Goal: Task Accomplishment & Management: Complete application form

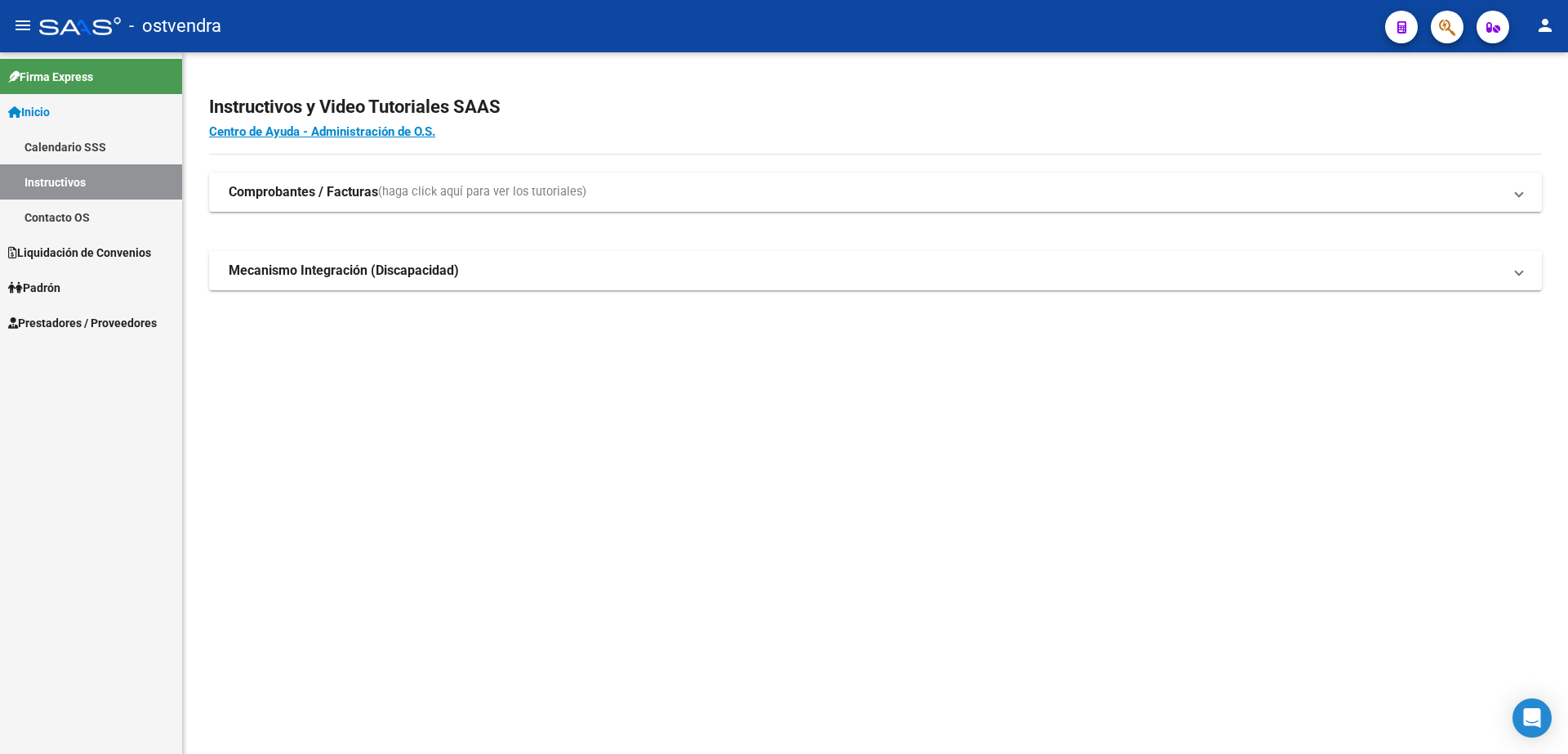
click at [127, 326] on span "Prestadores / Proveedores" at bounding box center [82, 323] width 149 height 18
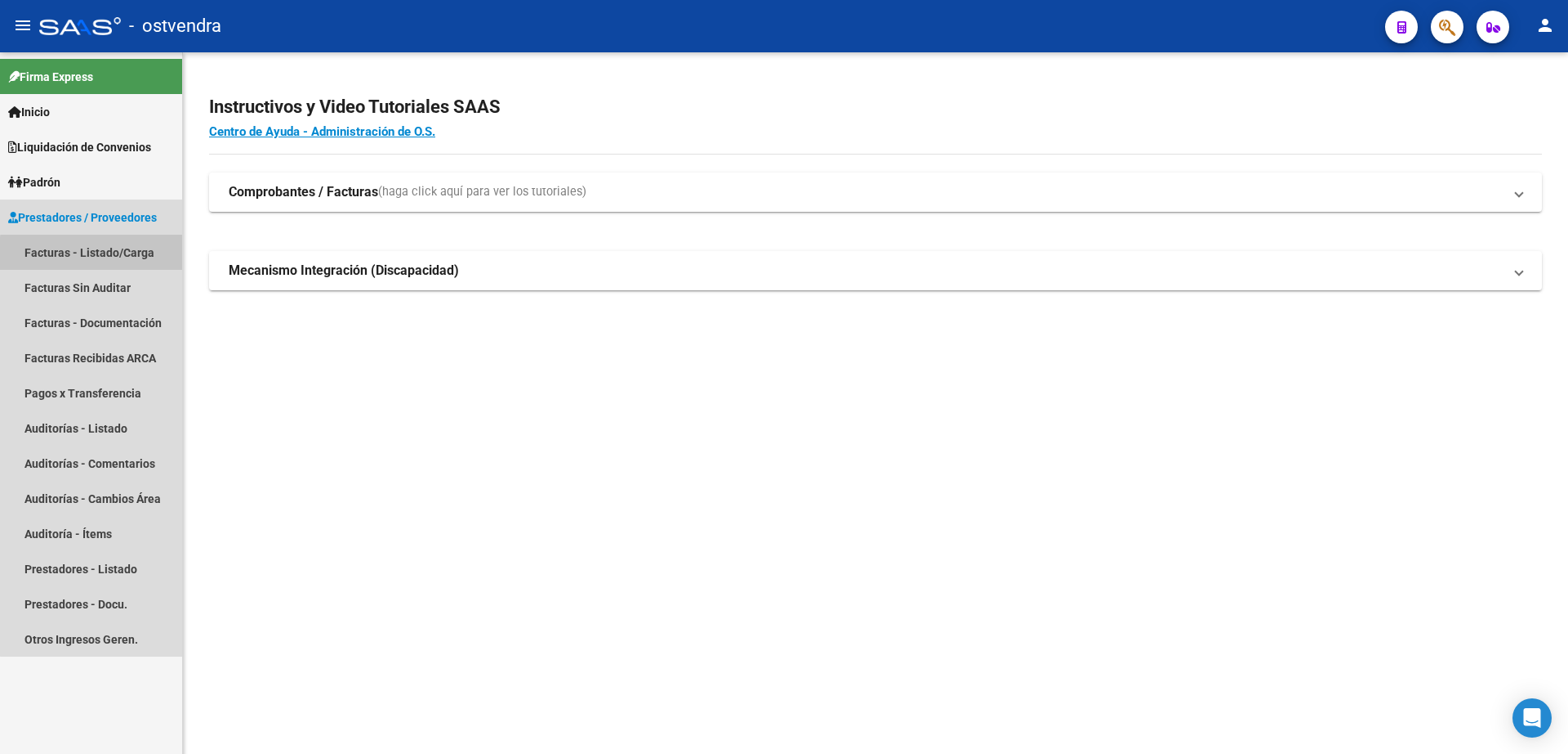
click at [113, 255] on link "Facturas - Listado/Carga" at bounding box center [91, 252] width 182 height 35
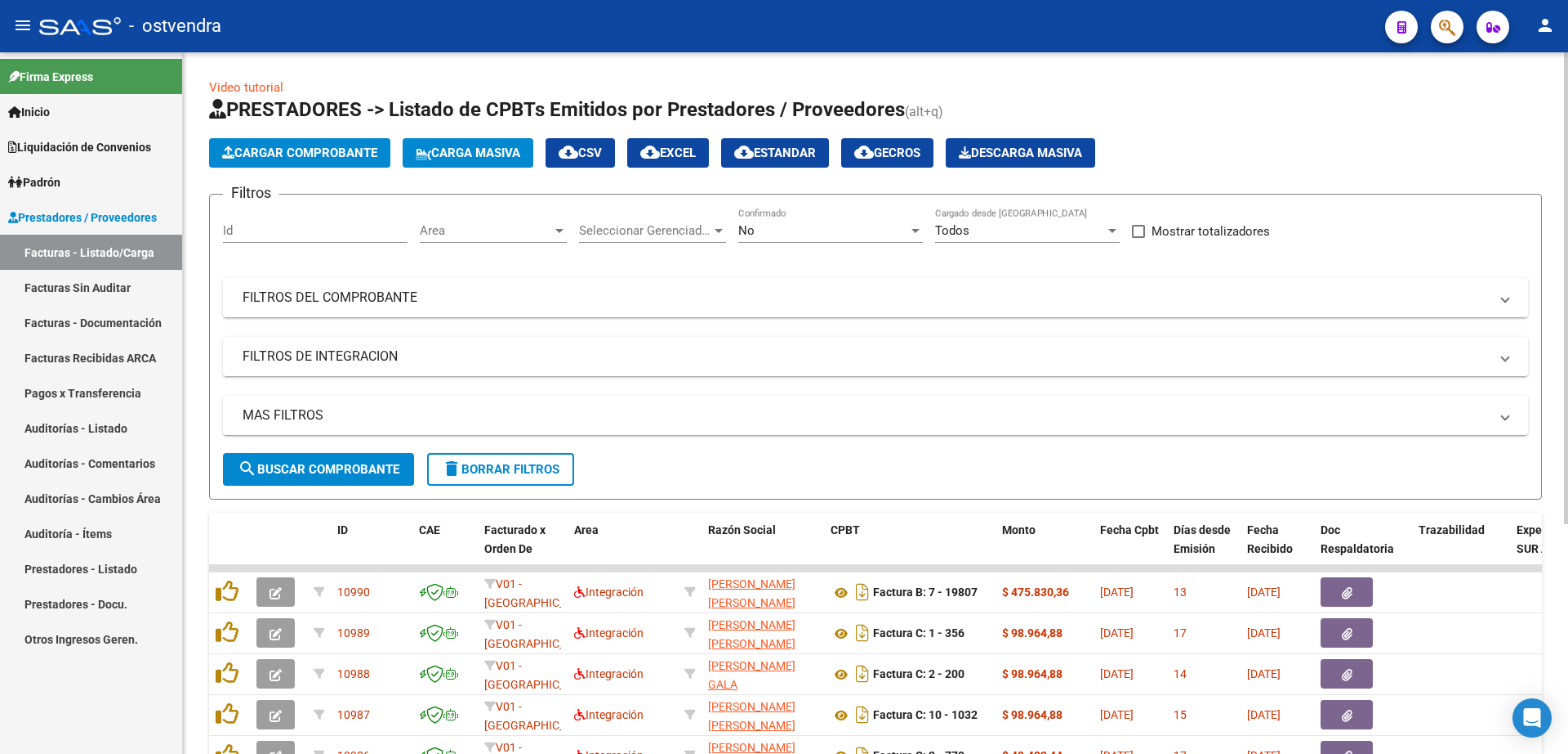
click at [333, 131] on app-list-header "PRESTADORES -> Listado de CPBTs Emitidos por Prestadores / Proveedores (alt+q) …" at bounding box center [875, 297] width 1333 height 403
click at [333, 161] on button "Cargar Comprobante" at bounding box center [300, 153] width 181 height 30
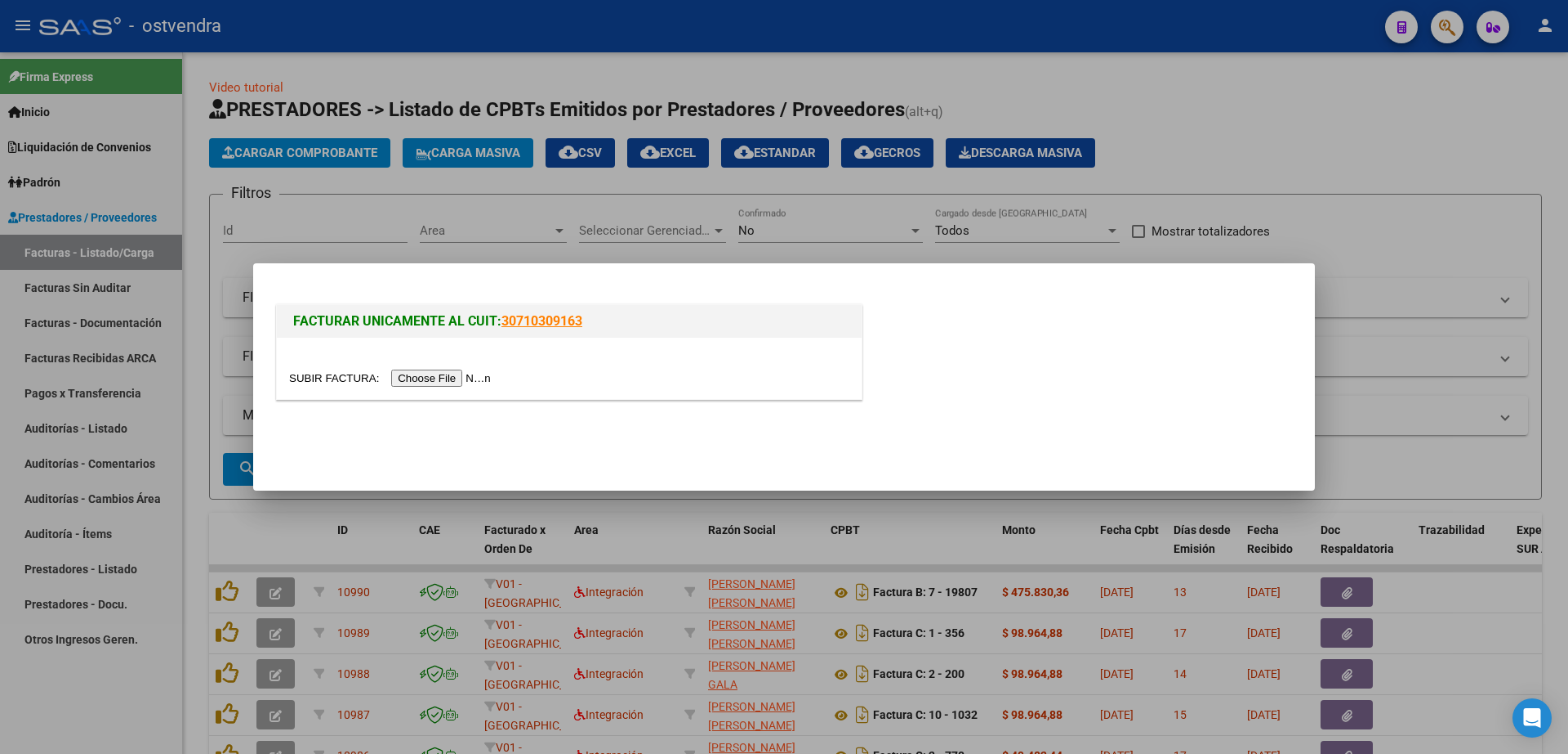
click at [427, 382] on input "file" at bounding box center [392, 377] width 207 height 17
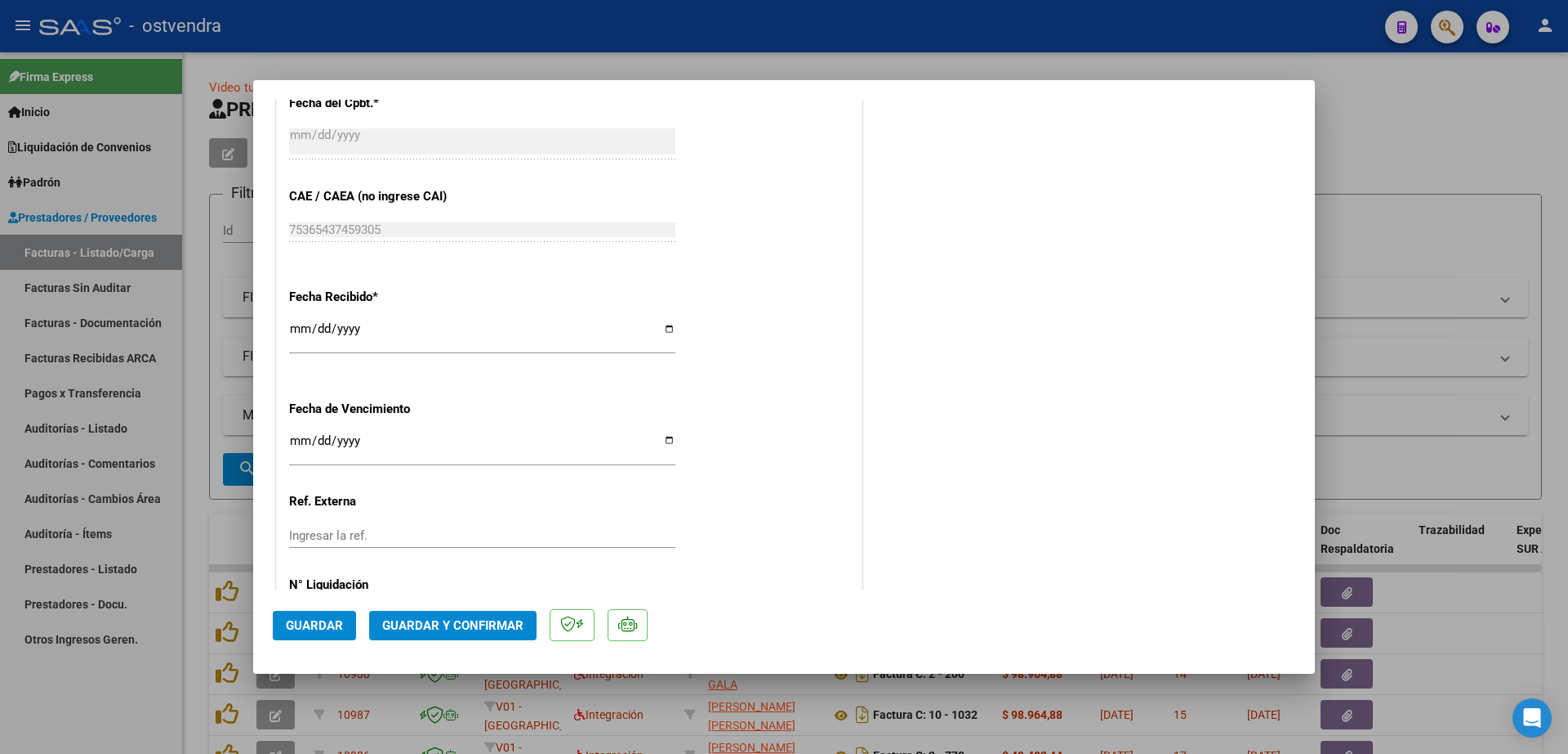
scroll to position [992, 0]
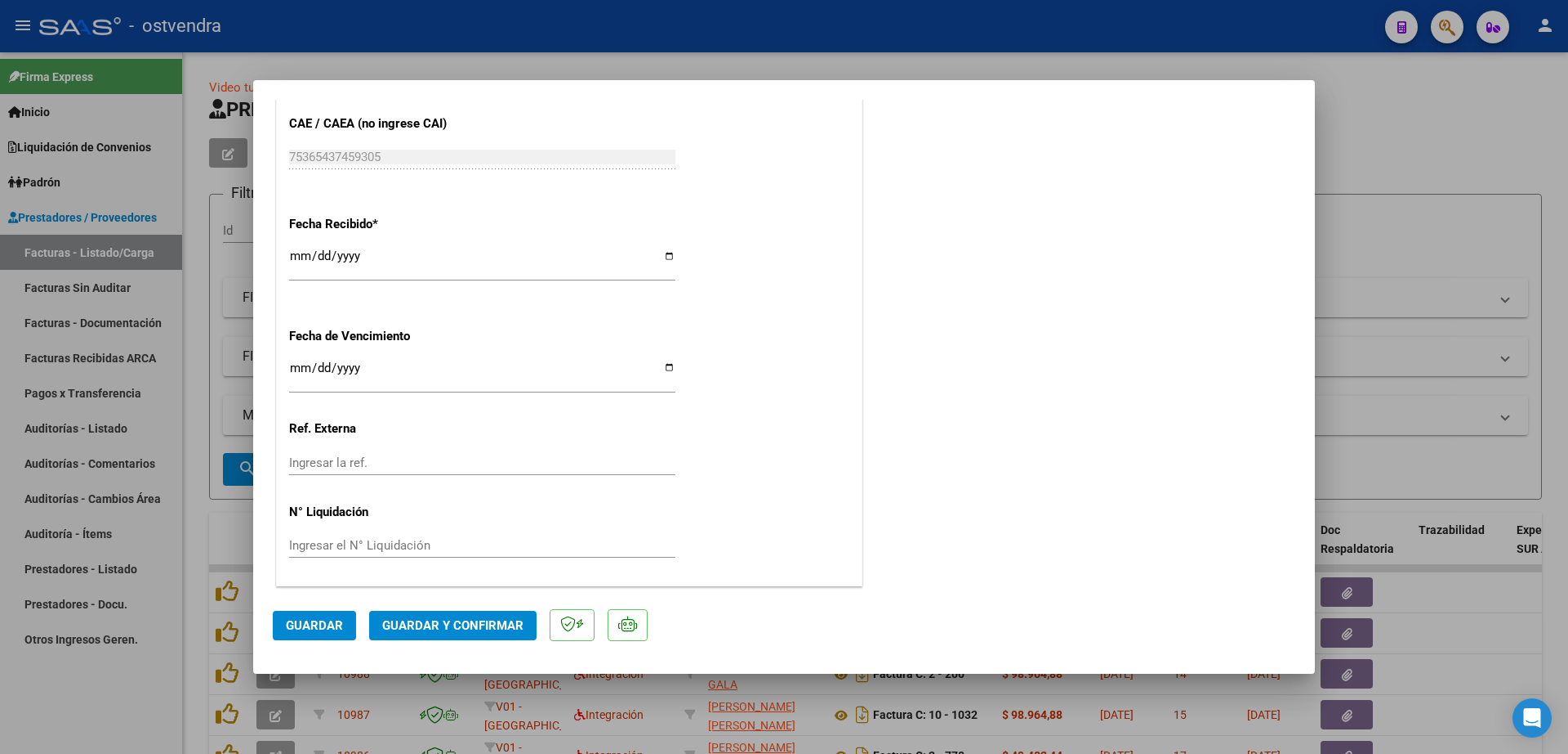
click at [297, 372] on input "Ingresar la fecha" at bounding box center [482, 374] width 386 height 26
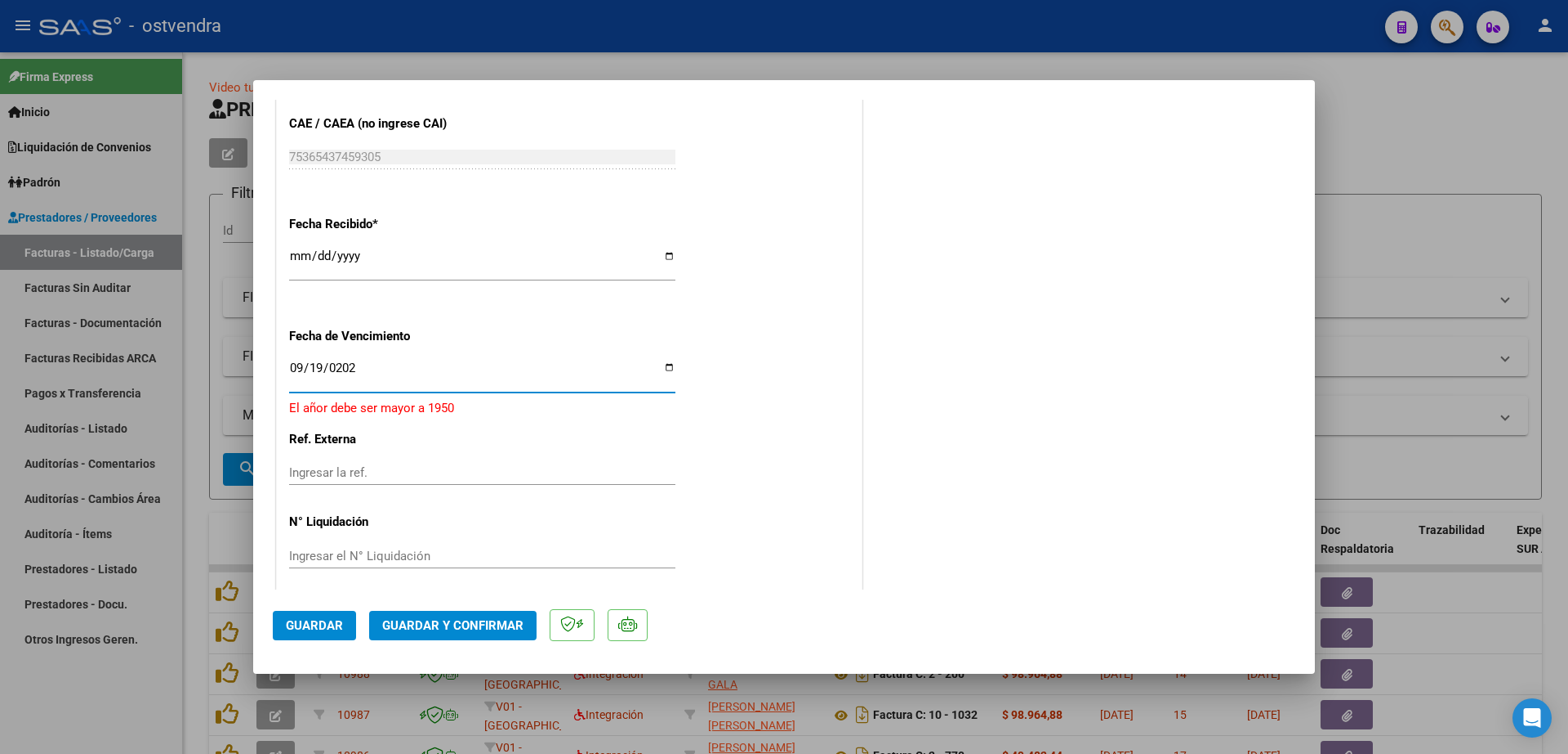
type input "2025-09-19"
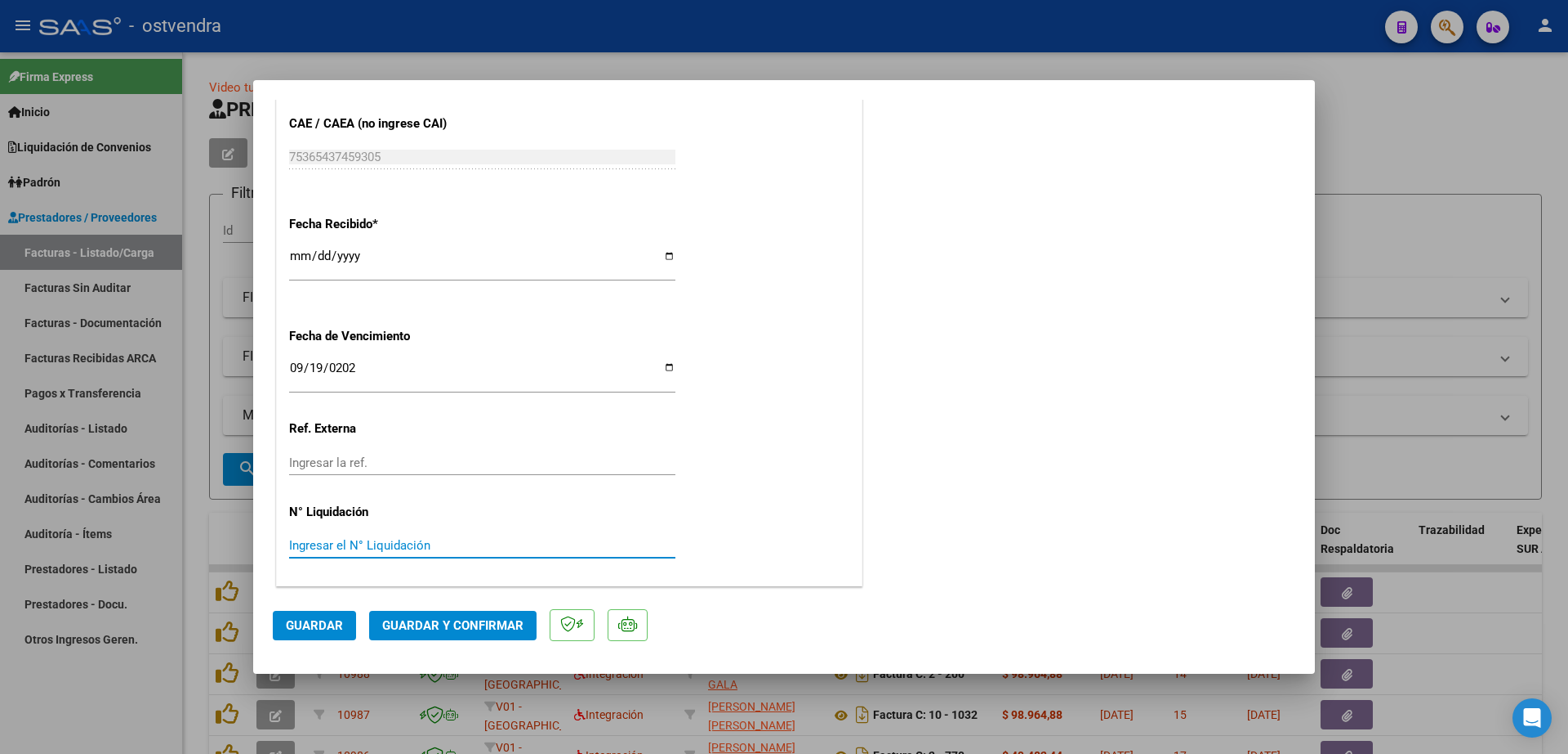
click at [426, 550] on input "Ingresar el N° Liquidación" at bounding box center [482, 546] width 386 height 15
type input "08"
click at [311, 630] on span "Guardar" at bounding box center [314, 625] width 57 height 15
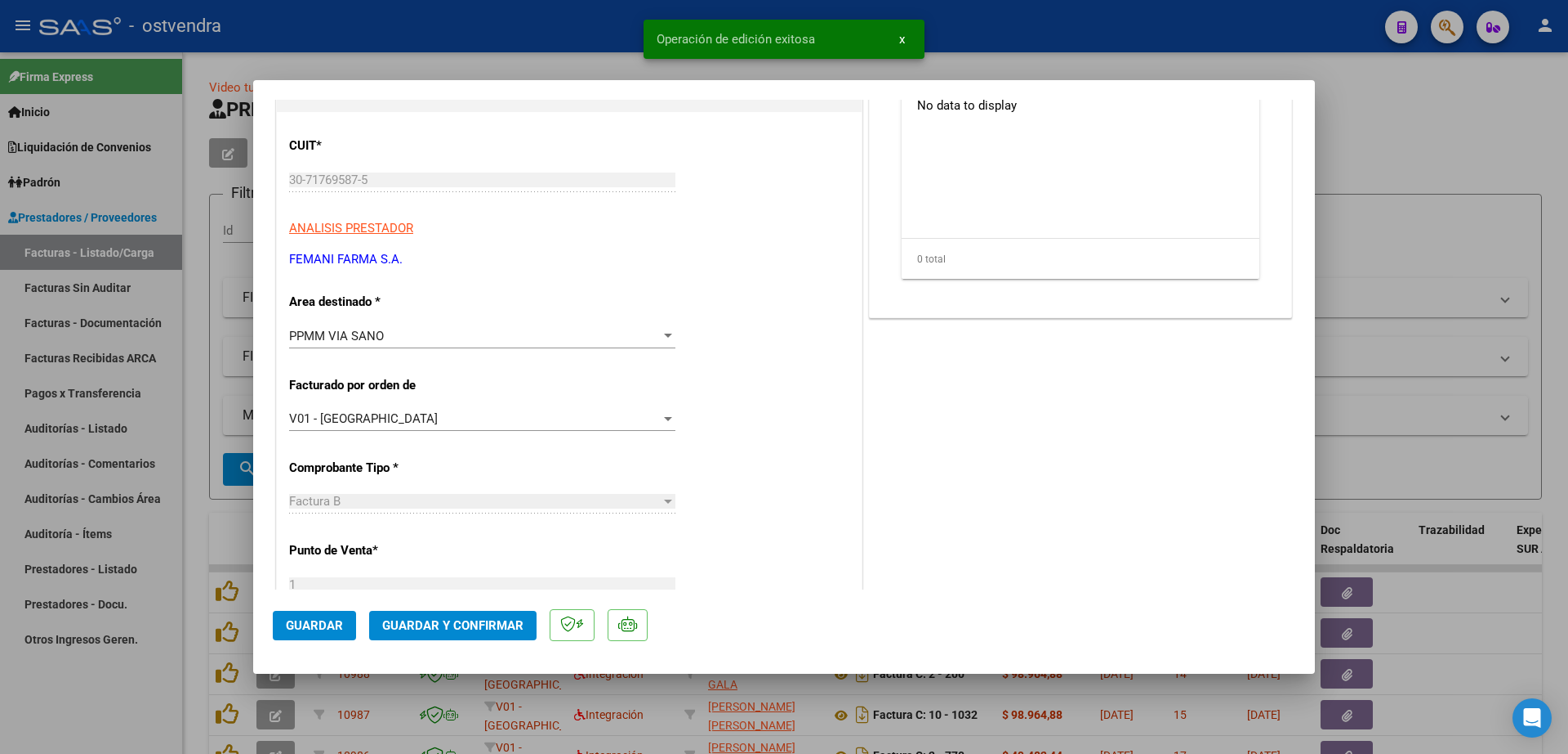
scroll to position [0, 0]
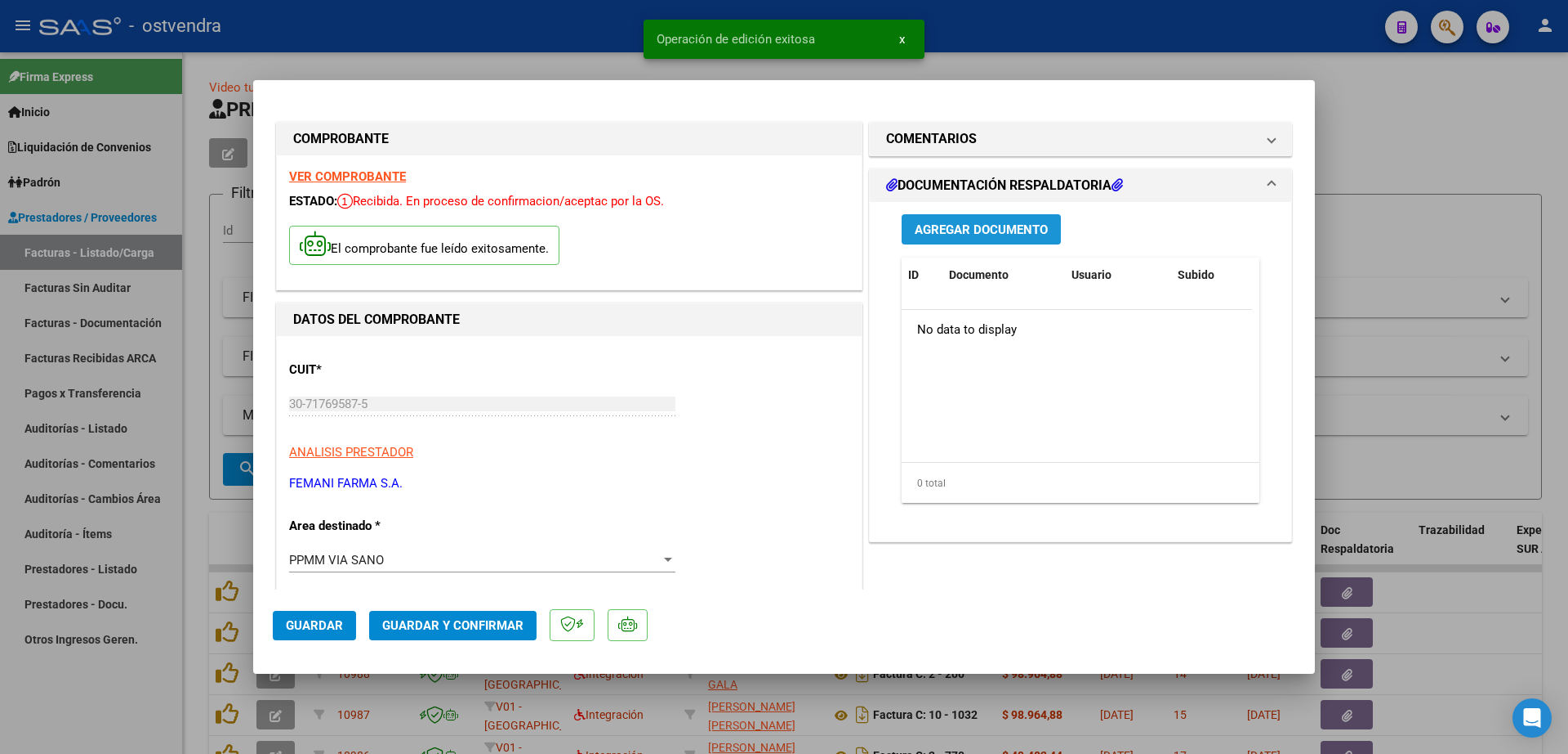
click at [974, 227] on span "Agregar Documento" at bounding box center [982, 230] width 133 height 15
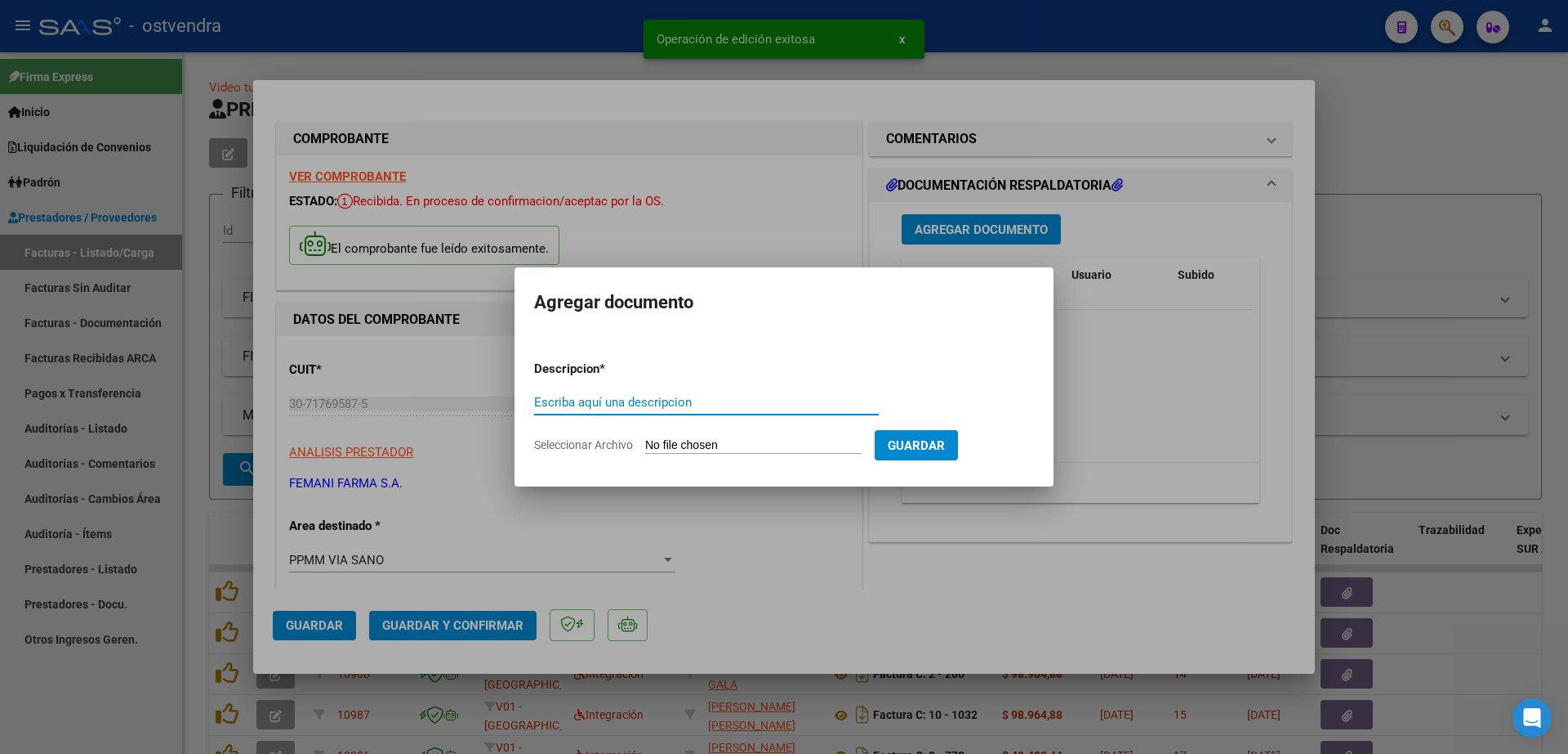
click at [638, 404] on input "Escriba aquí una descripcion" at bounding box center [707, 402] width 345 height 15
drag, startPoint x: 638, startPoint y: 404, endPoint x: 609, endPoint y: 404, distance: 29.0
click at [609, 404] on input "Escriba aquí una descripcion" at bounding box center [707, 402] width 345 height 15
drag, startPoint x: 643, startPoint y: 396, endPoint x: 503, endPoint y: 396, distance: 140.0
click at [503, 396] on div "COMPROBANTE VER COMPROBANTE ESTADO: Recibida. En proceso de confirmacion/acepta…" at bounding box center [784, 377] width 1568 height 754
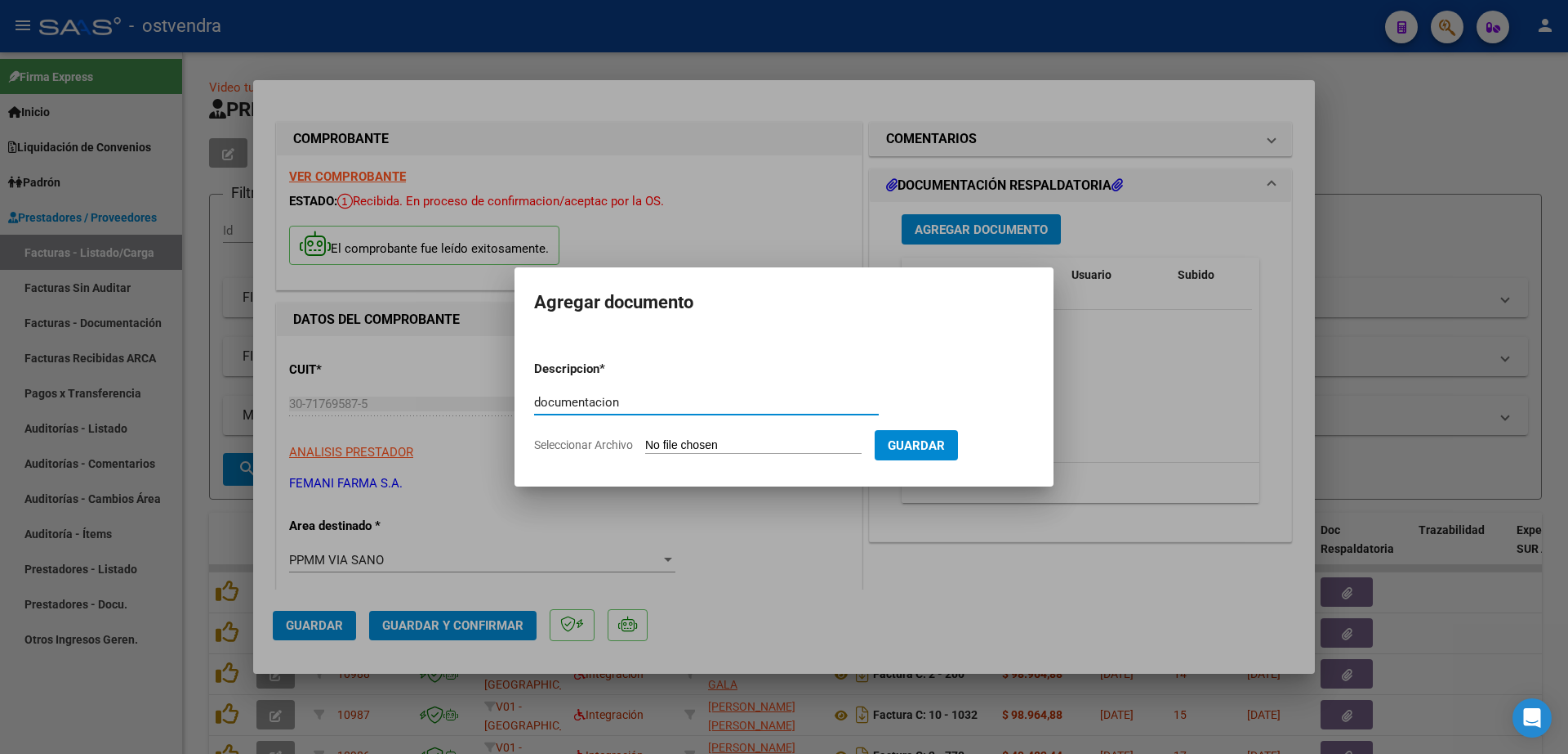
type input "documentacion"
drag, startPoint x: 555, startPoint y: 413, endPoint x: 535, endPoint y: 373, distance: 44.7
click at [535, 373] on p "Descripcion *" at bounding box center [609, 368] width 151 height 19
click at [609, 395] on div "documentacion Escriba aquí una descripcion" at bounding box center [707, 402] width 345 height 25
drag, startPoint x: 609, startPoint y: 395, endPoint x: 610, endPoint y: 405, distance: 10.0
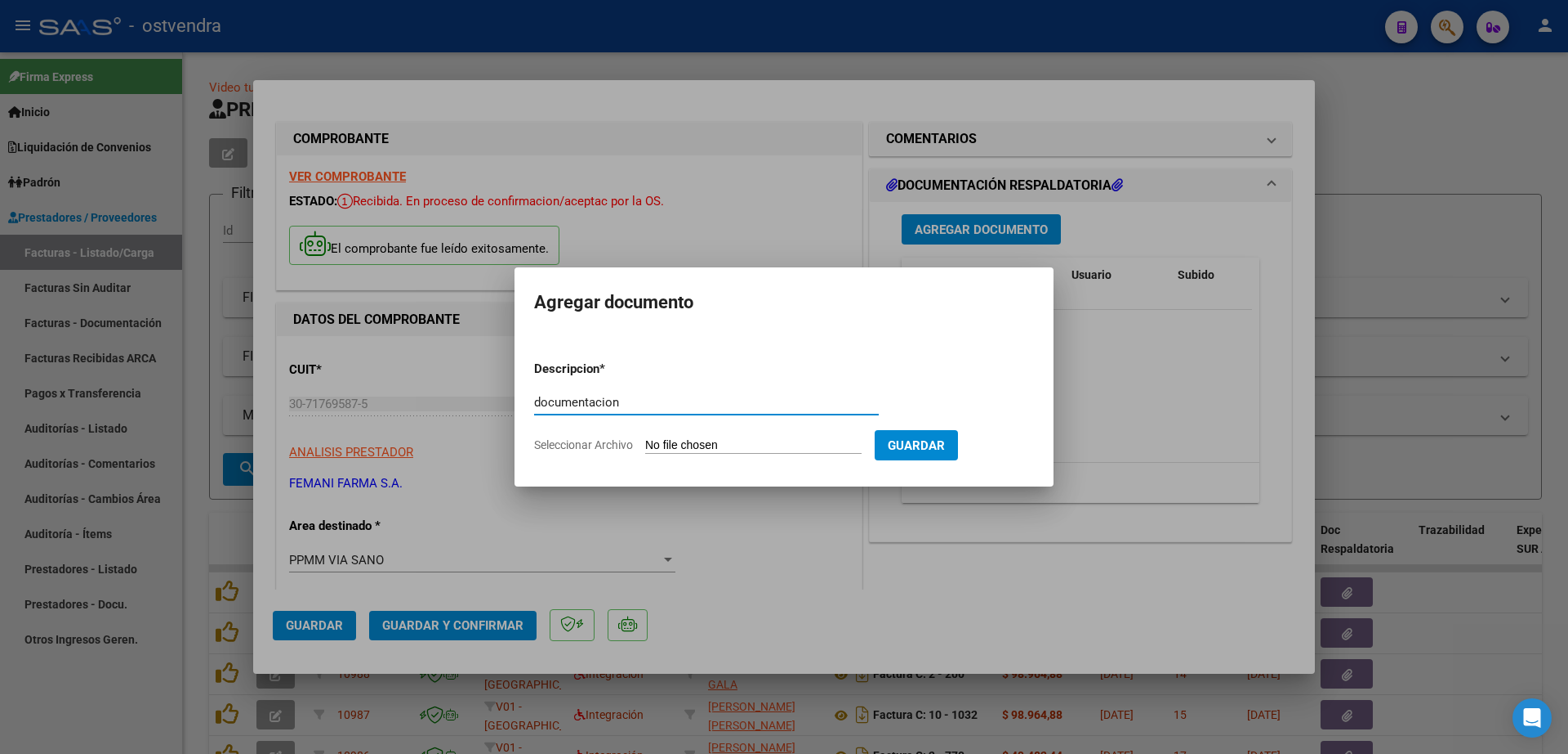
click at [610, 405] on input "documentacion" at bounding box center [707, 402] width 345 height 15
click at [608, 404] on input "documentacion" at bounding box center [707, 402] width 345 height 15
click at [688, 438] on form "Descripcion * documentacion Escriba aquí una descripcion Seleccionar Archivo Gu…" at bounding box center [784, 407] width 500 height 119
click at [757, 442] on input "Seleccionar Archivo" at bounding box center [754, 446] width 217 height 16
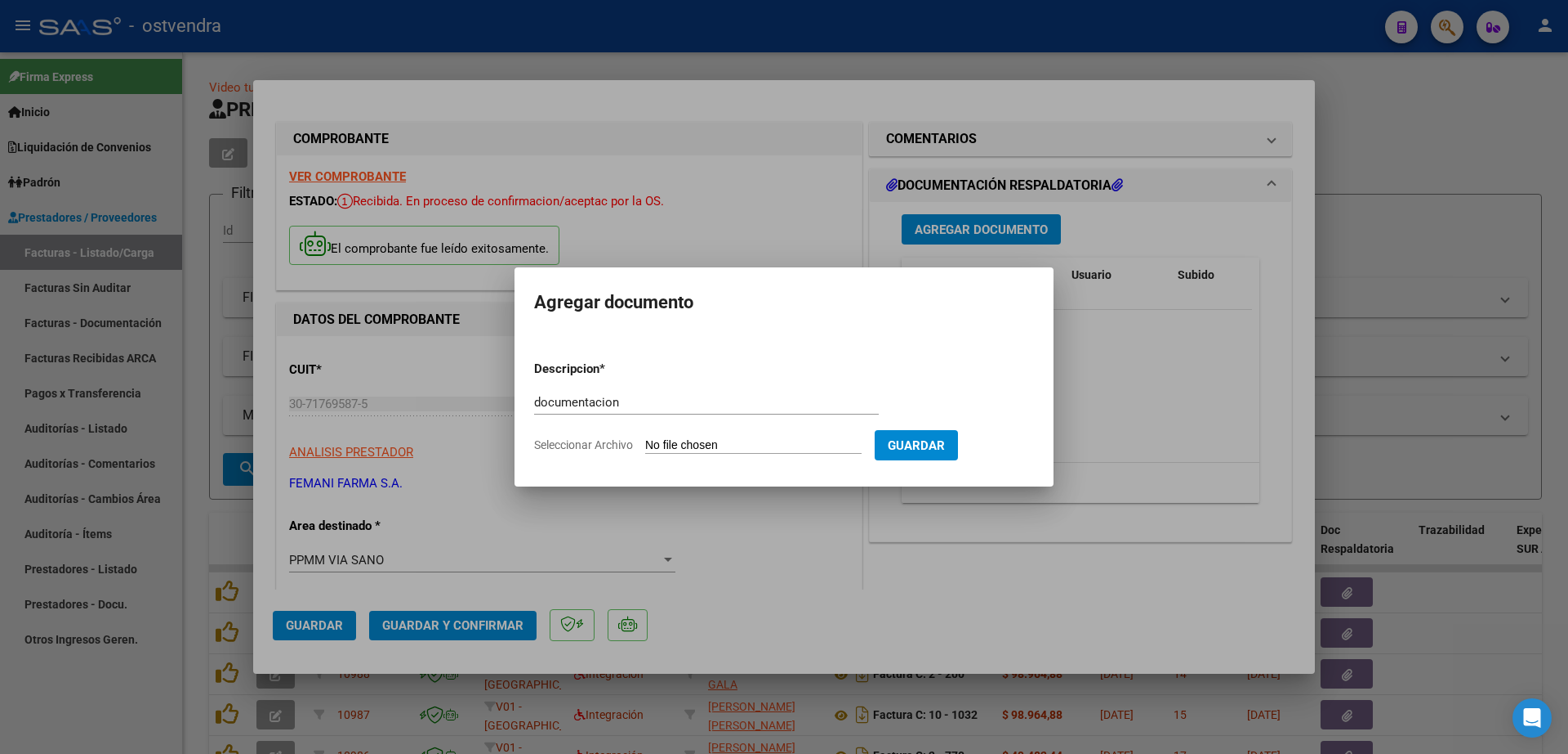
type input "C:\fakepath\FEMANI FARMA 6232.zip"
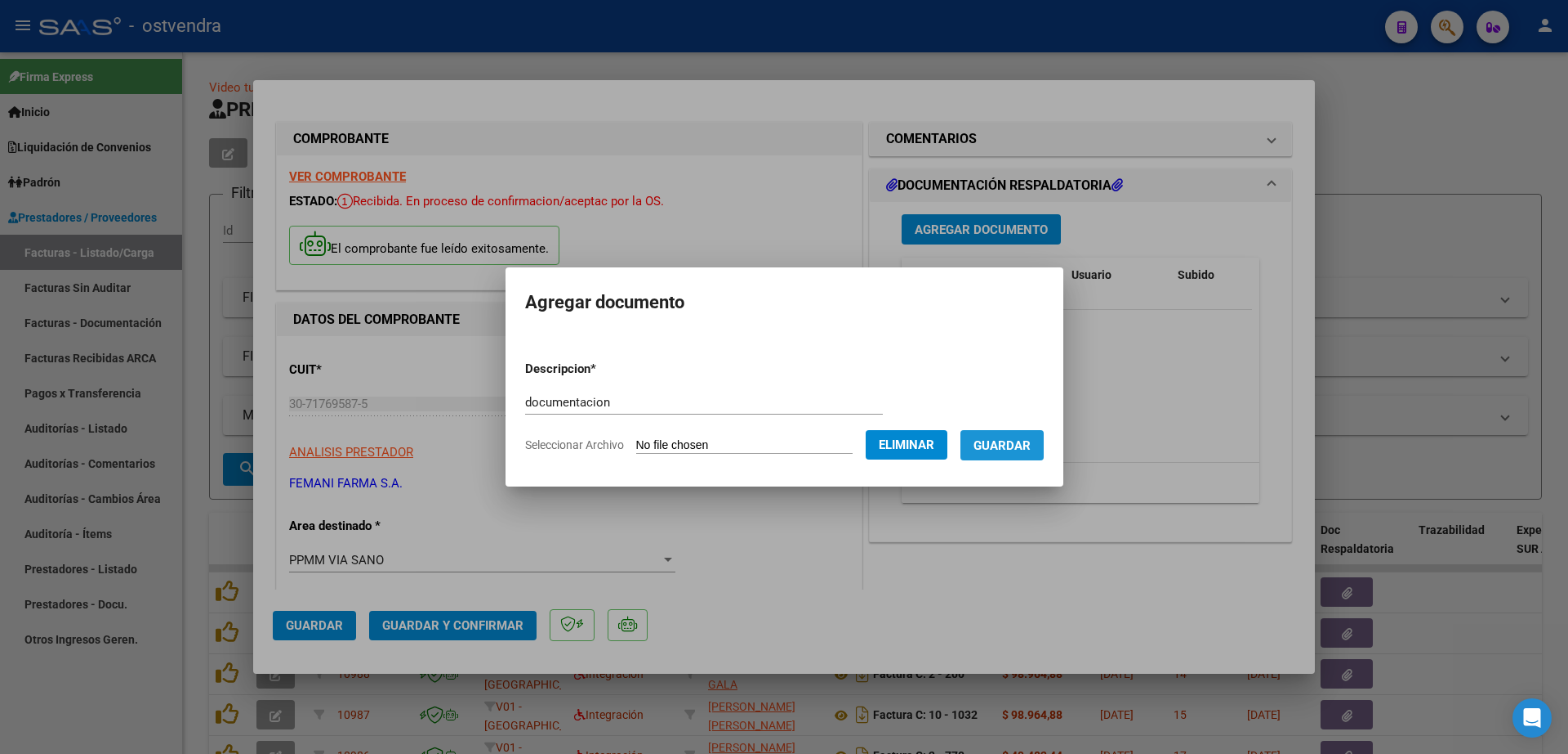
click at [1024, 439] on span "Guardar" at bounding box center [1001, 446] width 57 height 15
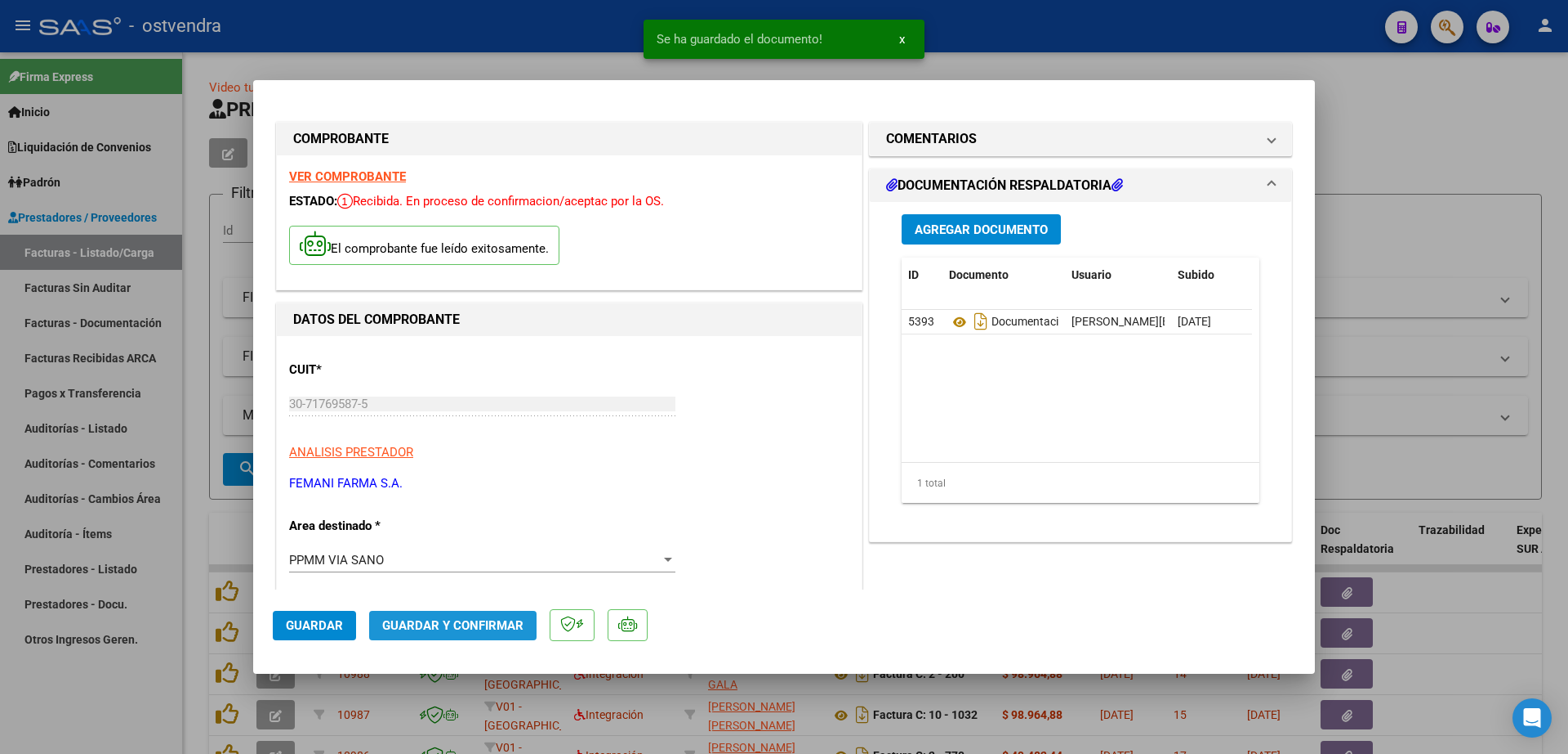
drag, startPoint x: 457, startPoint y: 625, endPoint x: 471, endPoint y: 677, distance: 53.9
click at [471, 677] on div "COMPROBANTE VER COMPROBANTE ESTADO: Recibida. En proceso de confirmacion/acepta…" at bounding box center [784, 377] width 1568 height 754
click at [466, 638] on button "Guardar y Confirmar" at bounding box center [452, 625] width 167 height 30
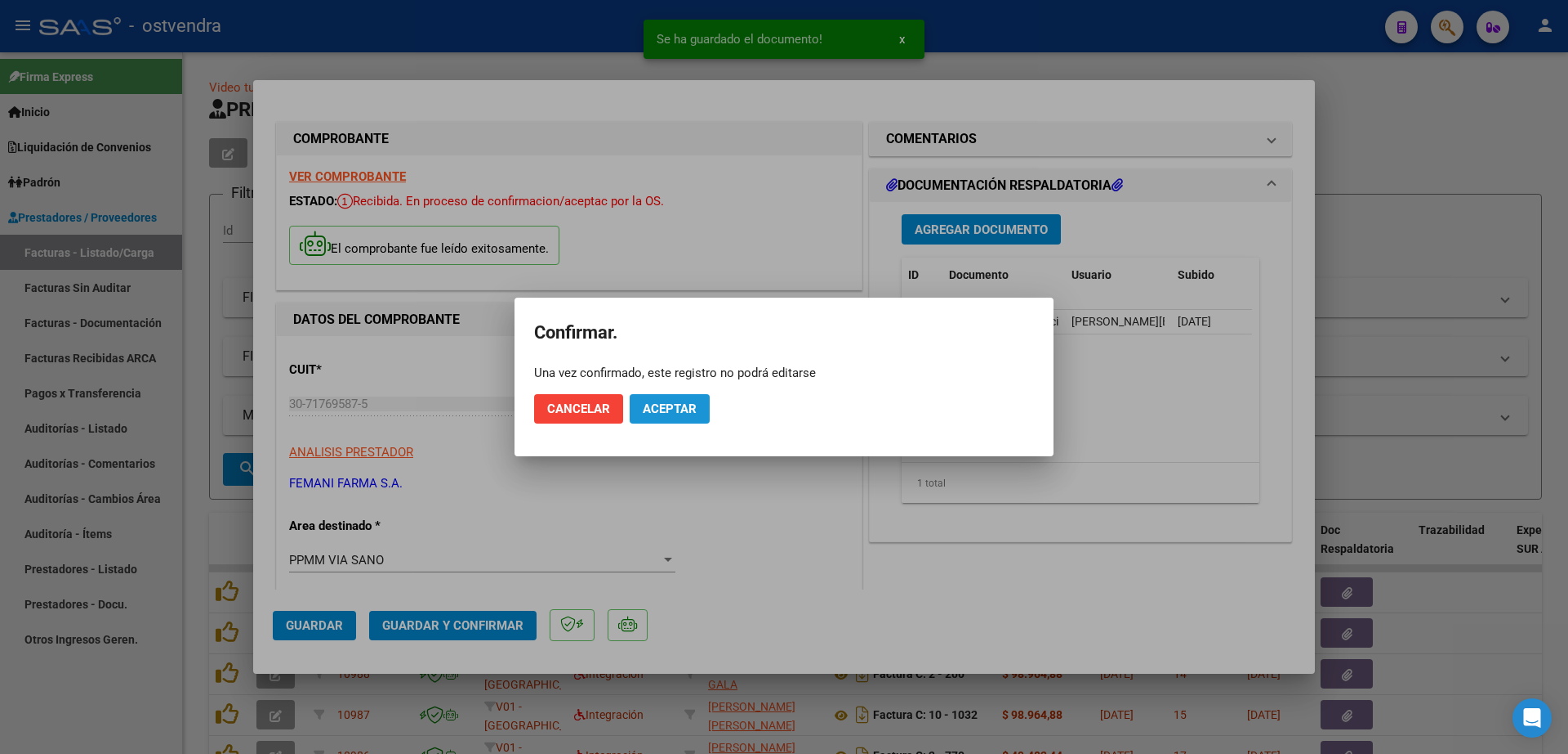
click at [677, 409] on span "Aceptar" at bounding box center [670, 409] width 54 height 15
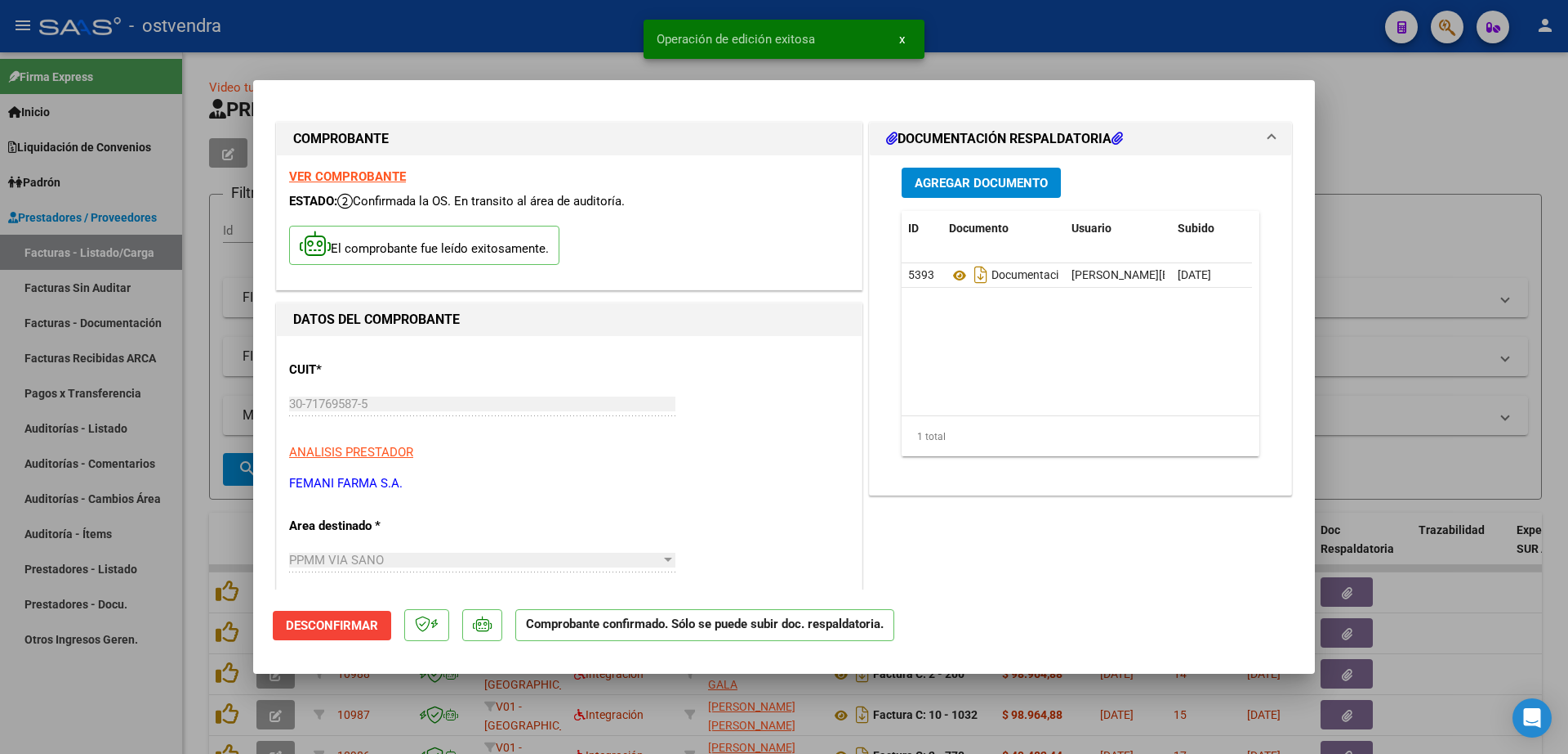
click at [110, 430] on div at bounding box center [784, 377] width 1568 height 754
type input "$ 0,00"
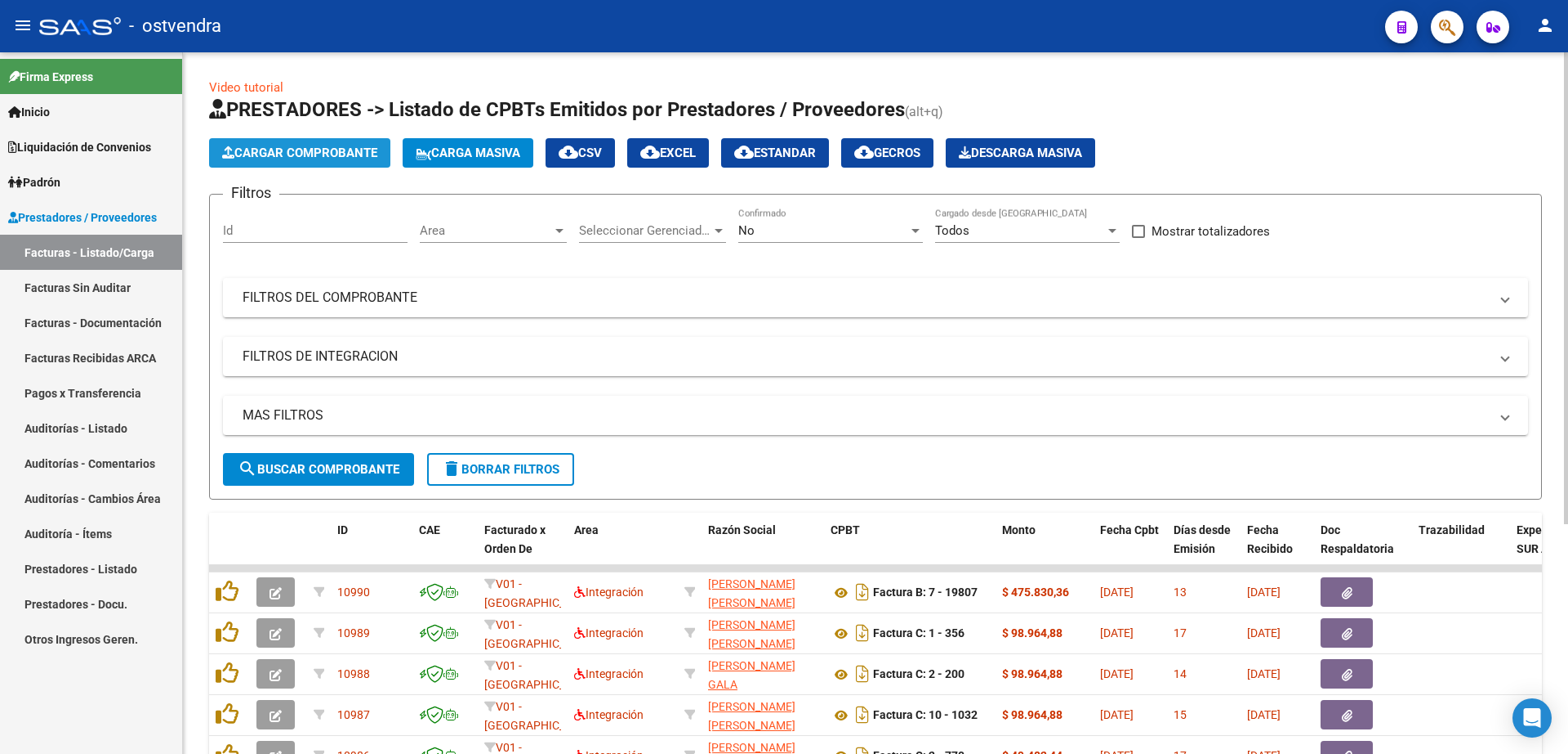
click at [313, 146] on span "Cargar Comprobante" at bounding box center [300, 153] width 155 height 15
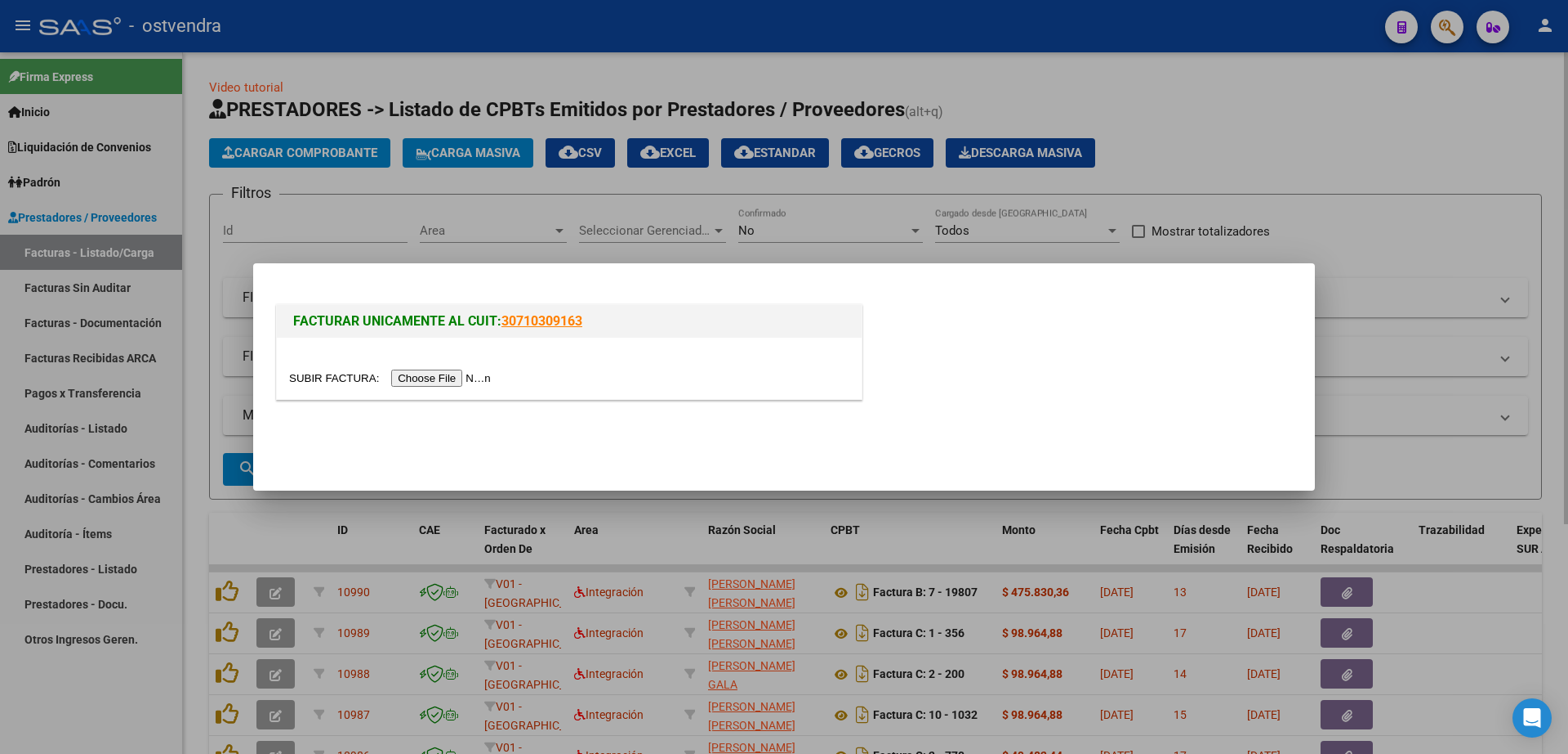
drag, startPoint x: 1440, startPoint y: 120, endPoint x: 944, endPoint y: 254, distance: 513.8
click at [1426, 132] on div at bounding box center [784, 377] width 1568 height 754
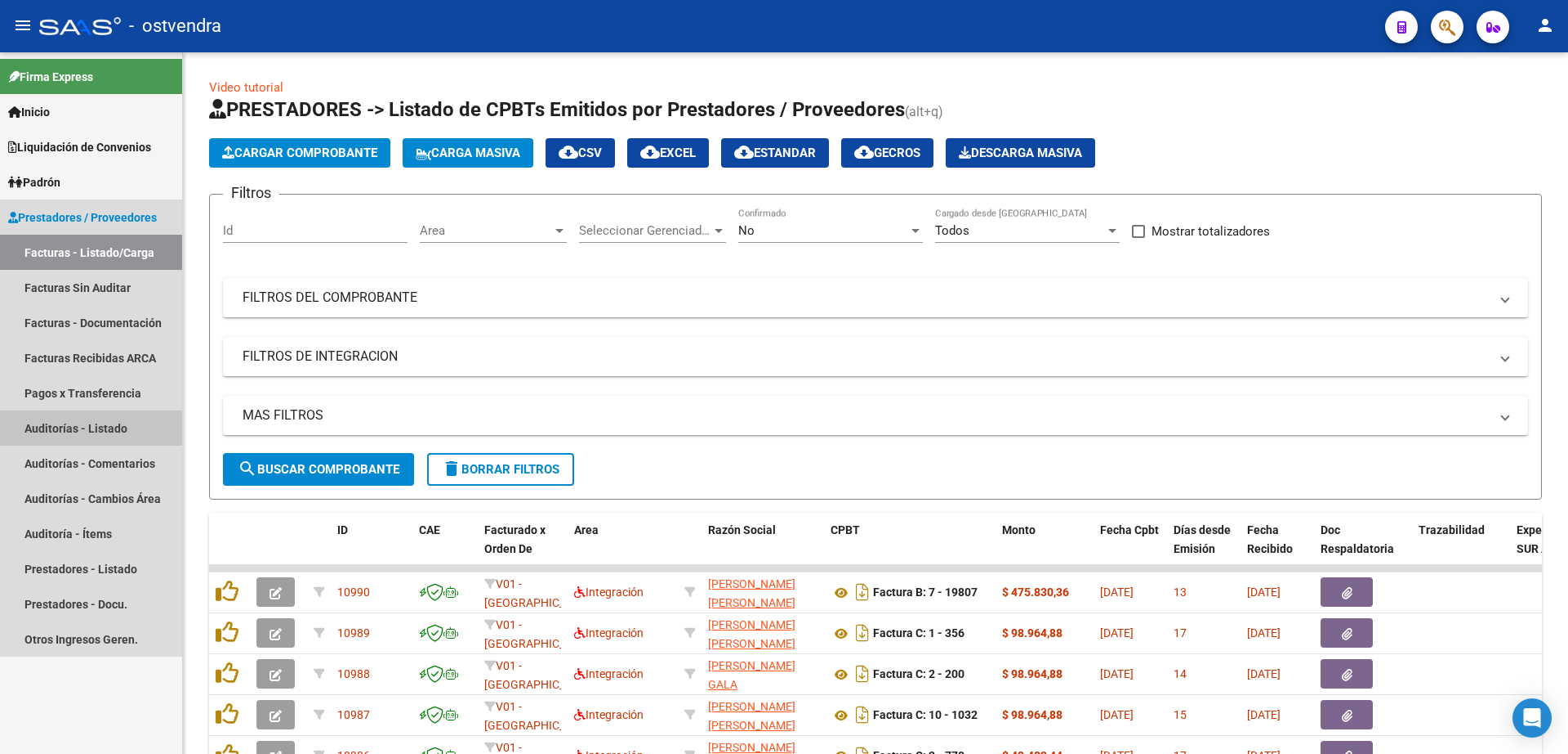
click at [66, 424] on link "Auditorías - Listado" at bounding box center [91, 428] width 182 height 35
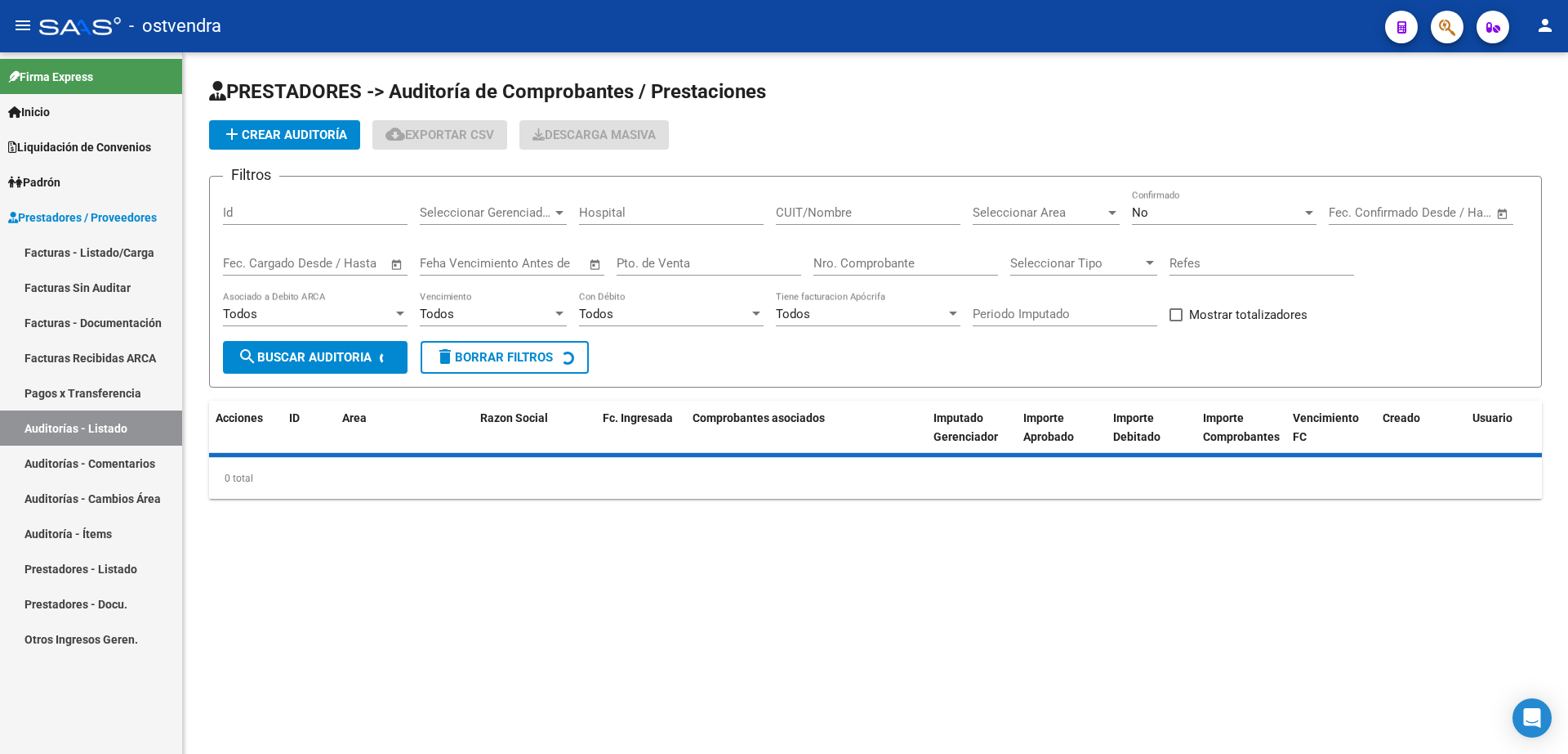
click at [268, 148] on button "add Crear Auditoría" at bounding box center [284, 135] width 151 height 30
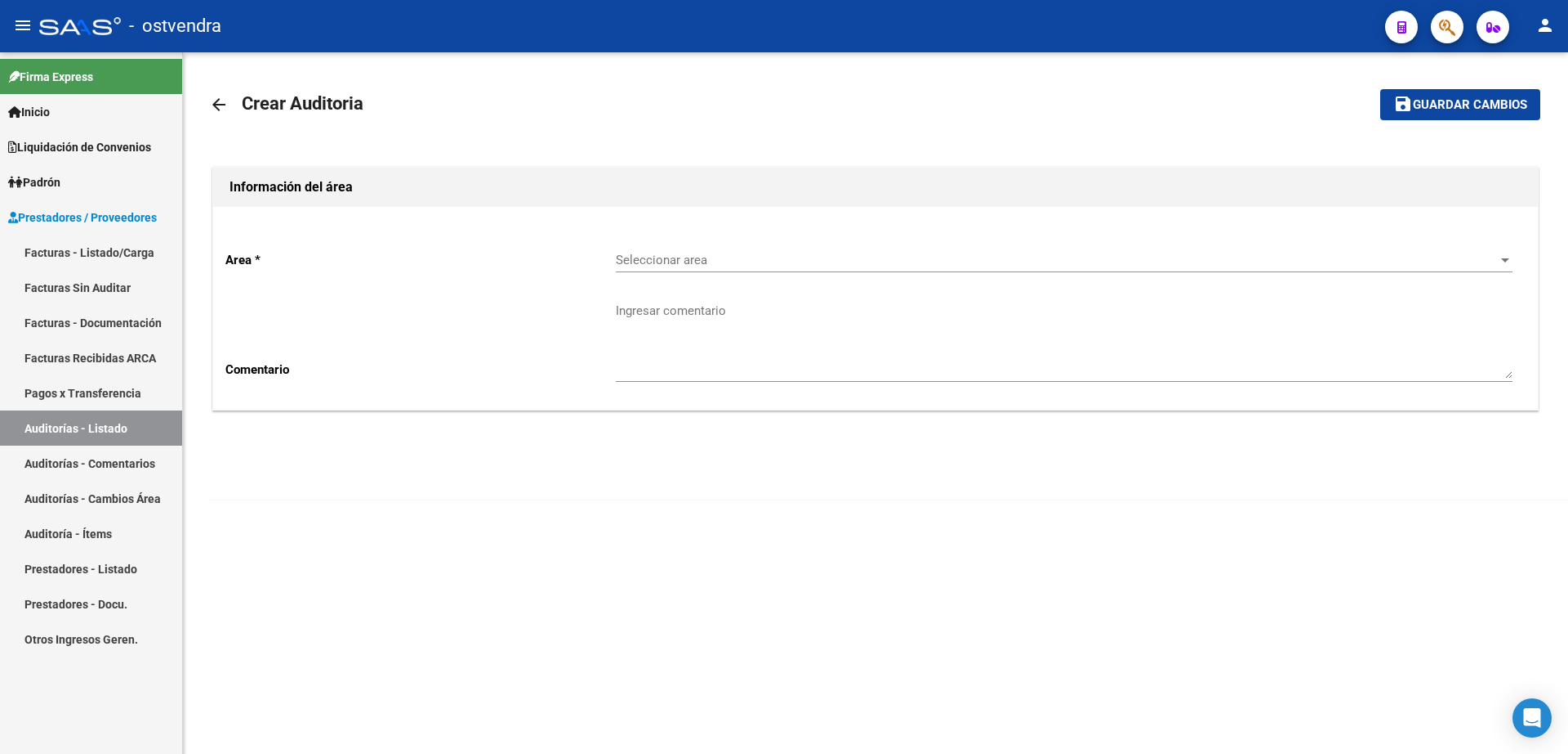
click at [697, 251] on div "Seleccionar area Seleccionar area" at bounding box center [1064, 255] width 897 height 35
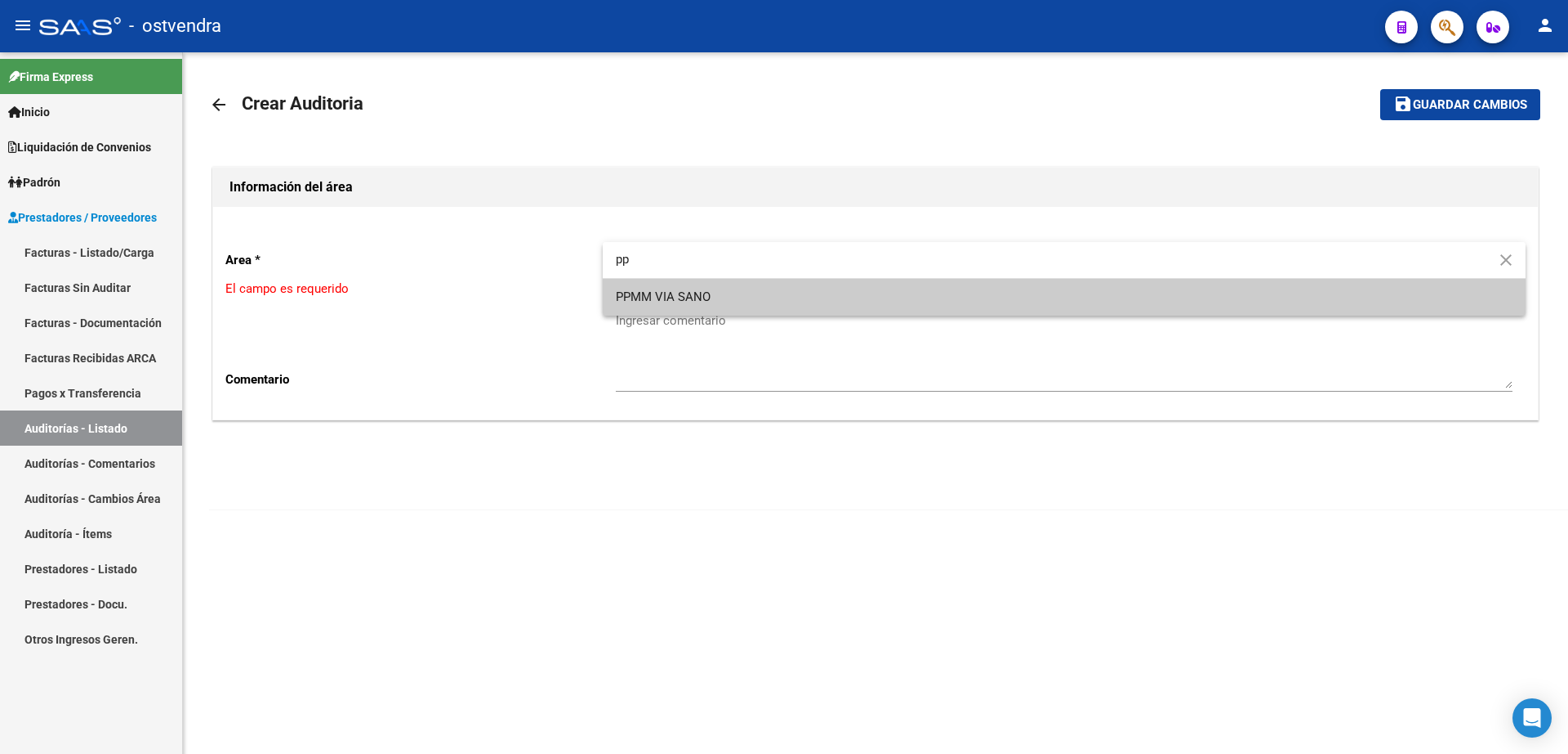
type input "pp"
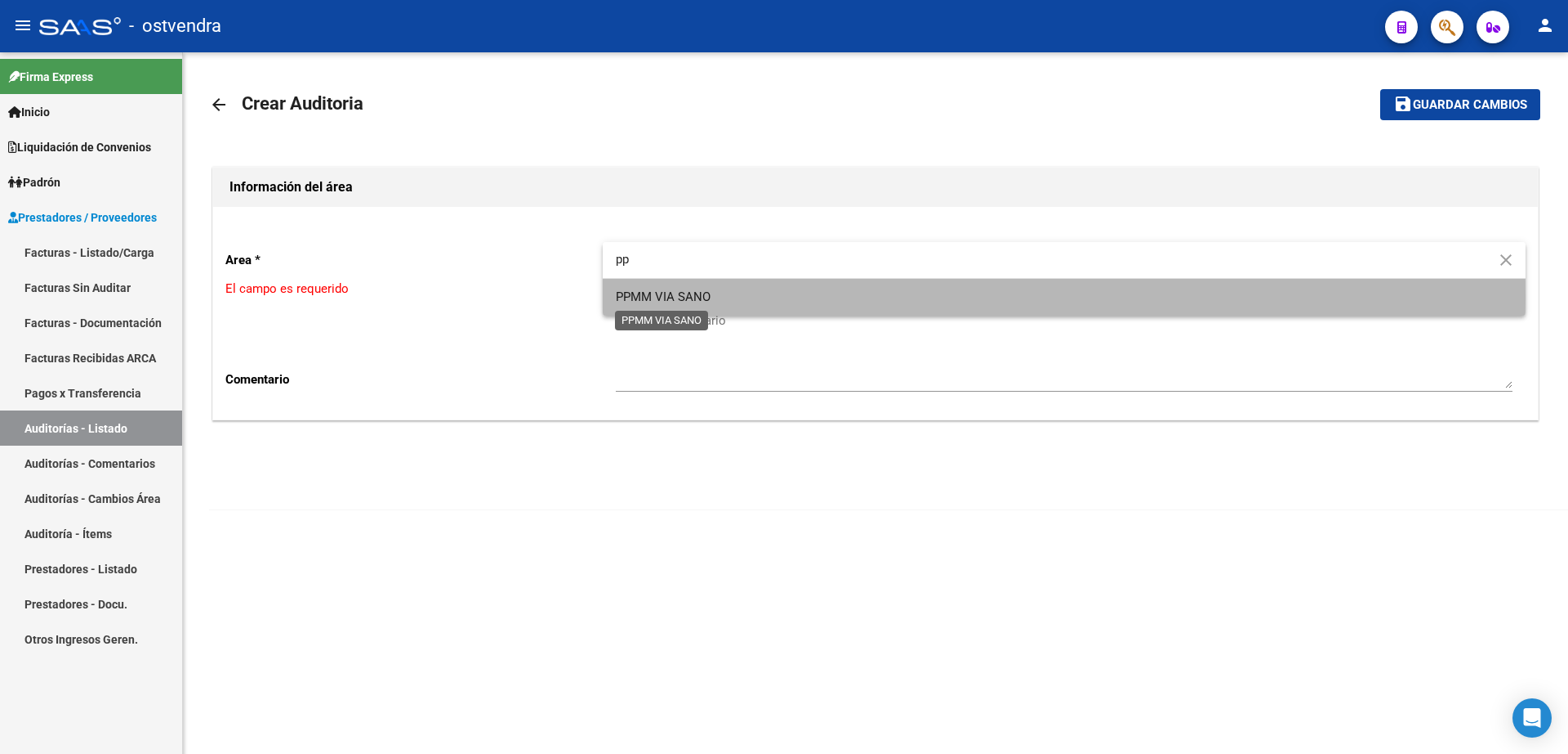
click at [703, 295] on span "PPMM VIA SANO" at bounding box center [663, 297] width 95 height 15
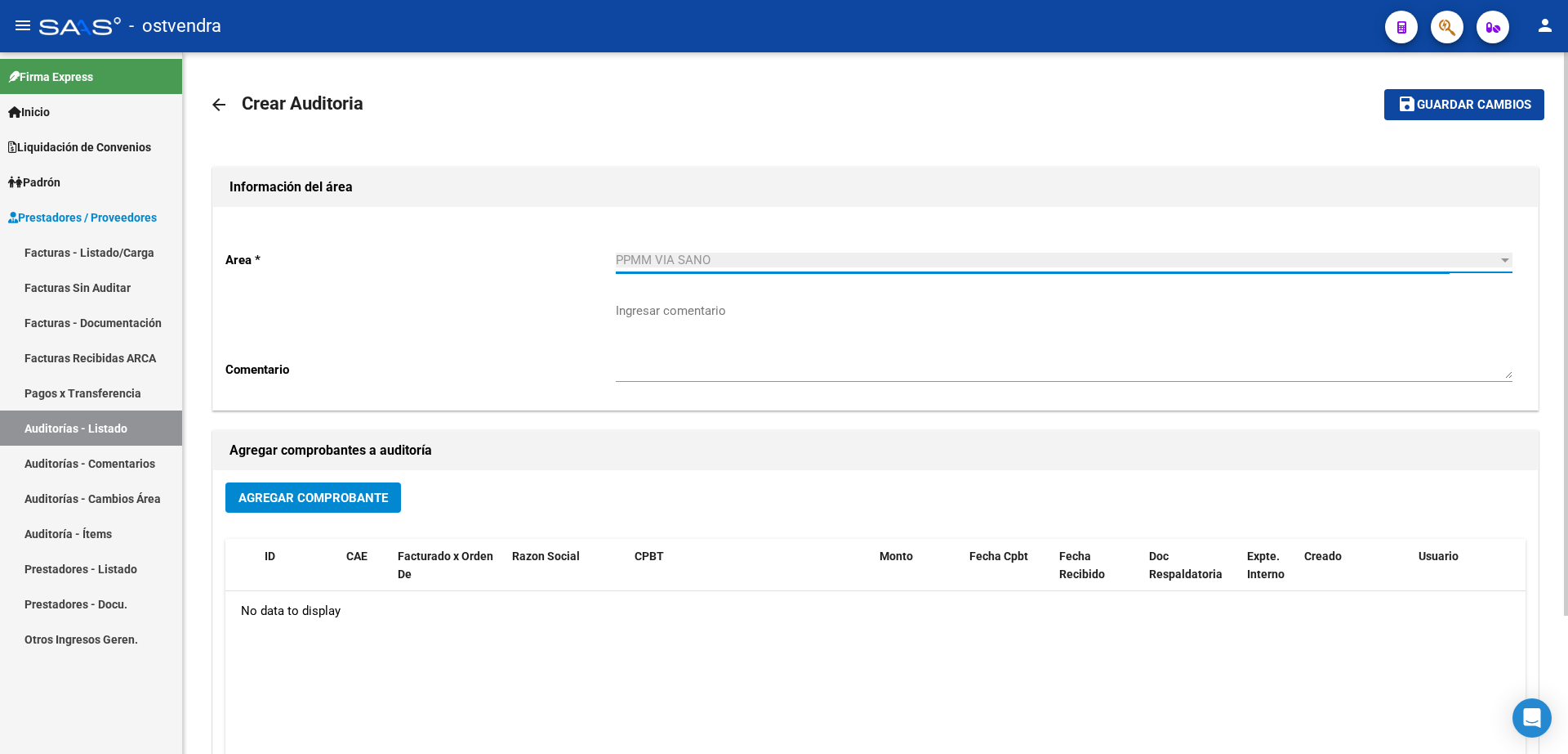
click at [355, 495] on span "Agregar Comprobante" at bounding box center [314, 498] width 150 height 15
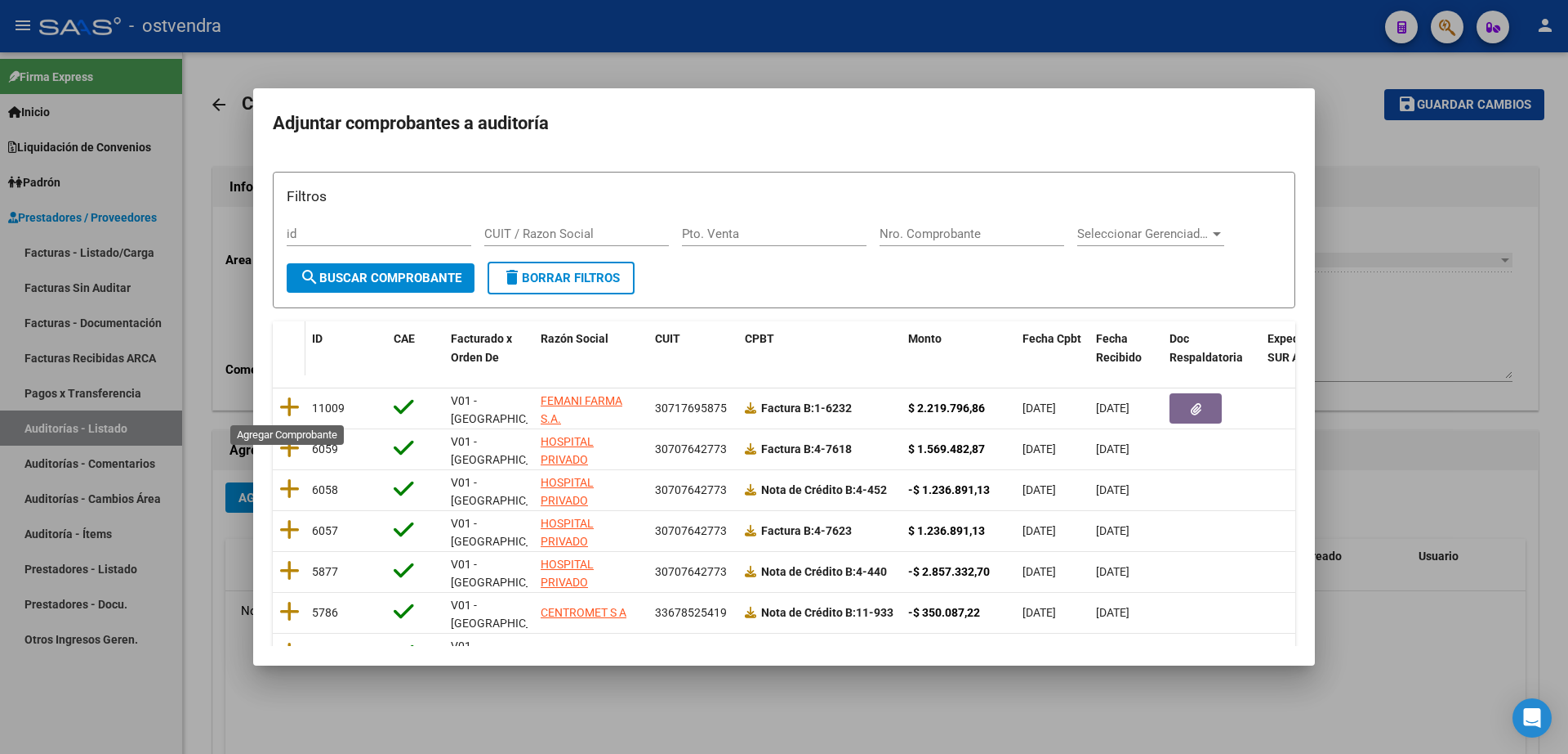
click at [287, 403] on icon at bounding box center [289, 407] width 21 height 23
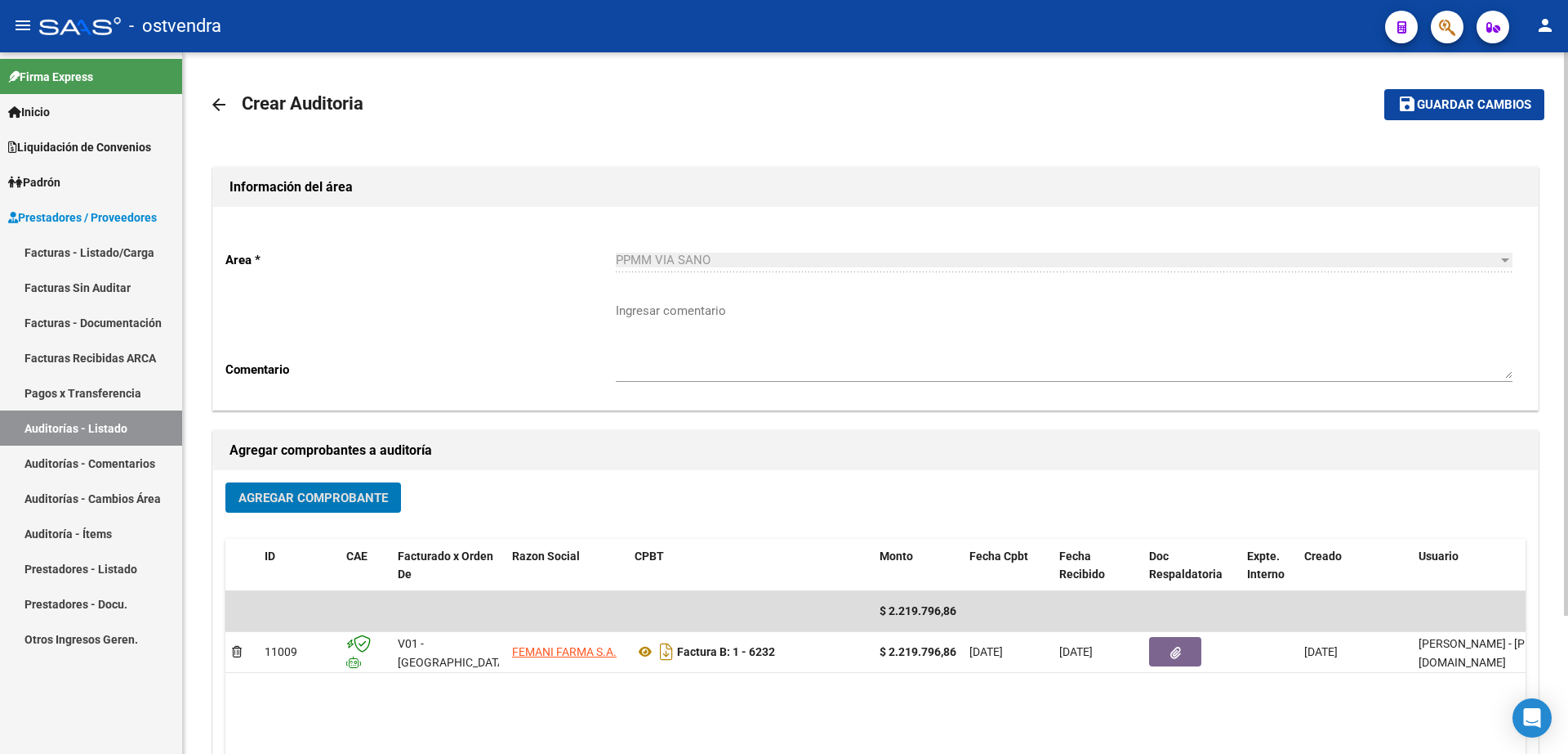
click at [1492, 105] on span "Guardar cambios" at bounding box center [1474, 105] width 114 height 15
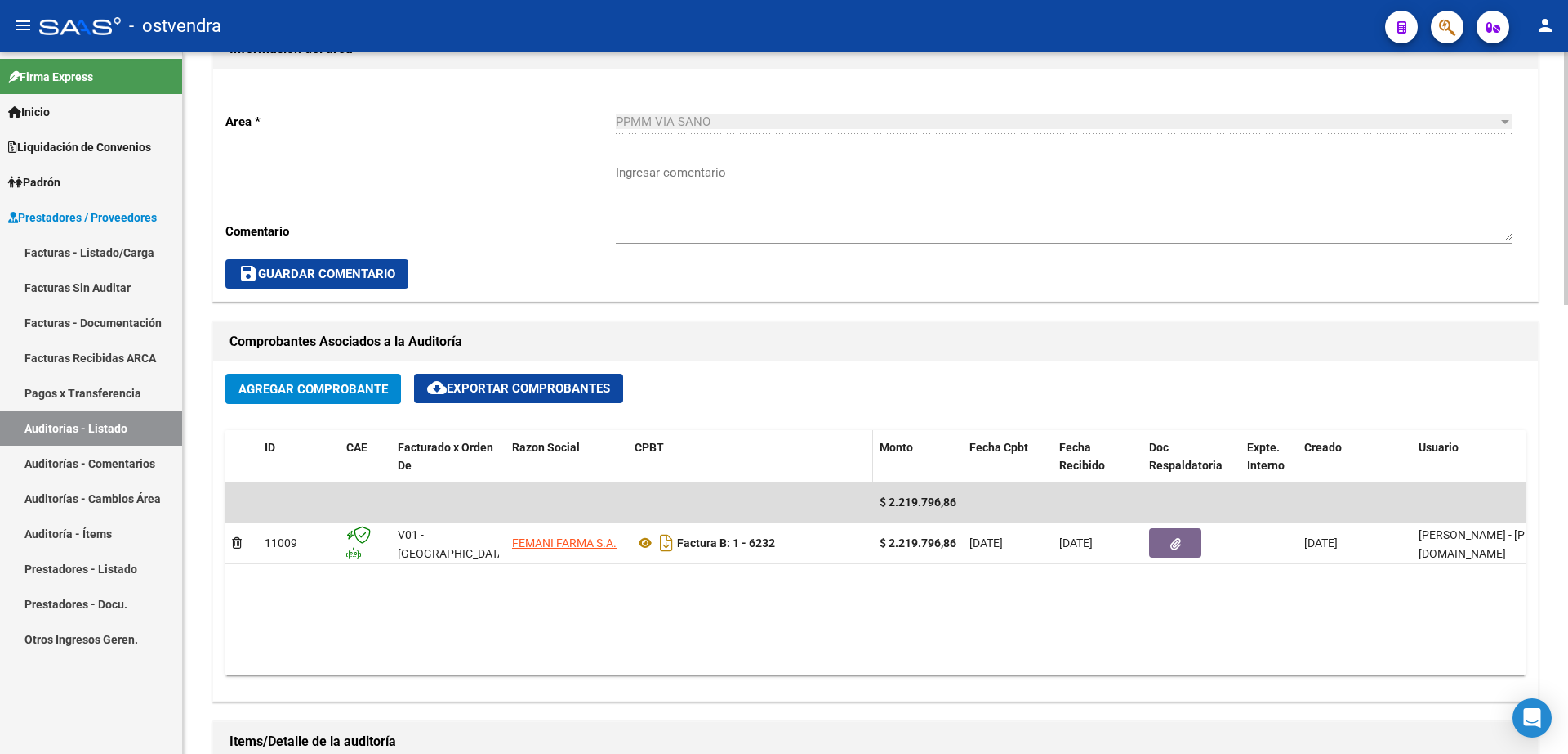
scroll to position [511, 0]
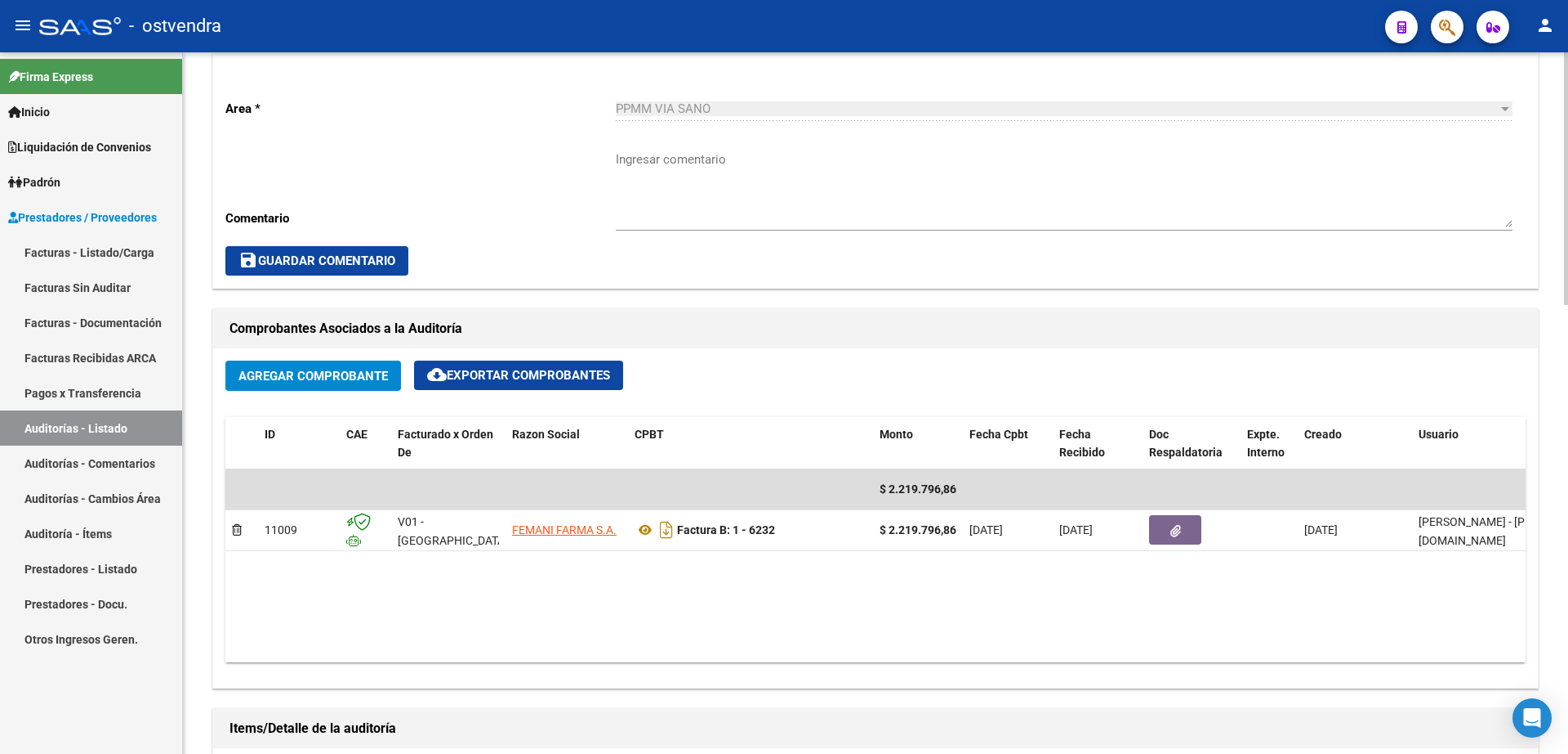
click at [326, 374] on span "Agregar Comprobante" at bounding box center [314, 376] width 150 height 15
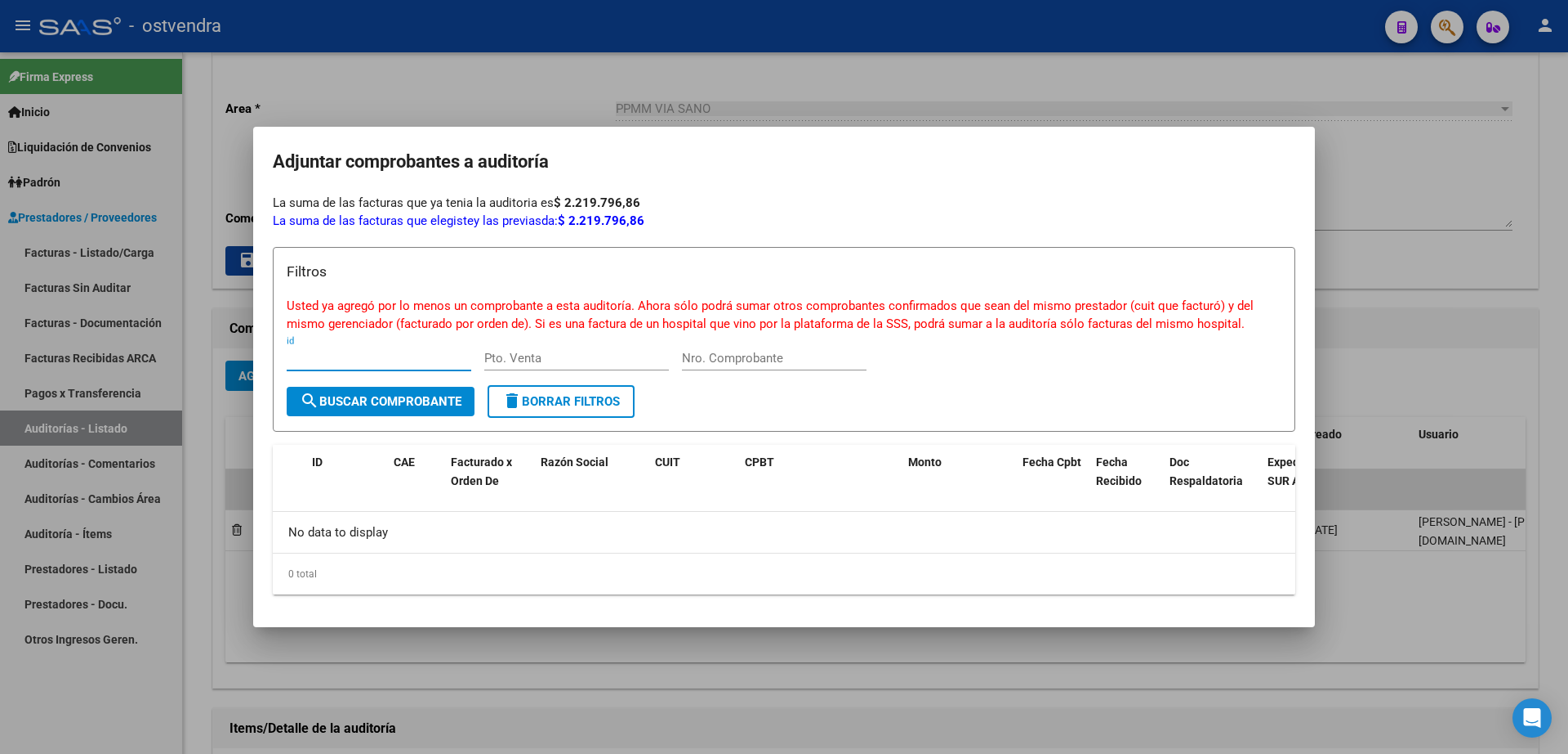
click at [1377, 184] on div at bounding box center [784, 377] width 1568 height 754
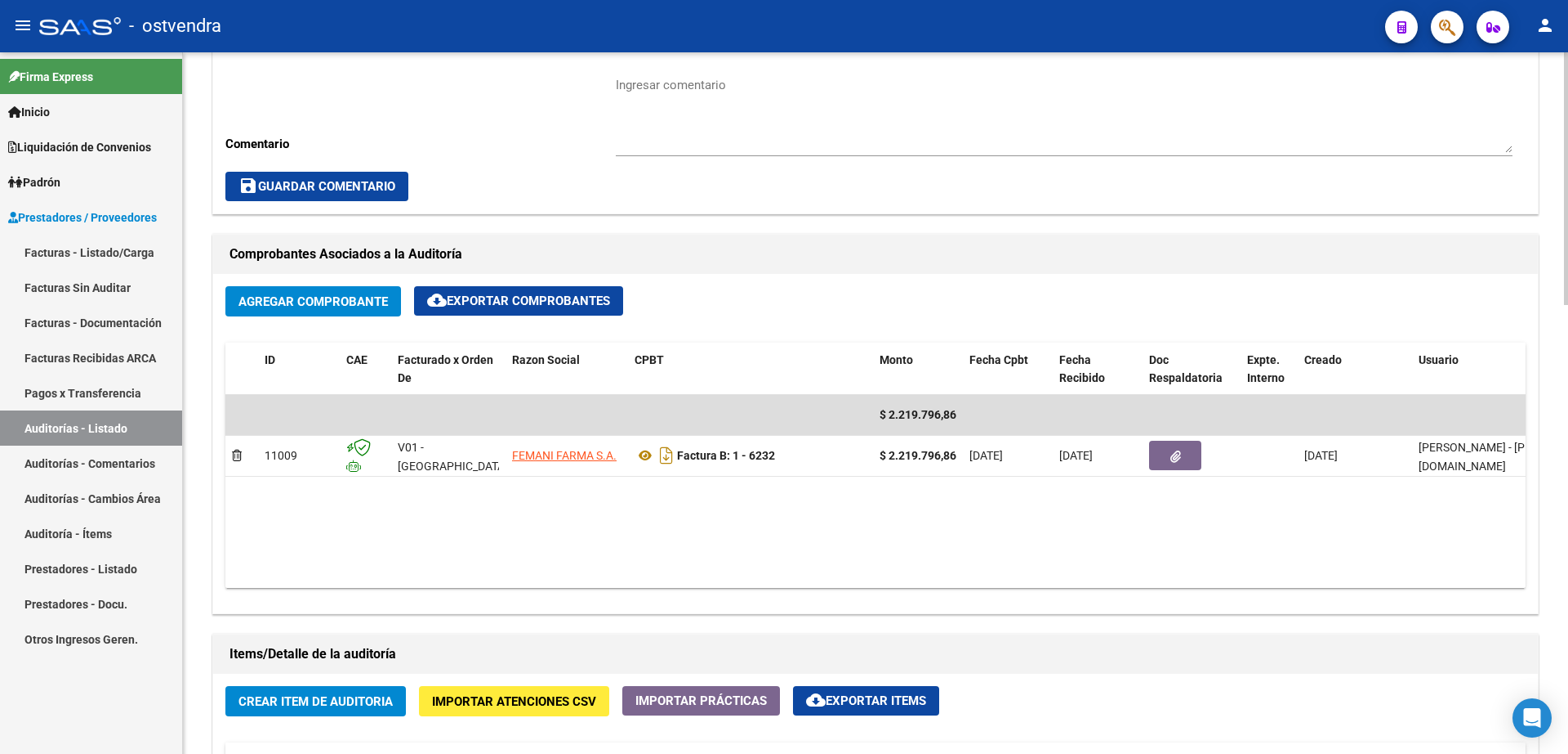
scroll to position [715, 0]
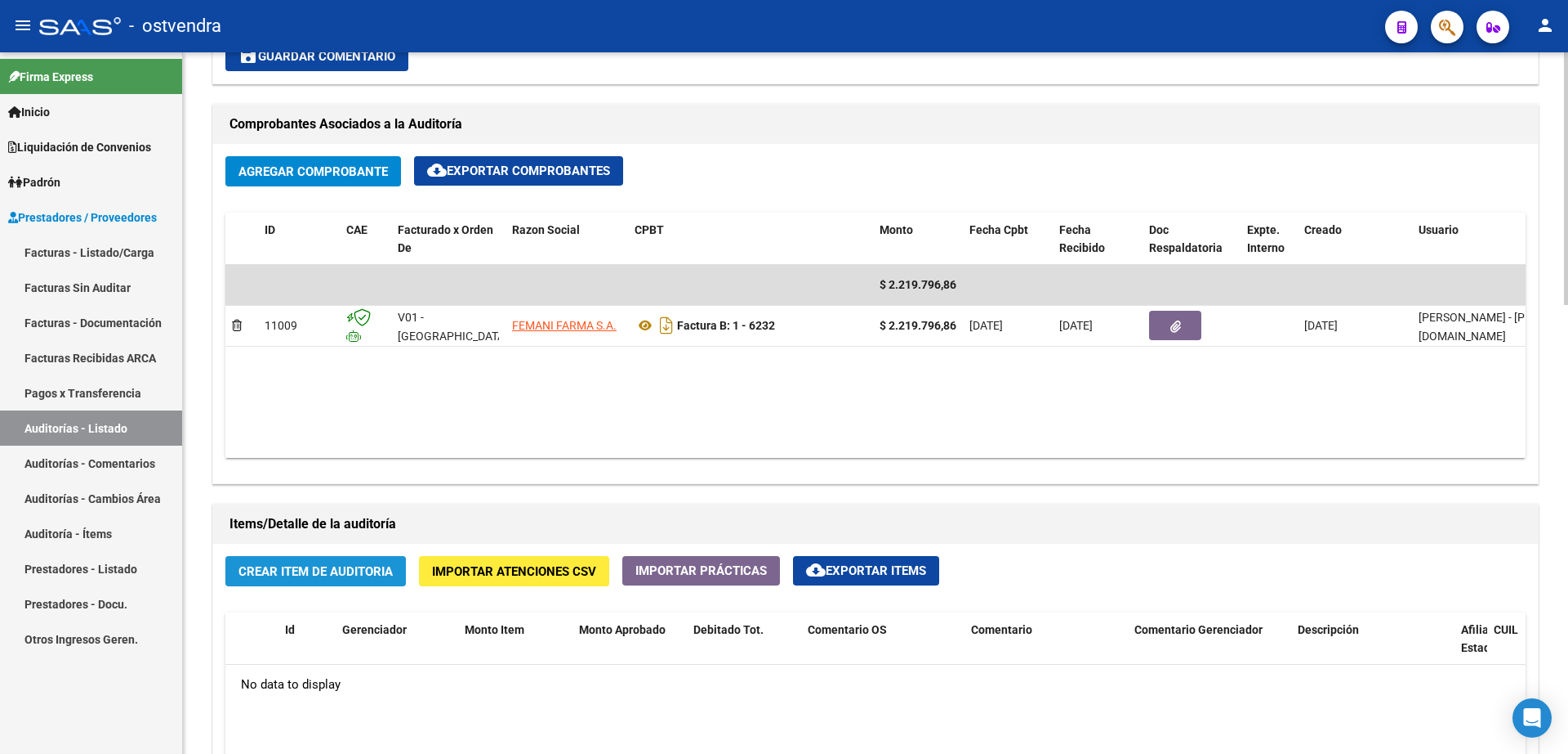
click at [343, 574] on span "Crear Item de Auditoria" at bounding box center [315, 571] width 154 height 15
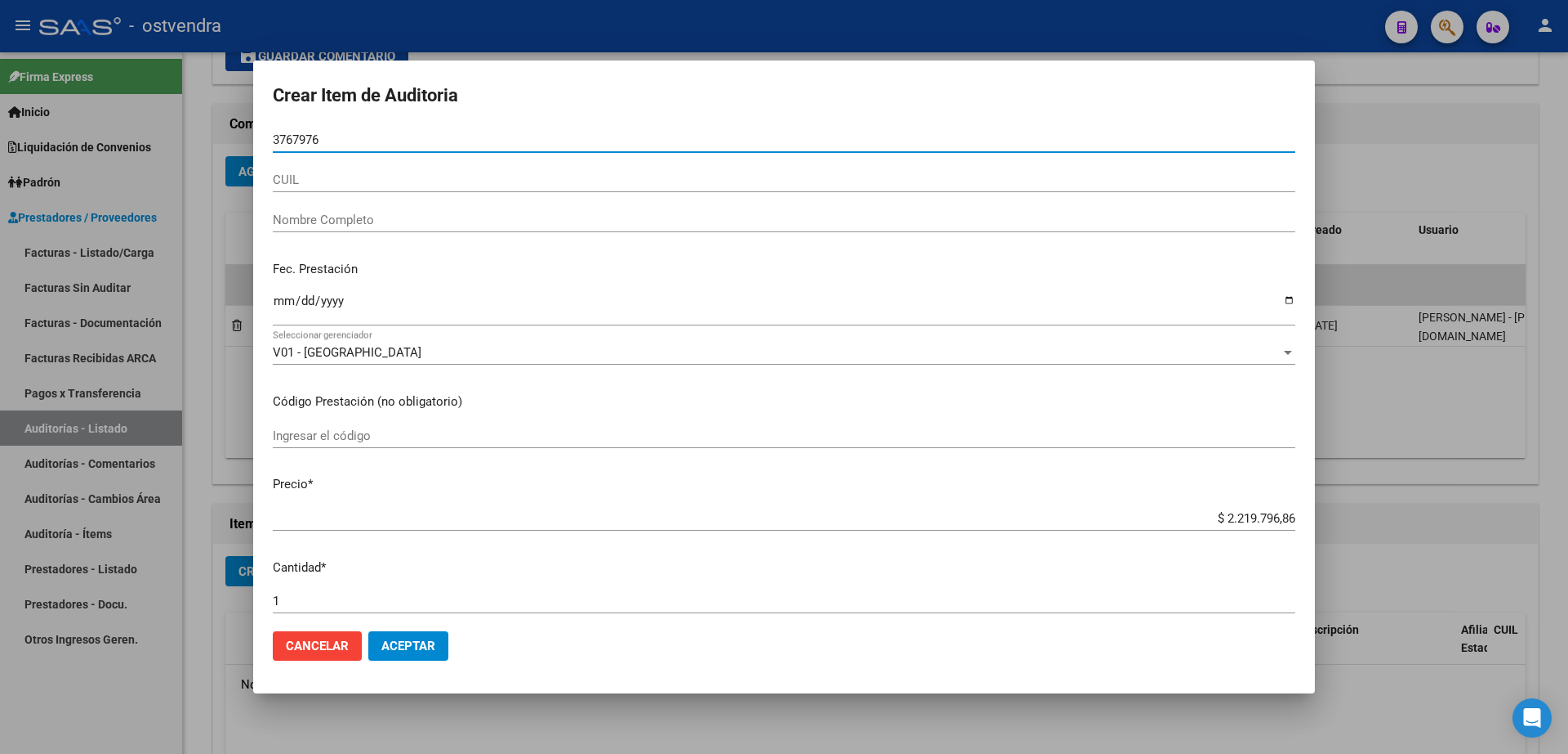
type input "37679768"
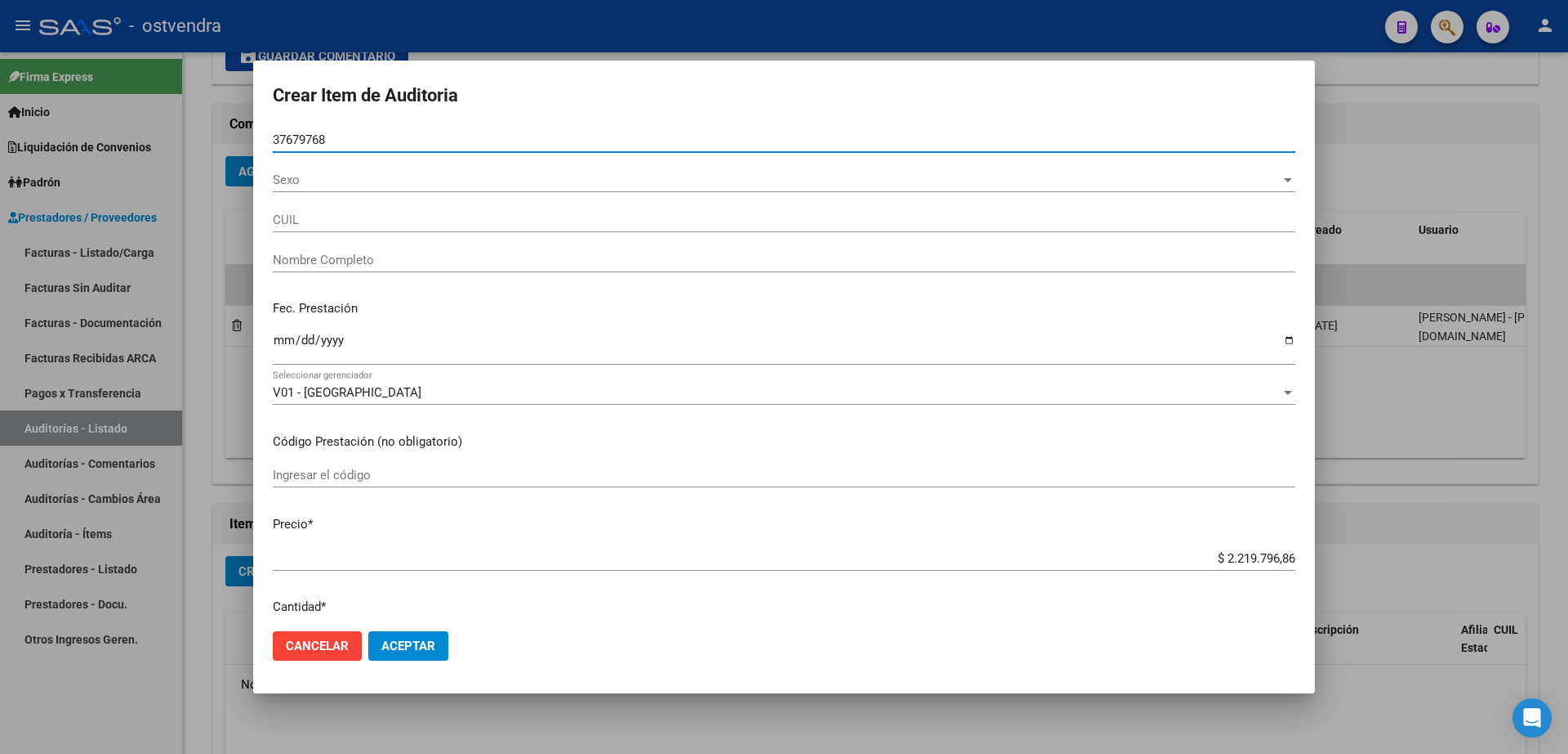
type input "20376797687"
type input "AGUIRRE RODRIGO IVAN"
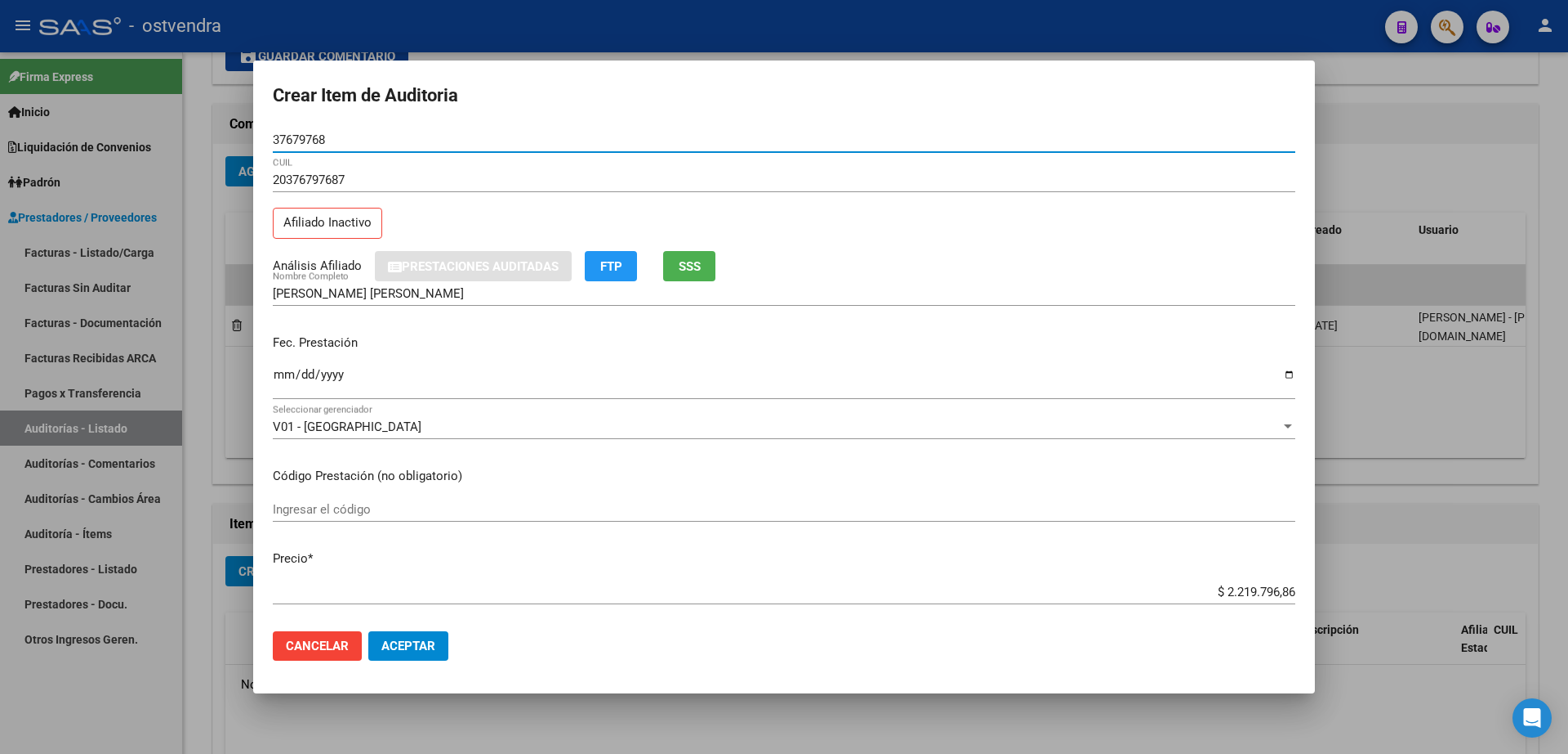
drag, startPoint x: 352, startPoint y: 136, endPoint x: 226, endPoint y: 149, distance: 126.7
click at [218, 133] on div "Crear Item de Auditoria 37679768 Nro Documento 20376797687 CUIL Afiliado Inacti…" at bounding box center [784, 377] width 1568 height 754
type input "41783059"
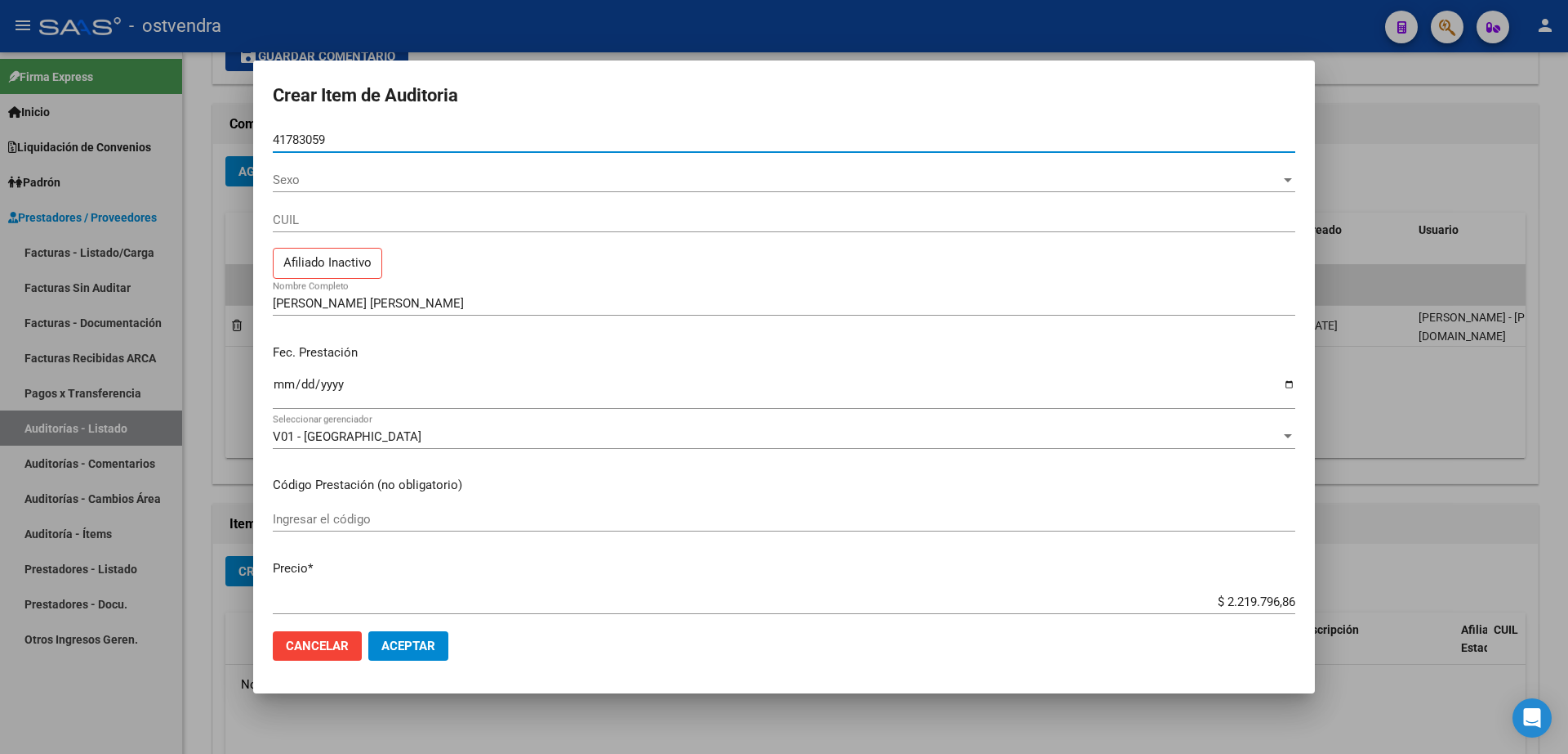
type input "27417830591"
type input "[PERSON_NAME]"
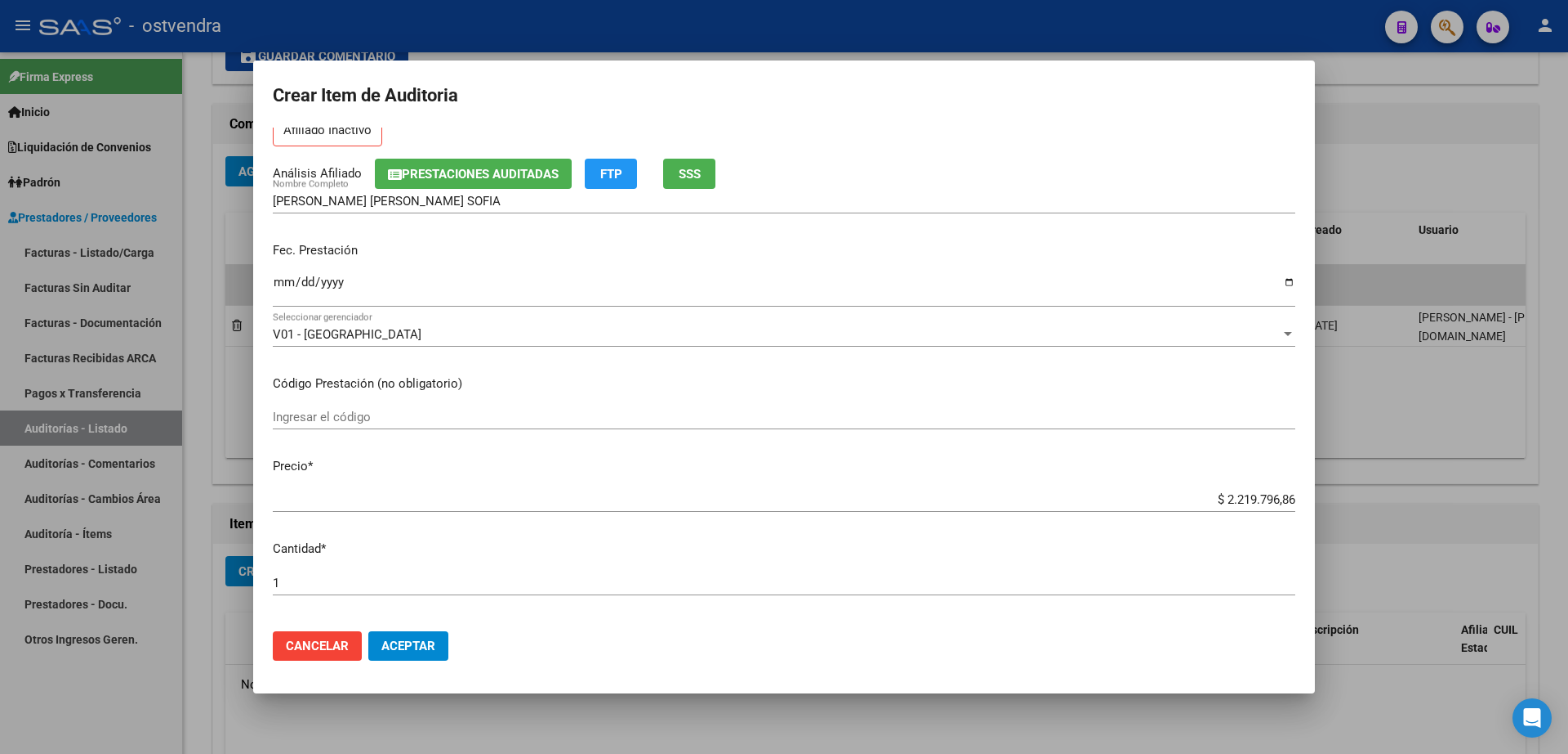
scroll to position [0, 0]
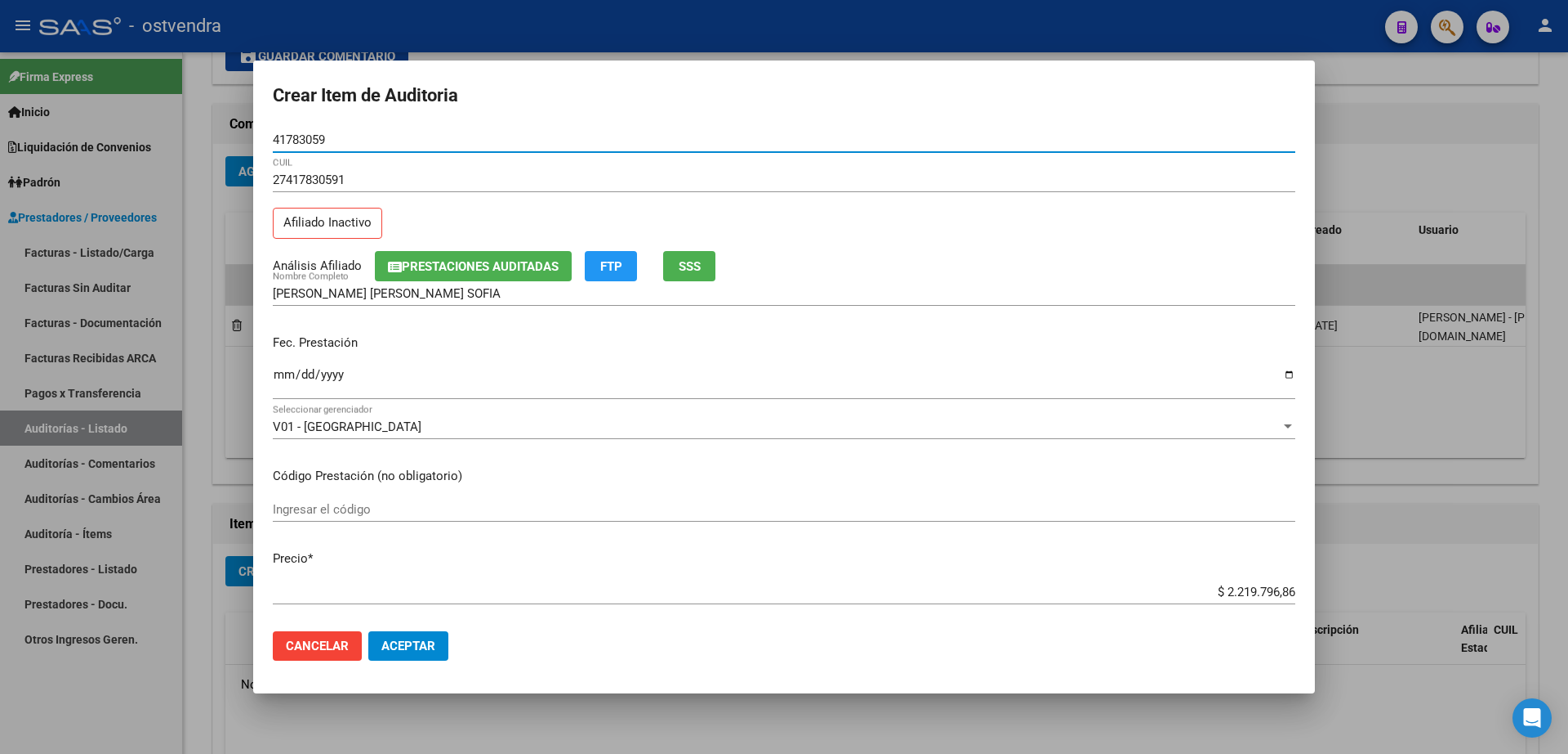
type input "41783059"
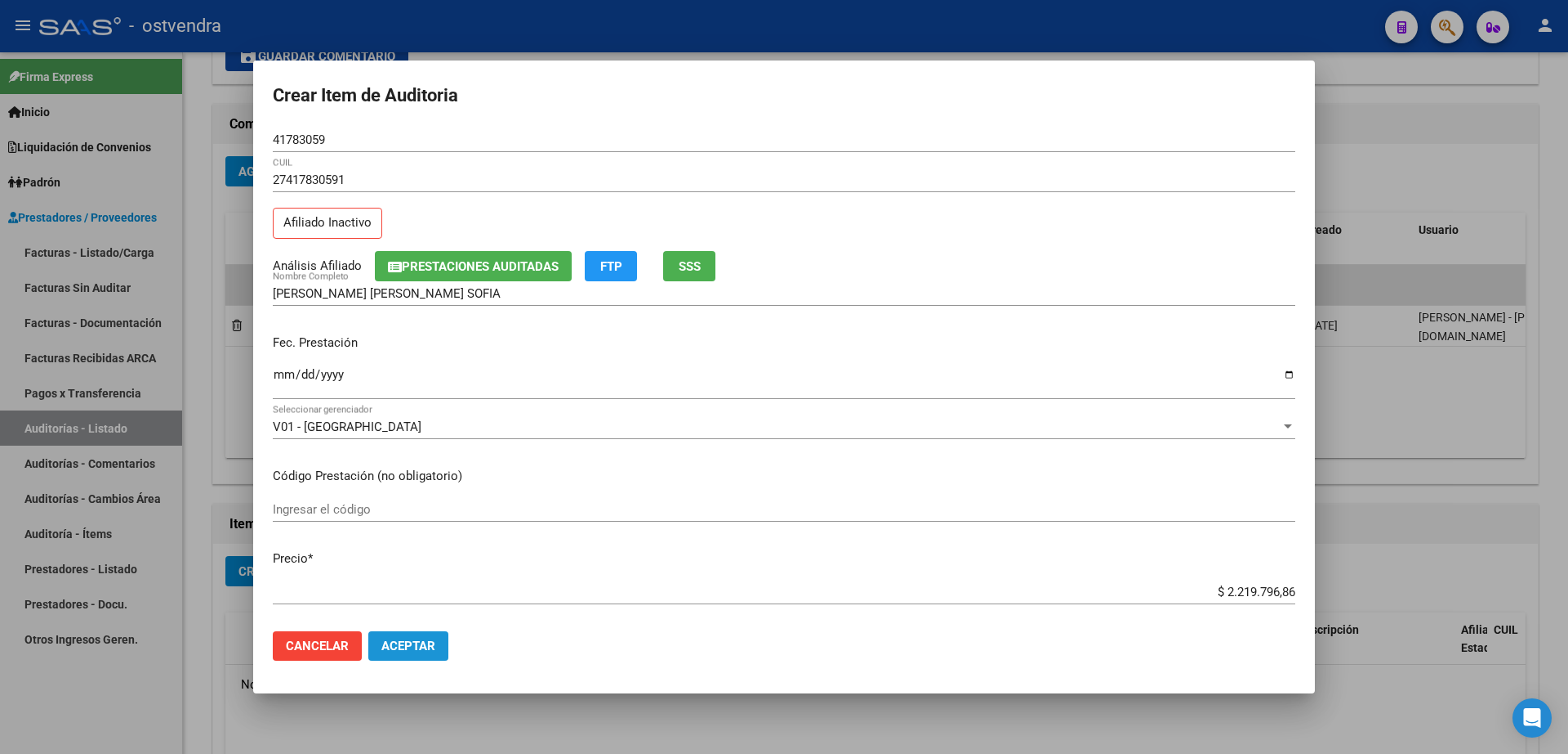
click at [421, 652] on span "Aceptar" at bounding box center [408, 646] width 54 height 15
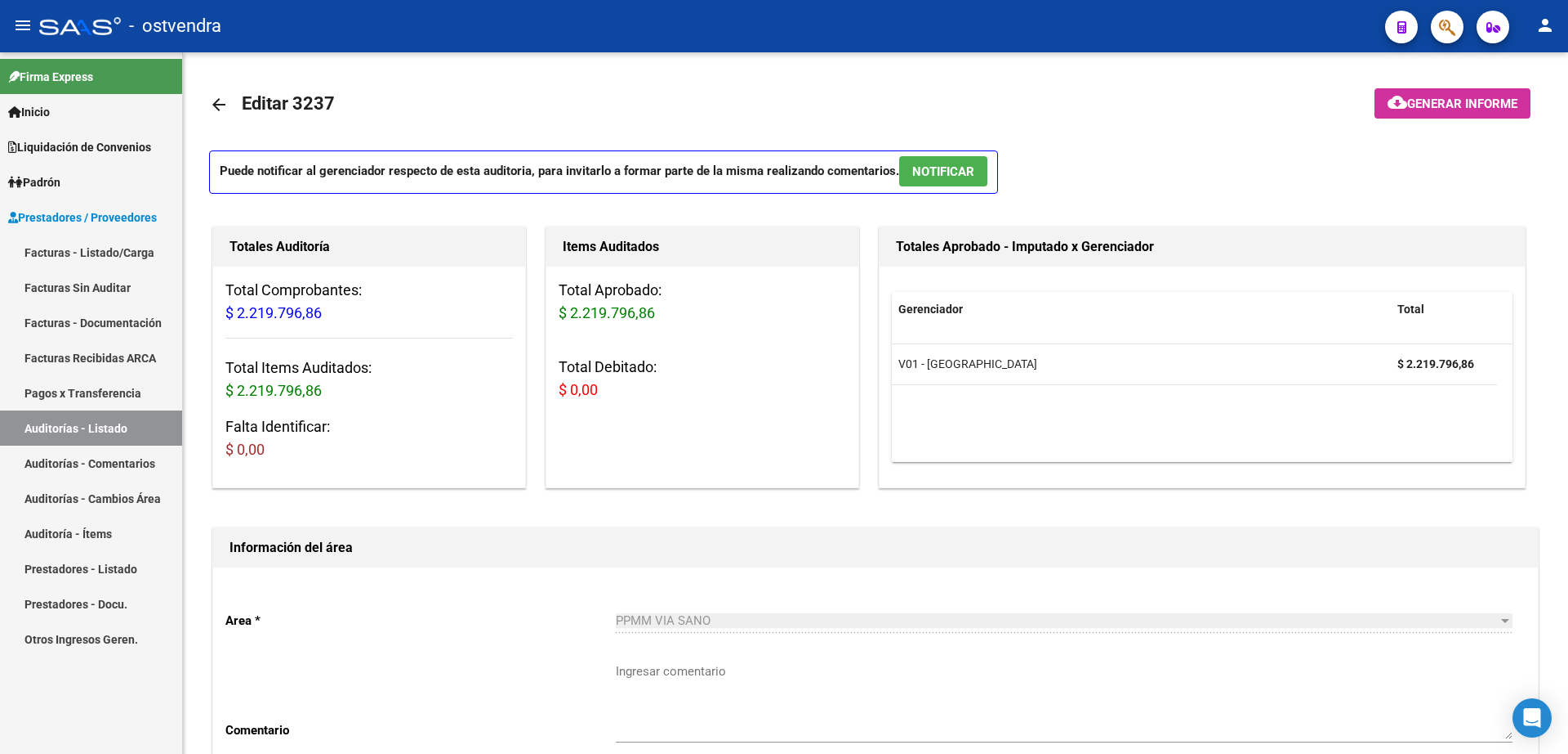
click at [82, 253] on link "Facturas - Listado/Carga" at bounding box center [91, 252] width 182 height 35
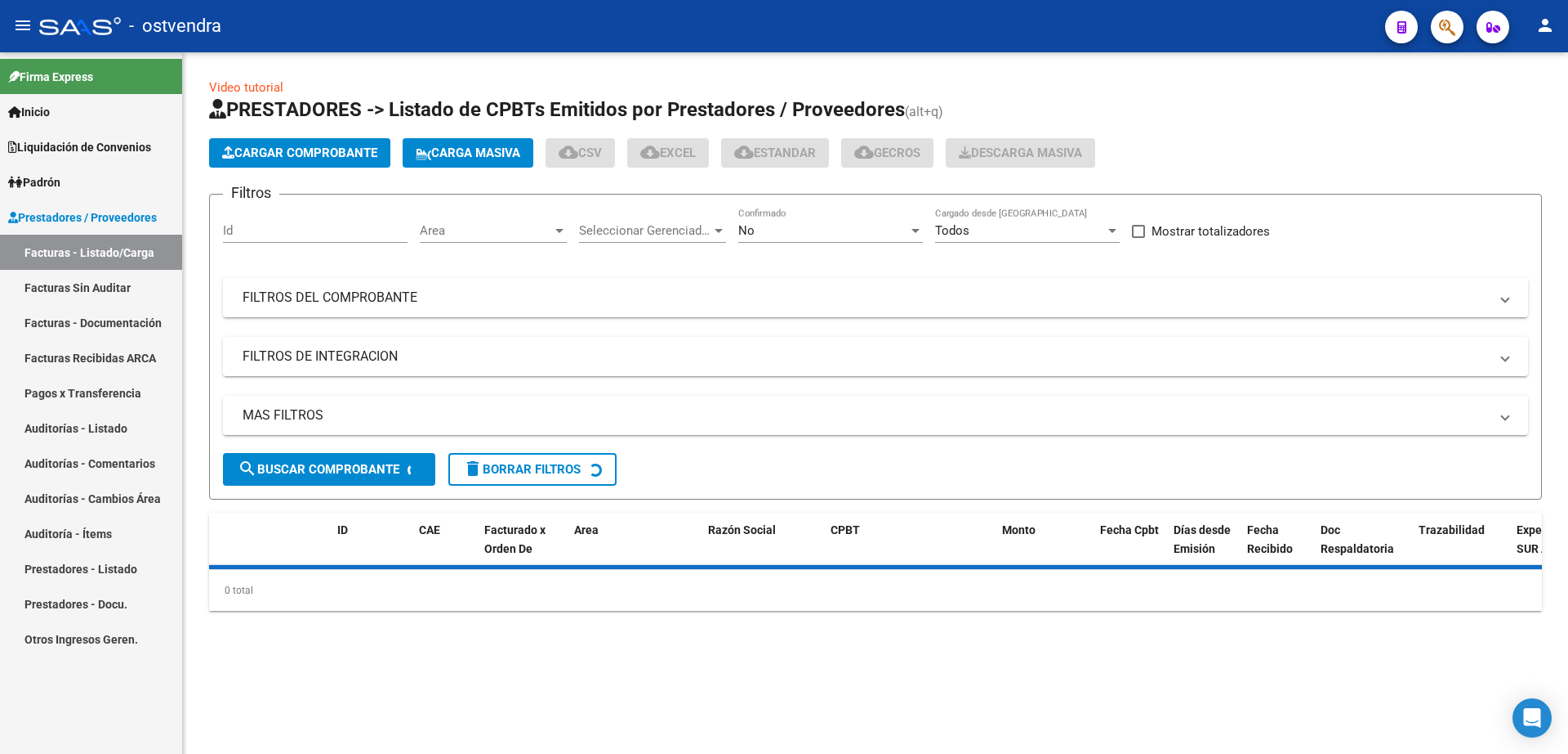
click at [347, 155] on span "Cargar Comprobante" at bounding box center [300, 153] width 155 height 15
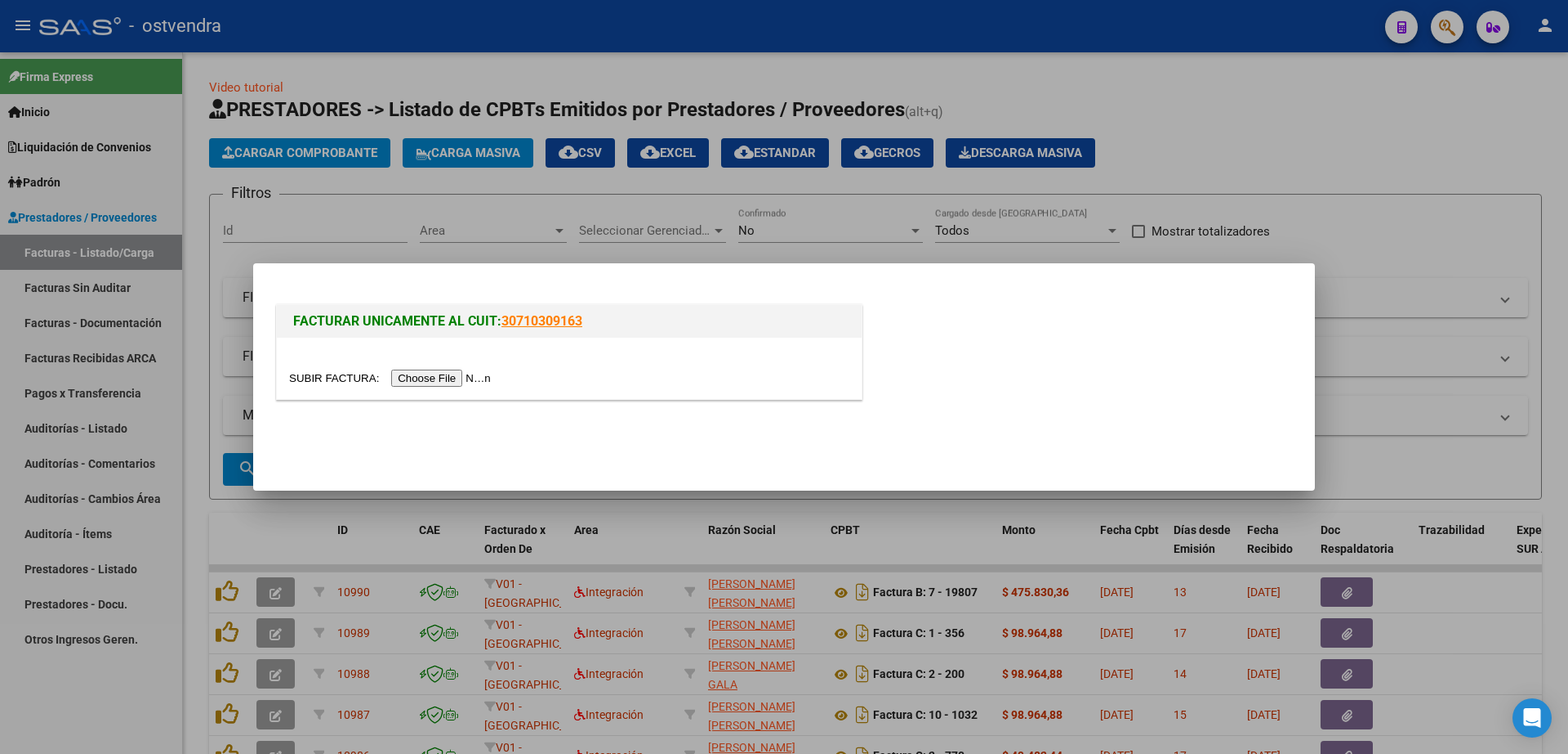
click at [451, 385] on div at bounding box center [569, 368] width 585 height 61
click at [453, 382] on input "file" at bounding box center [392, 377] width 207 height 17
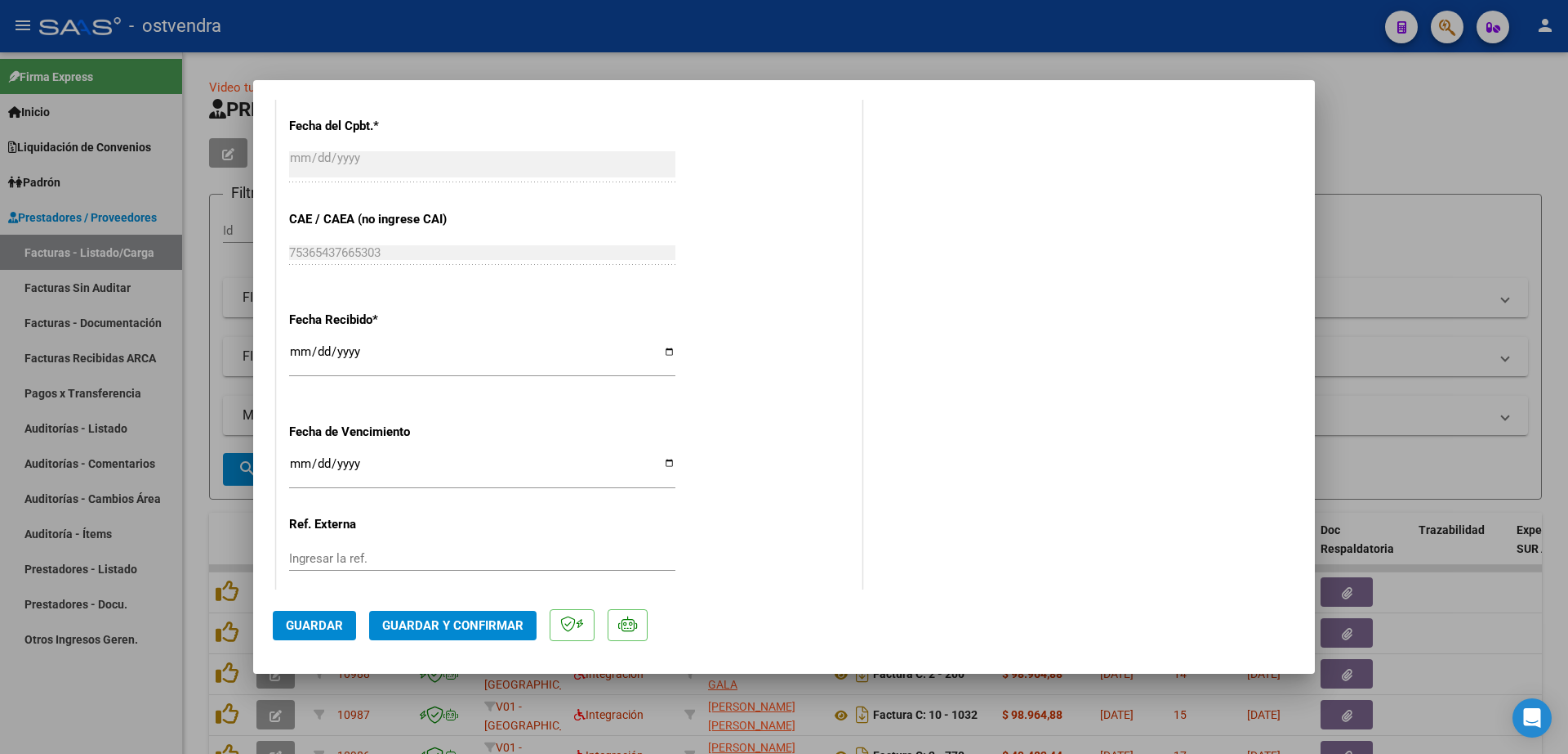
scroll to position [992, 0]
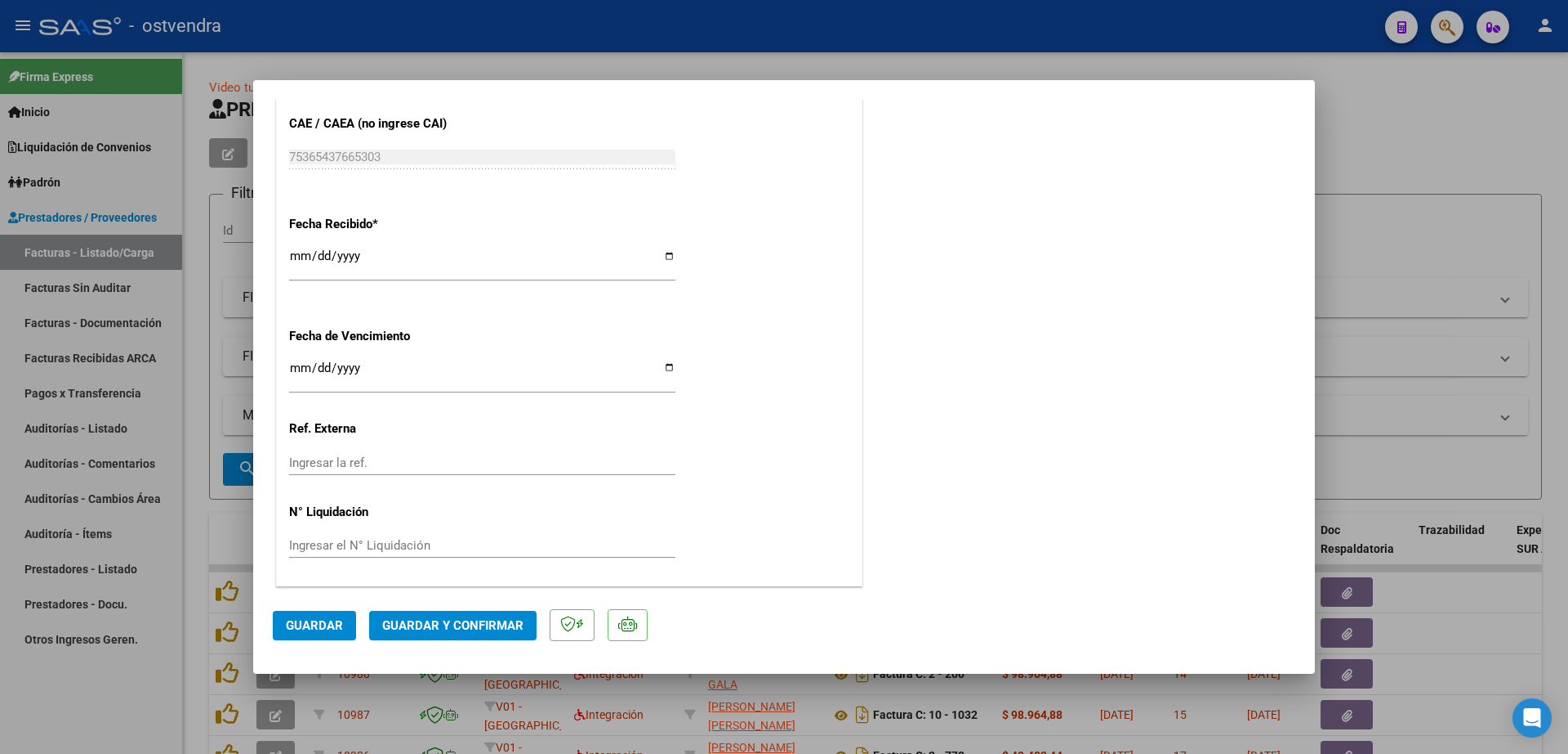
click at [305, 368] on input "Ingresar la fecha" at bounding box center [482, 374] width 386 height 26
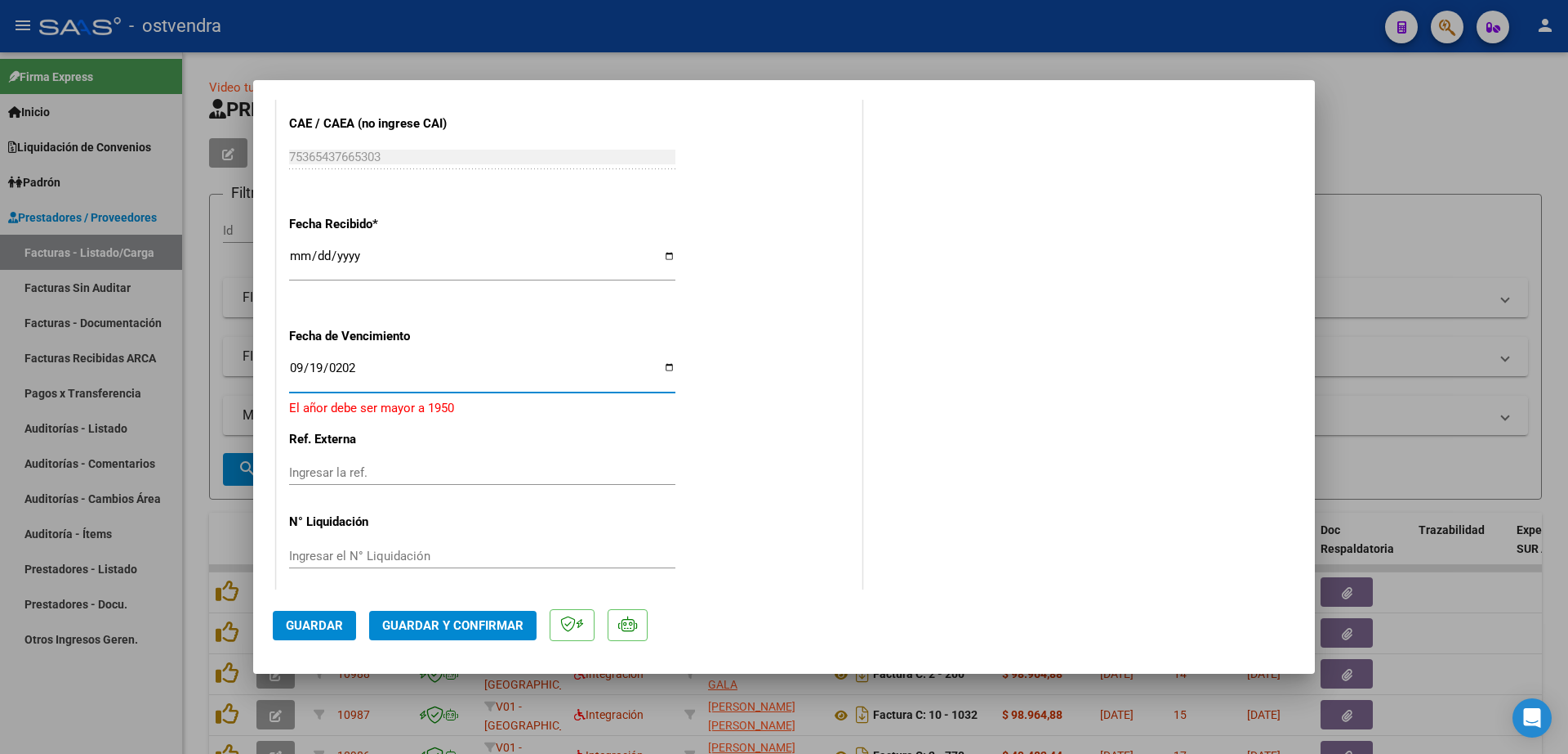
type input "2025-09-19"
click at [507, 546] on input "Ingresar el N° Liquidación" at bounding box center [482, 546] width 386 height 15
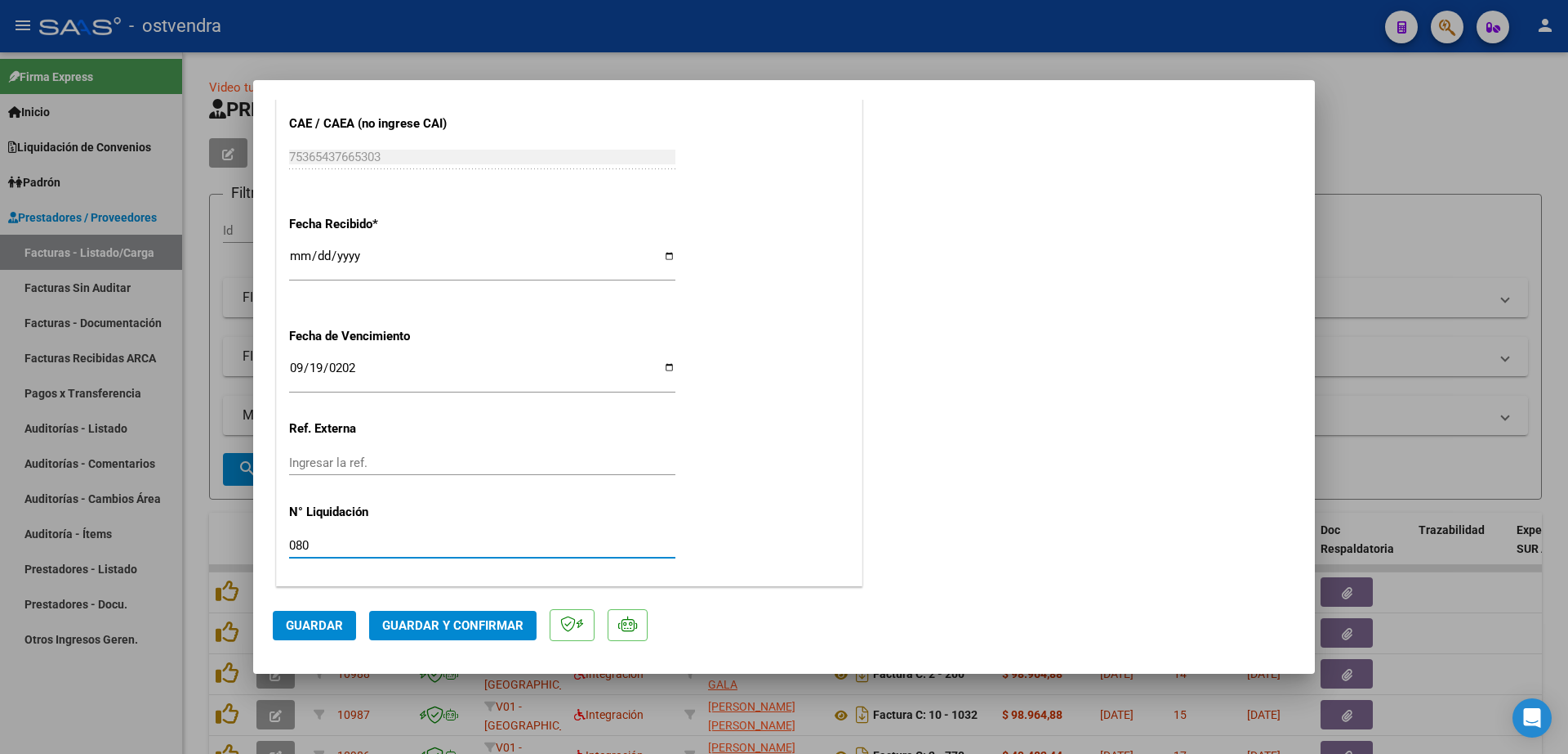
type input "08"
click at [302, 626] on span "Guardar" at bounding box center [314, 625] width 57 height 15
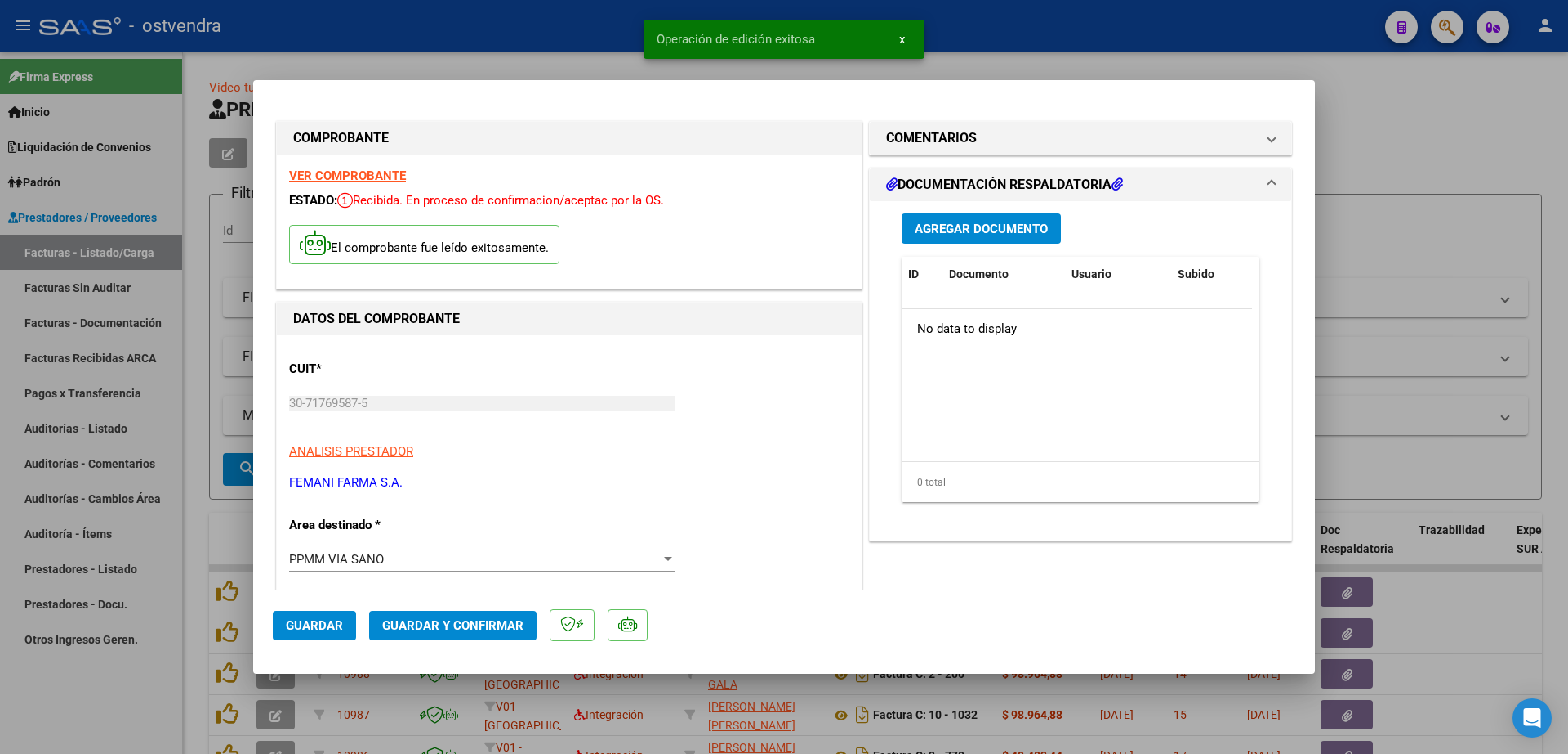
scroll to position [0, 0]
click at [959, 223] on span "Agregar Documento" at bounding box center [982, 230] width 133 height 15
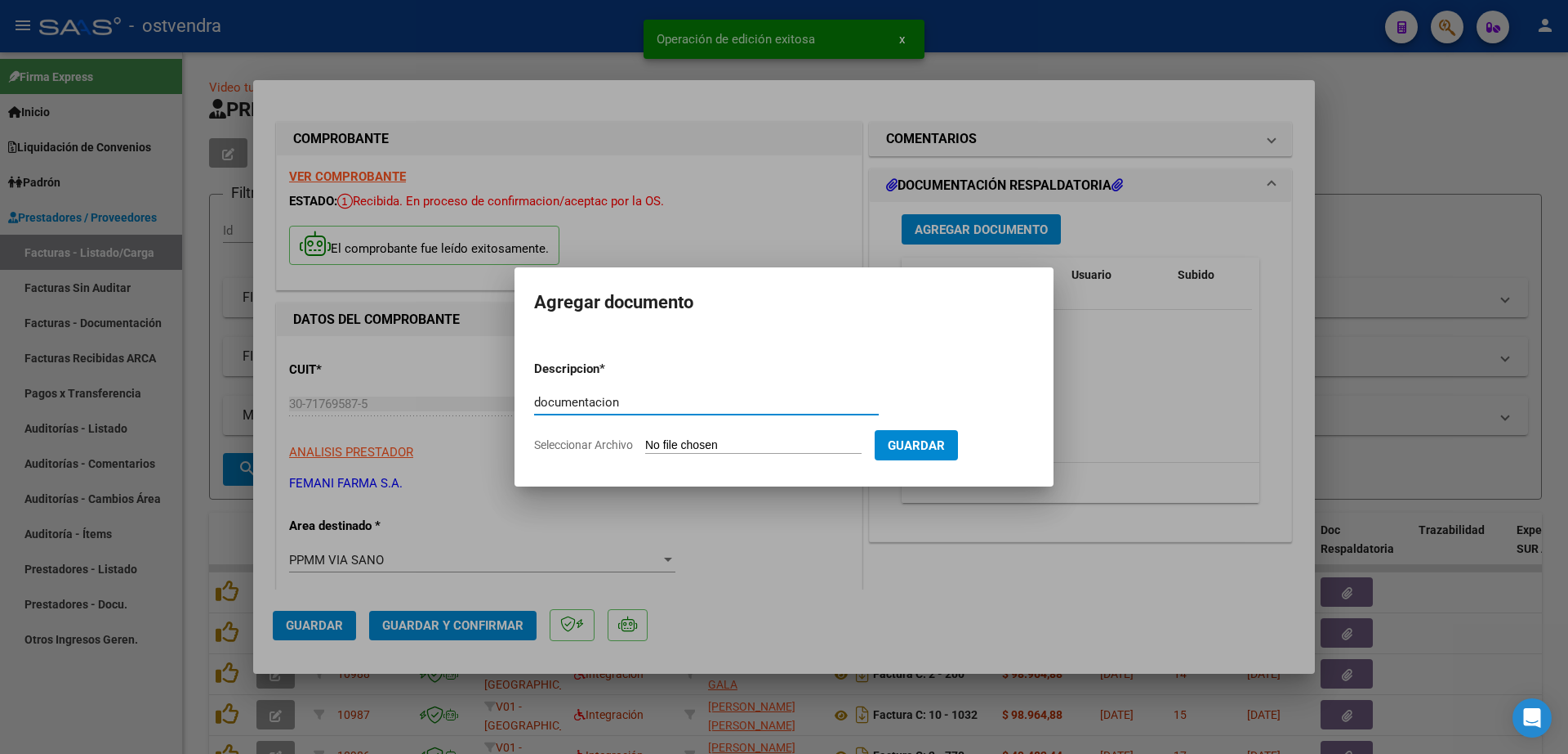
type input "documentacion"
drag, startPoint x: 694, startPoint y: 438, endPoint x: 712, endPoint y: 448, distance: 20.6
click at [695, 439] on app-file-uploader "Seleccionar Archivo" at bounding box center [705, 445] width 341 height 15
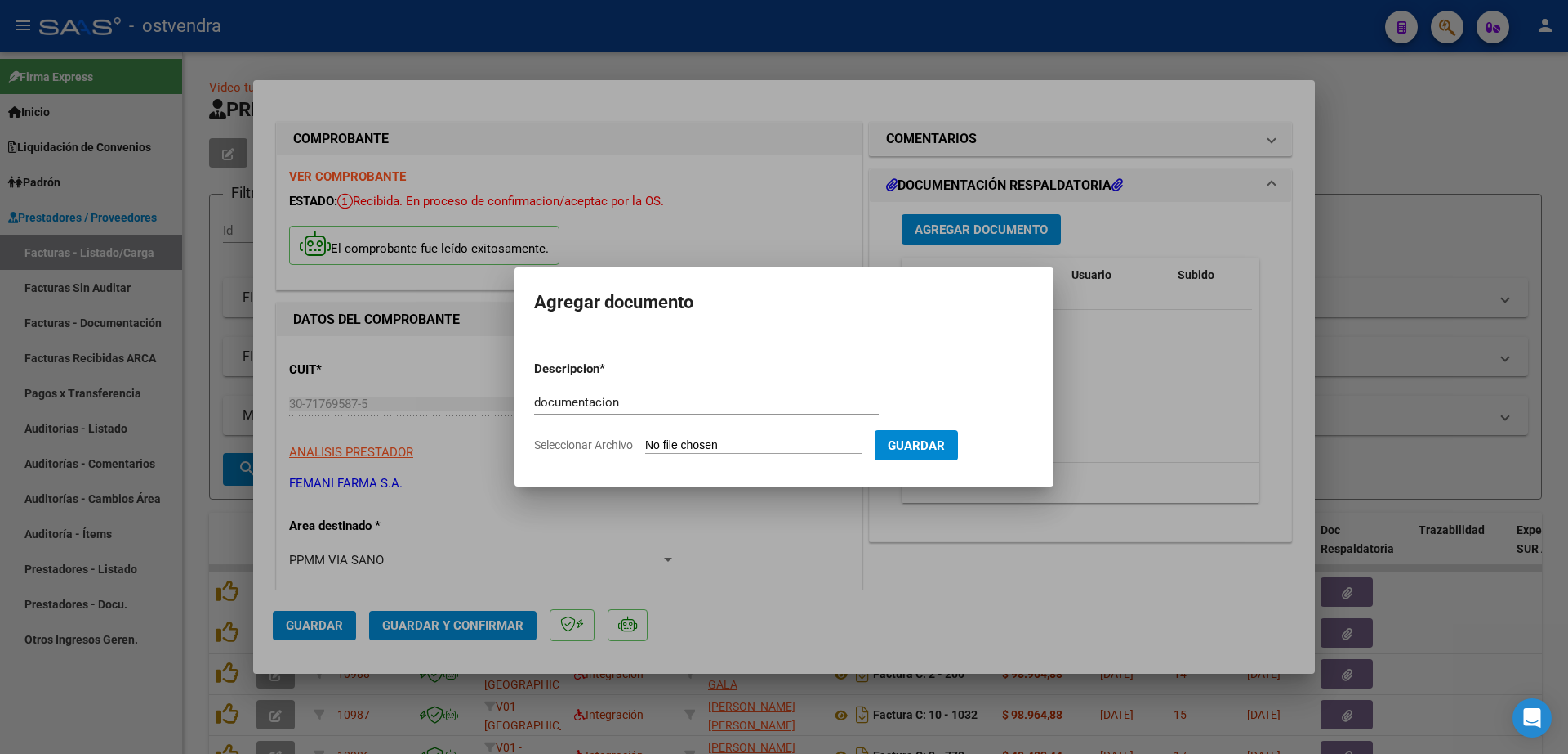
click at [738, 447] on input "Seleccionar Archivo" at bounding box center [754, 446] width 217 height 16
type input "C:\fakepath\FEMANI FARMA 6233.zip"
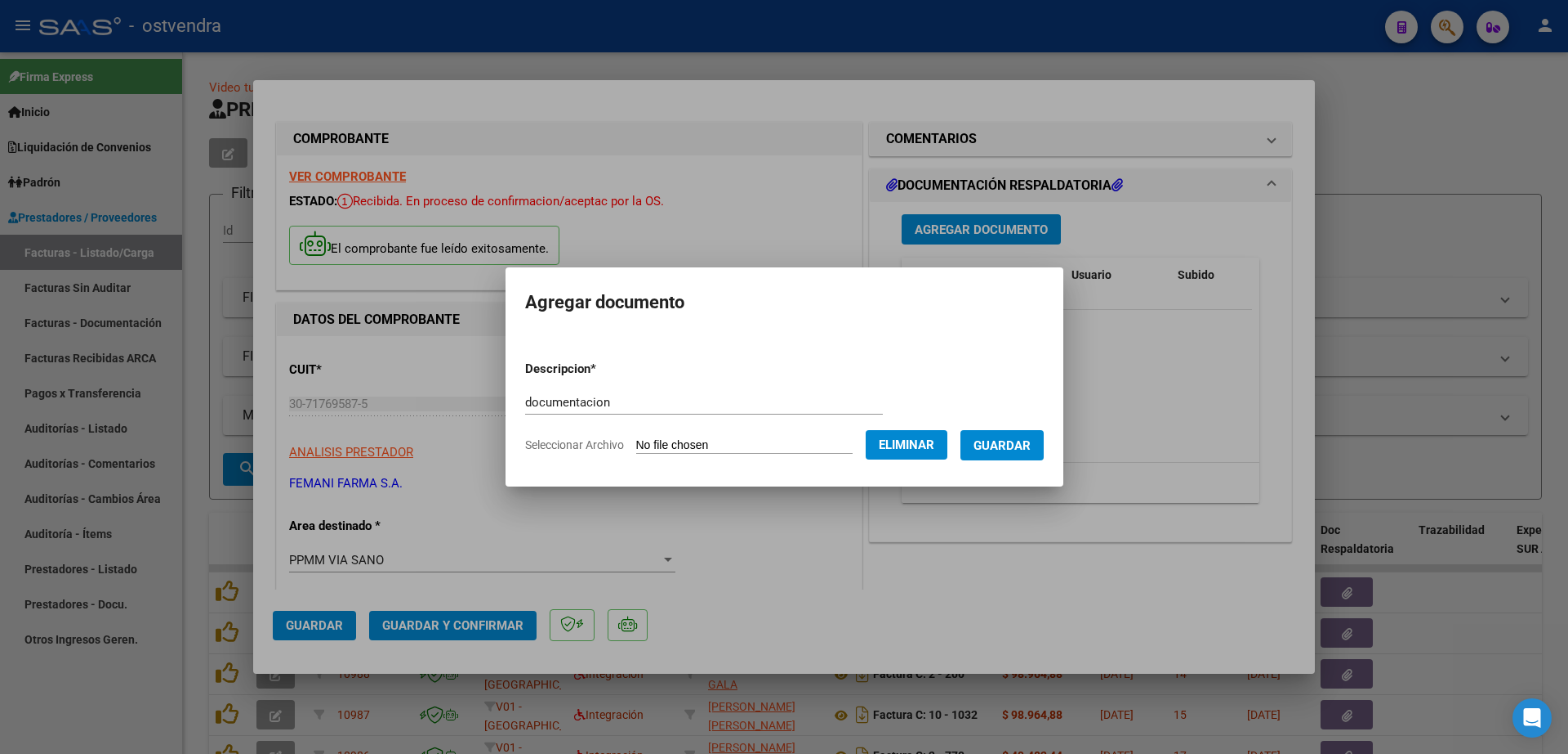
click at [1024, 447] on span "Guardar" at bounding box center [1001, 446] width 57 height 15
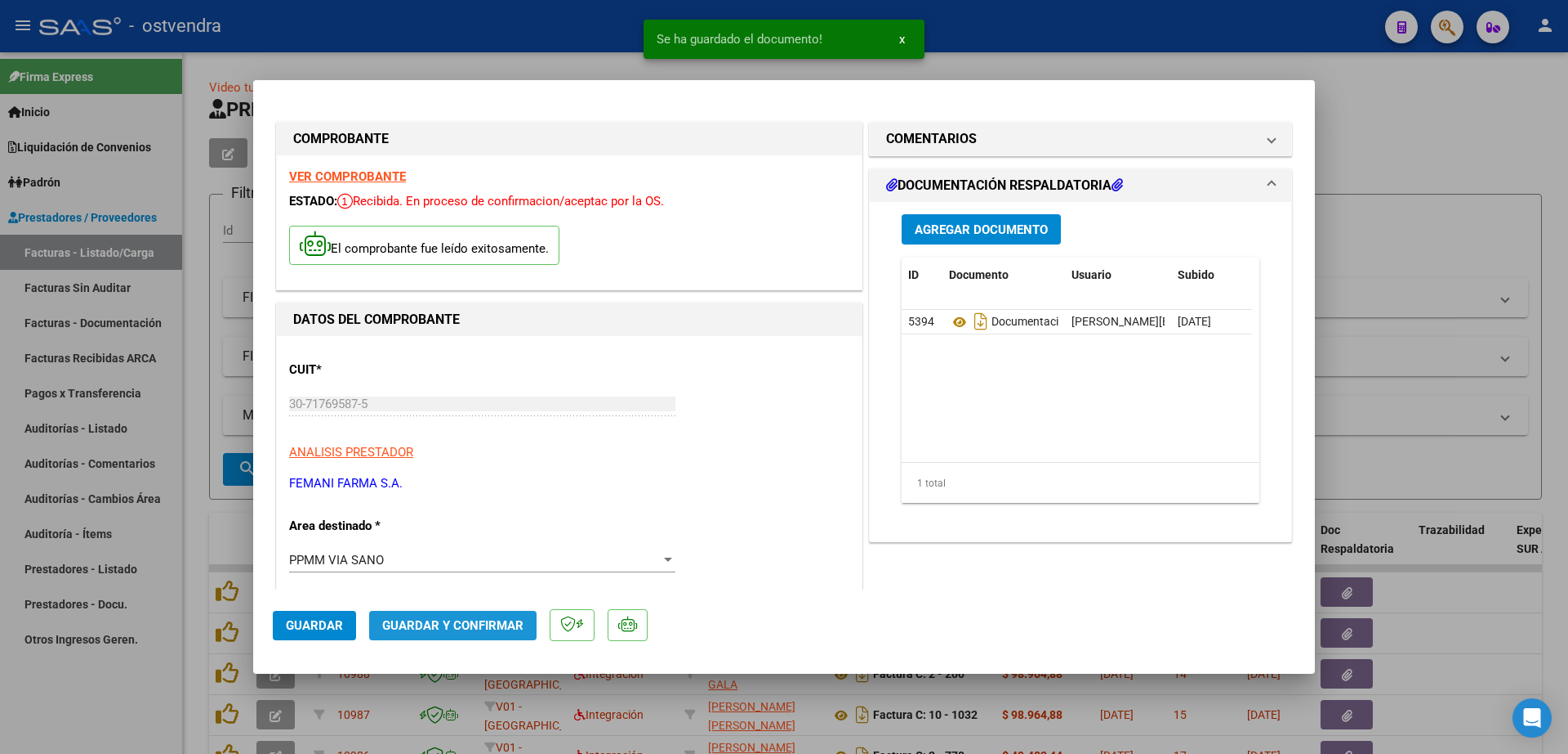
click at [487, 622] on span "Guardar y Confirmar" at bounding box center [453, 625] width 142 height 15
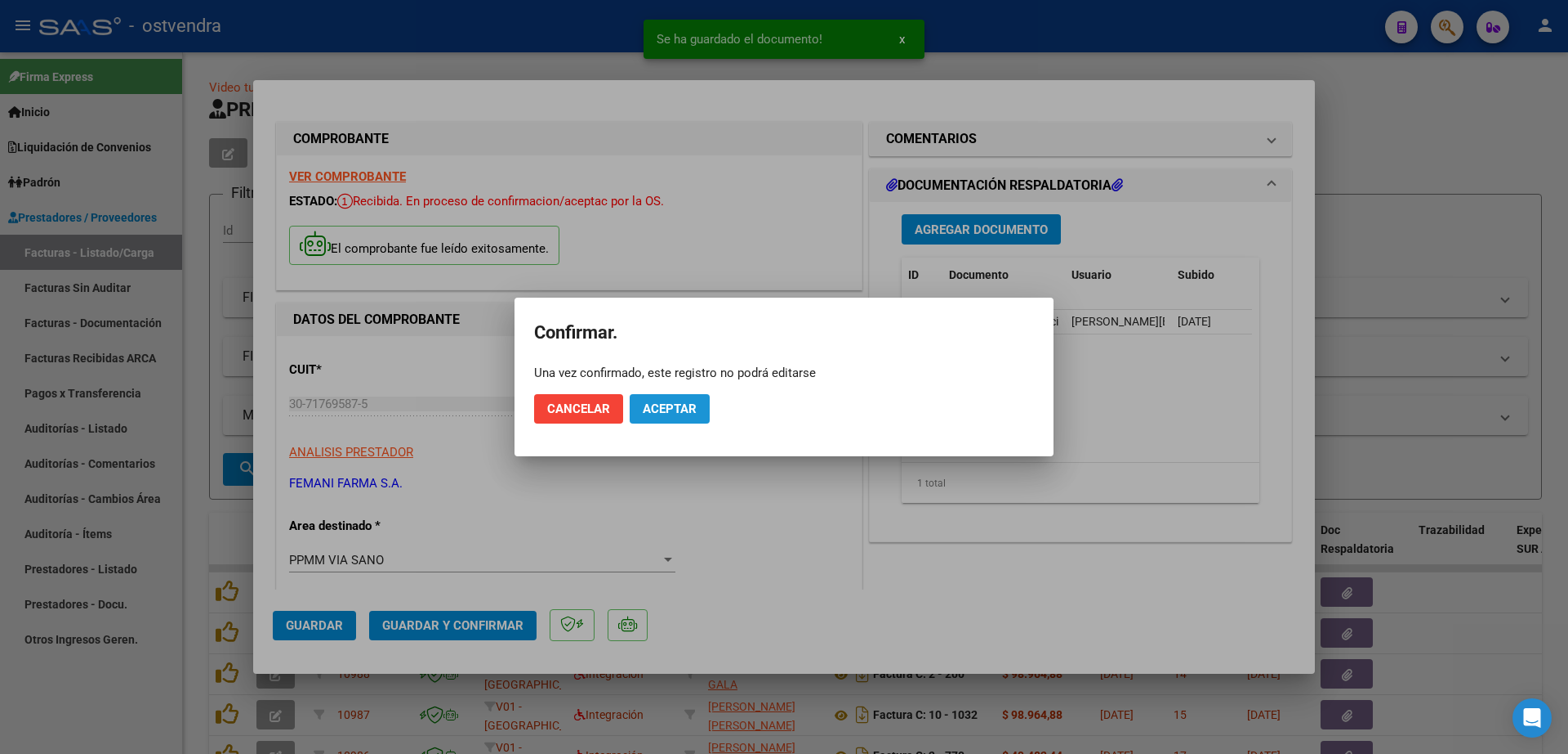
click at [674, 412] on span "Aceptar" at bounding box center [670, 409] width 54 height 15
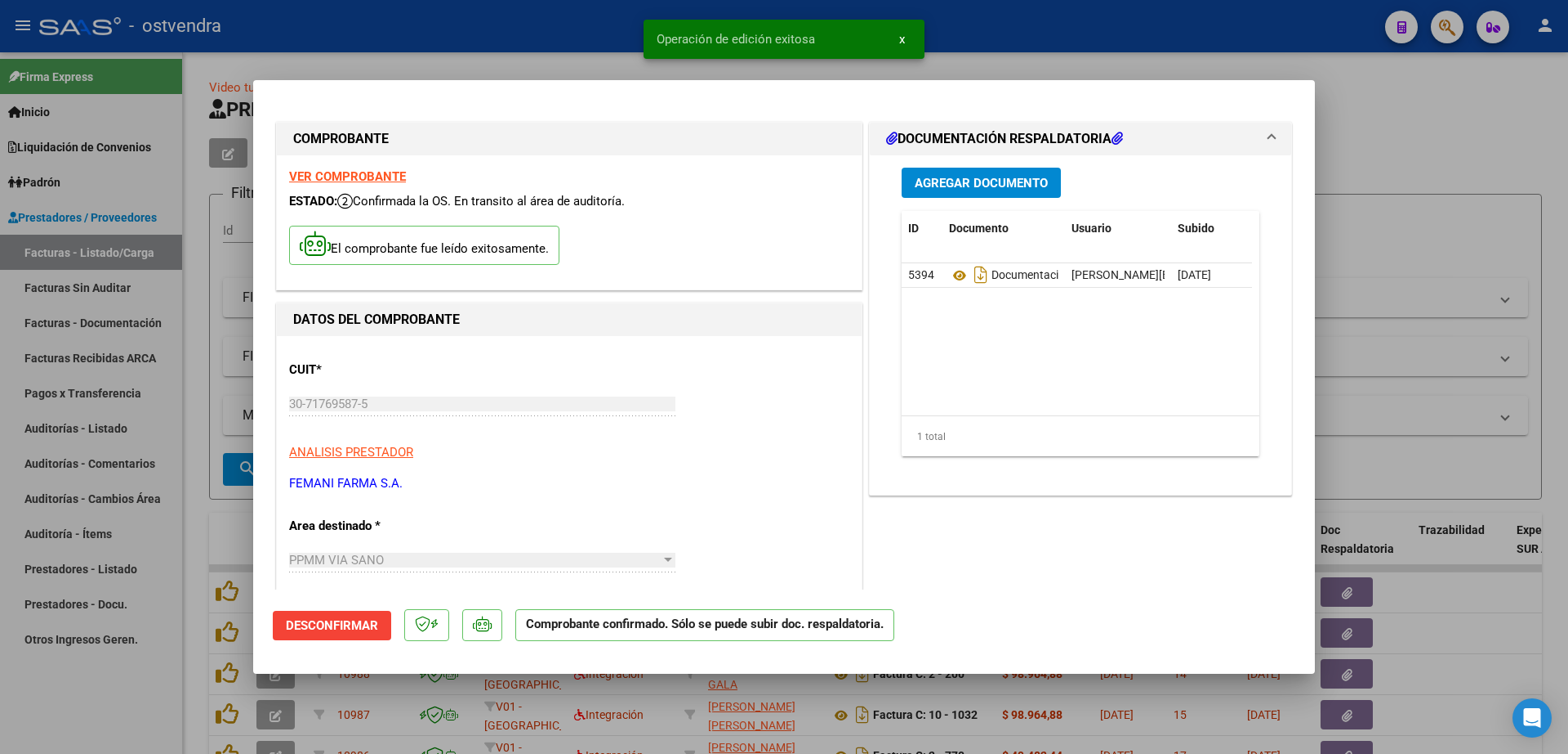
click at [152, 420] on div at bounding box center [784, 377] width 1568 height 754
type input "$ 0,00"
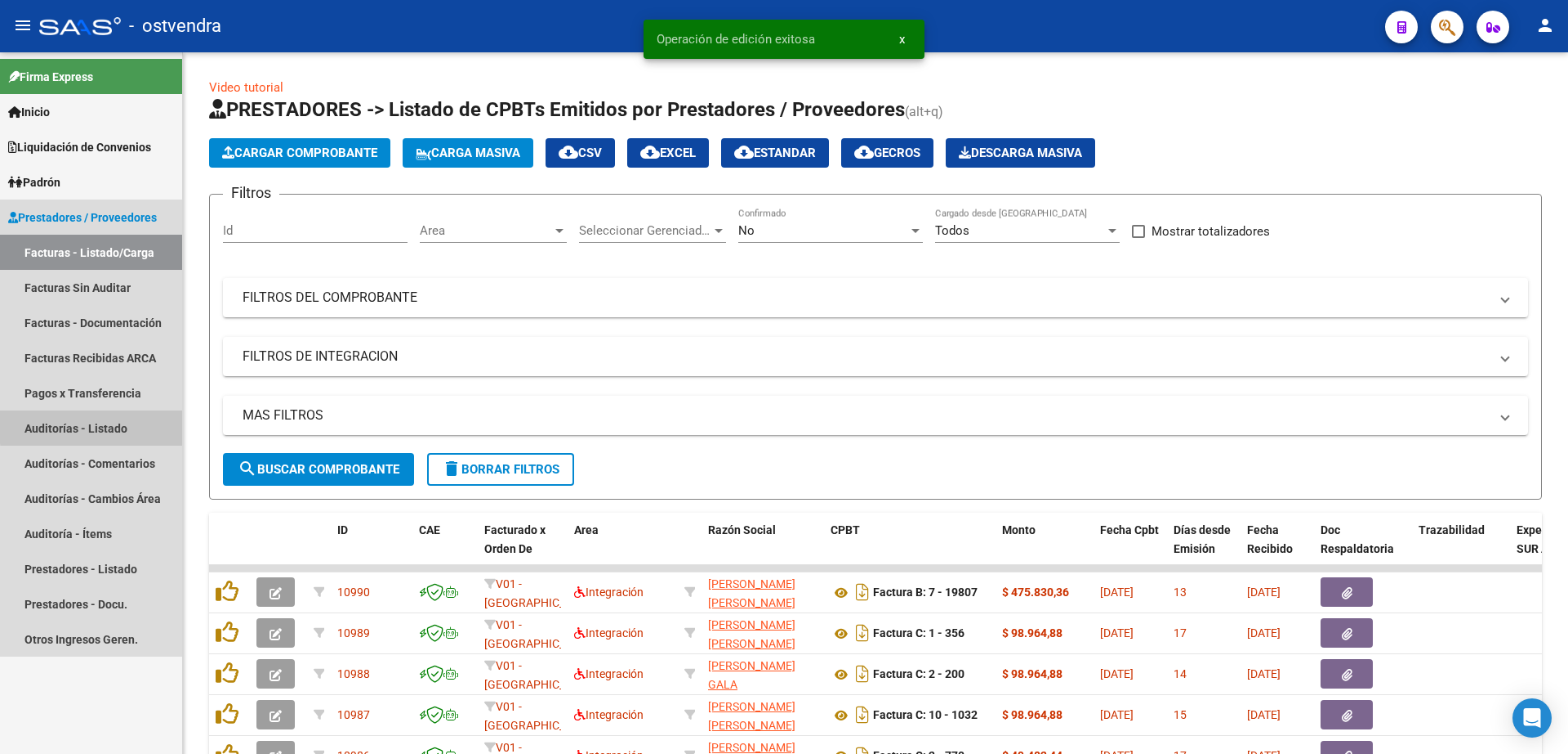
click at [113, 425] on link "Auditorías - Listado" at bounding box center [91, 428] width 182 height 35
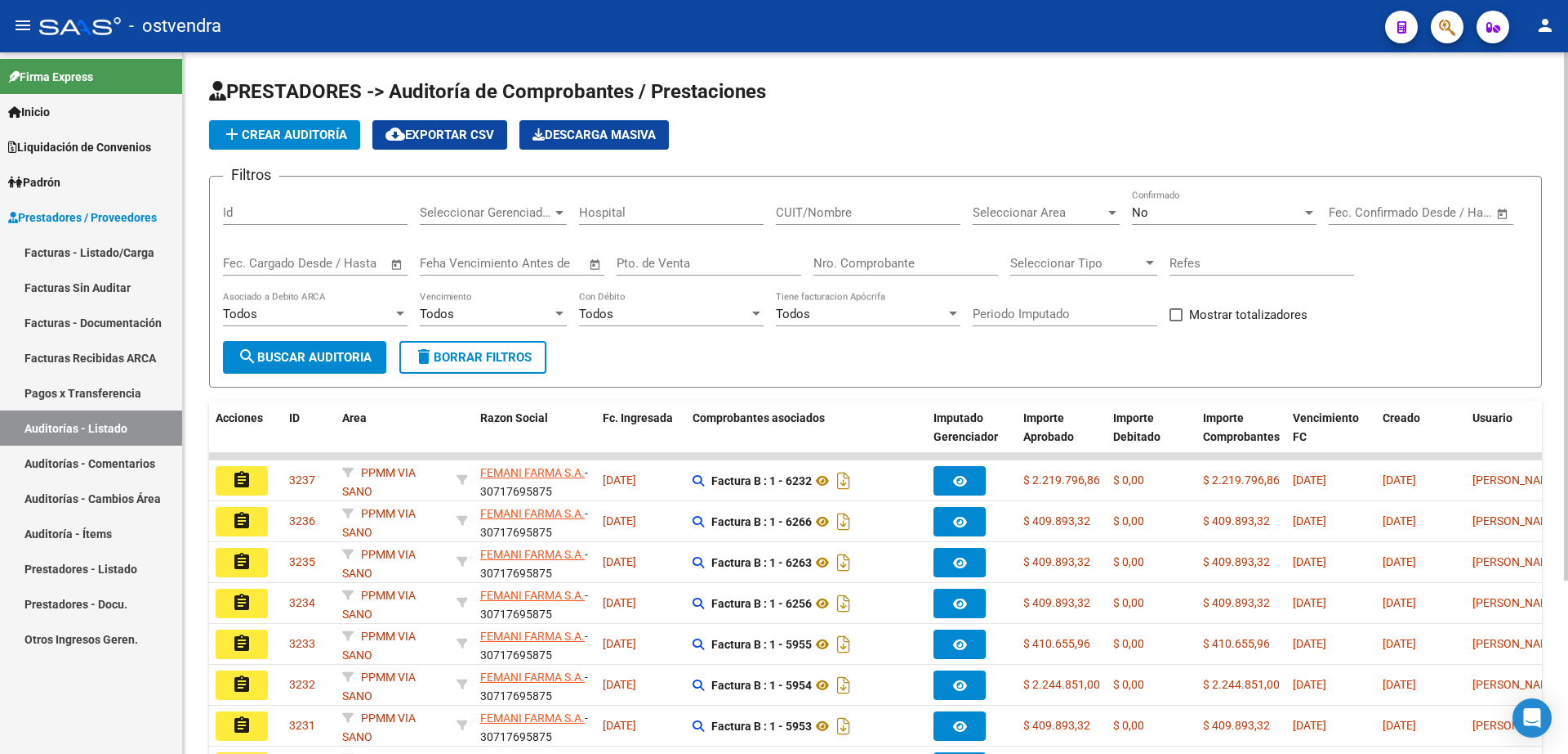
click at [290, 135] on span "add Crear Auditoría" at bounding box center [285, 135] width 125 height 15
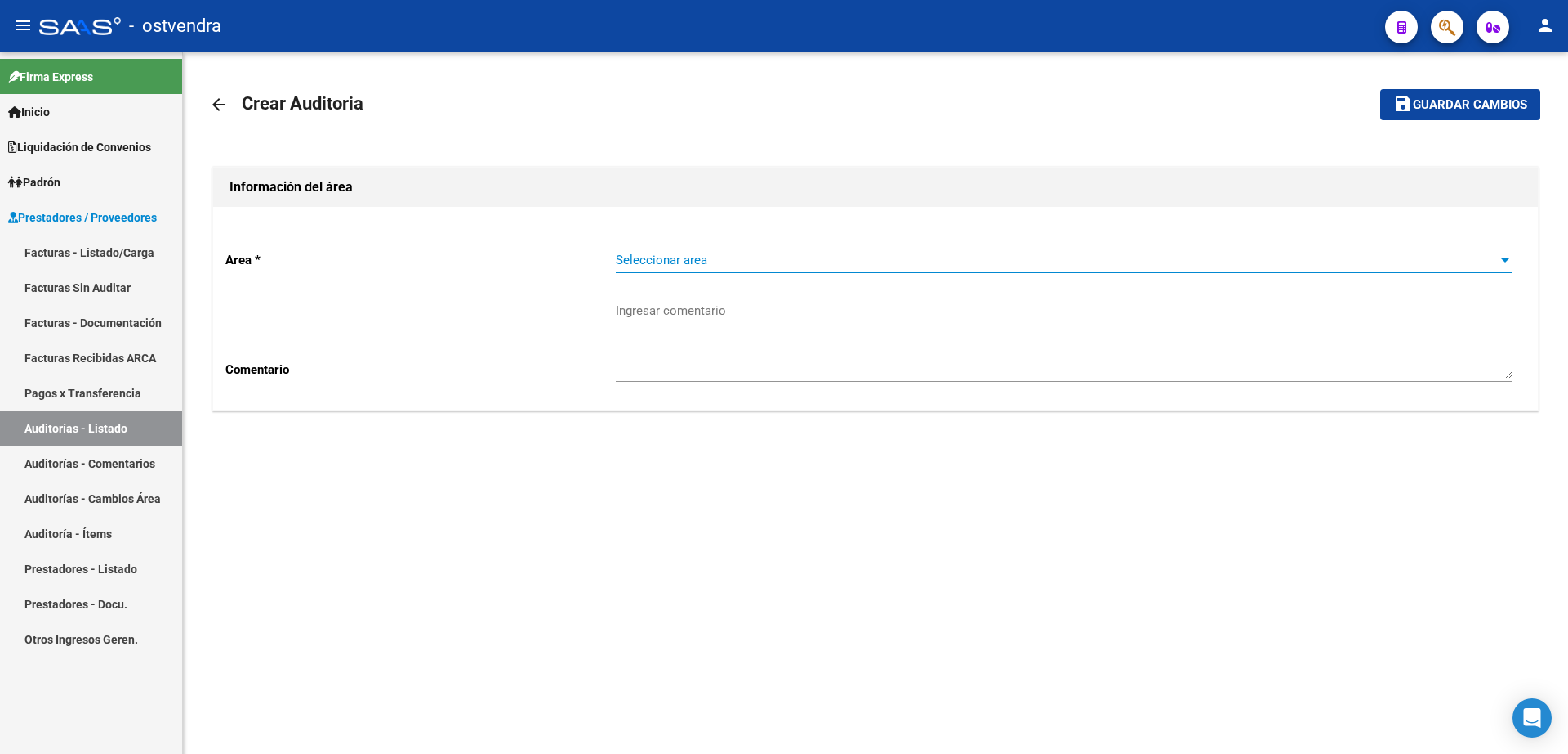
click at [753, 265] on span "Seleccionar area" at bounding box center [1057, 260] width 882 height 15
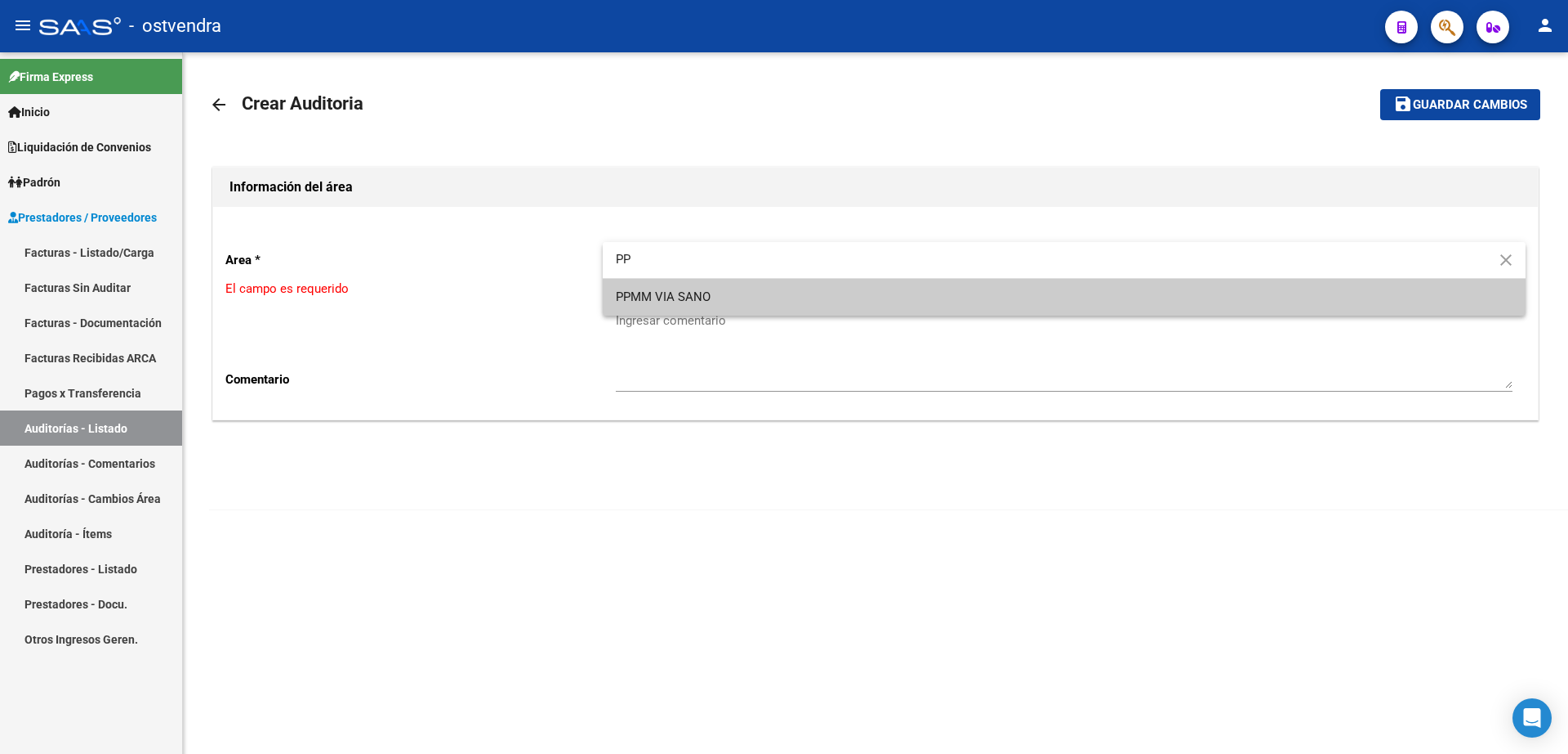
type input "PP"
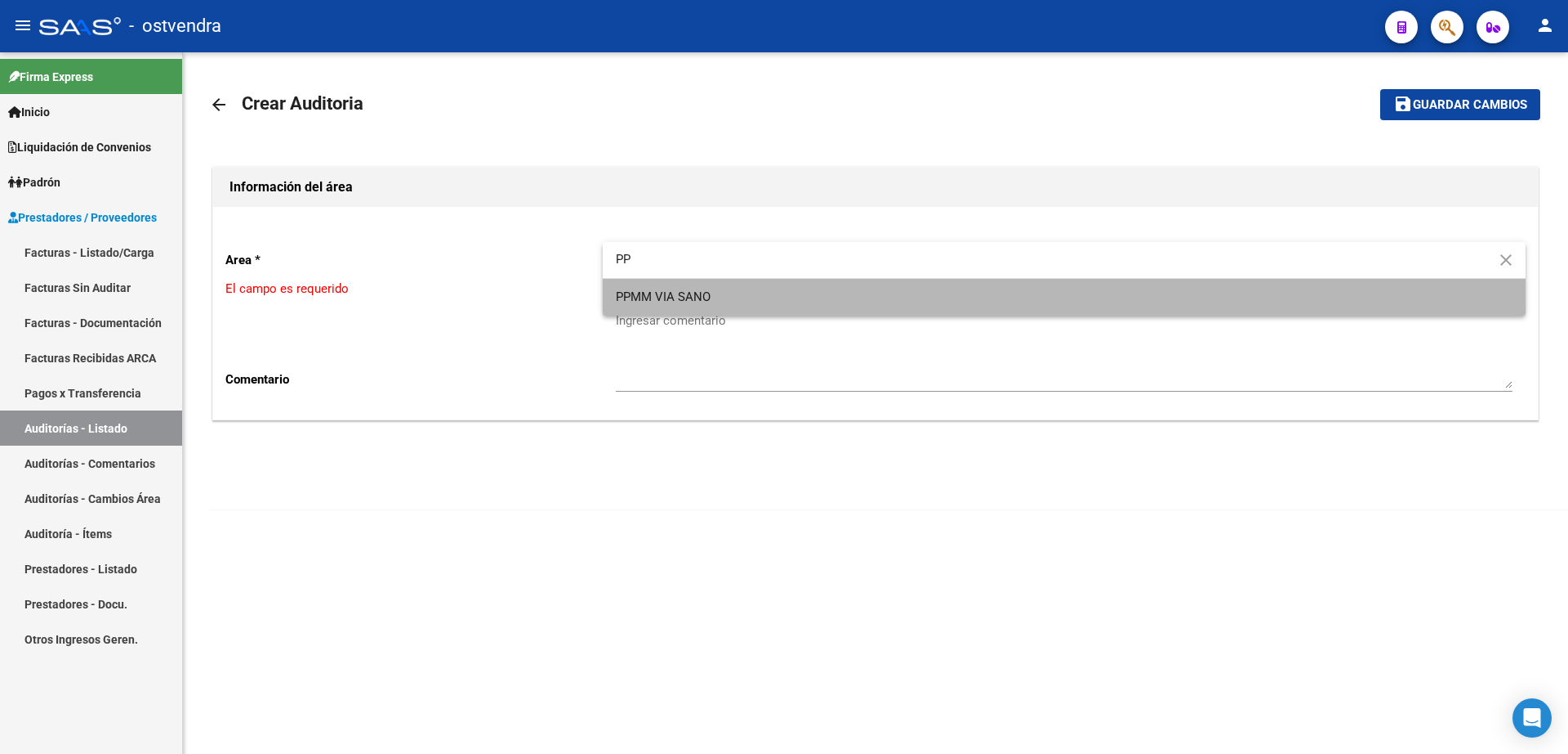
click at [765, 306] on span "PPMM VIA SANO" at bounding box center [1064, 297] width 897 height 37
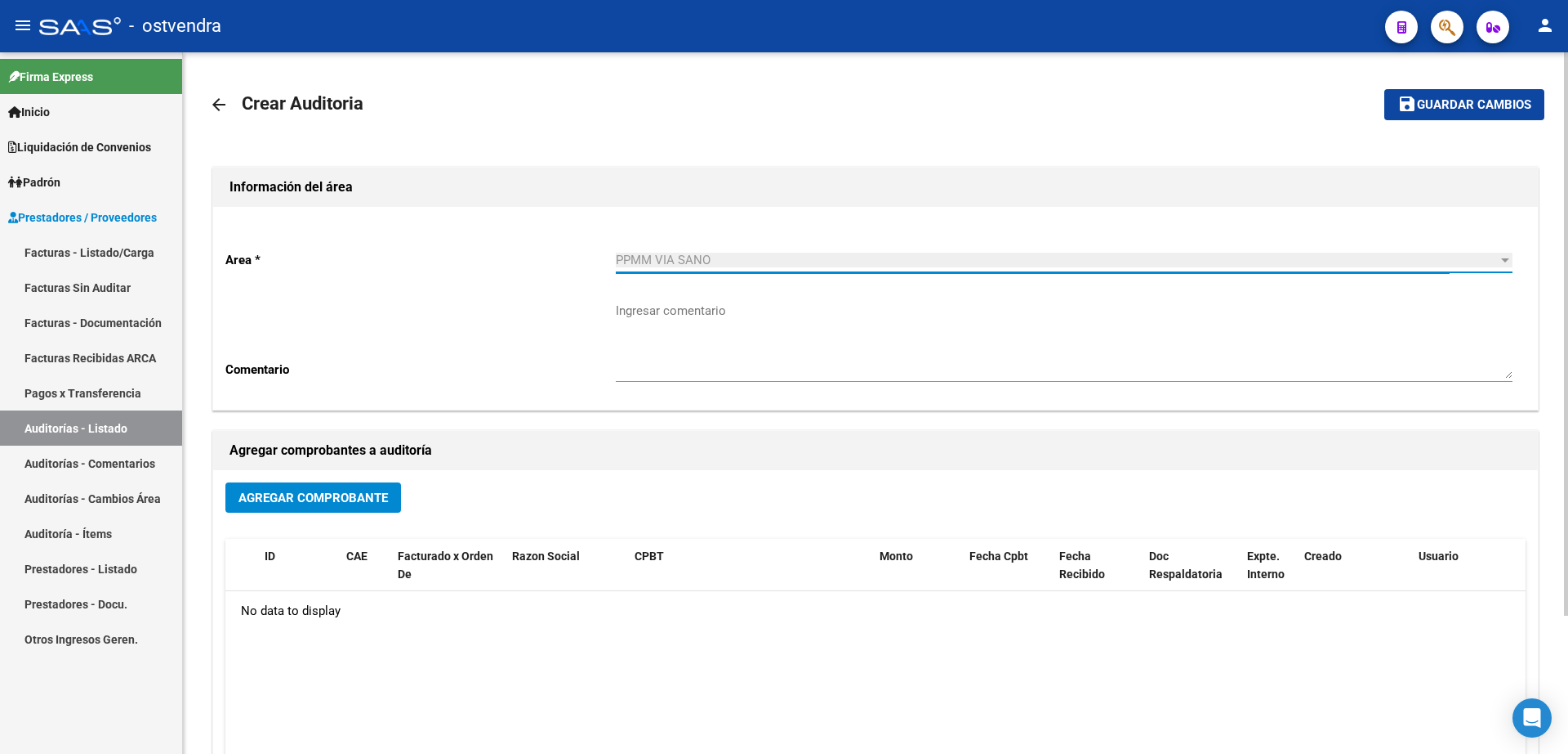
click at [302, 503] on span "Agregar Comprobante" at bounding box center [314, 498] width 150 height 15
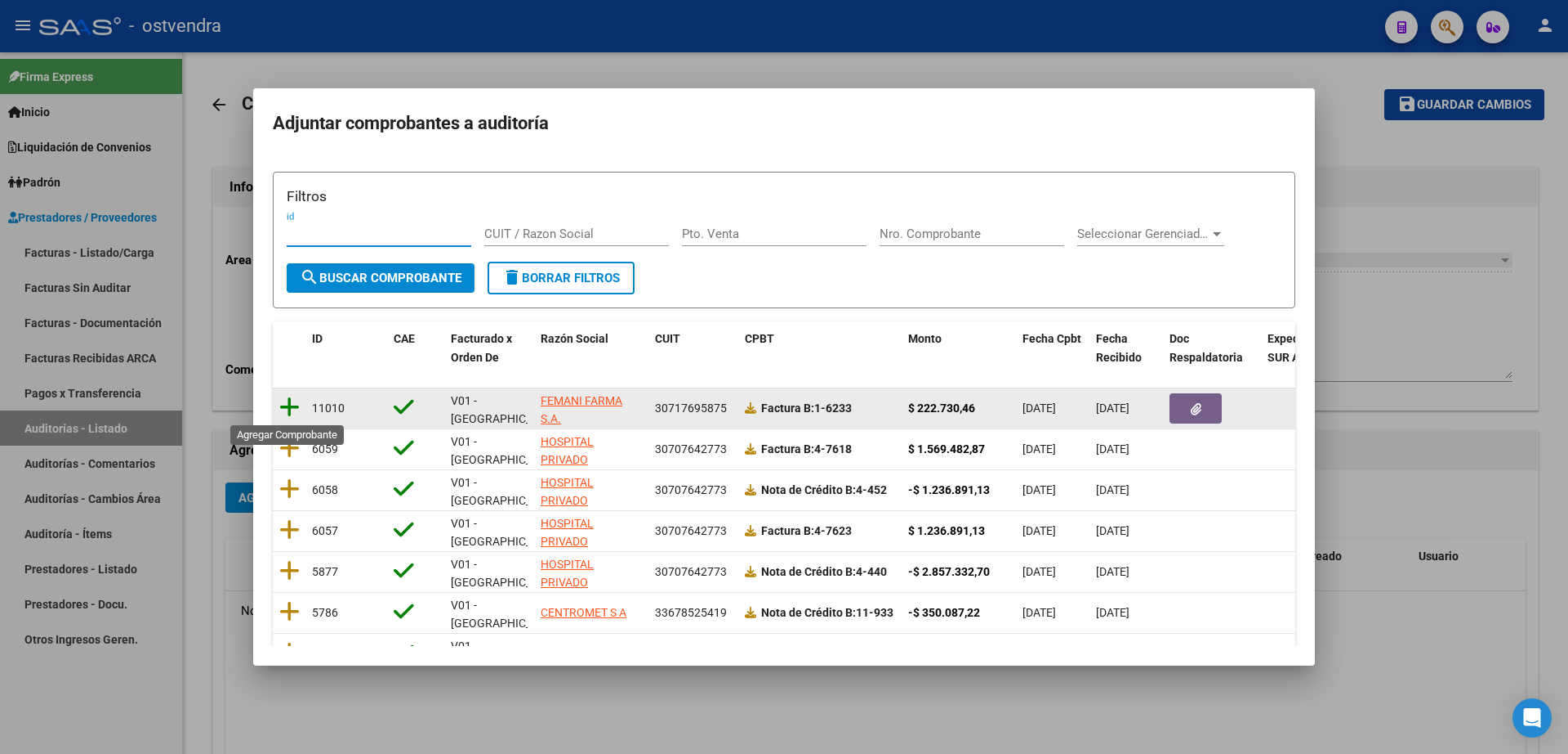
click at [296, 408] on icon at bounding box center [289, 407] width 21 height 23
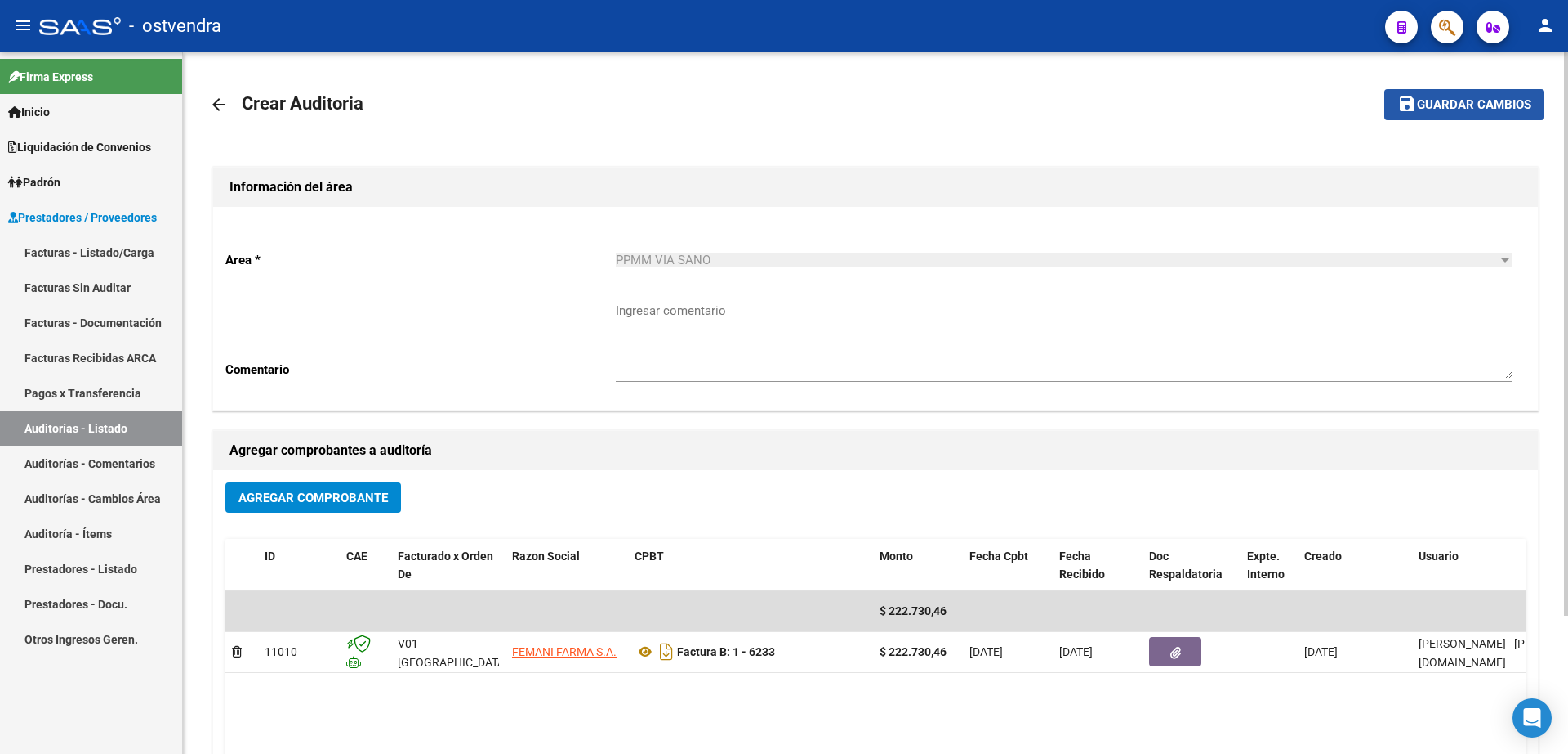
click at [1466, 96] on span "save Guardar cambios" at bounding box center [1464, 104] width 134 height 15
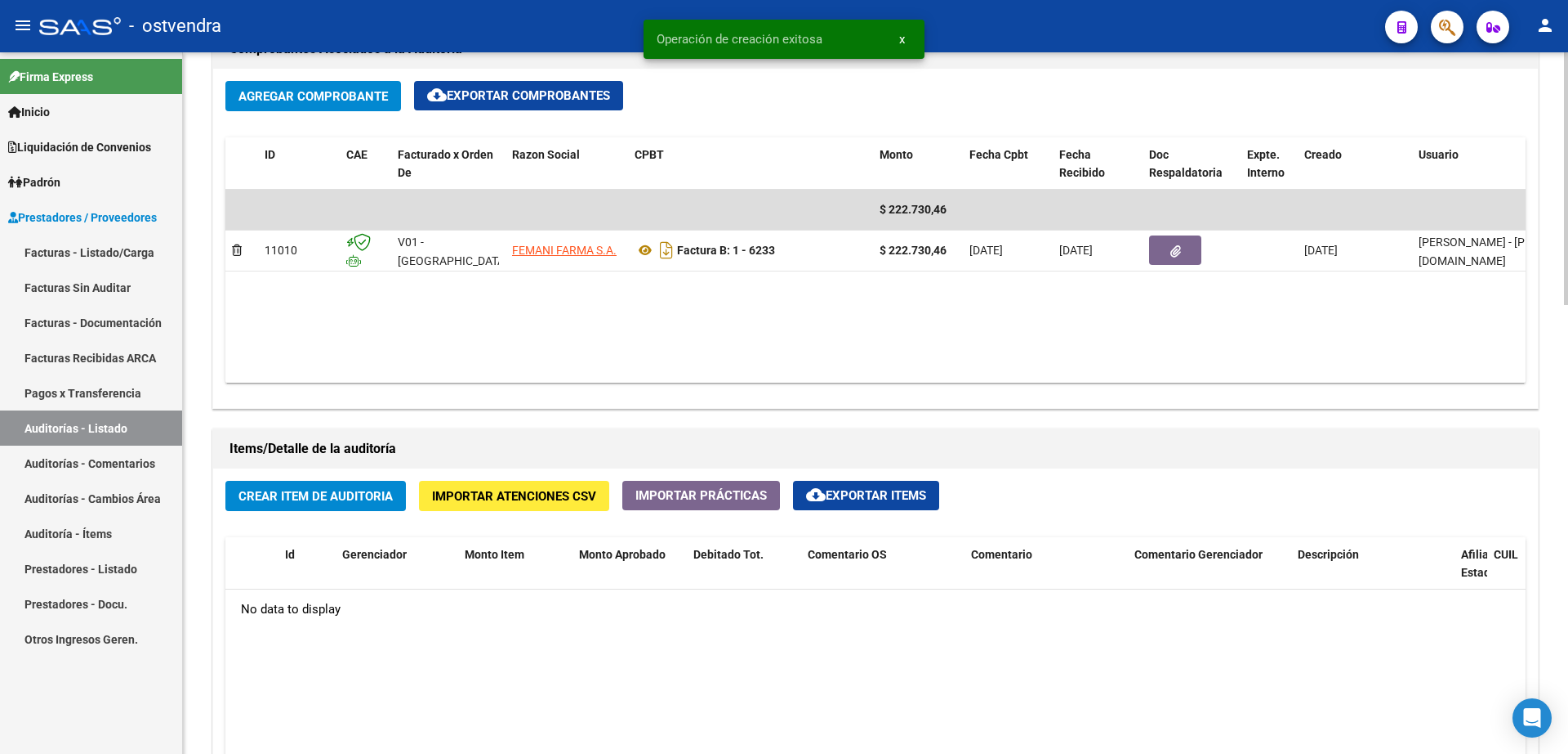
scroll to position [817, 0]
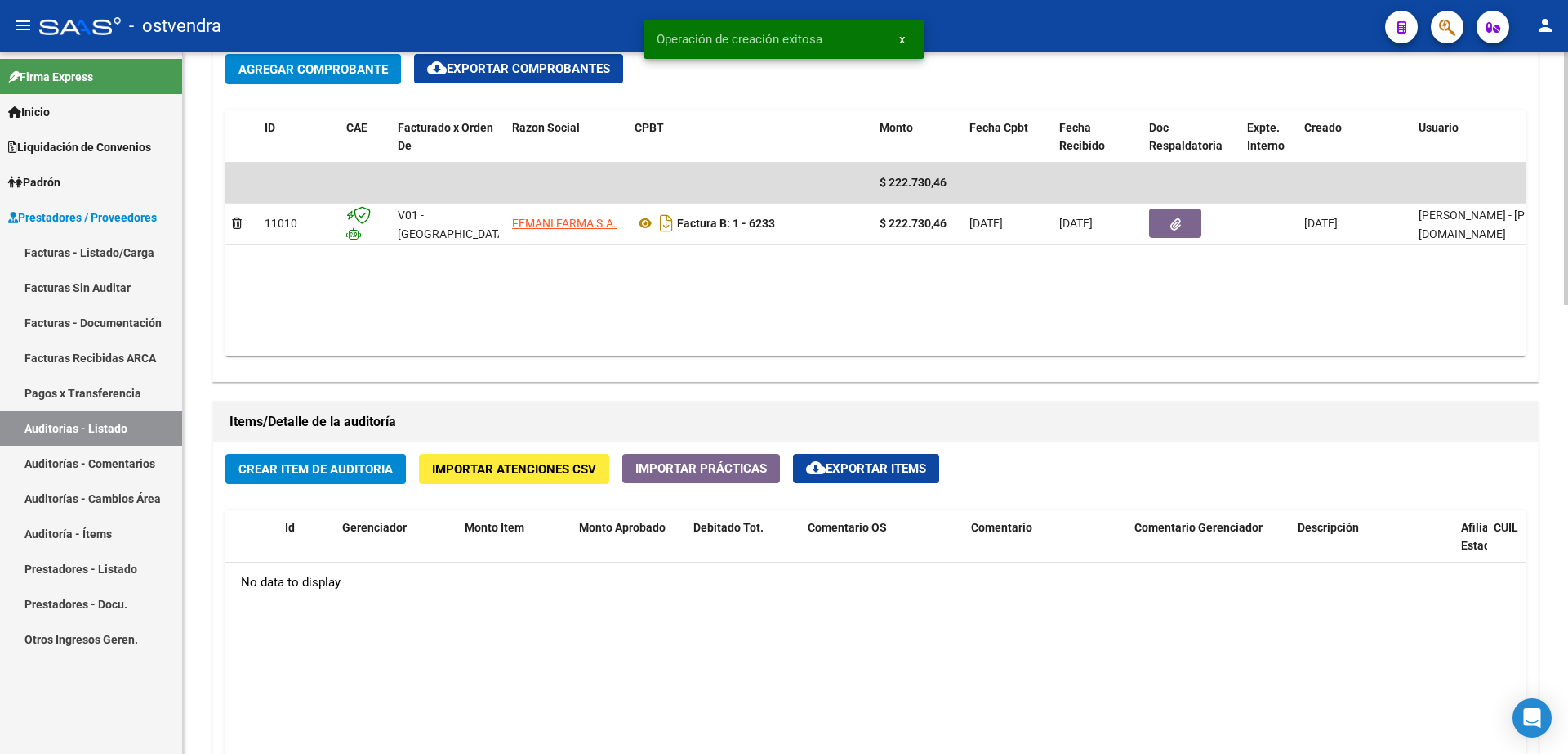
click at [282, 462] on span "Crear Item de Auditoria" at bounding box center [315, 469] width 154 height 15
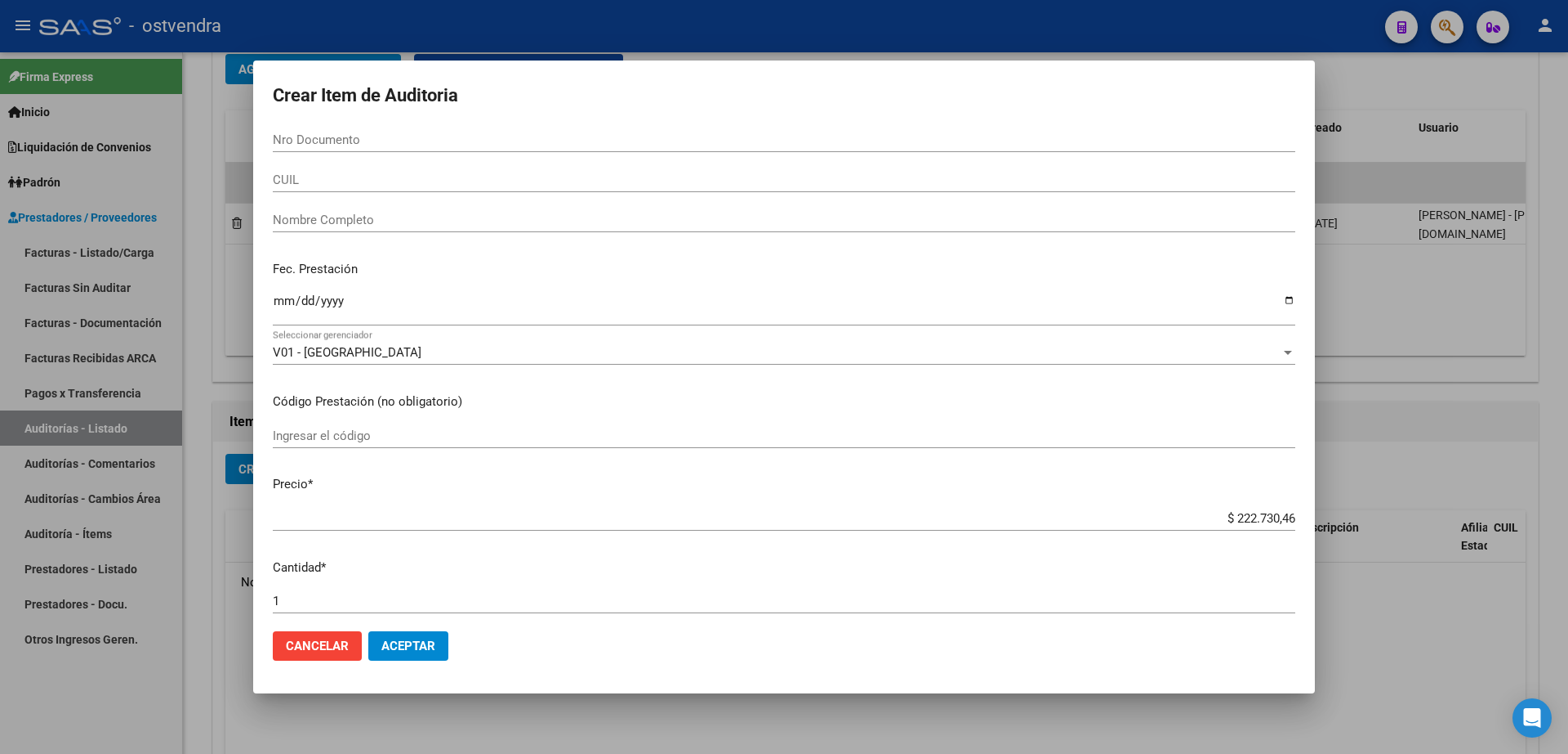
click at [378, 130] on div "Nro Documento" at bounding box center [784, 140] width 1023 height 25
type input "30323173"
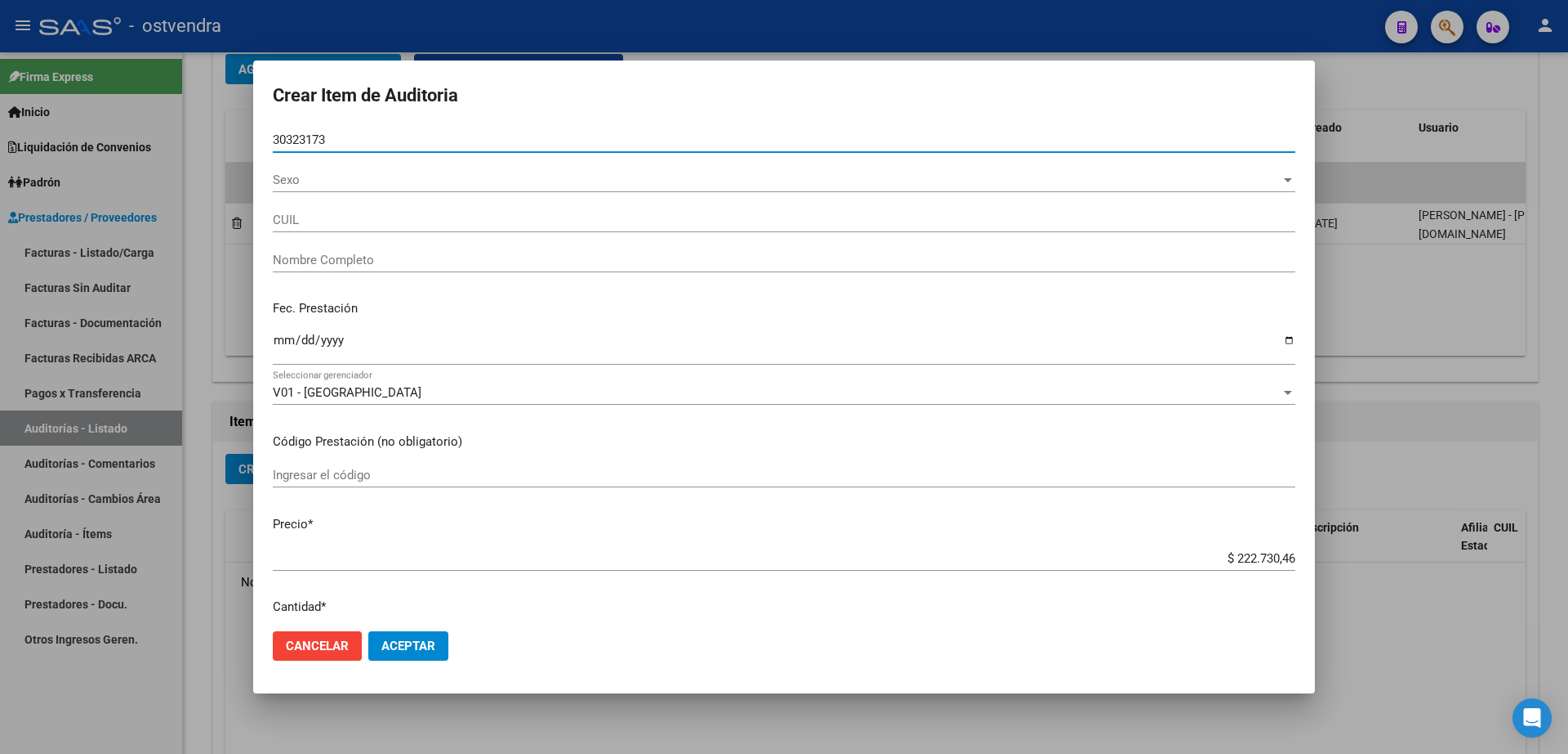
type input "20303231731"
type input "MORA NESTOR GABRIEL"
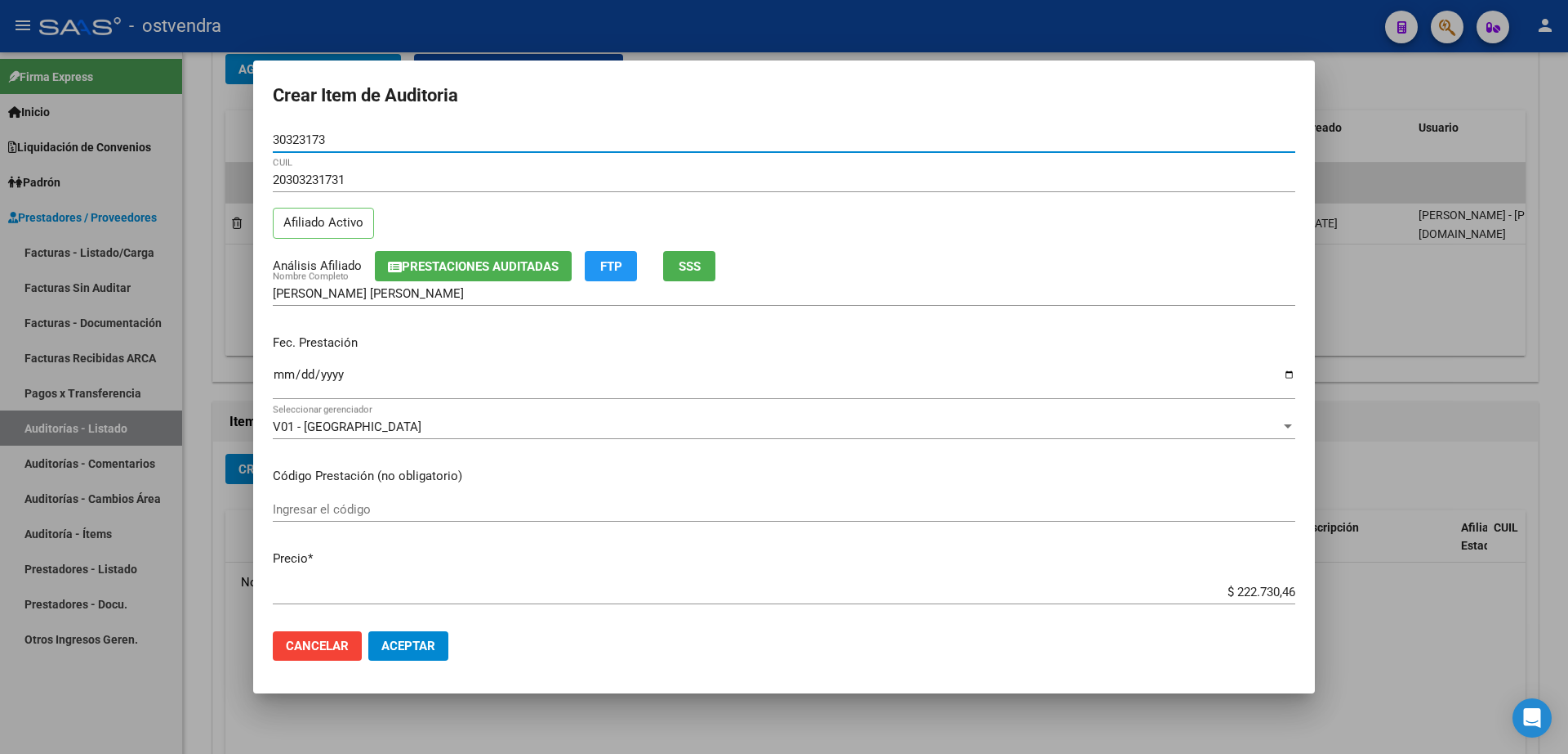
drag, startPoint x: 346, startPoint y: 147, endPoint x: 239, endPoint y: 142, distance: 107.1
click at [239, 142] on div "Crear Item de Auditoria 30323173 Nro Documento 20303231731 CUIL Afiliado Activo…" at bounding box center [784, 377] width 1568 height 754
type input "23037501"
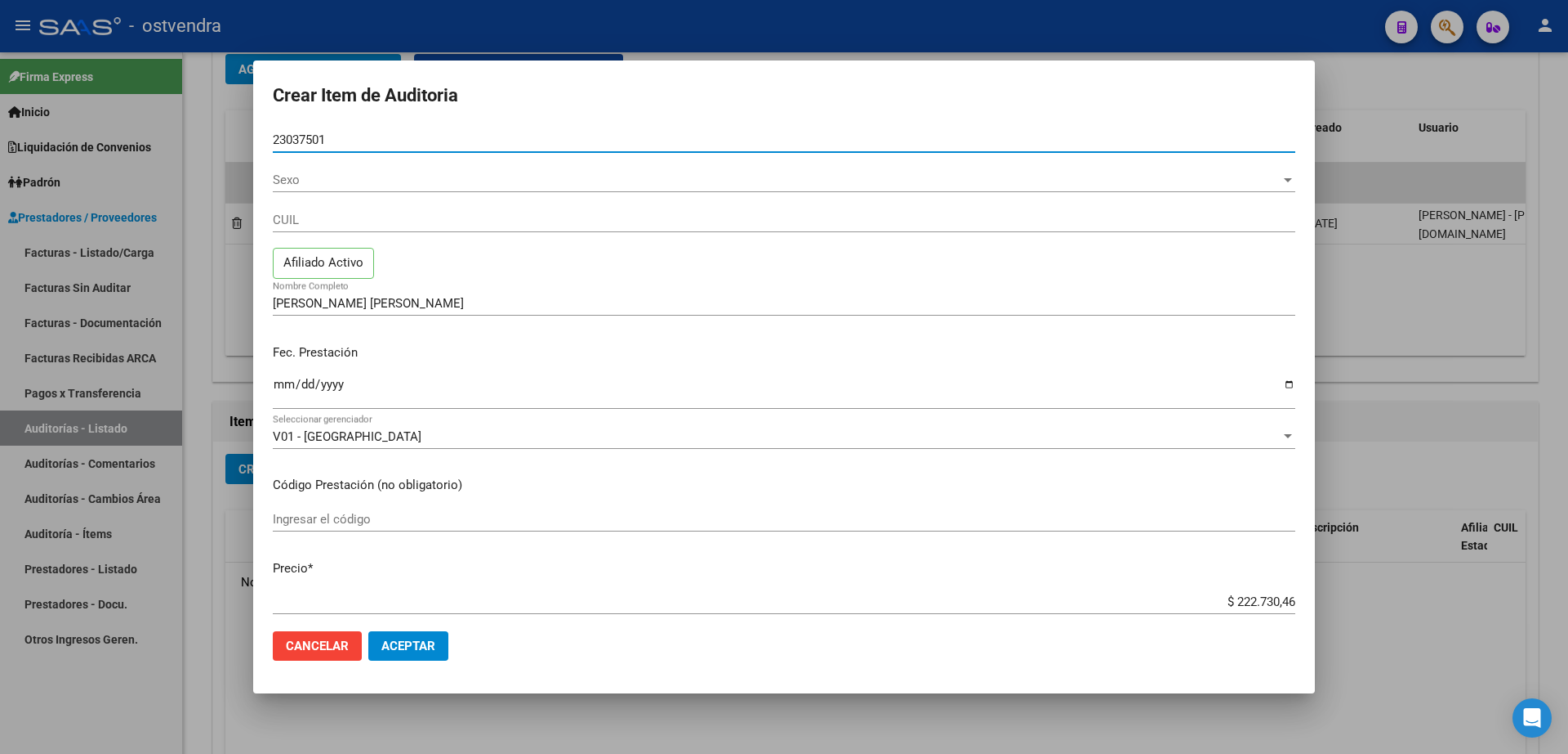
type input "27230375017"
type input "ROMERO GABRIELA INES"
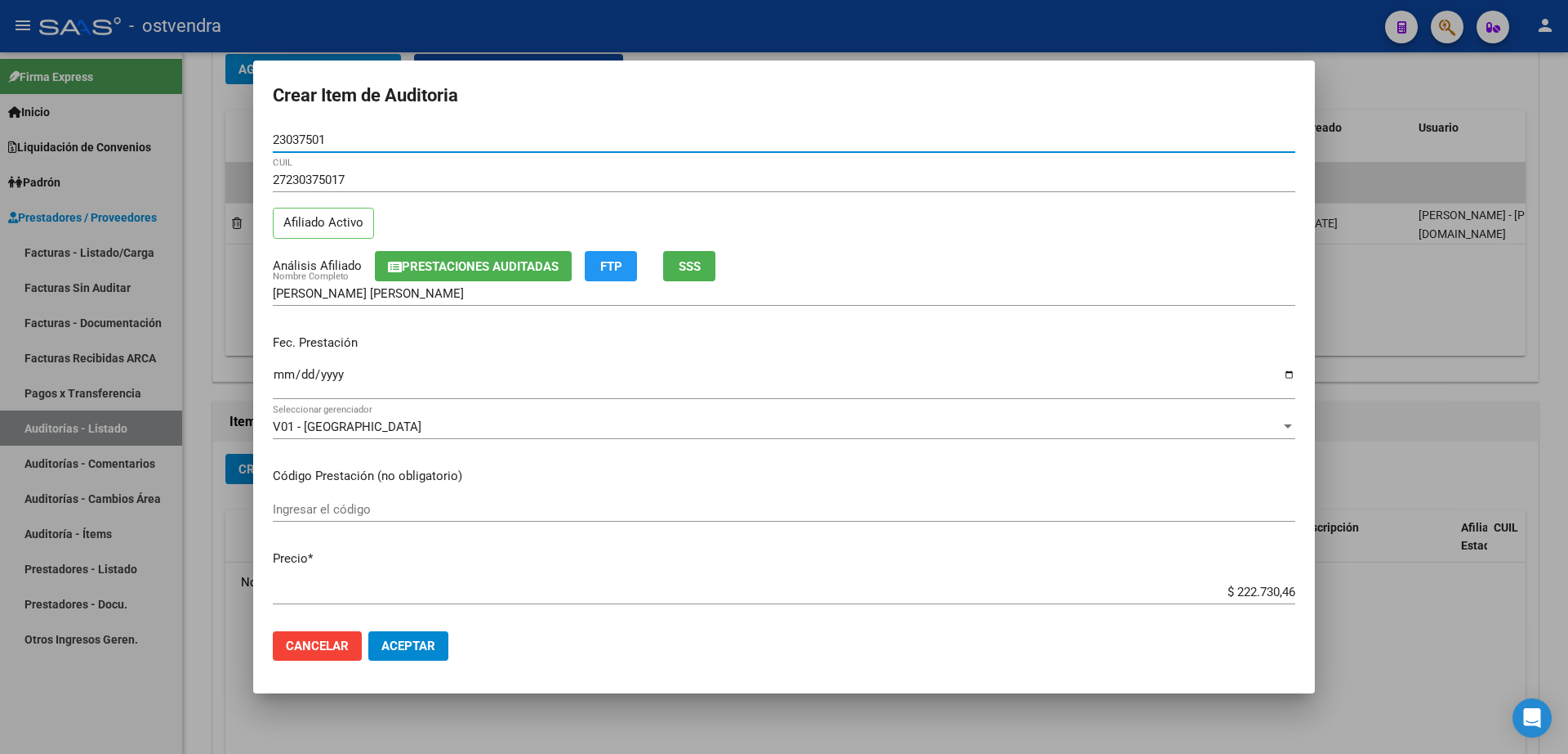
type input "23037501"
click at [411, 649] on span "Aceptar" at bounding box center [408, 646] width 54 height 15
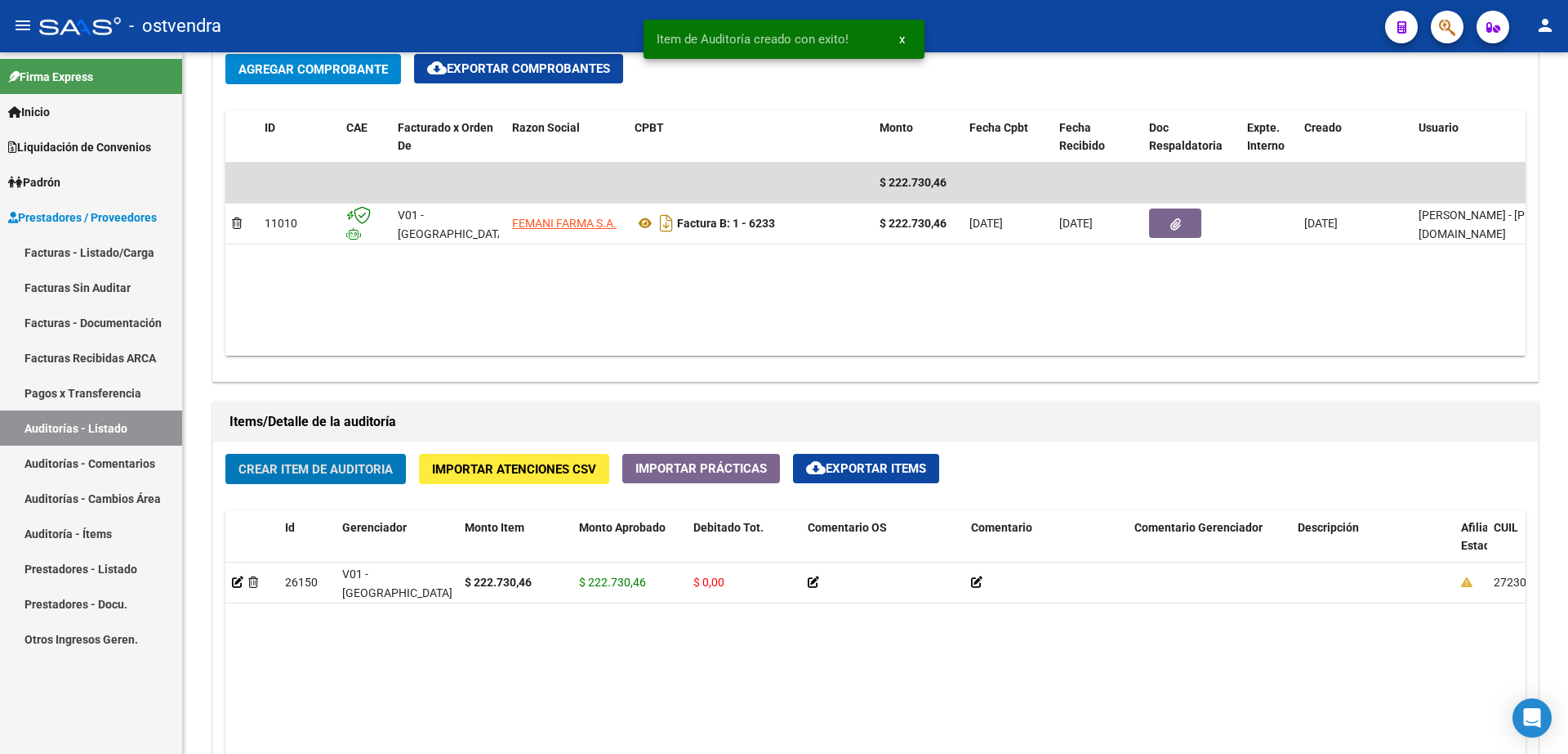
scroll to position [818, 0]
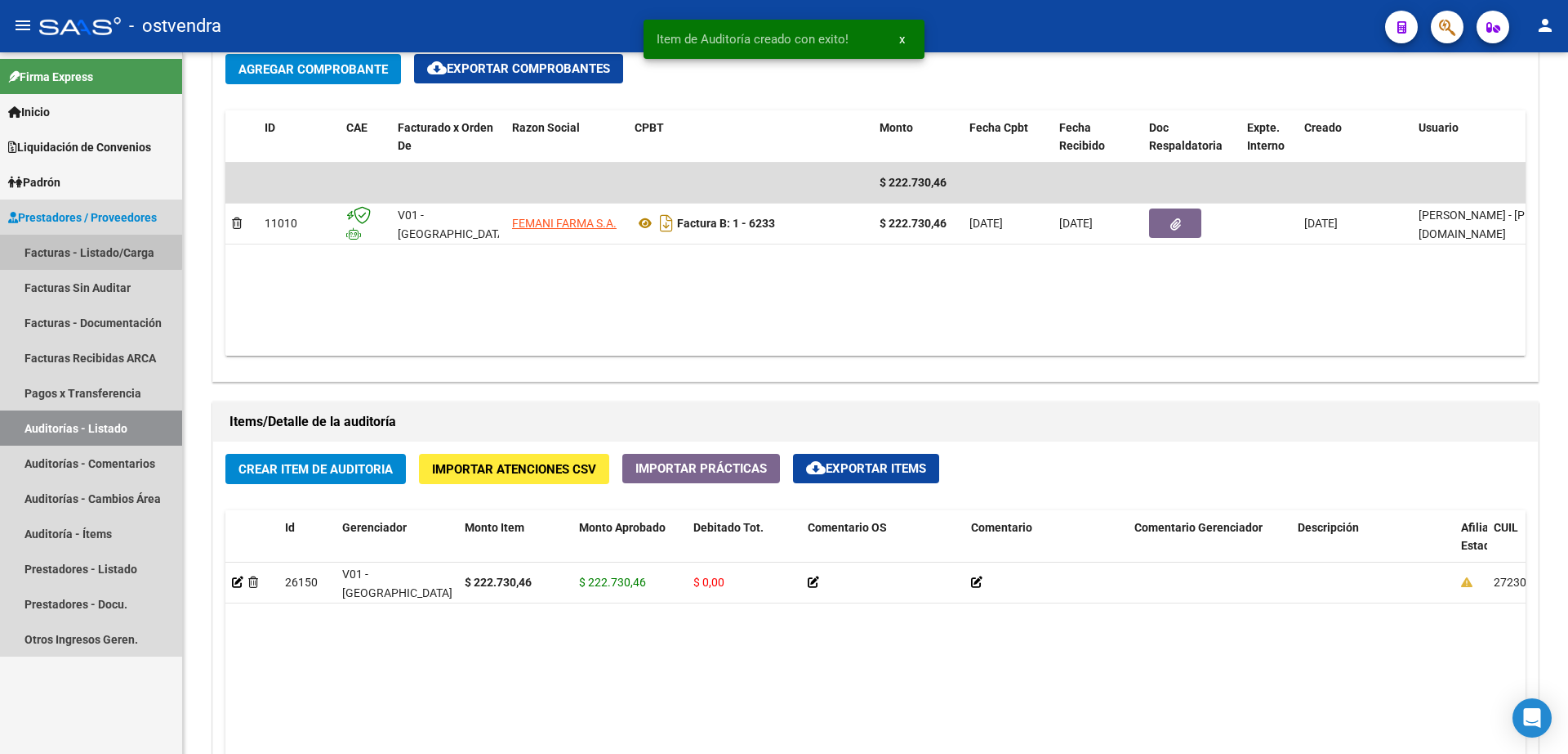
click at [89, 248] on link "Facturas - Listado/Carga" at bounding box center [91, 252] width 182 height 35
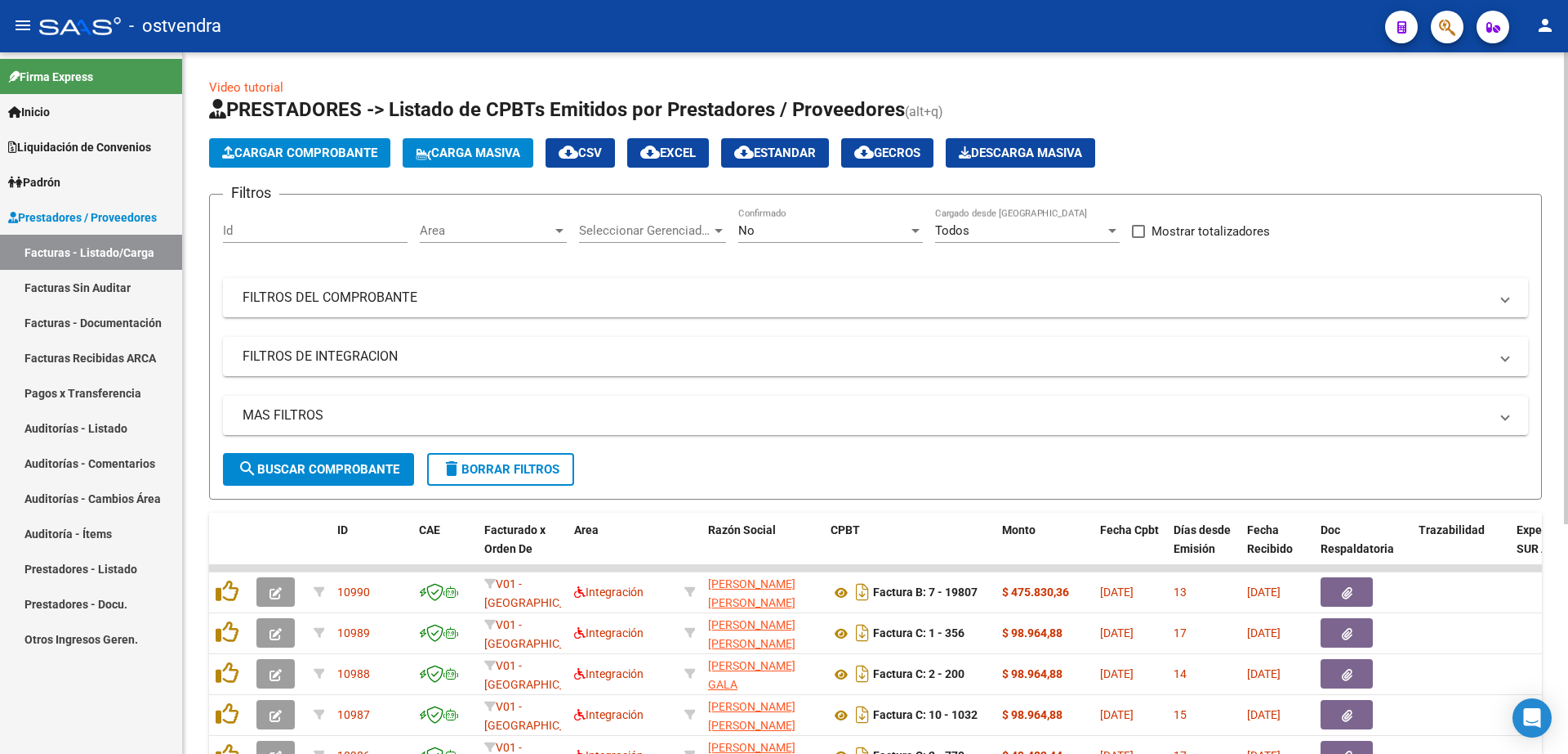
click at [305, 152] on span "Cargar Comprobante" at bounding box center [300, 153] width 155 height 15
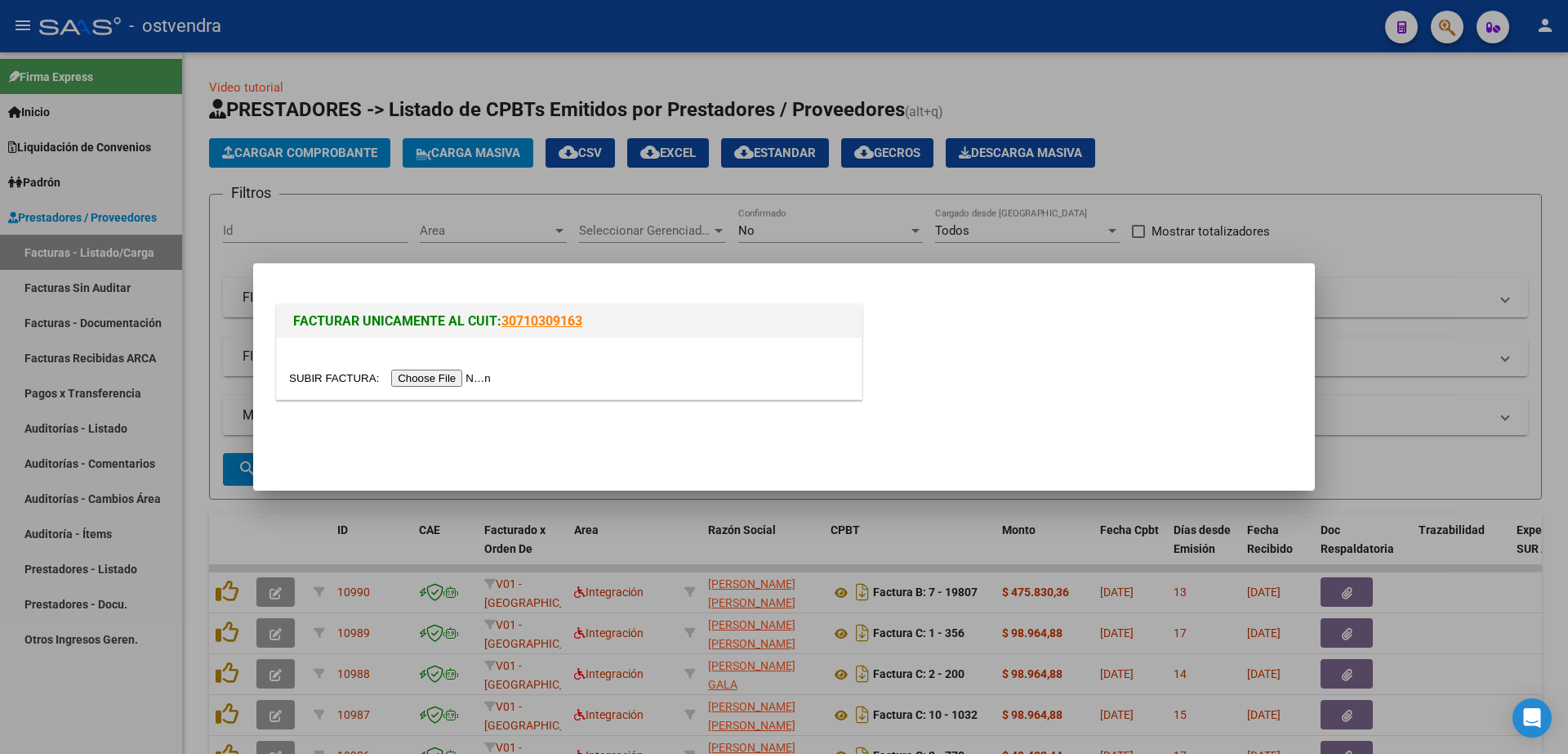
click at [476, 375] on input "file" at bounding box center [392, 377] width 207 height 17
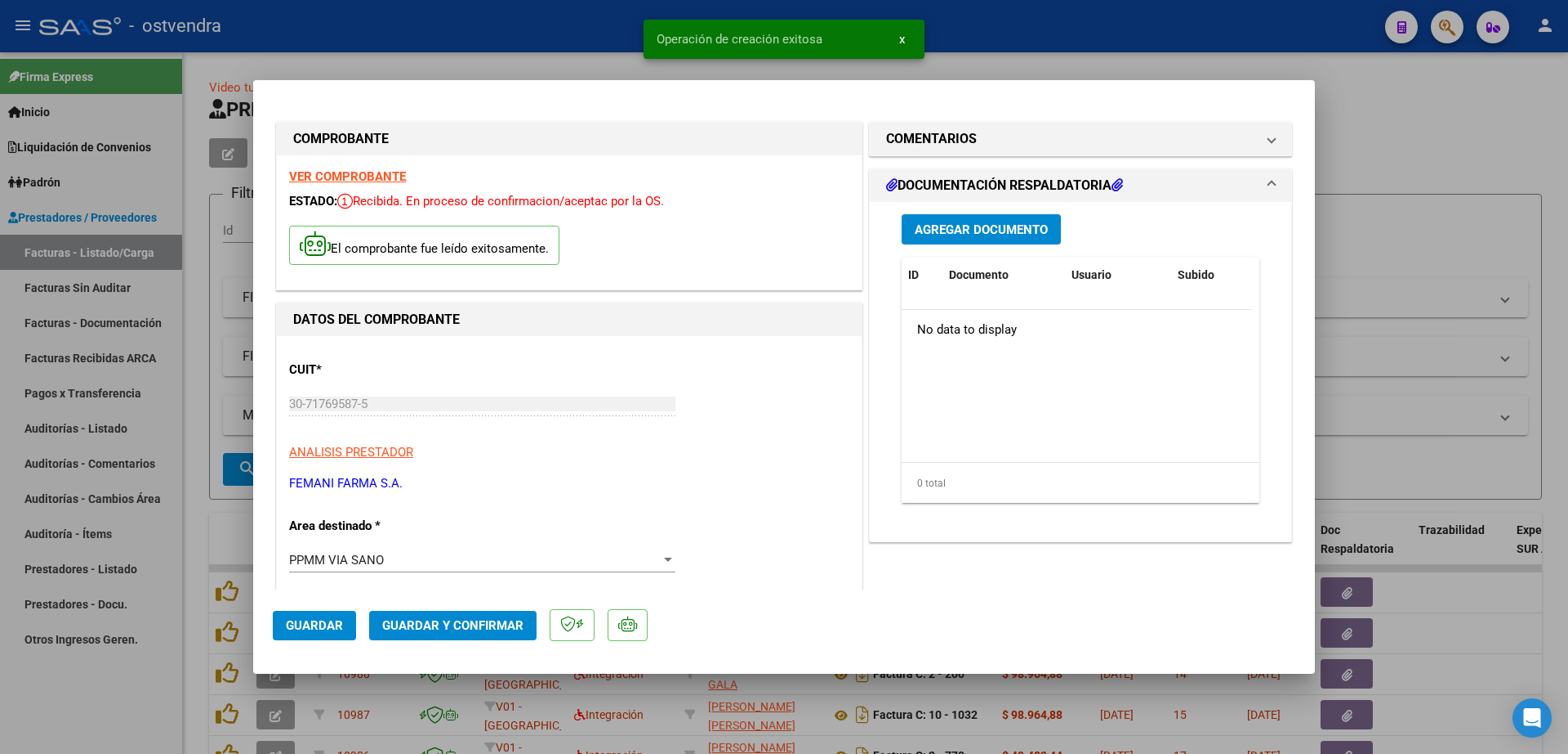
scroll to position [817, 0]
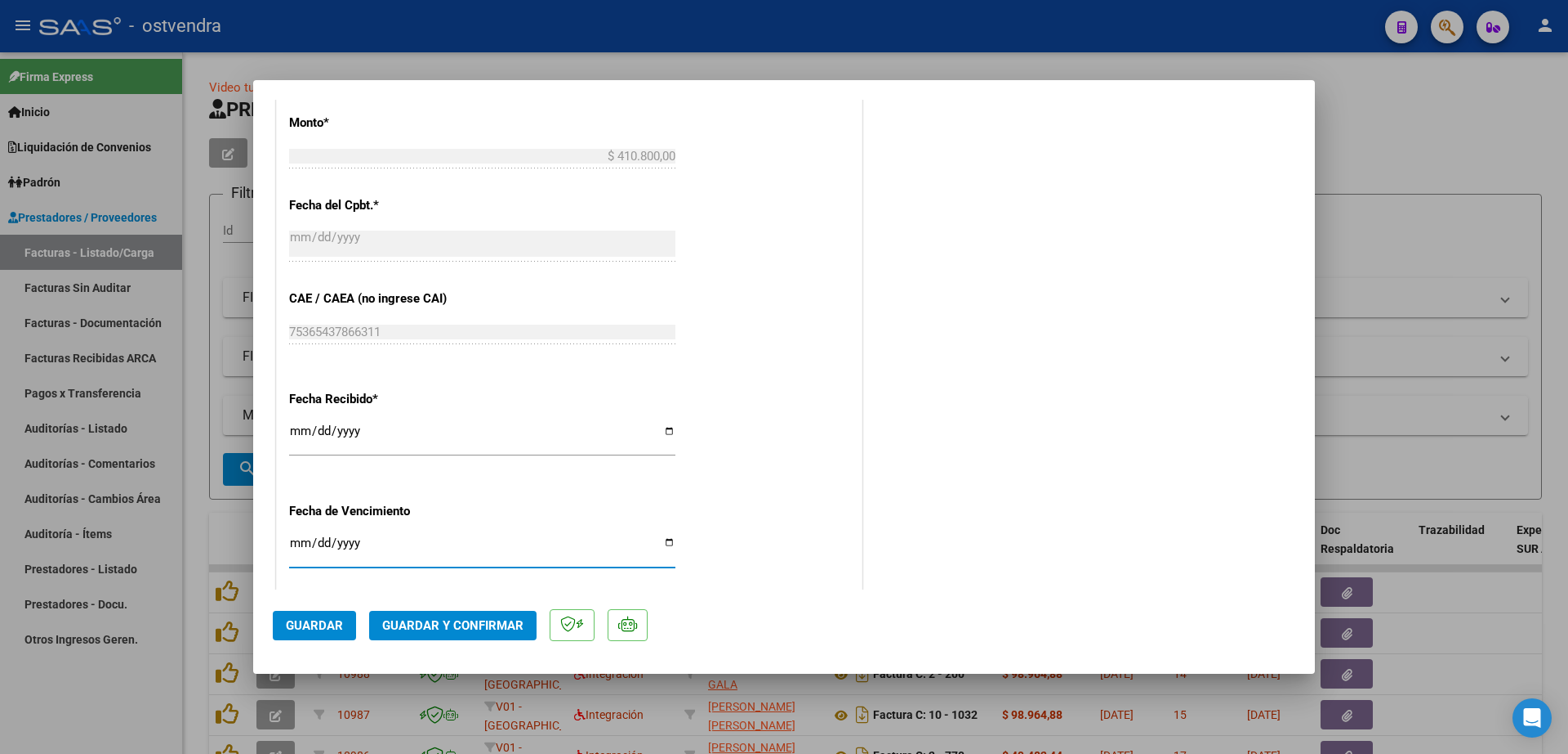
click at [301, 545] on input "Ingresar la fecha" at bounding box center [482, 550] width 386 height 26
type input "2025-09-19"
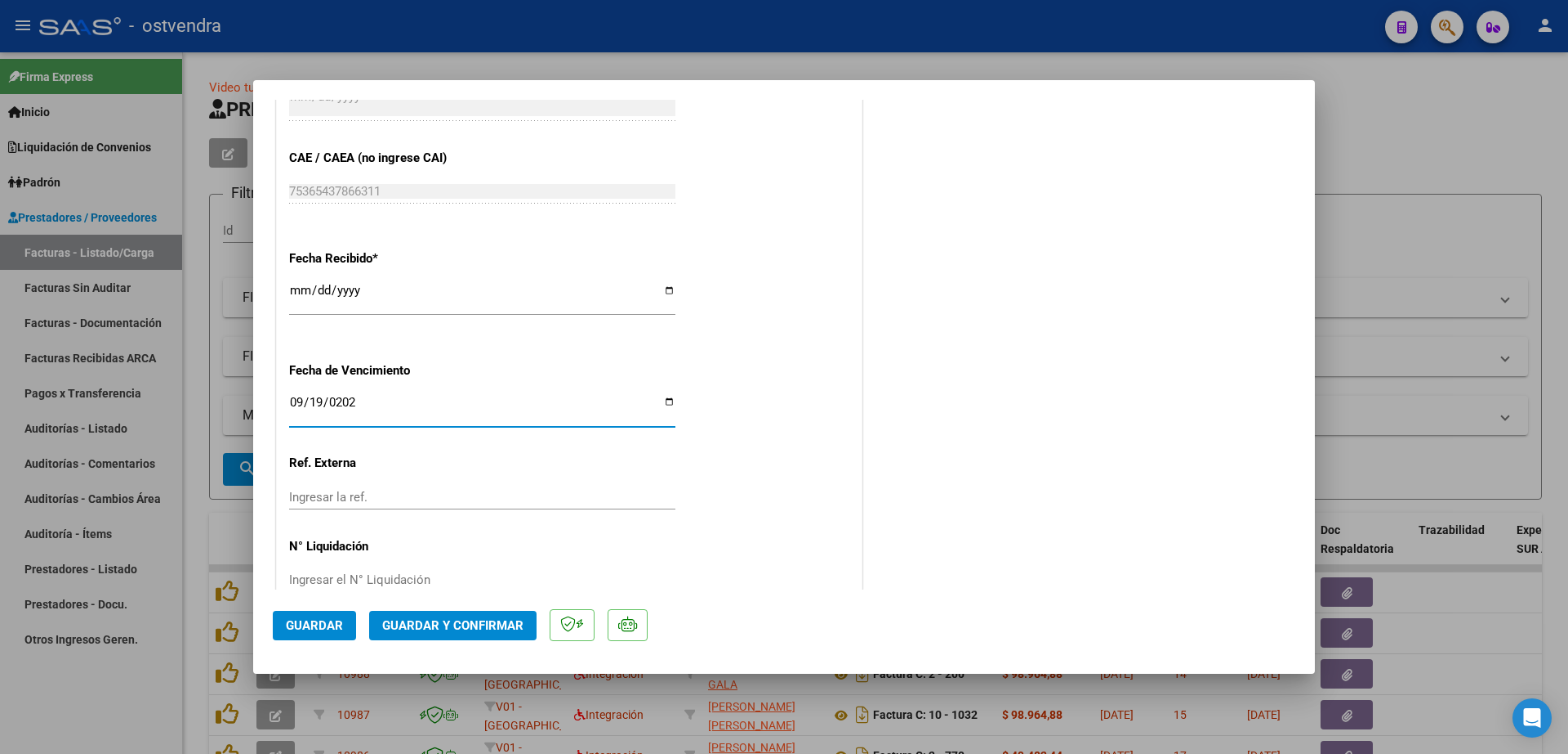
scroll to position [992, 0]
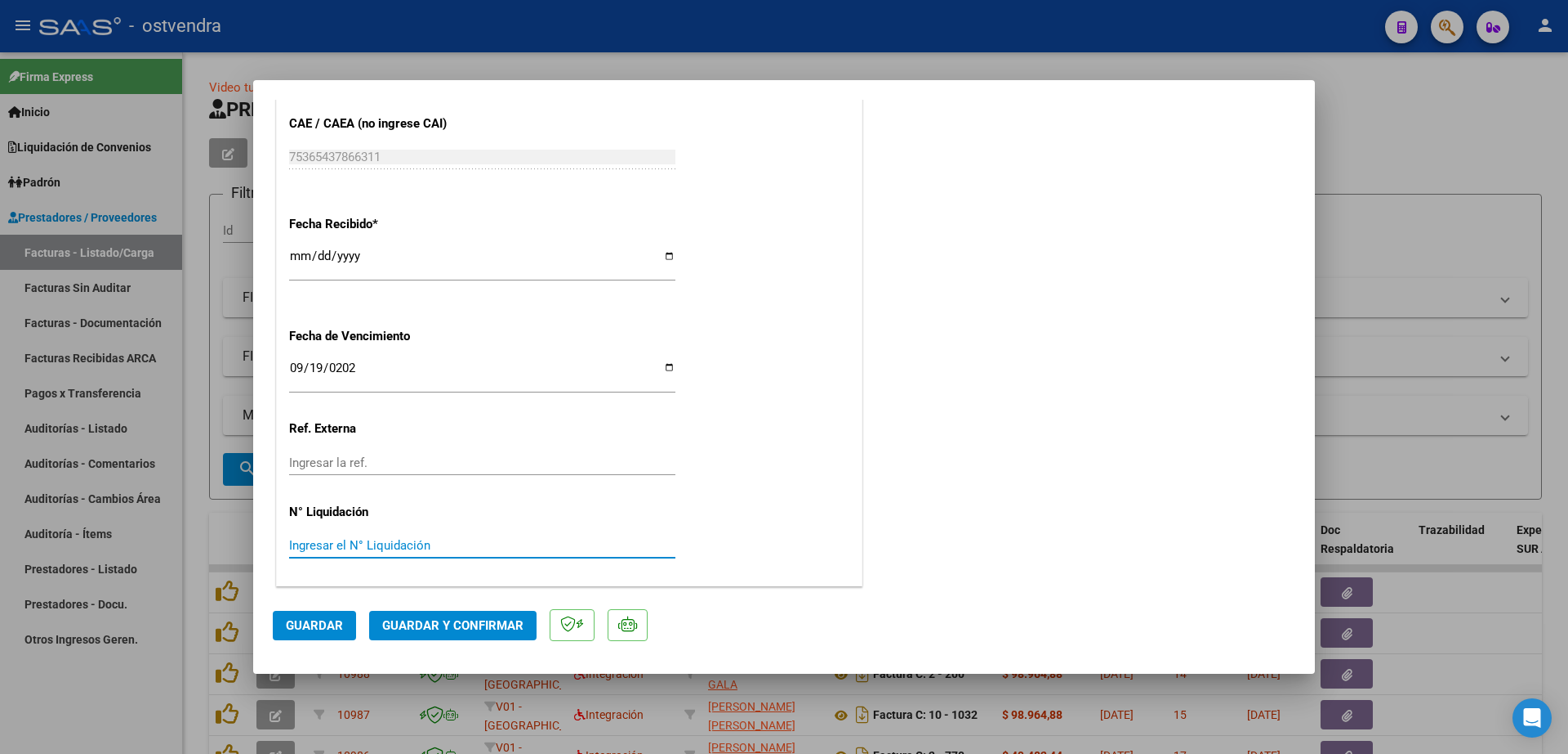
click at [372, 546] on input "Ingresar el N° Liquidación" at bounding box center [482, 546] width 386 height 15
type input "08"
click at [337, 624] on span "Guardar" at bounding box center [314, 625] width 57 height 15
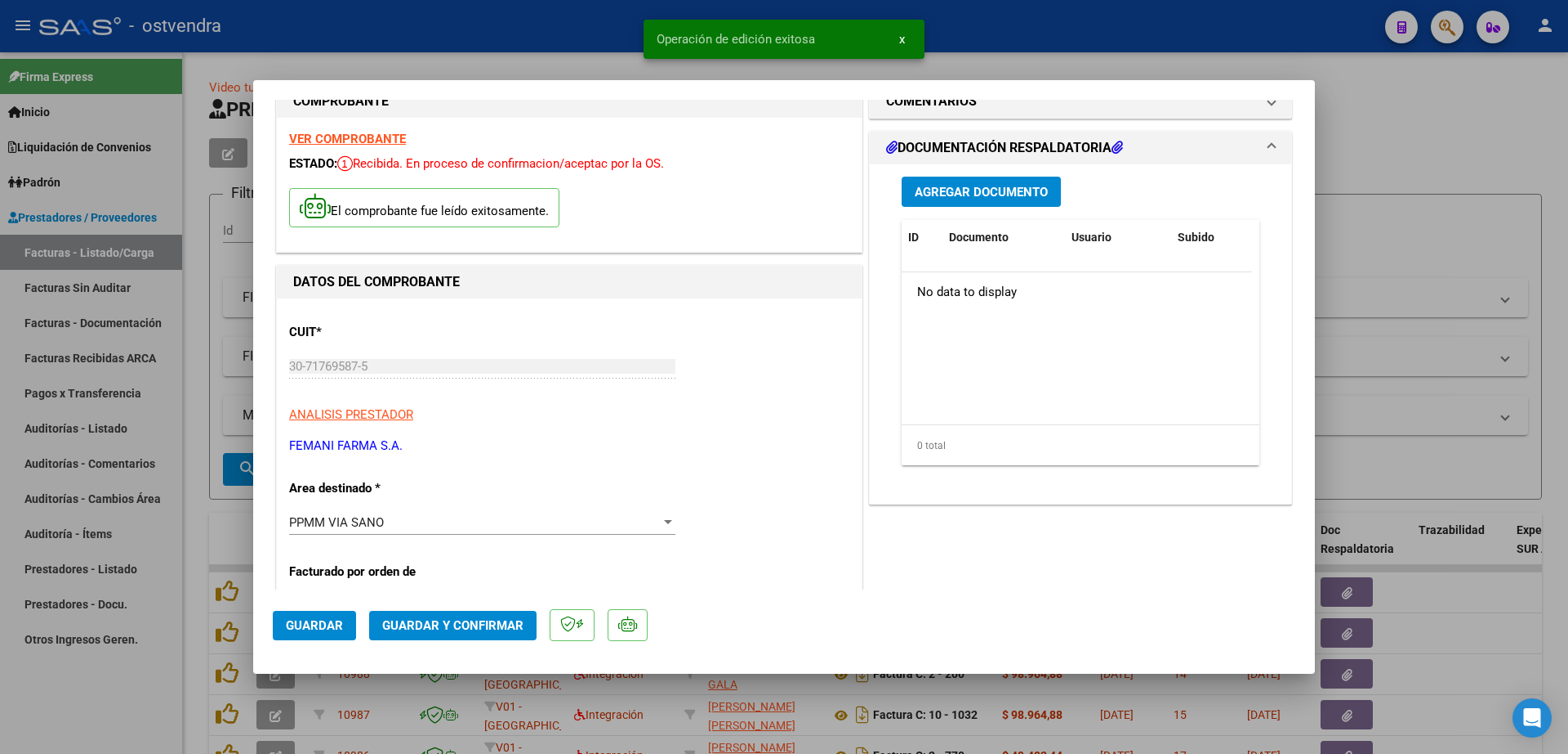
scroll to position [0, 0]
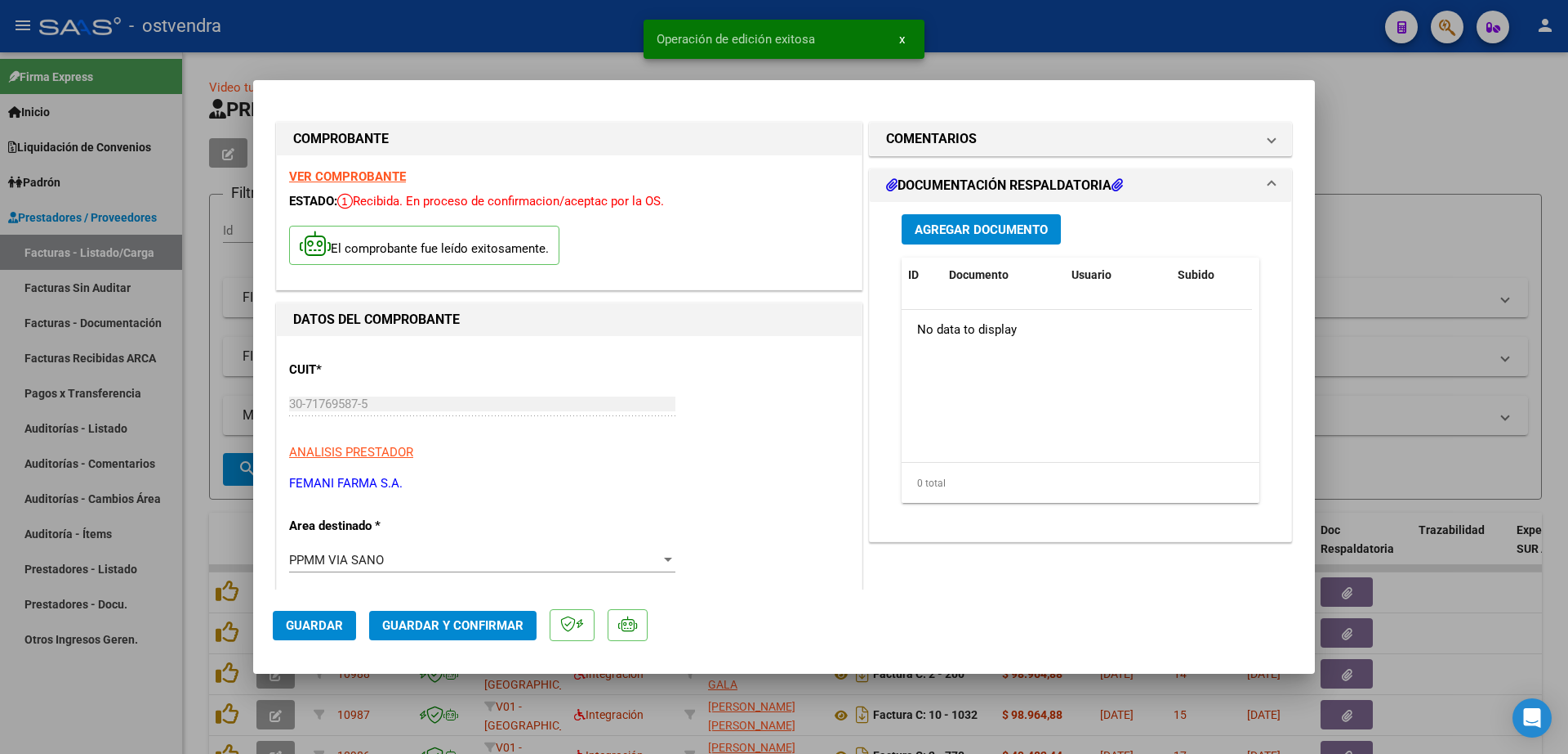
click at [1001, 232] on span "Agregar Documento" at bounding box center [982, 230] width 133 height 15
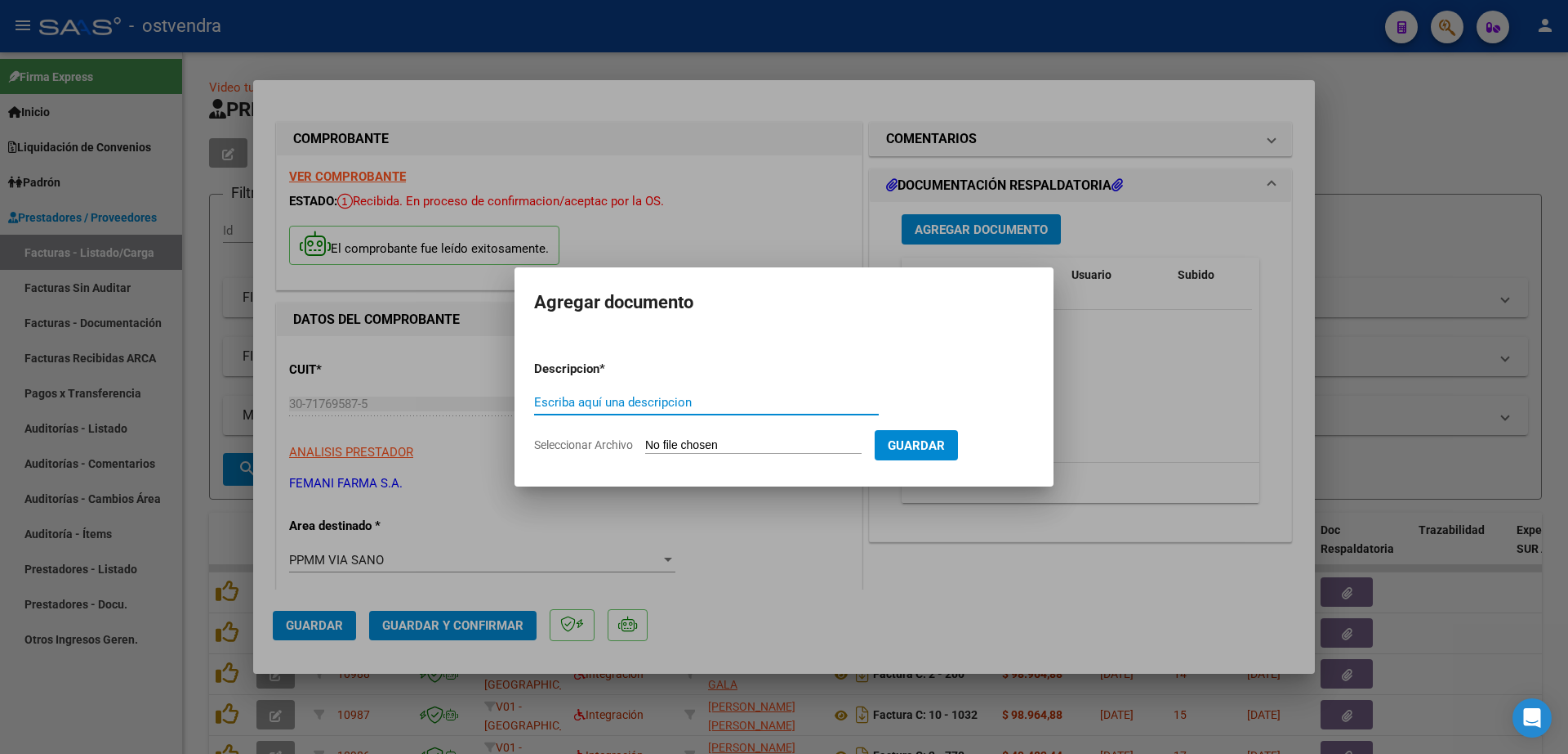
paste input "documentacion"
type input "documentacion"
click at [701, 441] on input "Seleccionar Archivo" at bounding box center [754, 446] width 217 height 16
type input "C:\fakepath\FEMANI FARMA 6234.zip"
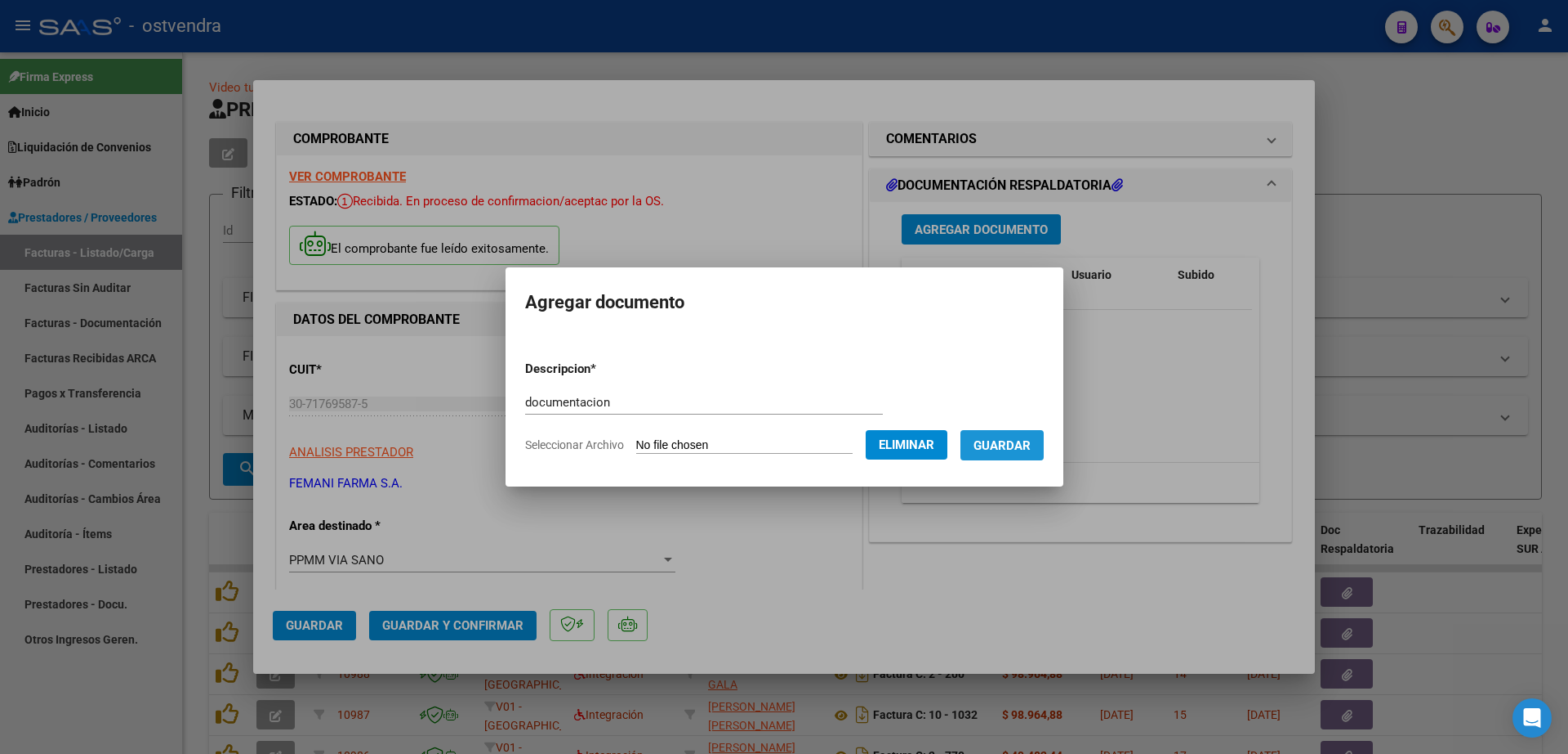
click at [1031, 442] on span "Guardar" at bounding box center [1001, 446] width 57 height 15
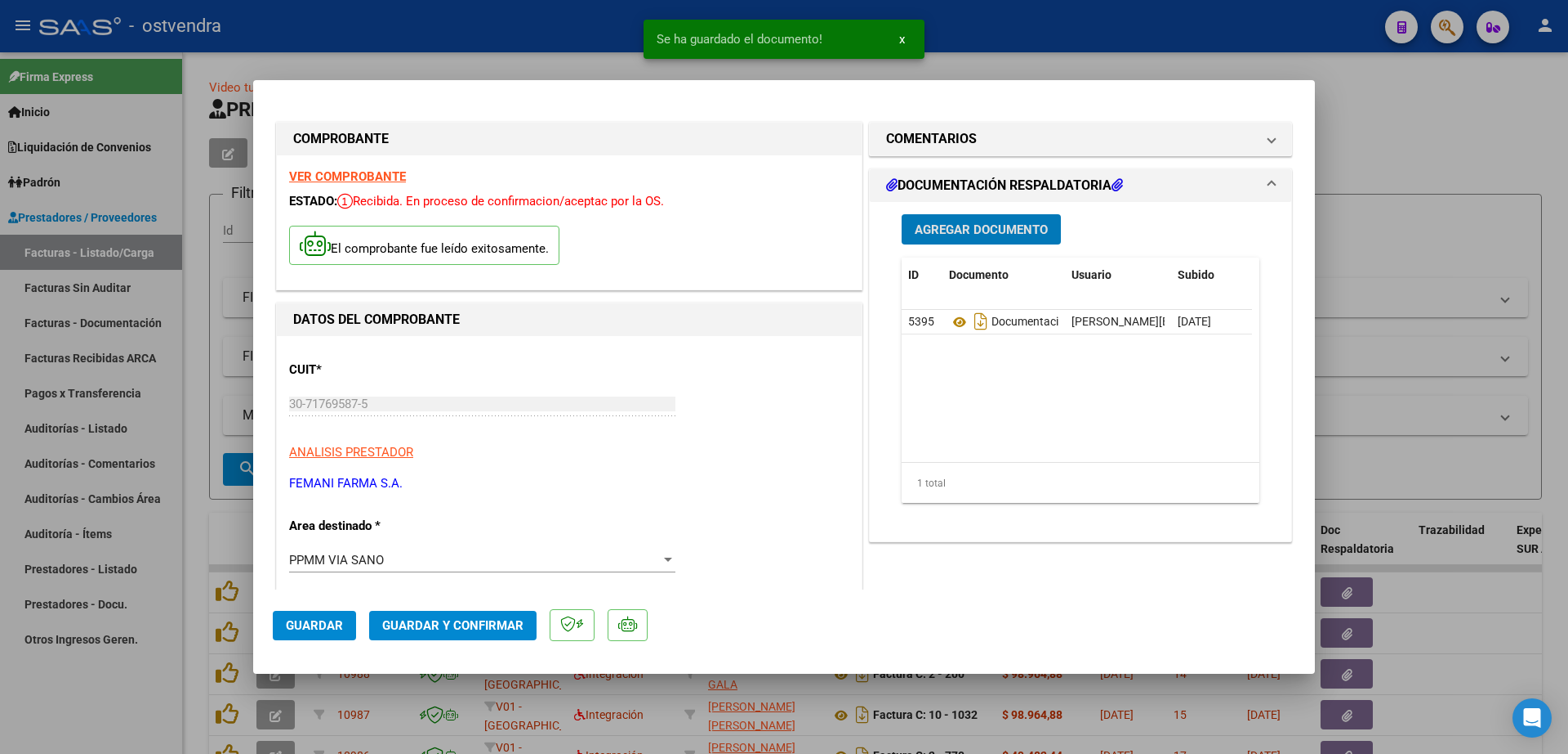
click at [454, 621] on span "Guardar y Confirmar" at bounding box center [453, 625] width 142 height 15
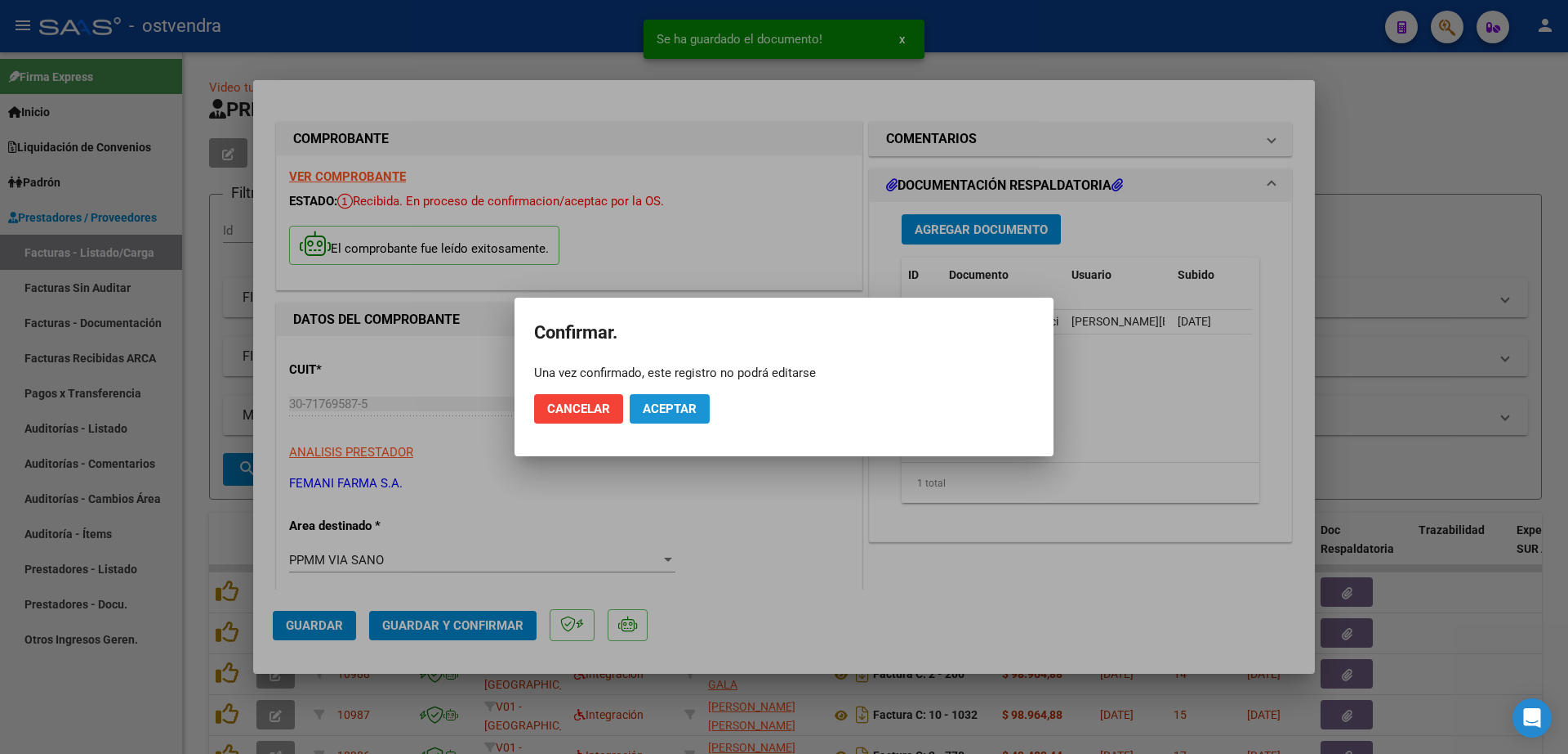
click at [666, 409] on span "Aceptar" at bounding box center [670, 409] width 54 height 15
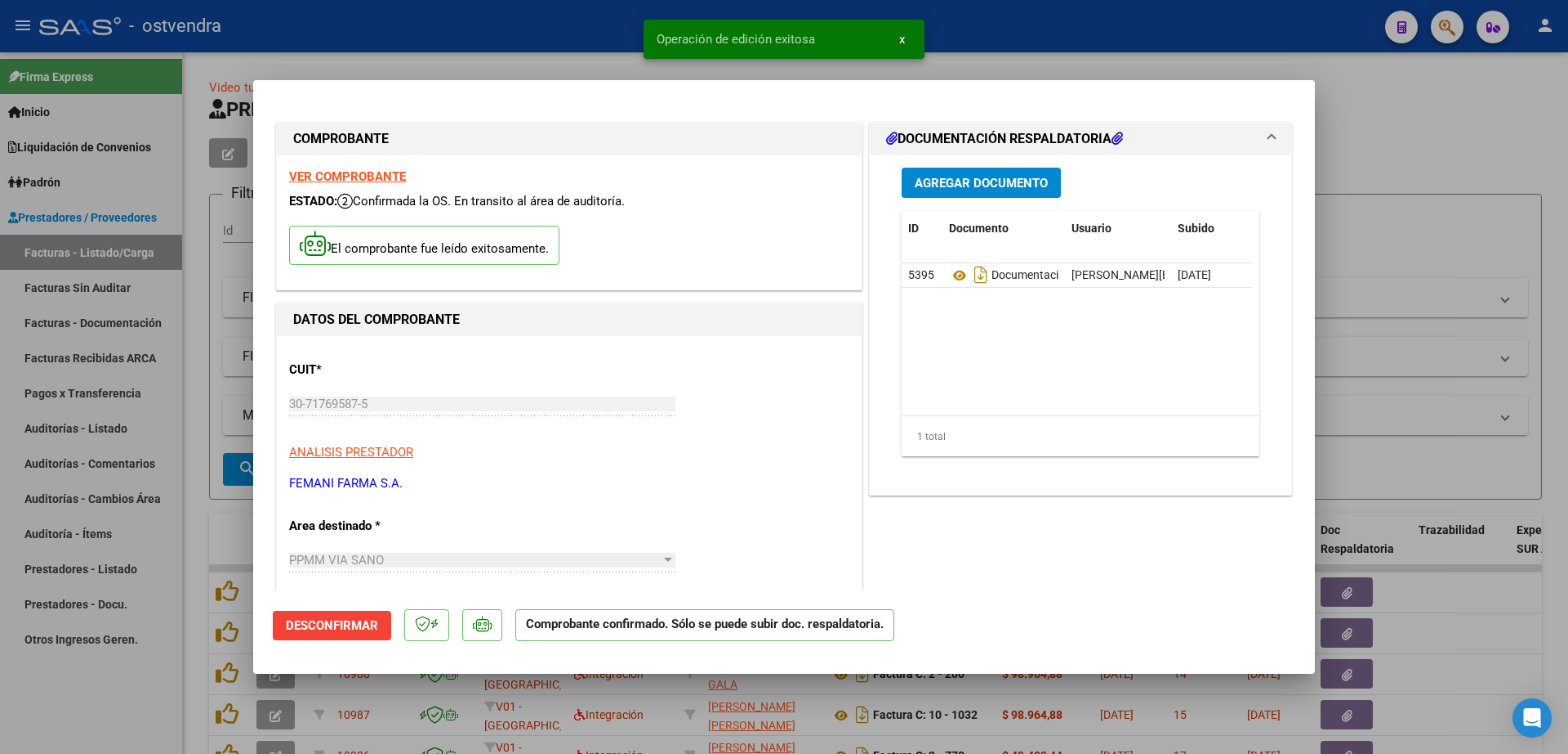
click at [116, 430] on div at bounding box center [784, 377] width 1568 height 754
type input "$ 0,00"
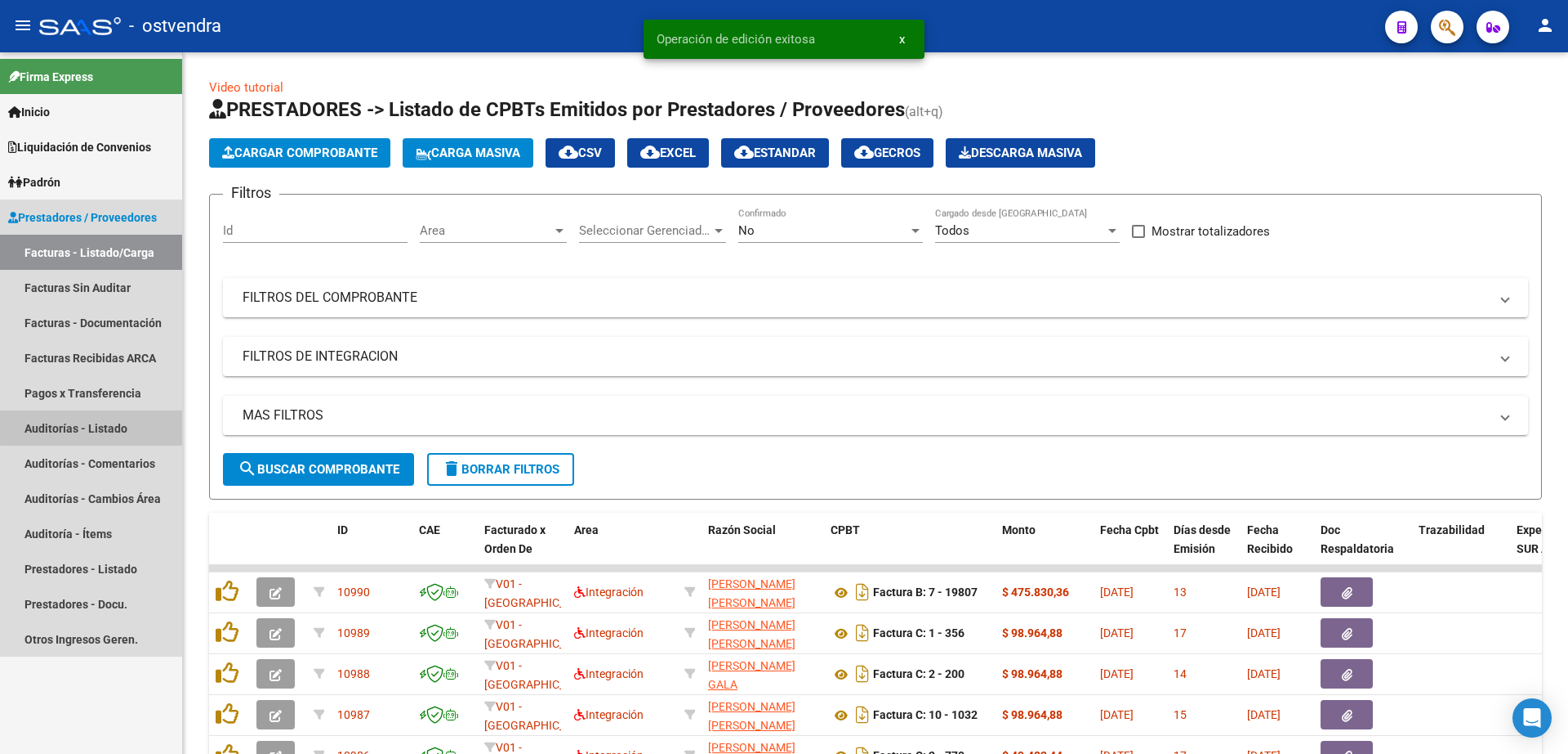
click at [128, 424] on link "Auditorías - Listado" at bounding box center [91, 428] width 182 height 35
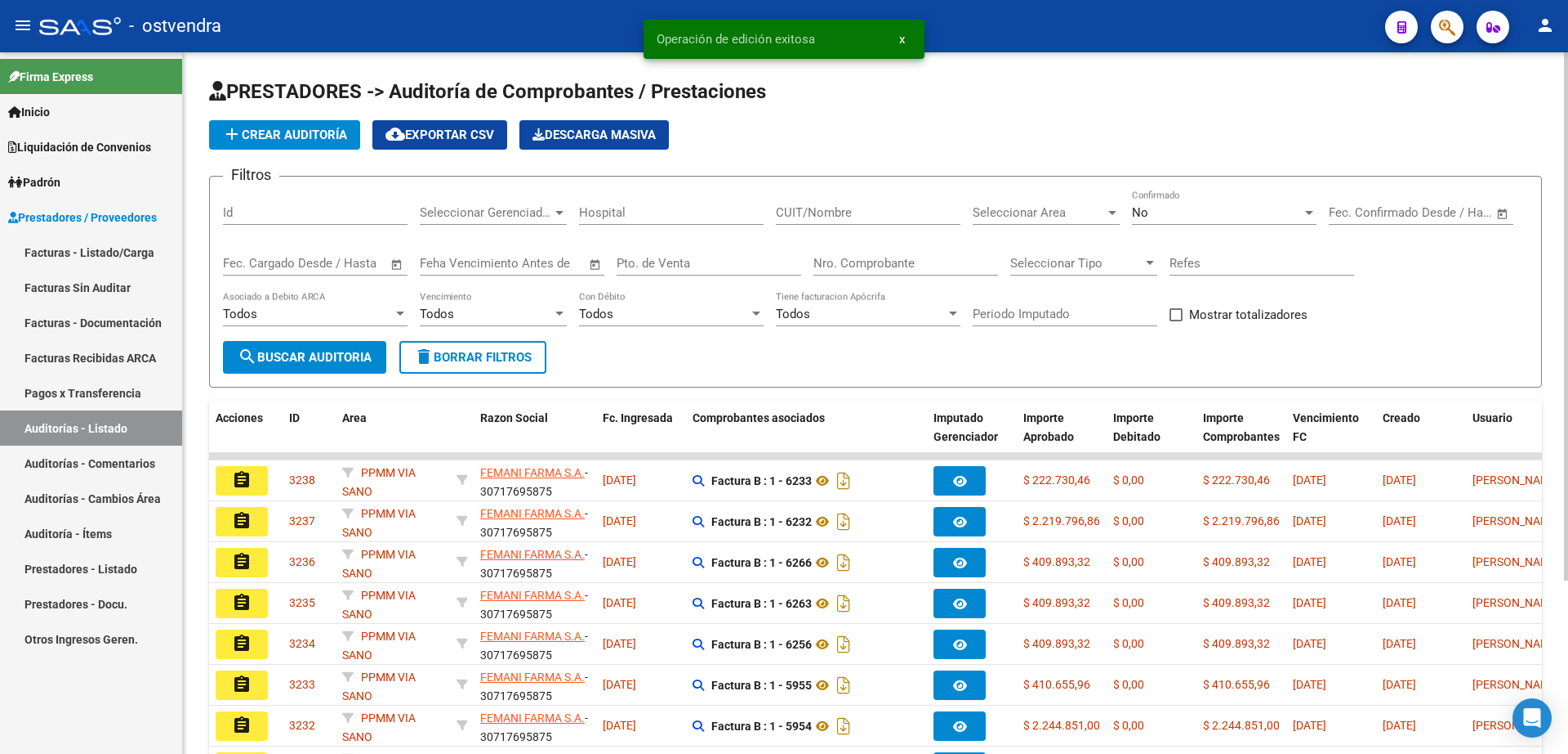
click at [297, 139] on span "add Crear Auditoría" at bounding box center [285, 135] width 125 height 15
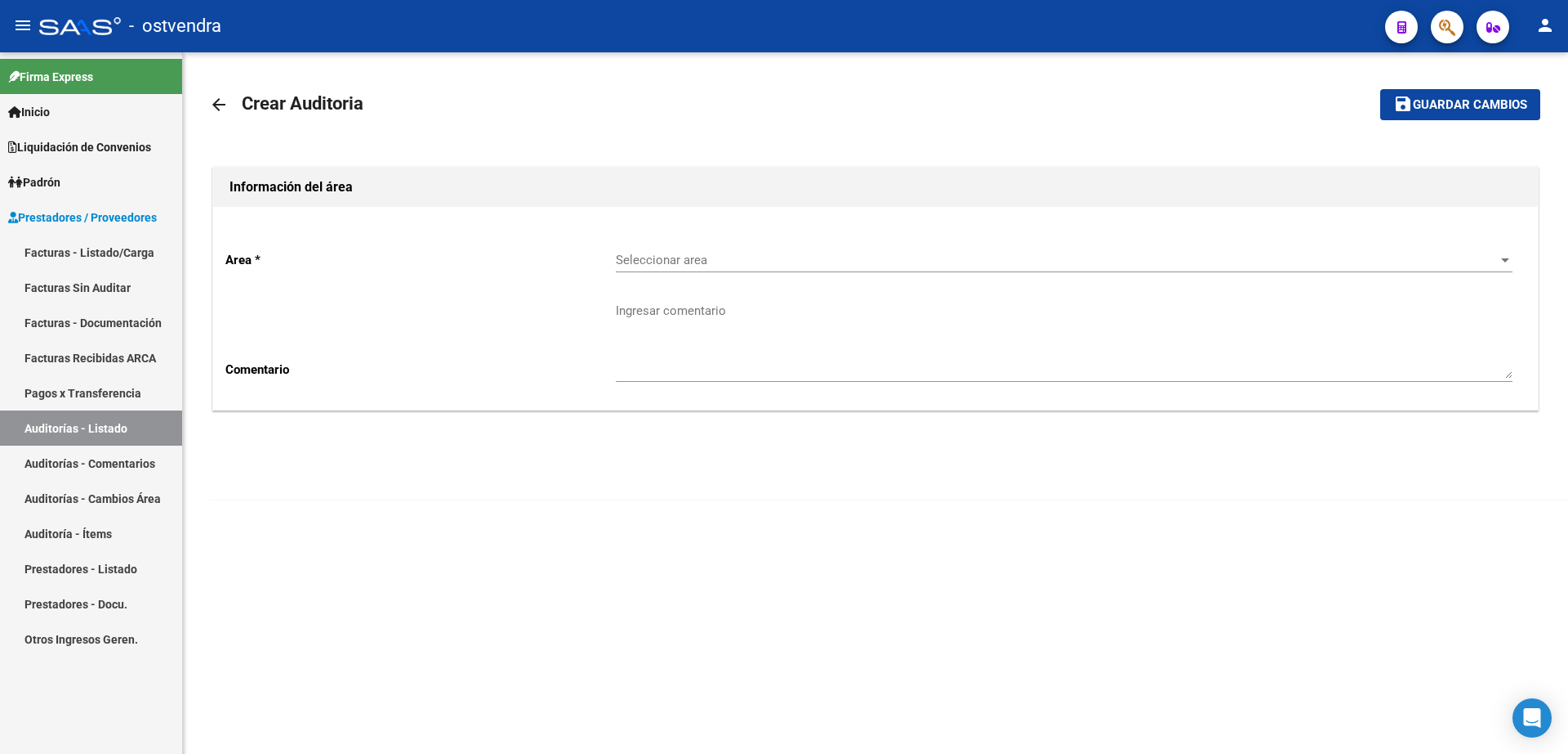
click at [672, 250] on div "Seleccionar area Seleccionar area" at bounding box center [1064, 255] width 897 height 35
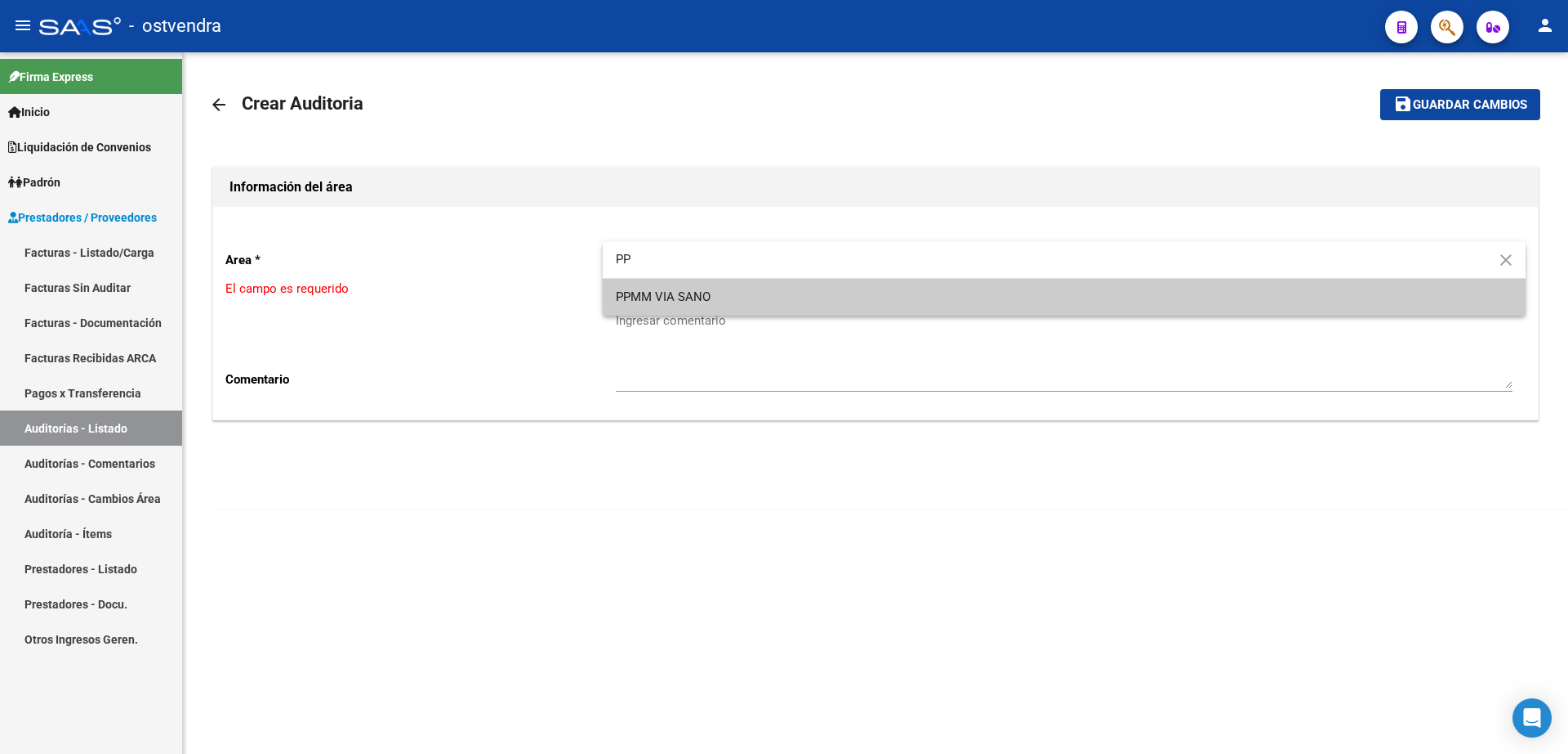
type input "PP"
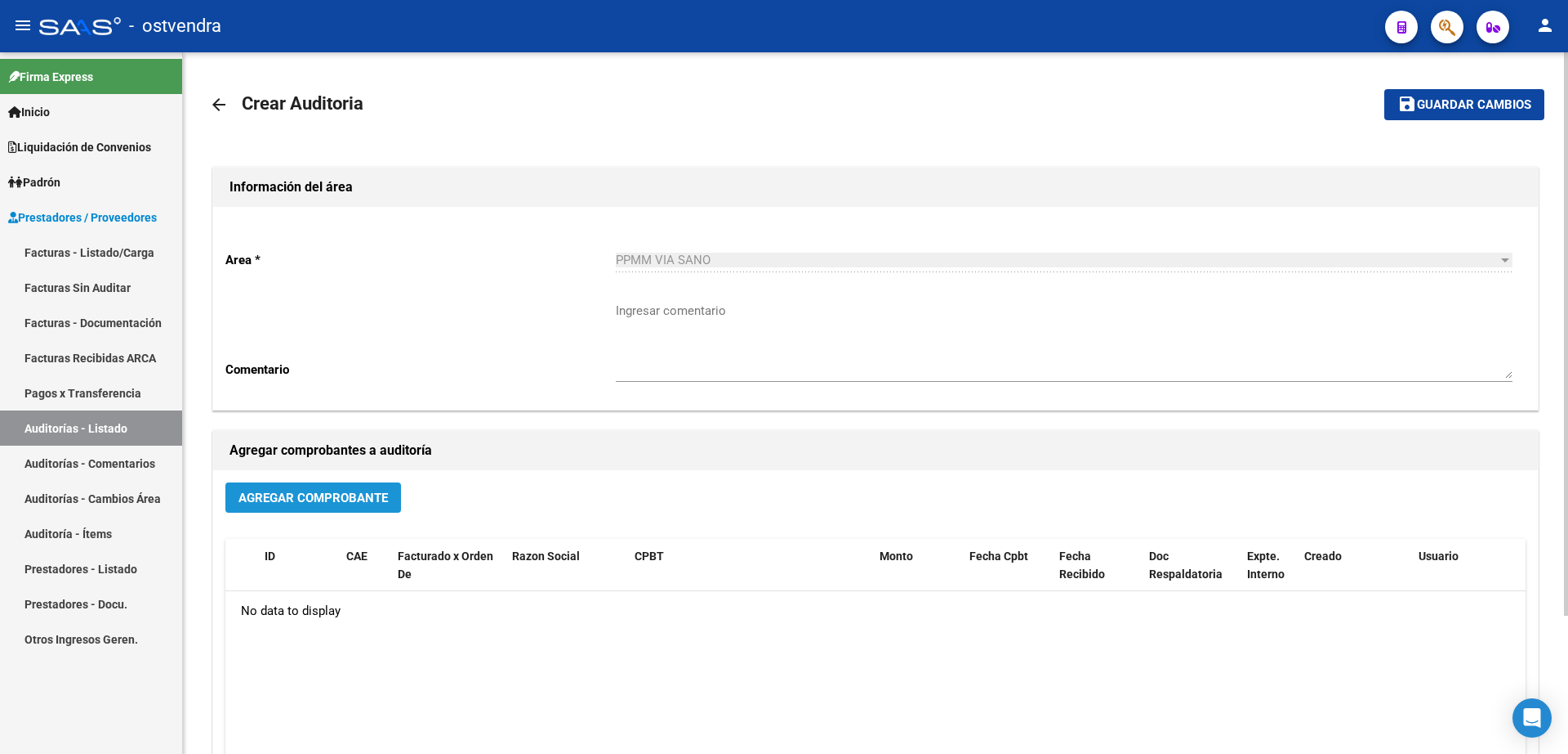
click at [396, 499] on button "Agregar Comprobante" at bounding box center [313, 497] width 175 height 30
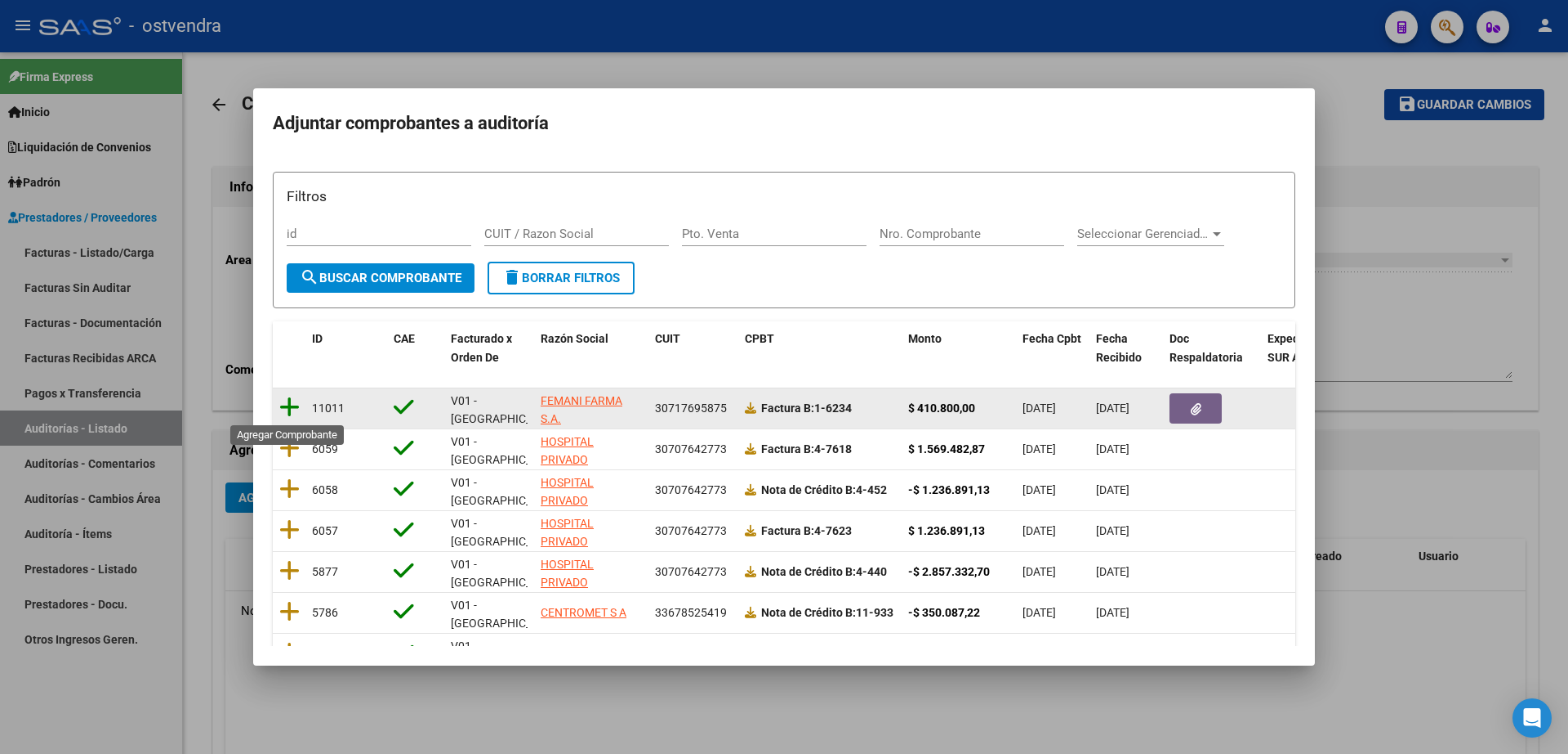
click at [288, 403] on icon at bounding box center [289, 407] width 21 height 23
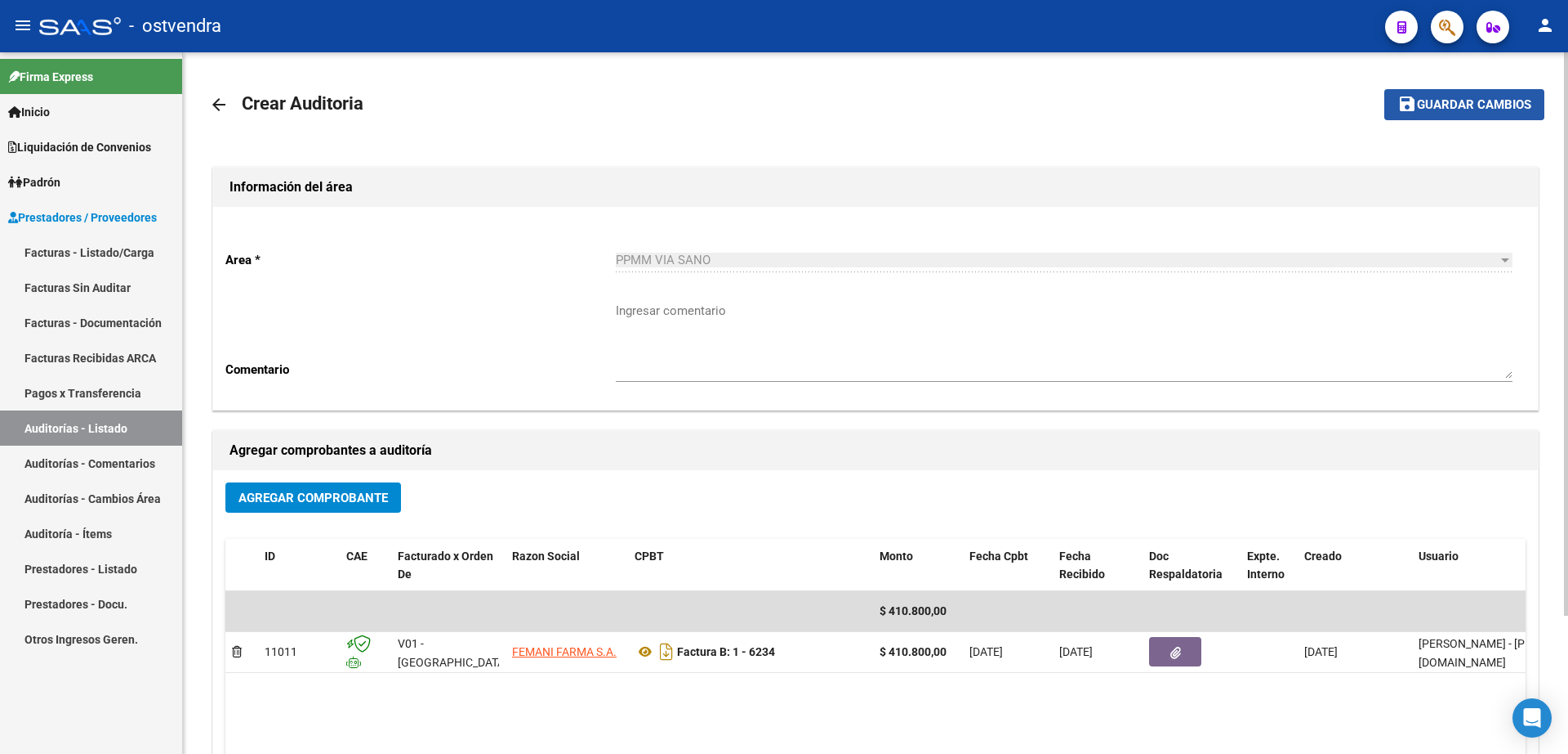
drag, startPoint x: 1472, startPoint y: 93, endPoint x: 1440, endPoint y: 121, distance: 42.5
click at [1468, 96] on button "save Guardar cambios" at bounding box center [1464, 104] width 160 height 30
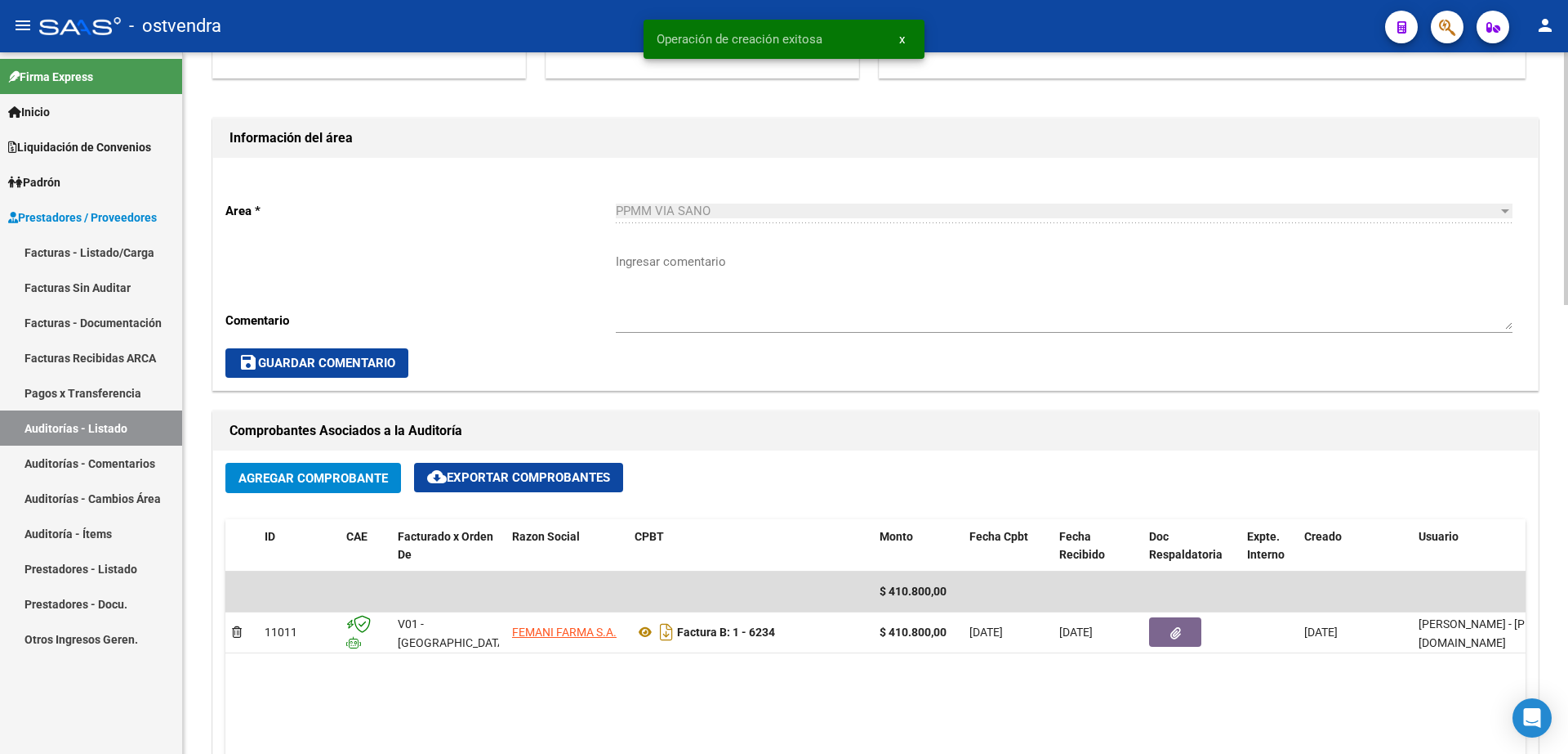
scroll to position [715, 0]
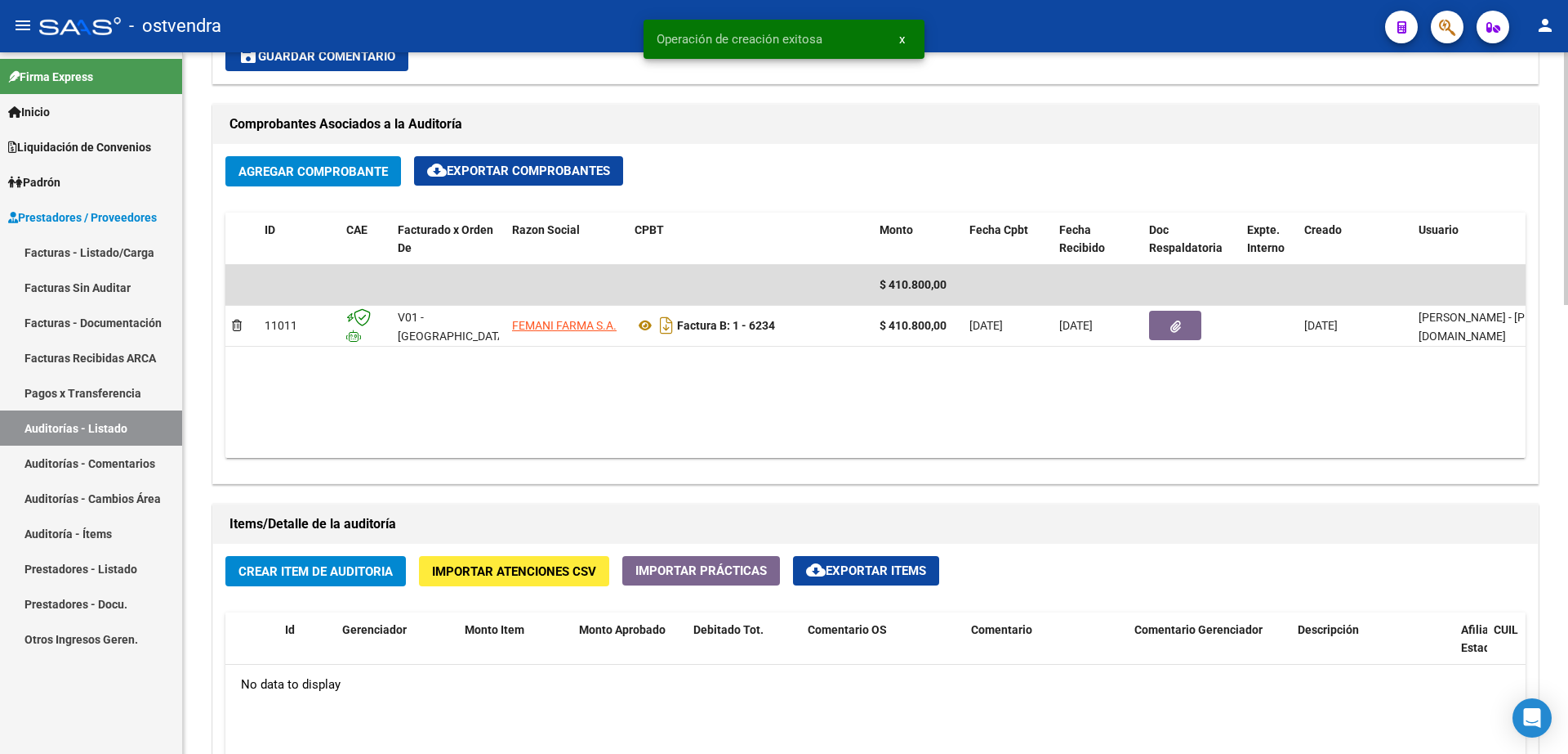
click at [335, 572] on span "Crear Item de Auditoria" at bounding box center [315, 571] width 154 height 15
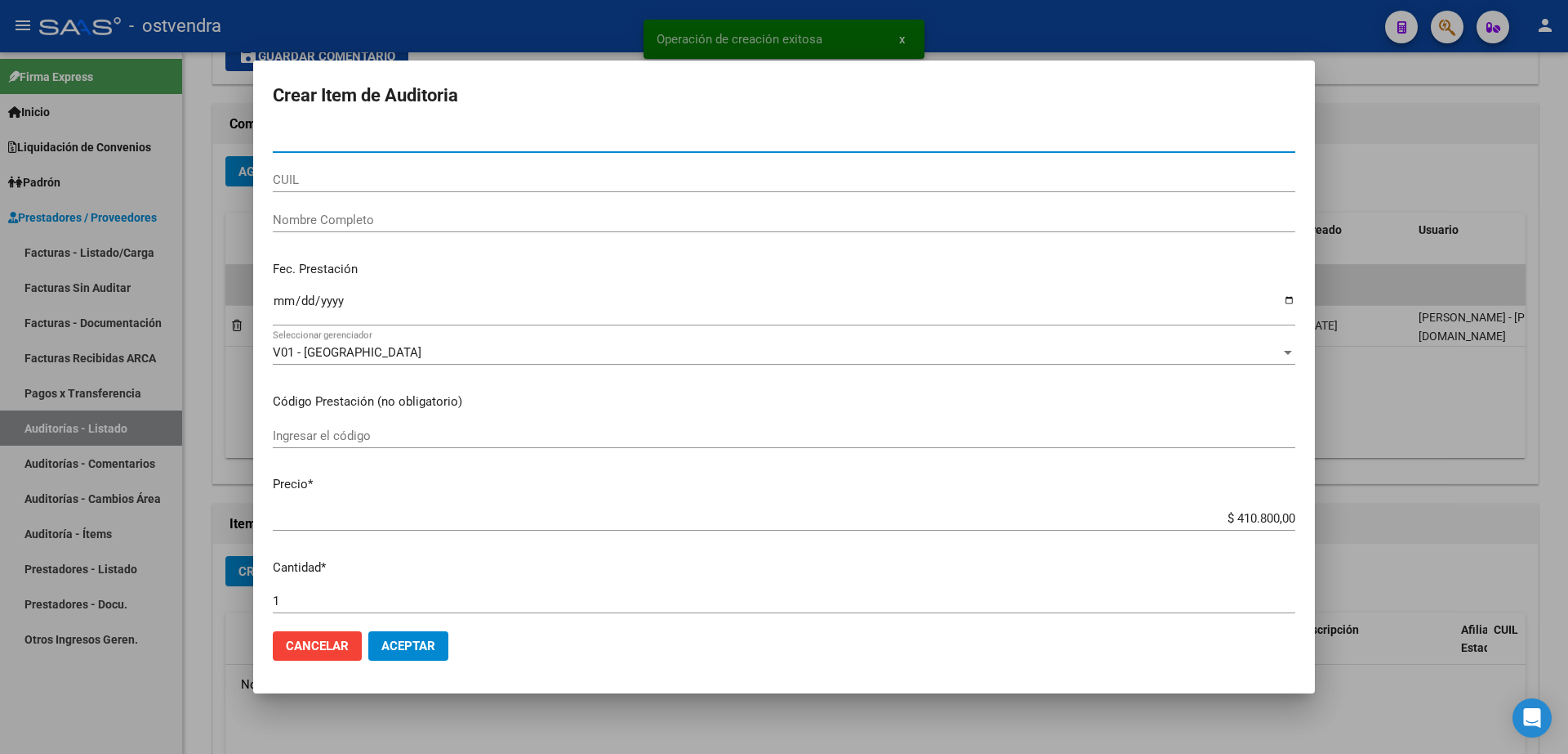
click at [374, 139] on input "Nro Documento" at bounding box center [784, 140] width 1023 height 15
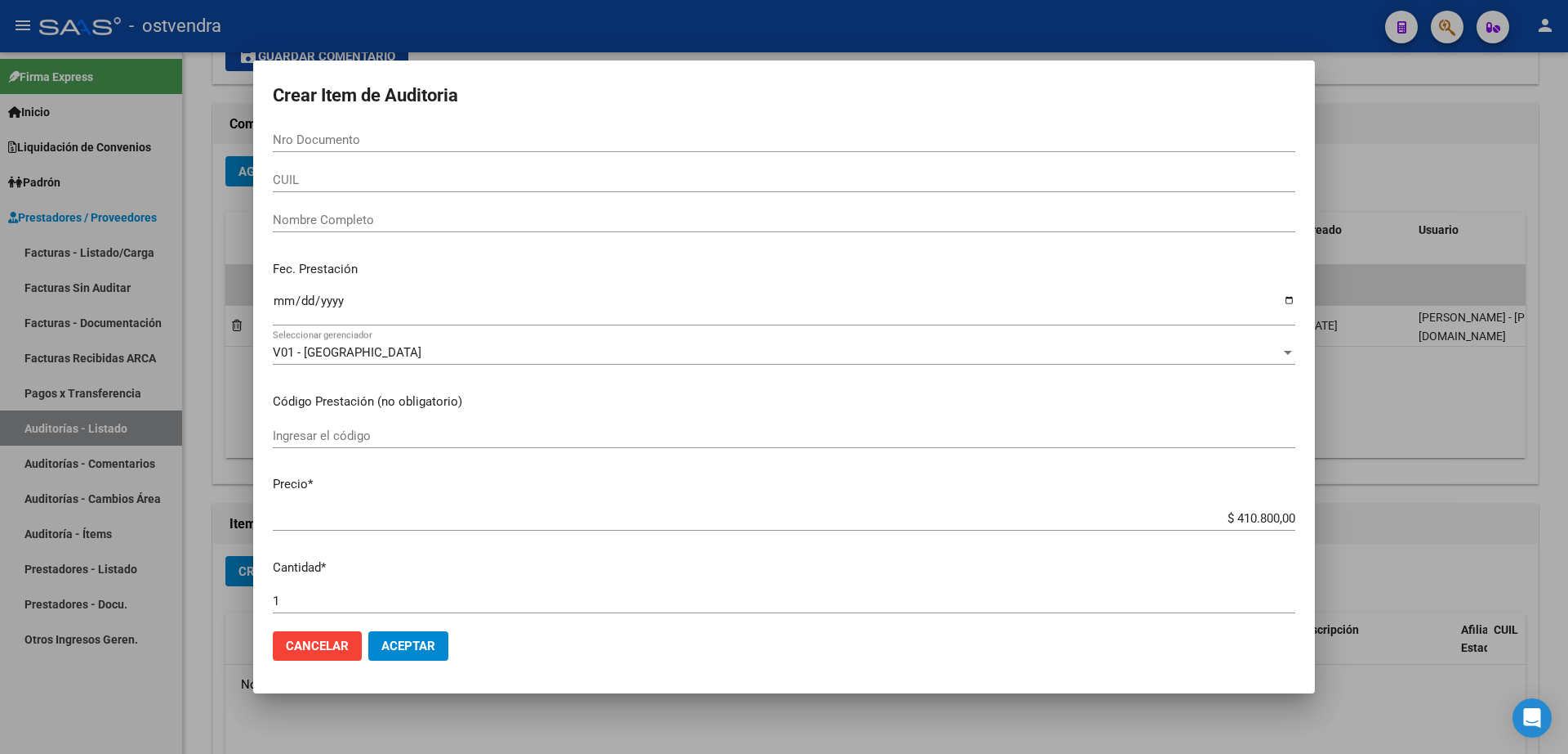
click at [379, 144] on input "Nro Documento" at bounding box center [784, 140] width 1023 height 15
type input "42572927"
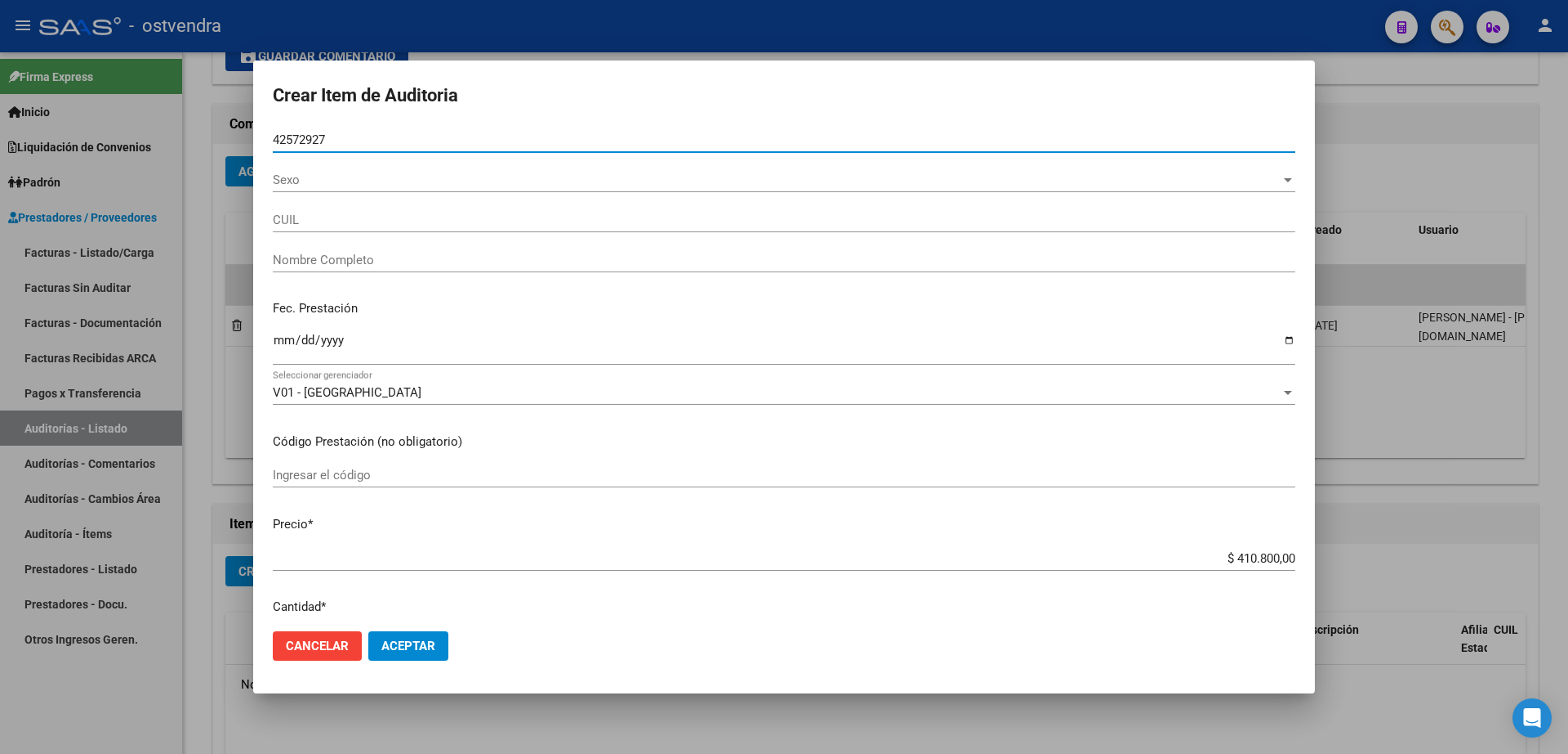
type input "27425729271"
type input "BAEZ AIXA ORIANA"
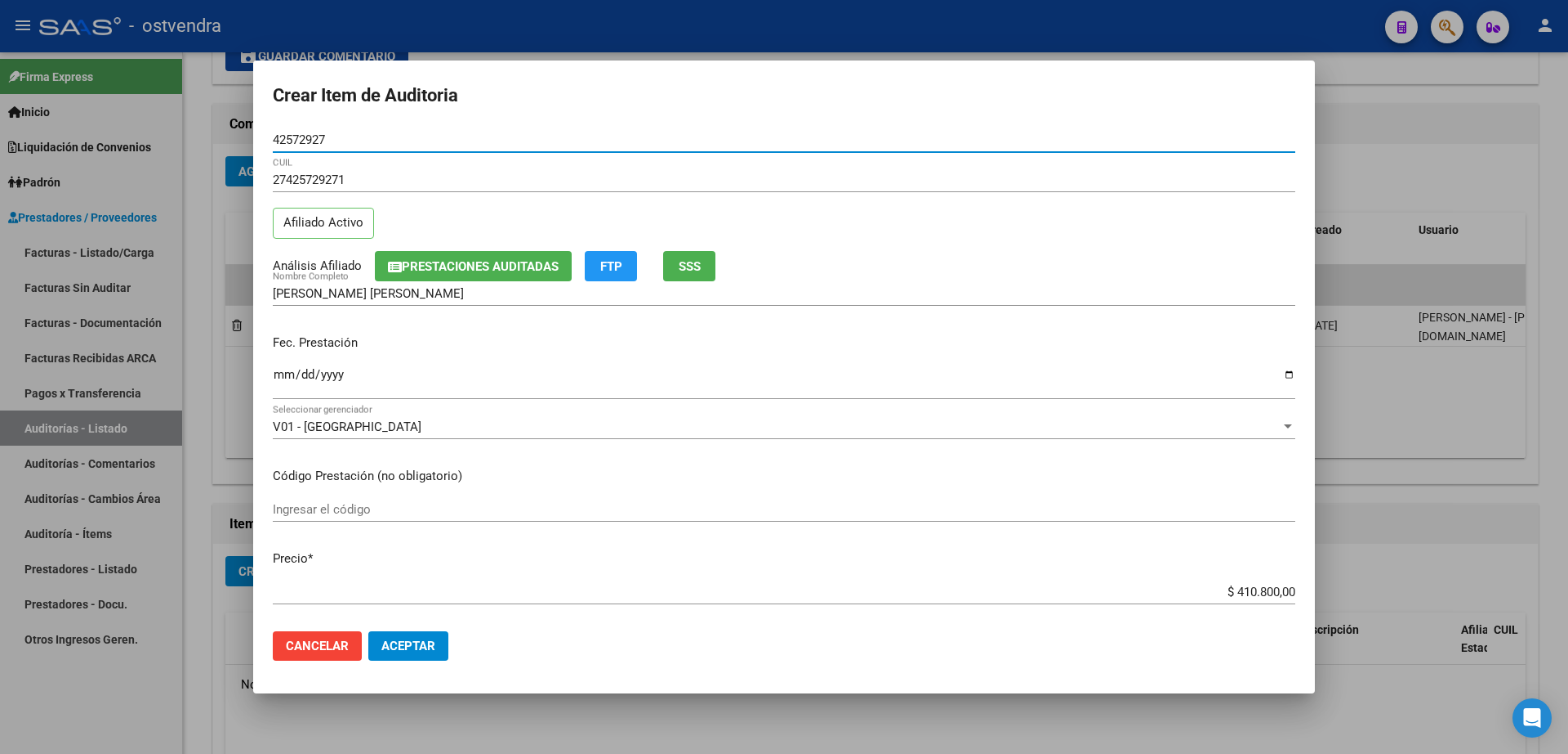
type input "42572927"
click at [440, 649] on button "Aceptar" at bounding box center [408, 646] width 80 height 30
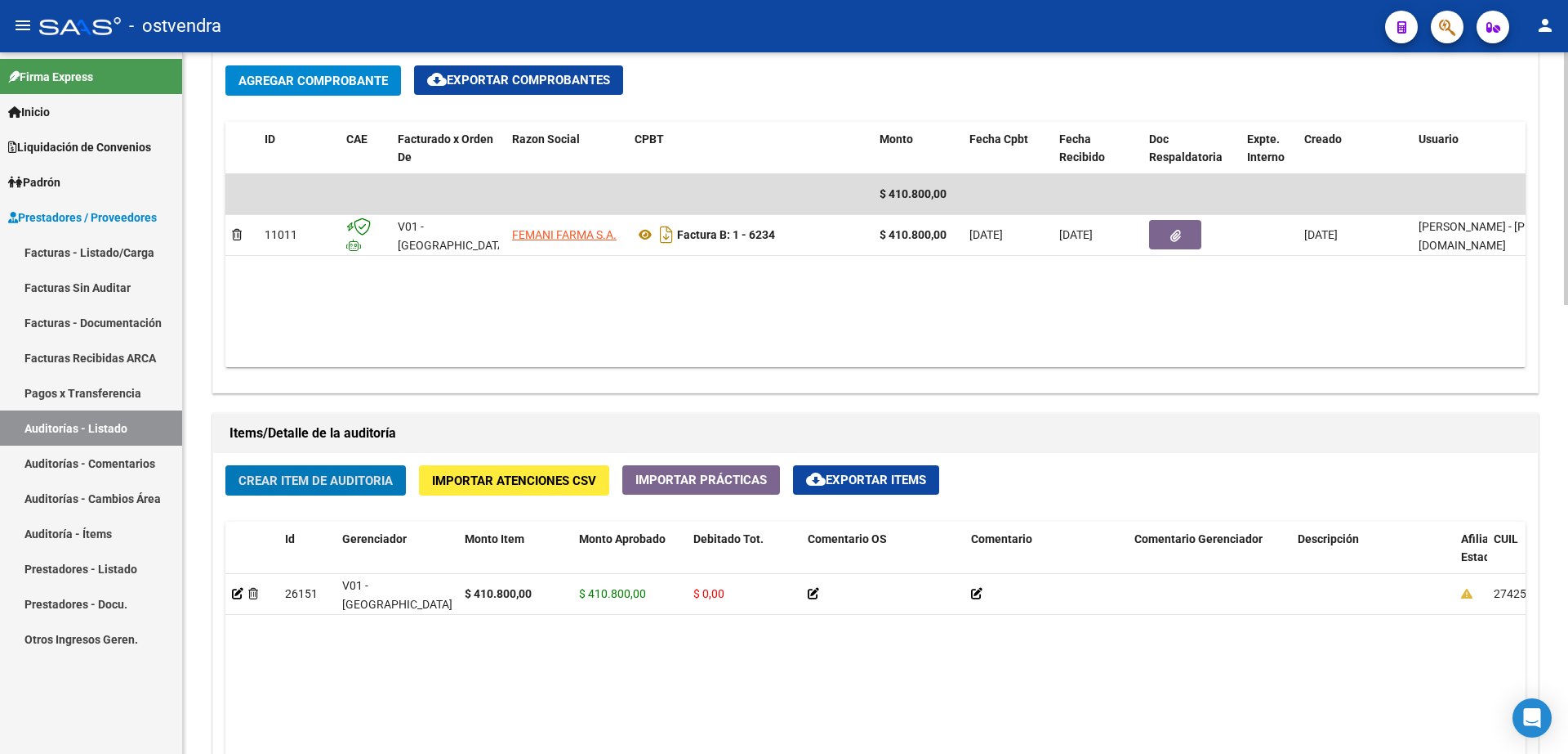
scroll to position [818, 0]
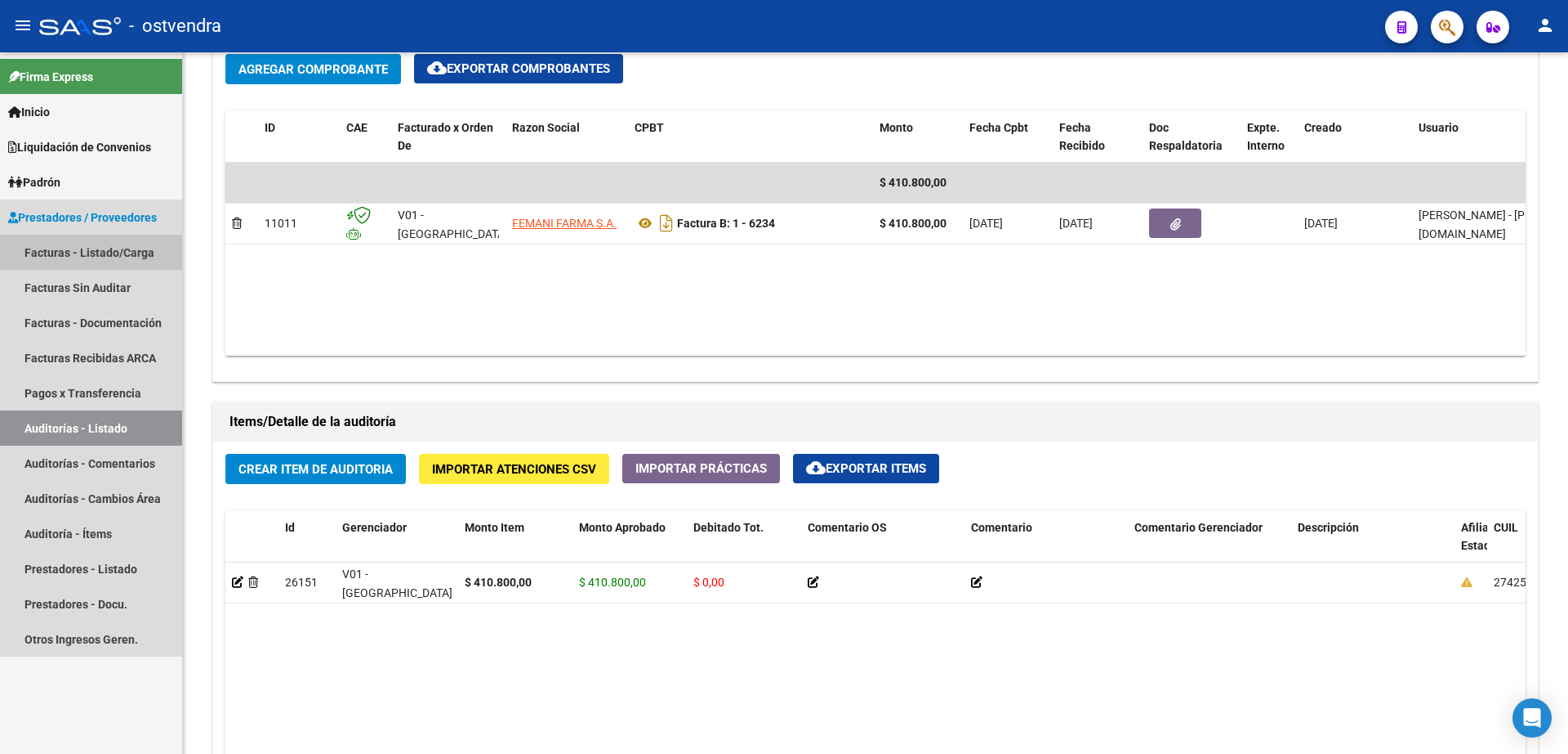
click at [110, 255] on link "Facturas - Listado/Carga" at bounding box center [91, 252] width 182 height 35
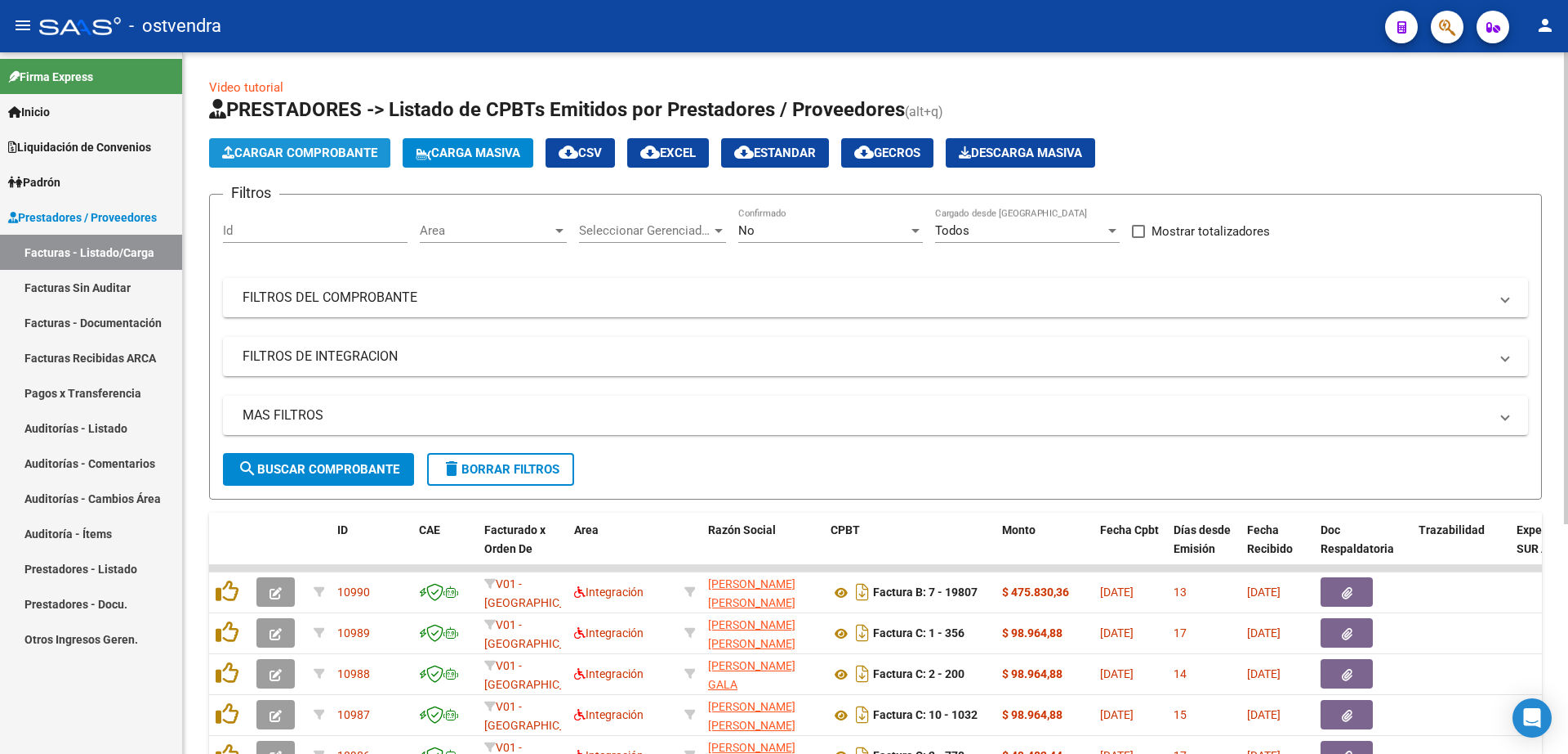
click at [329, 155] on span "Cargar Comprobante" at bounding box center [300, 153] width 155 height 15
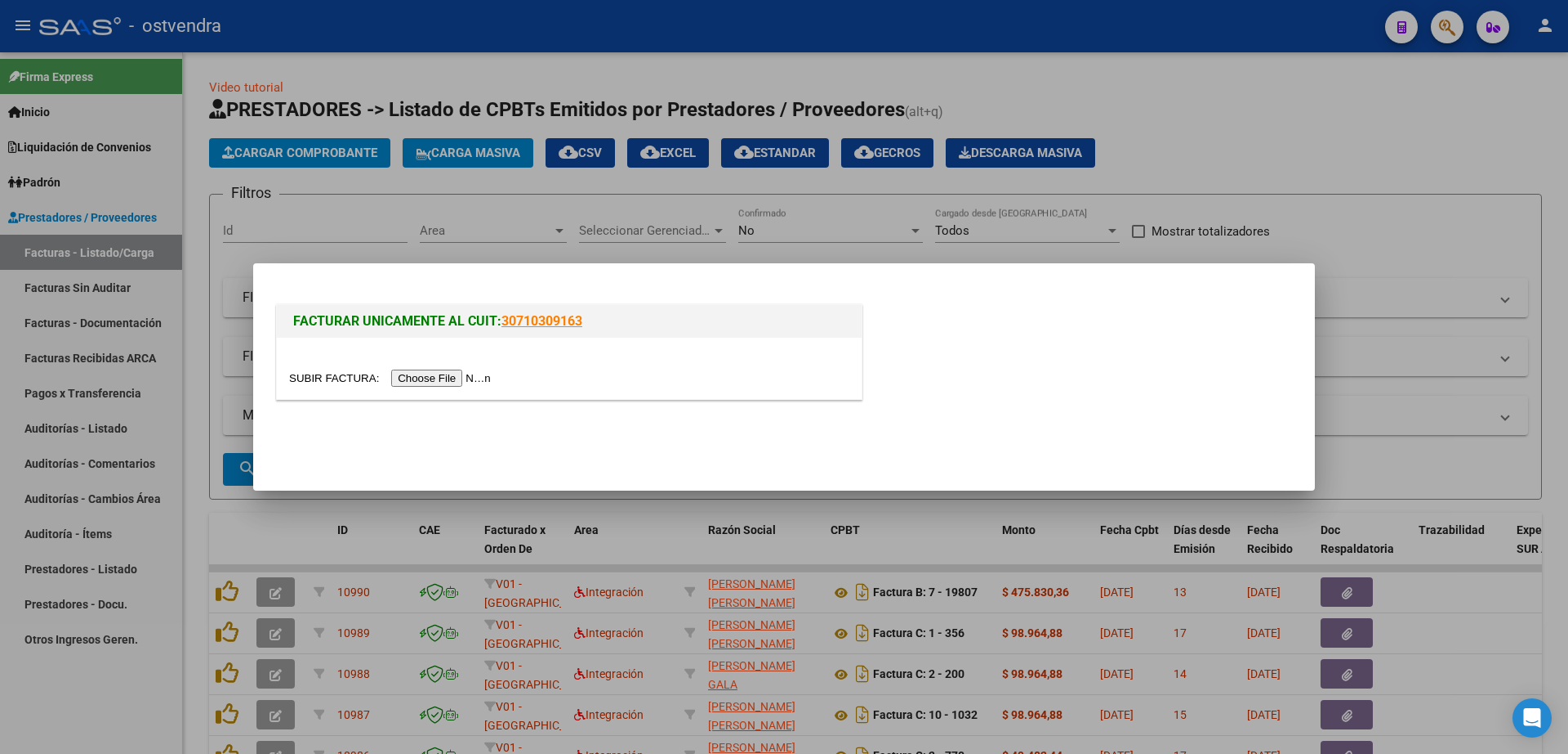
click at [453, 386] on input "file" at bounding box center [392, 377] width 207 height 17
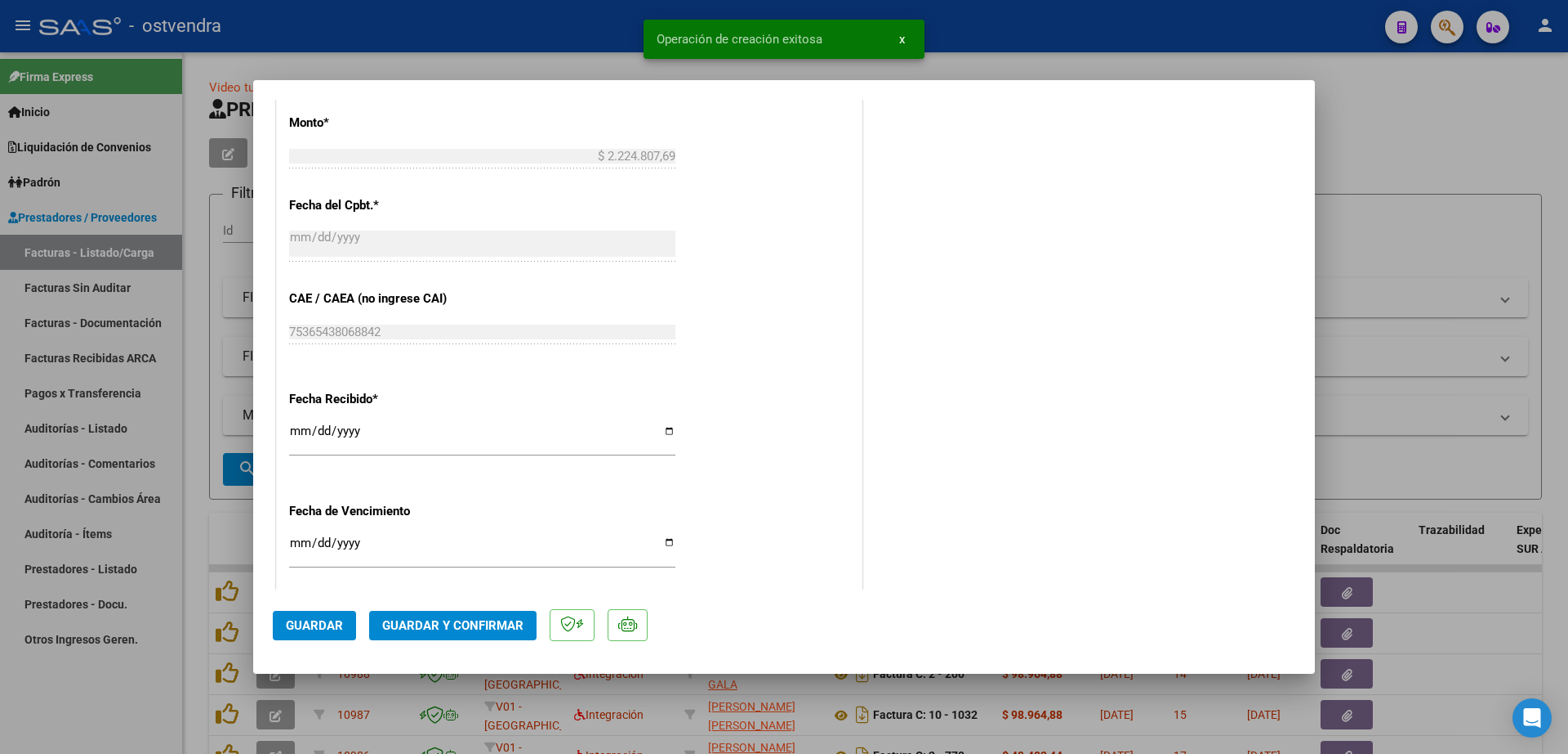
scroll to position [920, 0]
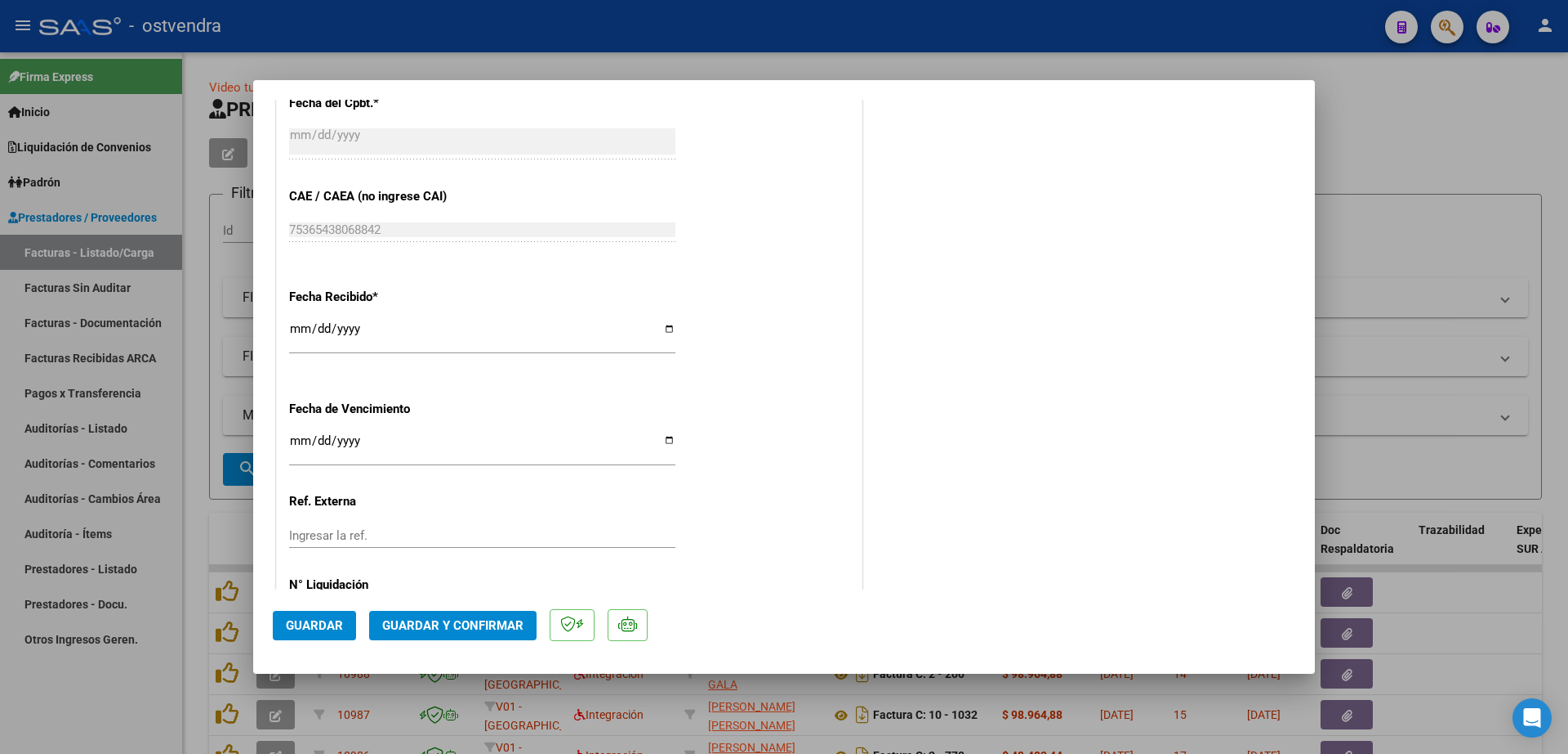
click at [292, 441] on input "Ingresar la fecha" at bounding box center [482, 447] width 386 height 26
type input "2025-09-09"
click at [731, 416] on div "CUIT * 30-71769587-5 Ingresar CUIT ANALISIS PRESTADOR FEMANI FARMA S.A. ARCA Pa…" at bounding box center [569, 37] width 585 height 1242
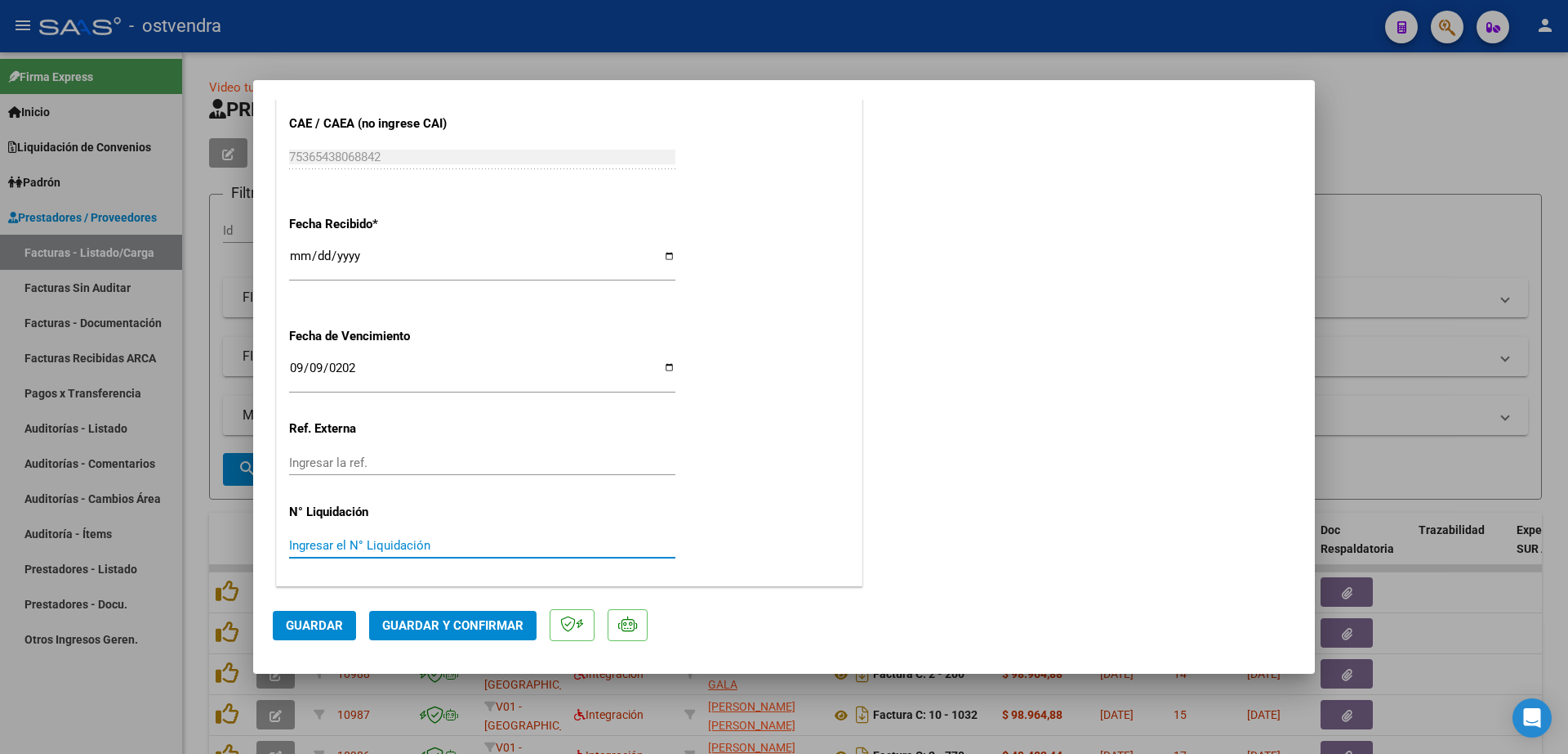
click at [429, 543] on input "Ingresar el N° Liquidación" at bounding box center [482, 546] width 386 height 15
type input "08"
click at [325, 624] on span "Guardar" at bounding box center [314, 625] width 57 height 15
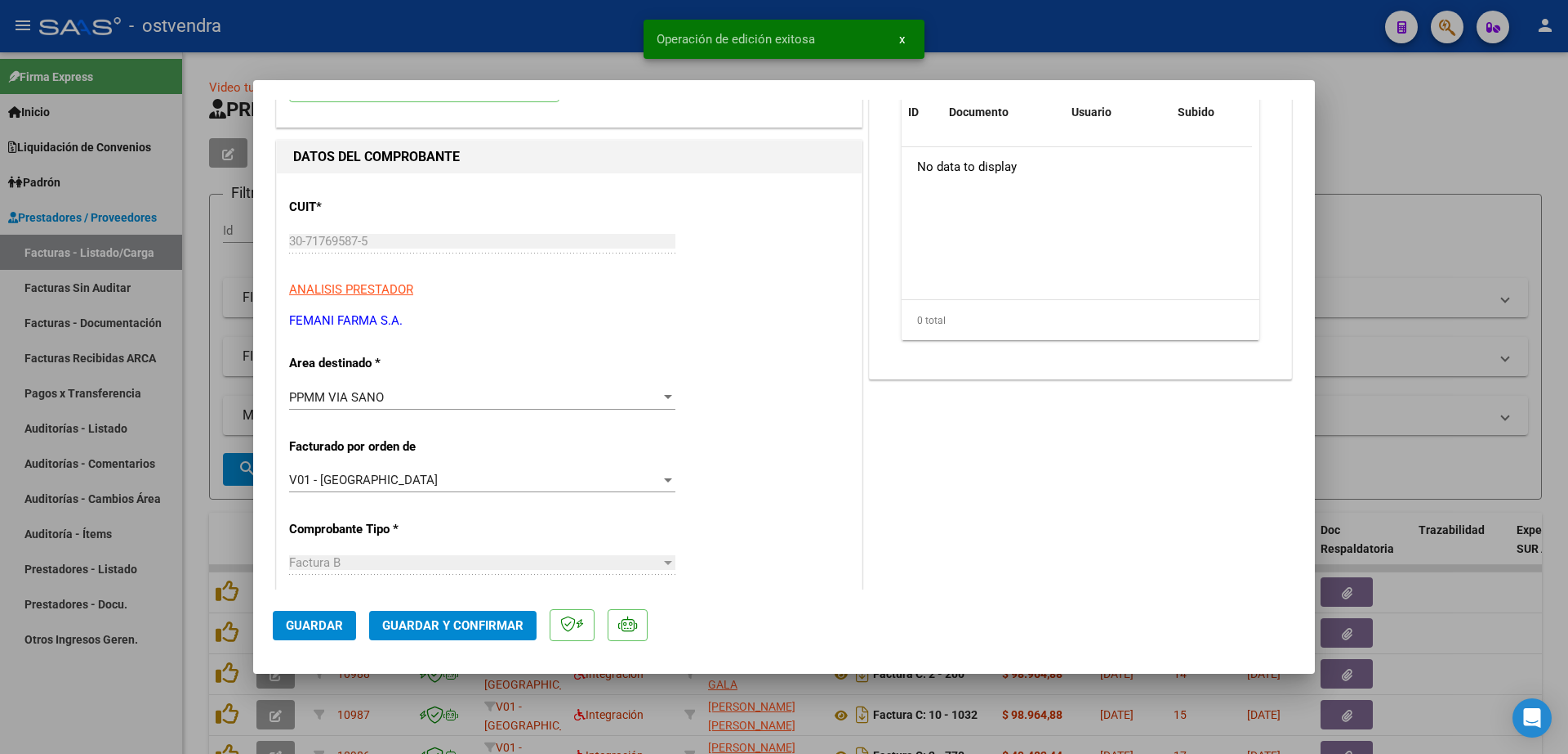
scroll to position [0, 0]
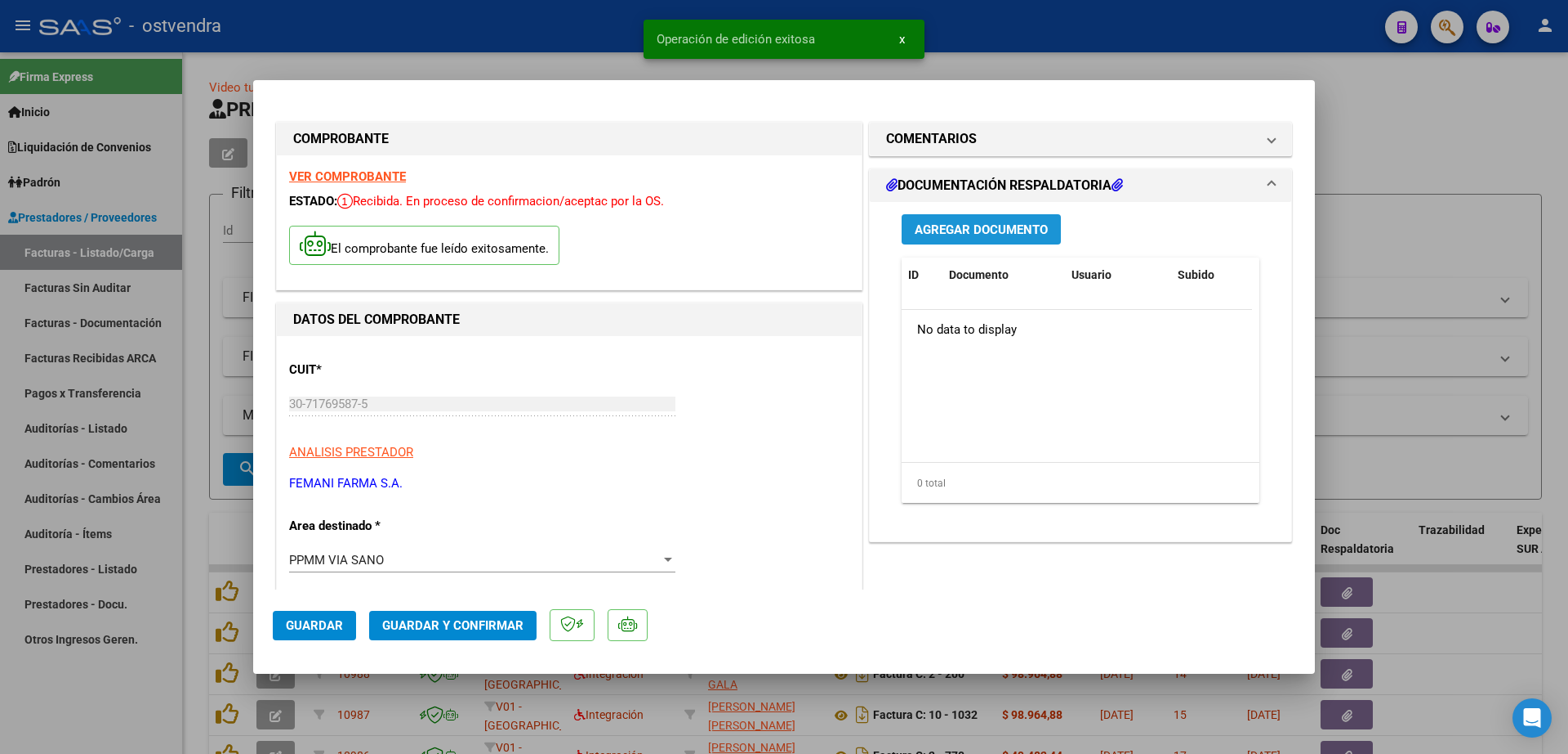
click at [981, 216] on button "Agregar Documento" at bounding box center [981, 229] width 159 height 30
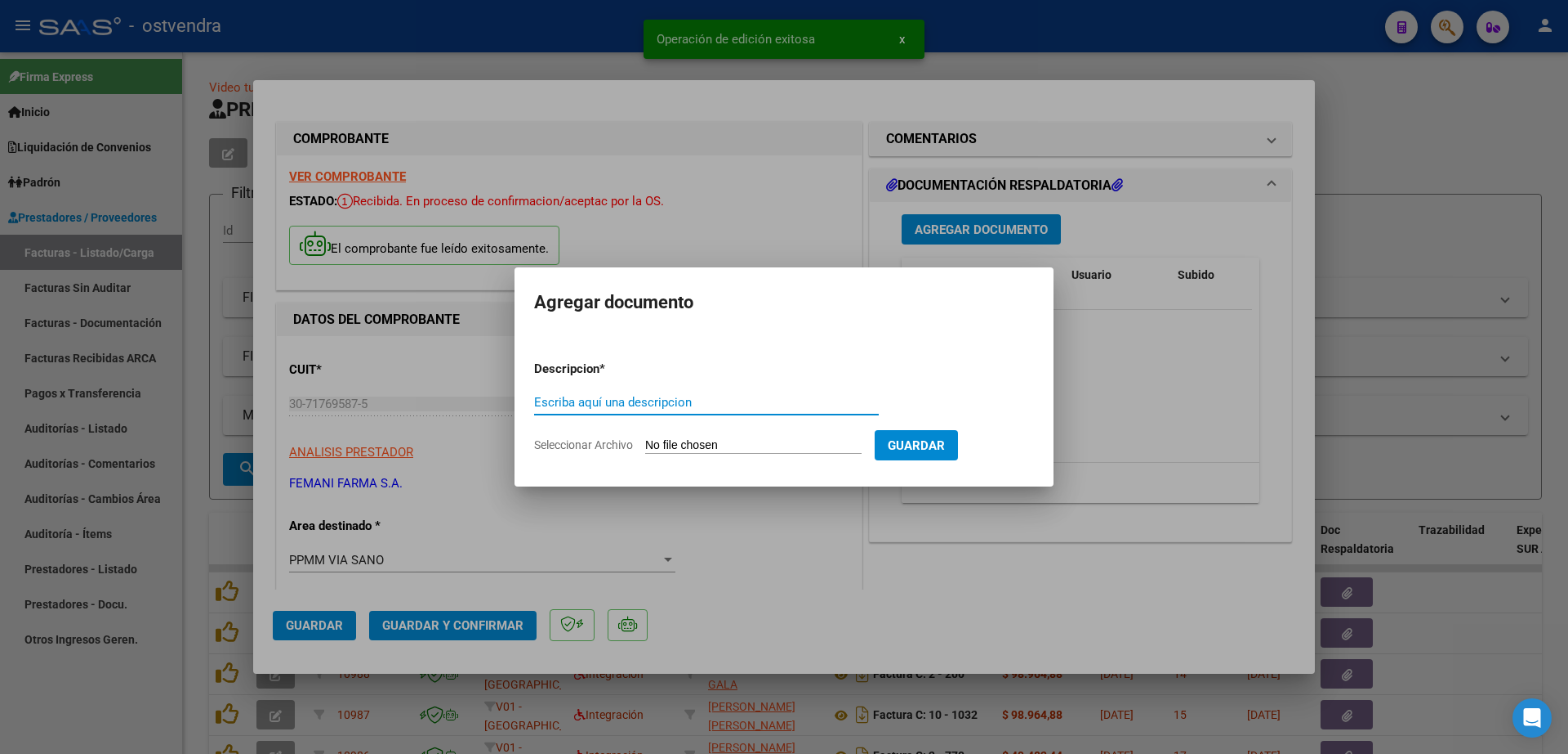
drag, startPoint x: 631, startPoint y: 388, endPoint x: 634, endPoint y: 399, distance: 11.4
click at [632, 388] on form "Descripcion * Escriba aquí una descripcion Seleccionar Archivo Guardar" at bounding box center [784, 407] width 500 height 119
paste input "documentacion"
type input "documentacion"
click at [716, 444] on input "Seleccionar Archivo" at bounding box center [754, 446] width 217 height 16
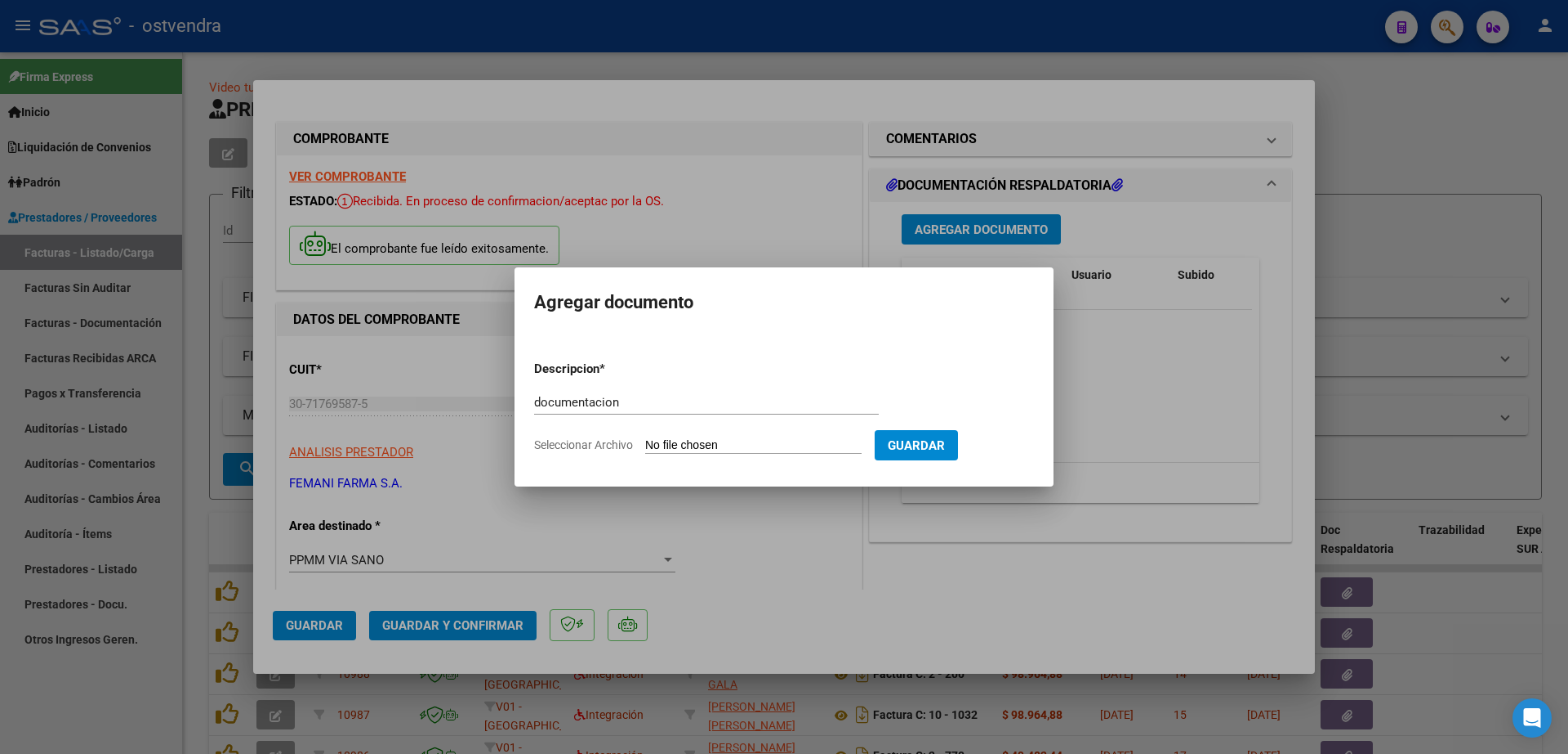
type input "C:\fakepath\FEMANI FARMA 6235.zip"
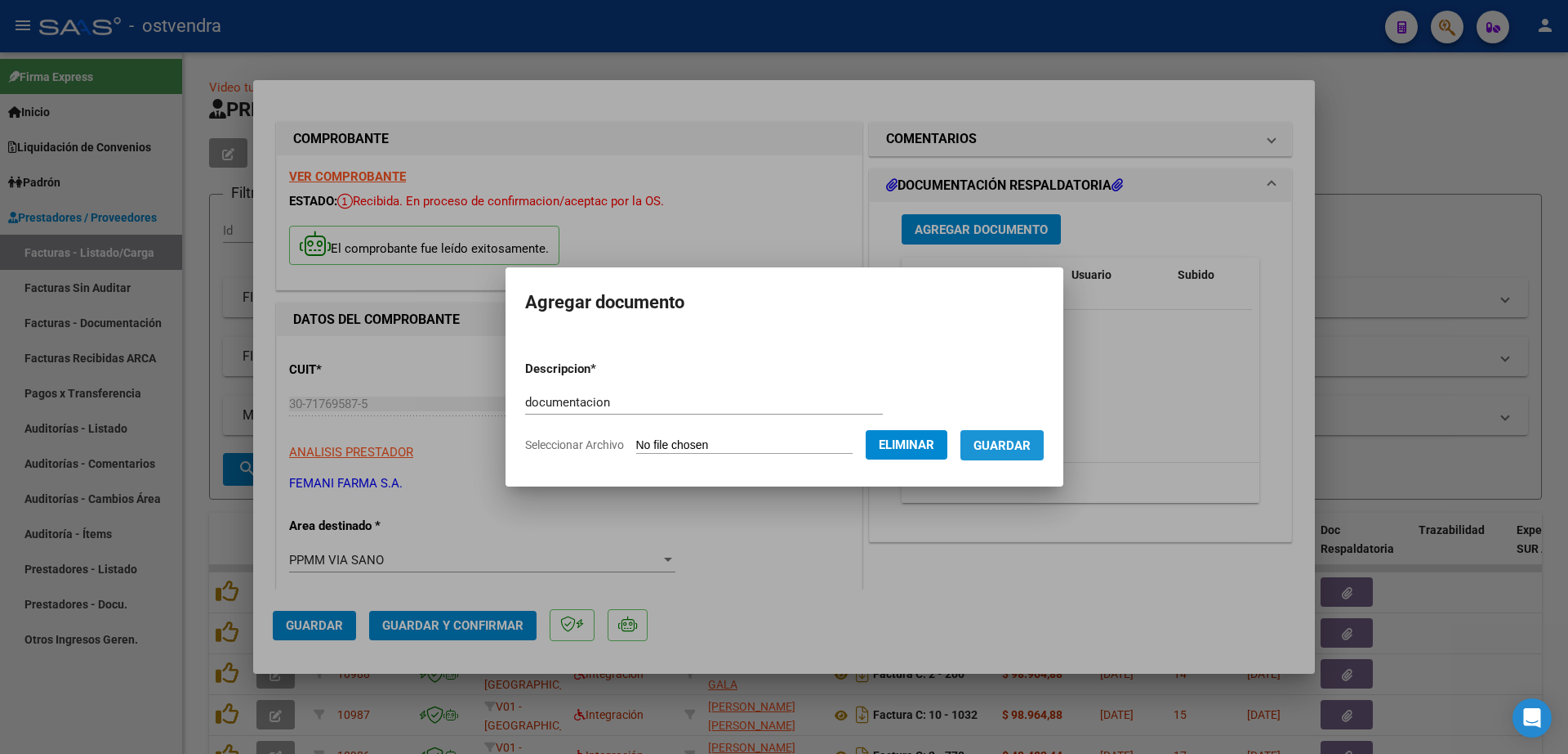
click at [1014, 452] on span "Guardar" at bounding box center [1001, 446] width 57 height 15
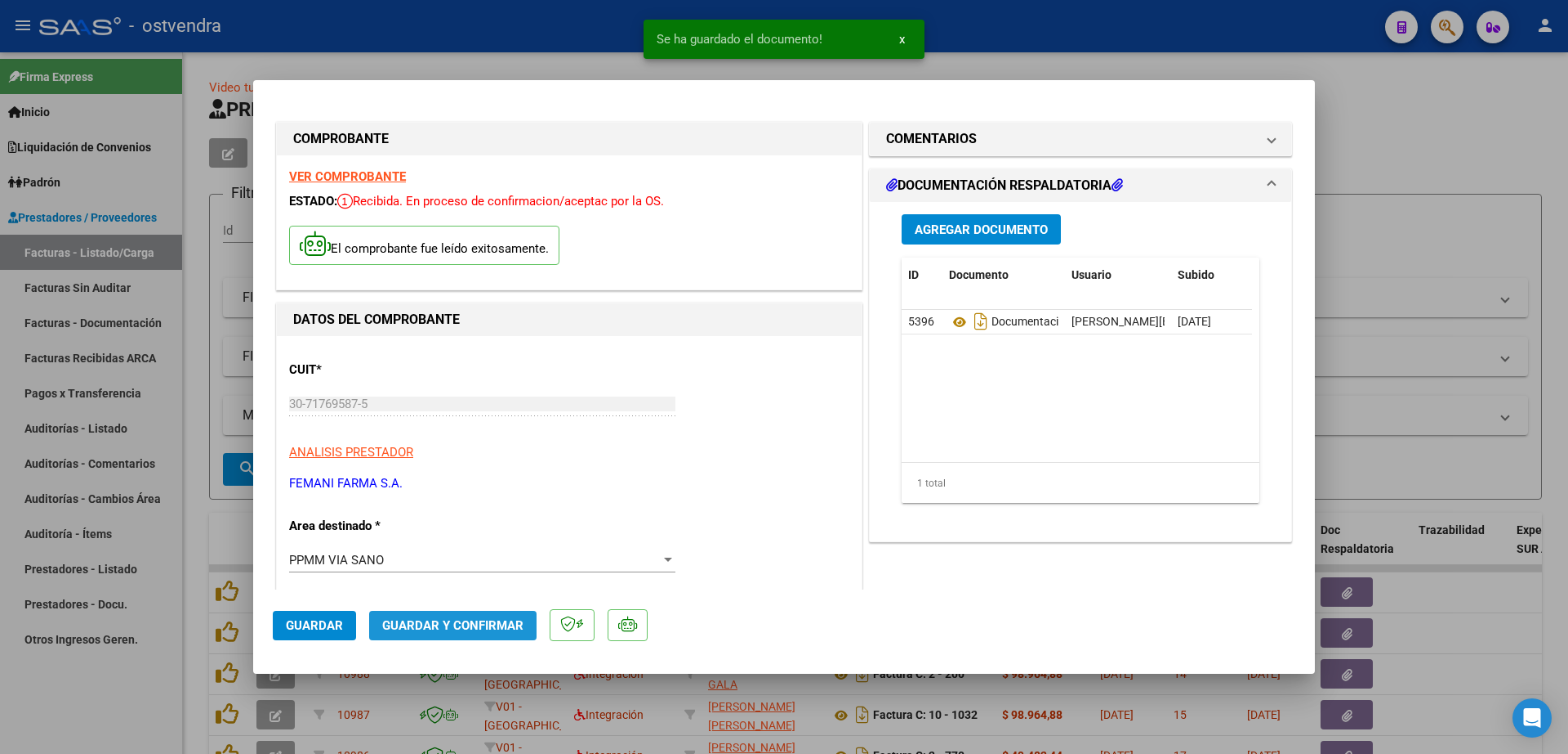
click at [496, 630] on span "Guardar y Confirmar" at bounding box center [453, 625] width 142 height 15
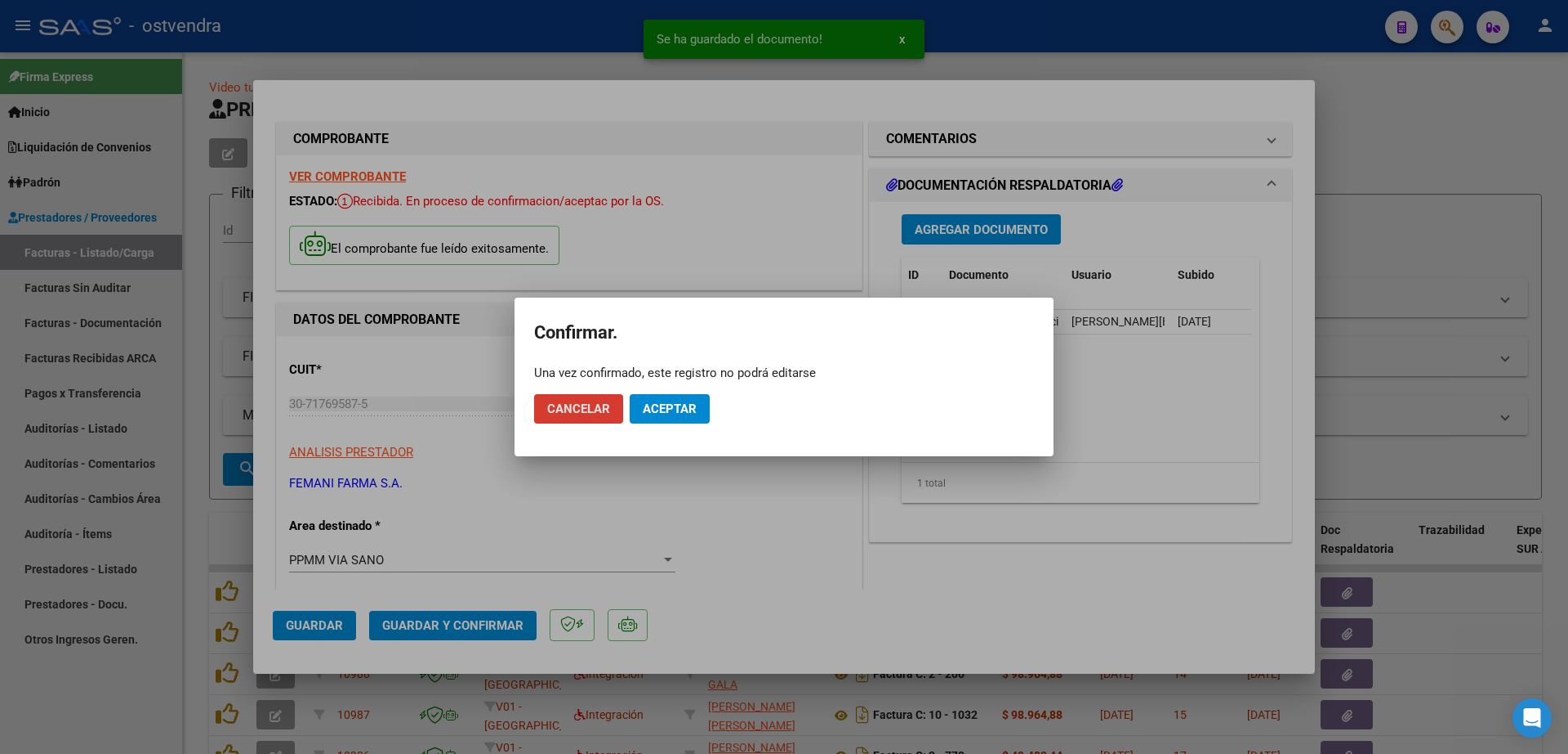
click at [670, 390] on mat-dialog-actions "Cancelar Aceptar" at bounding box center [784, 408] width 500 height 55
click at [675, 411] on span "Aceptar" at bounding box center [670, 409] width 54 height 15
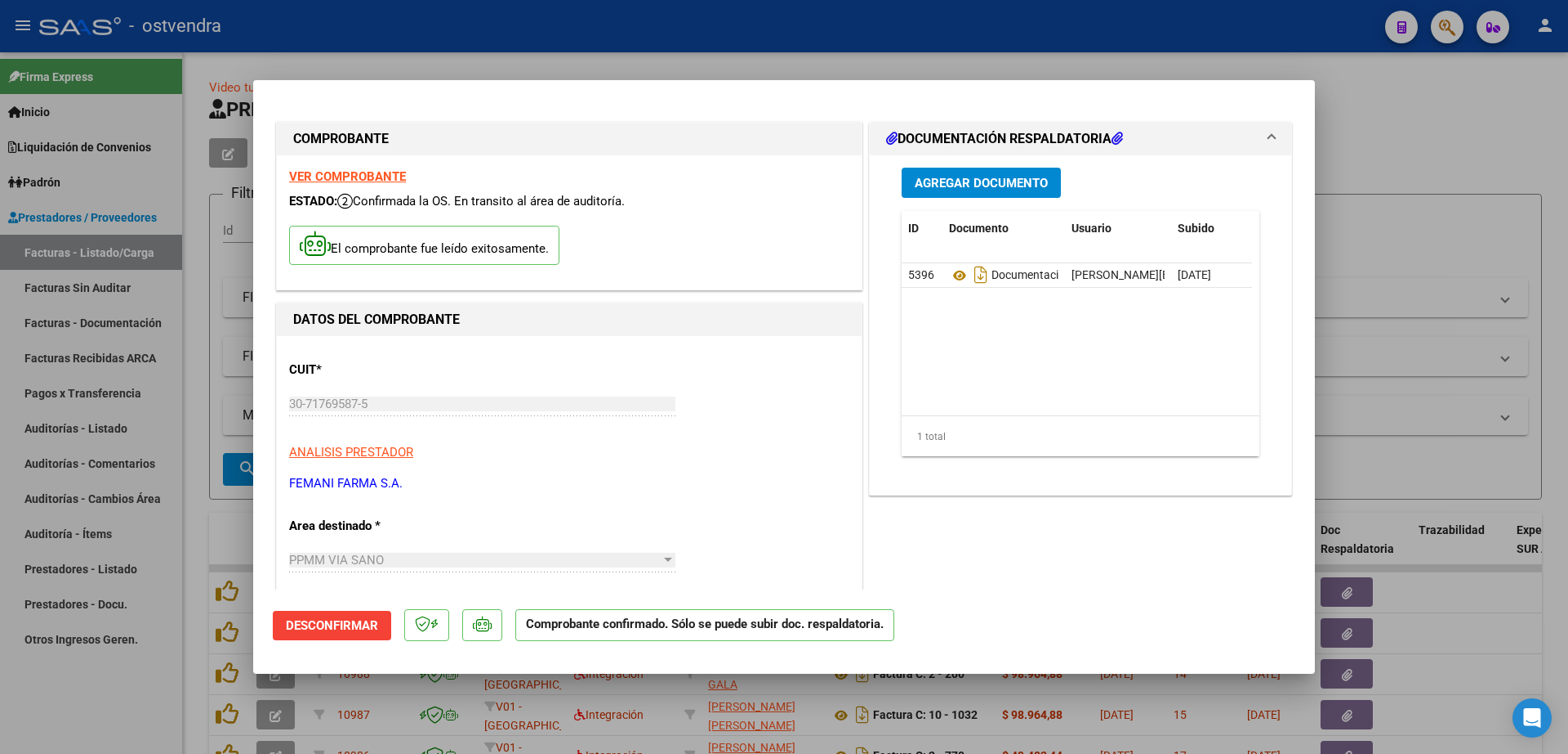
click at [182, 408] on div at bounding box center [784, 377] width 1568 height 754
type input "$ 0,00"
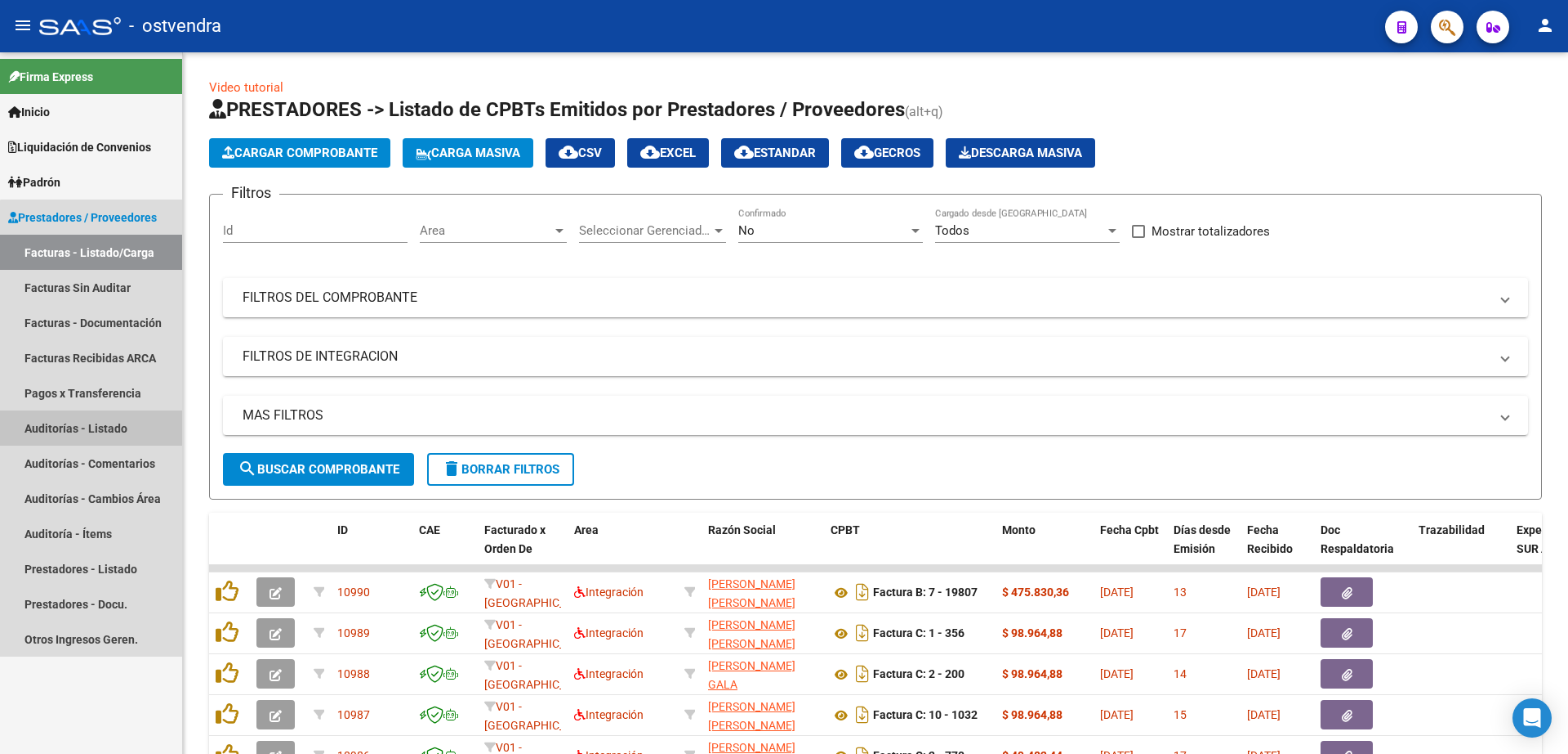
click at [105, 433] on link "Auditorías - Listado" at bounding box center [91, 428] width 182 height 35
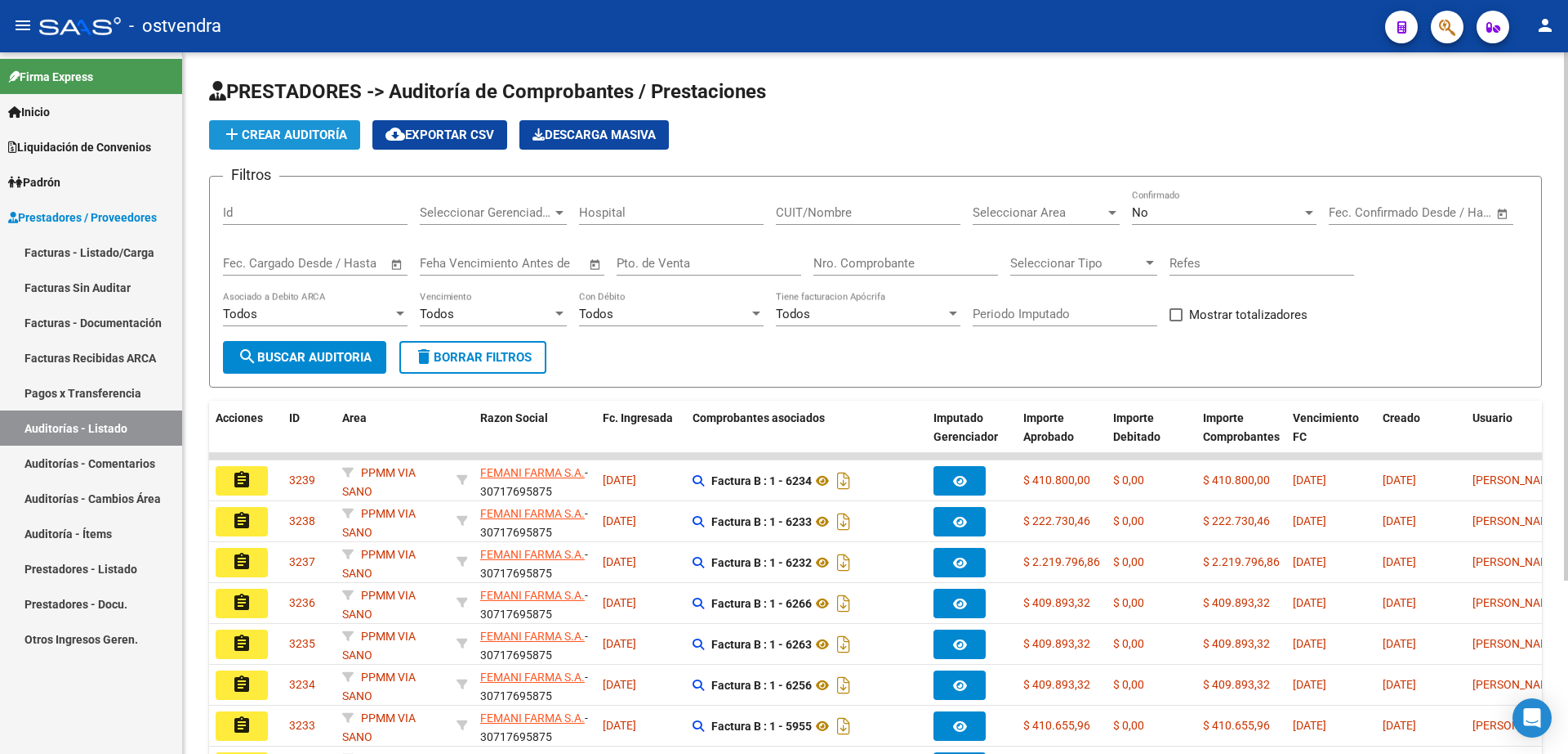
click at [313, 133] on span "add Crear Auditoría" at bounding box center [285, 135] width 125 height 15
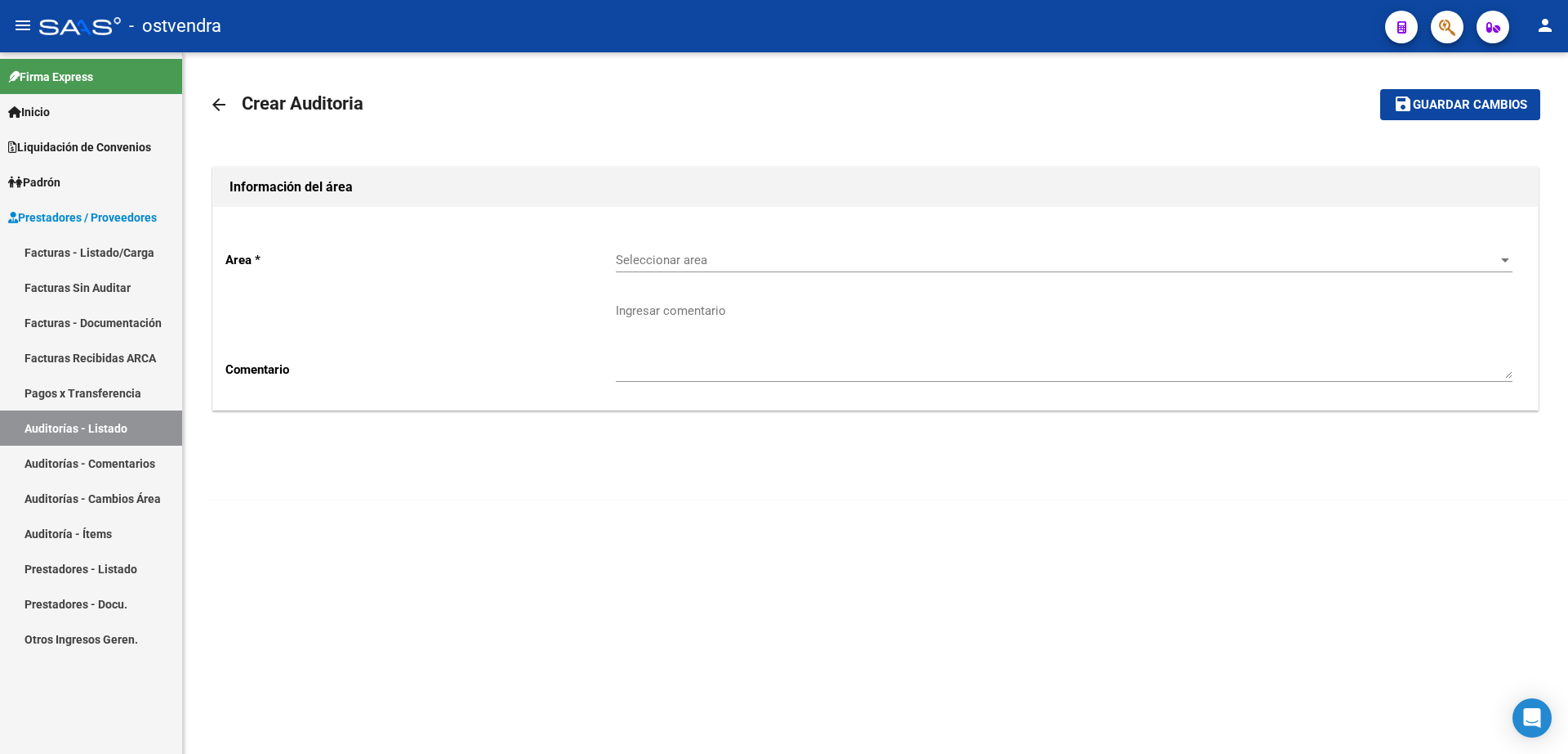
click at [702, 260] on span "Seleccionar area" at bounding box center [1057, 260] width 882 height 15
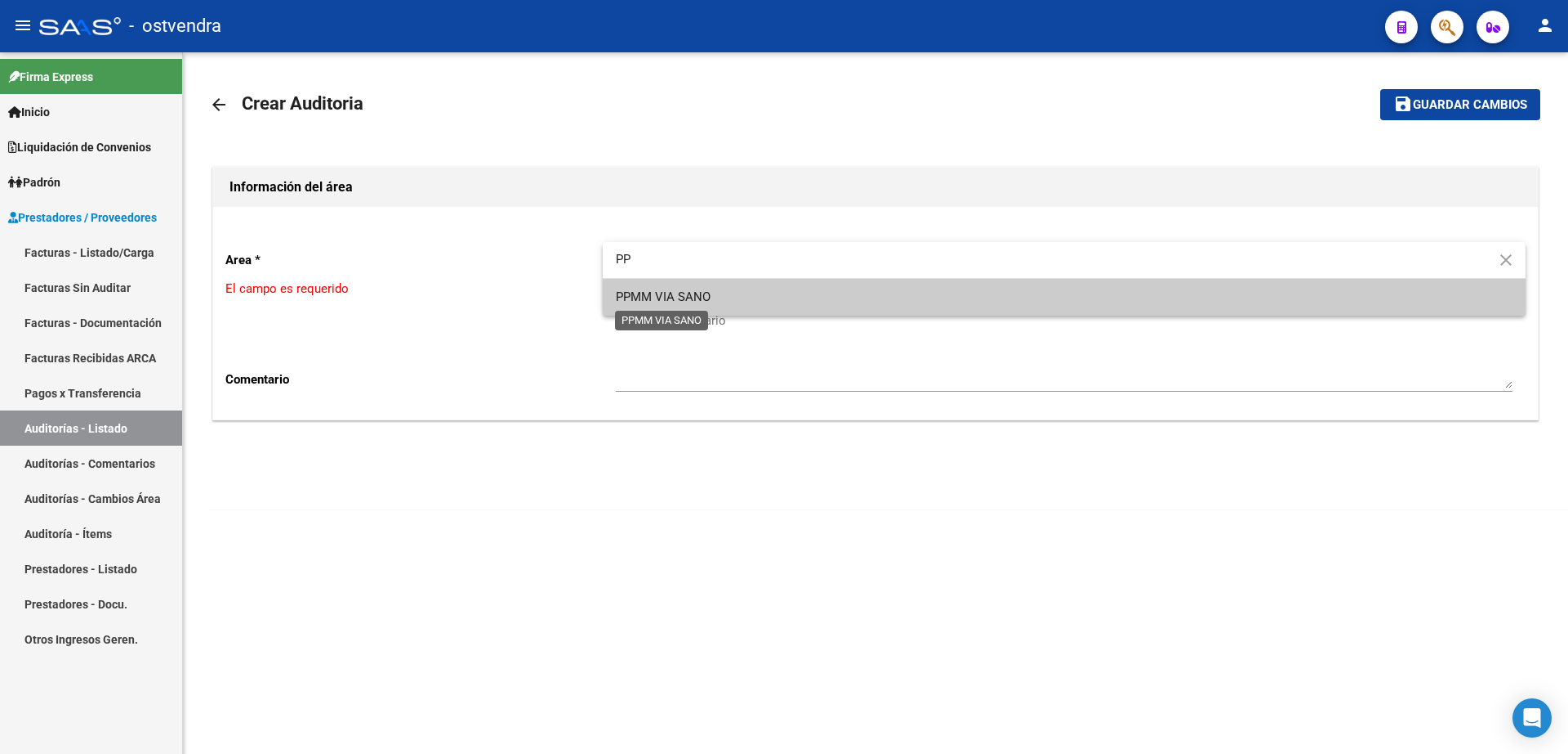
type input "PP"
click at [700, 304] on span "PPMM VIA SANO" at bounding box center [1064, 297] width 897 height 37
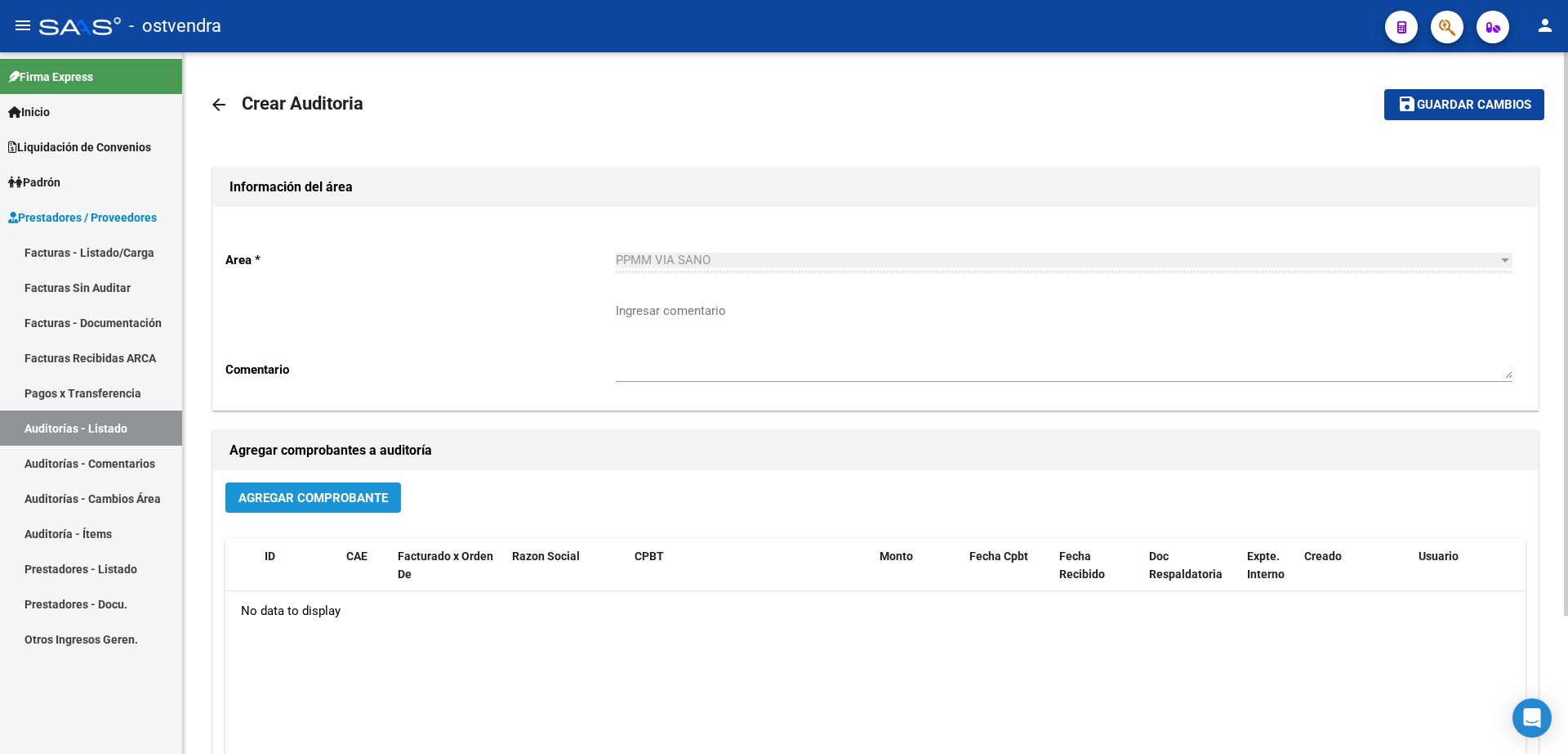
click at [348, 494] on span "Agregar Comprobante" at bounding box center [314, 498] width 150 height 15
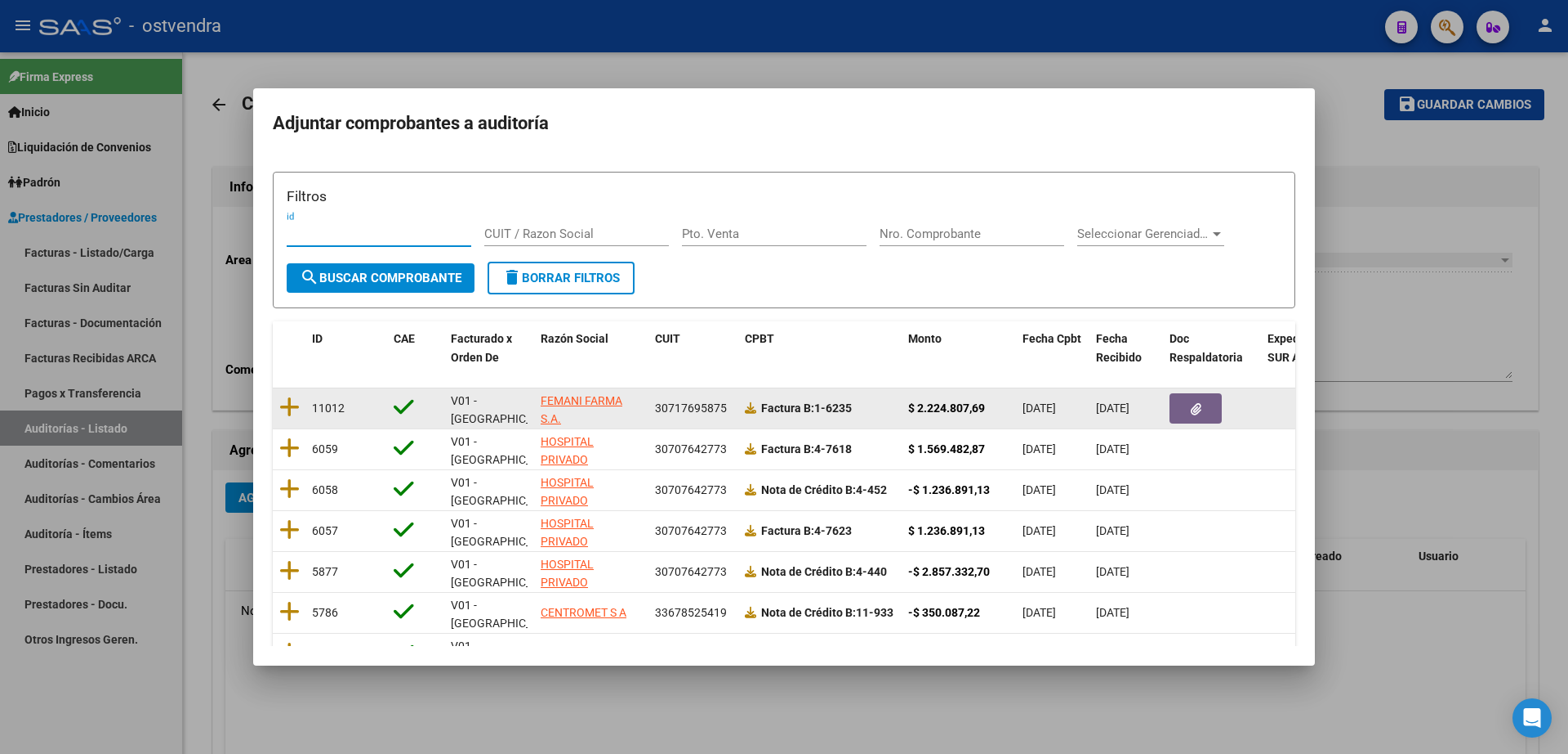
click at [277, 401] on datatable-body-cell at bounding box center [289, 408] width 33 height 40
click at [287, 407] on icon at bounding box center [289, 407] width 21 height 23
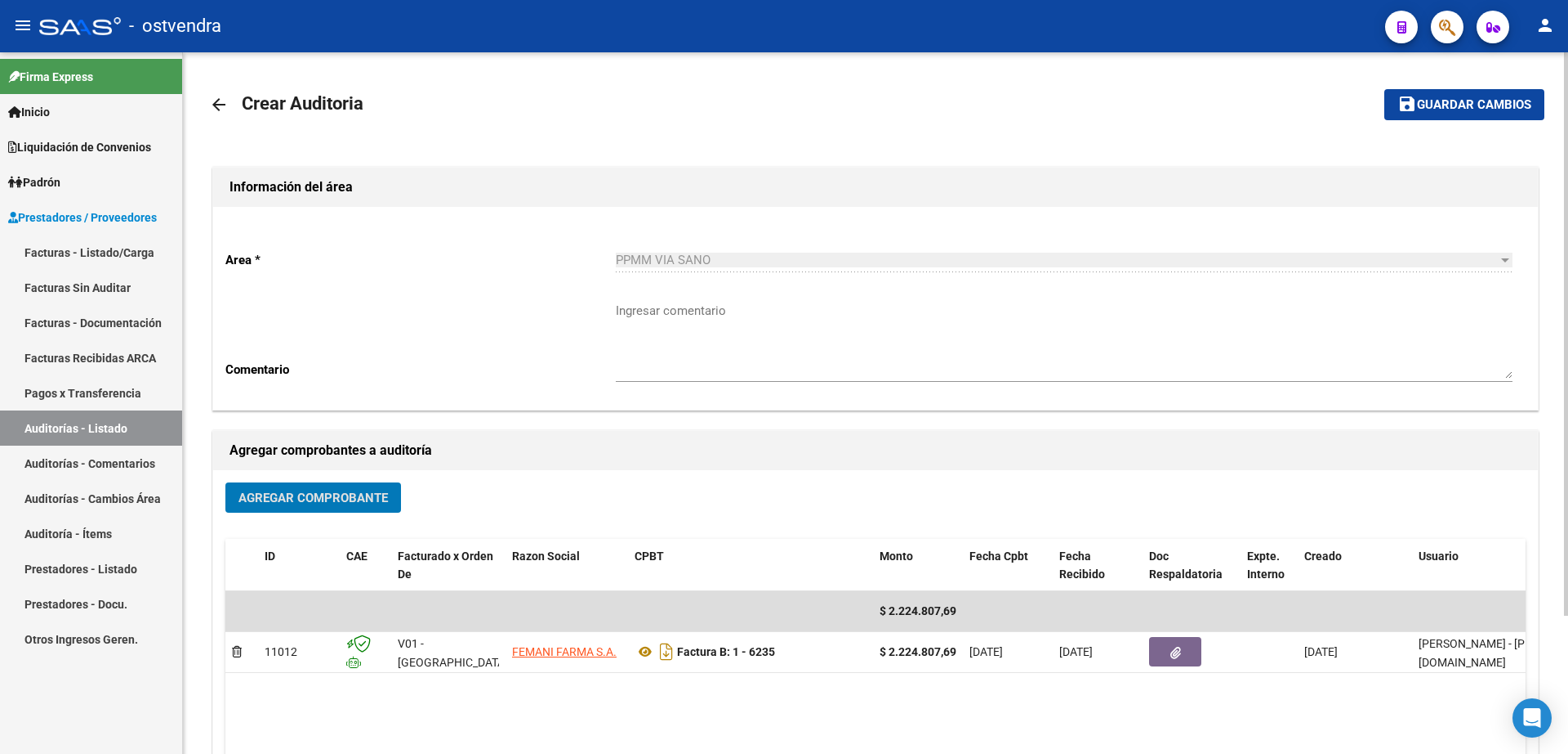
click at [1442, 88] on mat-toolbar-row "save Guardar cambios" at bounding box center [1405, 104] width 278 height 52
click at [1425, 109] on span "Guardar cambios" at bounding box center [1474, 105] width 114 height 15
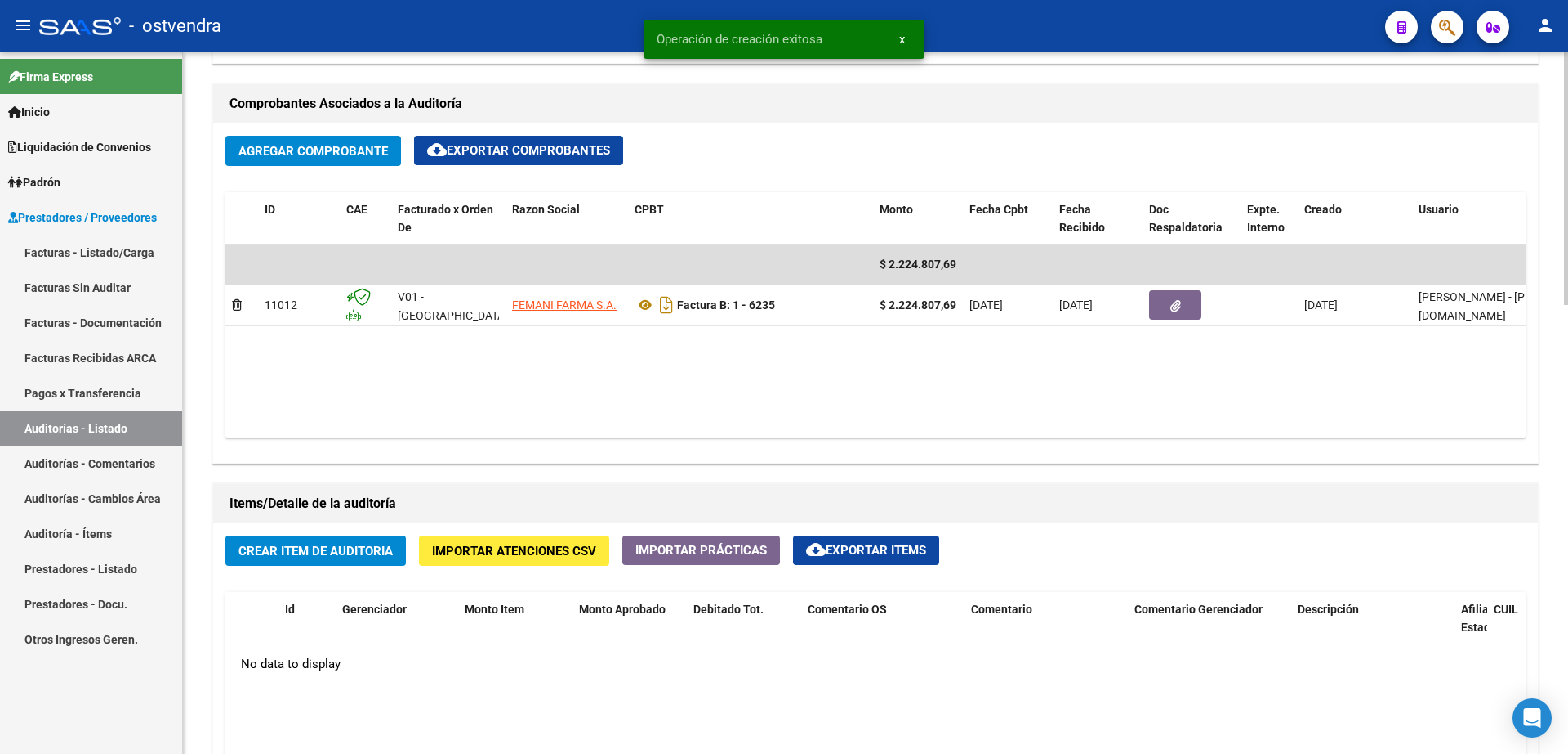
scroll to position [920, 0]
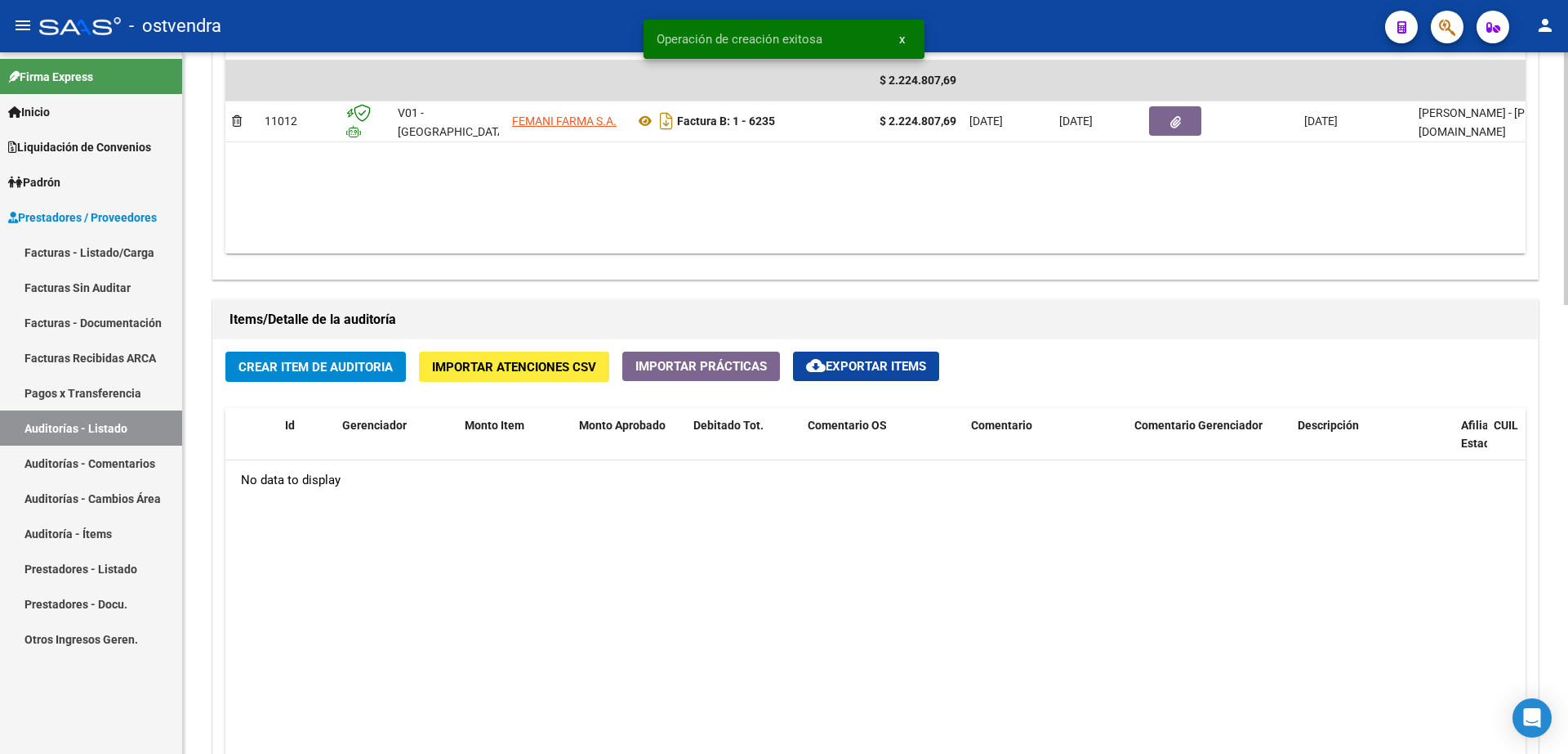
click at [330, 366] on span "Crear Item de Auditoria" at bounding box center [315, 367] width 154 height 15
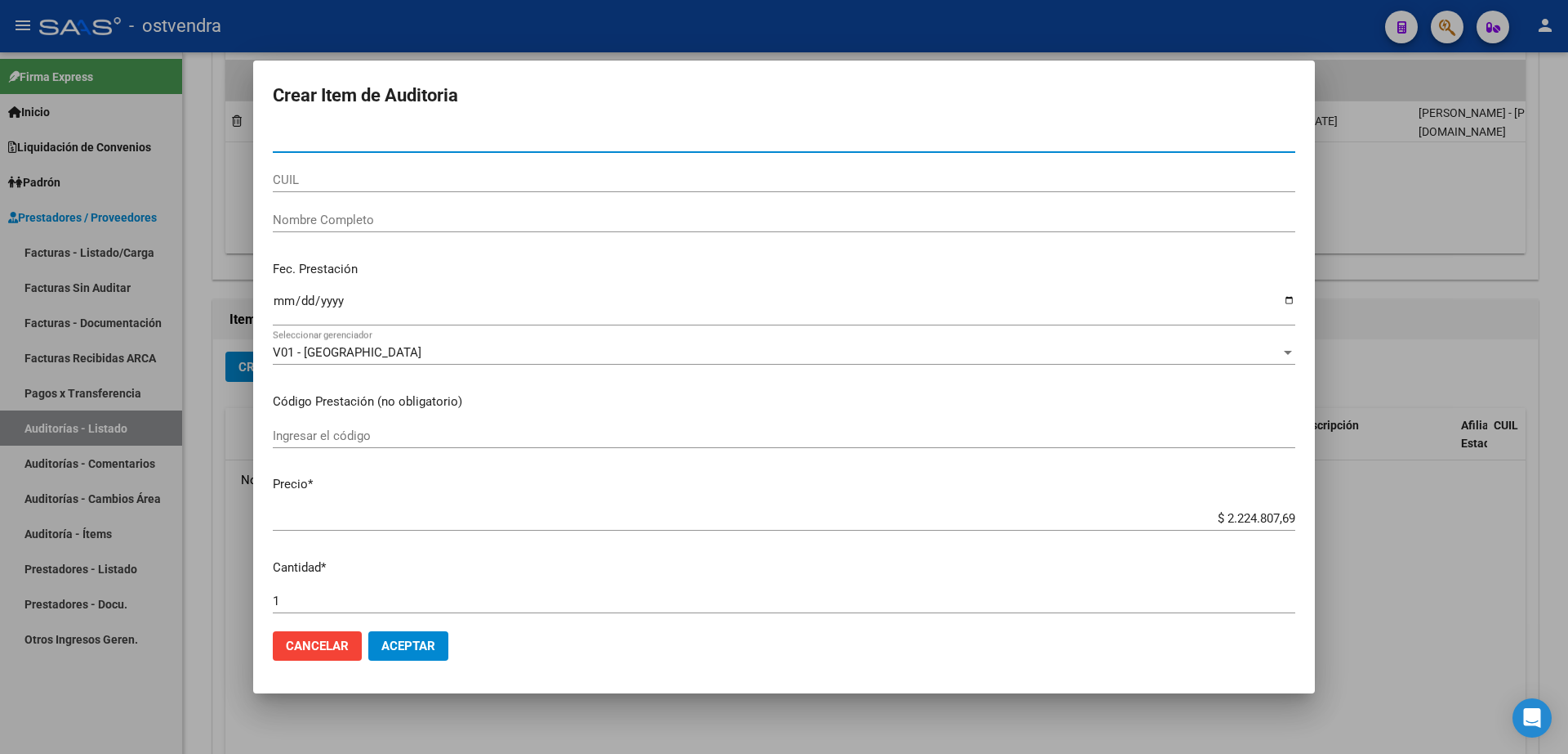
click at [450, 142] on input "Nro Documento" at bounding box center [784, 140] width 1023 height 15
type input "27269135"
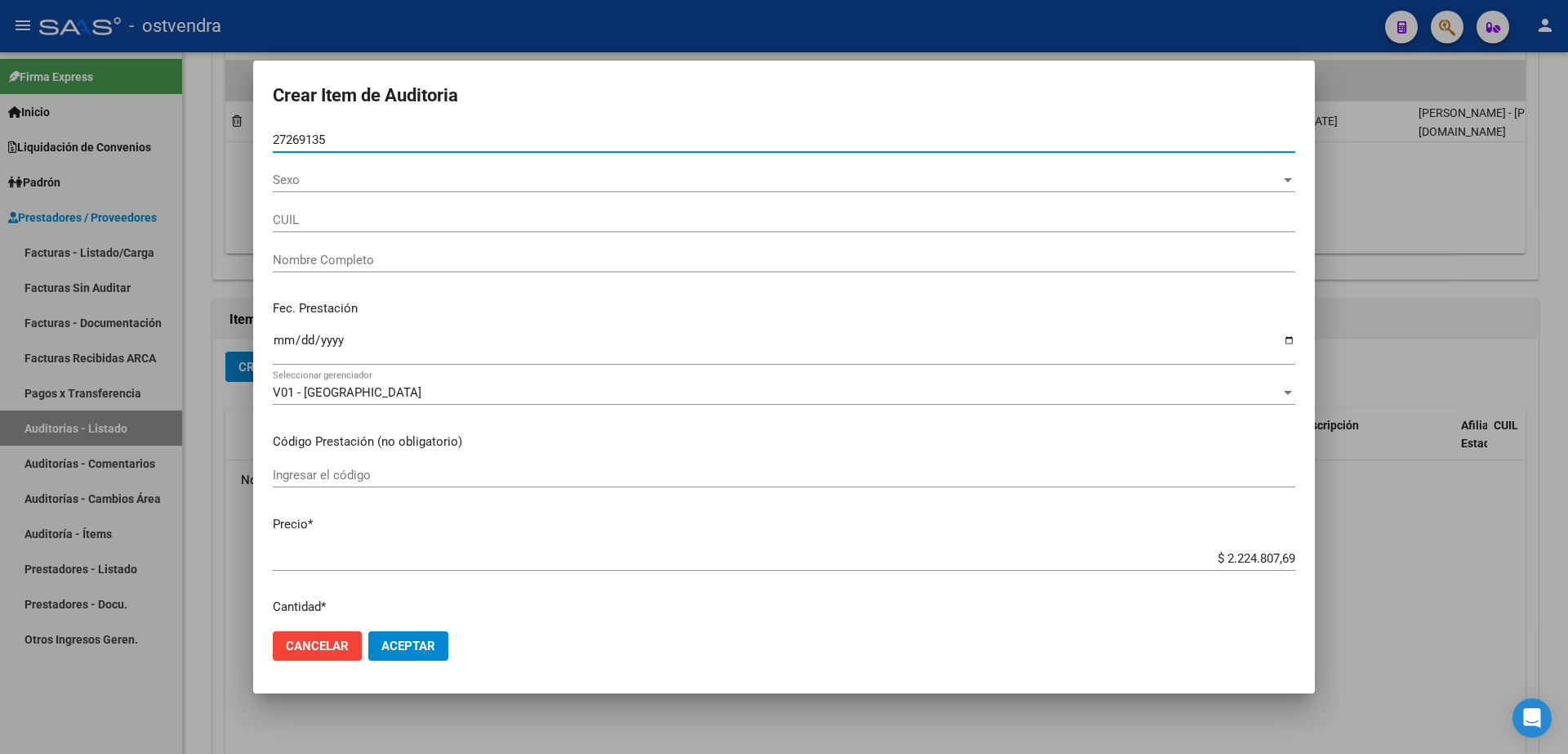
type input "27272691350"
type input "SUAREZ REBECA CAROLINA"
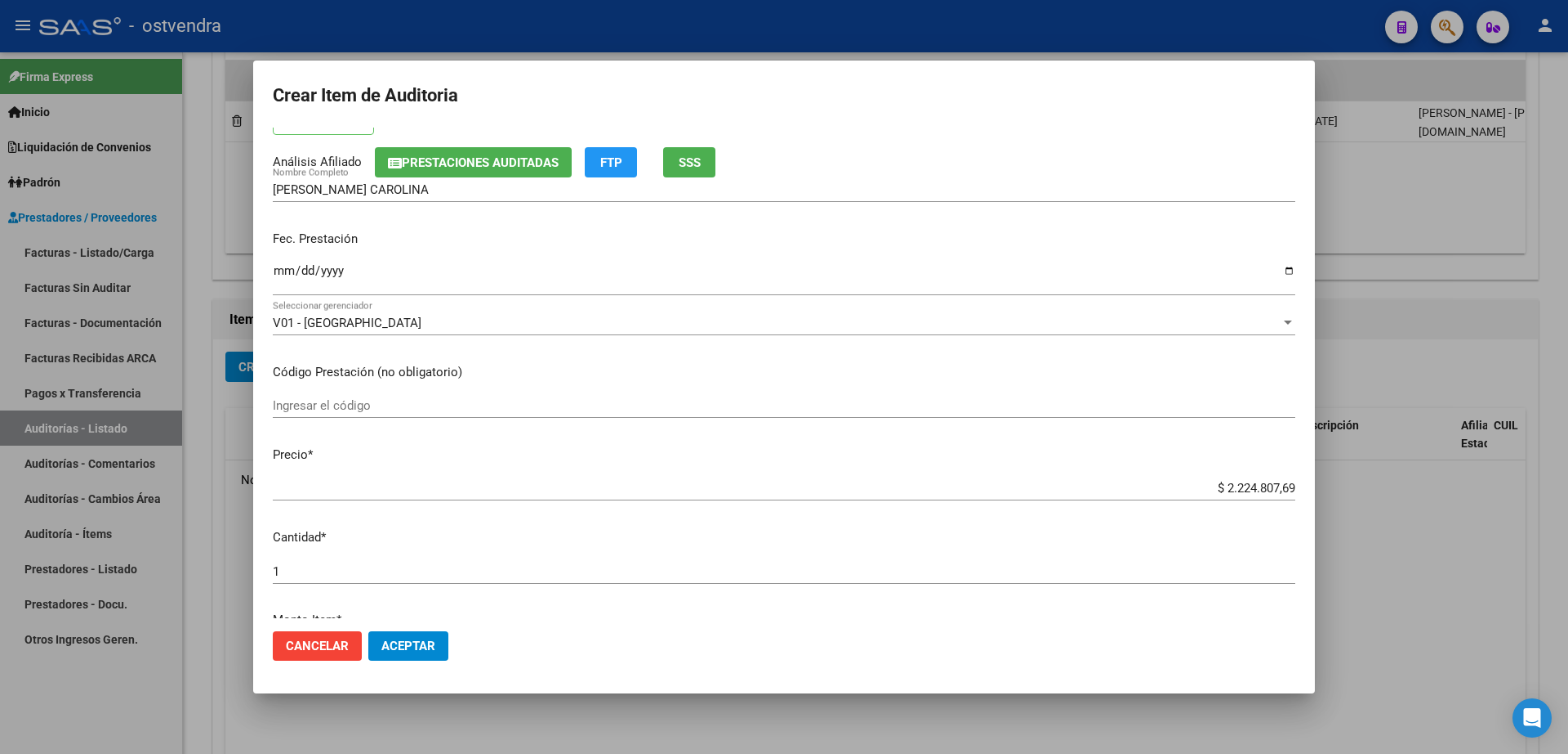
scroll to position [204, 0]
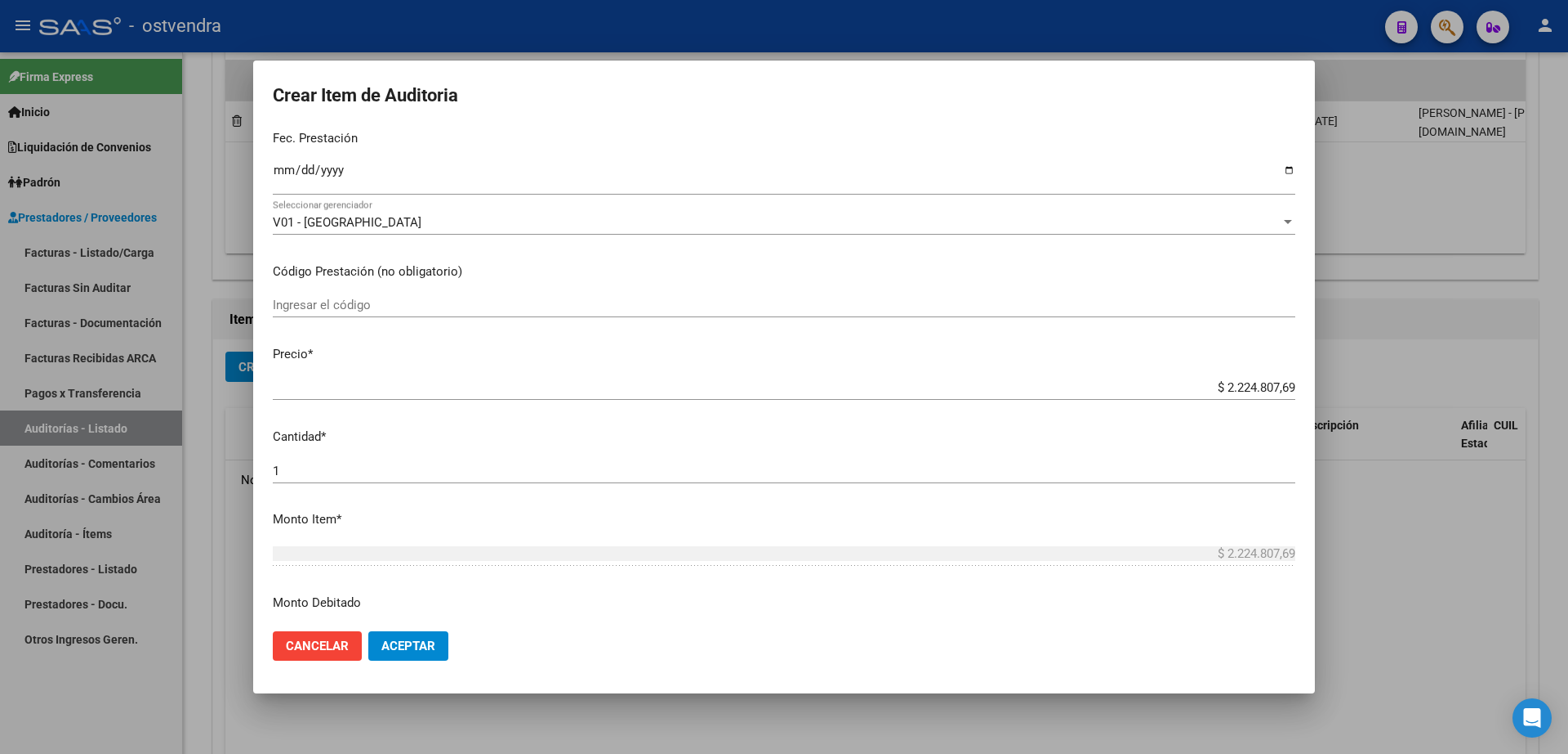
type input "27269135"
click at [437, 643] on button "Aceptar" at bounding box center [408, 646] width 80 height 30
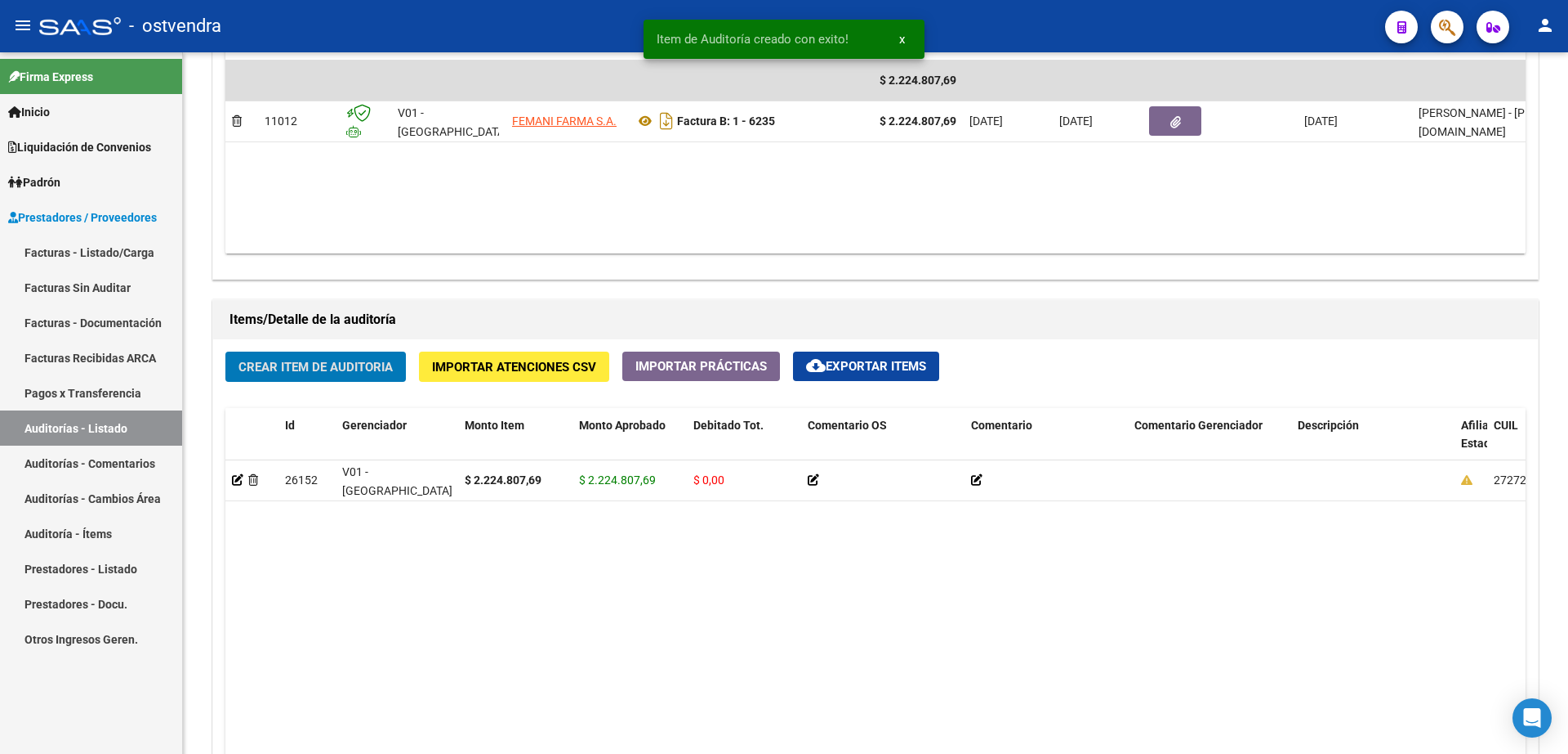
scroll to position [920, 0]
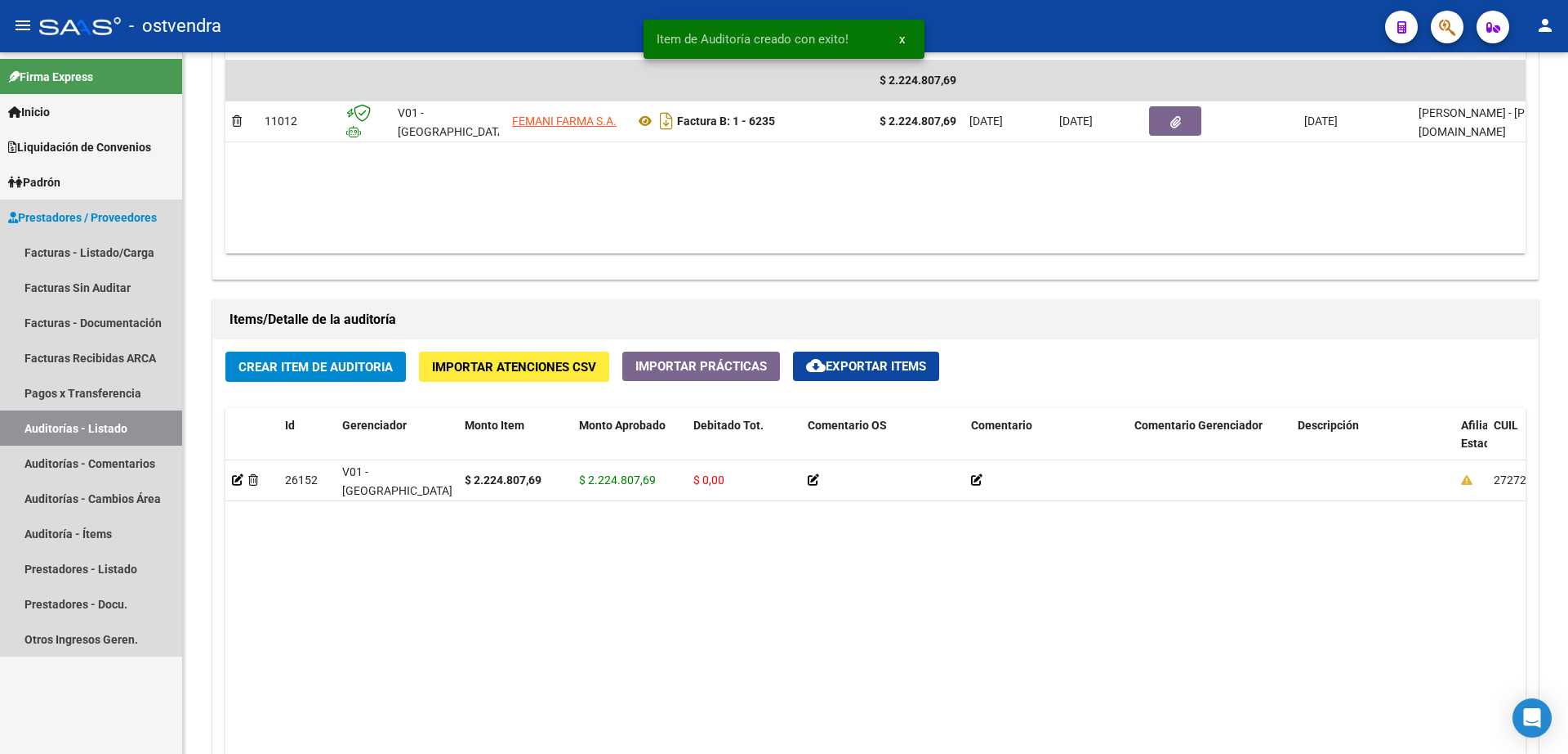
click at [137, 424] on link "Auditorías - Listado" at bounding box center [91, 428] width 182 height 35
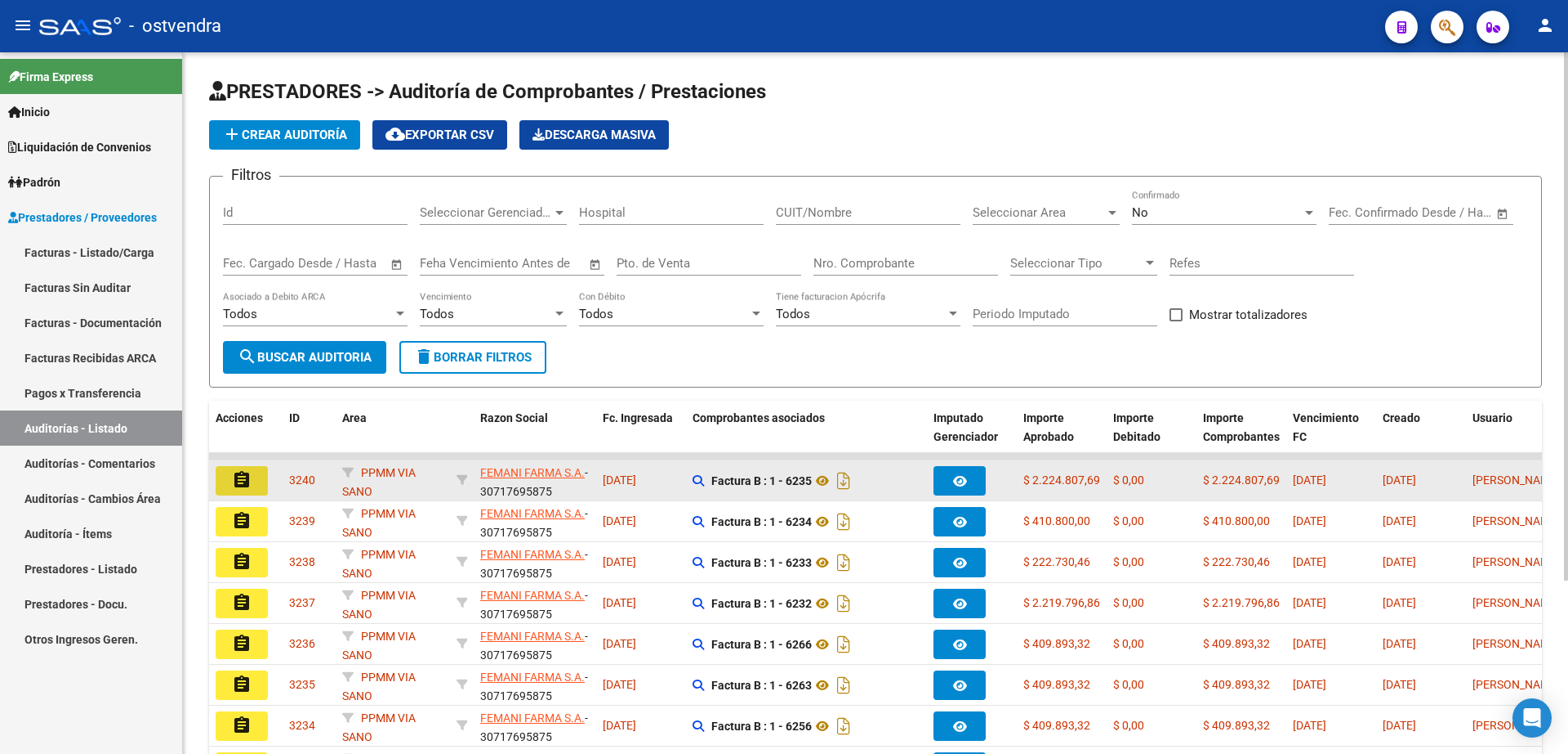
click at [238, 470] on mat-icon "assignment" at bounding box center [242, 480] width 20 height 20
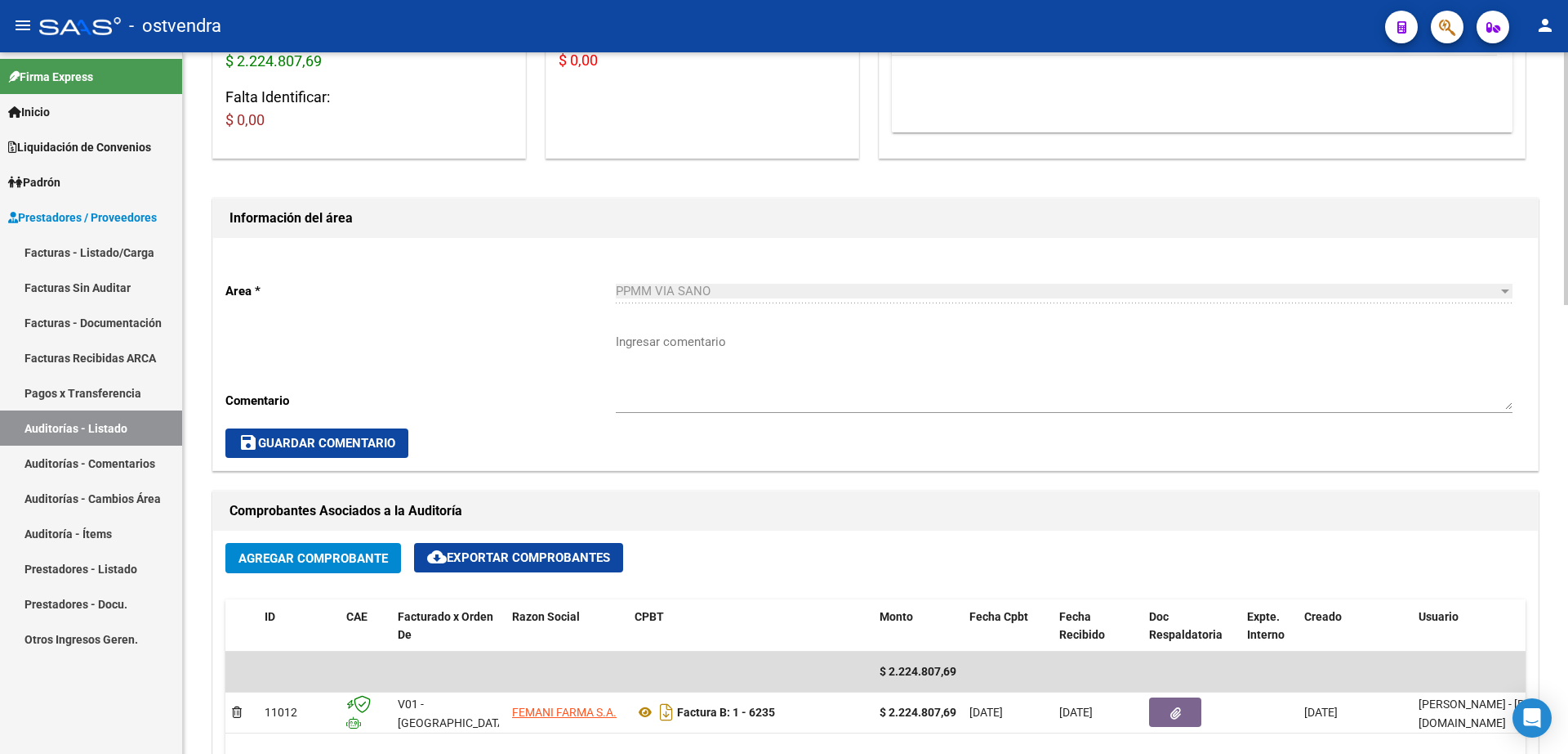
scroll to position [307, 0]
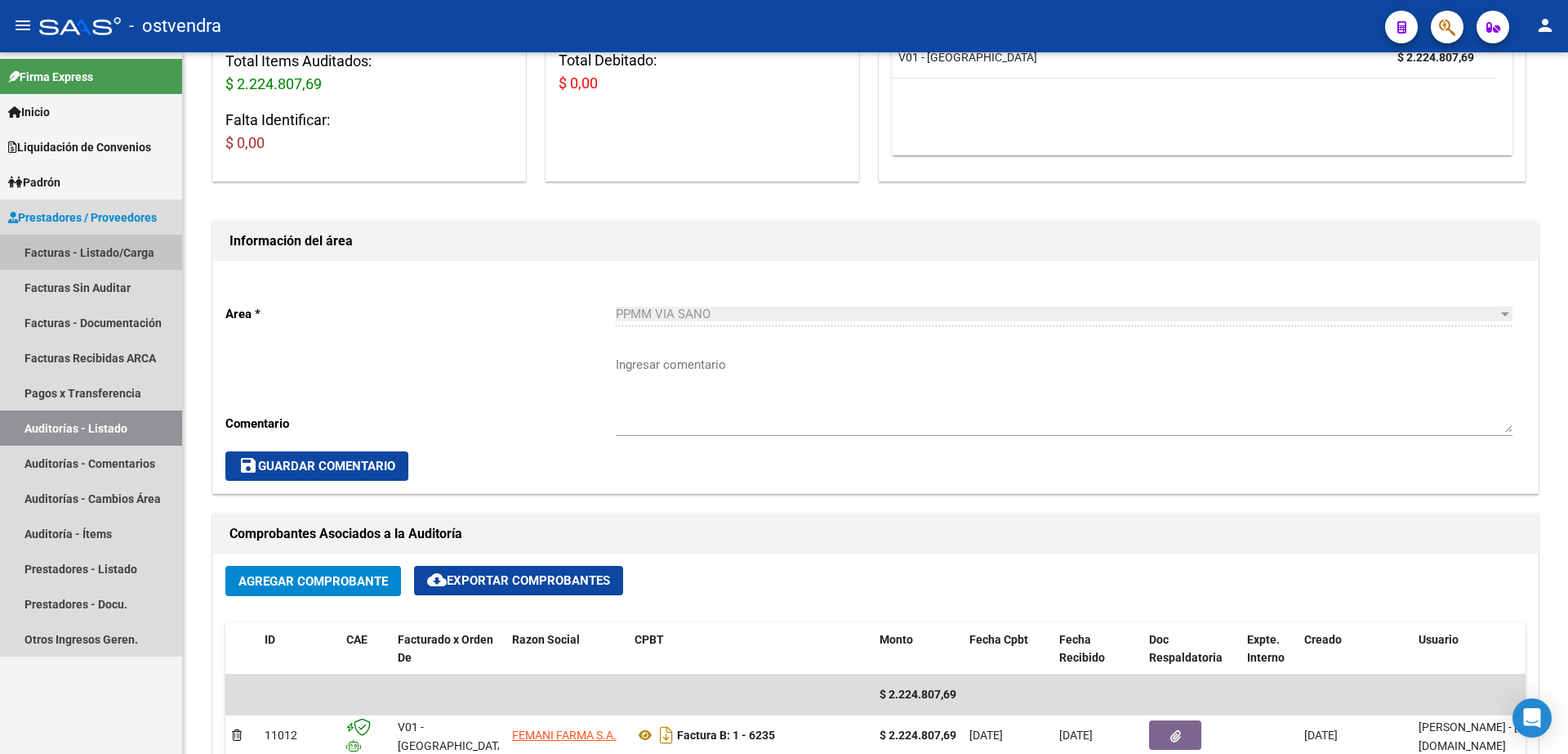
click at [106, 251] on link "Facturas - Listado/Carga" at bounding box center [91, 252] width 182 height 35
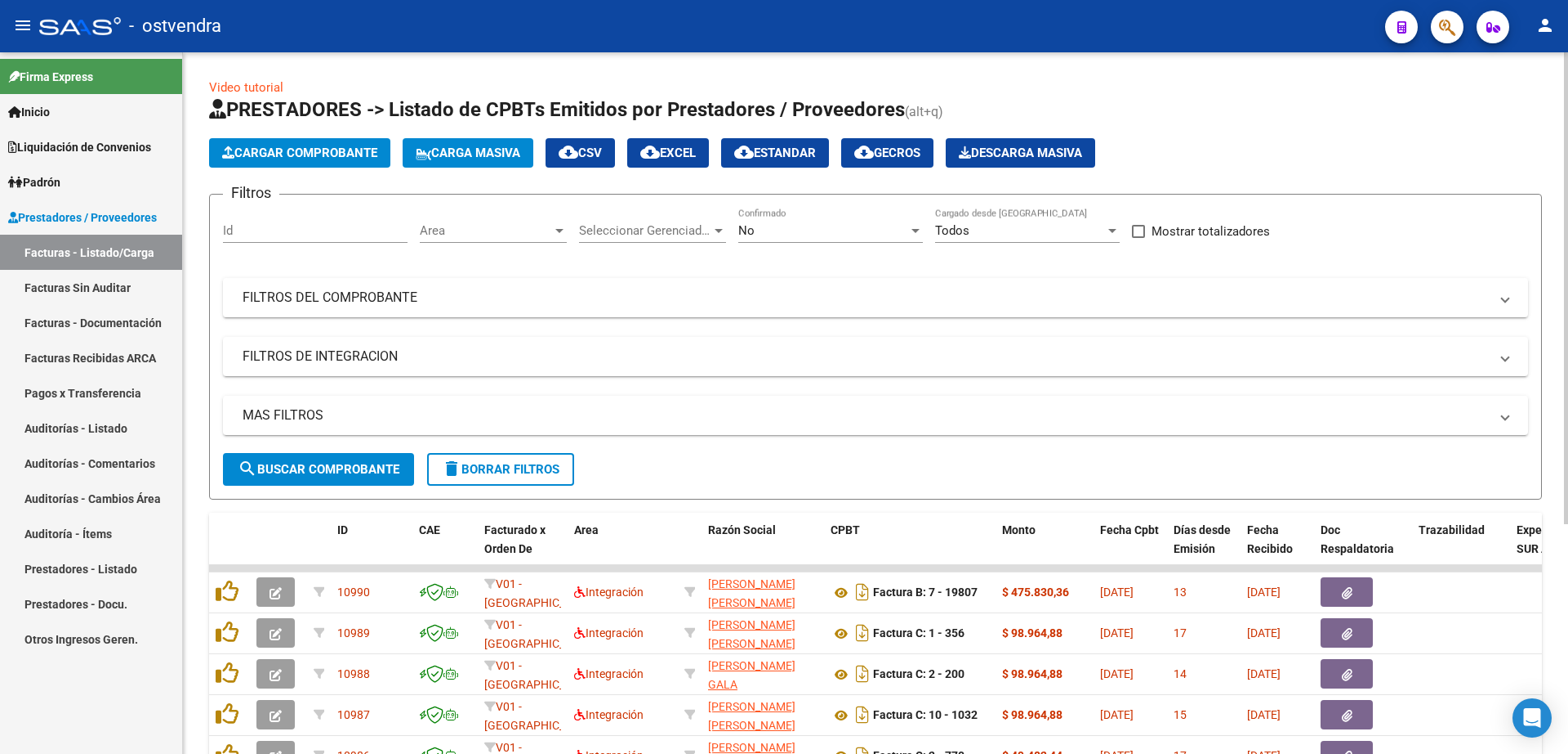
click at [344, 150] on span "Cargar Comprobante" at bounding box center [300, 153] width 155 height 15
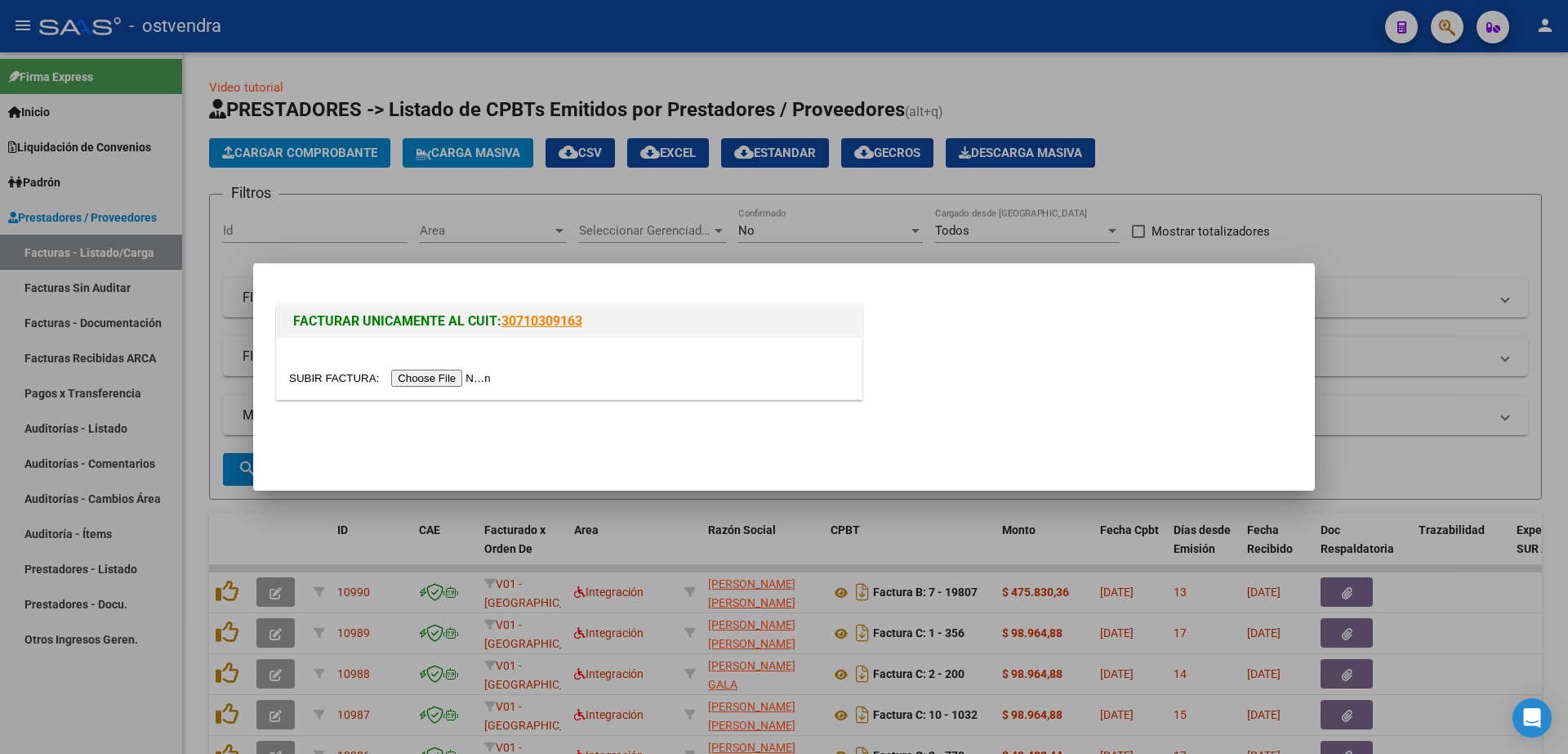
click at [450, 382] on input "file" at bounding box center [392, 377] width 207 height 17
click at [466, 375] on input "file" at bounding box center [392, 377] width 207 height 17
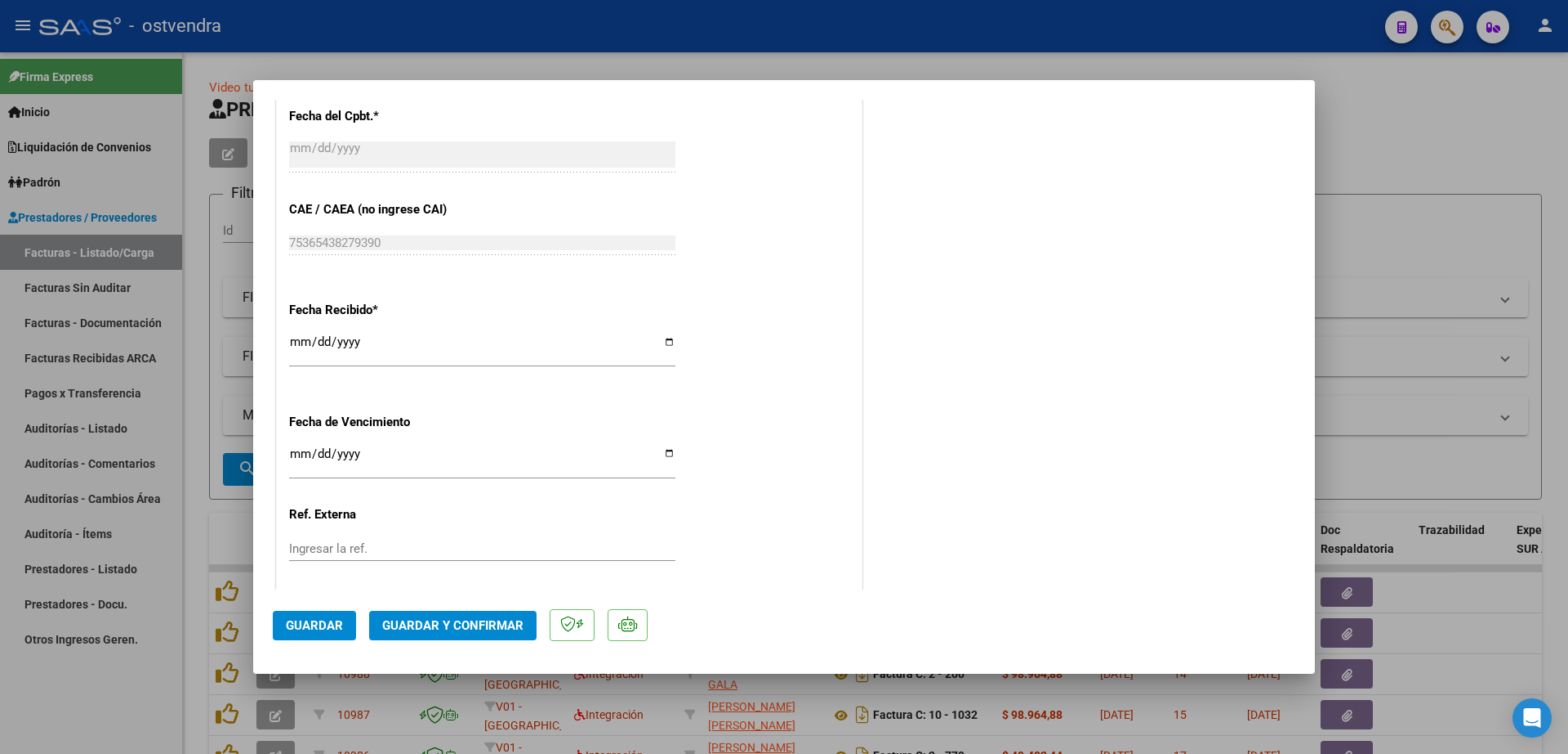
scroll to position [920, 0]
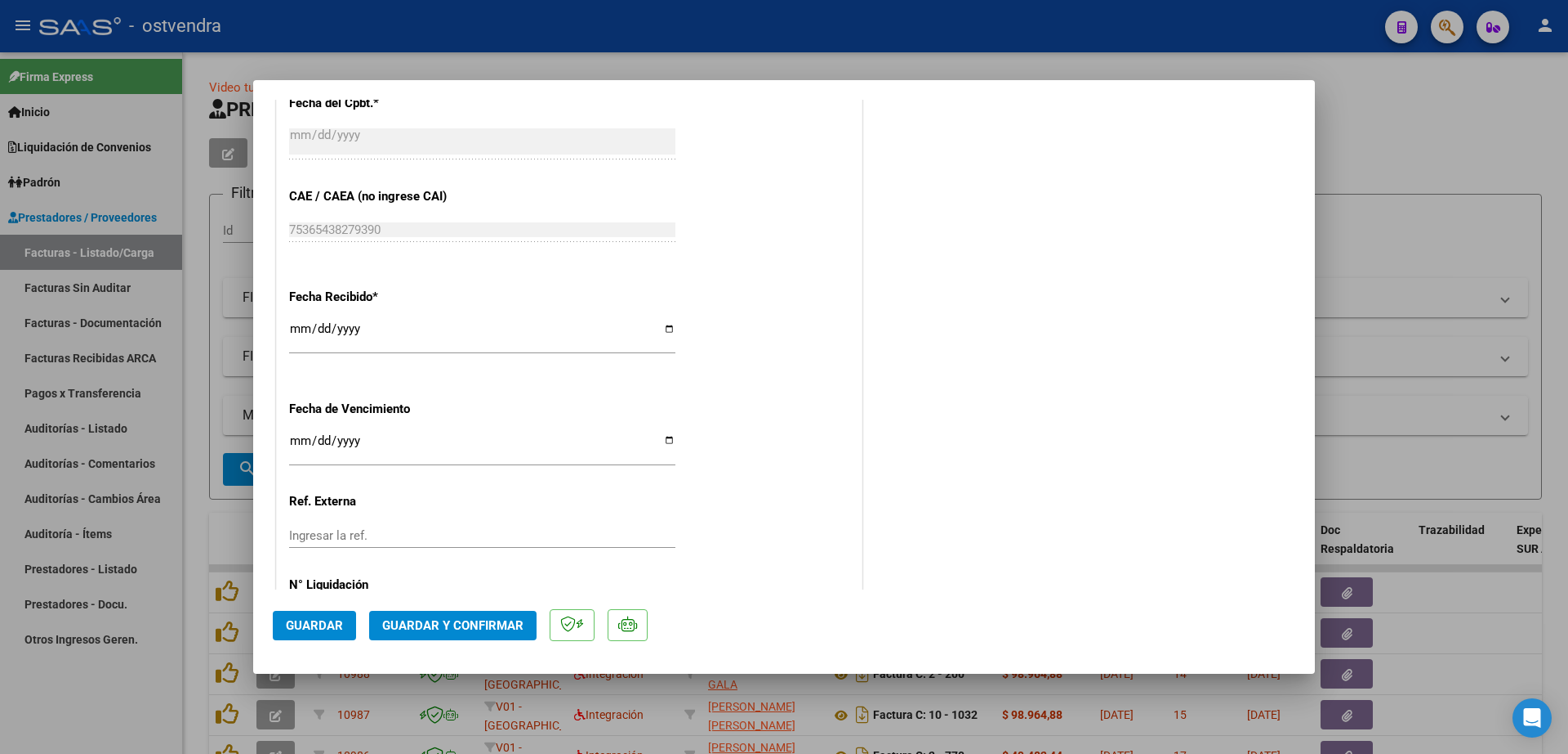
click at [298, 442] on input "Ingresar la fecha" at bounding box center [482, 447] width 386 height 26
type input "2025-09-19"
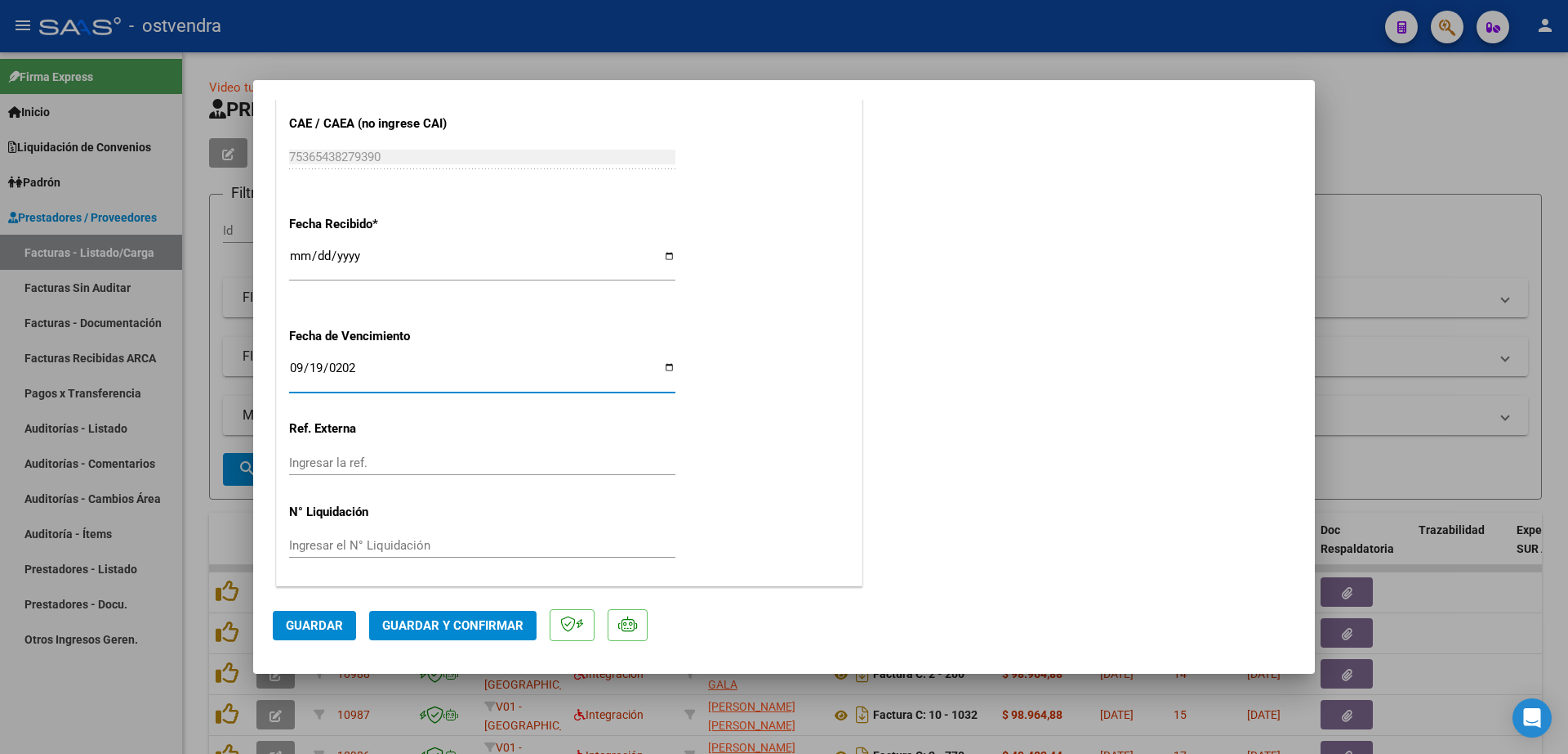
click at [454, 538] on input "Ingresar el N° Liquidación" at bounding box center [482, 546] width 386 height 15
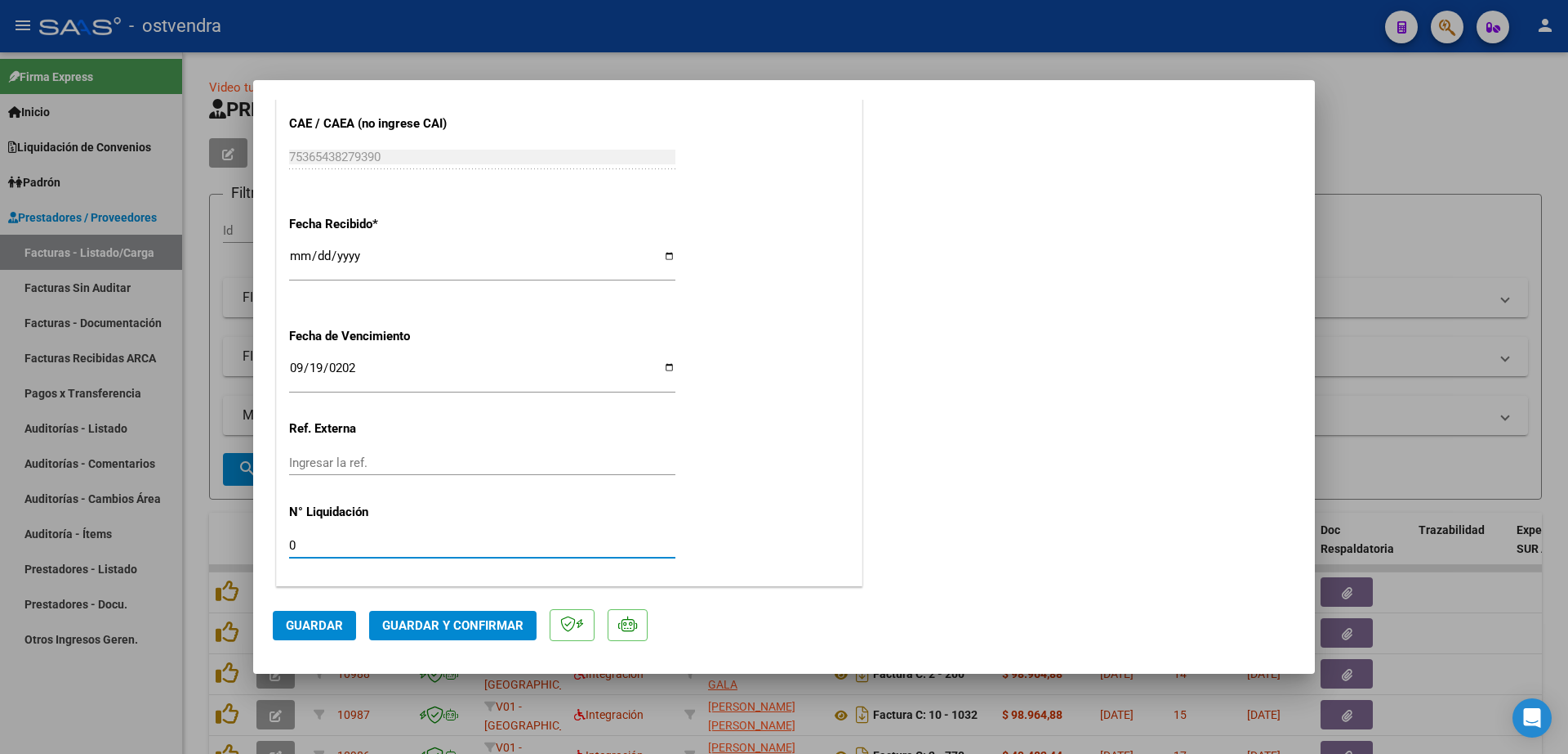
type input "08"
click at [344, 619] on button "Guardar" at bounding box center [314, 625] width 83 height 30
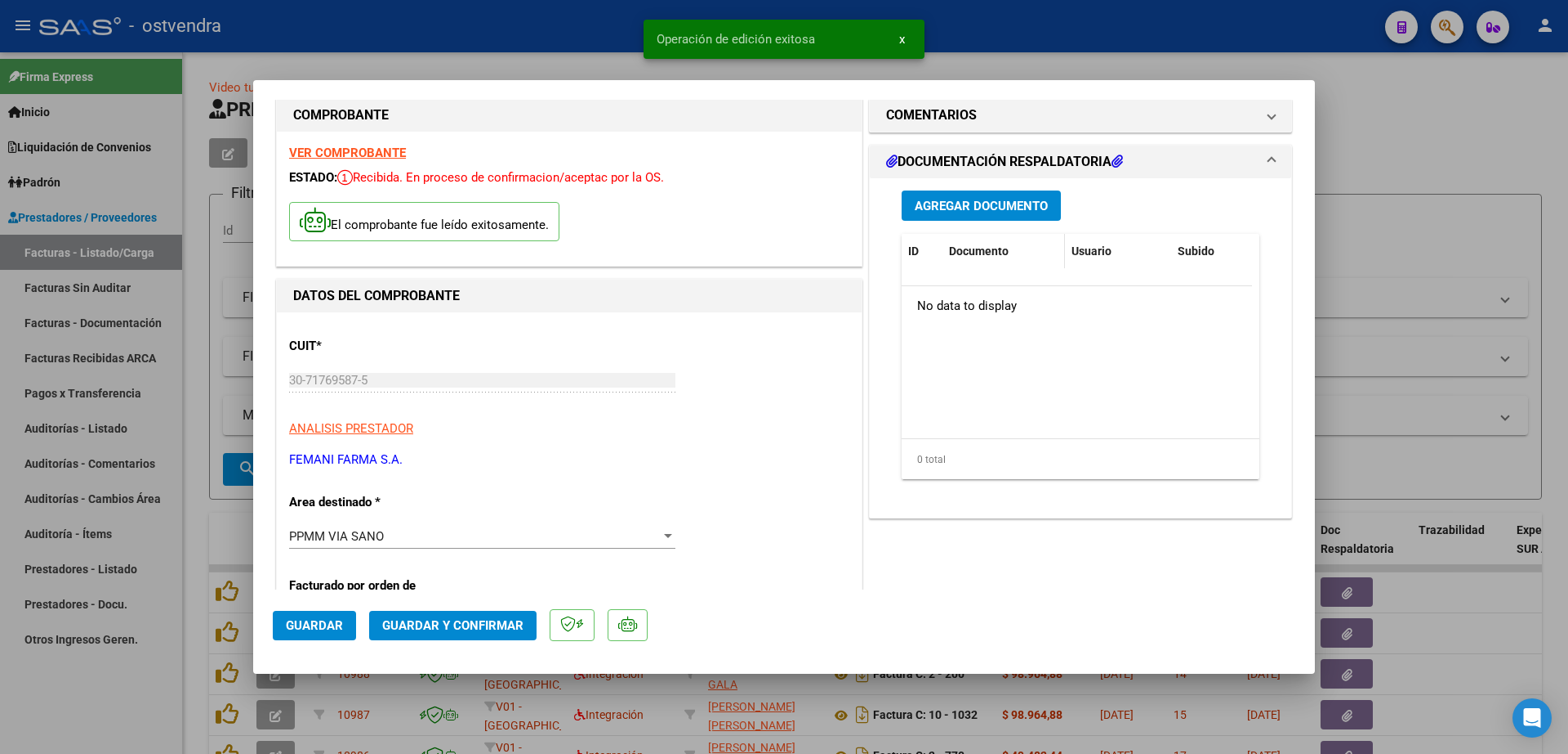
scroll to position [0, 0]
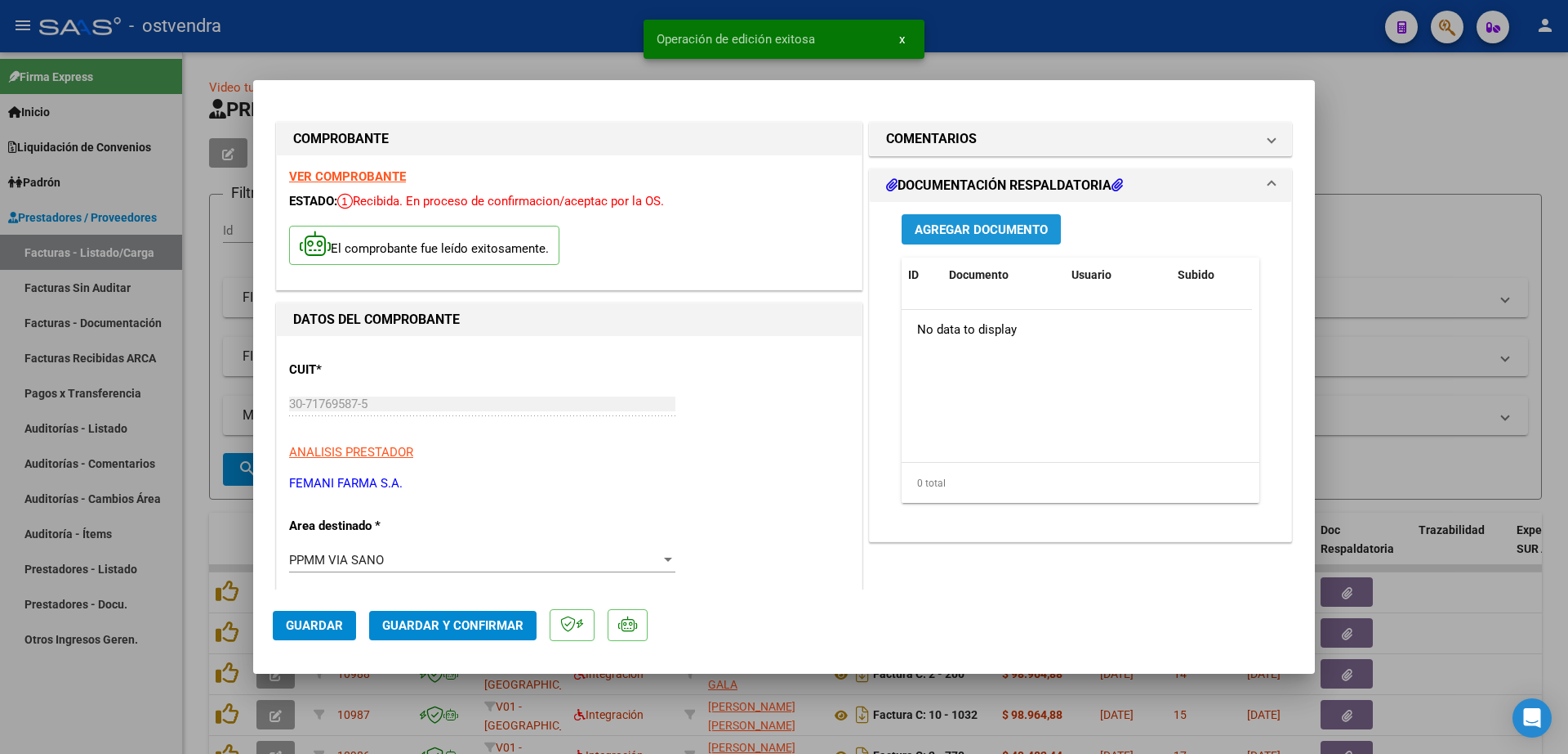
click at [1006, 223] on span "Agregar Documento" at bounding box center [982, 230] width 133 height 15
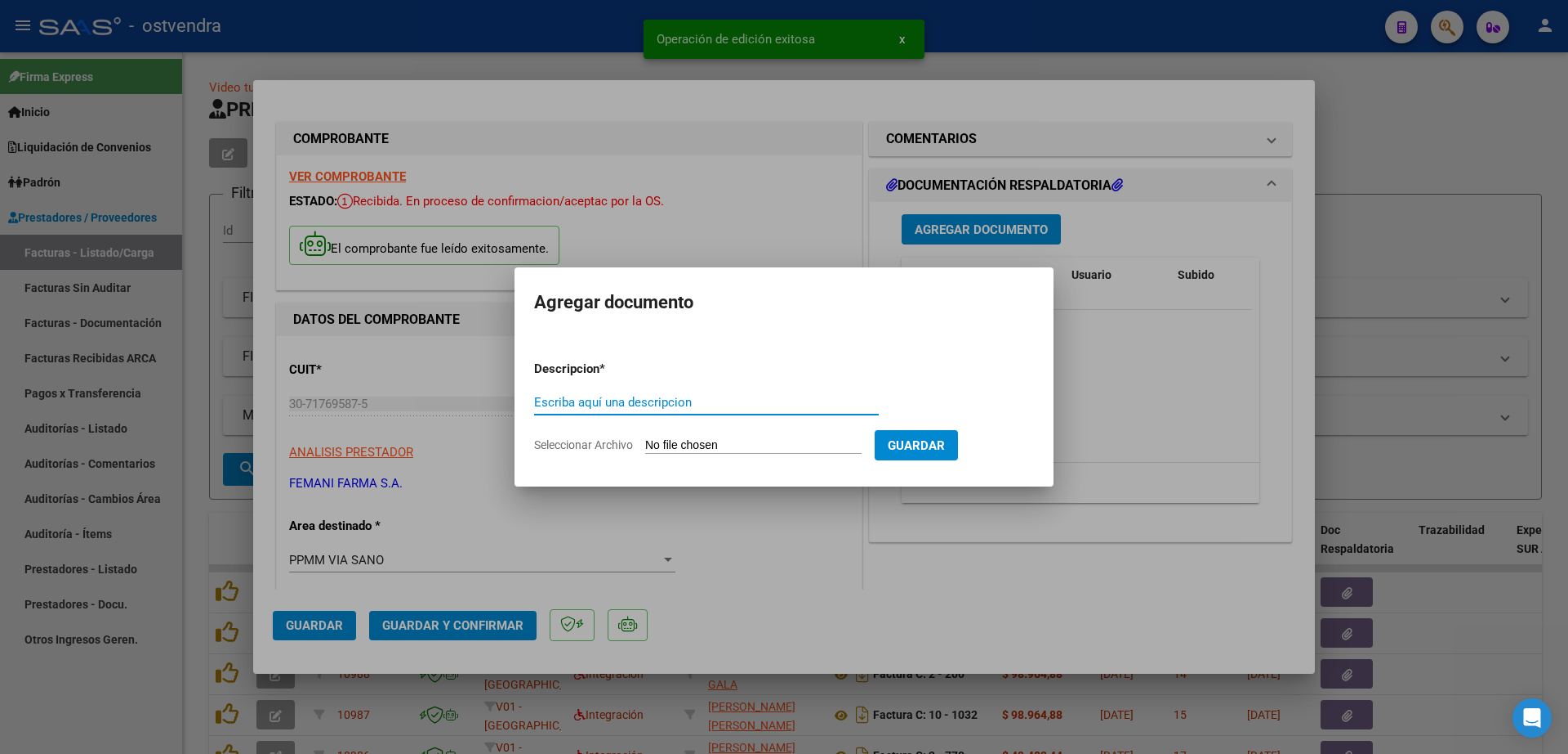
paste input "documentacion"
type input "documentacion"
click at [768, 443] on input "Seleccionar Archivo" at bounding box center [754, 446] width 217 height 16
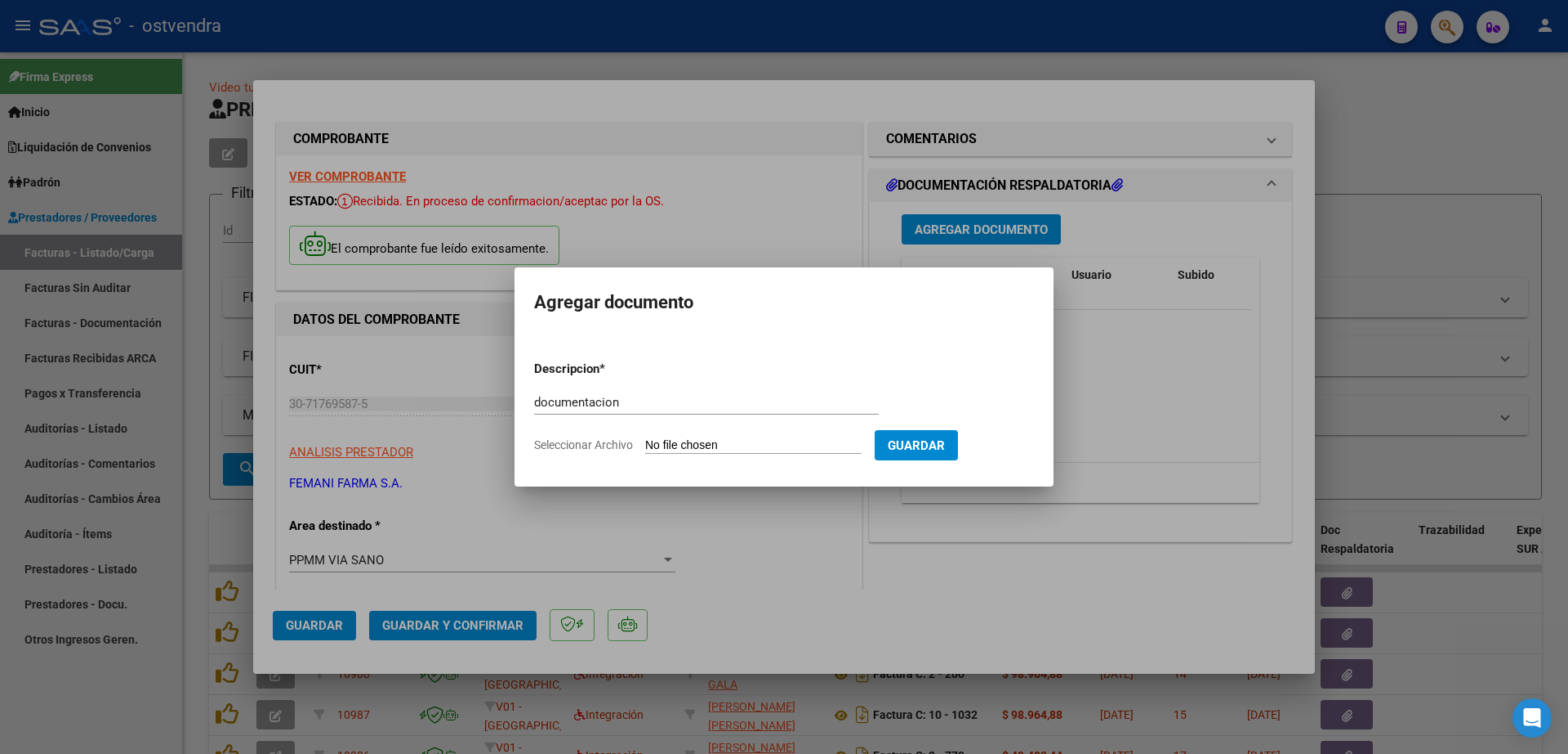
type input "C:\fakepath\FEMANI FARMA 6236.zip"
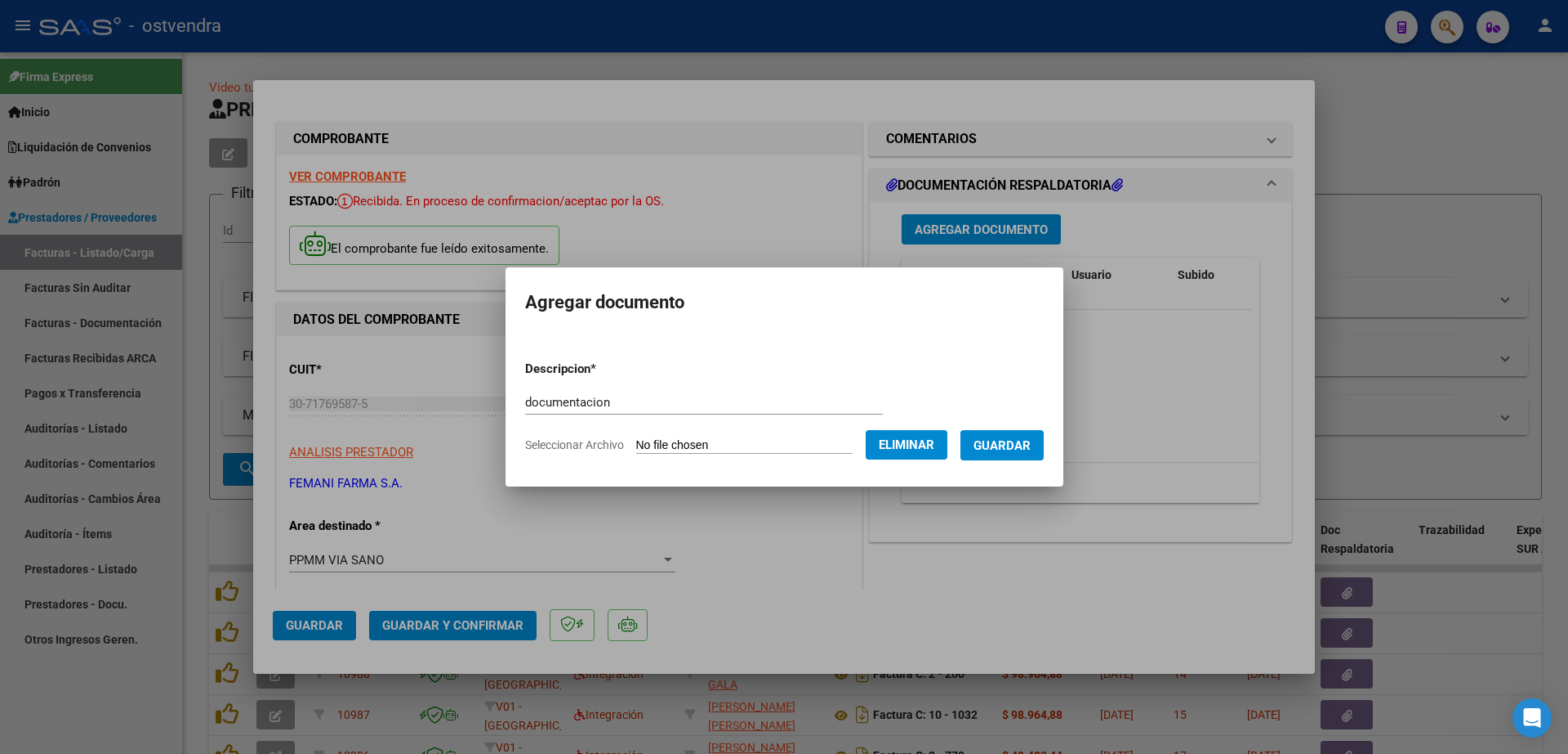
click at [1024, 438] on span "Guardar" at bounding box center [1001, 445] width 57 height 15
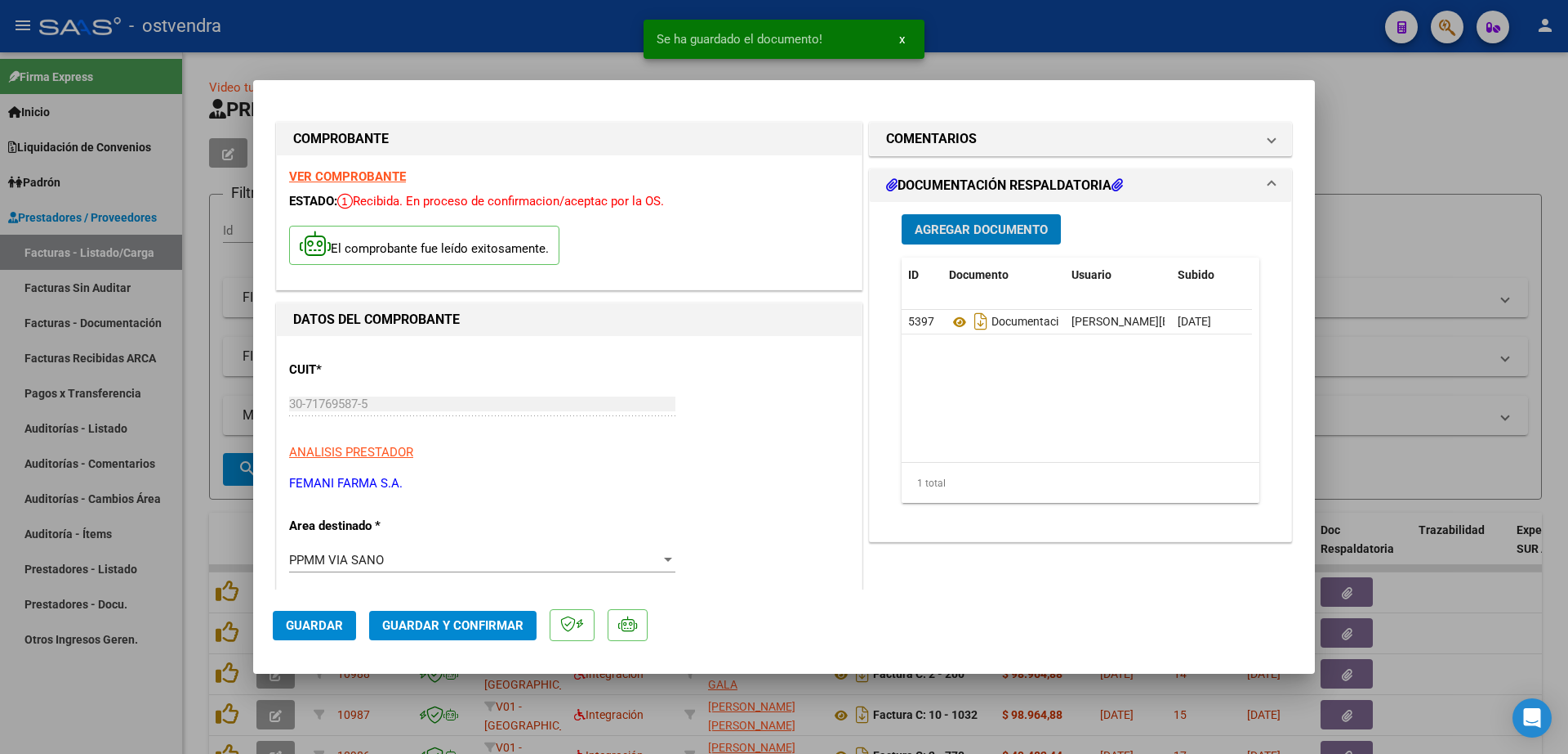
click at [475, 619] on span "Guardar y Confirmar" at bounding box center [453, 625] width 142 height 15
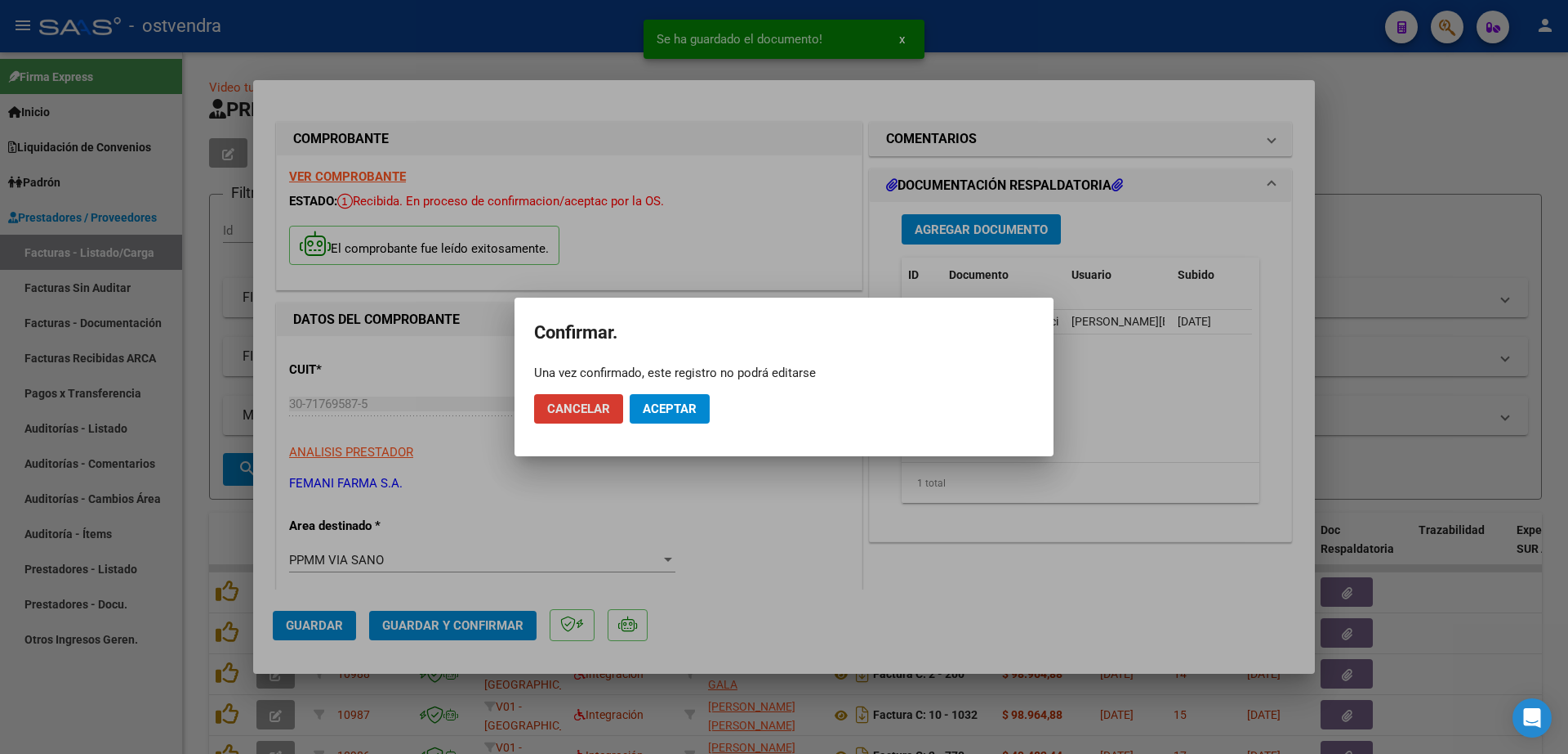
click at [666, 410] on span "Aceptar" at bounding box center [670, 409] width 54 height 15
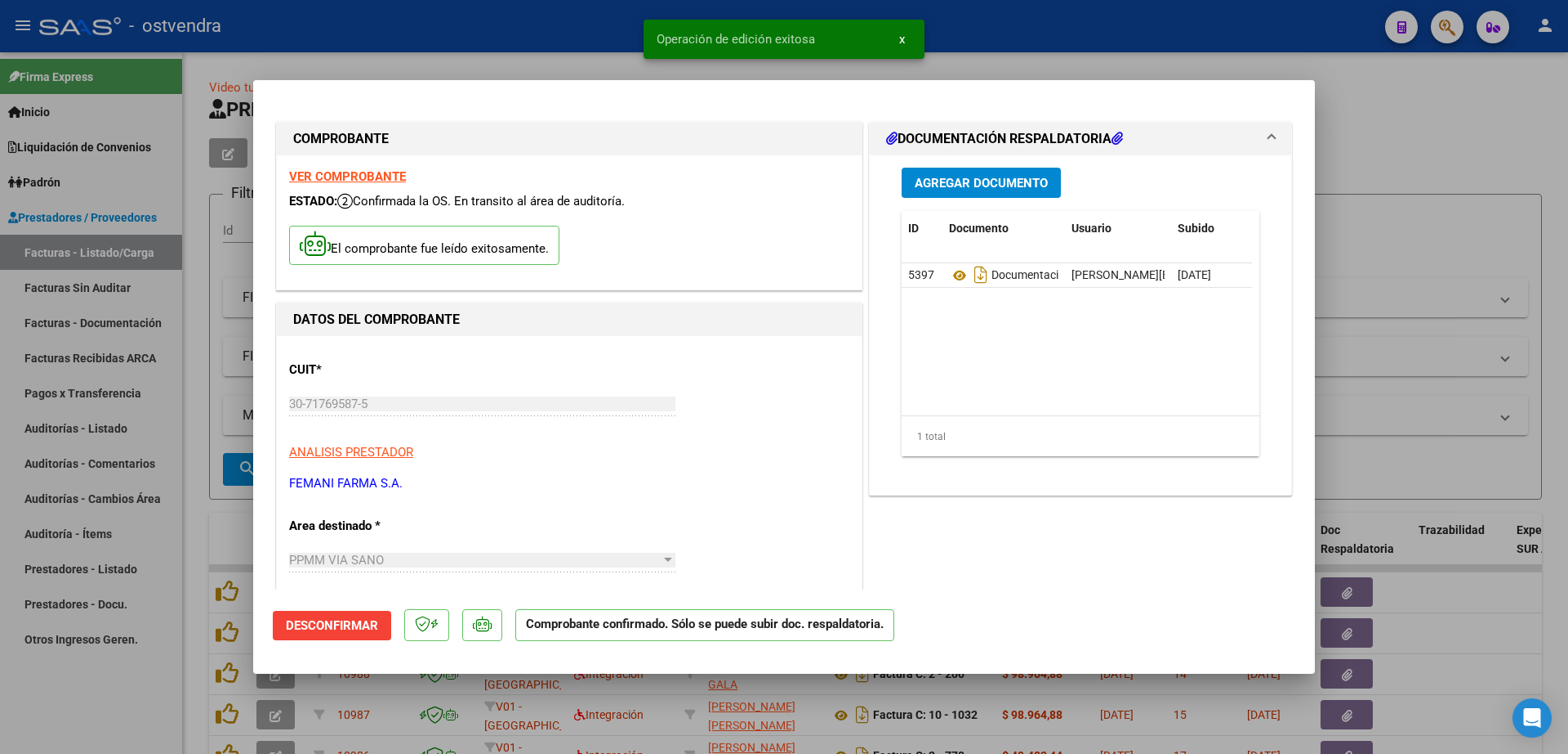
click at [192, 350] on div at bounding box center [784, 377] width 1568 height 754
type input "$ 0,00"
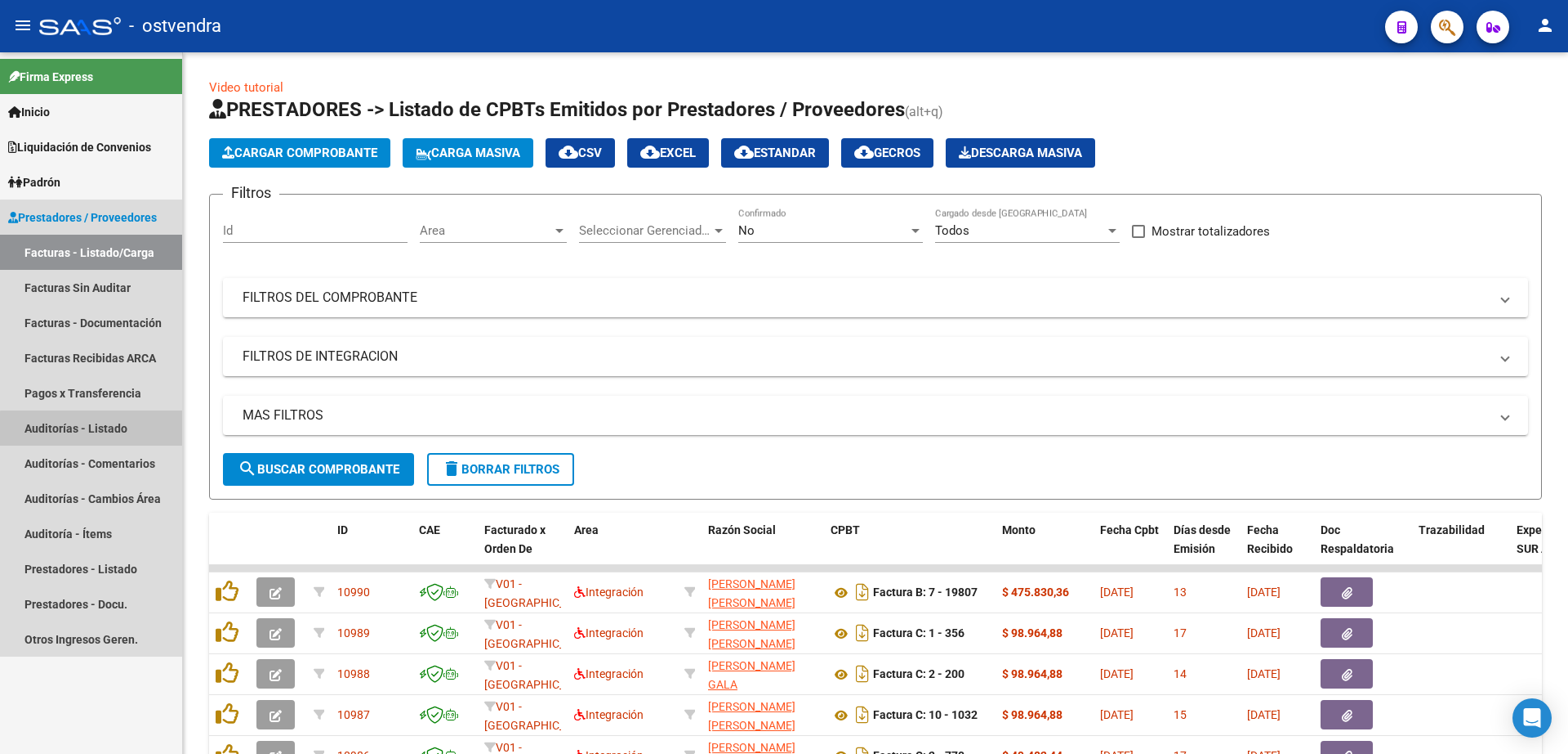
click at [123, 431] on link "Auditorías - Listado" at bounding box center [91, 428] width 182 height 35
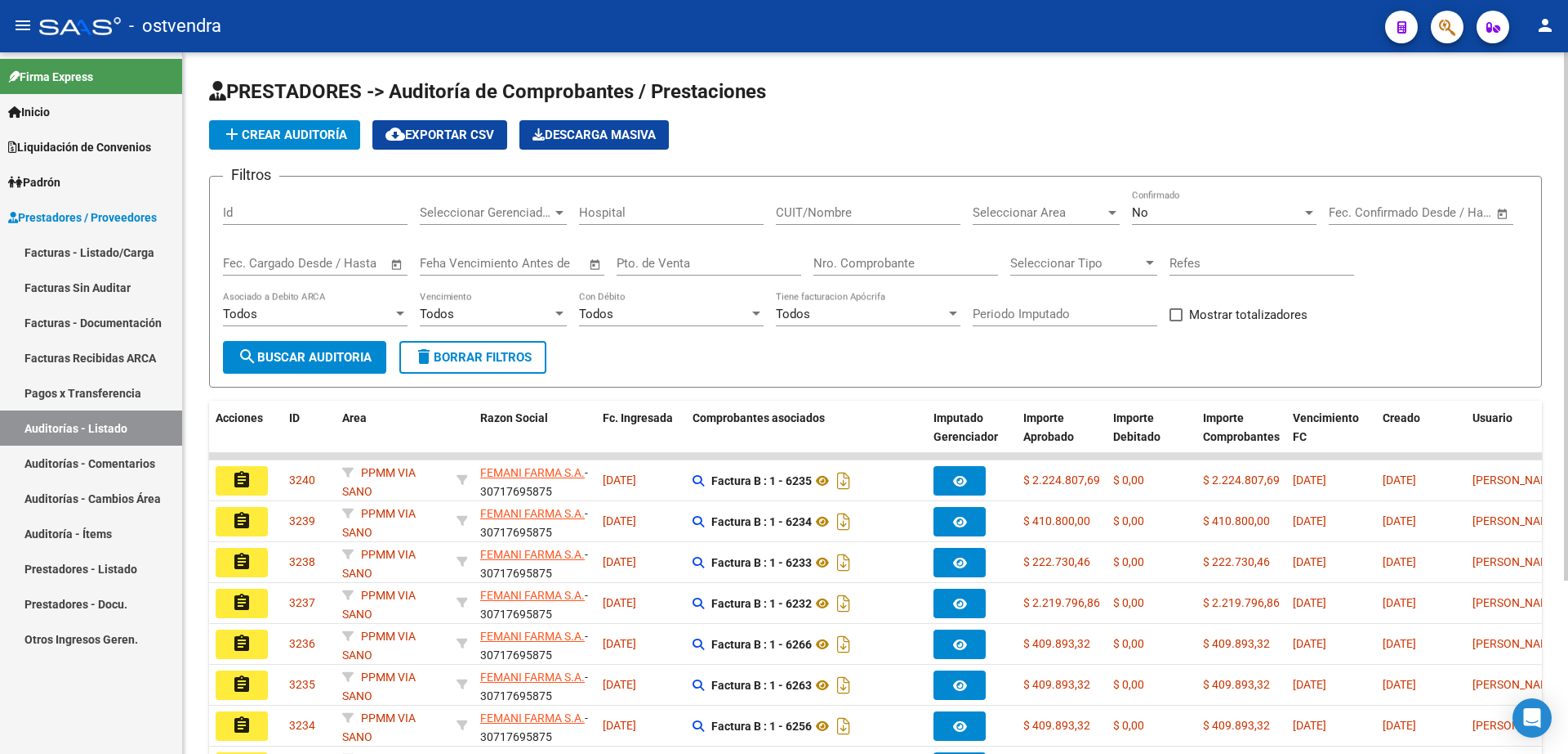
click at [267, 137] on span "add Crear Auditoría" at bounding box center [285, 135] width 125 height 15
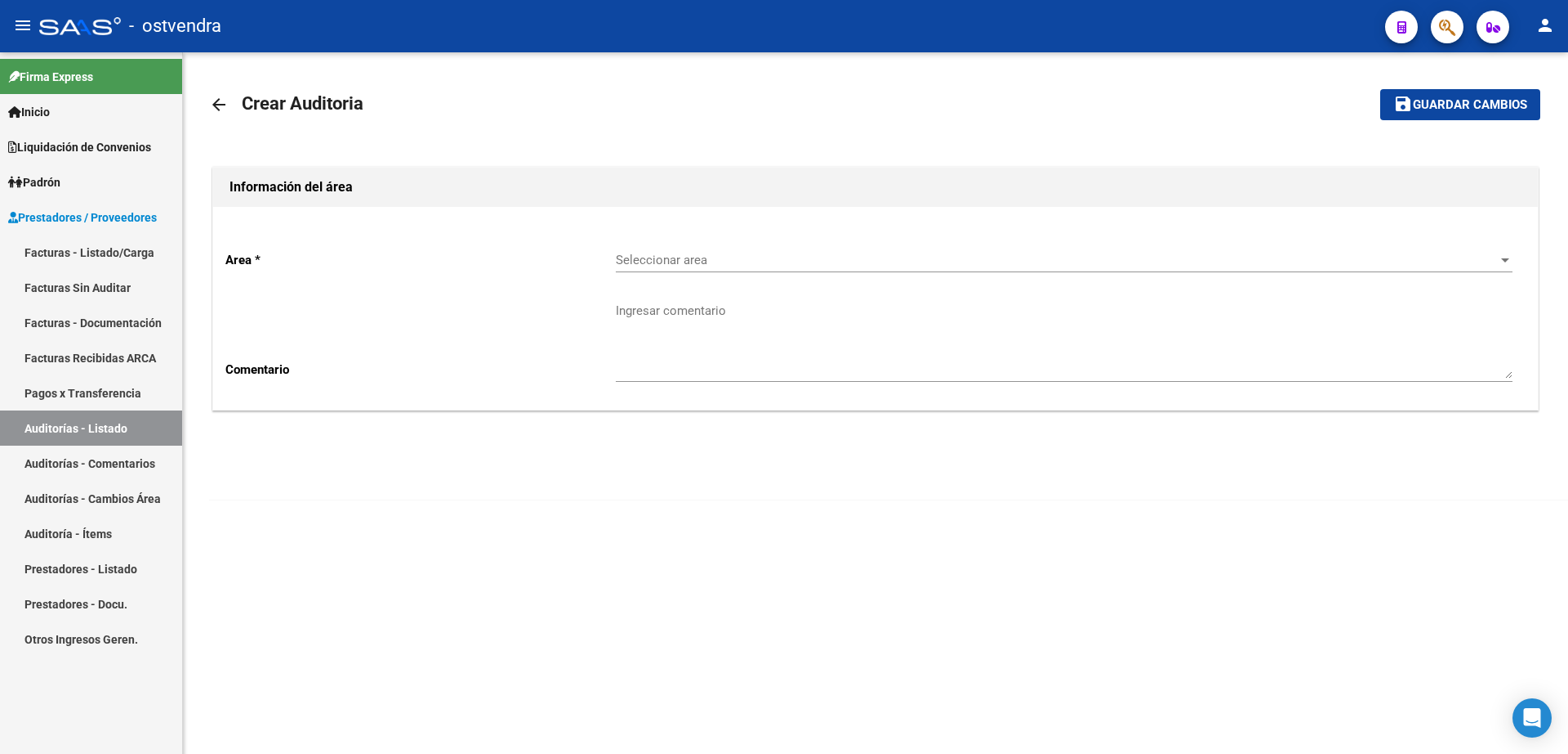
click at [699, 238] on div "Seleccionar area Seleccionar area" at bounding box center [1064, 255] width 897 height 35
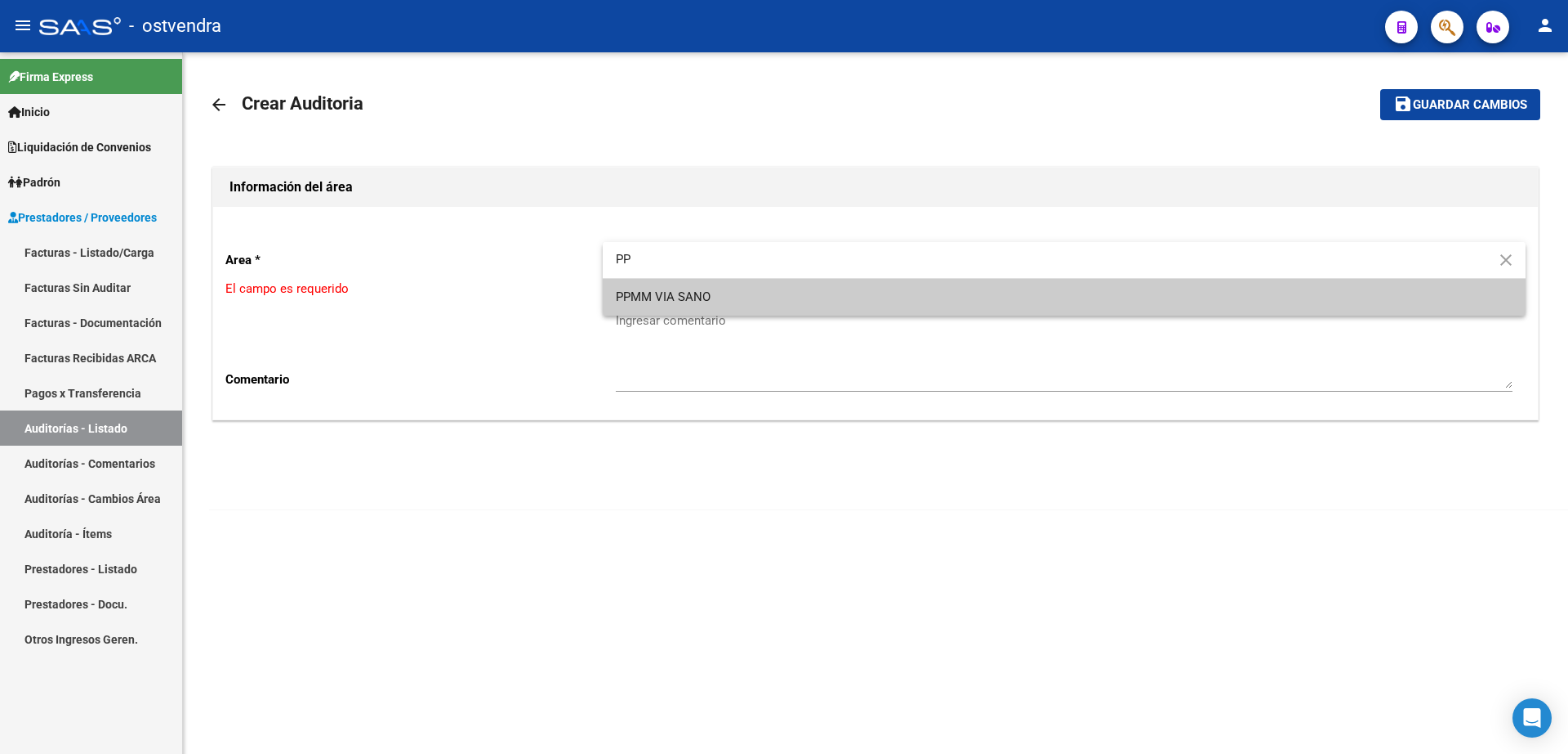
type input "PP"
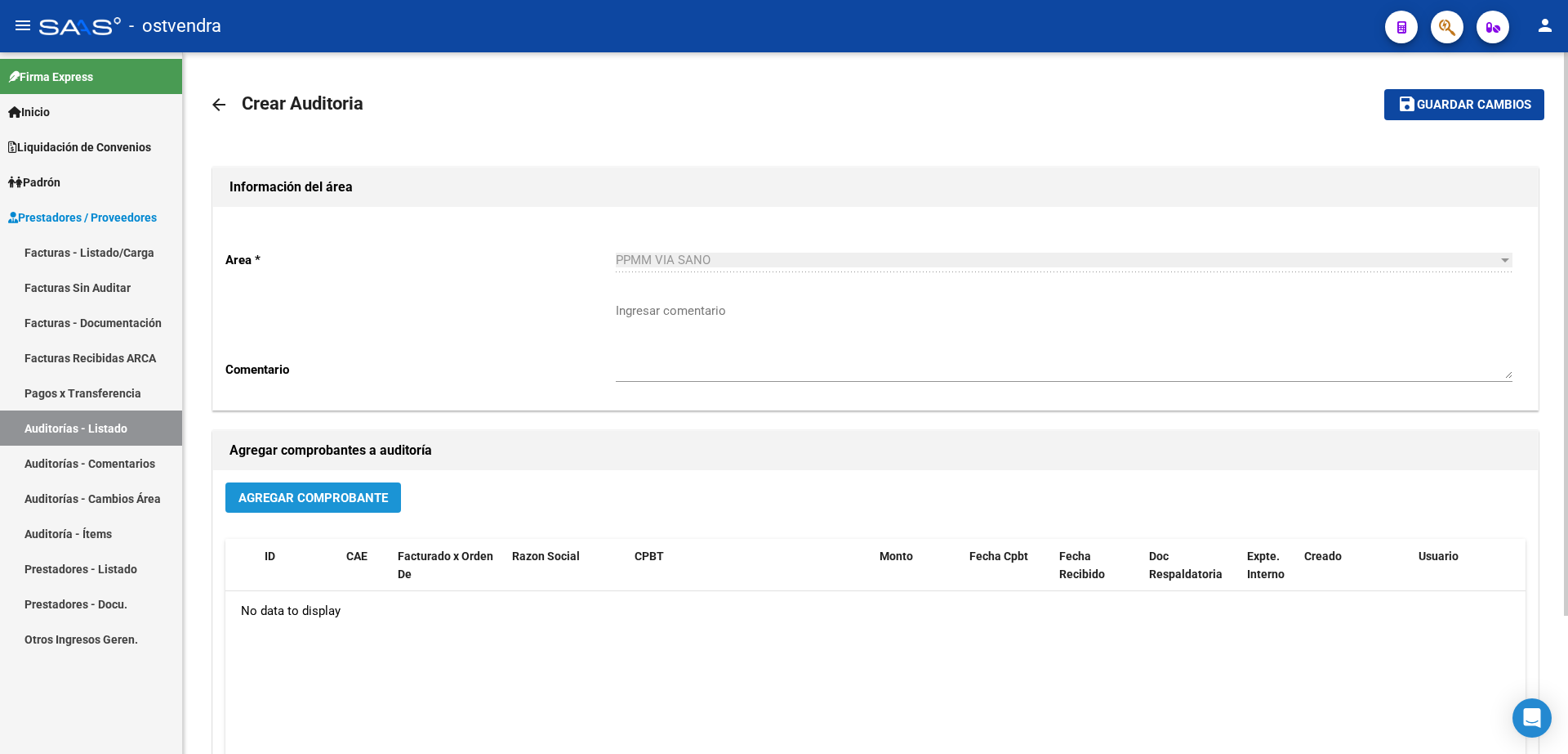
click at [390, 499] on button "Agregar Comprobante" at bounding box center [313, 497] width 175 height 30
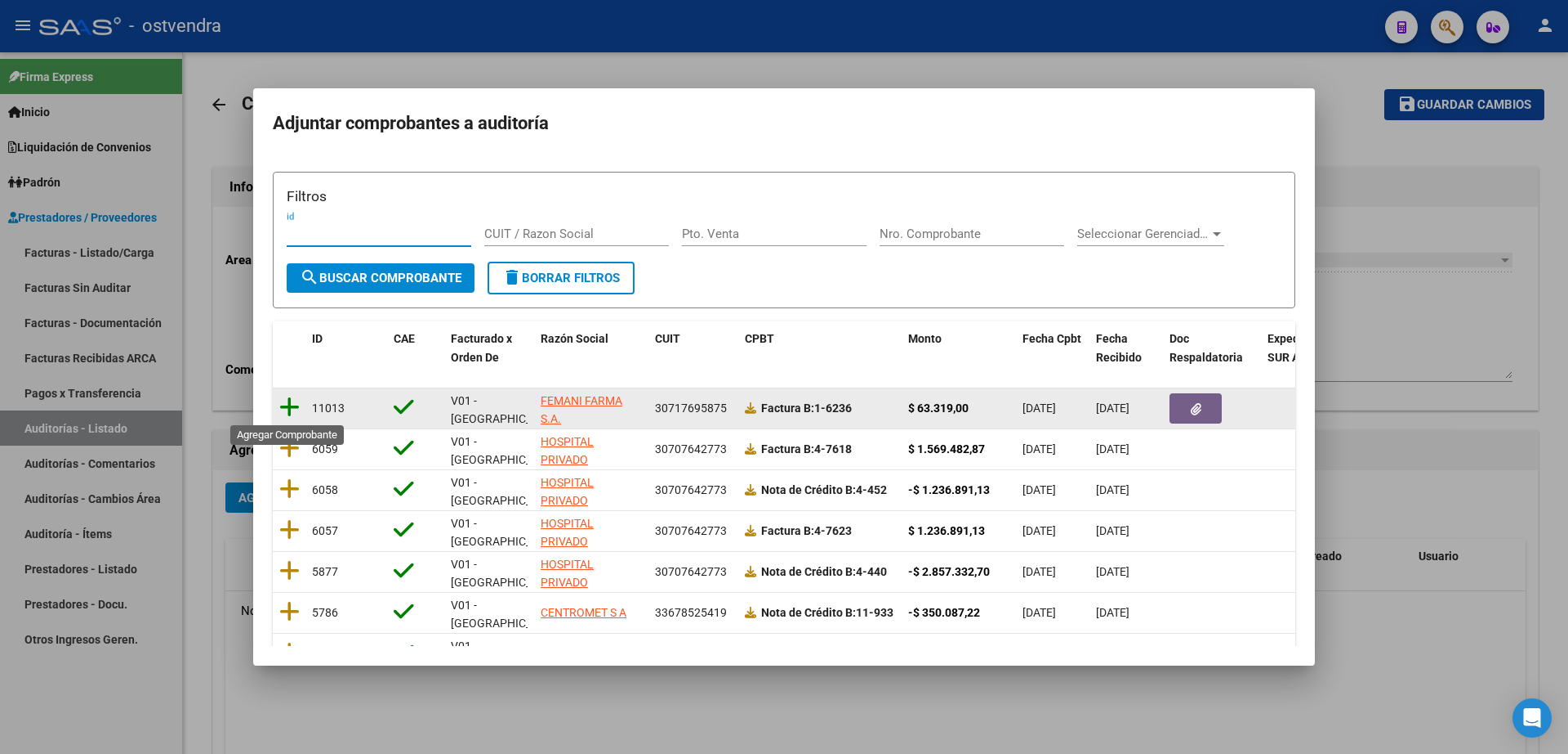
click at [291, 412] on icon at bounding box center [289, 407] width 21 height 23
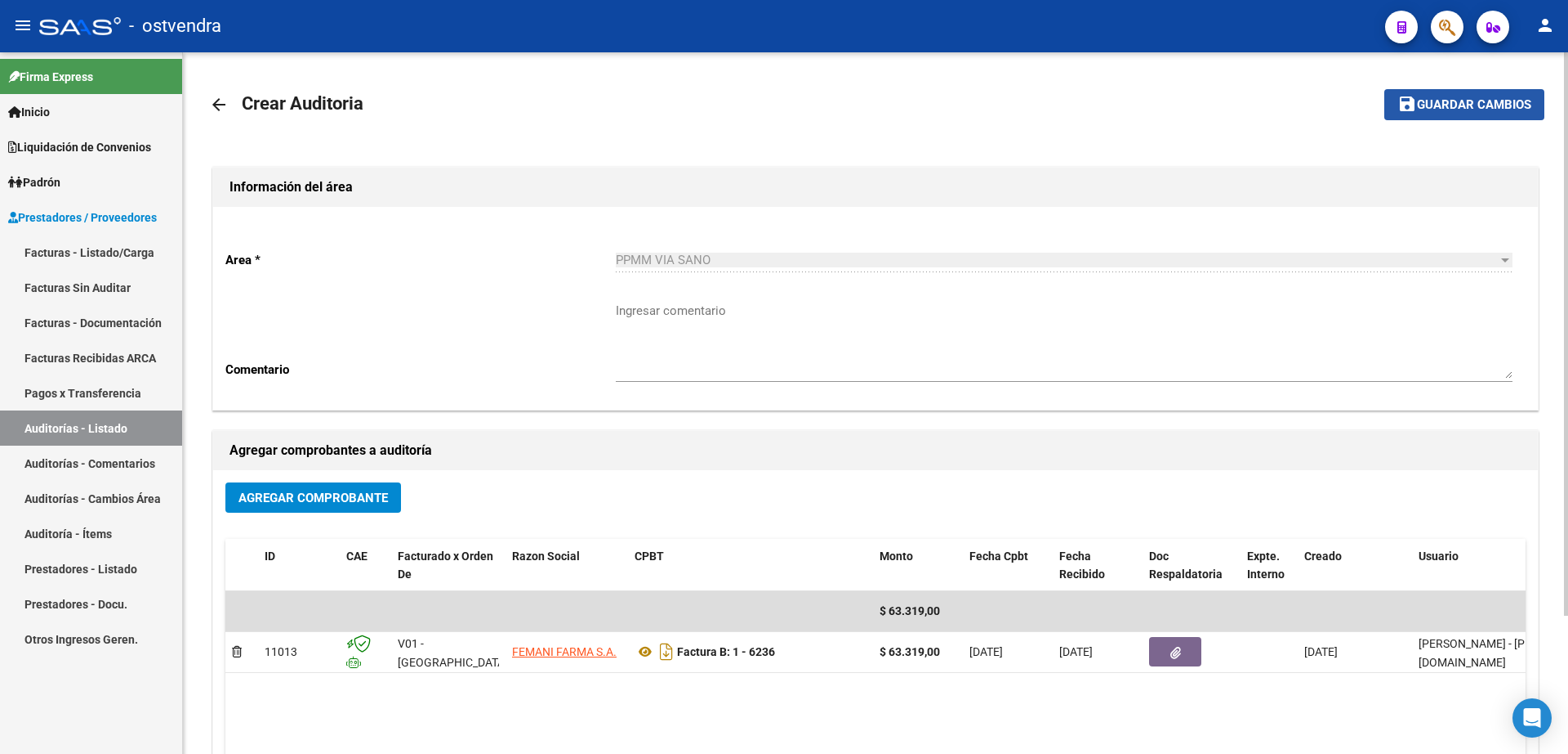
click at [1444, 96] on button "save Guardar cambios" at bounding box center [1464, 104] width 160 height 30
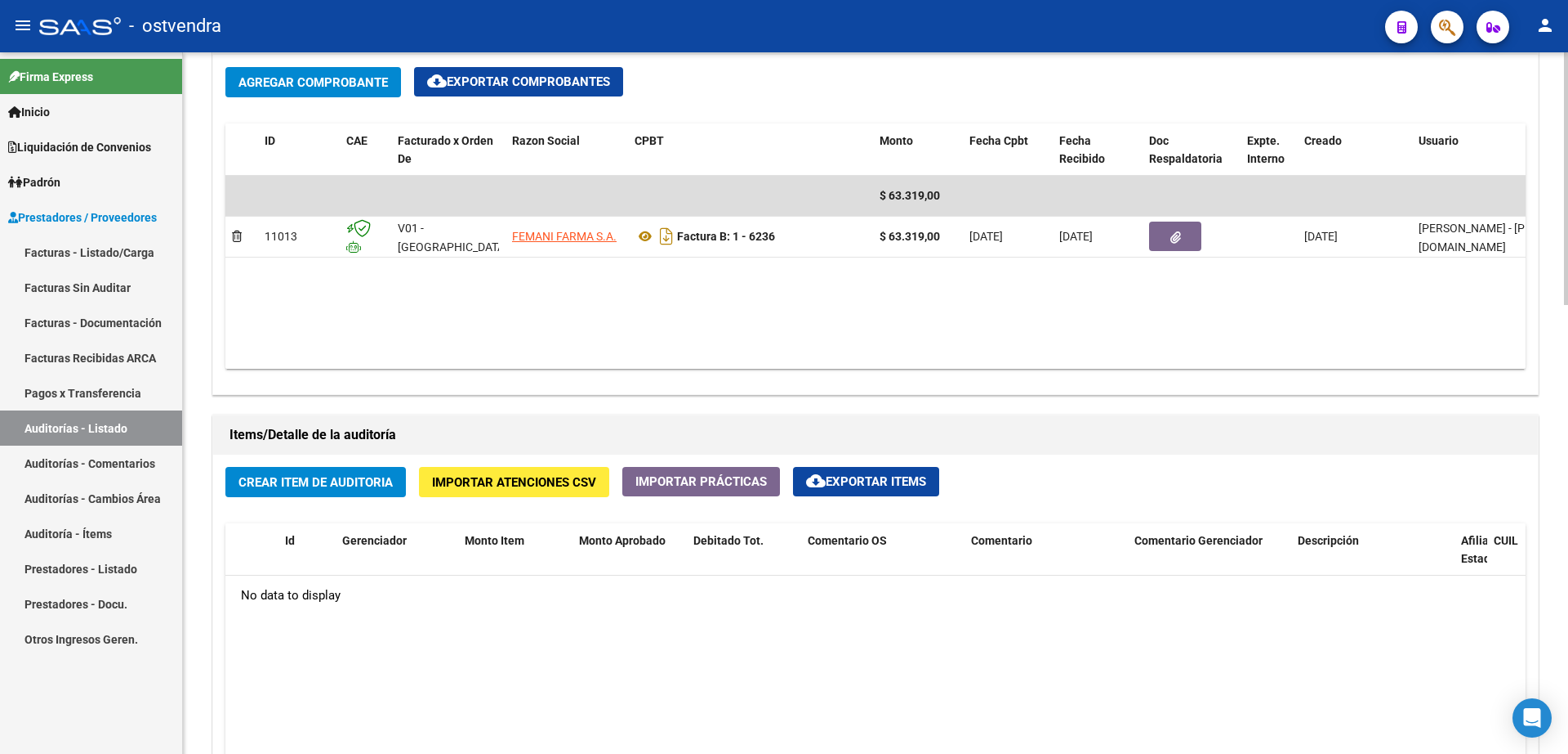
scroll to position [817, 0]
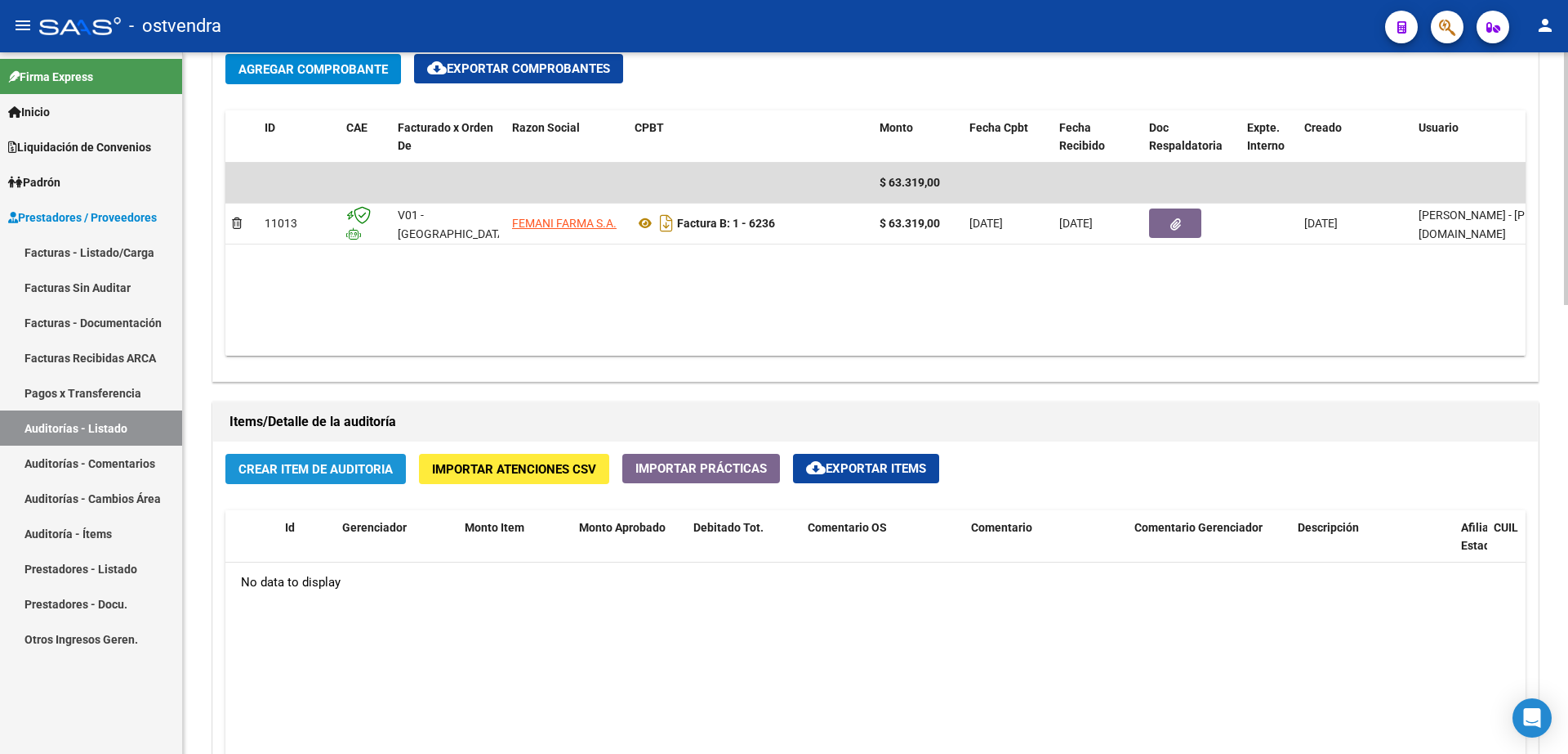
click at [296, 472] on span "Crear Item de Auditoria" at bounding box center [315, 469] width 154 height 15
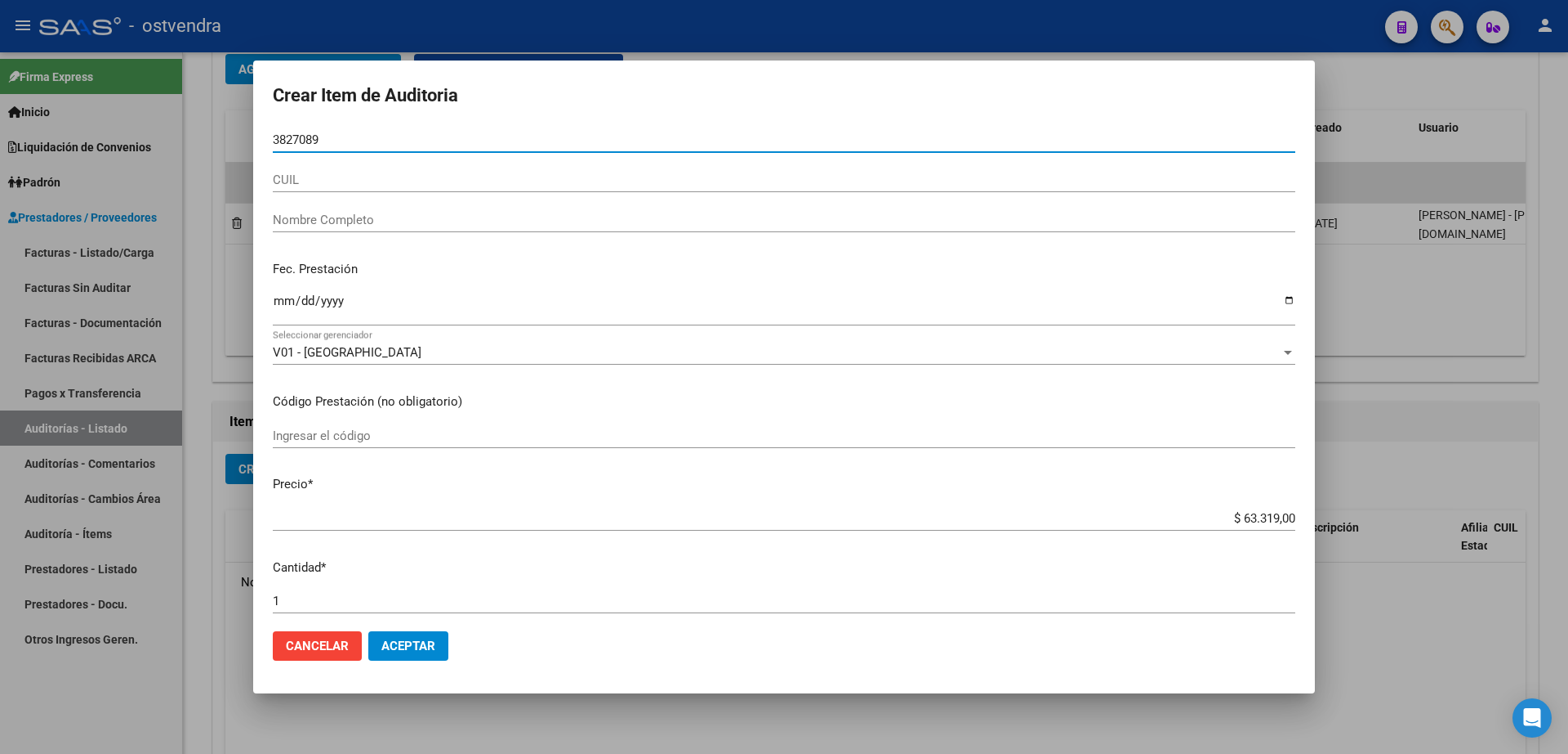
type input "38270891"
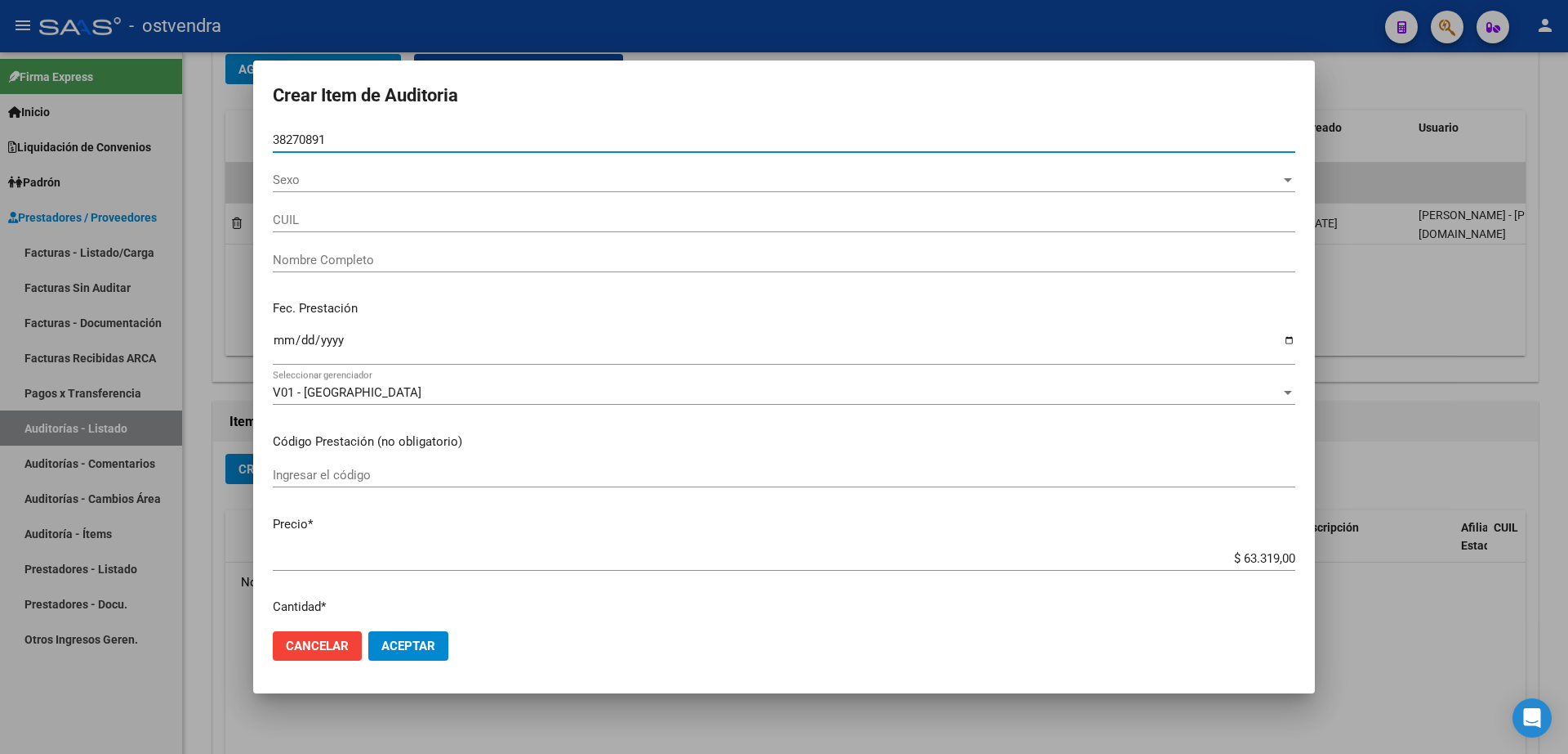
type input "20382708912"
type input "MATEU JORGE DANIEL"
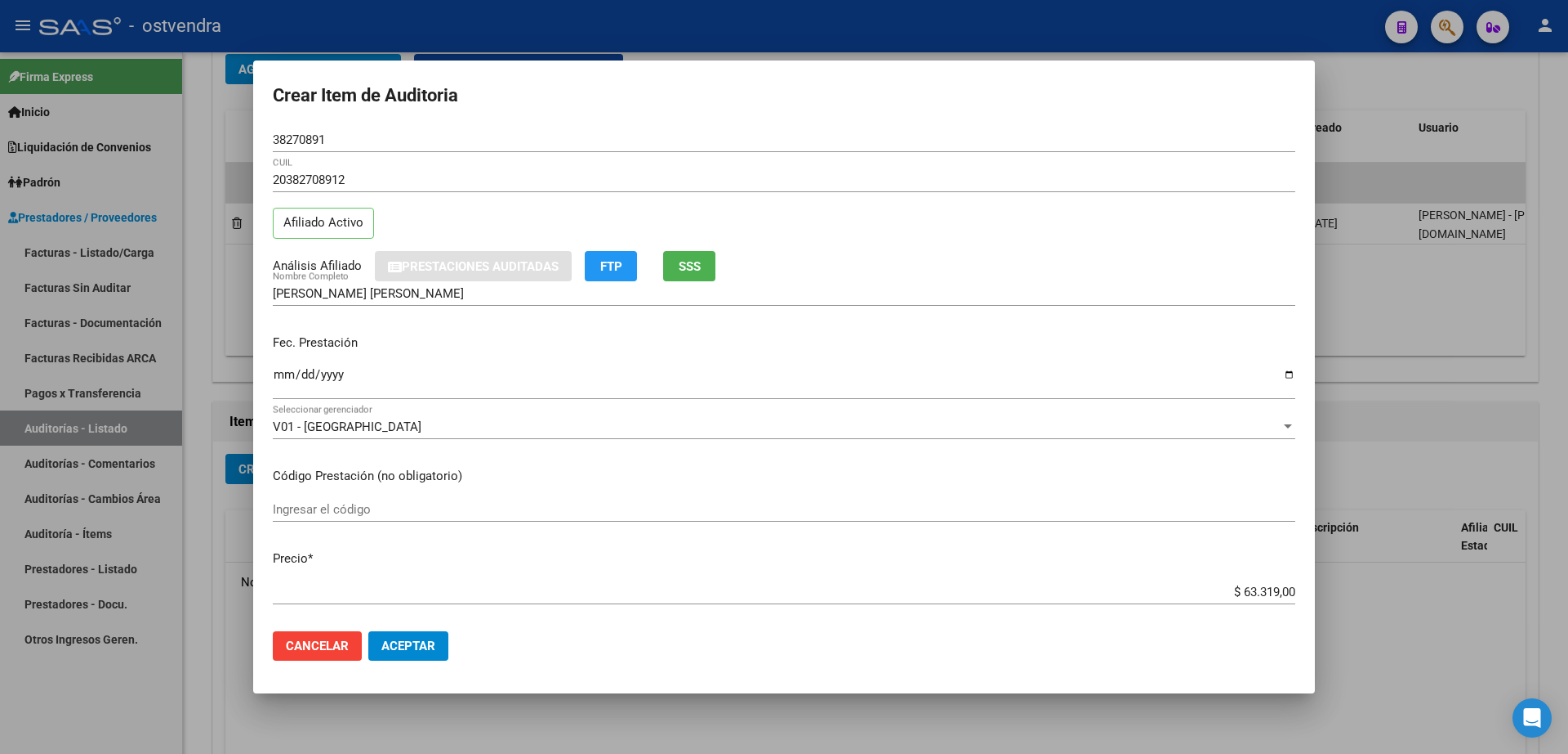
click at [375, 148] on div "38270891 Nro Documento" at bounding box center [784, 140] width 1023 height 25
click at [373, 145] on input "38270891" at bounding box center [784, 140] width 1023 height 15
drag, startPoint x: 355, startPoint y: 140, endPoint x: 258, endPoint y: 101, distance: 104.5
click at [258, 101] on mat-dialog-container "Crear Item de Auditoria 38270891 Nro Documento 20382708912 CUIL Afiliado Activo…" at bounding box center [783, 376] width 1062 height 632
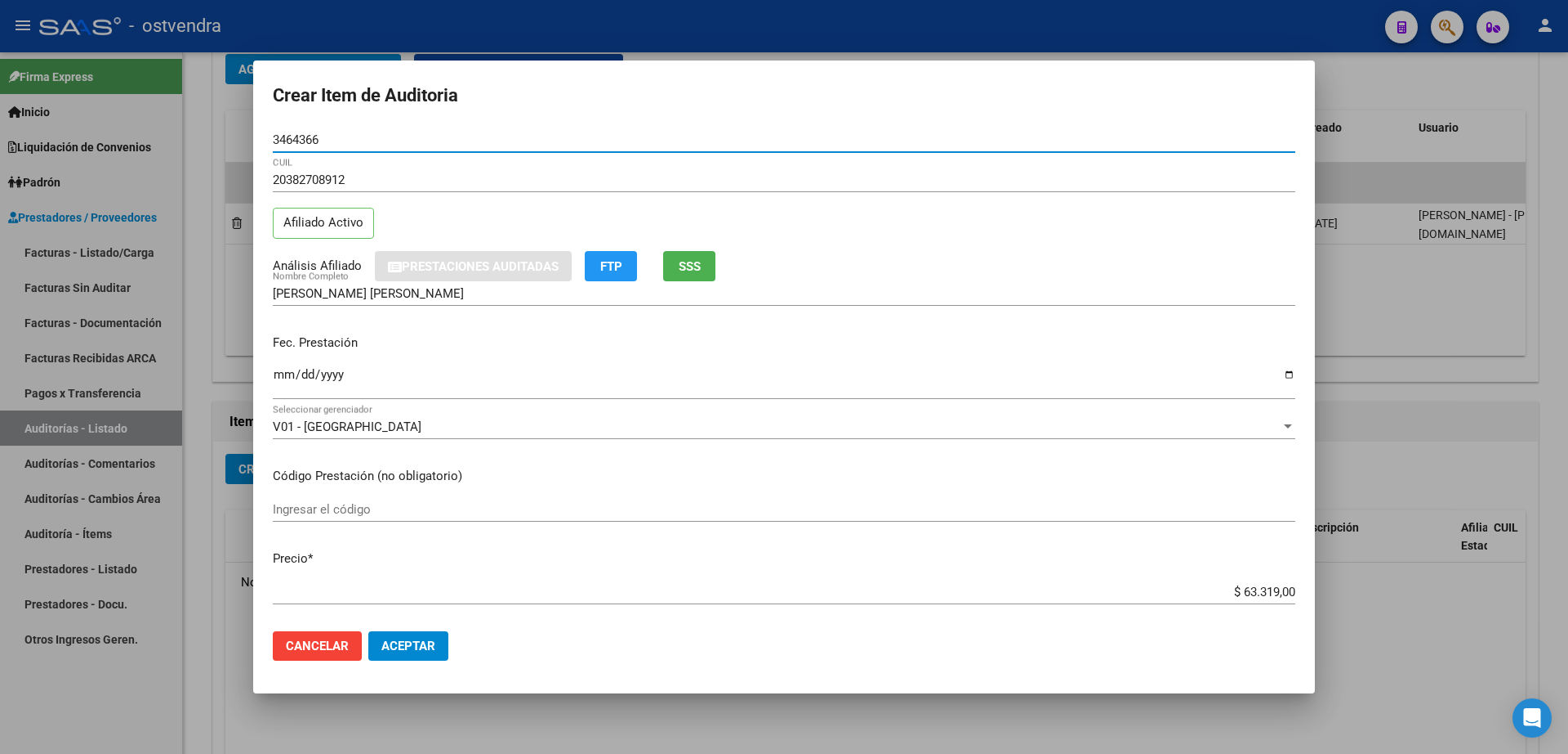
type input "34643665"
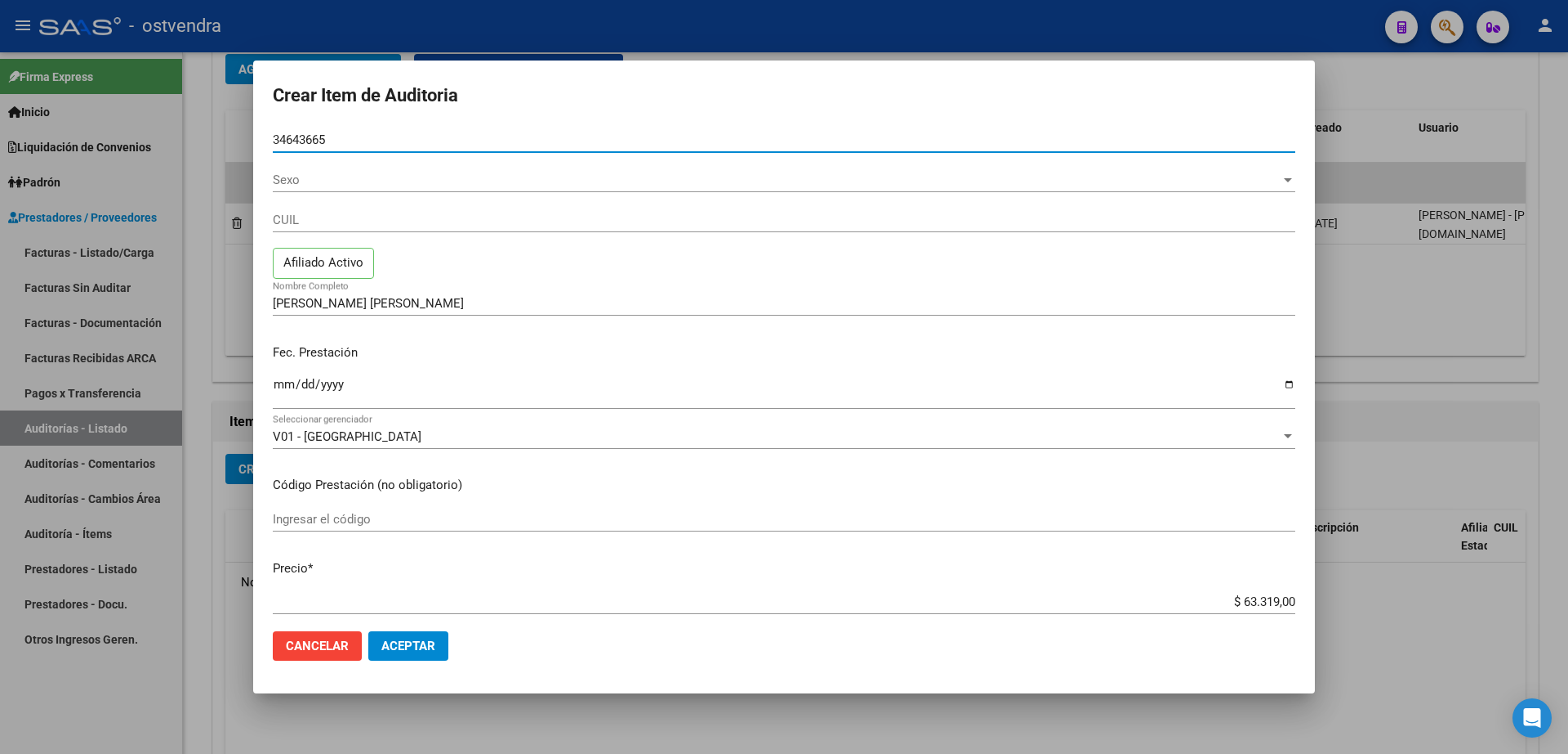
type input "23346436654"
type input "FARIAS, CYNTHIA SABRINA"
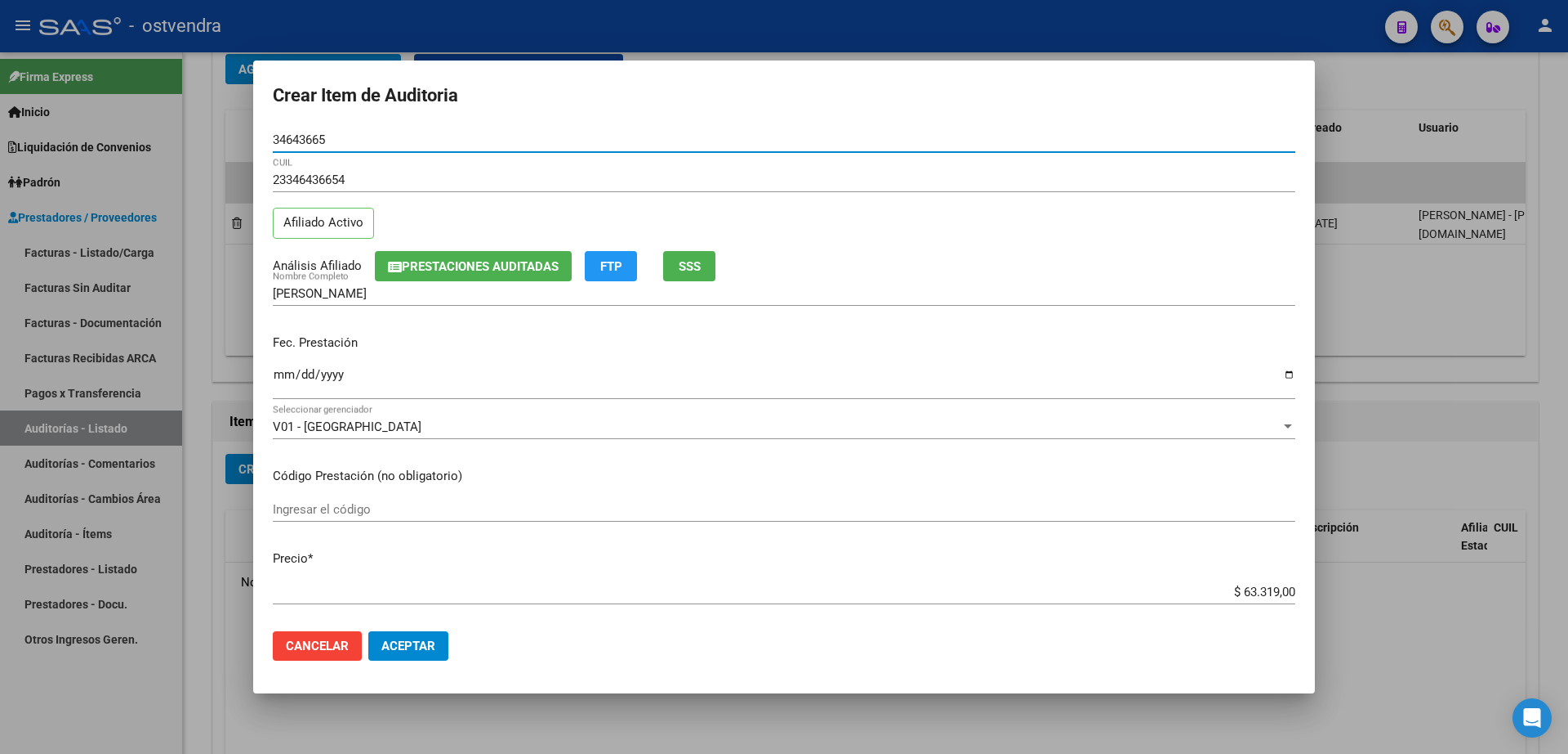
type input "34643665"
click at [424, 652] on span "Aceptar" at bounding box center [408, 646] width 54 height 15
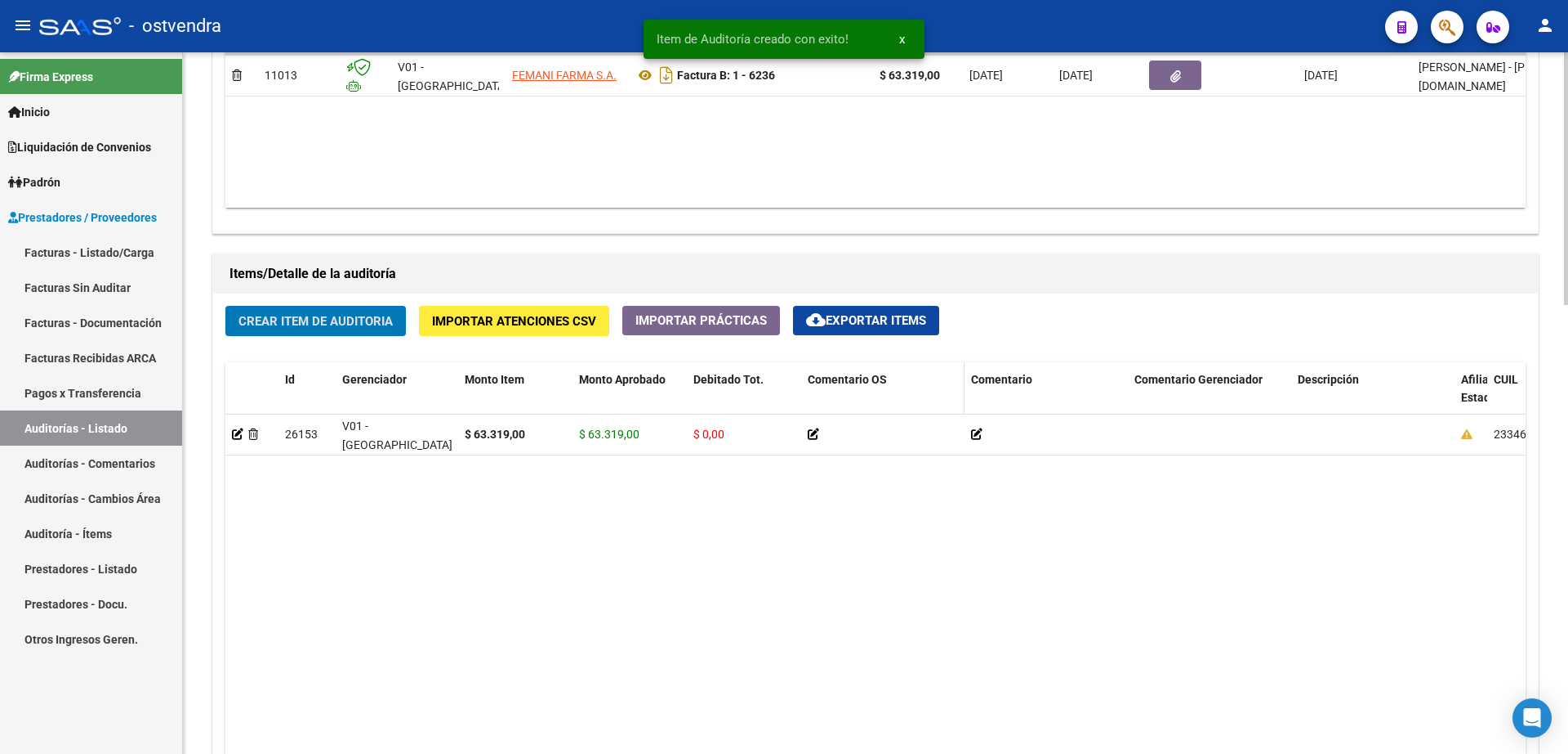
scroll to position [920, 0]
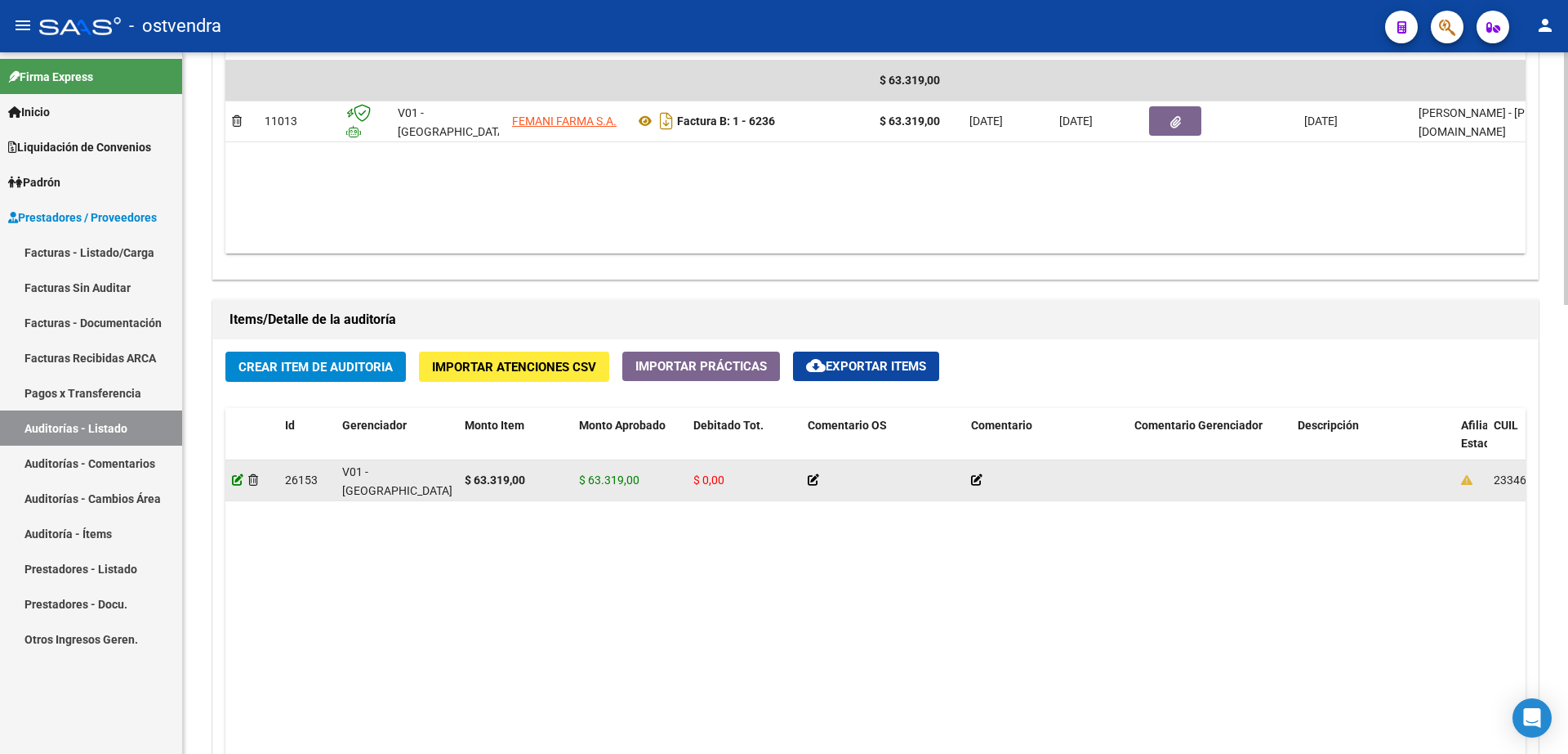
click at [236, 481] on icon at bounding box center [238, 480] width 12 height 12
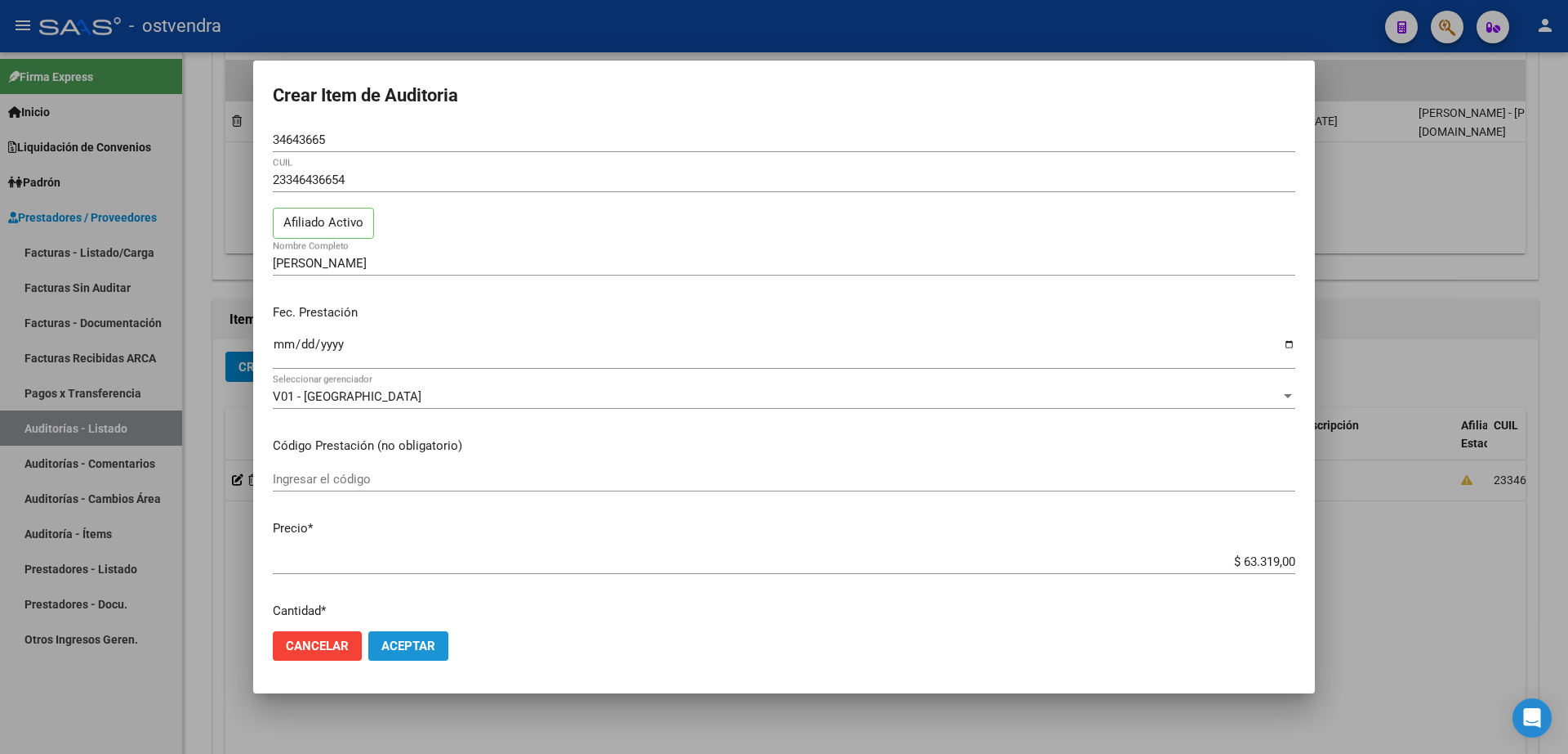
click at [431, 651] on span "Aceptar" at bounding box center [408, 646] width 54 height 15
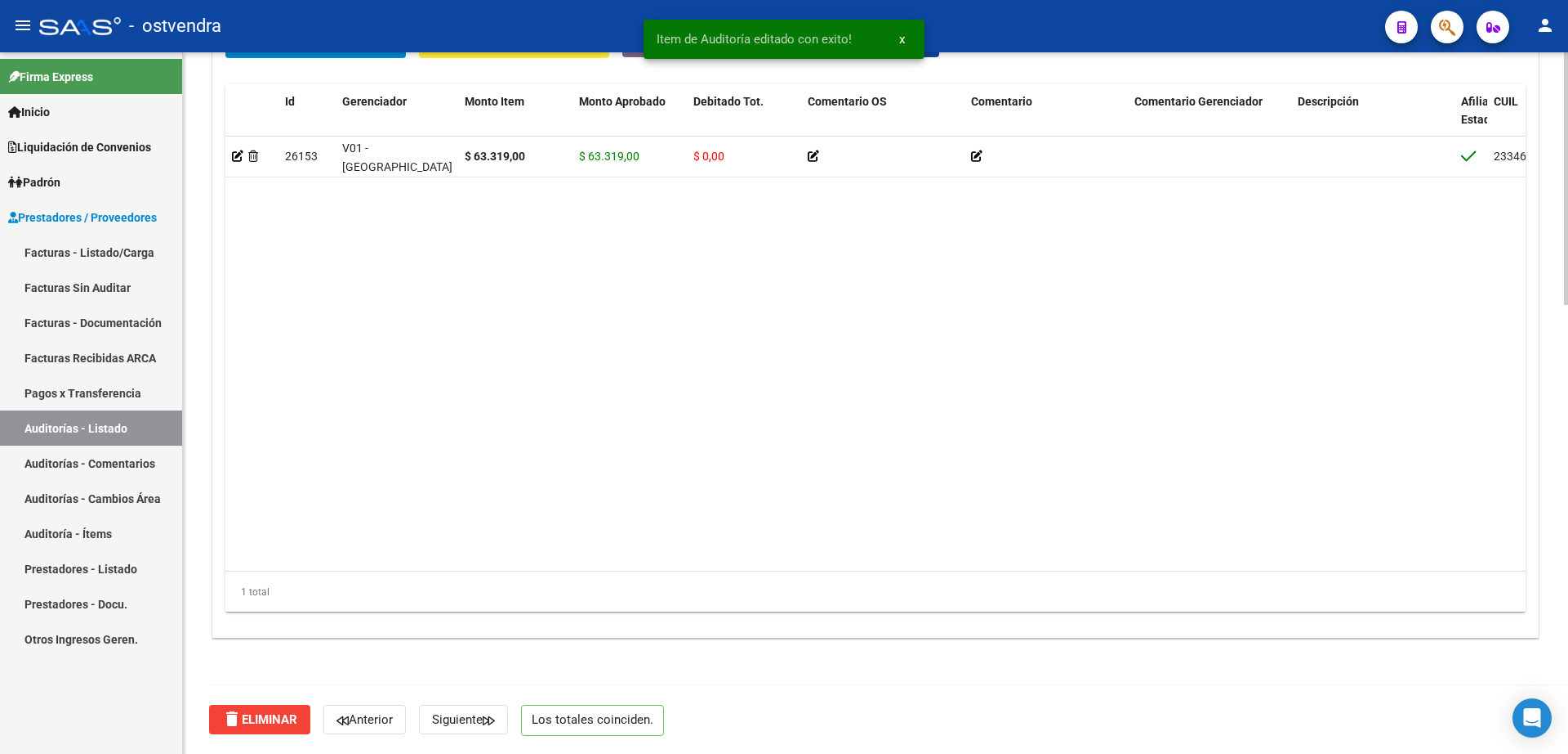
scroll to position [733, 0]
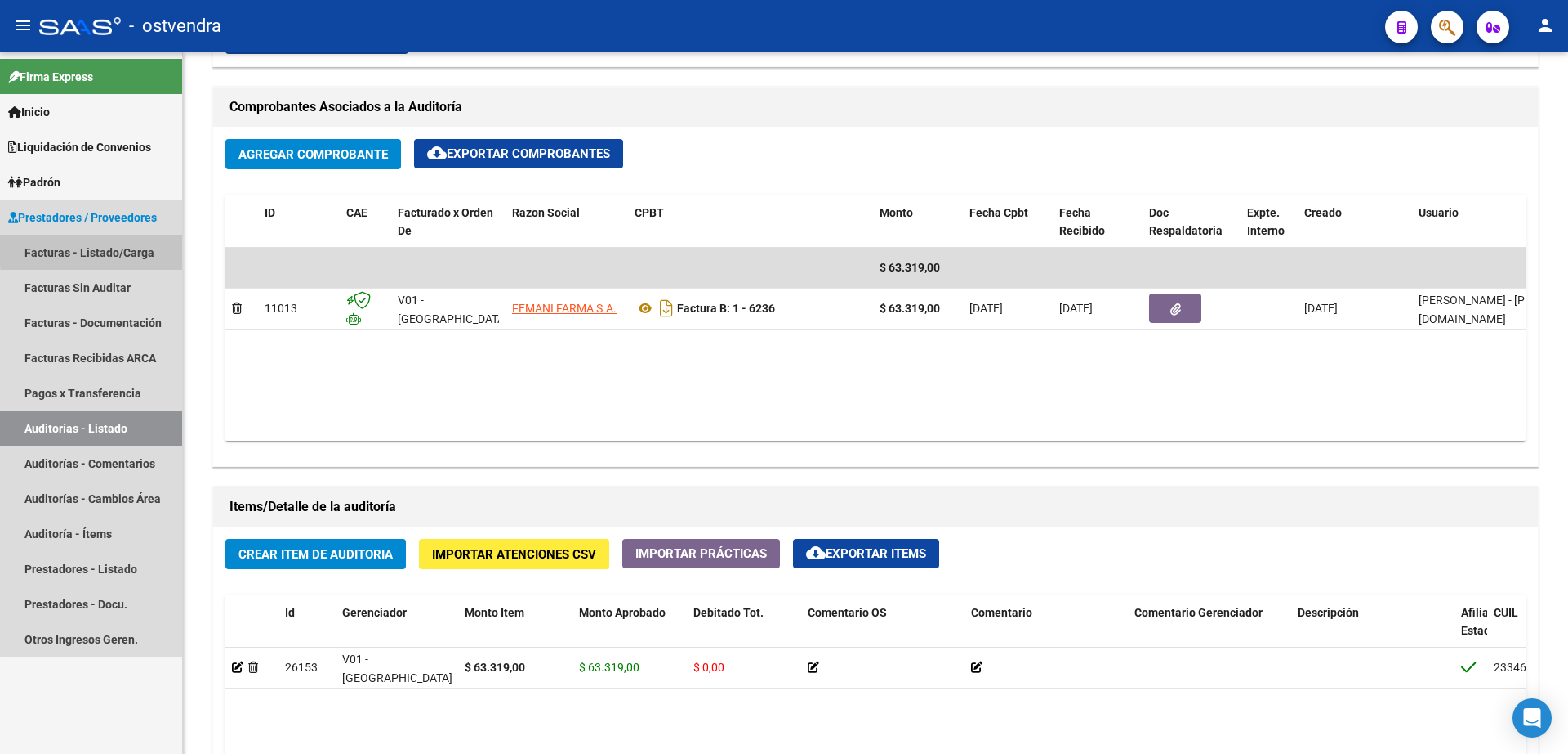
click at [111, 249] on link "Facturas - Listado/Carga" at bounding box center [91, 252] width 182 height 35
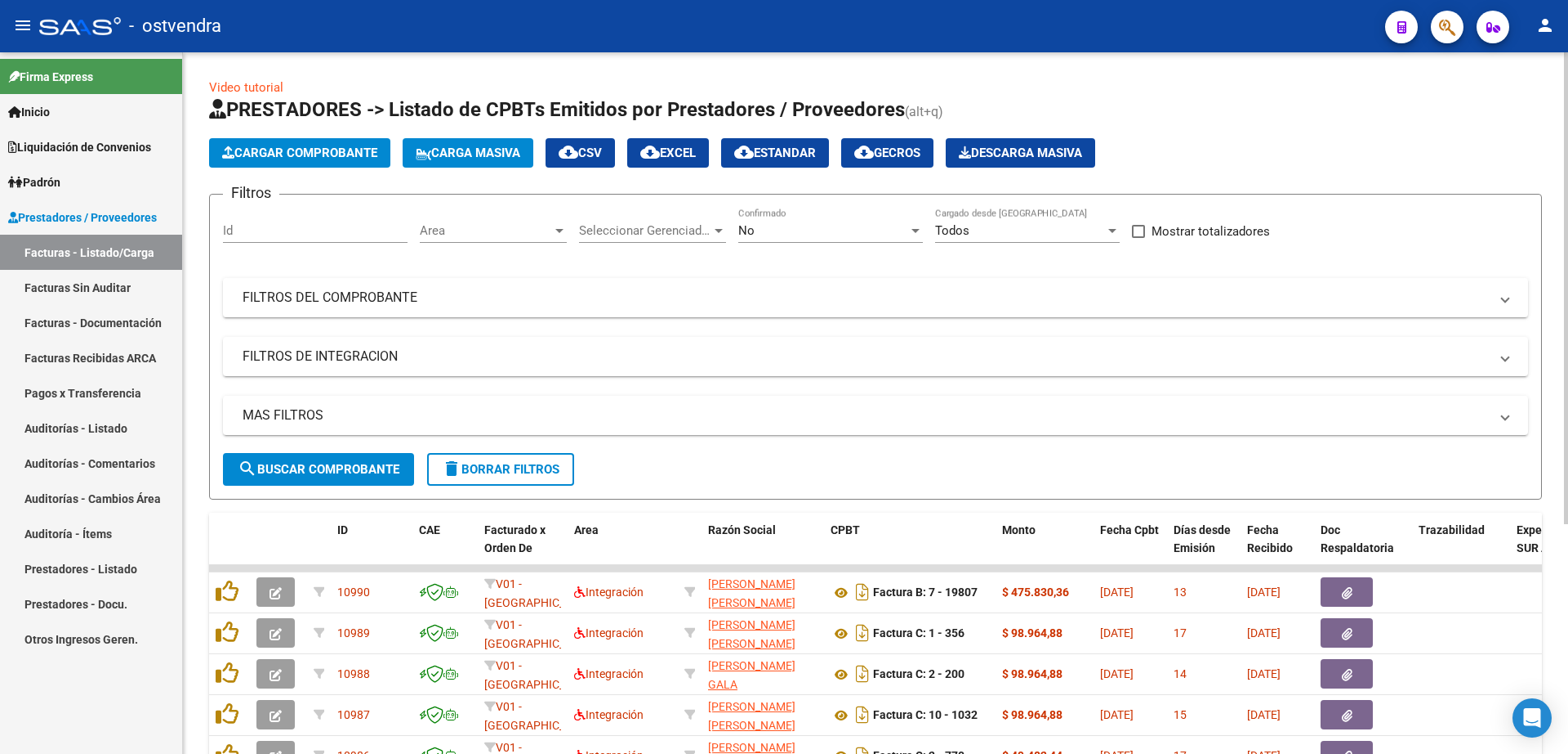
click at [329, 157] on button "Cargar Comprobante" at bounding box center [300, 153] width 181 height 30
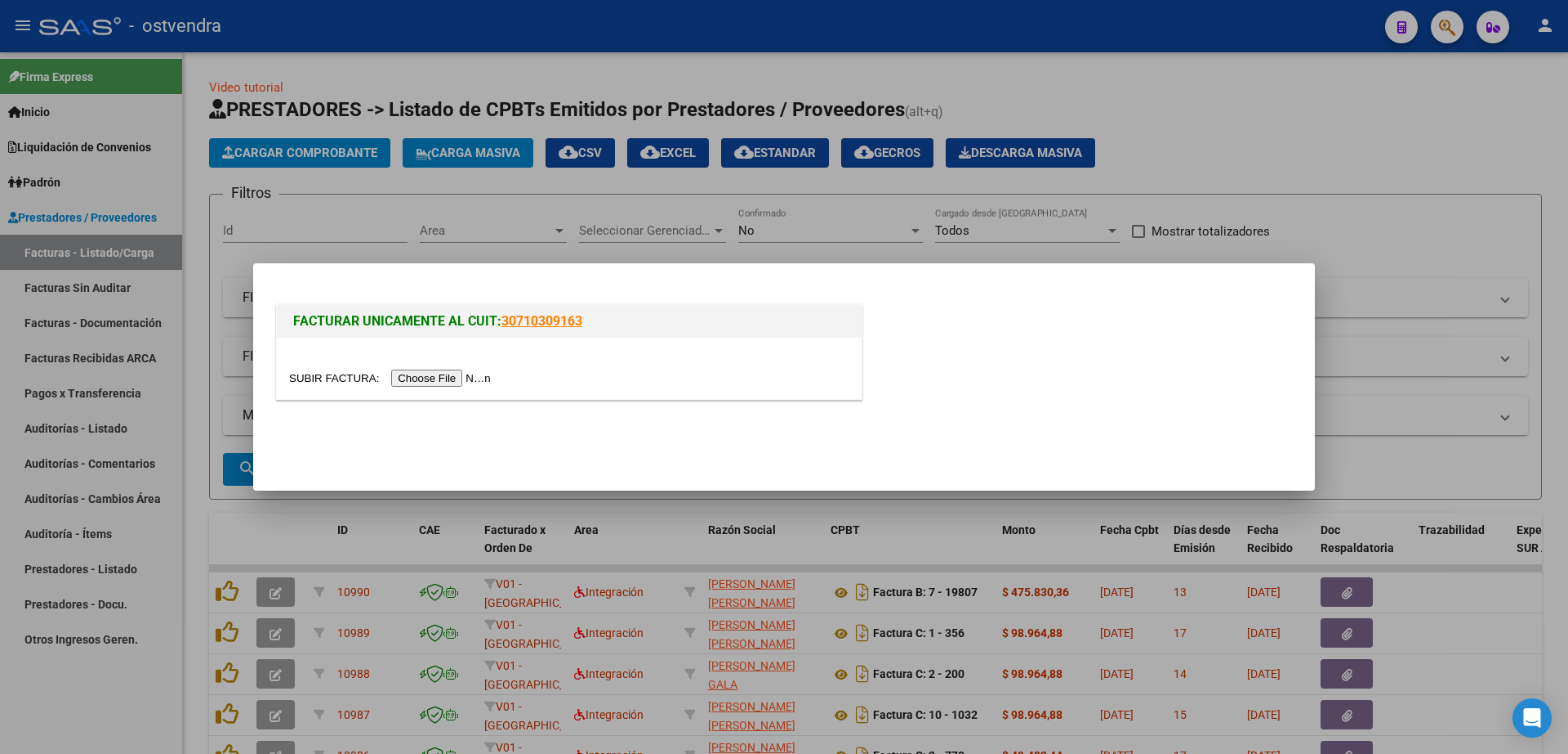
click at [424, 372] on input "file" at bounding box center [392, 377] width 207 height 17
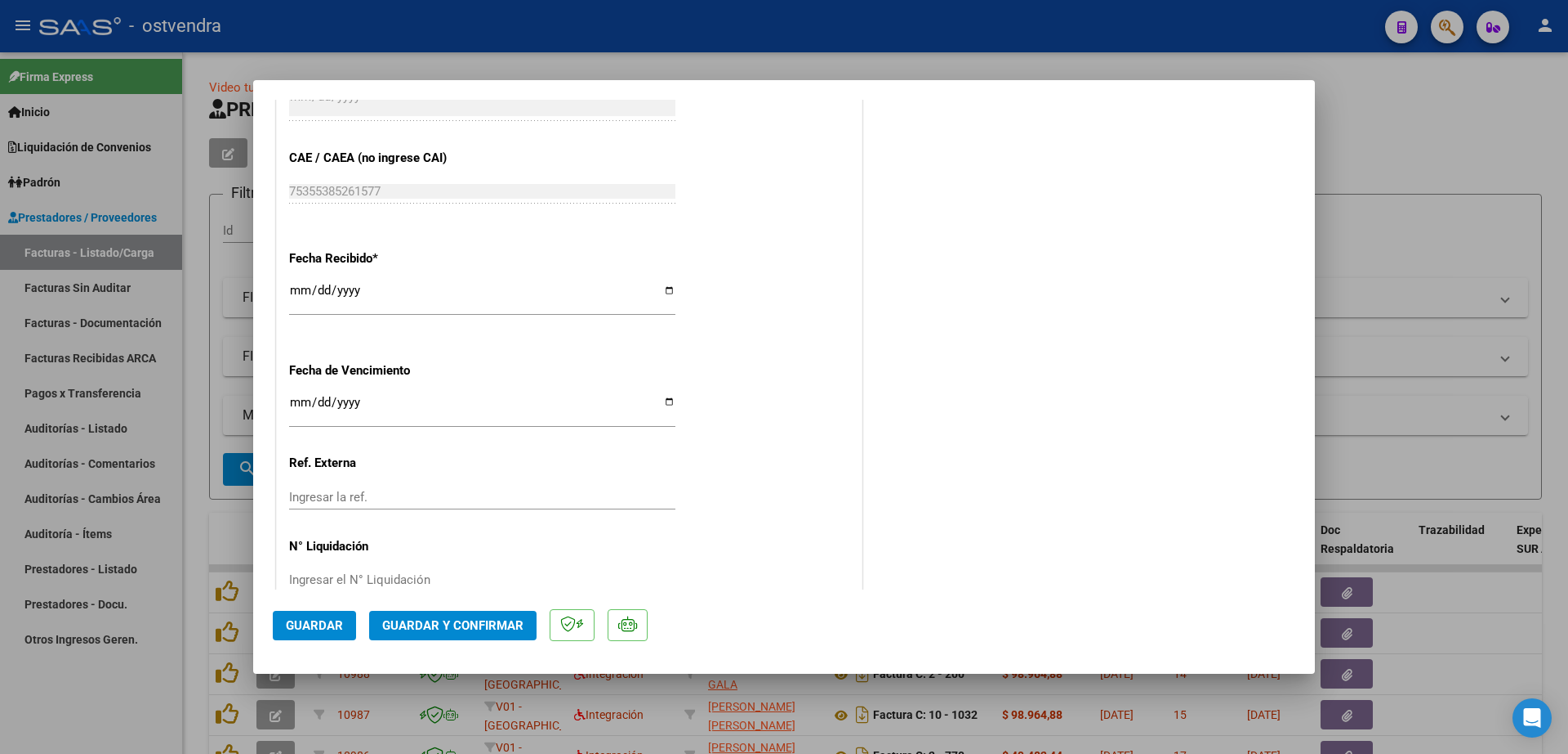
scroll to position [992, 0]
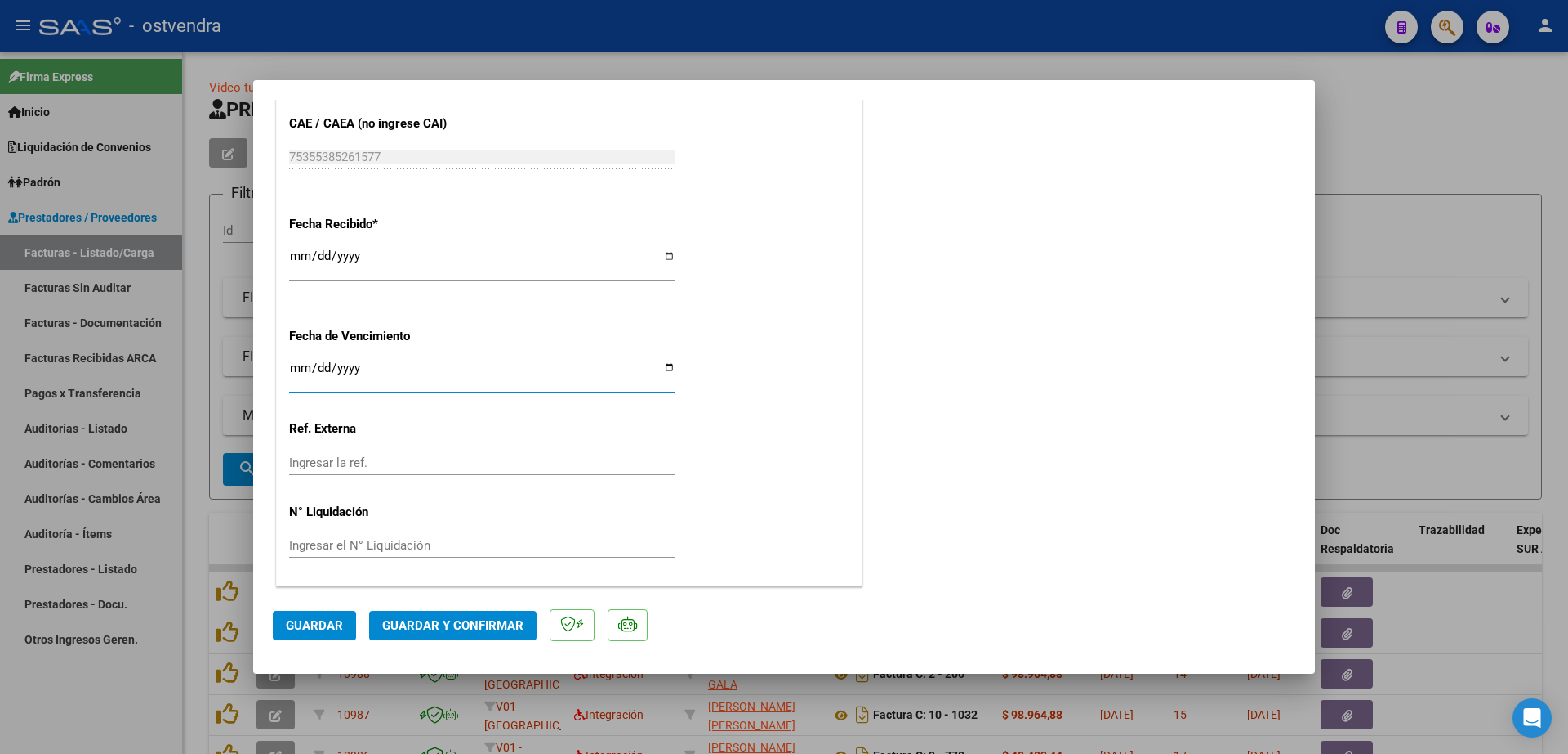
click at [297, 372] on input "Ingresar la fecha" at bounding box center [482, 374] width 386 height 26
type input "2025-09-11"
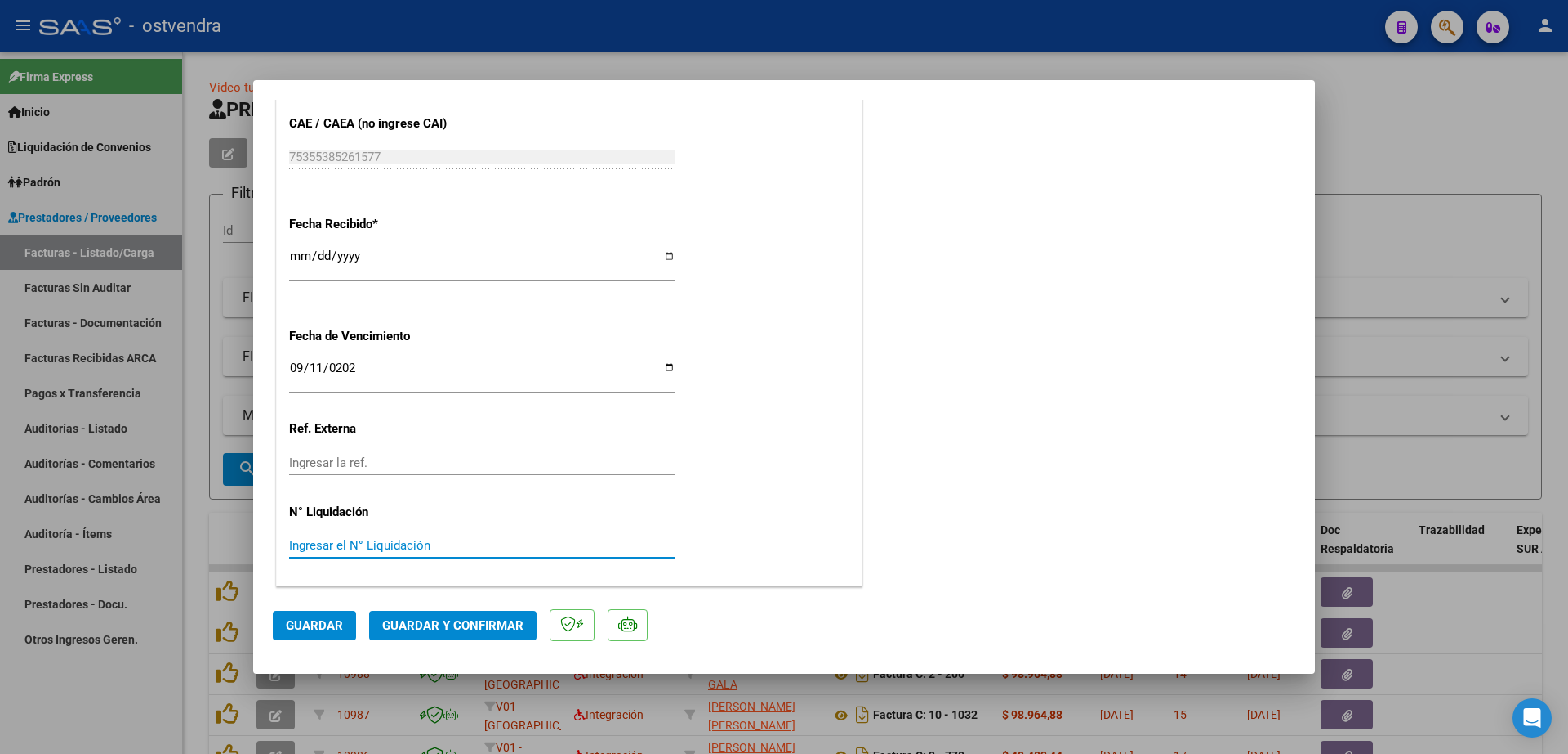
click at [445, 551] on input "Ingresar el N° Liquidación" at bounding box center [482, 546] width 386 height 15
type input "08"
click at [320, 624] on span "Guardar" at bounding box center [314, 625] width 57 height 15
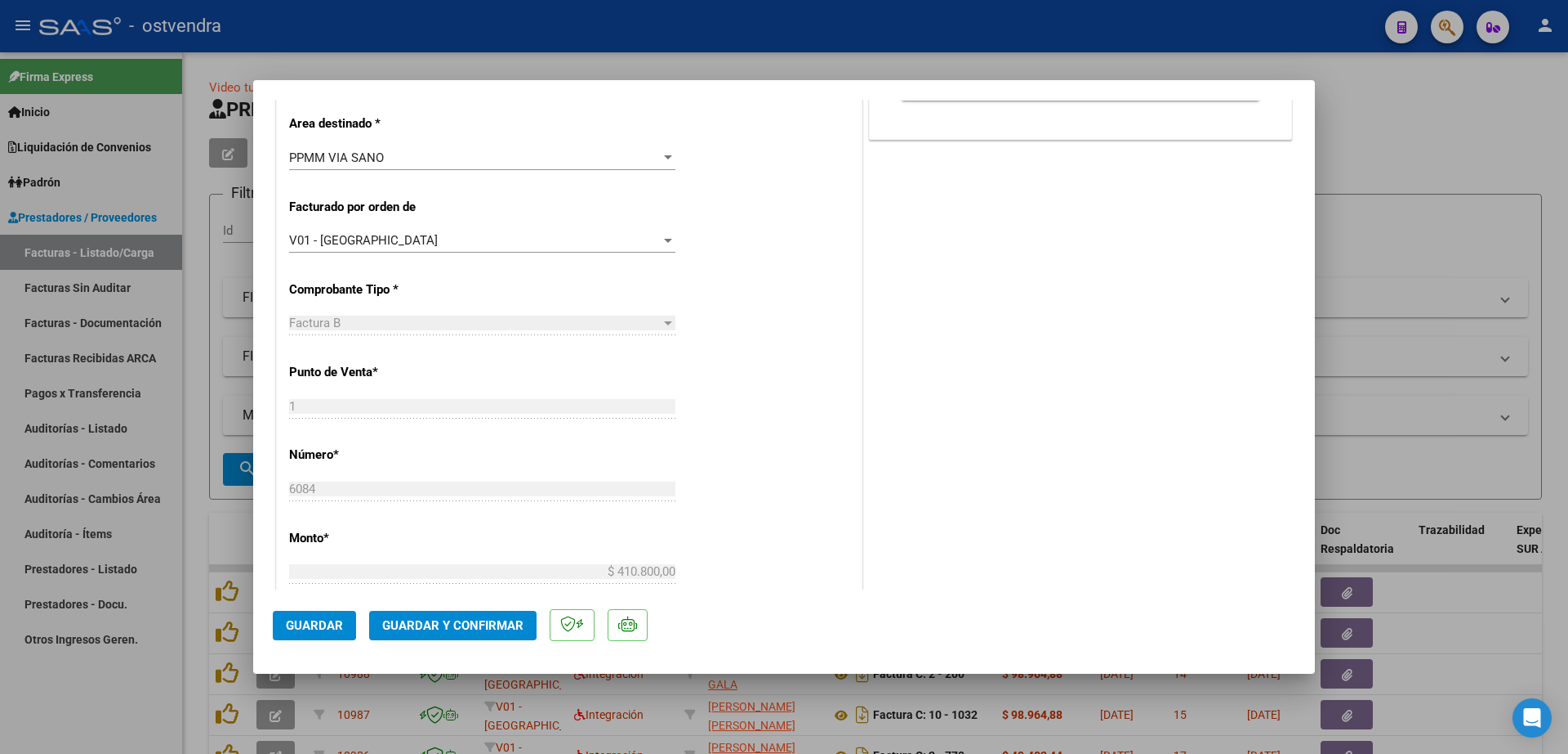
scroll to position [0, 0]
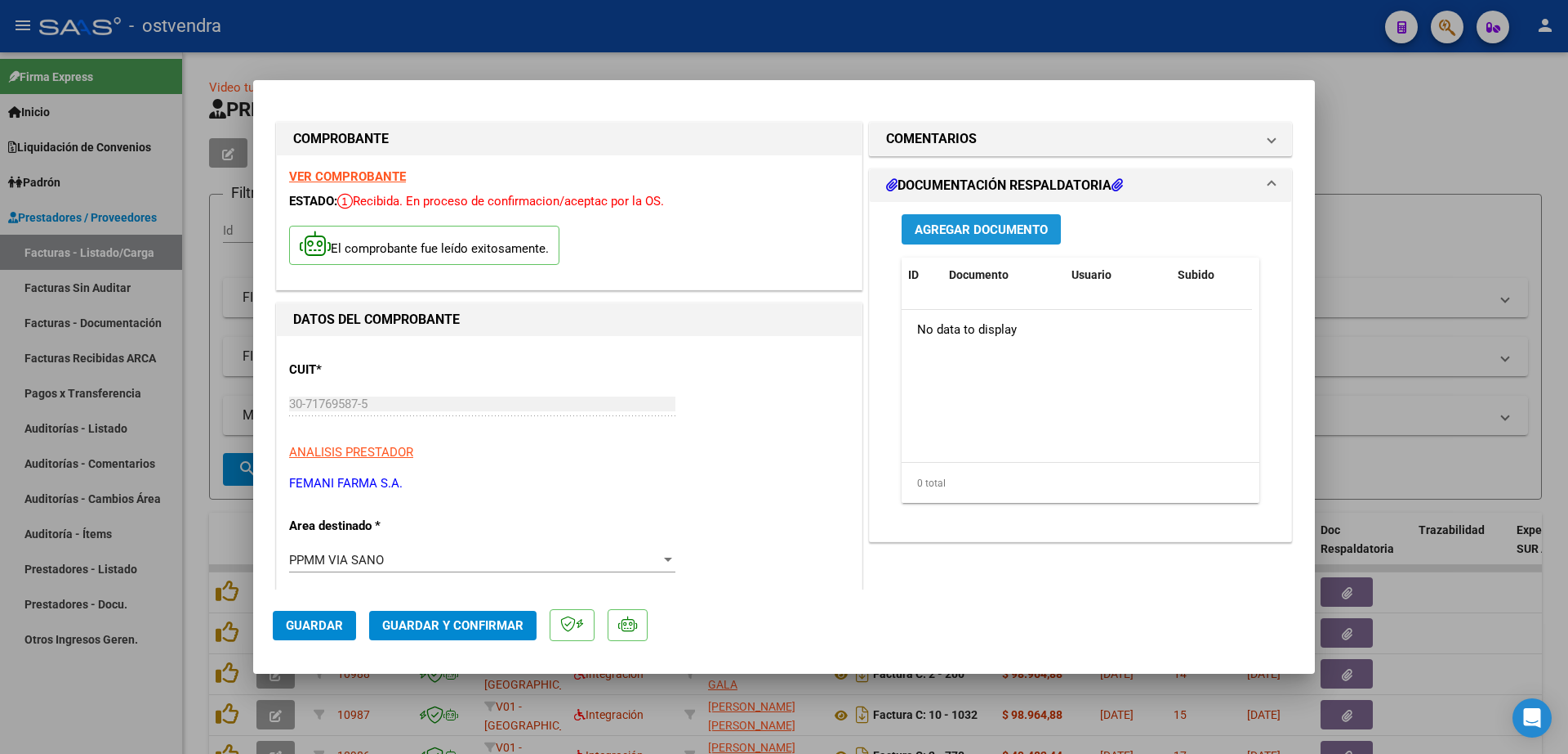
click at [960, 230] on span "Agregar Documento" at bounding box center [982, 230] width 133 height 15
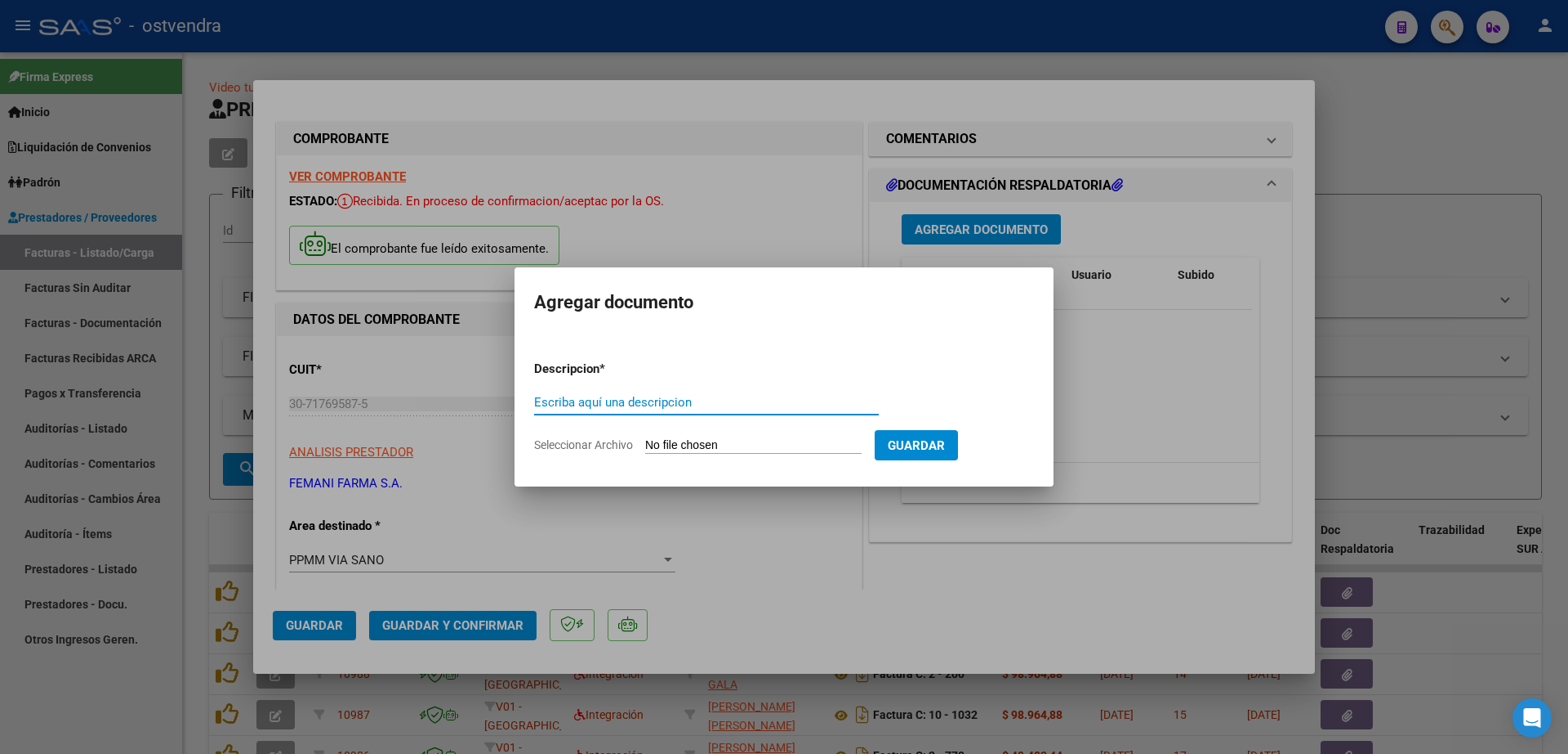
paste input "documentacion"
type input "documentacion"
click at [697, 449] on input "Seleccionar Archivo" at bounding box center [754, 446] width 217 height 16
type input "C:\fakepath\FEMANI FARMA 6084.zip"
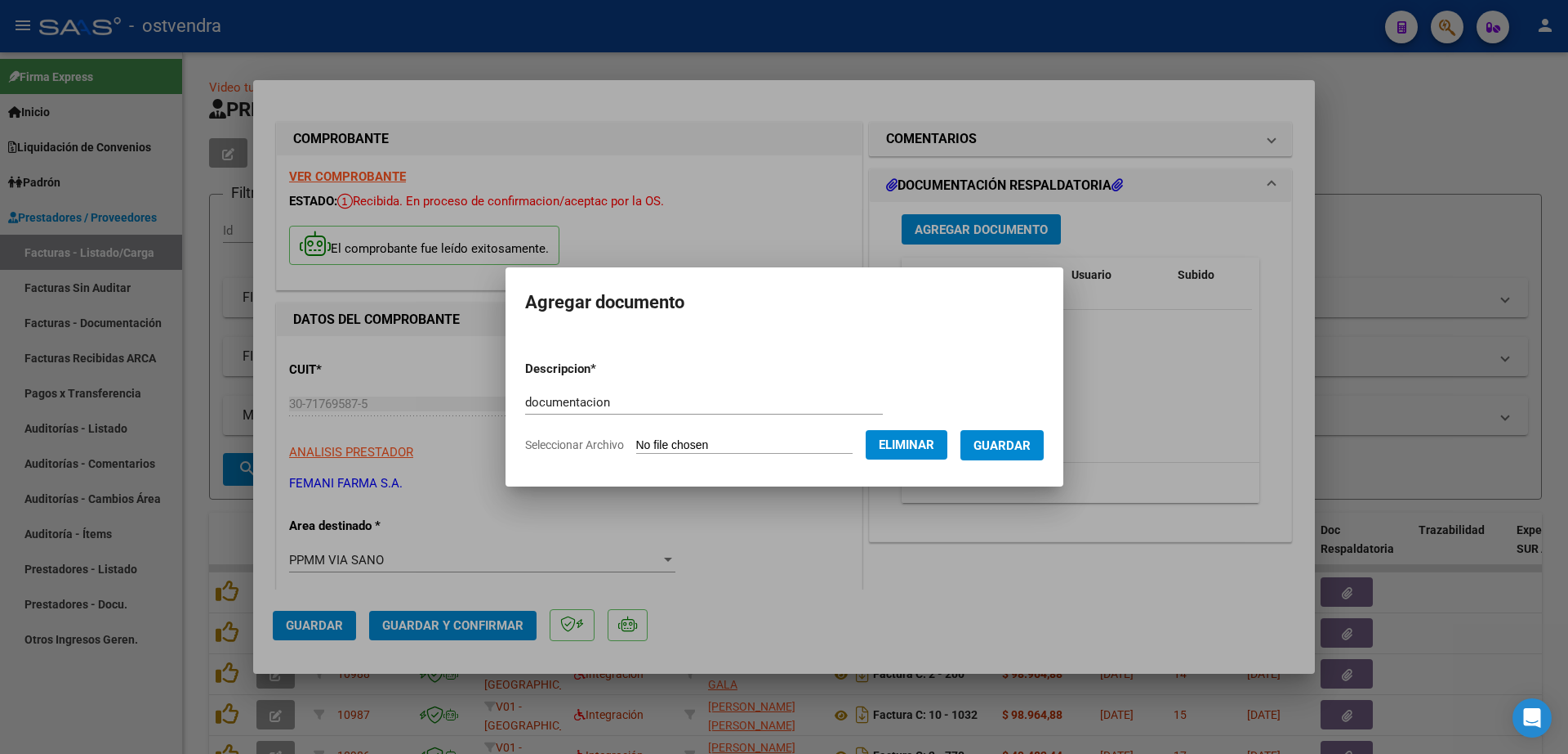
click at [1022, 447] on span "Guardar" at bounding box center [1001, 446] width 57 height 15
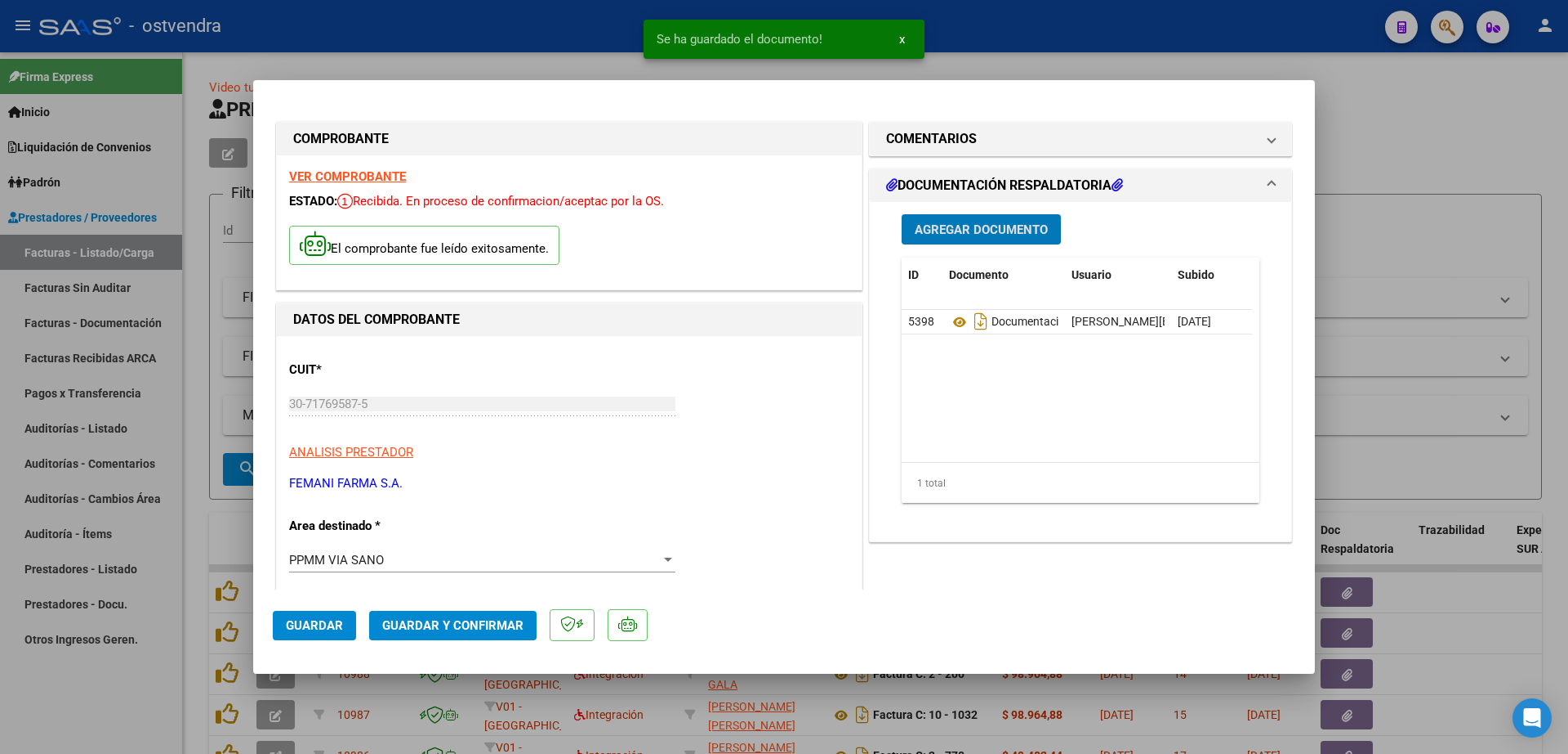
click at [455, 630] on span "Guardar y Confirmar" at bounding box center [453, 625] width 142 height 15
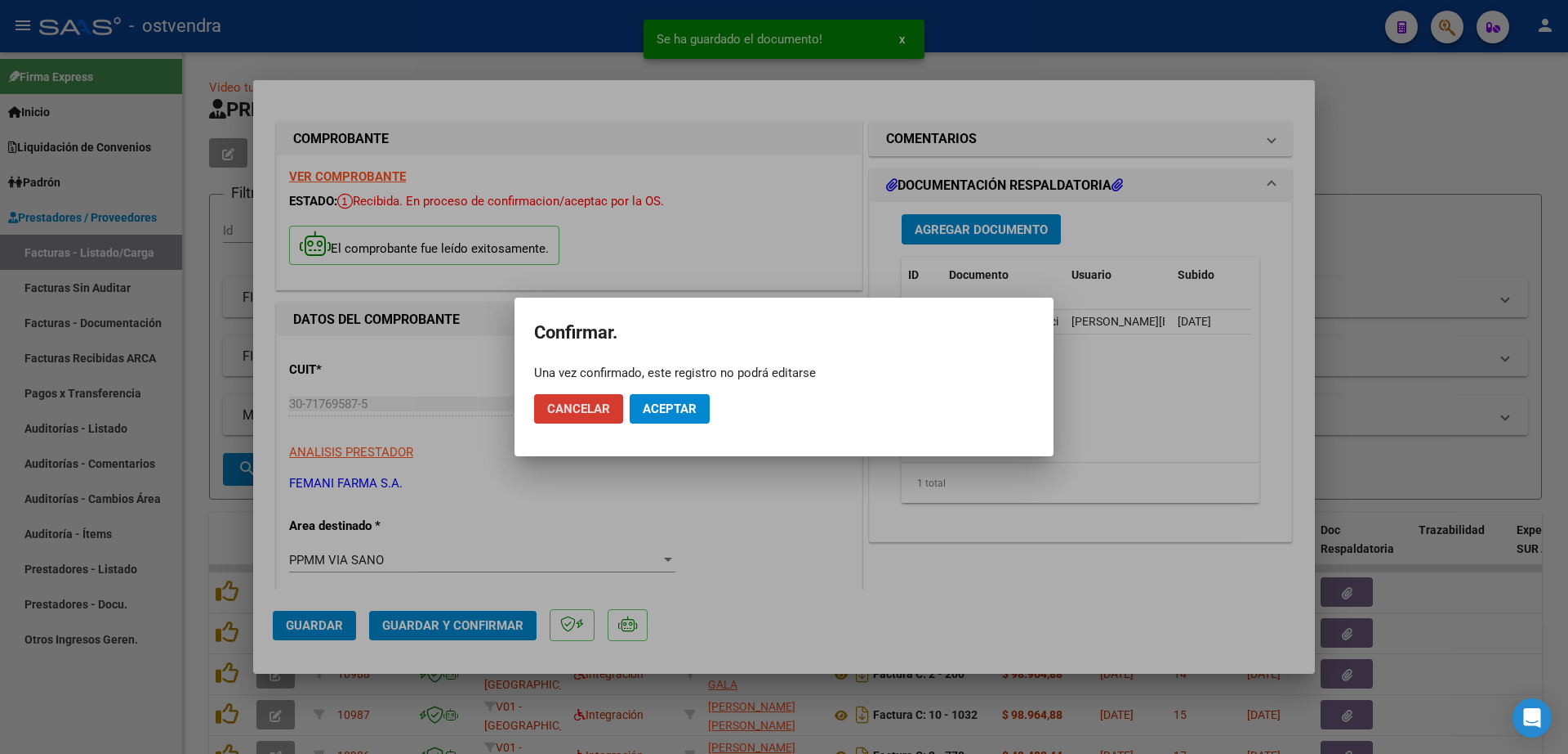
drag, startPoint x: 676, startPoint y: 408, endPoint x: 667, endPoint y: 410, distance: 9.2
click at [677, 407] on span "Aceptar" at bounding box center [670, 409] width 54 height 15
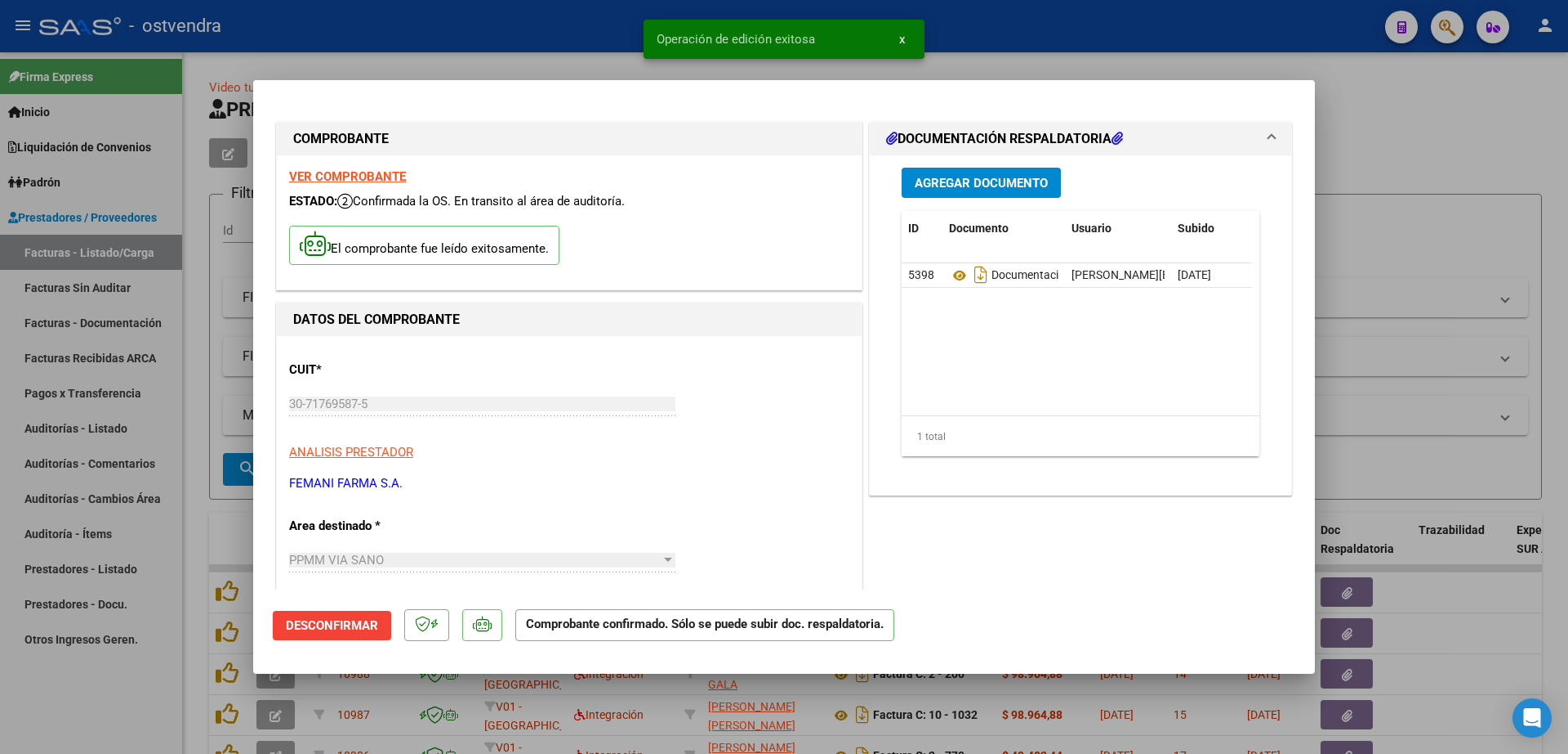
click at [115, 425] on div at bounding box center [784, 377] width 1568 height 754
type input "$ 0,00"
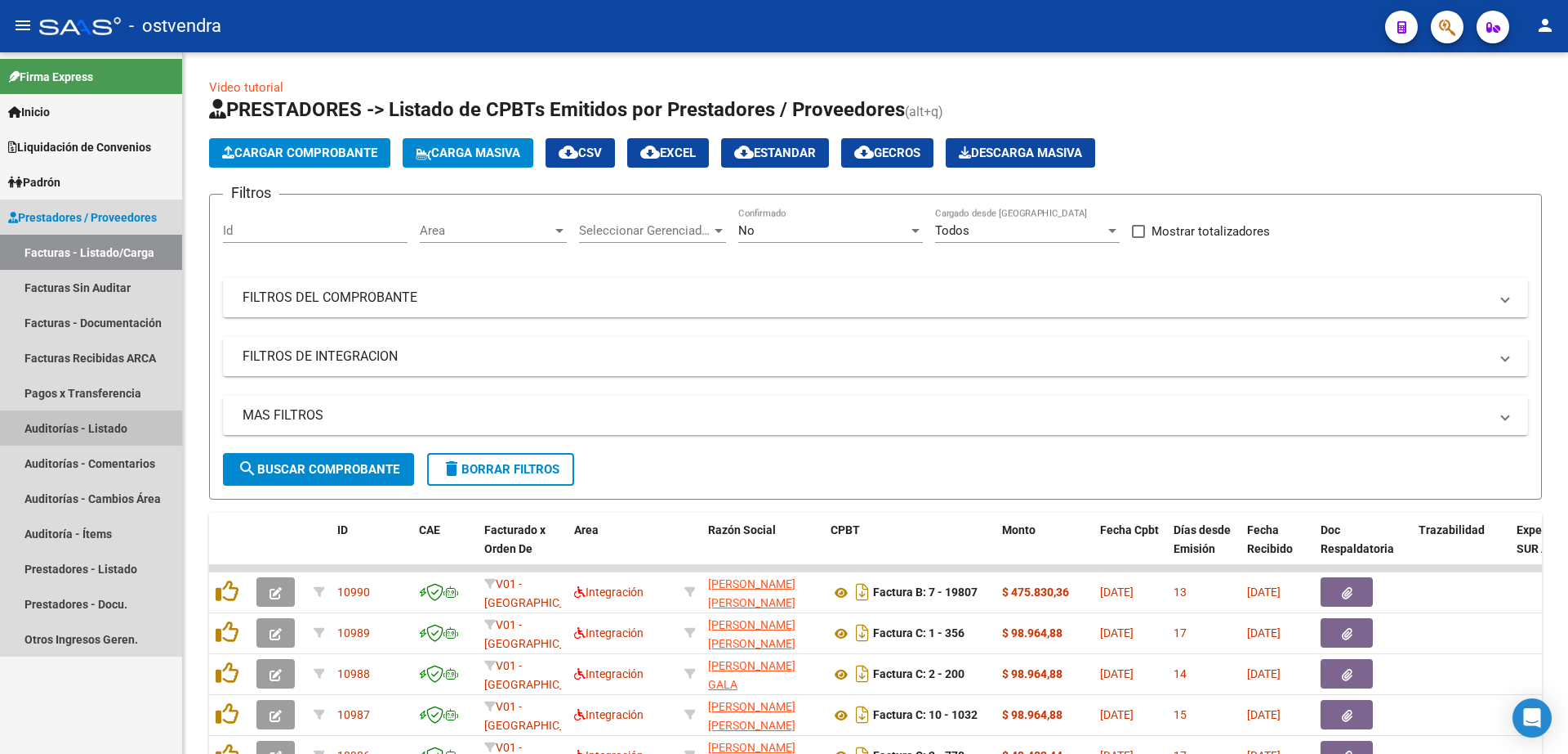
click at [131, 426] on link "Auditorías - Listado" at bounding box center [91, 428] width 182 height 35
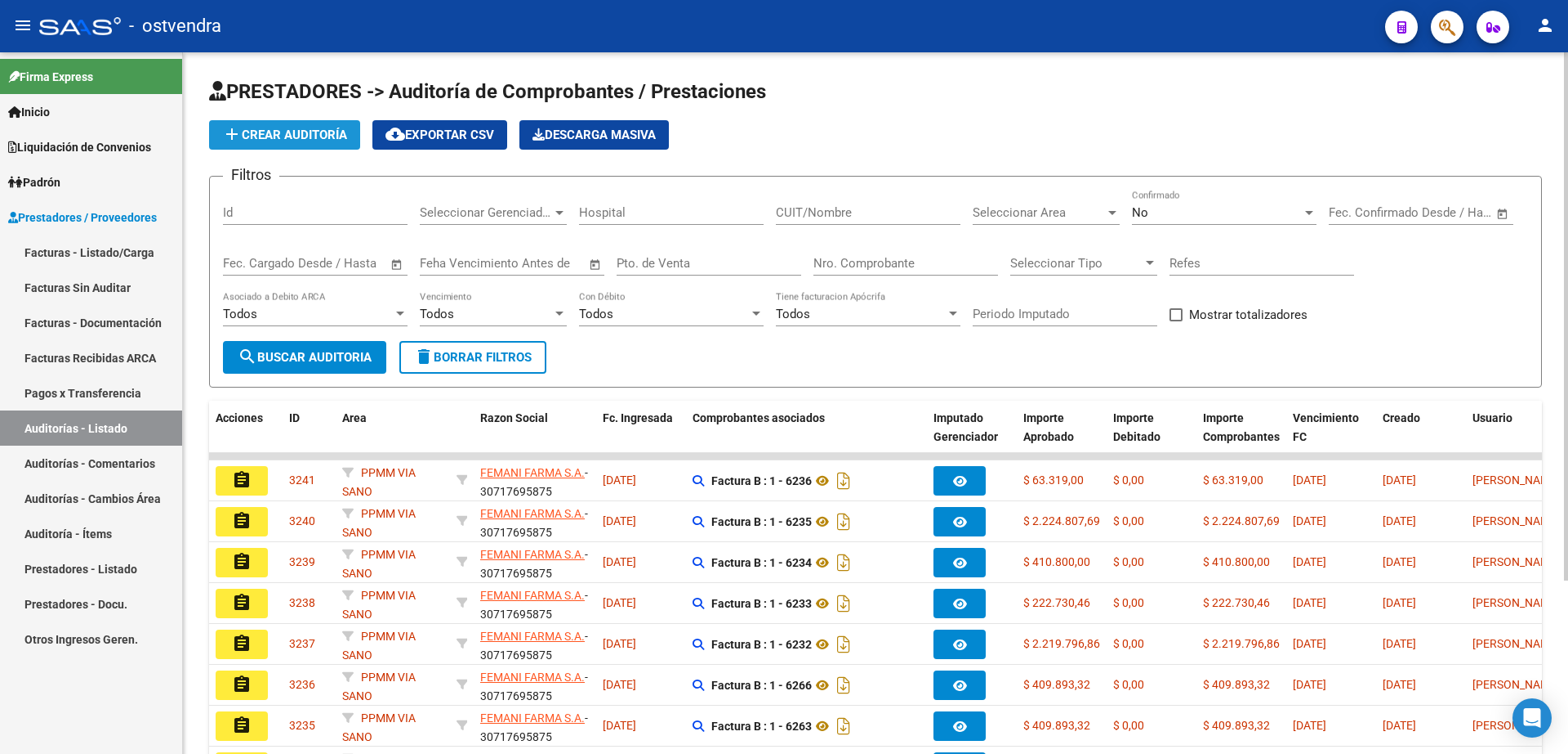
click at [284, 131] on span "add Crear Auditoría" at bounding box center [285, 135] width 125 height 15
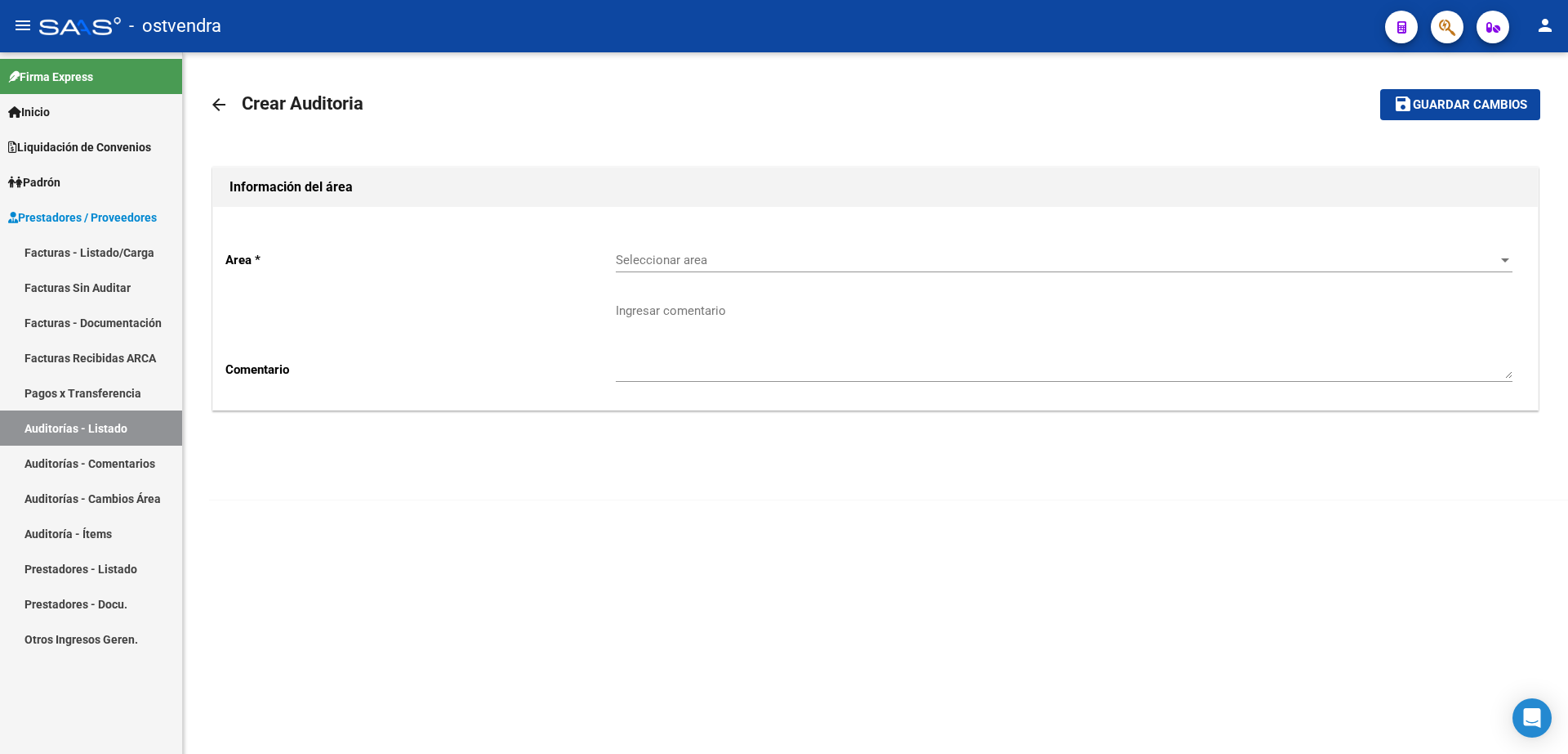
click at [679, 260] on span "Seleccionar area" at bounding box center [1057, 260] width 882 height 15
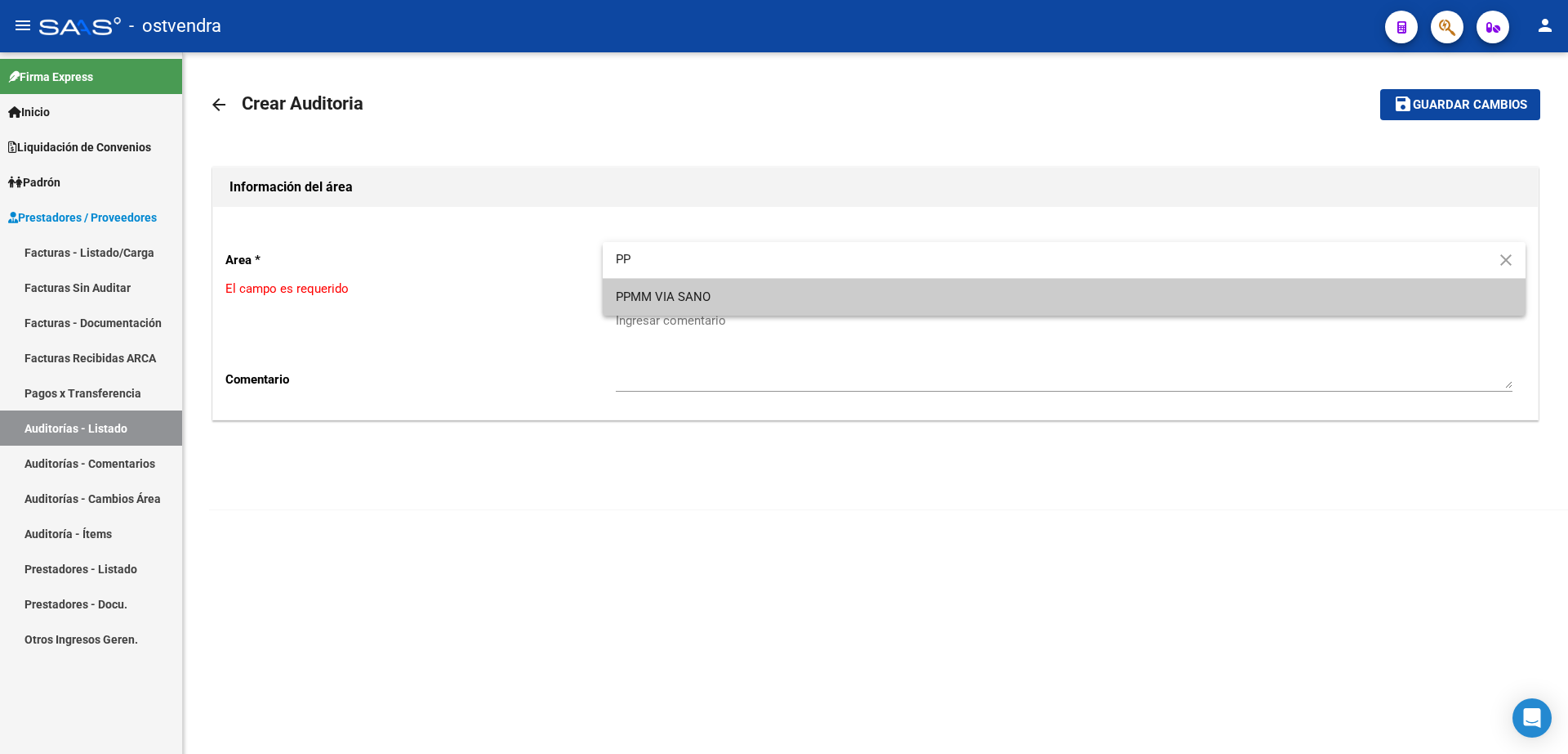
type input "PP"
click at [694, 308] on span "PPMM VIA SANO" at bounding box center [1064, 297] width 897 height 37
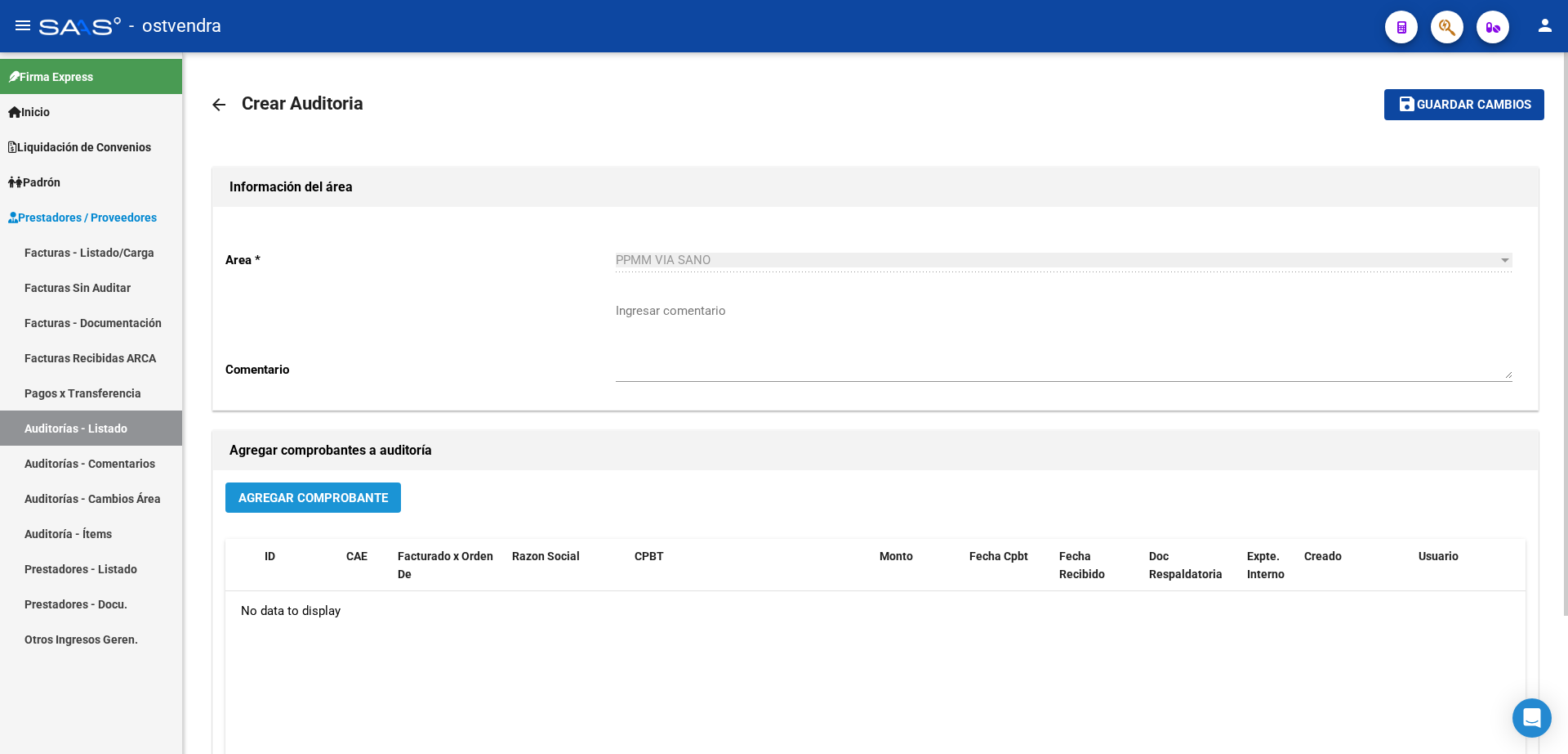
click at [357, 494] on span "Agregar Comprobante" at bounding box center [314, 498] width 150 height 15
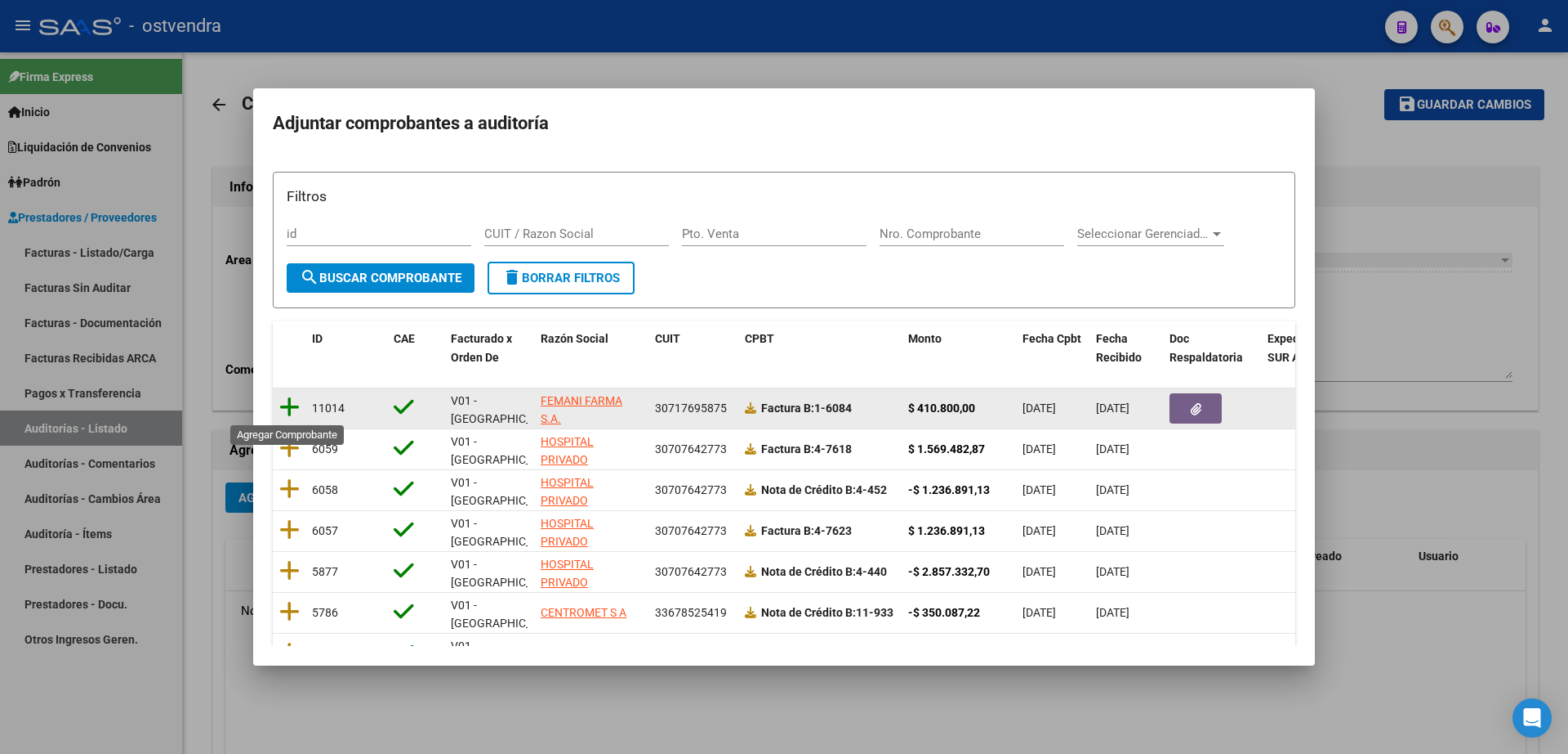
click at [298, 411] on icon at bounding box center [289, 407] width 21 height 23
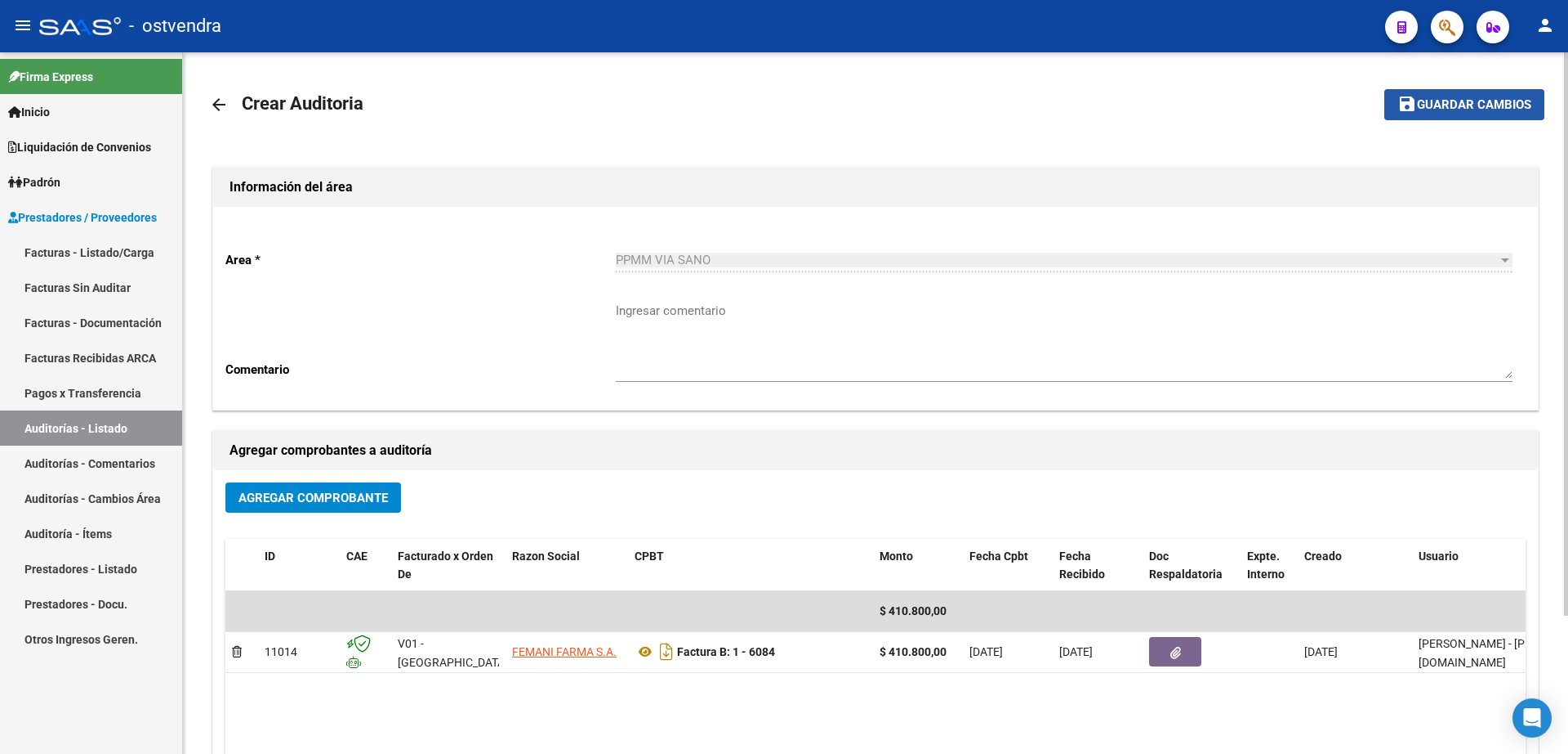
drag, startPoint x: 1498, startPoint y: 107, endPoint x: 1339, endPoint y: 210, distance: 189.4
click at [1496, 108] on span "Guardar cambios" at bounding box center [1474, 105] width 114 height 15
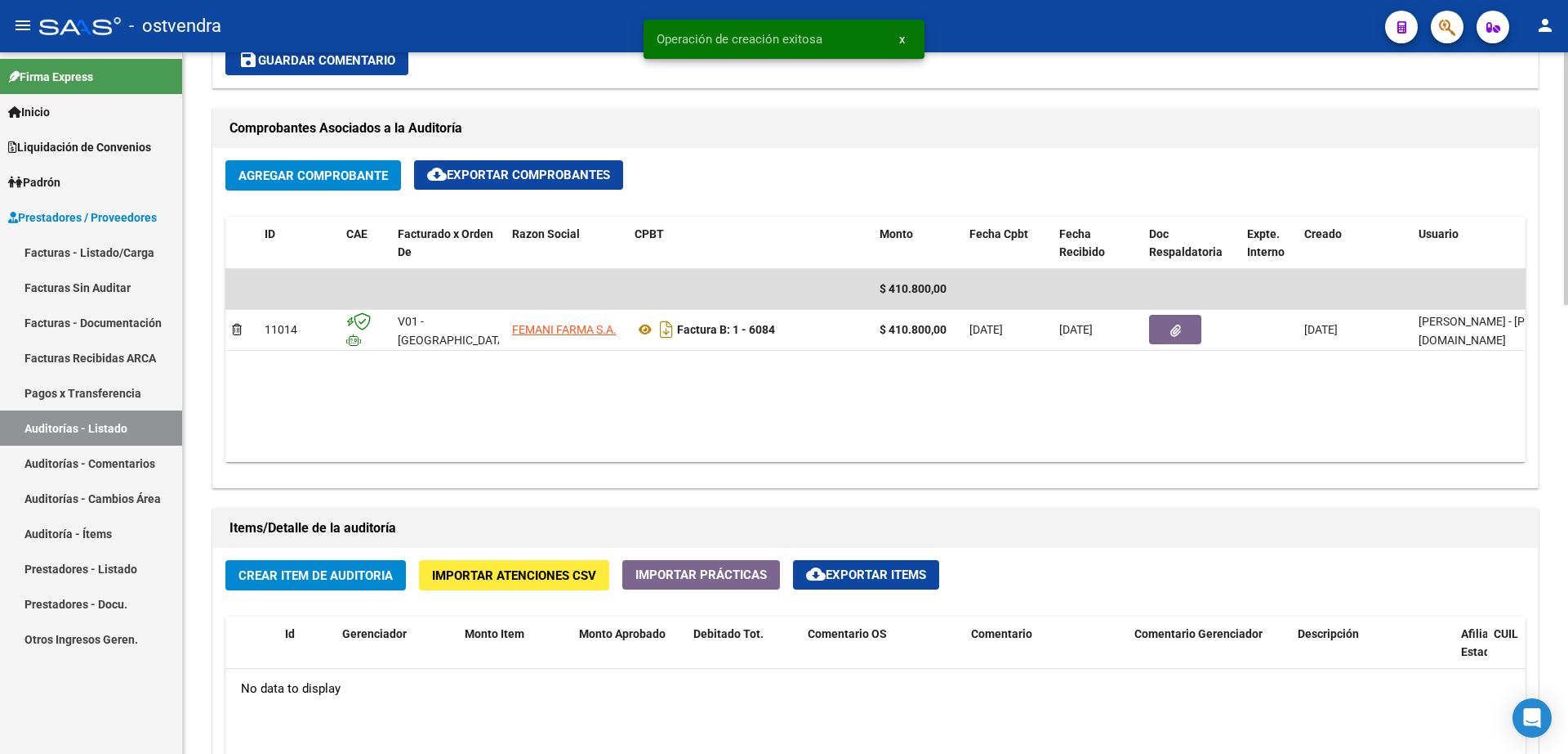
scroll to position [715, 0]
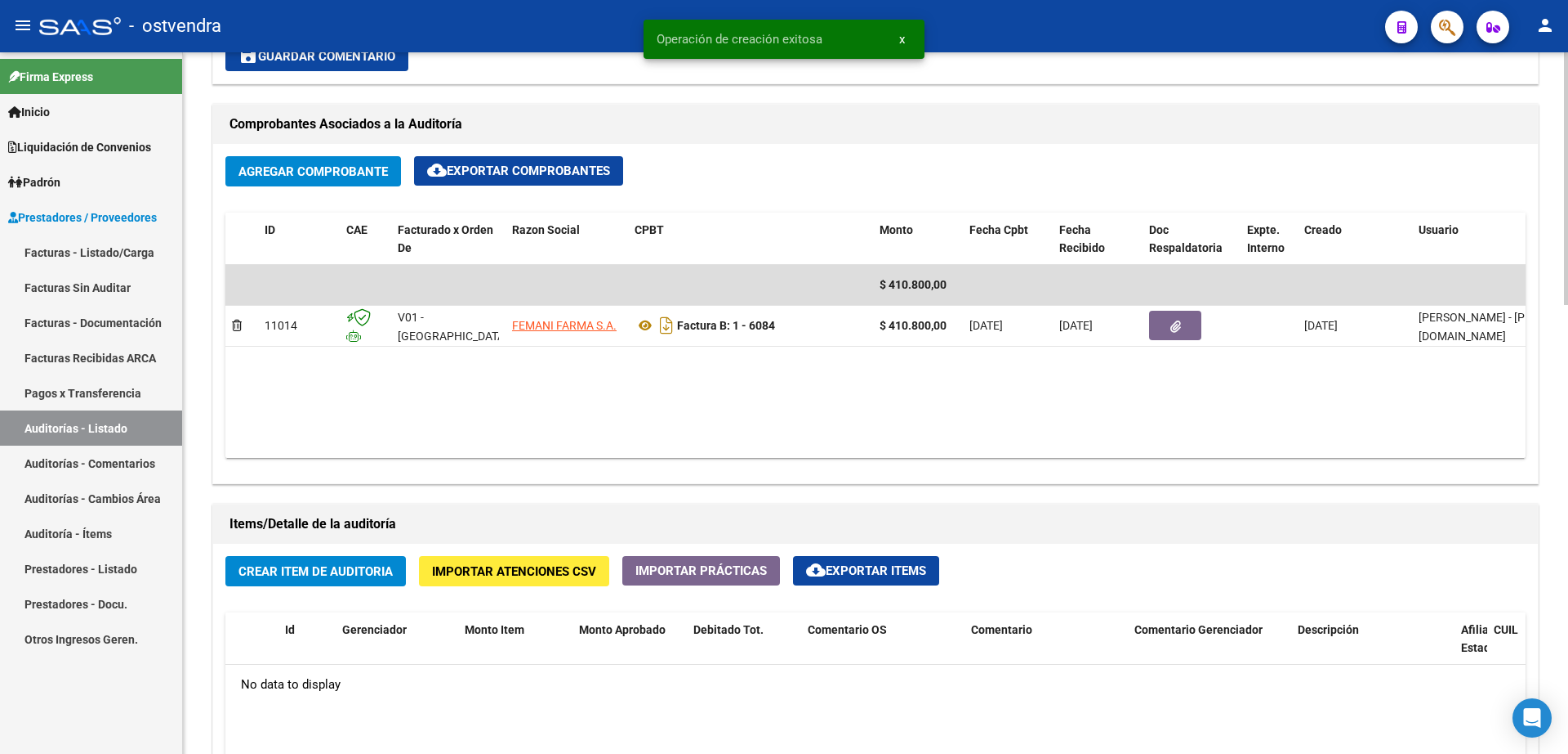
click at [328, 574] on span "Crear Item de Auditoria" at bounding box center [315, 571] width 154 height 15
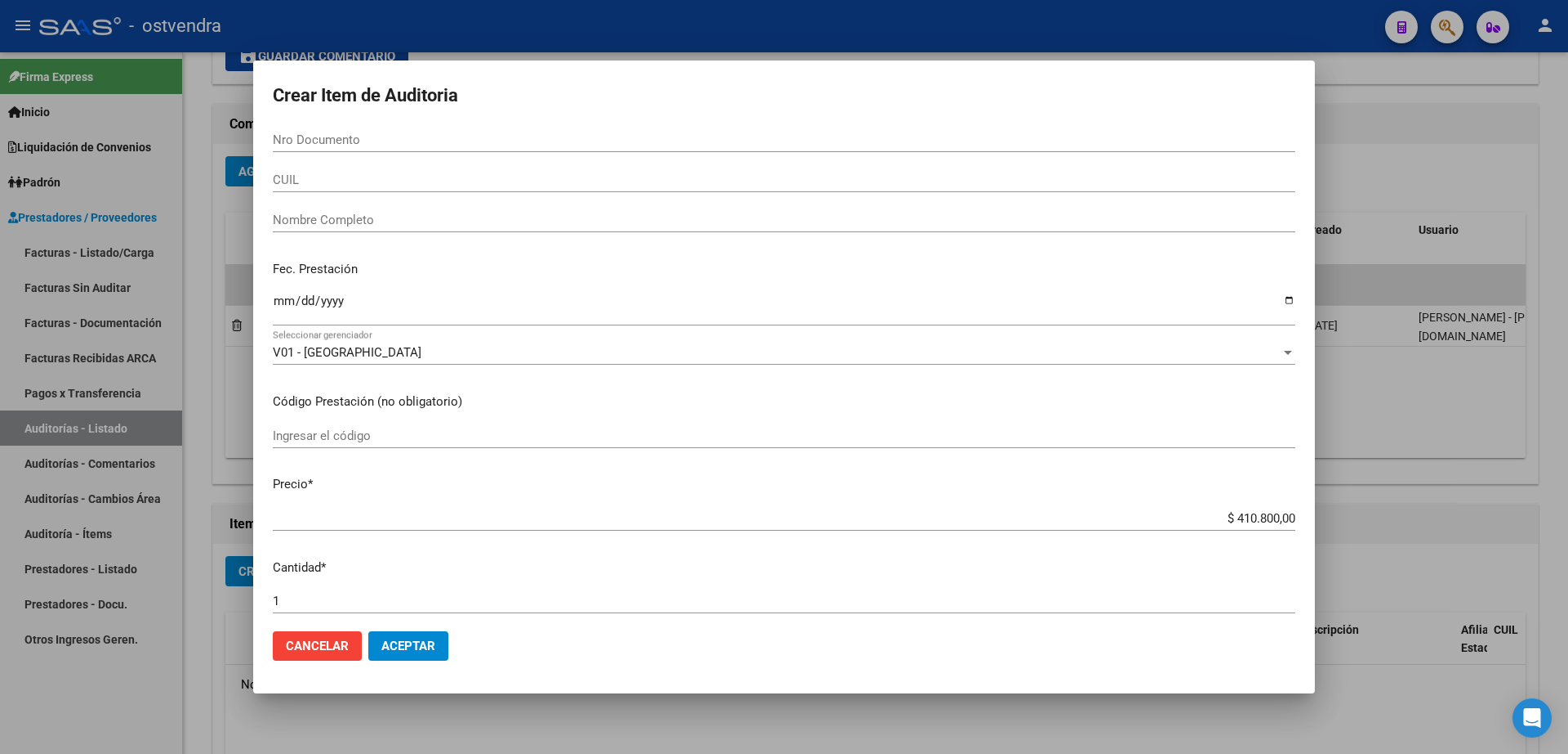
click at [355, 135] on input "Nro Documento" at bounding box center [784, 140] width 1023 height 15
type input "18881399"
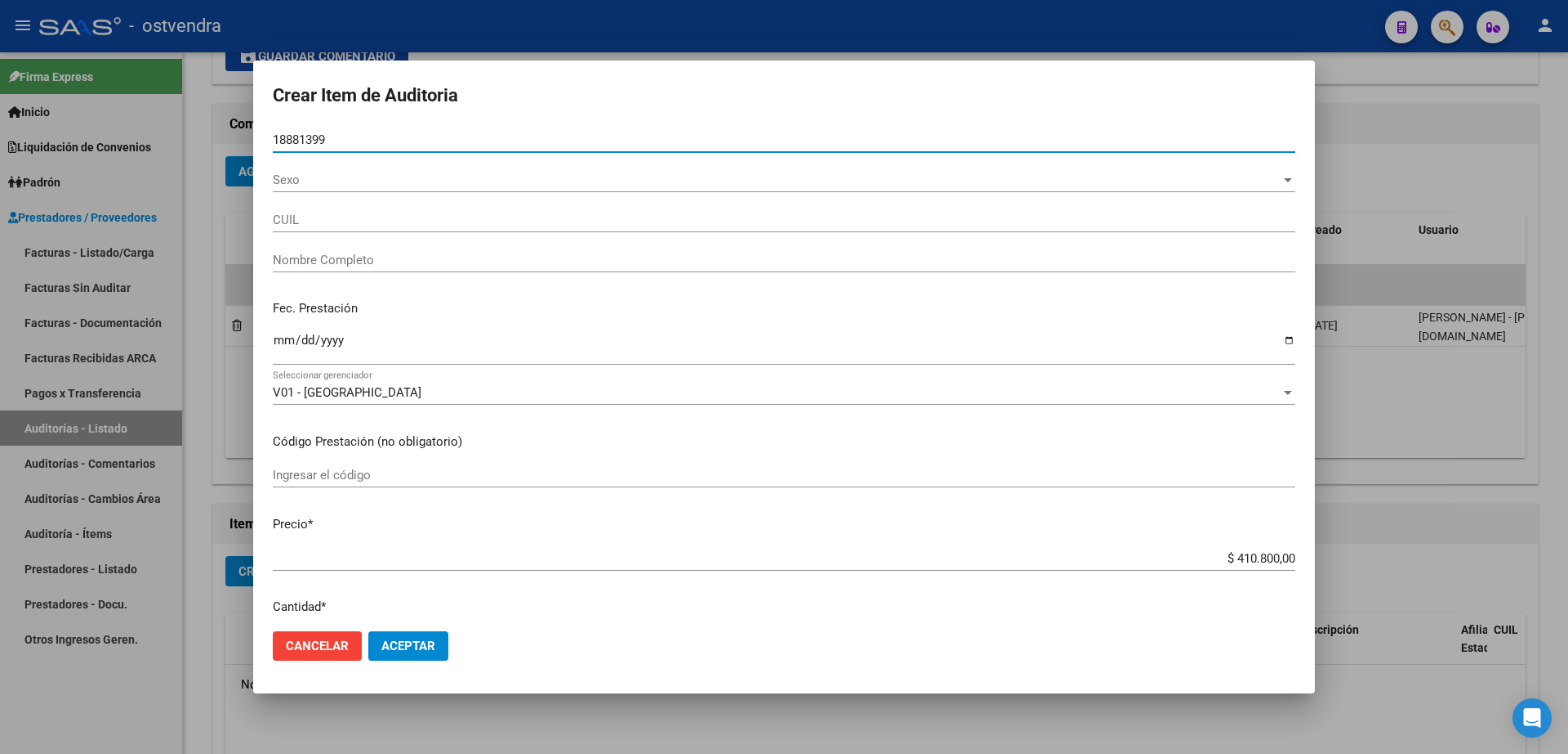
type input "20188813993"
type input "ONTIVERO JONATHAN DAVID"
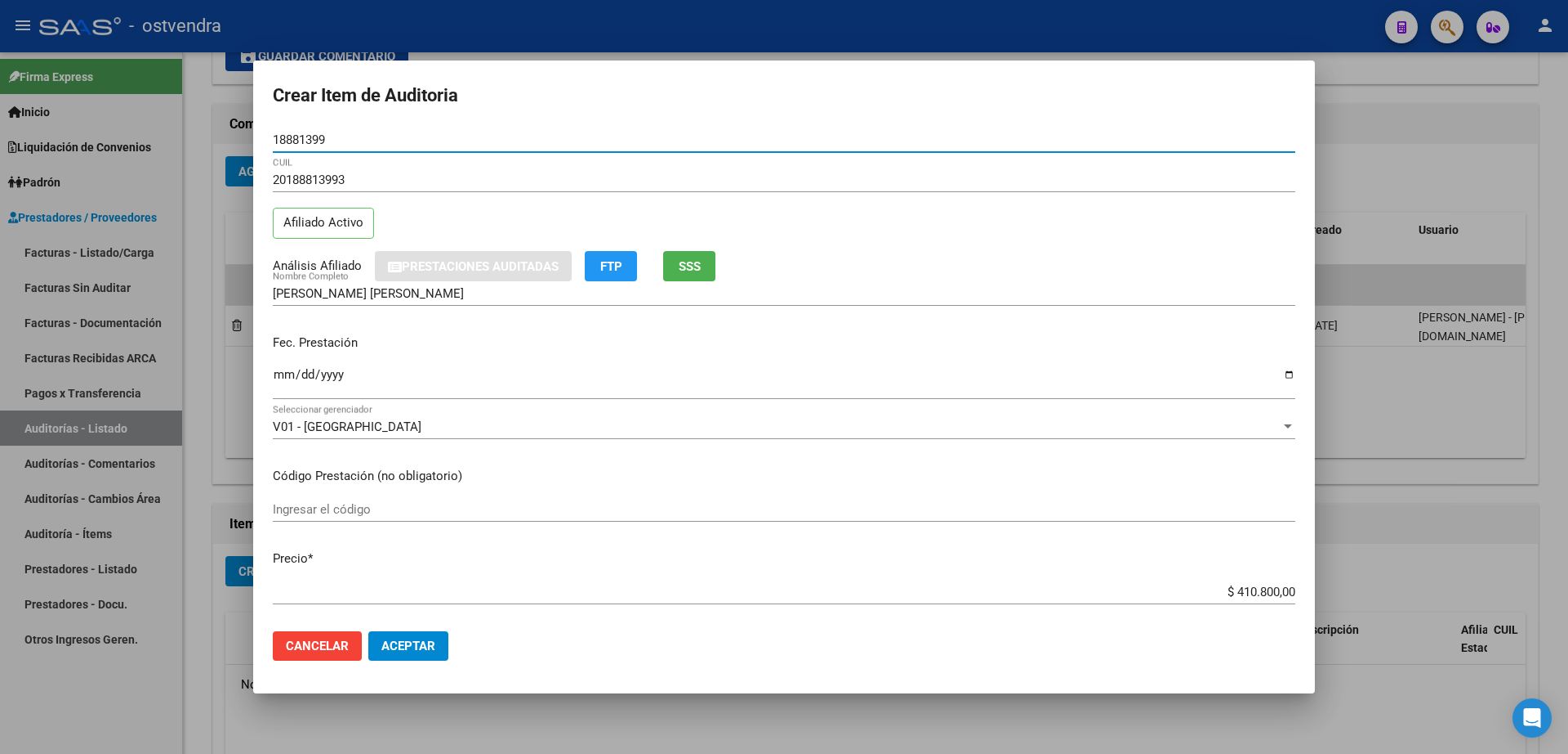
type input "18881399"
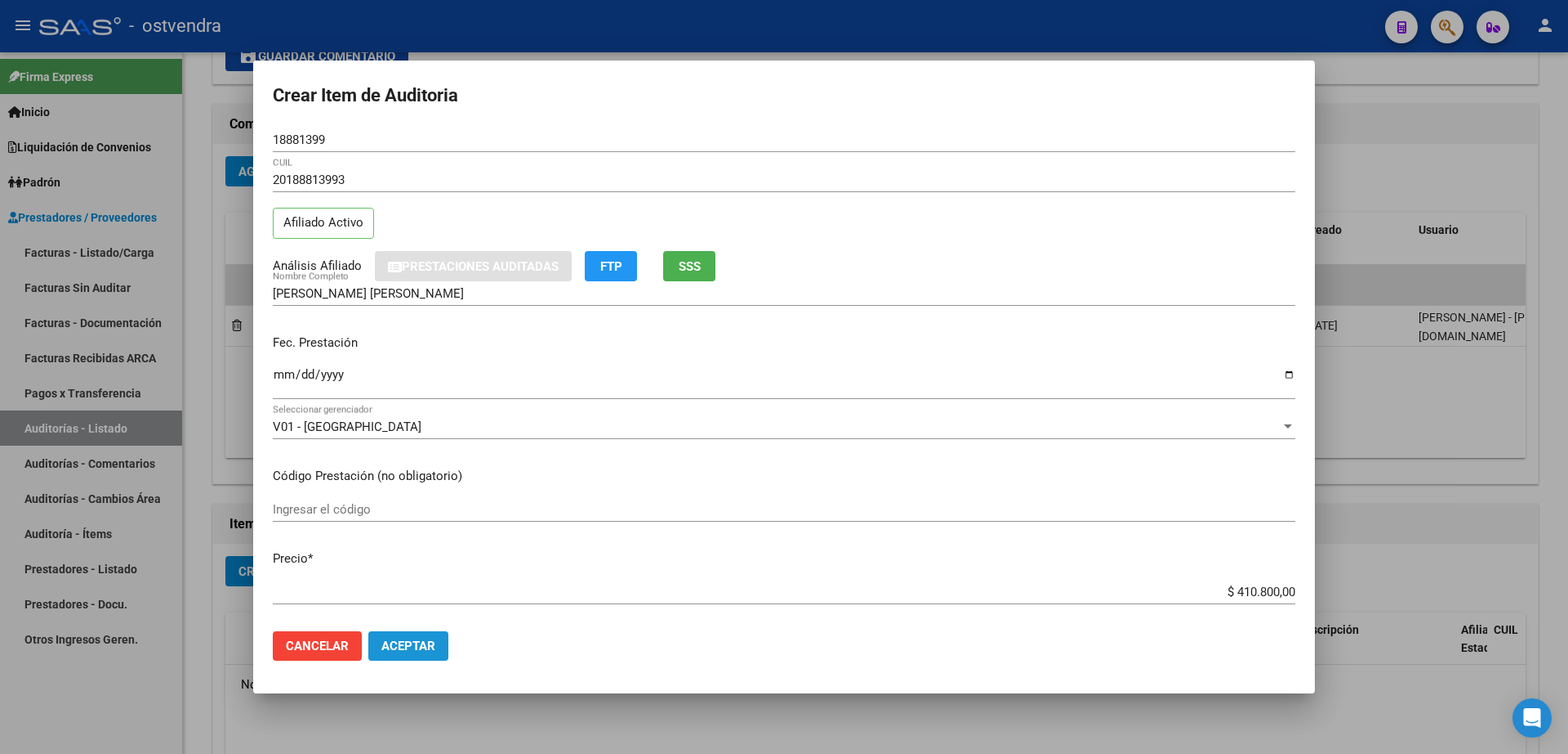
click at [422, 647] on span "Aceptar" at bounding box center [408, 646] width 54 height 15
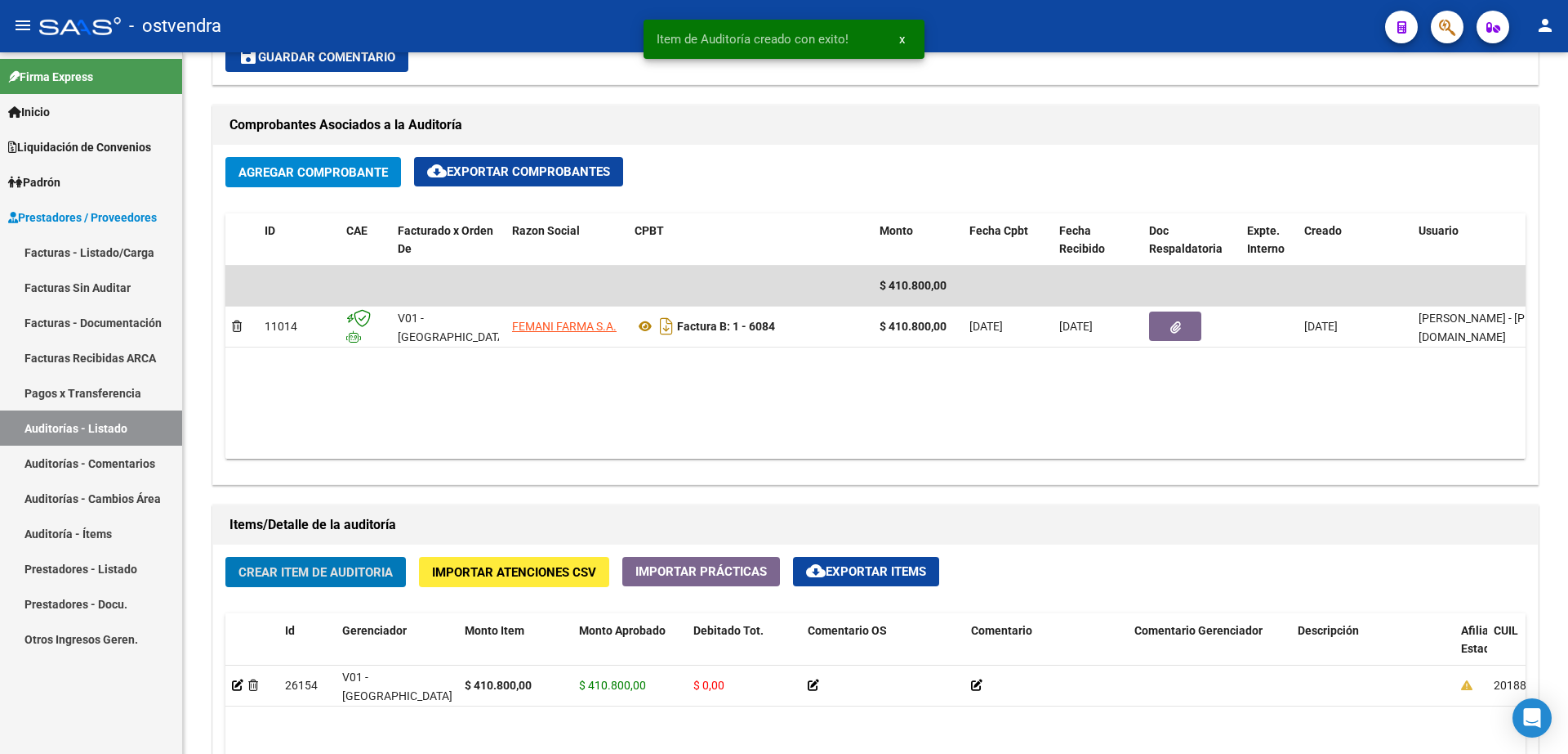
scroll to position [716, 0]
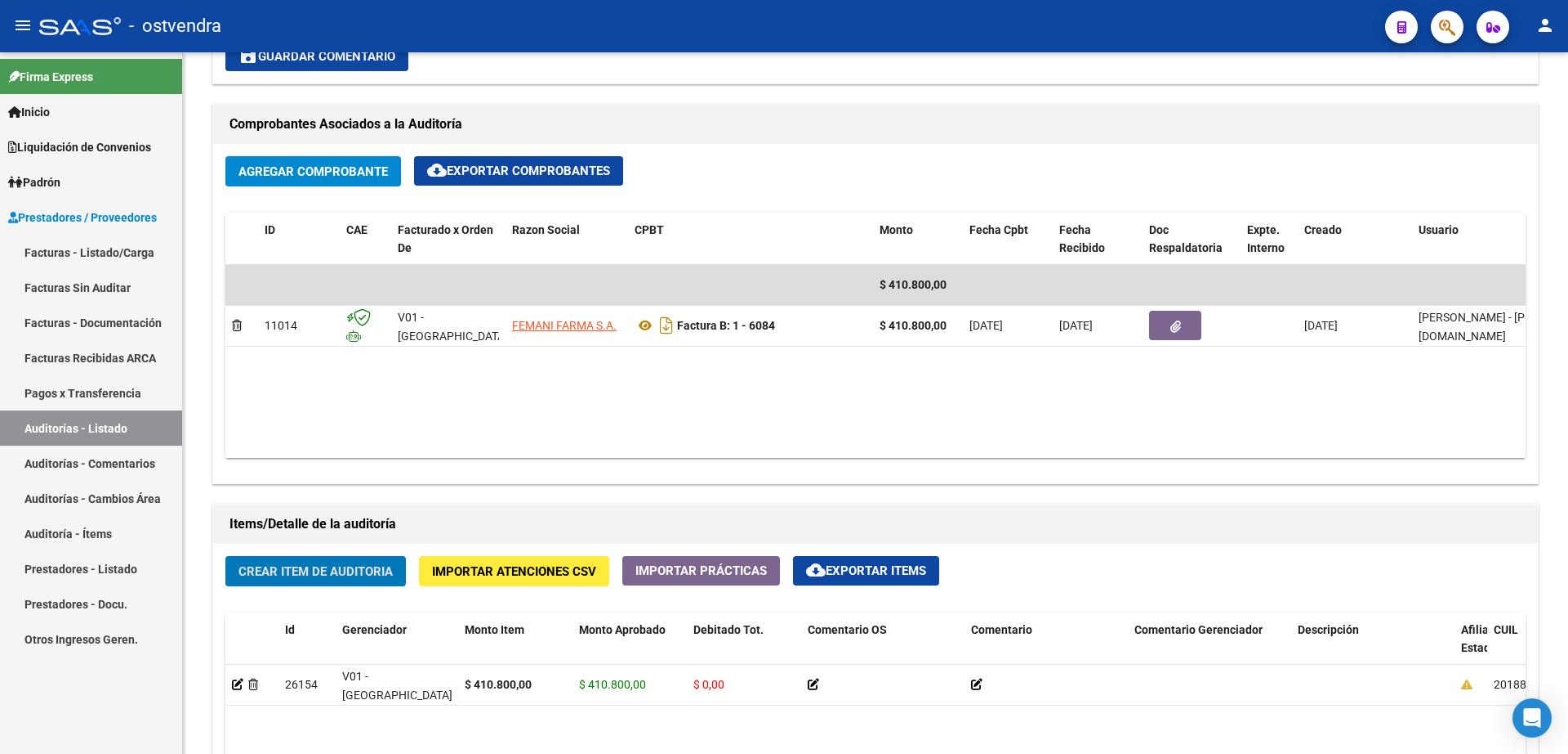
click at [114, 250] on link "Facturas - Listado/Carga" at bounding box center [91, 252] width 182 height 35
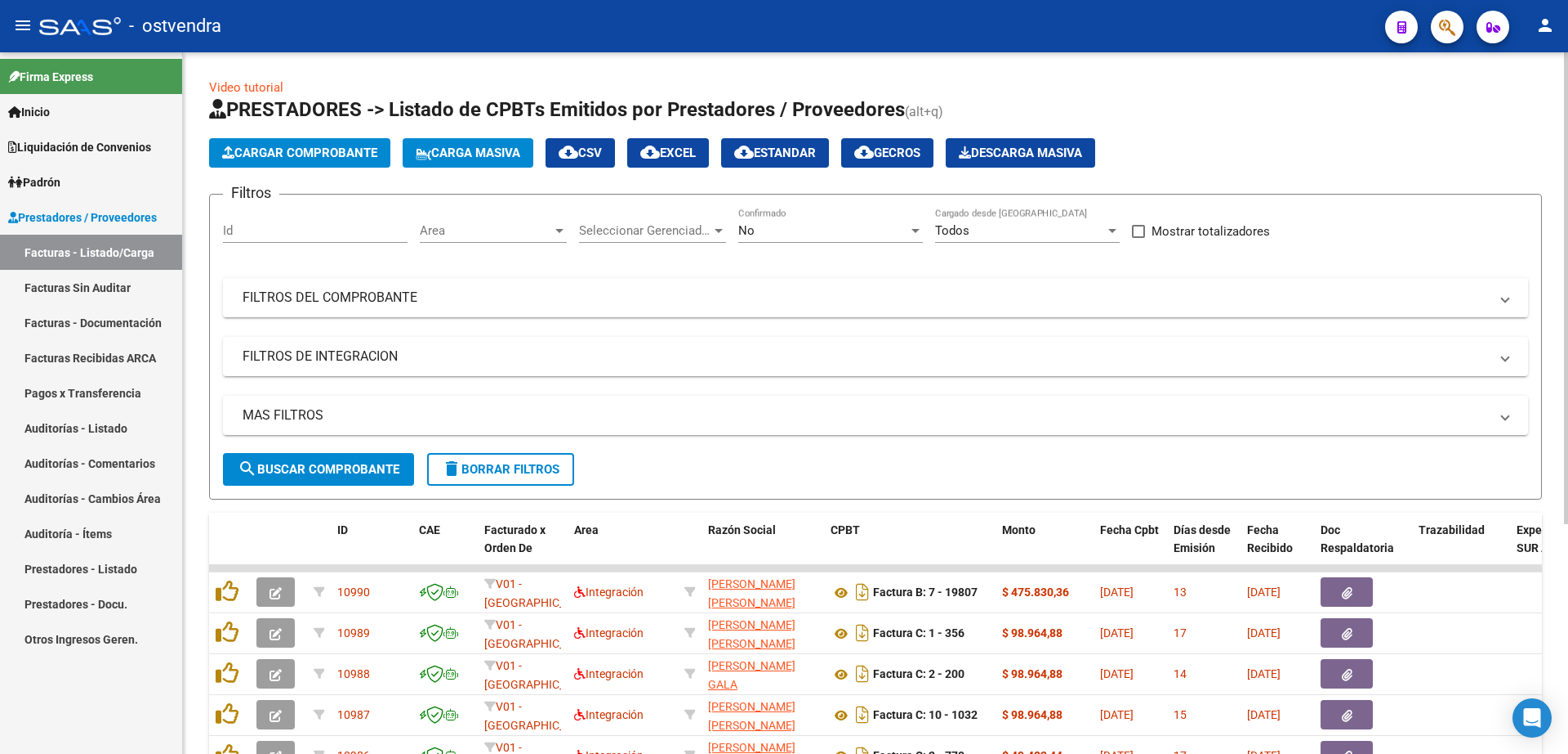
click at [322, 157] on span "Cargar Comprobante" at bounding box center [300, 153] width 155 height 15
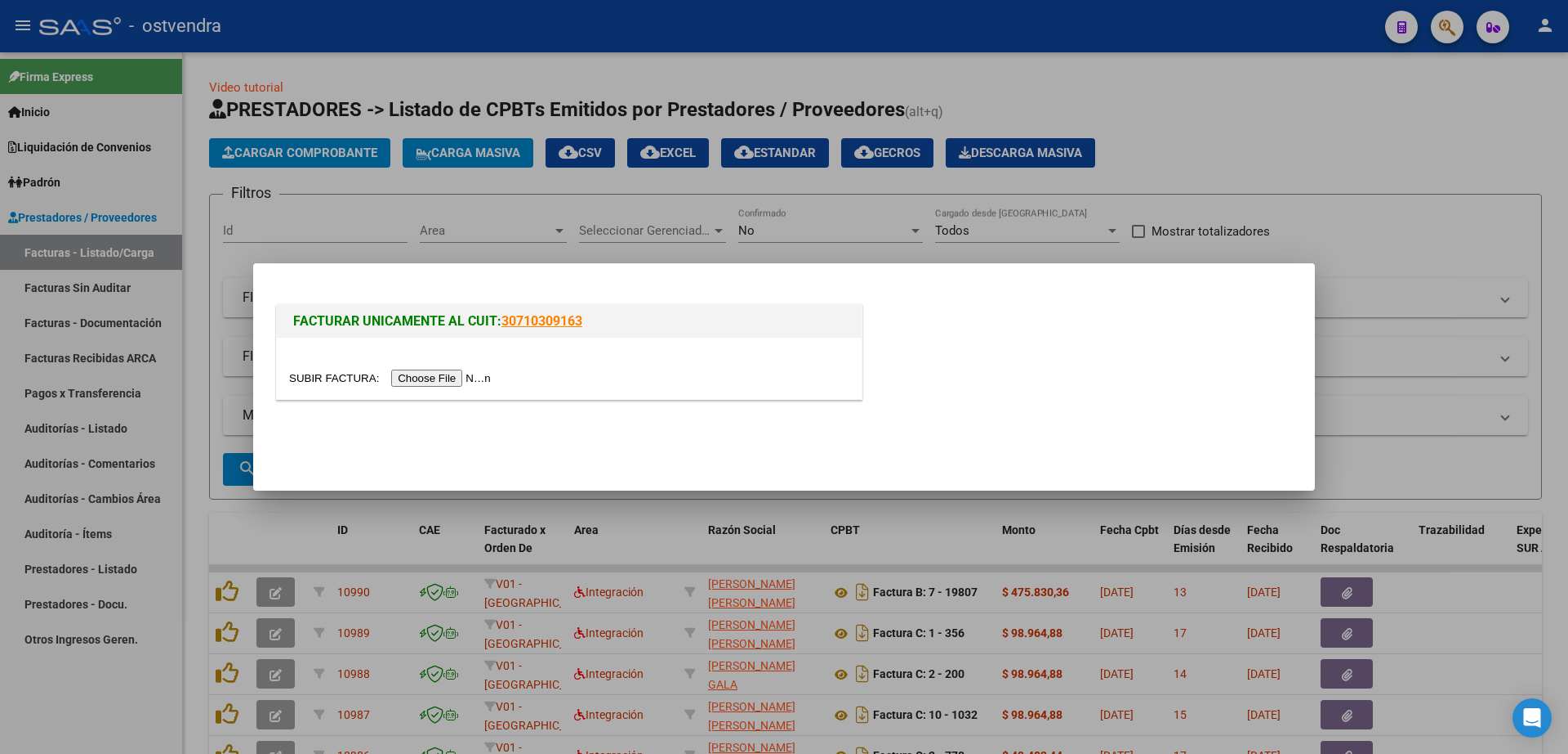
click at [478, 385] on div at bounding box center [569, 377] width 560 height 19
click at [481, 382] on input "file" at bounding box center [392, 377] width 207 height 17
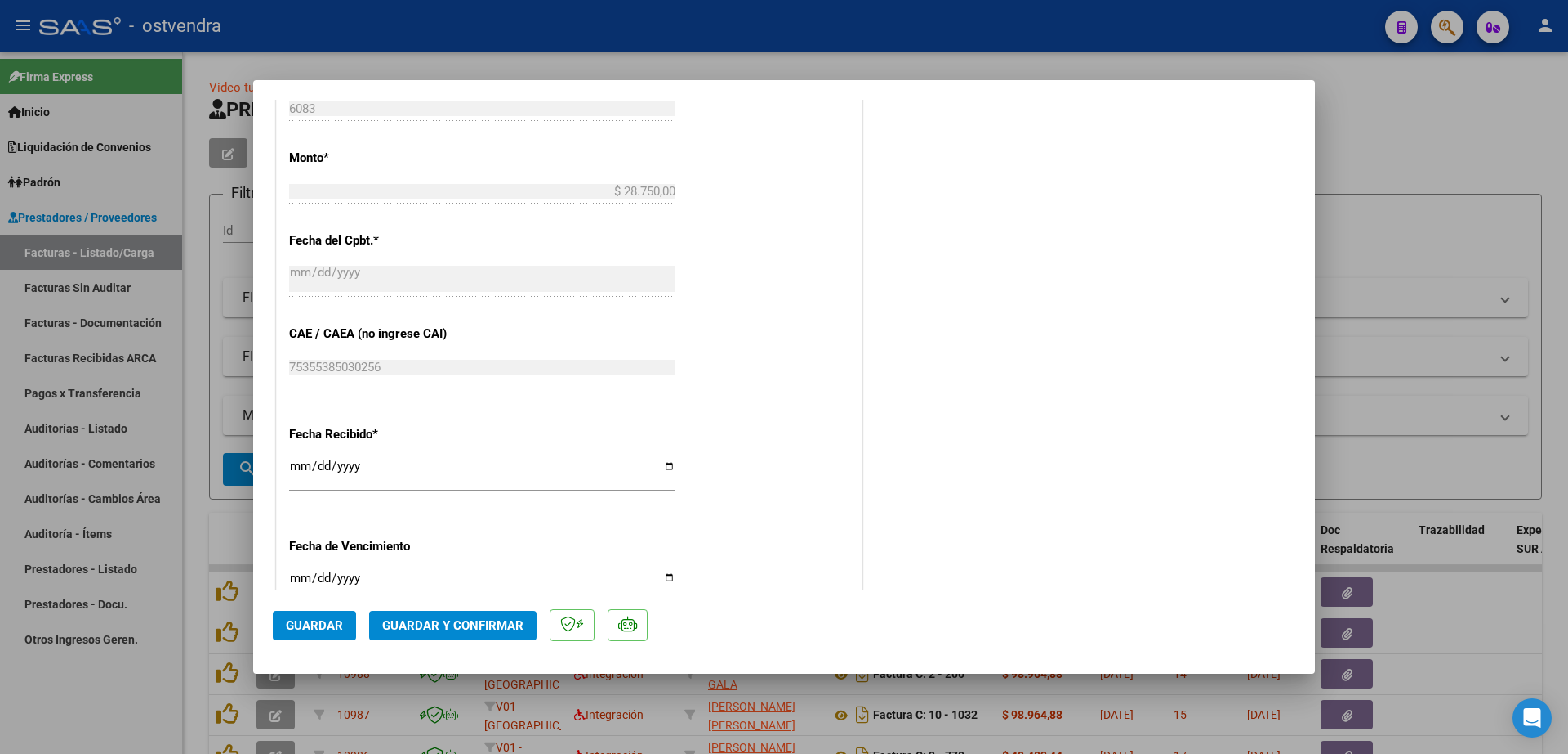
scroll to position [817, 0]
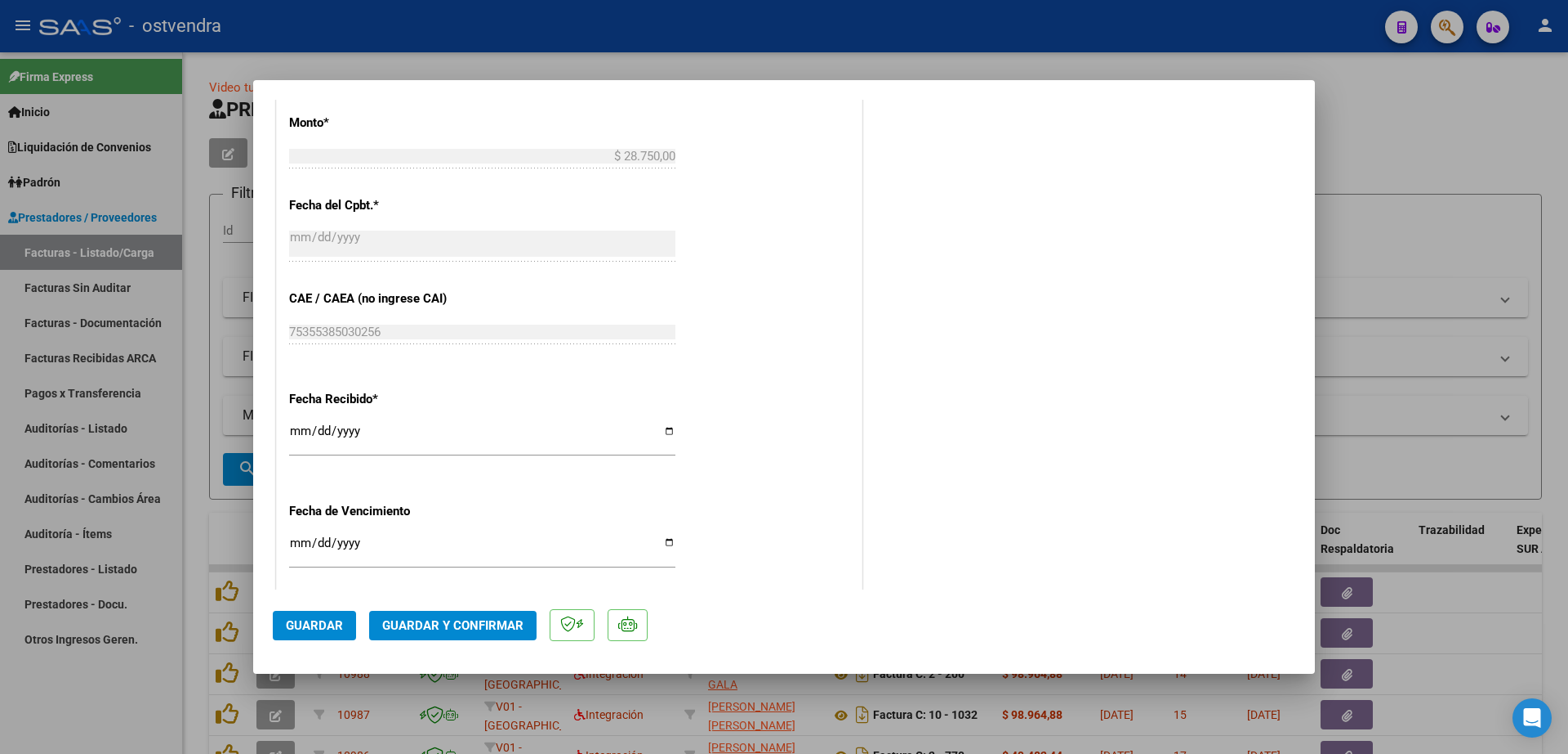
click at [292, 541] on input "Ingresar la fecha" at bounding box center [482, 550] width 386 height 26
type input "2025-09-11"
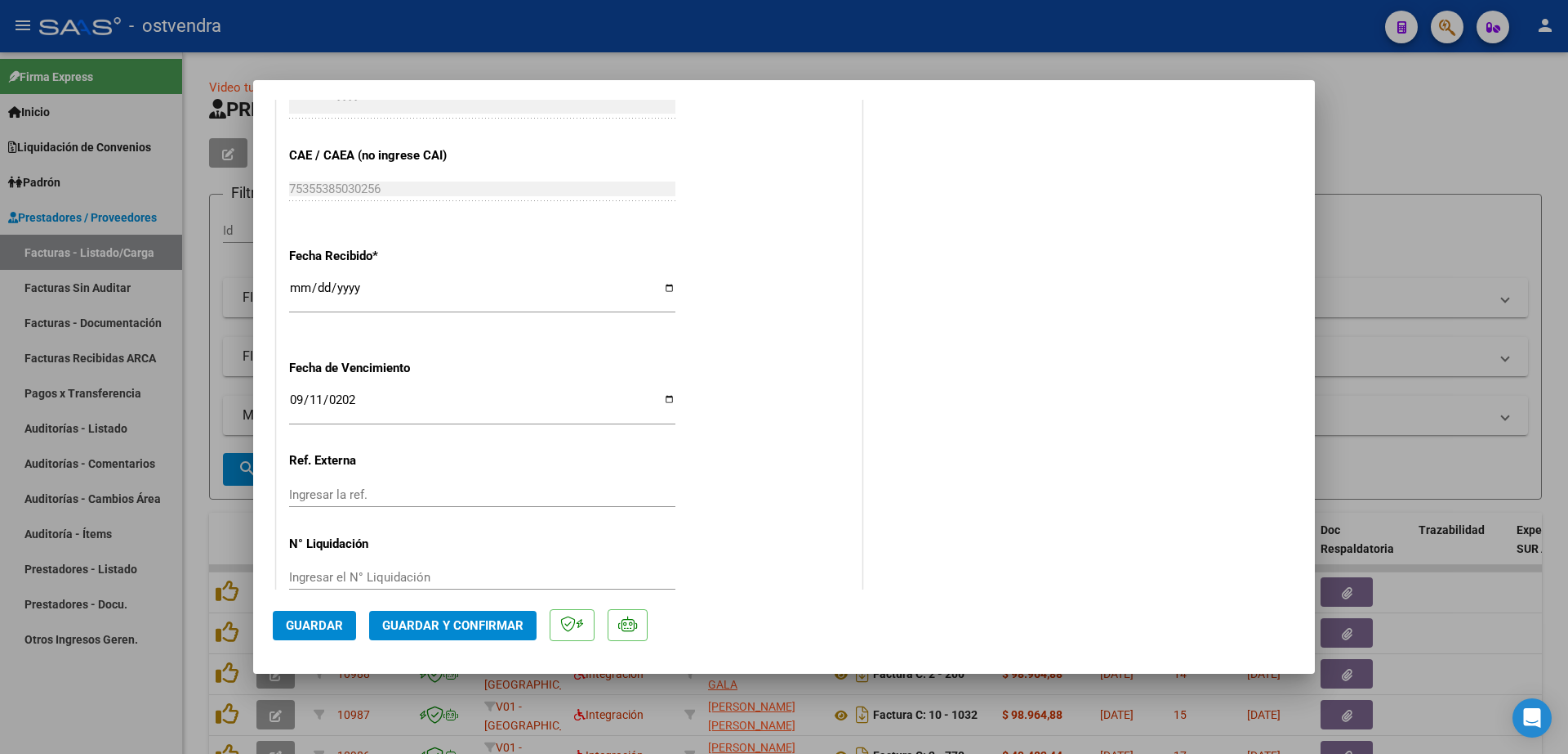
scroll to position [992, 0]
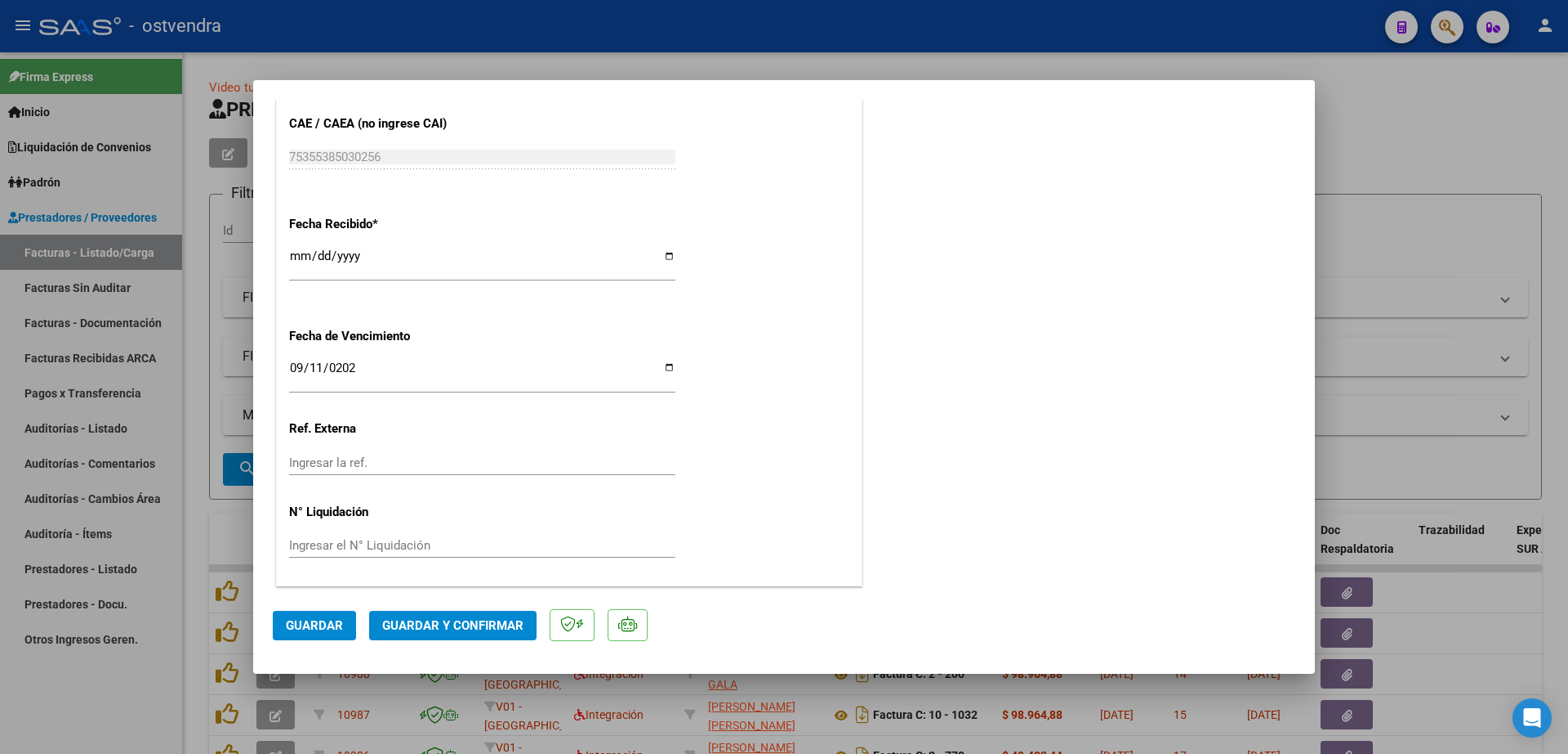
drag, startPoint x: 408, startPoint y: 552, endPoint x: 417, endPoint y: 544, distance: 12.0
click at [409, 550] on input "Ingresar el N° Liquidación" at bounding box center [482, 546] width 386 height 15
type input "08"
click at [329, 620] on span "Guardar" at bounding box center [314, 625] width 57 height 15
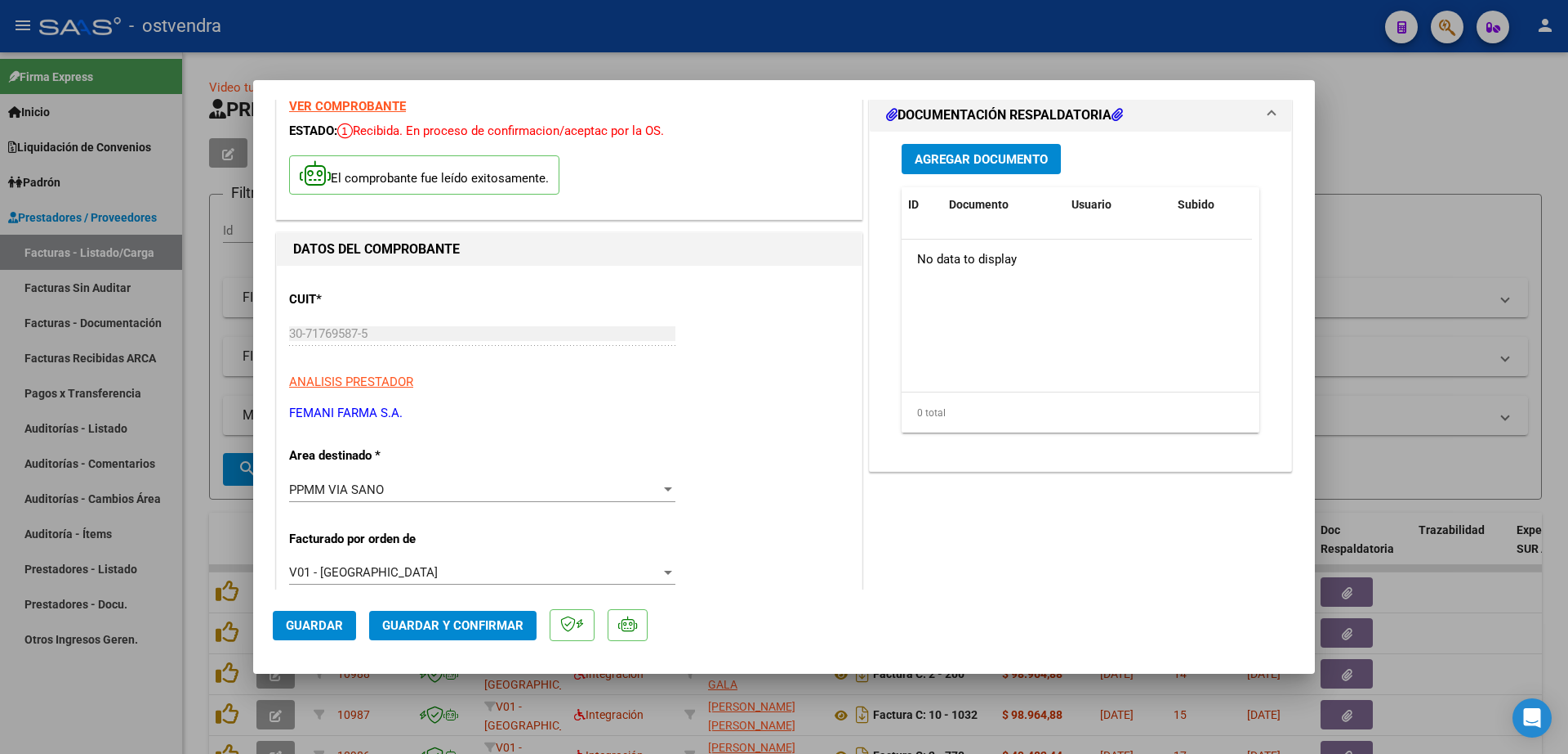
scroll to position [0, 0]
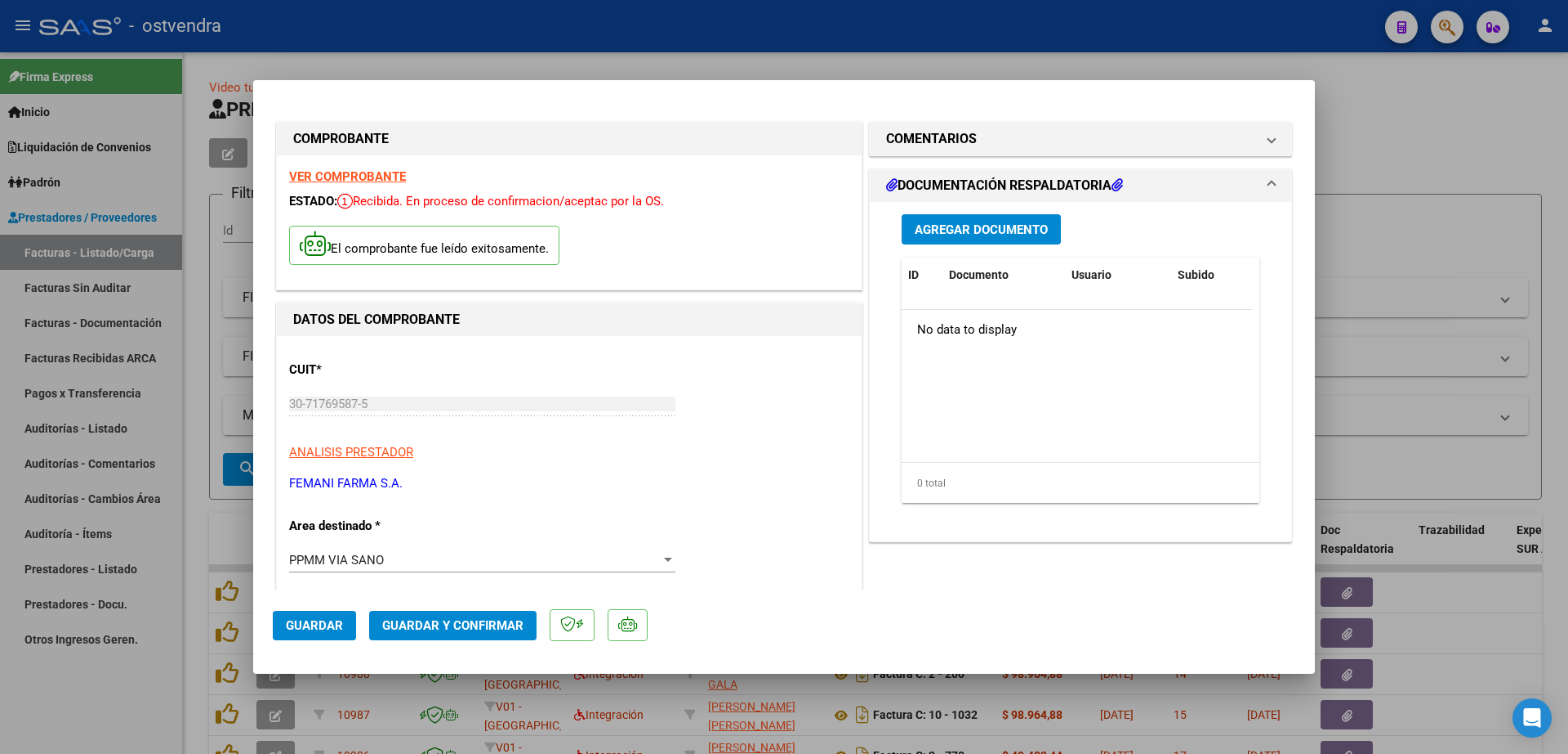
click at [968, 214] on button "Agregar Documento" at bounding box center [981, 229] width 159 height 30
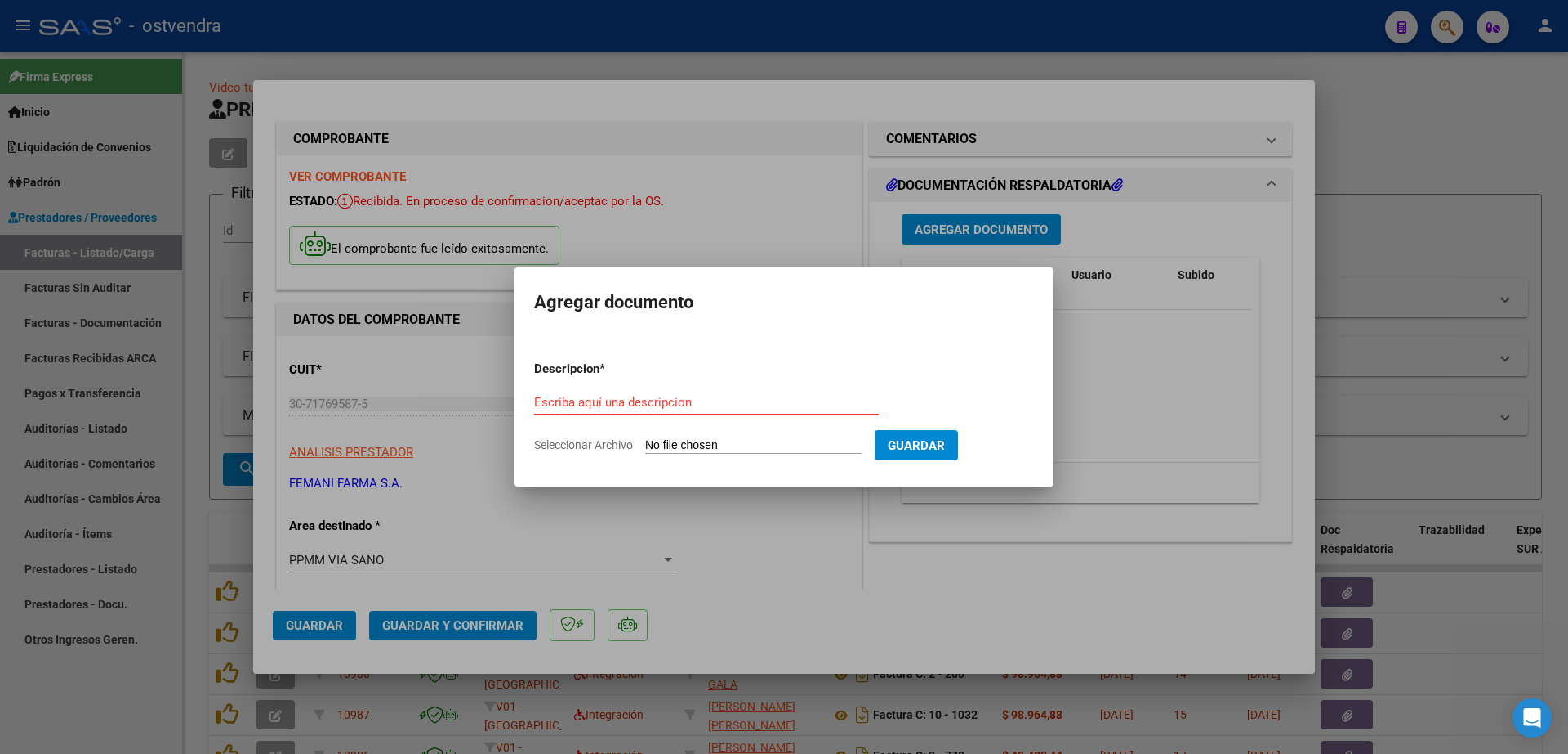
drag, startPoint x: 682, startPoint y: 393, endPoint x: 656, endPoint y: 405, distance: 28.6
paste input "documentacion"
type input "documentacion"
click at [722, 438] on input "Seleccionar Archivo" at bounding box center [754, 446] width 217 height 16
type input "C:\fakepath\FEMANI FARMA 6083.zip"
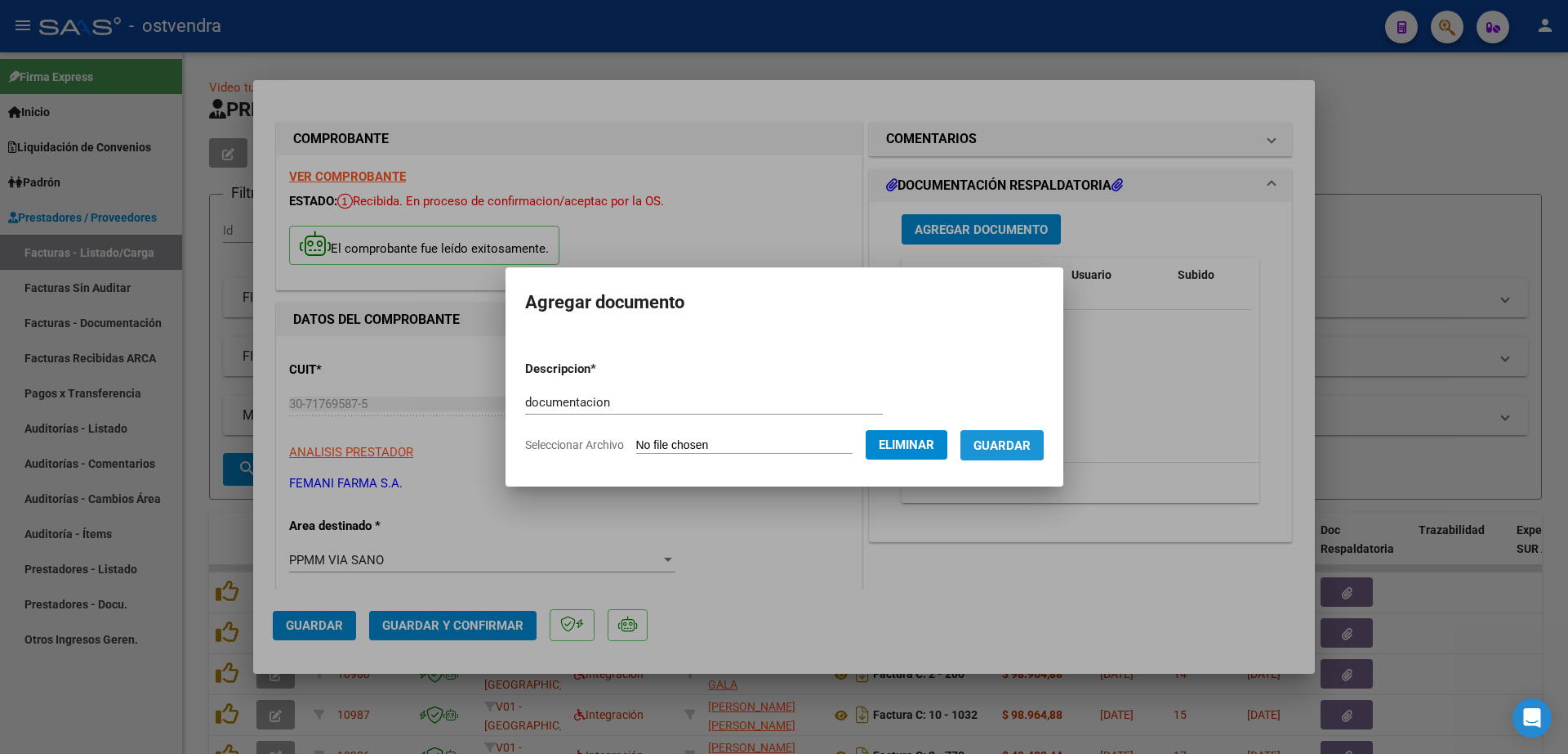
click at [1029, 447] on span "Guardar" at bounding box center [1001, 446] width 57 height 15
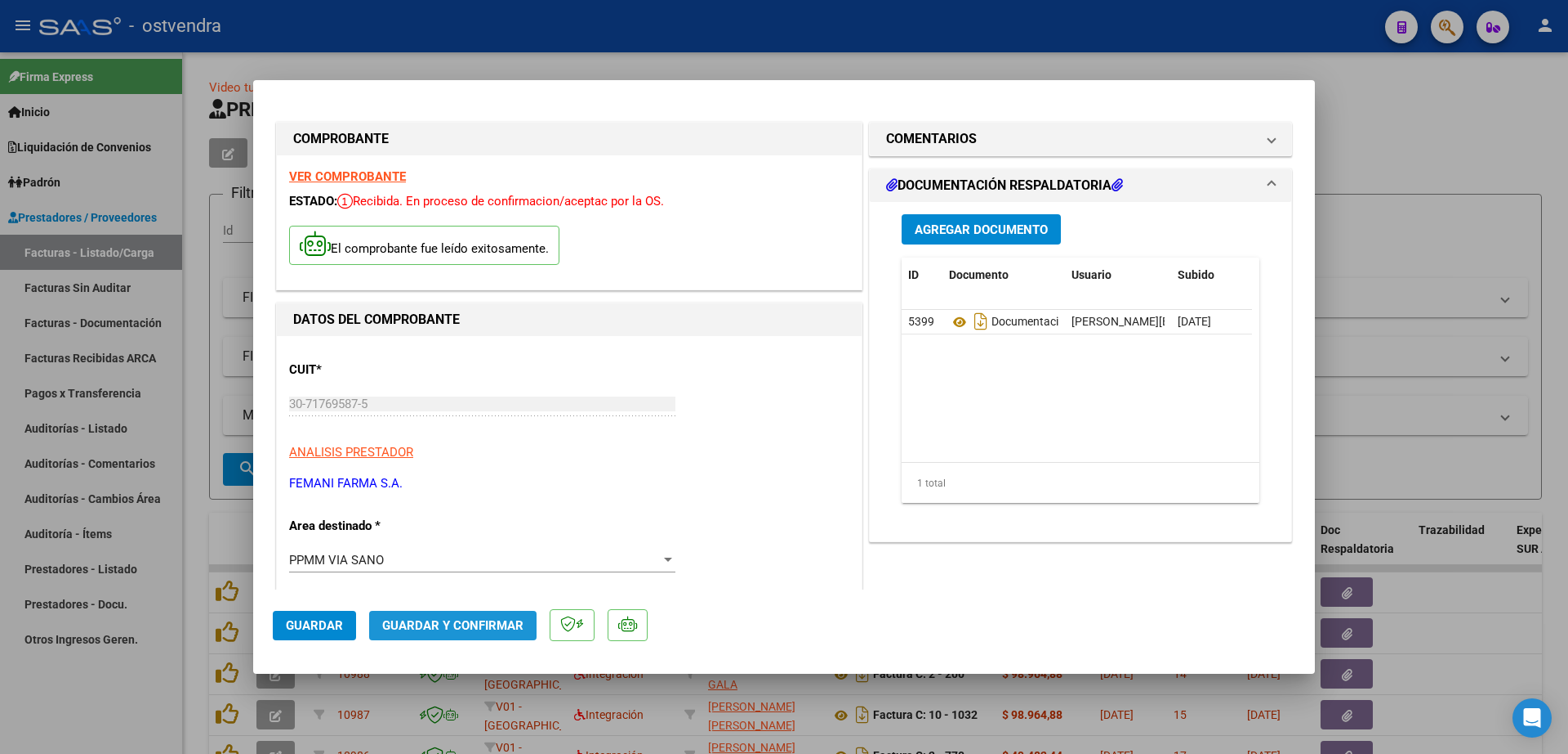
click at [468, 623] on span "Guardar y Confirmar" at bounding box center [453, 625] width 142 height 15
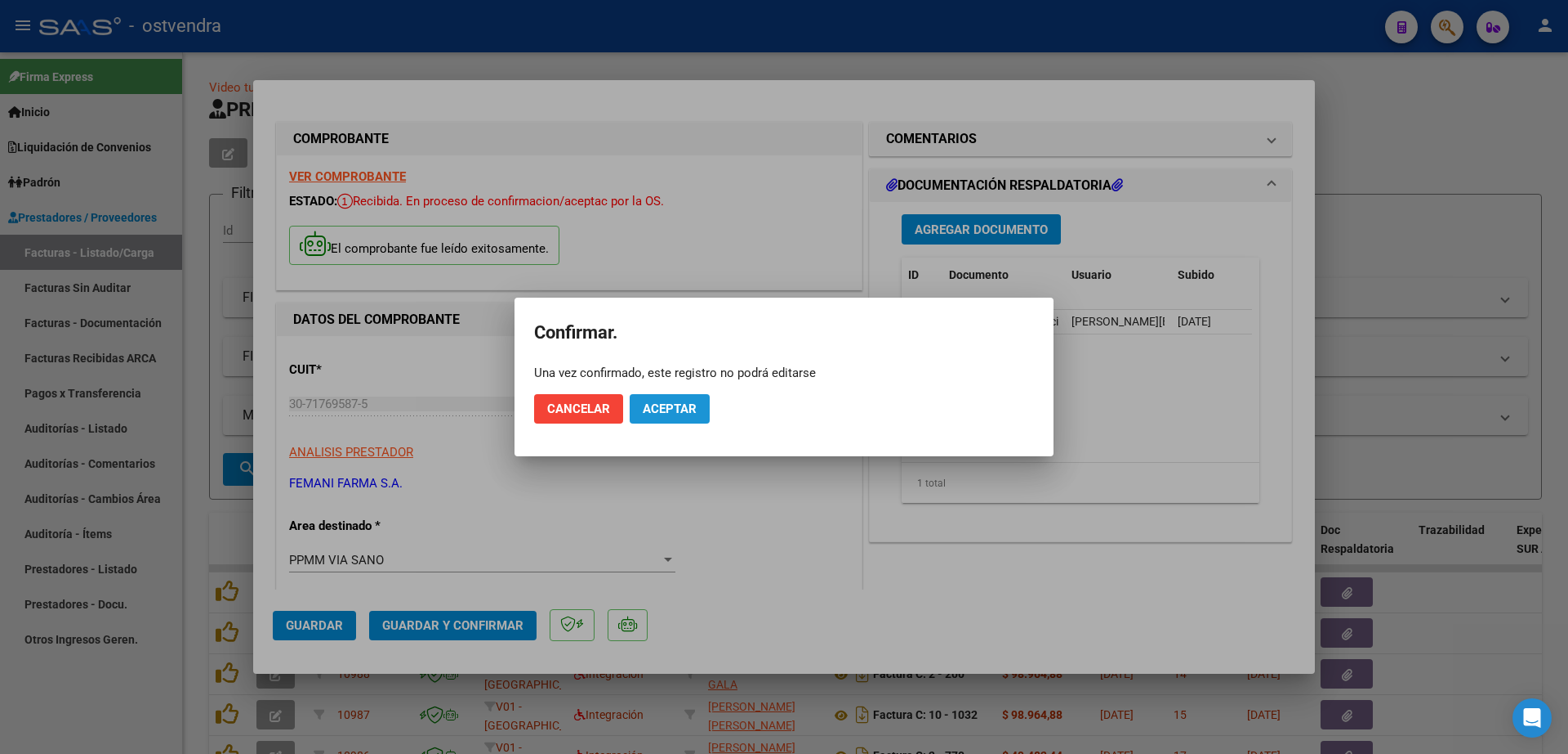
click at [692, 407] on span "Aceptar" at bounding box center [670, 409] width 54 height 15
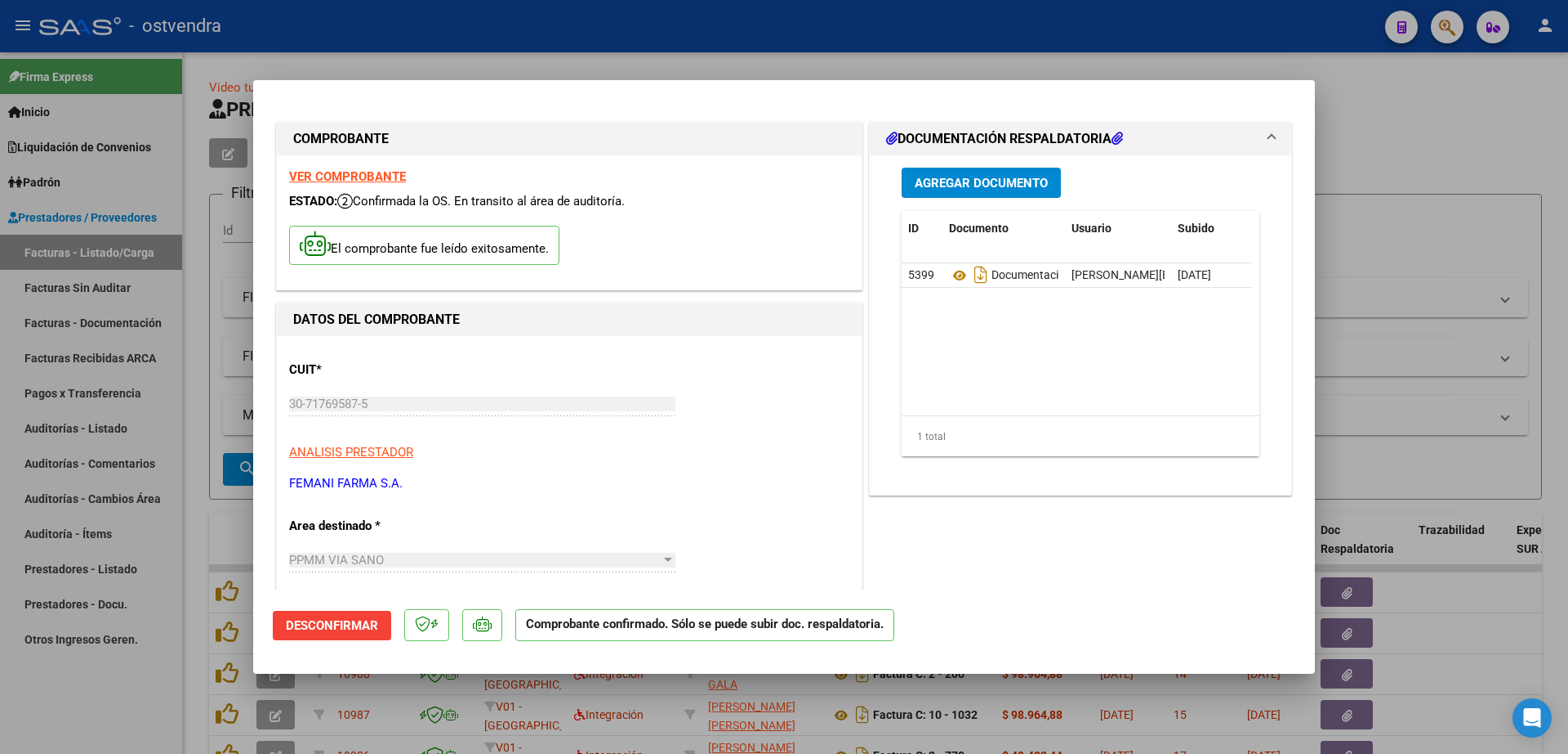
click at [1386, 140] on div at bounding box center [784, 377] width 1568 height 754
type input "$ 0,00"
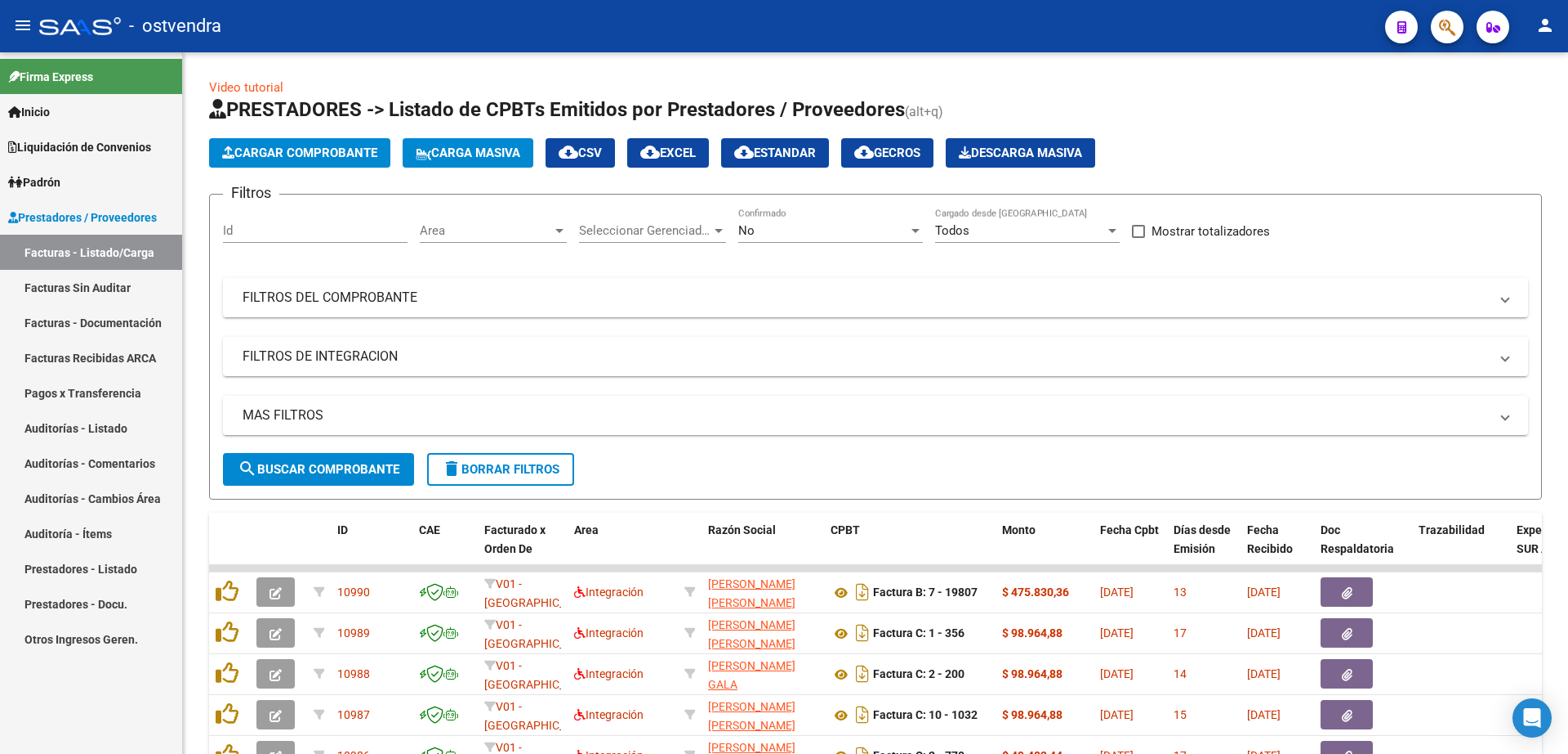
click at [91, 432] on link "Auditorías - Listado" at bounding box center [91, 428] width 182 height 35
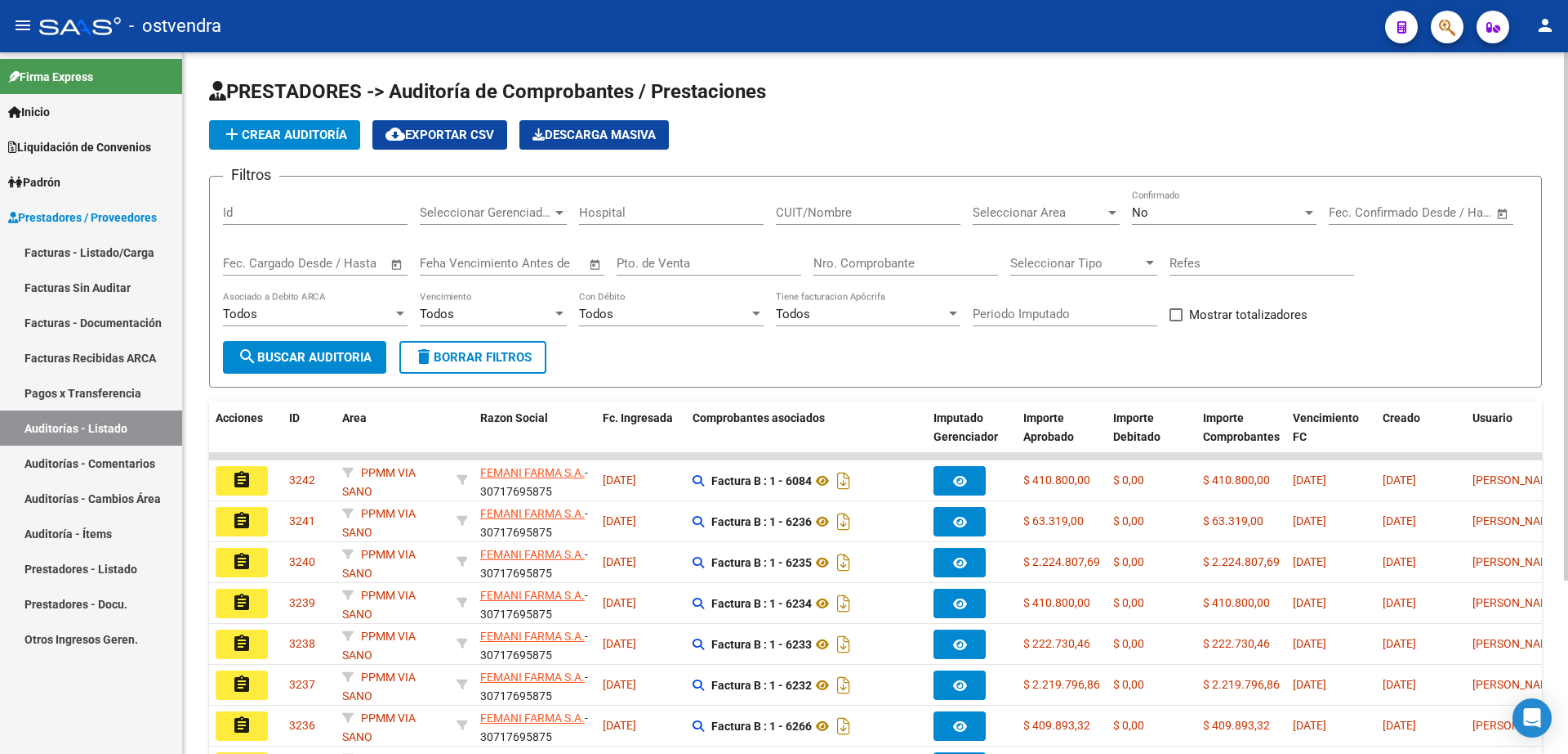
click at [281, 136] on span "add Crear Auditoría" at bounding box center [285, 135] width 125 height 15
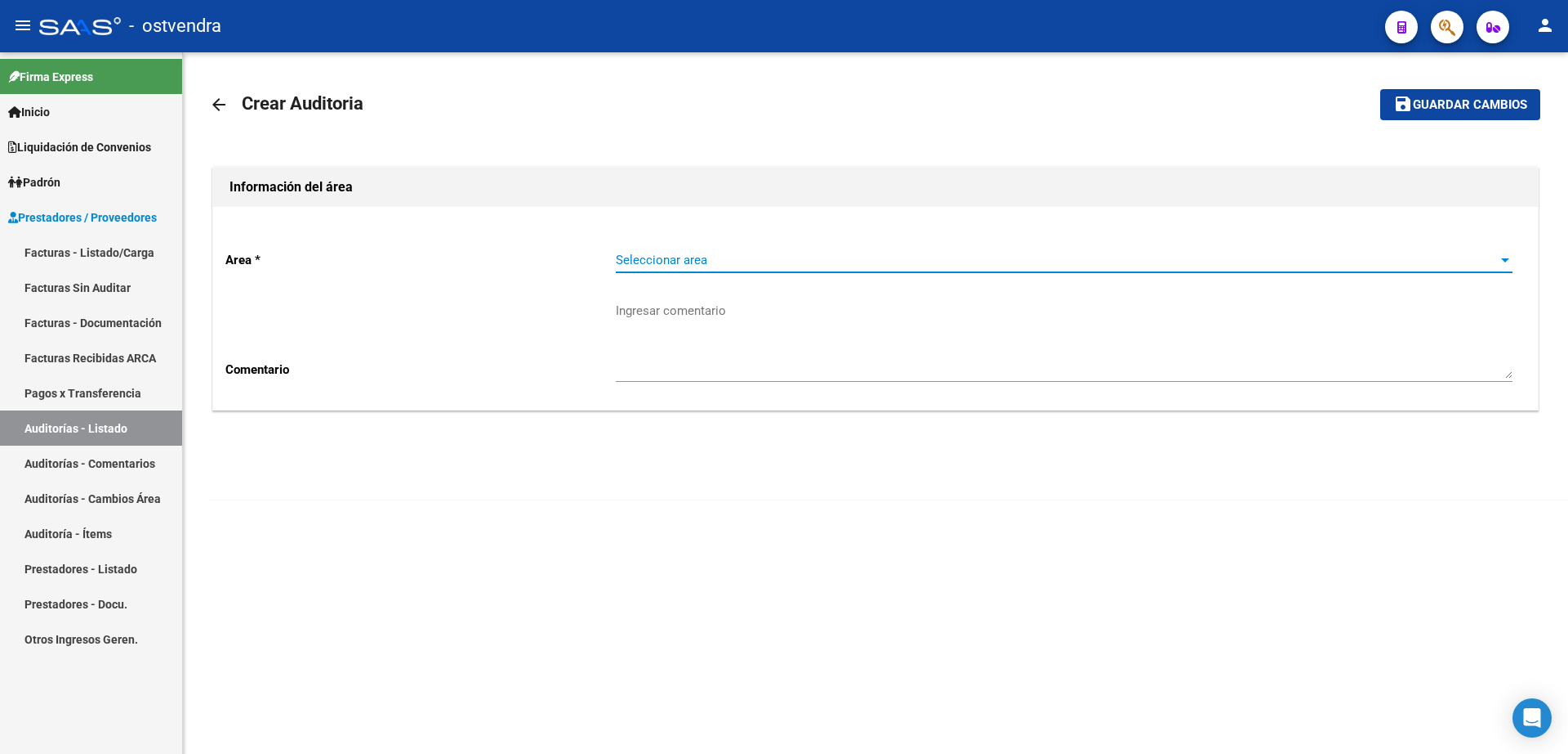
click at [773, 253] on span "Seleccionar area" at bounding box center [1057, 260] width 882 height 15
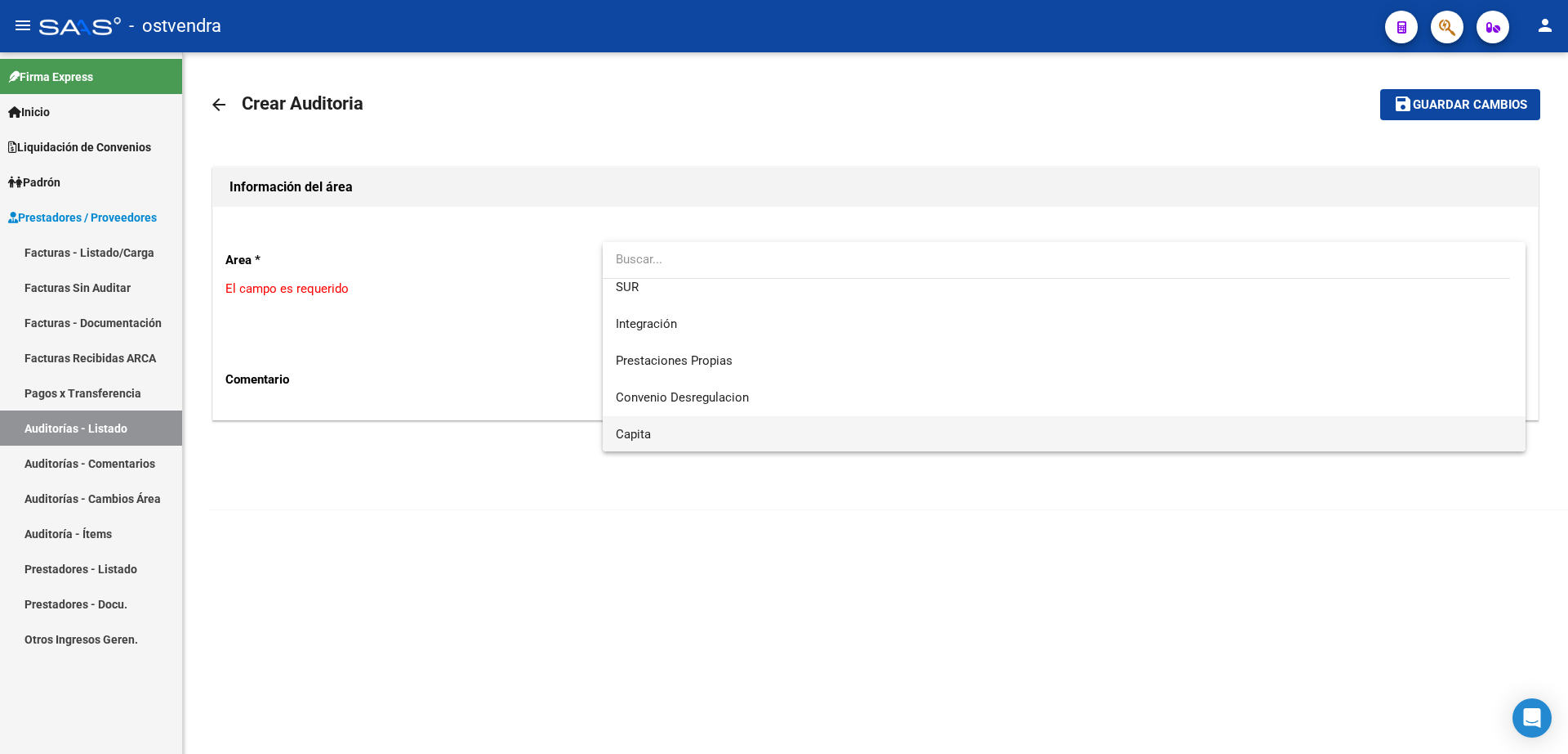
scroll to position [306, 0]
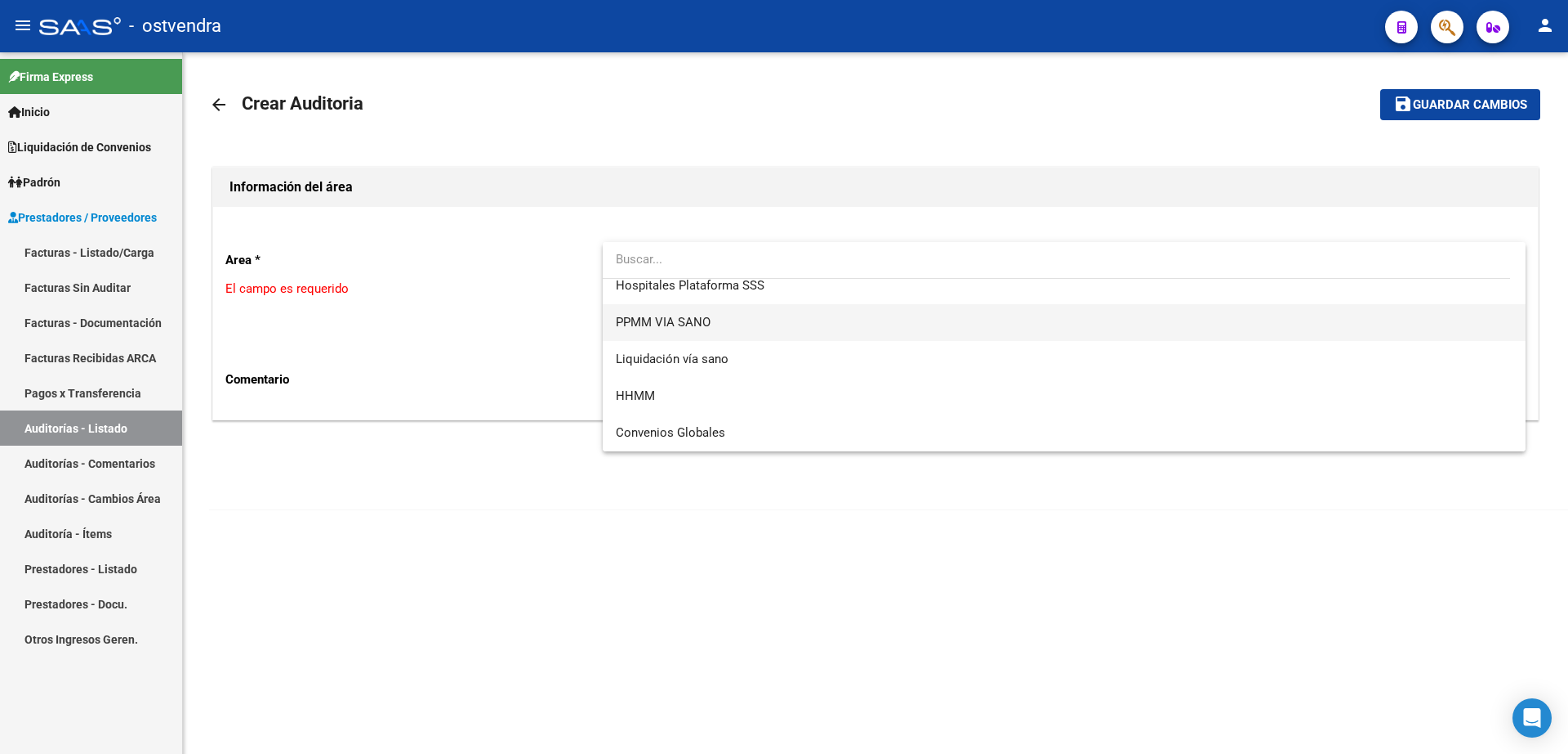
click at [709, 313] on span "PPMM VIA SANO" at bounding box center [1064, 322] width 897 height 37
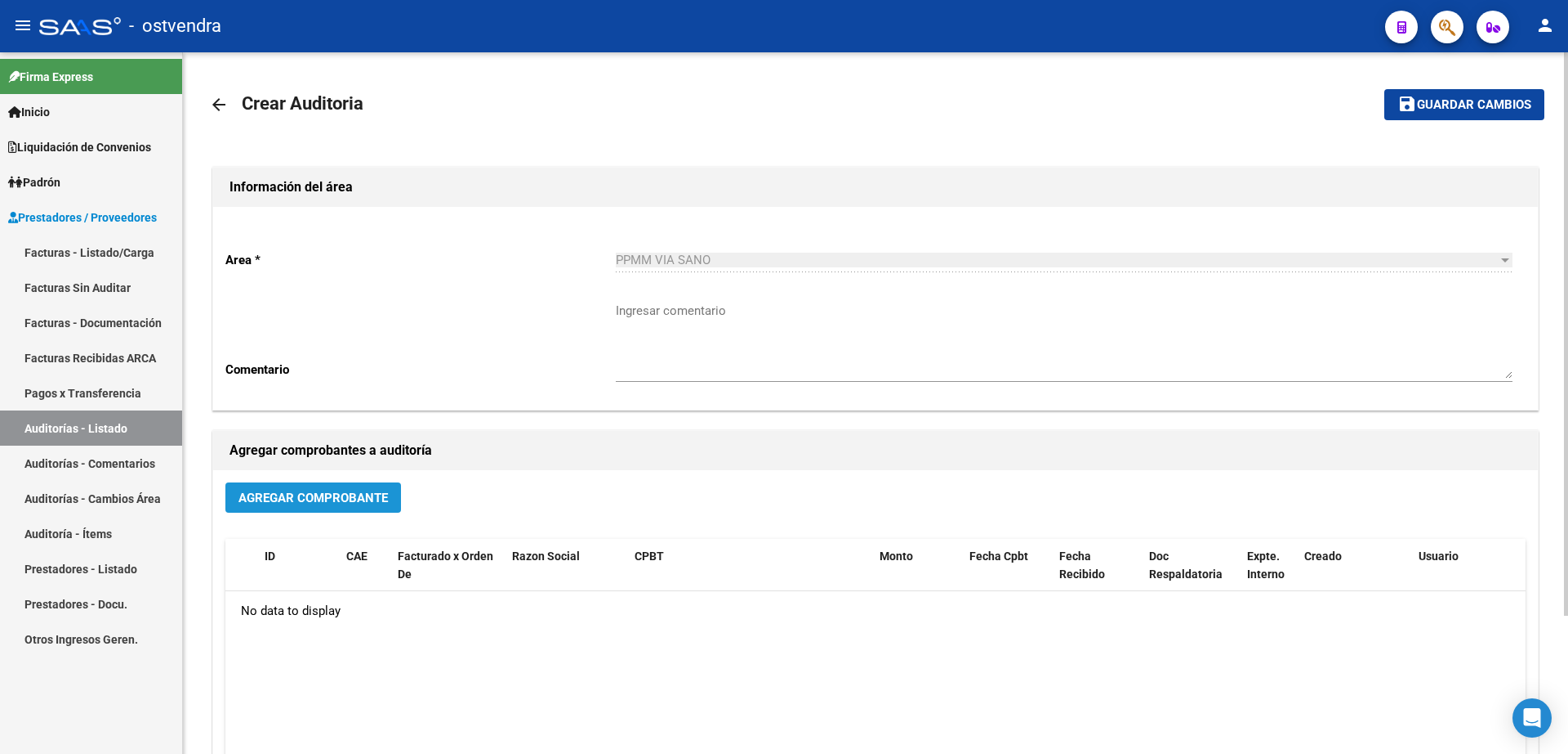
click at [327, 494] on span "Agregar Comprobante" at bounding box center [314, 498] width 150 height 15
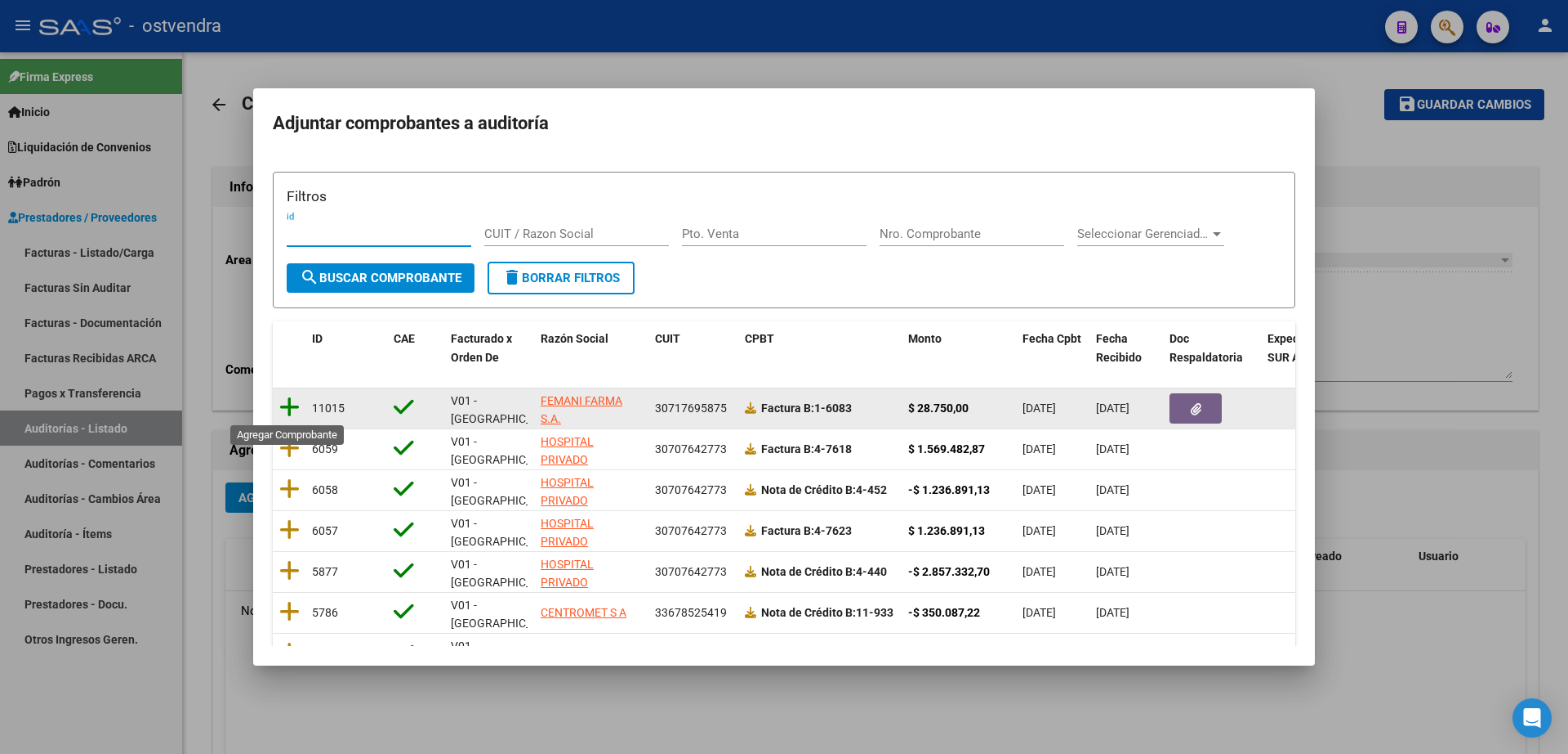
click at [288, 408] on icon at bounding box center [289, 407] width 21 height 23
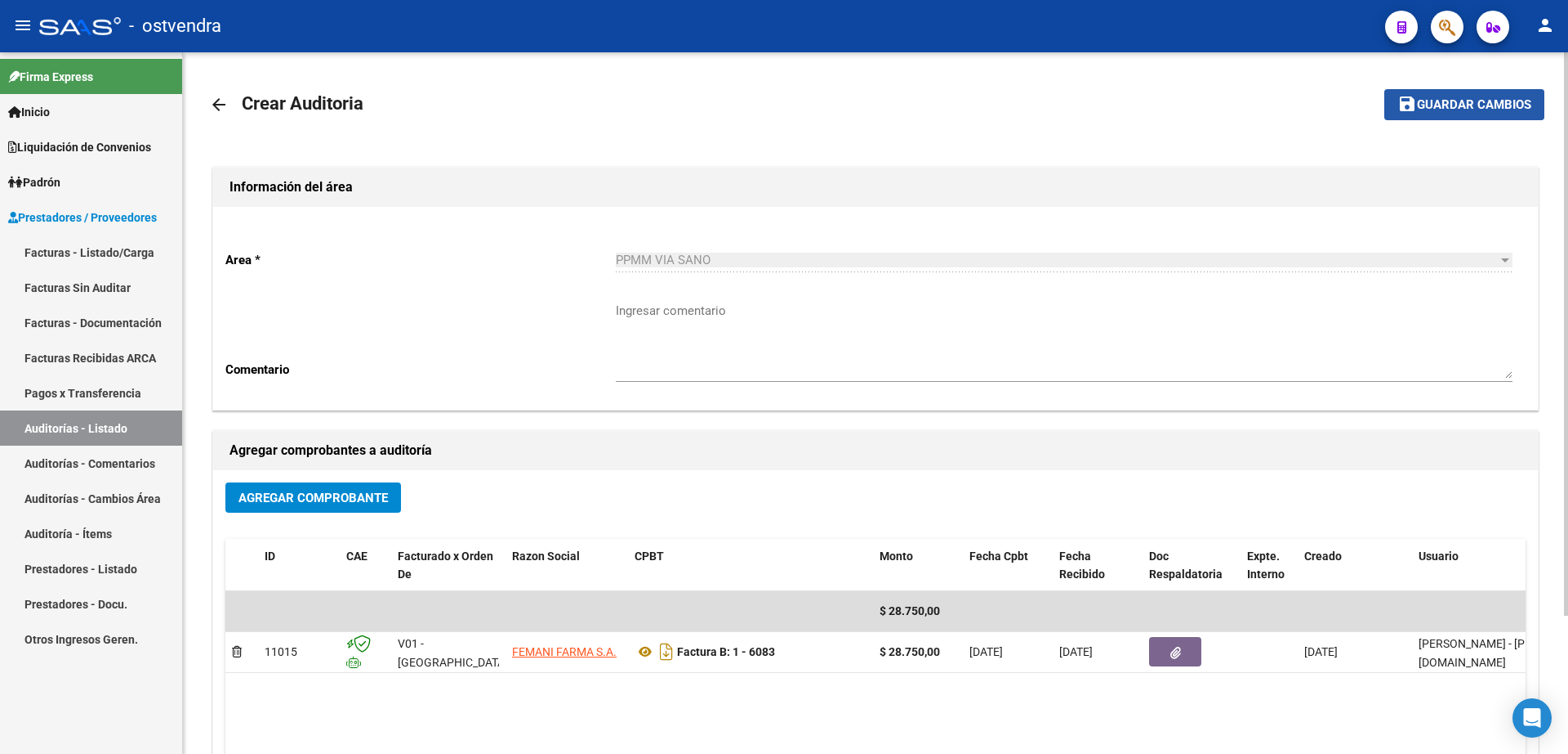
click at [1417, 113] on mat-icon "save" at bounding box center [1407, 104] width 20 height 20
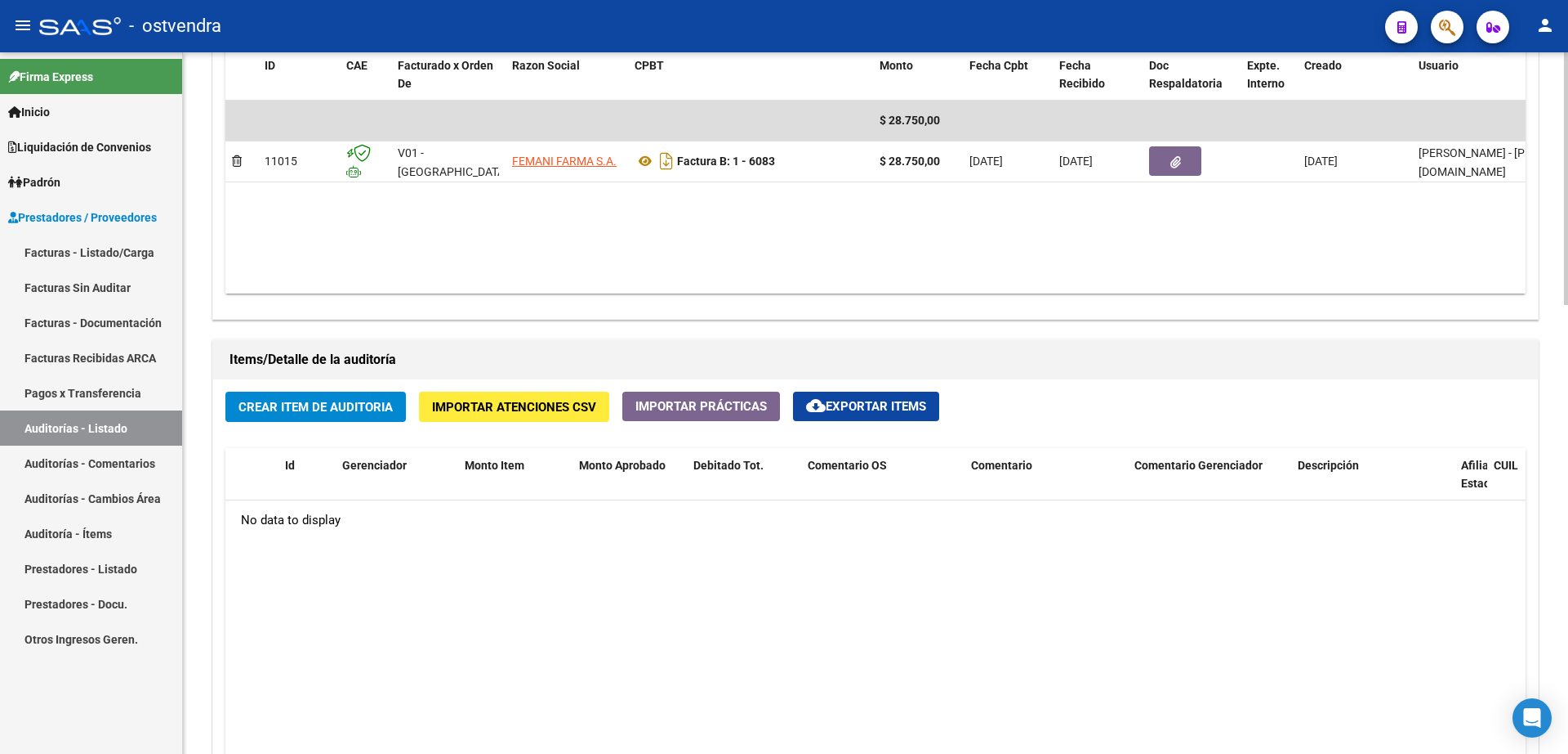
scroll to position [920, 0]
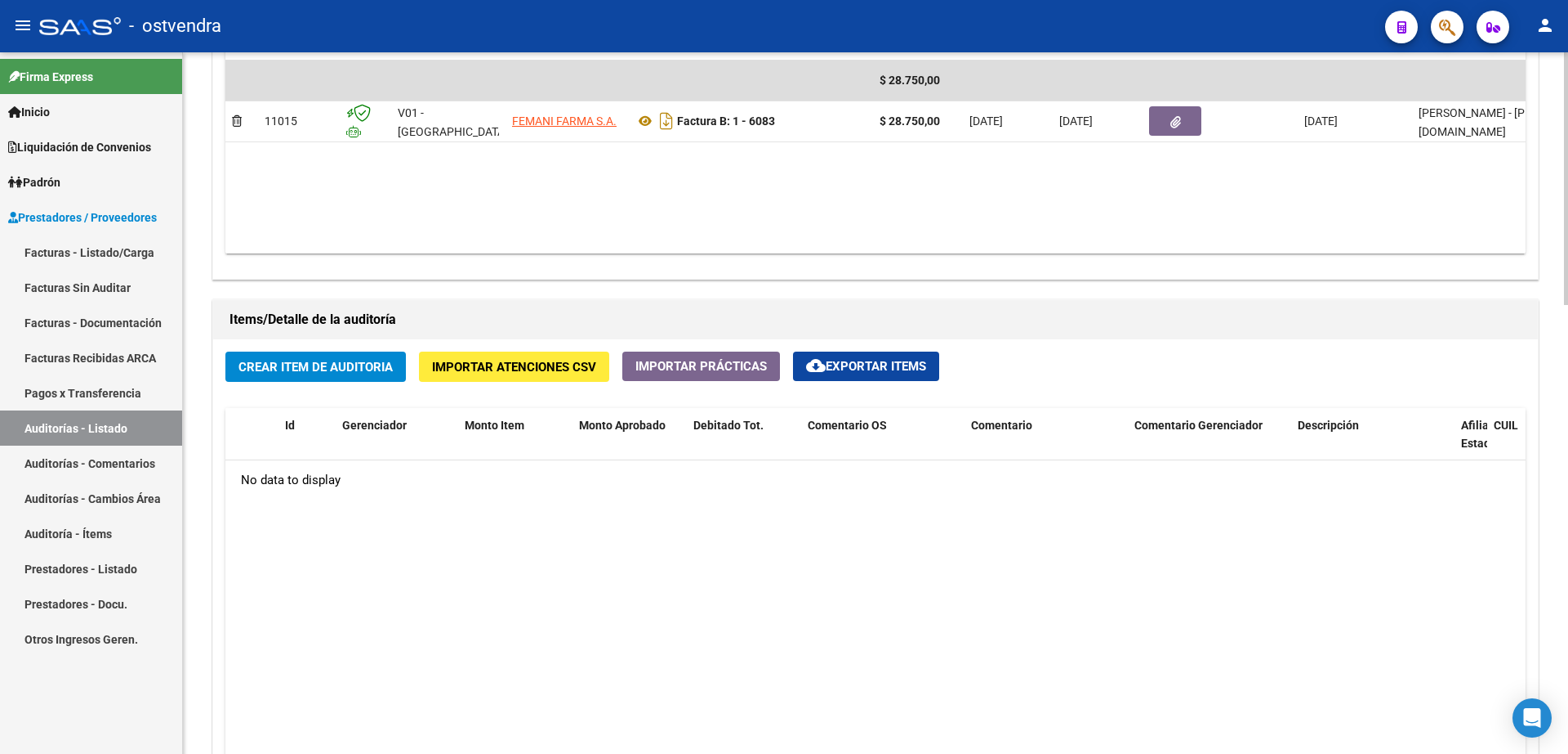
click at [306, 371] on span "Crear Item de Auditoria" at bounding box center [315, 367] width 154 height 15
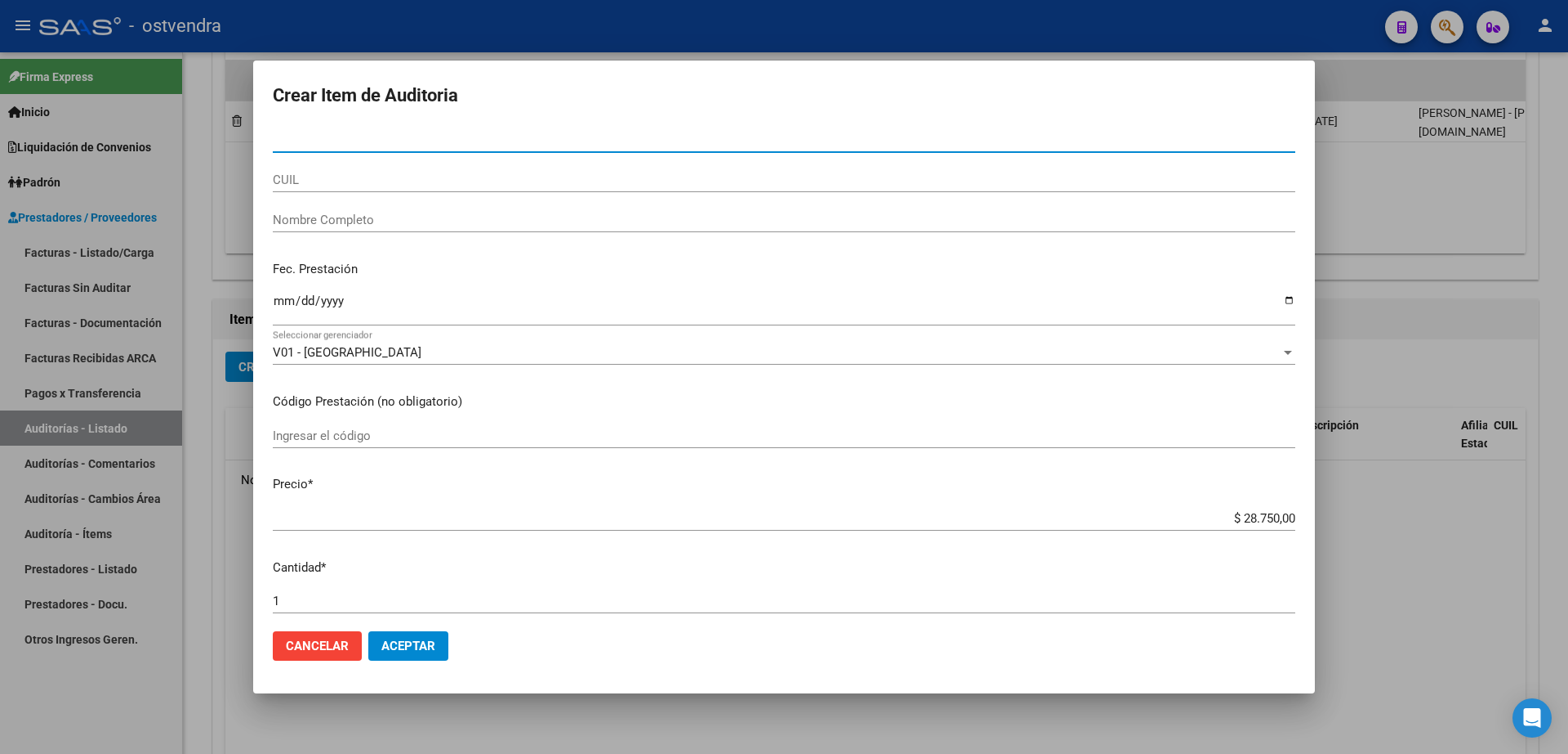
click at [382, 144] on input "Nro Documento" at bounding box center [784, 140] width 1023 height 15
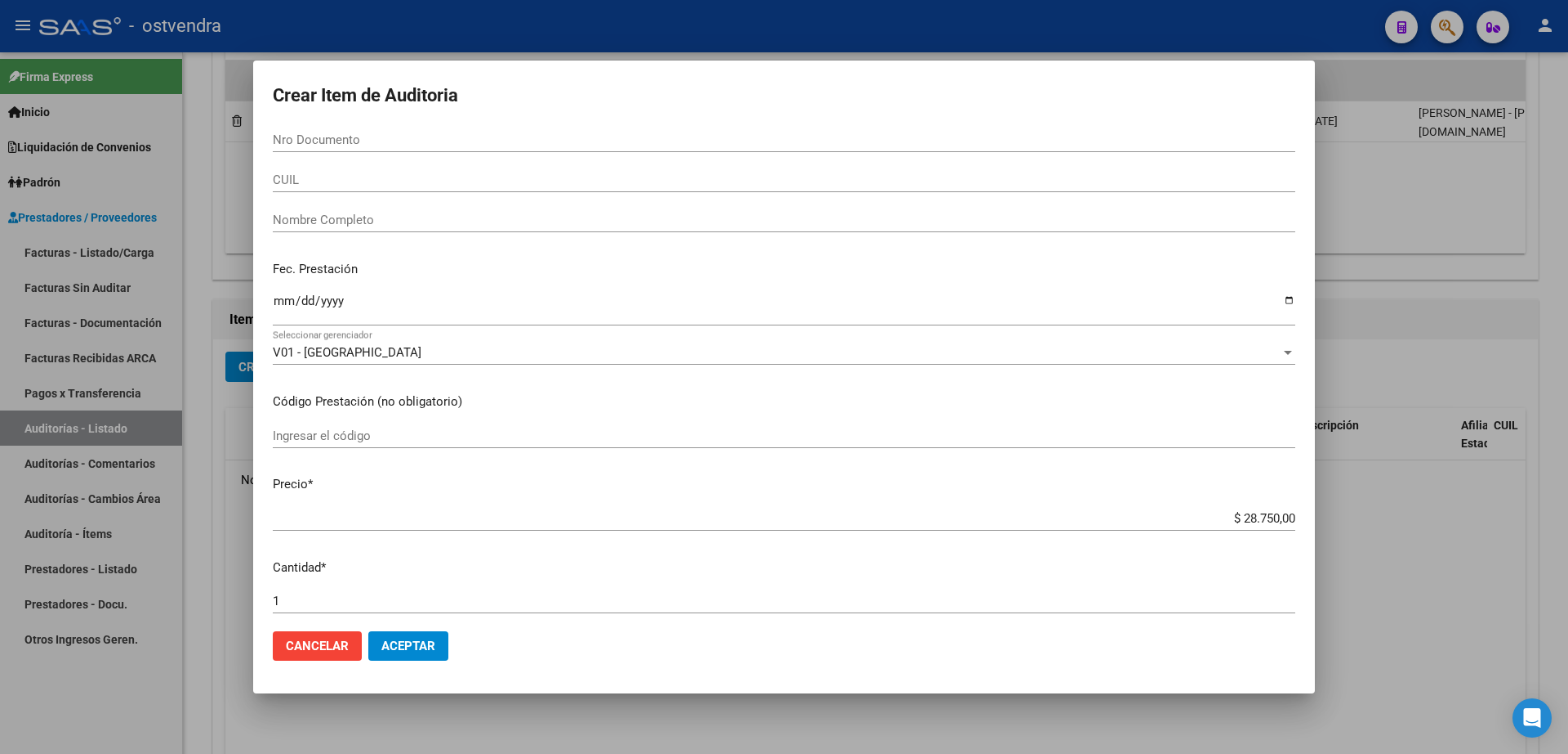
click at [603, 145] on input "Nro Documento" at bounding box center [784, 140] width 1023 height 15
type input "40233499"
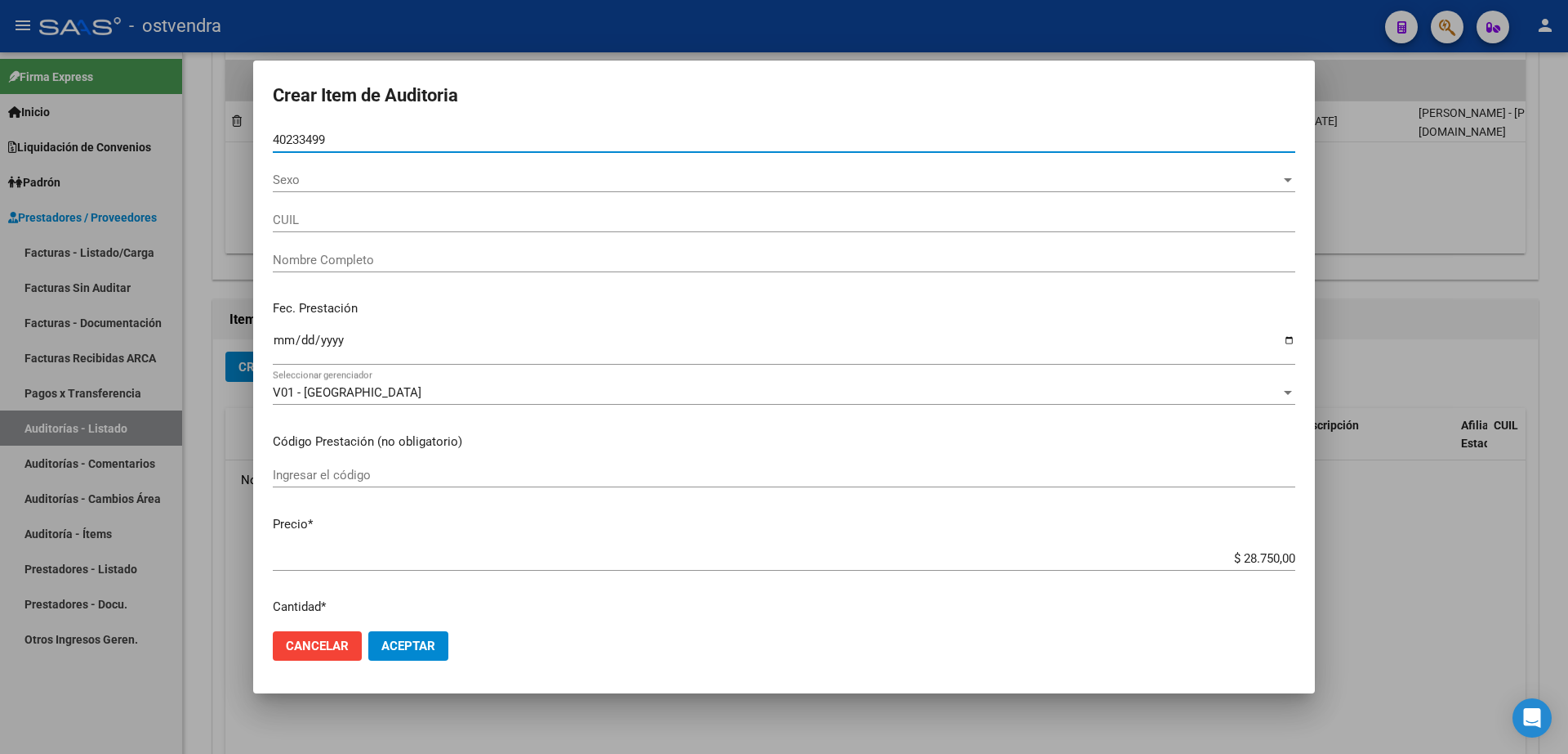
type input "20402334992"
type input "LENCINAS ORLANDO DIEGO"
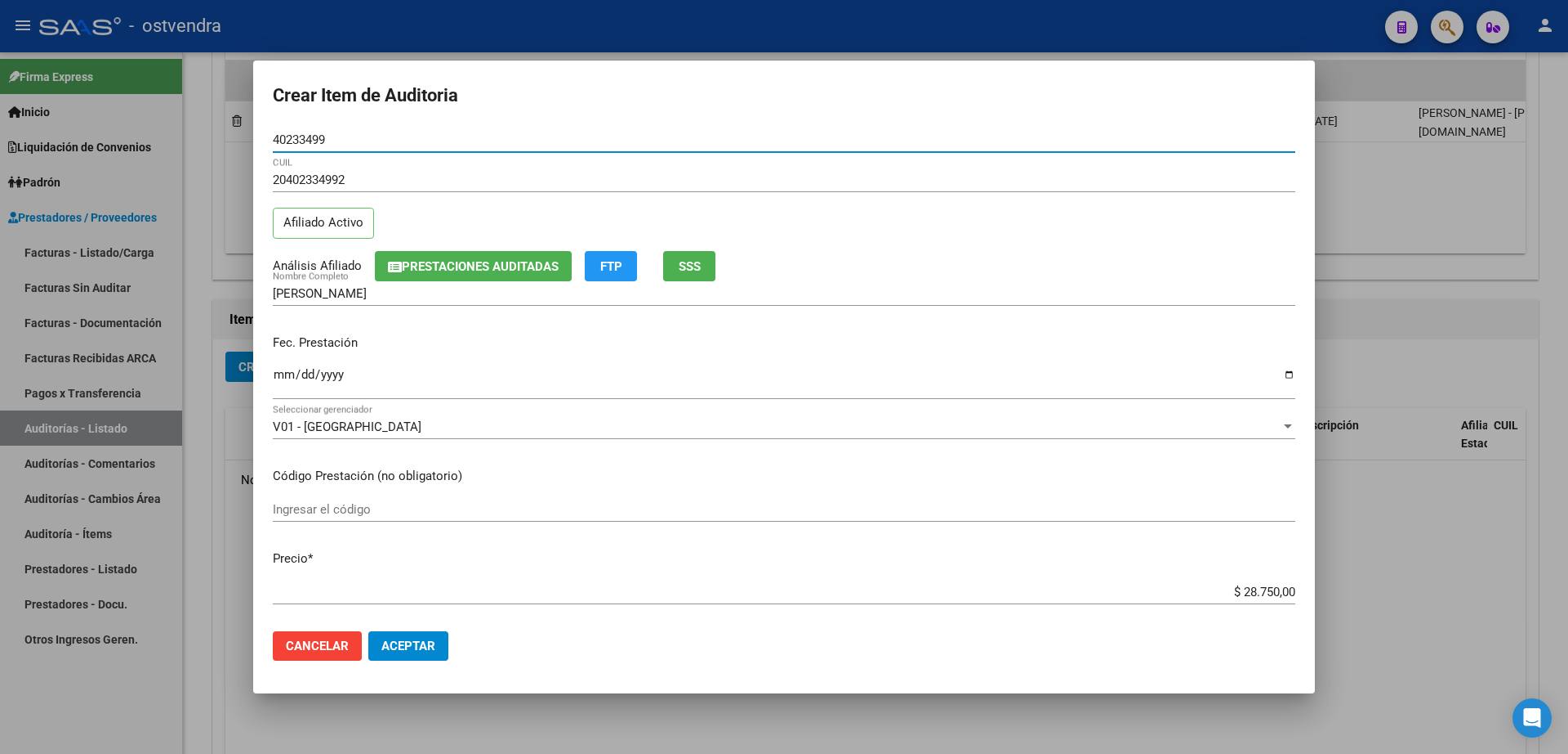
type input "40233499"
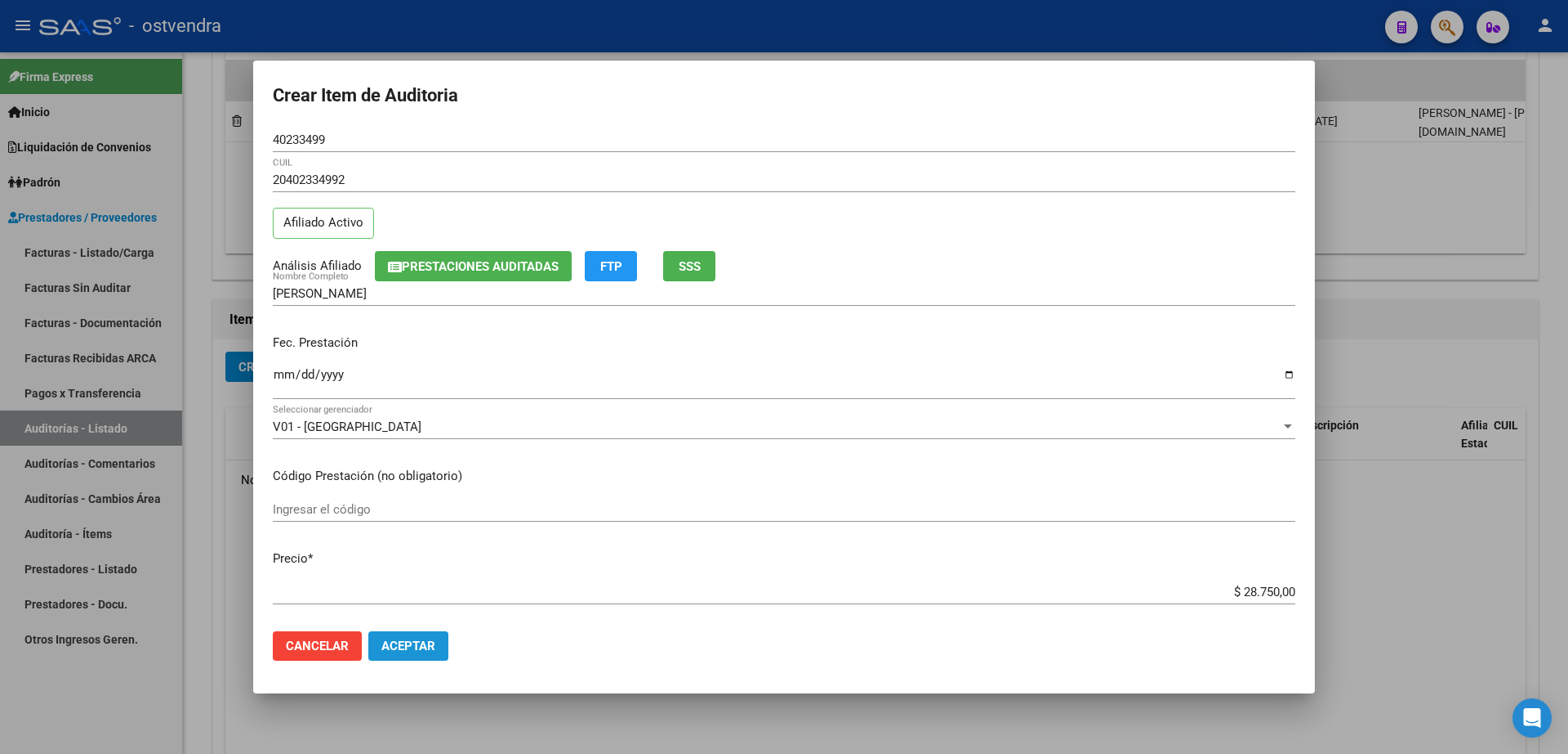
click at [419, 652] on span "Aceptar" at bounding box center [408, 646] width 54 height 15
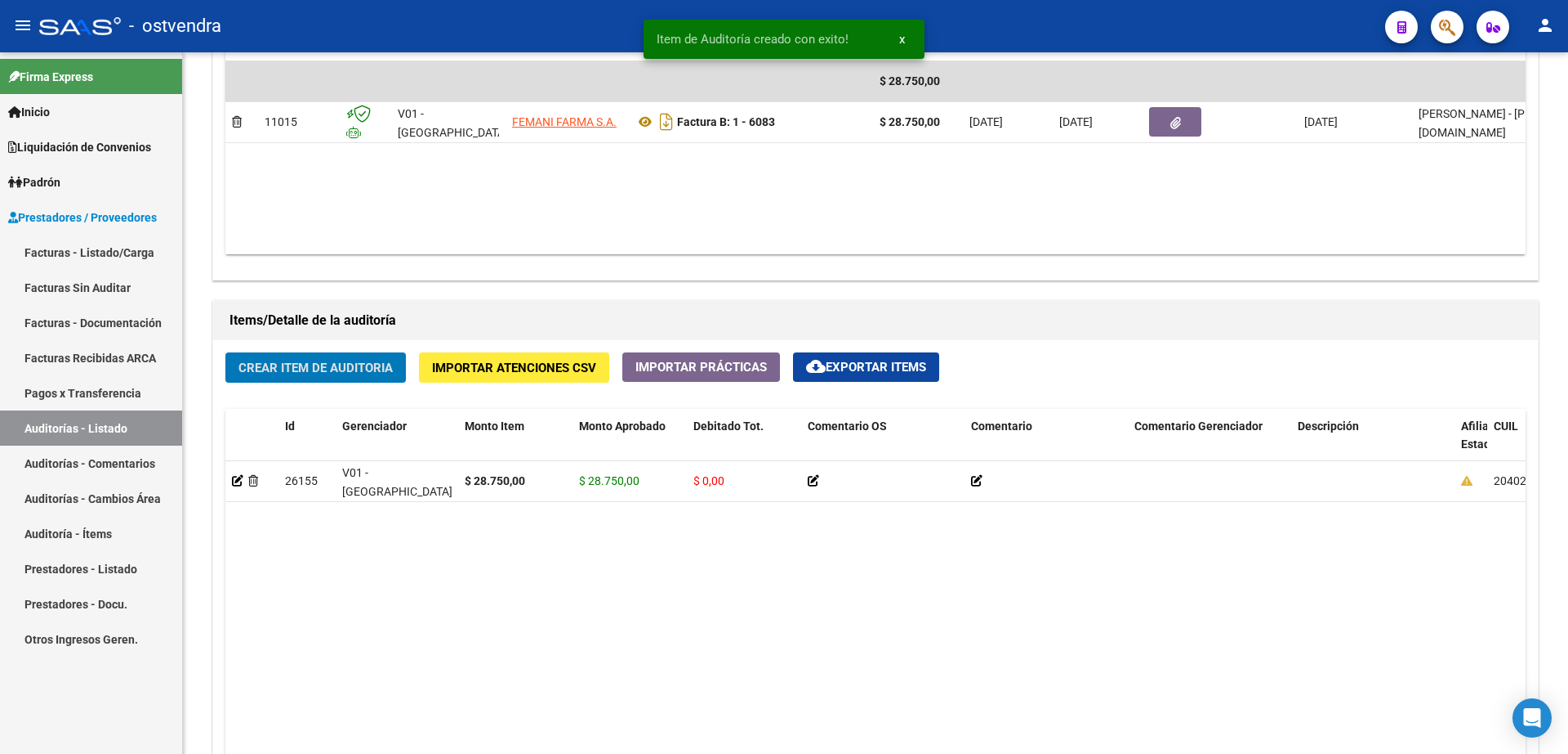
scroll to position [920, 0]
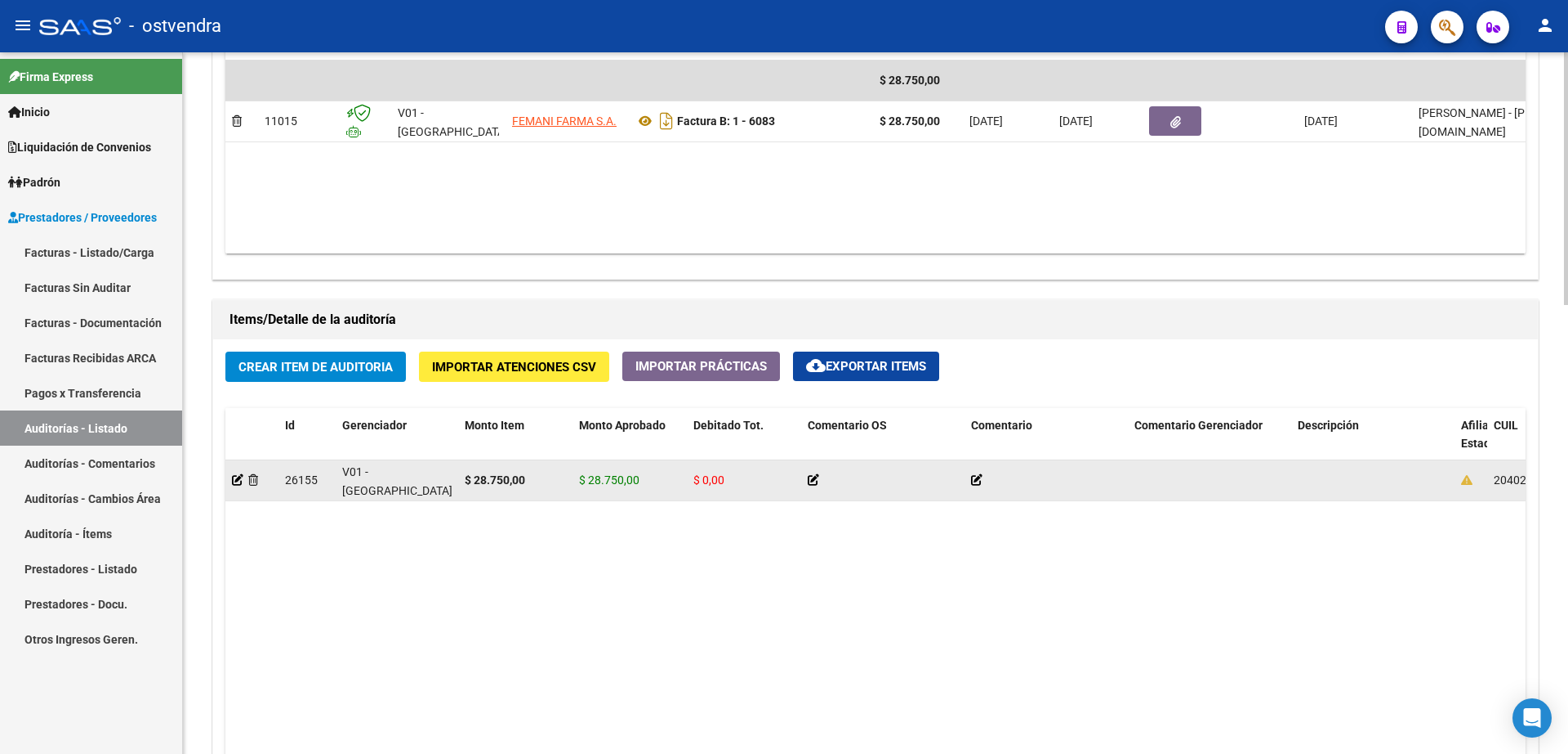
click at [236, 489] on datatable-body-cell at bounding box center [252, 480] width 53 height 40
click at [240, 480] on icon at bounding box center [238, 480] width 12 height 12
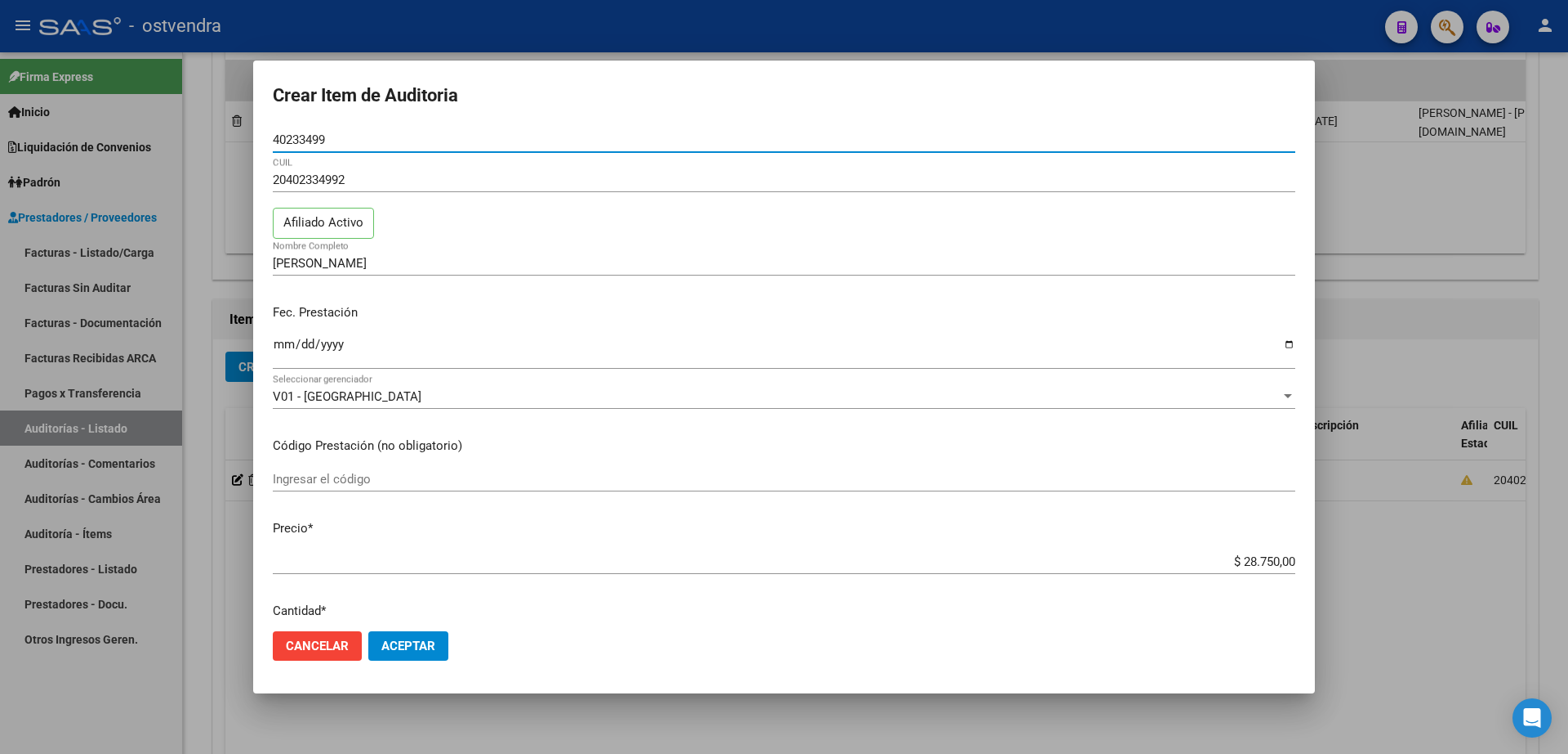
click at [418, 649] on span "Aceptar" at bounding box center [408, 646] width 54 height 15
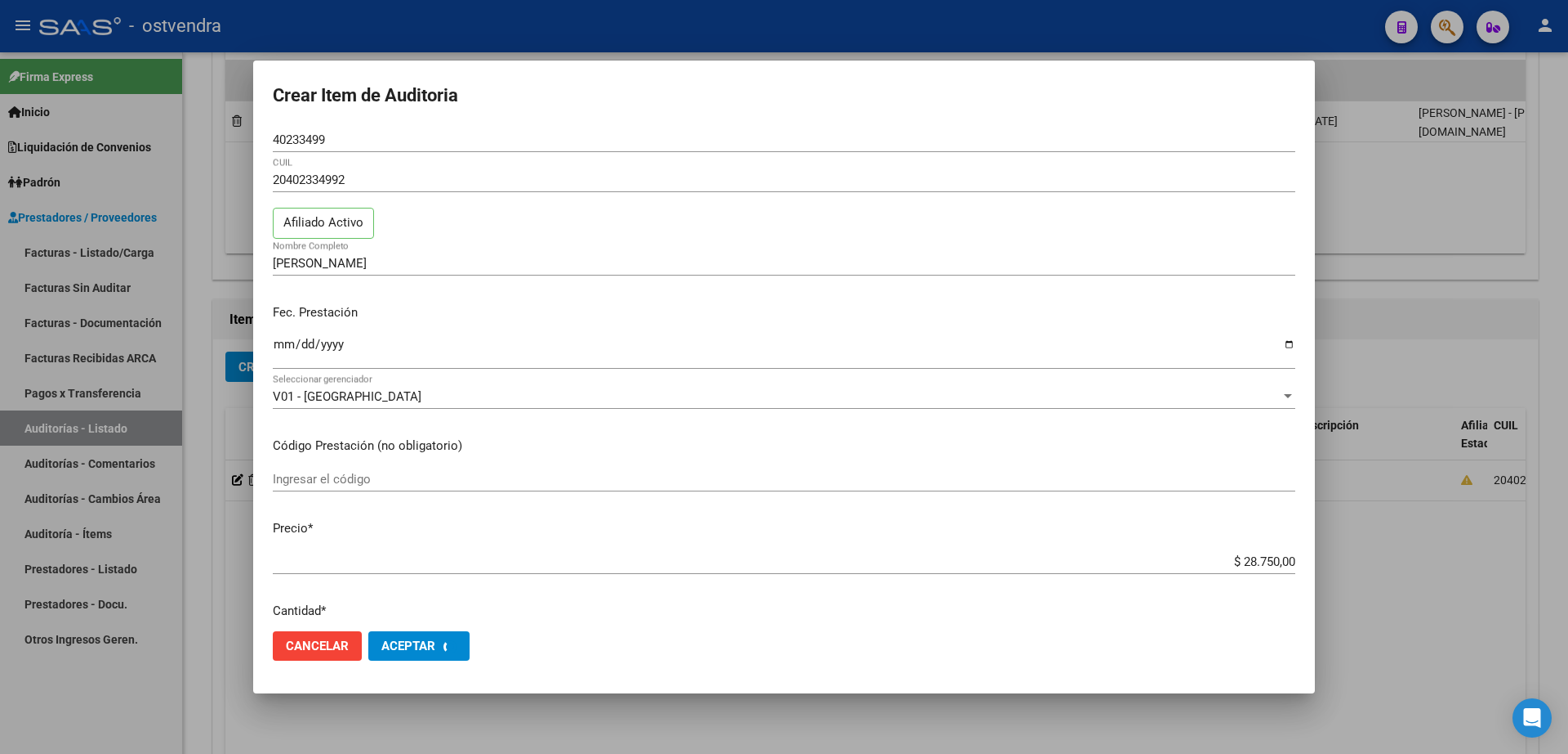
scroll to position [0, 0]
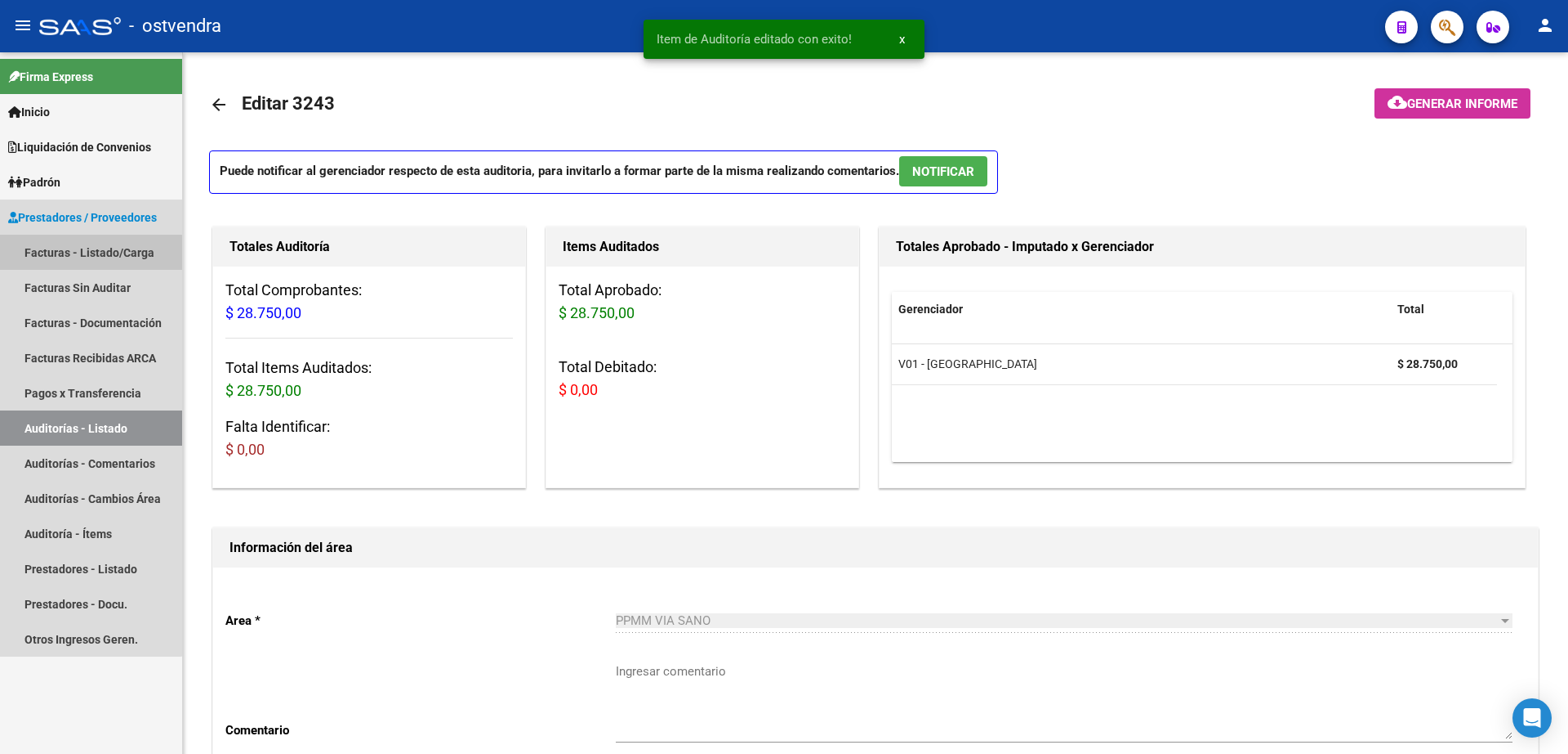
click at [82, 260] on link "Facturas - Listado/Carga" at bounding box center [91, 252] width 182 height 35
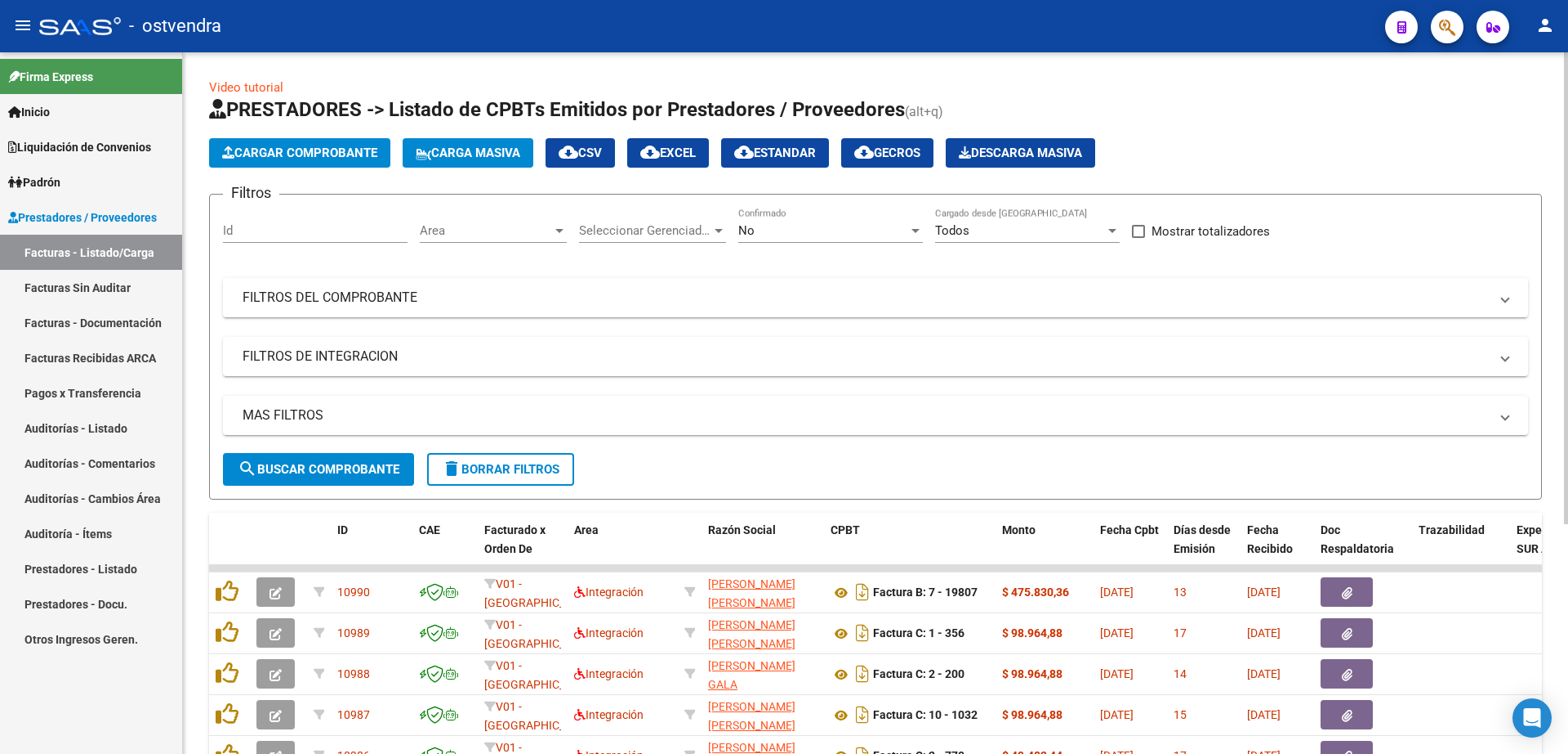
click at [277, 156] on span "Cargar Comprobante" at bounding box center [300, 153] width 155 height 15
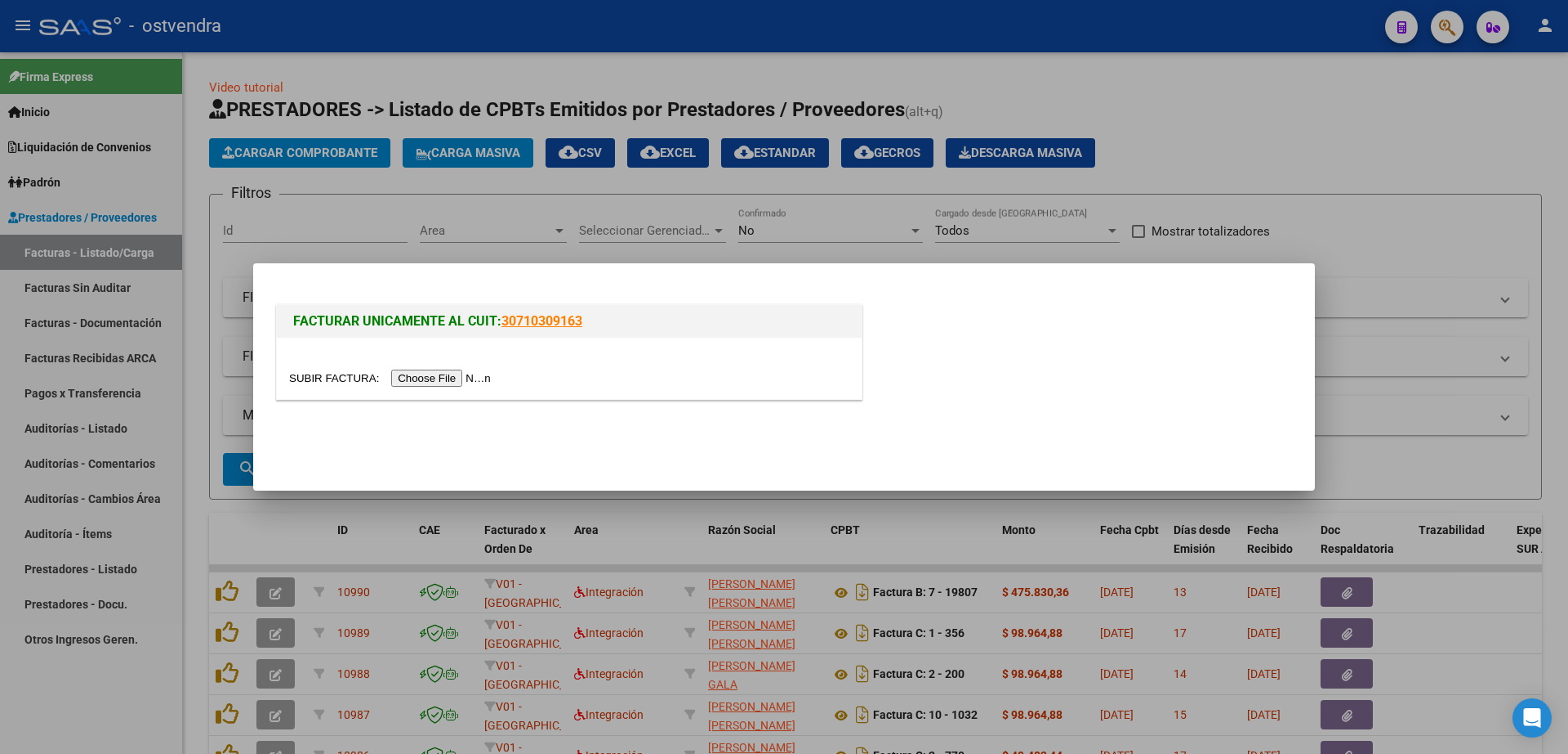
click at [476, 369] on input "file" at bounding box center [392, 377] width 207 height 17
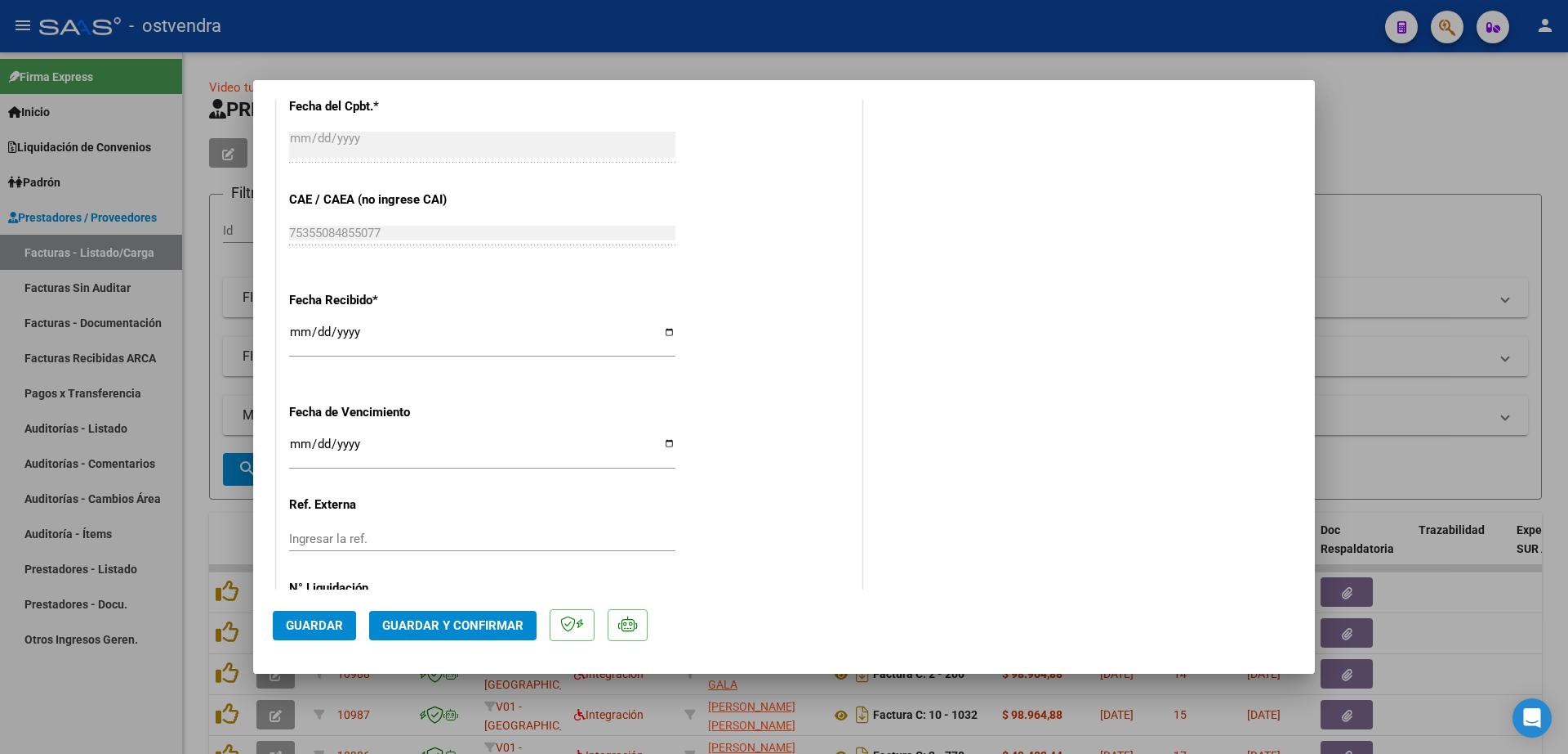
scroll to position [920, 0]
click at [303, 445] on input "Ingresar la fecha" at bounding box center [482, 447] width 386 height 26
click at [295, 447] on input "Ingresar la fecha" at bounding box center [482, 447] width 386 height 26
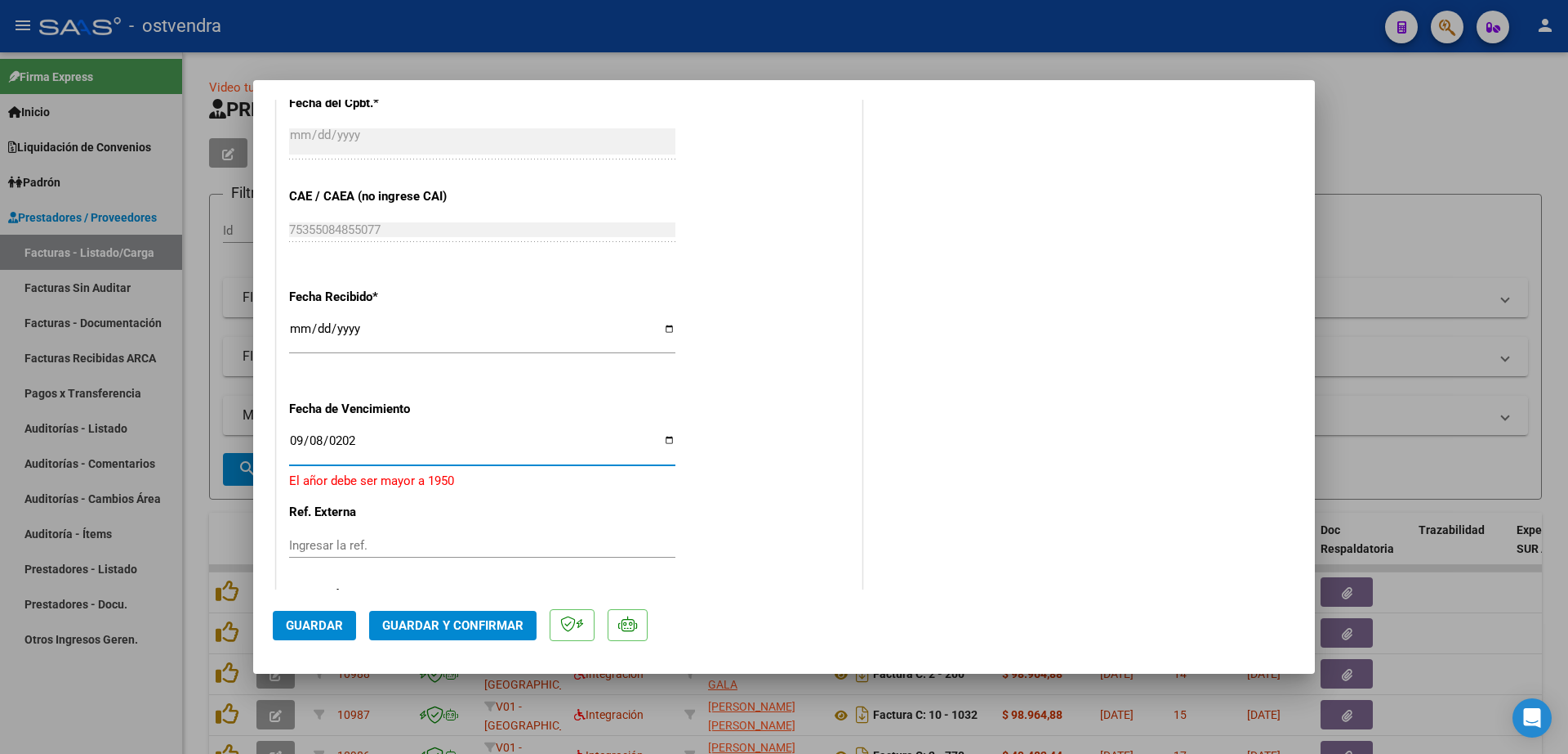
type input "[DATE]"
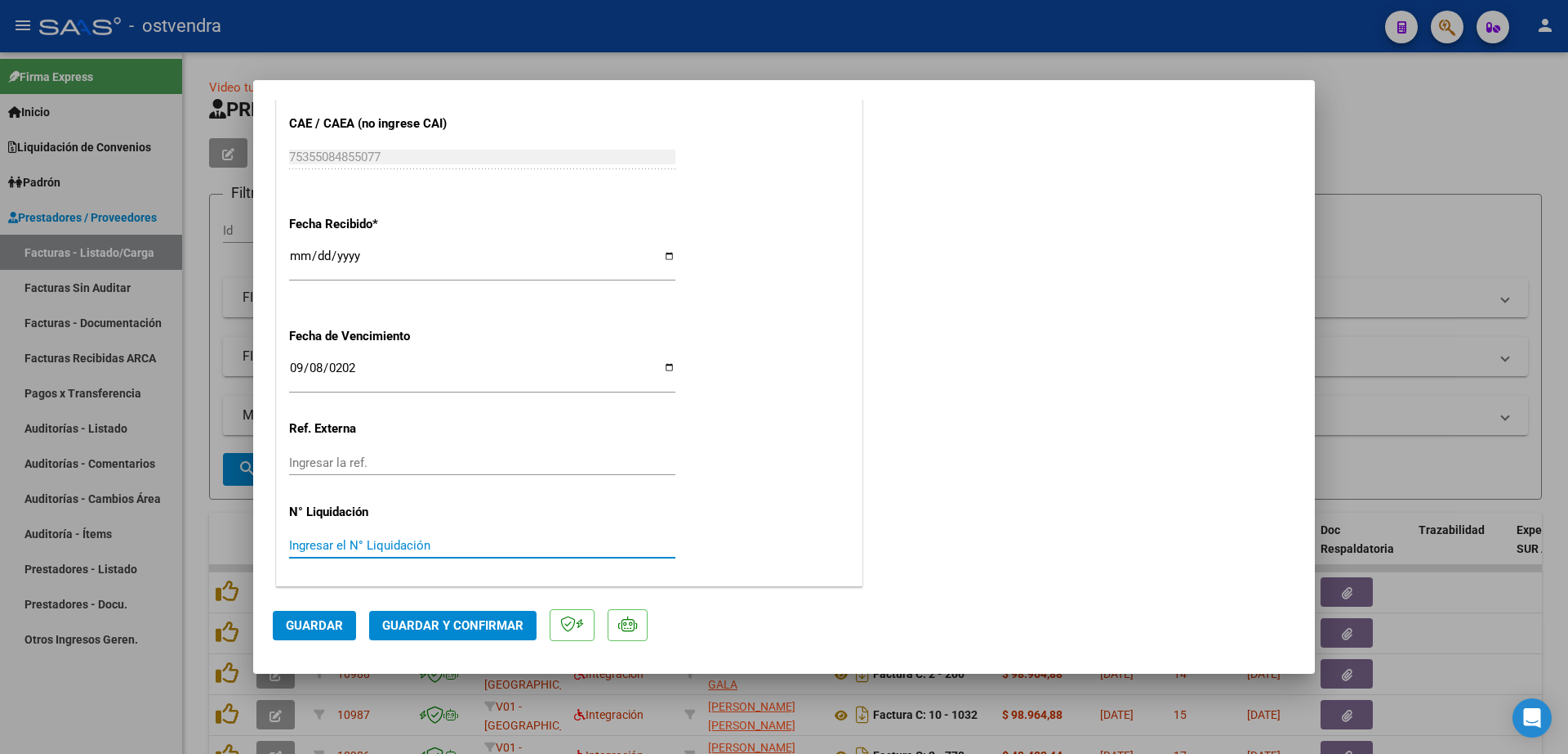
click at [423, 541] on input "Ingresar el N° Liquidación" at bounding box center [482, 546] width 386 height 15
type input "08"
click at [301, 628] on span "Guardar" at bounding box center [314, 625] width 57 height 15
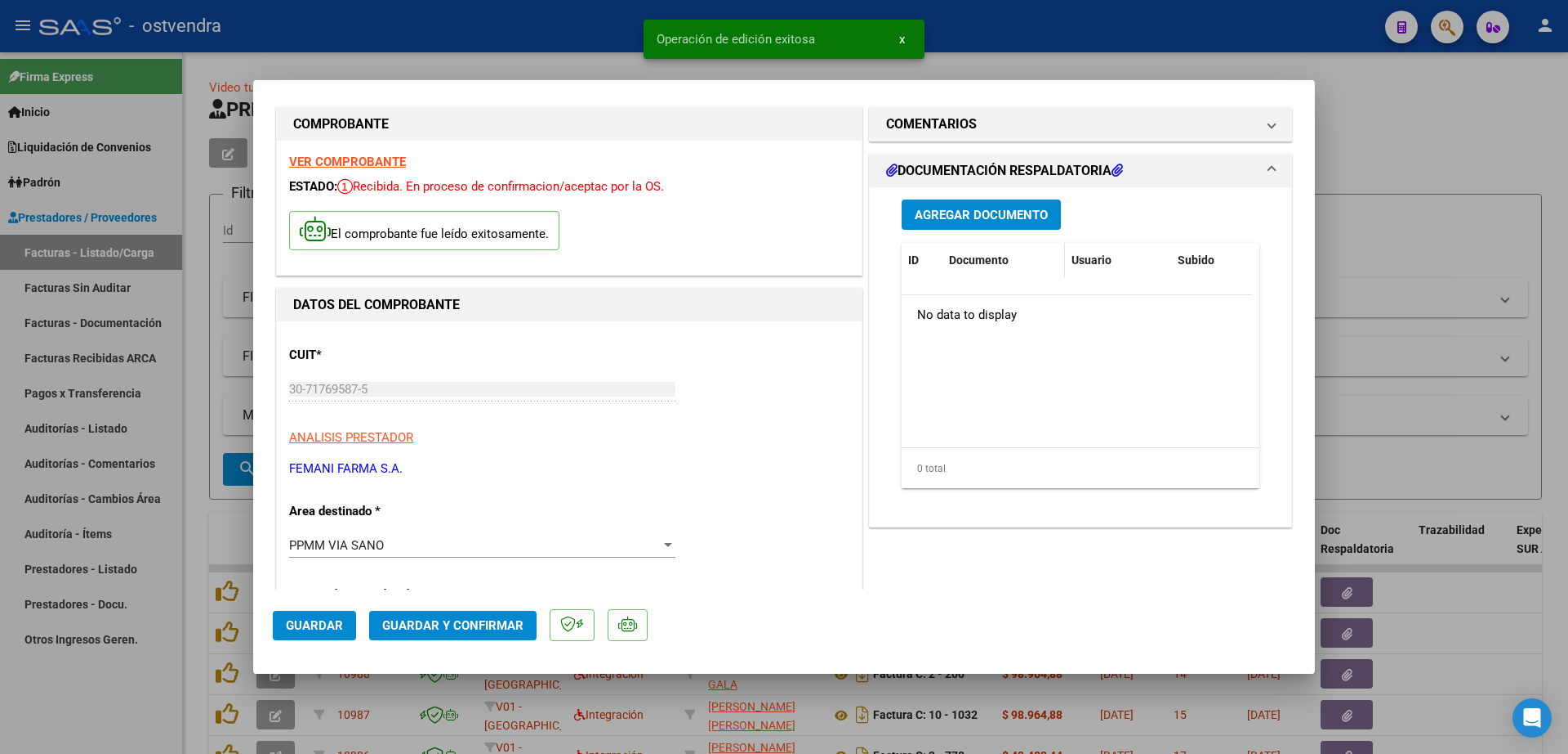
scroll to position [0, 0]
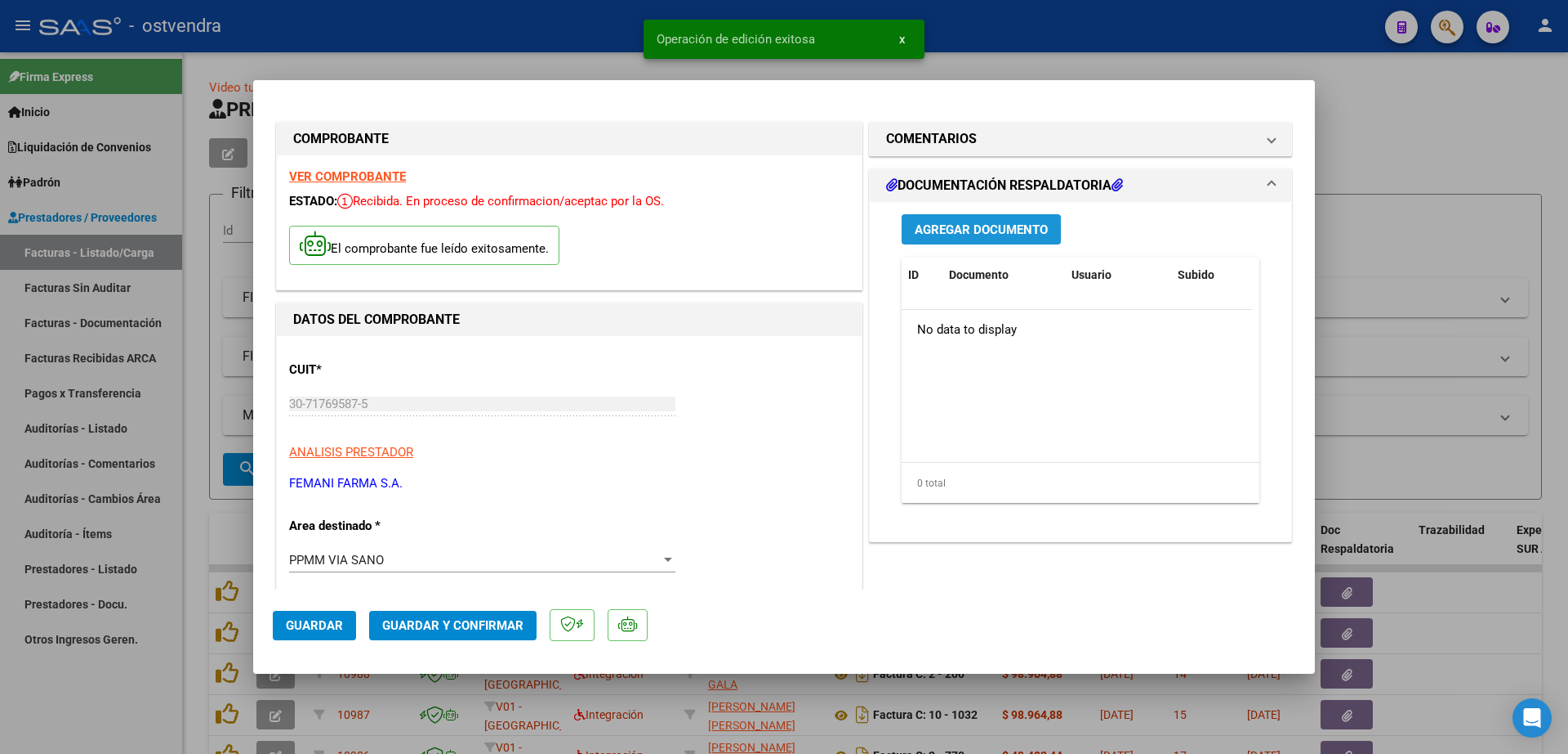
click at [997, 238] on button "Agregar Documento" at bounding box center [981, 229] width 159 height 30
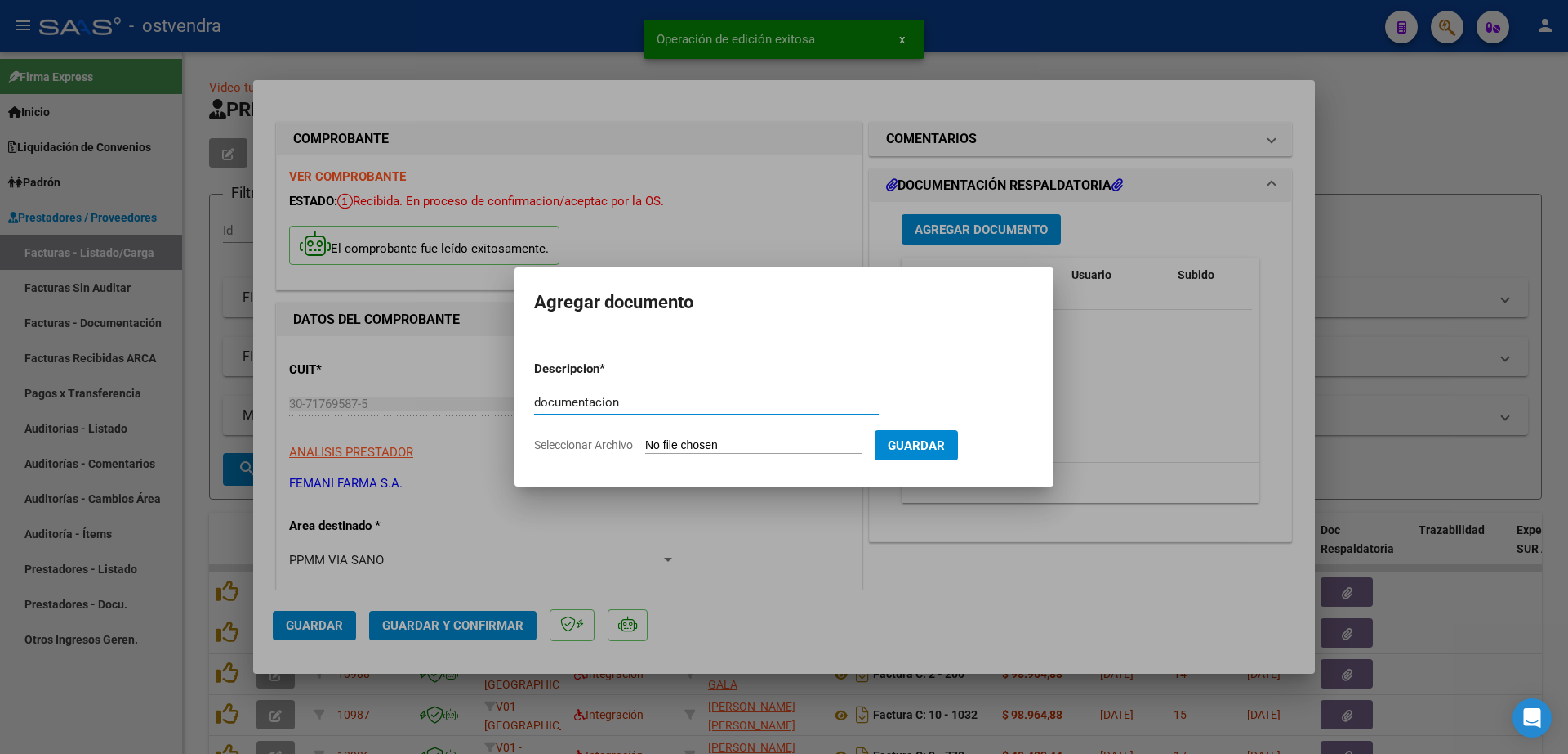
type input "documentacion"
click at [722, 442] on input "Seleccionar Archivo" at bounding box center [754, 446] width 217 height 16
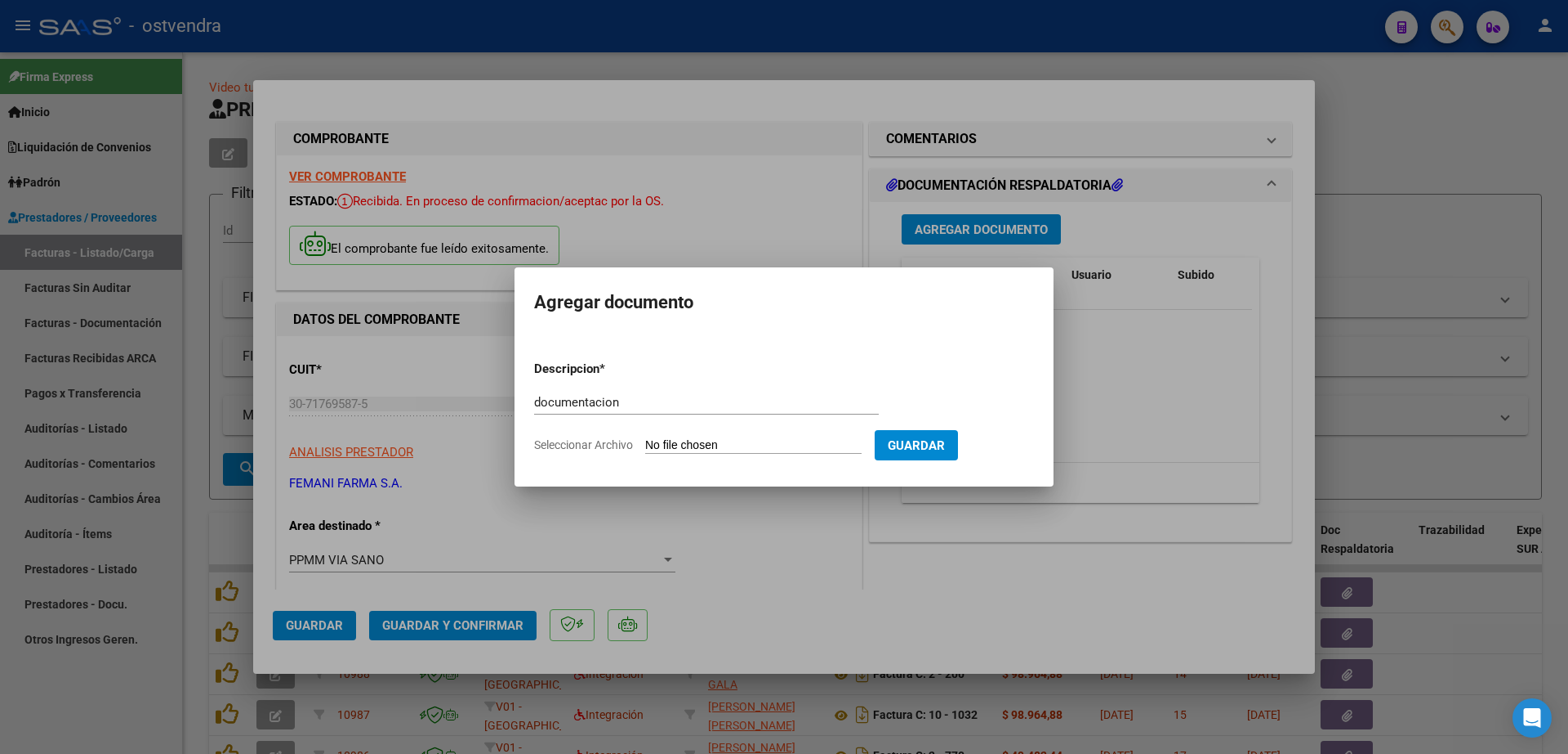
type input "C:\fakepath\FEMANI FARMA 6056.zip"
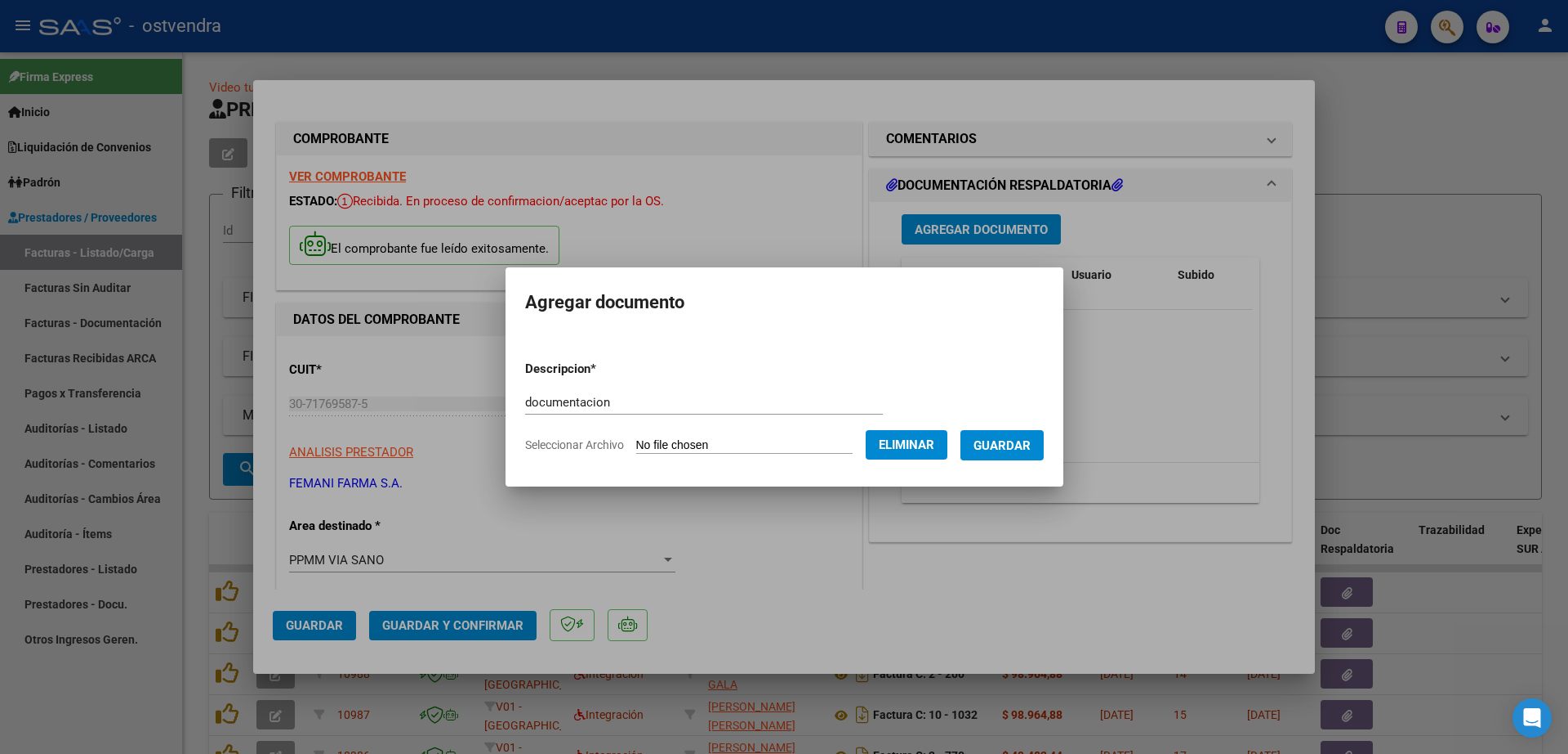
click at [1031, 452] on span "Guardar" at bounding box center [1001, 446] width 57 height 15
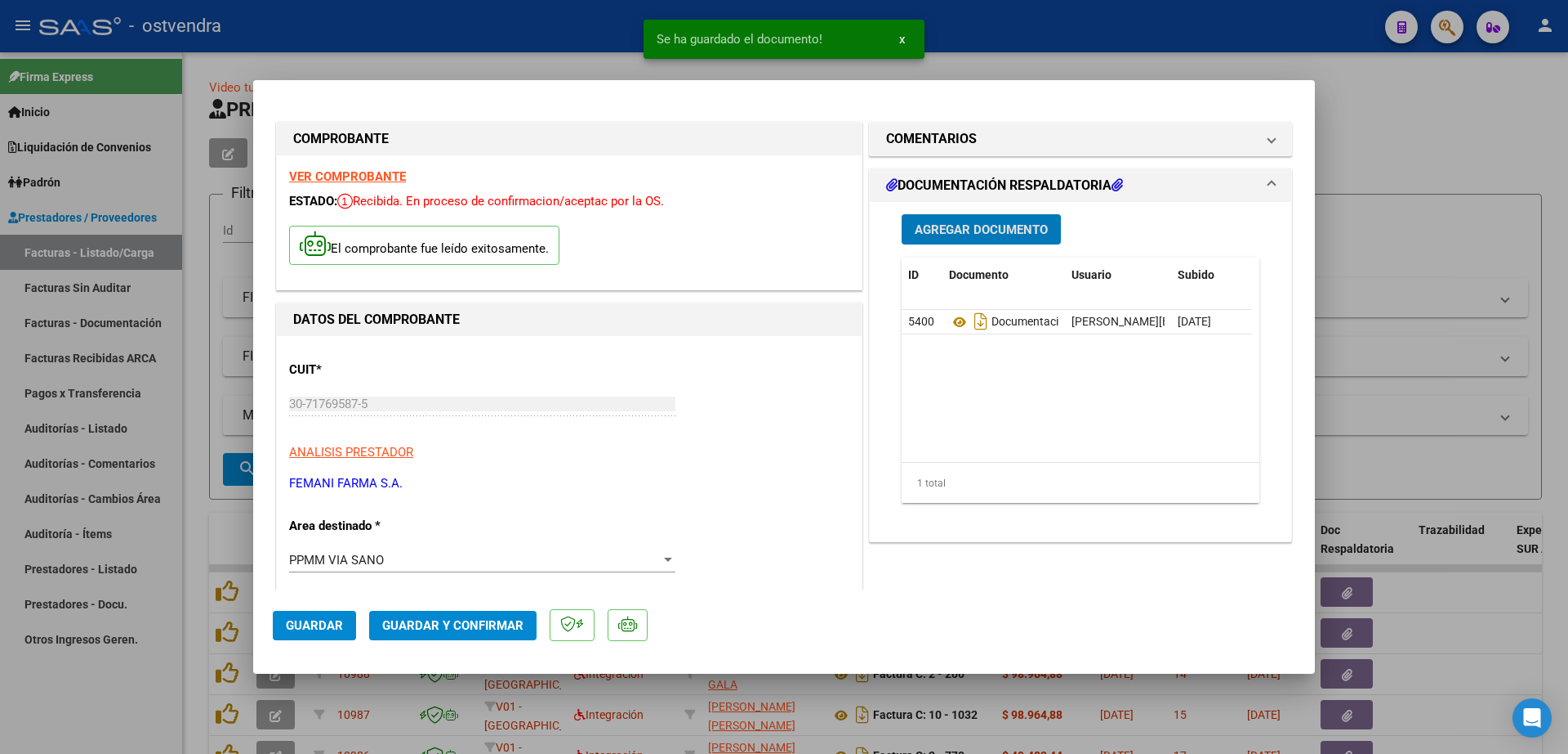
click at [421, 635] on button "Guardar y Confirmar" at bounding box center [452, 625] width 167 height 30
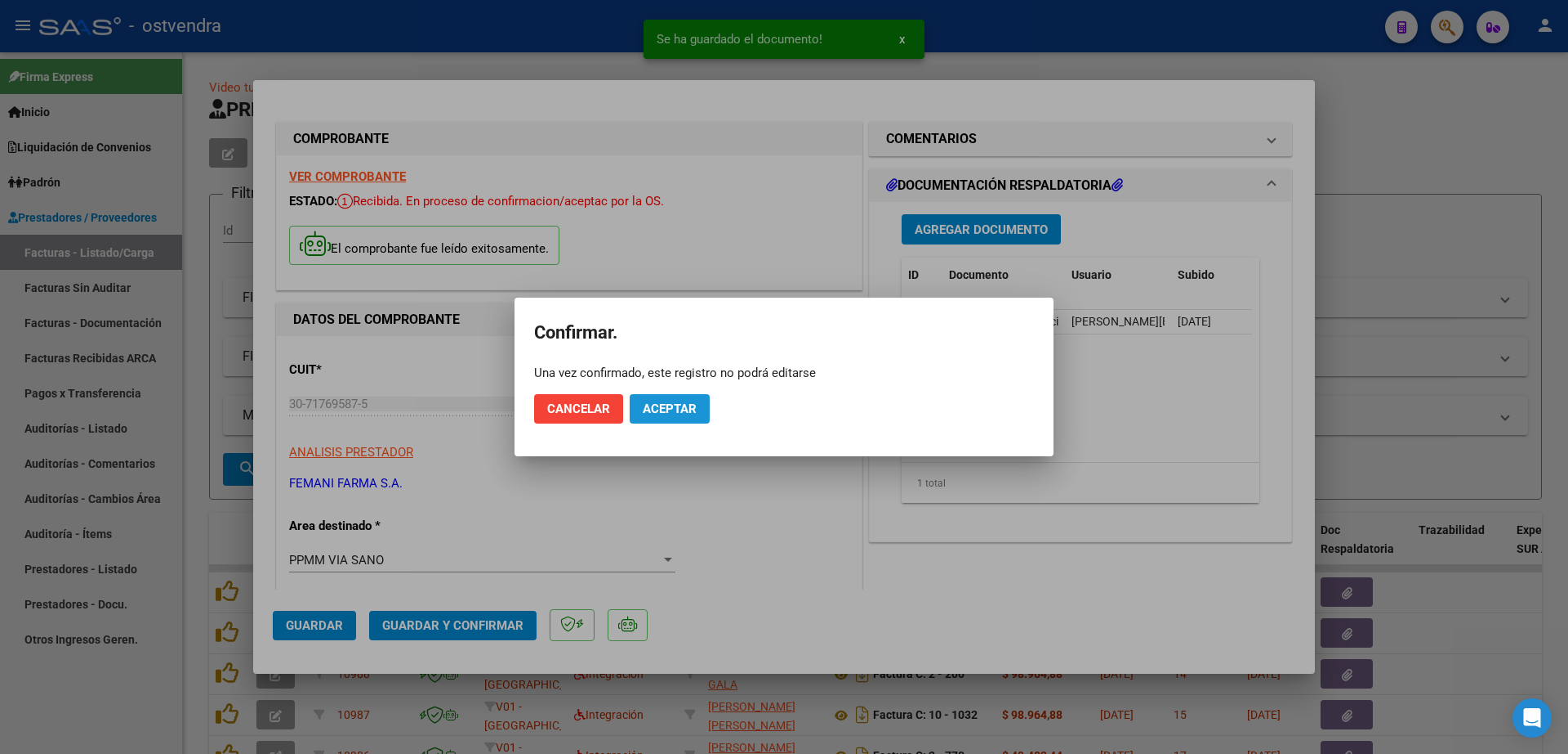
click at [665, 405] on span "Aceptar" at bounding box center [670, 409] width 54 height 15
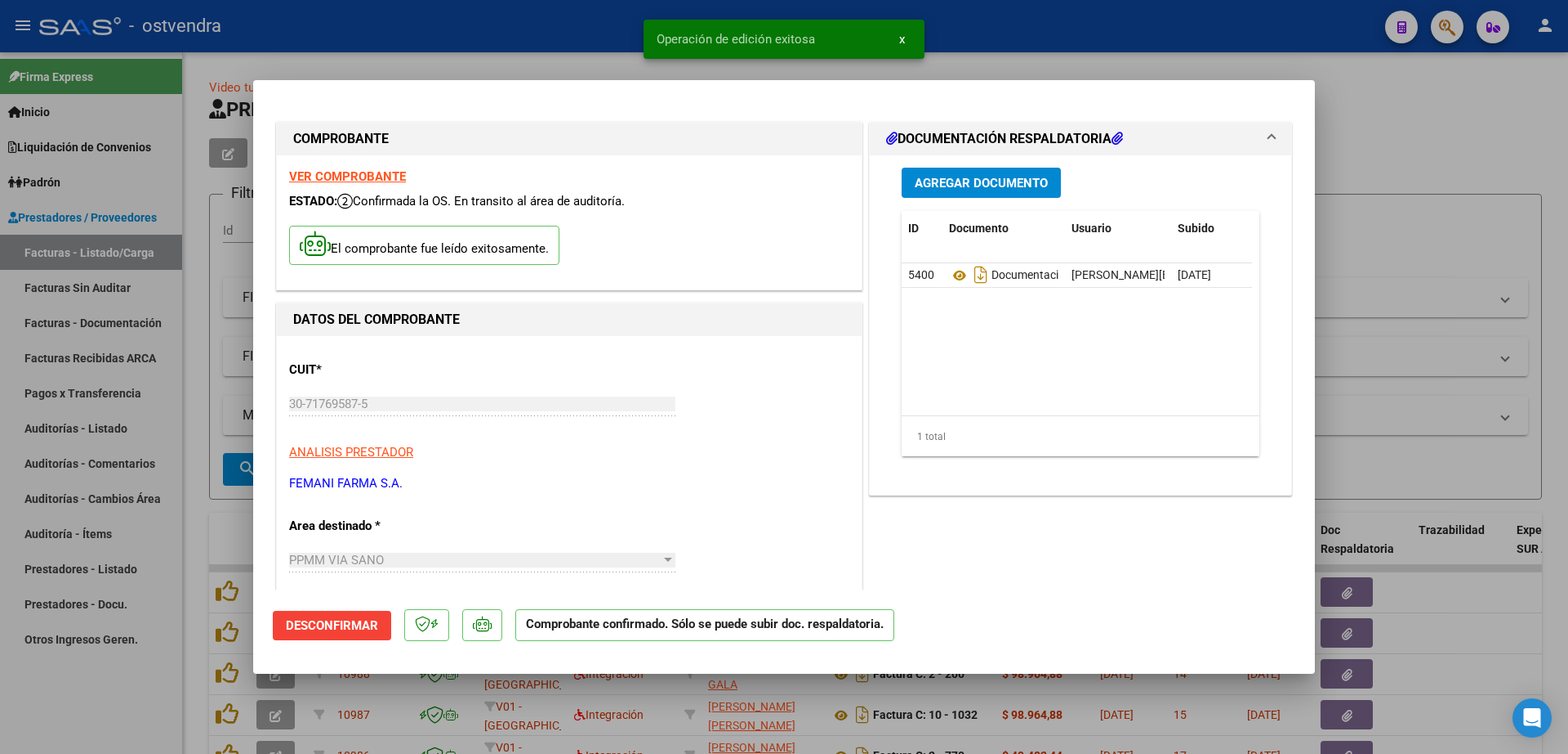
click at [96, 426] on div at bounding box center [784, 377] width 1568 height 754
type input "$ 0,00"
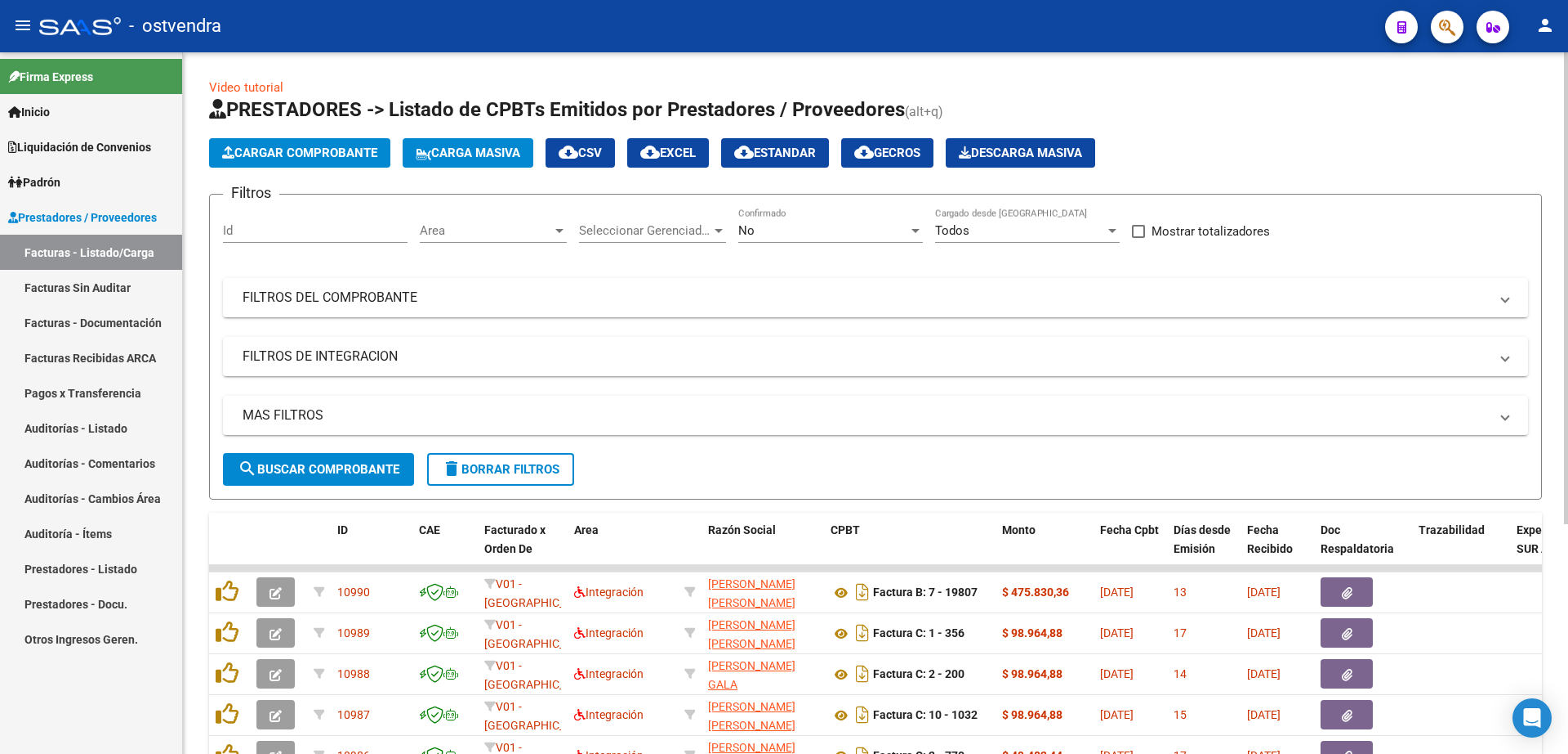
click at [328, 148] on span "Cargar Comprobante" at bounding box center [300, 153] width 155 height 15
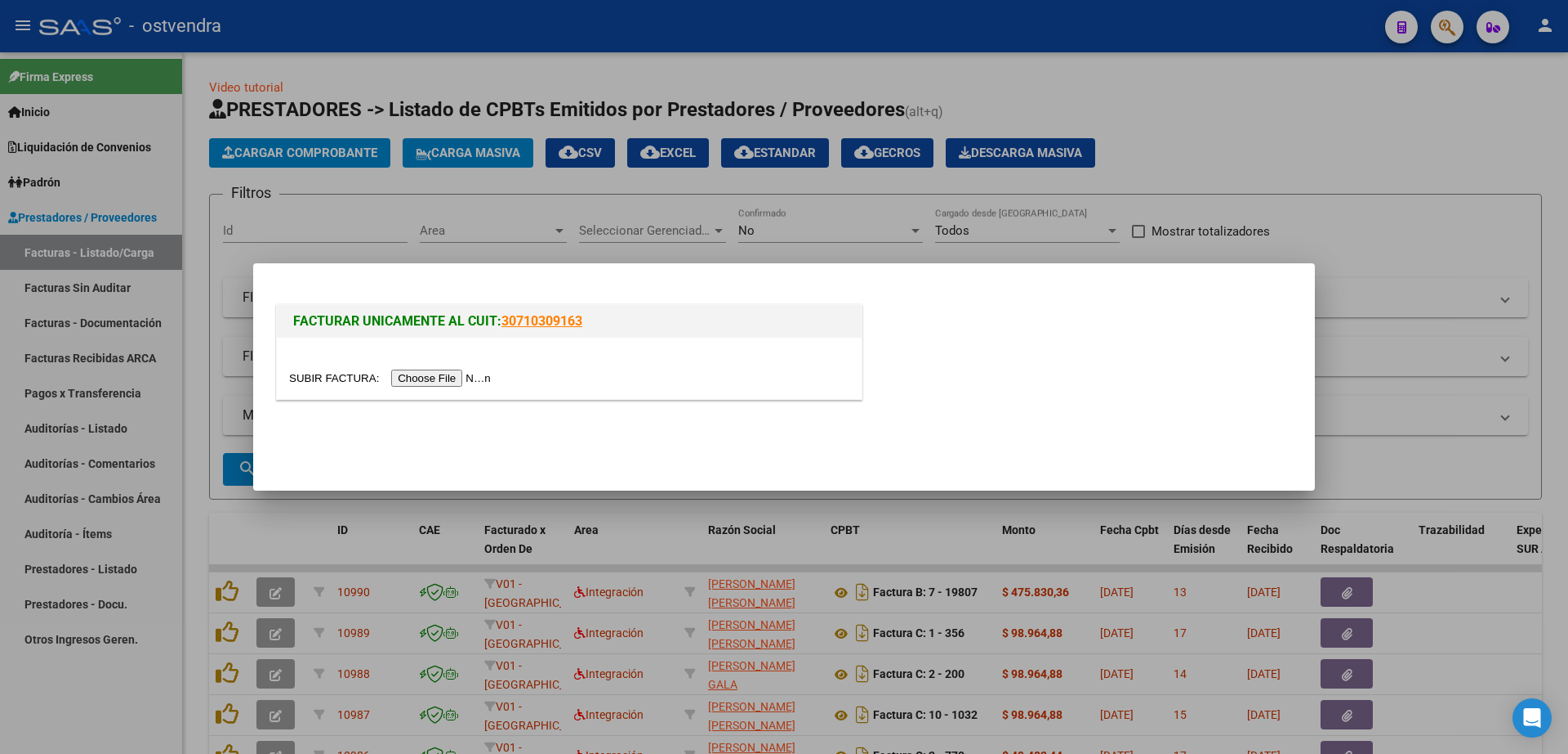
drag, startPoint x: 1396, startPoint y: 152, endPoint x: 758, endPoint y: 266, distance: 648.1
click at [1379, 152] on div at bounding box center [784, 377] width 1568 height 754
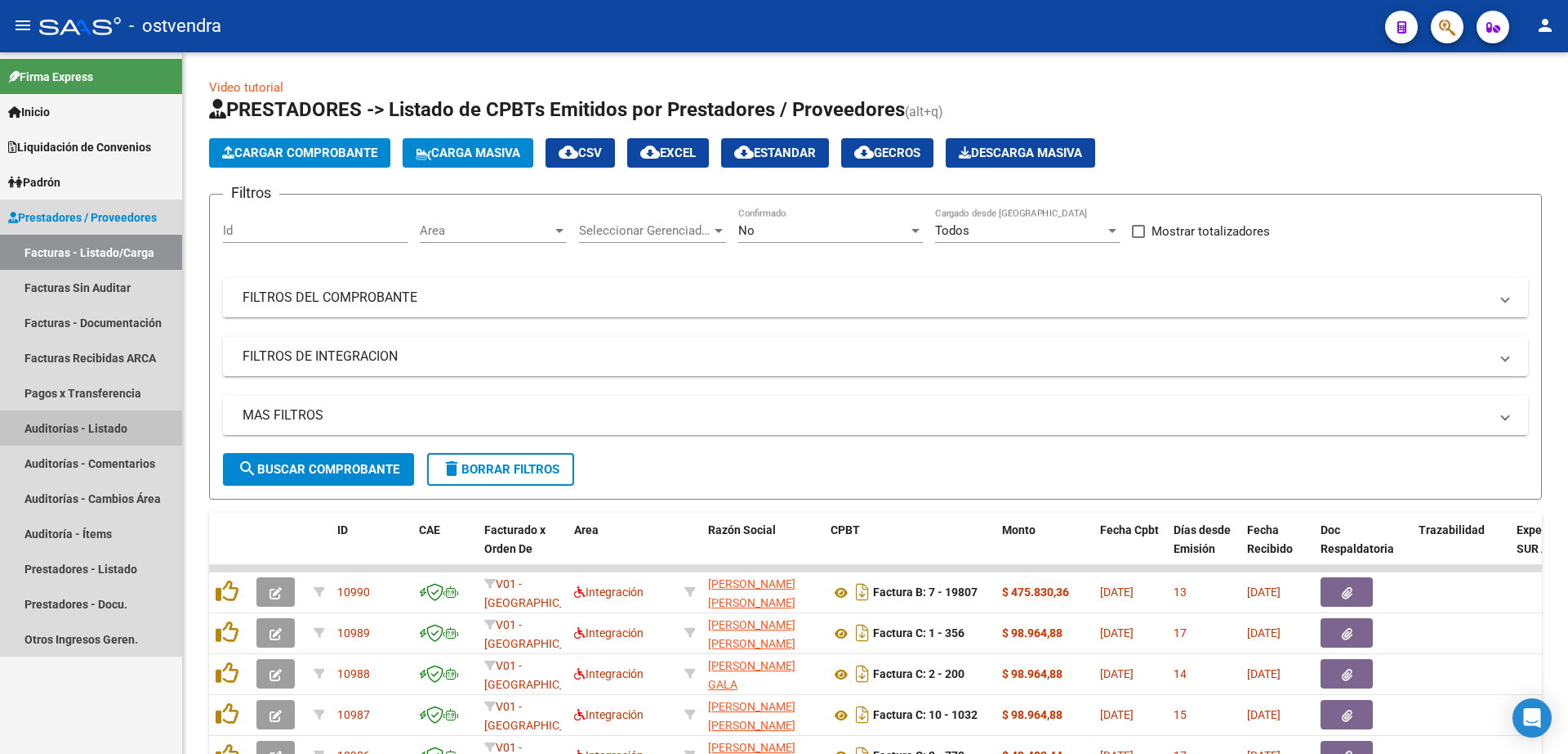
click at [111, 427] on link "Auditorías - Listado" at bounding box center [91, 428] width 182 height 35
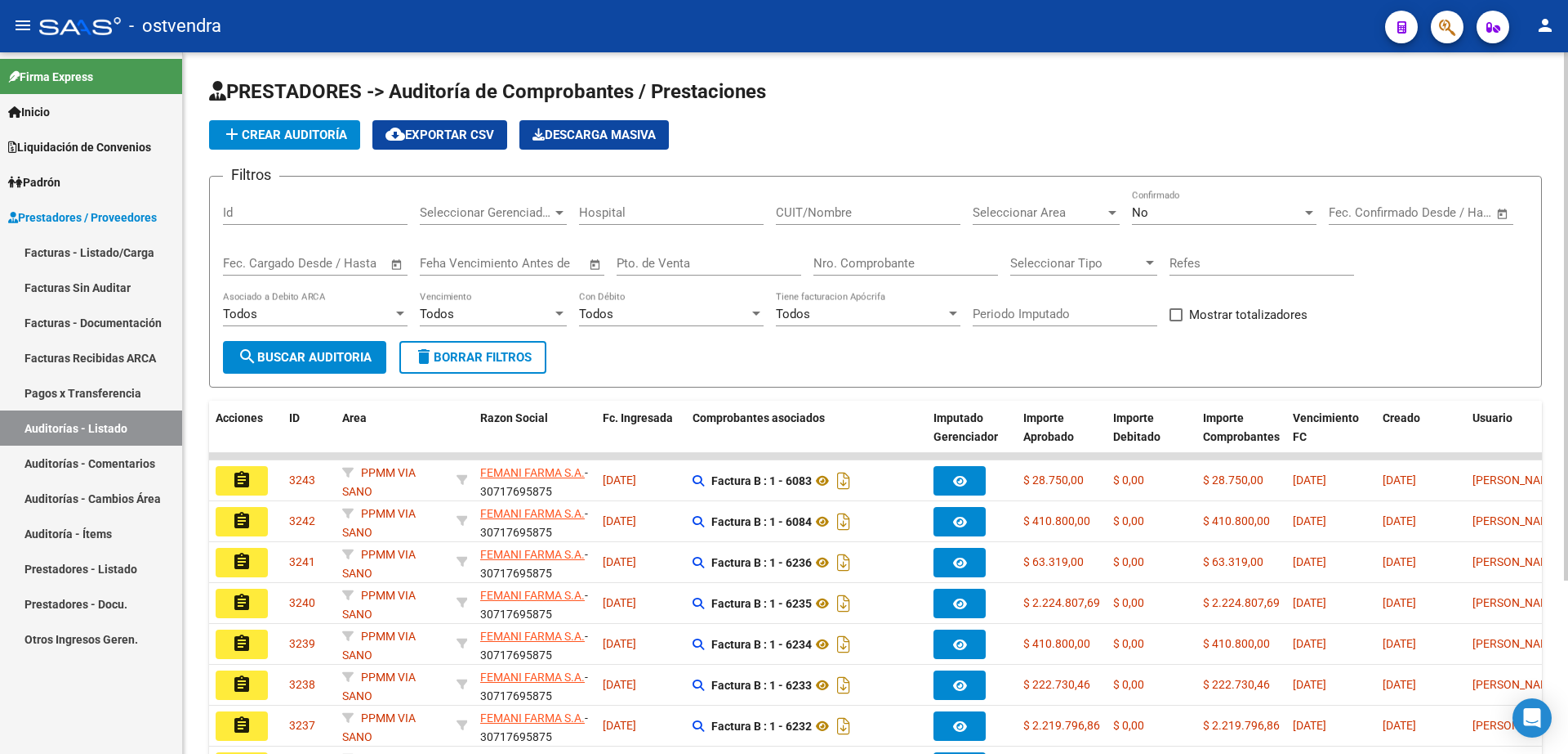
click at [302, 136] on span "add Crear Auditoría" at bounding box center [285, 135] width 125 height 15
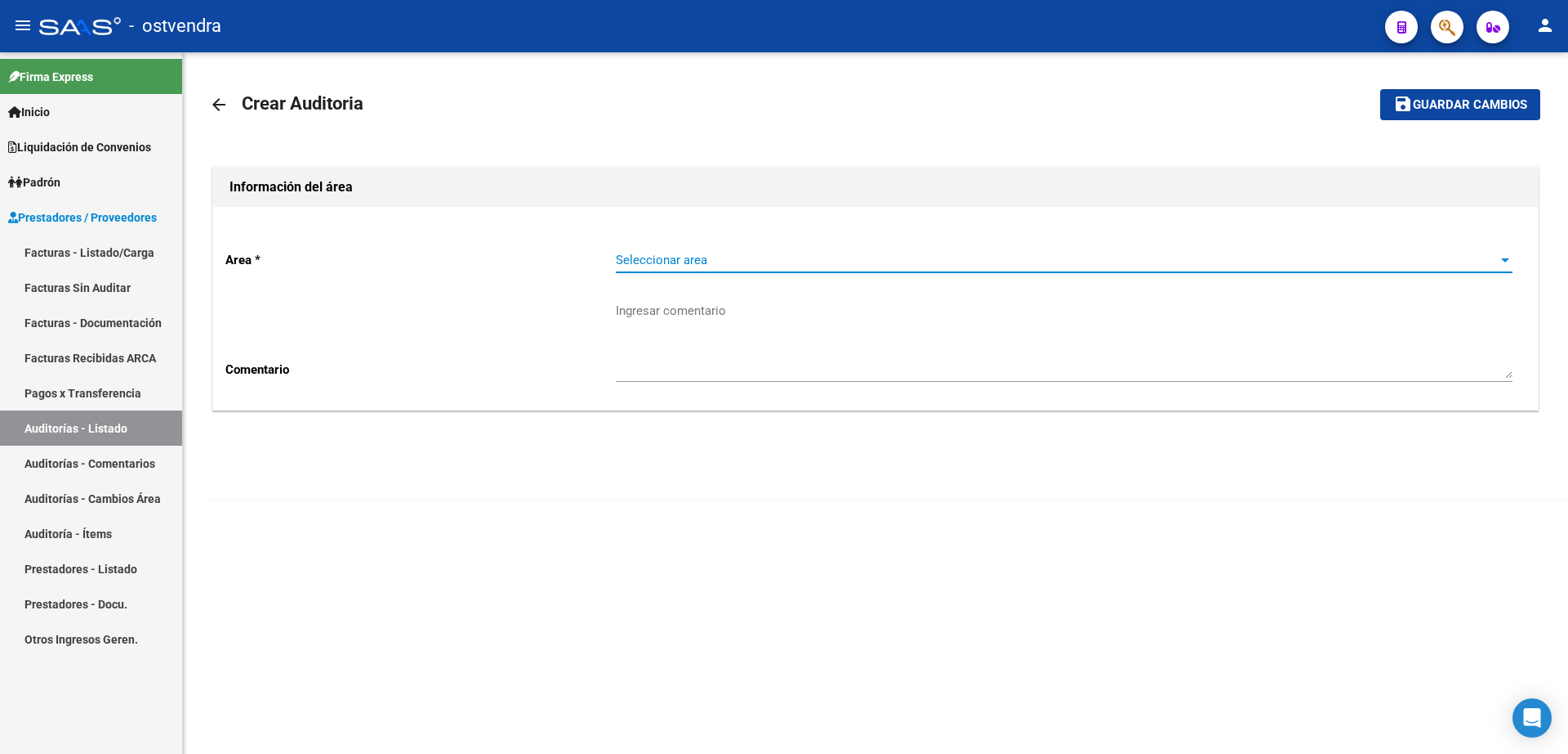
click at [657, 259] on span "Seleccionar area" at bounding box center [1057, 260] width 882 height 15
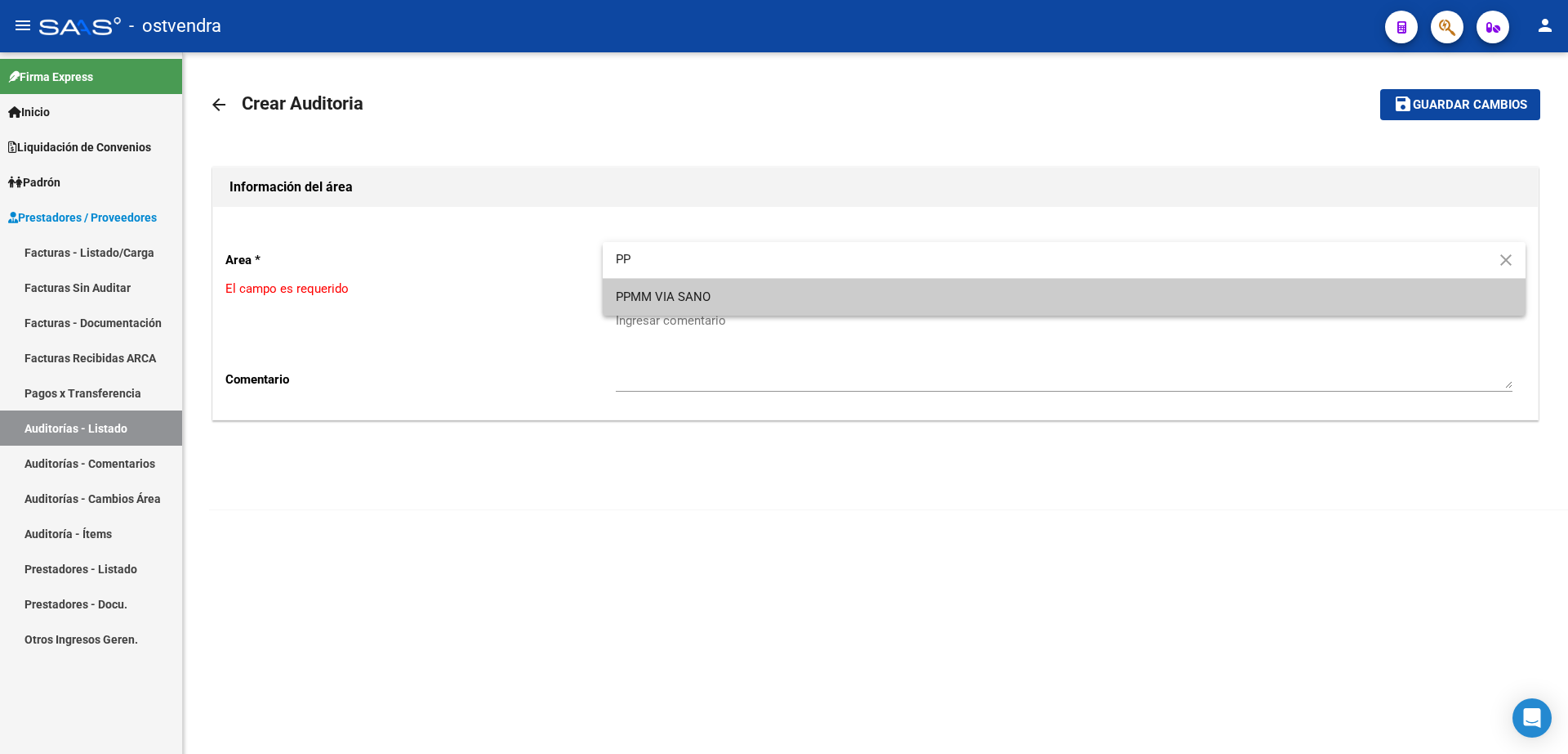
type input "PP"
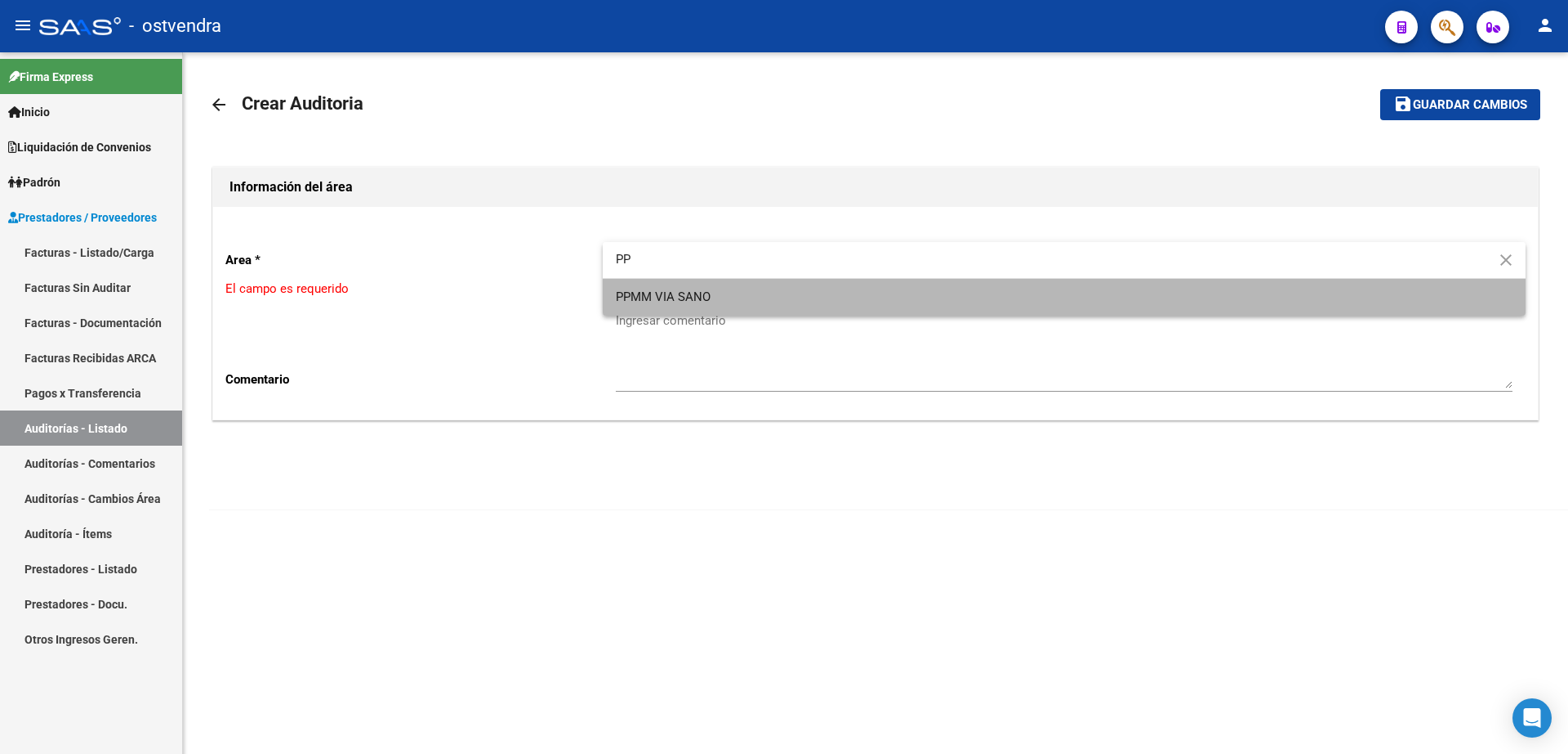
click at [679, 311] on span "PPMM VIA SANO" at bounding box center [1064, 297] width 897 height 37
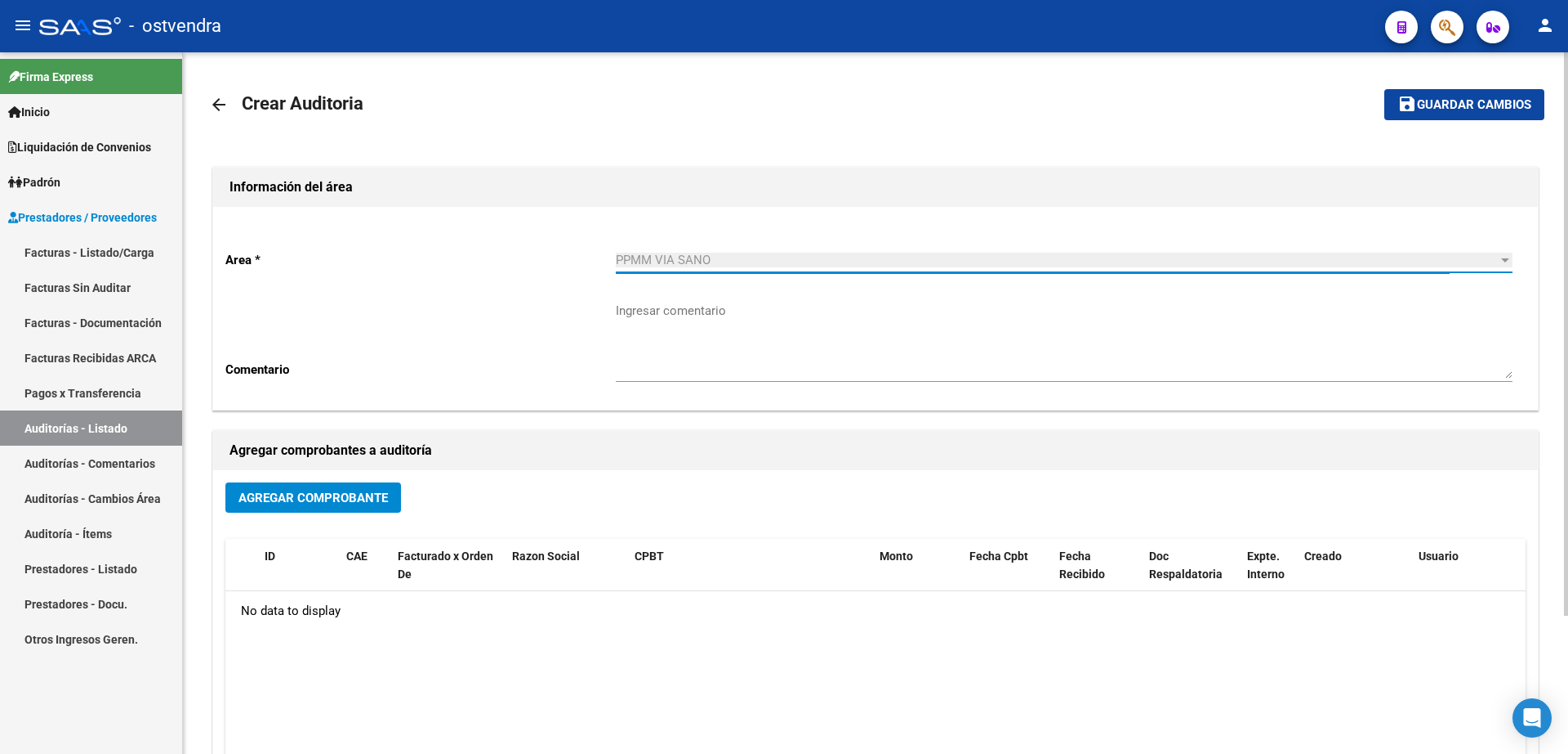
click at [347, 505] on button "Agregar Comprobante" at bounding box center [313, 497] width 175 height 30
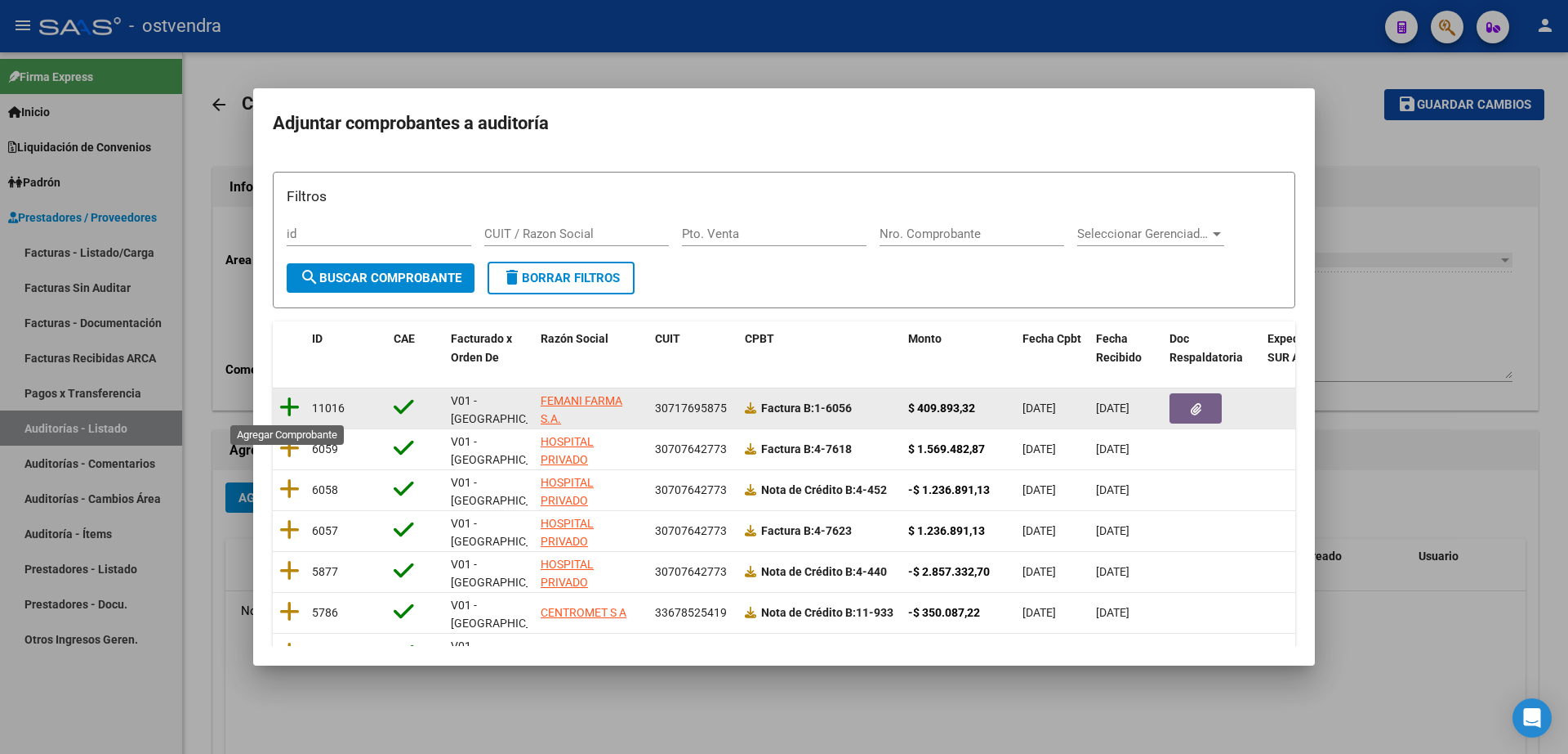
click at [283, 405] on icon at bounding box center [289, 407] width 21 height 23
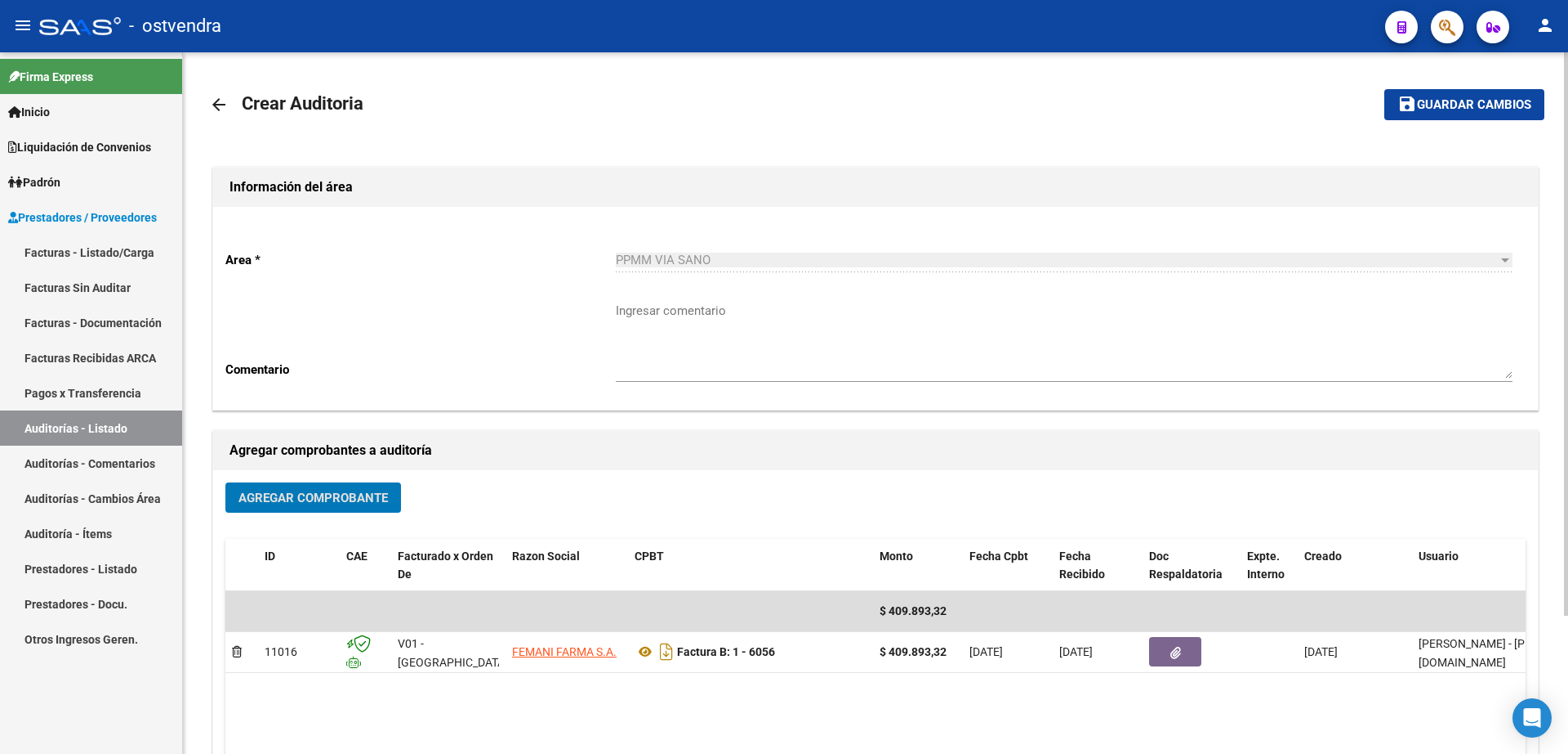
click at [1454, 99] on span "Guardar cambios" at bounding box center [1474, 105] width 114 height 15
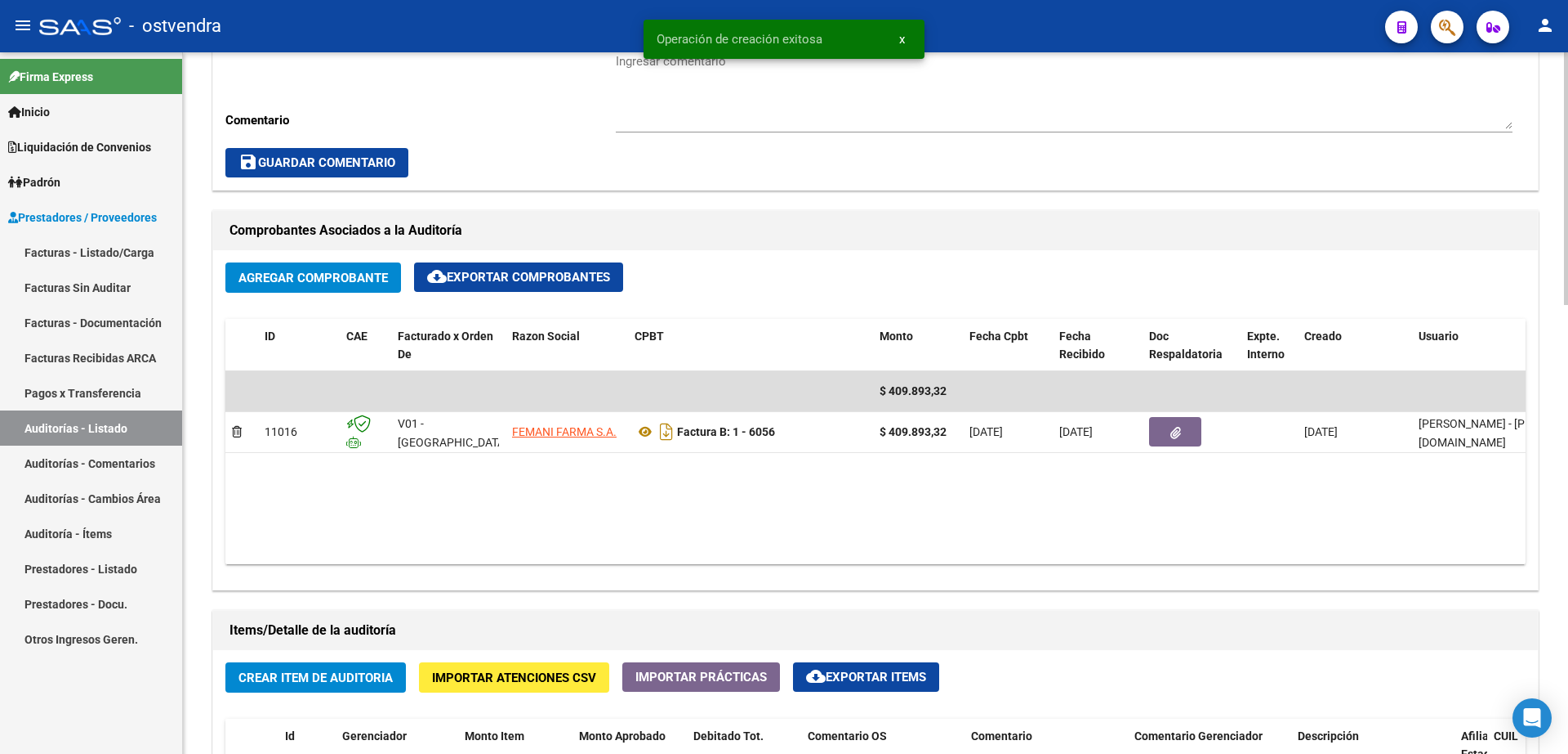
scroll to position [613, 0]
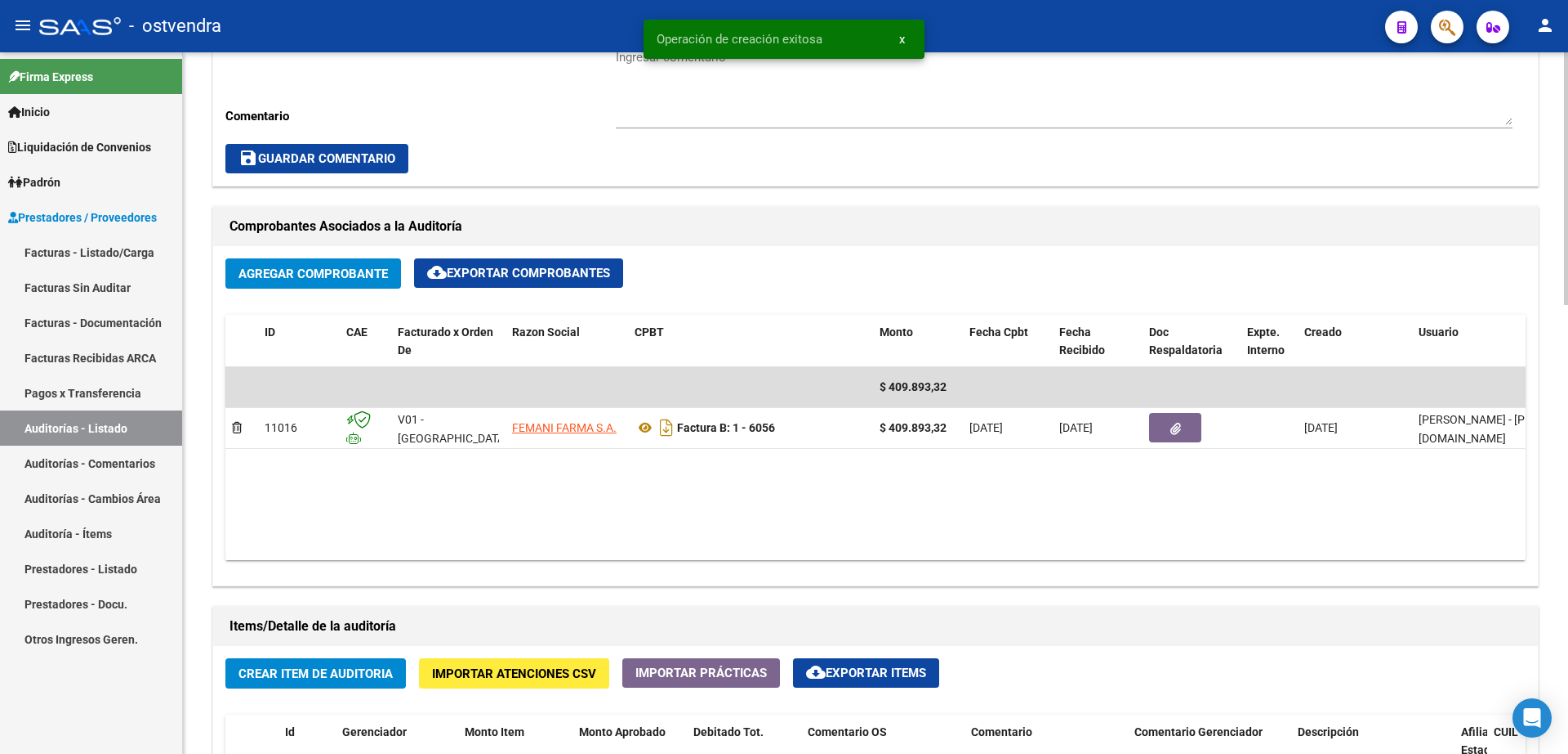
click at [329, 674] on span "Crear Item de Auditoria" at bounding box center [315, 673] width 154 height 15
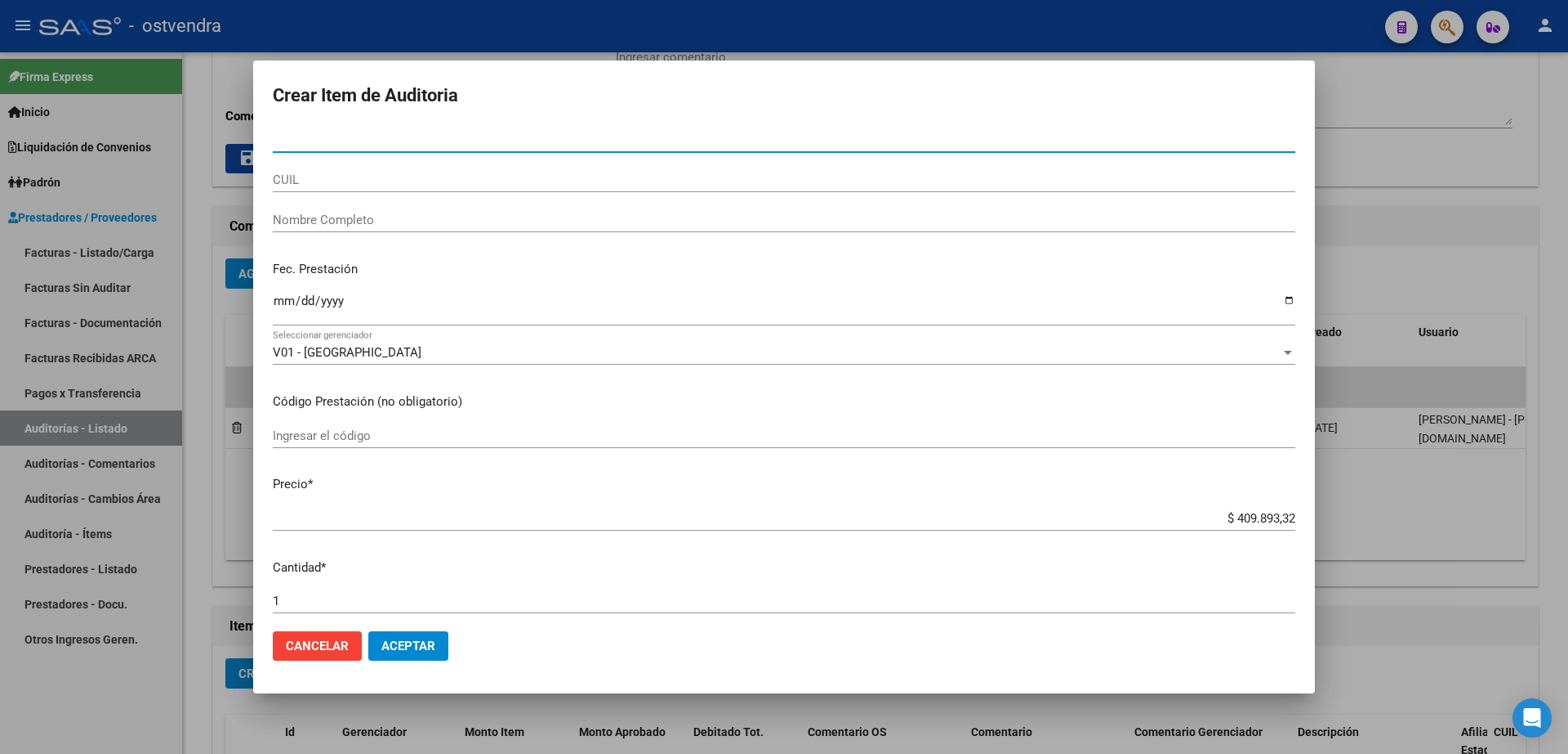
click at [371, 138] on input "Nro Documento" at bounding box center [784, 140] width 1023 height 15
type input "31456028"
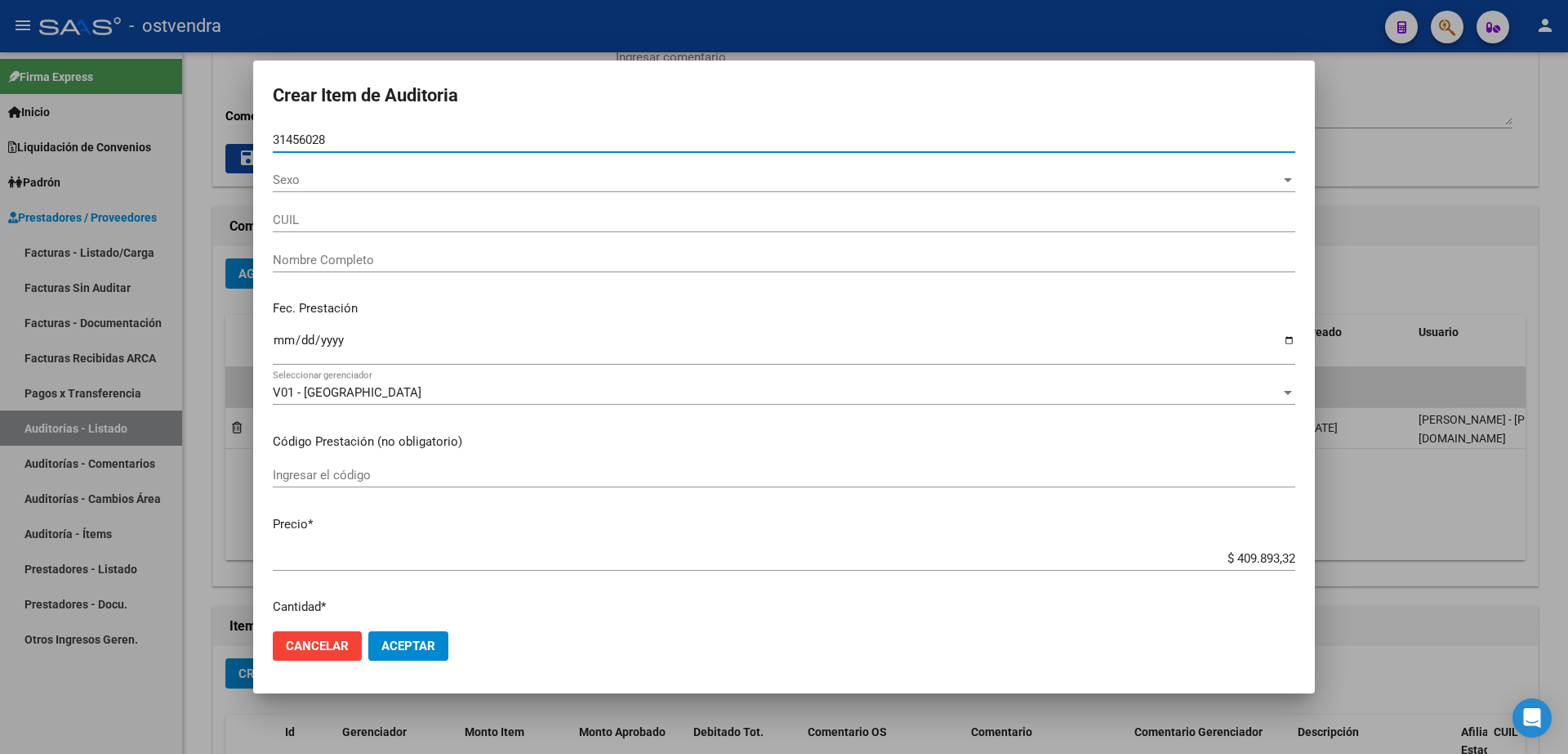
type input "27314560286"
type input "BROWN [PERSON_NAME]"
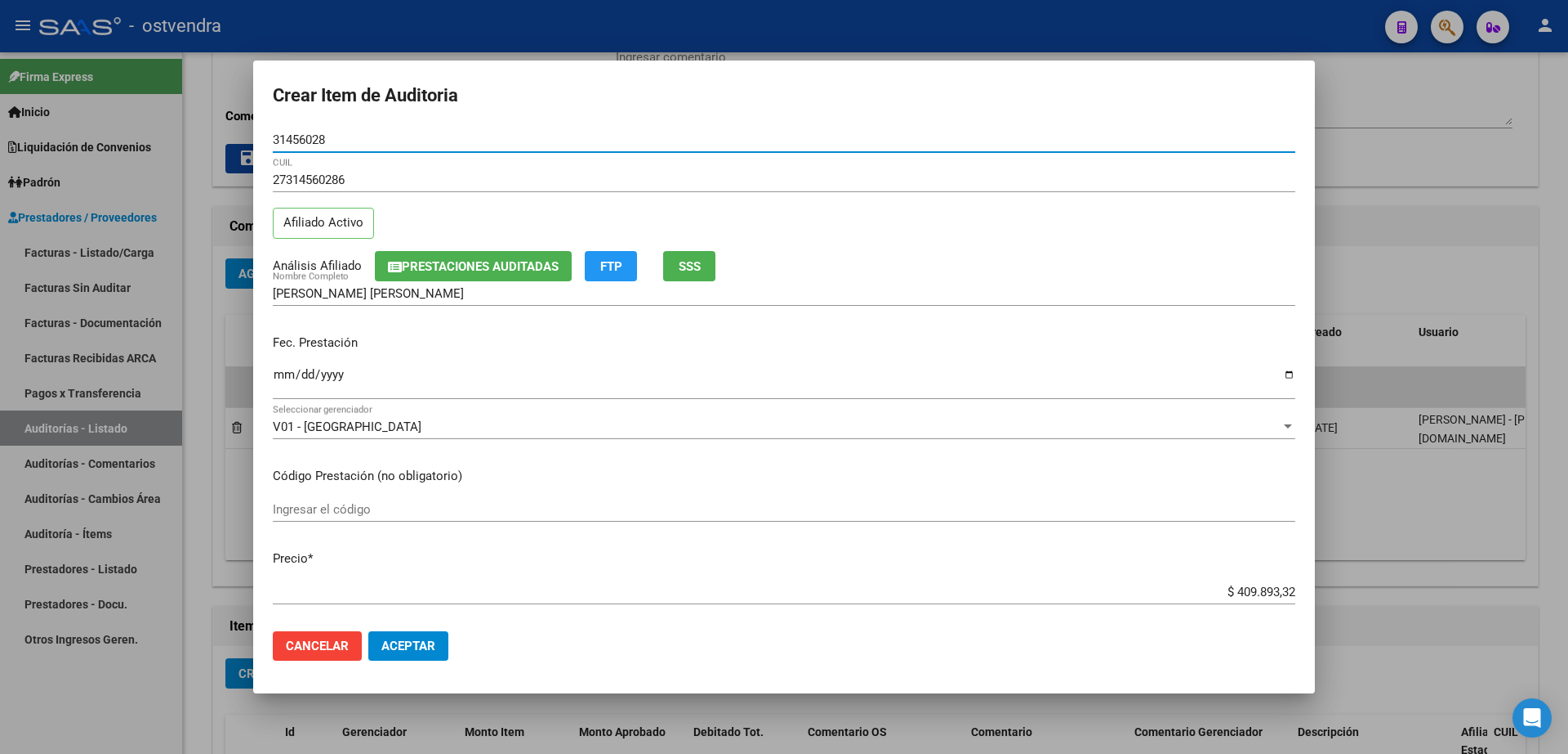
type input "31456028"
click at [427, 651] on span "Aceptar" at bounding box center [408, 646] width 54 height 15
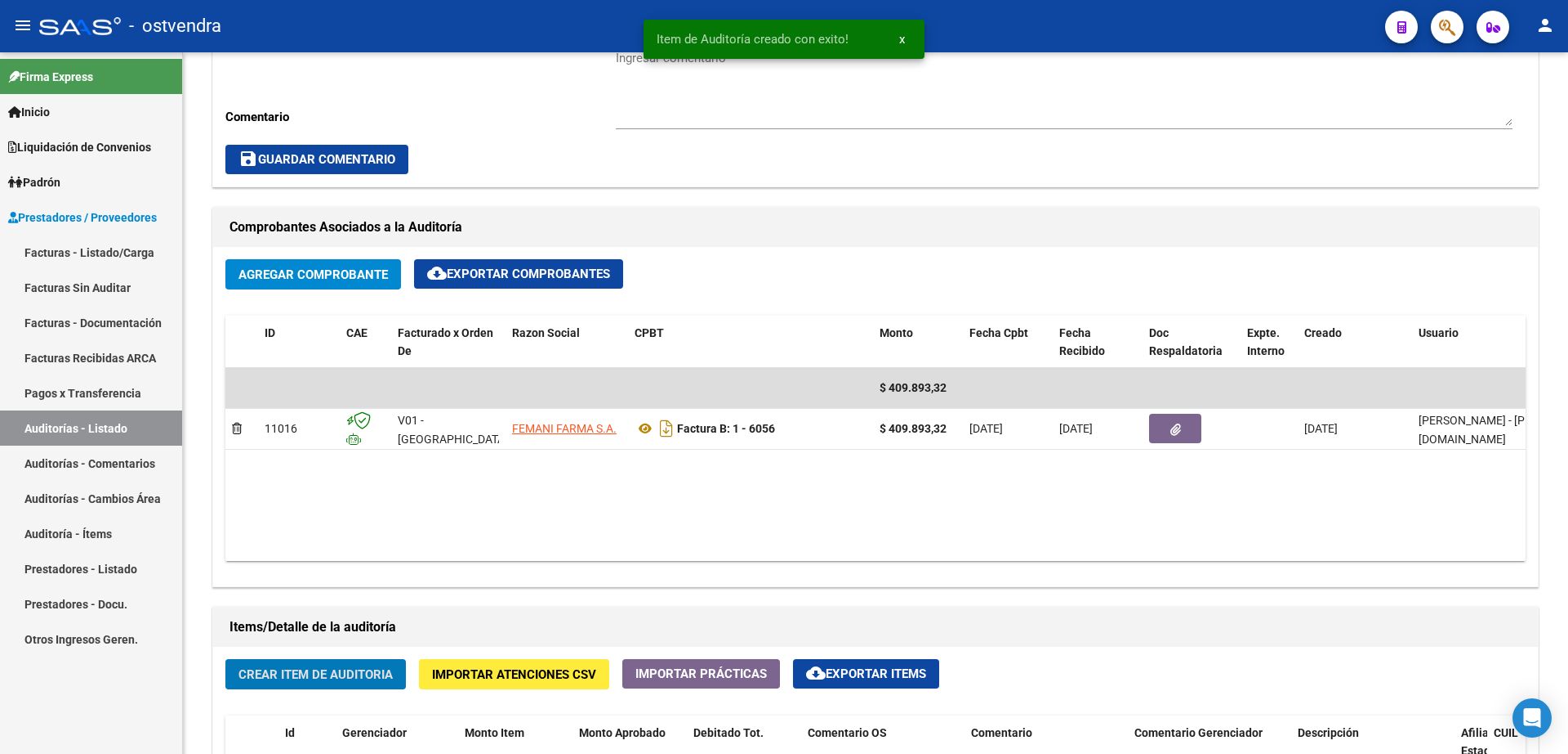
scroll to position [614, 0]
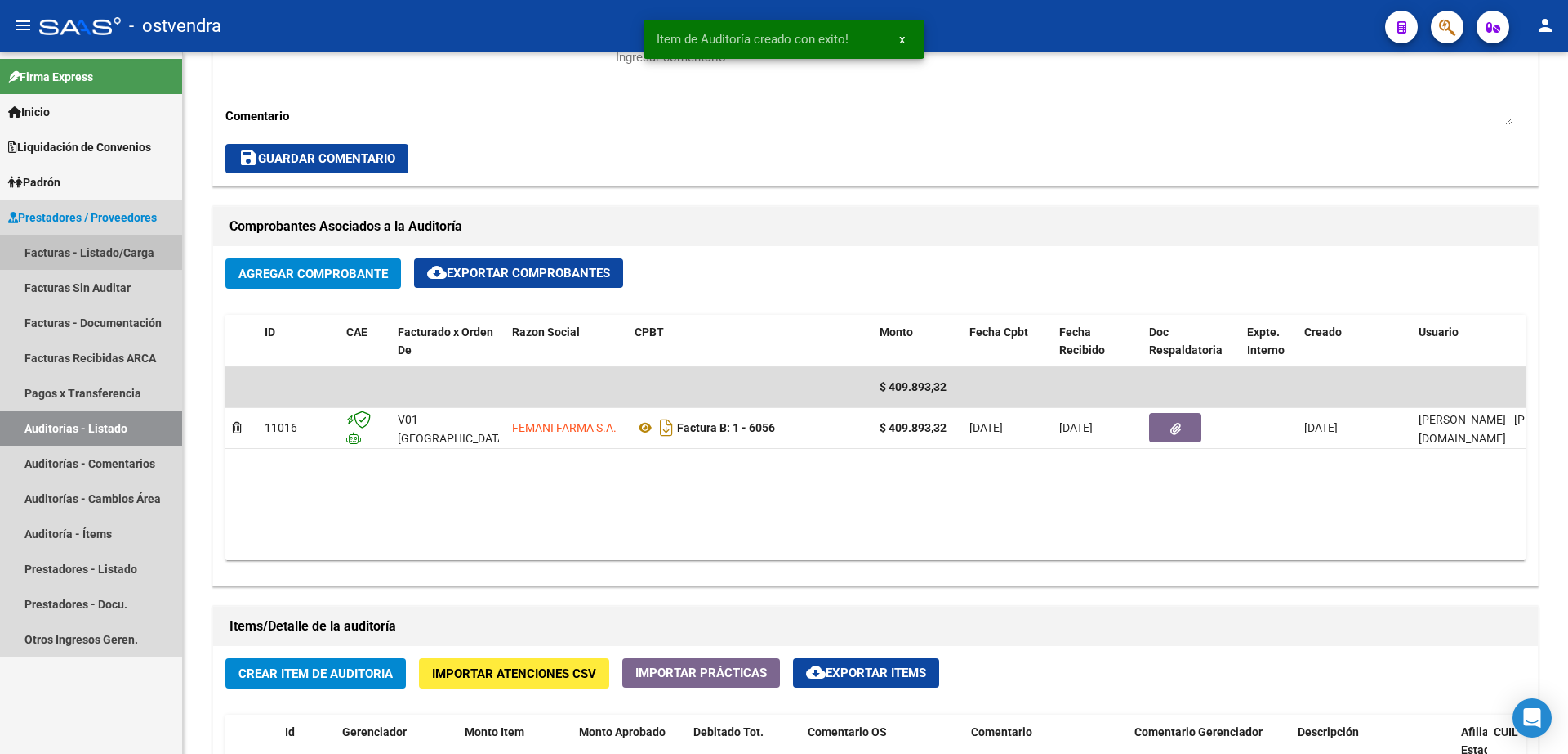
click at [91, 255] on link "Facturas - Listado/Carga" at bounding box center [91, 252] width 182 height 35
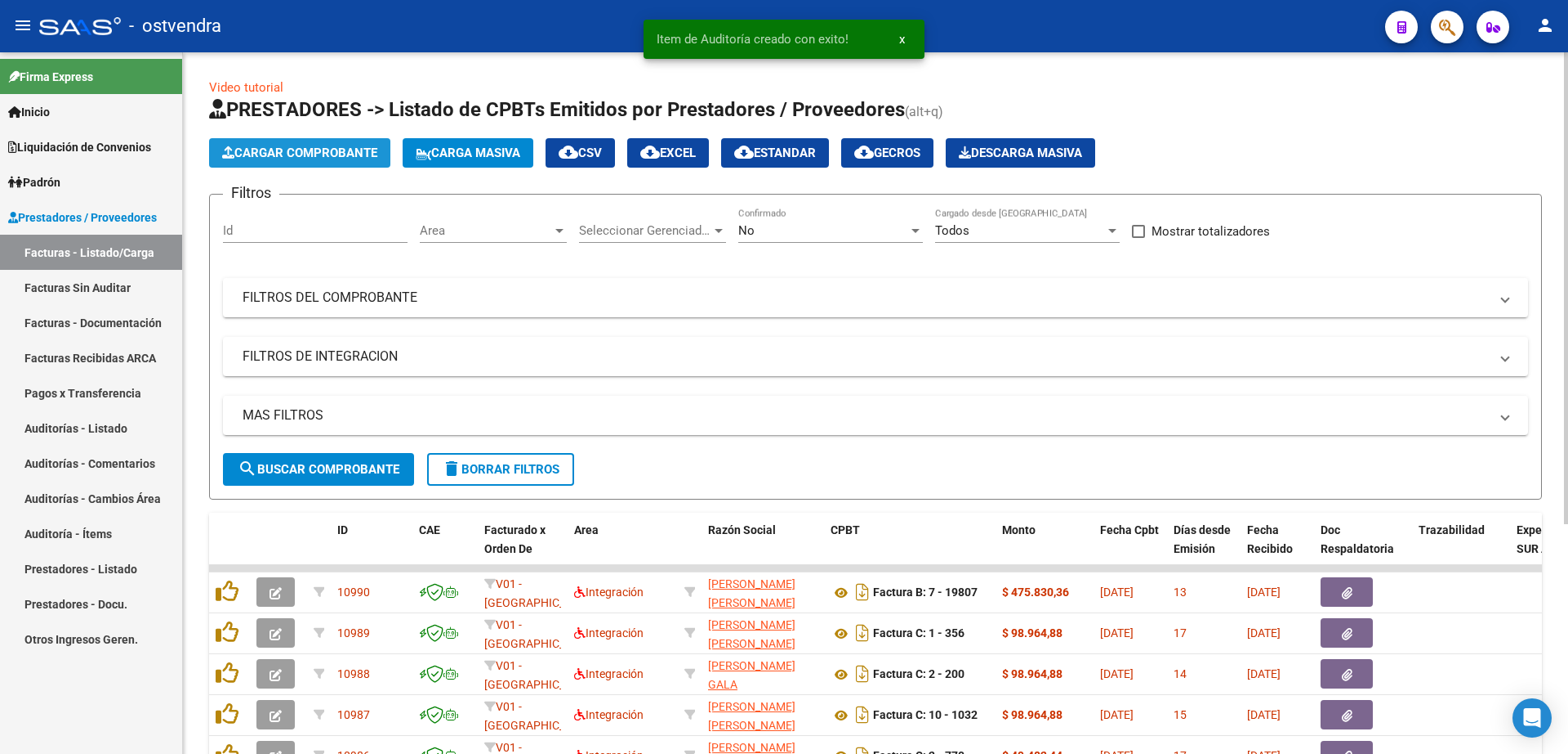
click at [312, 154] on span "Cargar Comprobante" at bounding box center [300, 153] width 155 height 15
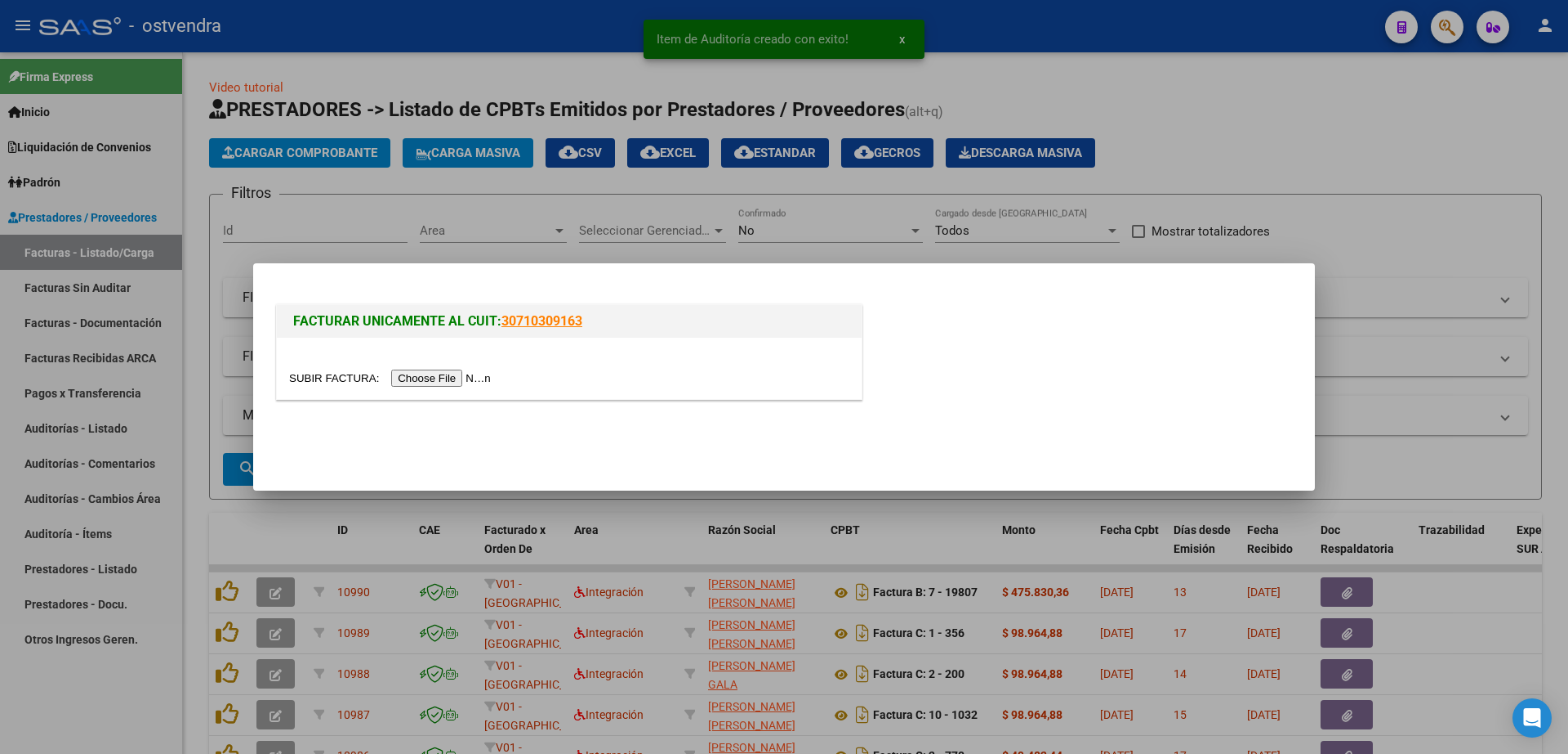
click at [478, 377] on input "file" at bounding box center [392, 377] width 207 height 17
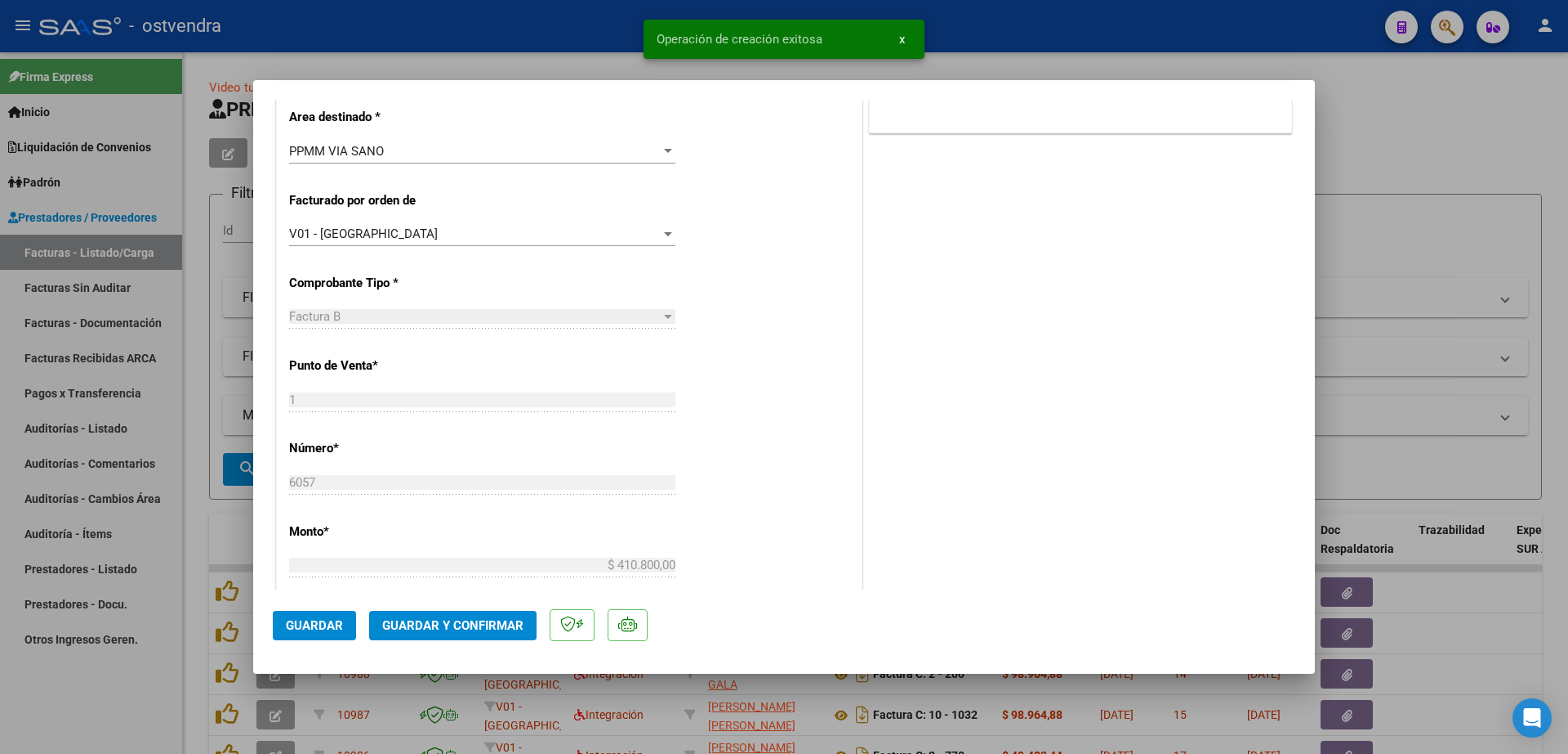
scroll to position [817, 0]
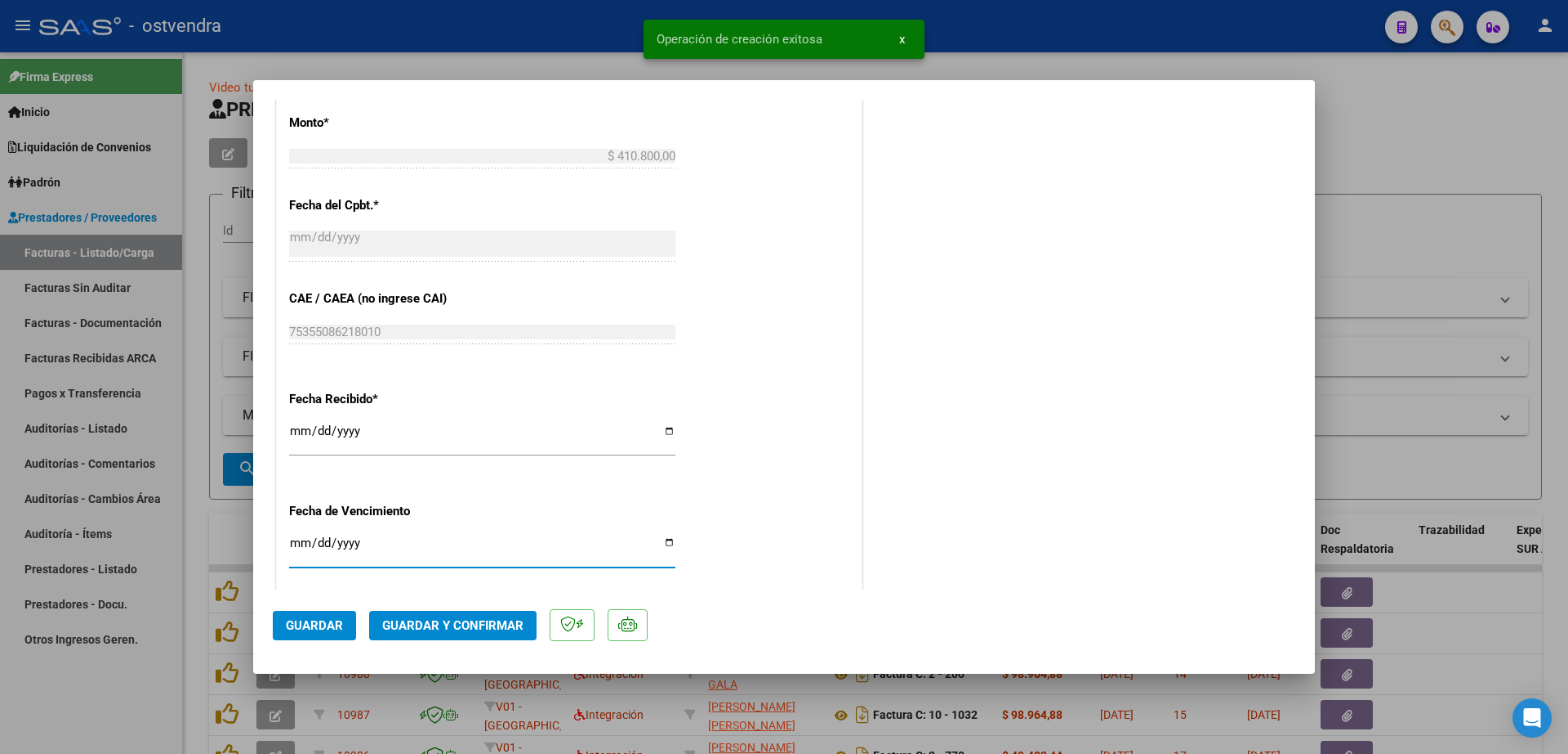
click at [304, 551] on input "Ingresar la fecha" at bounding box center [482, 550] width 386 height 26
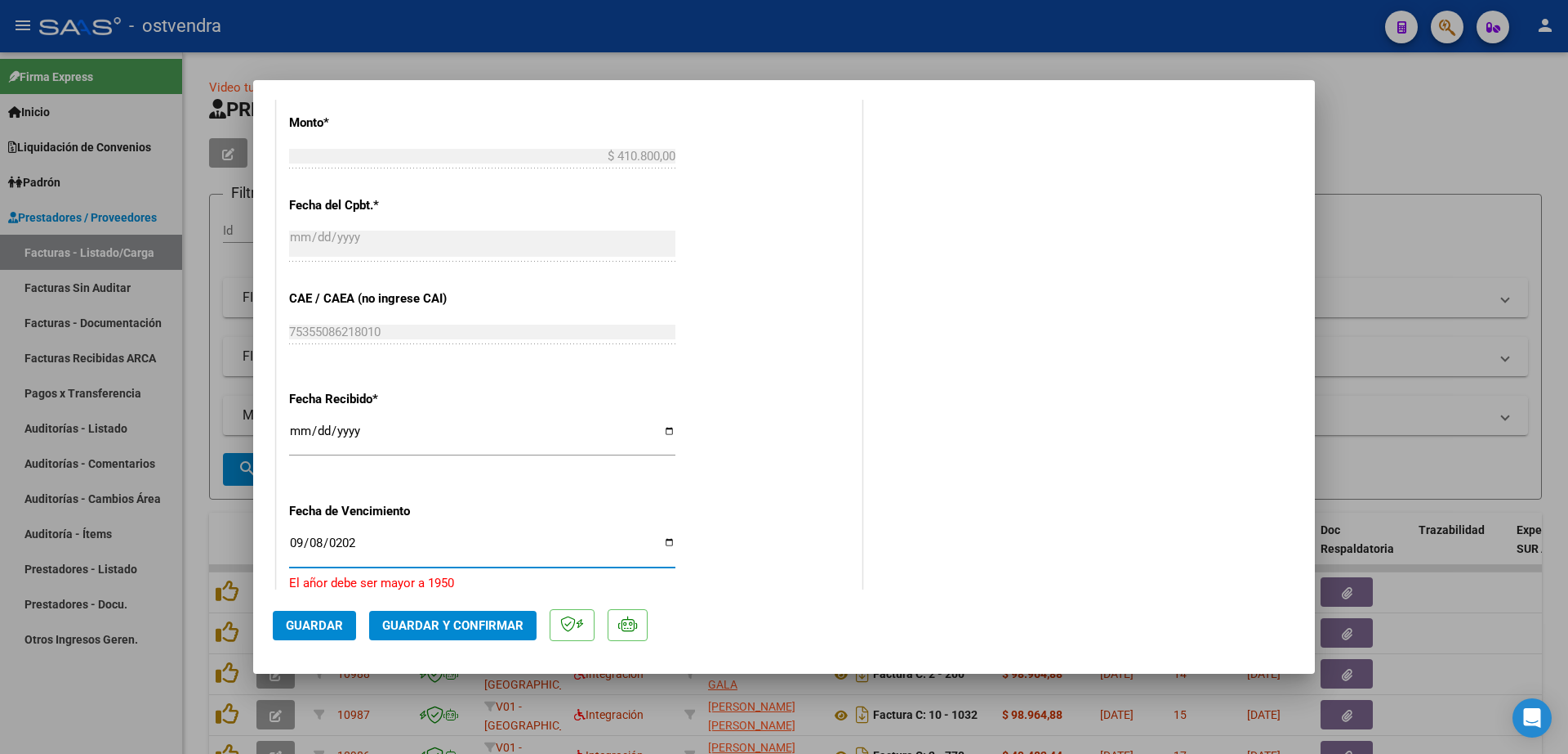
type input "[DATE]"
click at [732, 511] on div "CUIT * 30-71769587-5 Ingresar CUIT ANALISIS PRESTADOR FEMANI FARMA S.A. ARCA Pa…" at bounding box center [569, 139] width 585 height 1242
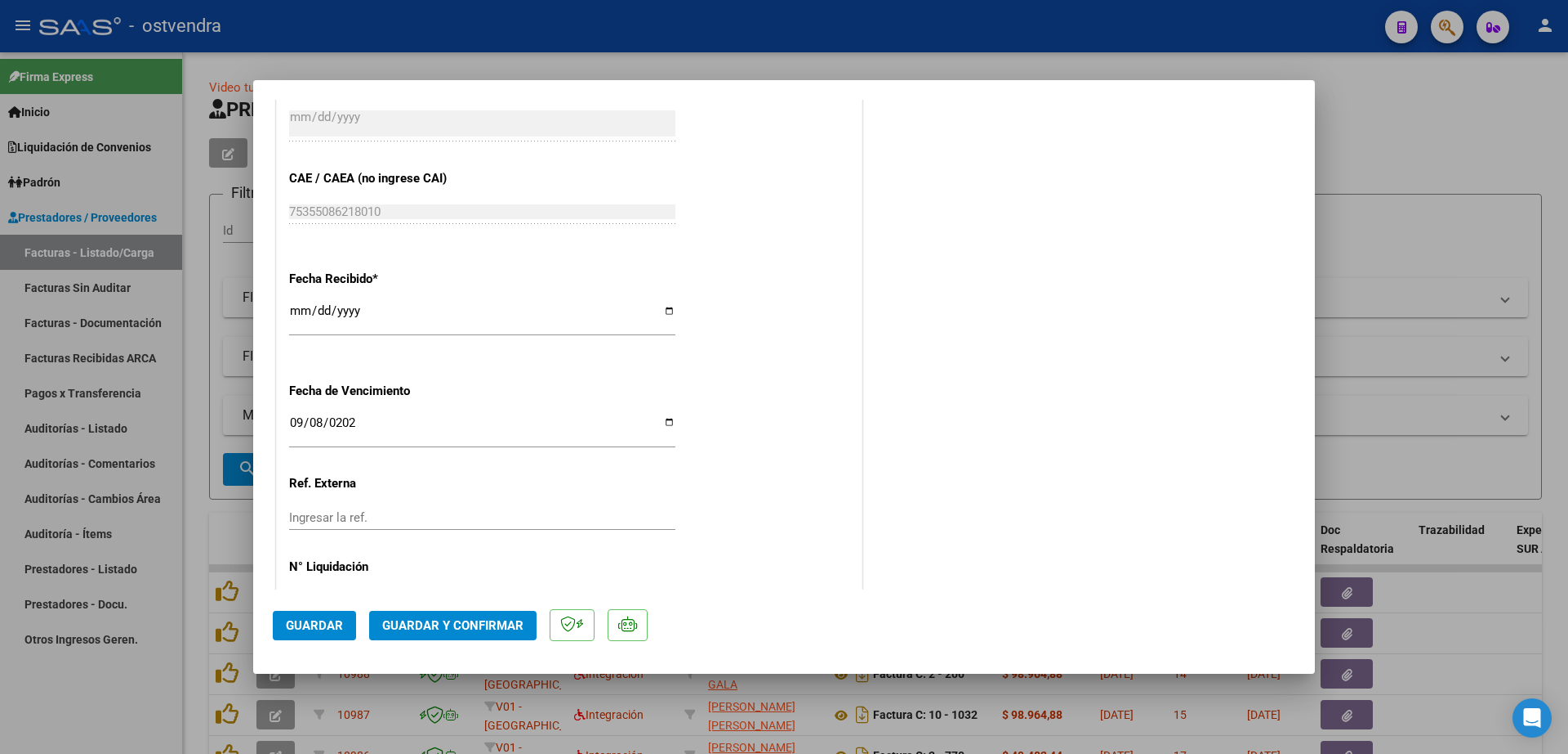
scroll to position [992, 0]
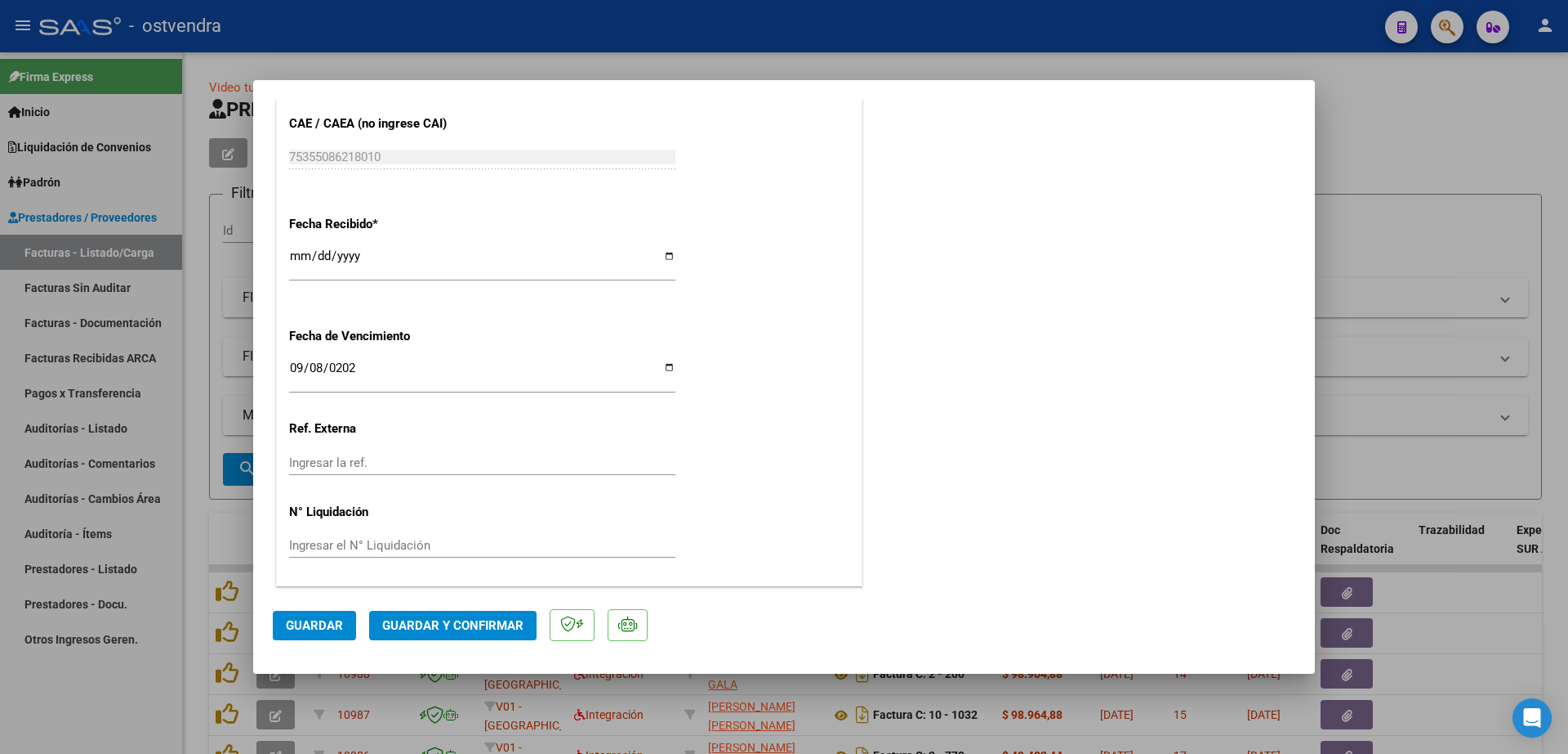
click at [386, 539] on input "Ingresar el N° Liquidación" at bounding box center [482, 546] width 386 height 15
type input "08"
click at [307, 621] on span "Guardar" at bounding box center [314, 625] width 57 height 15
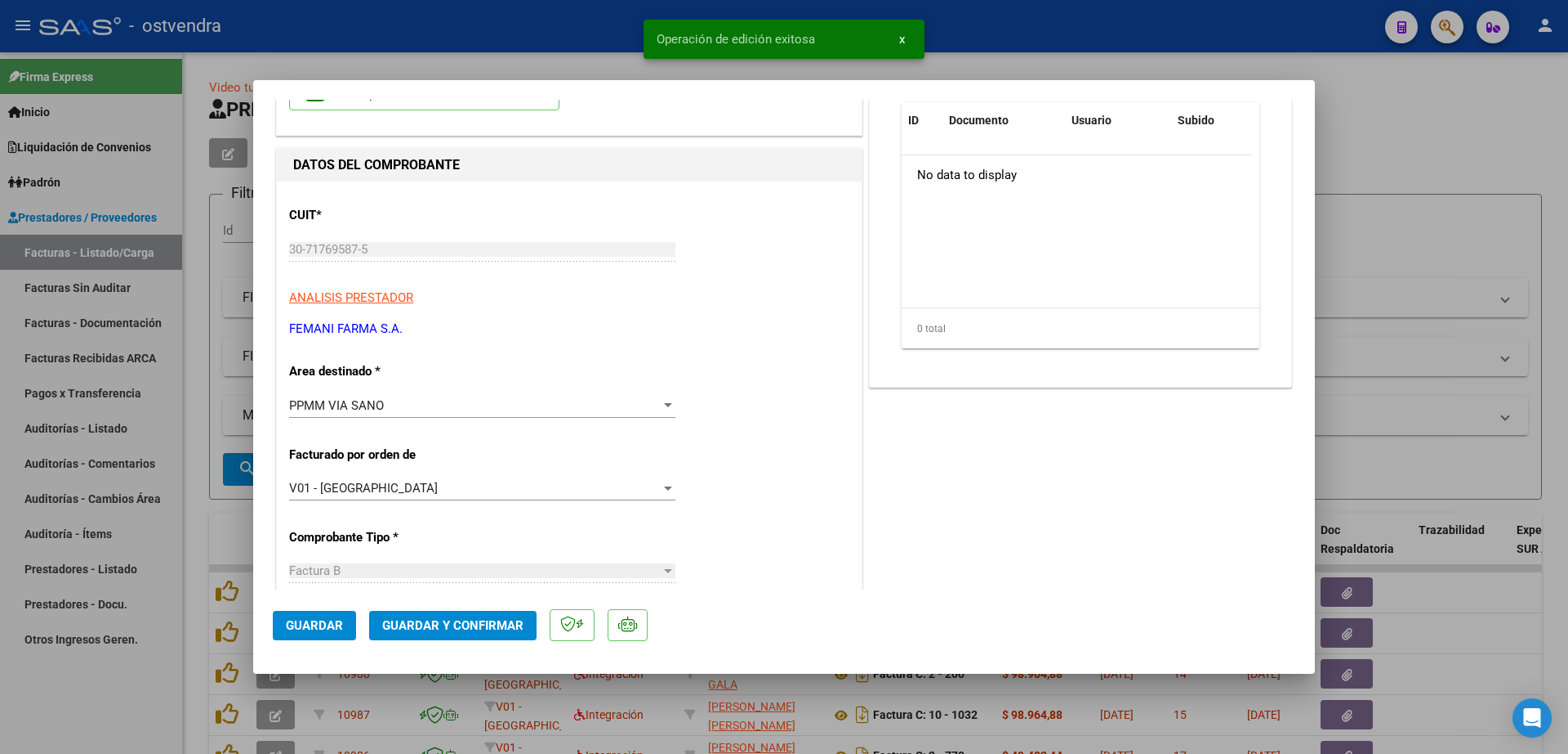
scroll to position [0, 0]
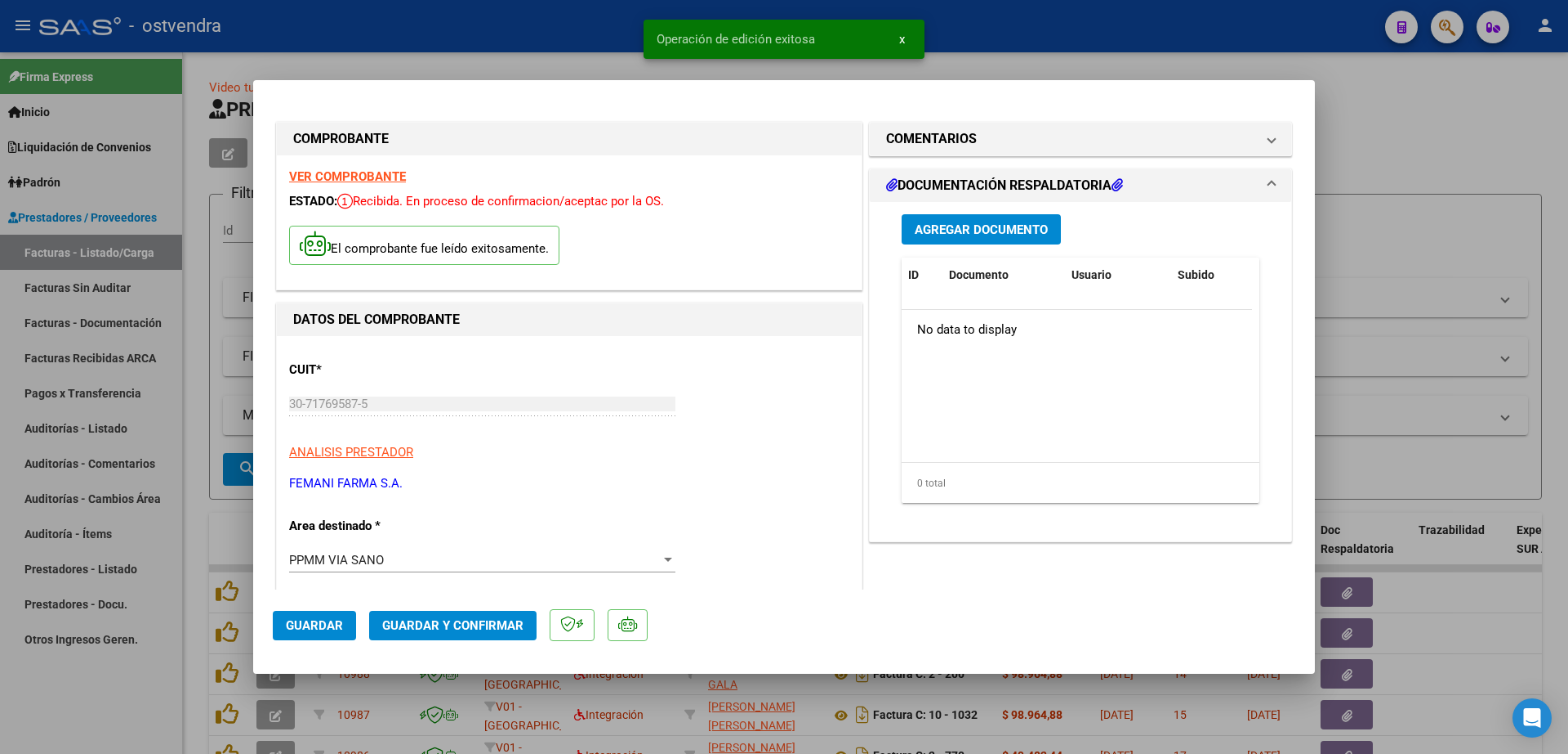
click at [971, 222] on span "Agregar Documento" at bounding box center [982, 230] width 133 height 15
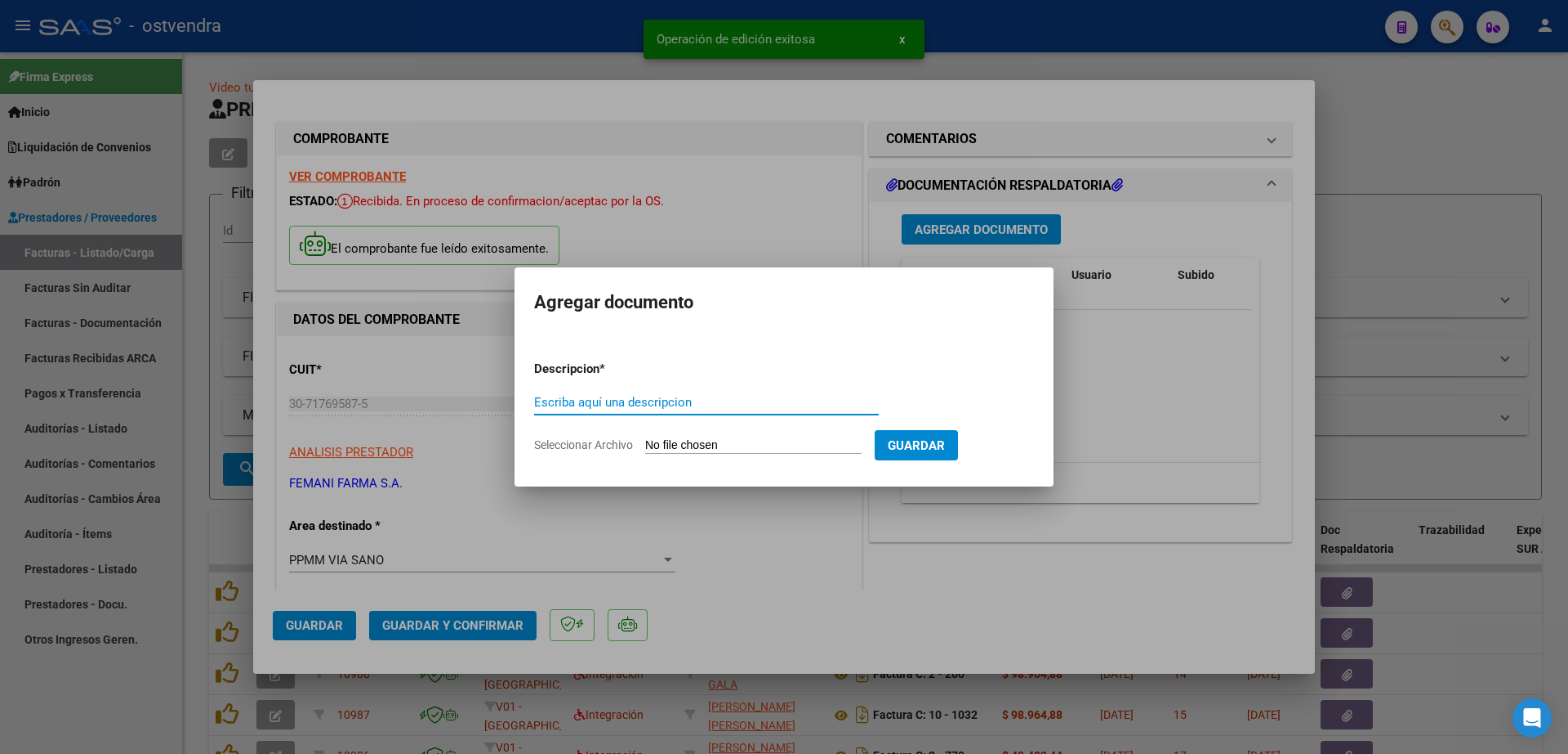
paste input "documentacion"
type input "documentacion"
click at [690, 444] on input "Seleccionar Archivo" at bounding box center [754, 446] width 217 height 16
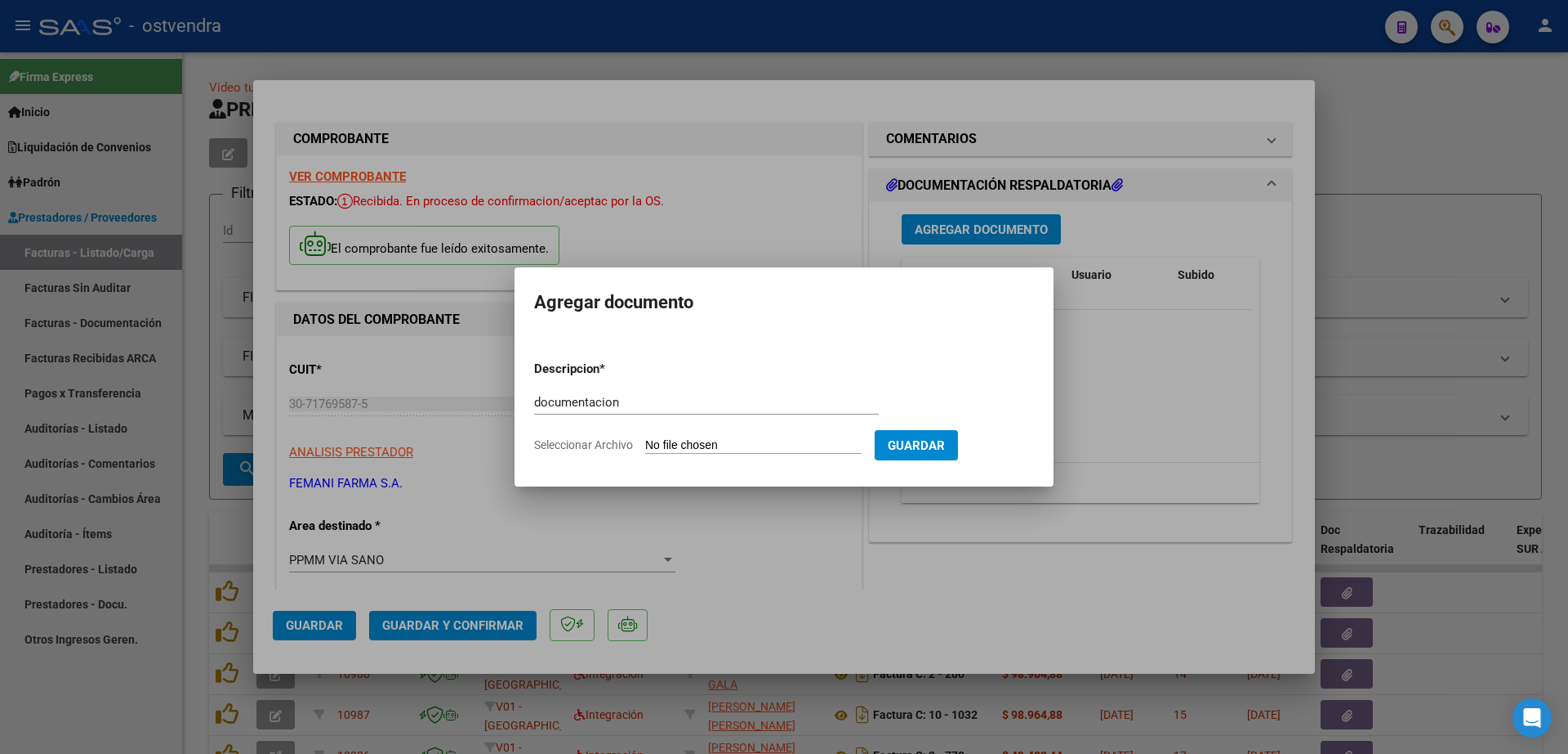
type input "C:\fakepath\FEMANI FARMA 6057.zip"
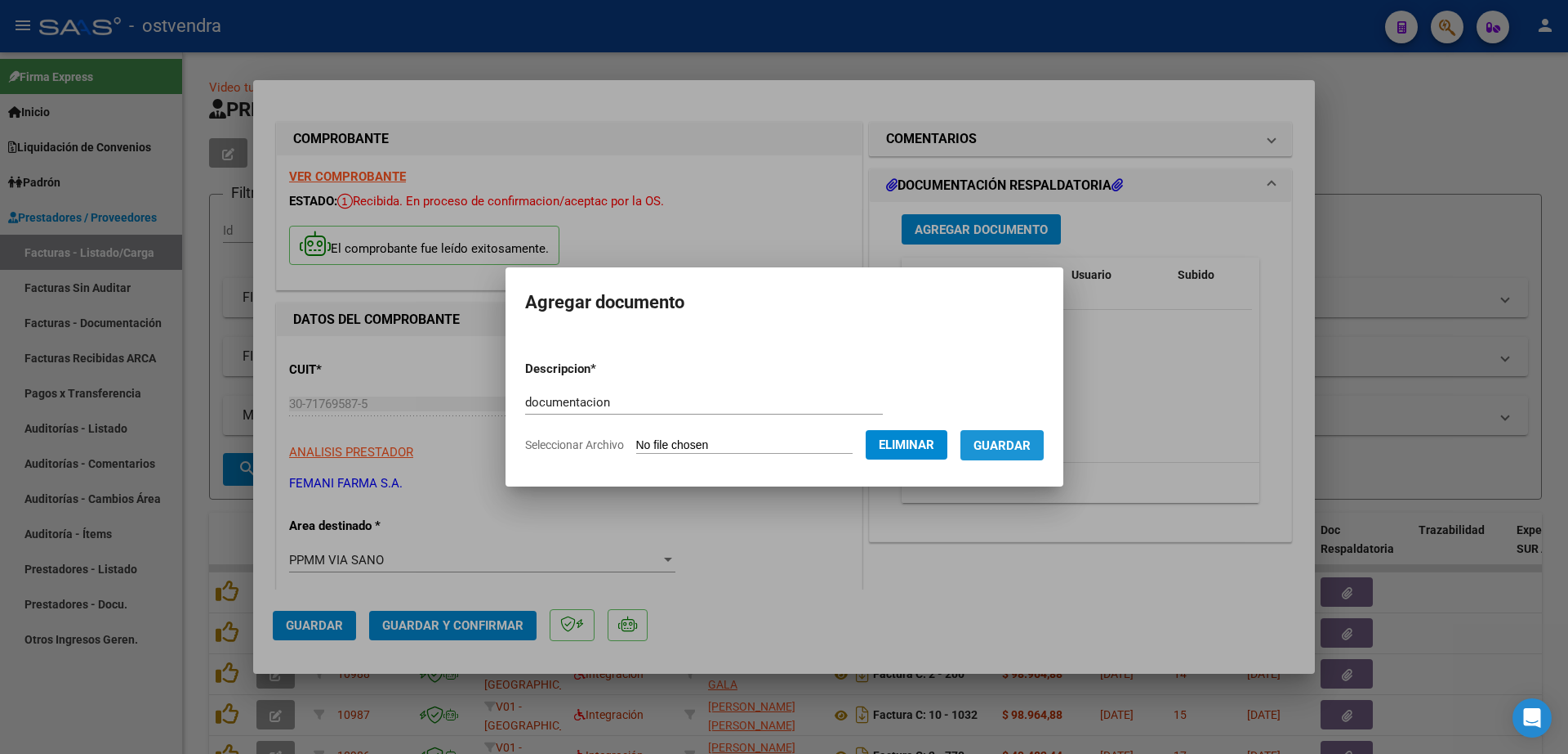
click at [1017, 447] on span "Guardar" at bounding box center [1001, 446] width 57 height 15
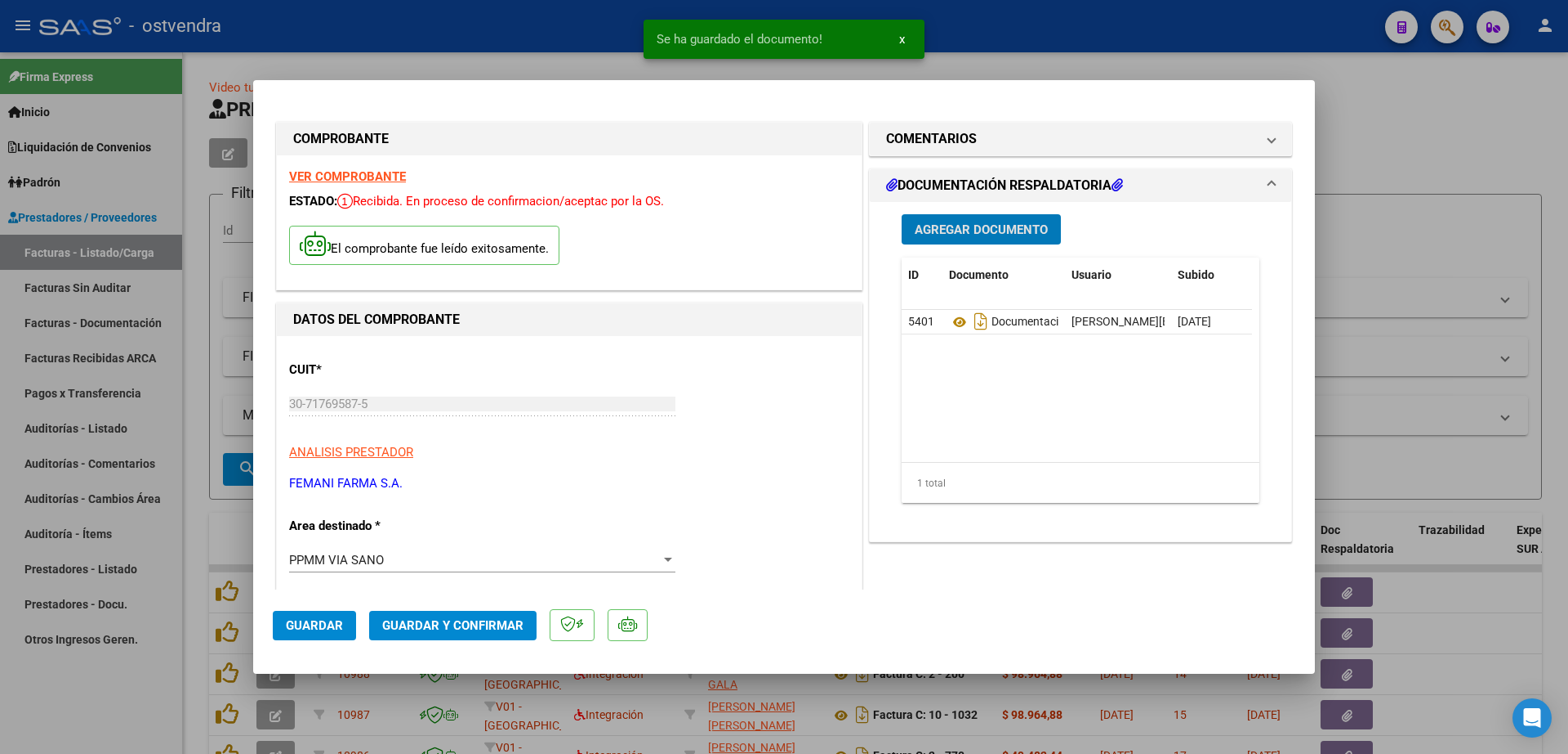
click at [475, 619] on span "Guardar y Confirmar" at bounding box center [453, 625] width 142 height 15
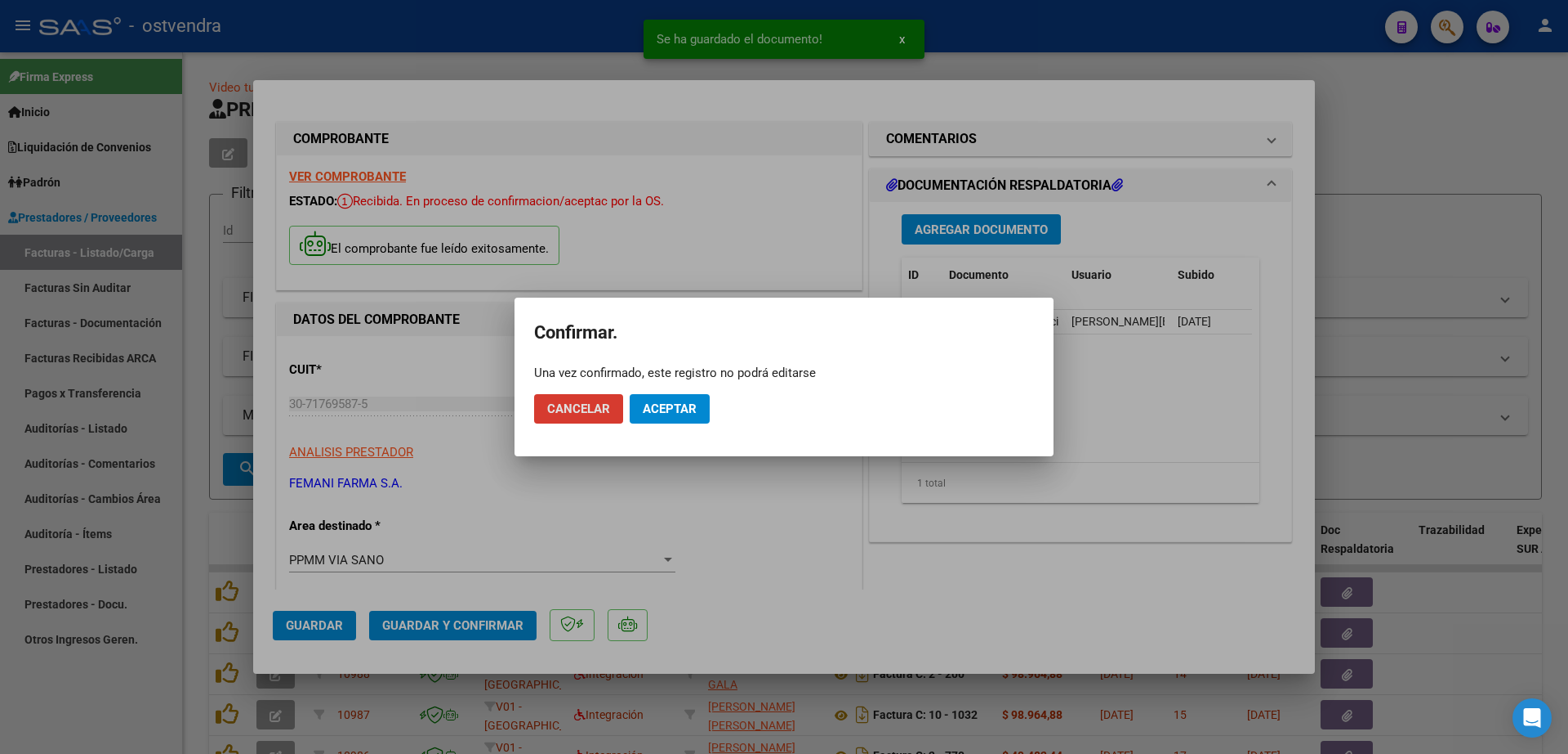
click at [681, 416] on button "Aceptar" at bounding box center [670, 409] width 80 height 30
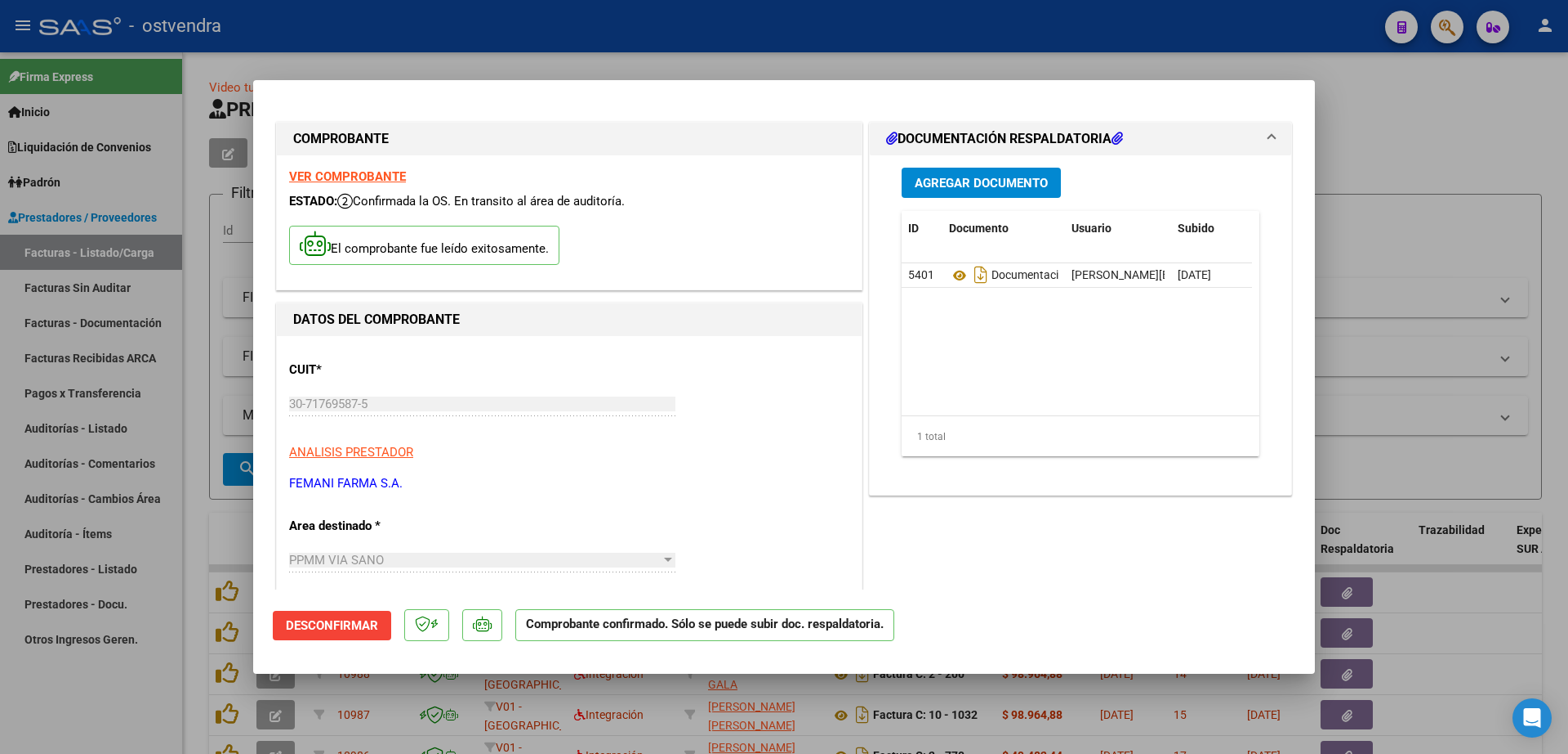
click at [125, 424] on div at bounding box center [784, 377] width 1568 height 754
type input "$ 0,00"
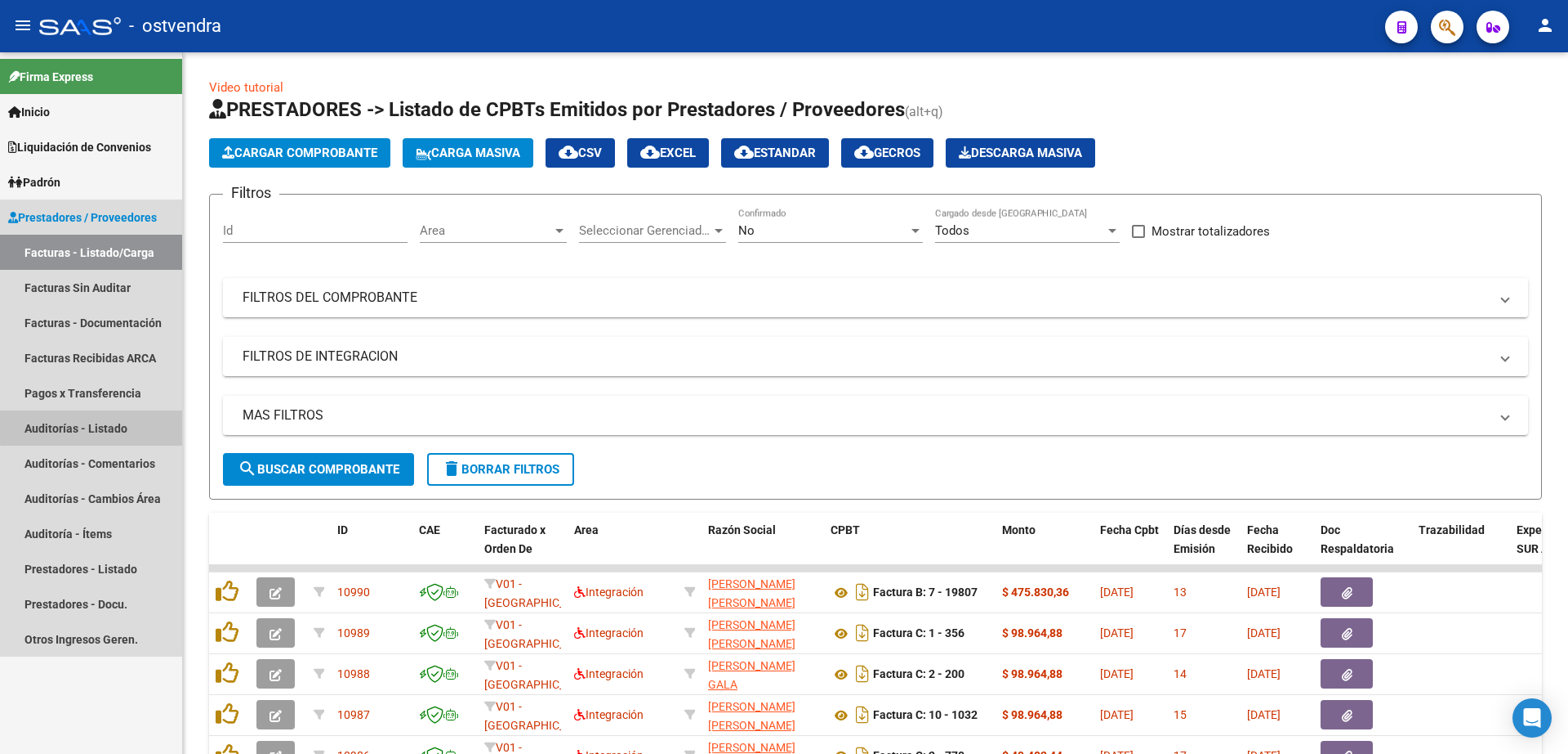
click at [110, 425] on link "Auditorías - Listado" at bounding box center [91, 428] width 182 height 35
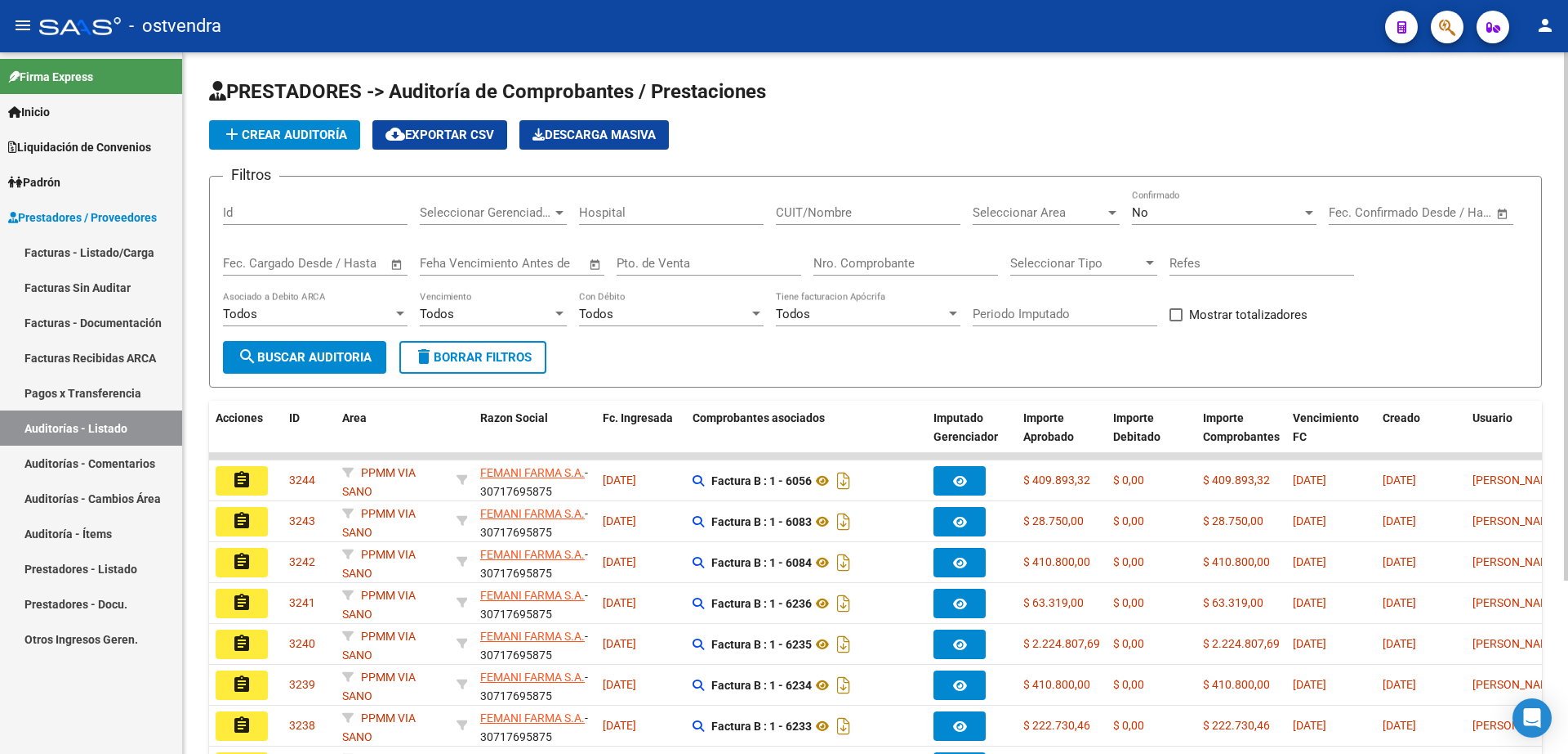
click at [320, 115] on app-list-header "PRESTADORES -> Auditoría de Comprobantes / Prestaciones add Crear Auditoría clo…" at bounding box center [875, 232] width 1333 height 309
click at [318, 132] on span "add Crear Auditoría" at bounding box center [285, 135] width 125 height 15
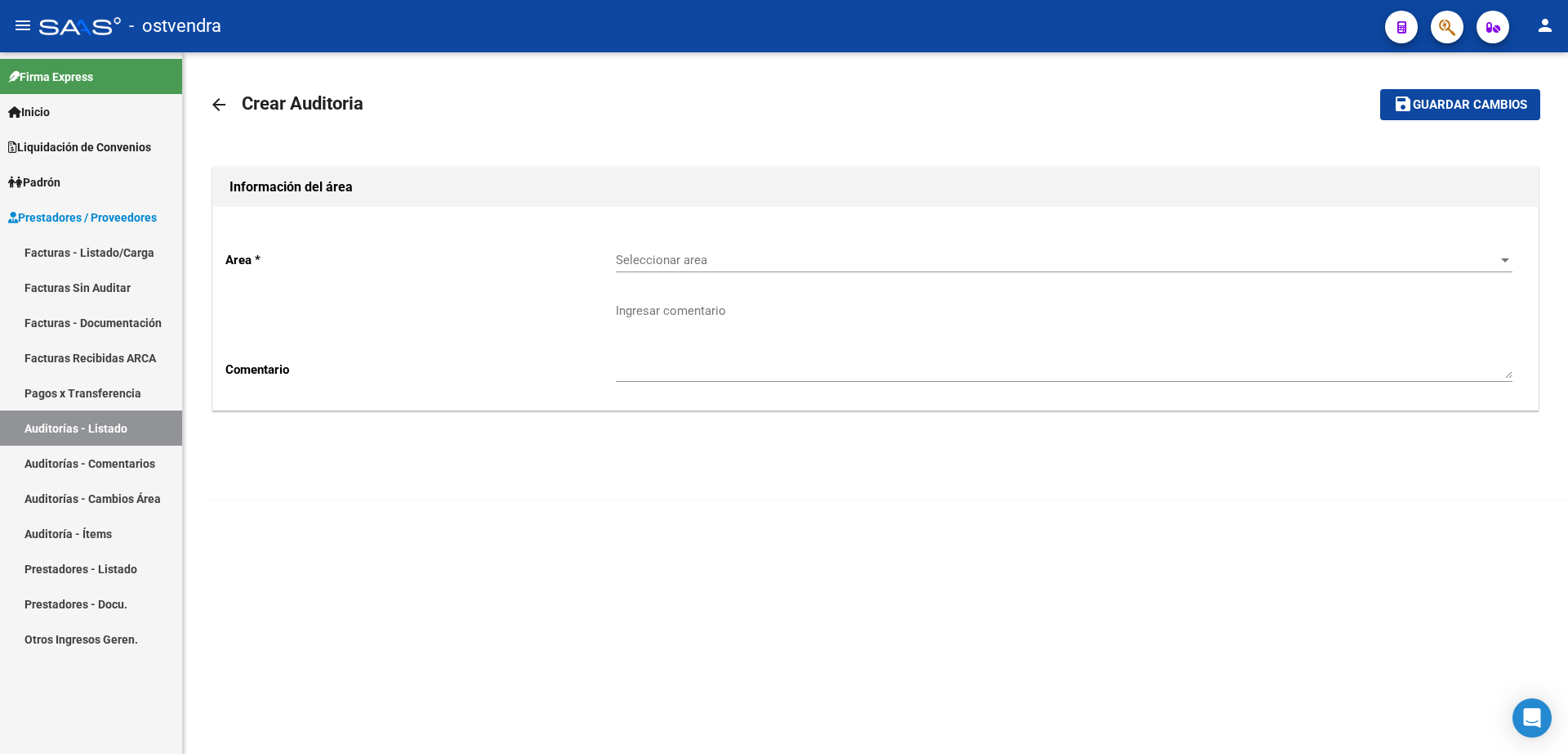
click at [796, 267] on div "Seleccionar area Seleccionar area" at bounding box center [1064, 255] width 897 height 35
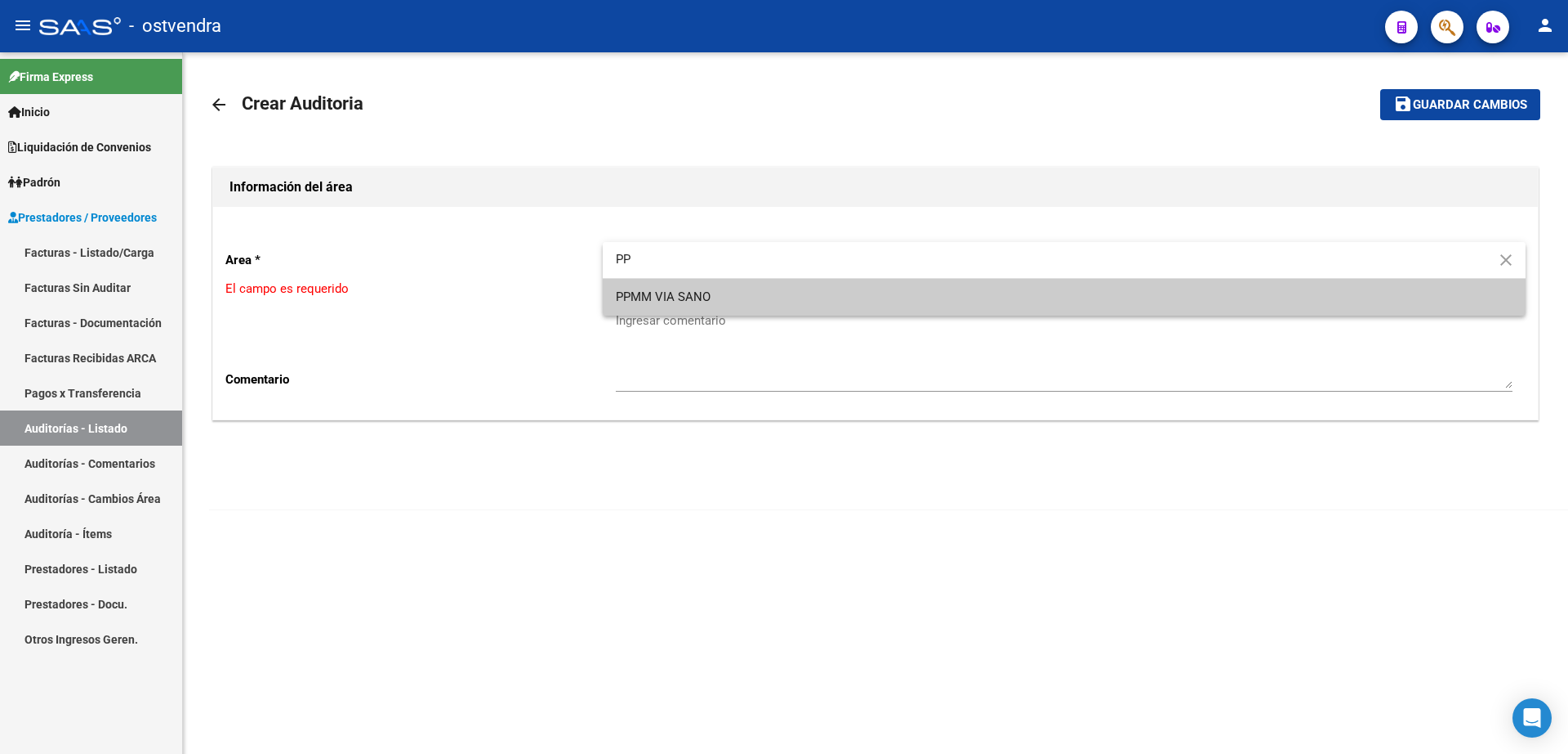
type input "PP"
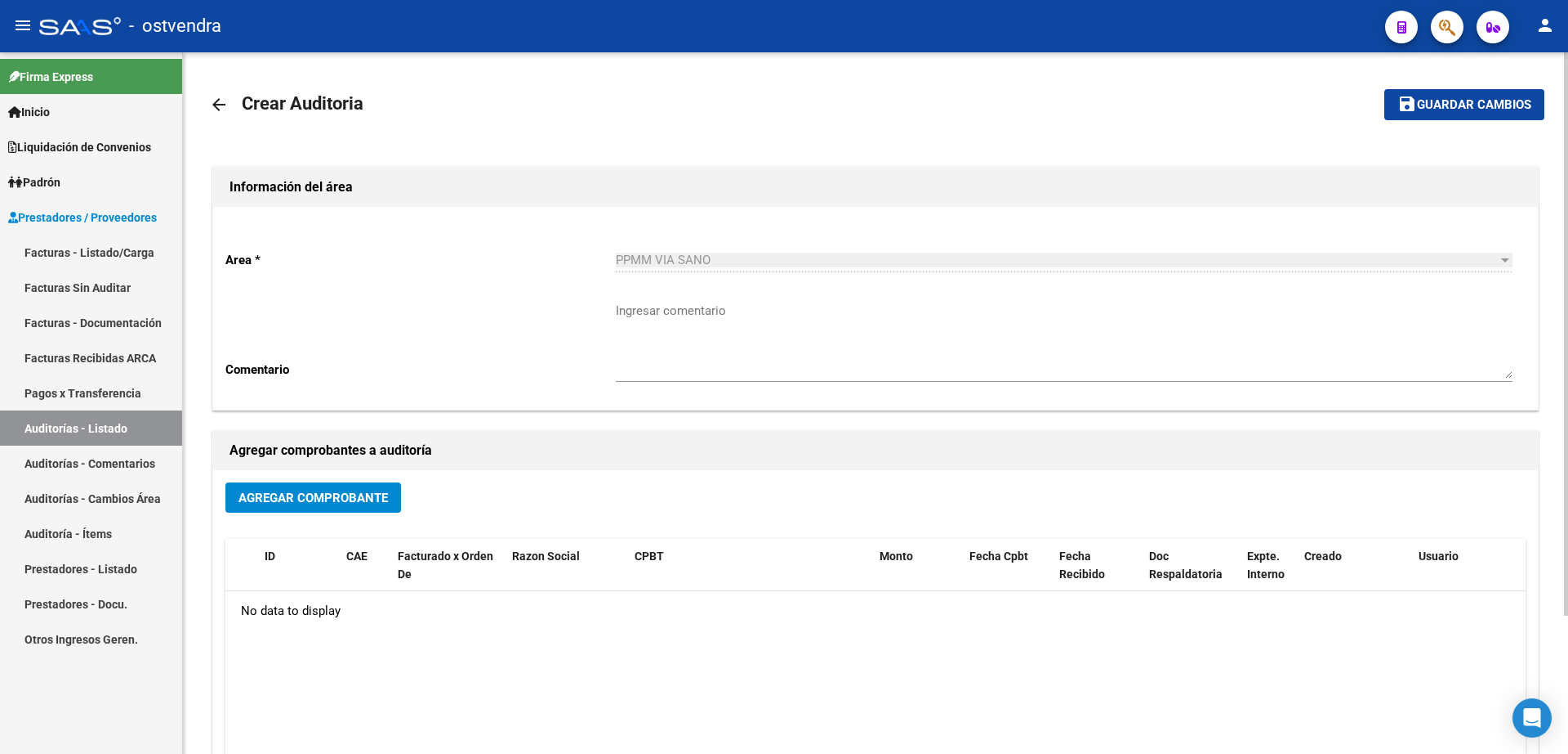
click at [344, 480] on div "Agregar Comprobante ID CAE Facturado x Orden De Razon Social CPBT Monto Fecha C…" at bounding box center [875, 639] width 1325 height 340
click at [349, 492] on span "Agregar Comprobante" at bounding box center [314, 498] width 150 height 15
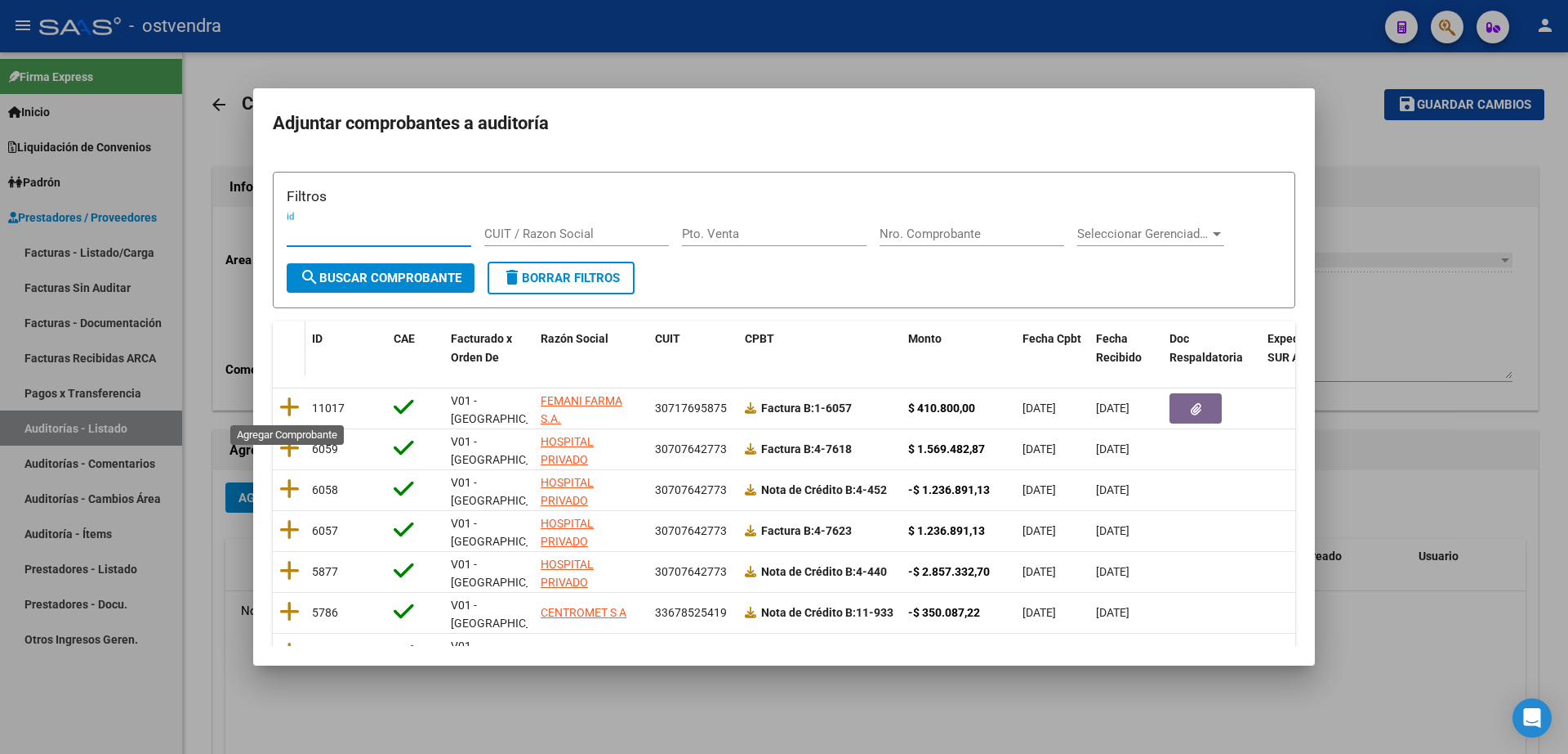
drag, startPoint x: 286, startPoint y: 405, endPoint x: 298, endPoint y: 405, distance: 12.0
click at [287, 405] on icon at bounding box center [289, 407] width 21 height 23
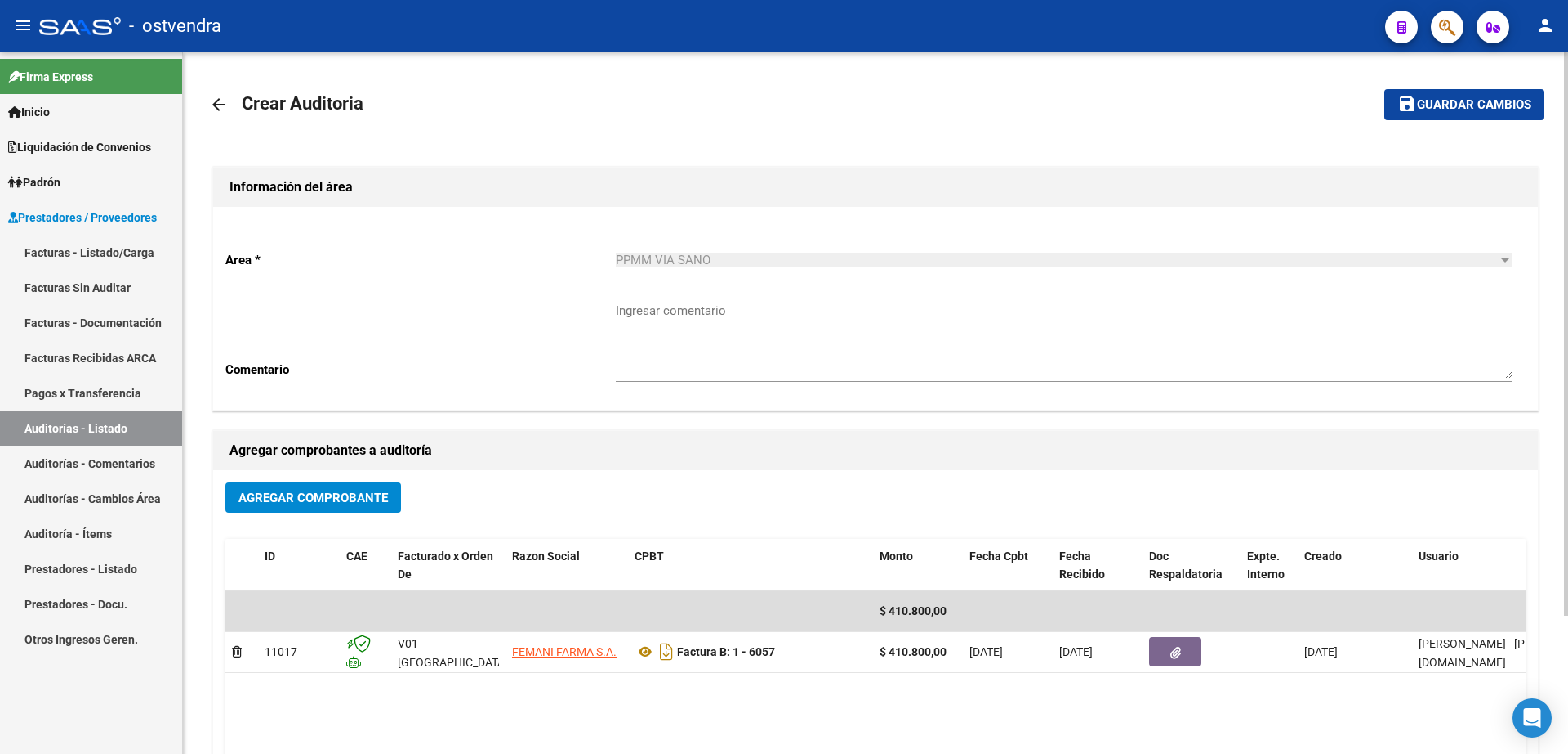
drag, startPoint x: 1510, startPoint y: 125, endPoint x: 1490, endPoint y: 115, distance: 22.4
click at [1507, 119] on mat-toolbar-row "save Guardar cambios" at bounding box center [1405, 104] width 278 height 52
click at [1490, 113] on button "save Guardar cambios" at bounding box center [1464, 104] width 160 height 30
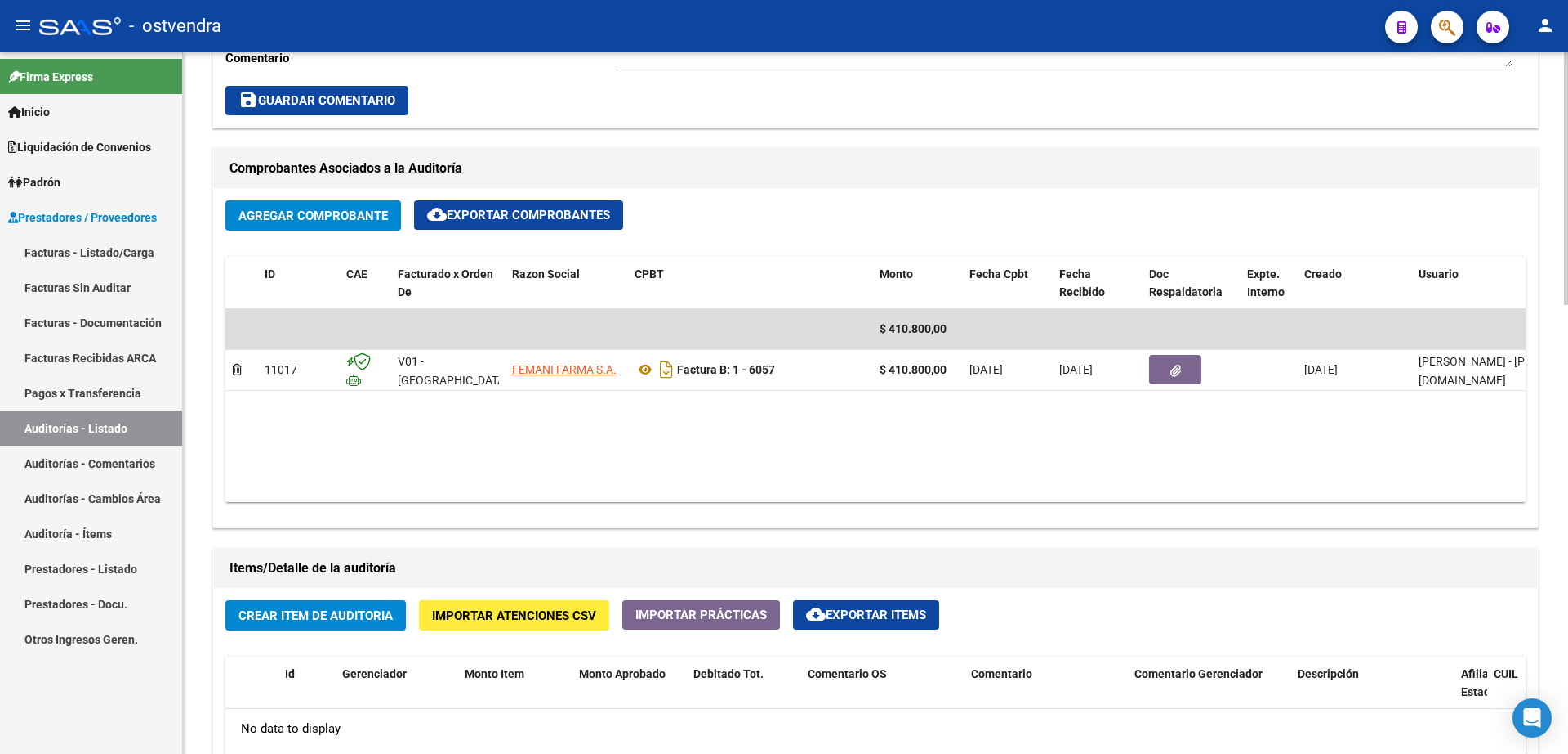
scroll to position [817, 0]
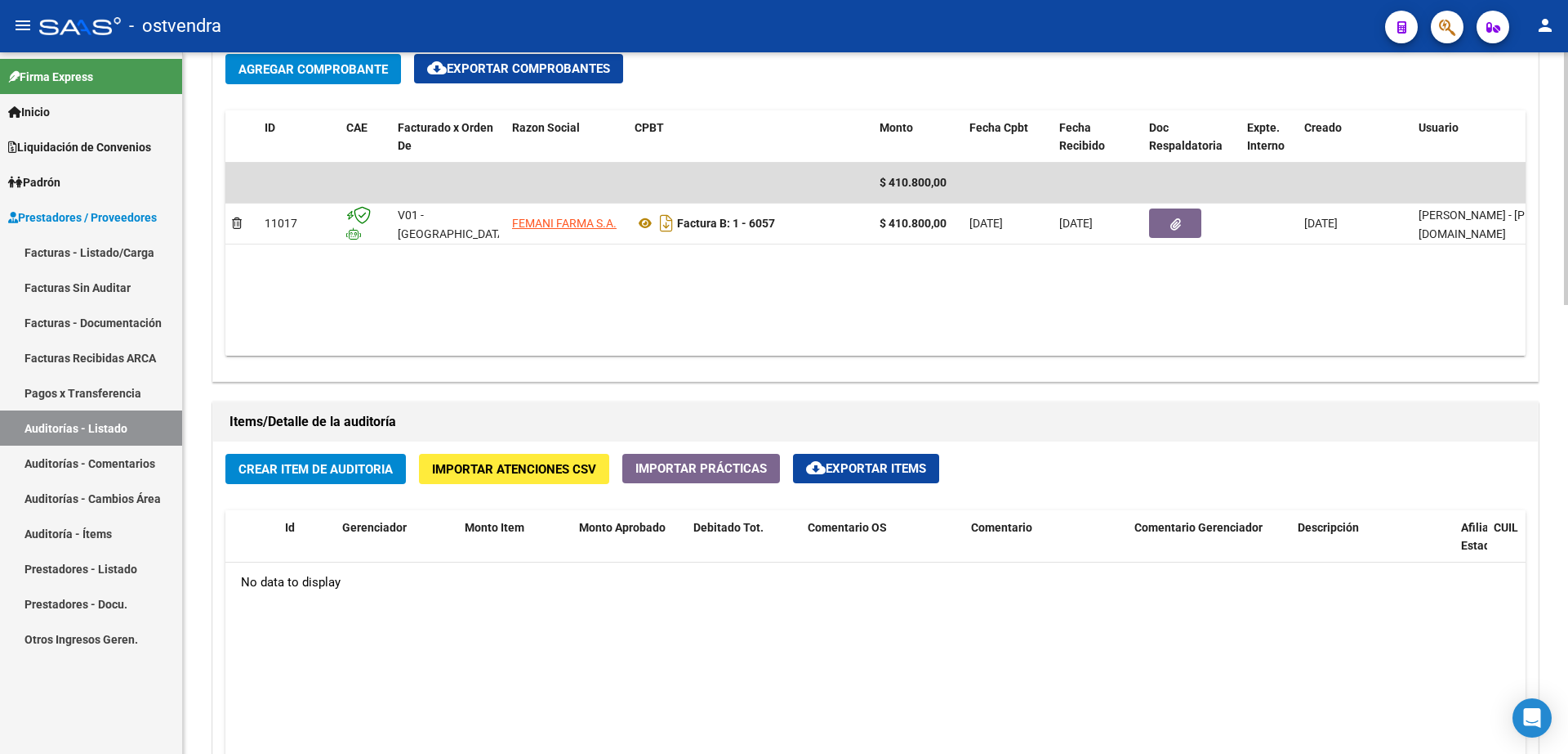
click at [320, 470] on span "Crear Item de Auditoria" at bounding box center [315, 469] width 154 height 15
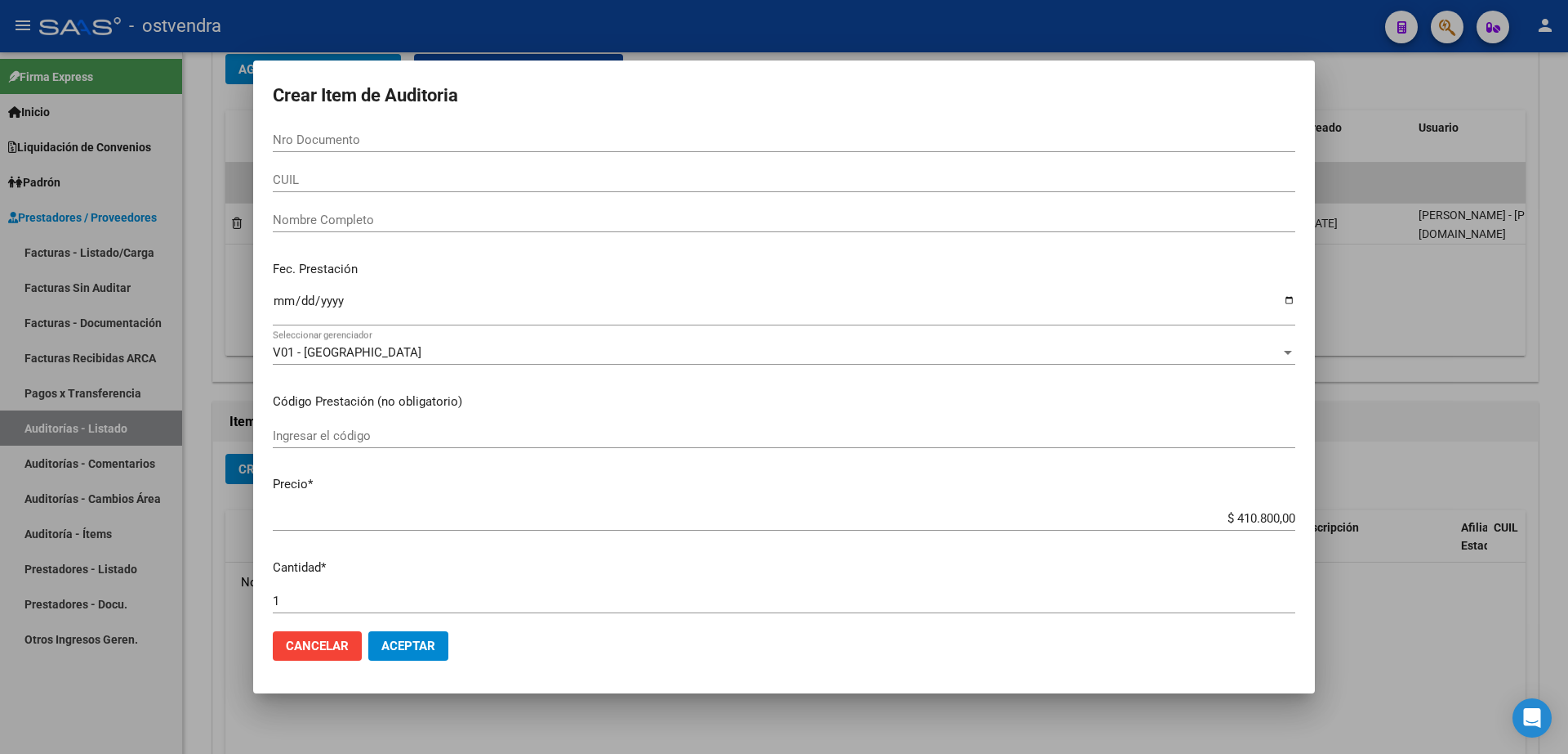
drag, startPoint x: 443, startPoint y: 138, endPoint x: 460, endPoint y: 137, distance: 17.0
click at [460, 137] on input "Nro Documento" at bounding box center [784, 140] width 1023 height 15
type input "31456028"
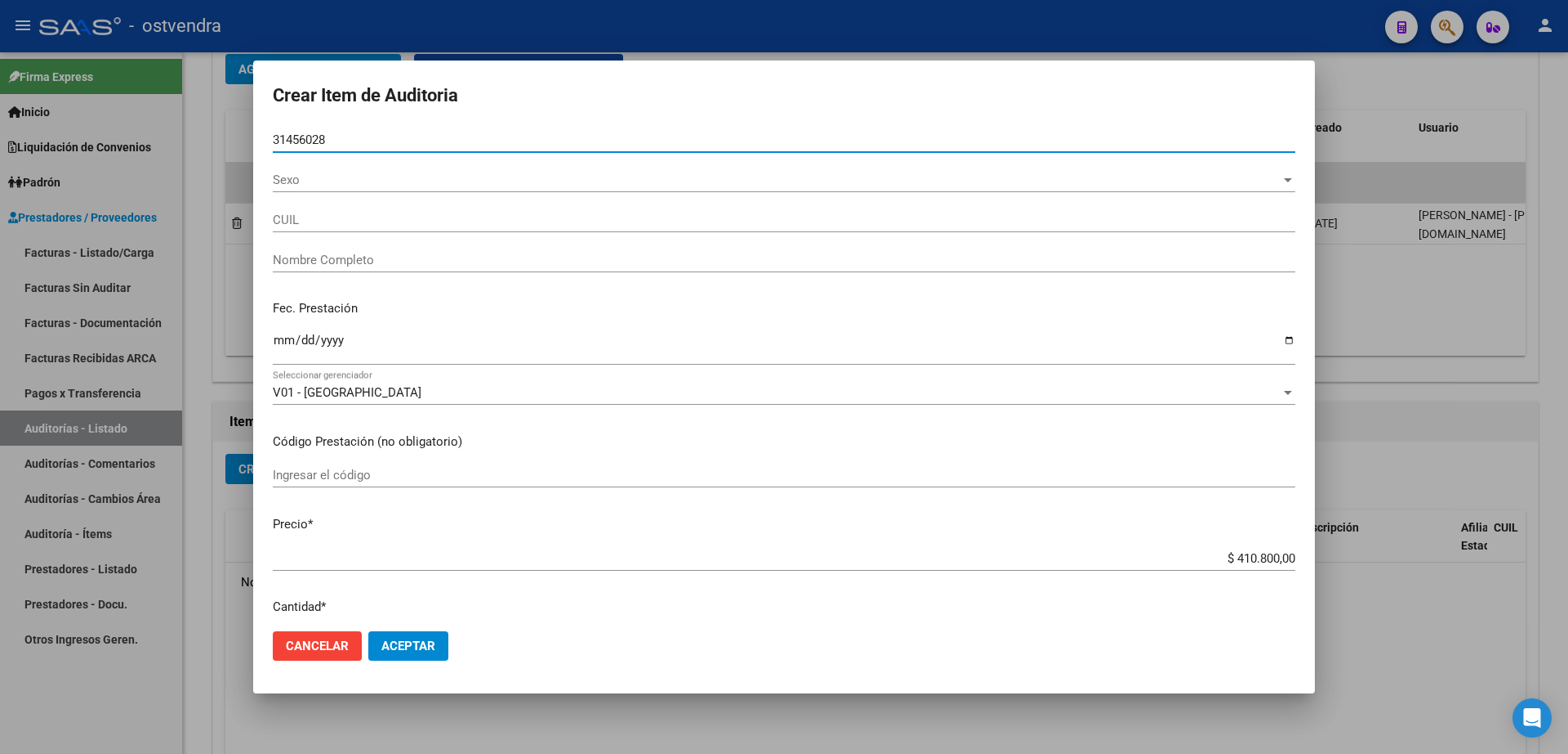
type input "27314560286"
type input "BROWN [PERSON_NAME]"
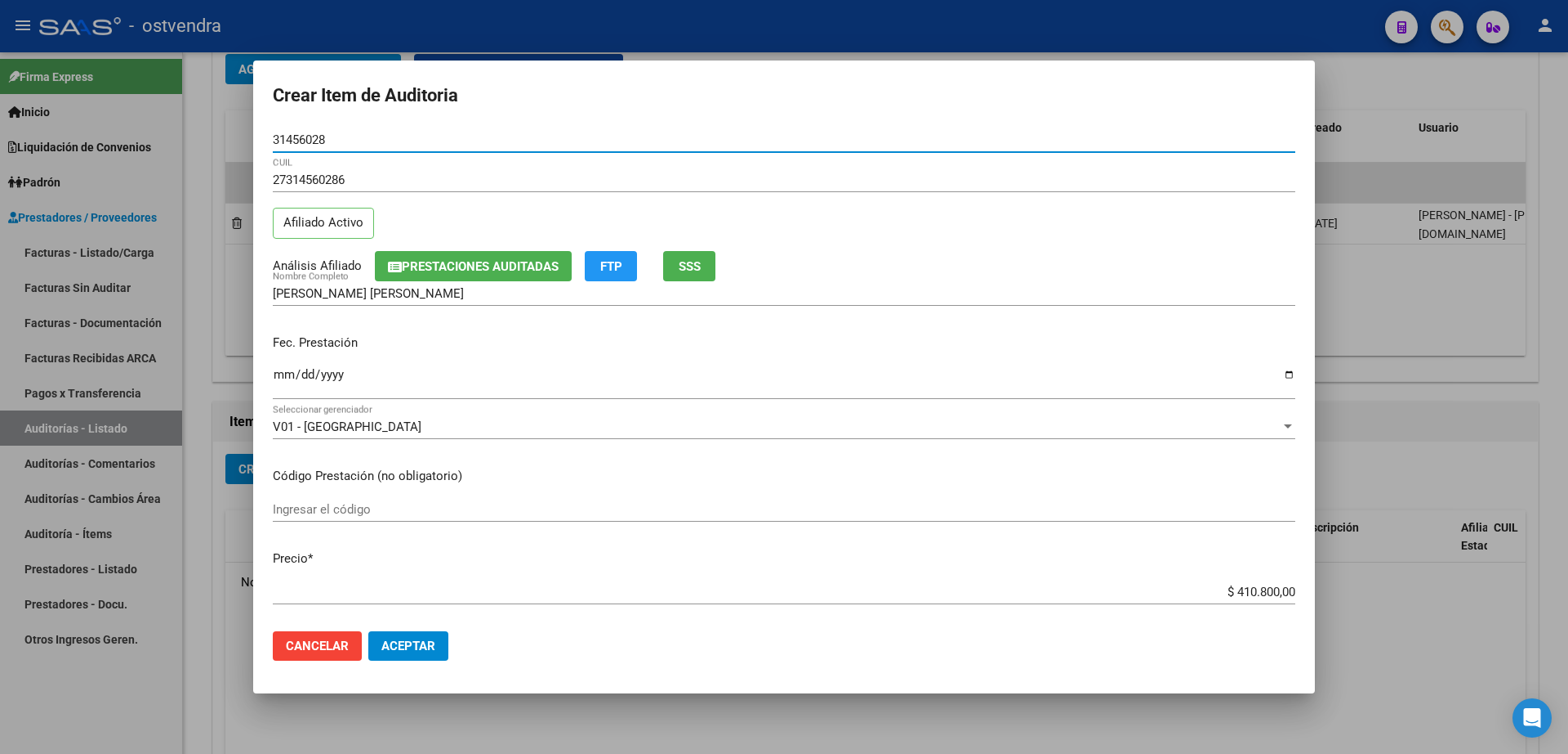
type input "31456028"
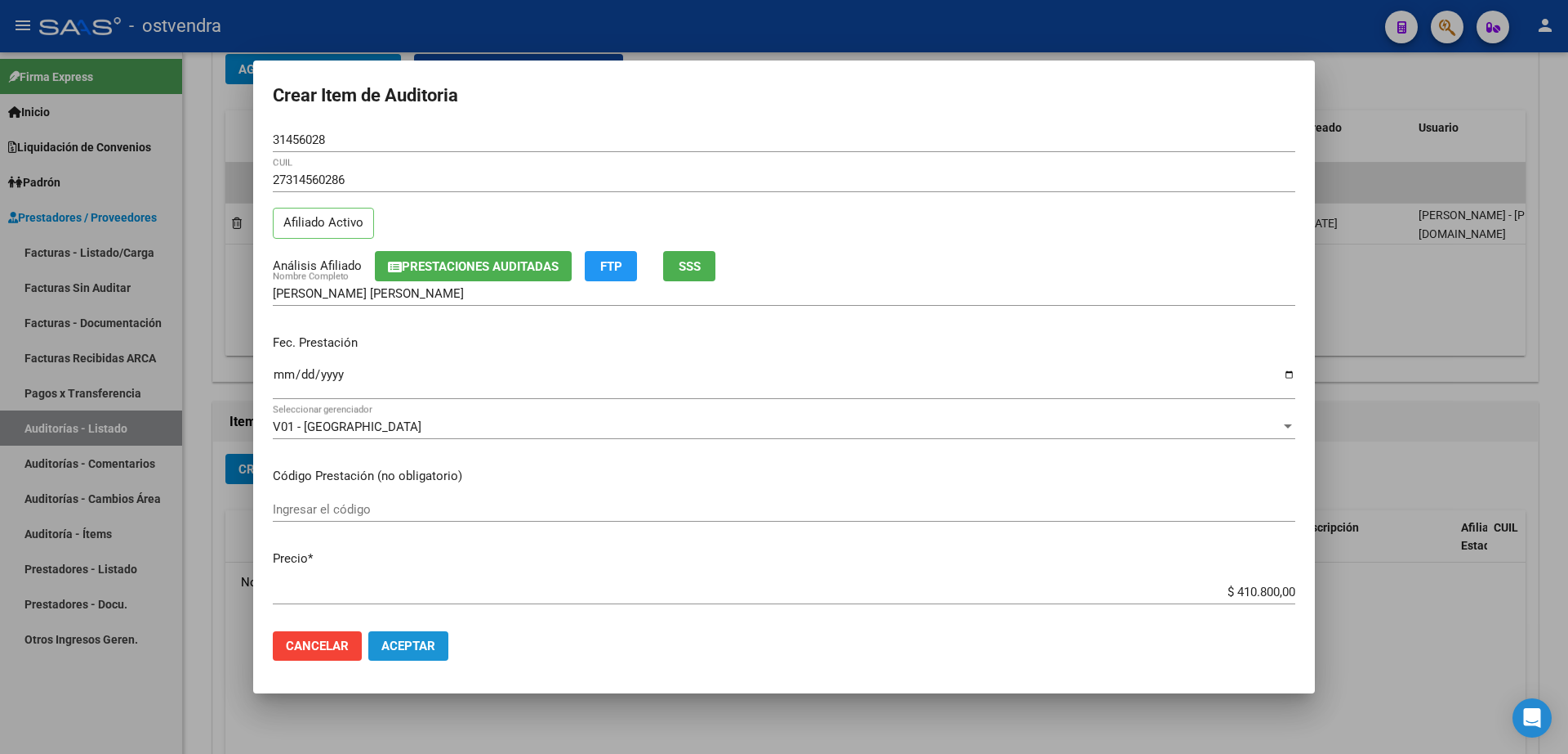
click at [425, 650] on span "Aceptar" at bounding box center [408, 646] width 54 height 15
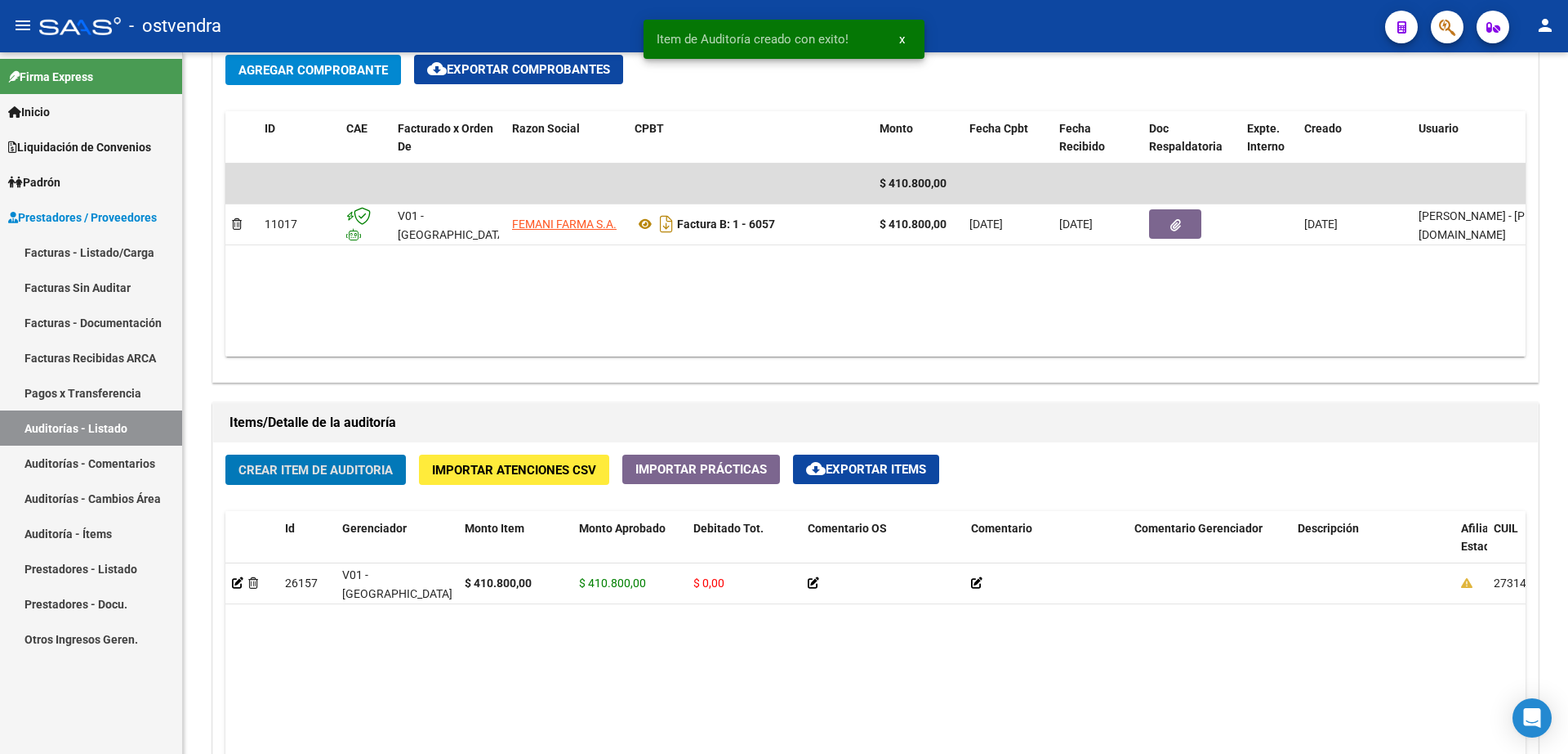
scroll to position [818, 0]
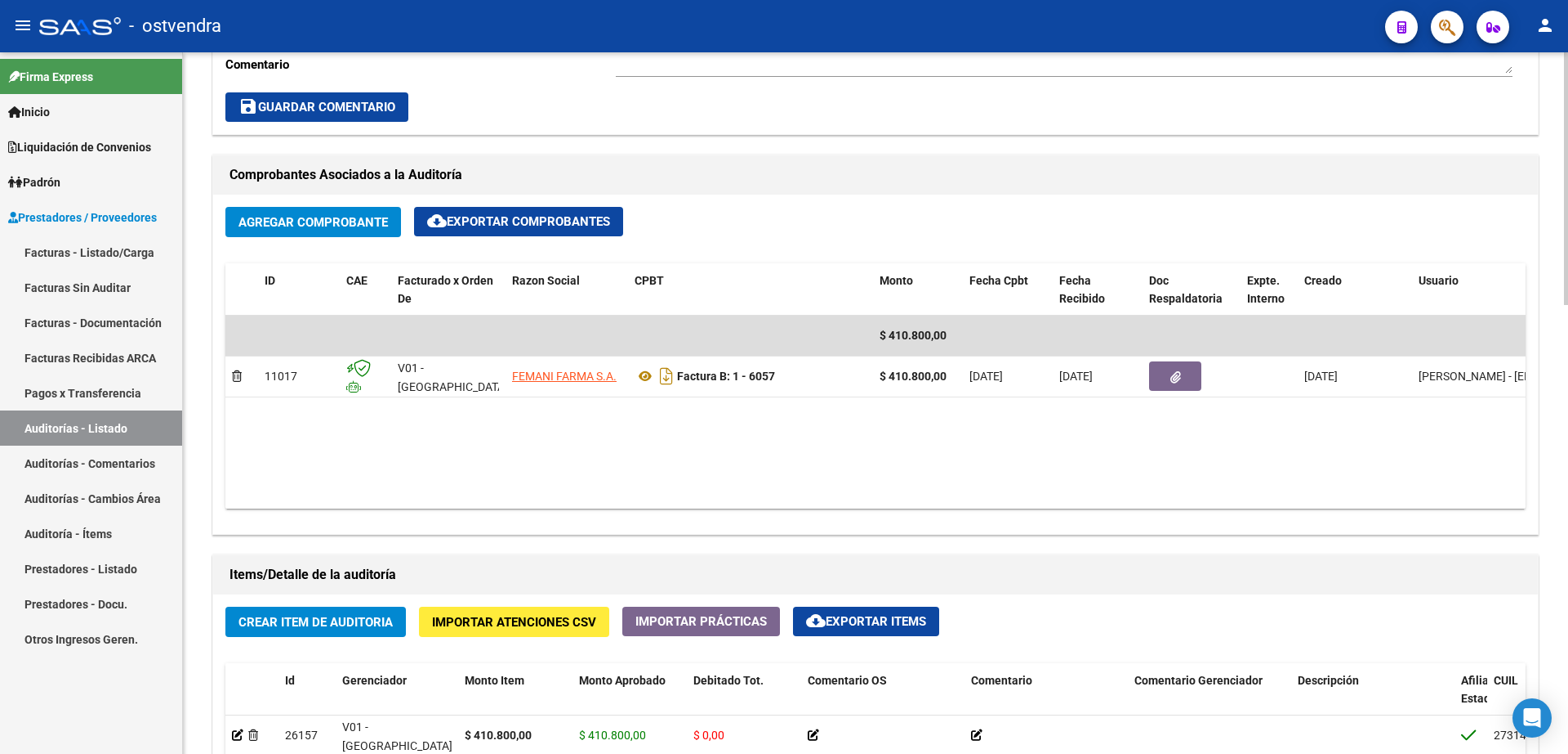
scroll to position [920, 0]
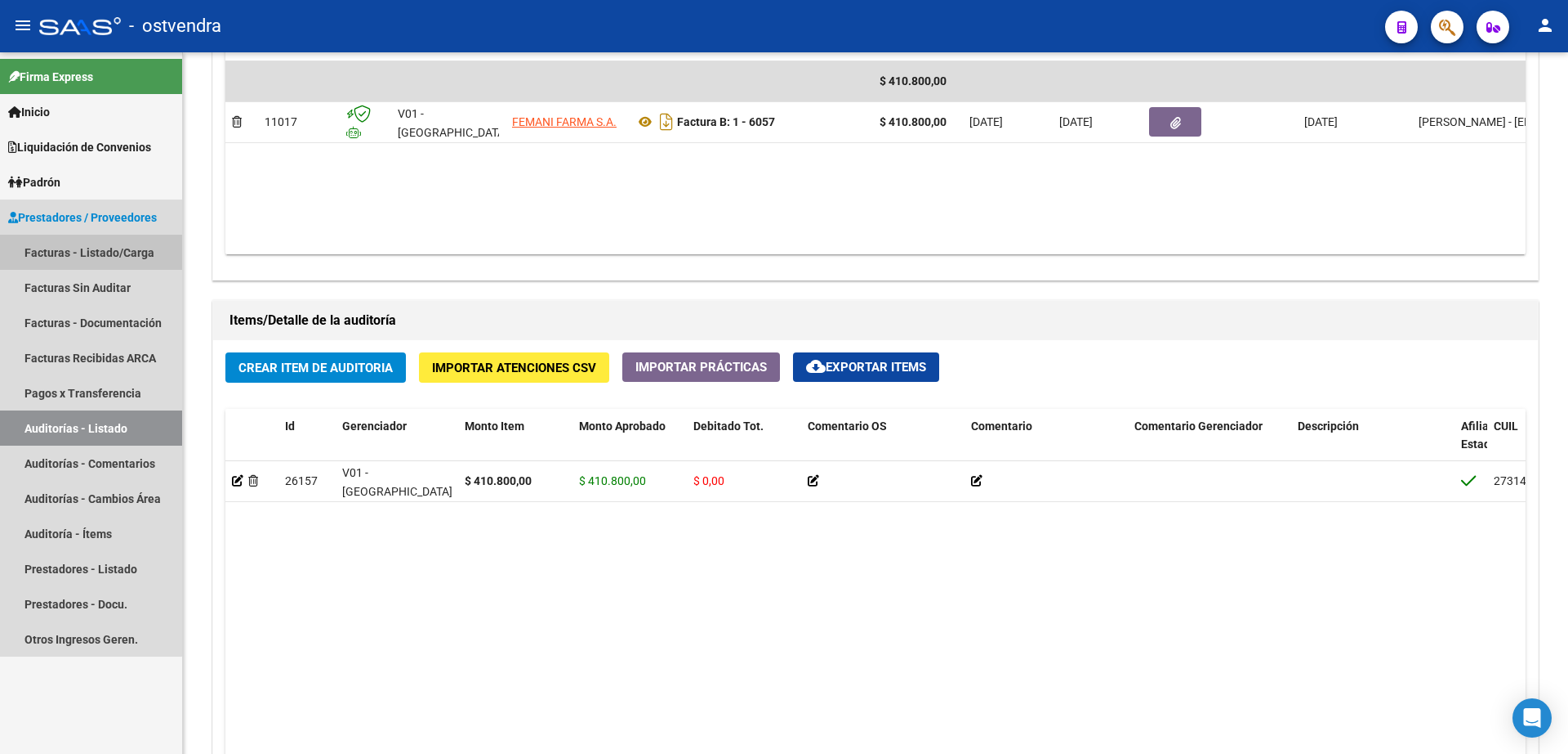
click at [44, 253] on link "Facturas - Listado/Carga" at bounding box center [91, 252] width 182 height 35
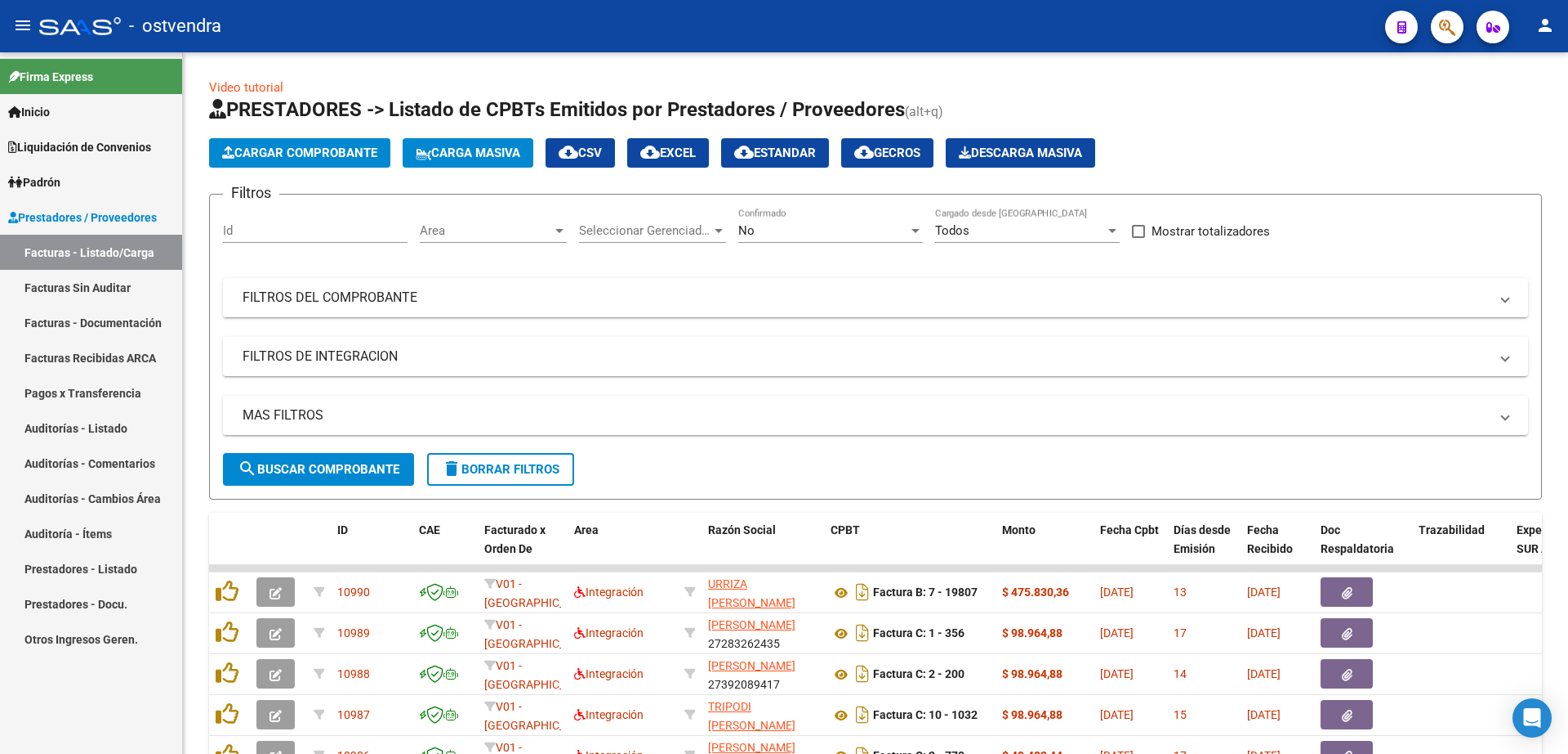
click at [110, 428] on link "Auditorías - Listado" at bounding box center [91, 428] width 182 height 35
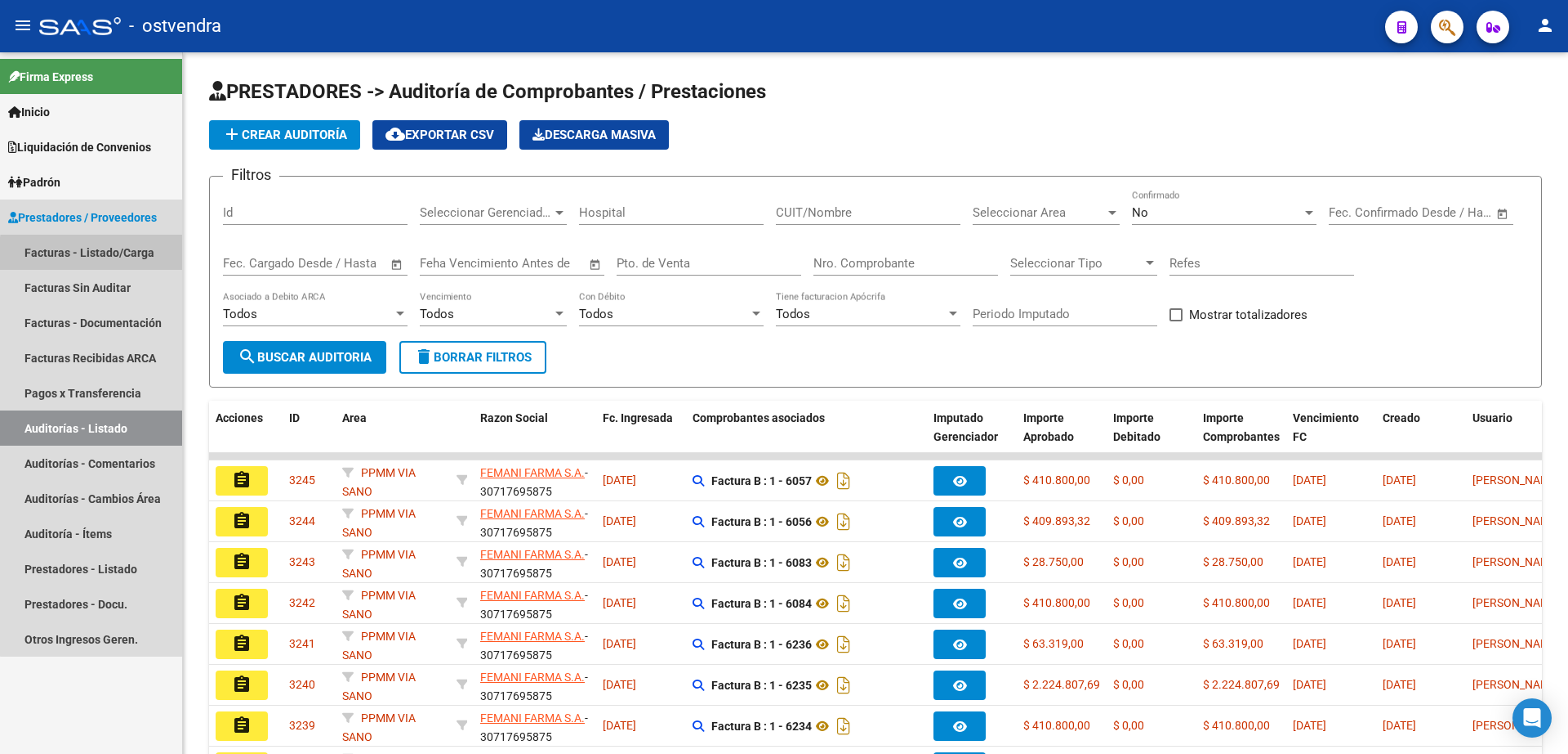
click at [128, 256] on link "Facturas - Listado/Carga" at bounding box center [91, 252] width 182 height 35
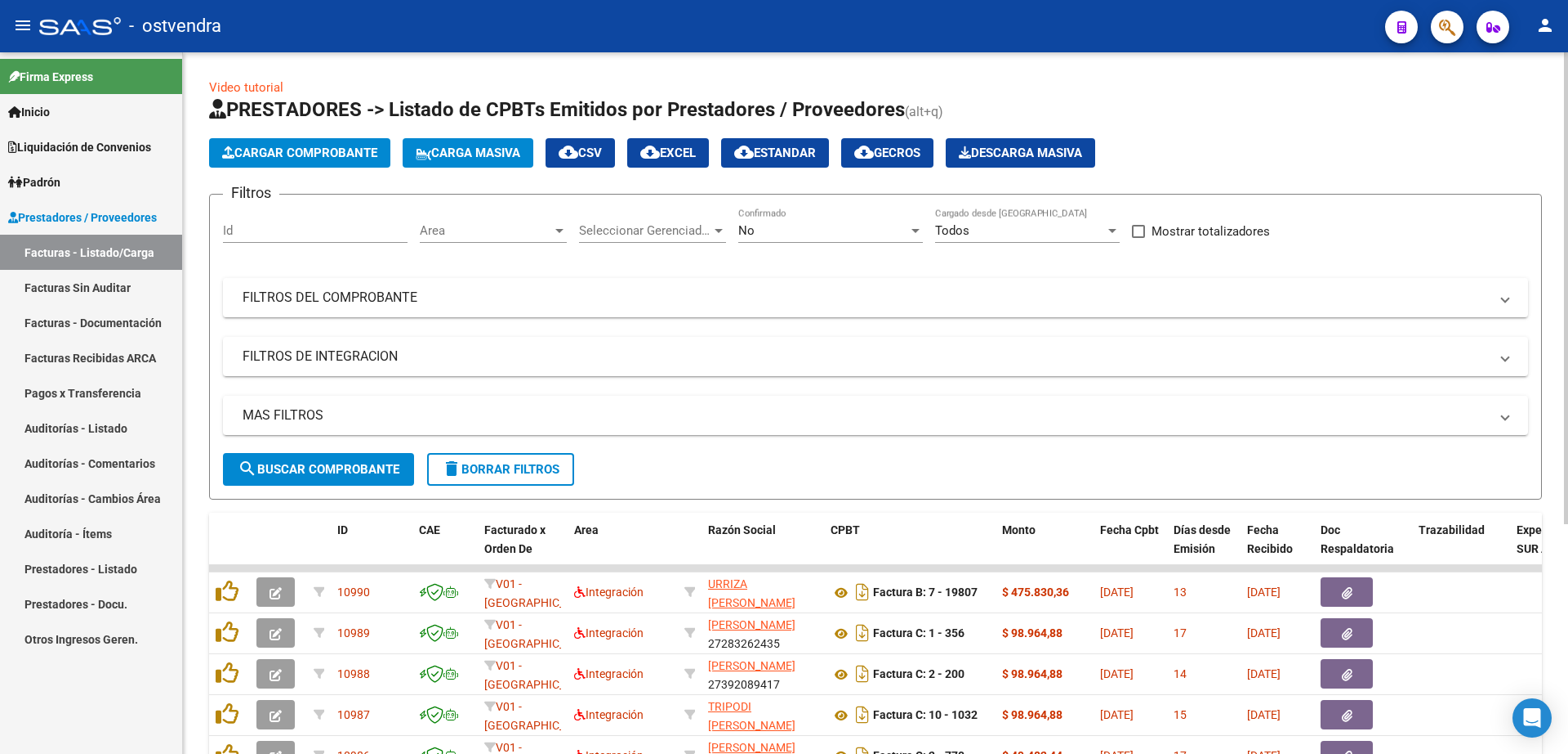
click at [353, 157] on span "Cargar Comprobante" at bounding box center [300, 153] width 155 height 15
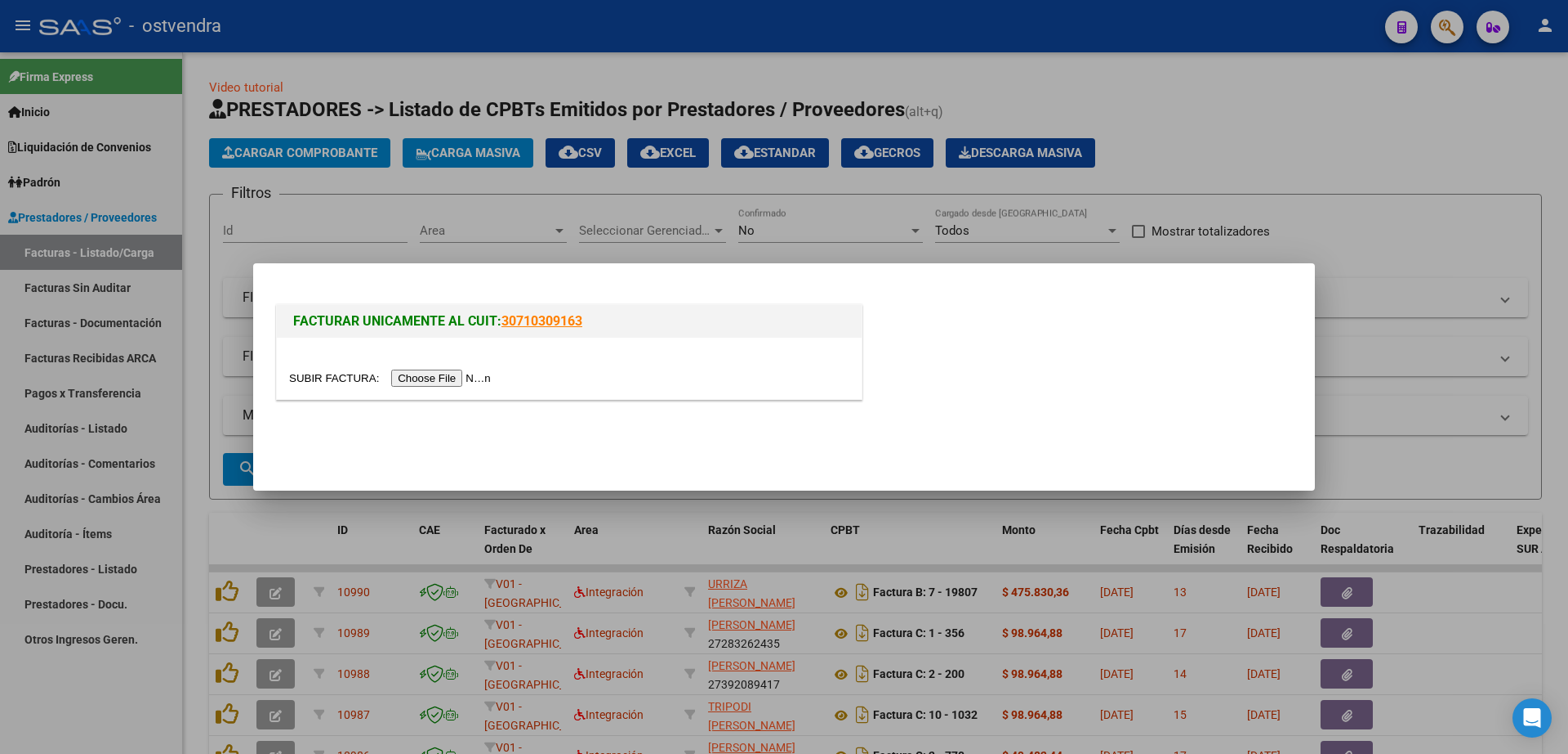
click at [469, 388] on div at bounding box center [569, 368] width 585 height 61
click at [469, 379] on input "file" at bounding box center [392, 377] width 207 height 17
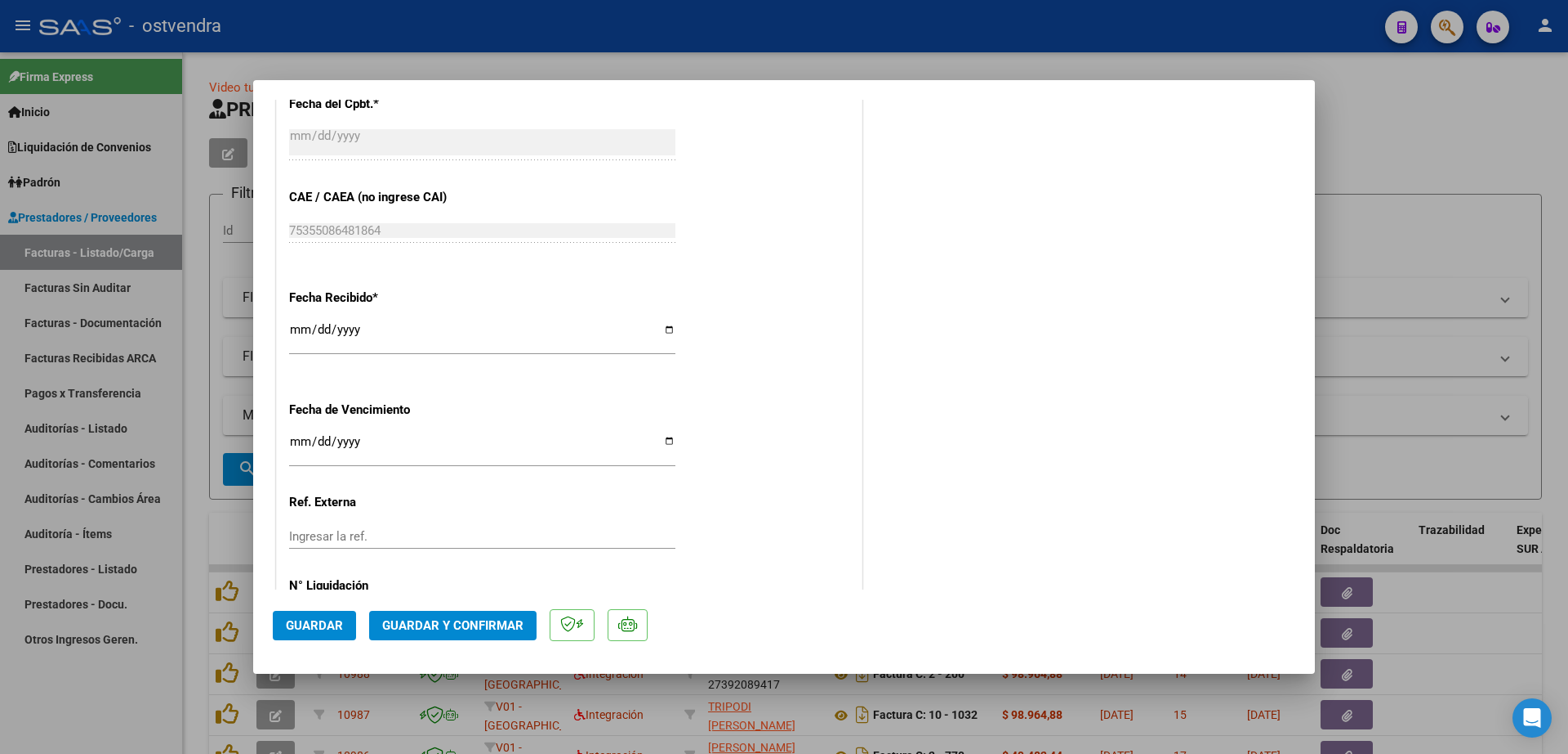
scroll to position [890, 0]
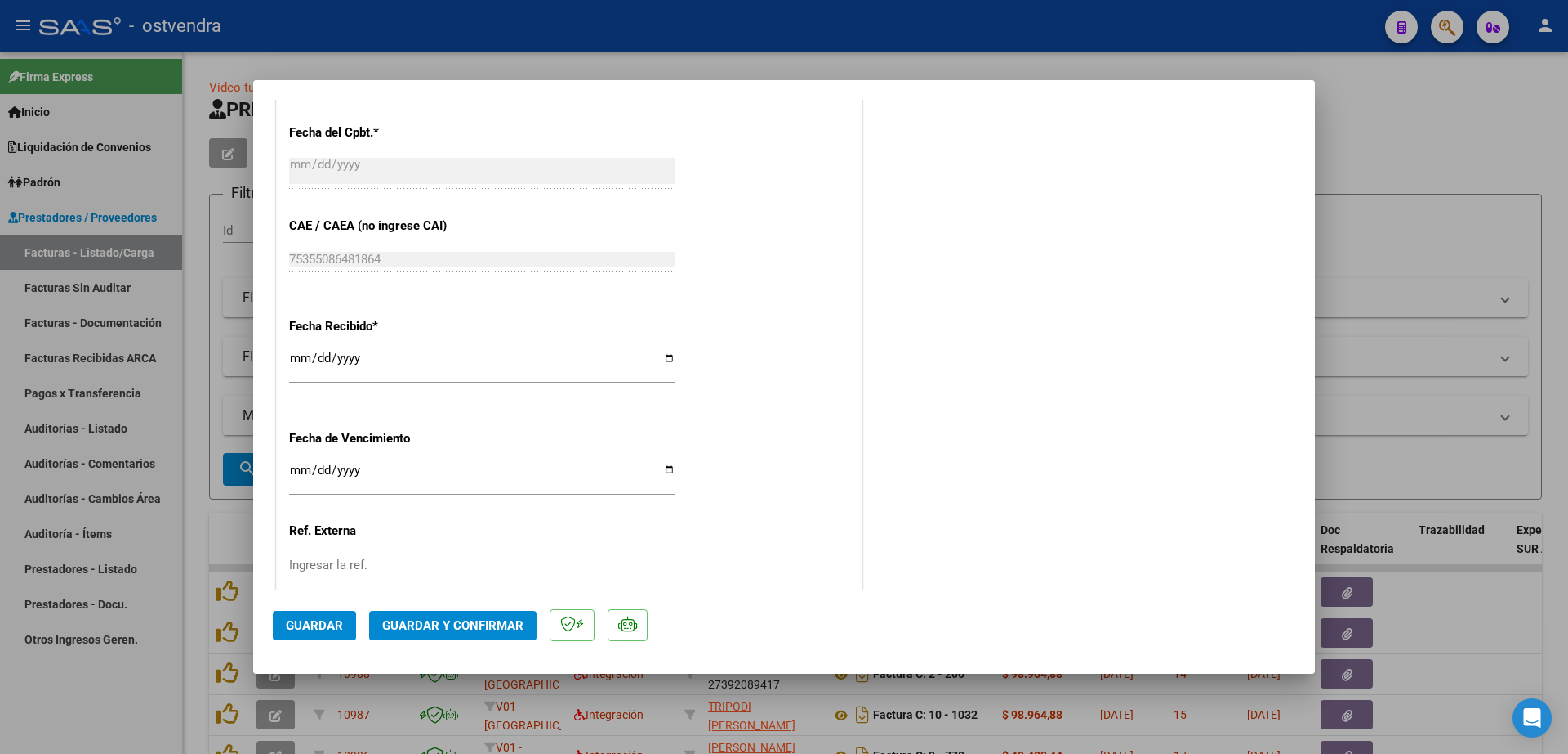
click at [297, 474] on input "Ingresar la fecha" at bounding box center [482, 476] width 386 height 26
type input "[DATE]"
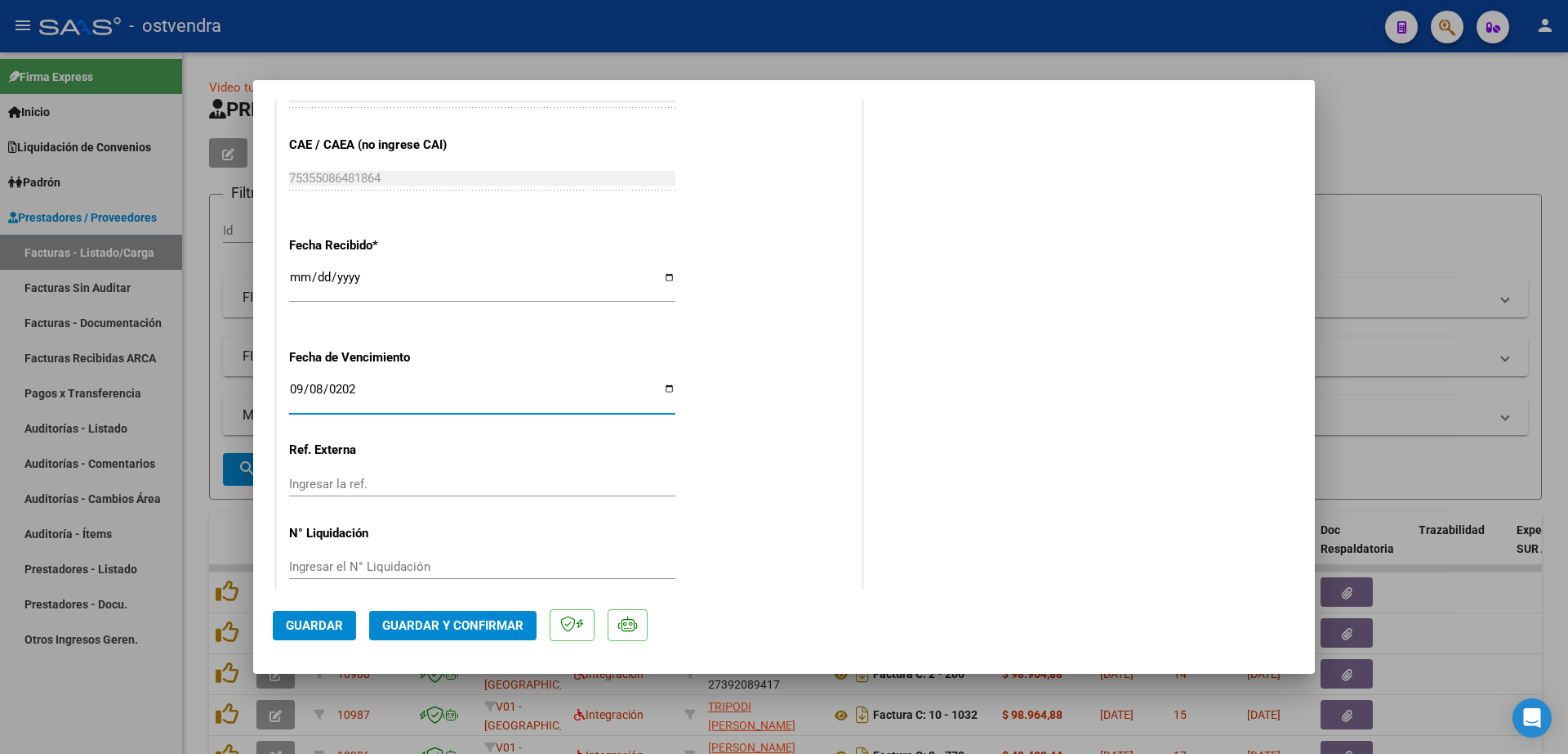
scroll to position [992, 0]
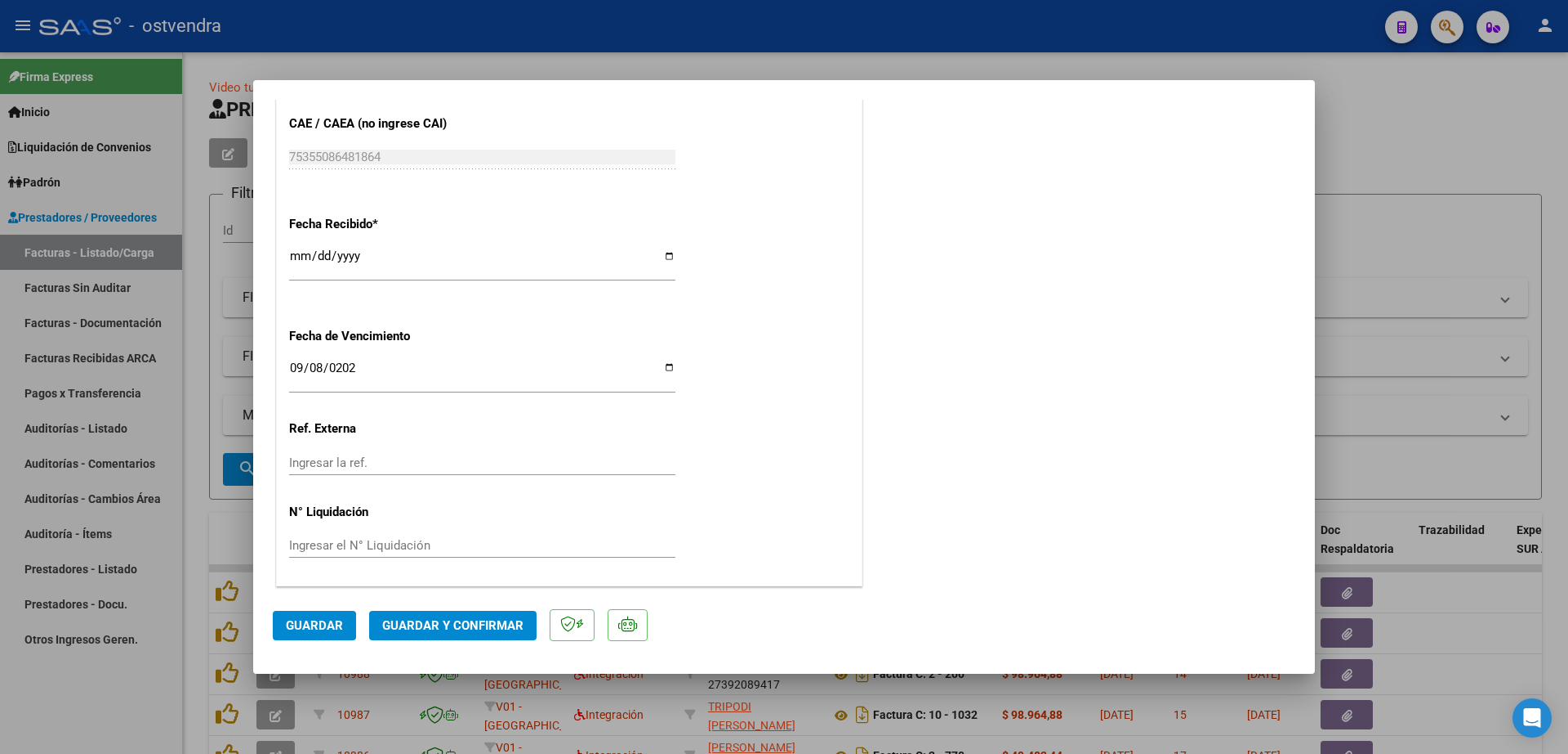
click at [440, 555] on div "Ingresar el N° Liquidación" at bounding box center [482, 546] width 386 height 25
click at [453, 545] on input "Ingresar el N° Liquidación" at bounding box center [482, 546] width 386 height 15
type input "08"
click at [317, 642] on mat-dialog-actions "Guardar Guardar y Confirmar" at bounding box center [784, 621] width 1023 height 64
click at [338, 618] on span "Guardar" at bounding box center [314, 625] width 57 height 15
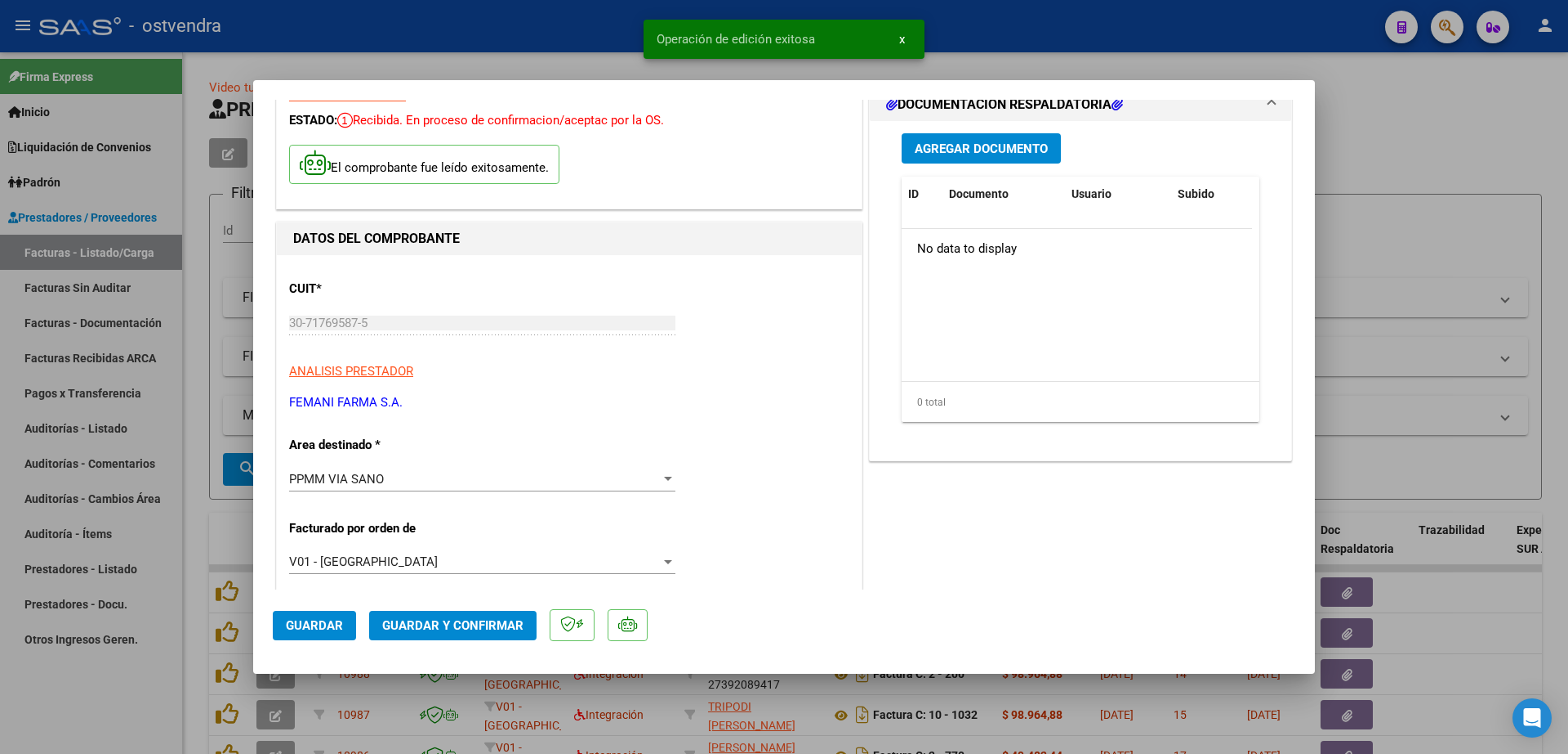
scroll to position [0, 0]
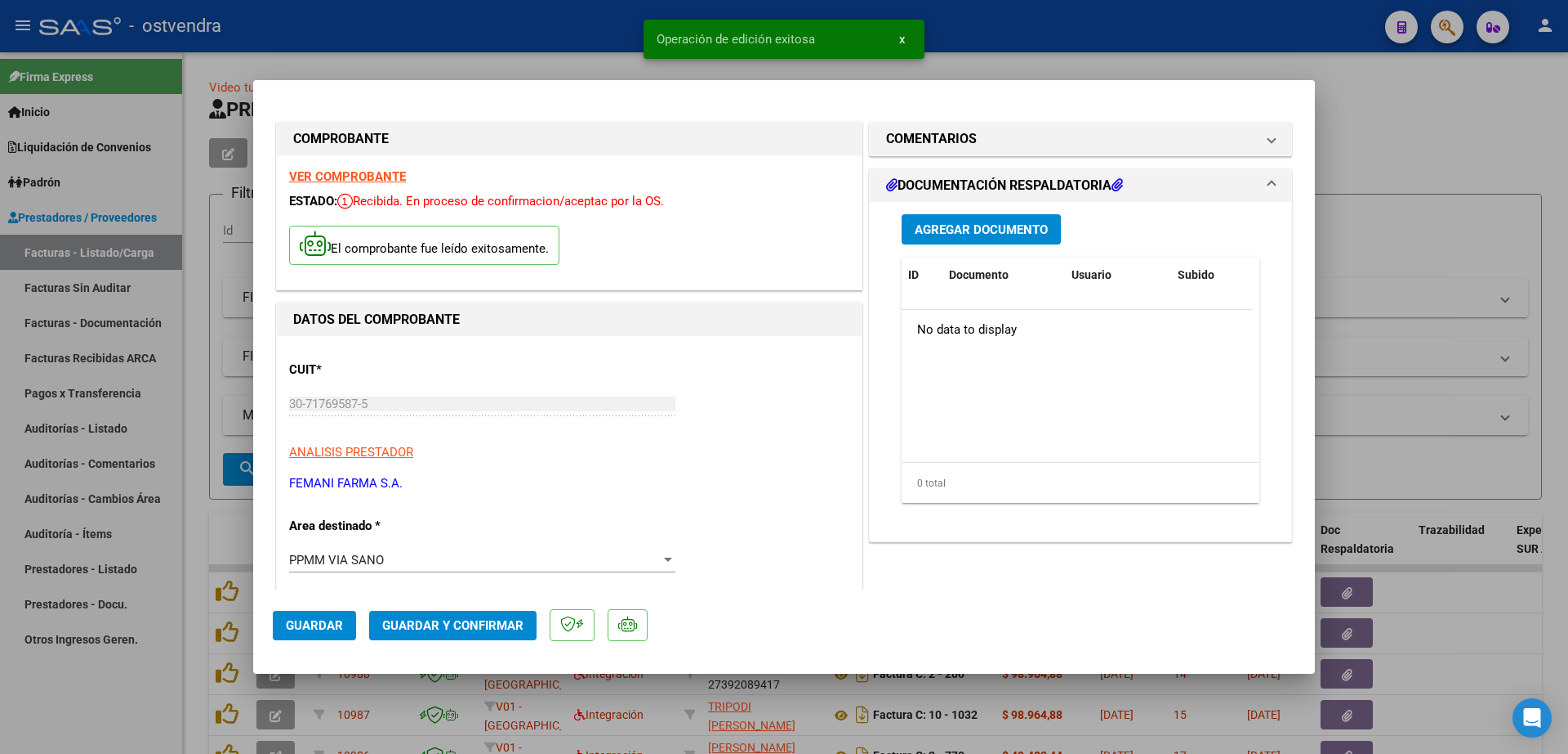
click at [968, 214] on button "Agregar Documento" at bounding box center [981, 229] width 159 height 30
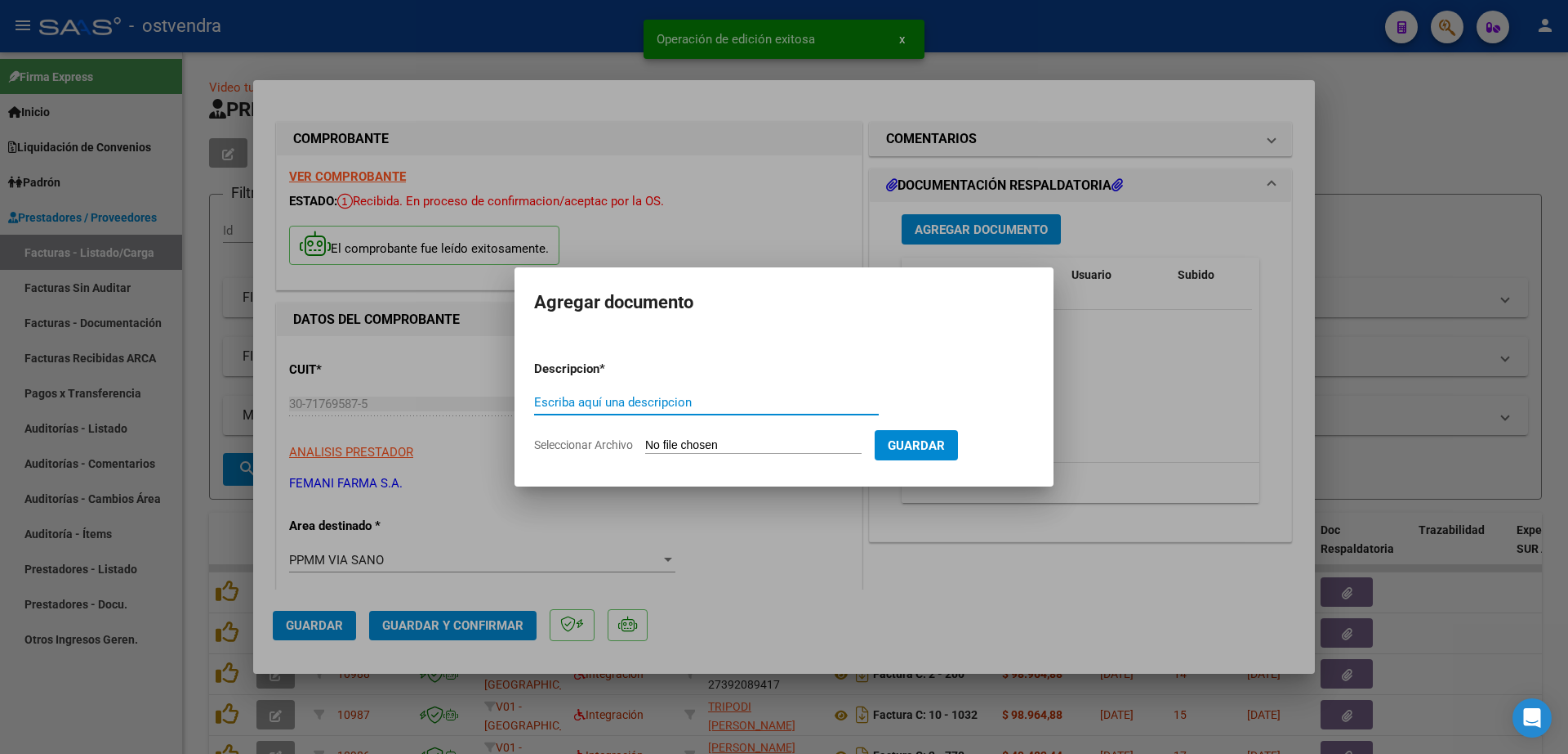
click at [660, 401] on input "Escriba aquí una descripcion" at bounding box center [707, 402] width 345 height 15
paste input "documentacion"
type input "documentacion"
click at [743, 453] on input "Seleccionar Archivo" at bounding box center [754, 446] width 217 height 16
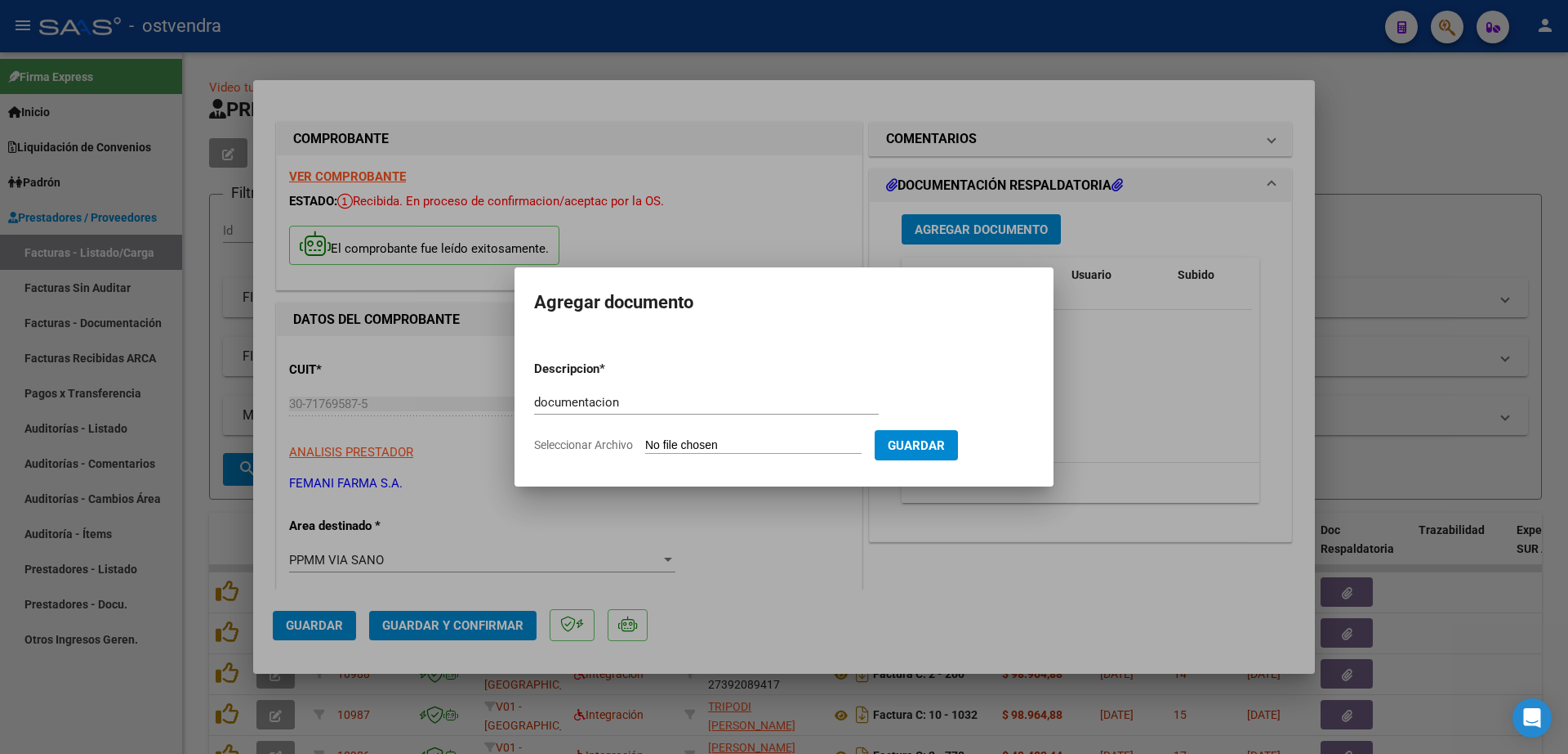
type input "C:\fakepath\FEMANI FARMA 6058.zip"
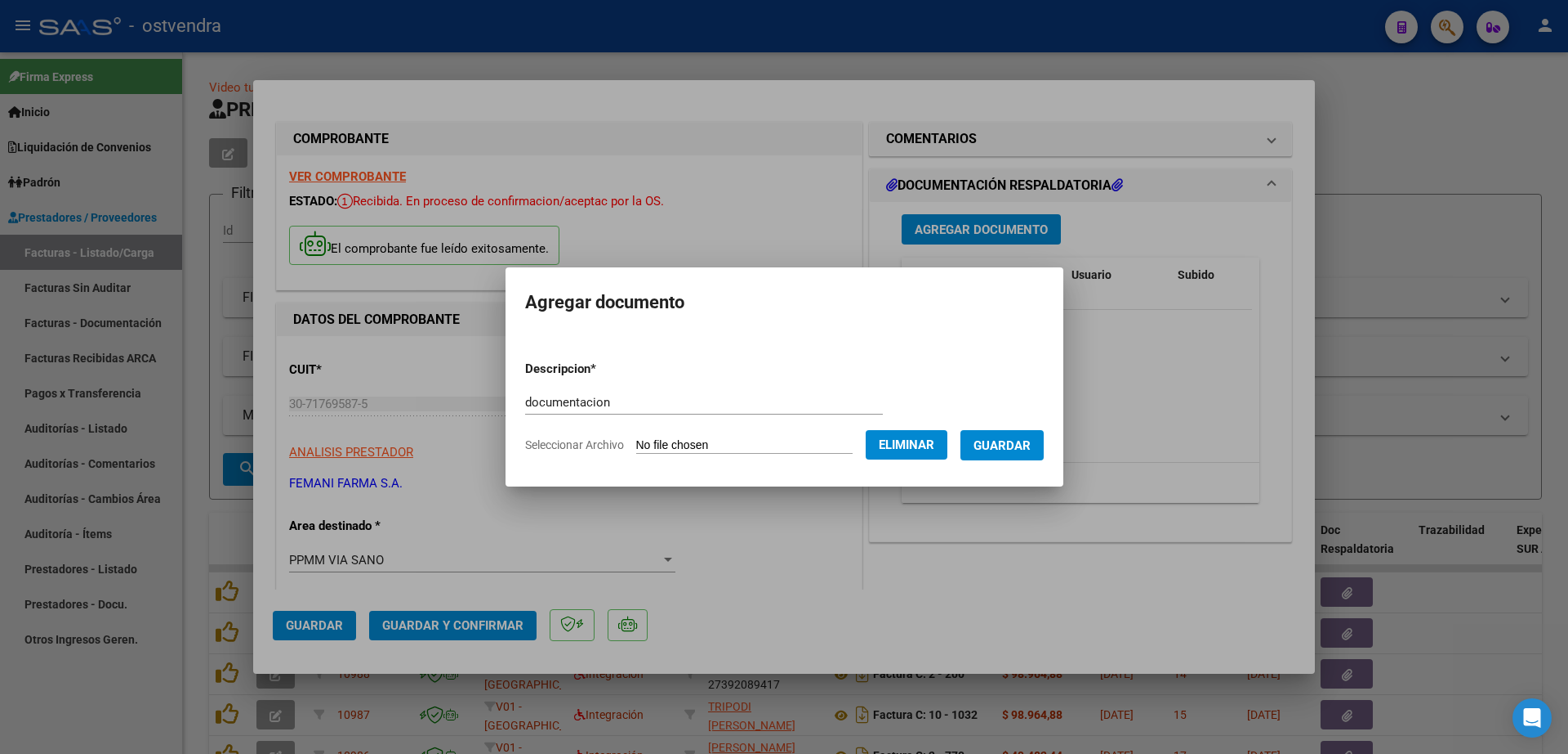
click at [1006, 435] on button "Guardar" at bounding box center [1001, 445] width 83 height 30
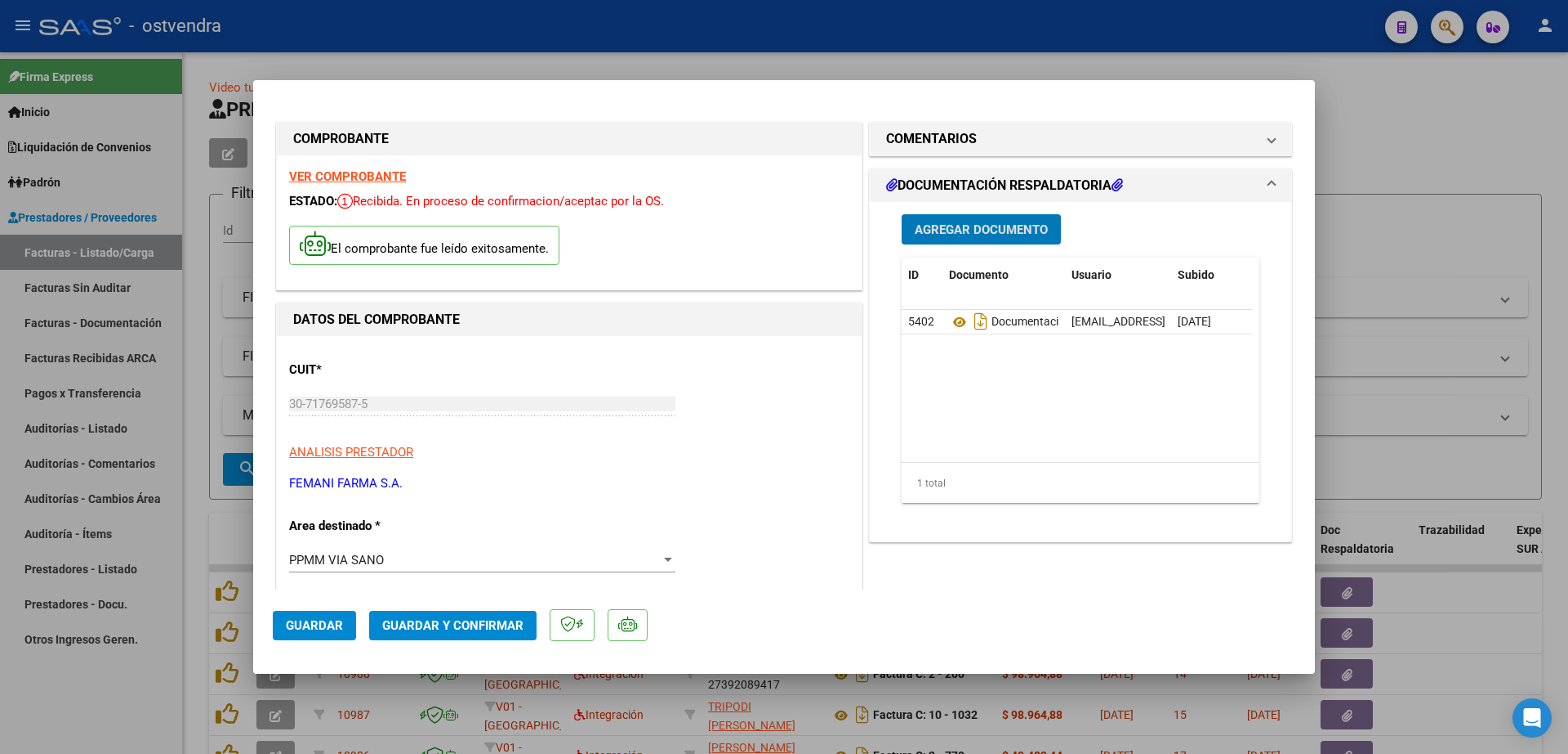
click at [473, 634] on button "Guardar y Confirmar" at bounding box center [452, 625] width 167 height 30
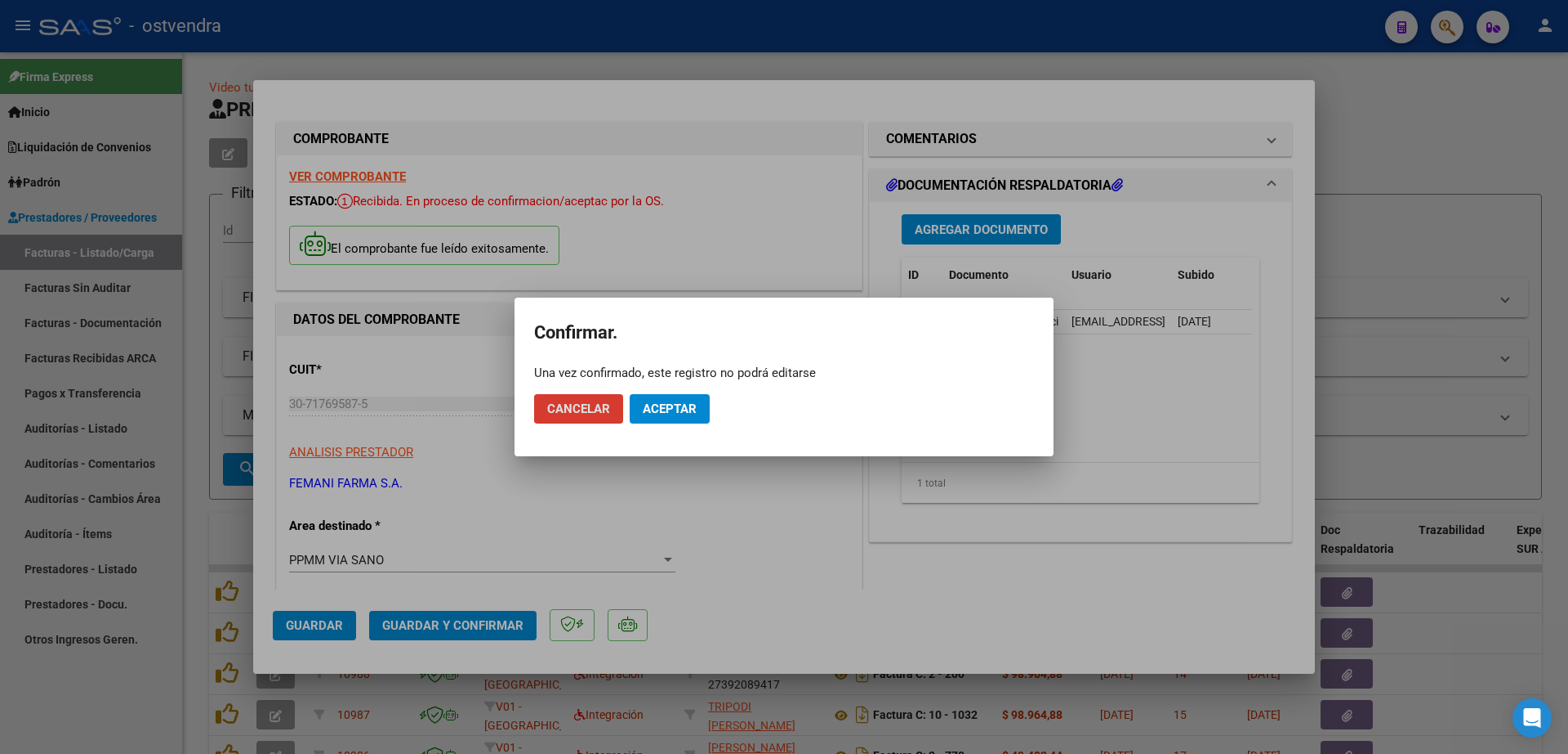
click at [684, 405] on span "Aceptar" at bounding box center [670, 409] width 54 height 15
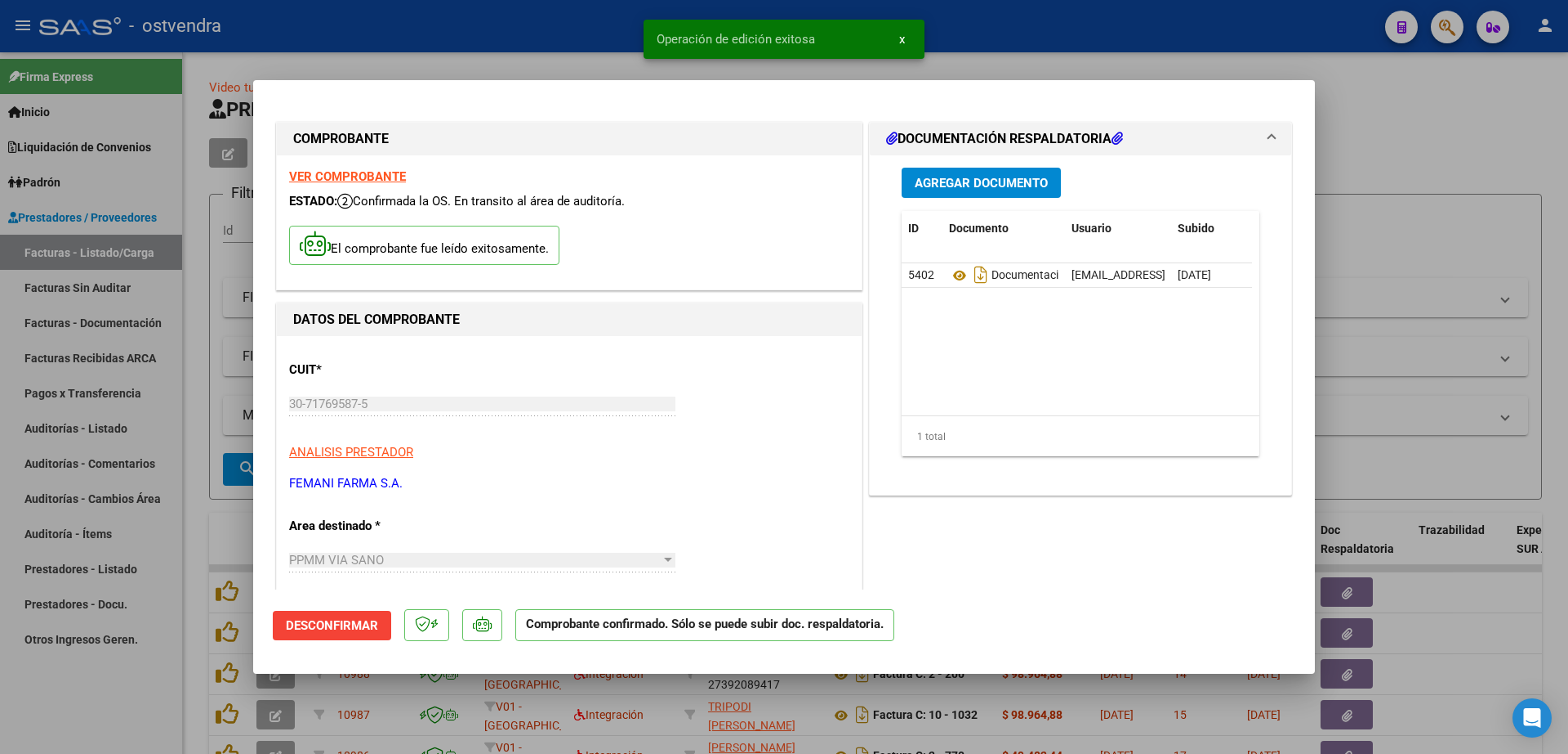
click at [106, 426] on div at bounding box center [784, 377] width 1568 height 754
type input "$ 0,00"
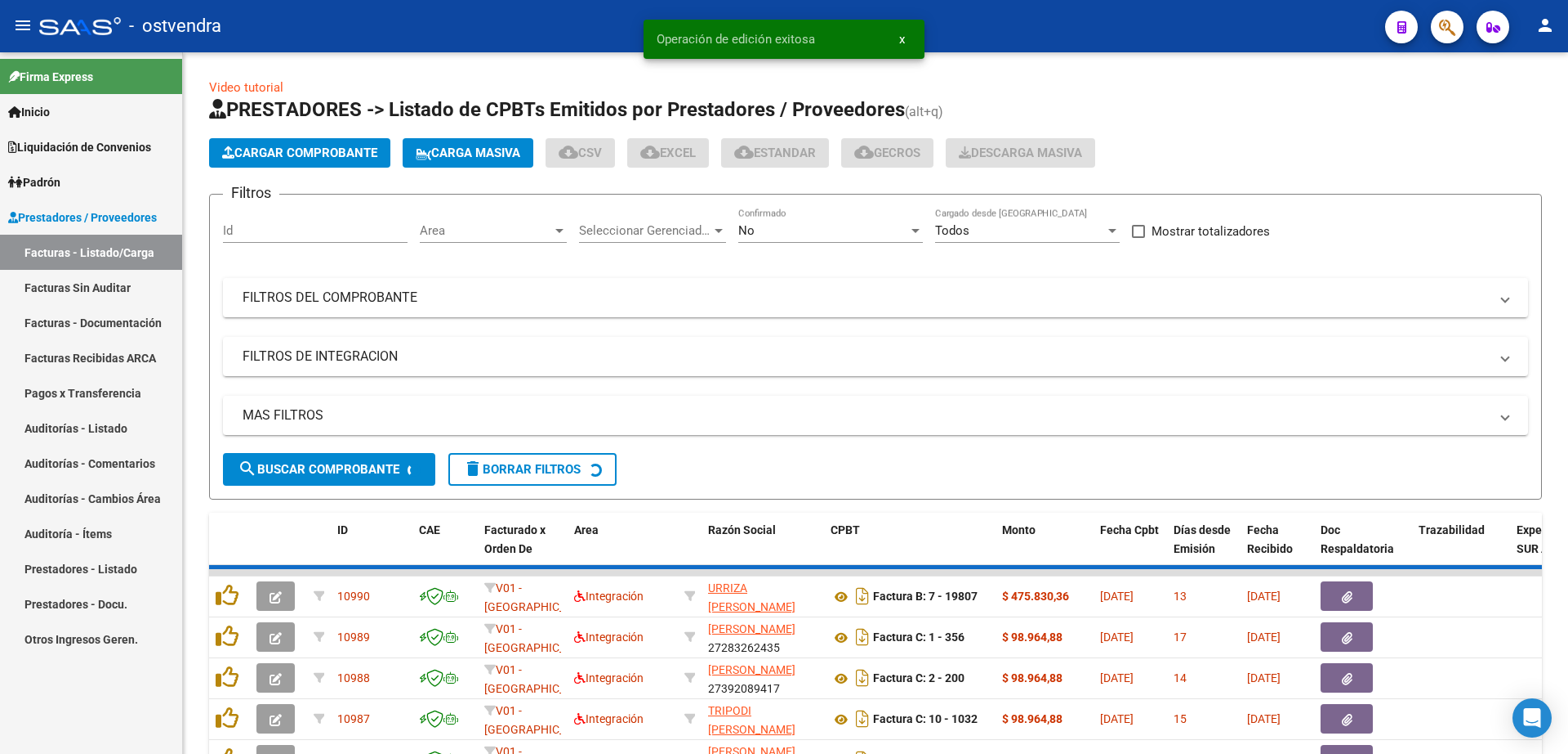
click at [106, 426] on link "Auditorías - Listado" at bounding box center [91, 428] width 182 height 35
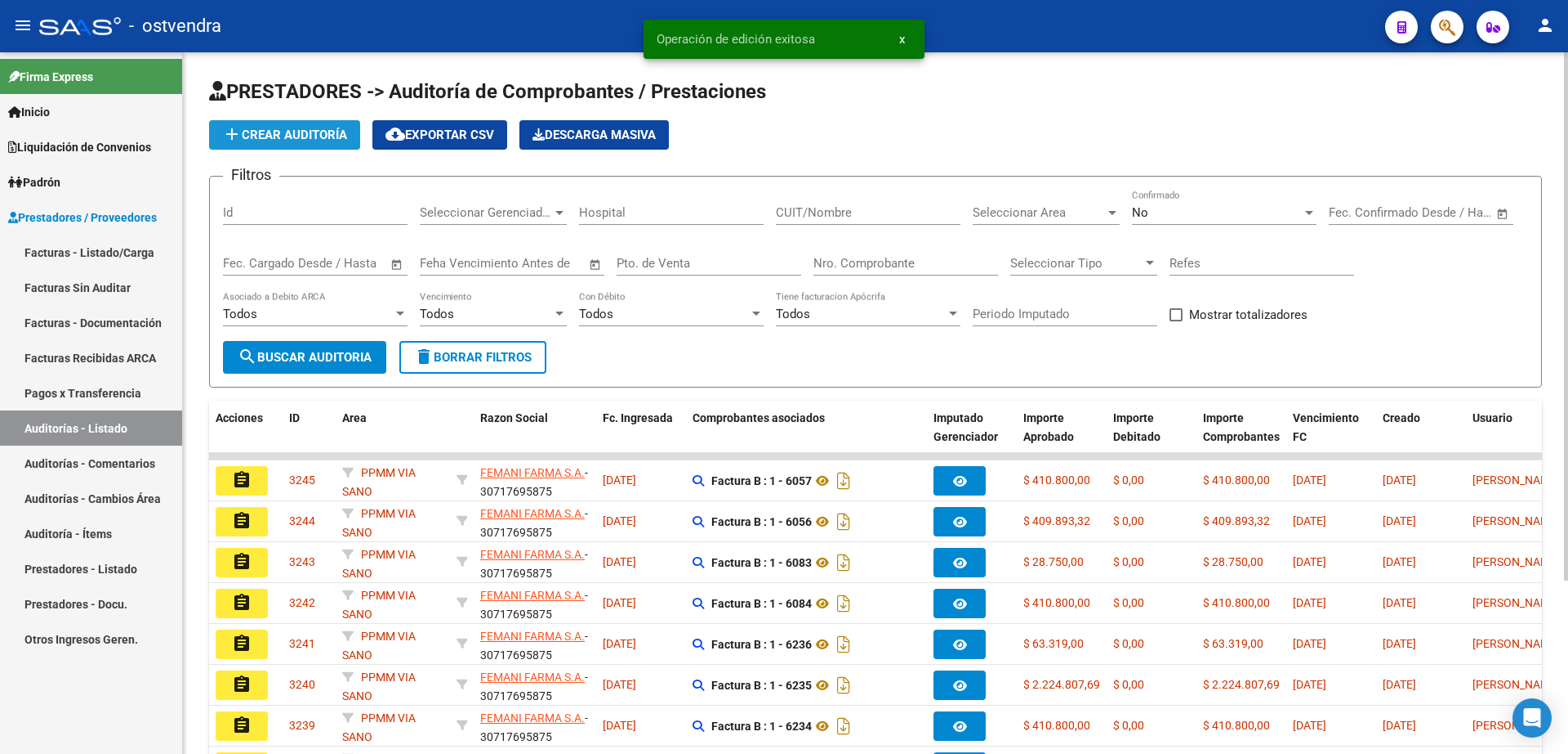
click at [286, 137] on span "add Crear Auditoría" at bounding box center [285, 135] width 125 height 15
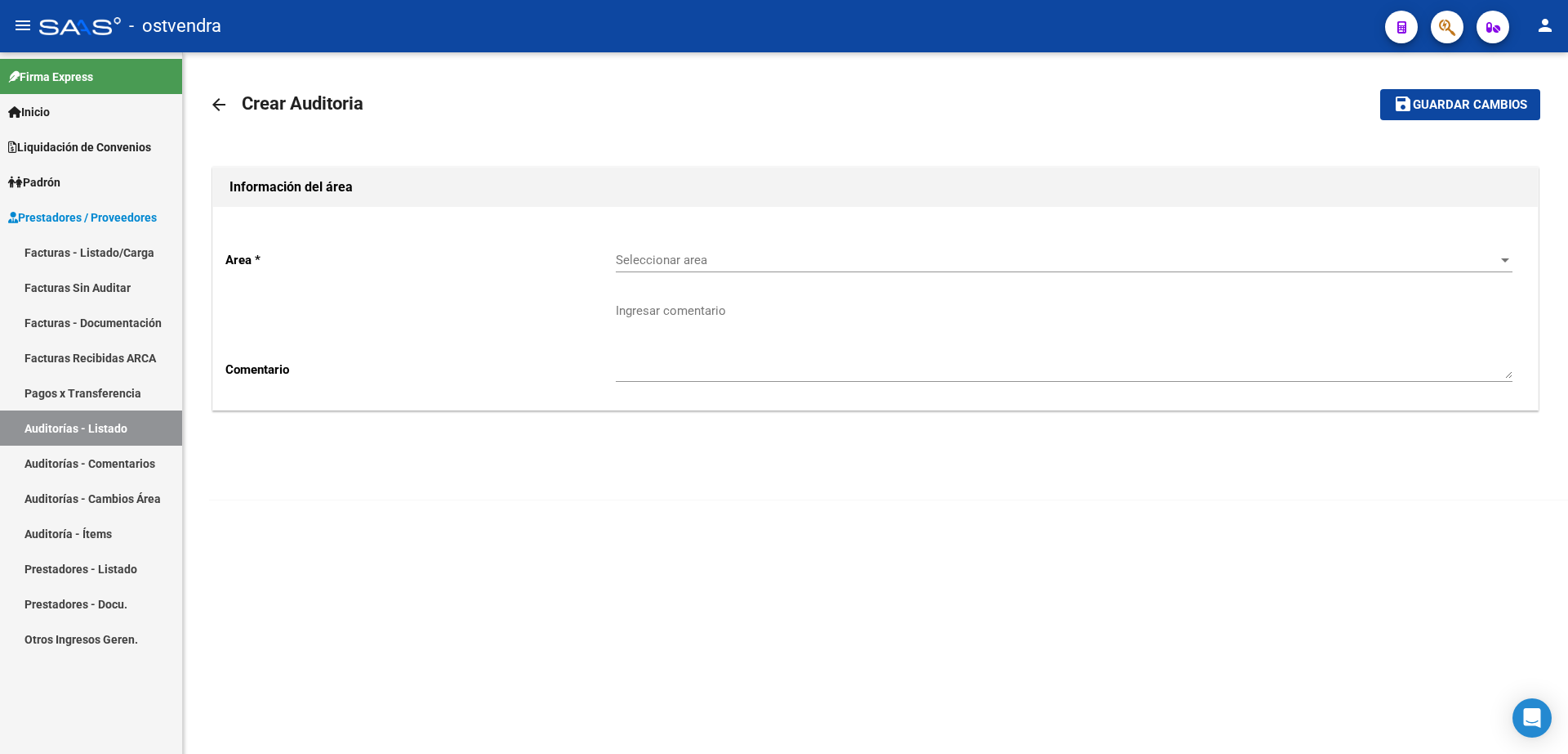
click at [688, 261] on span "Seleccionar area" at bounding box center [1057, 260] width 882 height 15
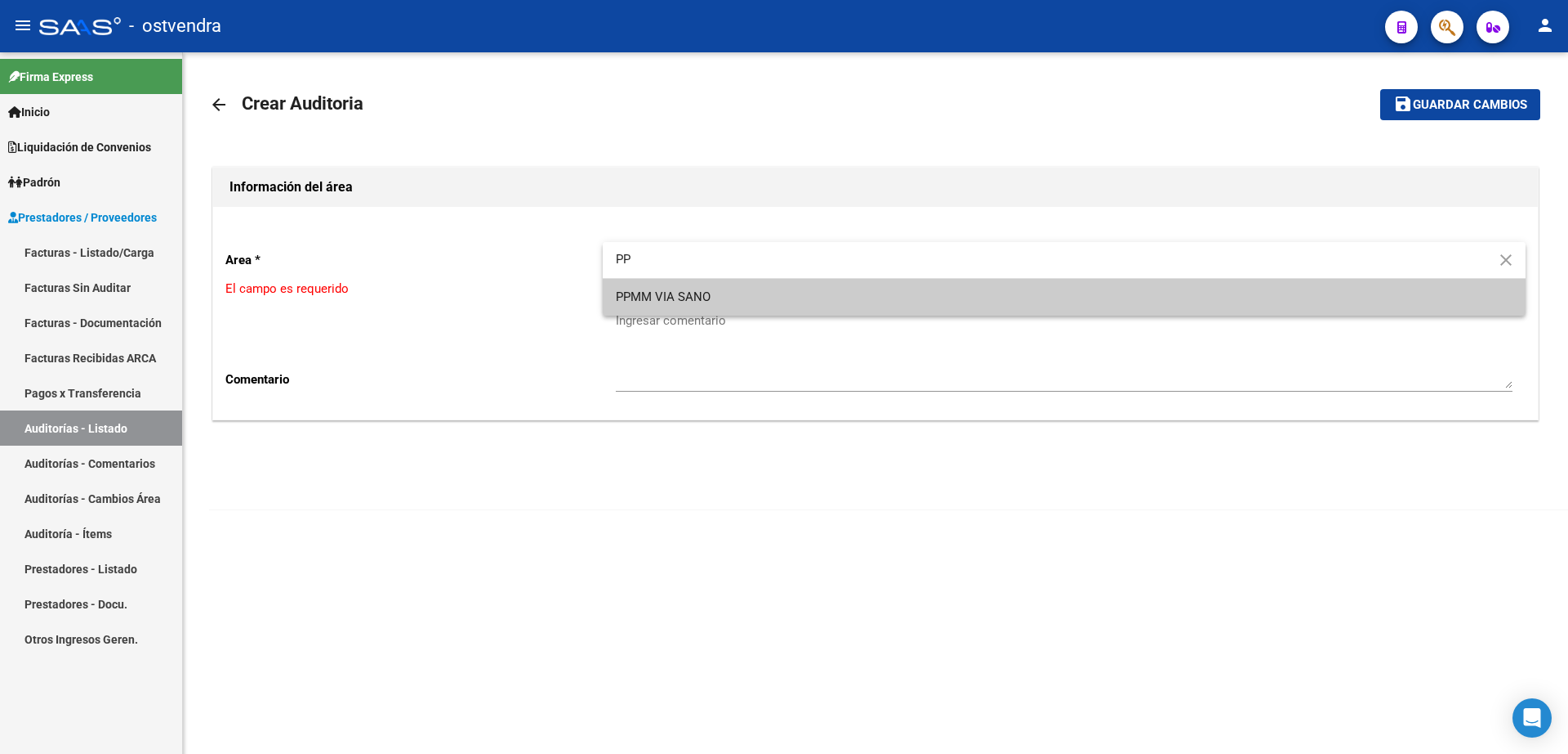
type input "PP"
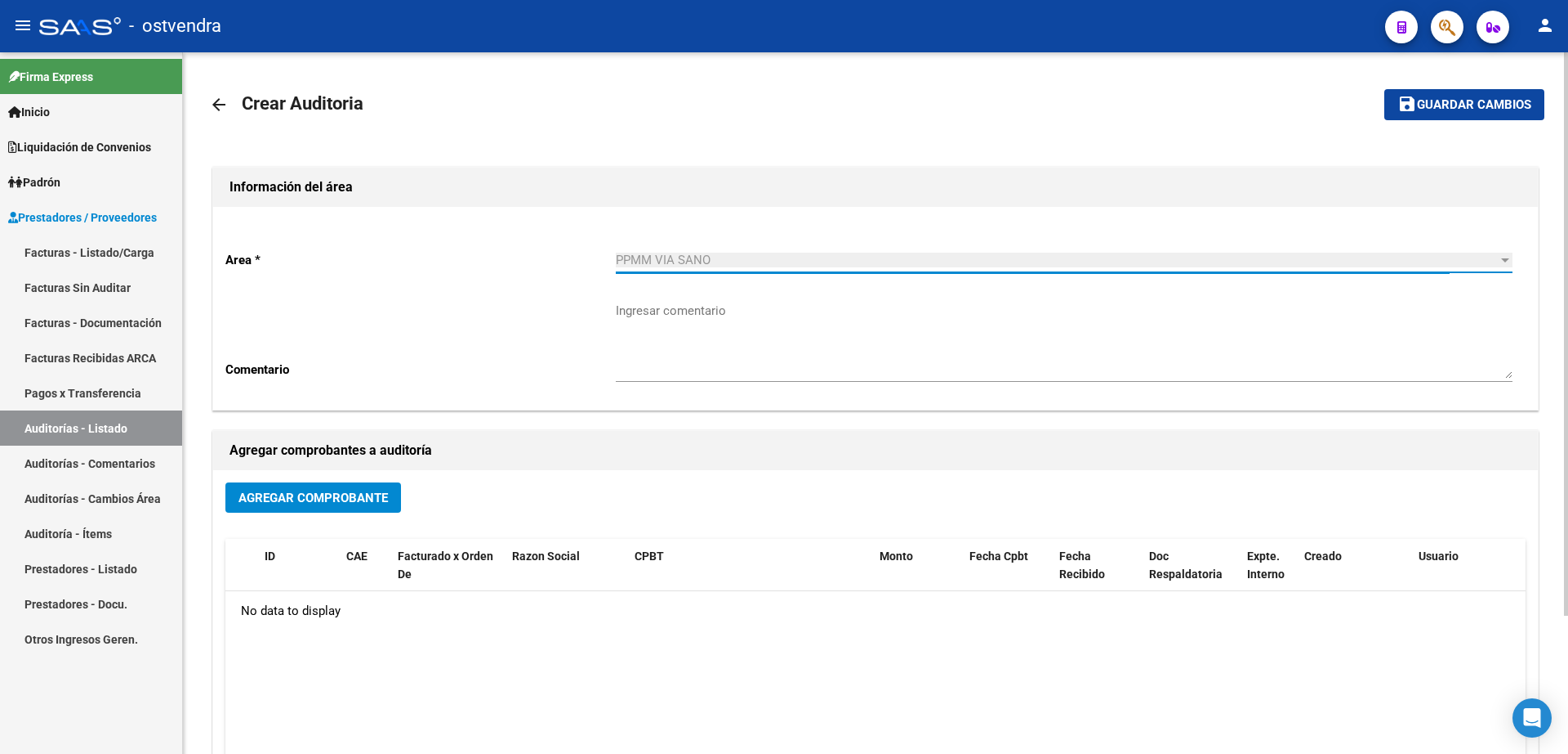
click at [375, 490] on span "Agregar Comprobante" at bounding box center [314, 498] width 150 height 15
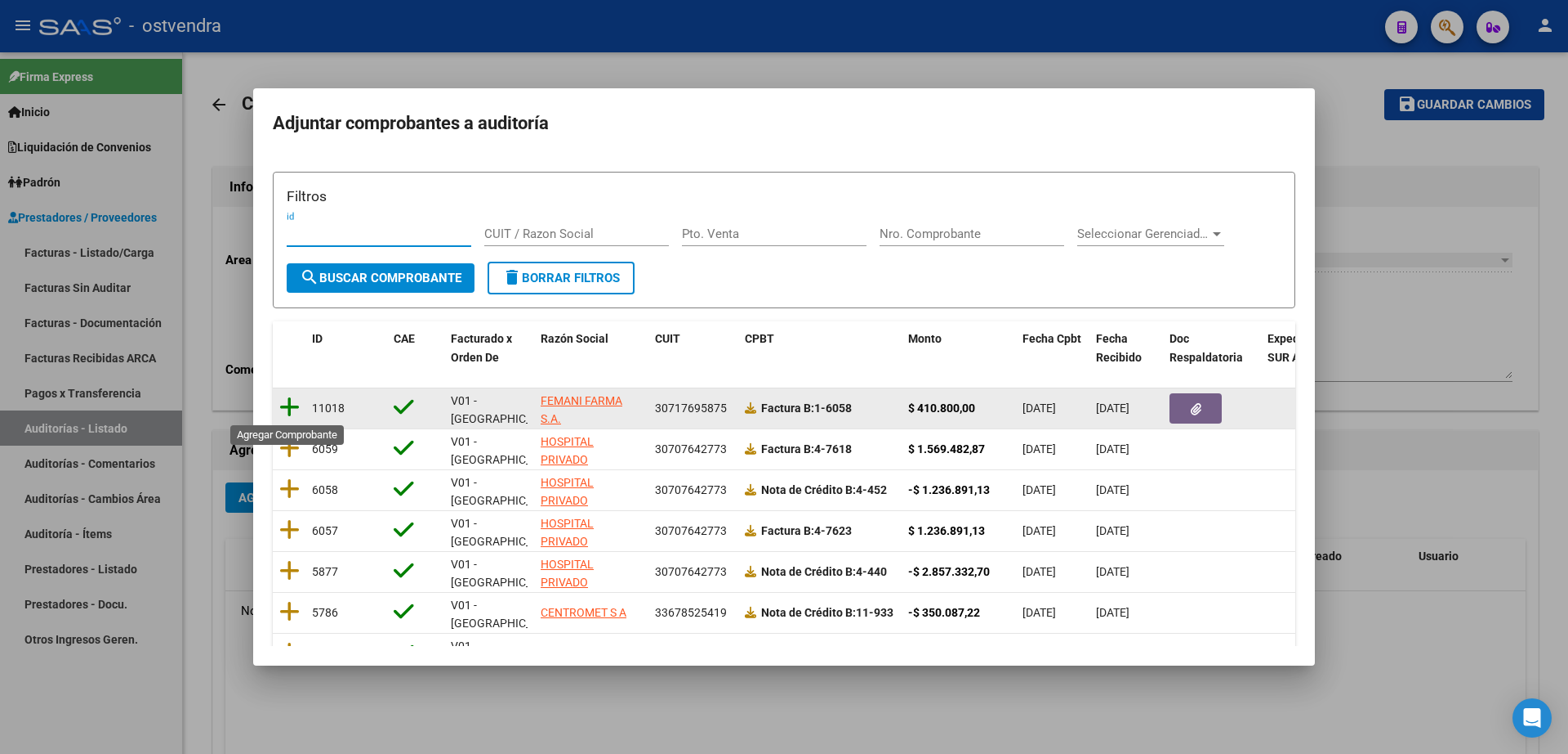
click at [292, 407] on icon at bounding box center [289, 407] width 21 height 23
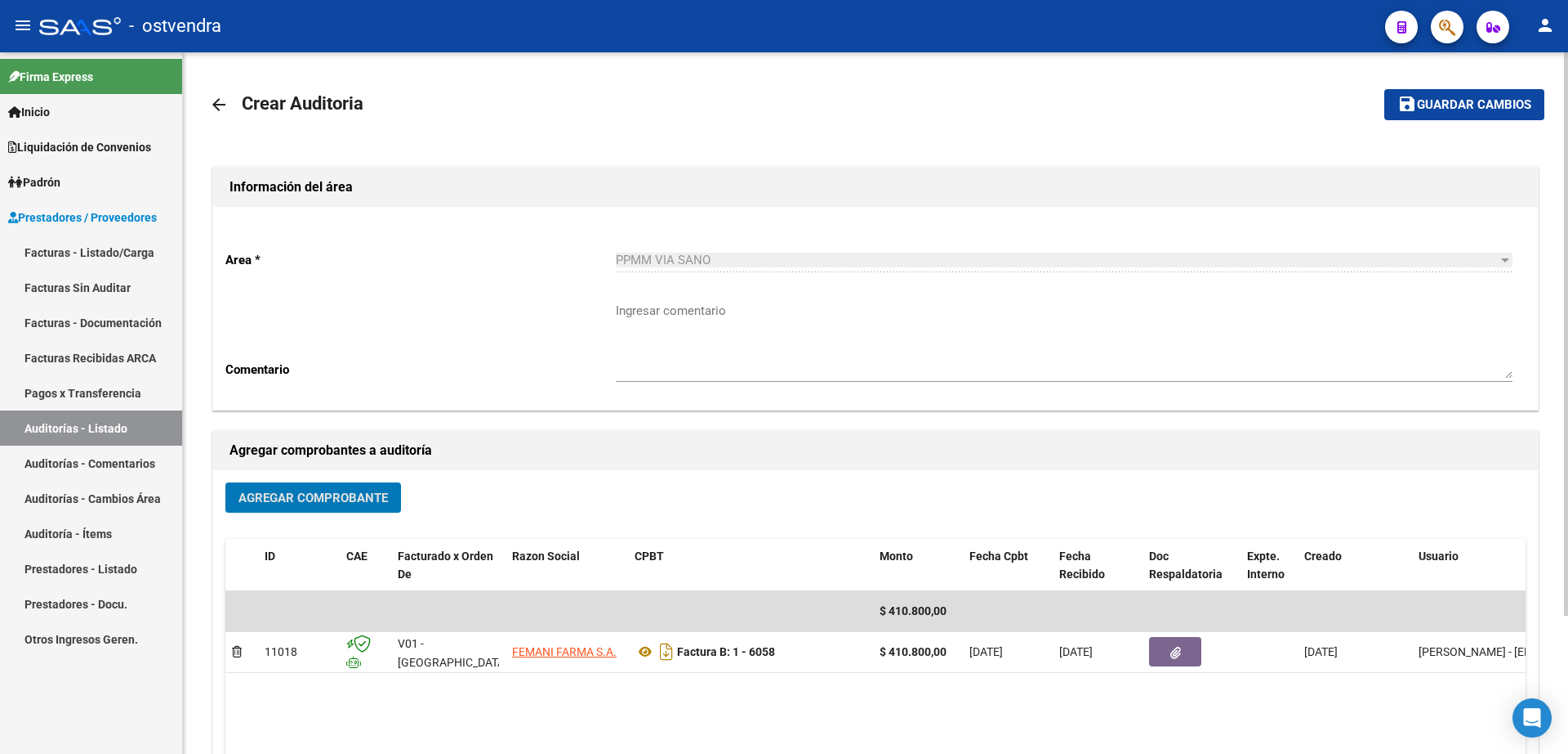
click at [1482, 117] on button "save Guardar cambios" at bounding box center [1464, 104] width 160 height 30
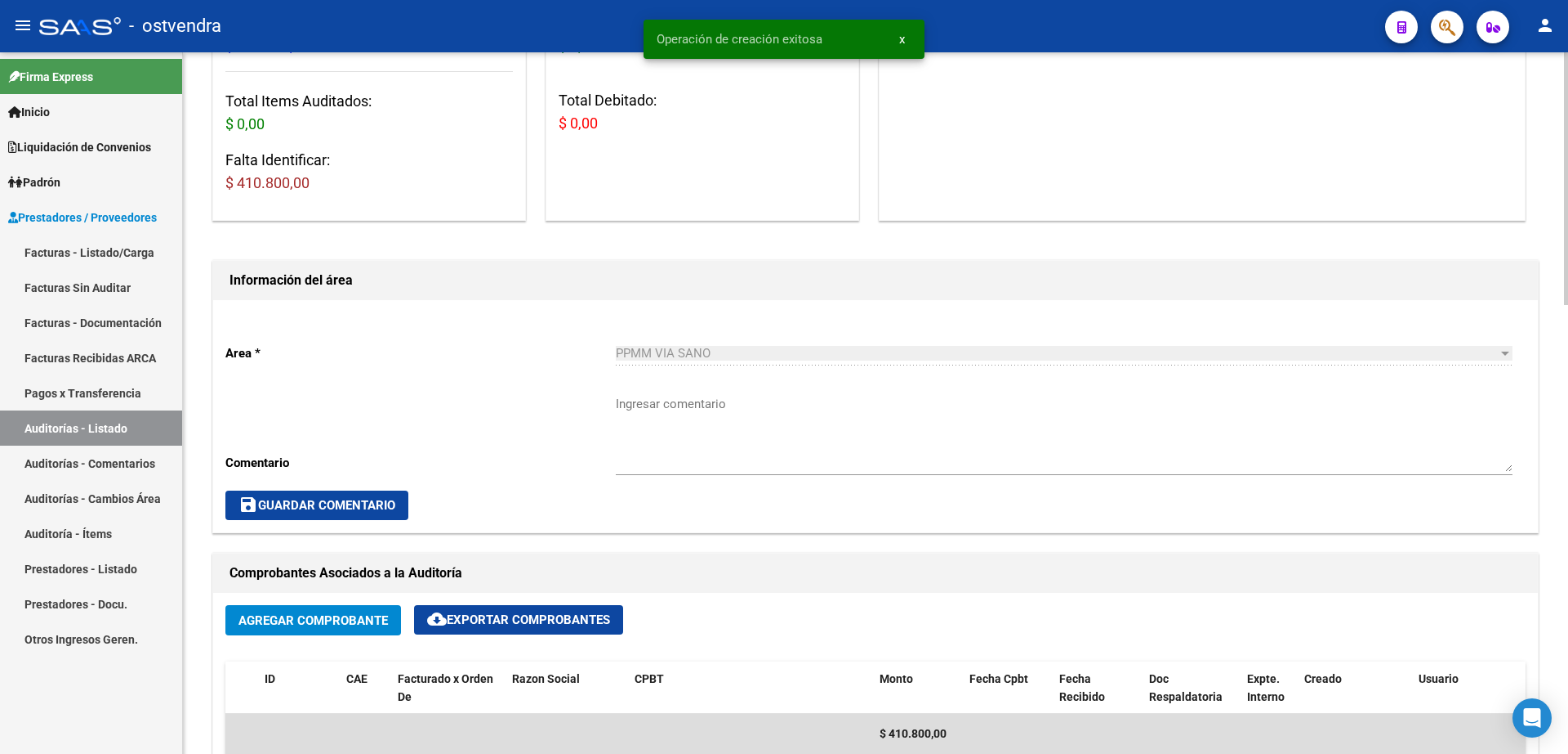
scroll to position [715, 0]
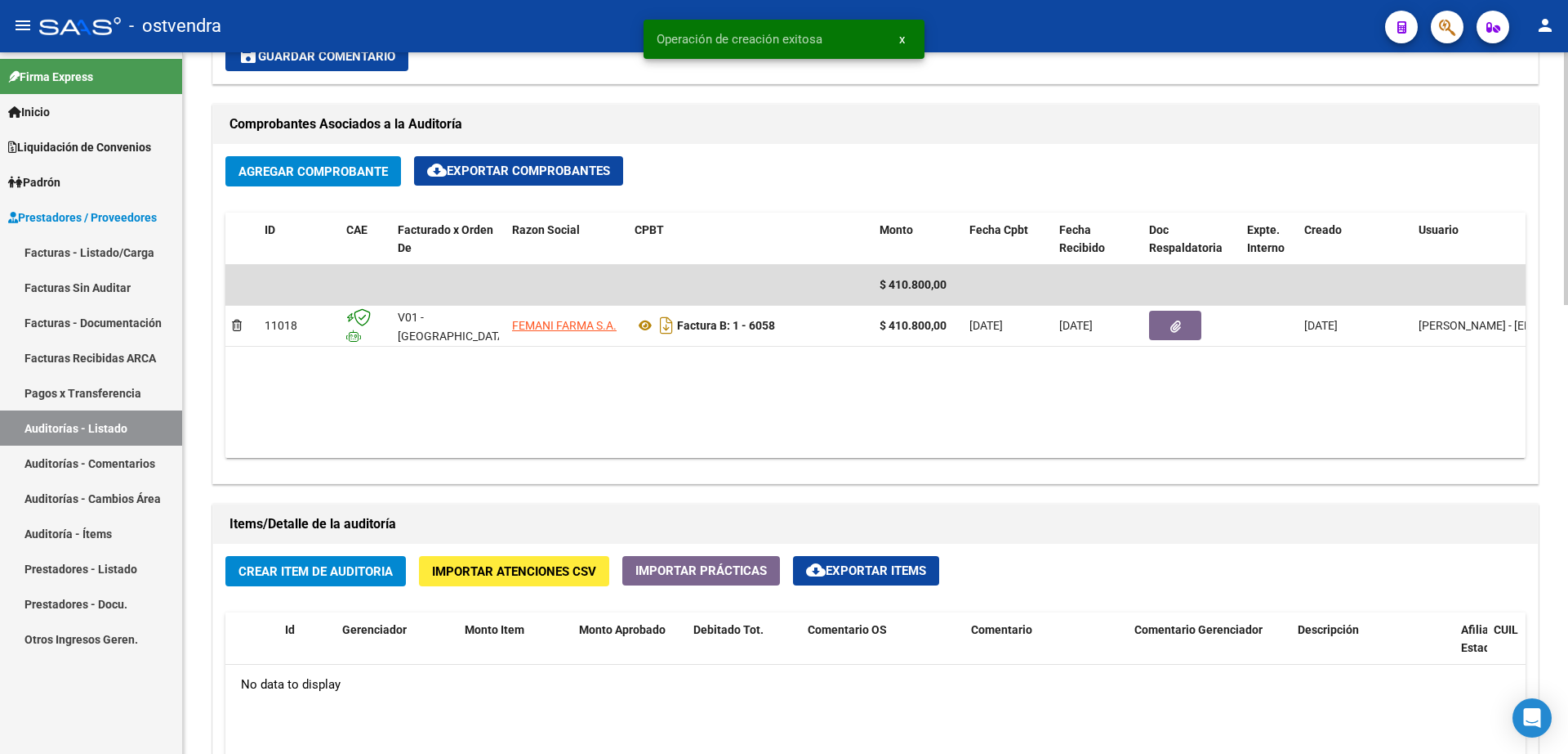
click at [370, 569] on span "Crear Item de Auditoria" at bounding box center [315, 571] width 154 height 15
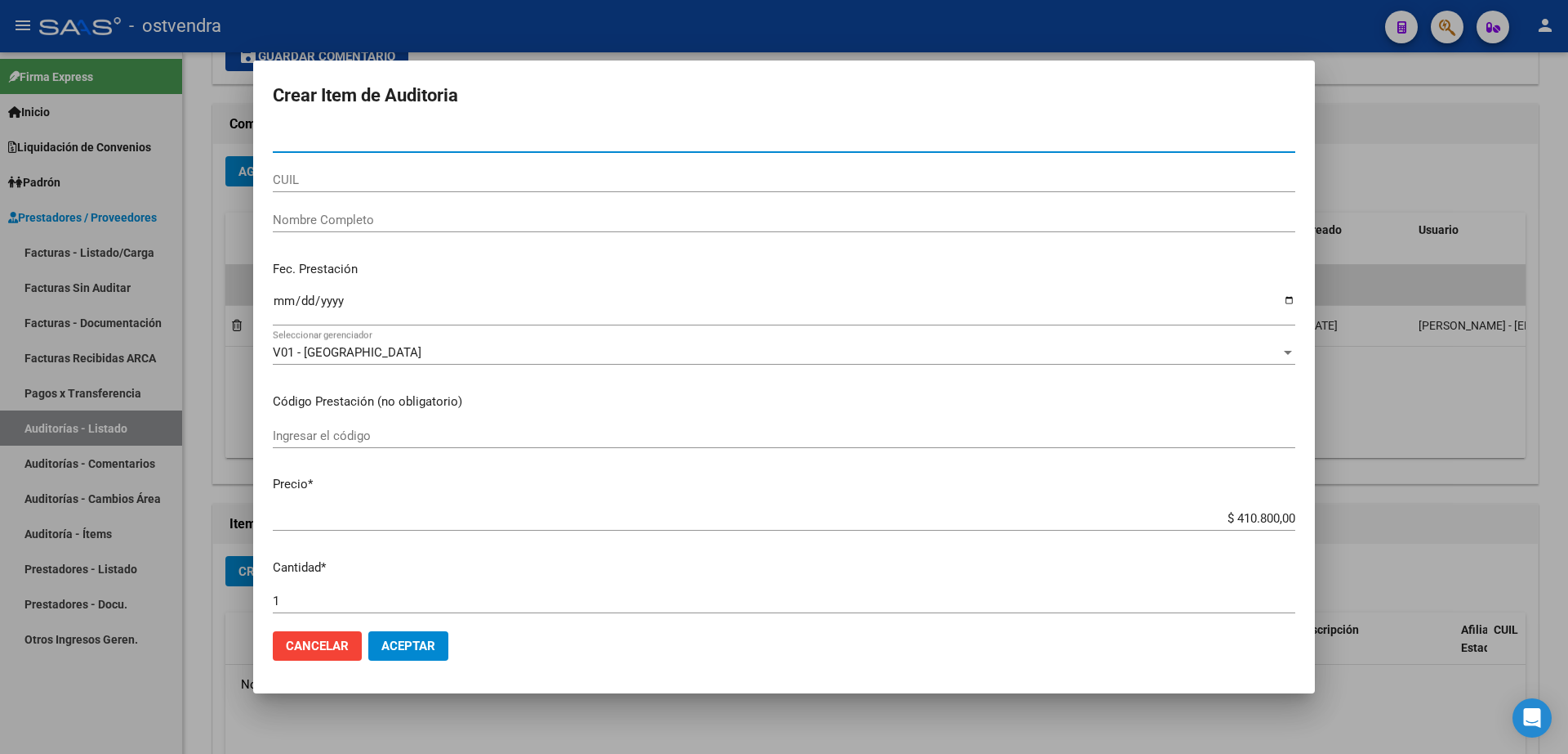
click at [511, 146] on input "Nro Documento" at bounding box center [784, 140] width 1023 height 15
type input "29633477"
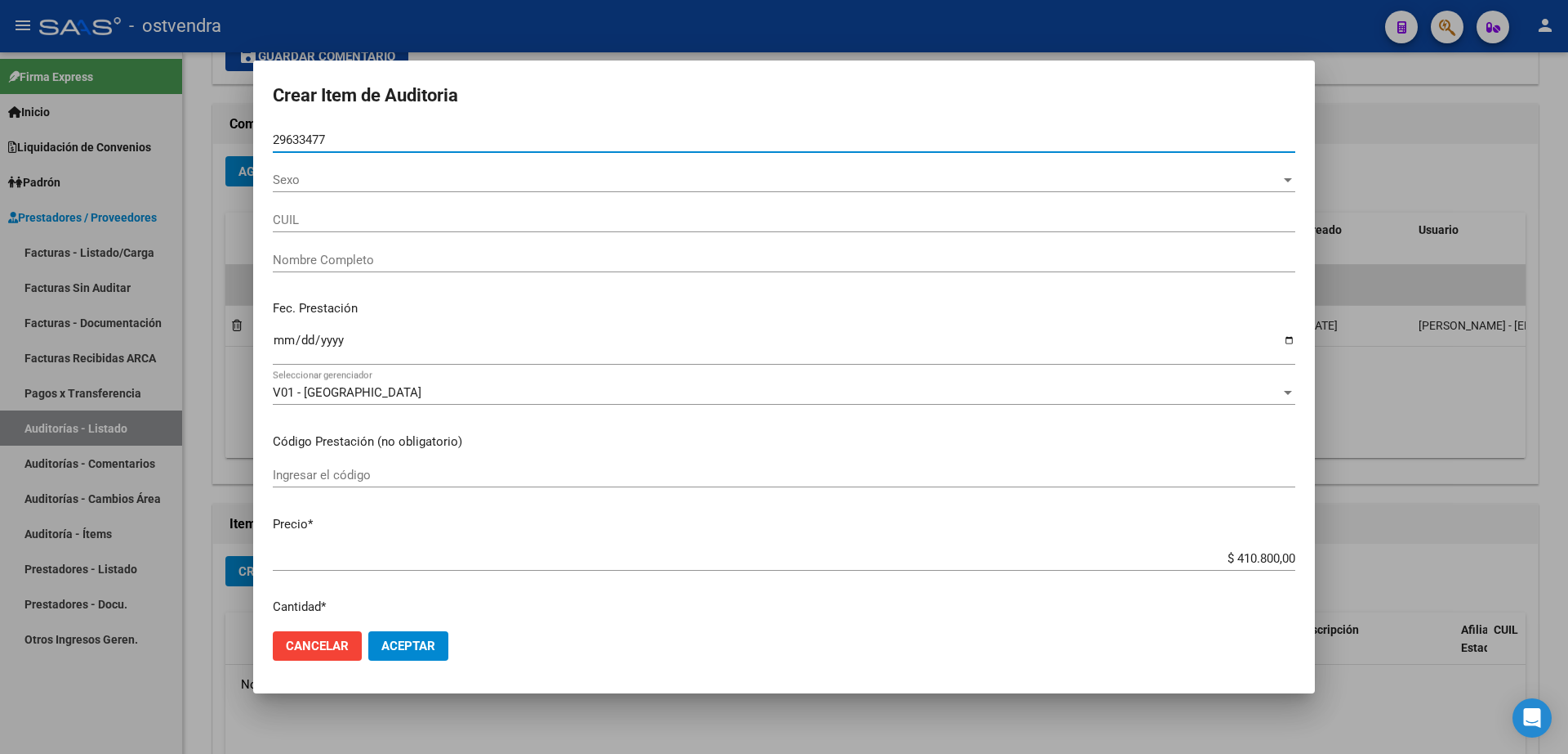
type input "20296334775"
type input "[PERSON_NAME]"
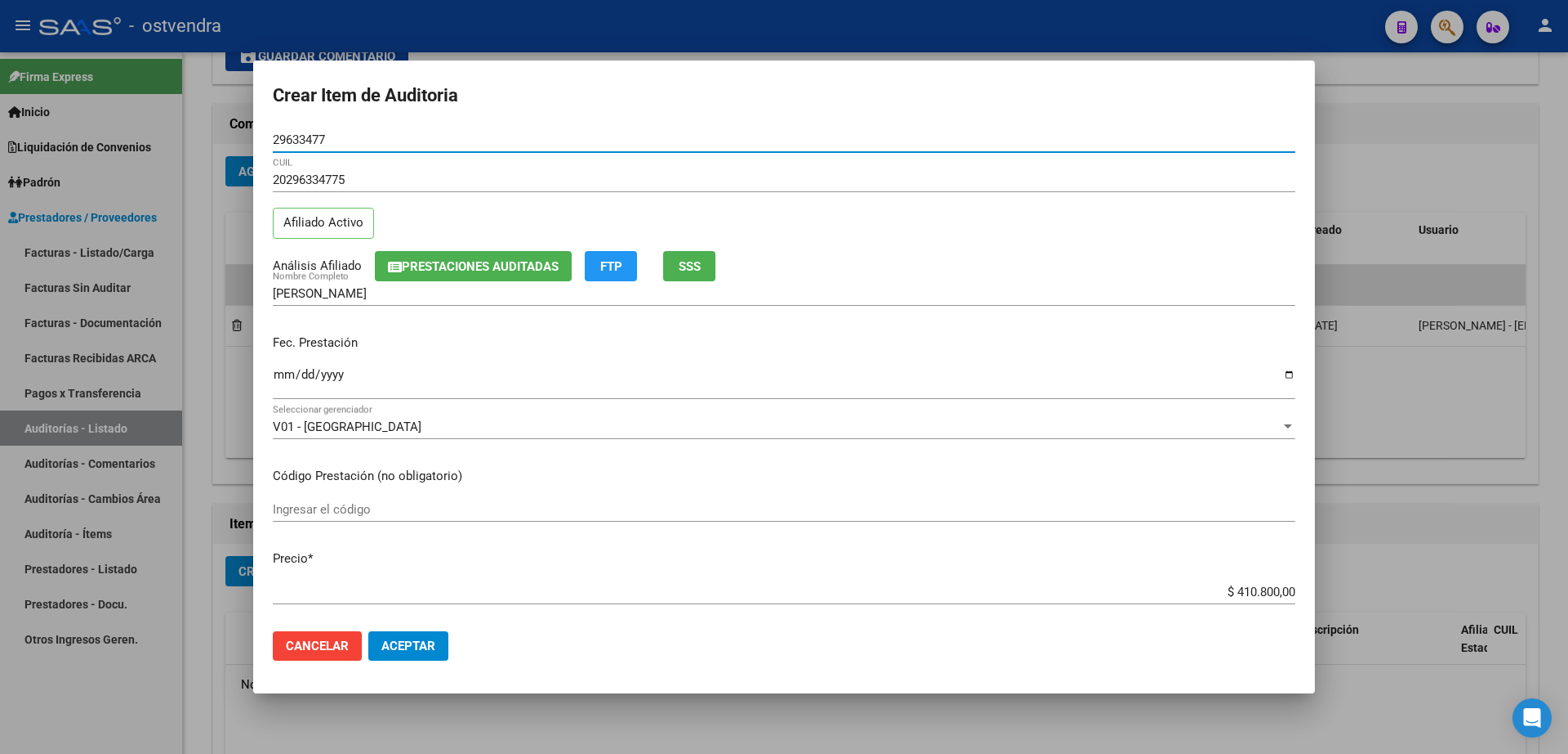
type input "29633477"
click at [427, 639] on span "Aceptar" at bounding box center [408, 646] width 54 height 15
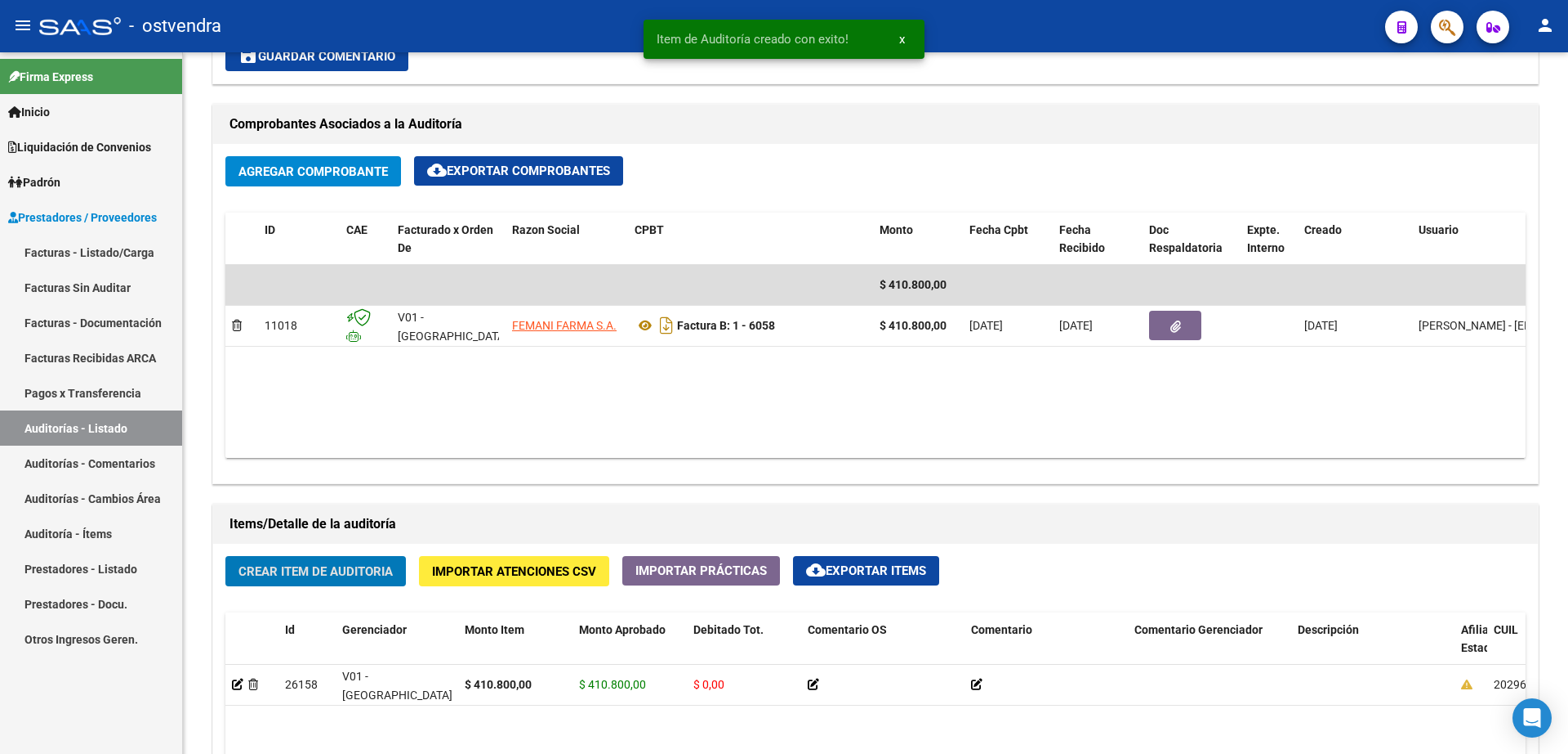
scroll to position [716, 0]
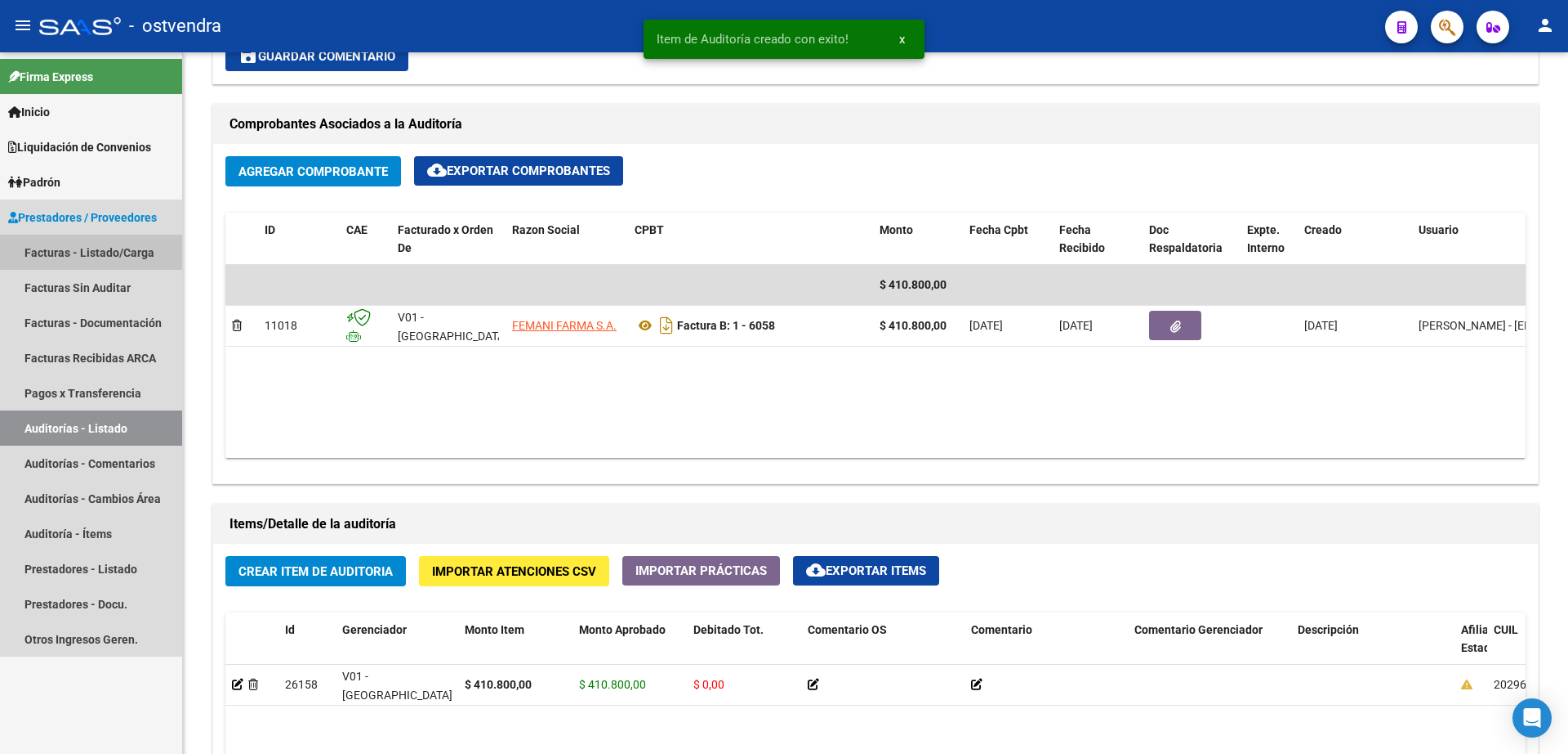
click at [123, 245] on link "Facturas - Listado/Carga" at bounding box center [91, 252] width 182 height 35
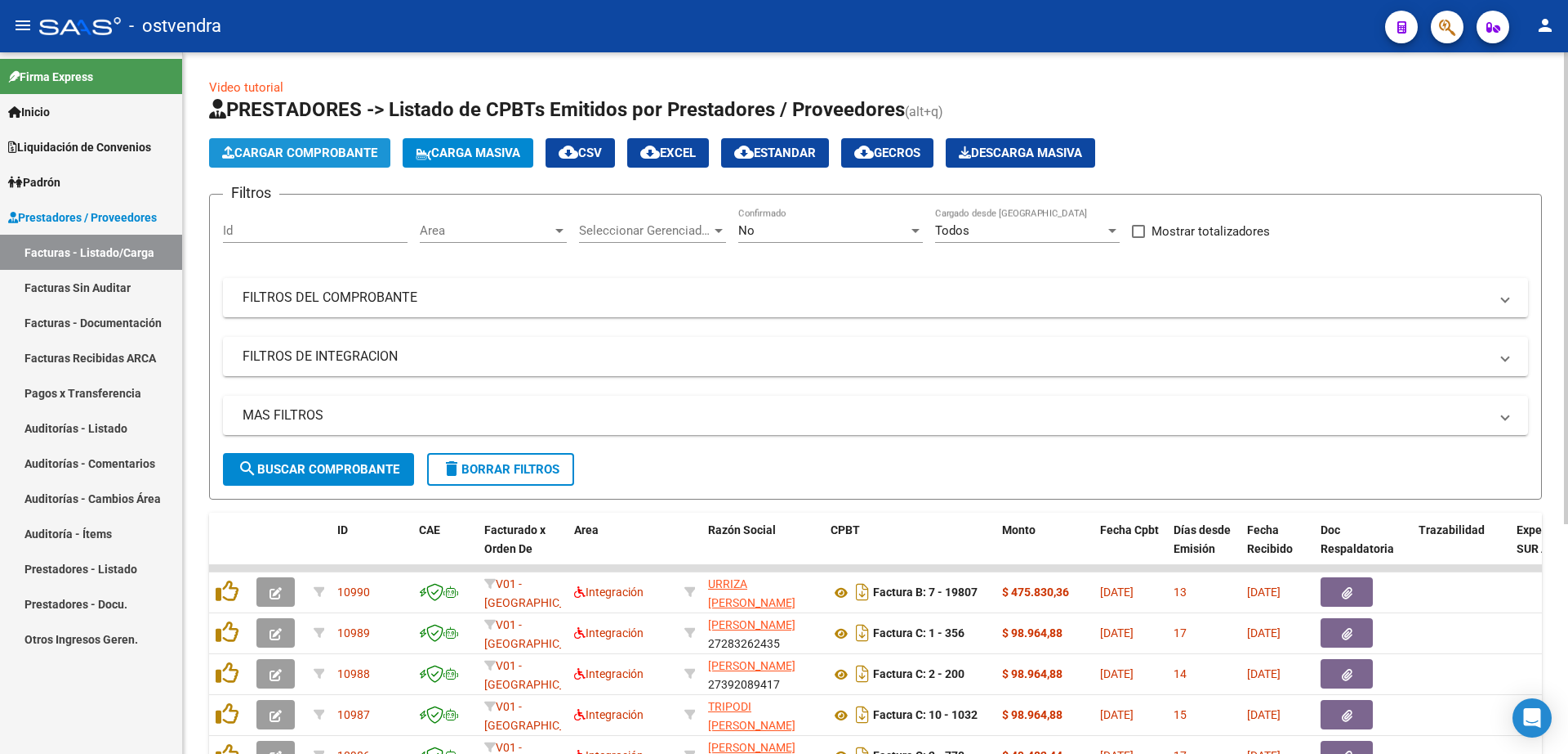
click at [338, 157] on span "Cargar Comprobante" at bounding box center [300, 153] width 155 height 15
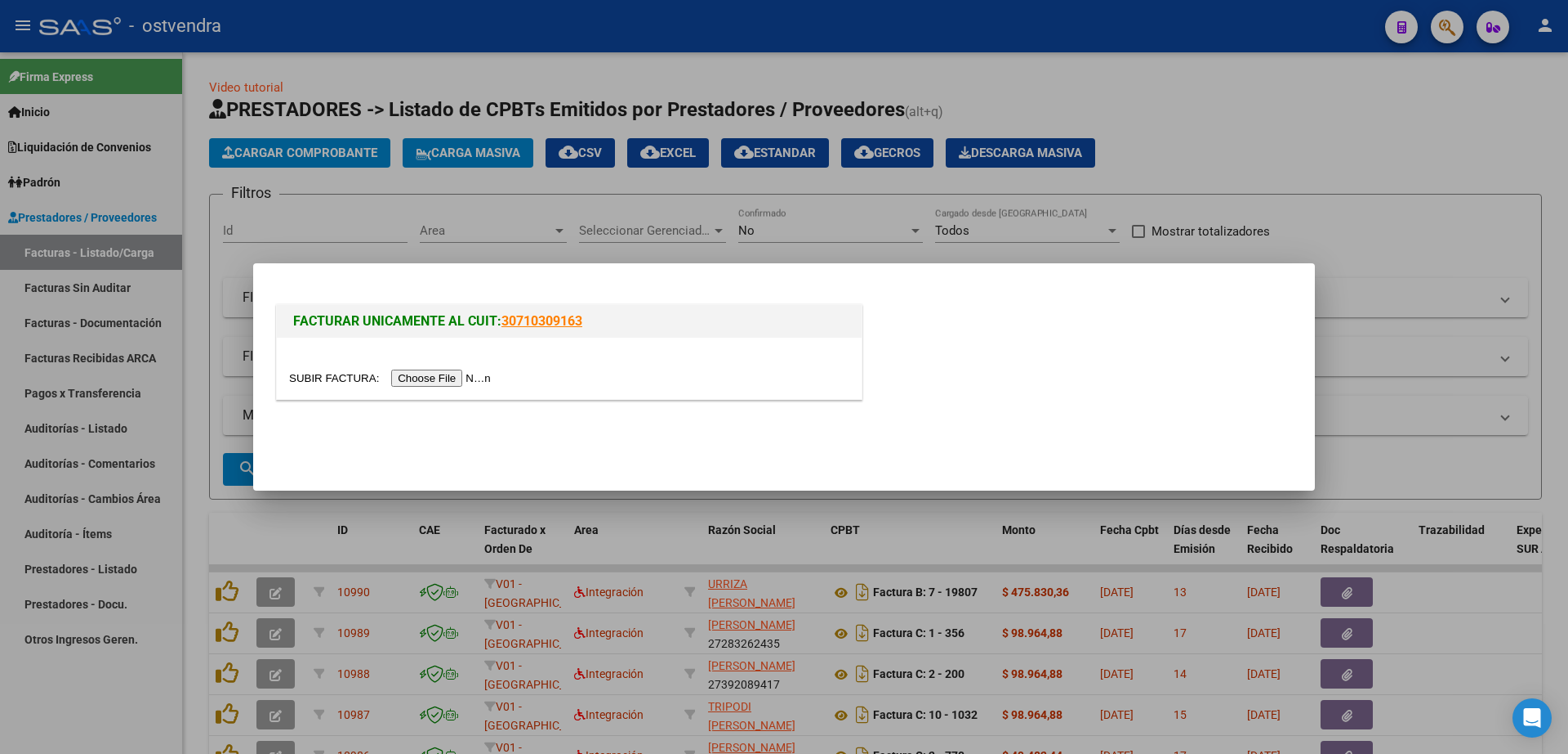
click at [446, 377] on input "file" at bounding box center [392, 377] width 207 height 17
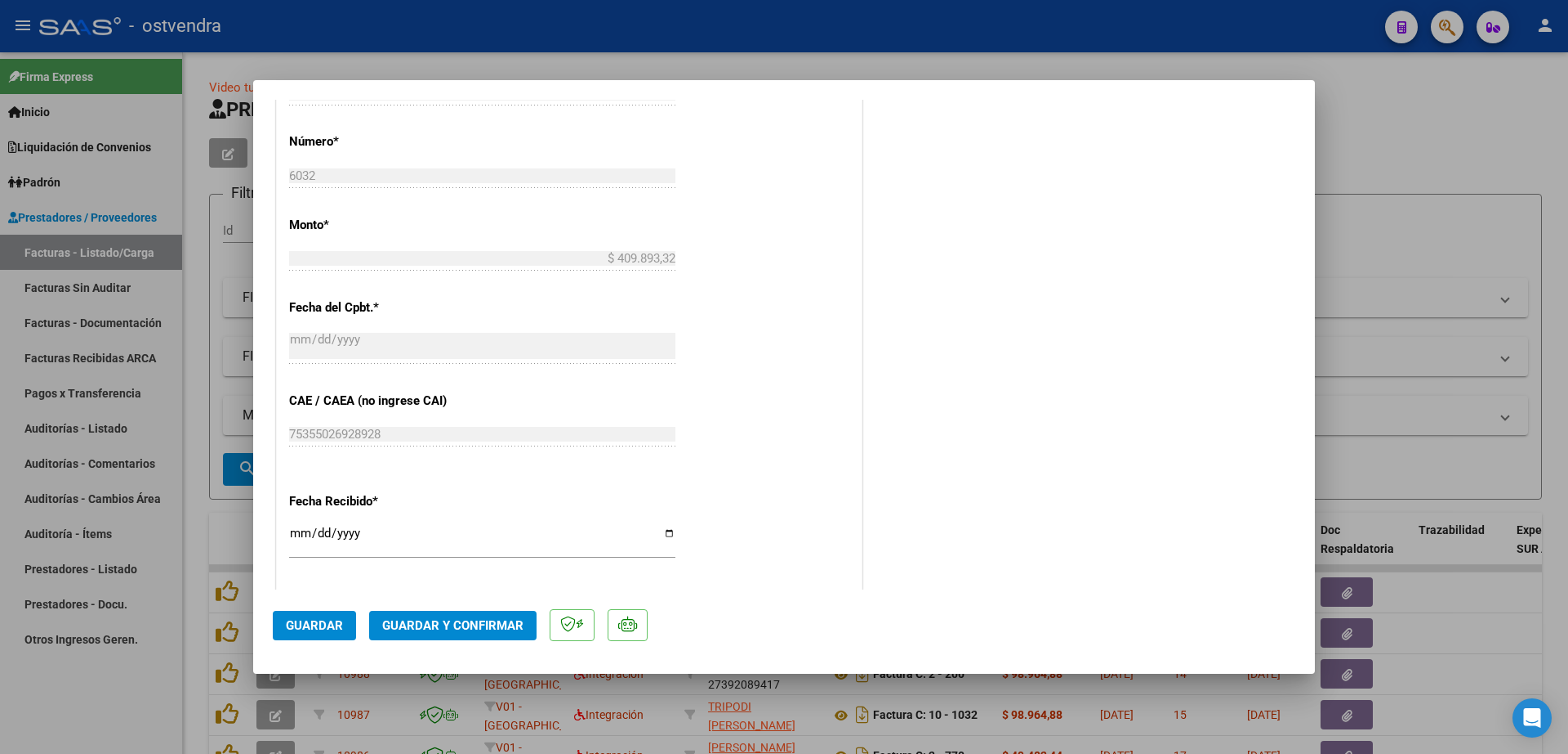
scroll to position [817, 0]
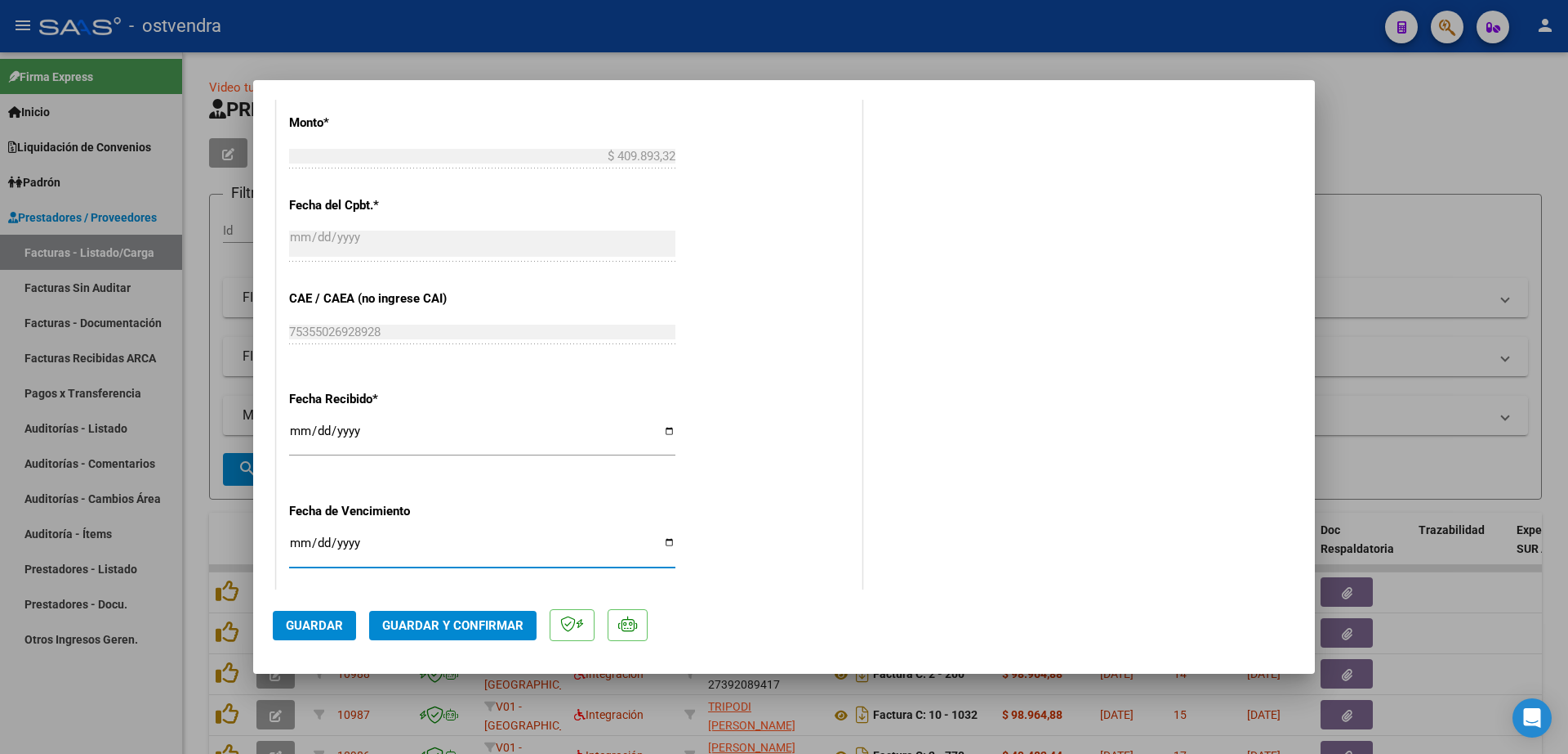
drag, startPoint x: 302, startPoint y: 546, endPoint x: 370, endPoint y: 531, distance: 69.6
click at [302, 543] on input "Ingresar la fecha" at bounding box center [482, 550] width 386 height 26
type input "[DATE]"
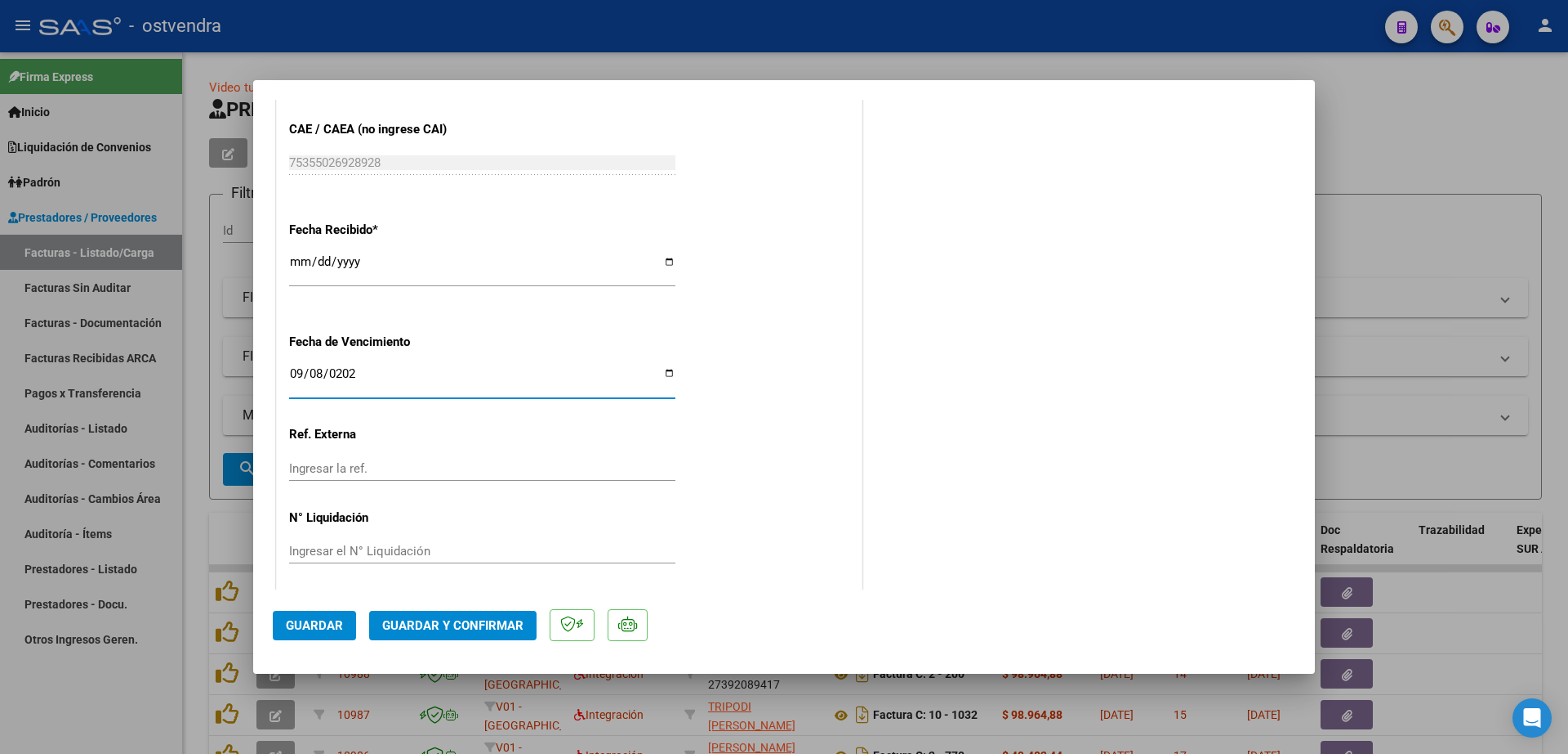
scroll to position [992, 0]
click at [345, 549] on input "Ingresar el N° Liquidación" at bounding box center [482, 546] width 386 height 15
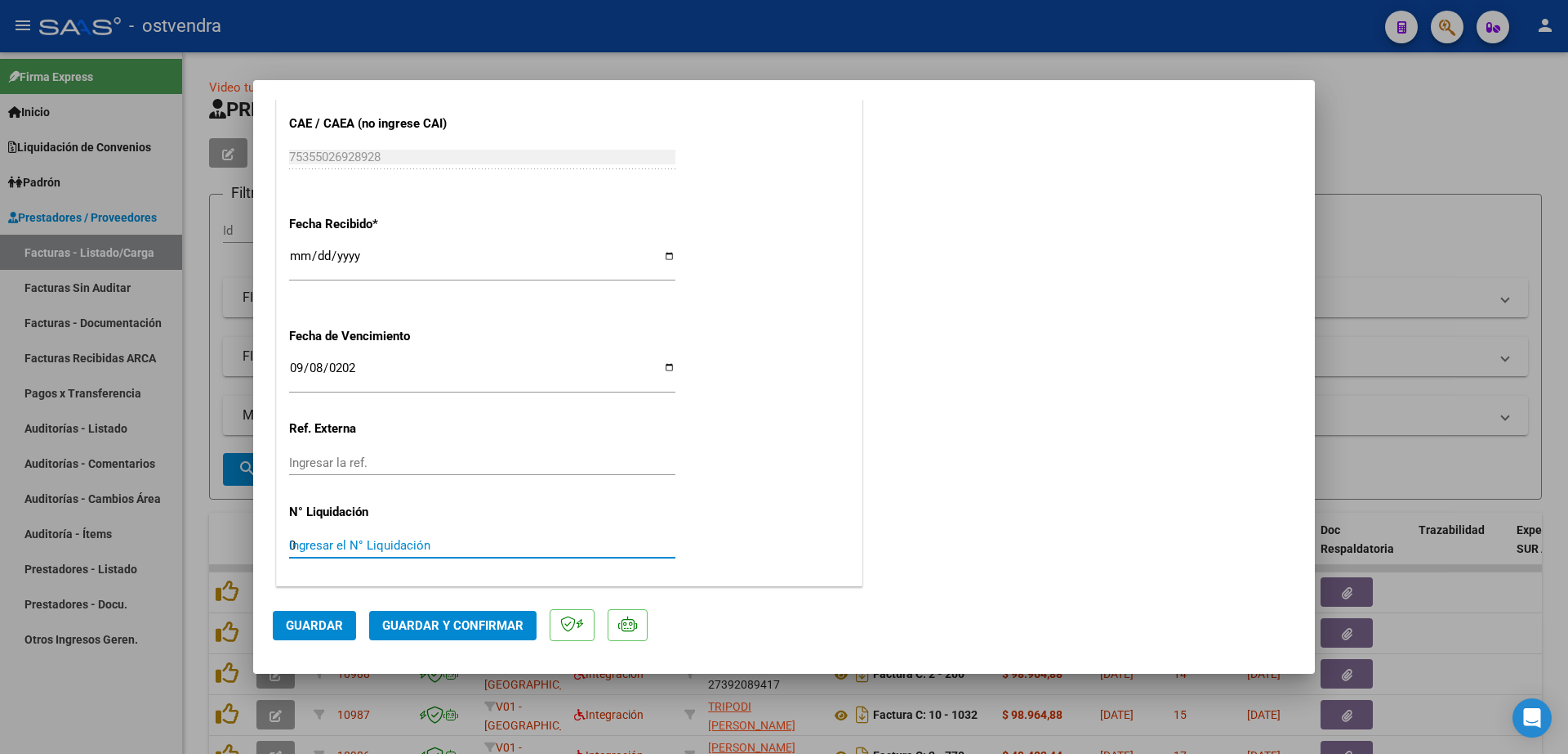
type input "08"
click at [324, 627] on span "Guardar" at bounding box center [314, 625] width 57 height 15
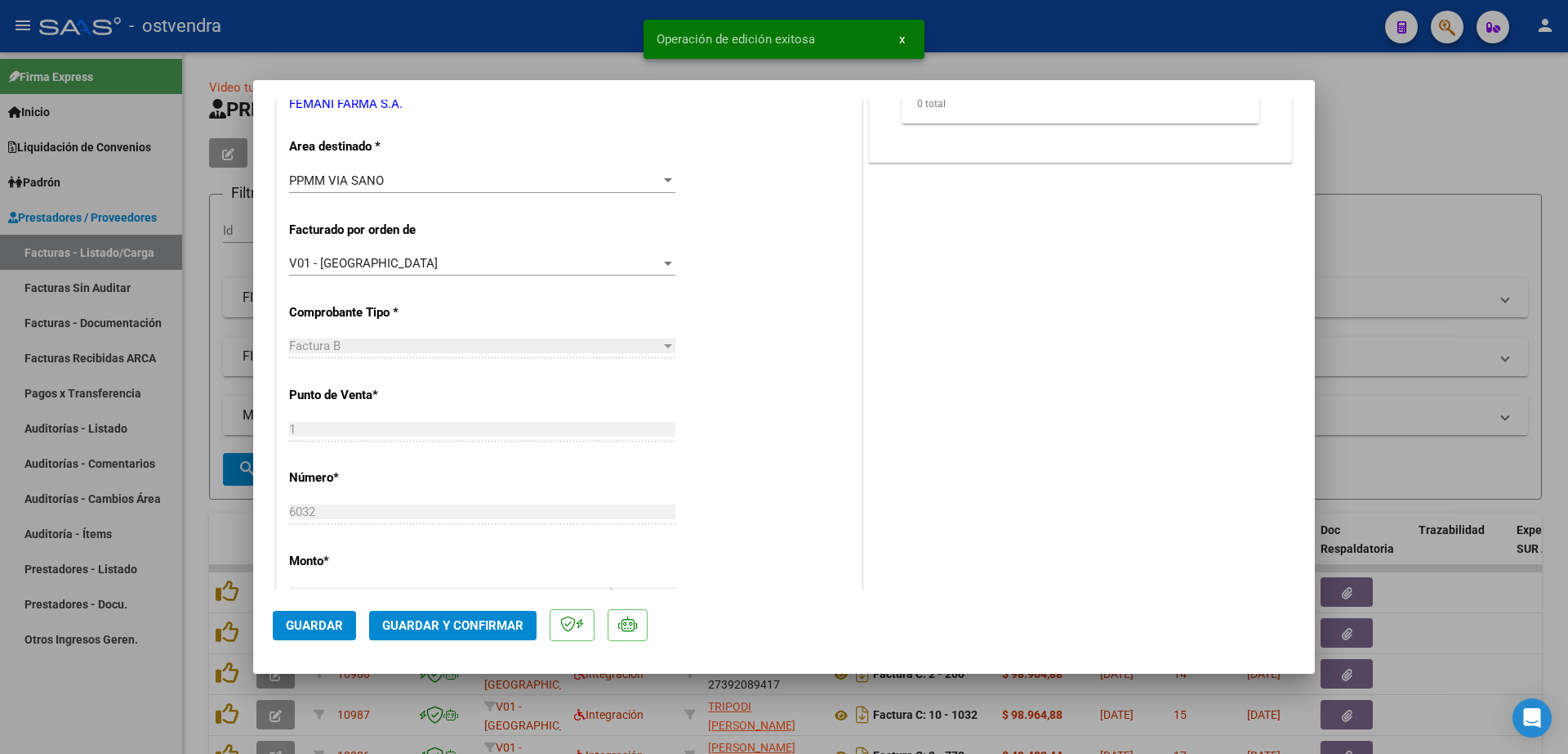
scroll to position [0, 0]
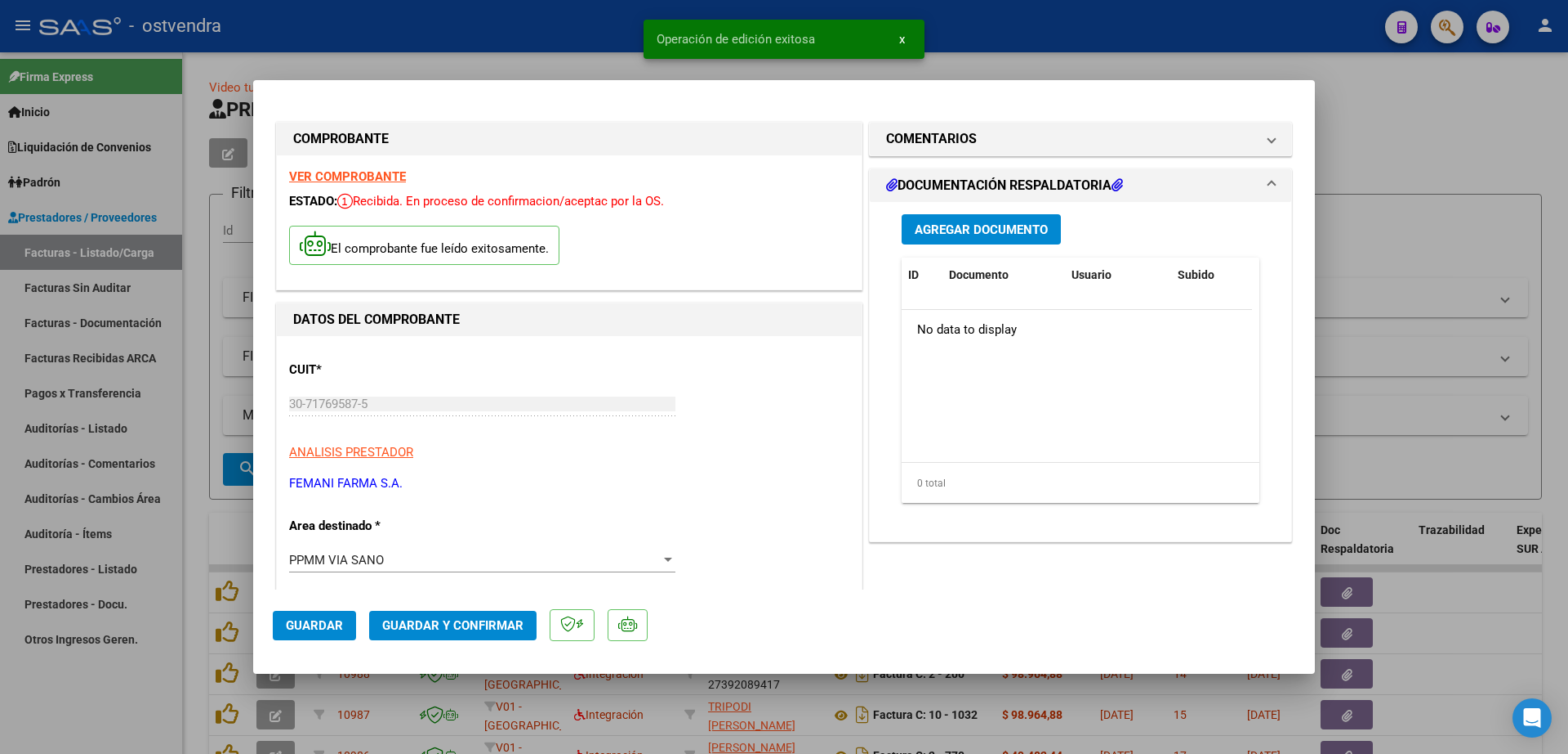
click at [1001, 228] on span "Agregar Documento" at bounding box center [982, 230] width 133 height 15
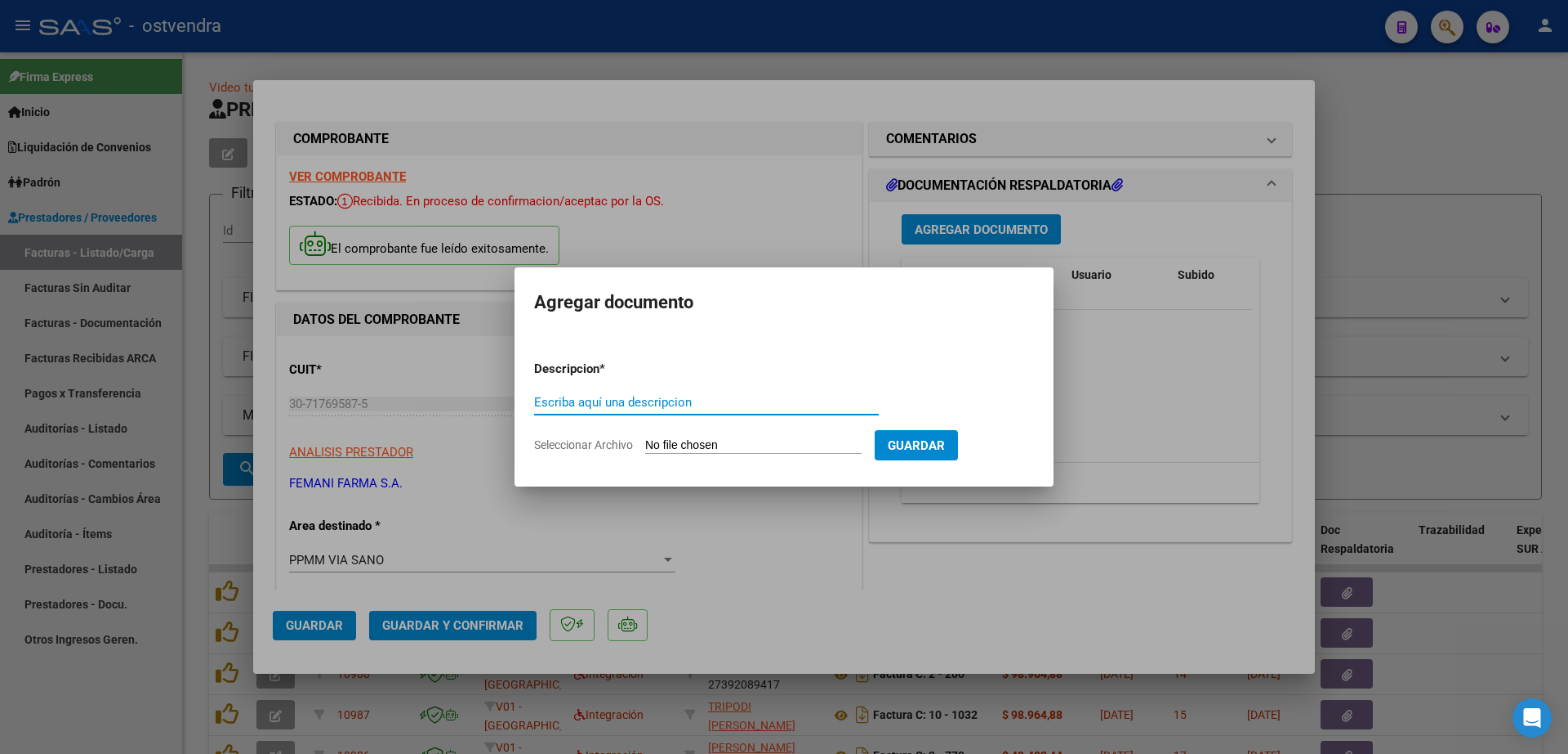
paste input "documentacion"
type input "documentacion"
click at [735, 445] on input "Seleccionar Archivo" at bounding box center [754, 446] width 217 height 16
type input "C:\fakepath\FEMANI FARMA 6032.zip"
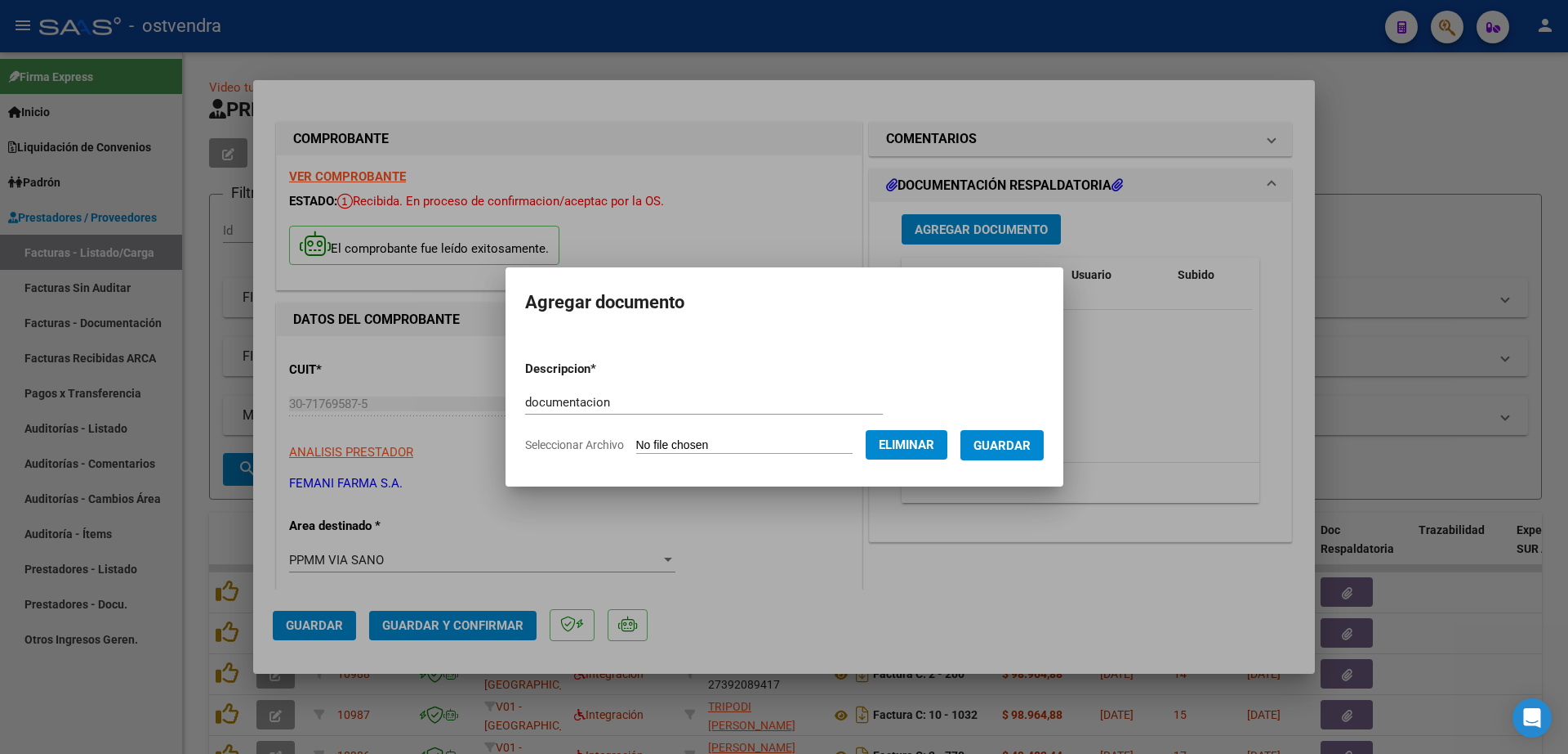
click at [1031, 447] on span "Guardar" at bounding box center [1001, 446] width 57 height 15
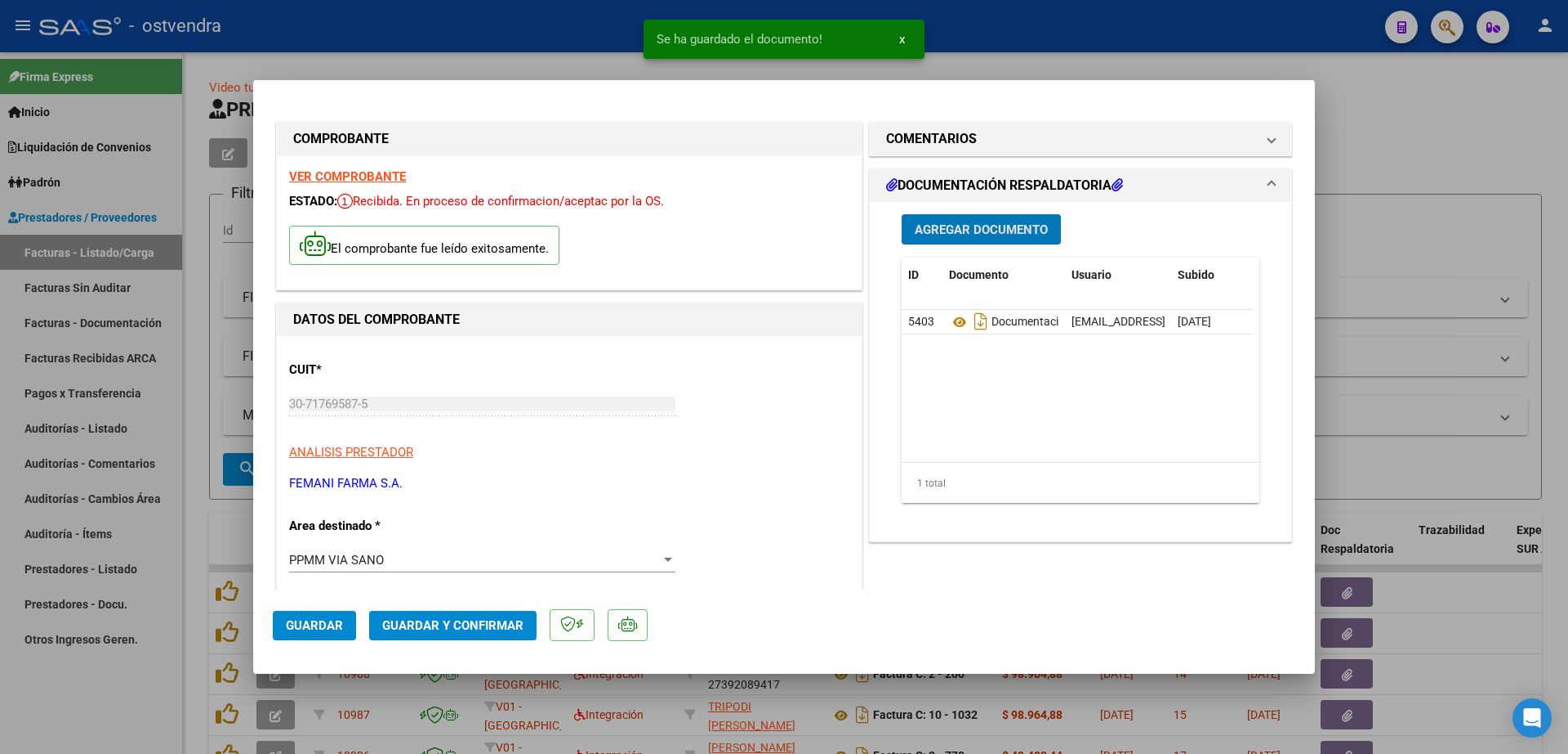
click at [473, 616] on button "Guardar y Confirmar" at bounding box center [452, 625] width 167 height 30
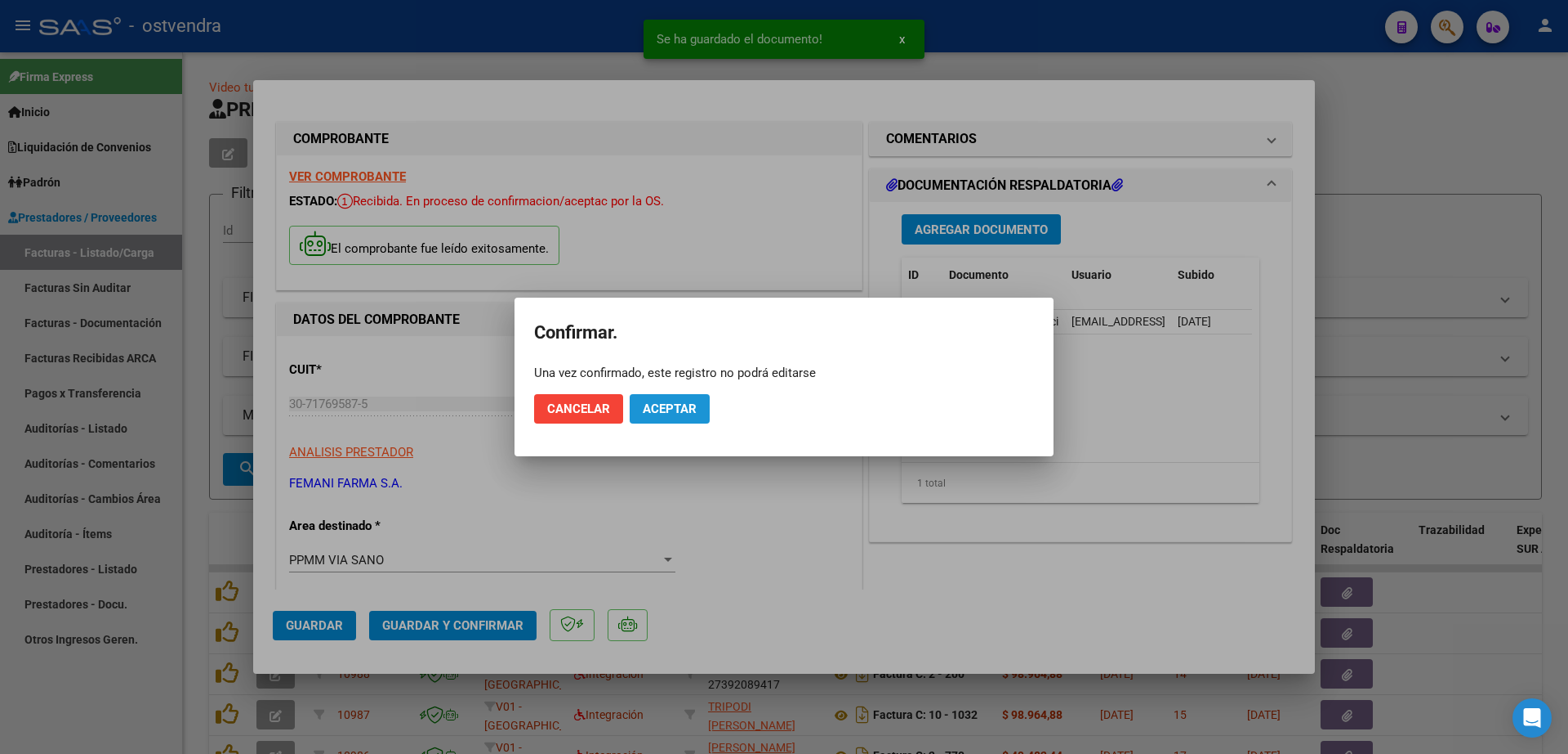
click at [683, 414] on span "Aceptar" at bounding box center [670, 409] width 54 height 15
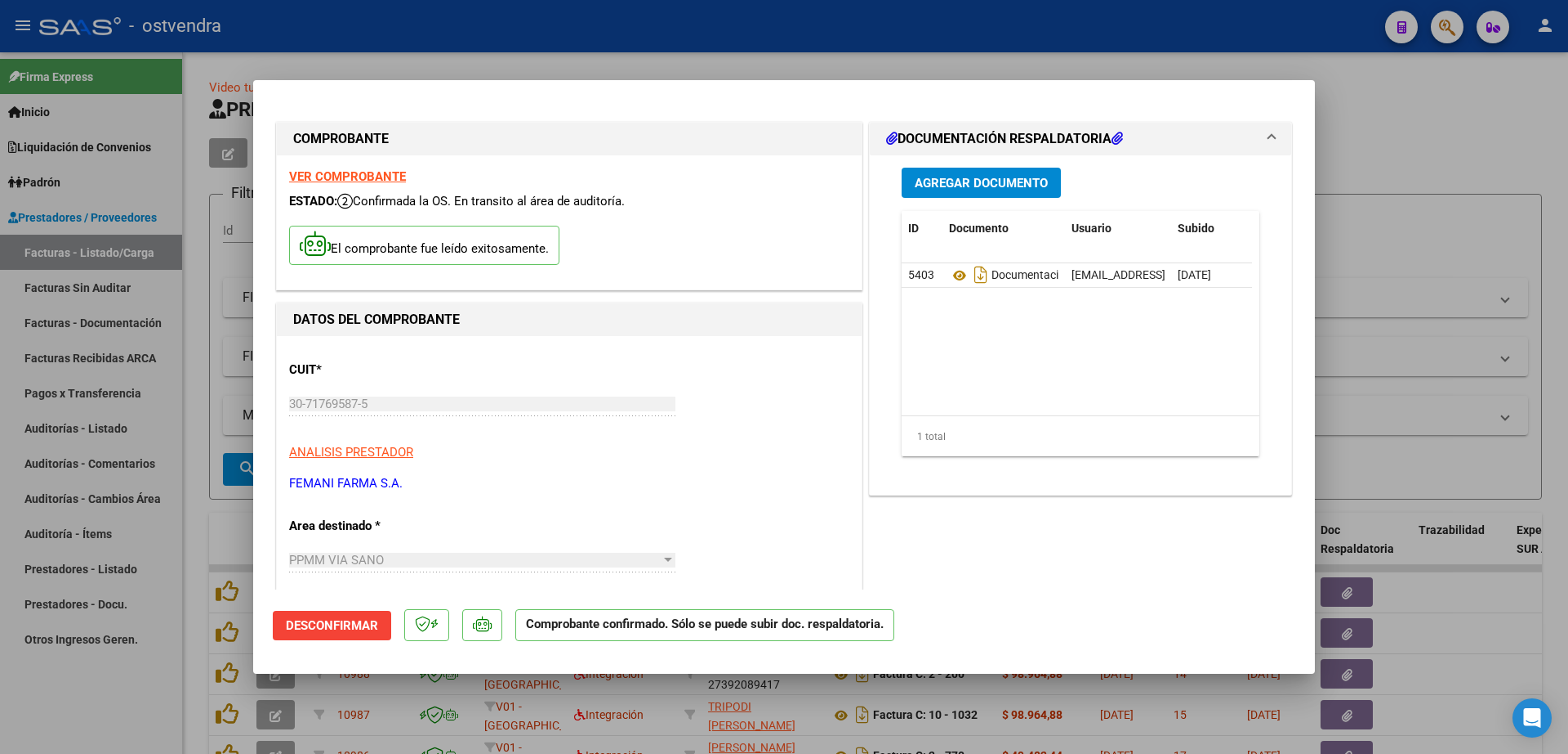
click at [67, 424] on div at bounding box center [784, 377] width 1568 height 754
type input "$ 0,00"
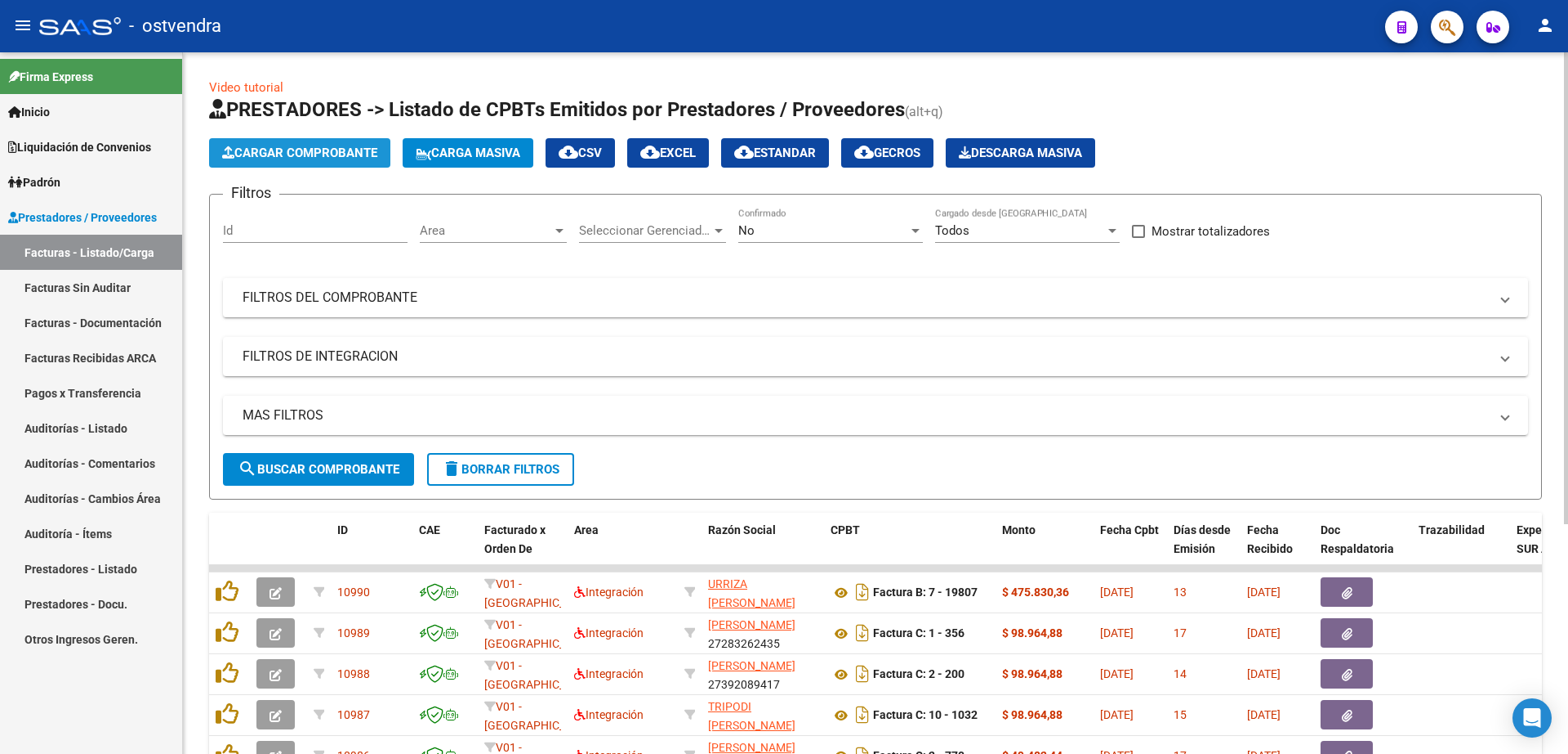
click at [310, 157] on span "Cargar Comprobante" at bounding box center [300, 153] width 155 height 15
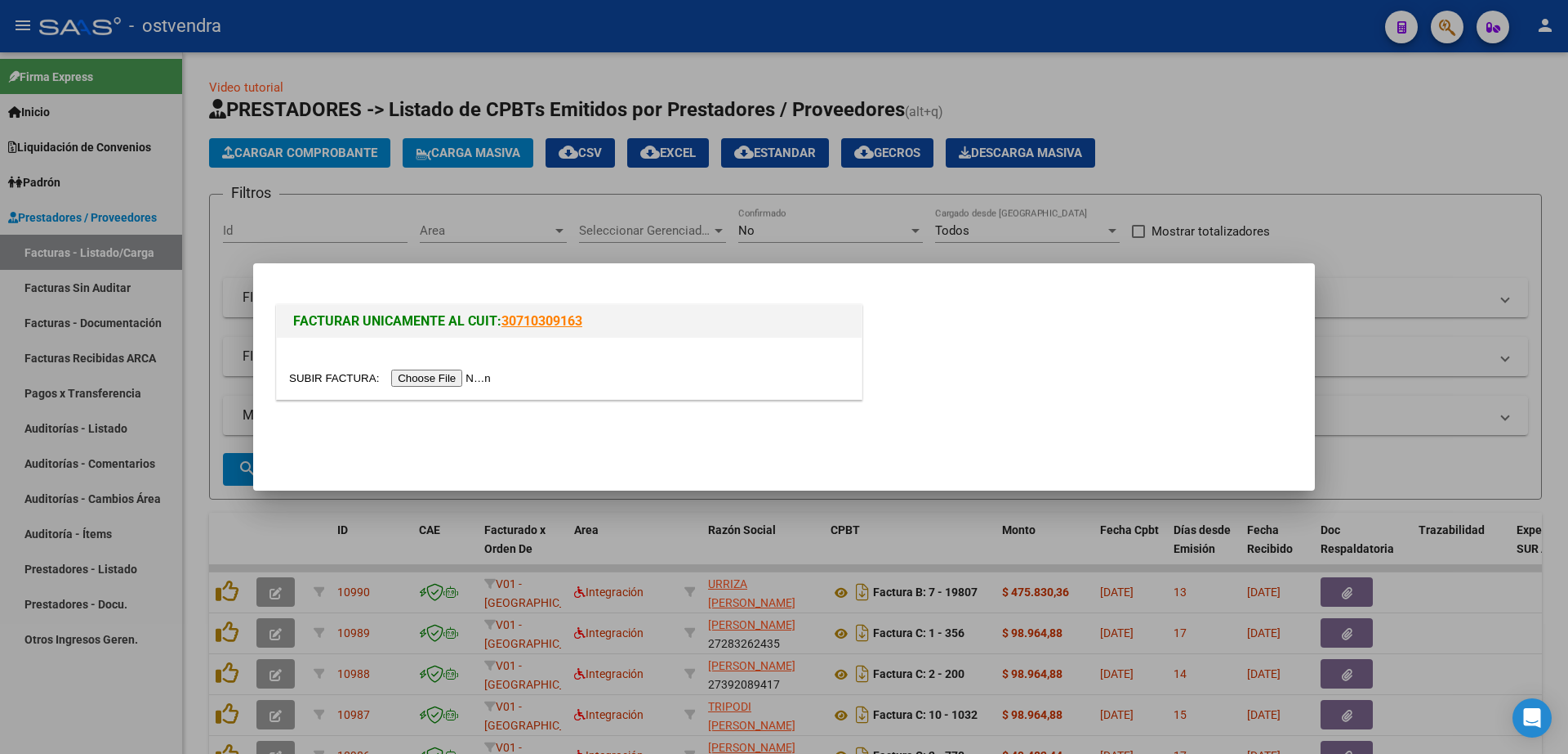
click at [1352, 109] on div at bounding box center [784, 377] width 1568 height 754
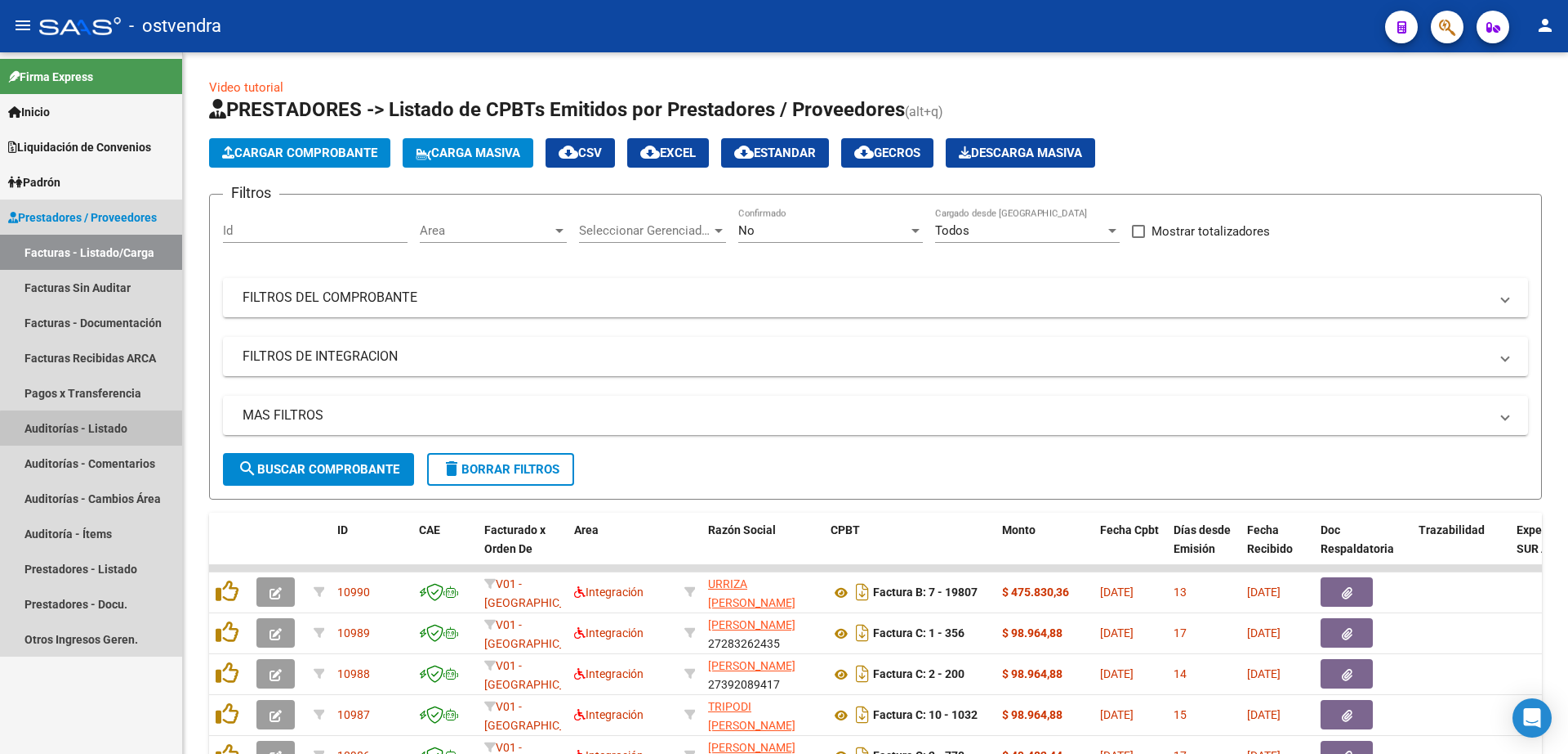
click at [97, 433] on link "Auditorías - Listado" at bounding box center [91, 428] width 182 height 35
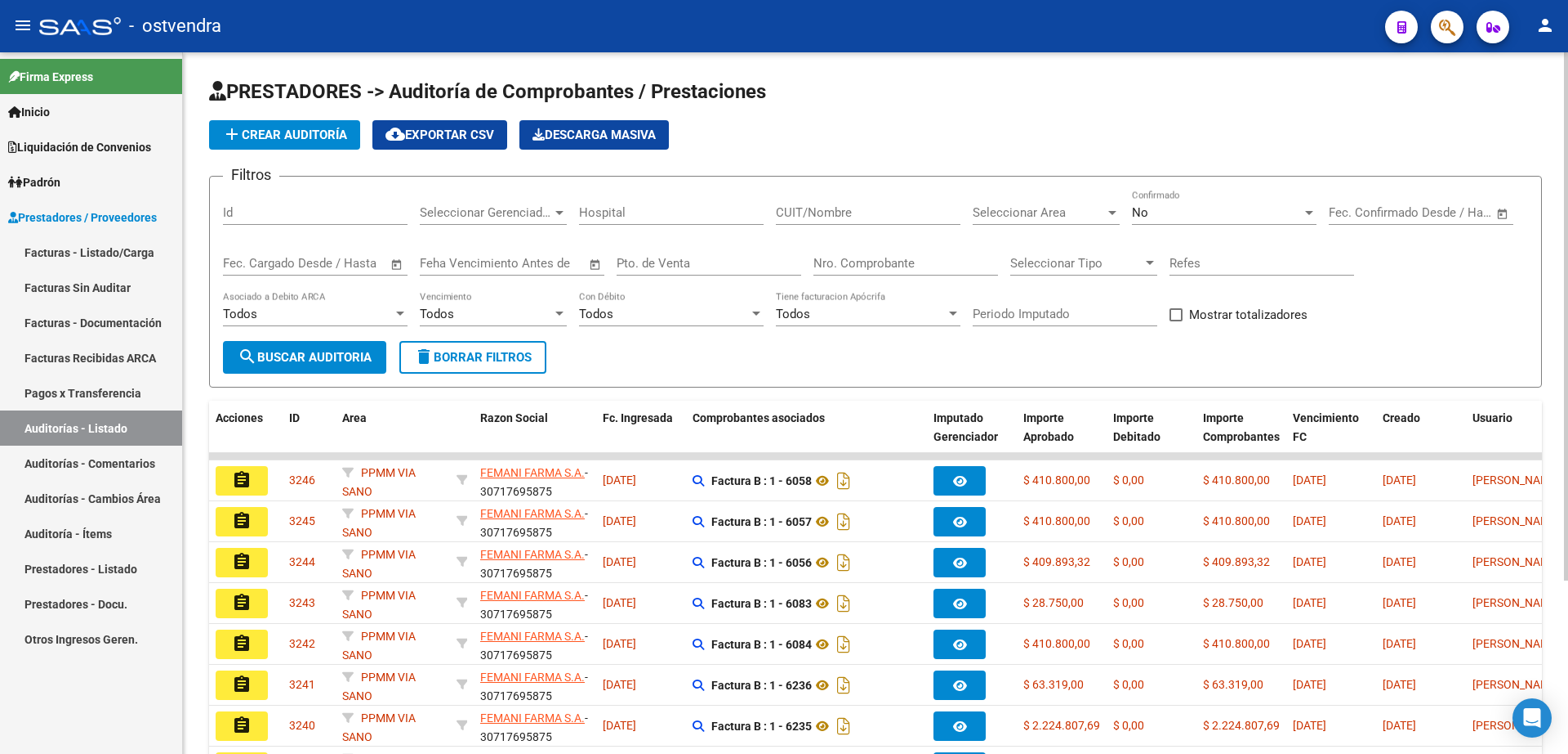
drag, startPoint x: 291, startPoint y: 148, endPoint x: 296, endPoint y: 139, distance: 10.3
click at [296, 139] on button "add Crear Auditoría" at bounding box center [284, 135] width 151 height 30
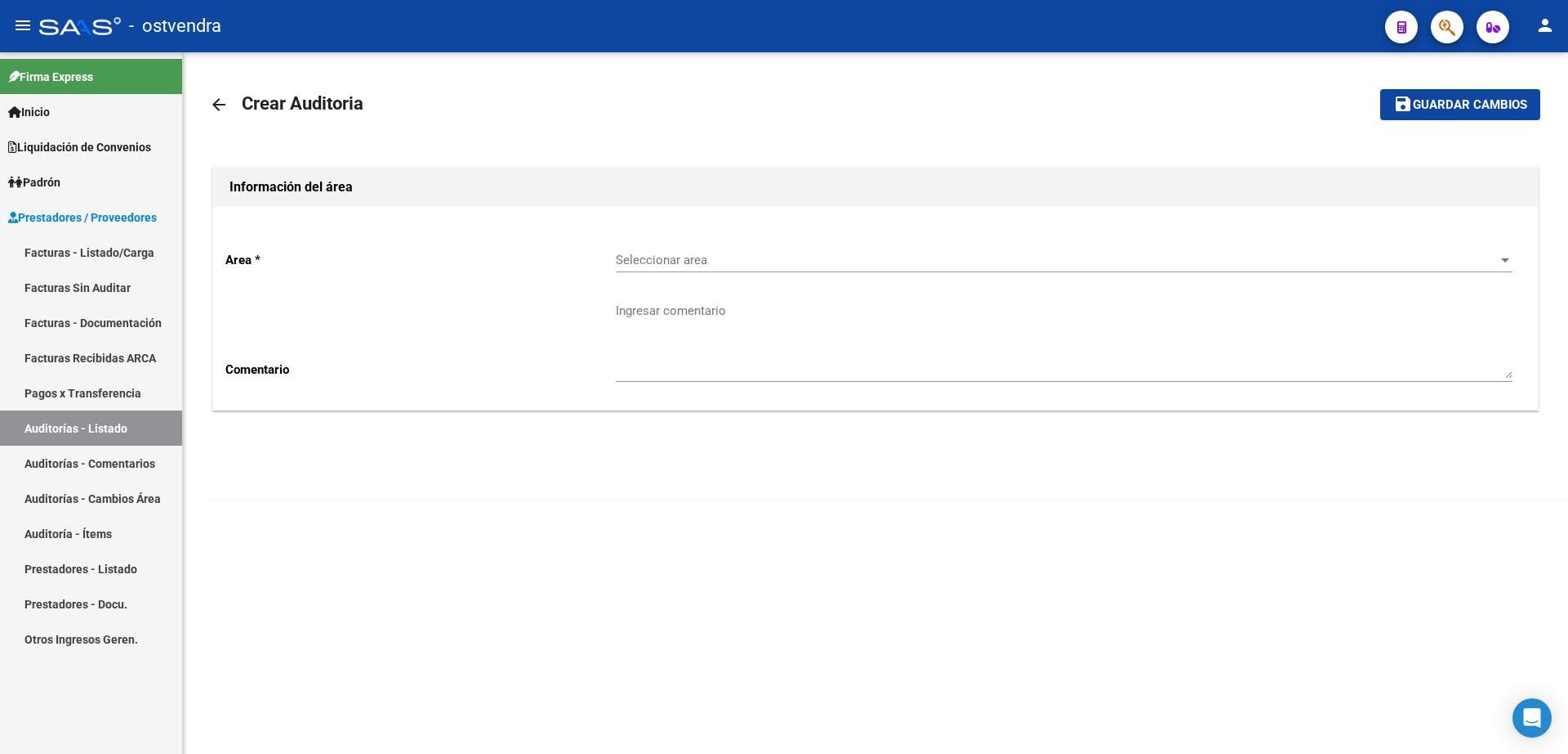
click at [694, 260] on span "Seleccionar area" at bounding box center [1057, 260] width 882 height 15
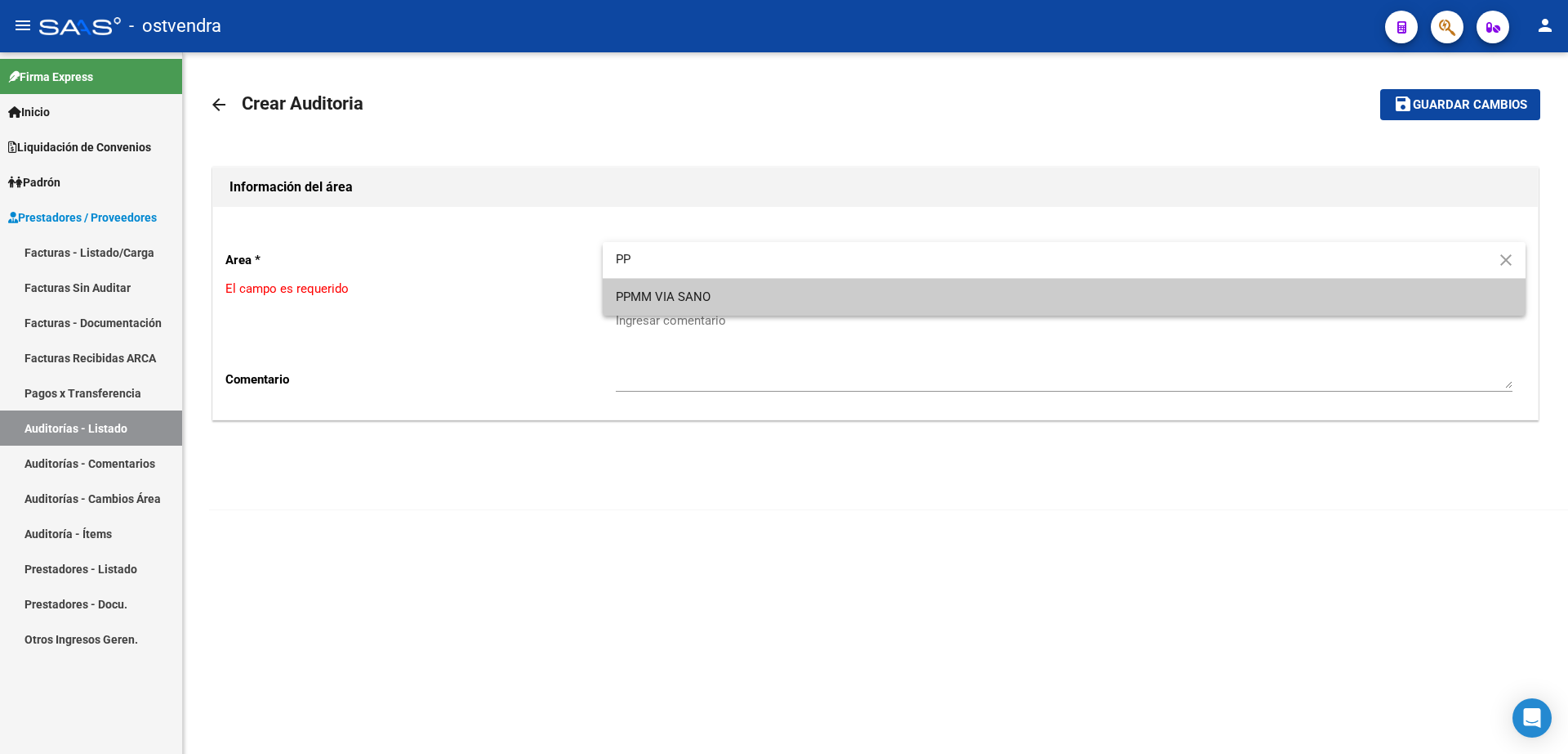
type input "PP"
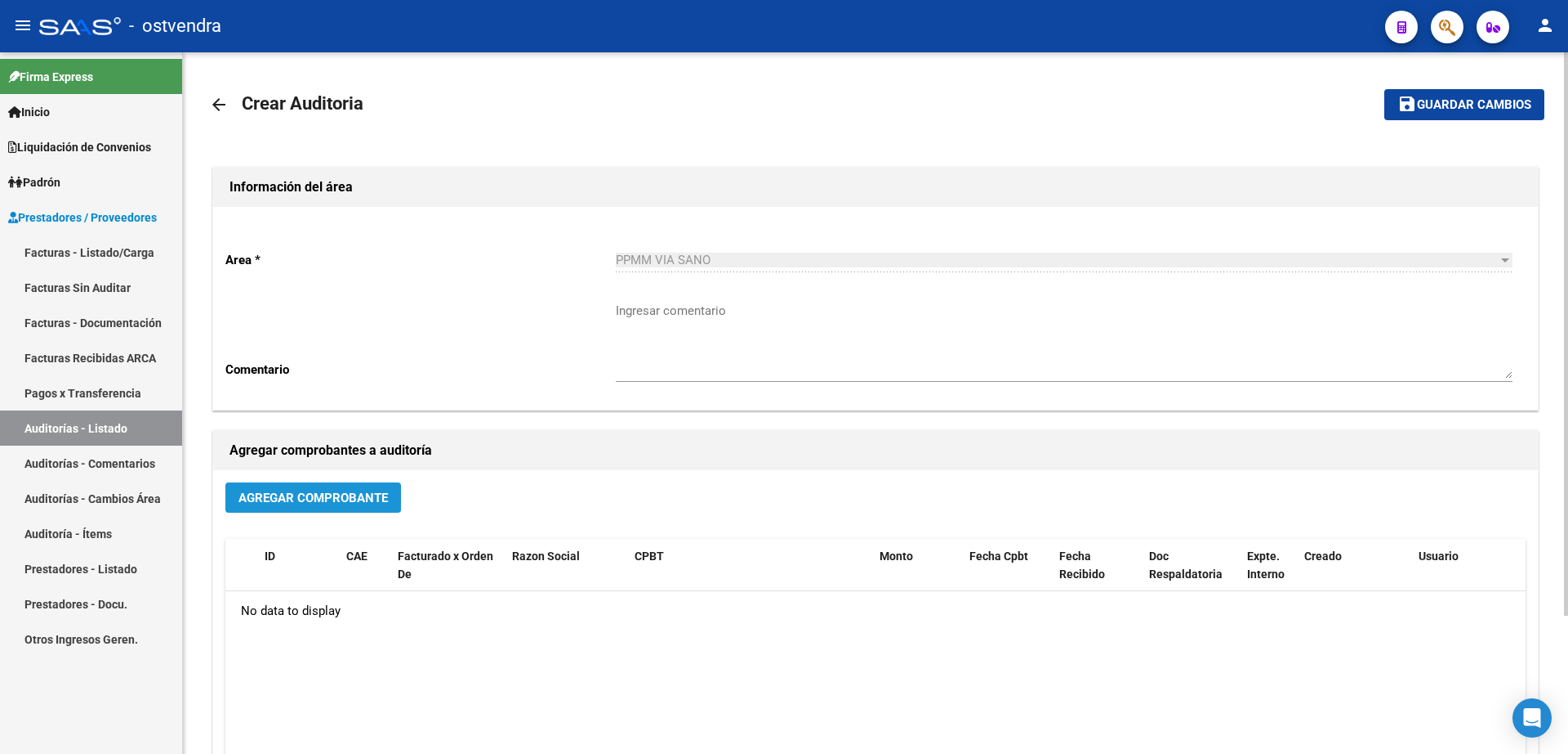
click at [351, 485] on button "Agregar Comprobante" at bounding box center [313, 497] width 175 height 30
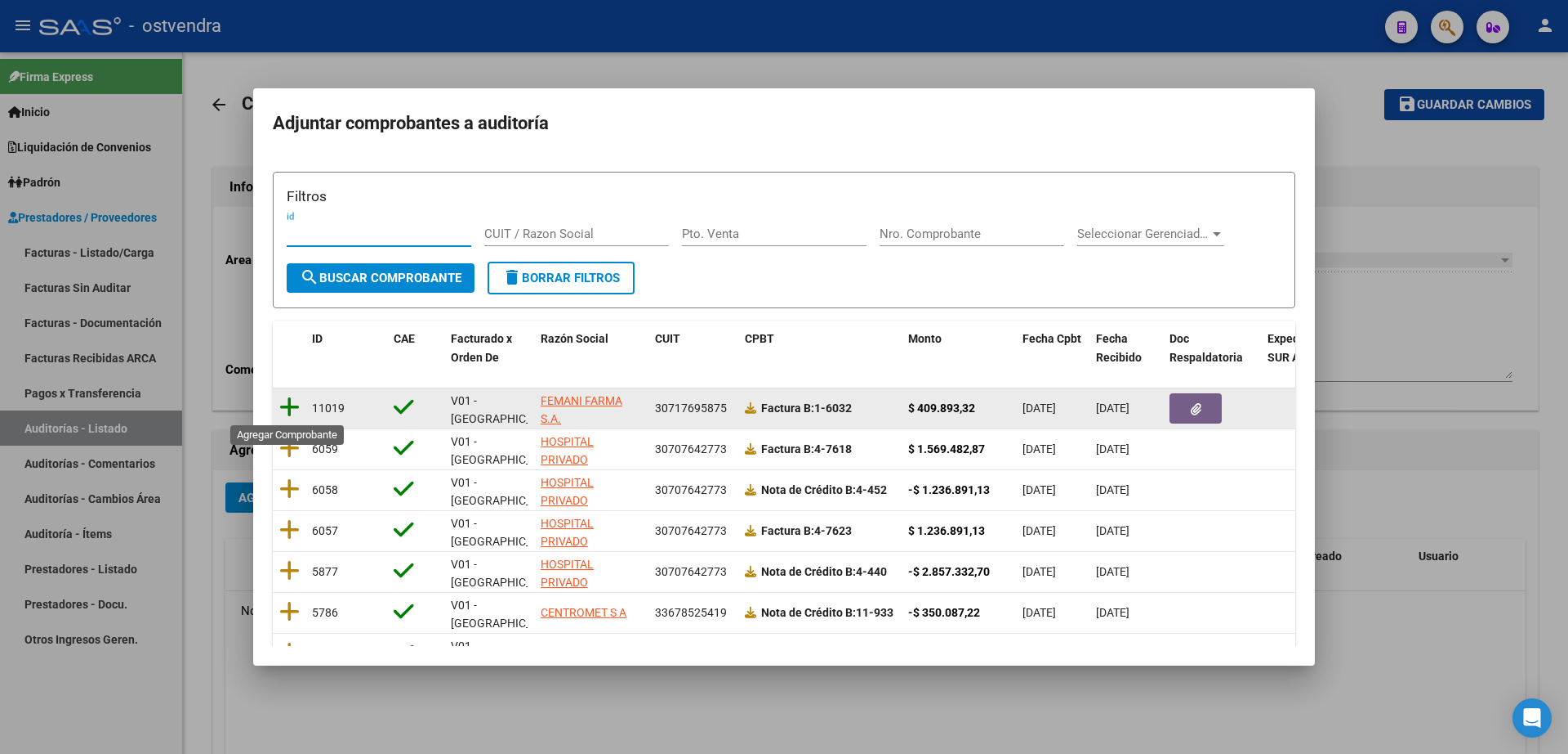
click at [291, 414] on icon at bounding box center [289, 407] width 21 height 23
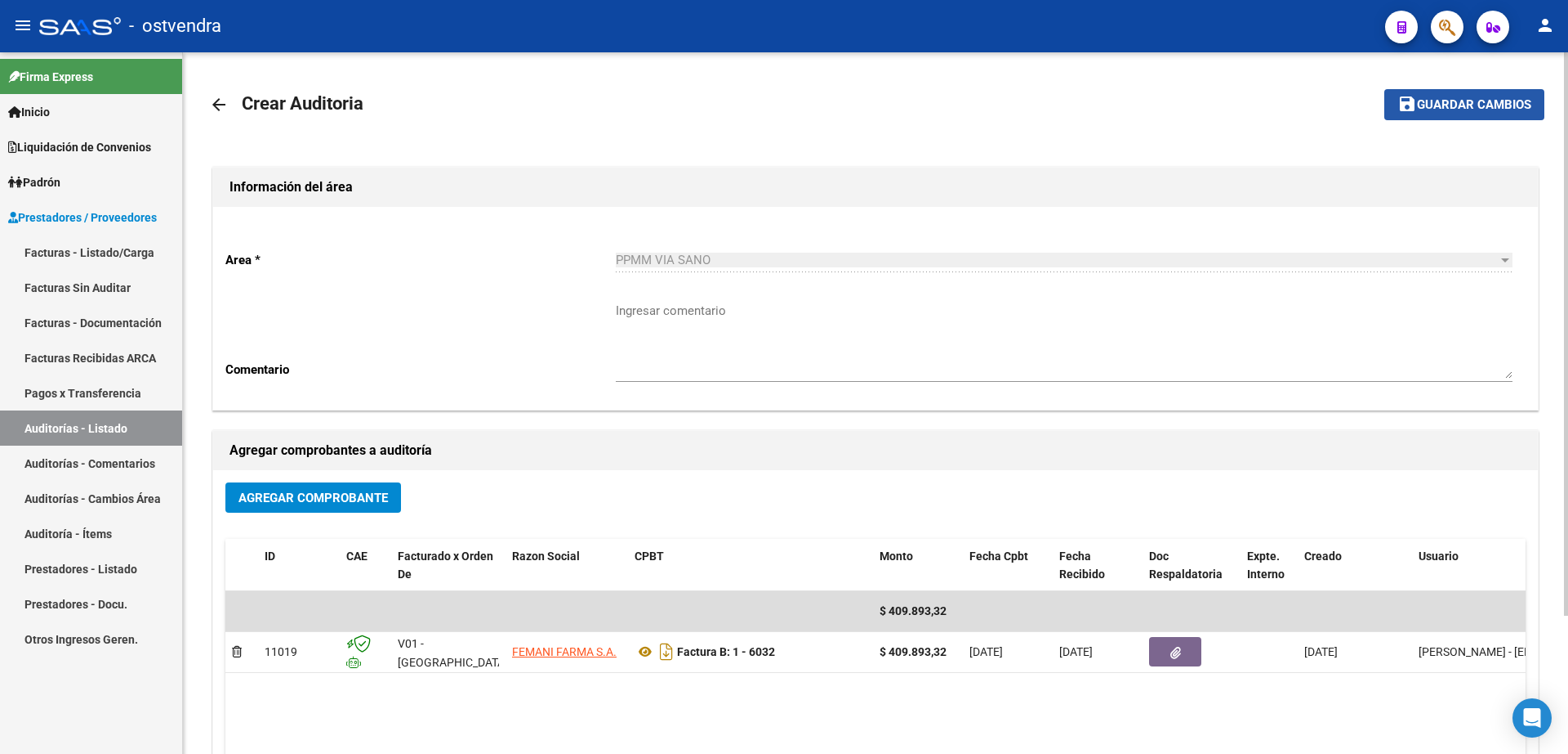
click at [1485, 101] on span "Guardar cambios" at bounding box center [1474, 105] width 114 height 15
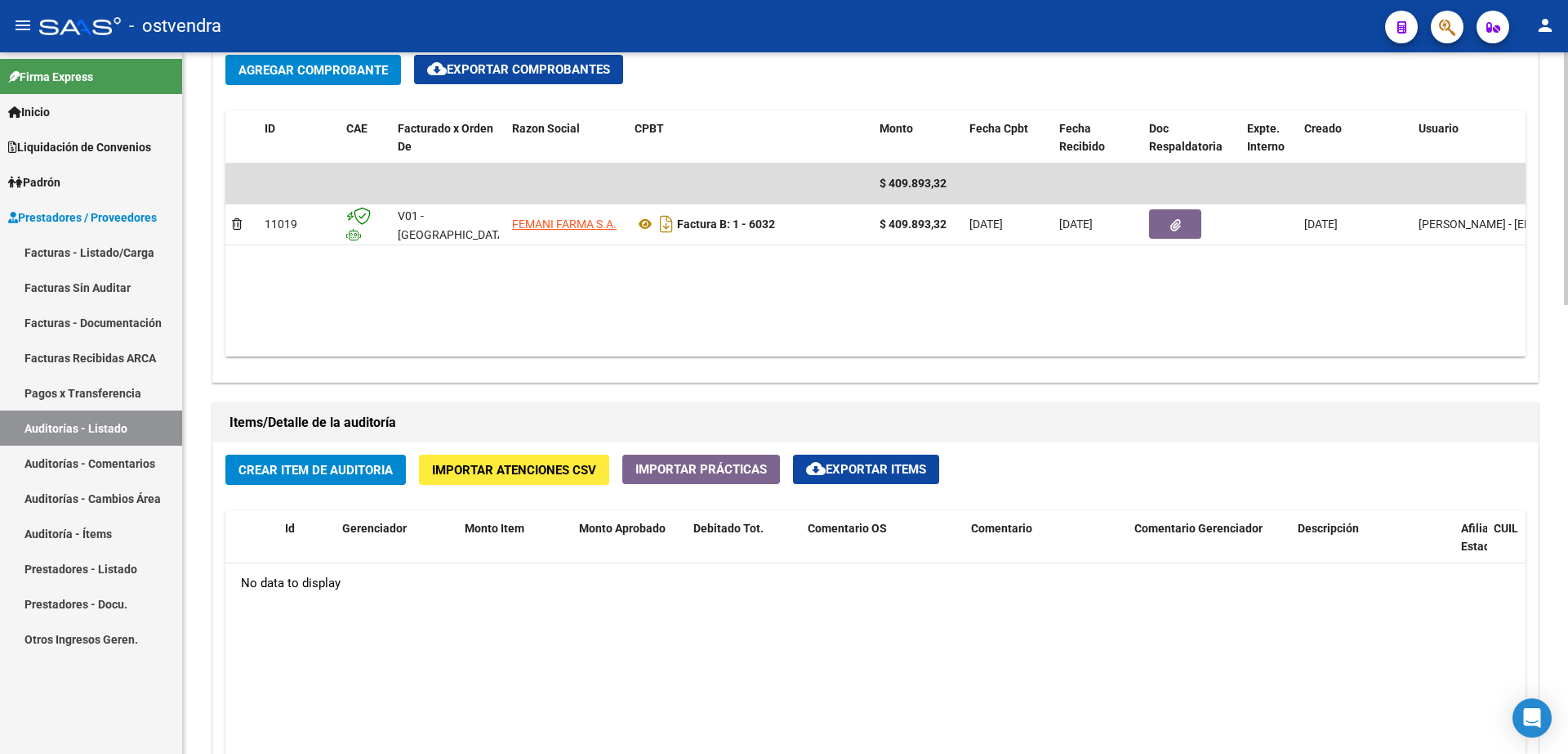
scroll to position [817, 0]
click at [351, 461] on span "Crear Item de Auditoria" at bounding box center [315, 469] width 154 height 15
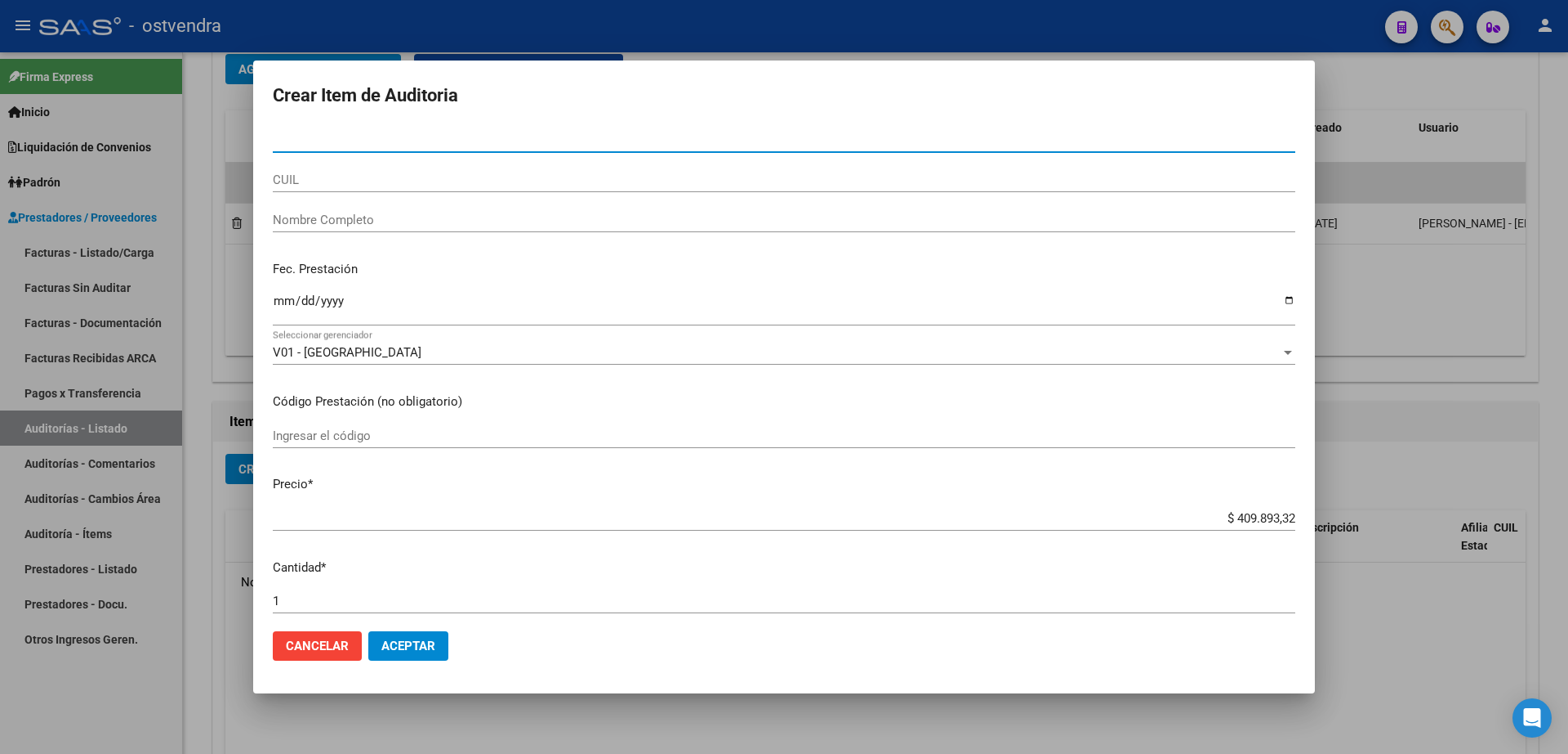
click at [1417, 393] on div at bounding box center [784, 377] width 1568 height 754
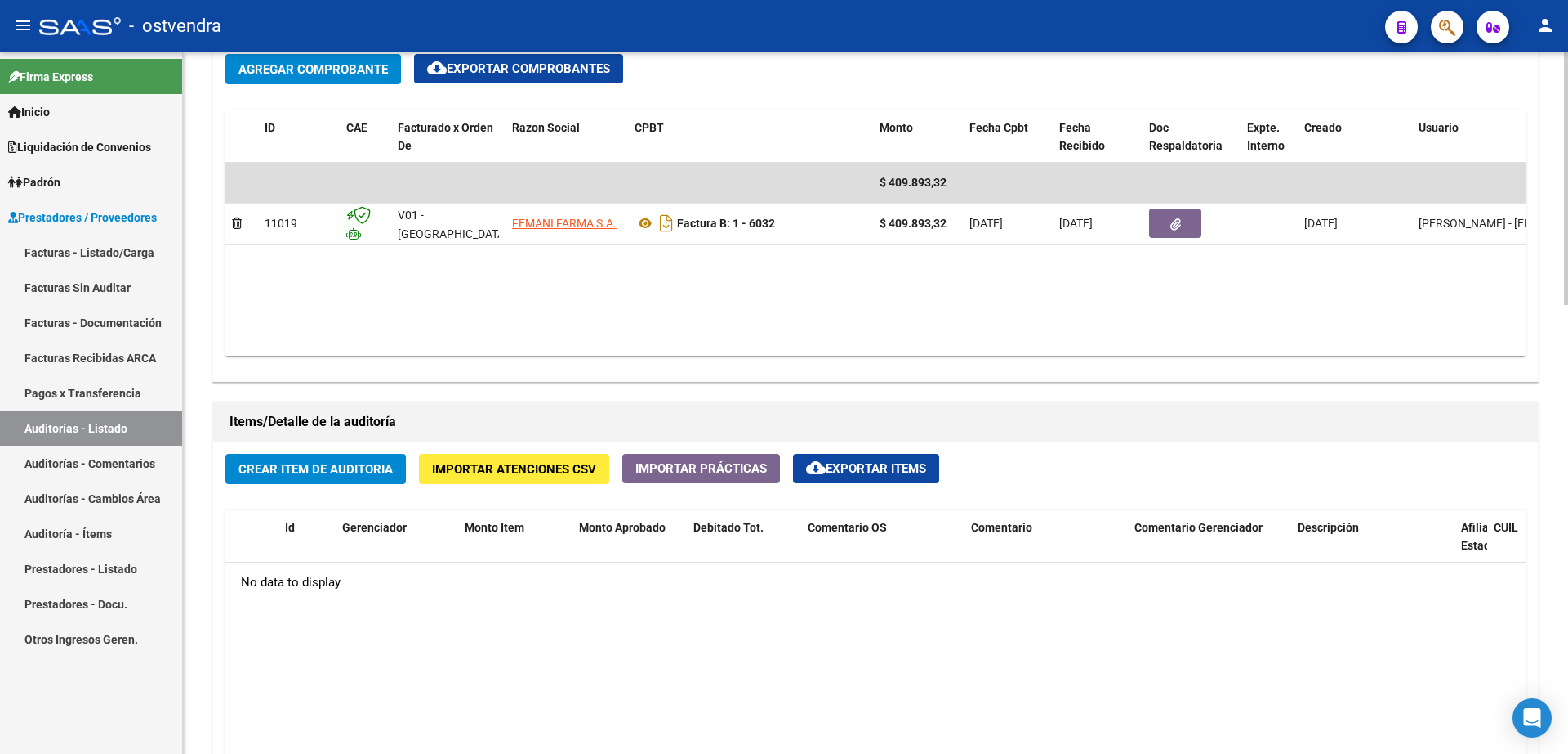
click at [320, 472] on span "Crear Item de Auditoria" at bounding box center [315, 469] width 154 height 15
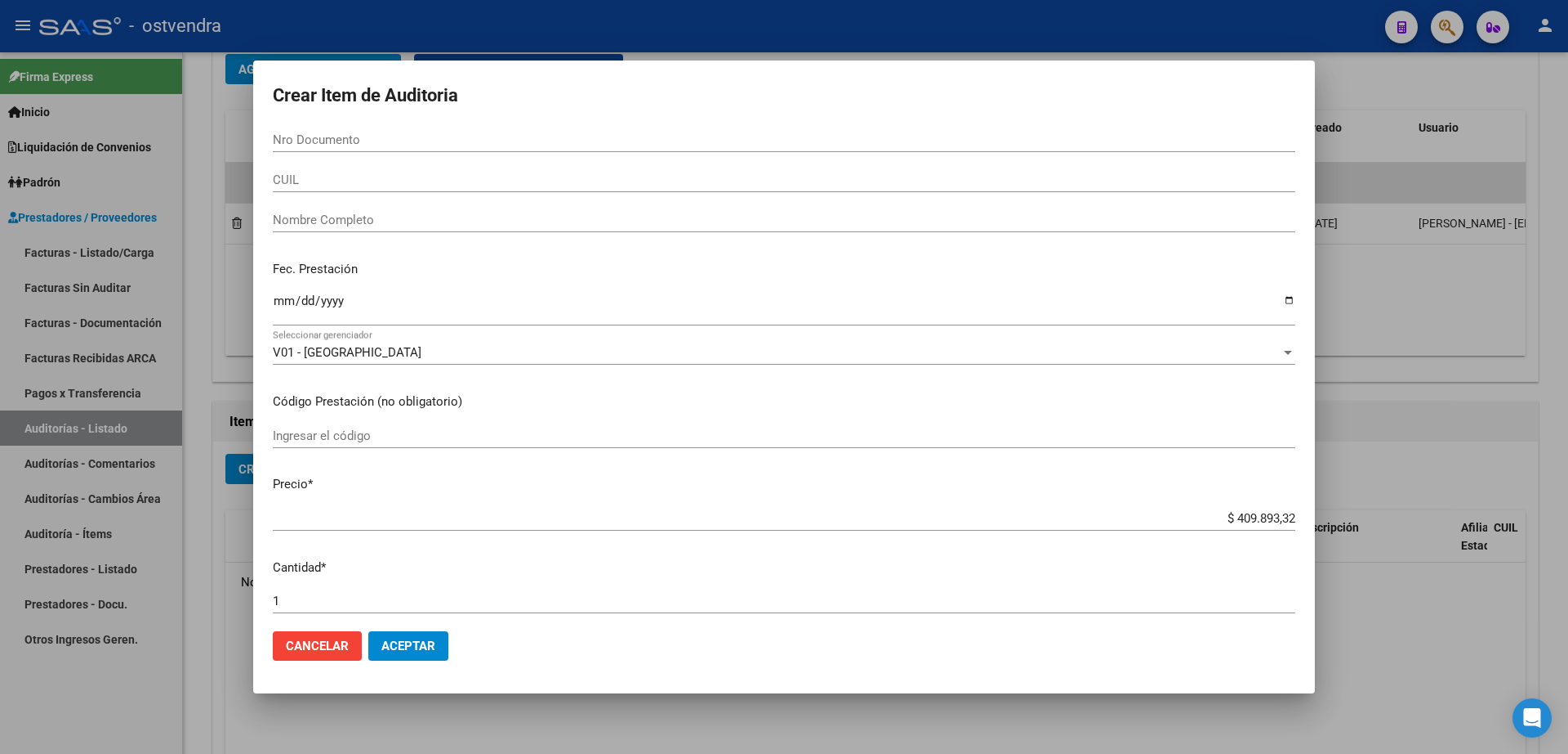
drag, startPoint x: 355, startPoint y: 121, endPoint x: 366, endPoint y: 148, distance: 29.2
click at [356, 121] on form "Crear Item de Auditoria Nro Documento CUIL Nombre Completo Fec. Prestación Ingr…" at bounding box center [784, 376] width 1023 height 592
click at [367, 151] on div "Nro Documento" at bounding box center [784, 140] width 1023 height 25
type input "28685981"
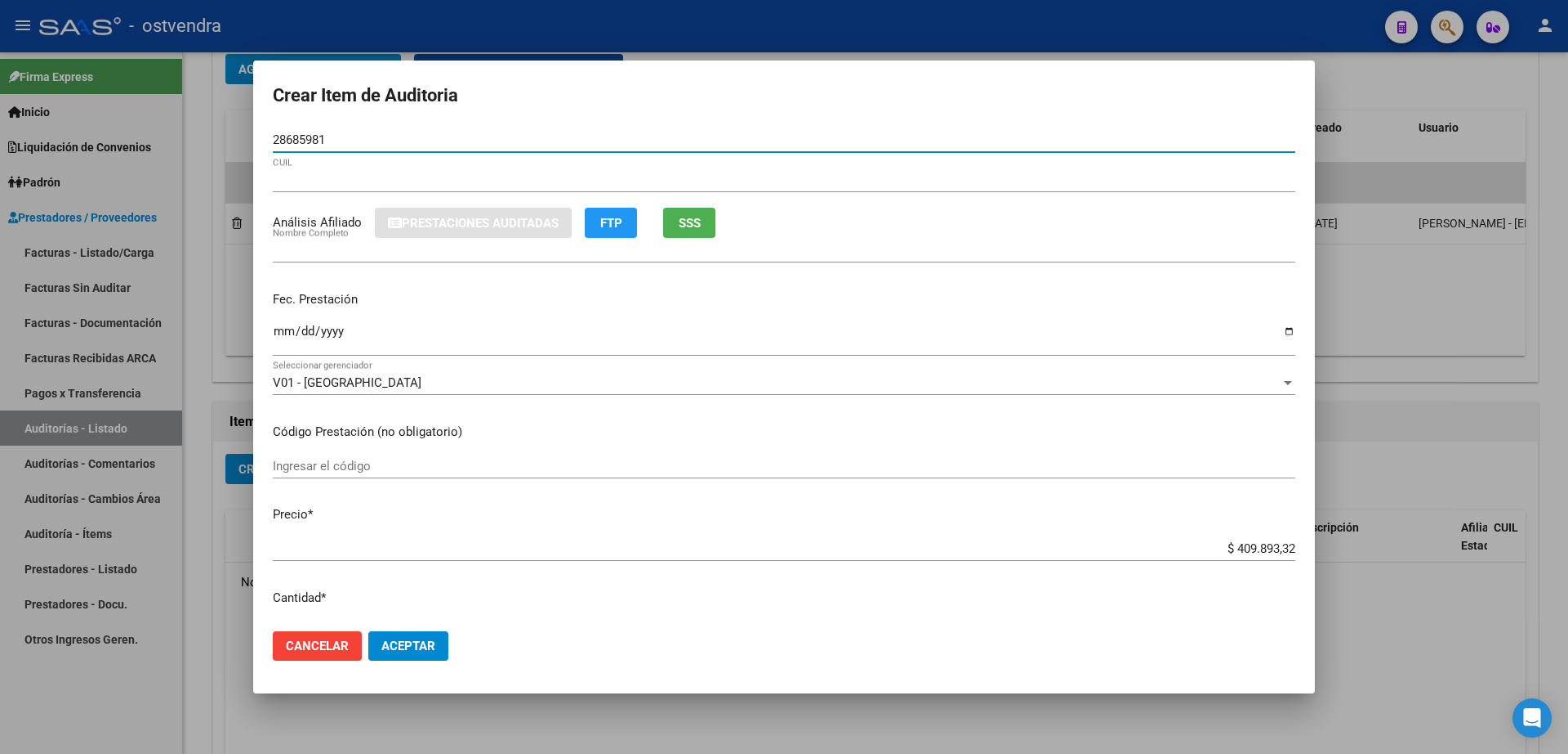
type input "27286859815"
type input "CORONEL [PERSON_NAME]"
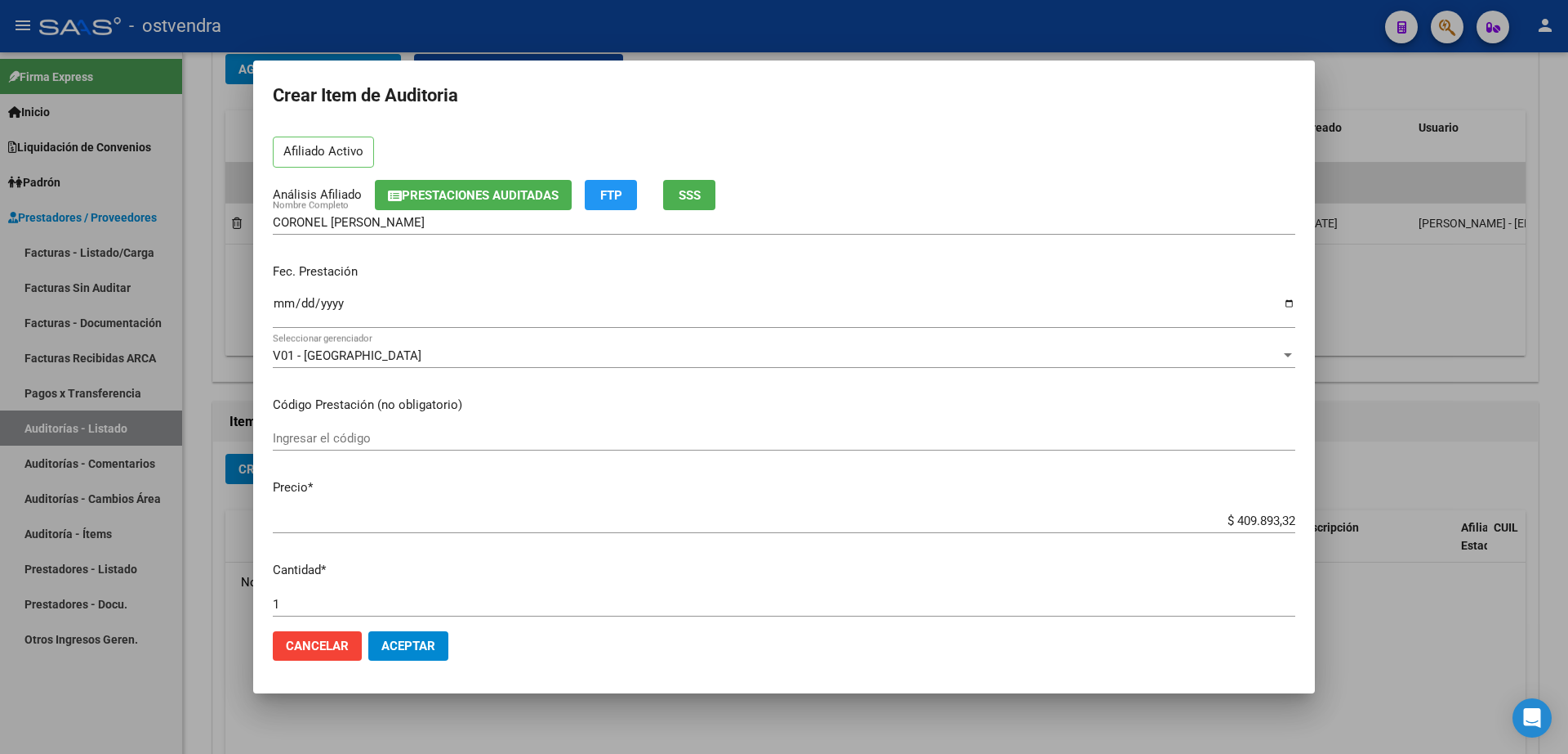
scroll to position [102, 0]
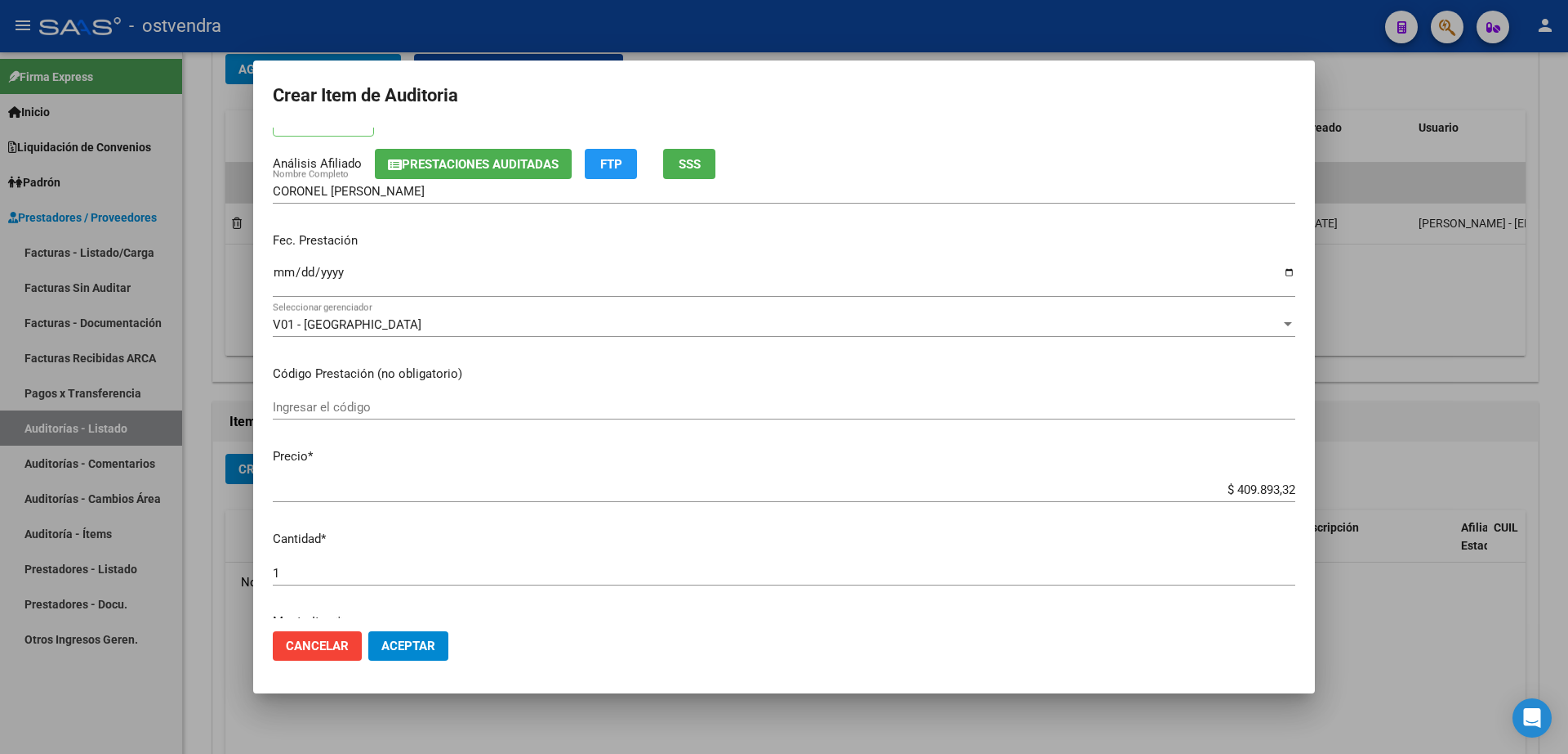
type input "28685981"
click at [432, 648] on span "Aceptar" at bounding box center [408, 646] width 54 height 15
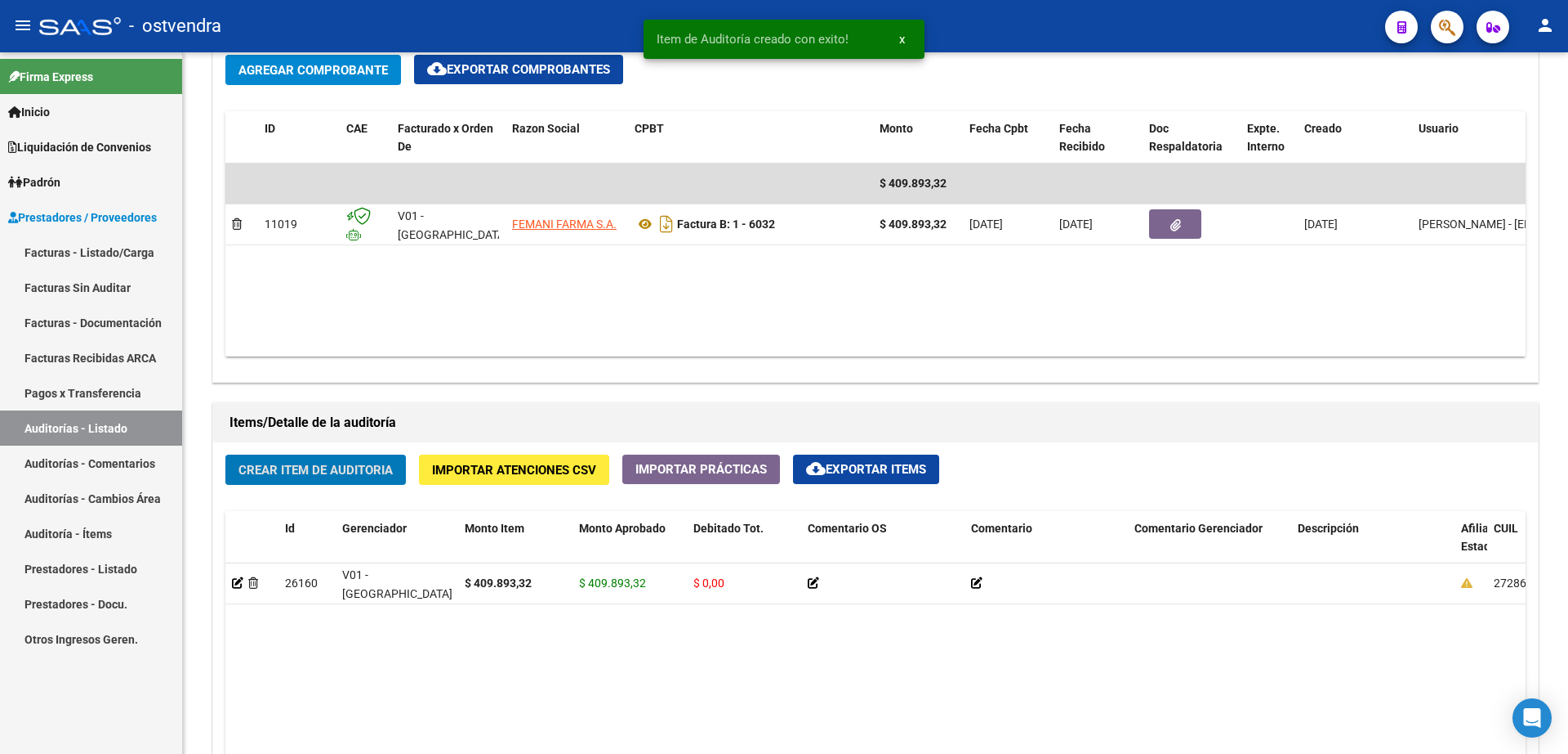
scroll to position [818, 0]
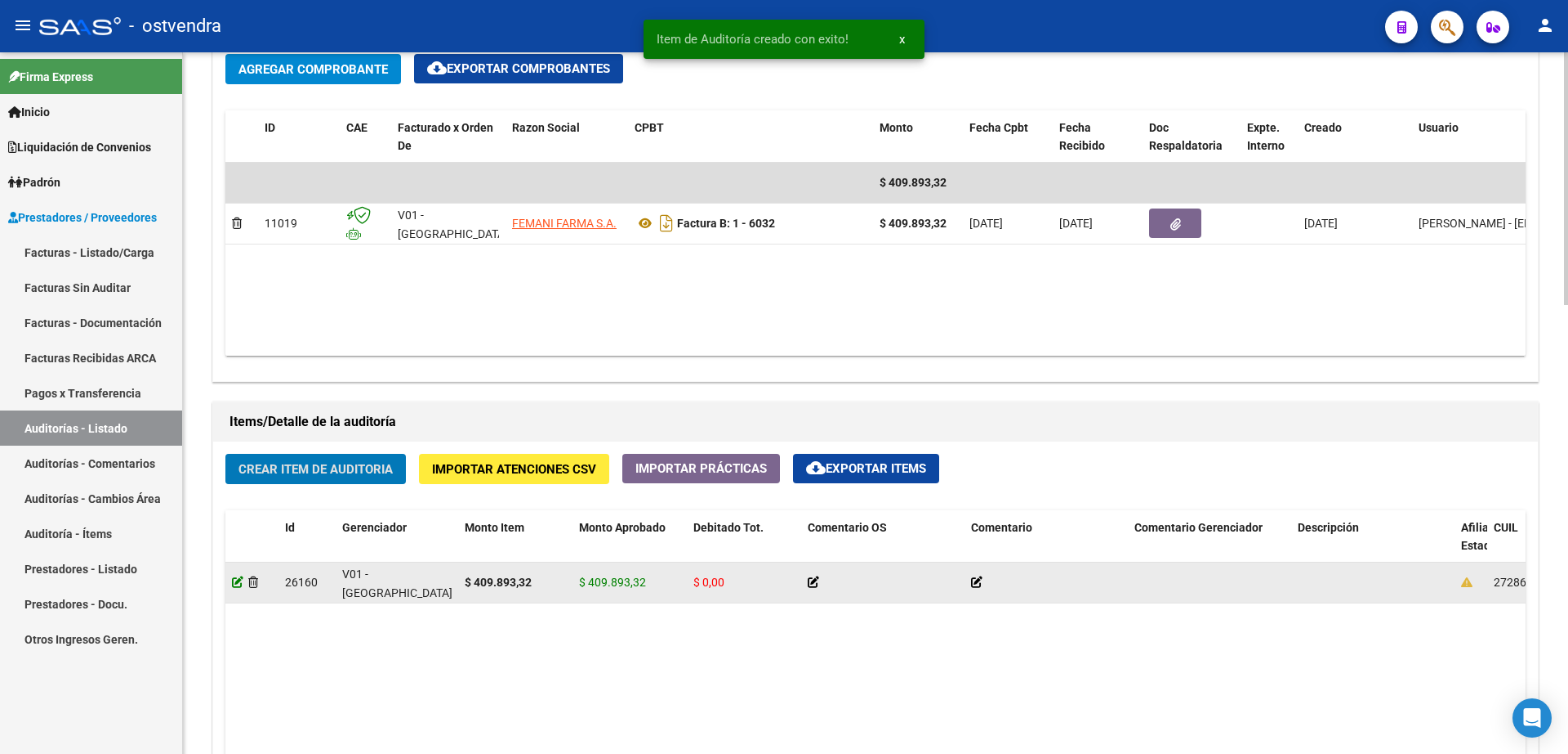
click at [241, 579] on icon at bounding box center [238, 582] width 12 height 12
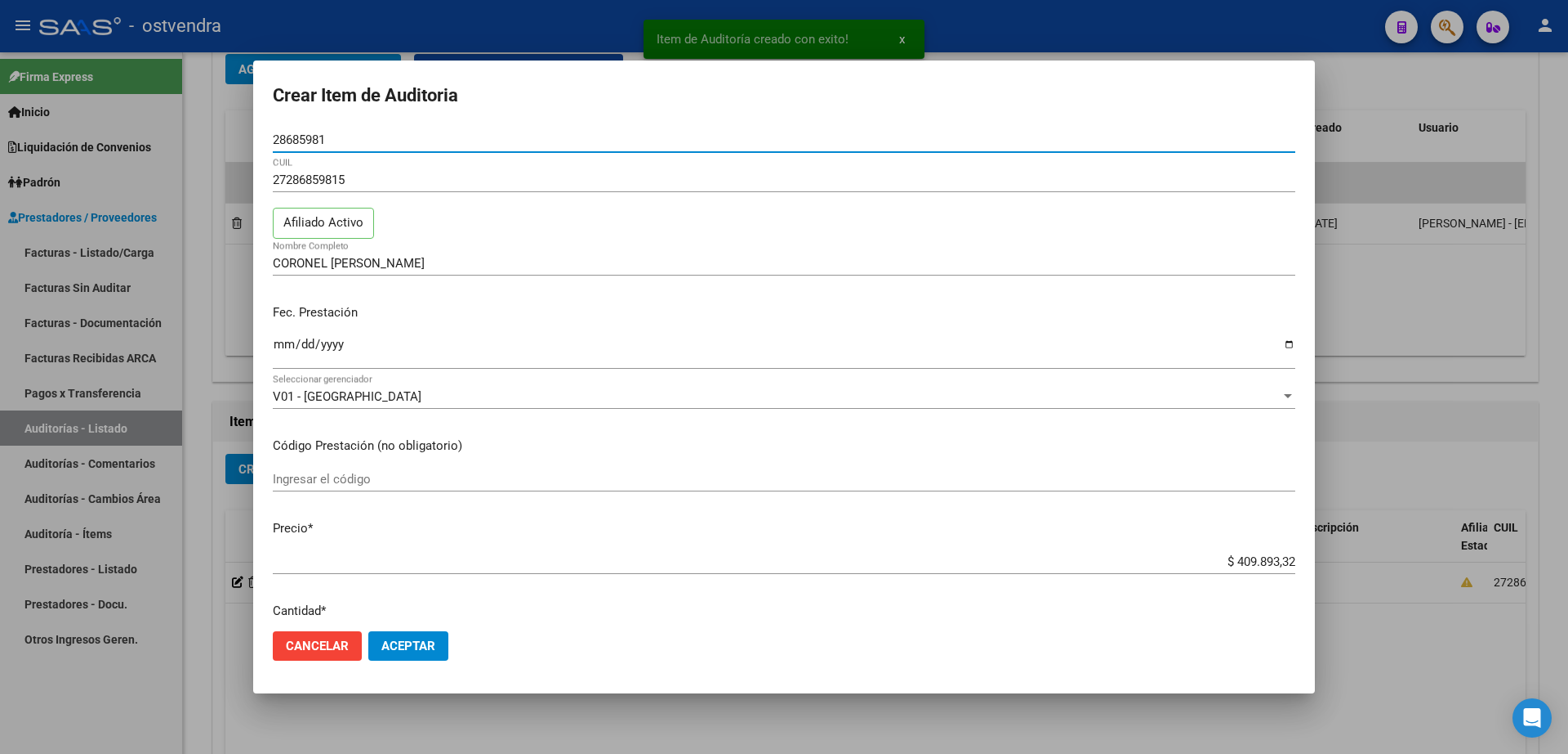
drag, startPoint x: 423, startPoint y: 645, endPoint x: 424, endPoint y: 653, distance: 8.1
click at [424, 652] on span "Aceptar" at bounding box center [408, 646] width 54 height 15
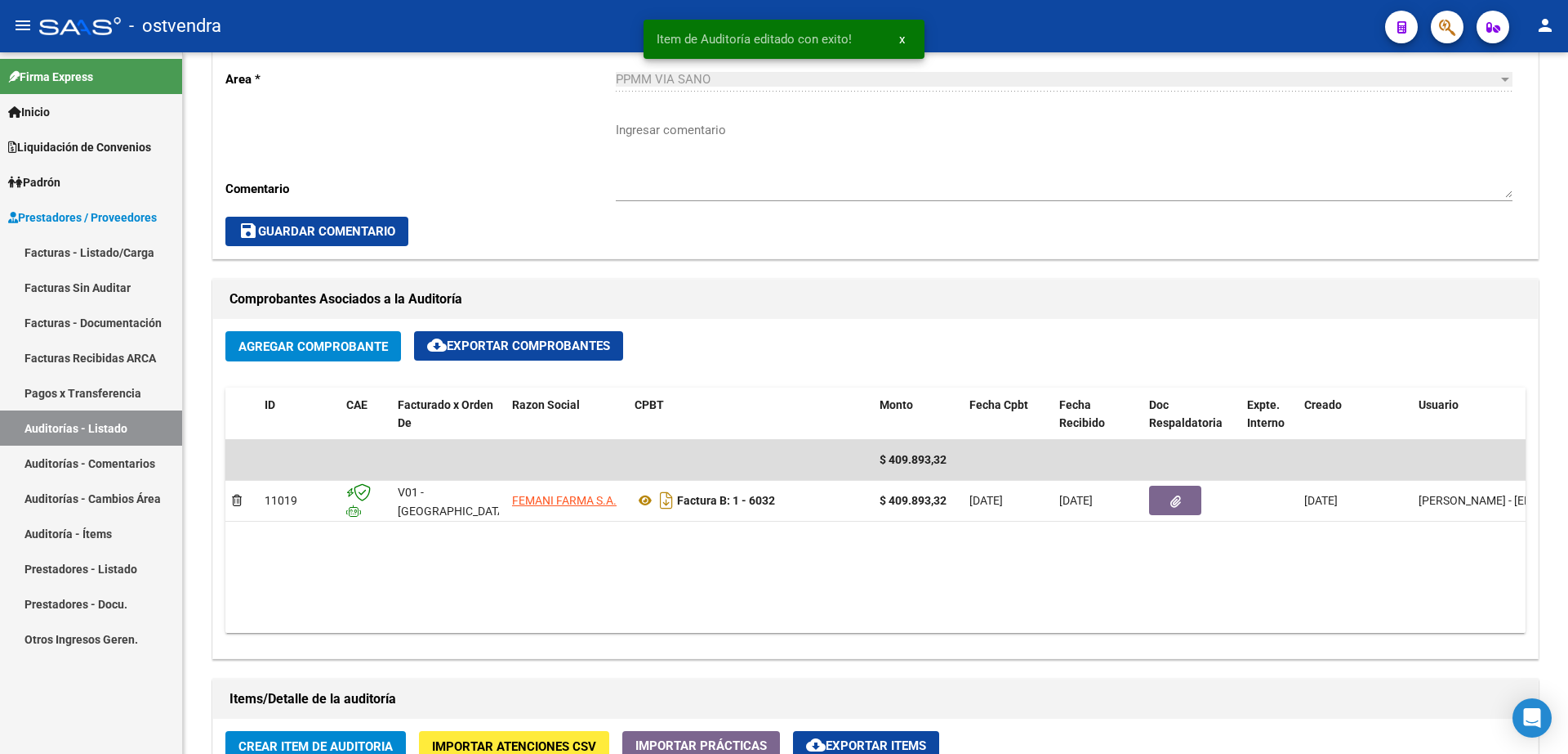
scroll to position [715, 0]
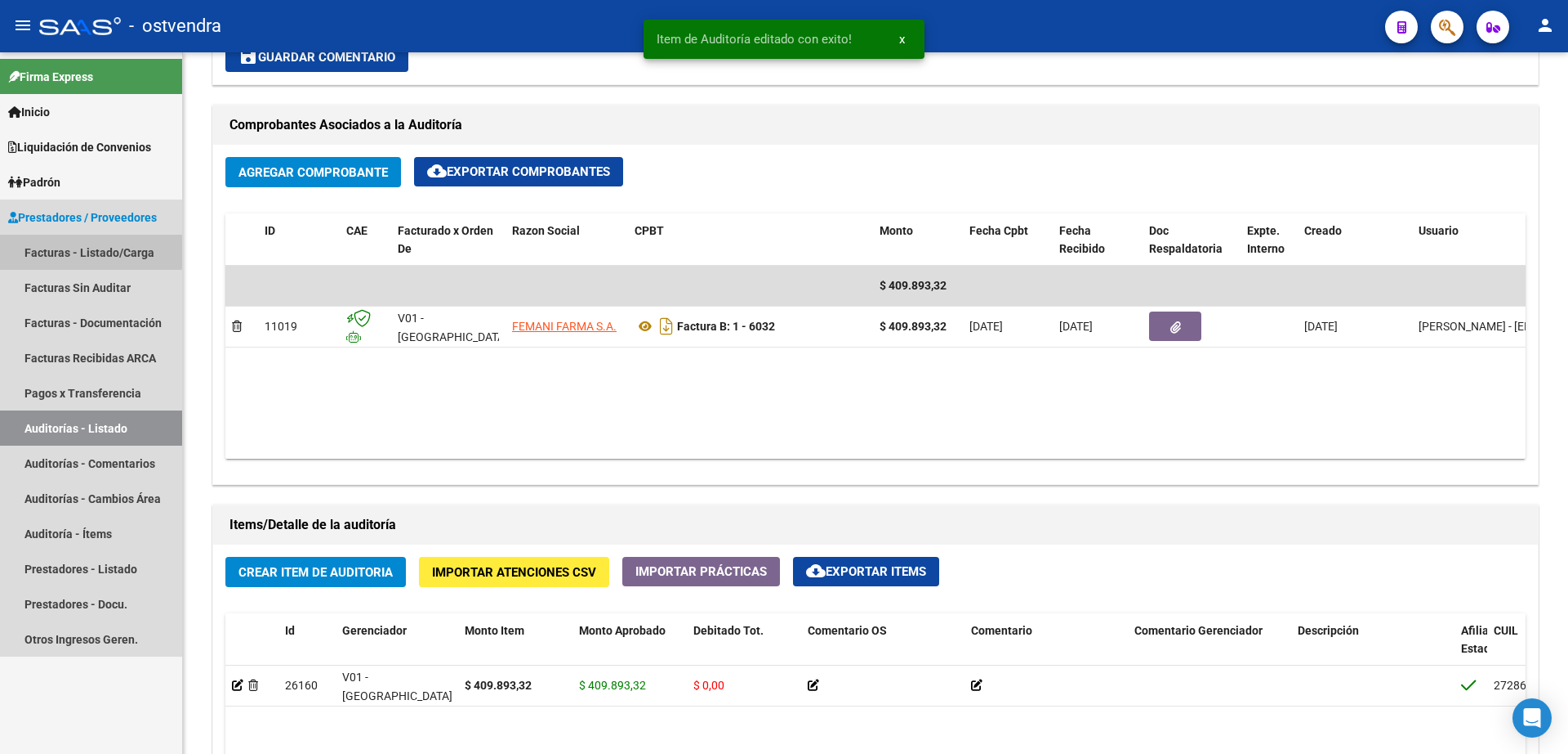
click at [83, 251] on link "Facturas - Listado/Carga" at bounding box center [91, 252] width 182 height 35
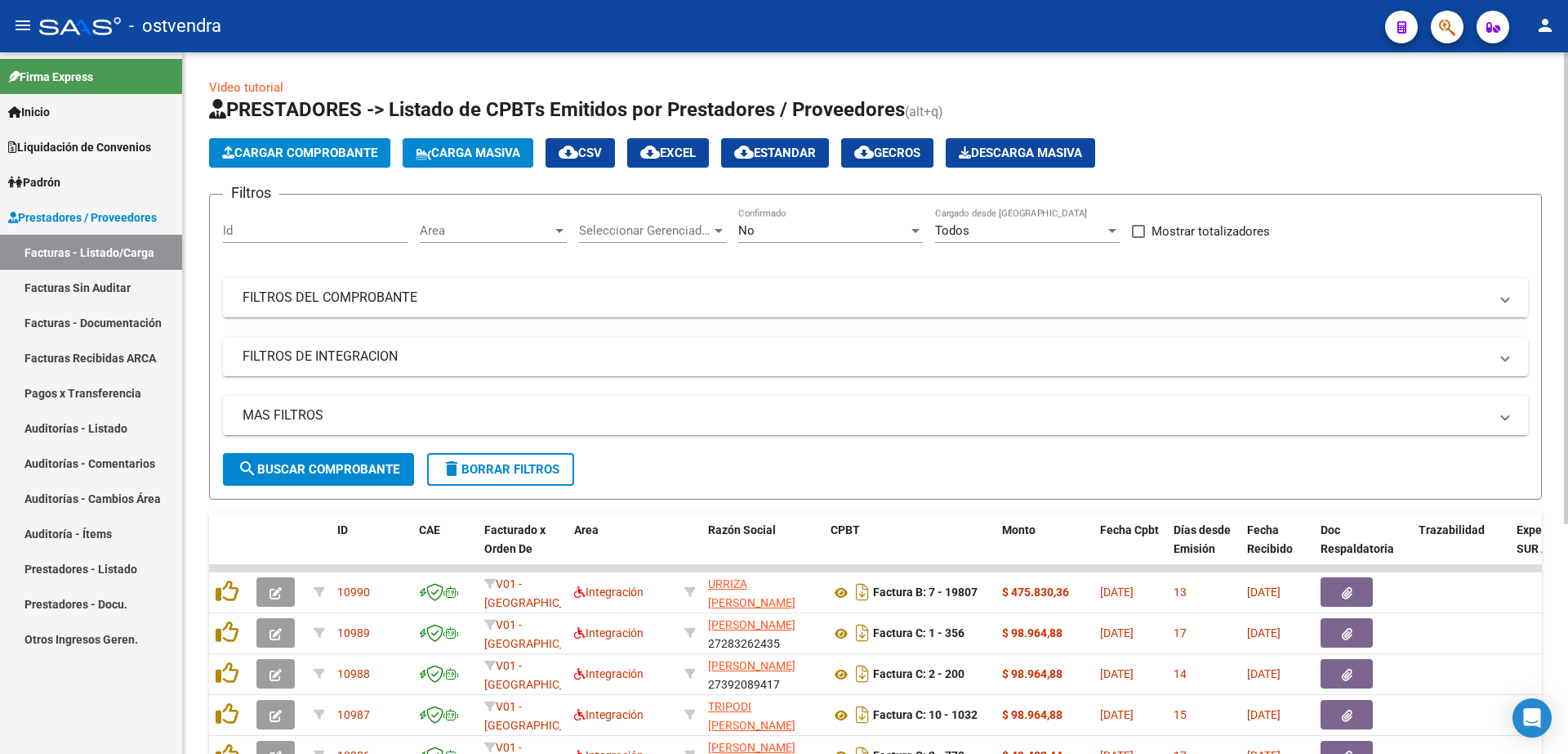
click at [275, 144] on button "Cargar Comprobante" at bounding box center [300, 153] width 181 height 30
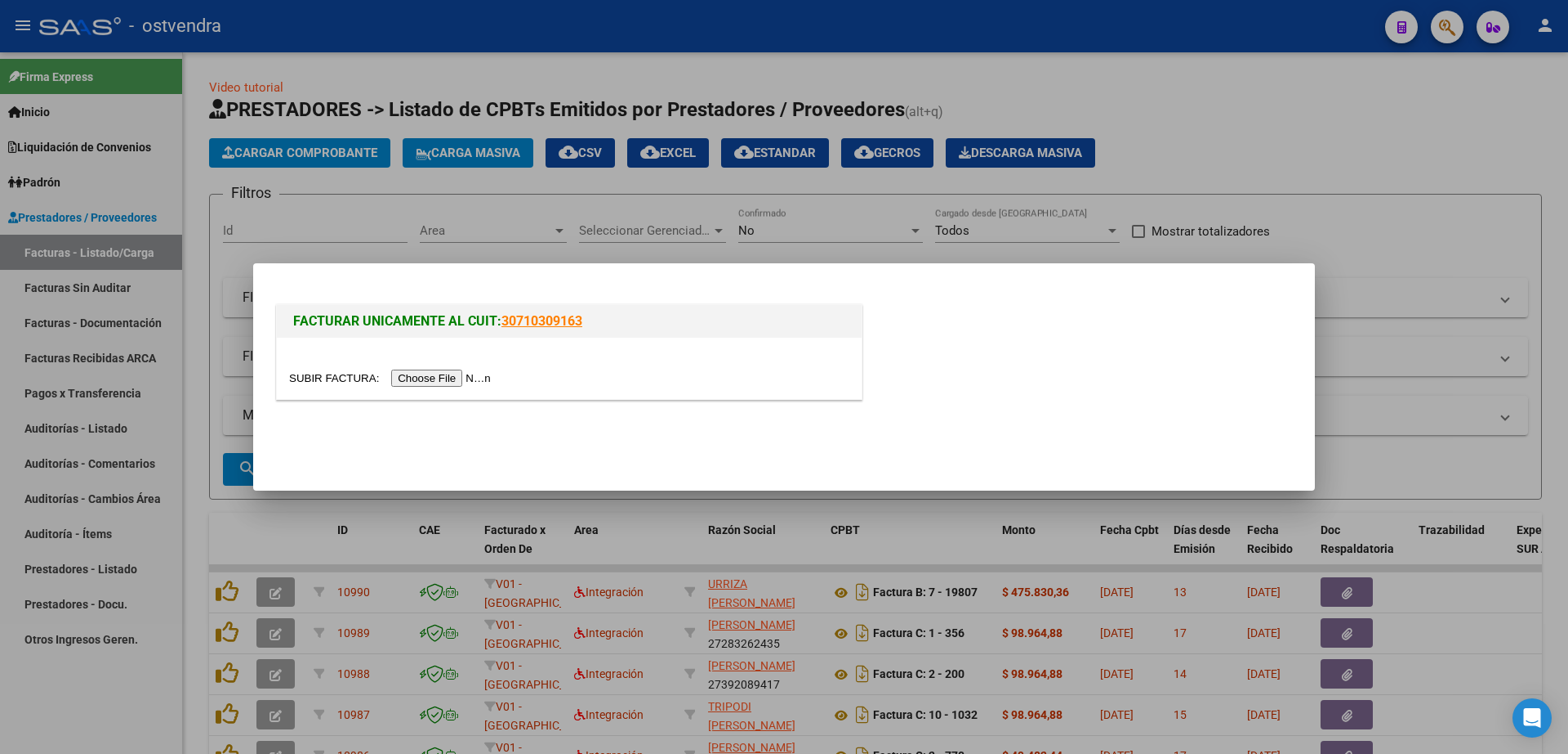
click at [492, 372] on input "file" at bounding box center [392, 377] width 207 height 17
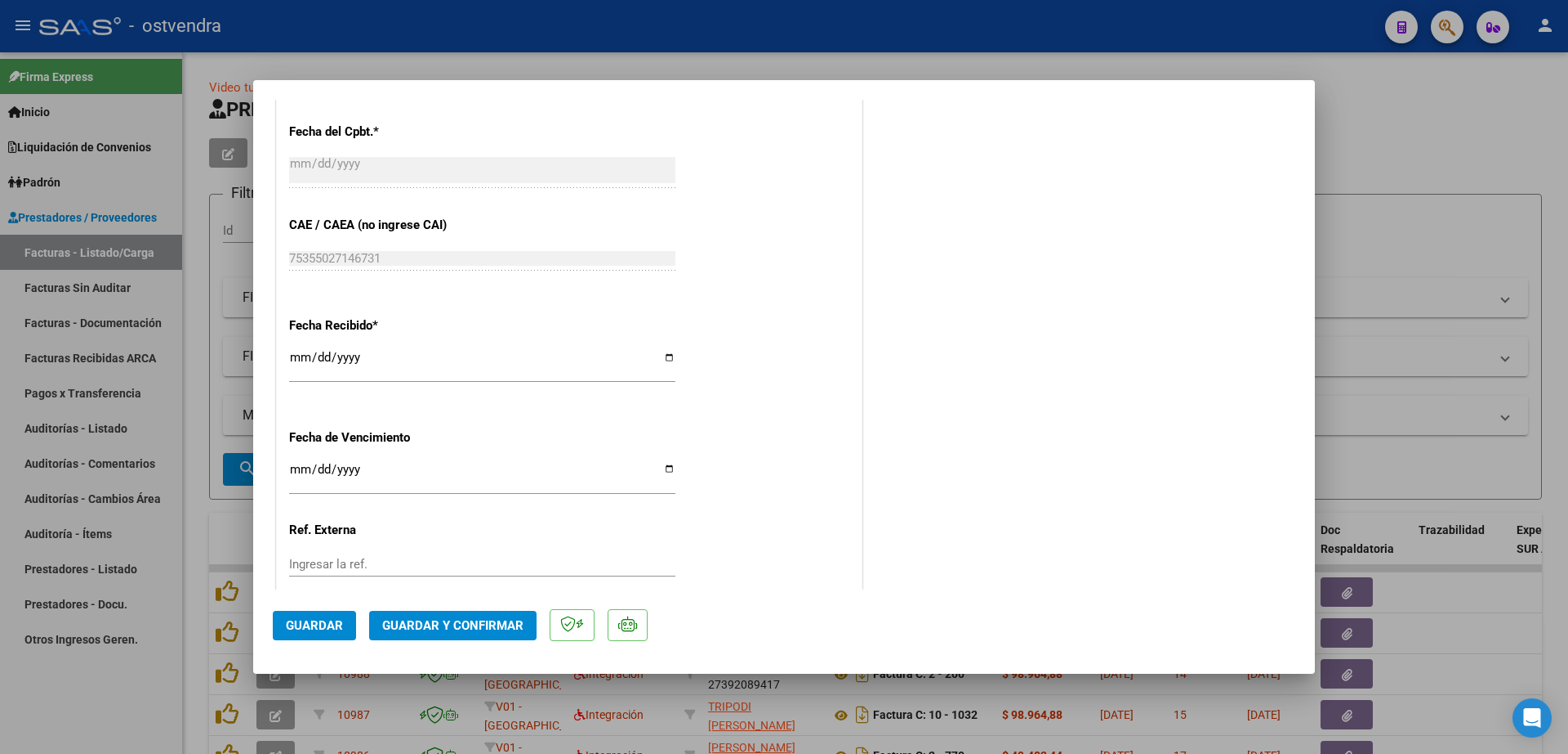
scroll to position [890, 0]
click at [301, 474] on input "Ingresar la fecha" at bounding box center [482, 476] width 386 height 26
type input "[DATE]"
click at [717, 508] on div "CUIT * 30-71769587-5 Ingresar CUIT ANALISIS PRESTADOR FEMANI FARMA S.A. ARCA Pa…" at bounding box center [569, 66] width 585 height 1242
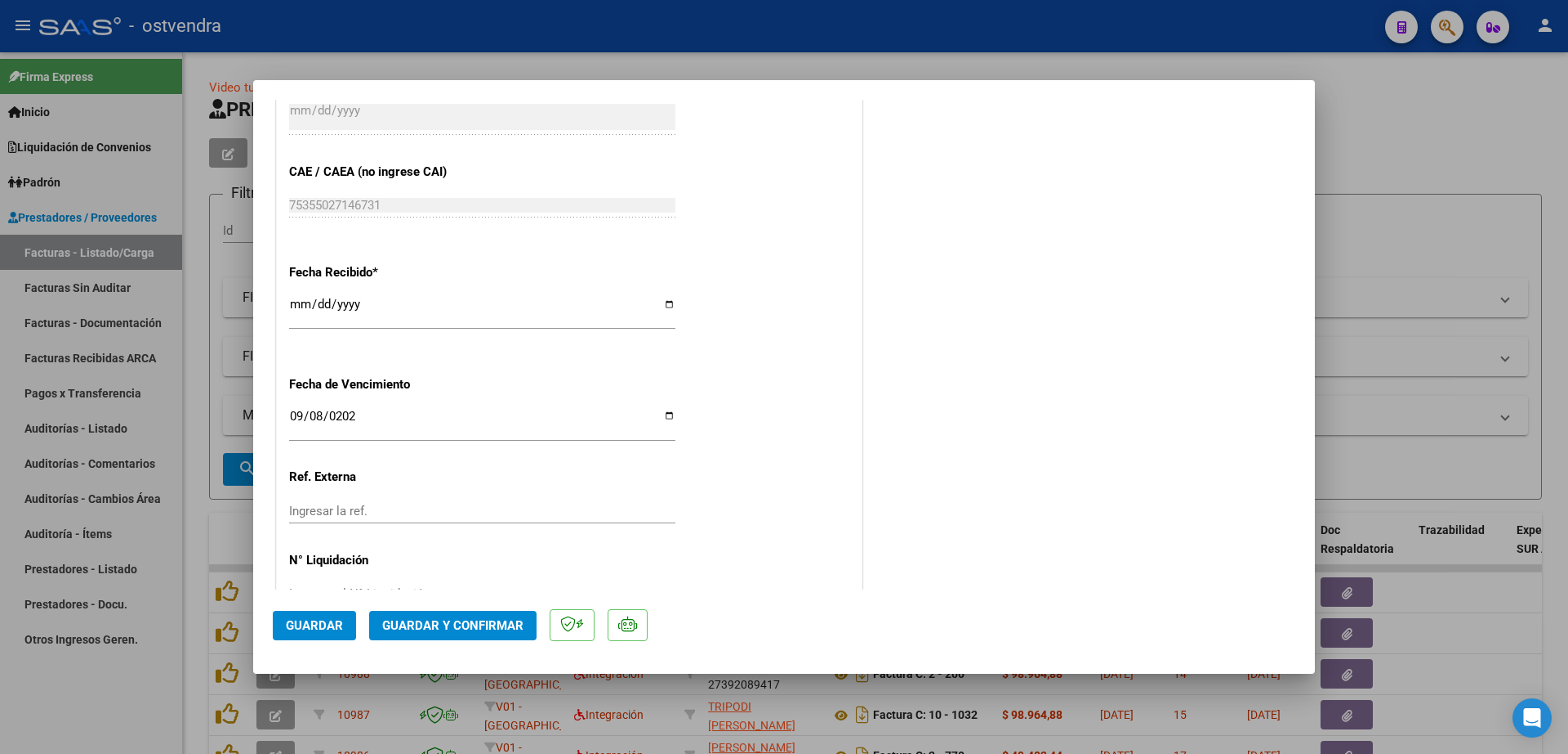
scroll to position [992, 0]
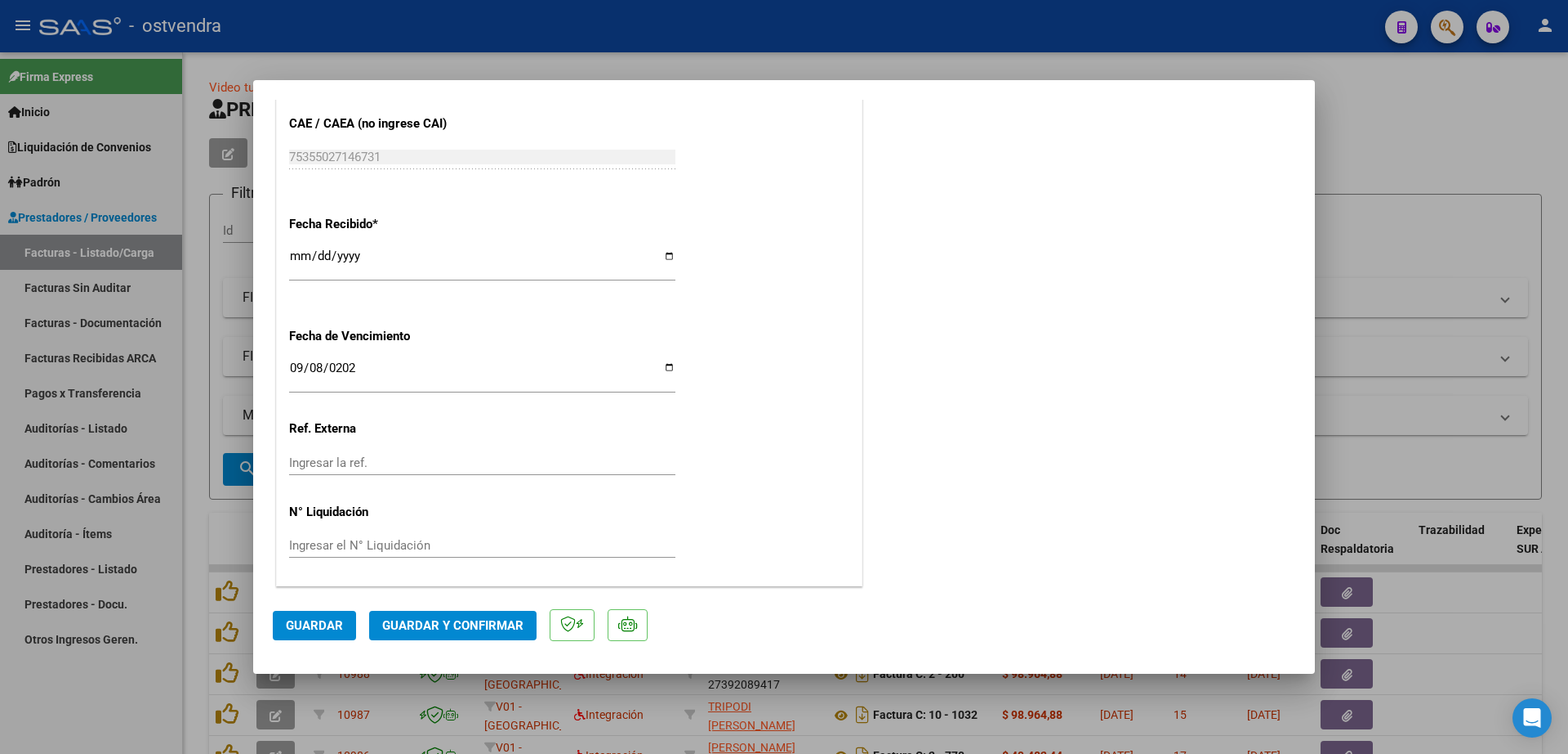
click at [432, 553] on div "Ingresar el N° Liquidación" at bounding box center [482, 546] width 386 height 25
type input "08"
click at [335, 631] on span "Guardar" at bounding box center [314, 625] width 57 height 15
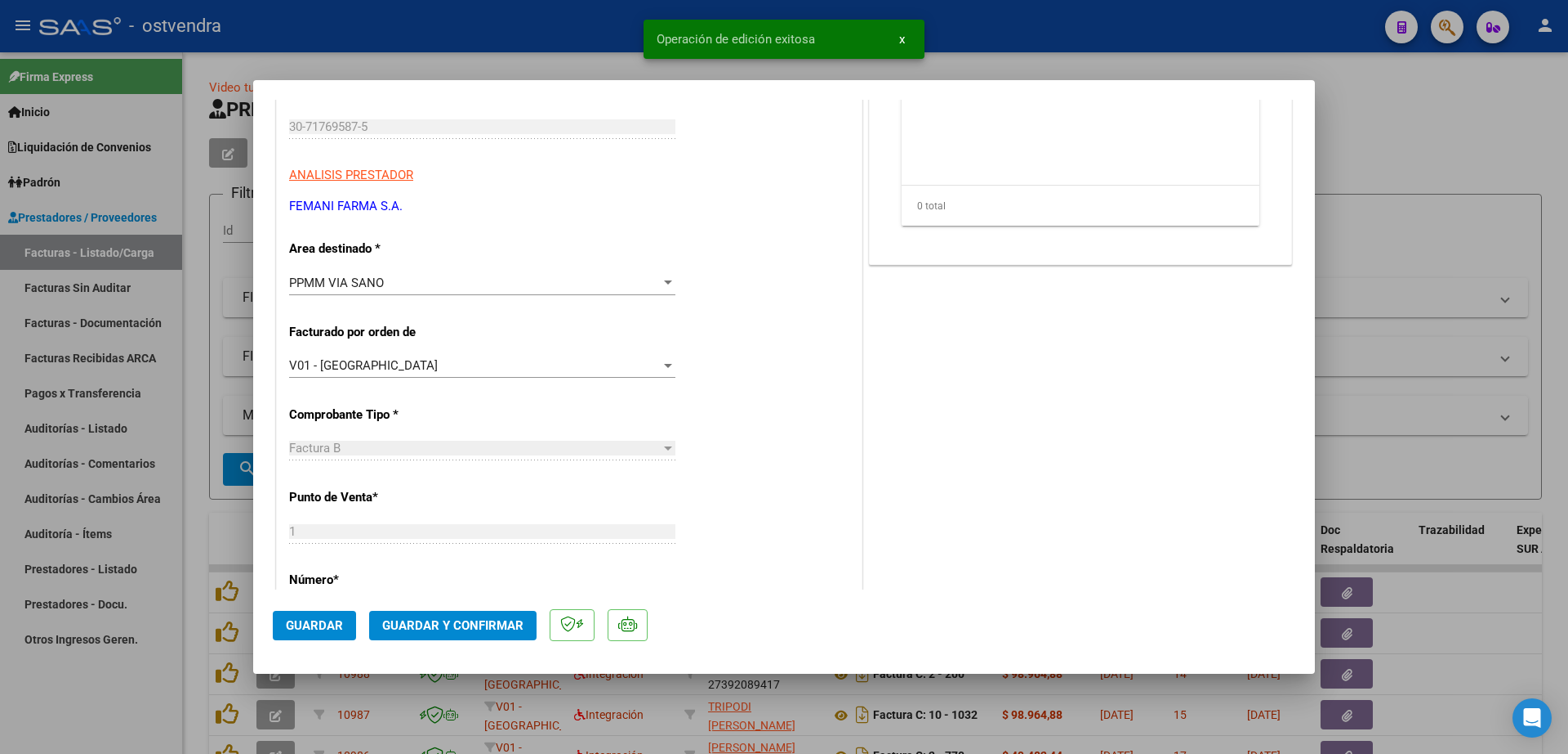
scroll to position [0, 0]
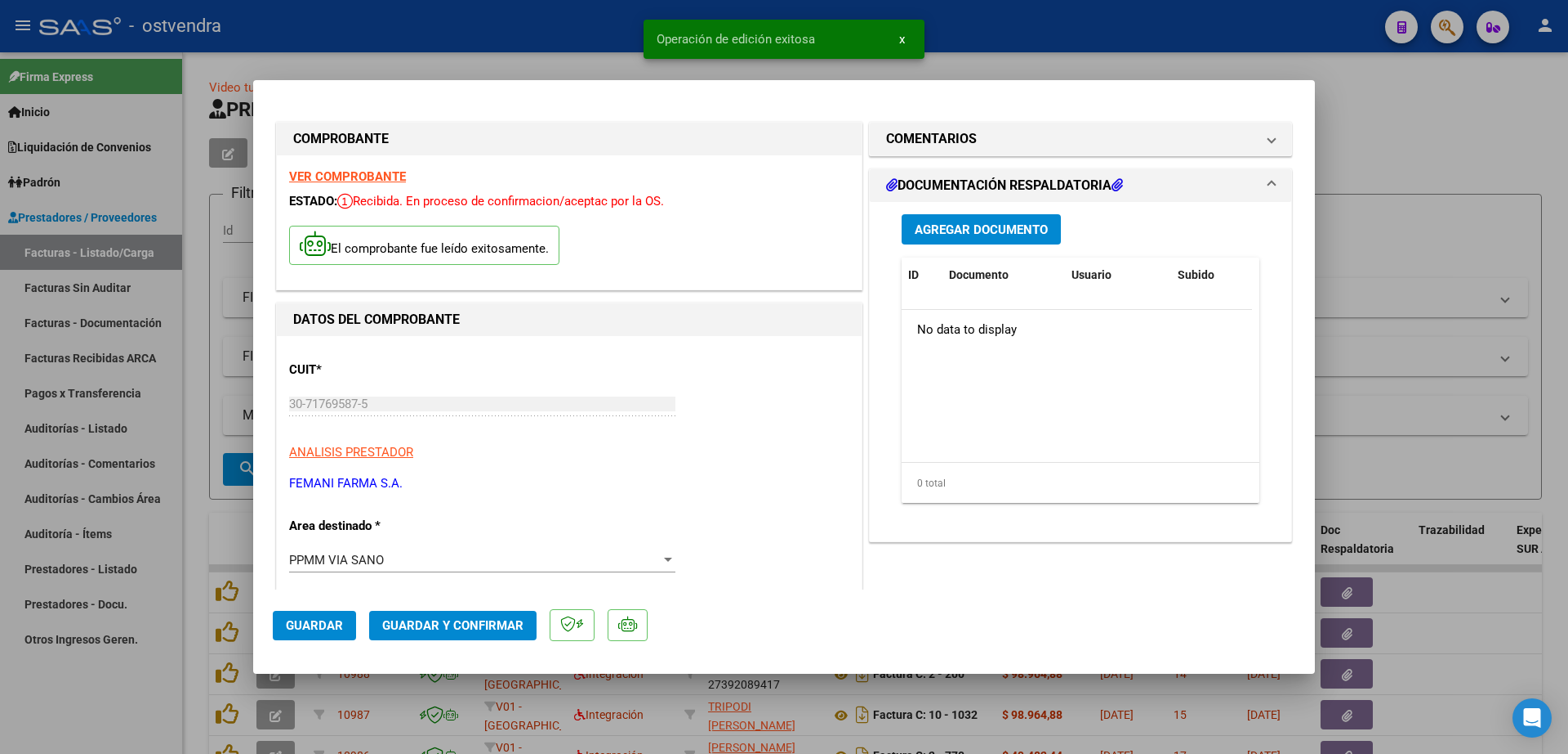
click at [992, 234] on span "Agregar Documento" at bounding box center [982, 230] width 133 height 15
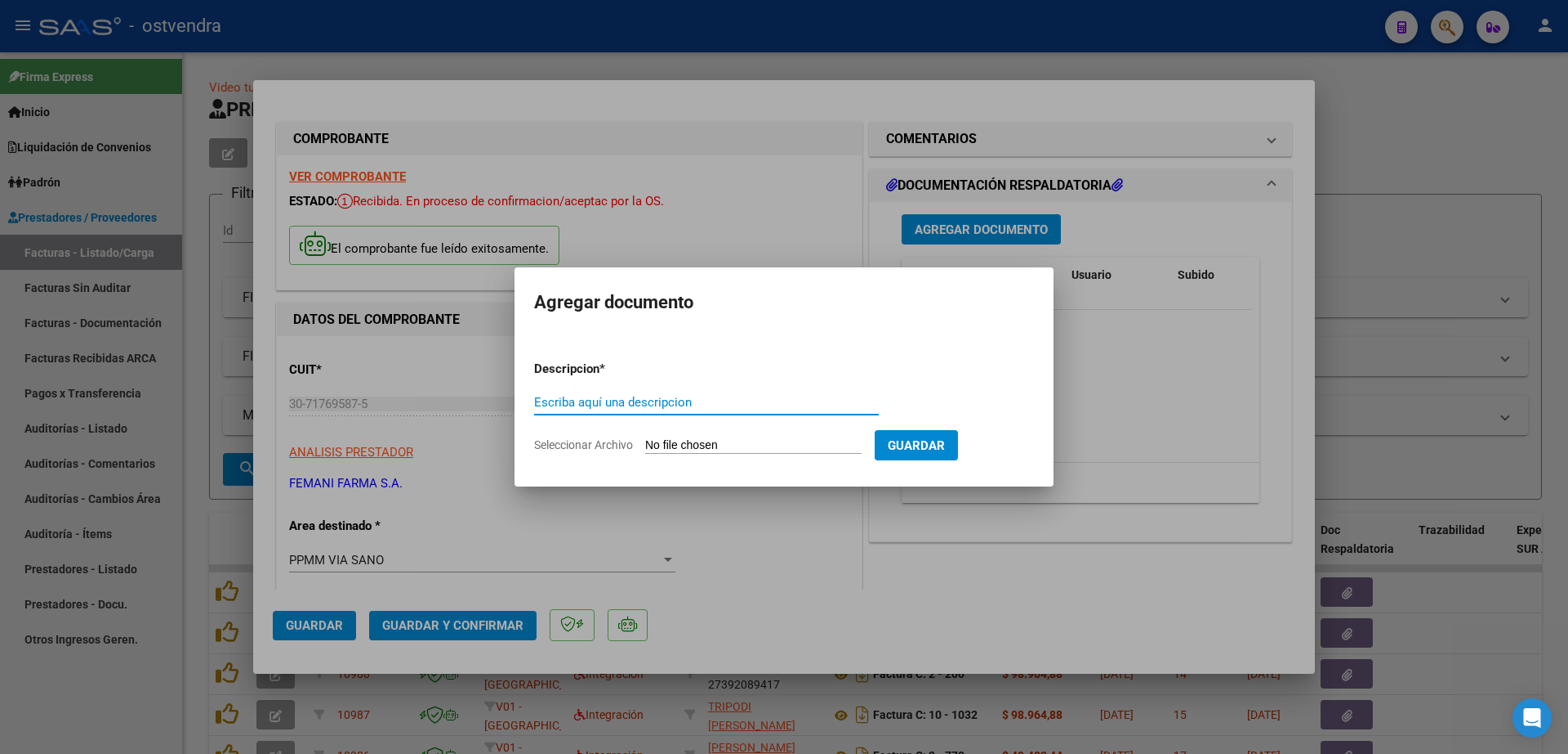
paste input "documentacion"
type input "documentacion"
click at [731, 439] on input "Seleccionar Archivo" at bounding box center [754, 446] width 217 height 16
type input "C:\fakepath\FEMANI FARMA 6033.zip"
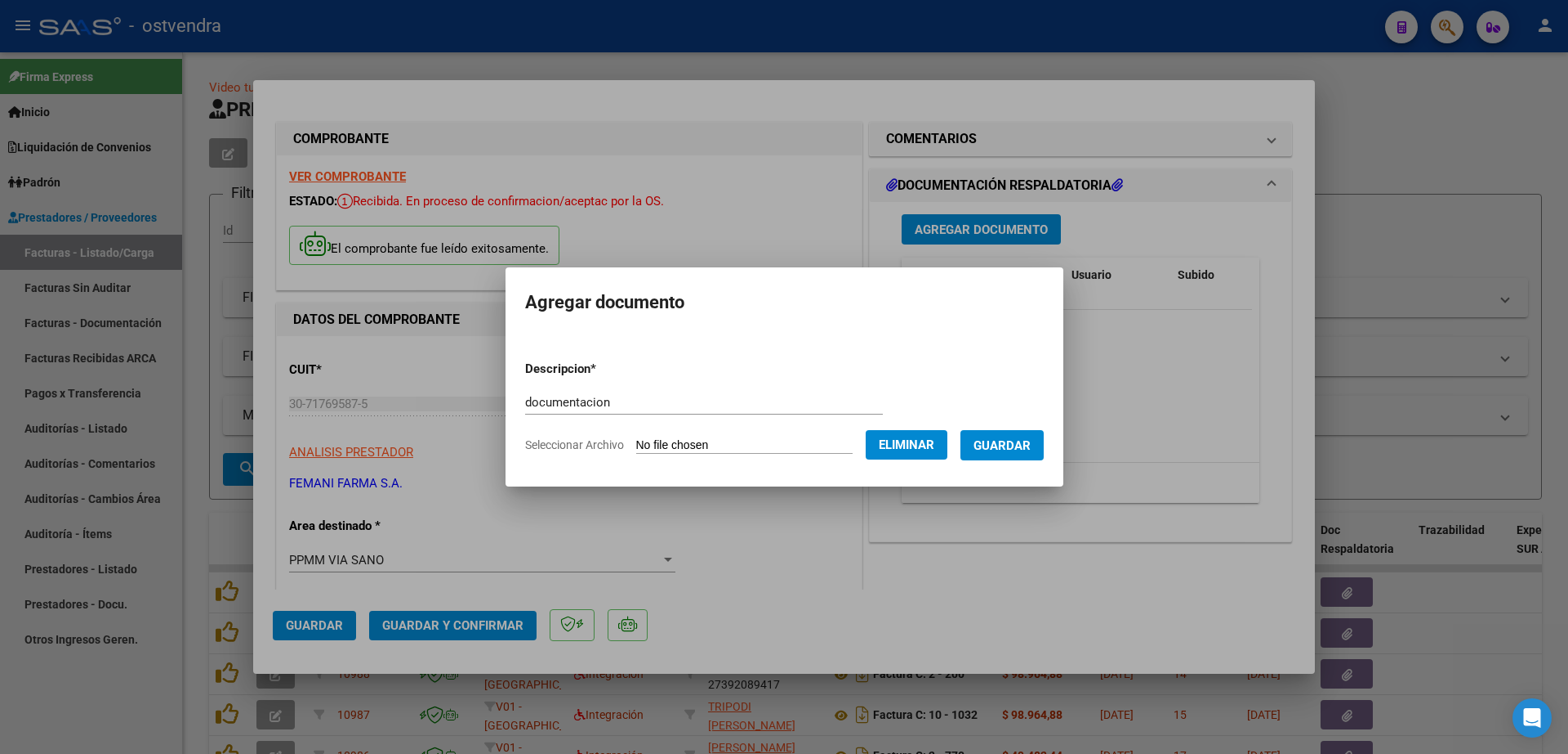
click at [1031, 452] on span "Guardar" at bounding box center [1001, 446] width 57 height 15
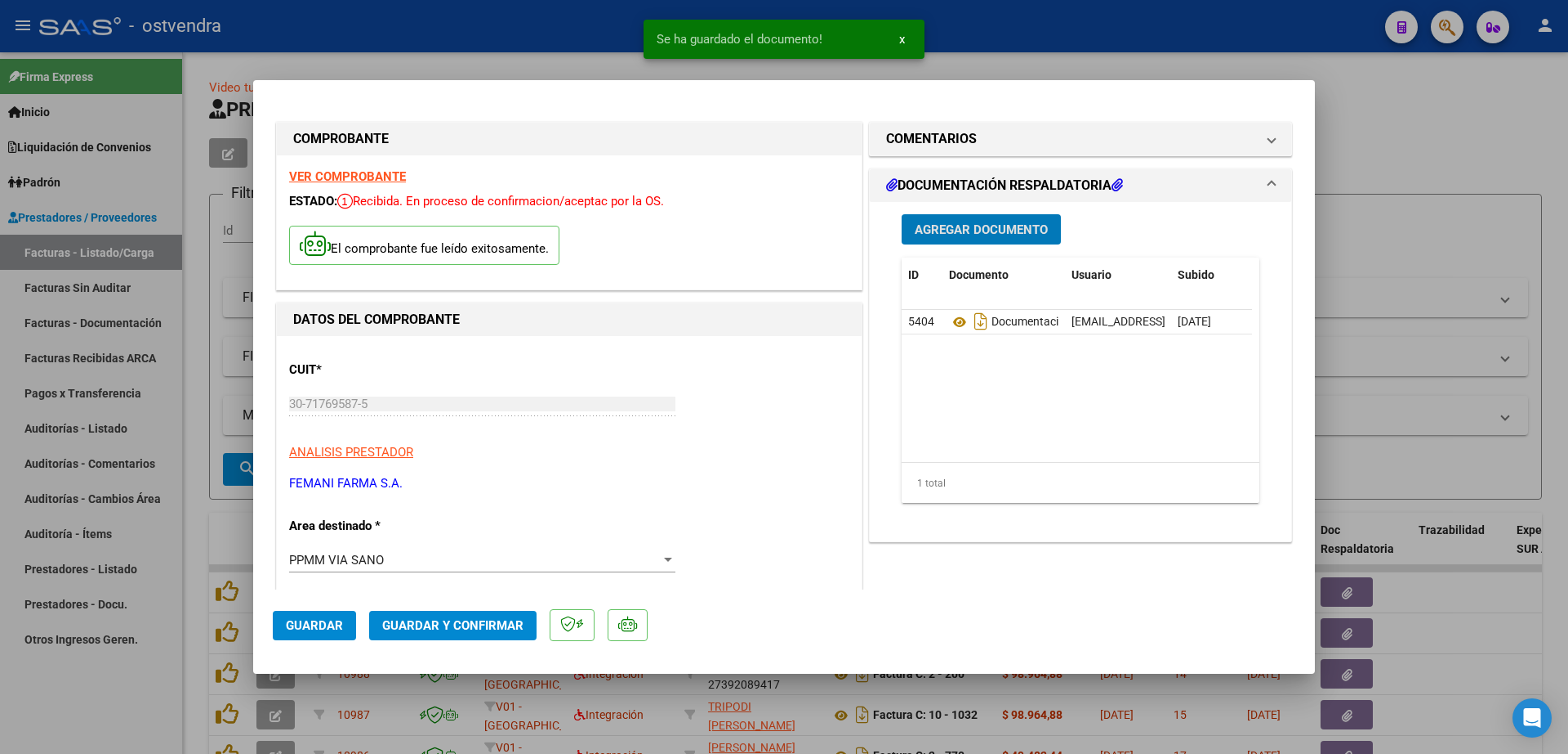
click at [502, 631] on span "Guardar y Confirmar" at bounding box center [453, 625] width 142 height 15
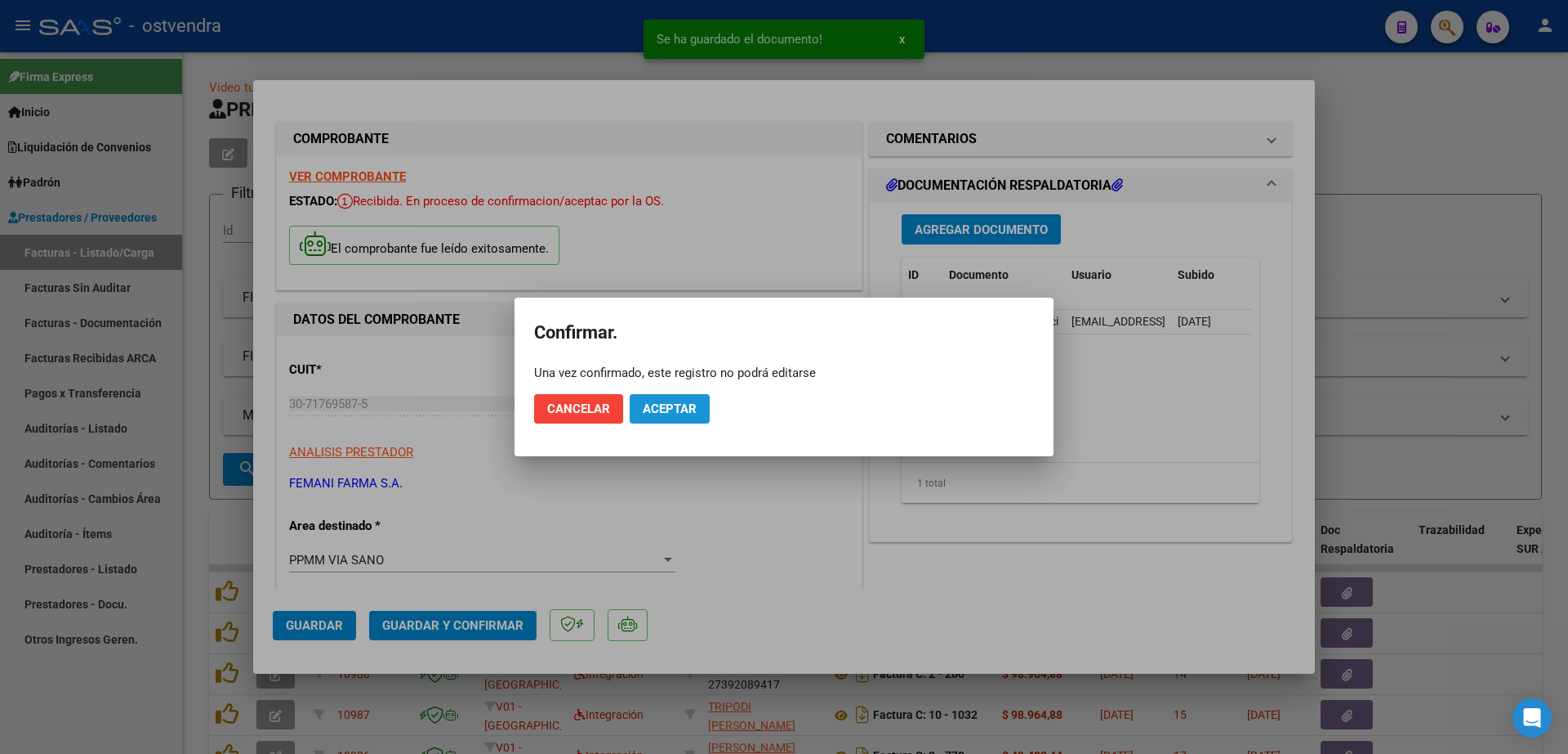
click at [666, 411] on span "Aceptar" at bounding box center [670, 409] width 54 height 15
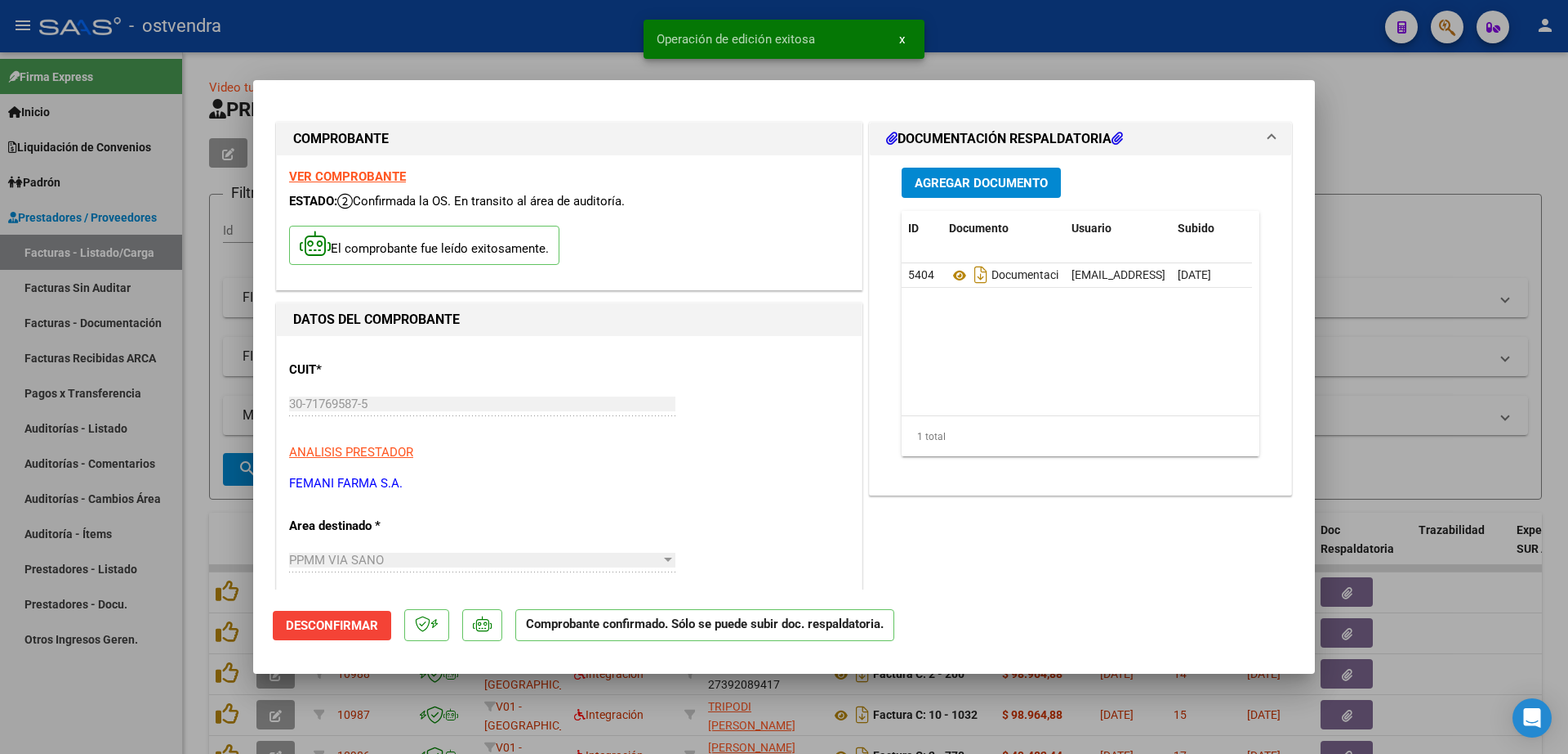
click at [223, 532] on div at bounding box center [784, 377] width 1568 height 754
type input "$ 0,00"
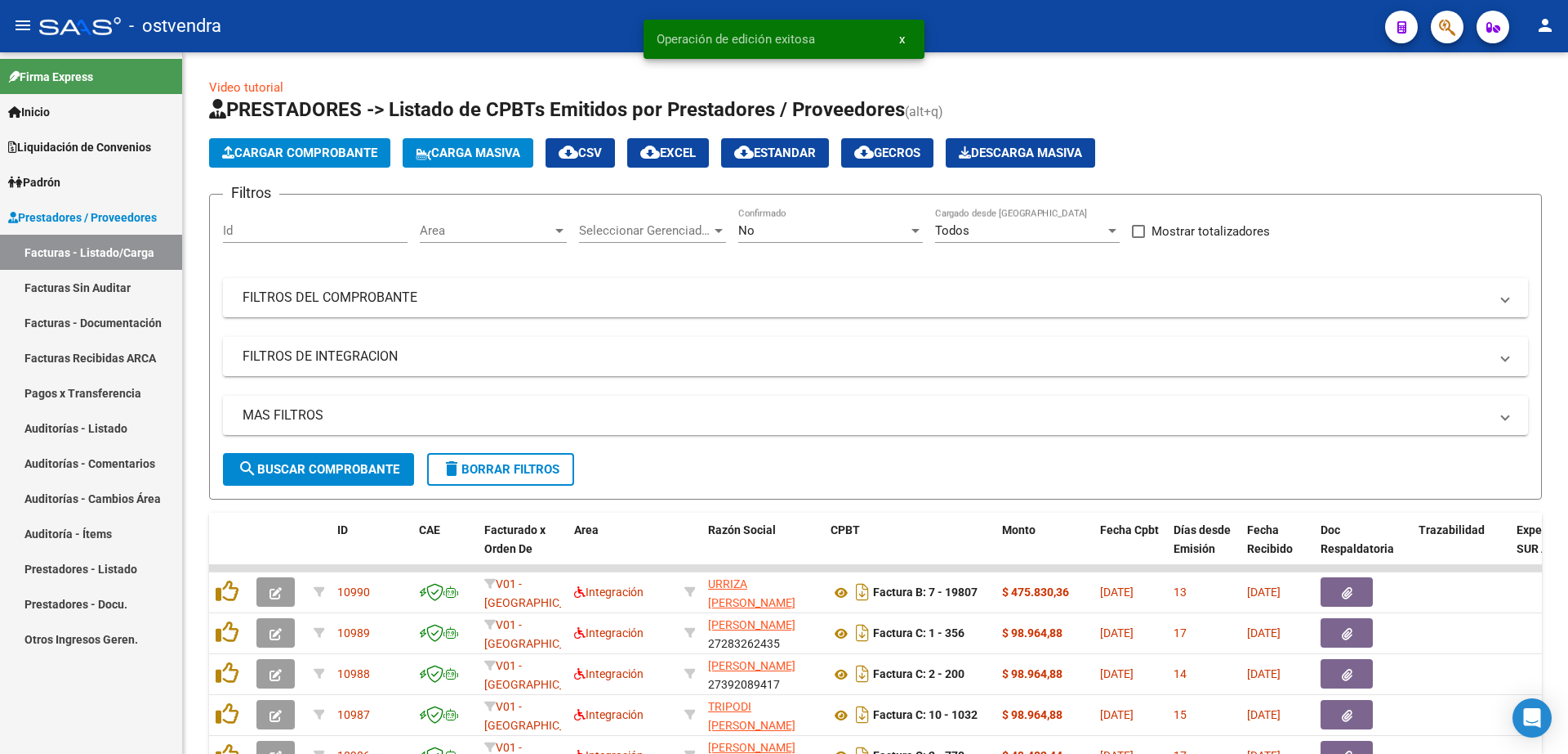
click at [74, 426] on link "Auditorías - Listado" at bounding box center [91, 428] width 182 height 35
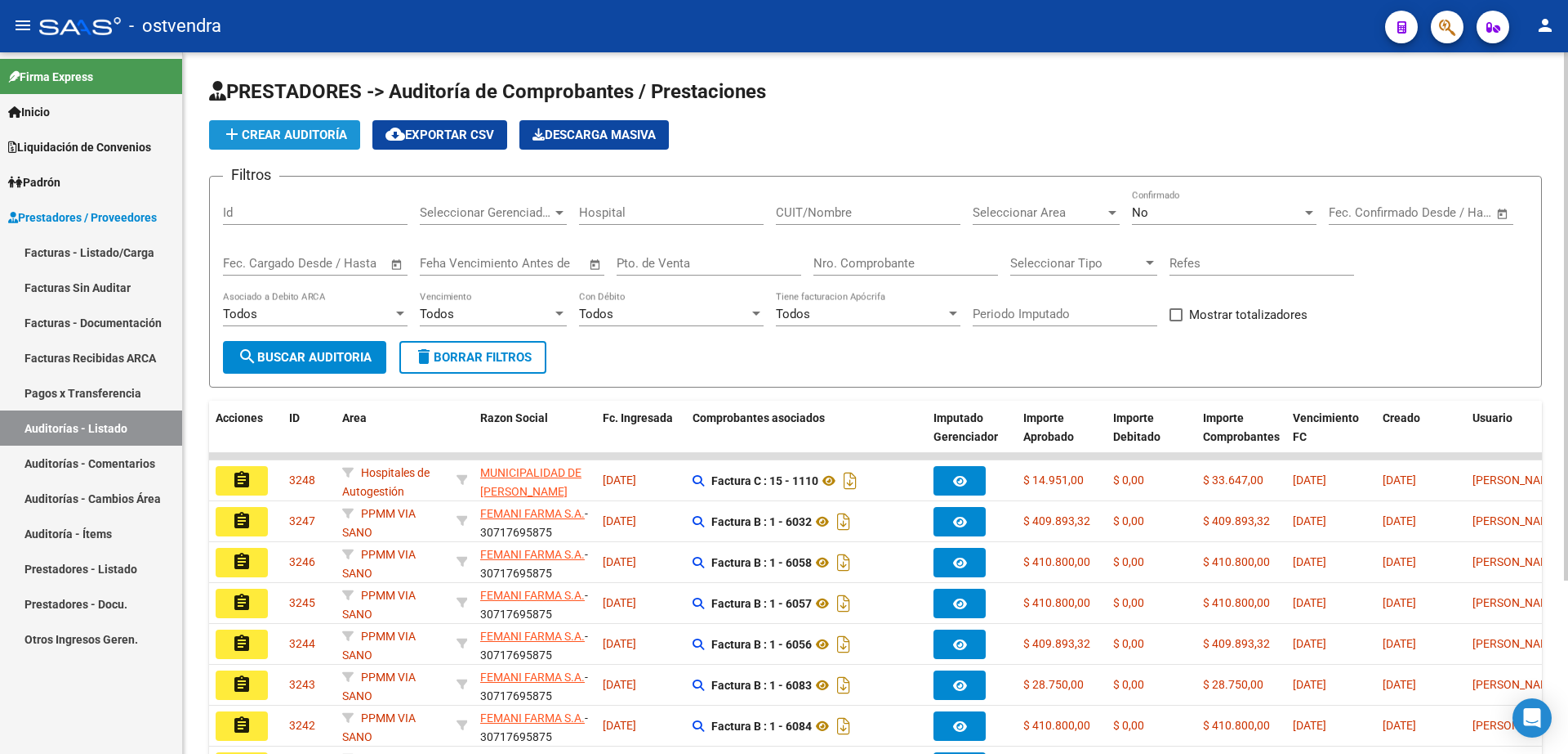
click at [316, 141] on span "add Crear Auditoría" at bounding box center [285, 135] width 125 height 15
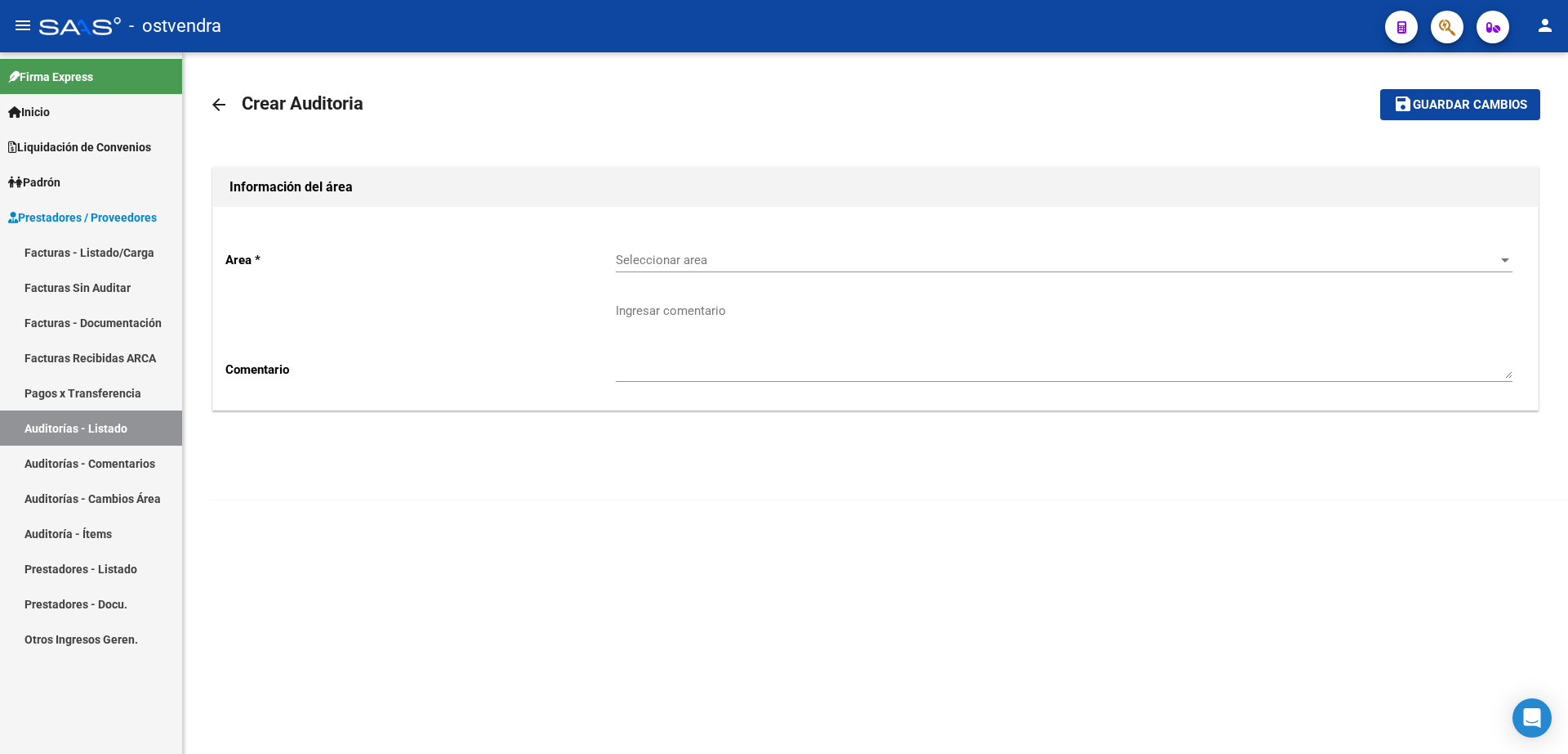
click at [678, 274] on div "Seleccionar area Seleccionar area" at bounding box center [1064, 262] width 897 height 50
click at [688, 265] on span "Seleccionar area" at bounding box center [1057, 260] width 882 height 15
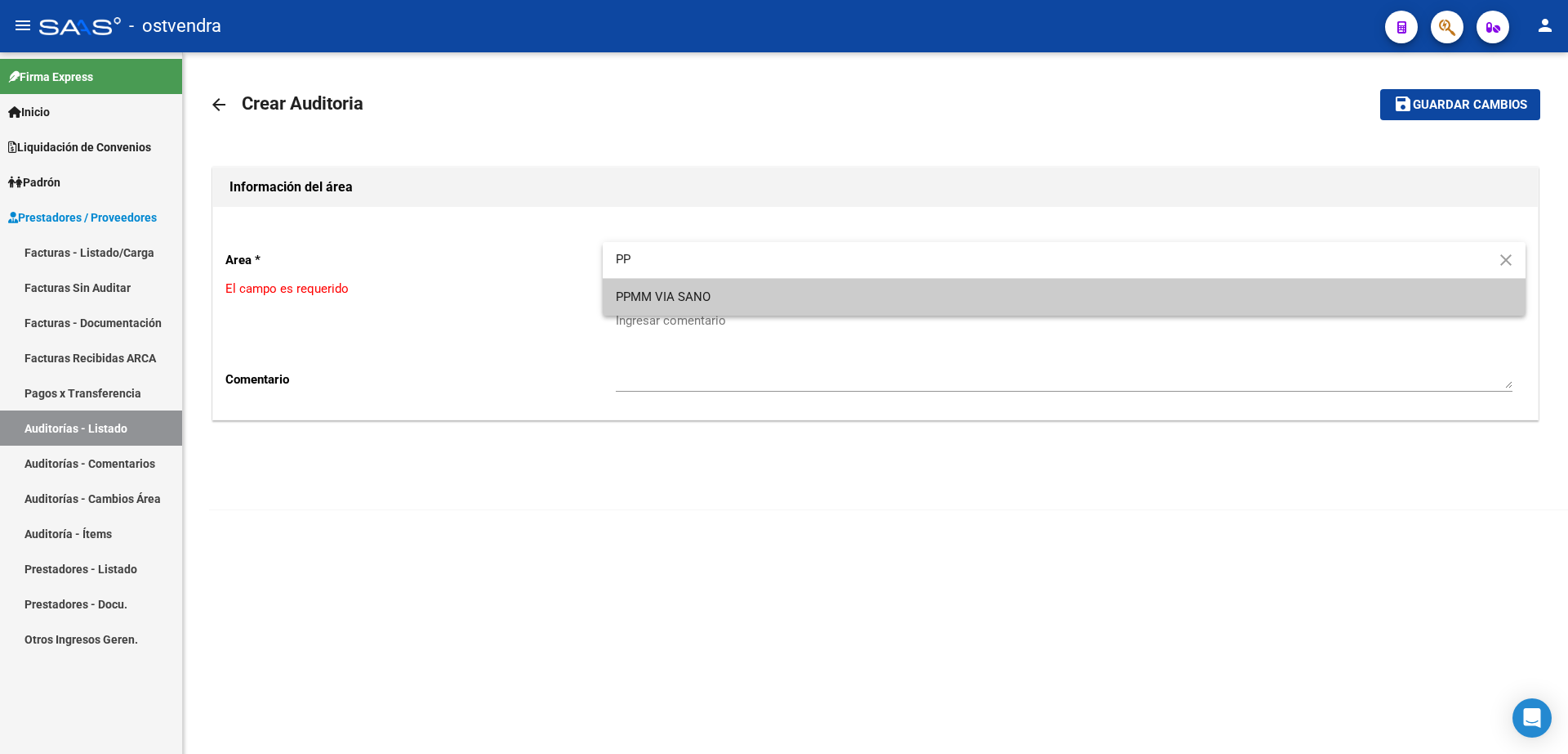
type input "PP"
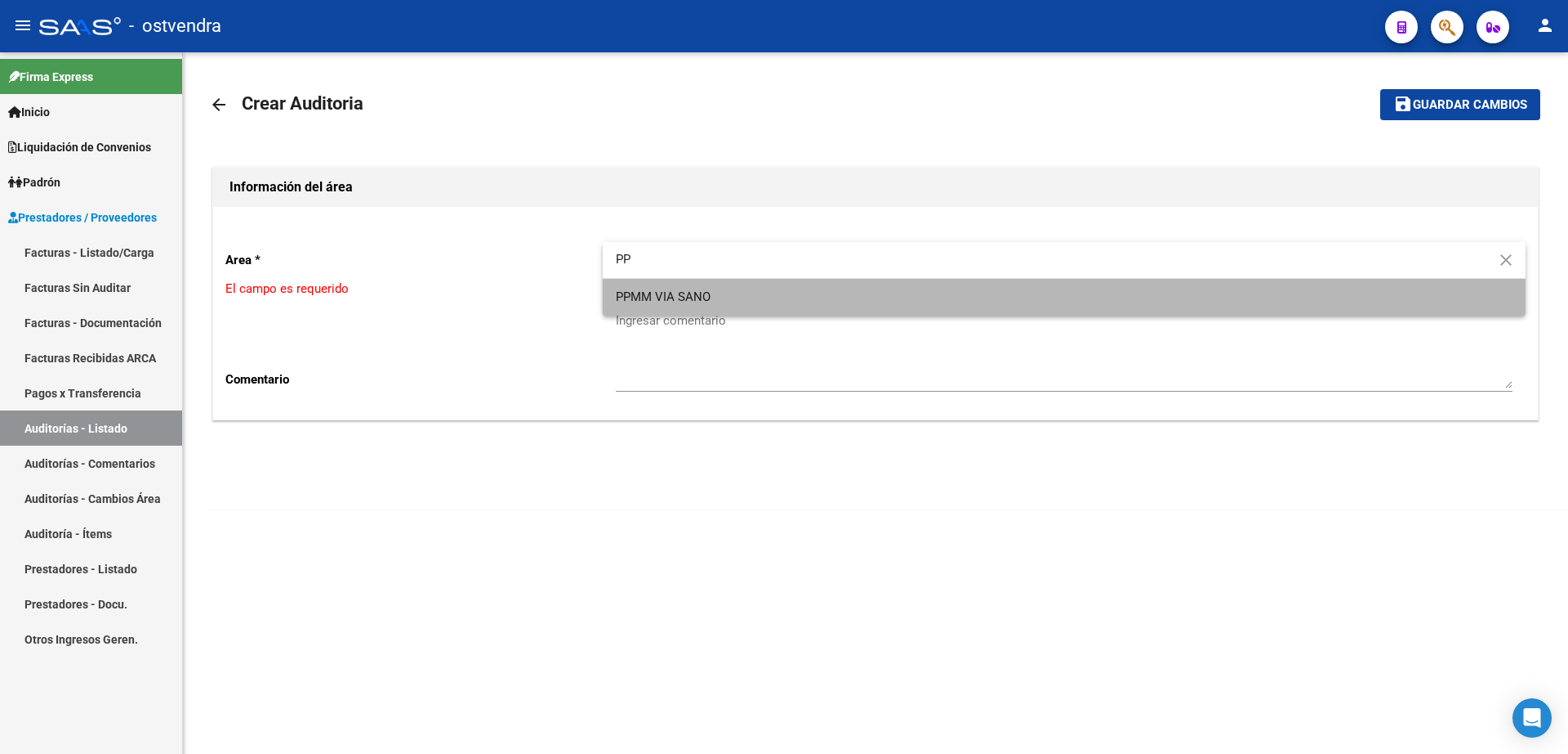
click at [695, 288] on span "PPMM VIA SANO" at bounding box center [1064, 297] width 897 height 37
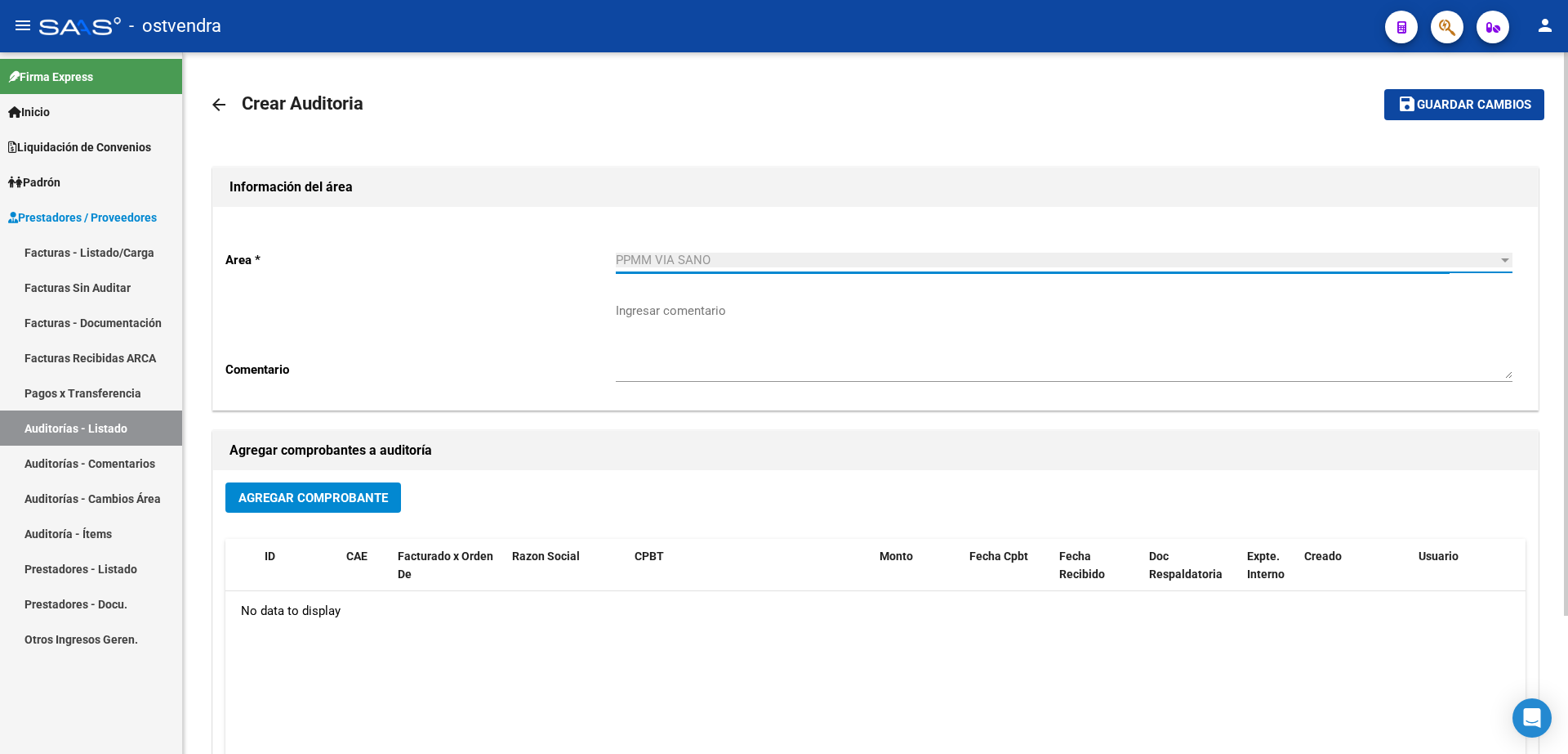
click at [329, 506] on button "Agregar Comprobante" at bounding box center [313, 497] width 175 height 30
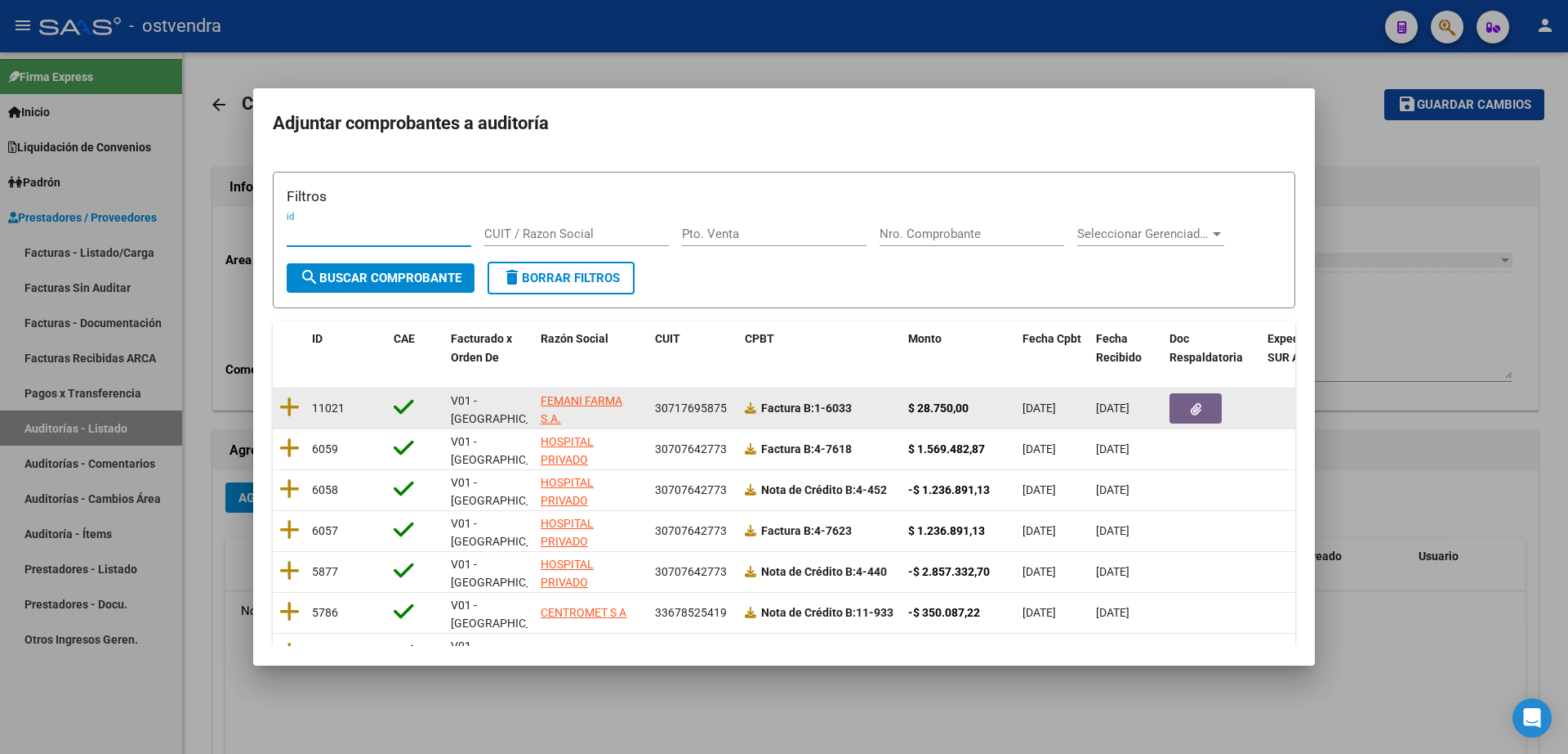
click at [294, 419] on div at bounding box center [289, 408] width 20 height 26
click at [293, 412] on icon at bounding box center [289, 407] width 21 height 23
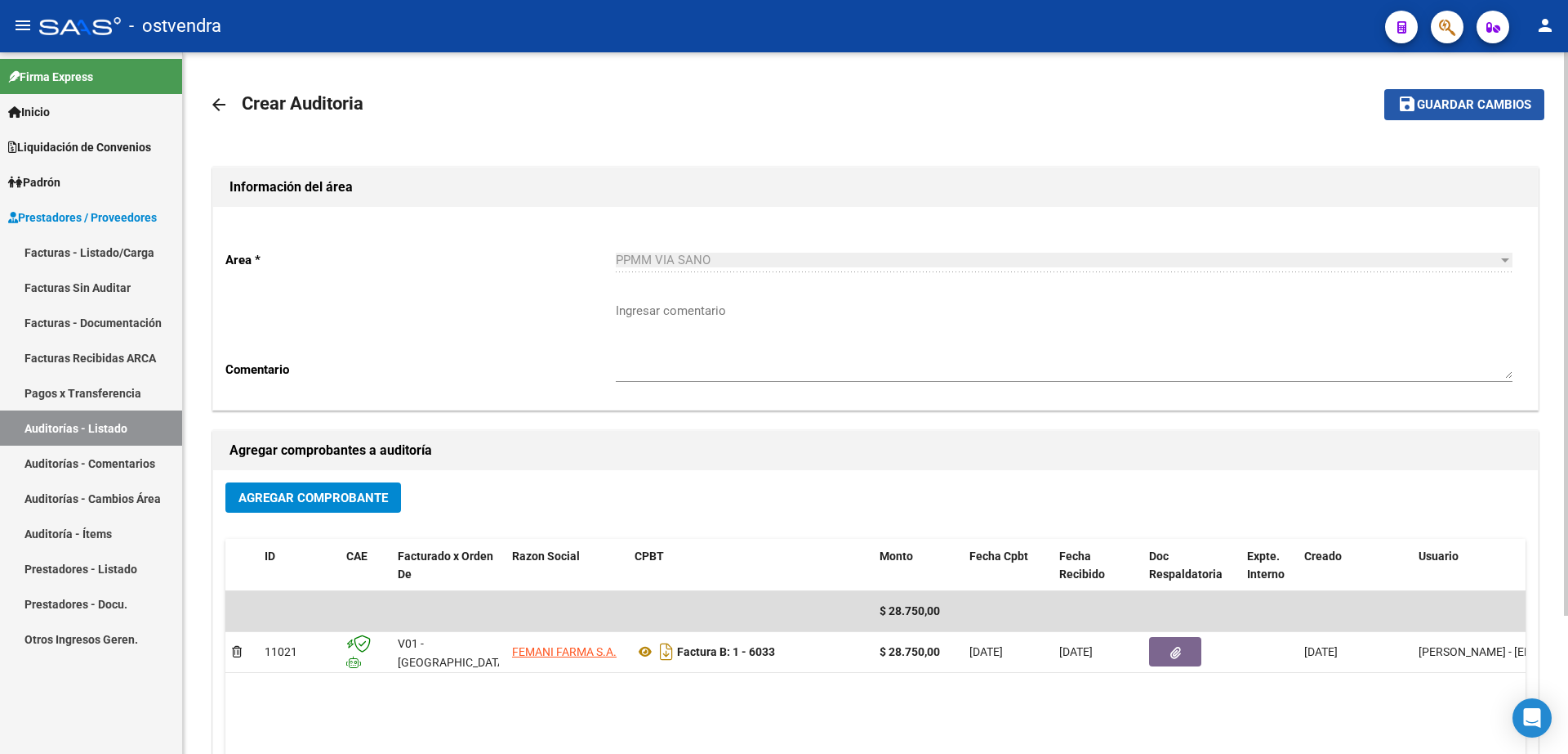
click at [1457, 98] on span "Guardar cambios" at bounding box center [1474, 105] width 114 height 15
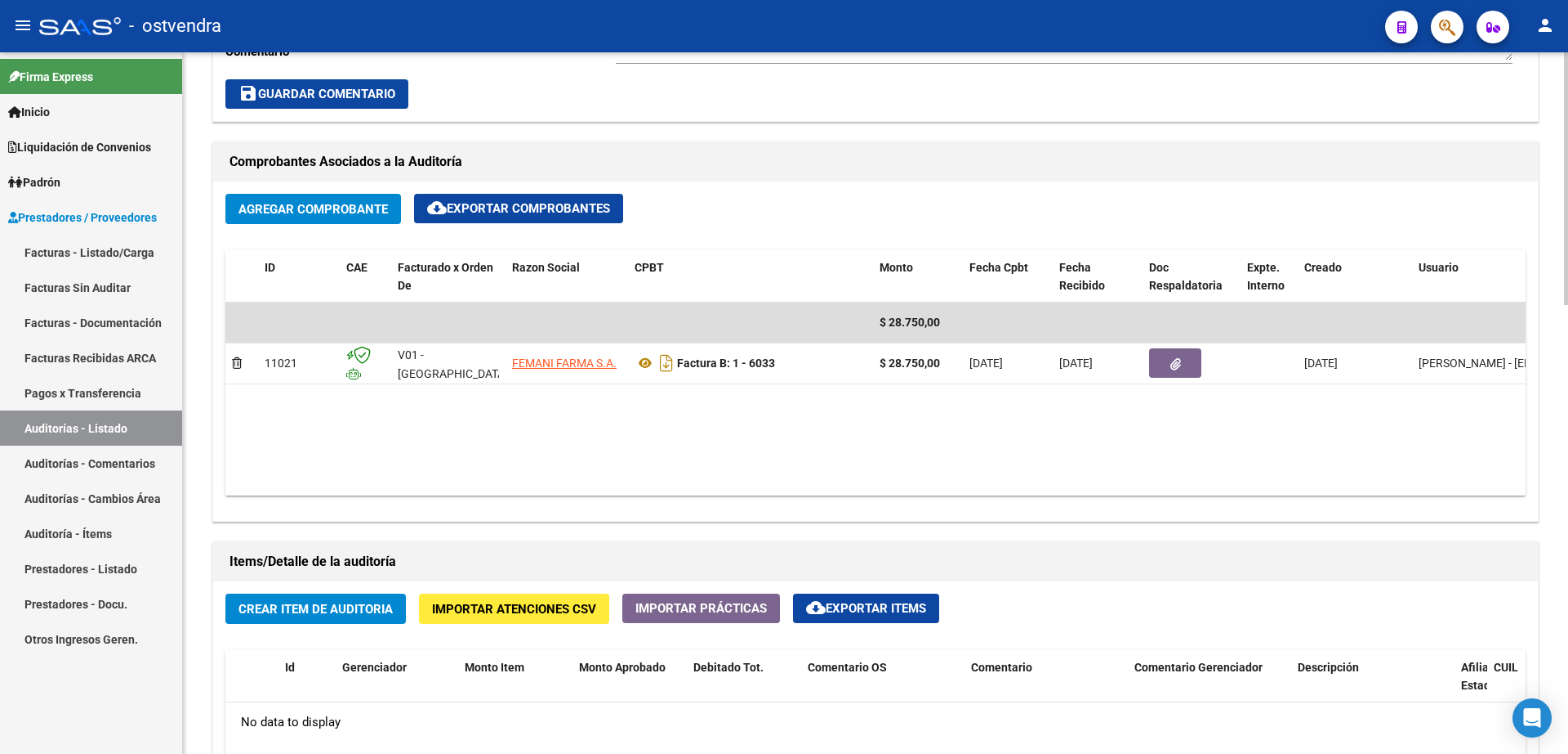
scroll to position [715, 0]
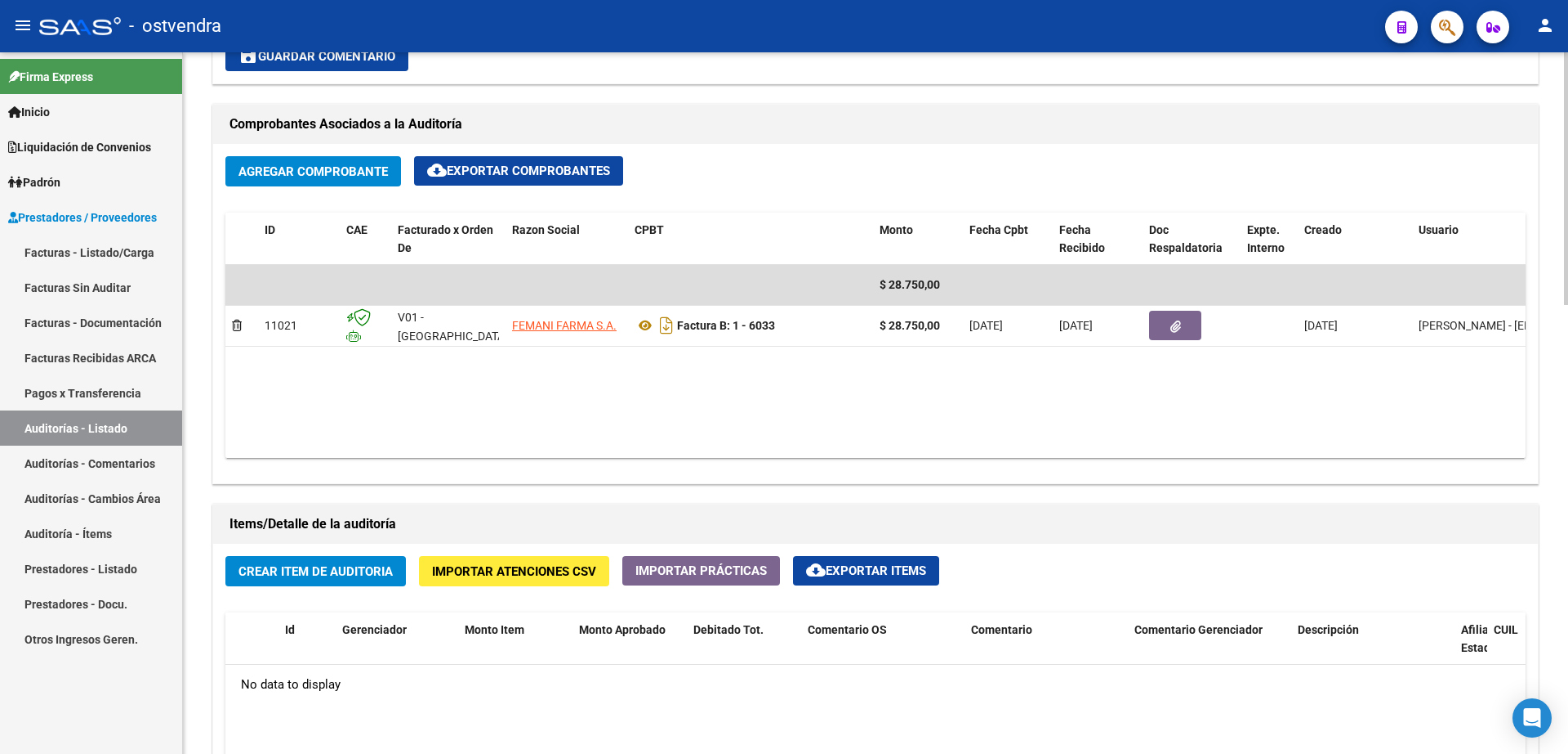
click at [310, 574] on span "Crear Item de Auditoria" at bounding box center [315, 571] width 154 height 15
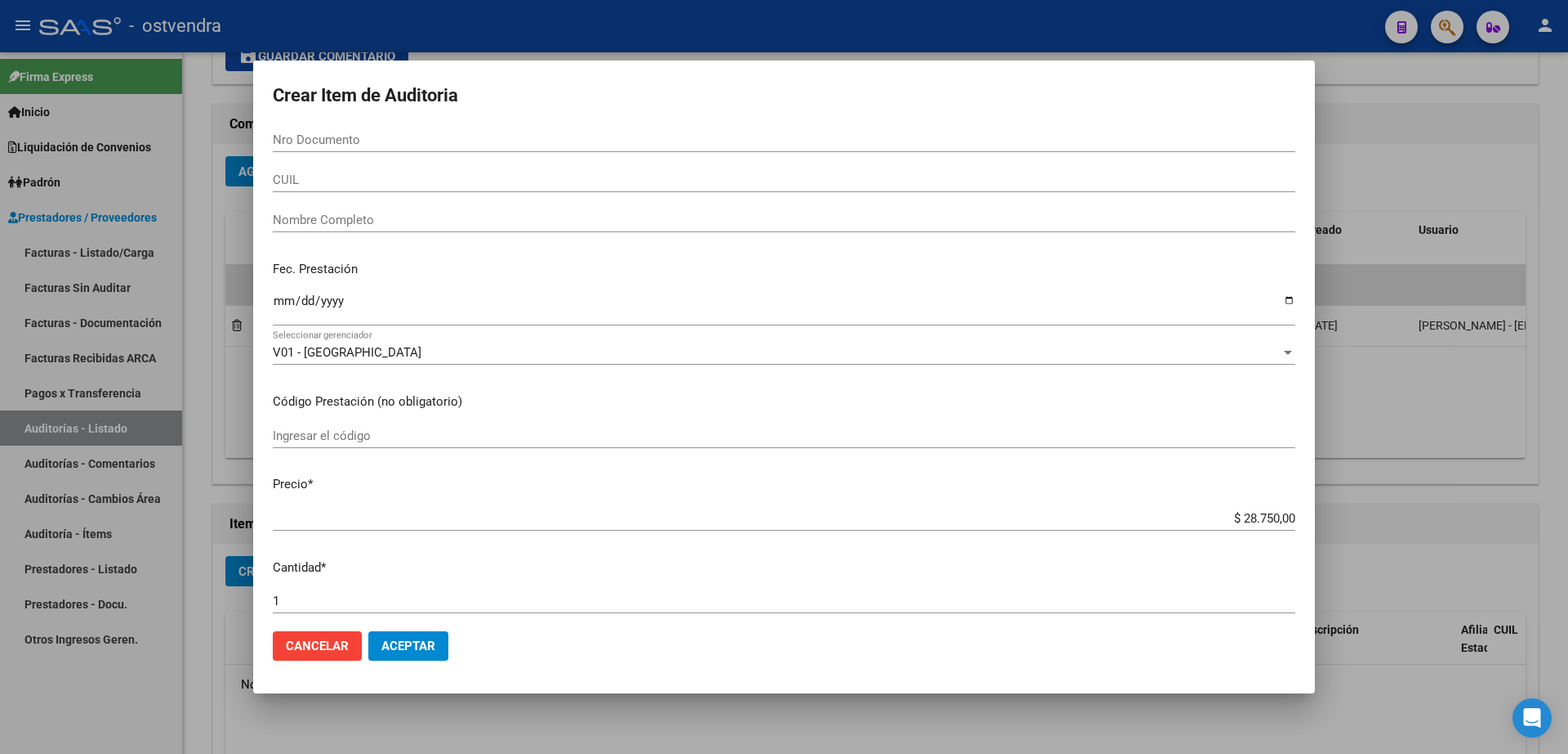
click at [334, 140] on input "Nro Documento" at bounding box center [784, 140] width 1023 height 15
type input "57663637"
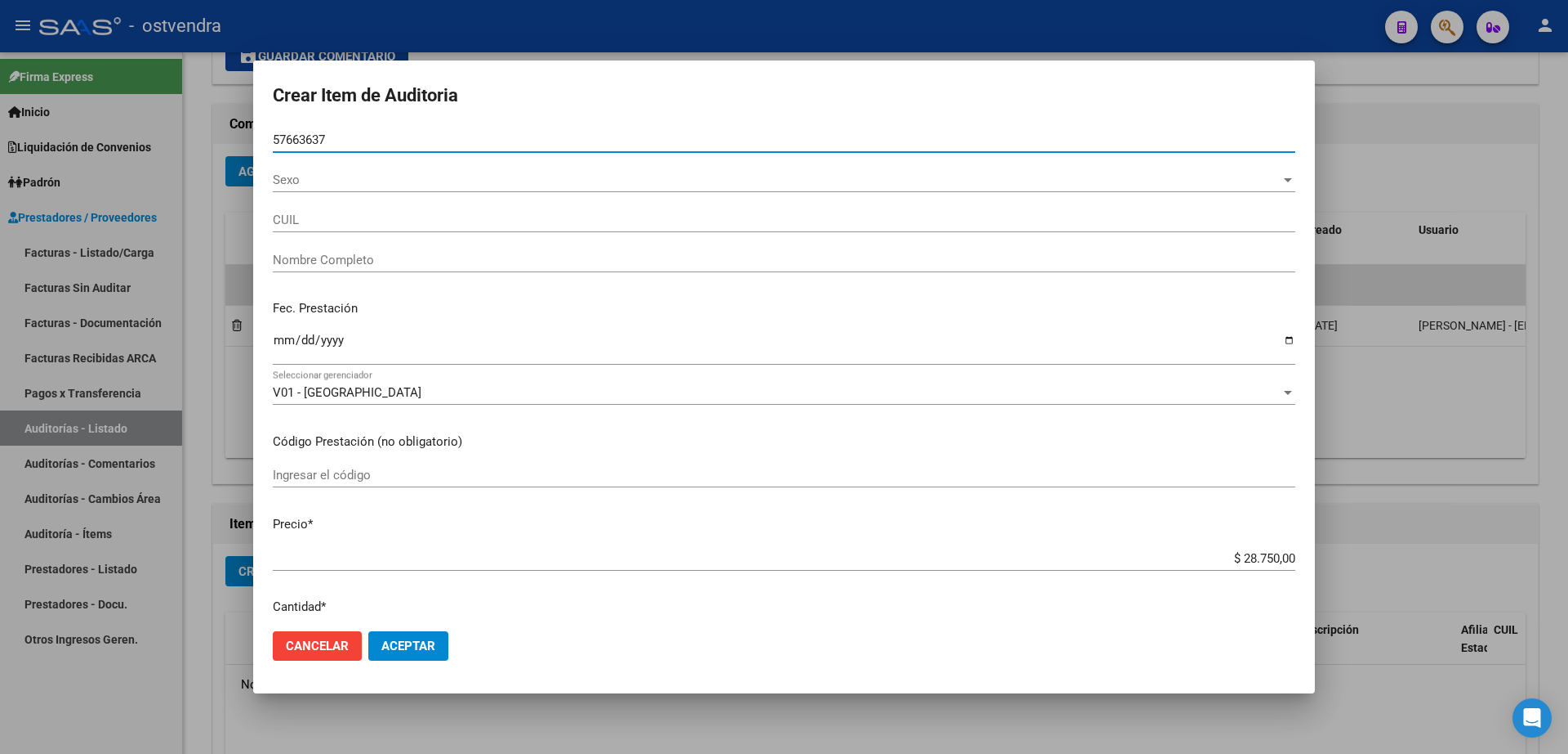
type input "20576636378"
type input "LEDESMA LOAN EZEQUIEL"
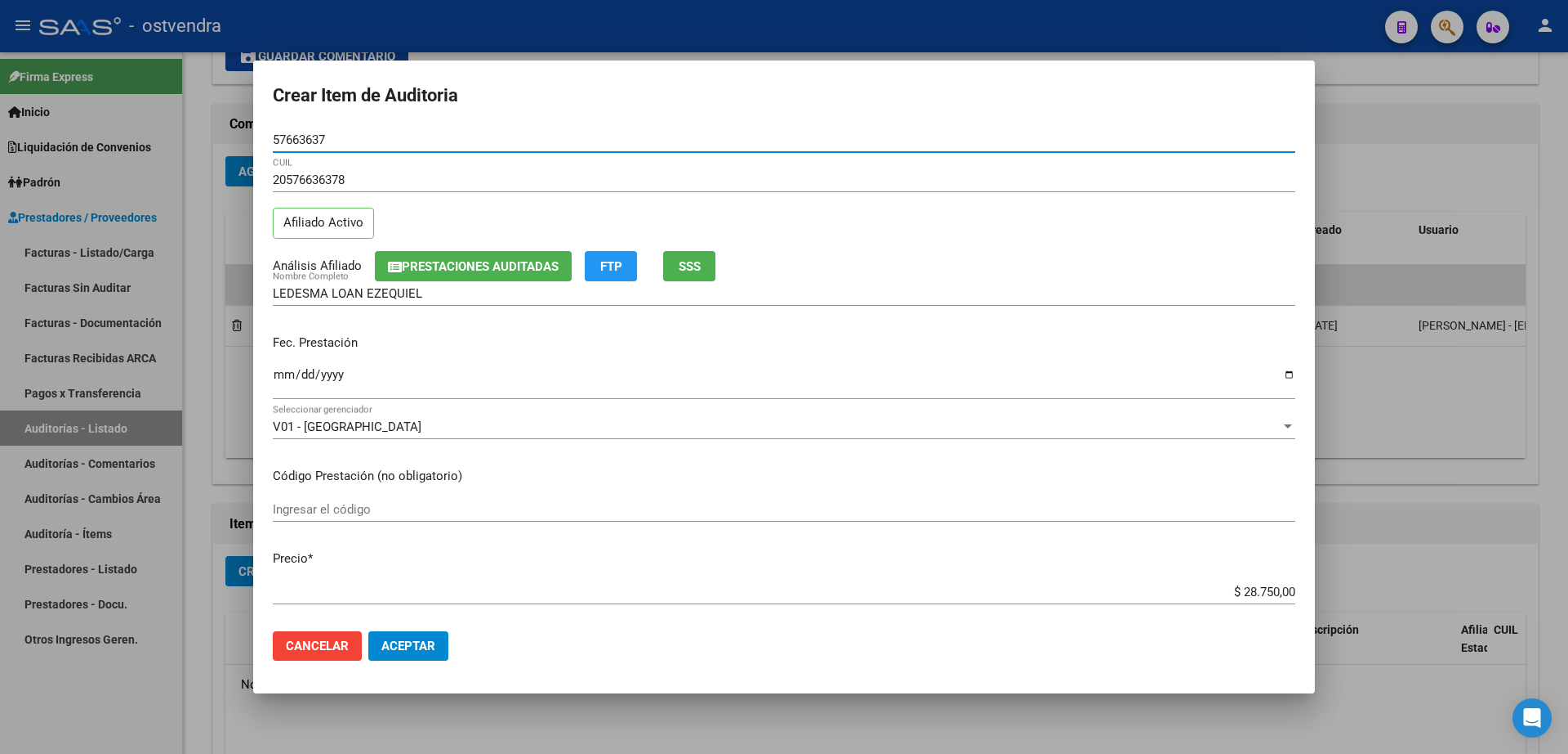
type input "57663637"
click at [391, 640] on span "Aceptar" at bounding box center [408, 646] width 54 height 15
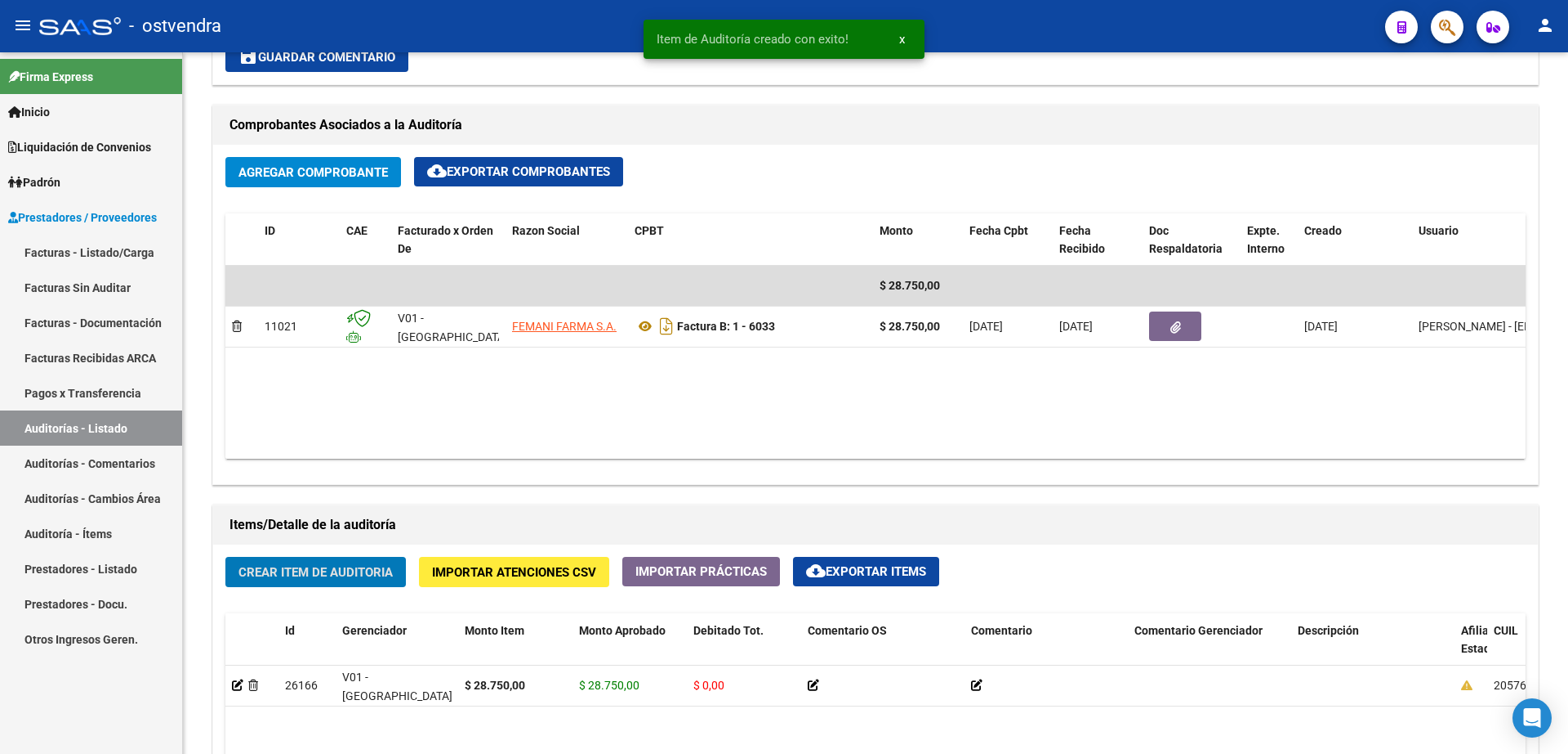
scroll to position [716, 0]
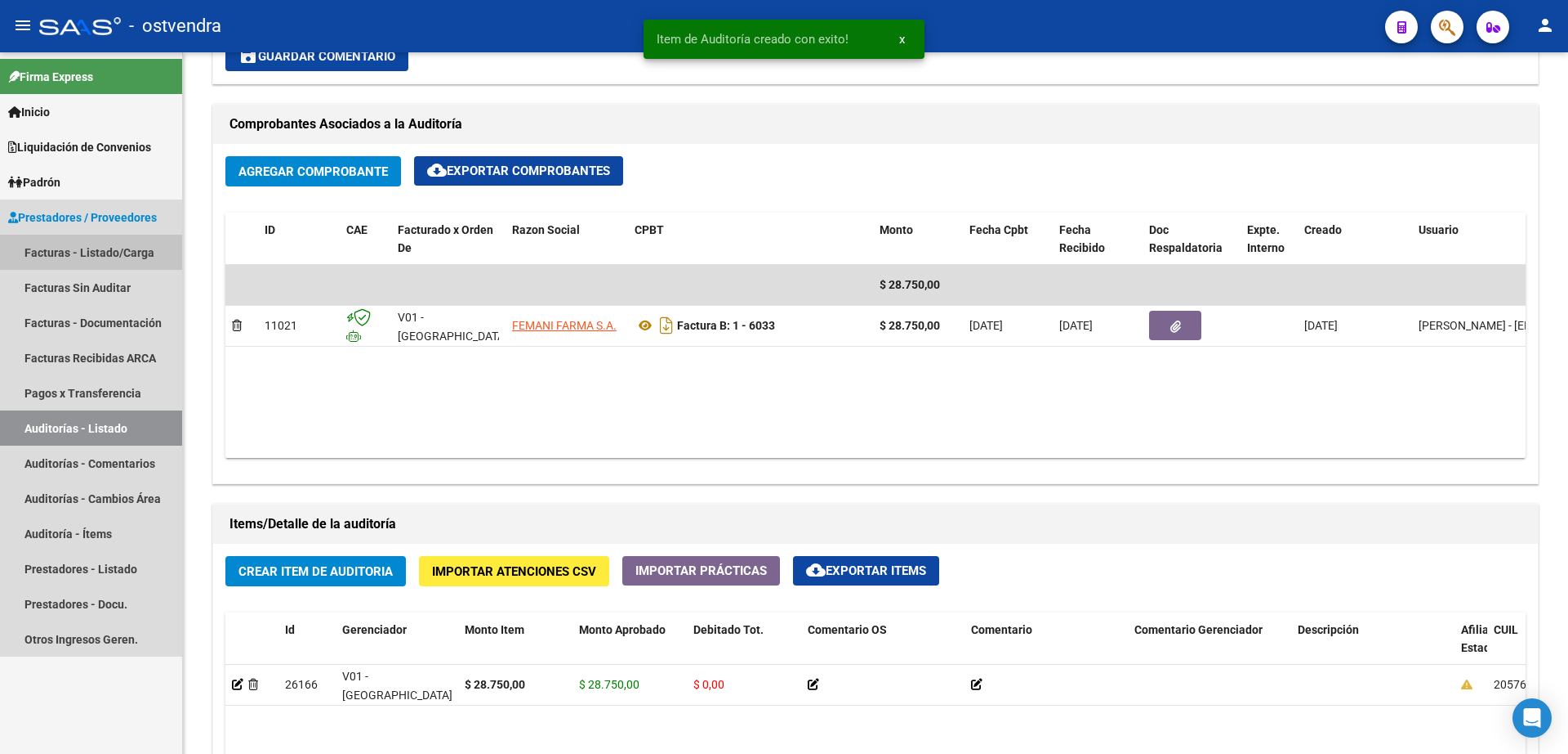
click at [90, 251] on link "Facturas - Listado/Carga" at bounding box center [91, 252] width 182 height 35
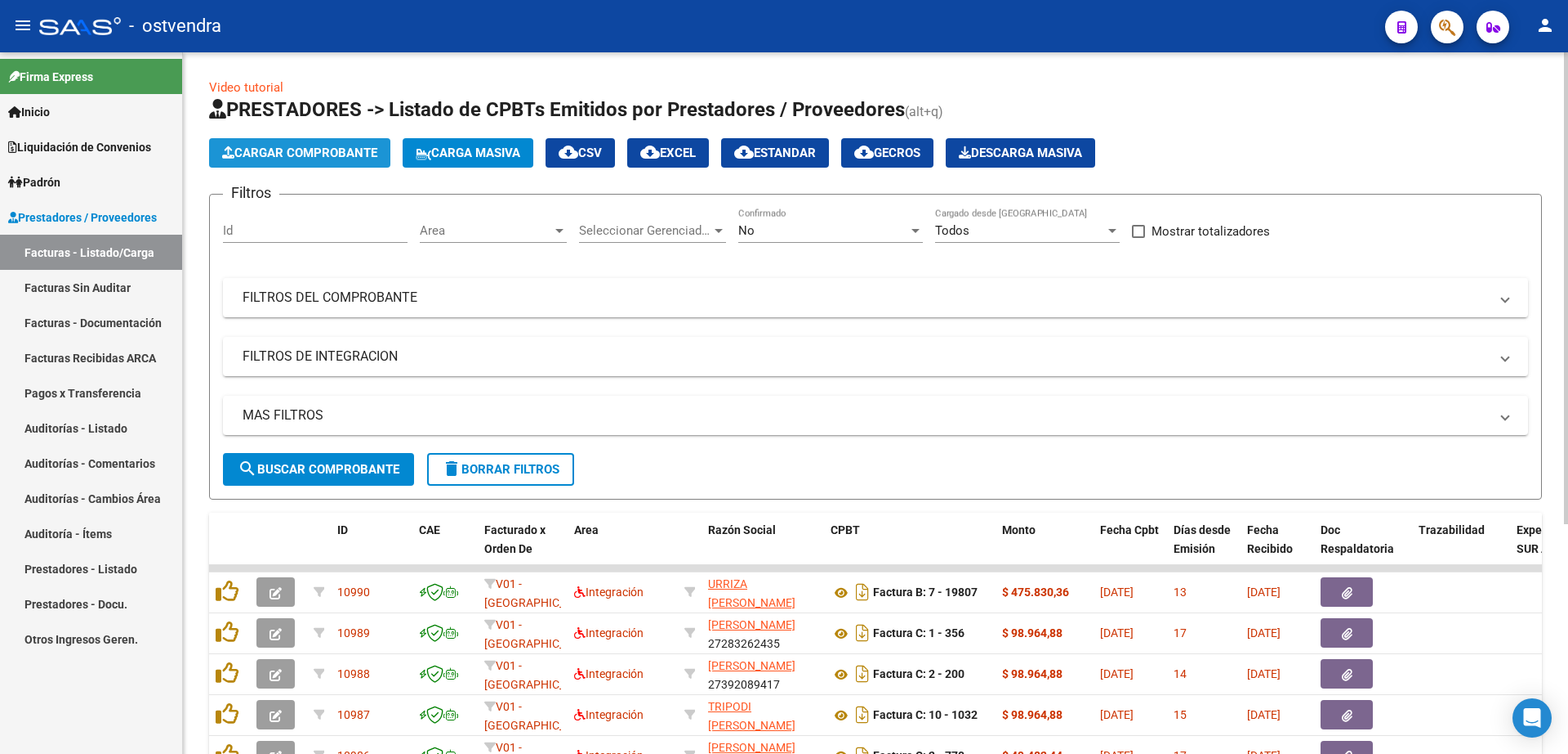
click at [348, 150] on span "Cargar Comprobante" at bounding box center [300, 153] width 155 height 15
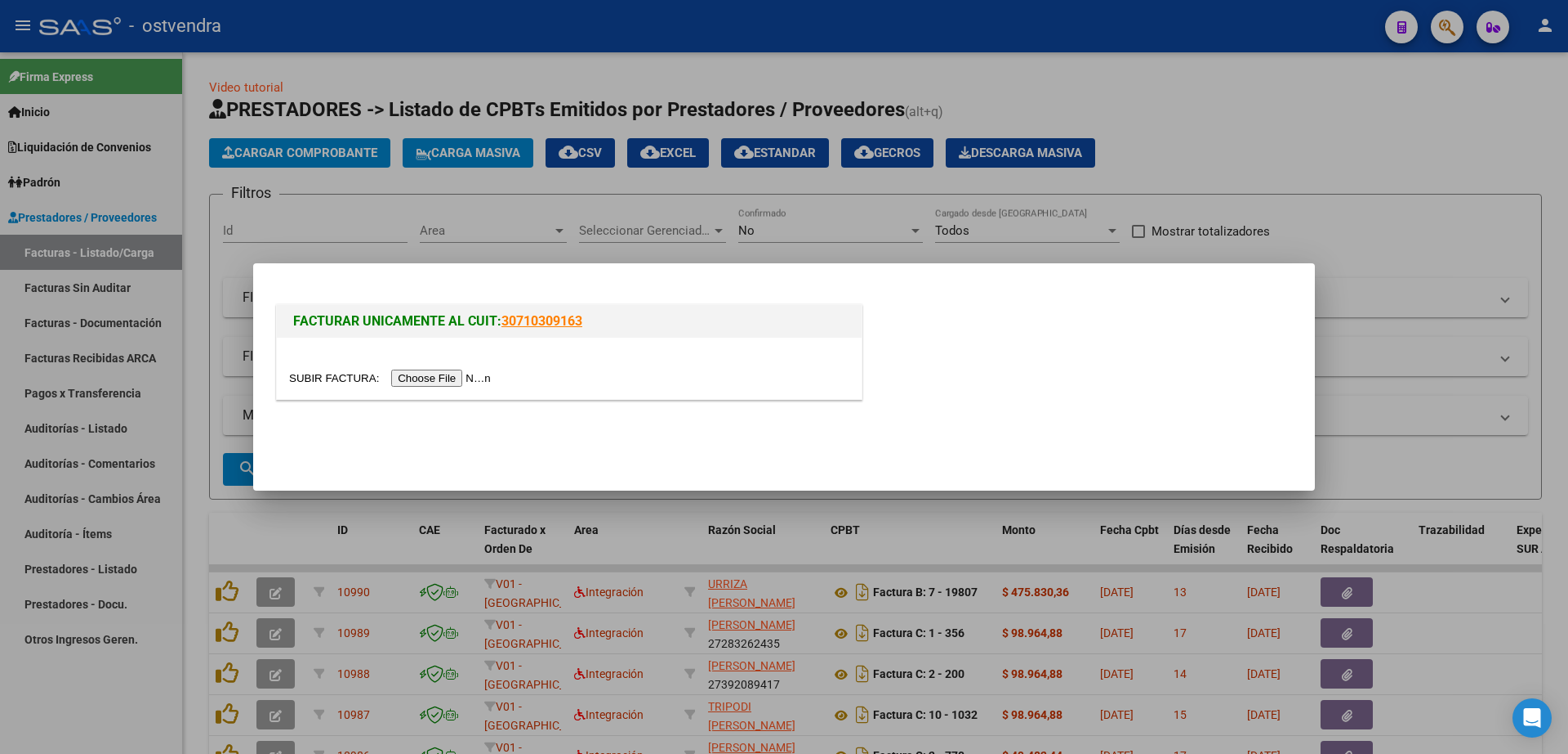
click at [449, 375] on input "file" at bounding box center [392, 377] width 207 height 17
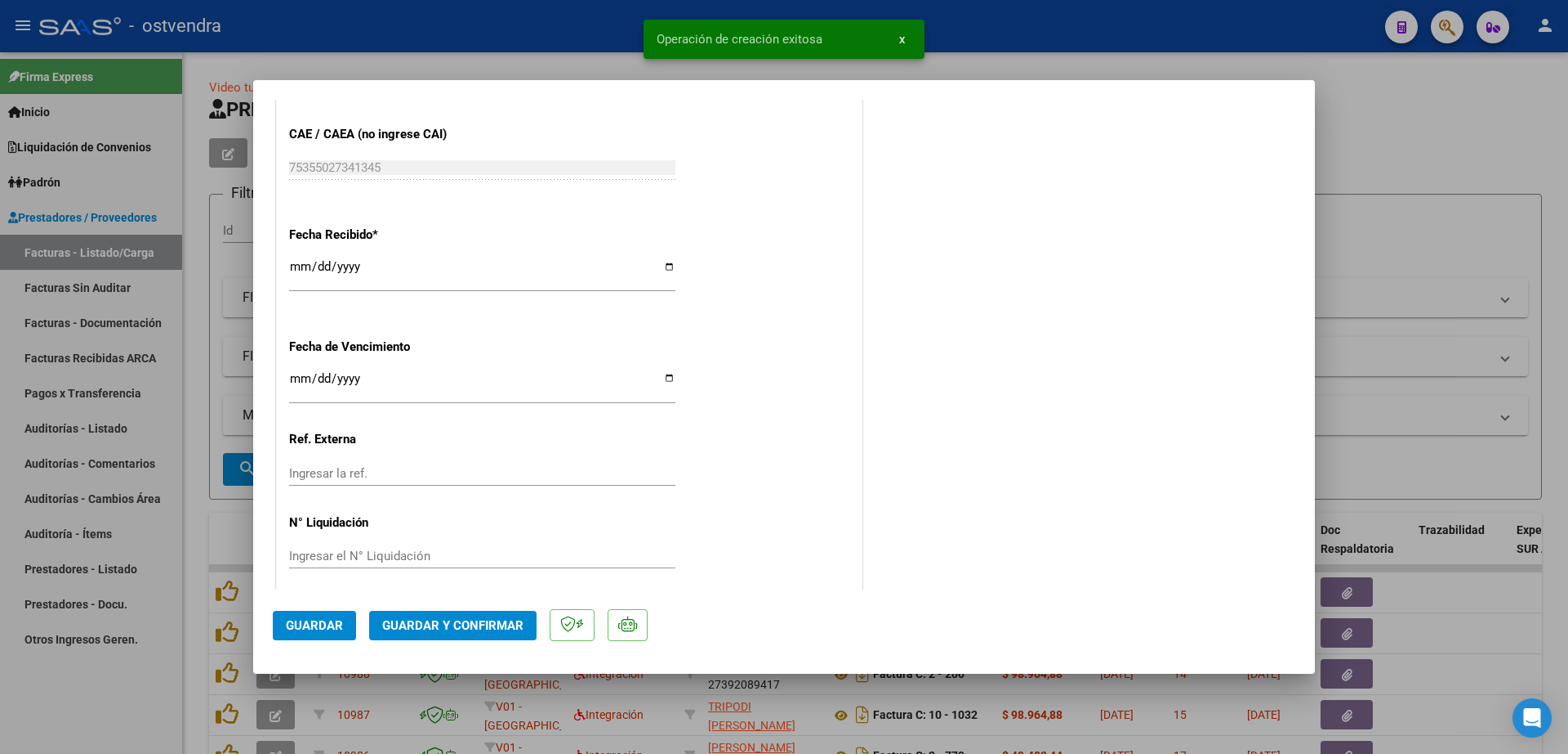
scroll to position [992, 0]
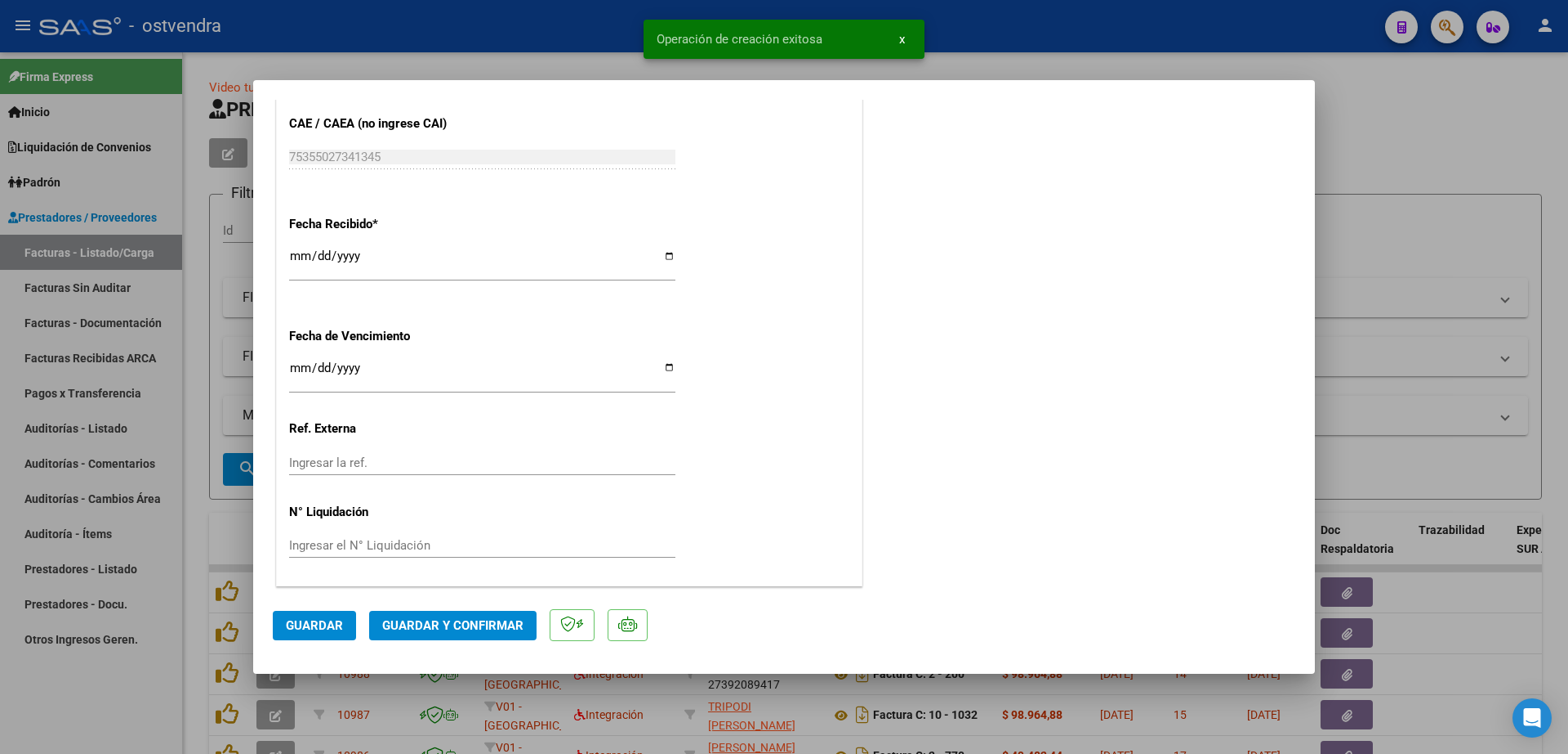
click at [290, 368] on input "Ingresar la fecha" at bounding box center [482, 374] width 386 height 26
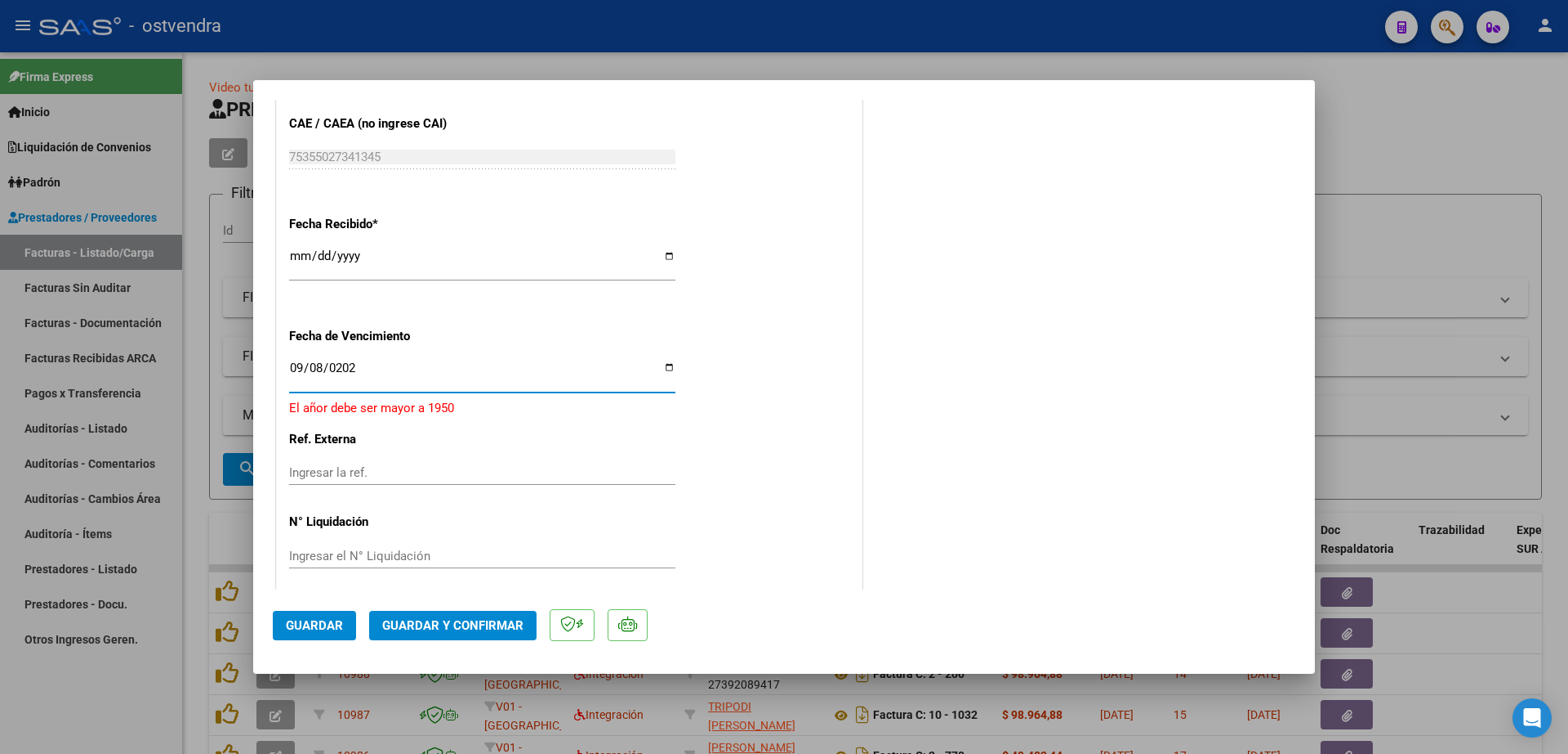
type input "[DATE]"
click at [435, 541] on input "Ingresar el N° Liquidación" at bounding box center [482, 546] width 386 height 15
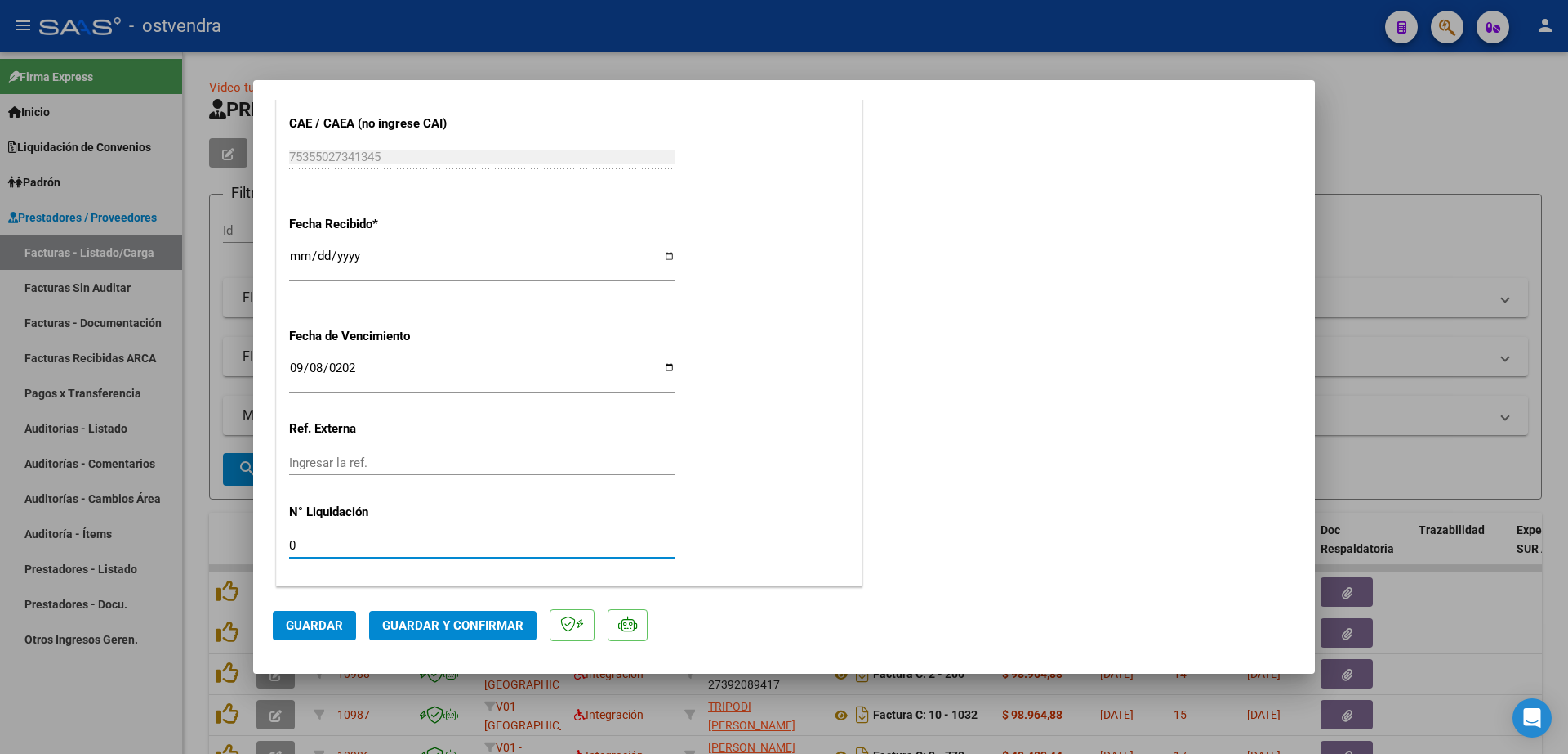
type input "08"
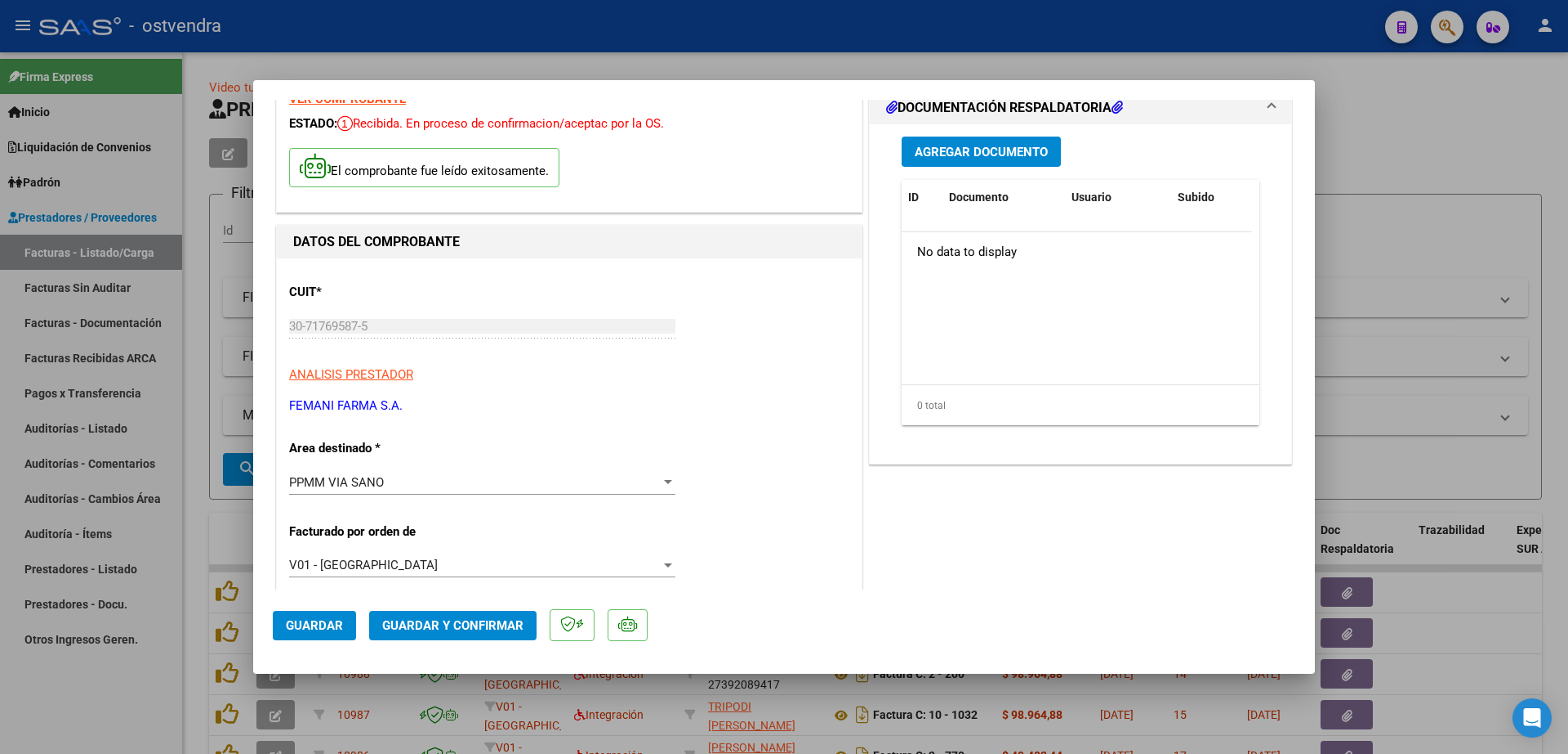
scroll to position [0, 0]
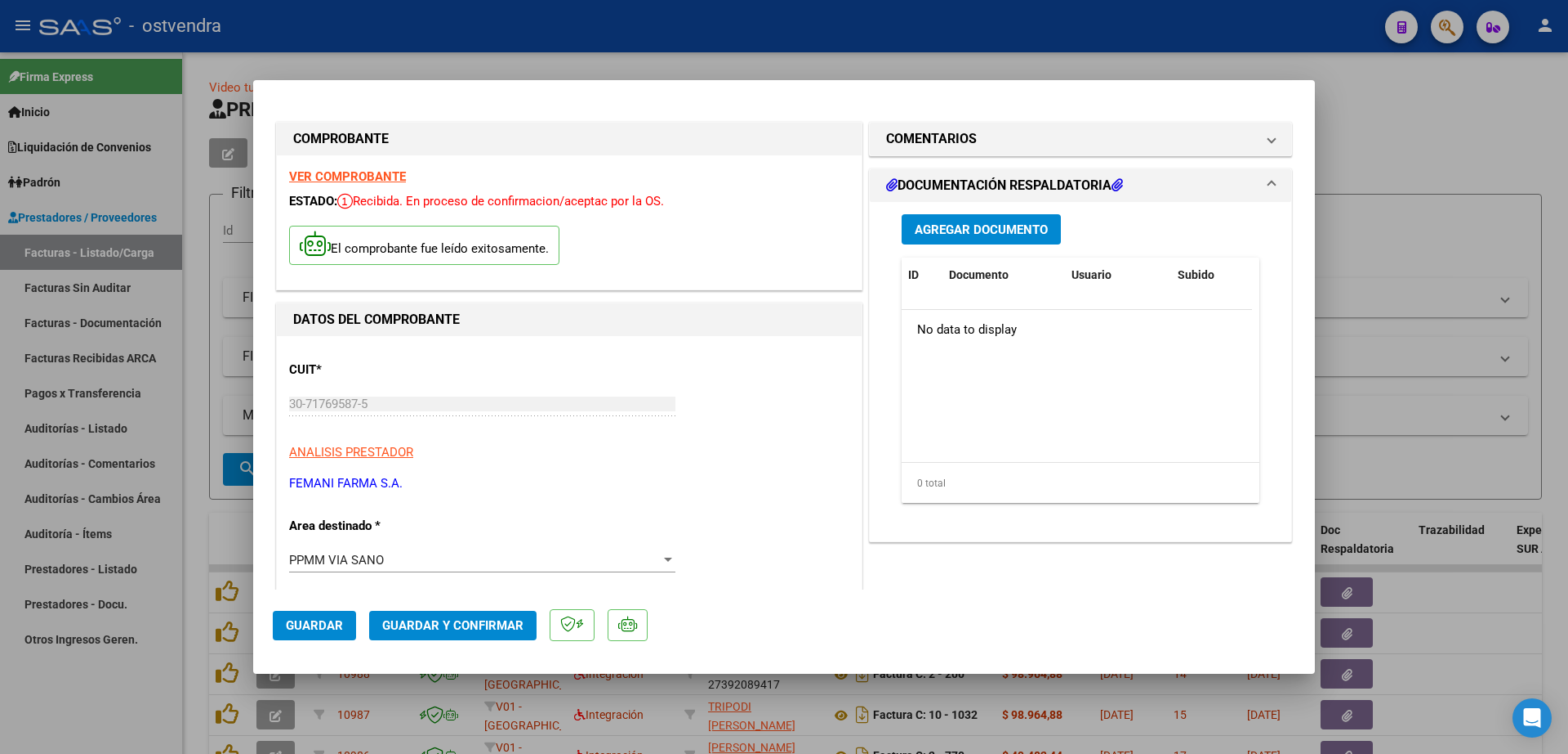
click at [328, 616] on button "Guardar" at bounding box center [314, 625] width 83 height 30
click at [324, 619] on span "Guardar" at bounding box center [314, 625] width 57 height 15
click at [968, 220] on button "Agregar Documento" at bounding box center [981, 229] width 159 height 30
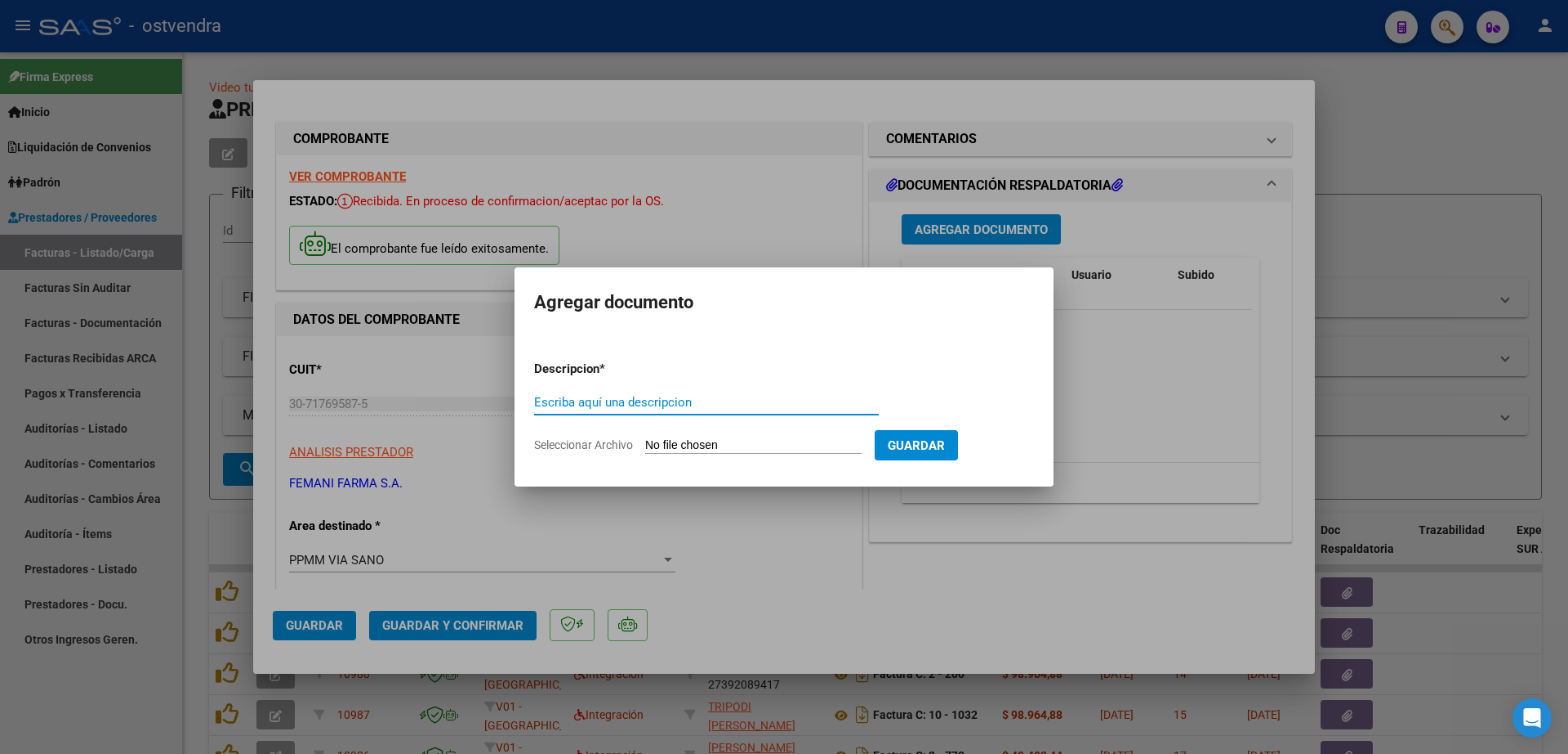
paste input "documentacion"
type input "documentacion"
click at [744, 438] on input "Seleccionar Archivo" at bounding box center [754, 446] width 217 height 16
type input "C:\fakepath\FEMANI FARMA 6034.zip"
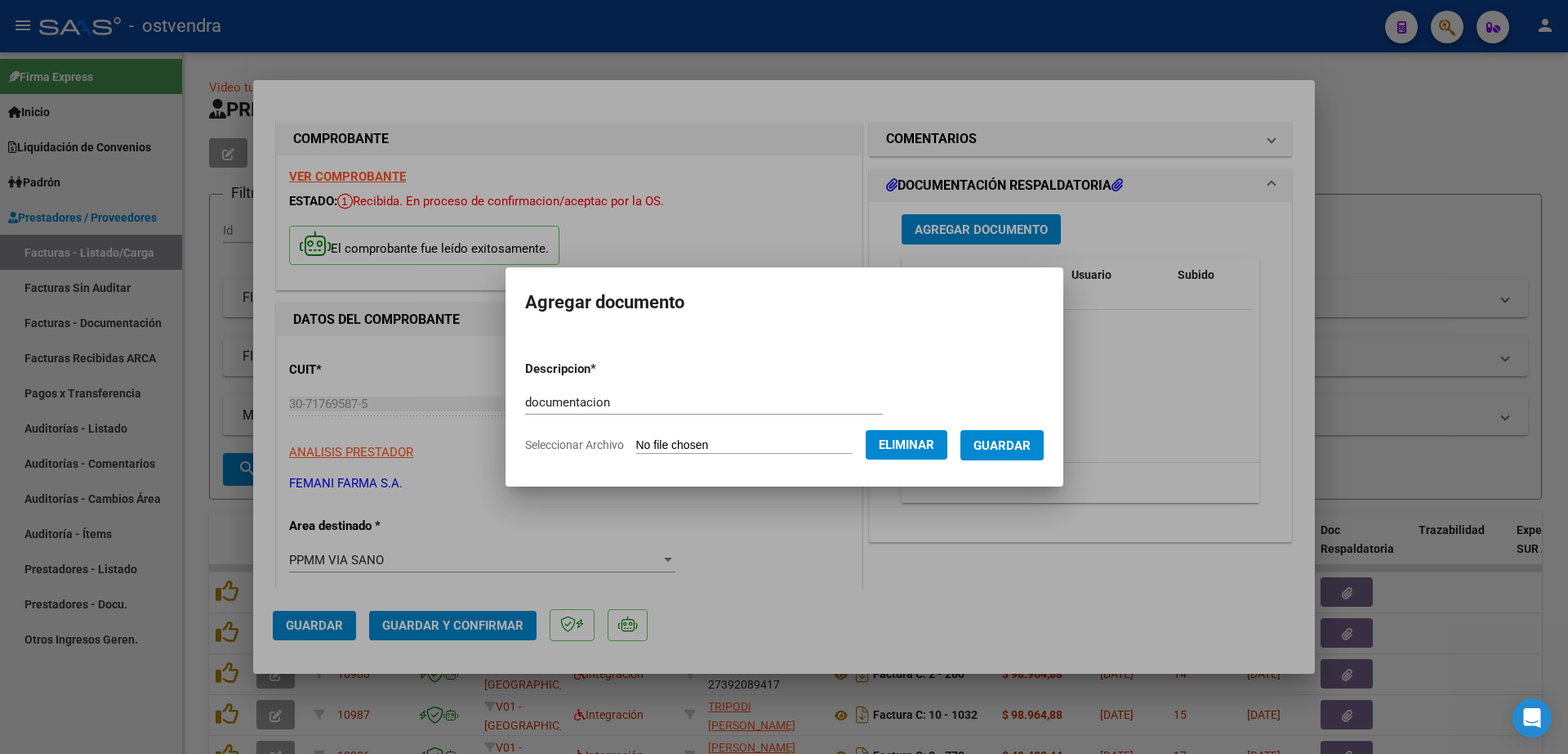
click at [1031, 447] on span "Guardar" at bounding box center [1001, 446] width 57 height 15
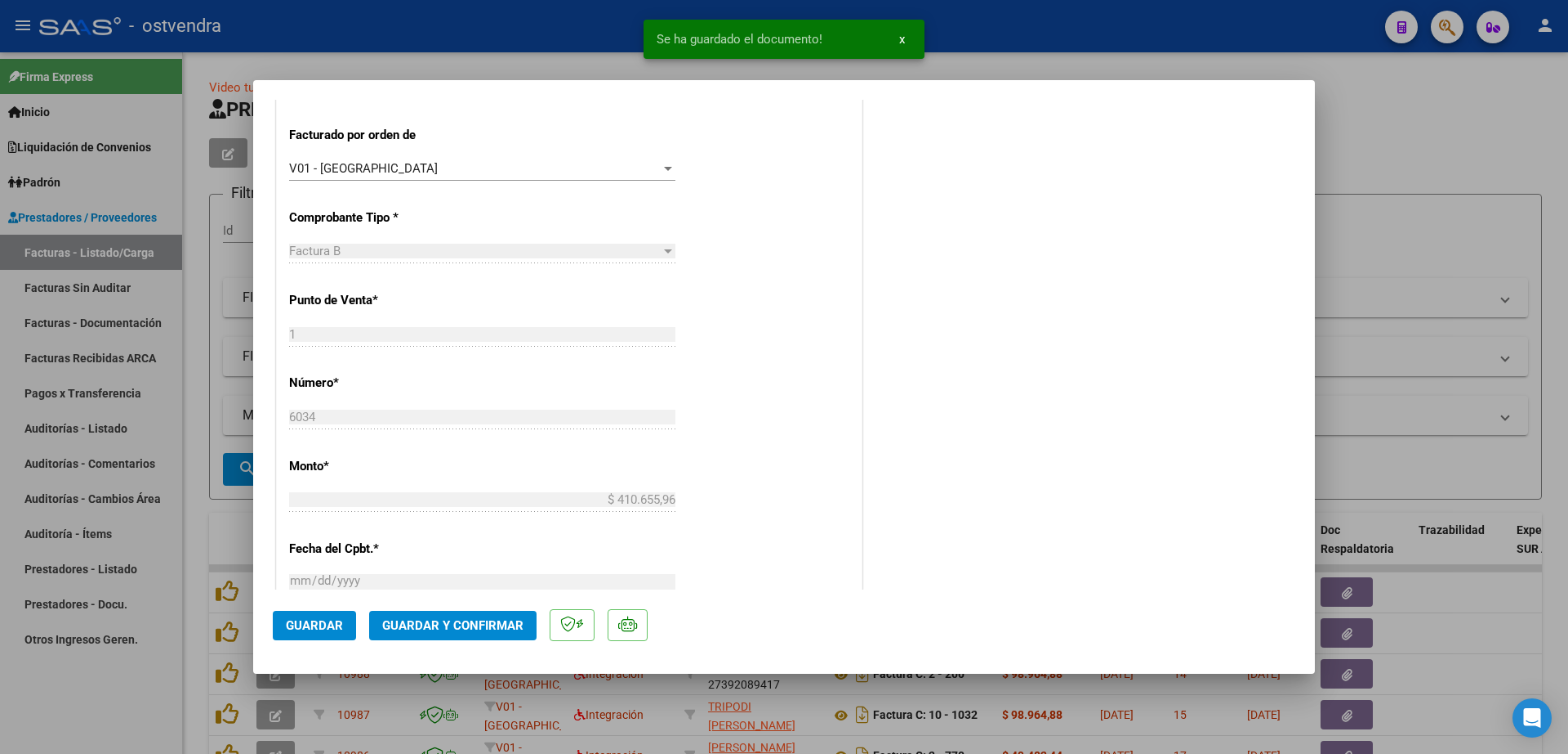
scroll to position [511, 0]
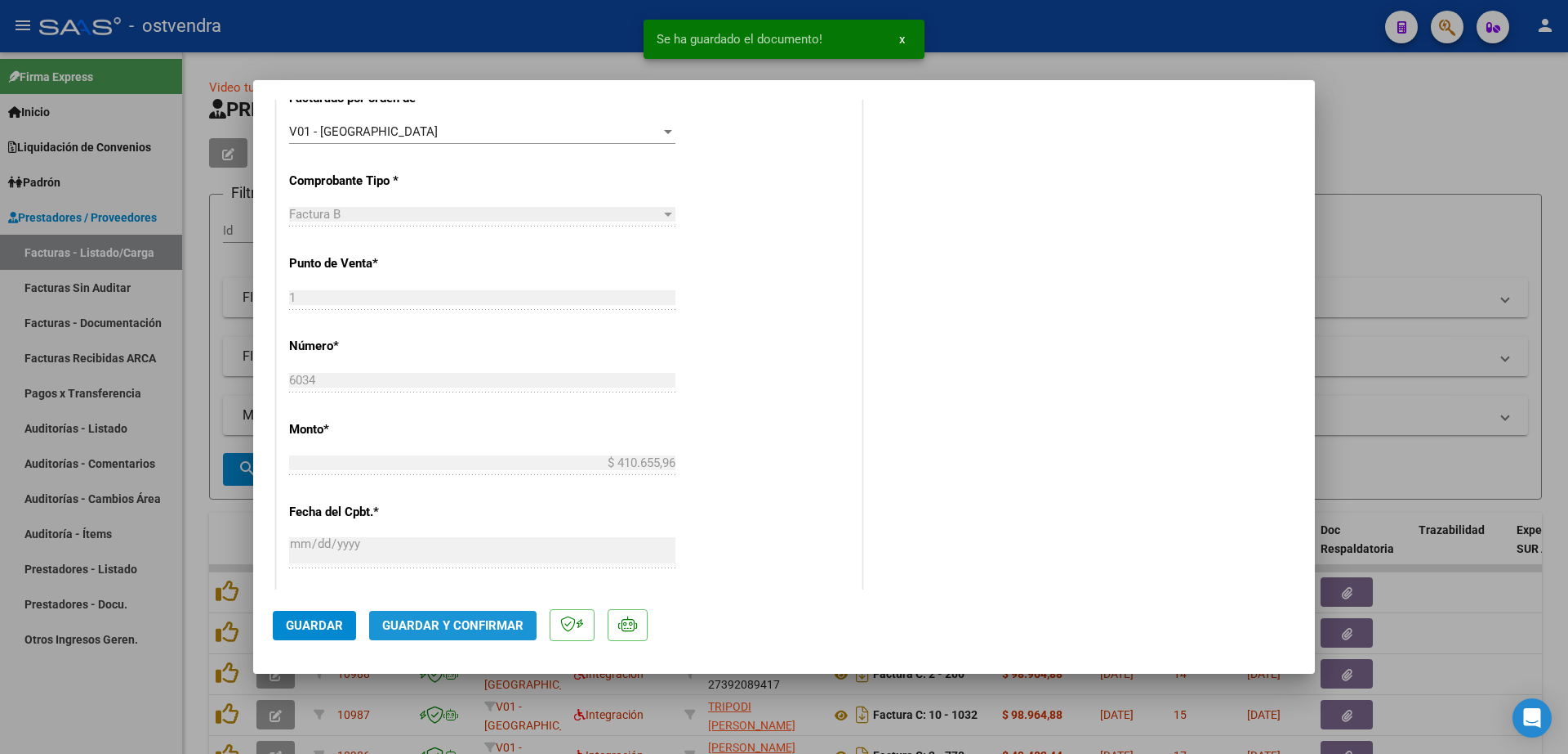
click at [475, 630] on span "Guardar y Confirmar" at bounding box center [453, 625] width 142 height 15
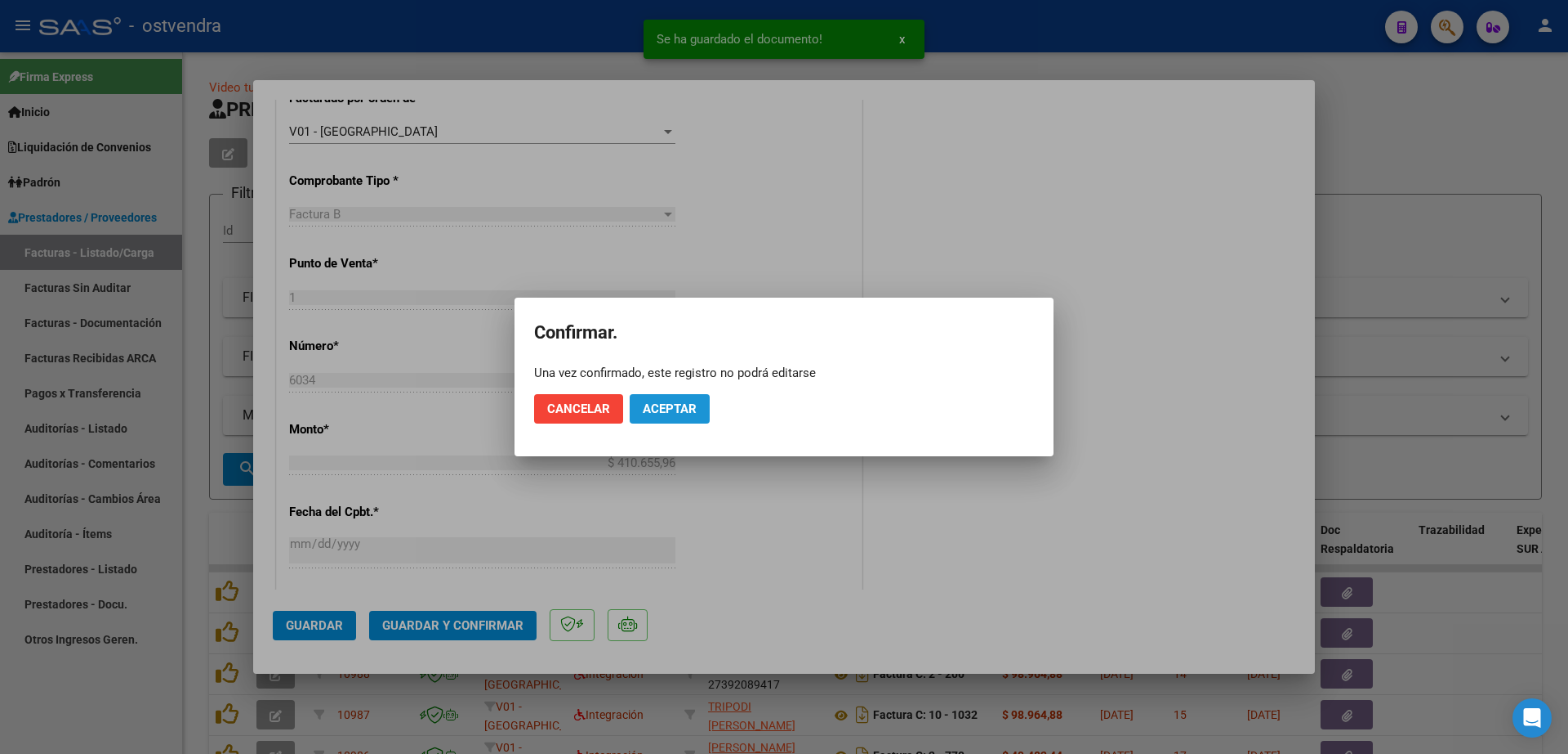
click at [660, 422] on button "Aceptar" at bounding box center [670, 409] width 80 height 30
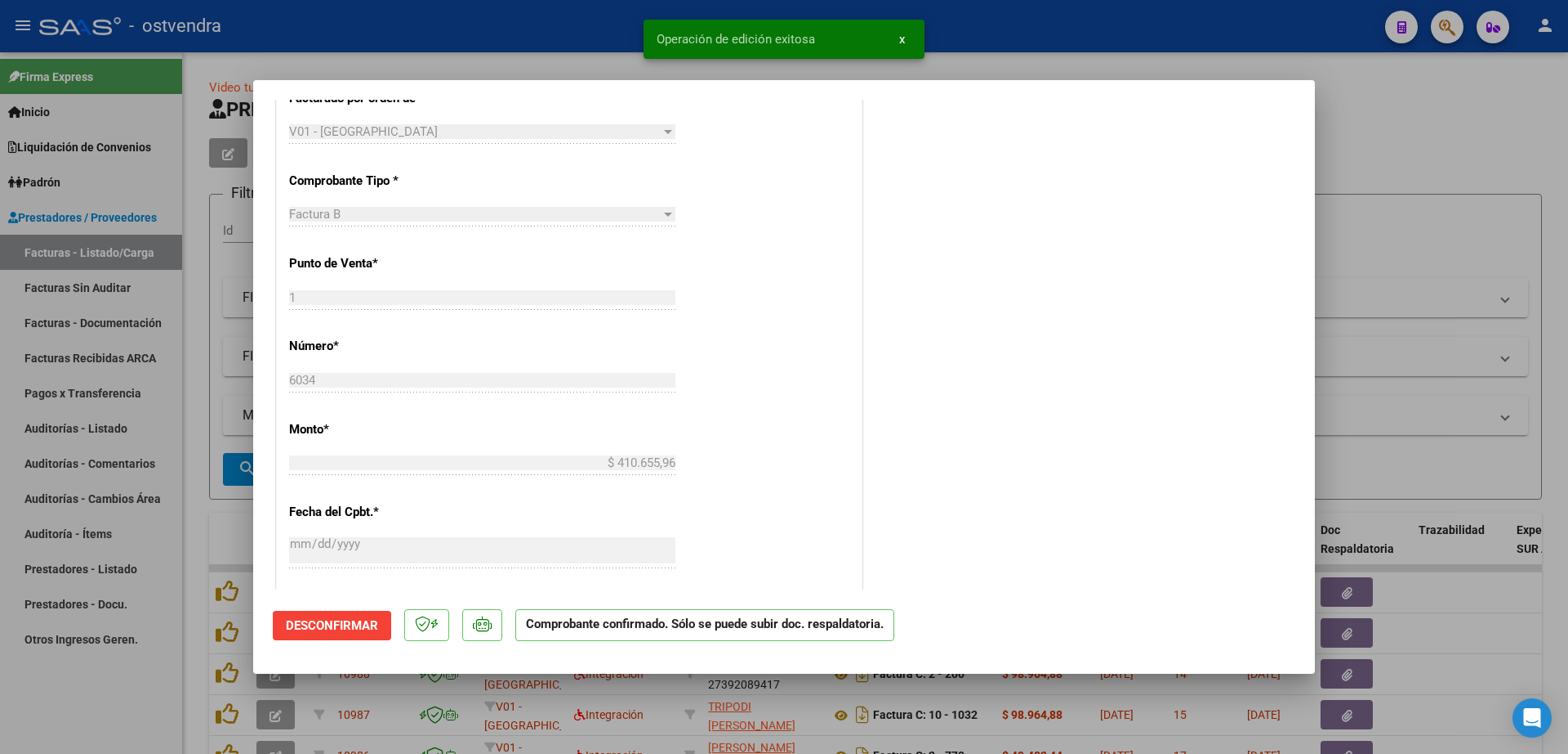
click at [192, 513] on div at bounding box center [784, 377] width 1568 height 754
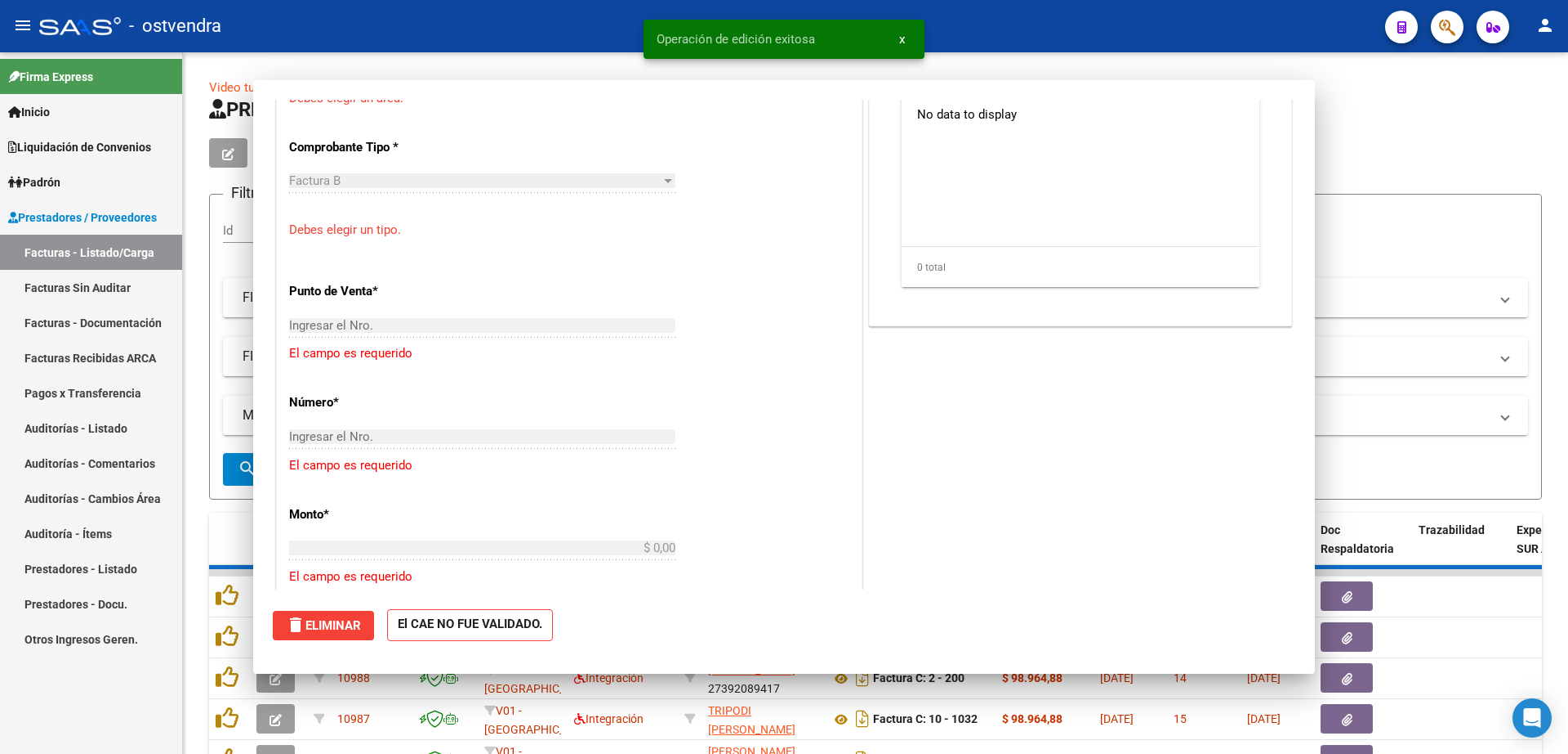
scroll to position [0, 0]
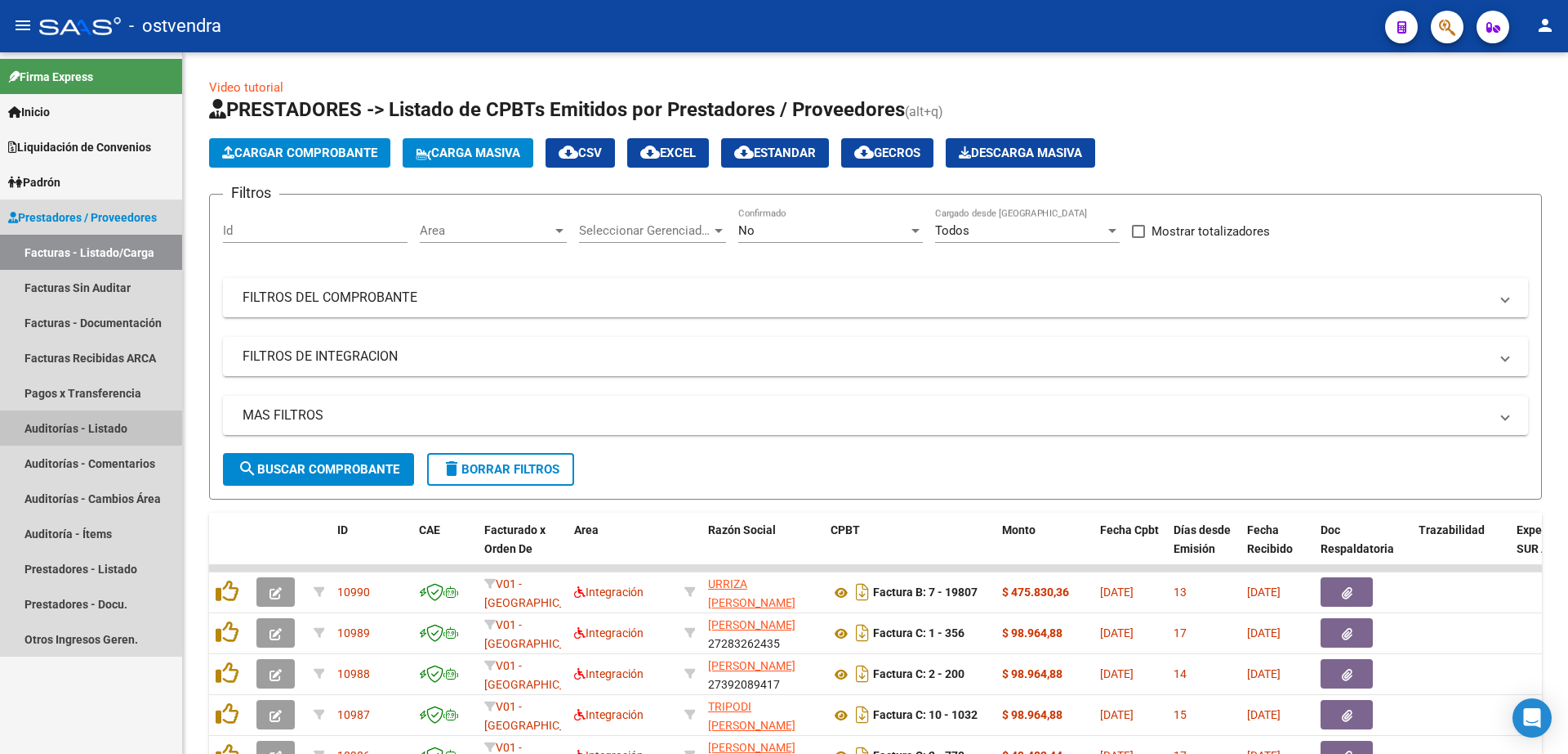
click at [78, 435] on link "Auditorías - Listado" at bounding box center [91, 428] width 182 height 35
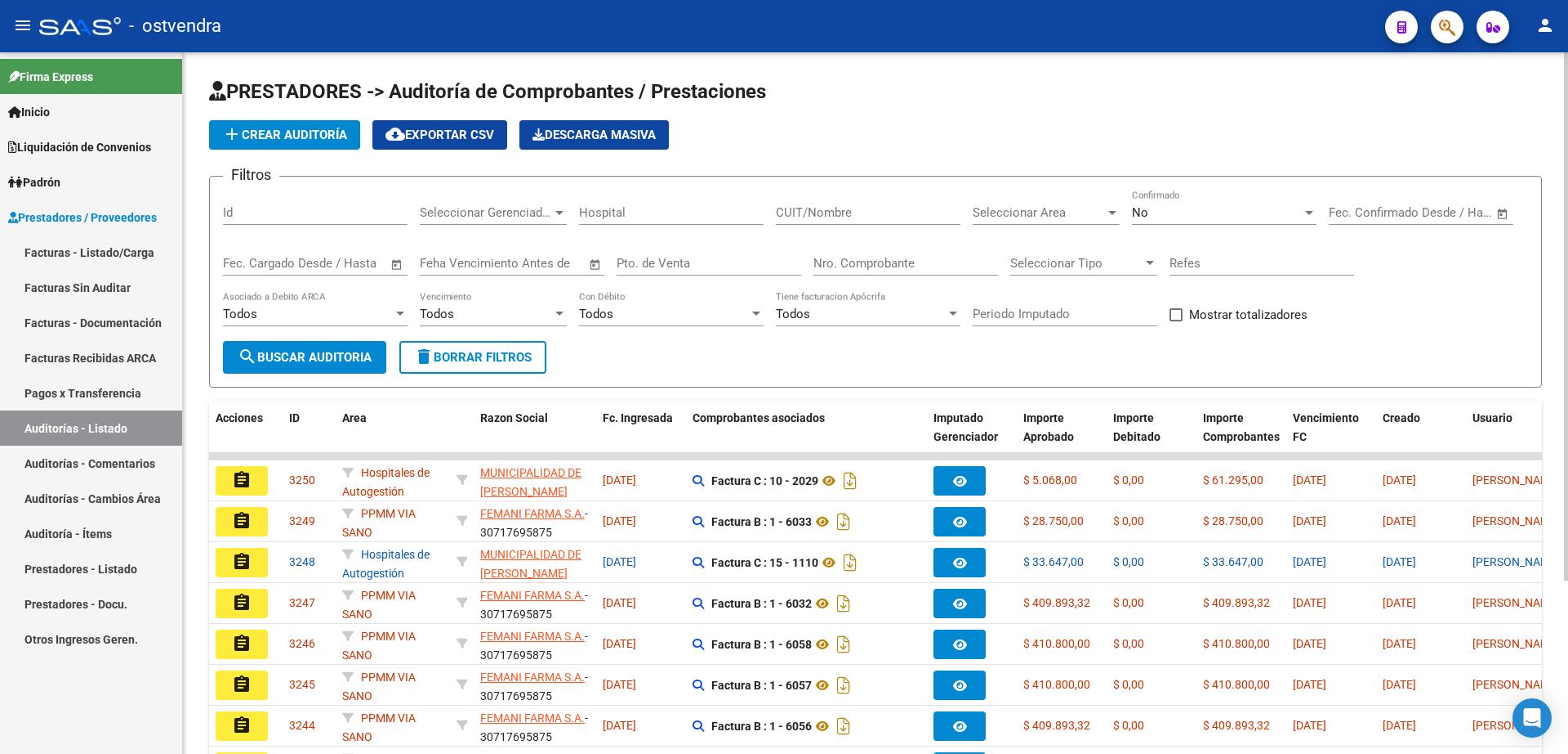
click at [301, 138] on span "add Crear Auditoría" at bounding box center [285, 135] width 125 height 15
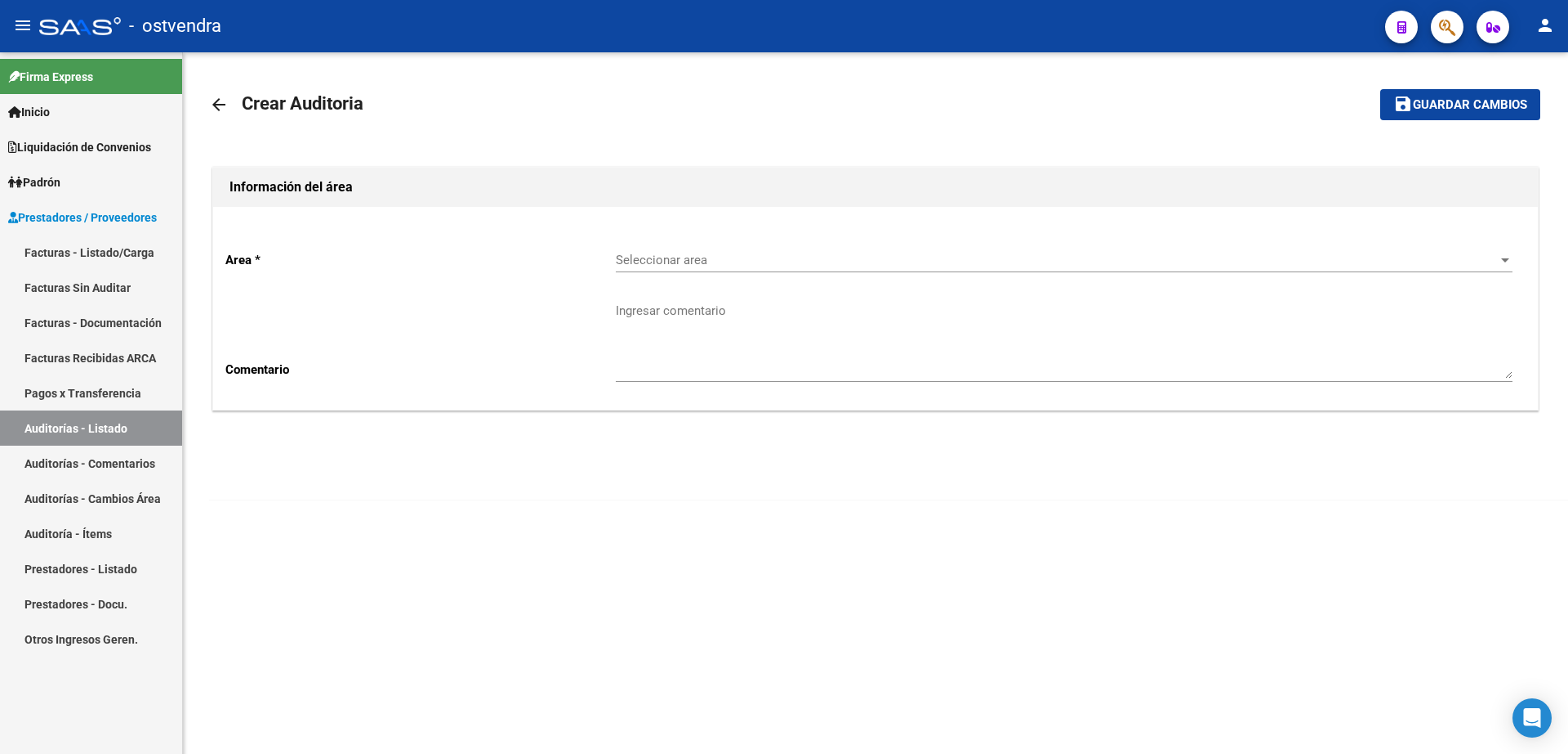
click at [711, 259] on span "Seleccionar area" at bounding box center [1057, 260] width 882 height 15
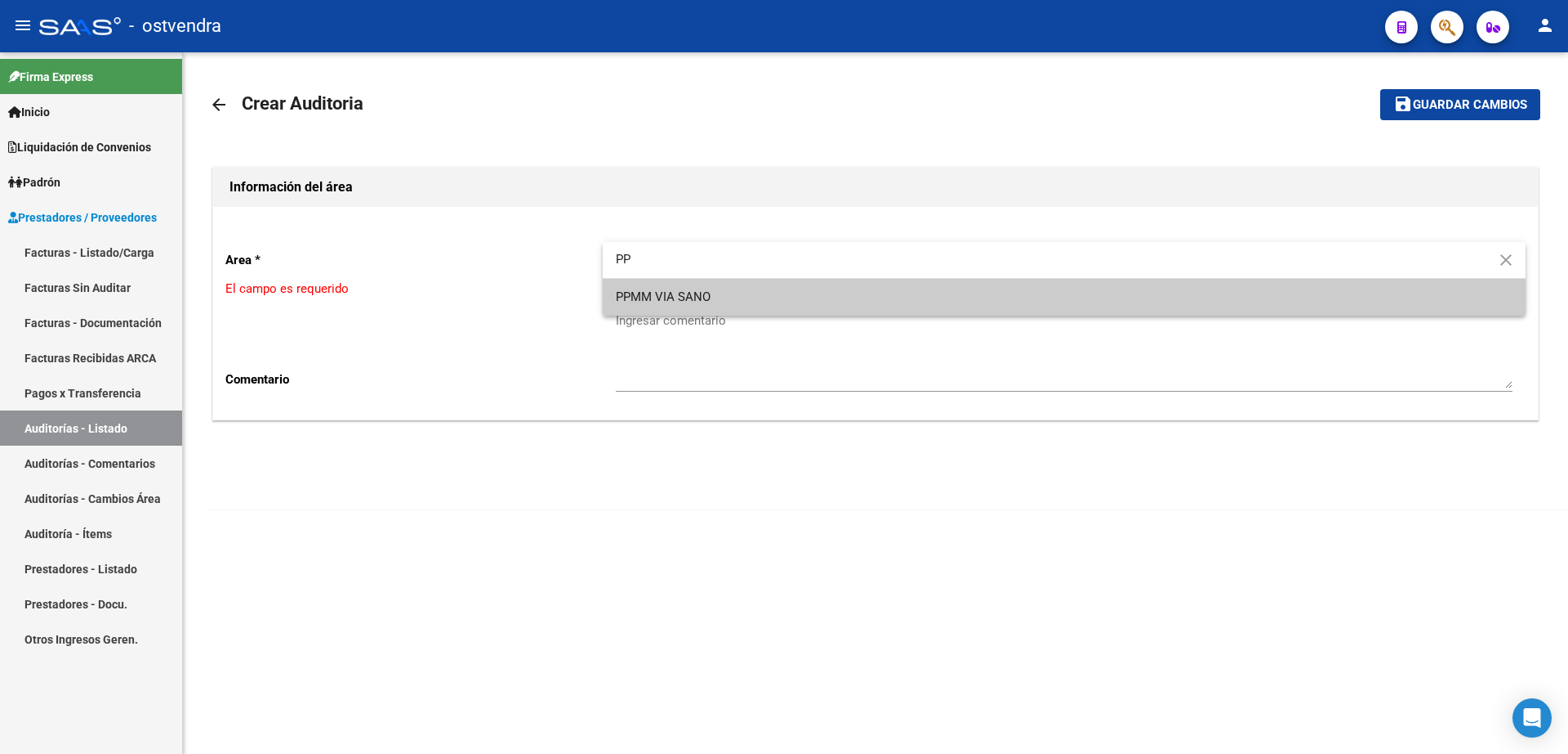
type input "PP"
drag, startPoint x: 705, startPoint y: 322, endPoint x: 726, endPoint y: 290, distance: 38.3
click at [705, 319] on div at bounding box center [784, 377] width 1568 height 754
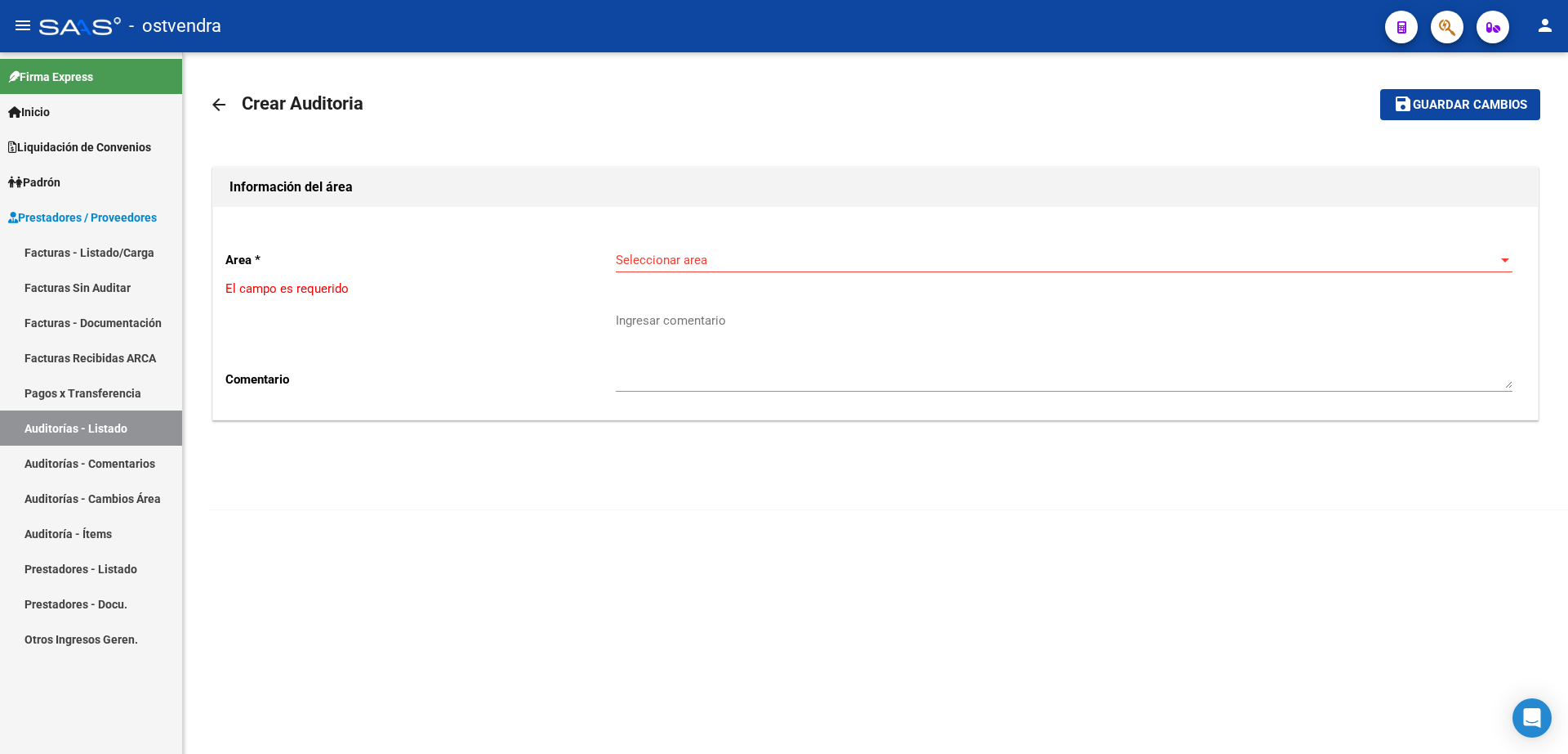
click at [729, 286] on div "Seleccionar area Seleccionar area" at bounding box center [1064, 262] width 897 height 50
click at [725, 269] on div "Seleccionar area Seleccionar area" at bounding box center [1064, 255] width 897 height 35
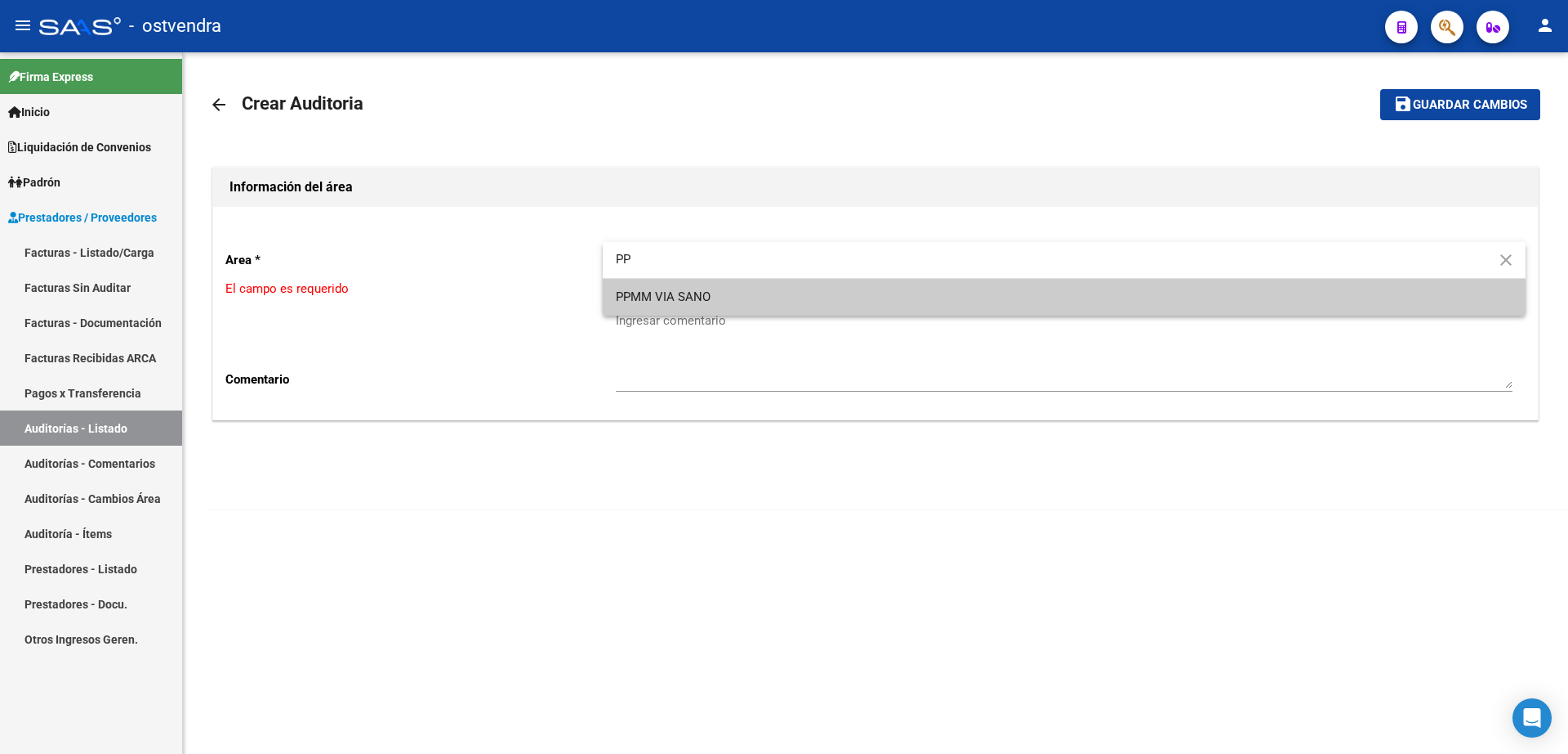
type input "PP"
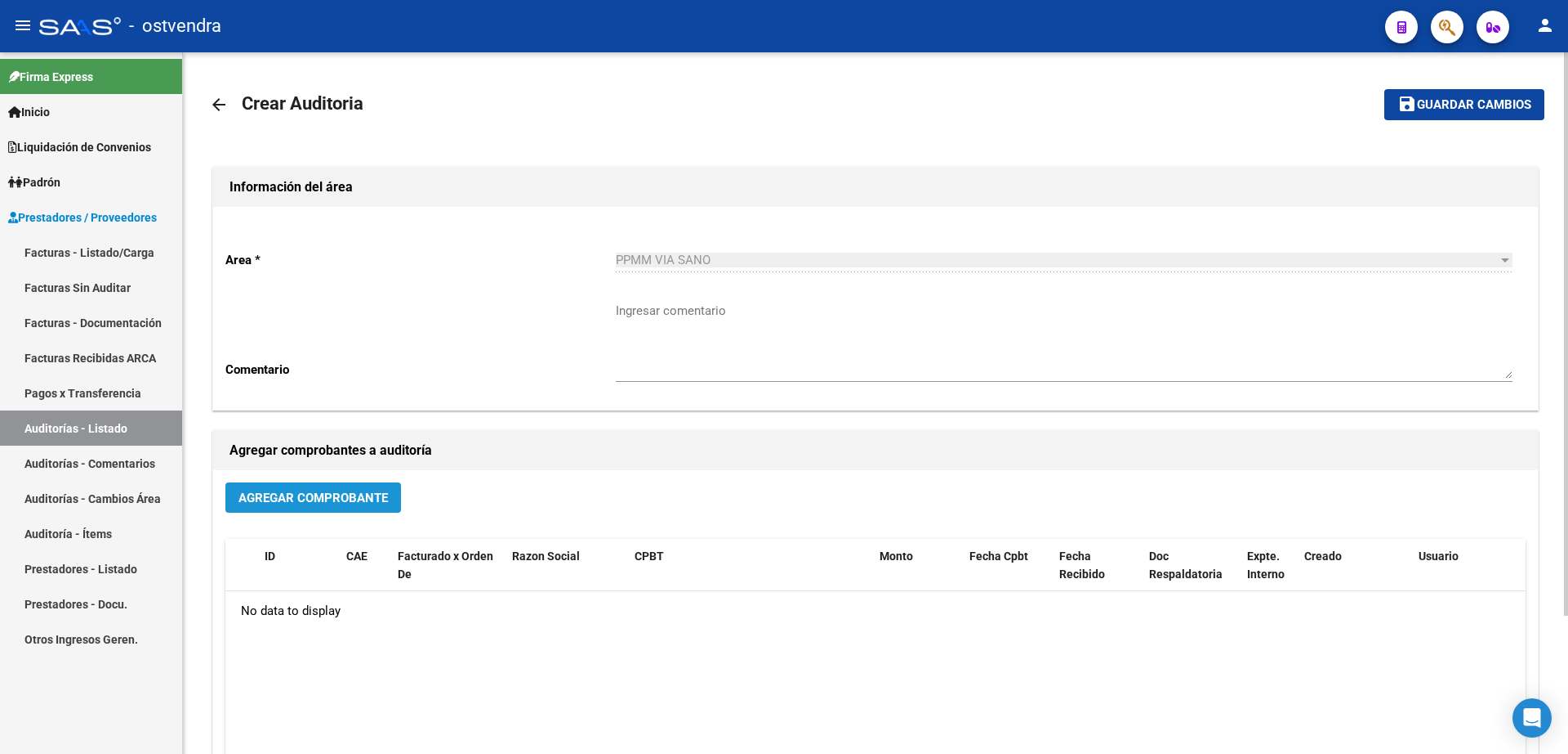
click at [273, 498] on span "Agregar Comprobante" at bounding box center [314, 498] width 150 height 15
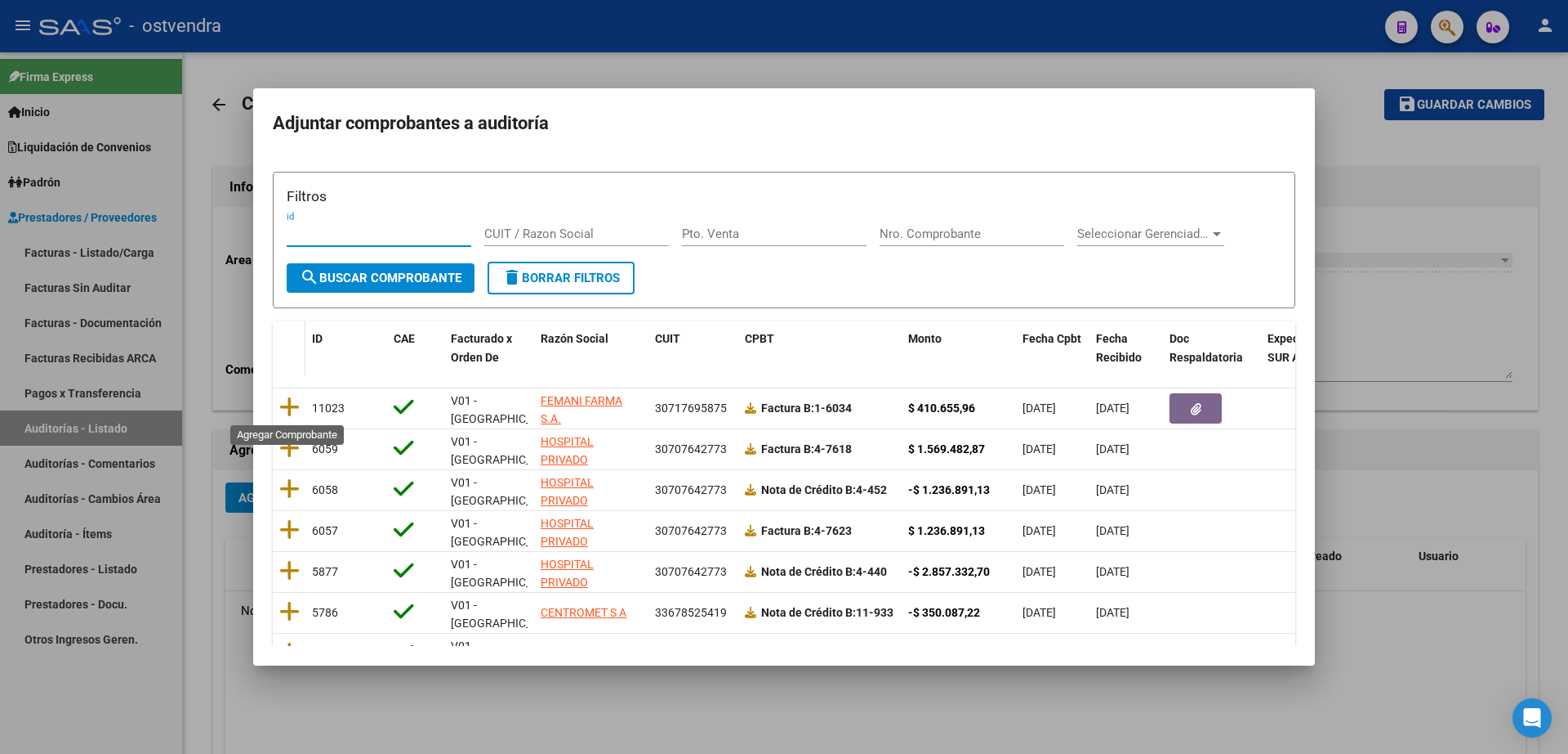
click at [287, 411] on icon at bounding box center [289, 407] width 21 height 23
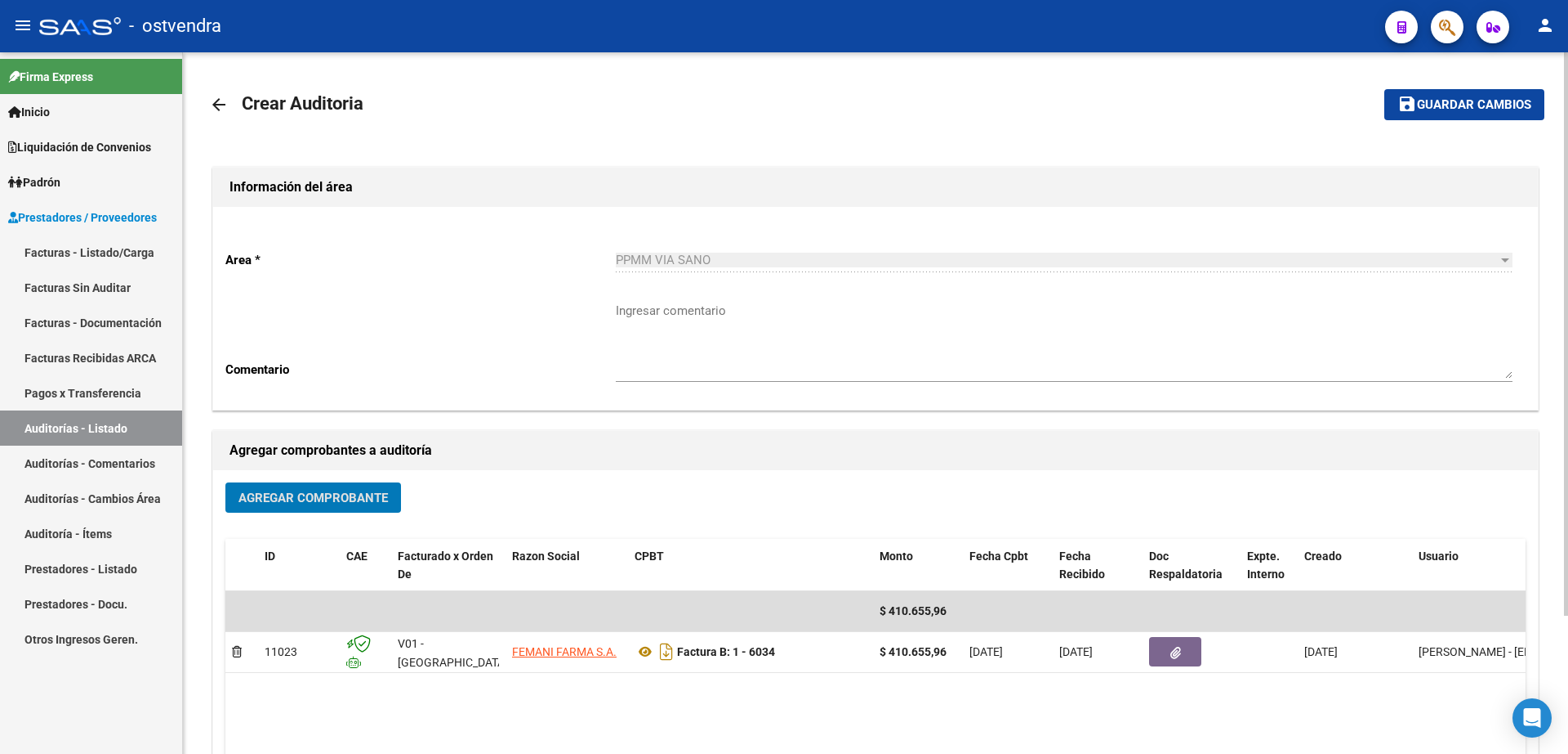
click at [1466, 94] on button "save Guardar cambios" at bounding box center [1464, 104] width 160 height 30
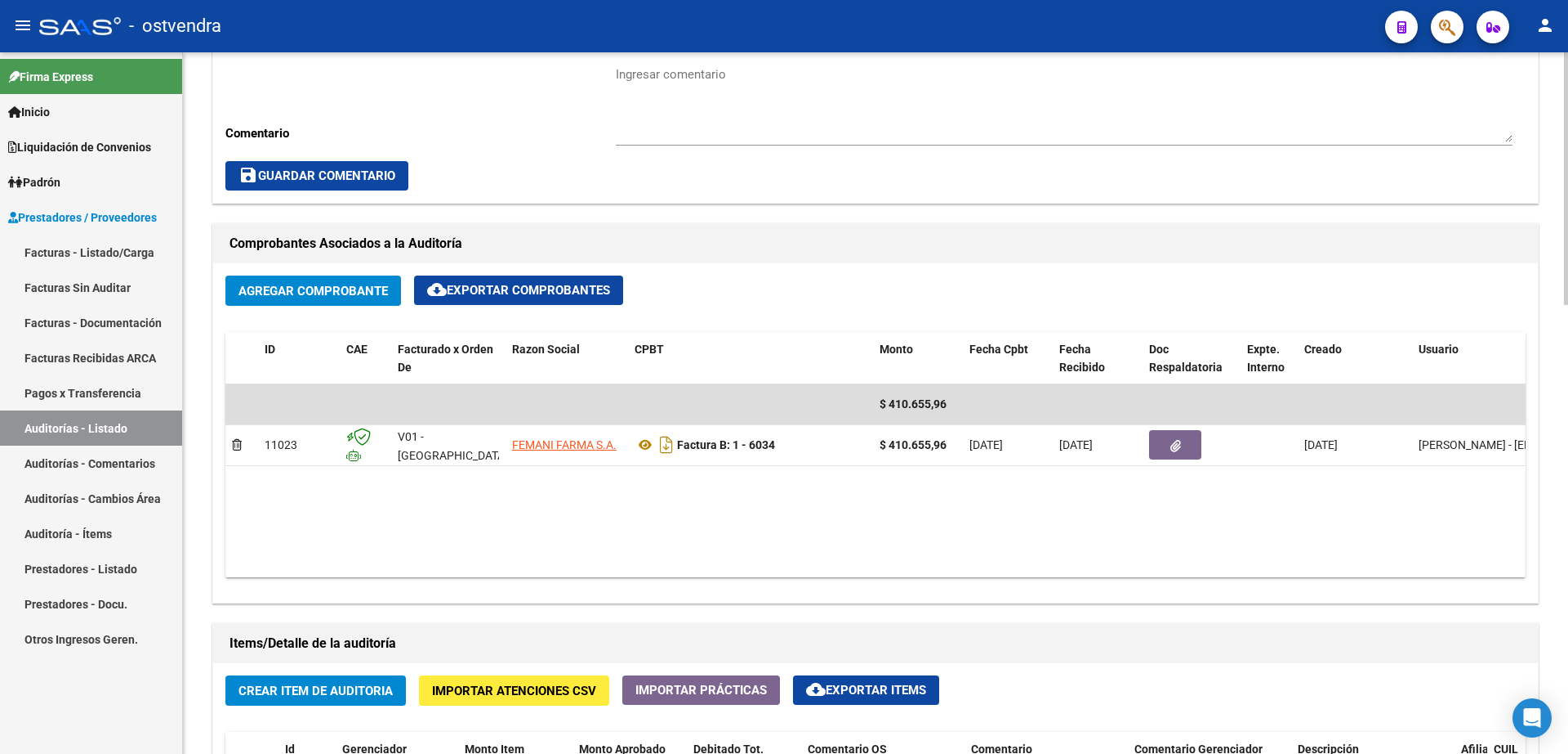
scroll to position [817, 0]
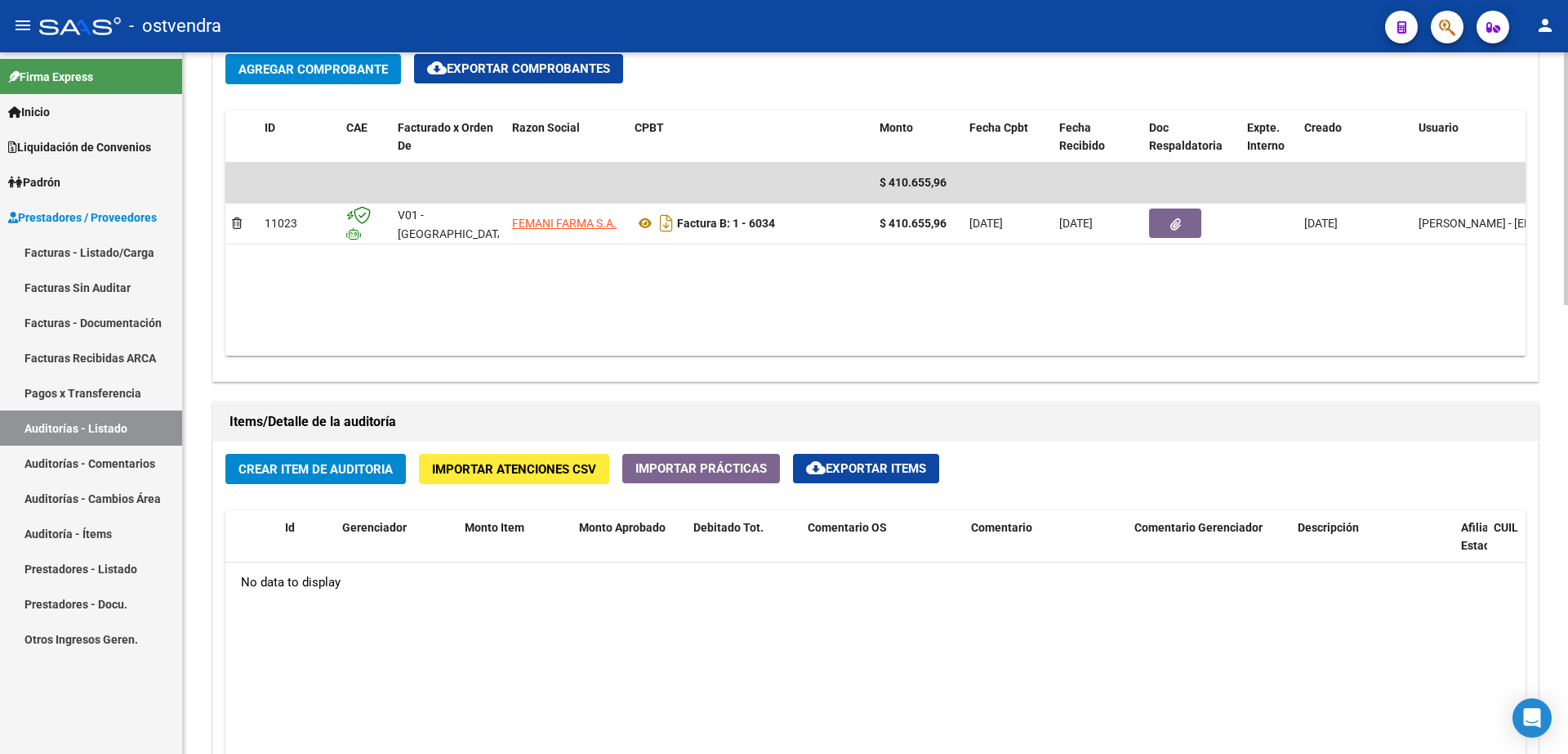
drag, startPoint x: 361, startPoint y: 485, endPoint x: 362, endPoint y: 469, distance: 16.0
click at [362, 476] on div "Crear Item de Auditoria Importar Atenciones CSV Importar Prácticas cloud_downlo…" at bounding box center [875, 752] width 1325 height 621
click at [362, 469] on span "Crear Item de Auditoria" at bounding box center [315, 469] width 154 height 15
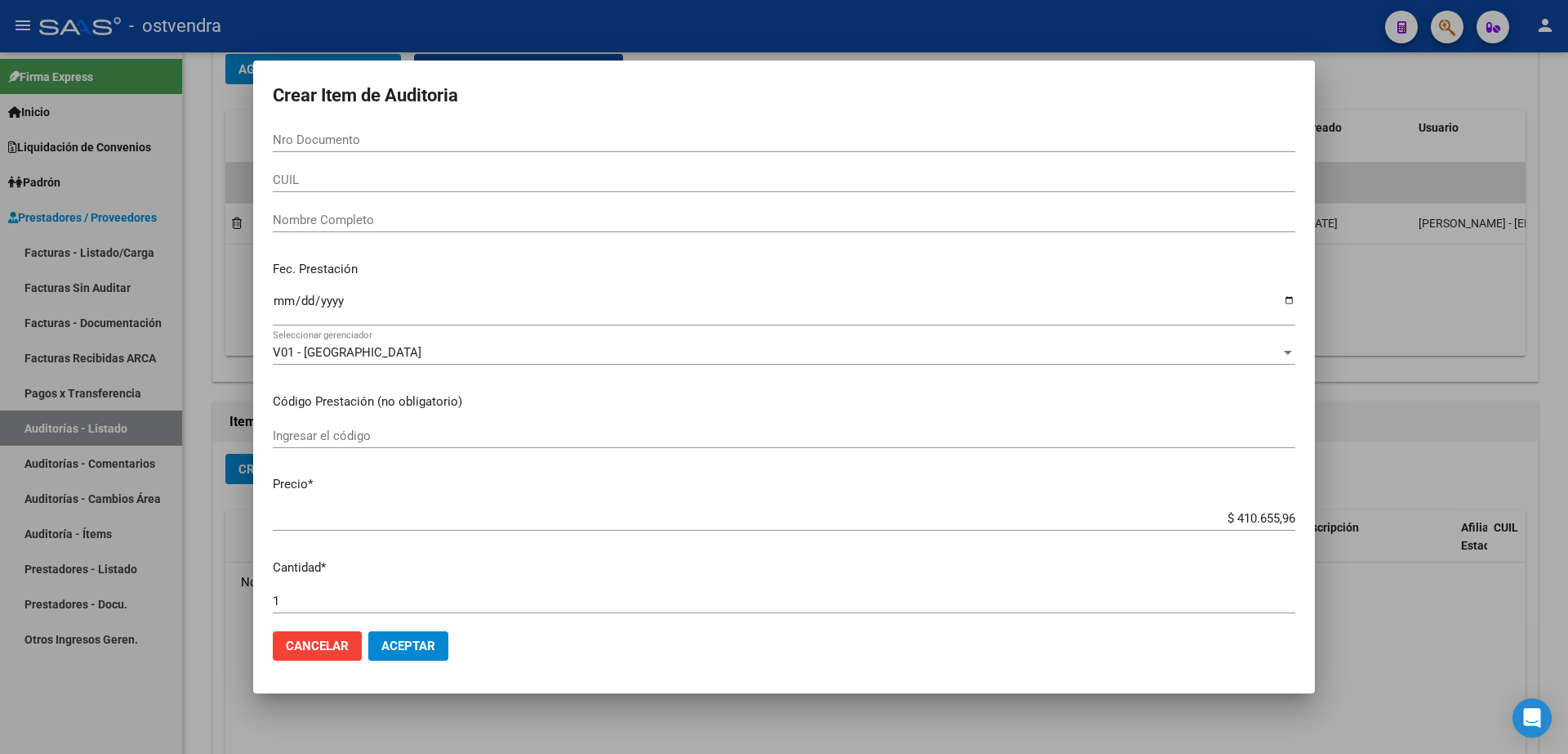
drag, startPoint x: 368, startPoint y: 143, endPoint x: 390, endPoint y: 151, distance: 23.4
click at [371, 143] on input "Nro Documento" at bounding box center [784, 140] width 1023 height 15
type input "38346141"
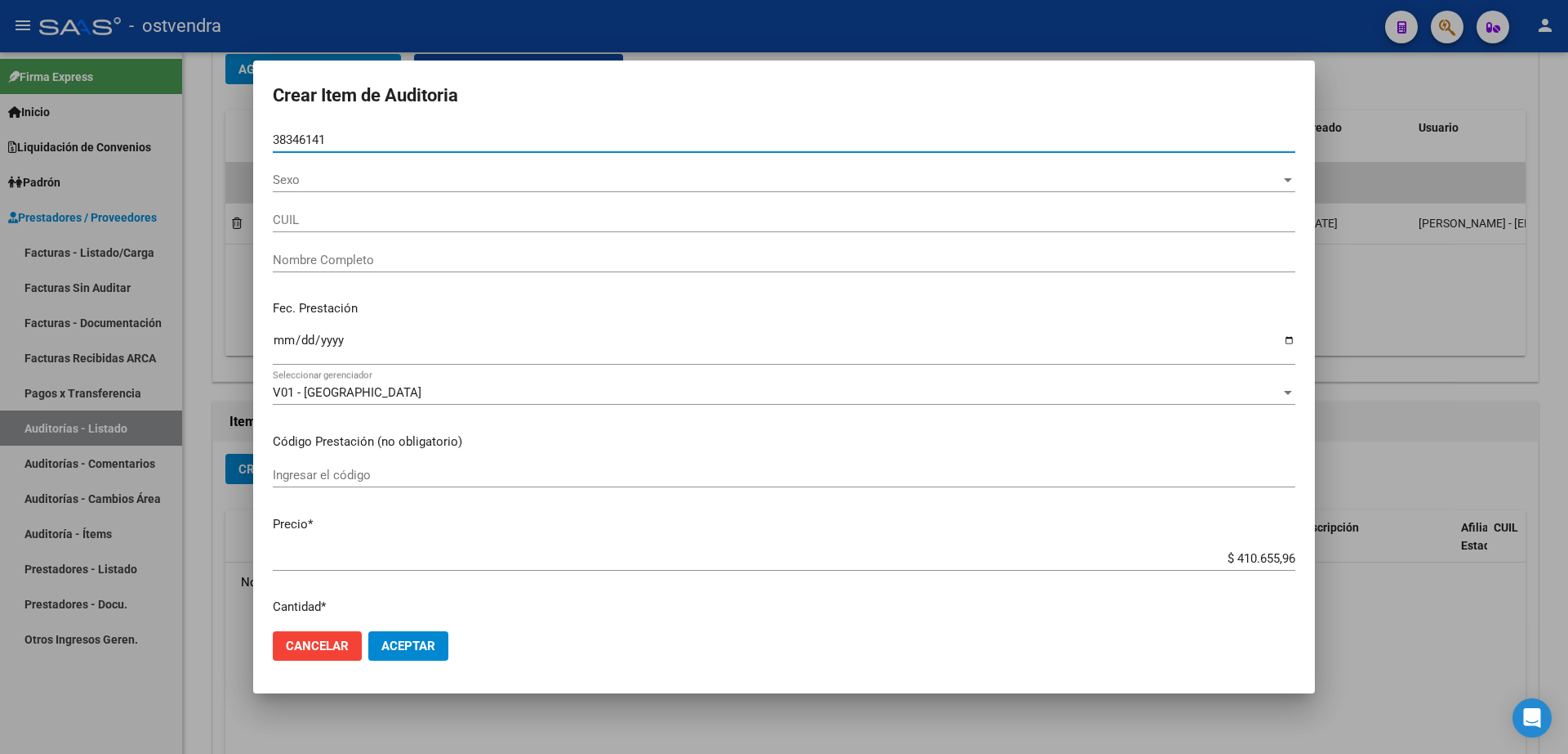
type input "20383461414"
type input "[PERSON_NAME]"
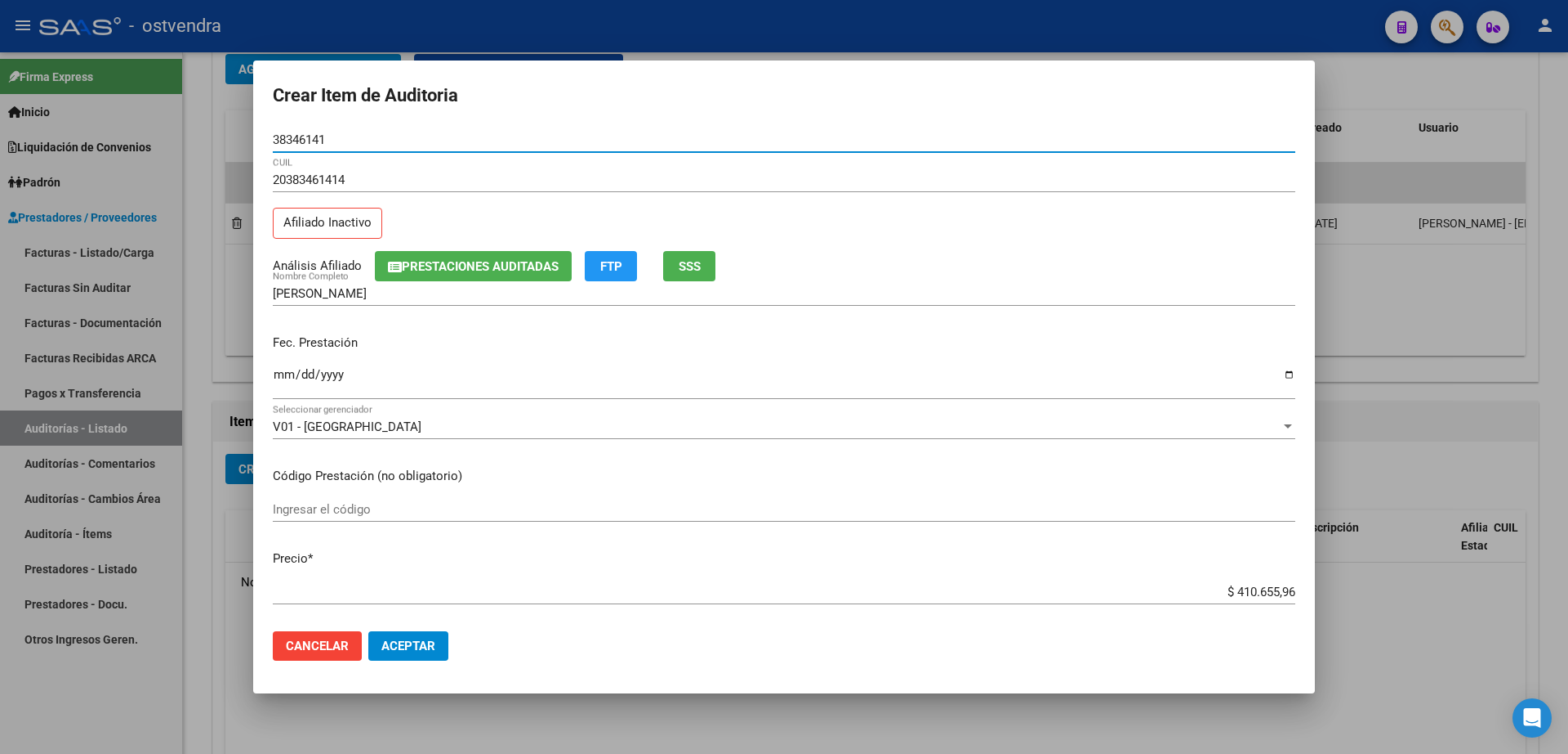
type input "38346141"
click at [428, 640] on span "Aceptar" at bounding box center [408, 646] width 54 height 15
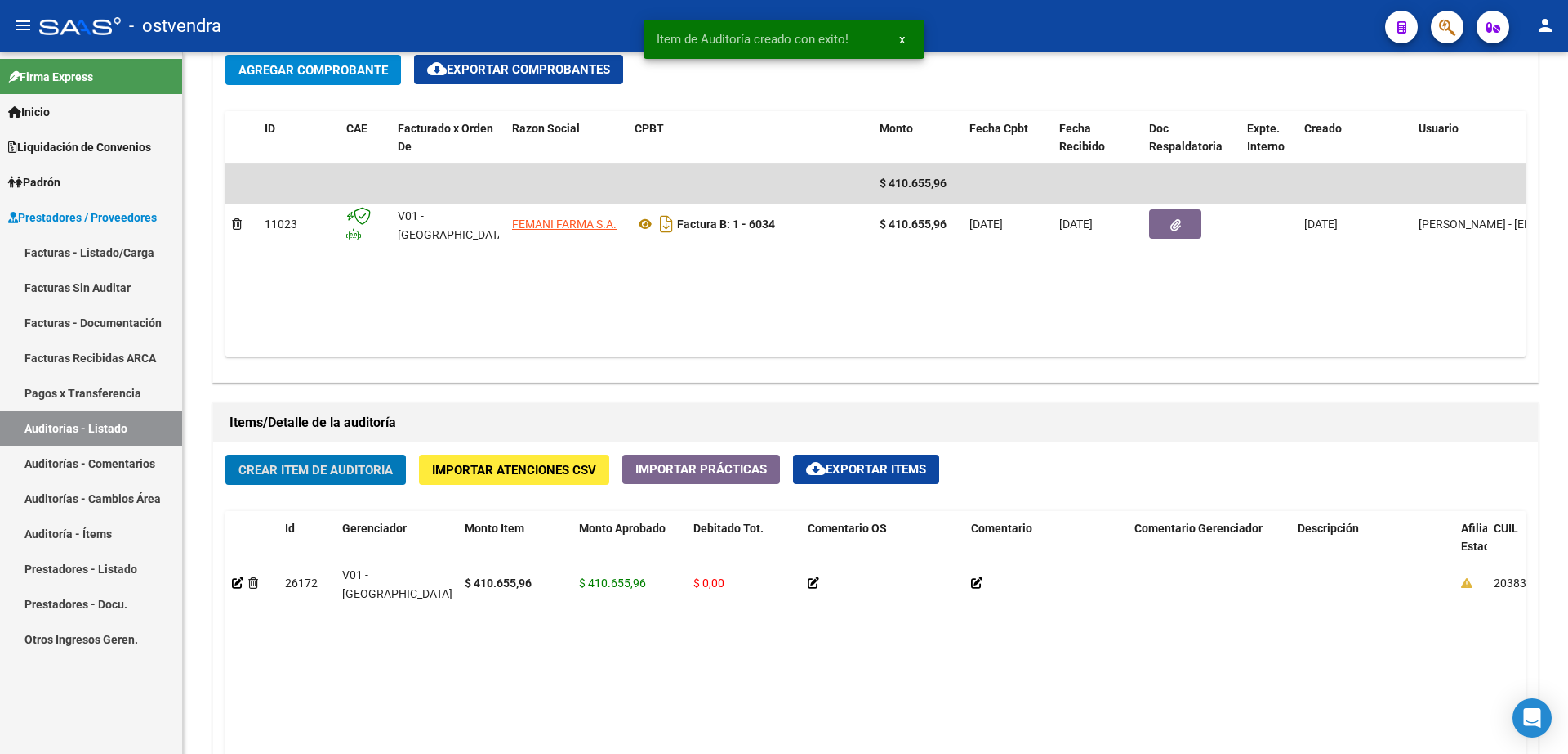
scroll to position [818, 0]
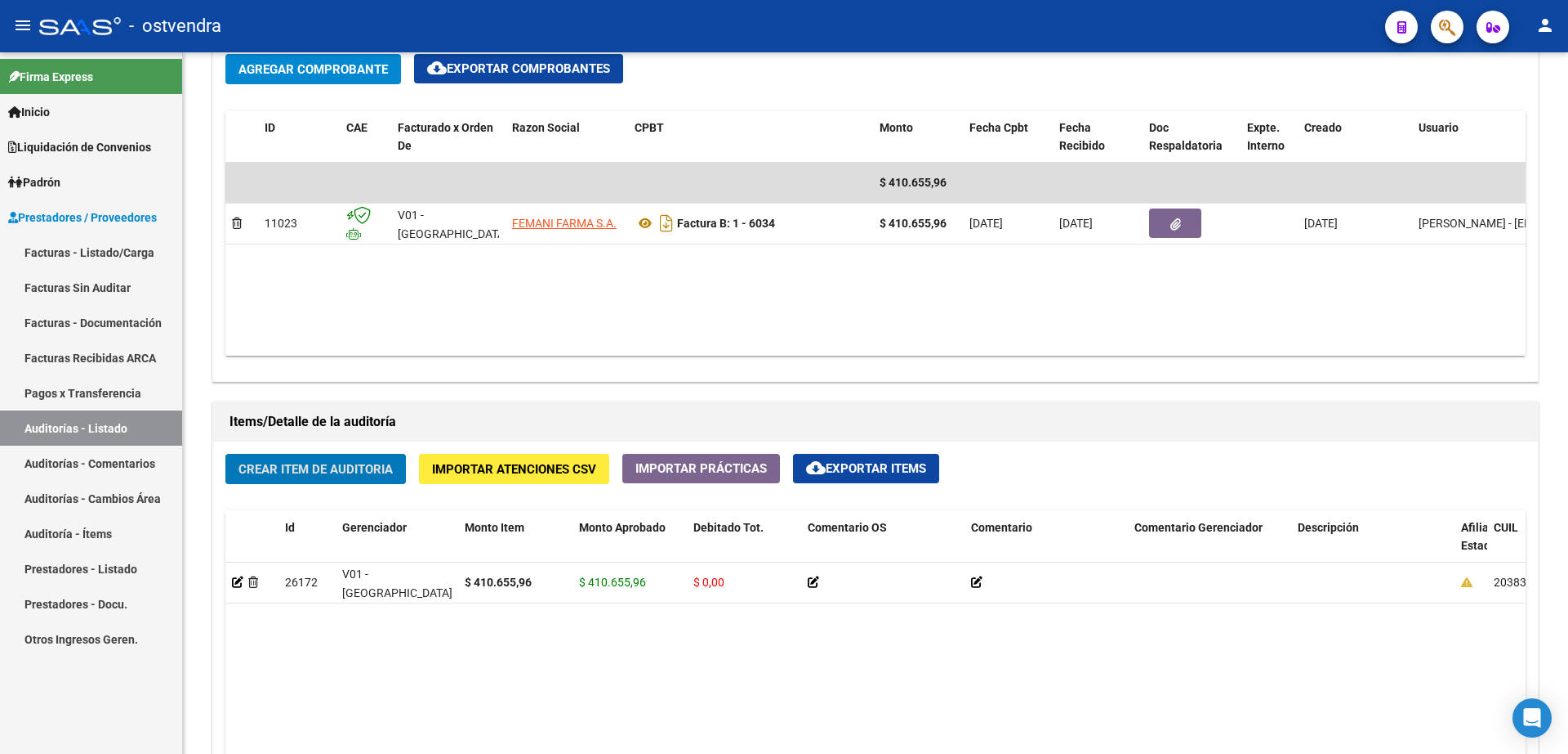
click at [130, 246] on link "Facturas - Listado/Carga" at bounding box center [91, 252] width 182 height 35
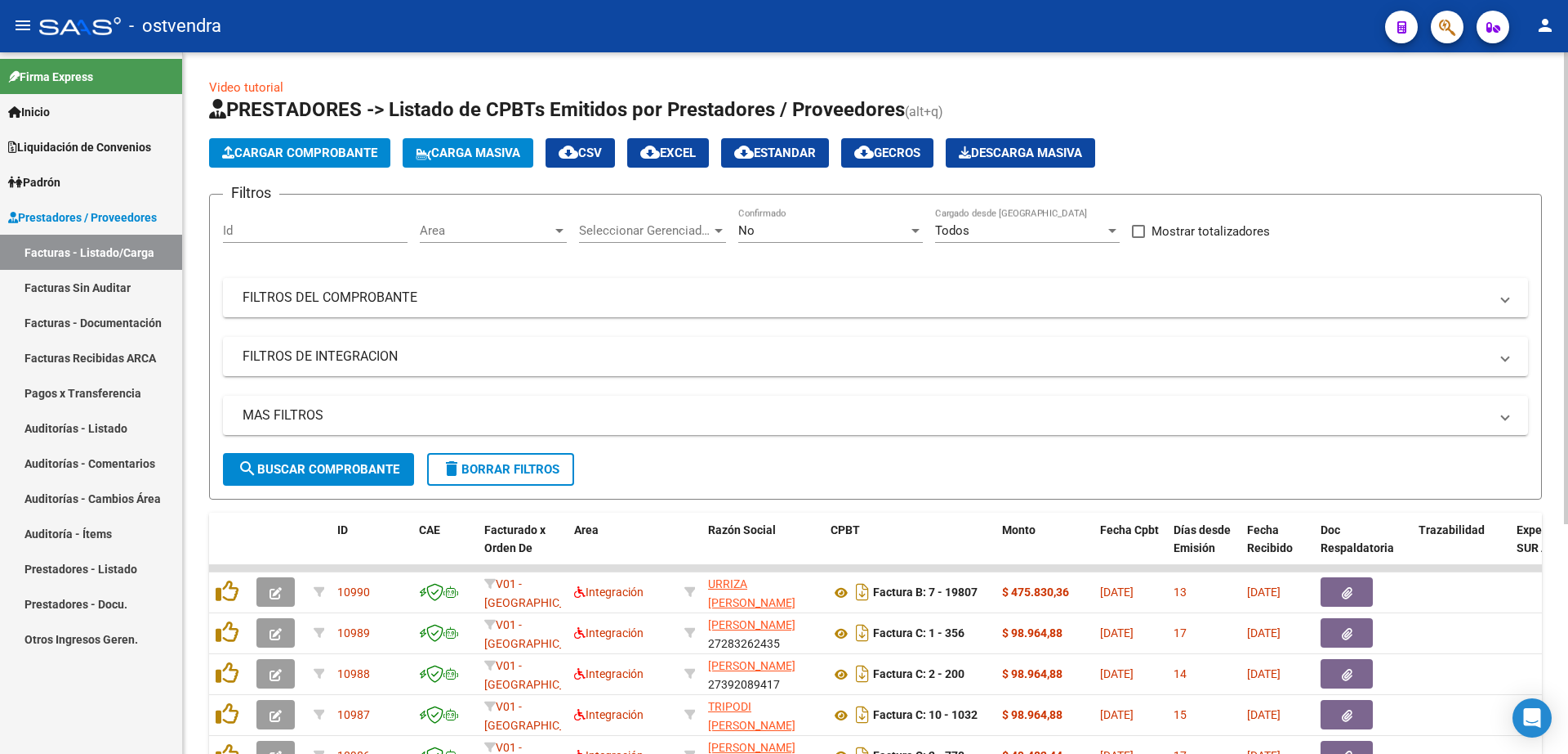
click at [343, 159] on span "Cargar Comprobante" at bounding box center [300, 153] width 155 height 15
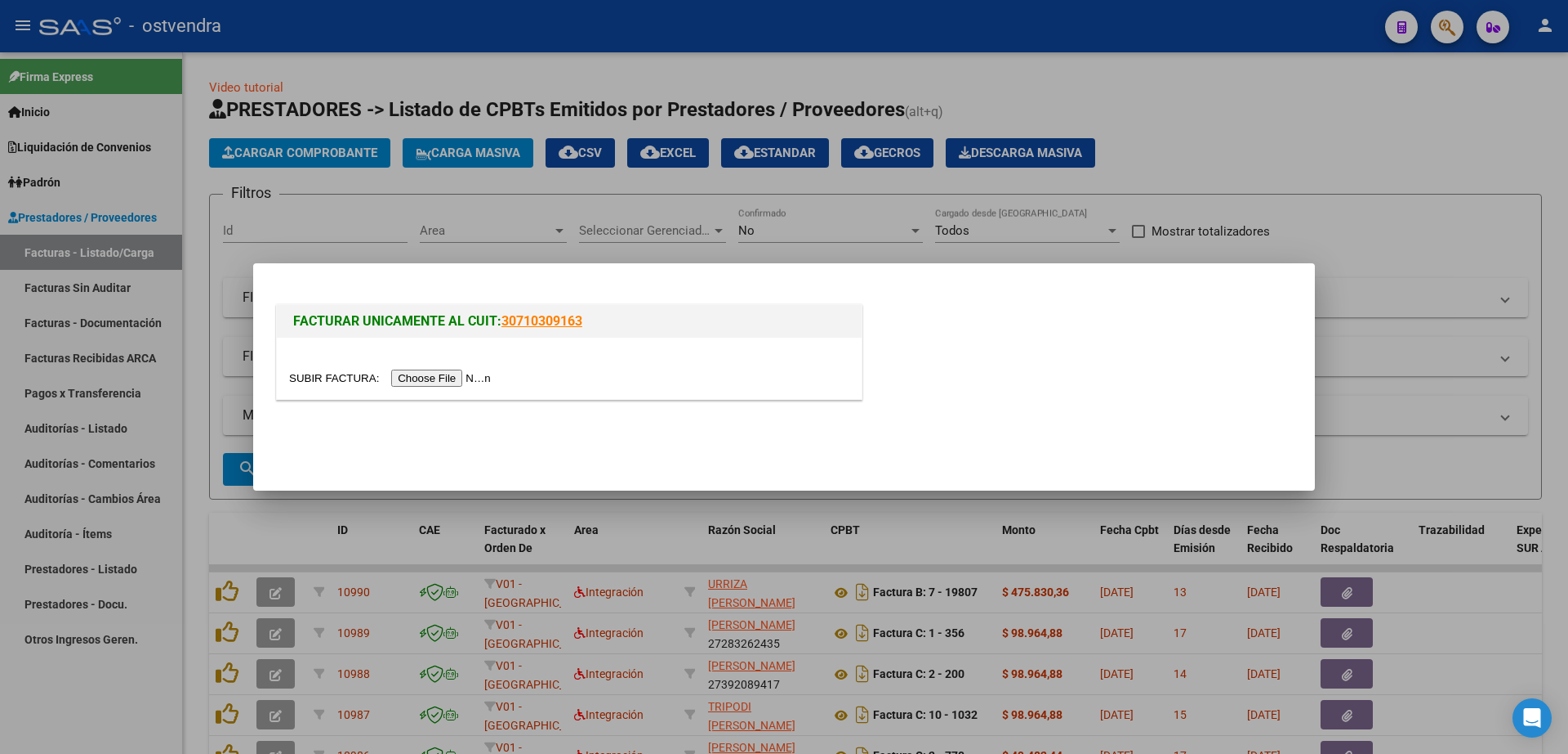
click at [457, 374] on input "file" at bounding box center [392, 377] width 207 height 17
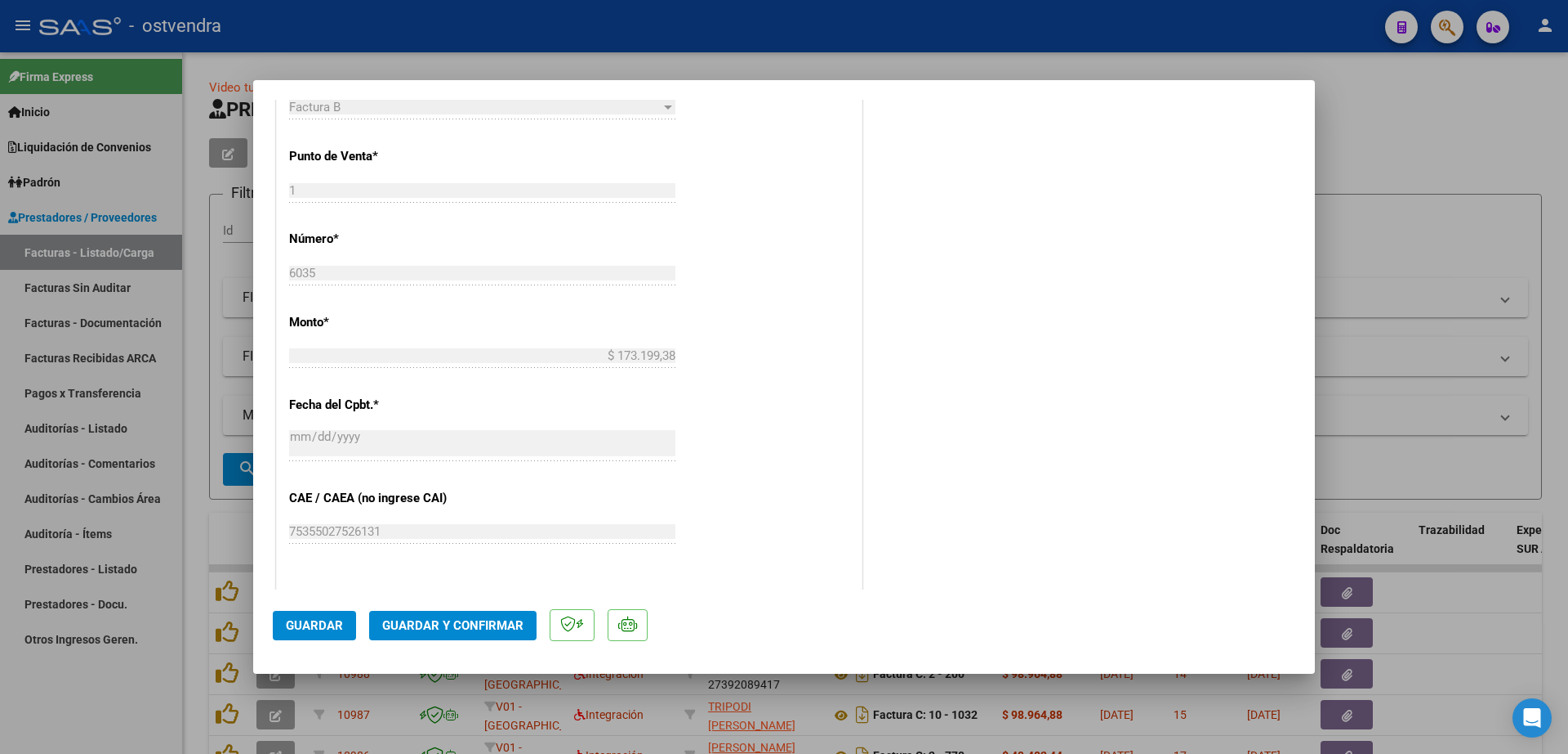
scroll to position [817, 0]
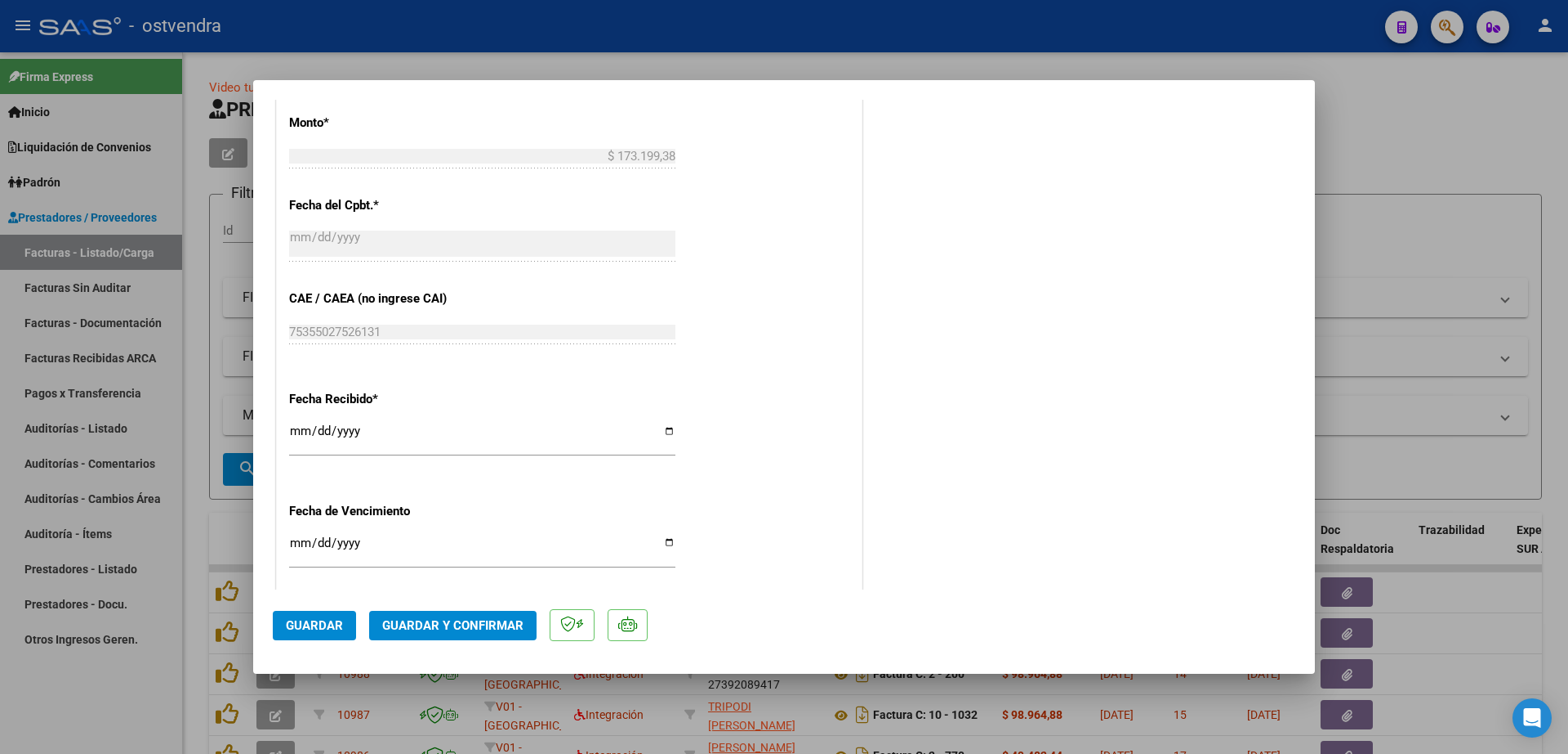
click at [296, 542] on input "Ingresar la fecha" at bounding box center [482, 550] width 386 height 26
type input "[DATE]"
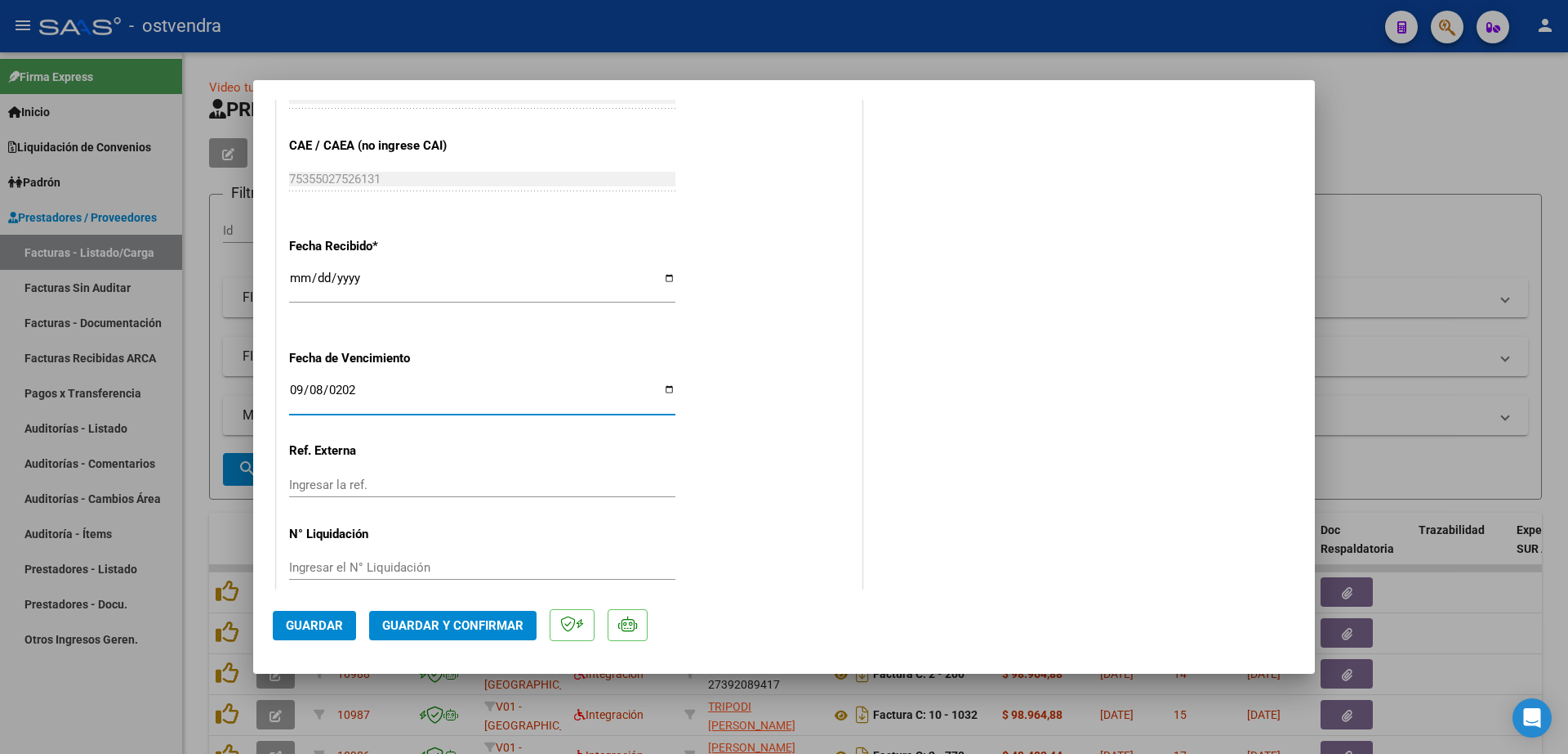
scroll to position [992, 0]
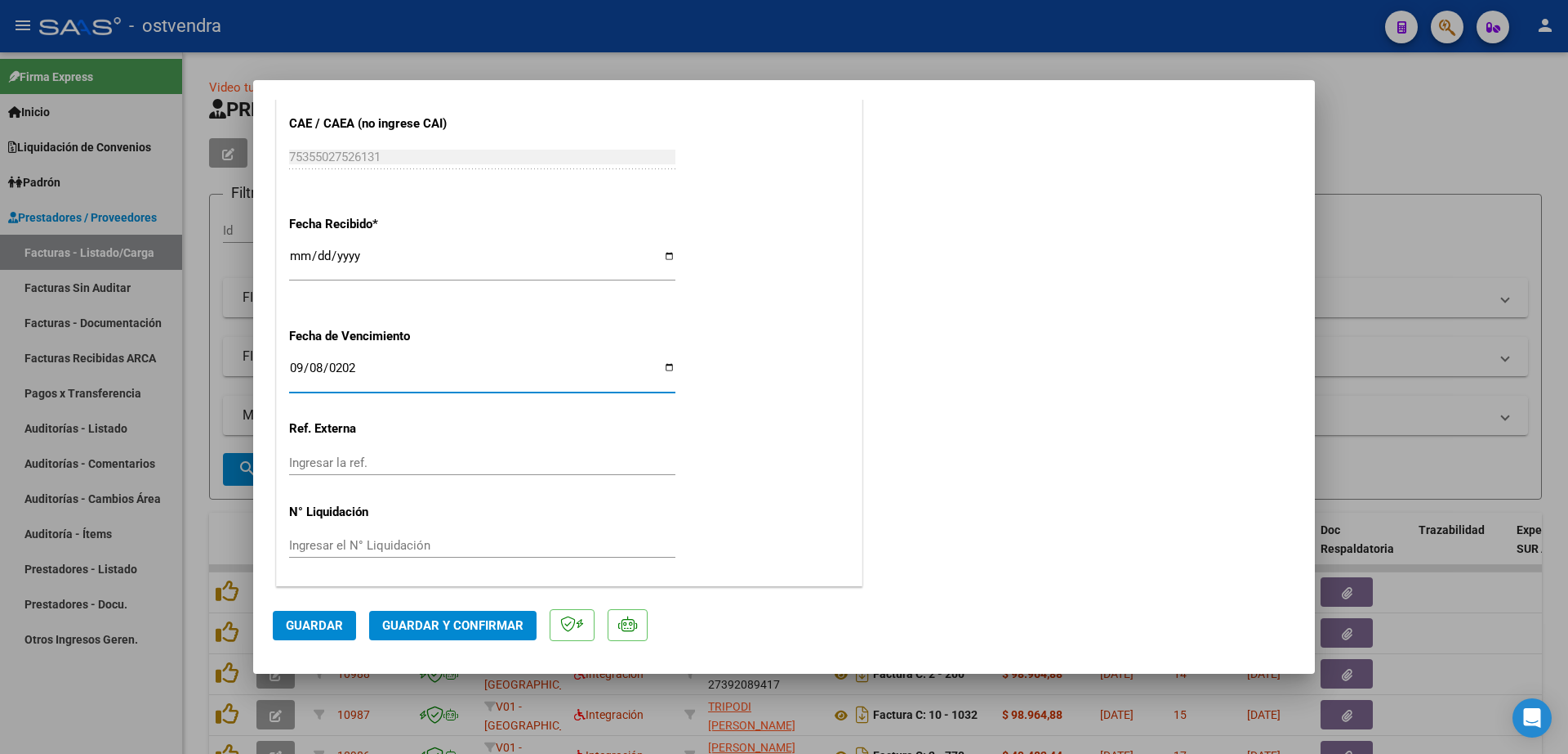
click at [353, 541] on input "Ingresar el N° Liquidación" at bounding box center [482, 546] width 386 height 15
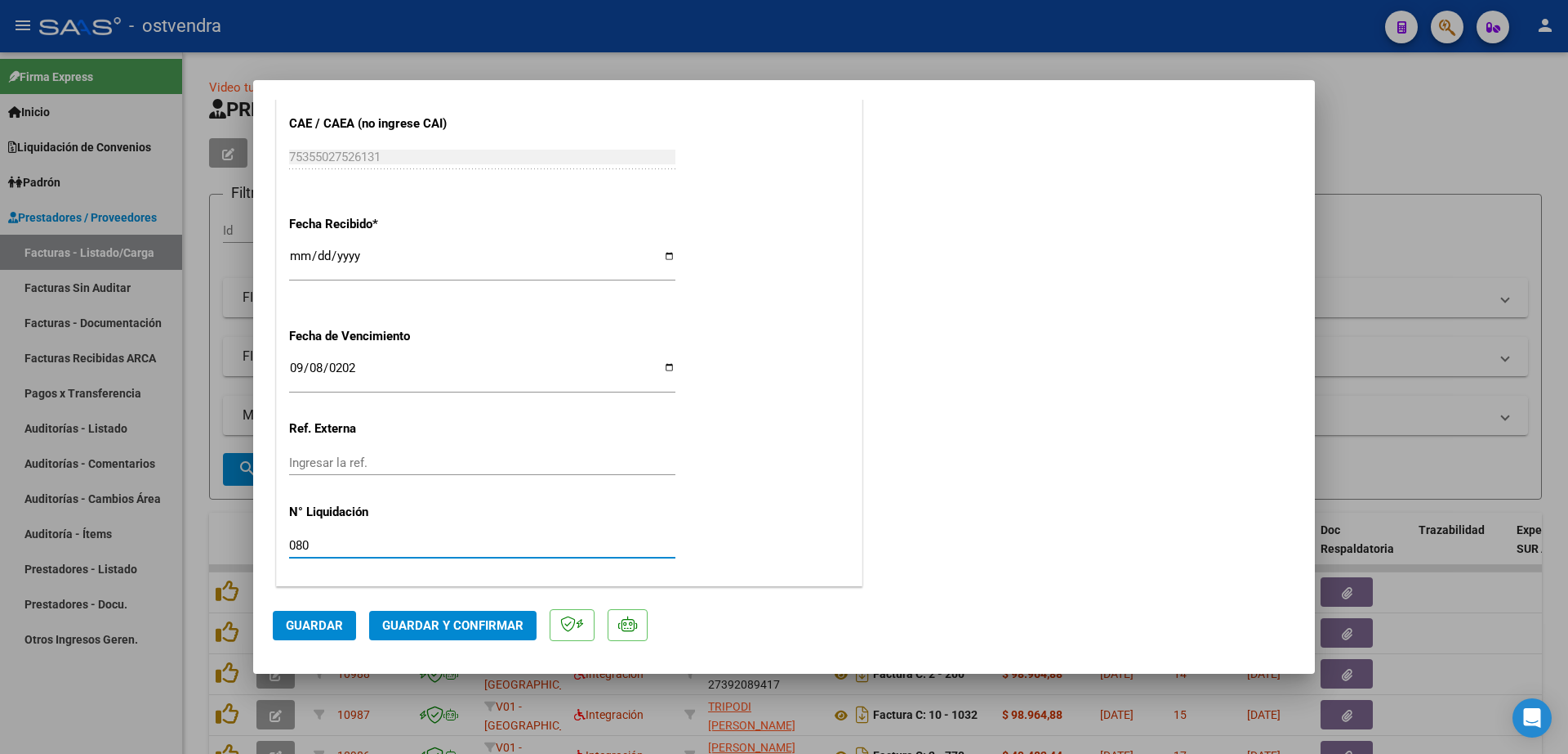
type input "08"
drag, startPoint x: 319, startPoint y: 627, endPoint x: 328, endPoint y: 623, distance: 9.8
click at [320, 627] on span "Guardar" at bounding box center [314, 625] width 57 height 15
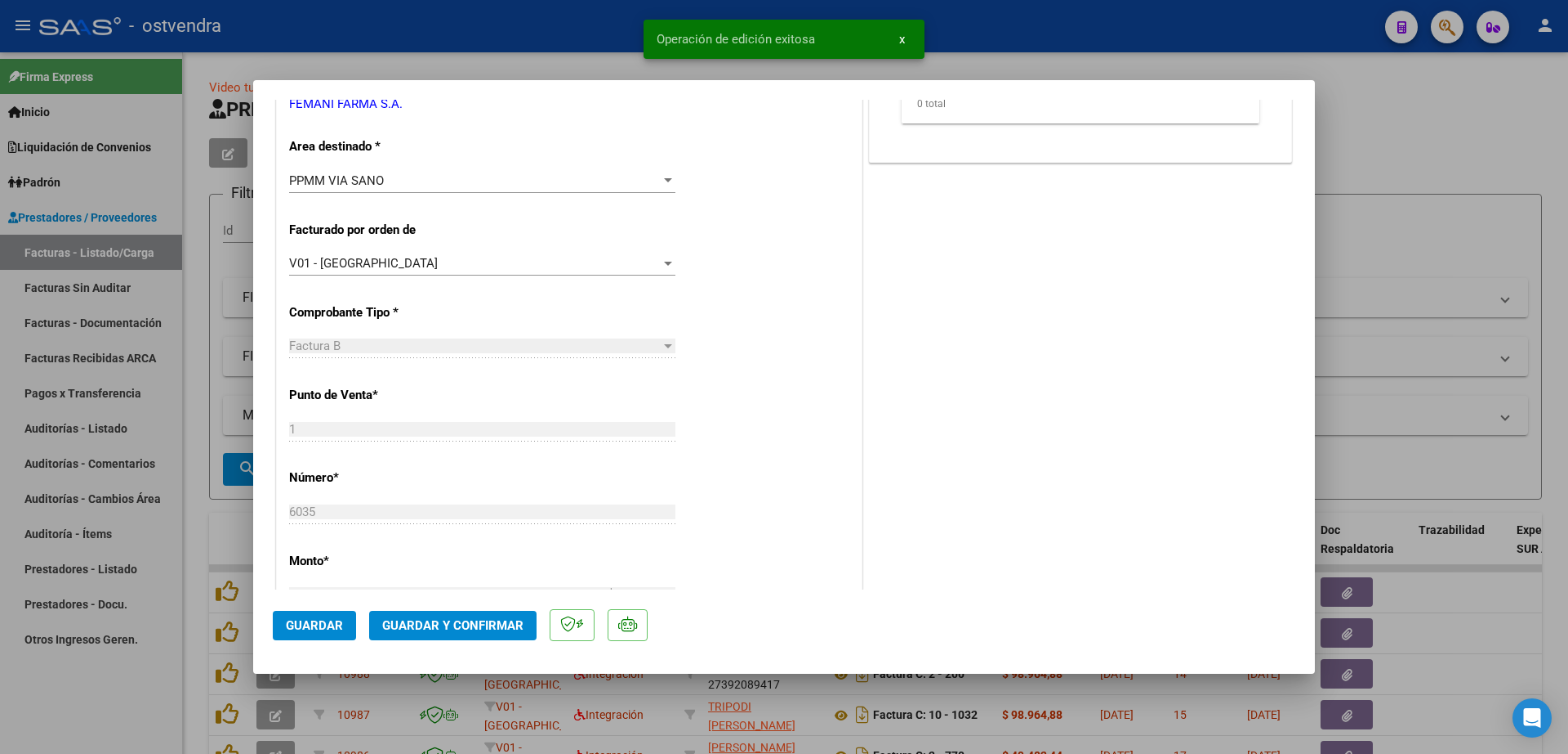
scroll to position [0, 0]
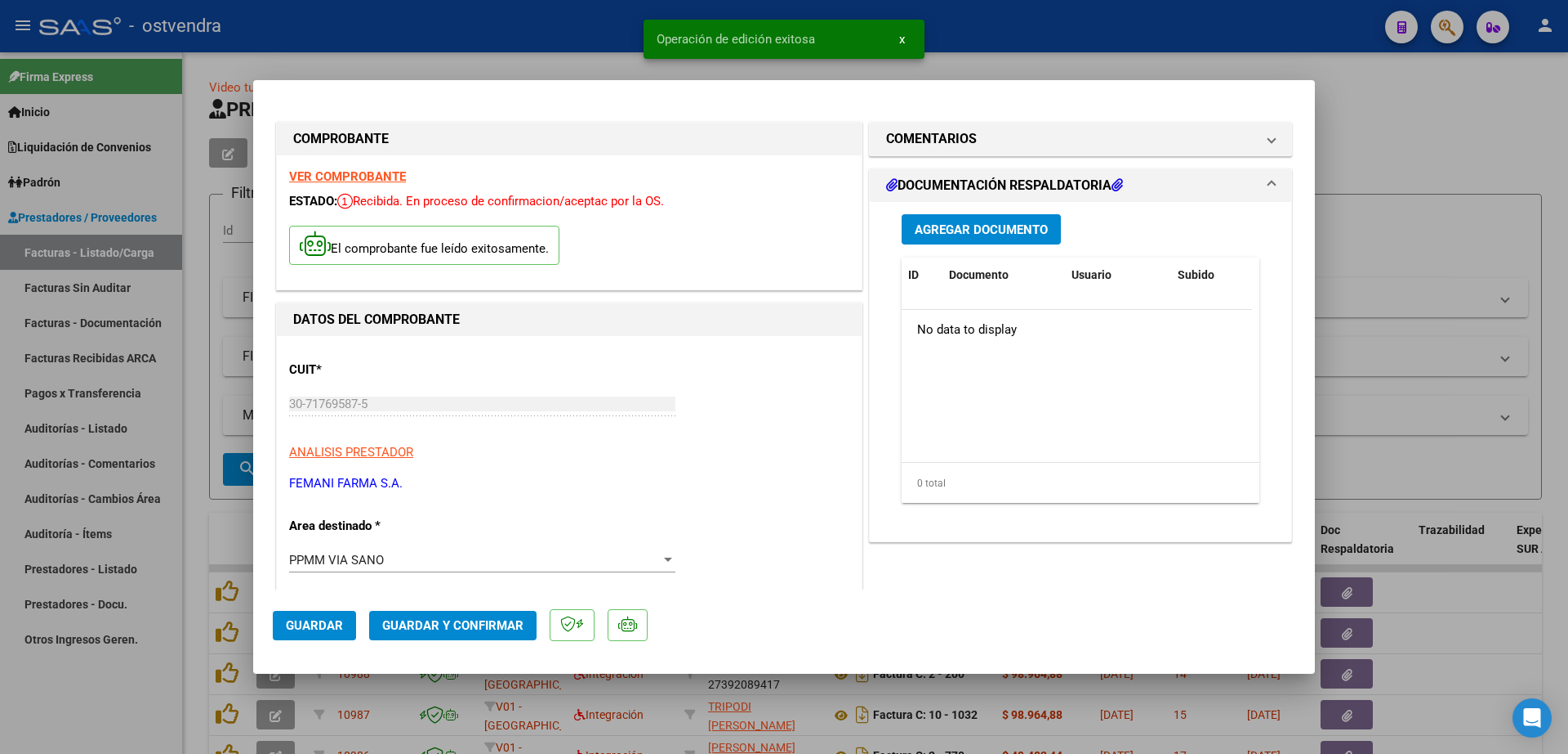
click at [971, 228] on span "Agregar Documento" at bounding box center [982, 230] width 133 height 15
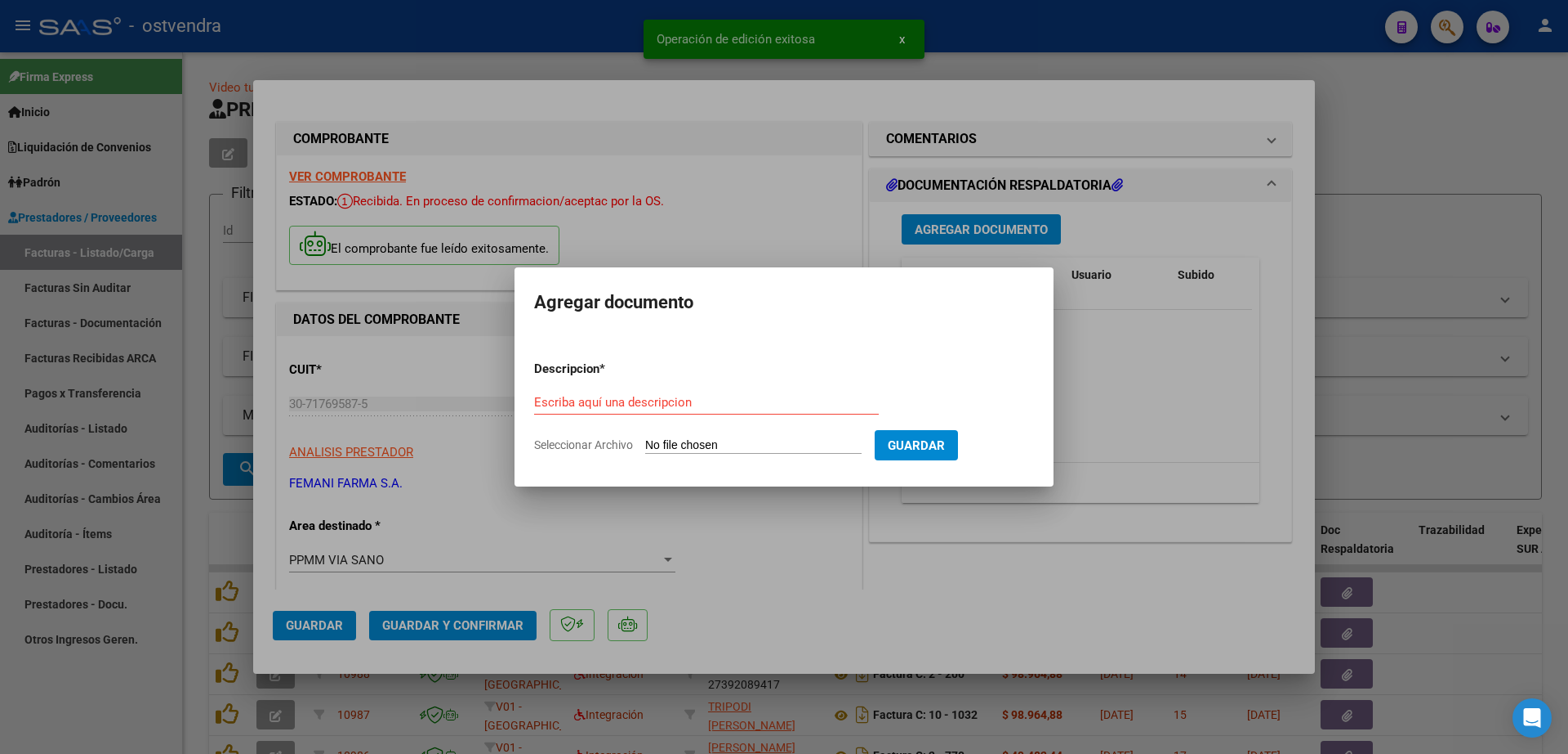
click at [637, 392] on div "Escriba aquí una descripcion" at bounding box center [707, 402] width 345 height 25
click at [646, 407] on input "Escriba aquí una descripcion" at bounding box center [707, 402] width 345 height 15
paste input "documentacion"
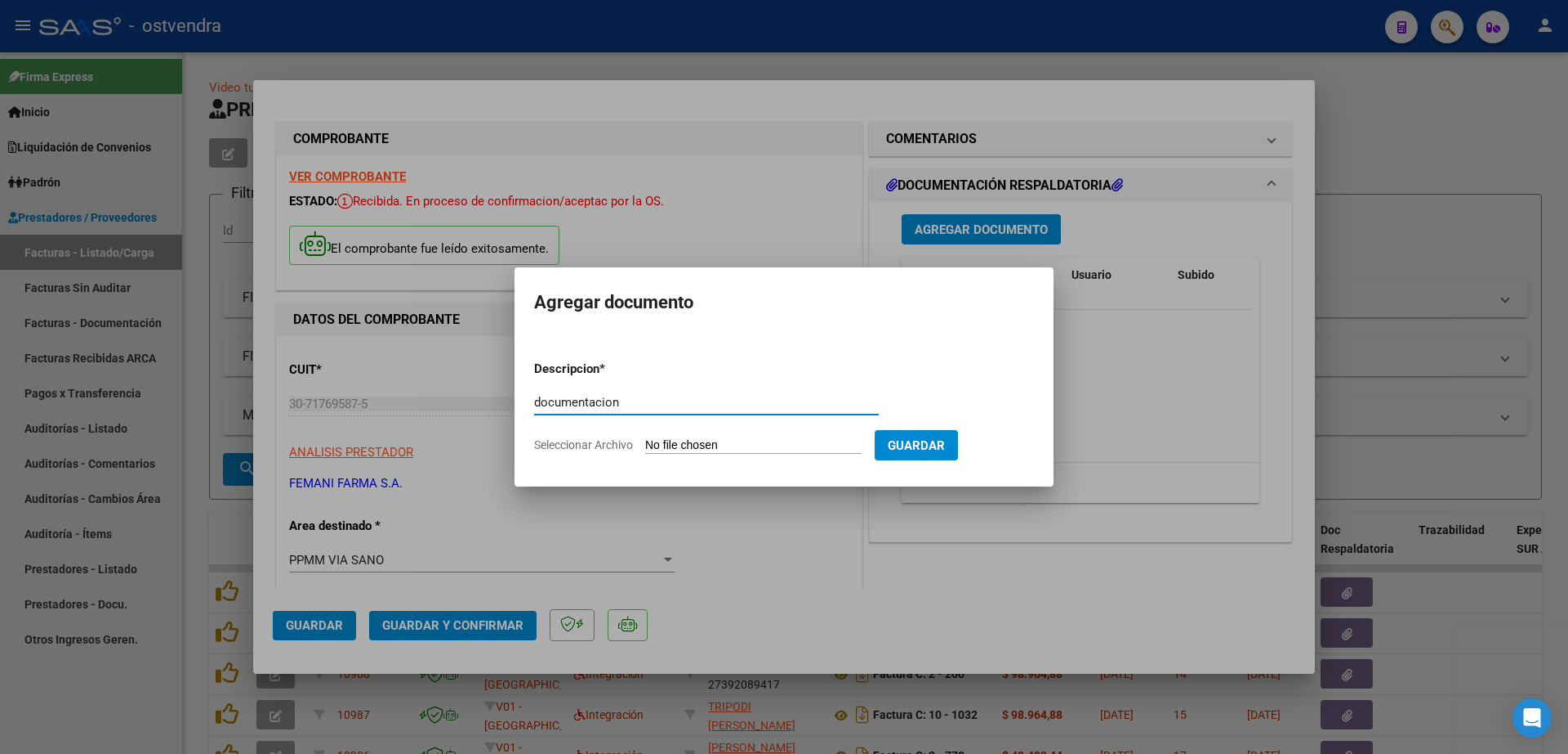
type input "documentacion"
click at [727, 436] on form "Descripcion * documentacion Escriba aquí una descripcion Seleccionar Archivo Gu…" at bounding box center [784, 407] width 500 height 119
click at [732, 446] on input "Seleccionar Archivo" at bounding box center [754, 446] width 217 height 16
type input "C:\fakepath\FEMANI FARMA 6035.zip"
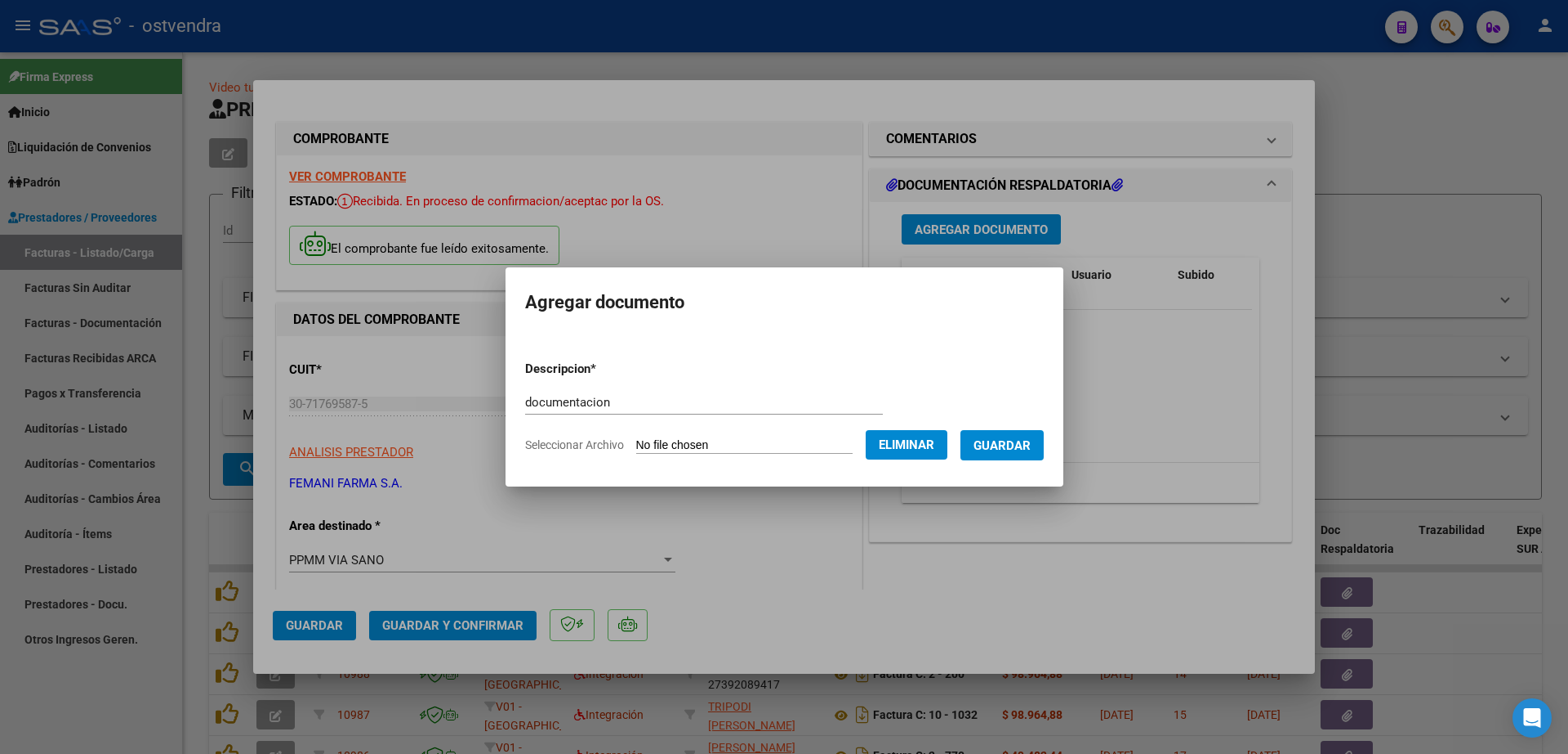
click at [1024, 451] on span "Guardar" at bounding box center [1001, 446] width 57 height 15
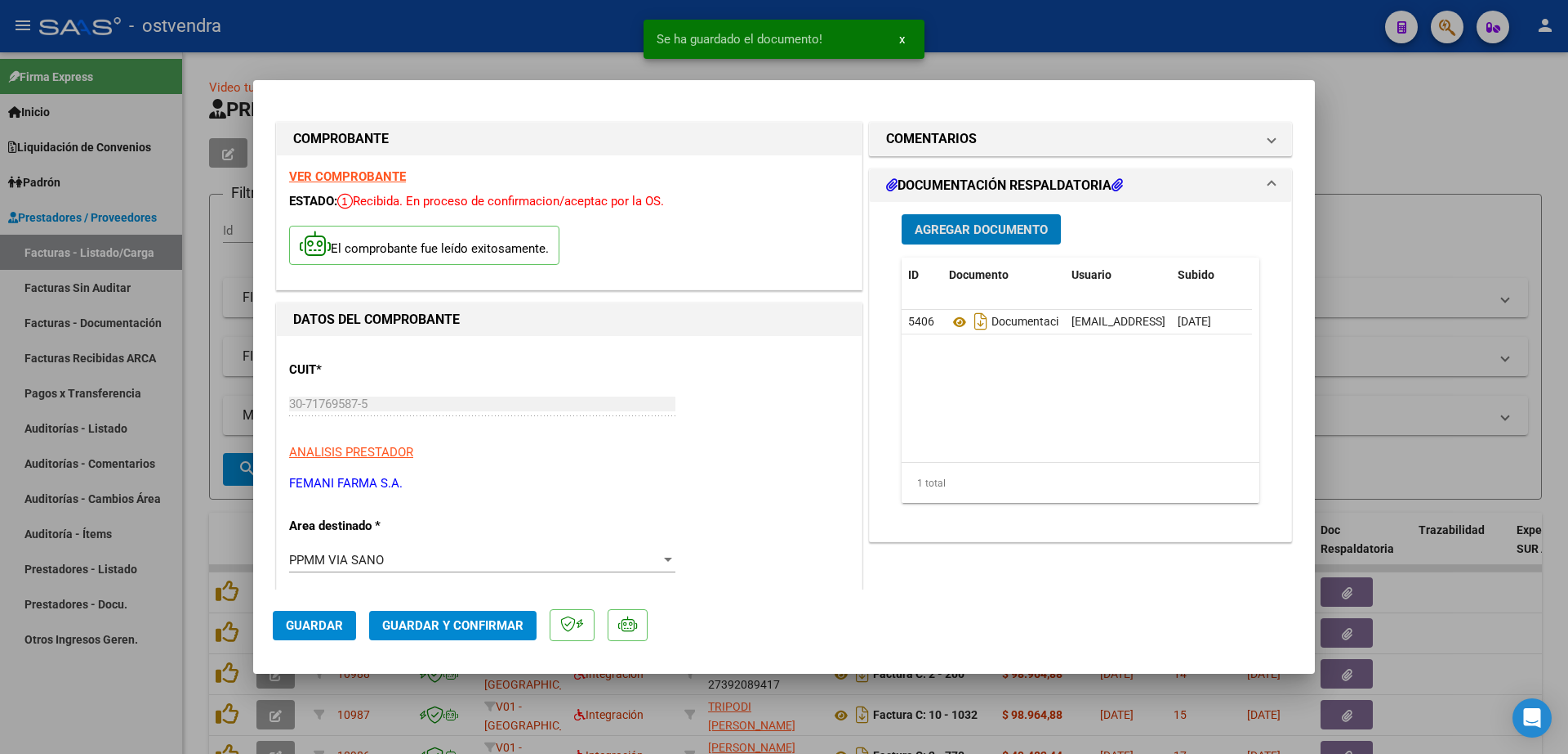
click at [490, 622] on span "Guardar y Confirmar" at bounding box center [453, 625] width 142 height 15
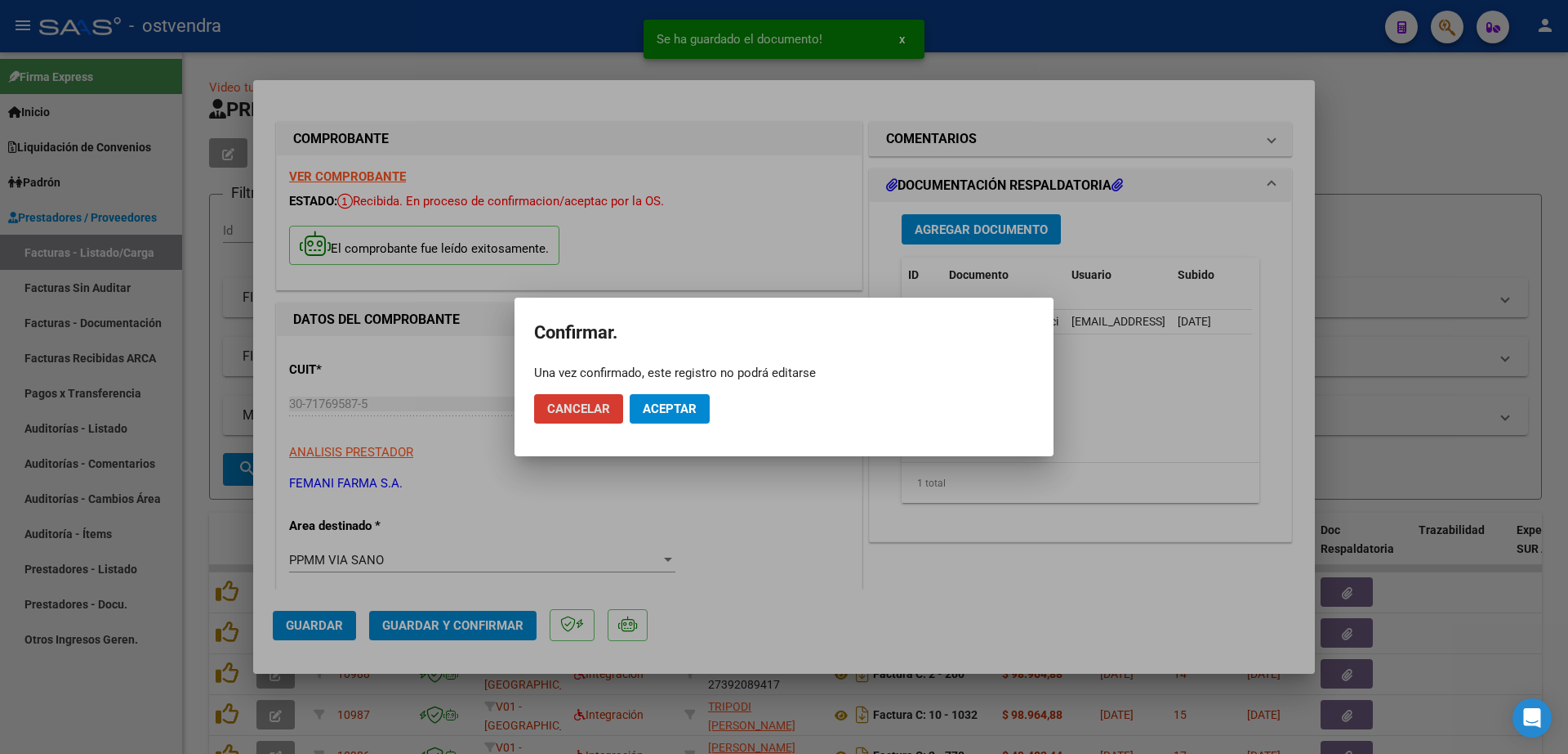
drag, startPoint x: 666, startPoint y: 414, endPoint x: 635, endPoint y: 430, distance: 34.9
click at [664, 415] on span "Aceptar" at bounding box center [670, 409] width 54 height 15
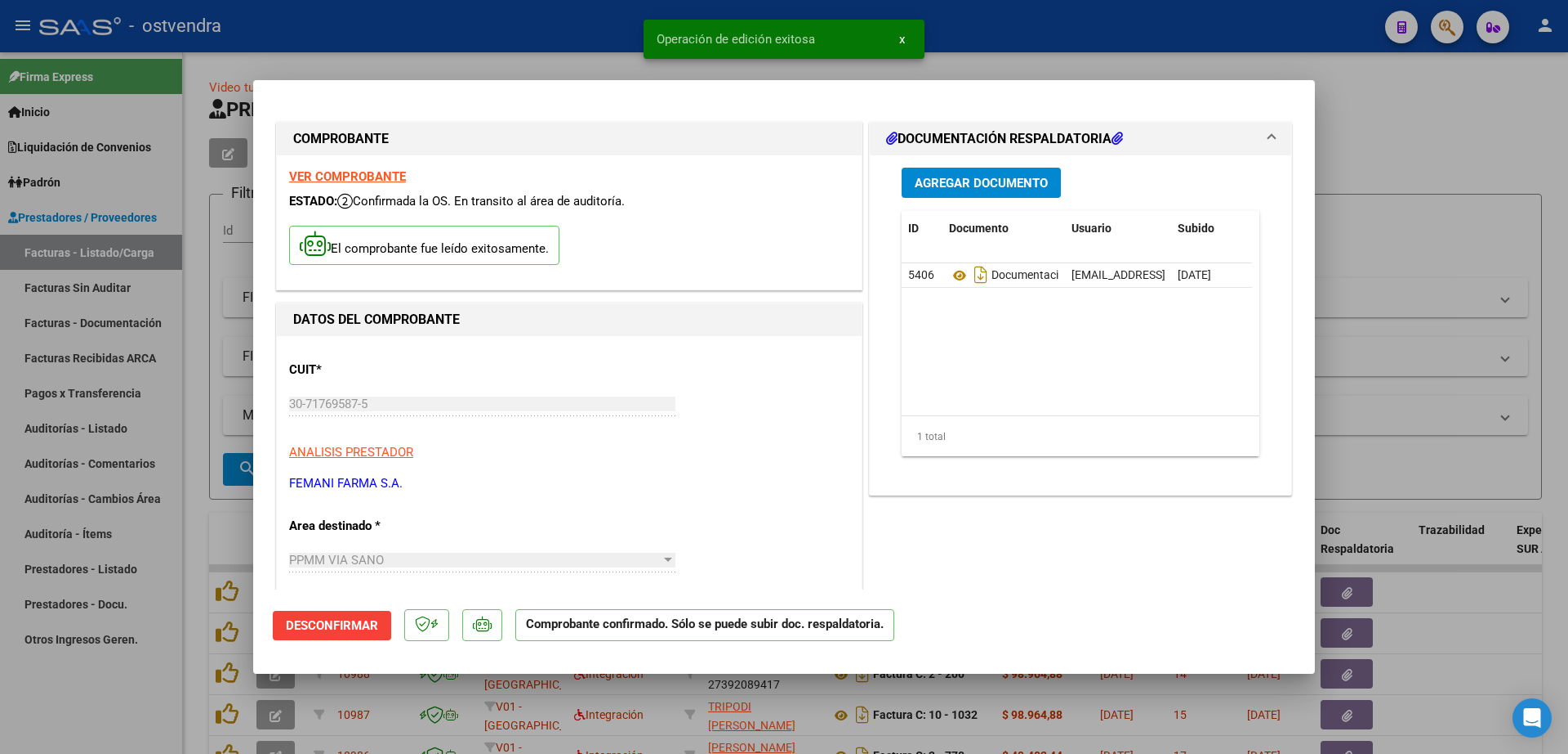
click at [102, 429] on div at bounding box center [784, 377] width 1568 height 754
type input "$ 0,00"
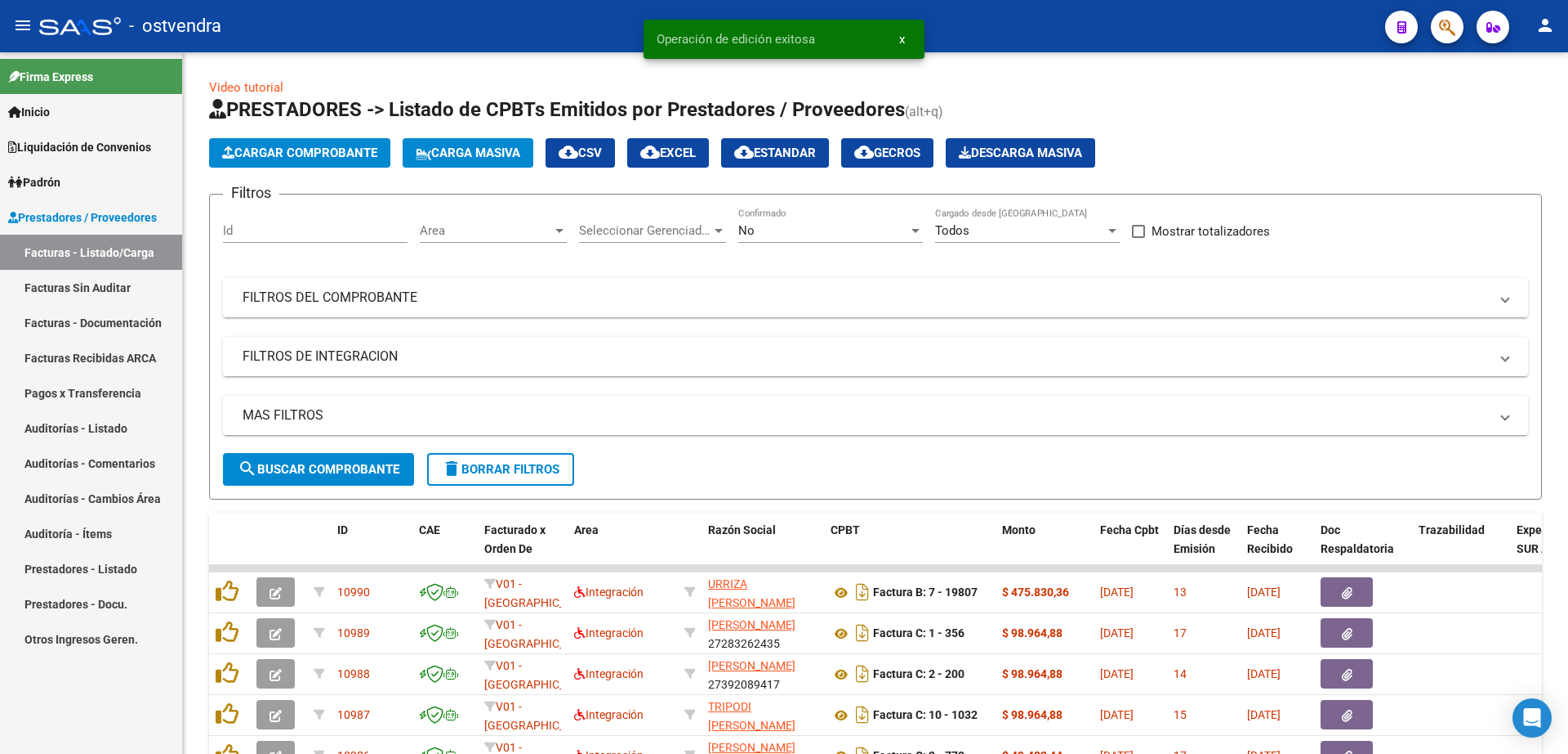
drag, startPoint x: 146, startPoint y: 438, endPoint x: 160, endPoint y: 427, distance: 17.8
click at [146, 435] on link "Auditorías - Listado" at bounding box center [91, 428] width 182 height 35
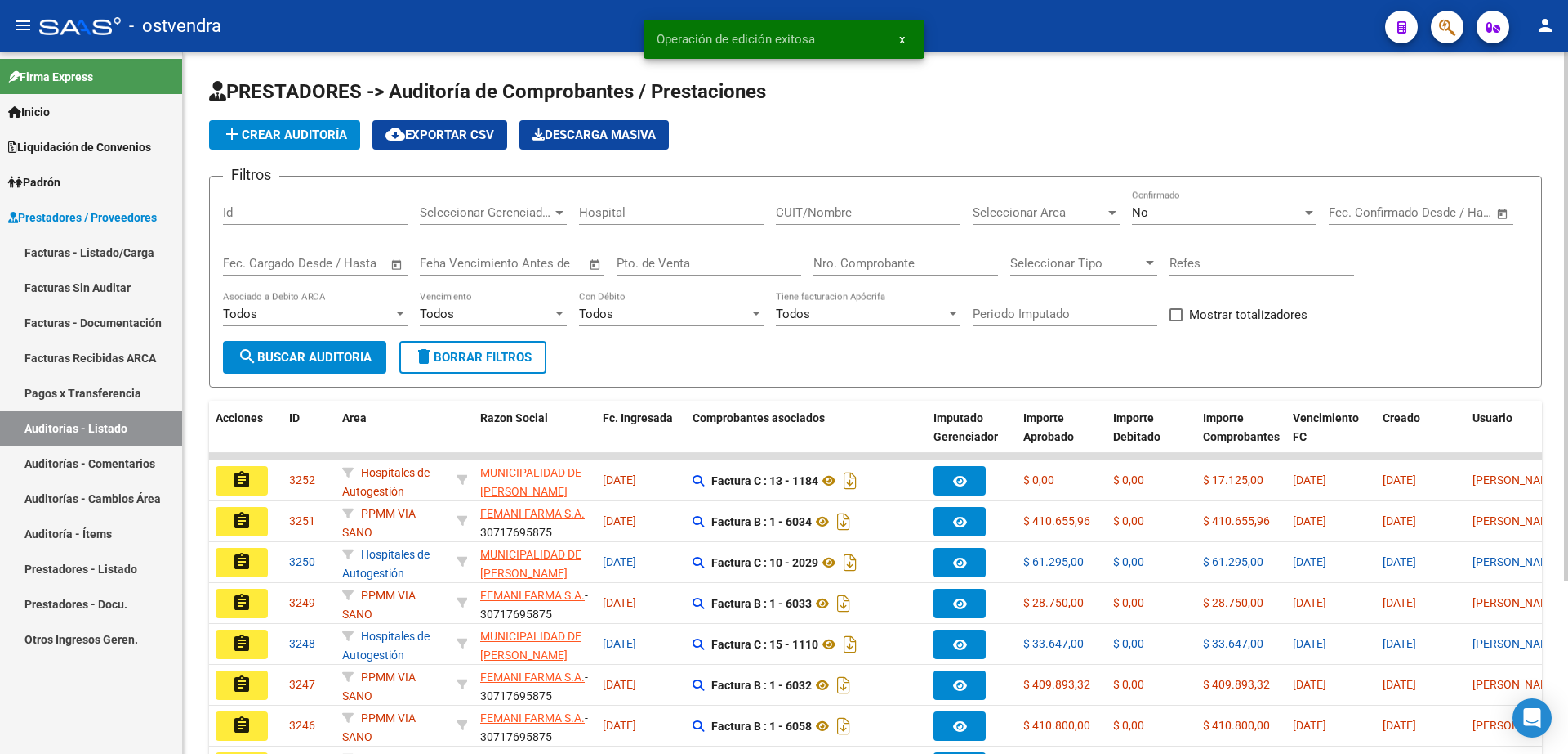
click at [315, 136] on span "add Crear Auditoría" at bounding box center [285, 135] width 125 height 15
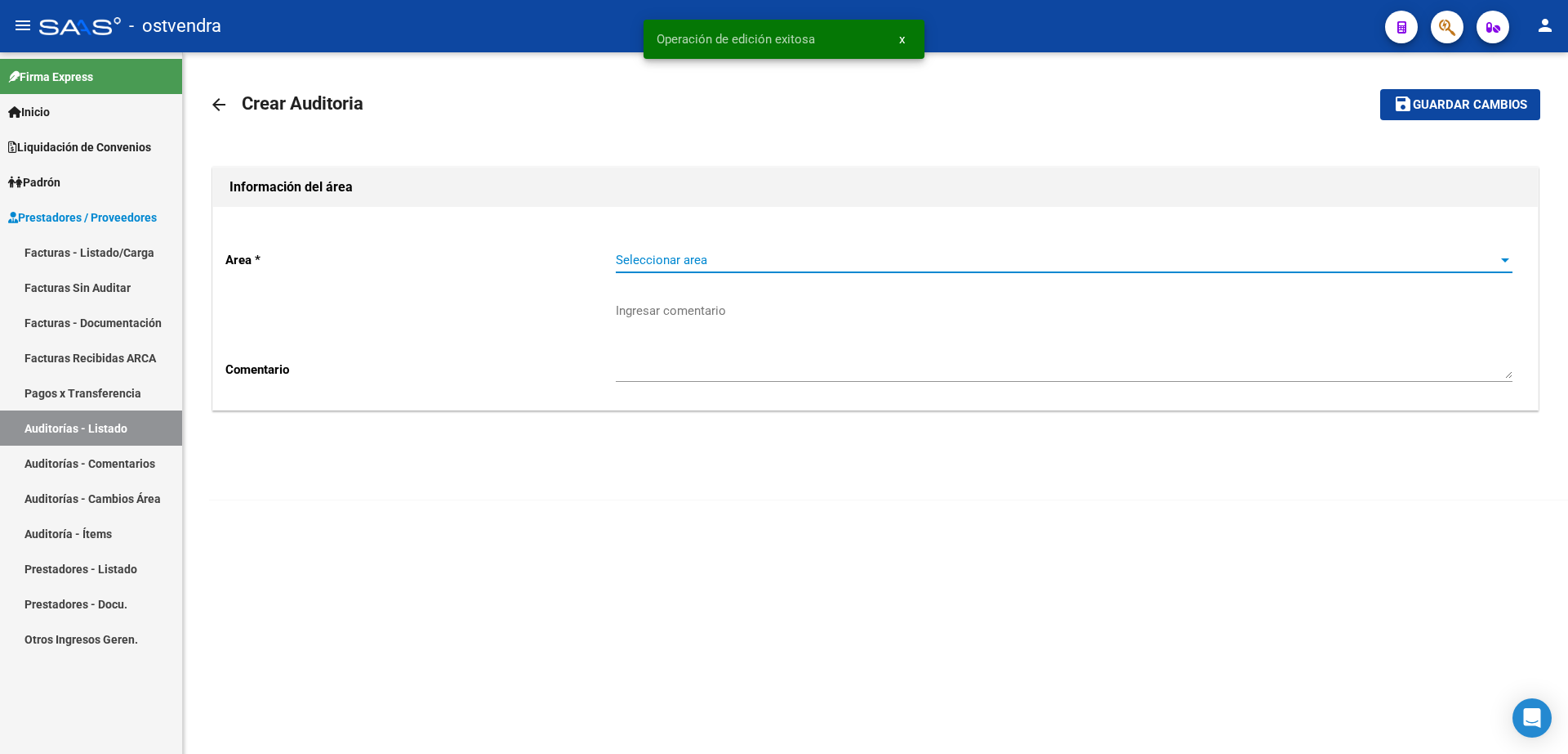
click at [709, 258] on span "Seleccionar area" at bounding box center [1057, 260] width 882 height 15
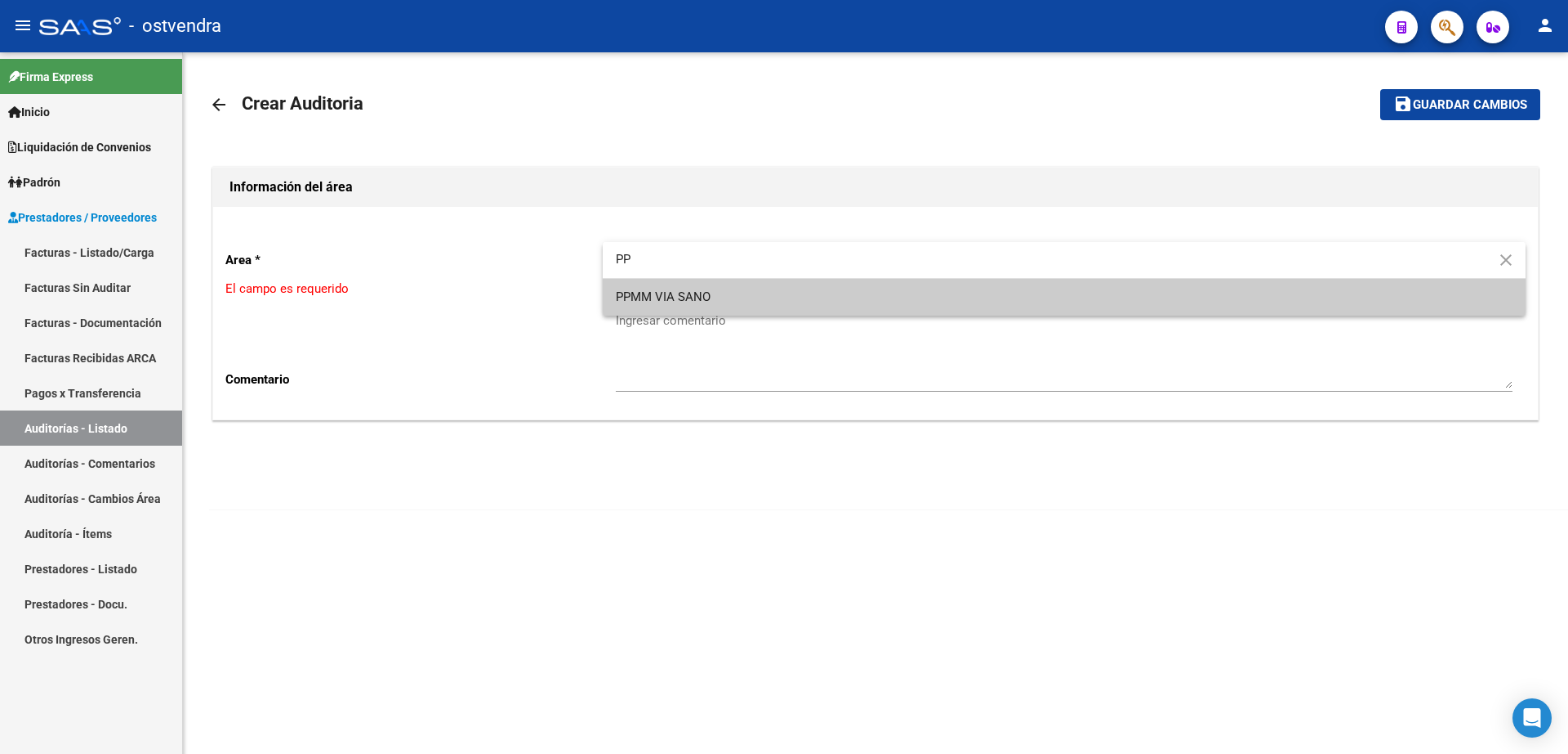
type input "PP"
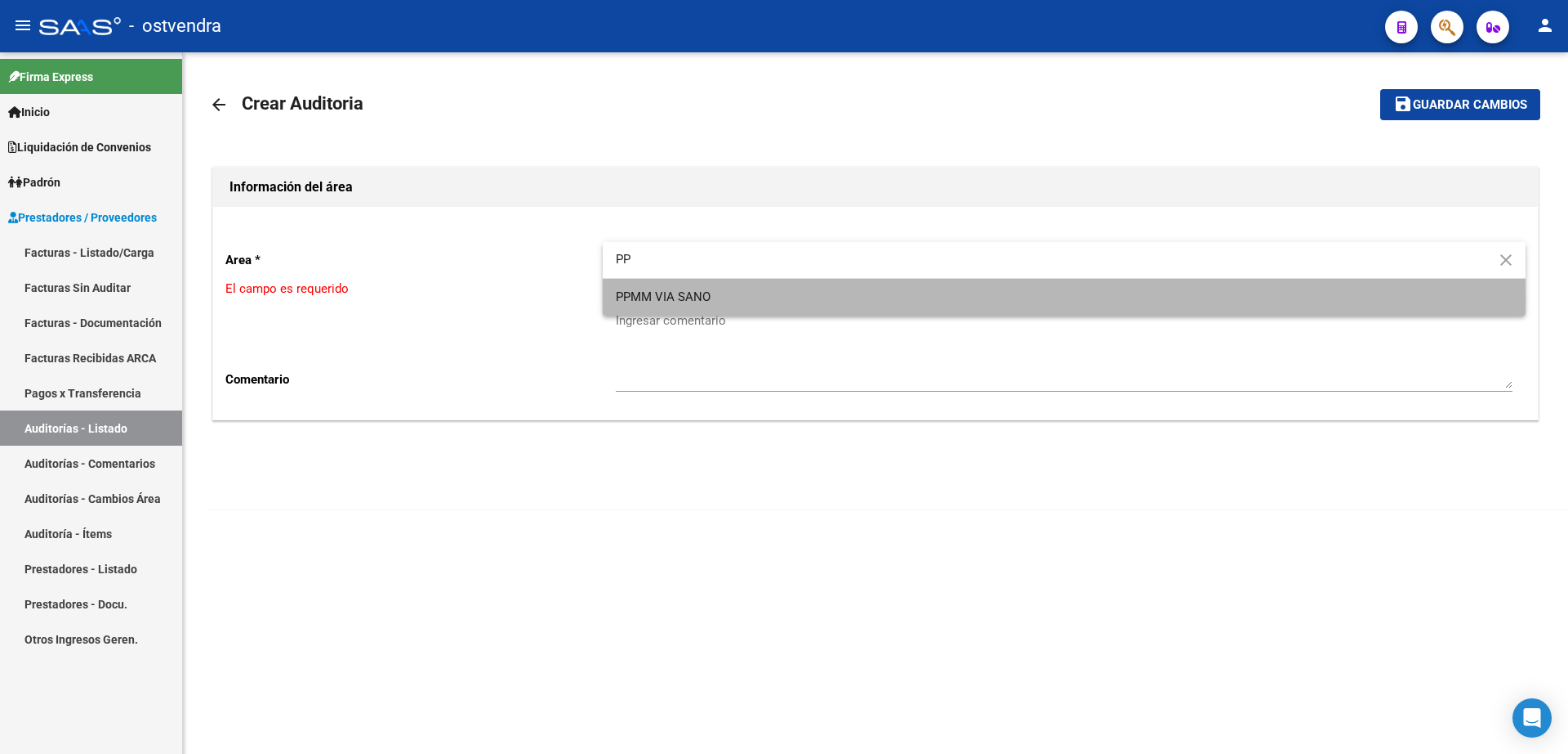
click at [711, 297] on span "PPMM VIA SANO" at bounding box center [1064, 297] width 897 height 37
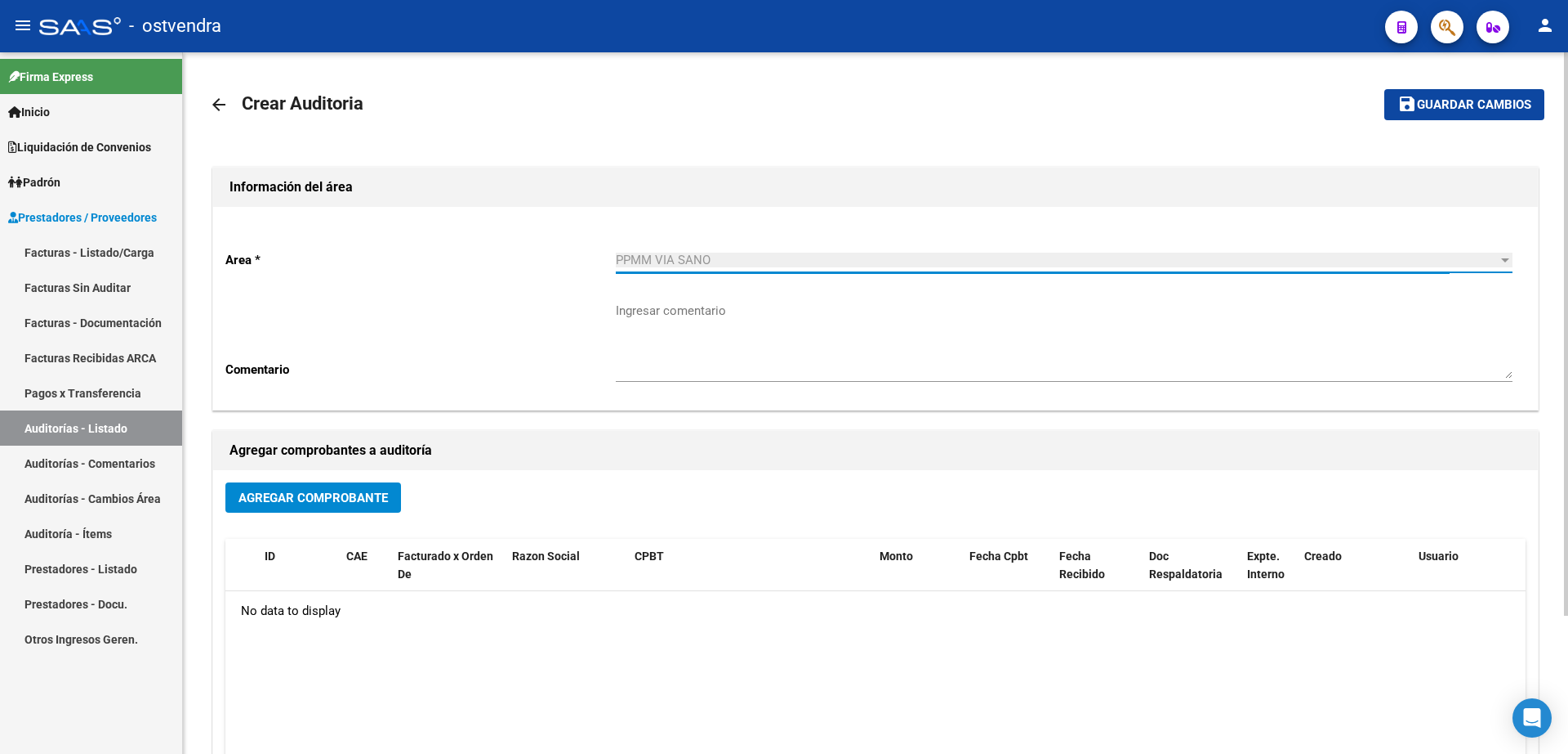
click at [382, 499] on span "Agregar Comprobante" at bounding box center [314, 498] width 150 height 15
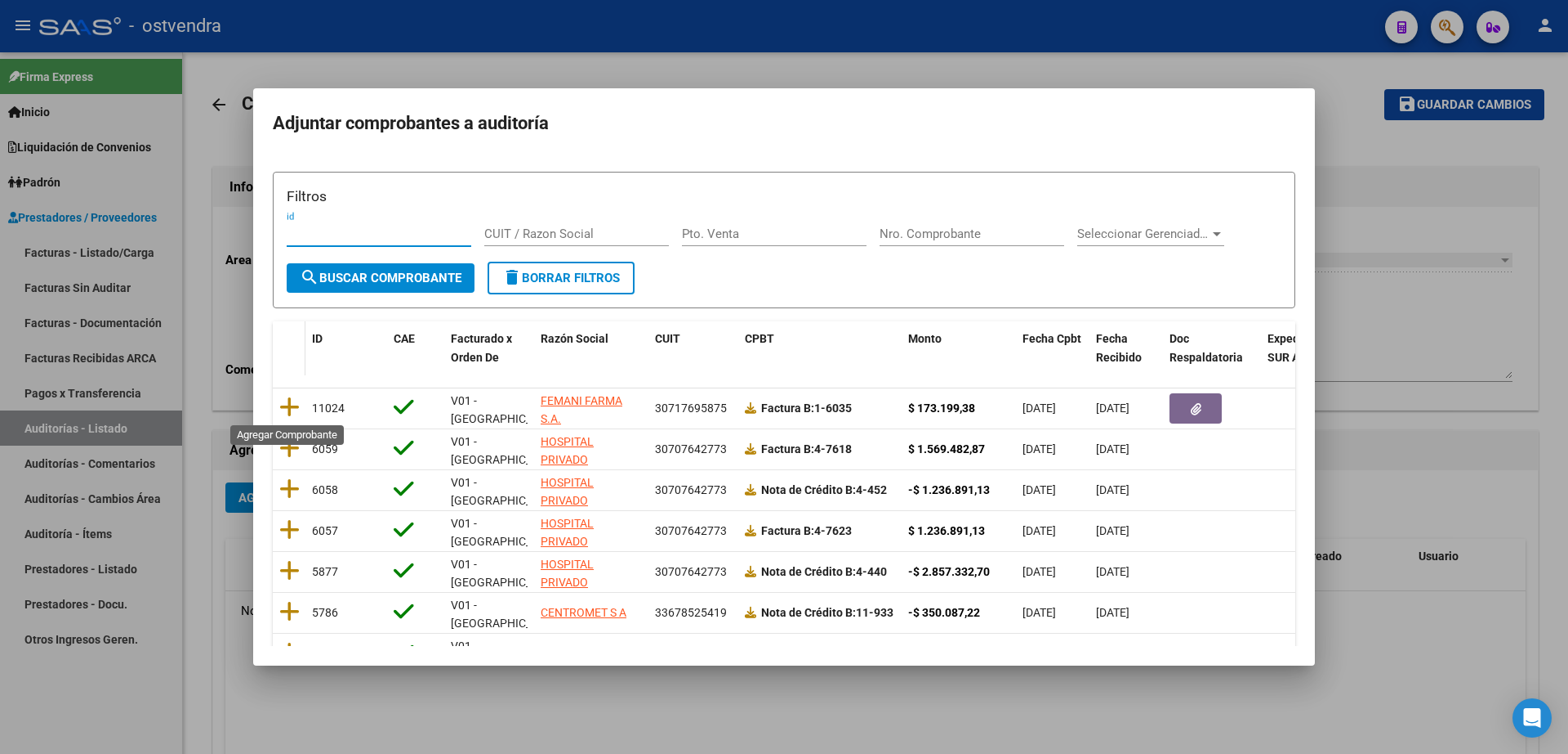
drag, startPoint x: 287, startPoint y: 407, endPoint x: 296, endPoint y: 405, distance: 9.2
click at [287, 405] on icon at bounding box center [289, 407] width 21 height 23
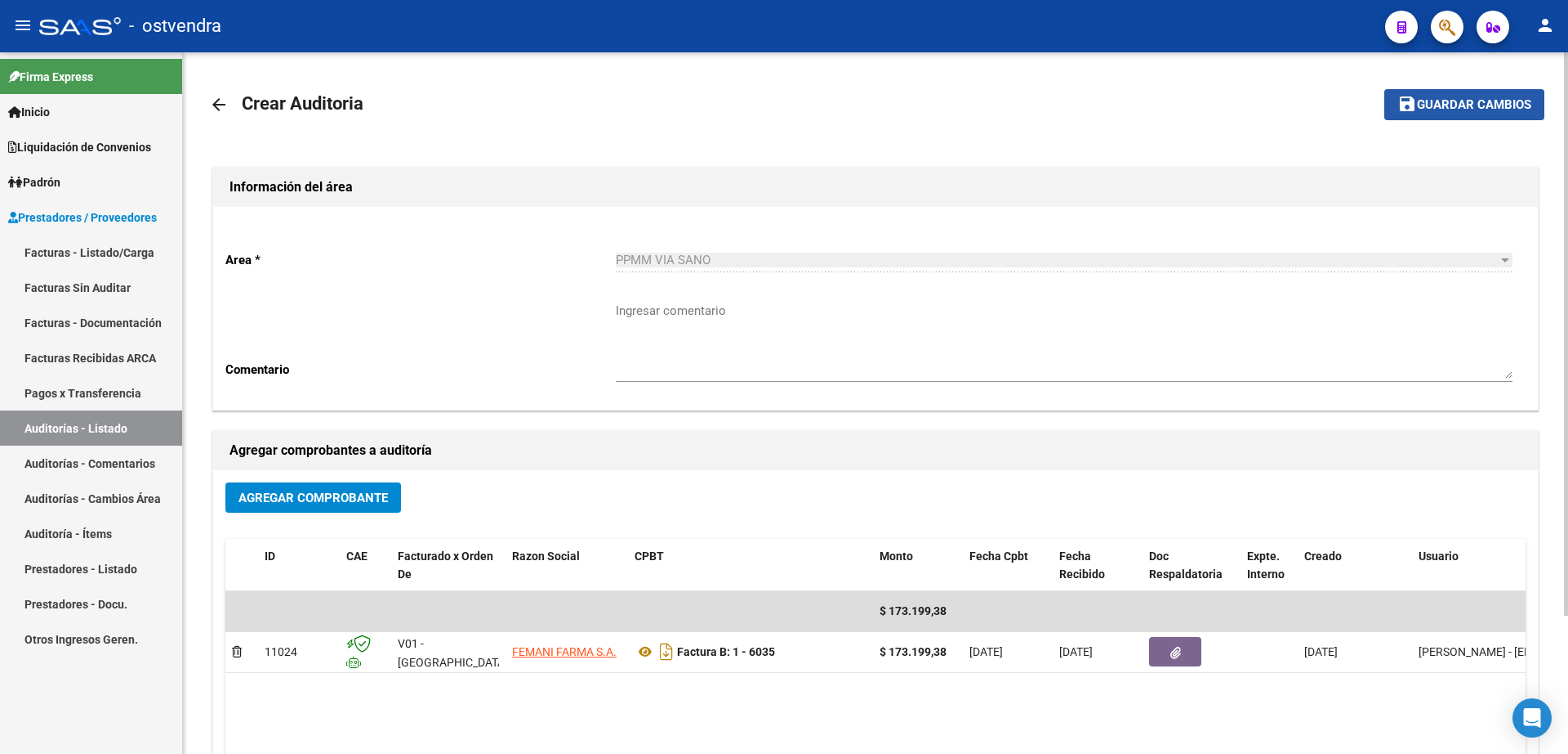
click at [1439, 112] on span "Guardar cambios" at bounding box center [1474, 105] width 114 height 15
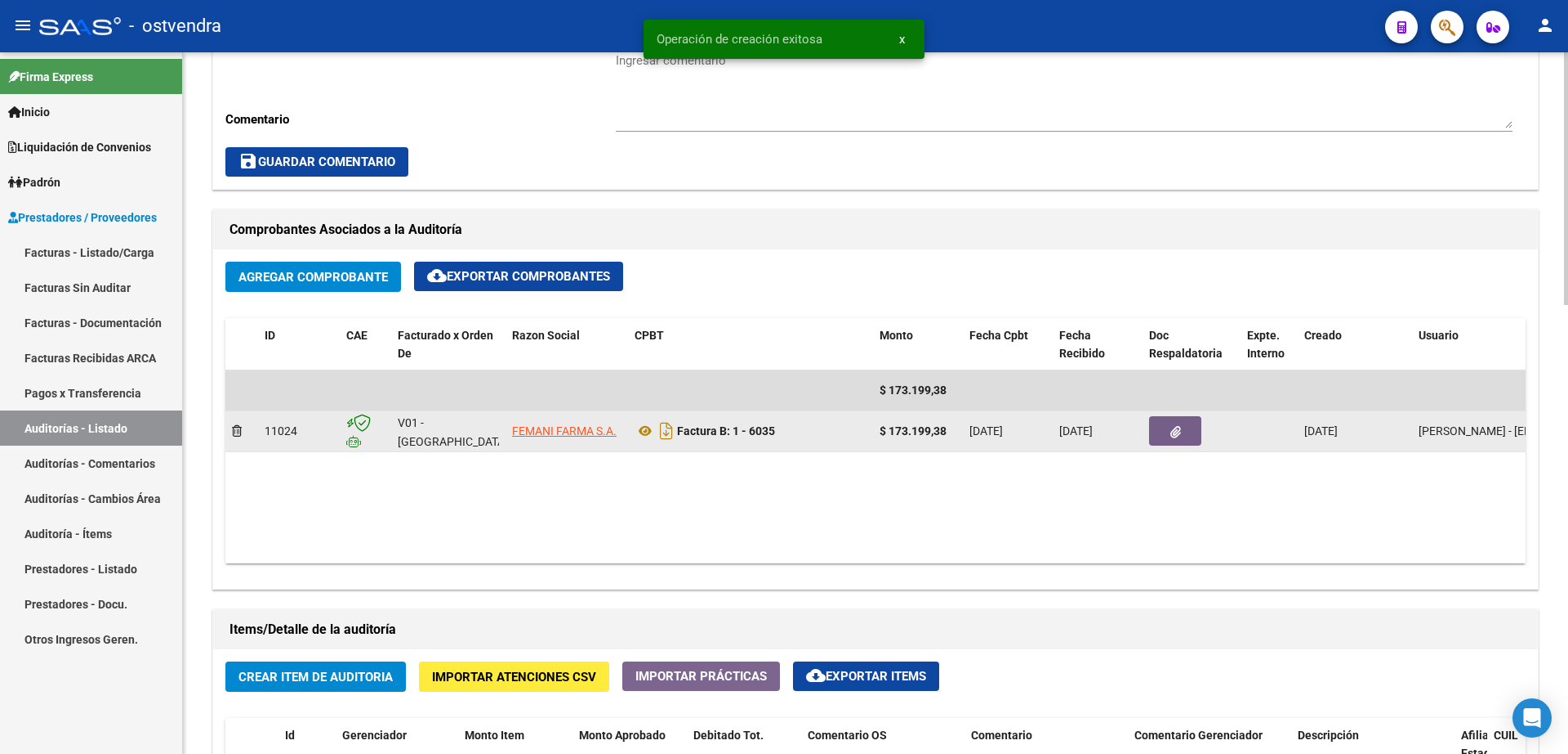
scroll to position [613, 0]
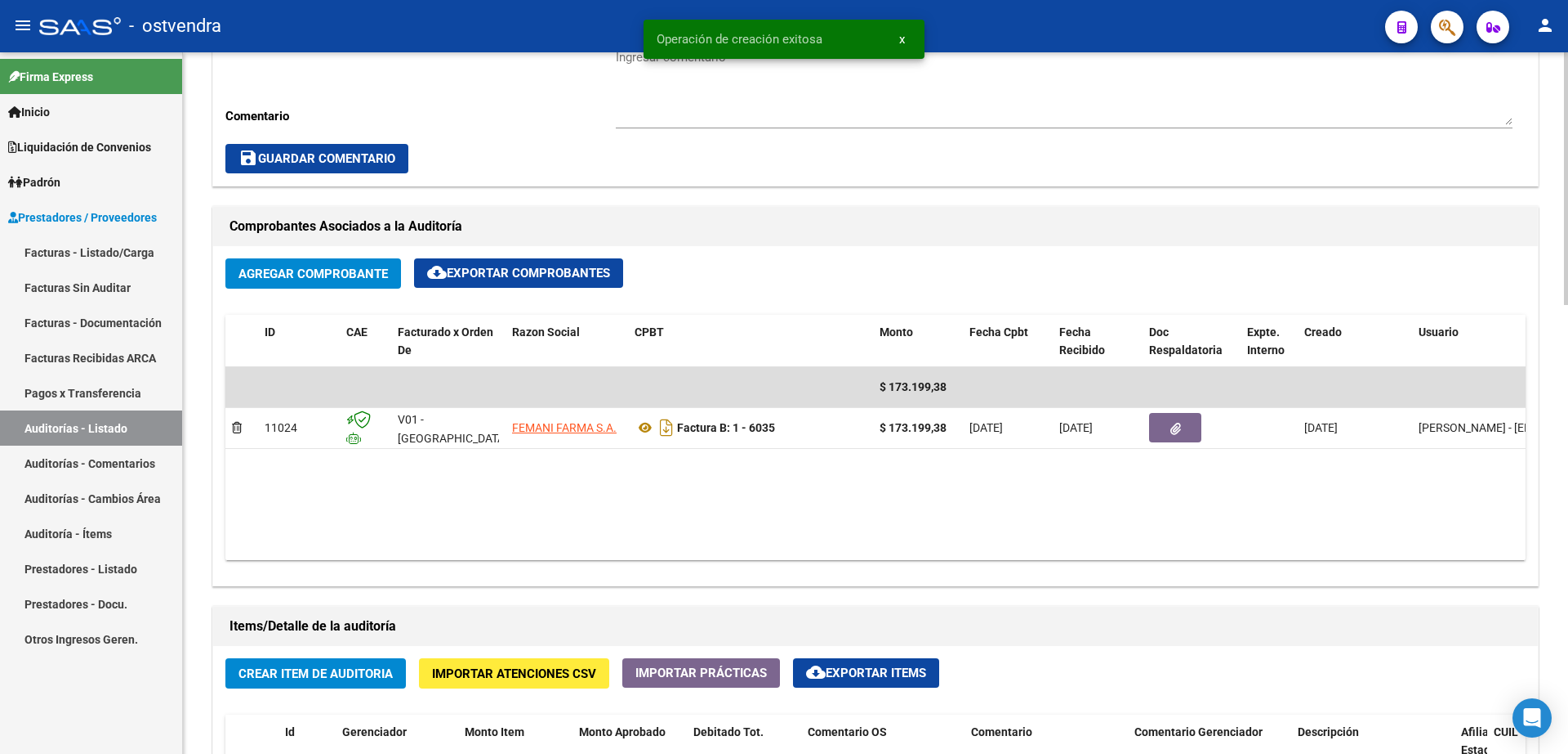
click at [336, 667] on span "Crear Item de Auditoria" at bounding box center [315, 673] width 154 height 15
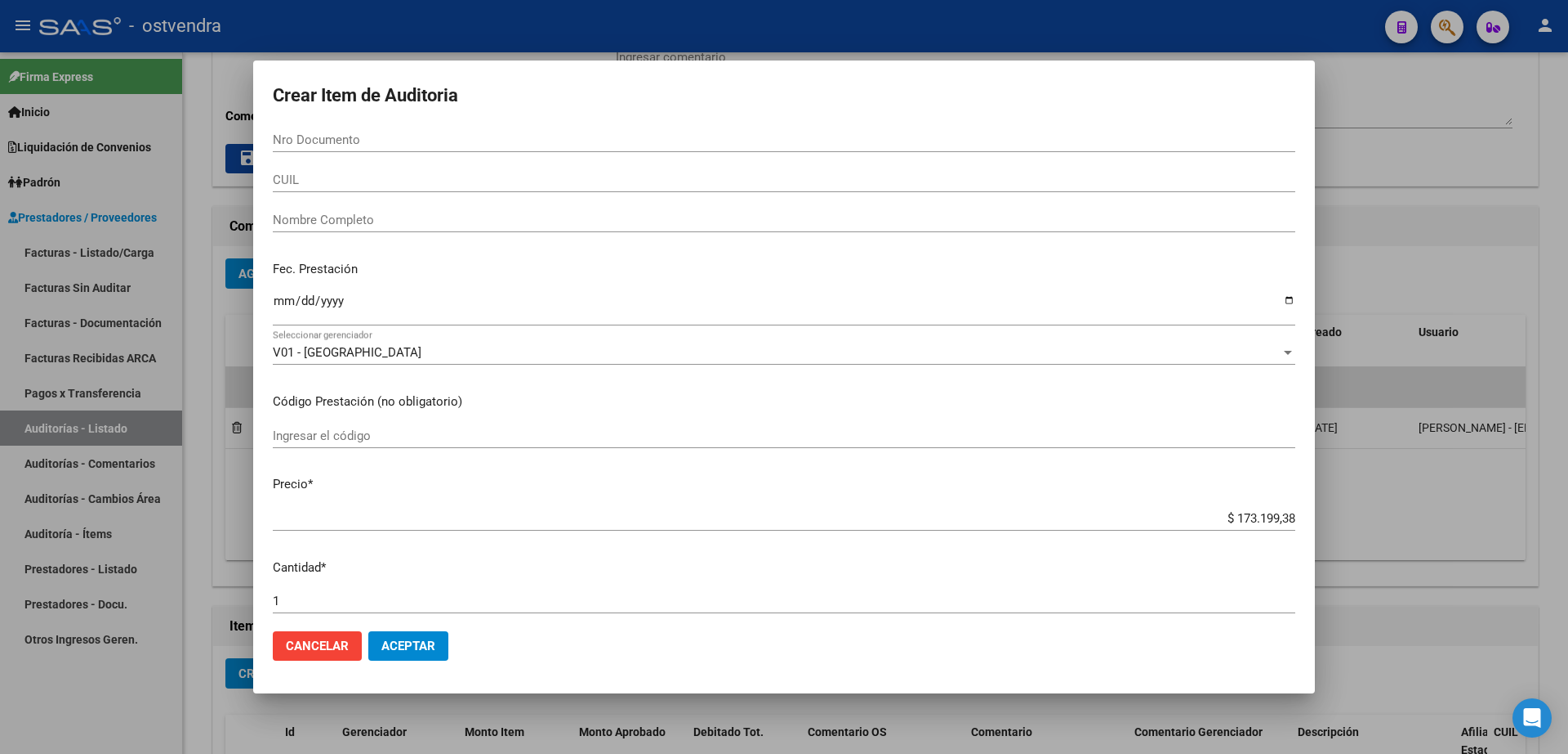
click at [413, 140] on input "Nro Documento" at bounding box center [784, 140] width 1023 height 15
type input "36077842"
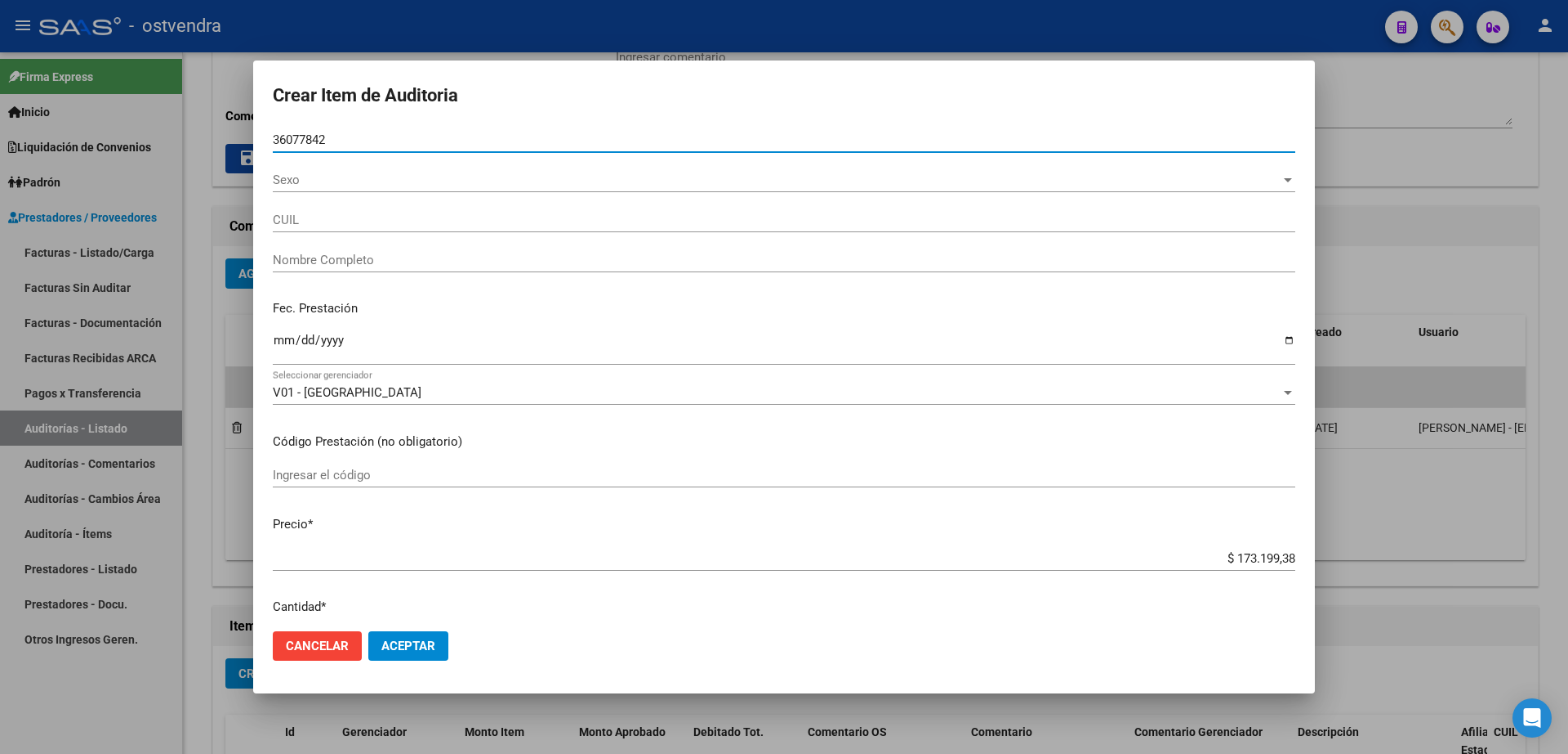
type input "27360778423"
type input "[PERSON_NAME] [PERSON_NAME]"
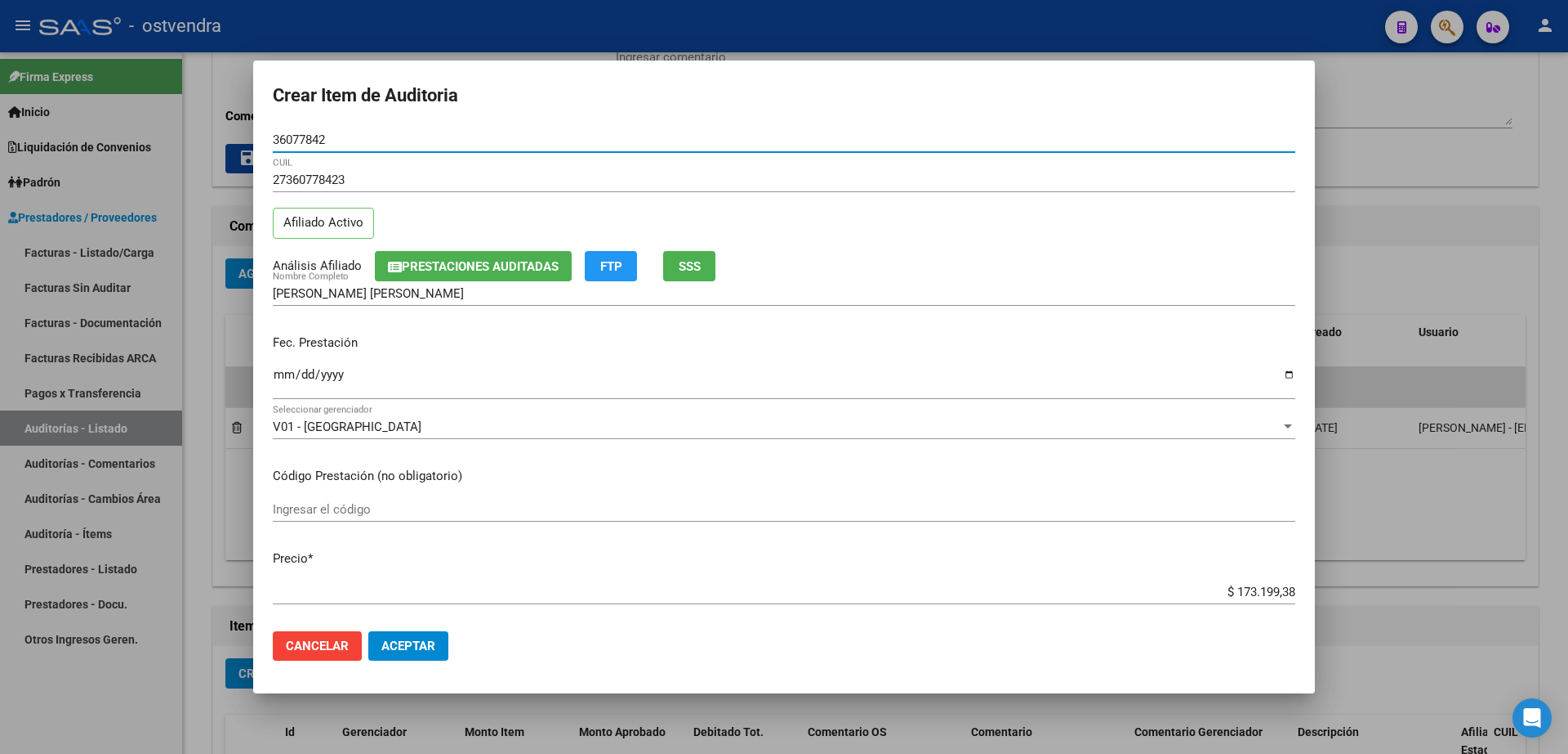
type input "36077842"
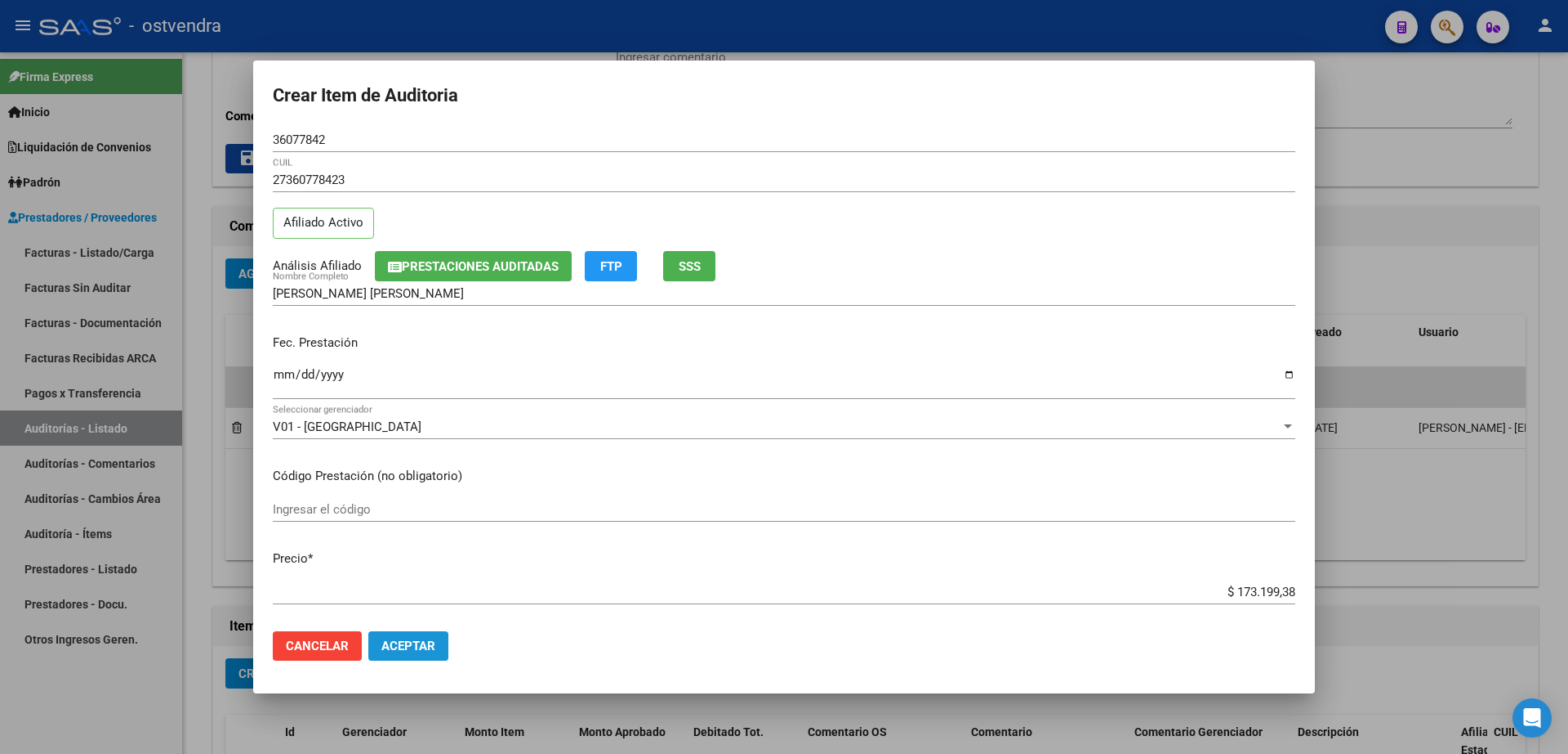
click at [419, 649] on span "Aceptar" at bounding box center [408, 646] width 54 height 15
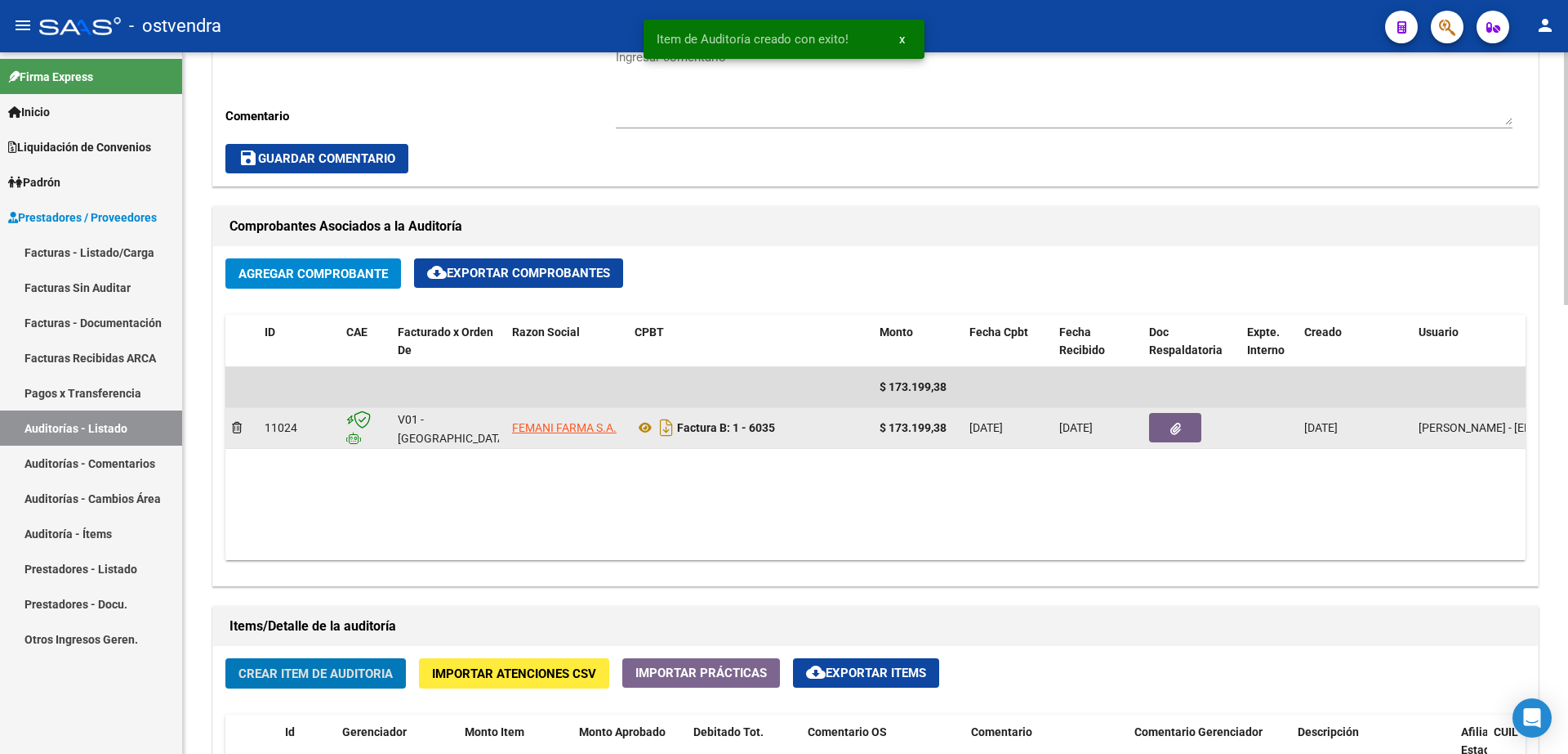
scroll to position [1125, 0]
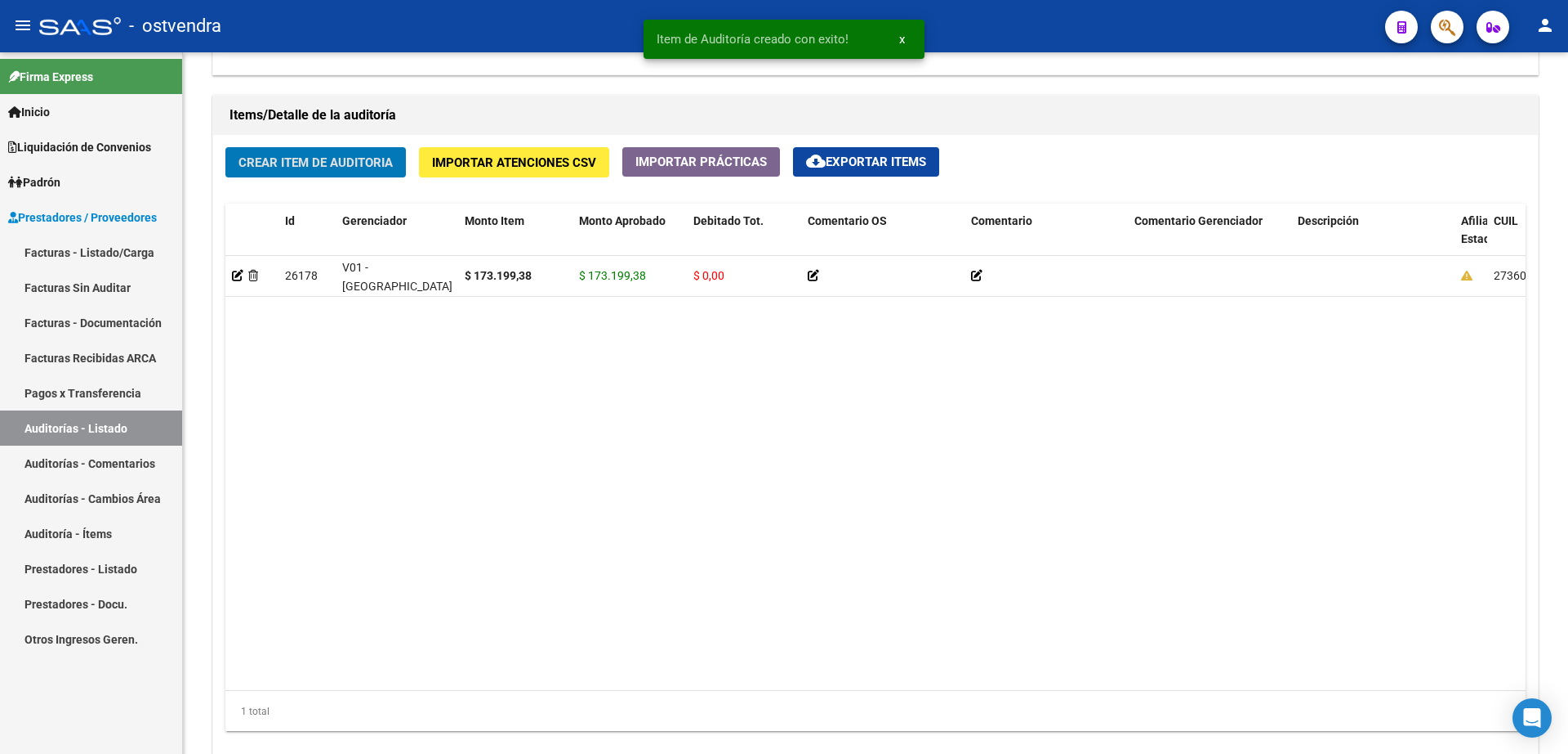
click at [122, 251] on link "Facturas - Listado/Carga" at bounding box center [91, 252] width 182 height 35
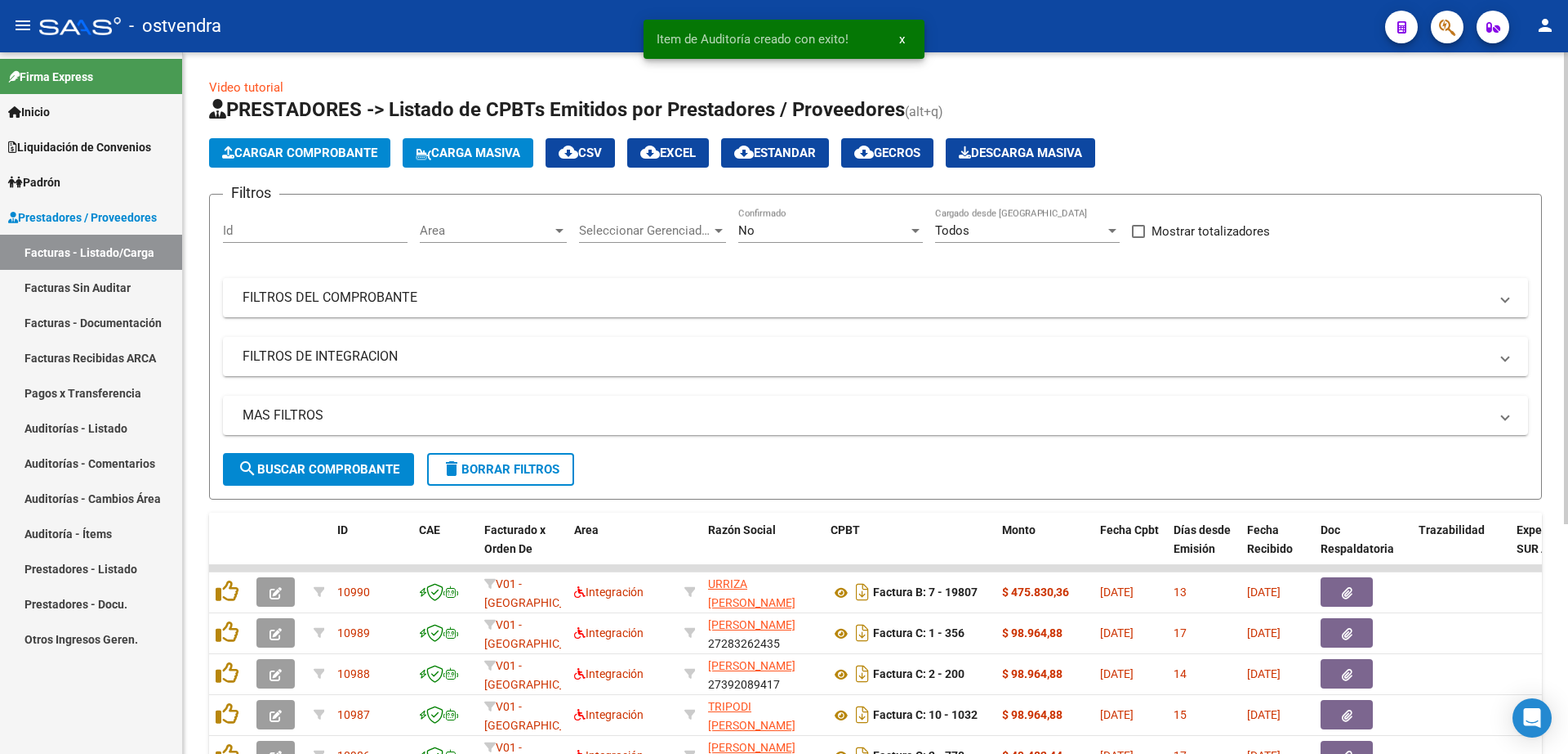
click at [362, 162] on button "Cargar Comprobante" at bounding box center [300, 153] width 181 height 30
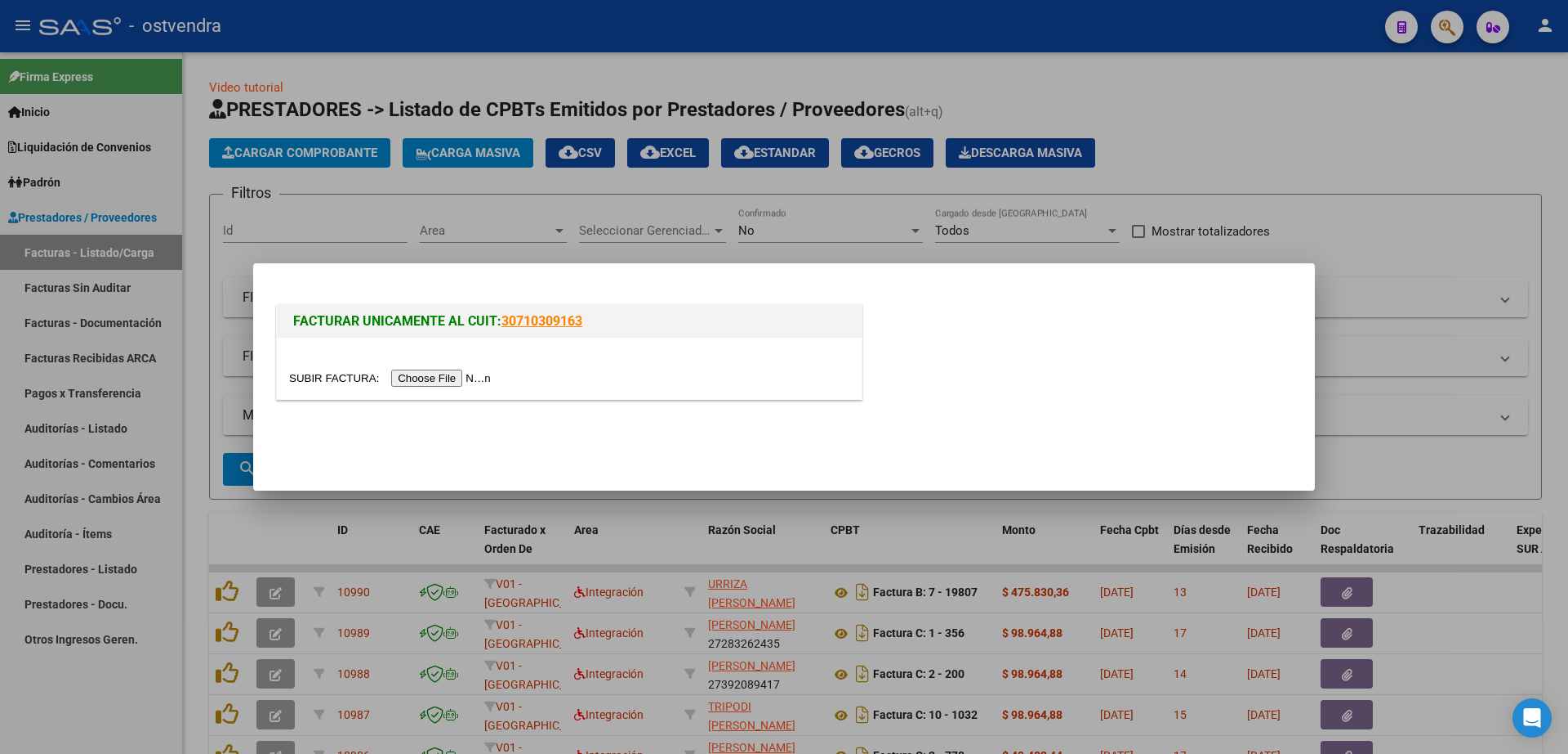
click at [447, 385] on input "file" at bounding box center [392, 377] width 207 height 17
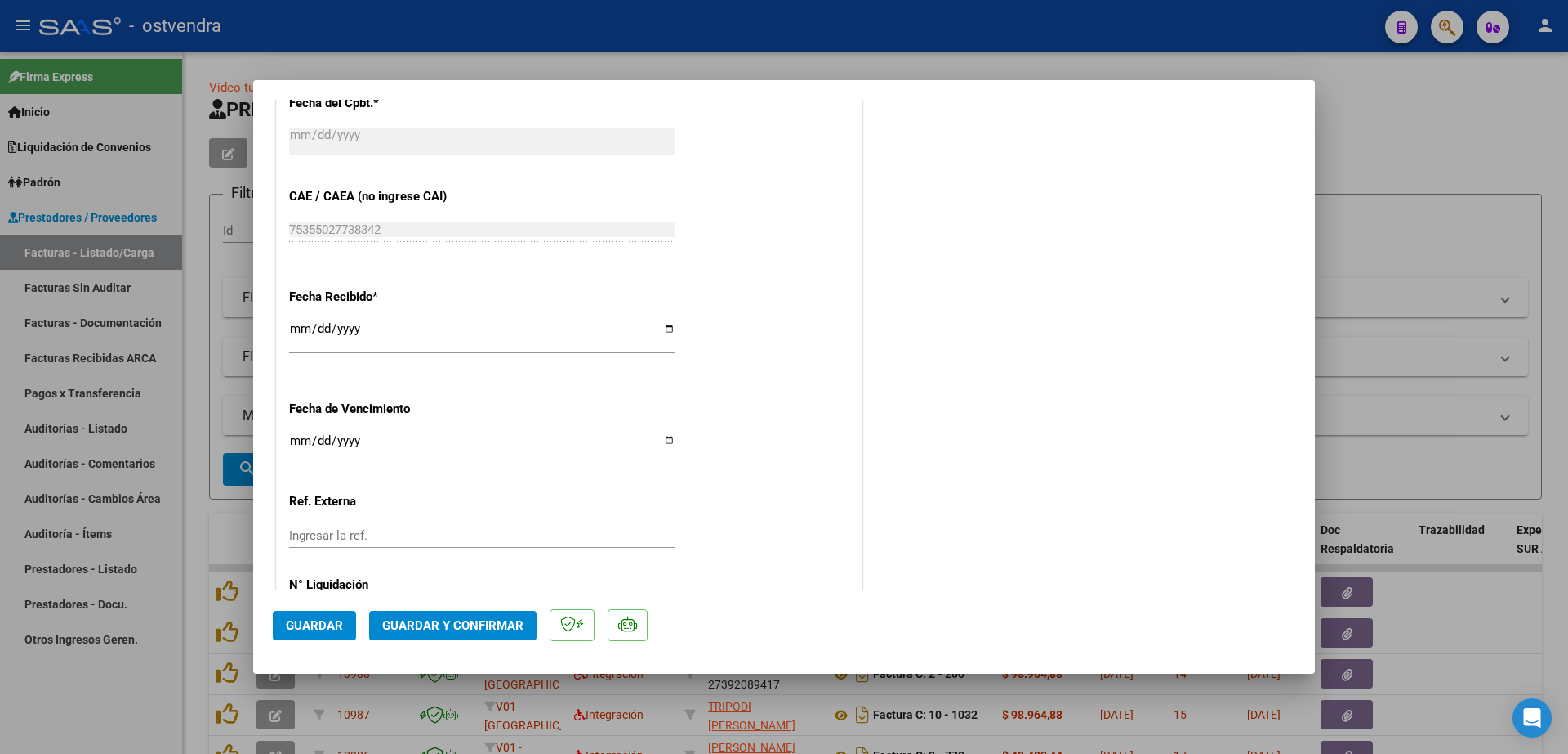
scroll to position [817, 0]
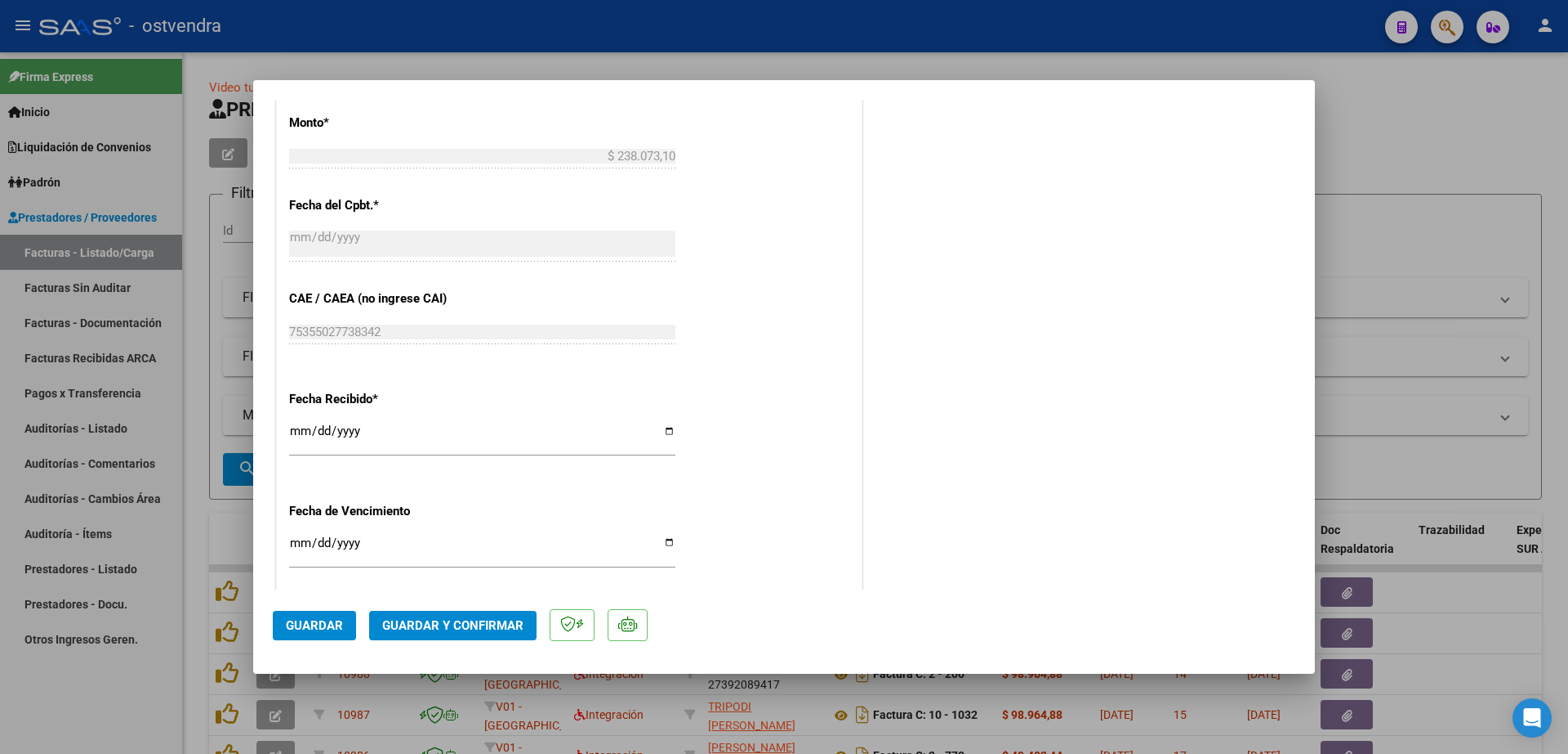
click at [287, 559] on div "CUIT * 30-71769587-5 Ingresar CUIT ANALISIS PRESTADOR FEMANI FARMA S.A. ARCA Pa…" at bounding box center [569, 139] width 585 height 1242
click at [307, 546] on input "Ingresar la fecha" at bounding box center [482, 550] width 386 height 26
type input "[DATE]"
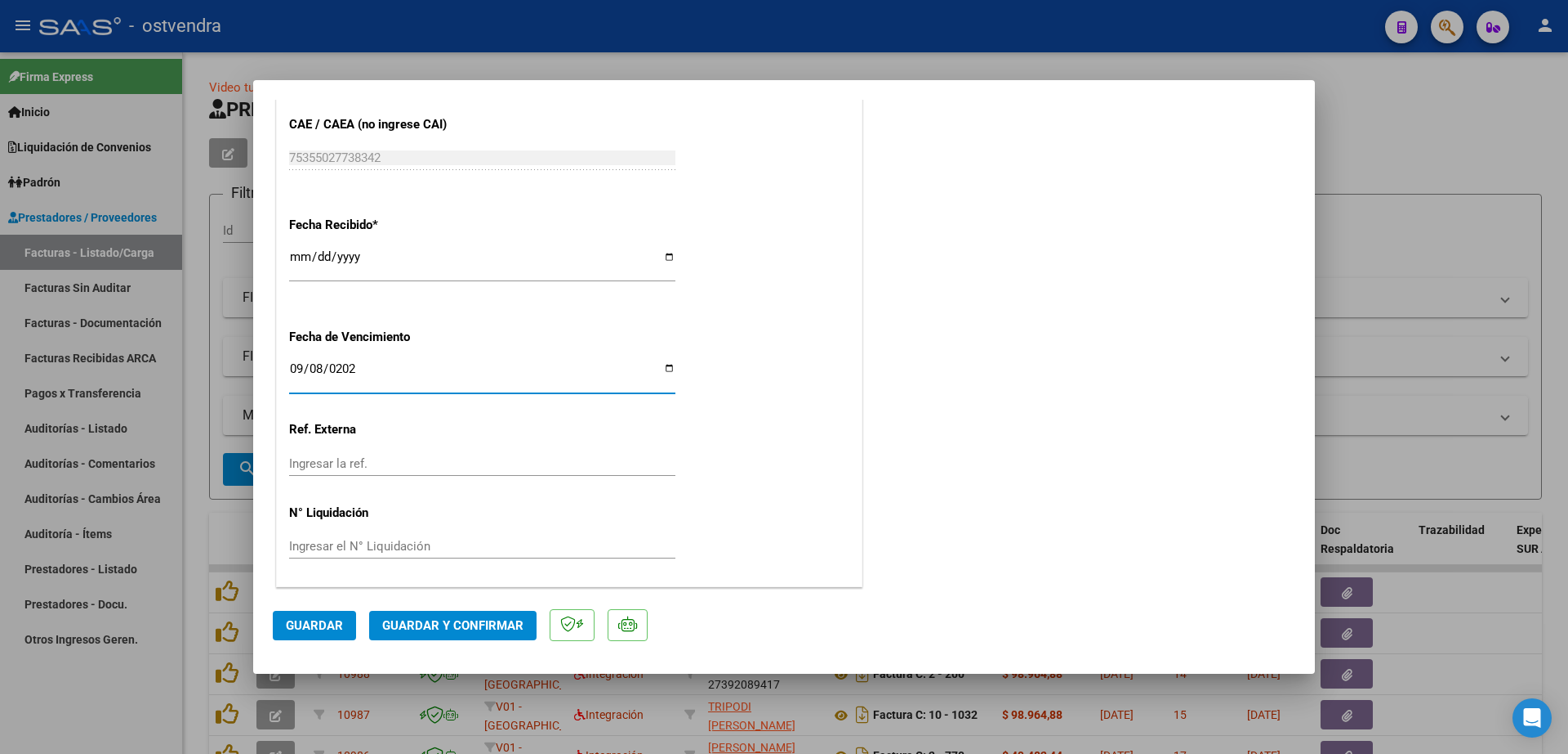
scroll to position [992, 0]
click at [360, 541] on input "Ingresar el N° Liquidación" at bounding box center [482, 546] width 386 height 15
type input "08"
click at [324, 618] on span "Guardar" at bounding box center [314, 625] width 57 height 15
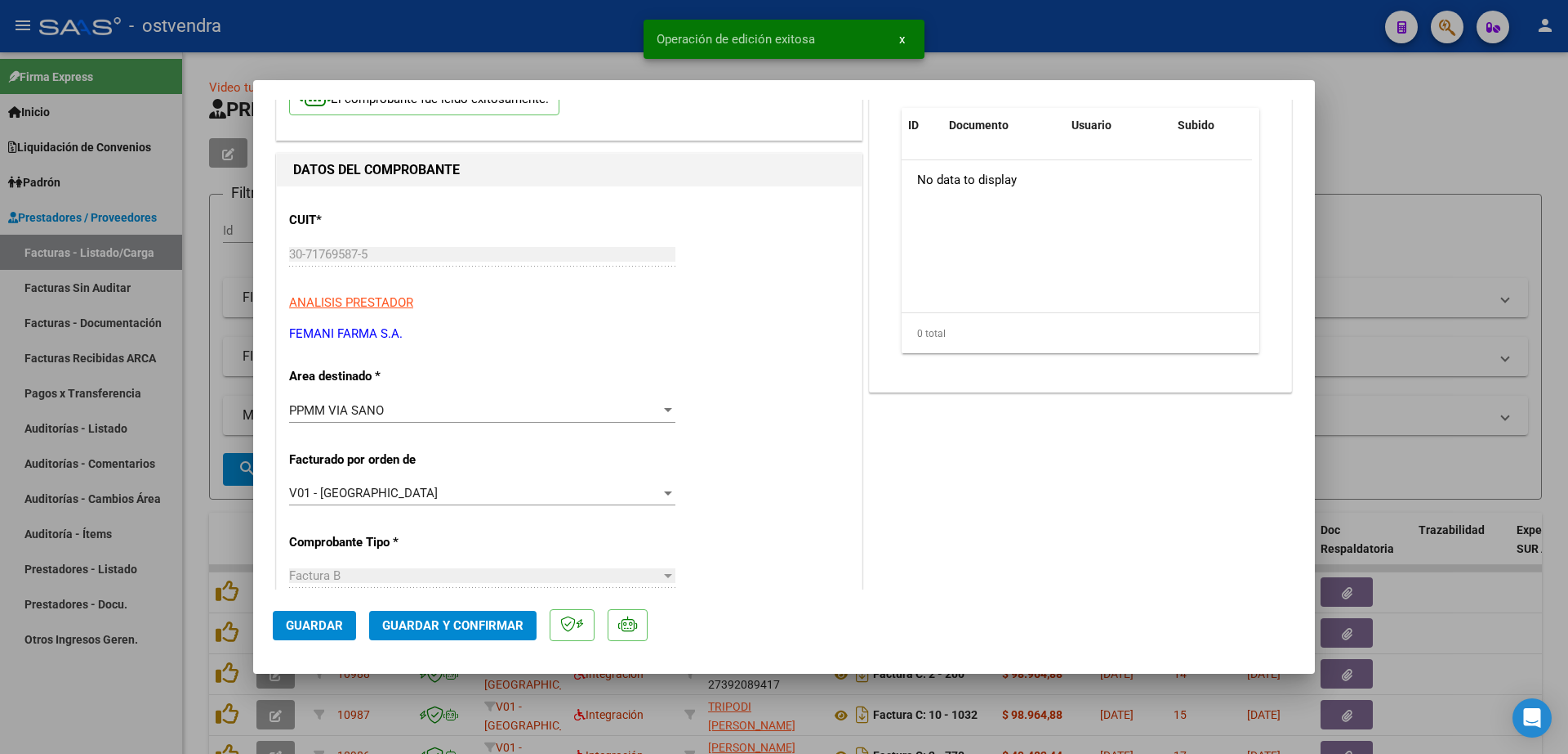
scroll to position [0, 0]
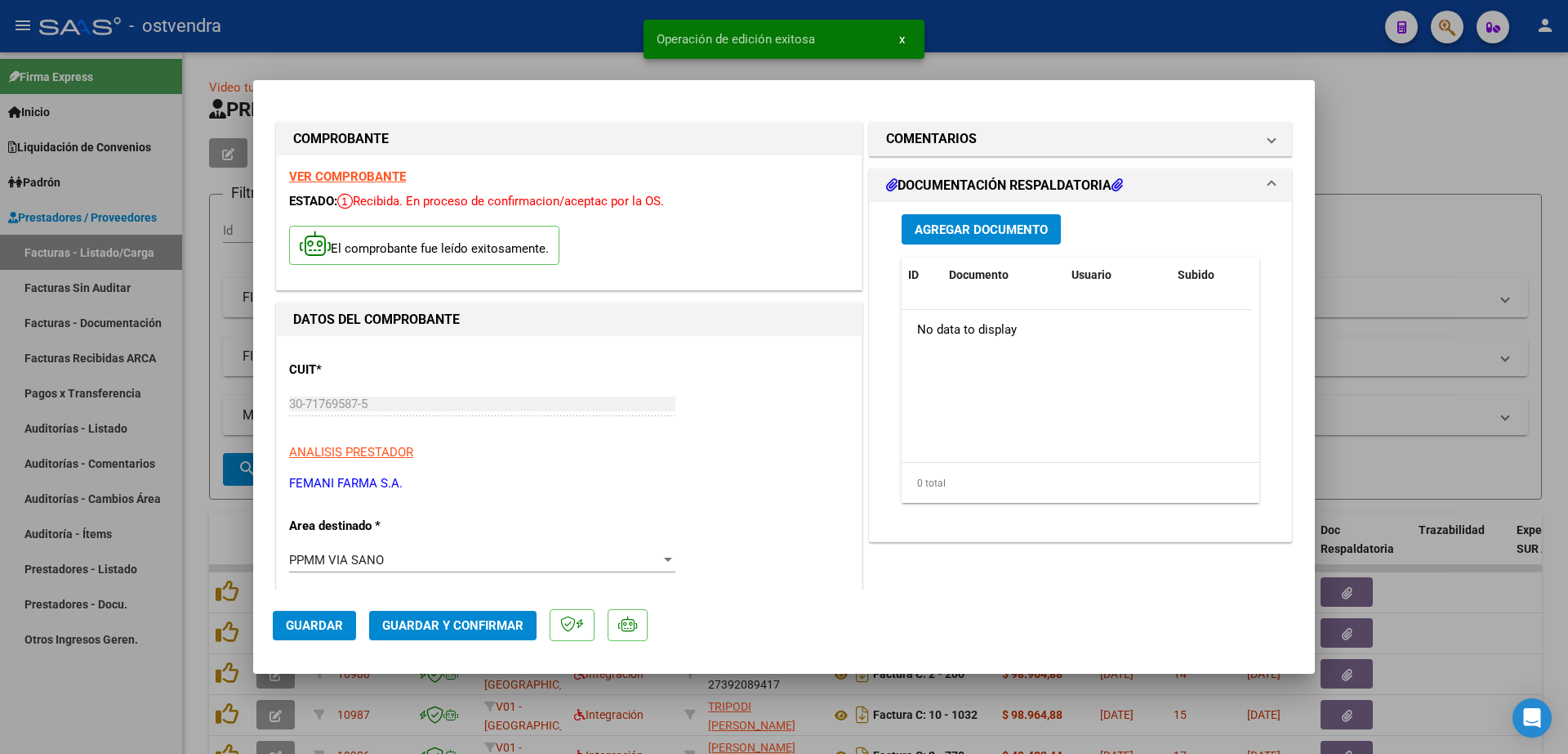
click at [964, 237] on span "Agregar Documento" at bounding box center [982, 230] width 133 height 15
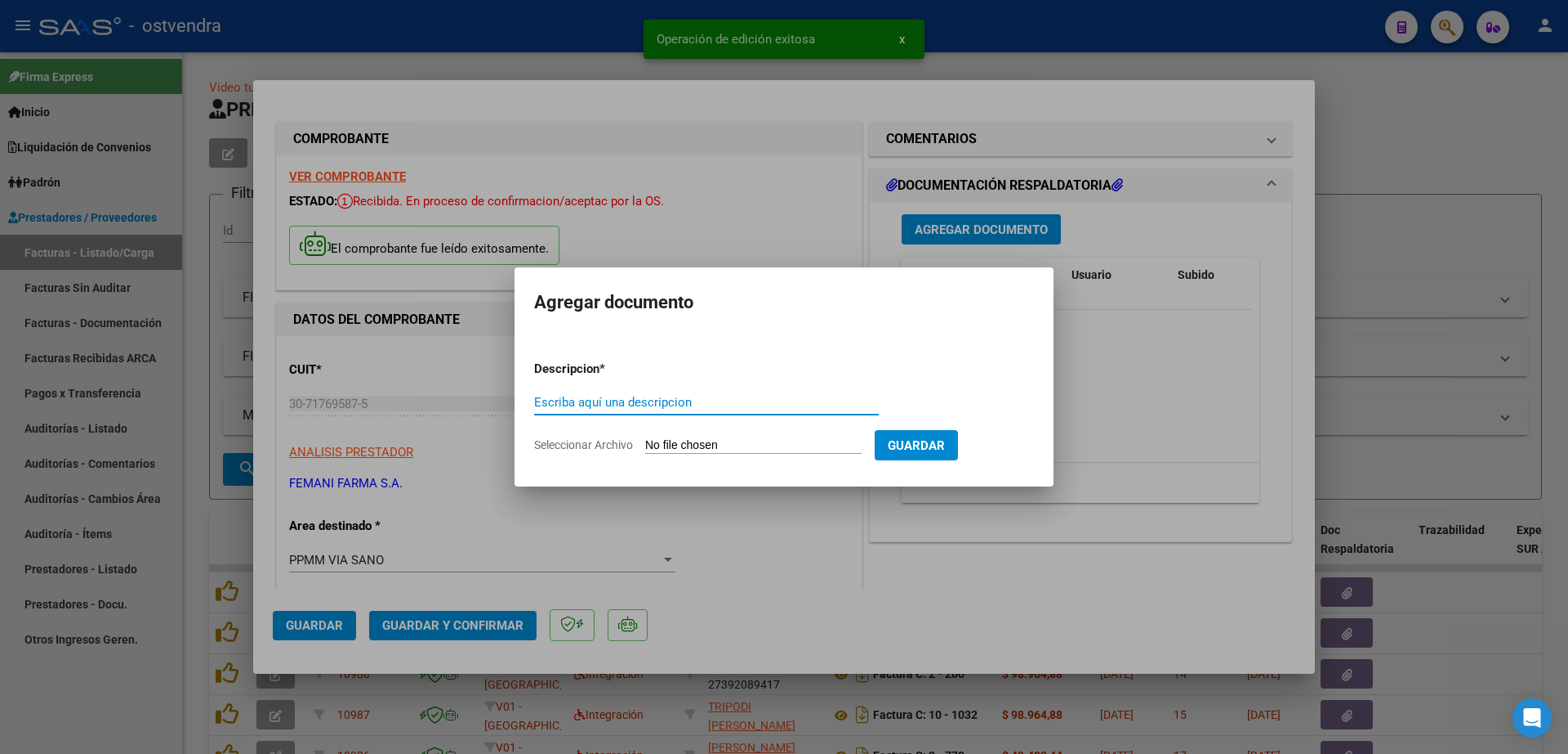
paste input "documentacion"
type input "documentacion"
click at [745, 443] on input "Seleccionar Archivo" at bounding box center [754, 446] width 217 height 16
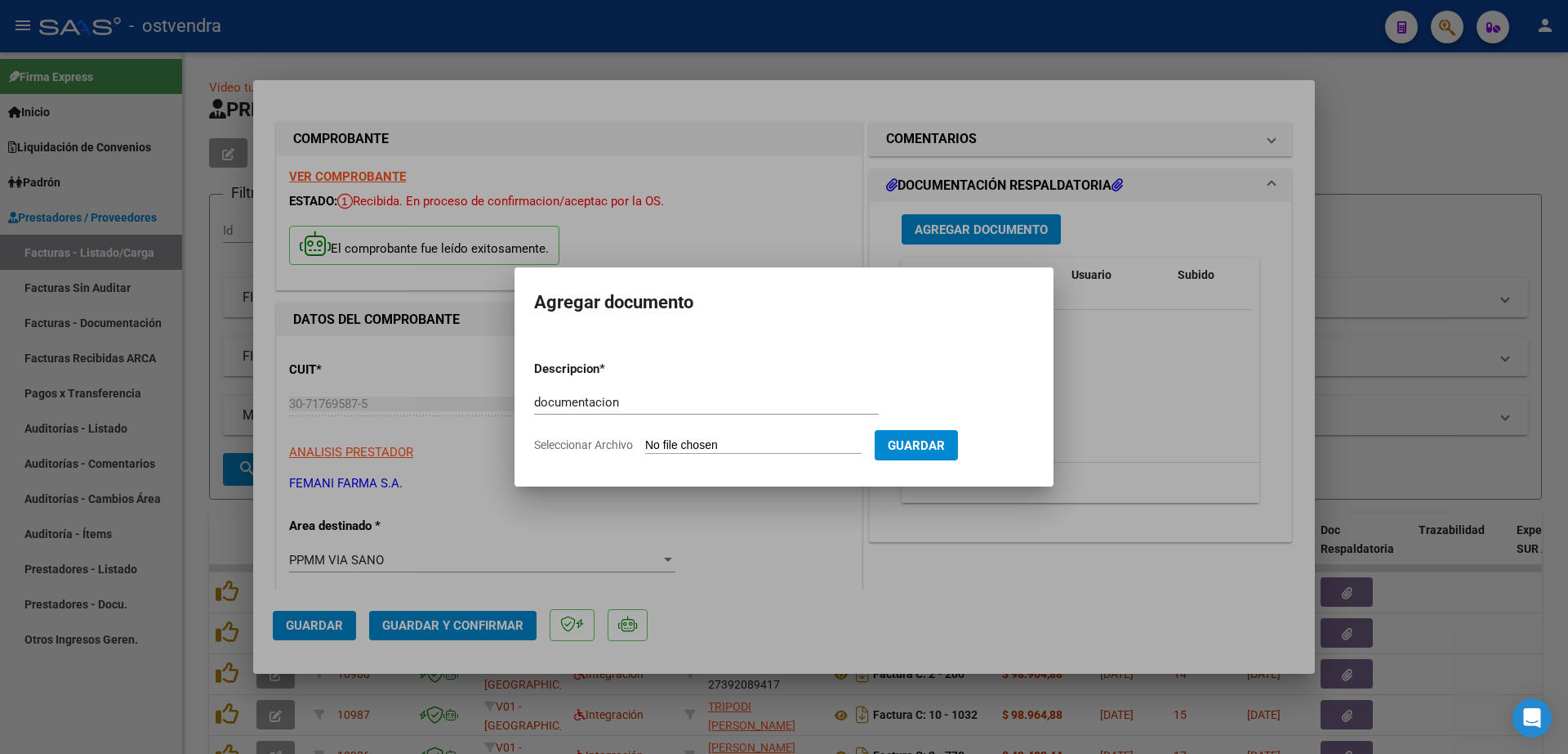
type input "C:\fakepath\FEMANI FARMA 6036.zip"
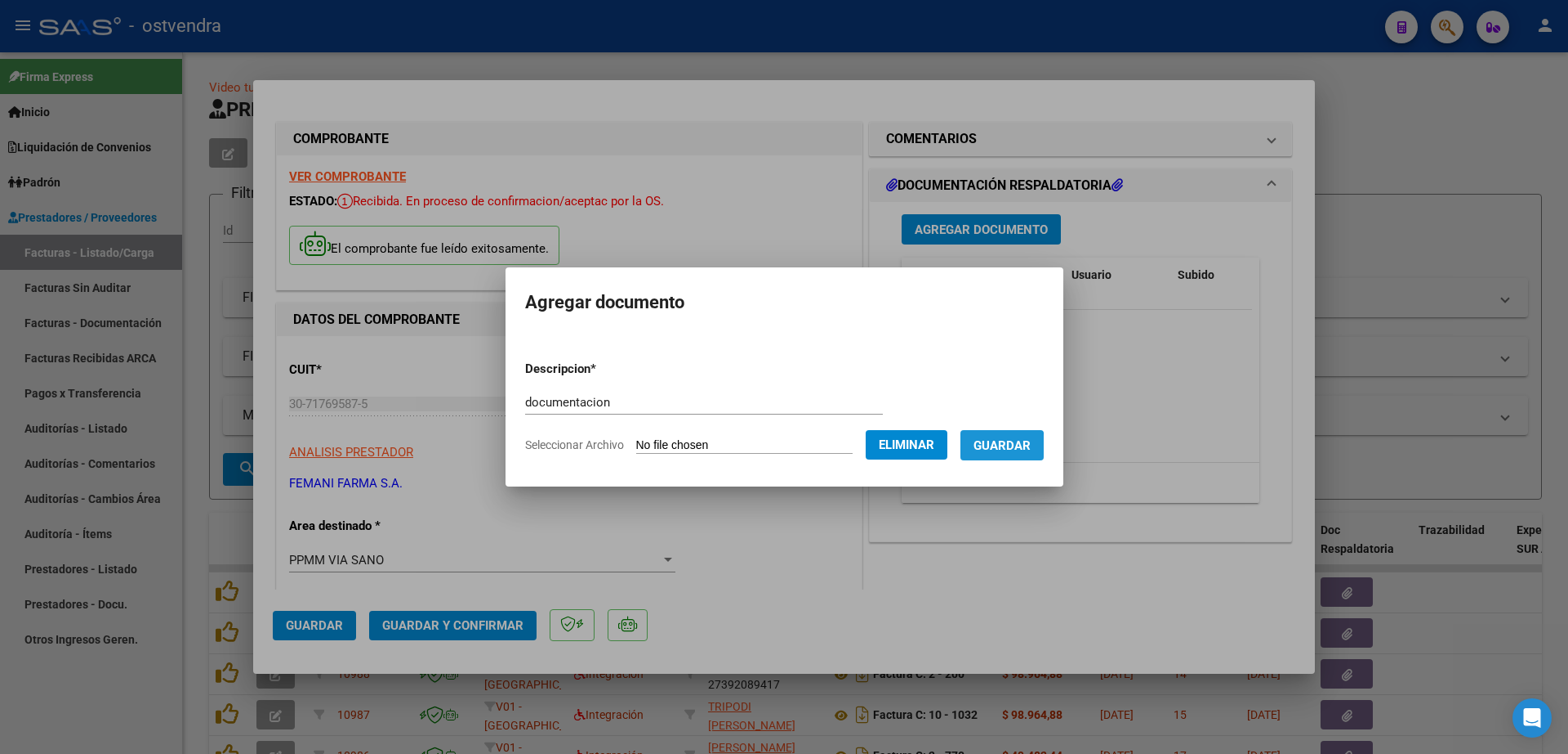
click at [1017, 447] on span "Guardar" at bounding box center [1001, 446] width 57 height 15
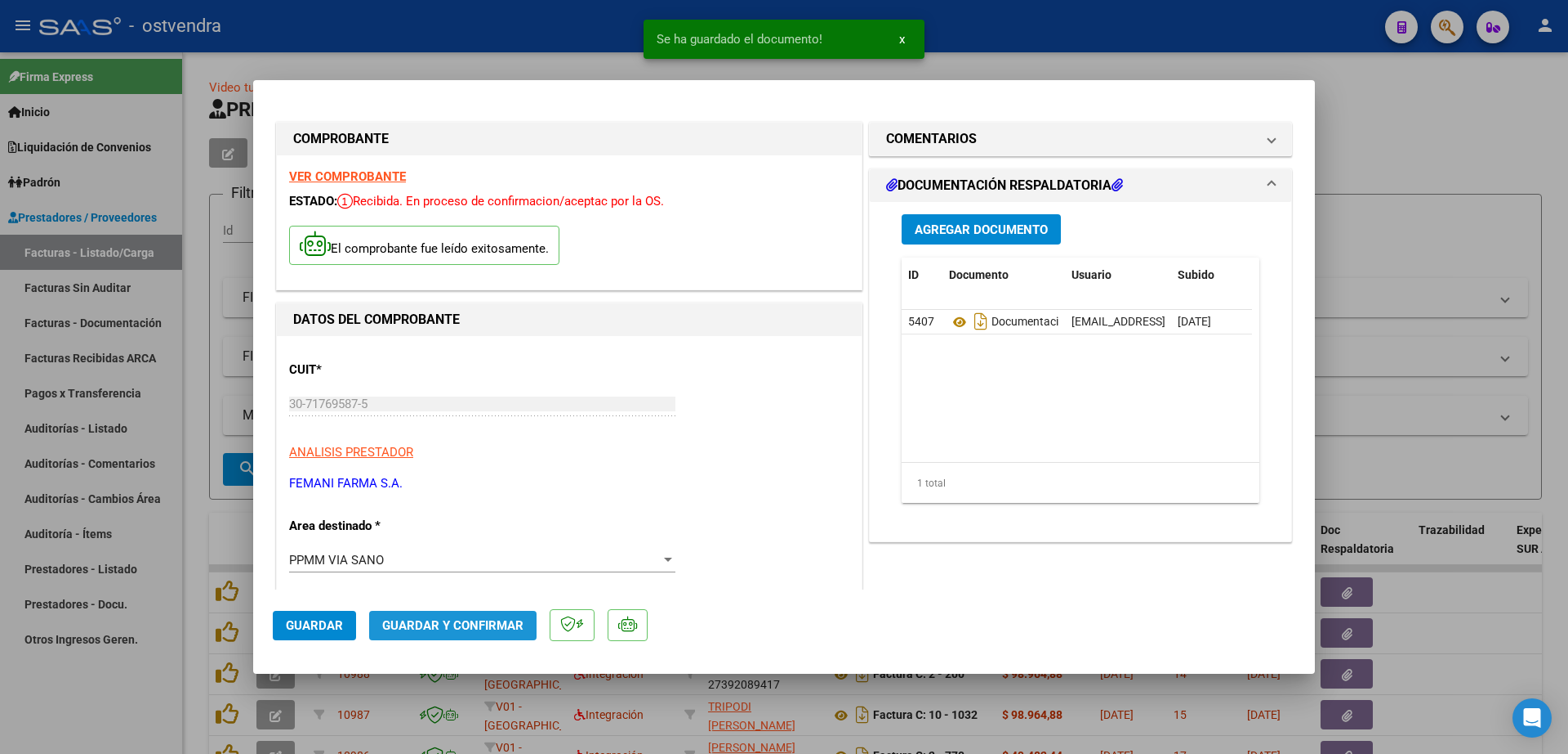
click at [463, 621] on span "Guardar y Confirmar" at bounding box center [453, 625] width 142 height 15
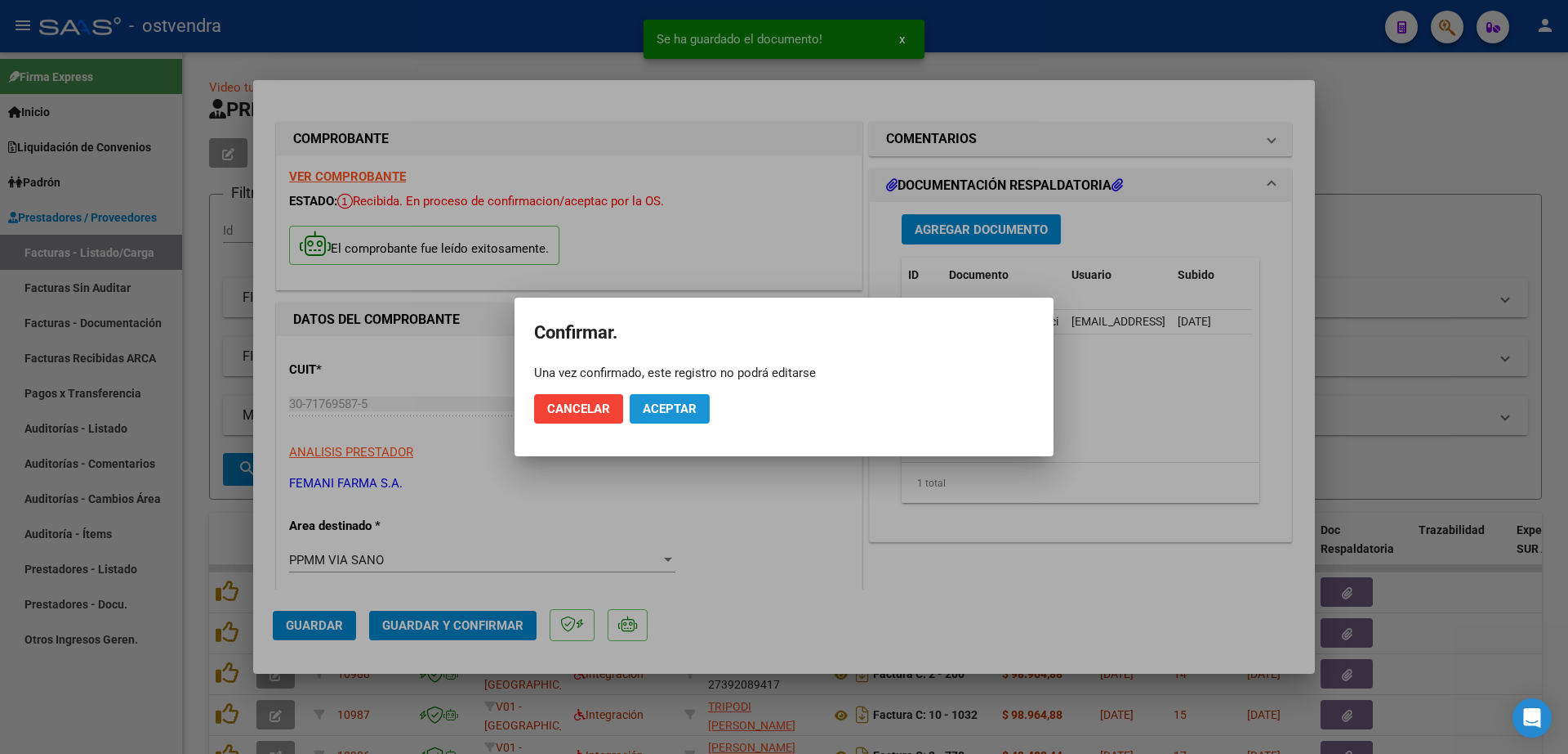
click at [678, 394] on button "Aceptar" at bounding box center [670, 409] width 80 height 30
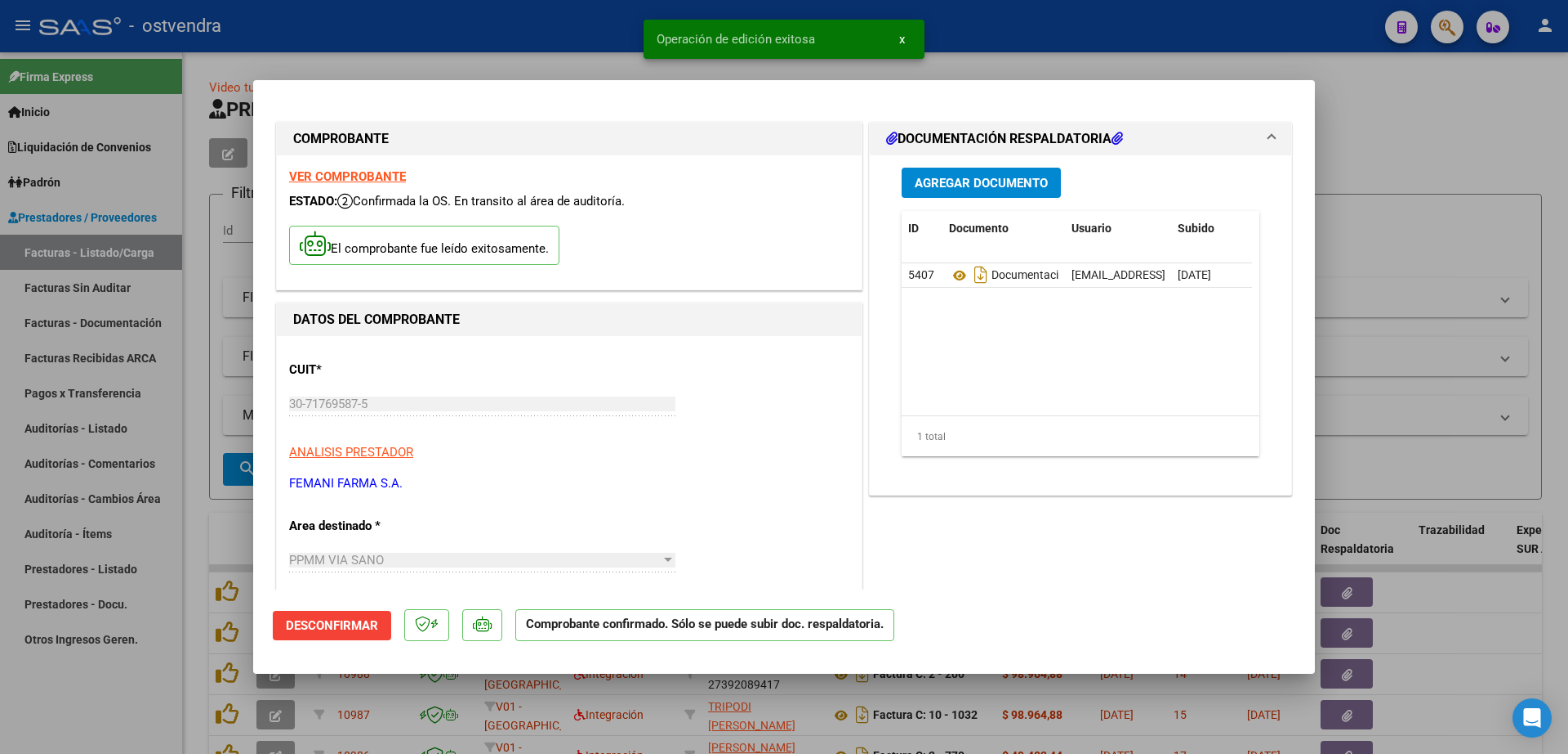
click at [108, 430] on div at bounding box center [784, 377] width 1568 height 754
type input "$ 0,00"
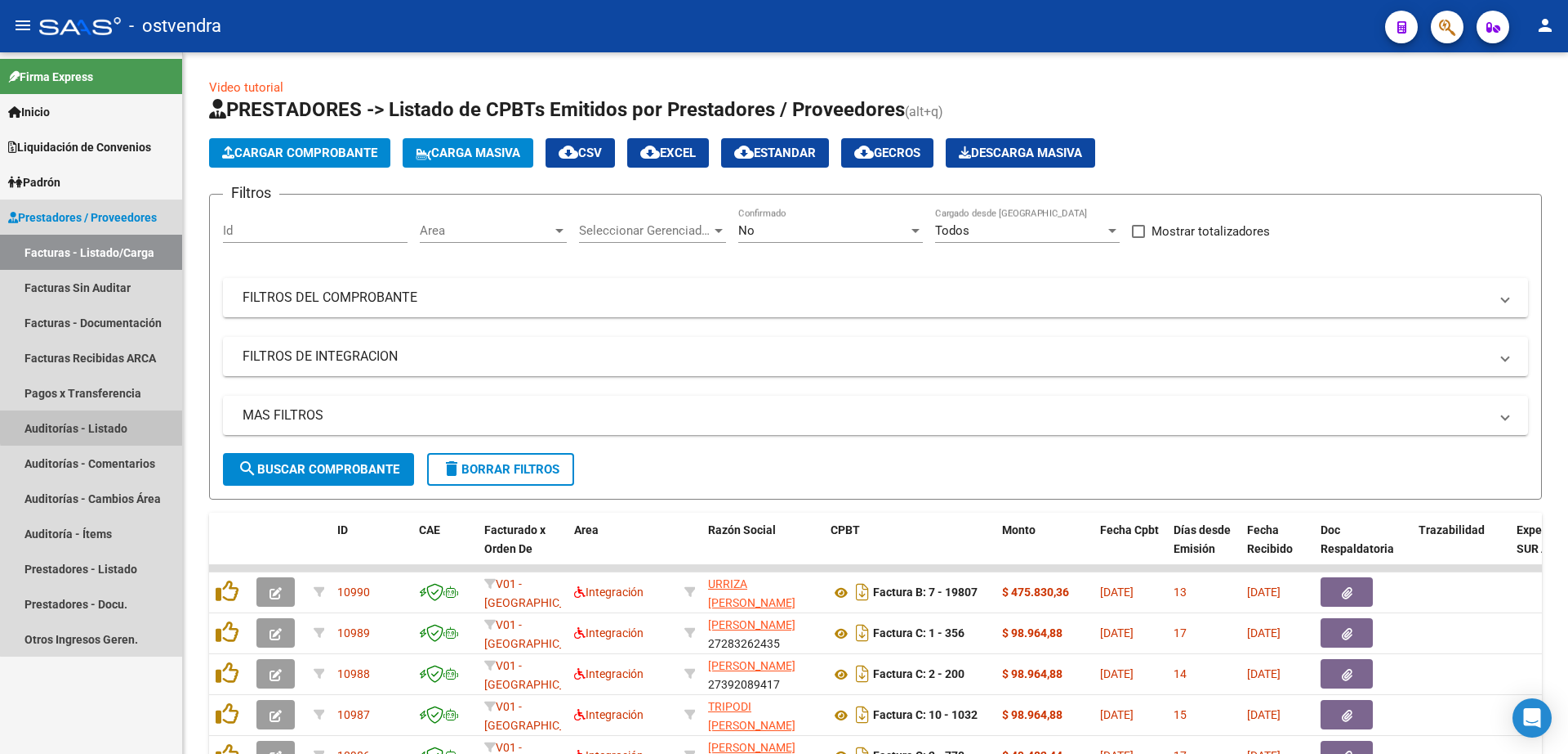
drag, startPoint x: 115, startPoint y: 424, endPoint x: 135, endPoint y: 412, distance: 23.3
click at [118, 425] on link "Auditorías - Listado" at bounding box center [91, 428] width 182 height 35
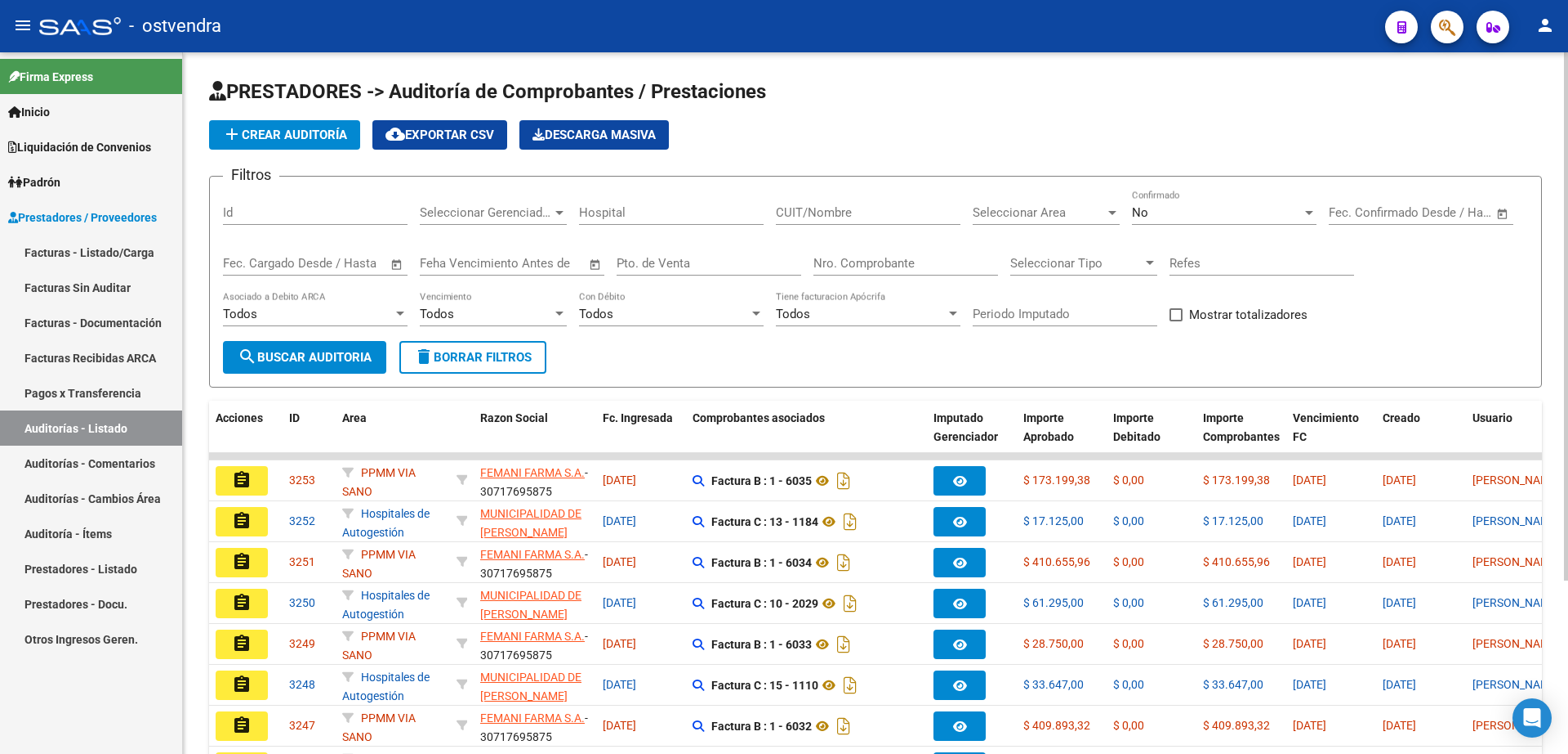
click at [301, 144] on button "add Crear Auditoría" at bounding box center [284, 135] width 151 height 30
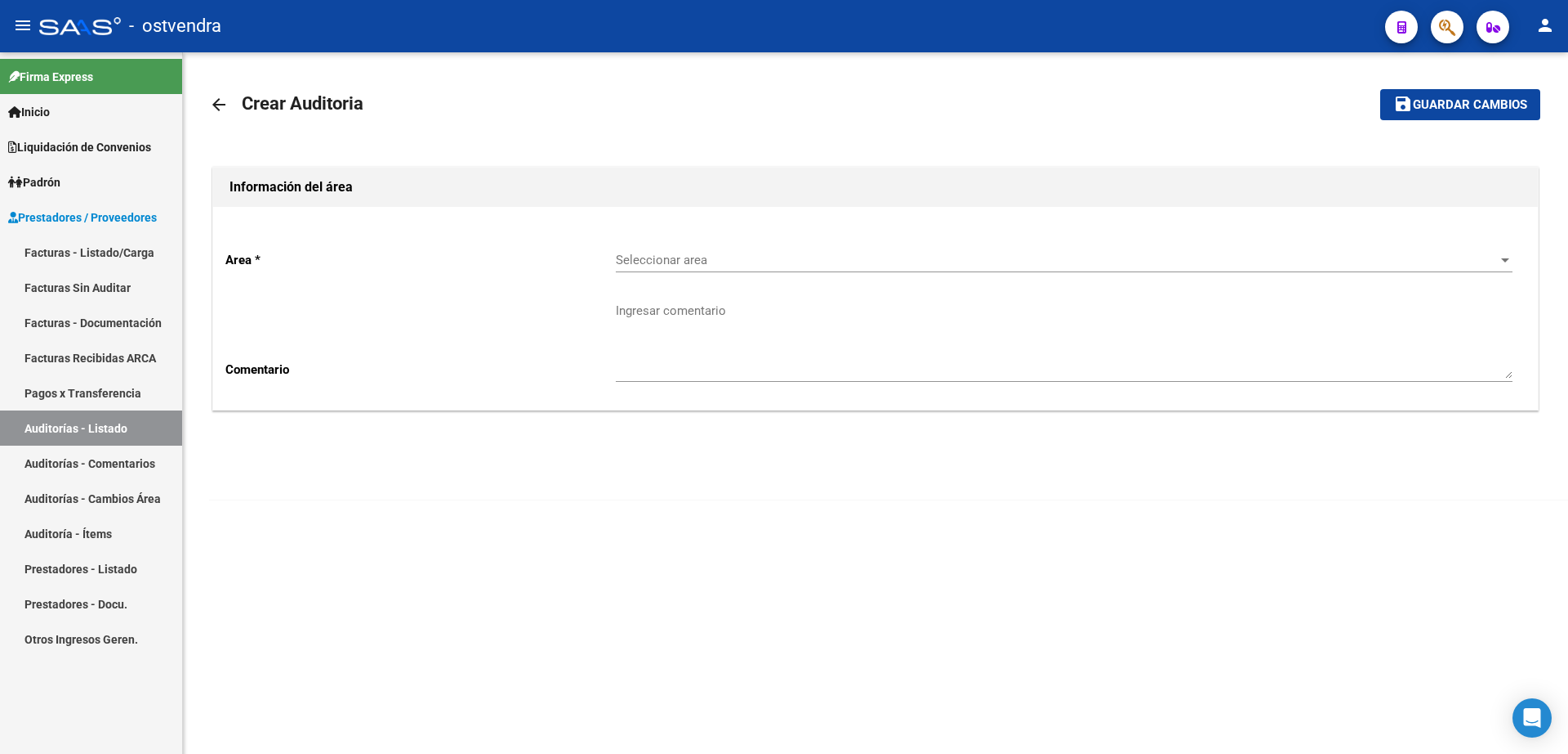
click at [734, 268] on div "Seleccionar area Seleccionar area" at bounding box center [1064, 255] width 897 height 35
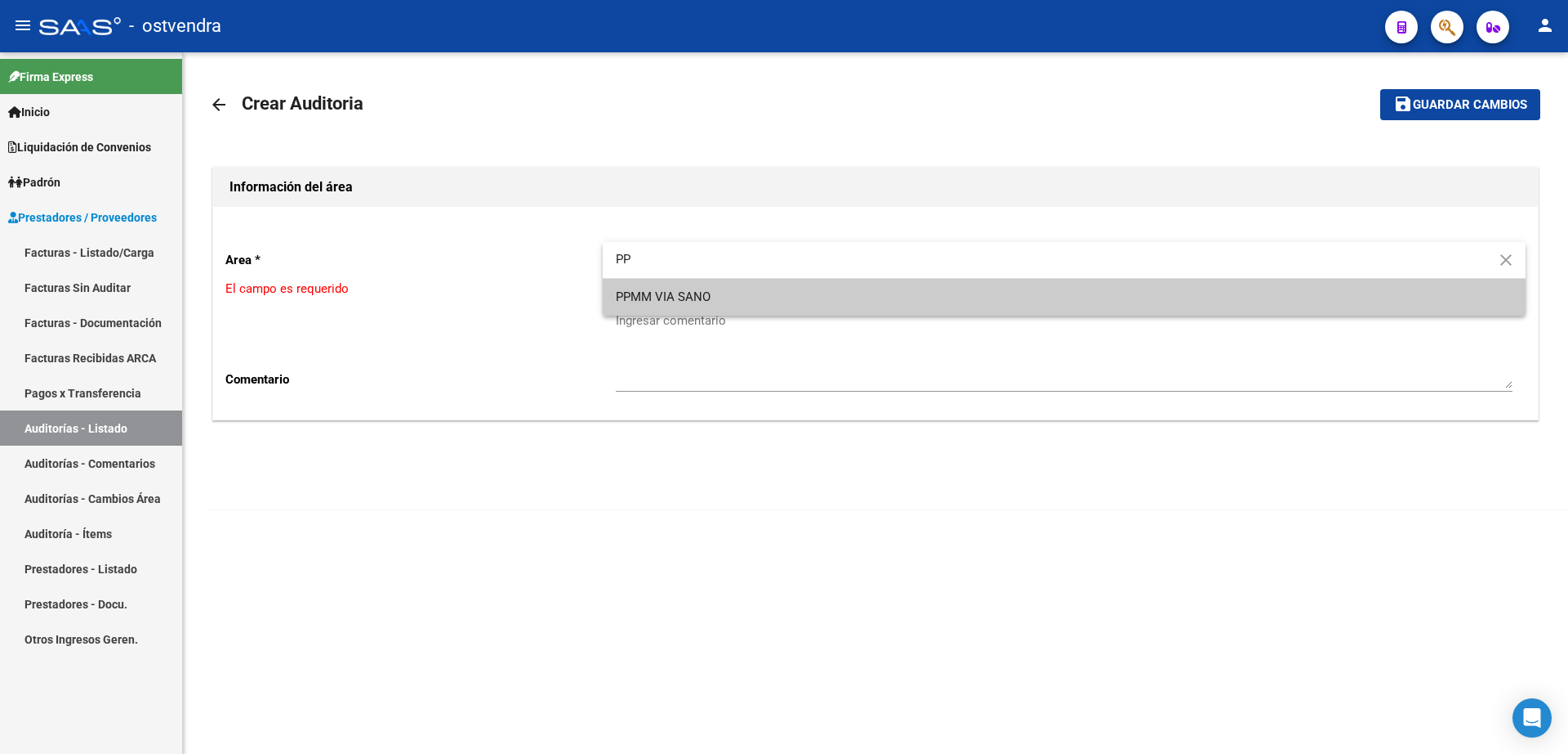
type input "PP"
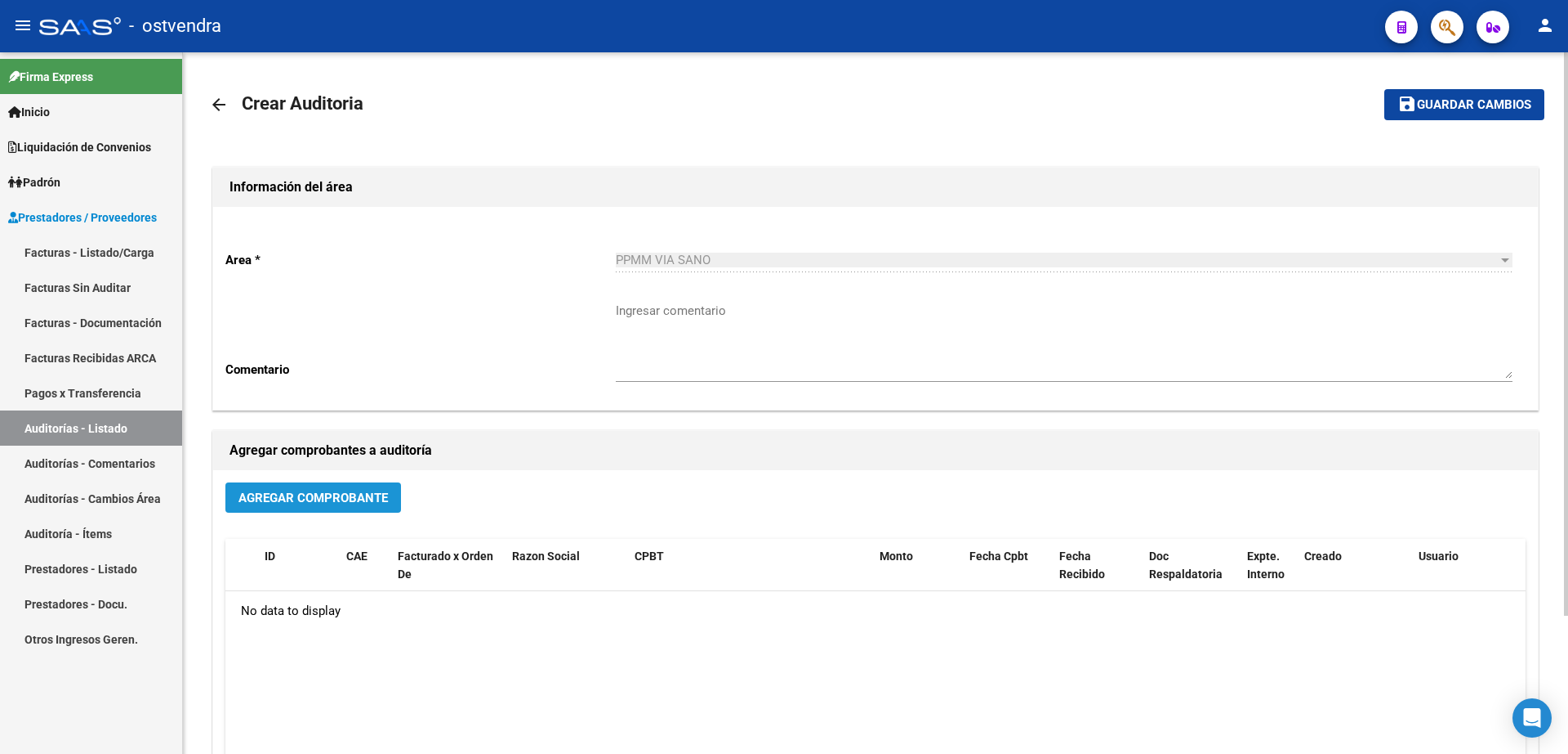
click at [319, 493] on span "Agregar Comprobante" at bounding box center [314, 498] width 150 height 15
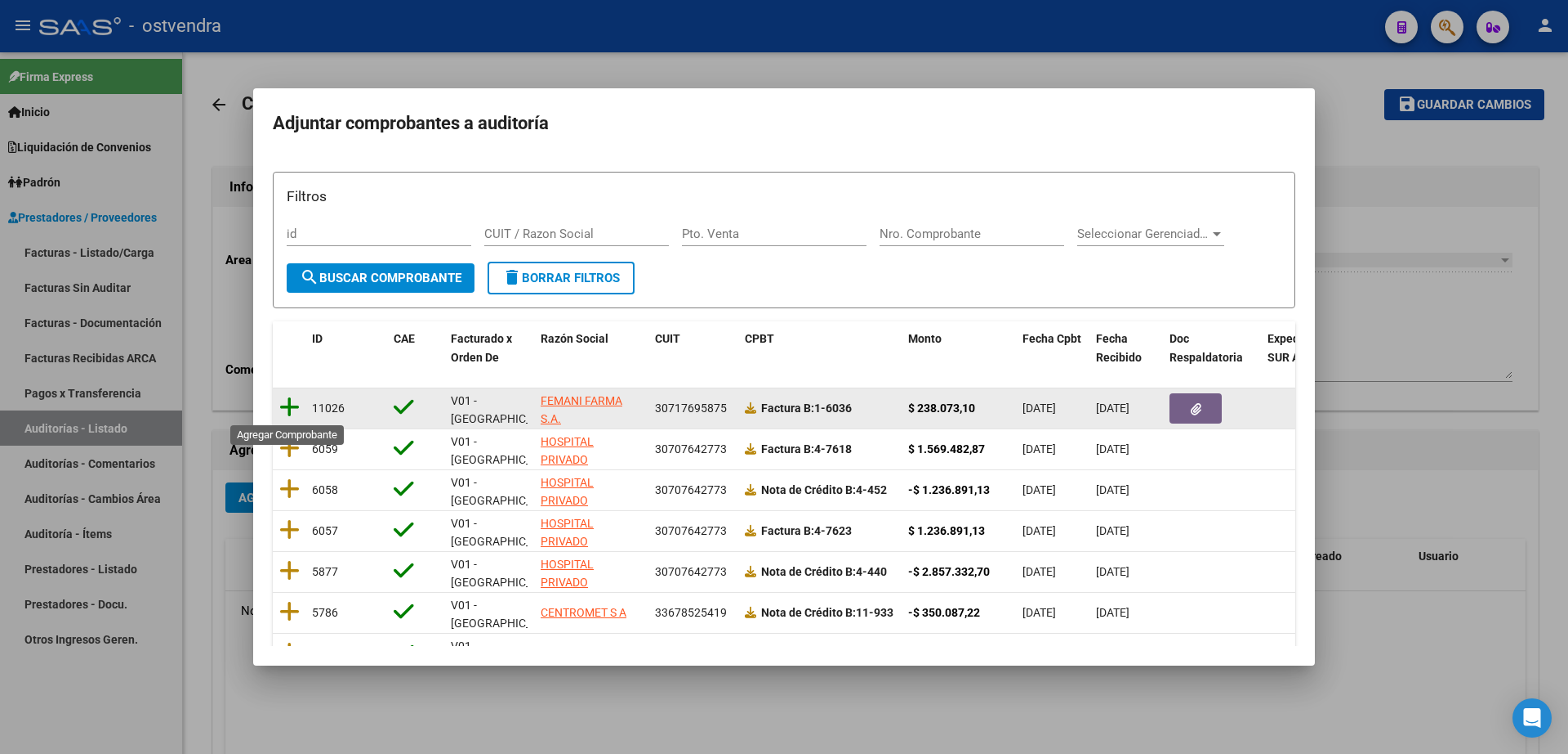
click at [296, 401] on icon at bounding box center [289, 407] width 21 height 23
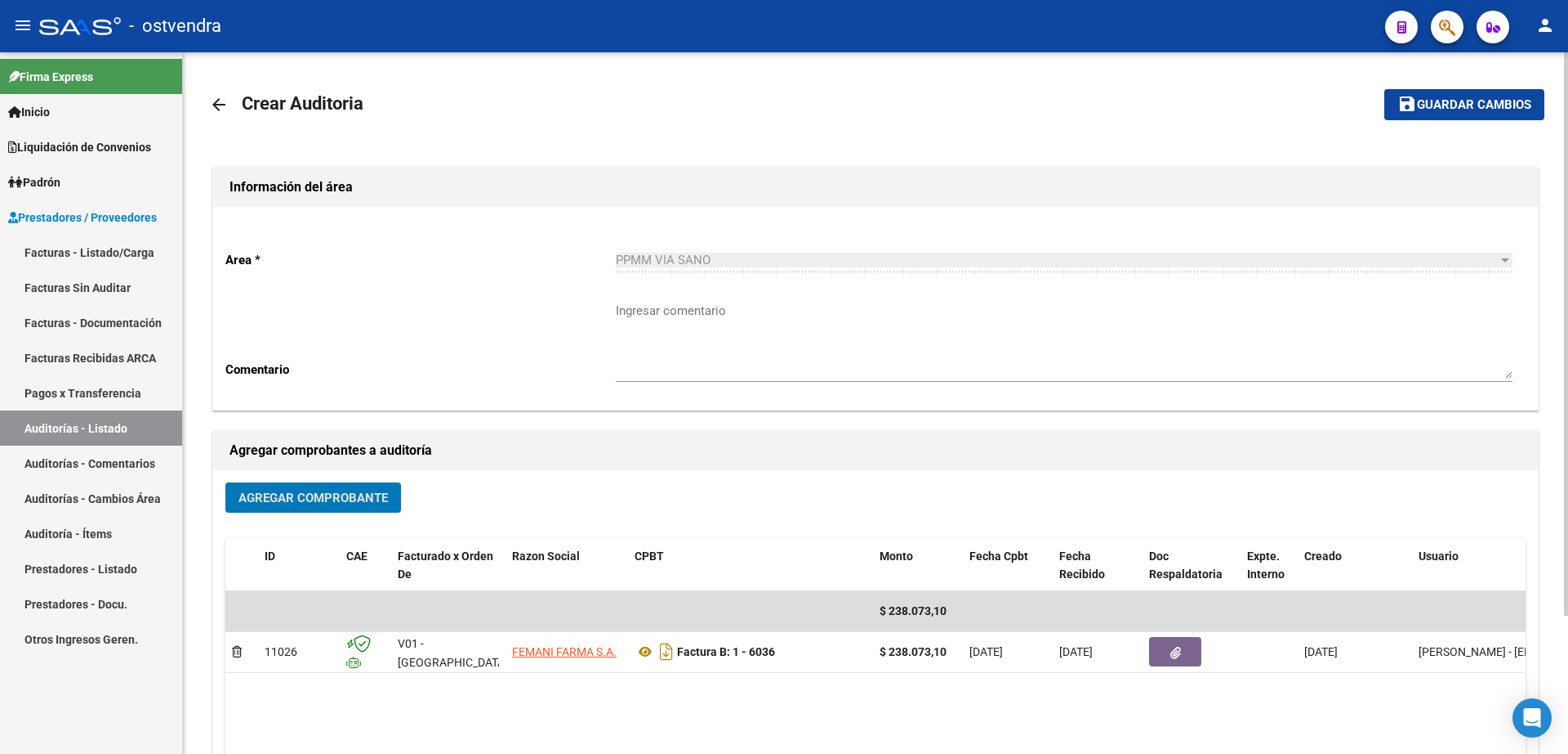
click at [1476, 102] on span "Guardar cambios" at bounding box center [1474, 105] width 114 height 15
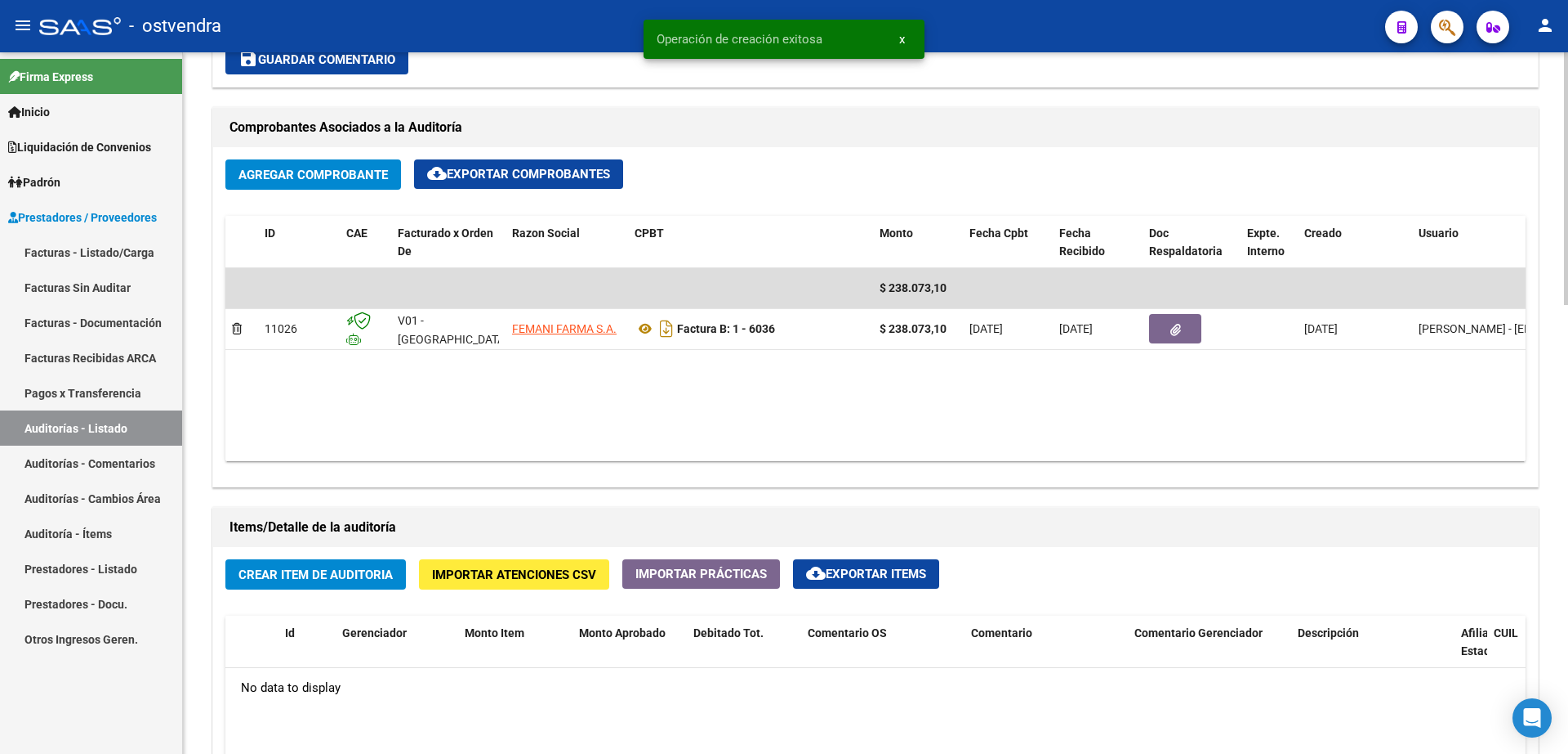
scroll to position [715, 0]
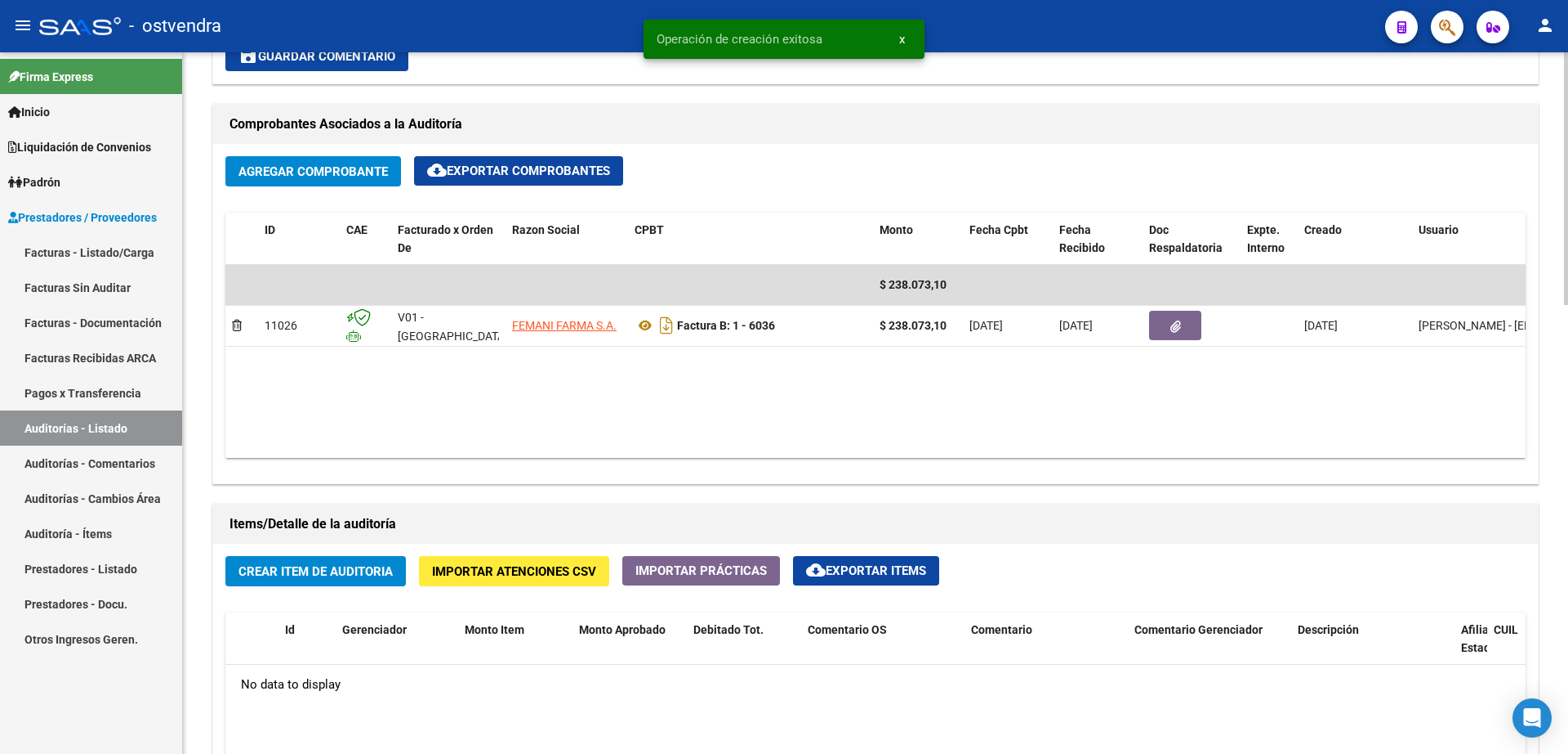
click at [352, 569] on span "Crear Item de Auditoria" at bounding box center [315, 571] width 154 height 15
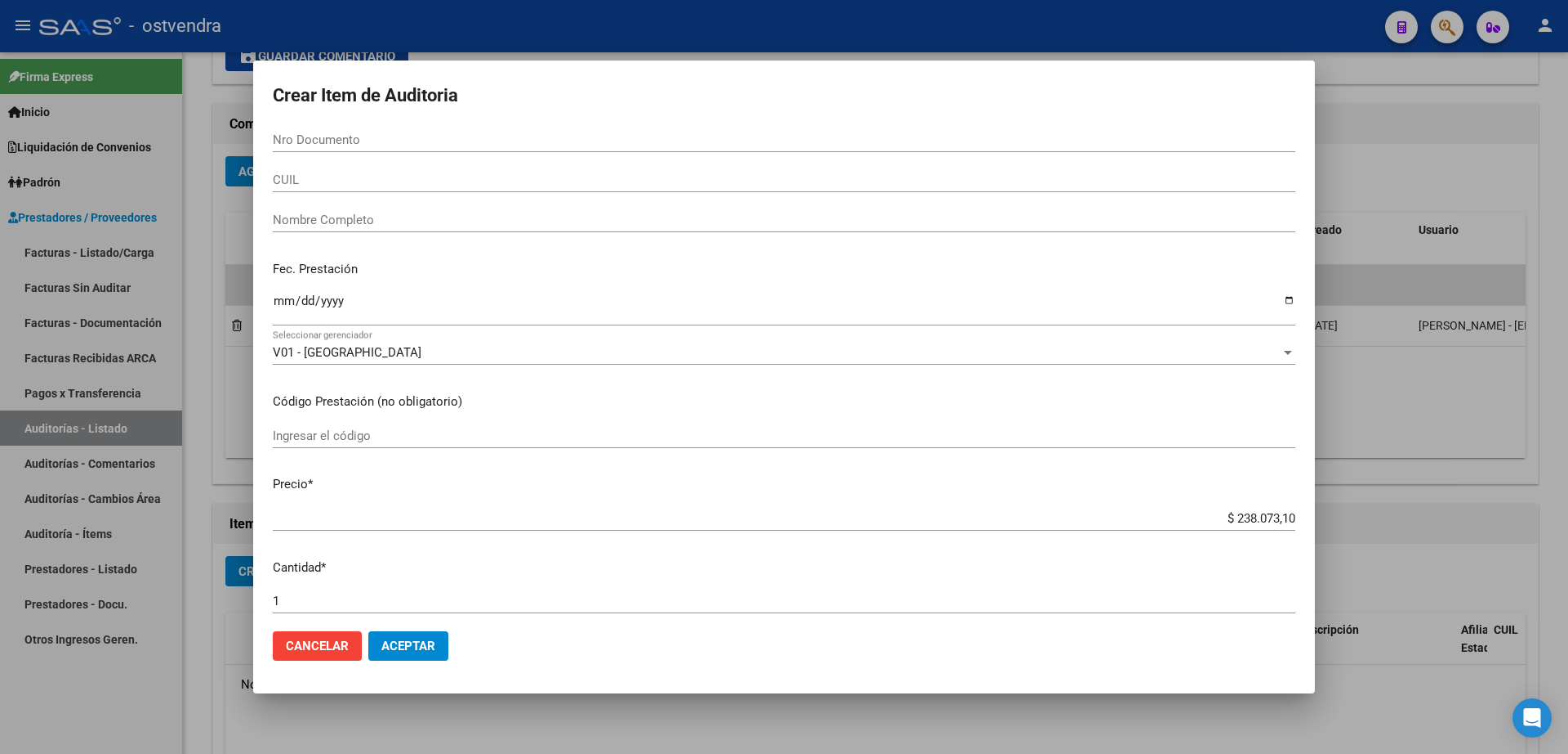
click at [585, 141] on input "Nro Documento" at bounding box center [784, 140] width 1023 height 15
type input "14727980"
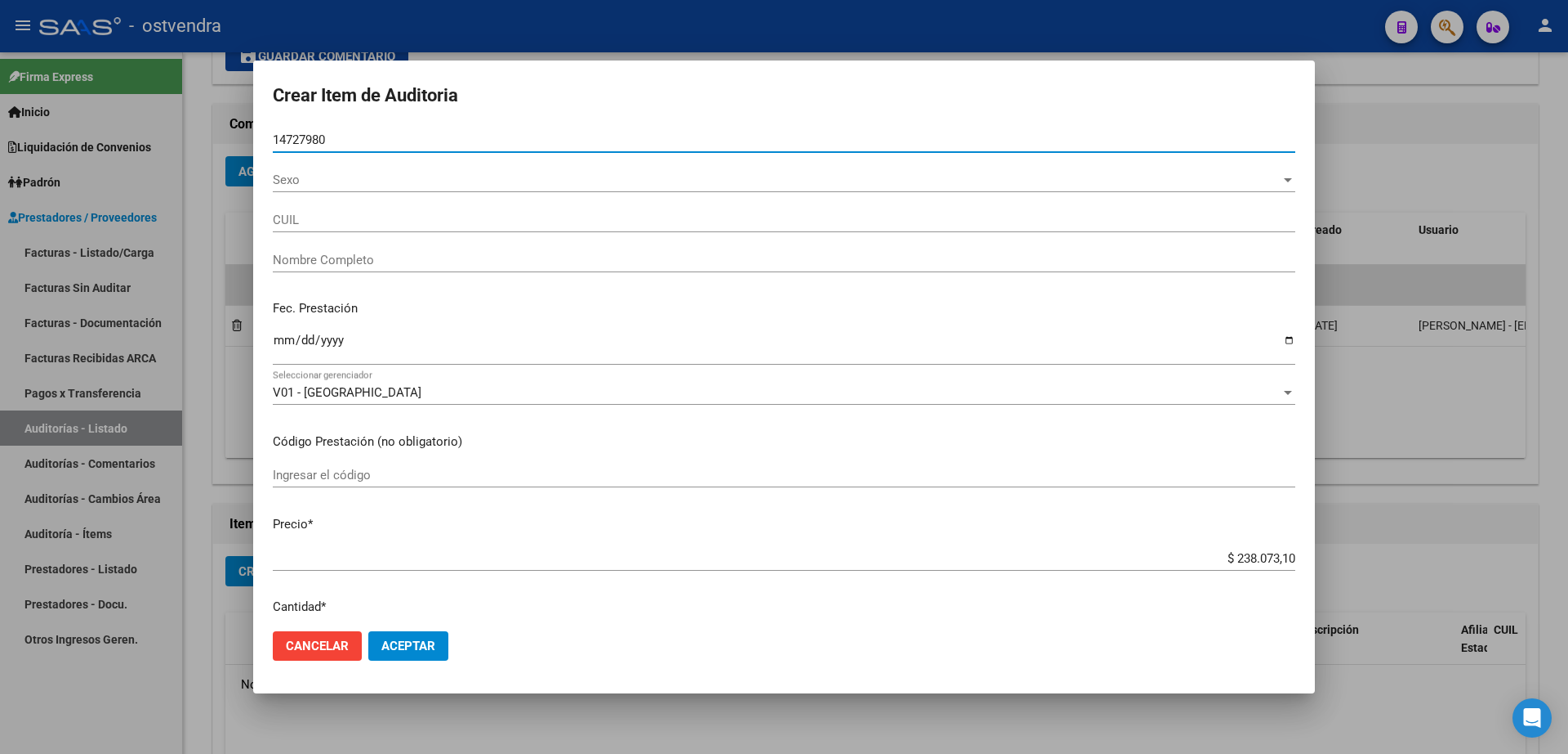
type input "23147279809"
type input "DE [PERSON_NAME]"
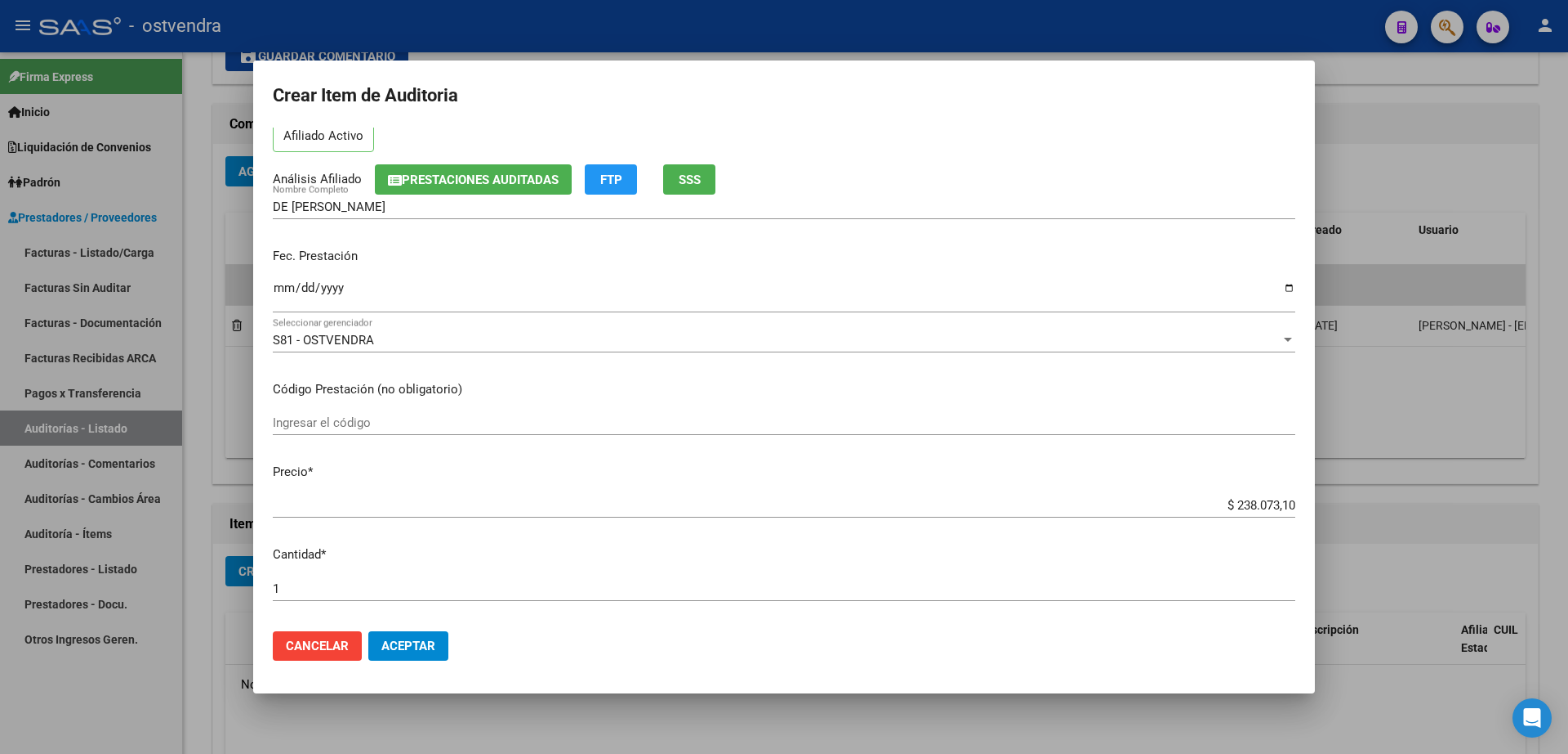
scroll to position [204, 0]
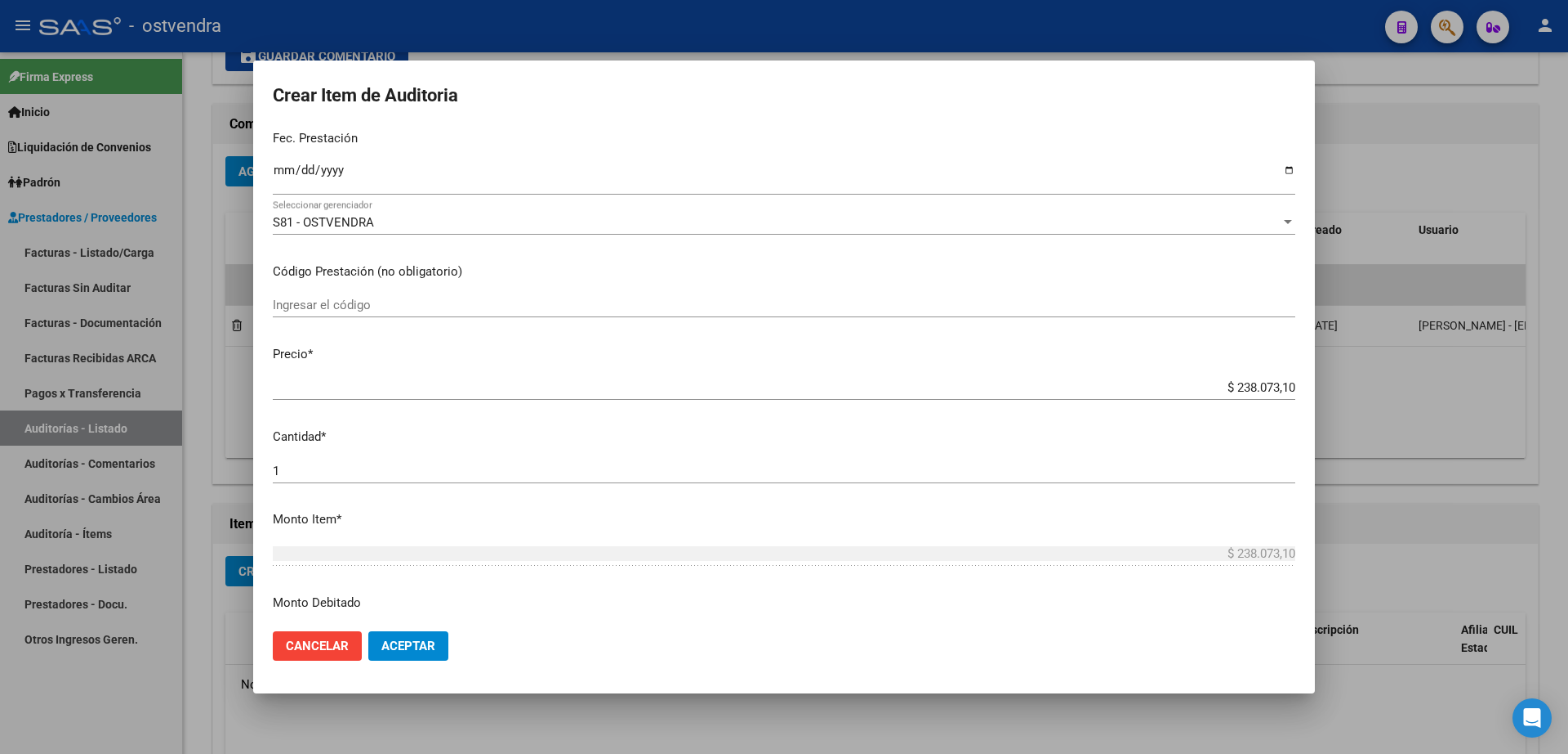
type input "14727980"
drag, startPoint x: 443, startPoint y: 649, endPoint x: 459, endPoint y: 642, distance: 17.5
click at [446, 647] on button "Aceptar" at bounding box center [408, 646] width 80 height 30
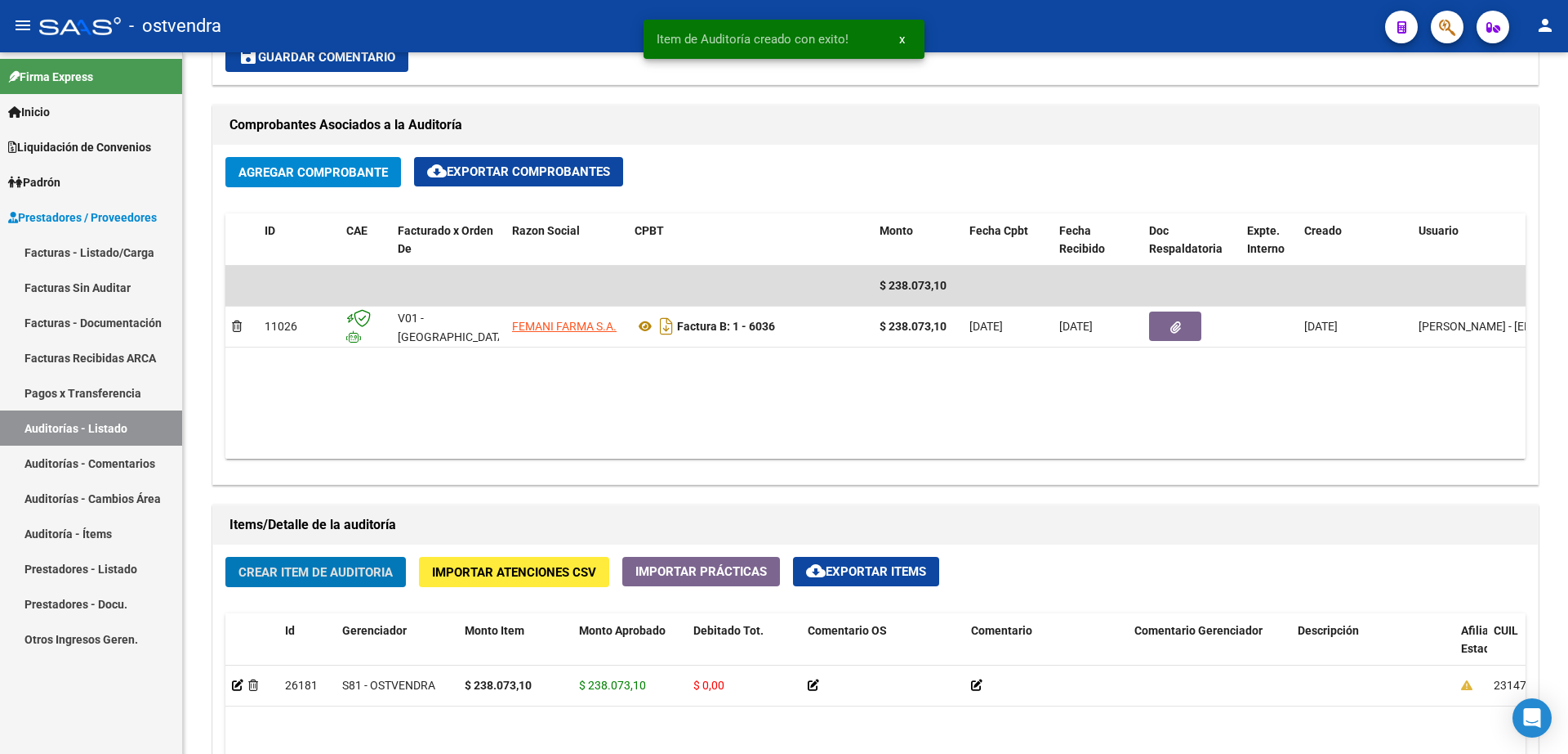
scroll to position [716, 0]
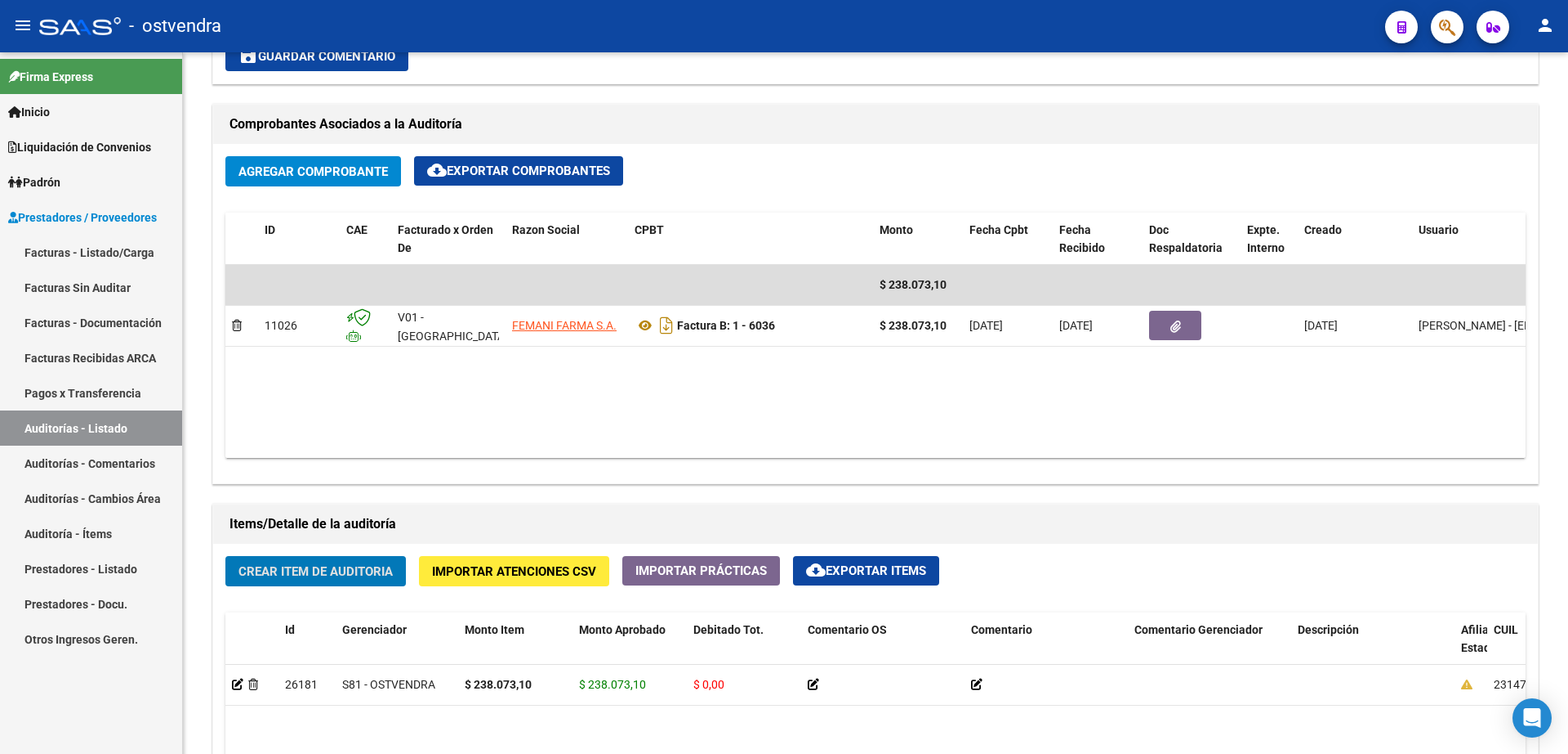
click at [82, 253] on link "Facturas - Listado/Carga" at bounding box center [91, 252] width 182 height 35
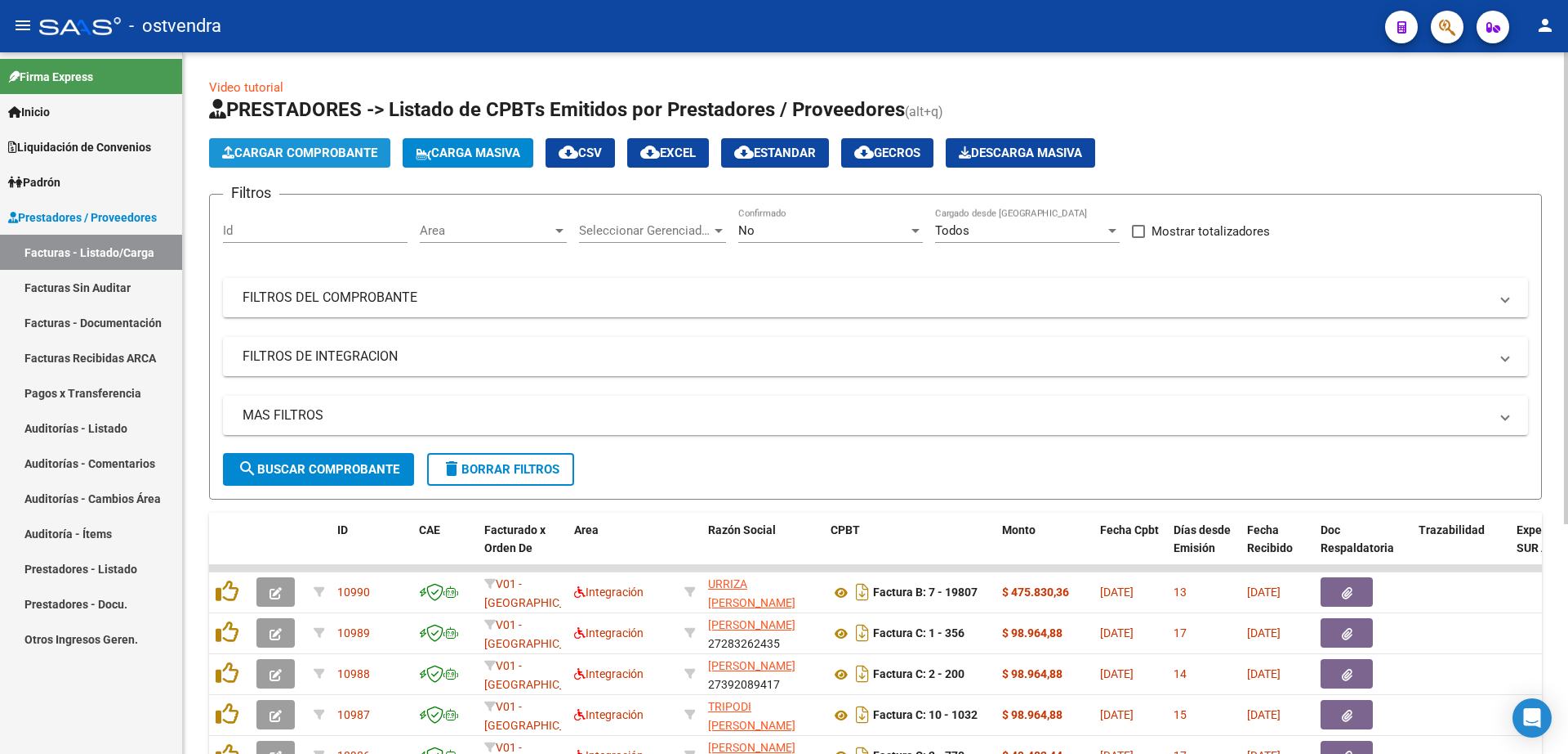
click at [342, 138] on button "Cargar Comprobante" at bounding box center [300, 153] width 181 height 30
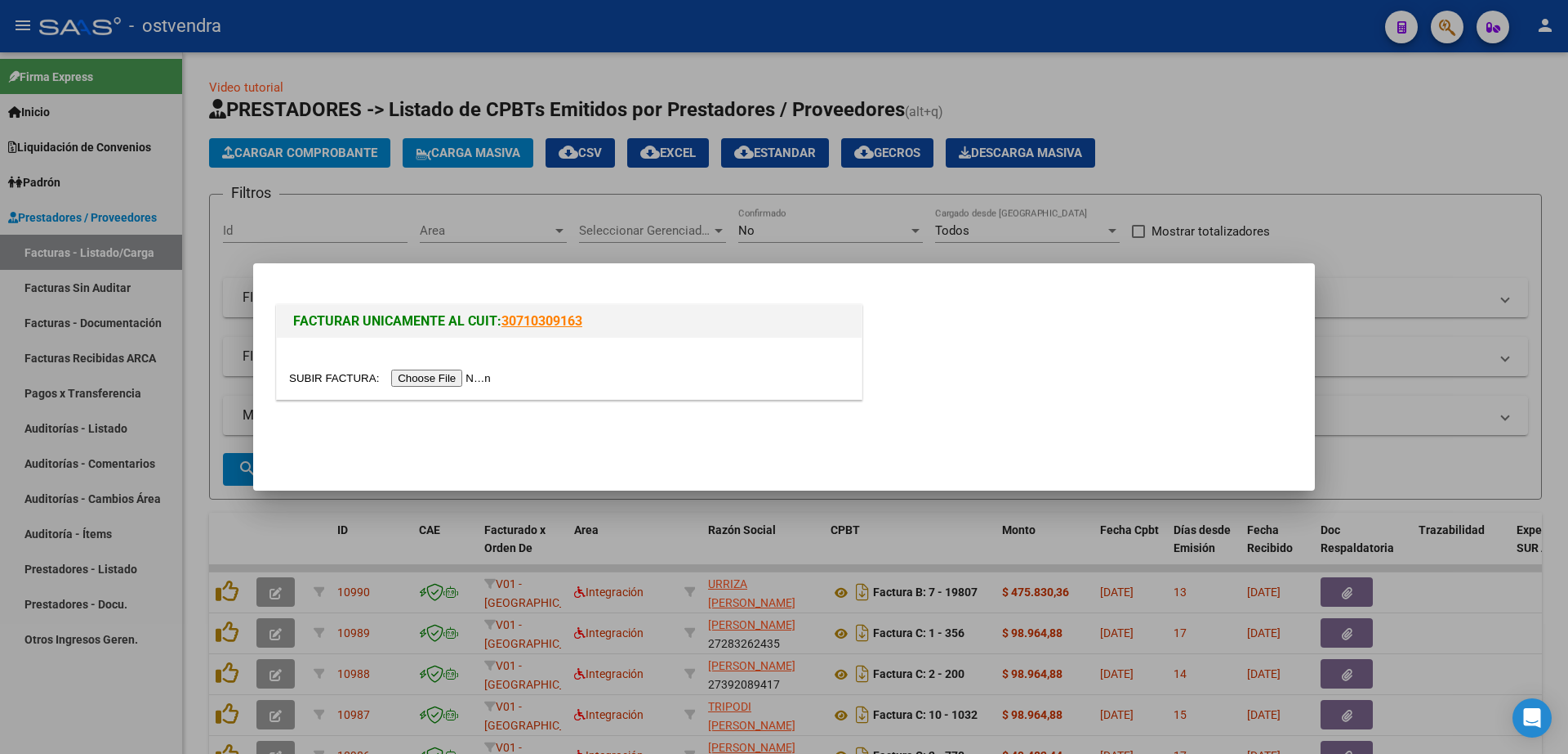
click at [465, 370] on input "file" at bounding box center [392, 377] width 207 height 17
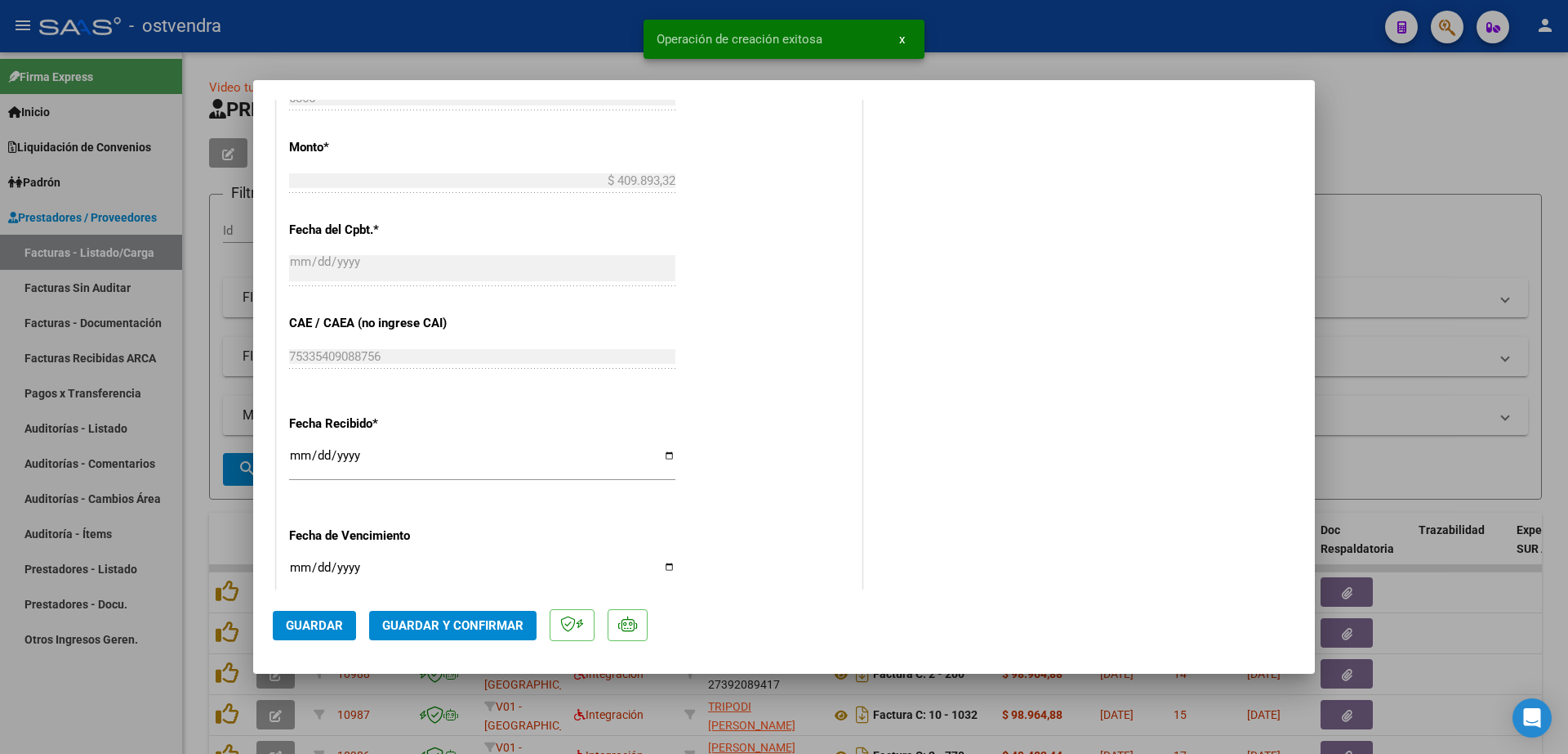
scroll to position [817, 0]
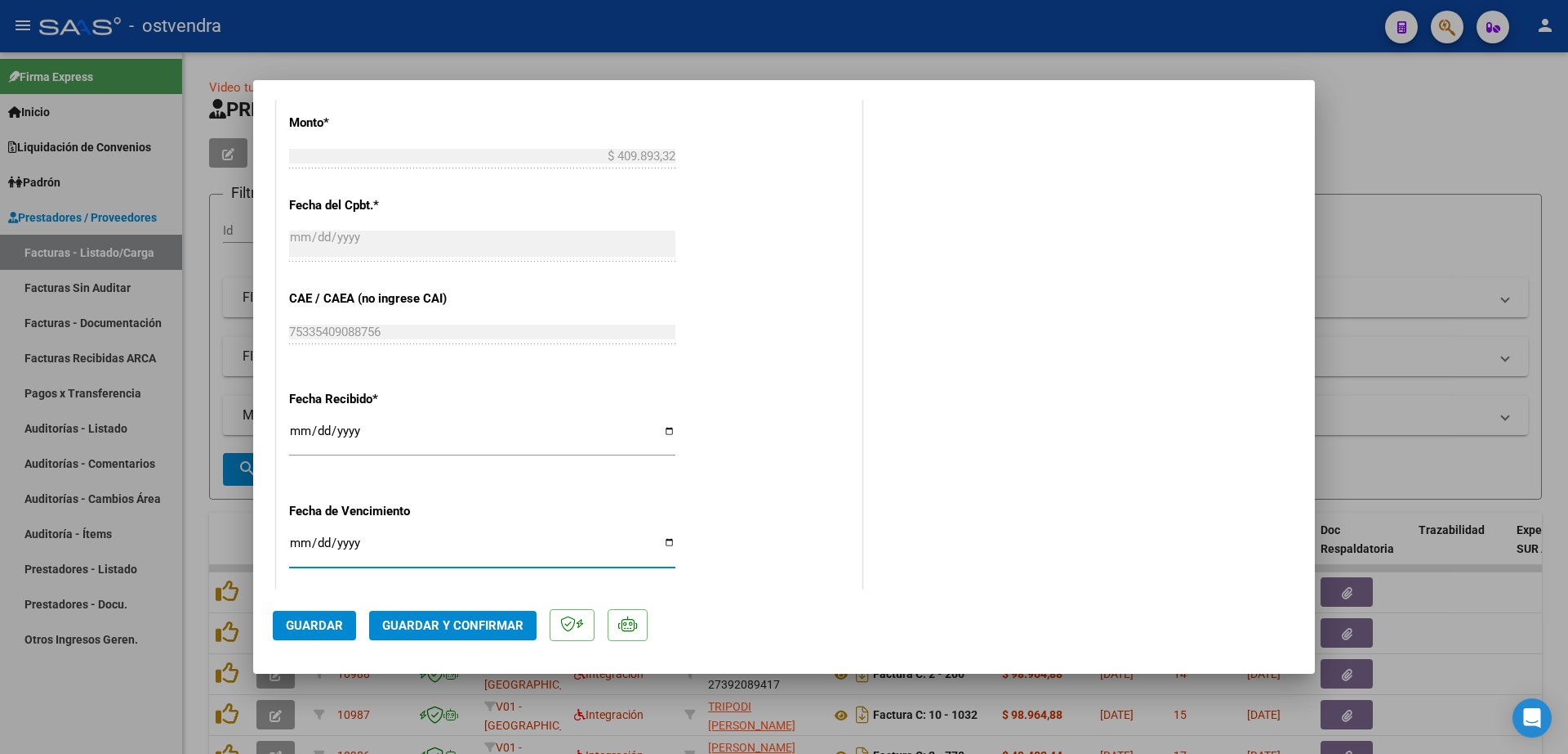
click at [299, 548] on input "Ingresar la fecha" at bounding box center [482, 550] width 386 height 26
type input "[DATE]"
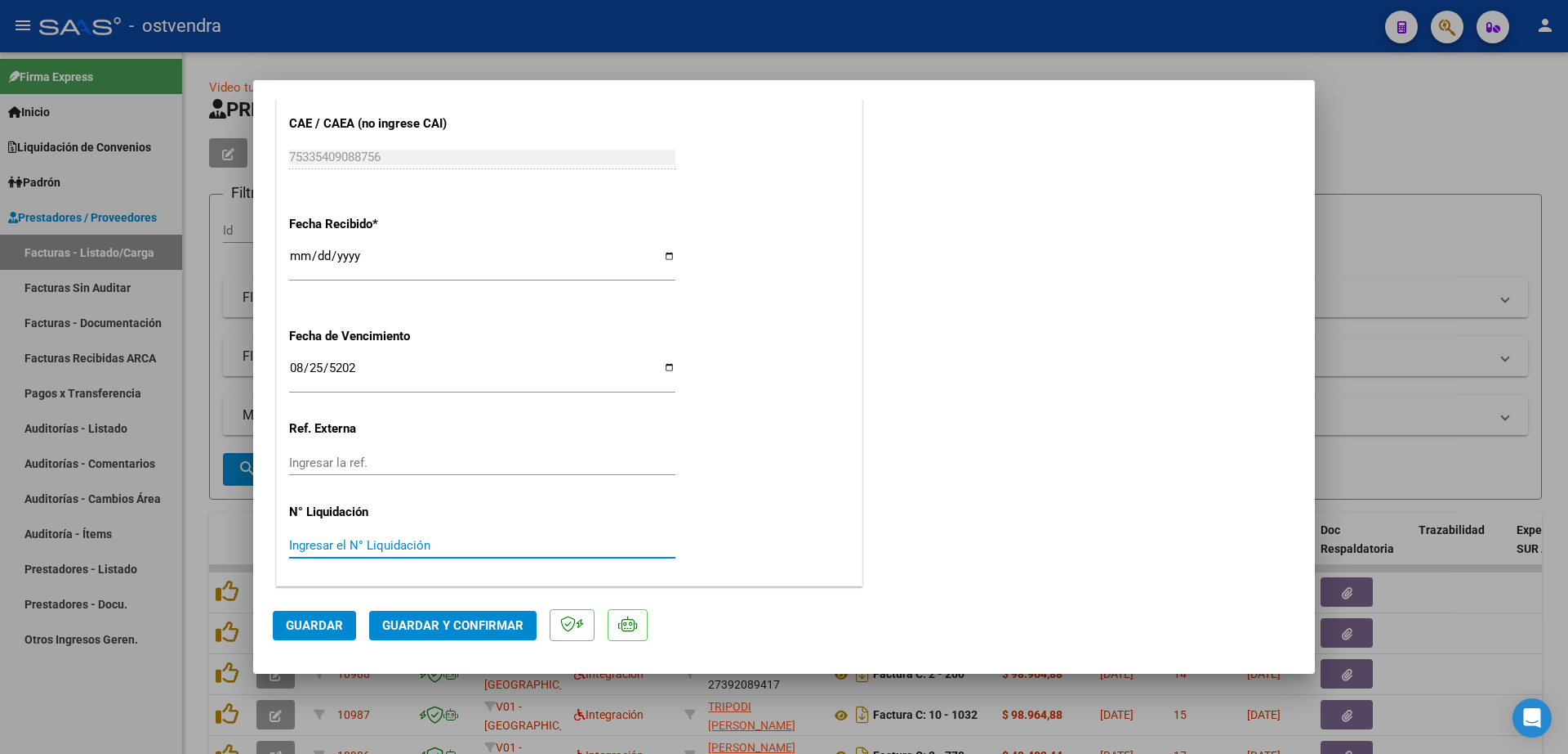
click at [355, 542] on input "Ingresar el N° Liquidación" at bounding box center [482, 546] width 386 height 15
type input "08"
click at [338, 639] on button "Guardar" at bounding box center [314, 625] width 83 height 30
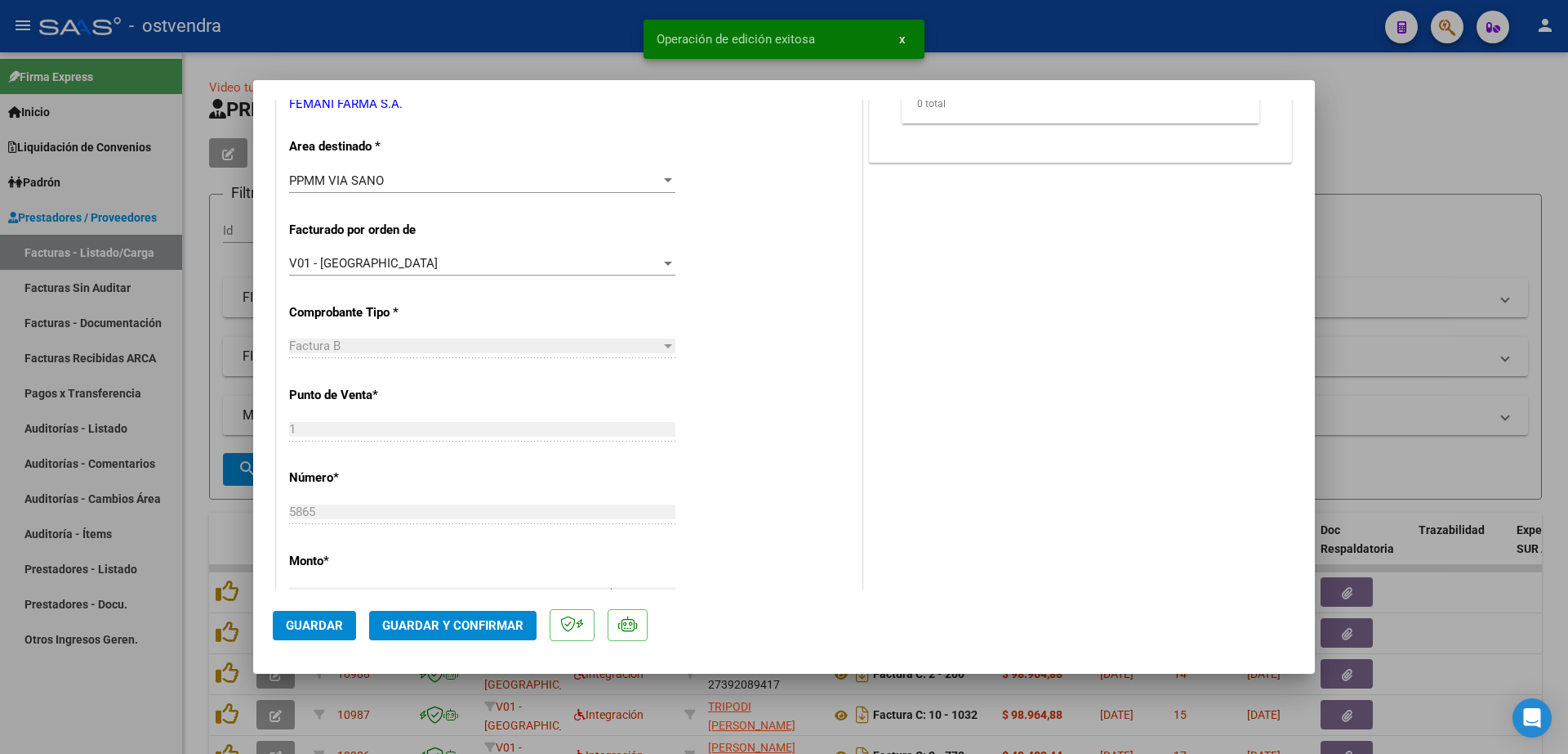
scroll to position [0, 0]
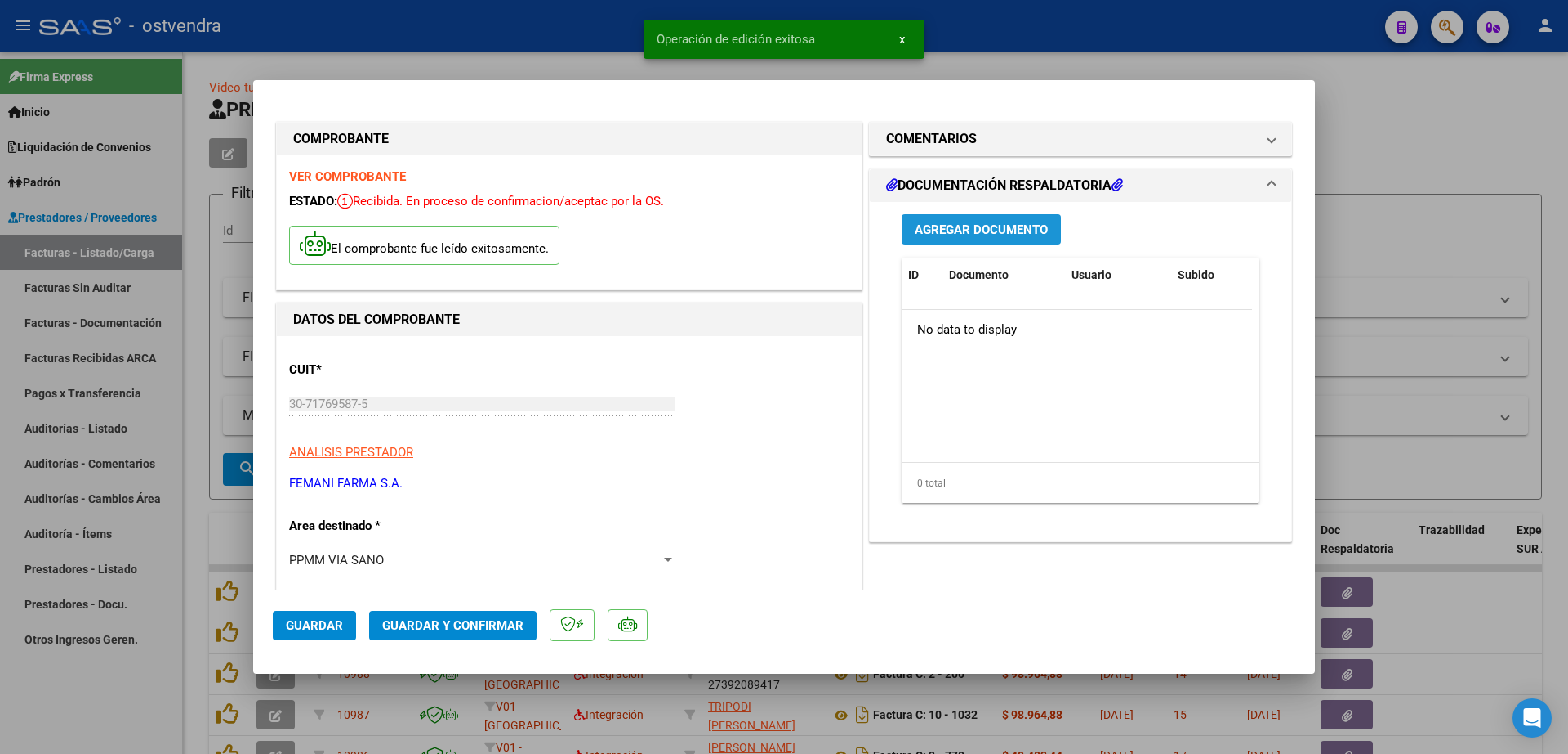
click at [1003, 232] on span "Agregar Documento" at bounding box center [982, 230] width 133 height 15
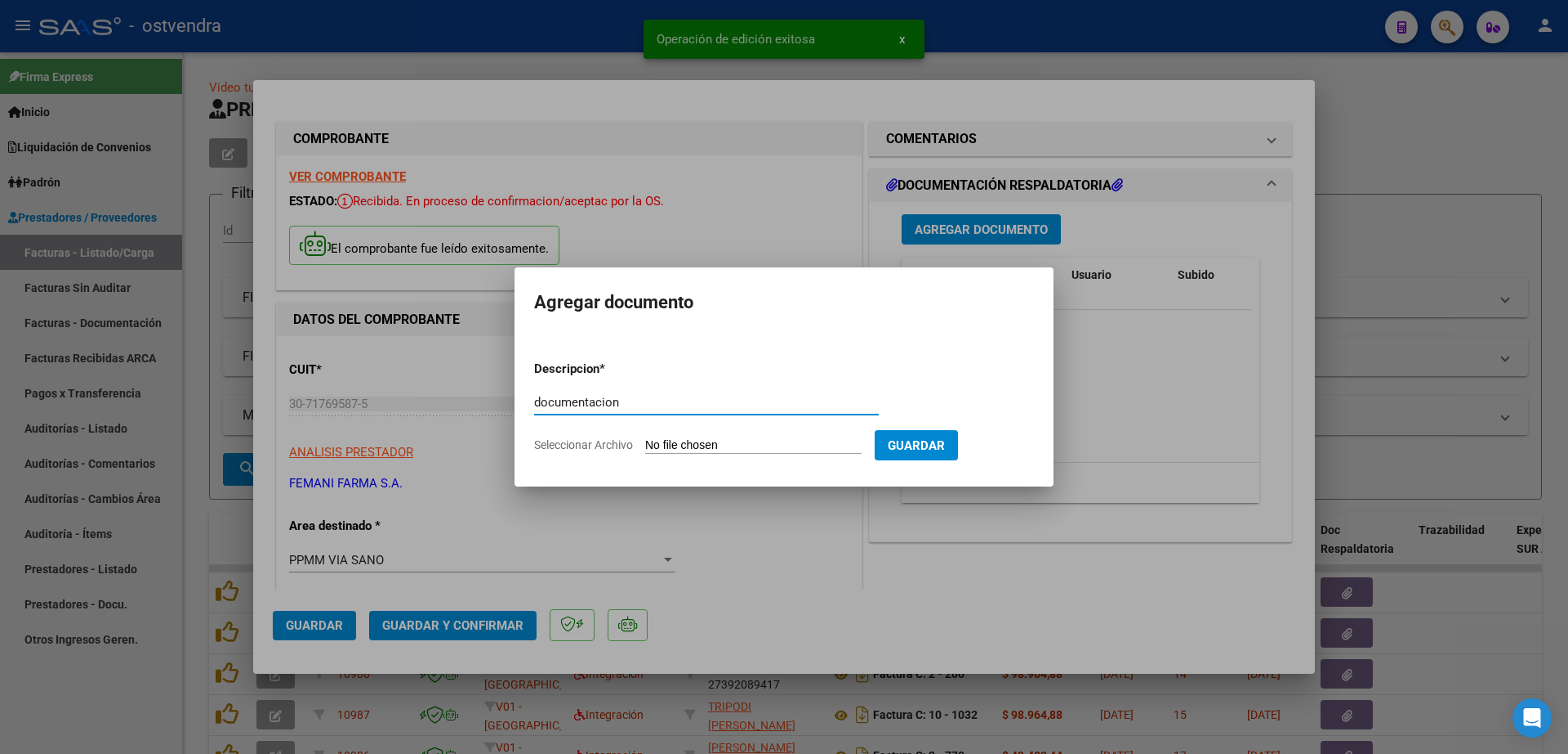
type input "documentacion"
click at [680, 447] on input "Seleccionar Archivo" at bounding box center [754, 446] width 217 height 16
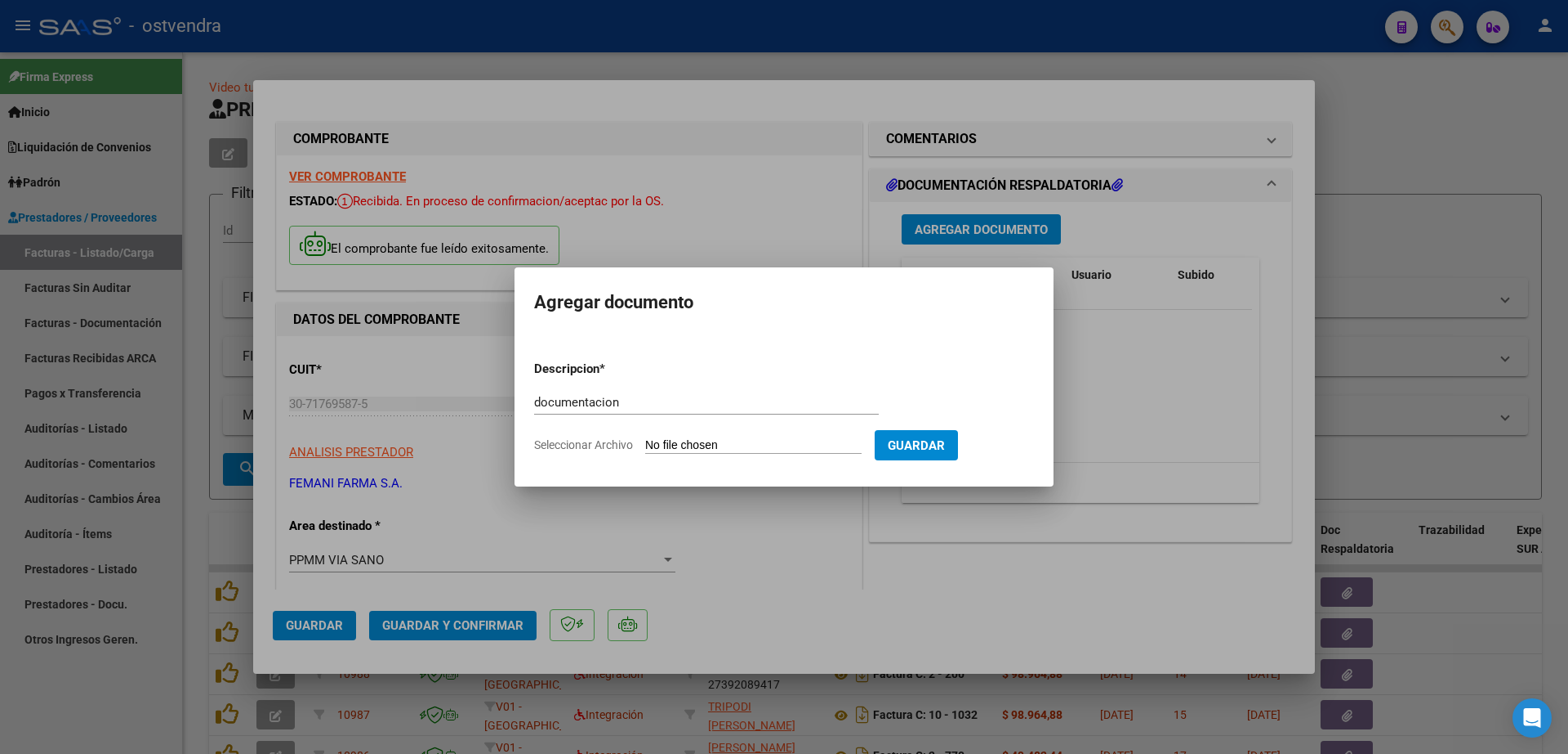
type input "C:\fakepath\FEMANI FARMA 5865.zip"
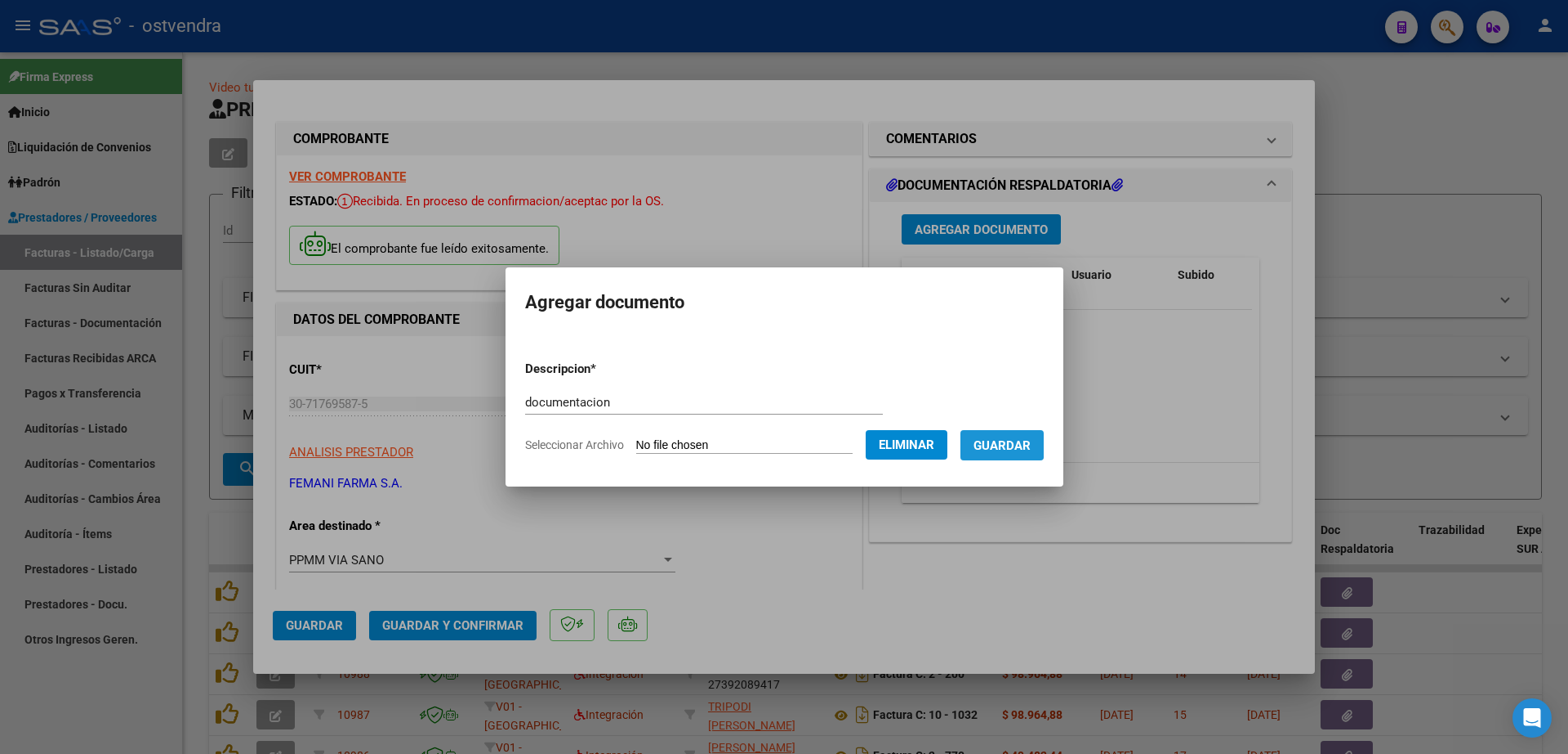
click at [1015, 444] on span "Guardar" at bounding box center [1001, 446] width 57 height 15
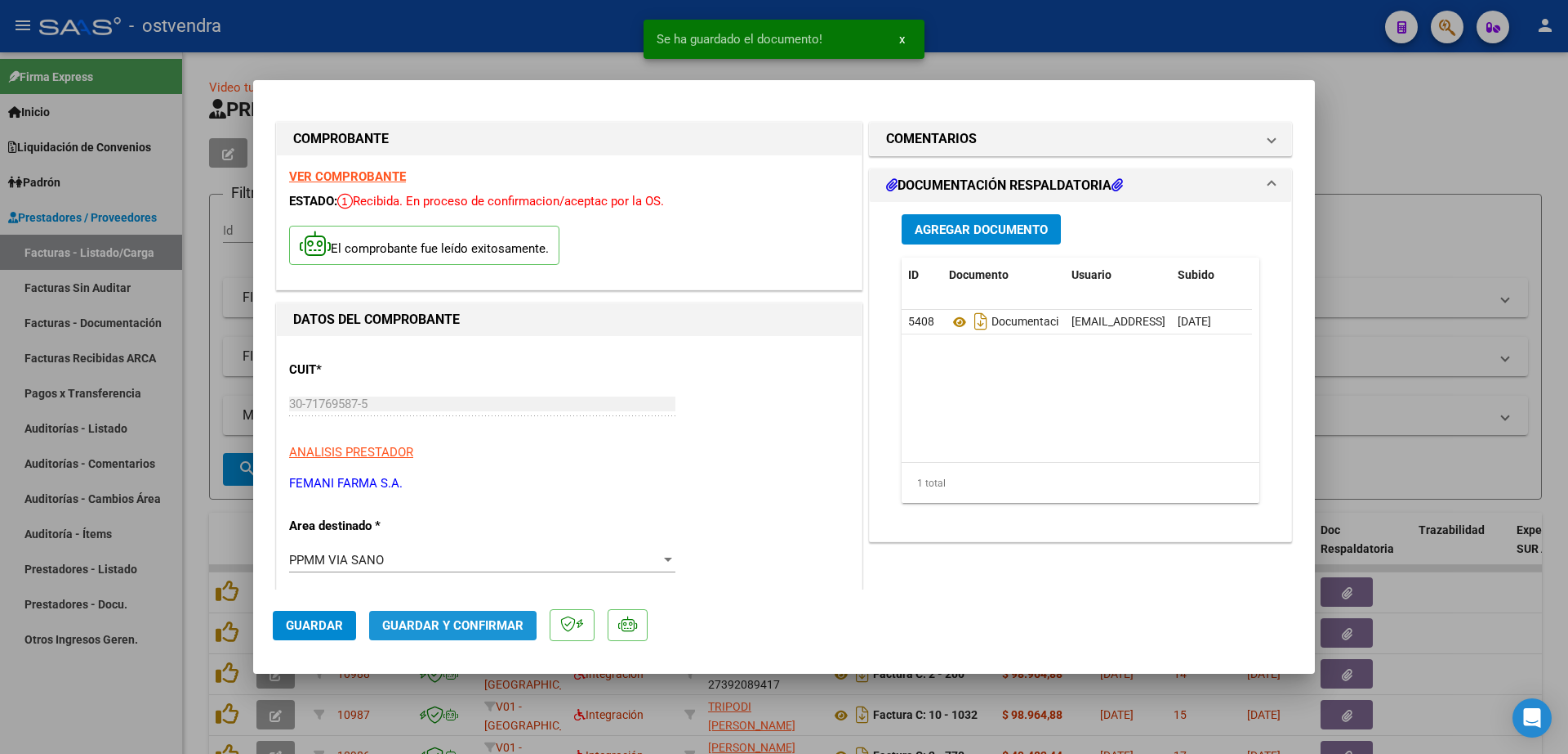
click at [434, 625] on span "Guardar y Confirmar" at bounding box center [453, 625] width 142 height 15
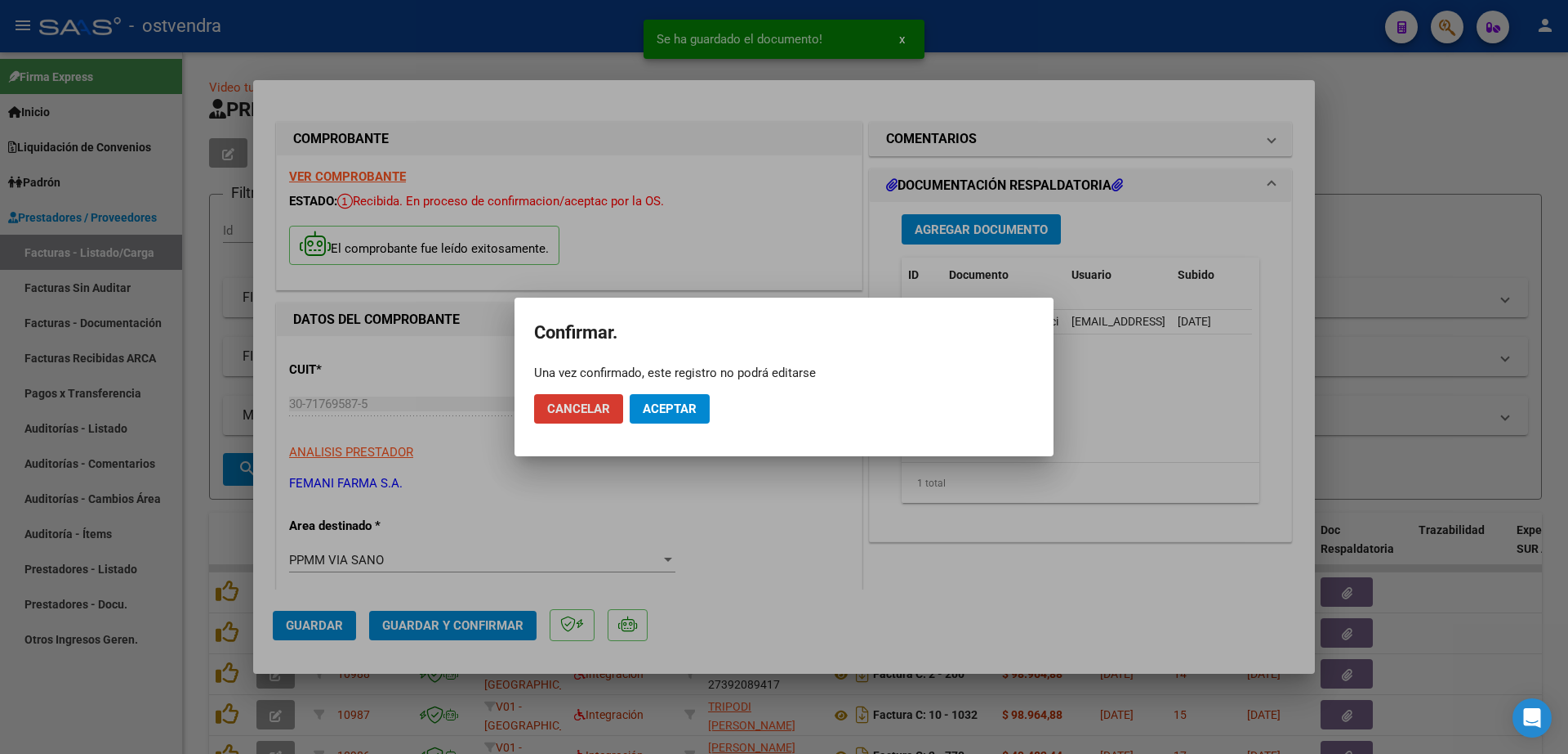
click at [668, 424] on mat-dialog-actions "Cancelar Aceptar" at bounding box center [784, 408] width 500 height 55
click at [678, 407] on span "Aceptar" at bounding box center [670, 409] width 54 height 15
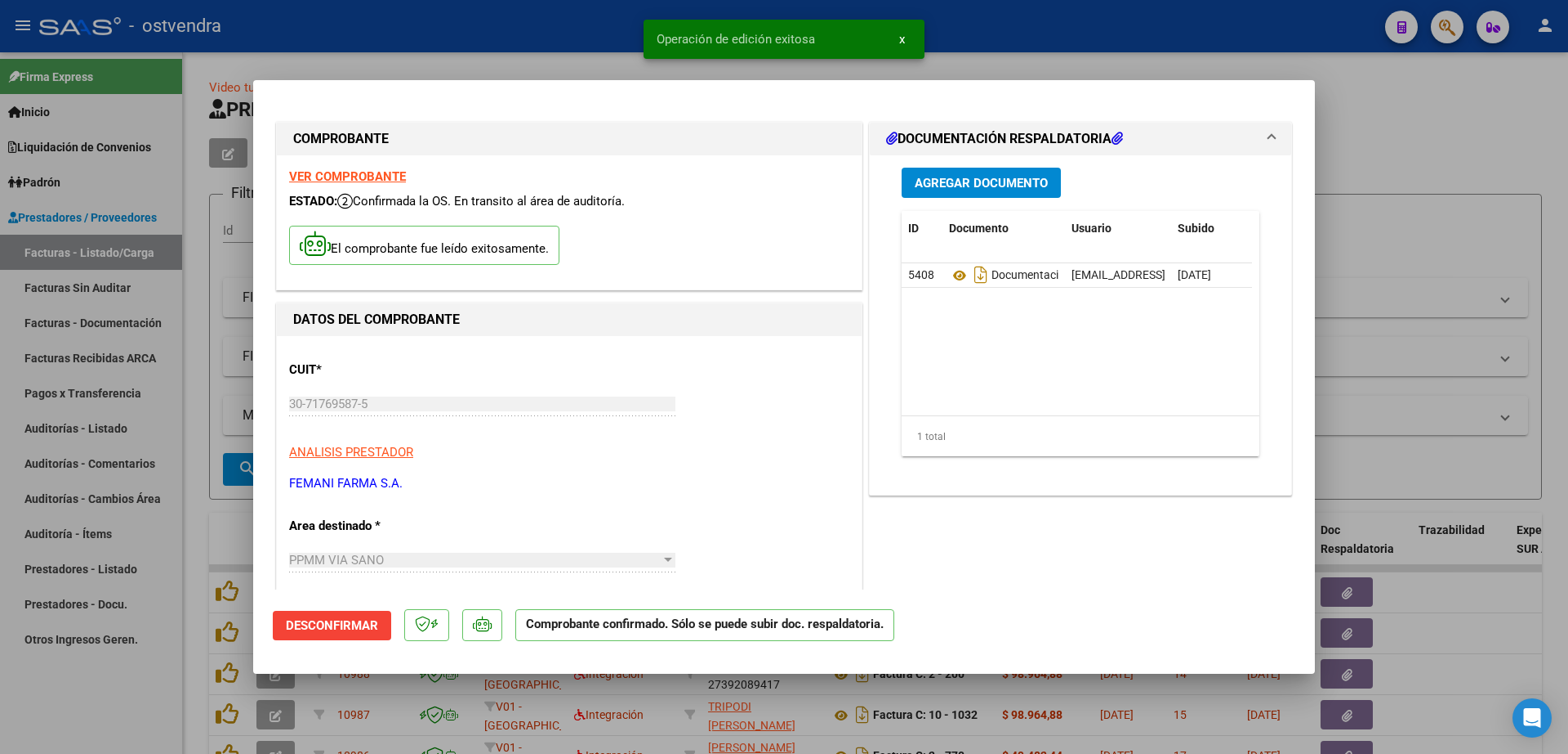
click at [113, 433] on div at bounding box center [784, 377] width 1568 height 754
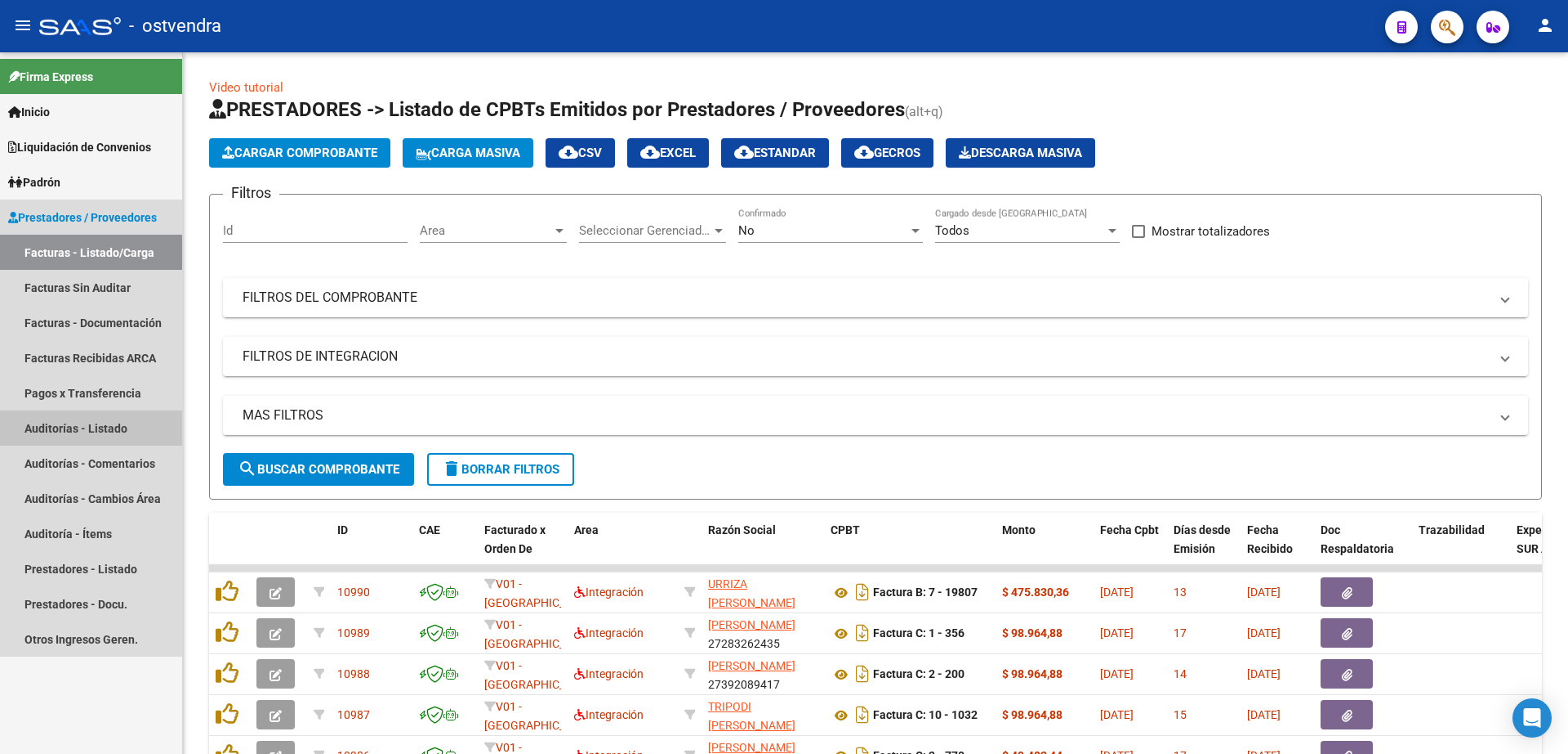
click at [125, 430] on link "Auditorías - Listado" at bounding box center [91, 428] width 182 height 35
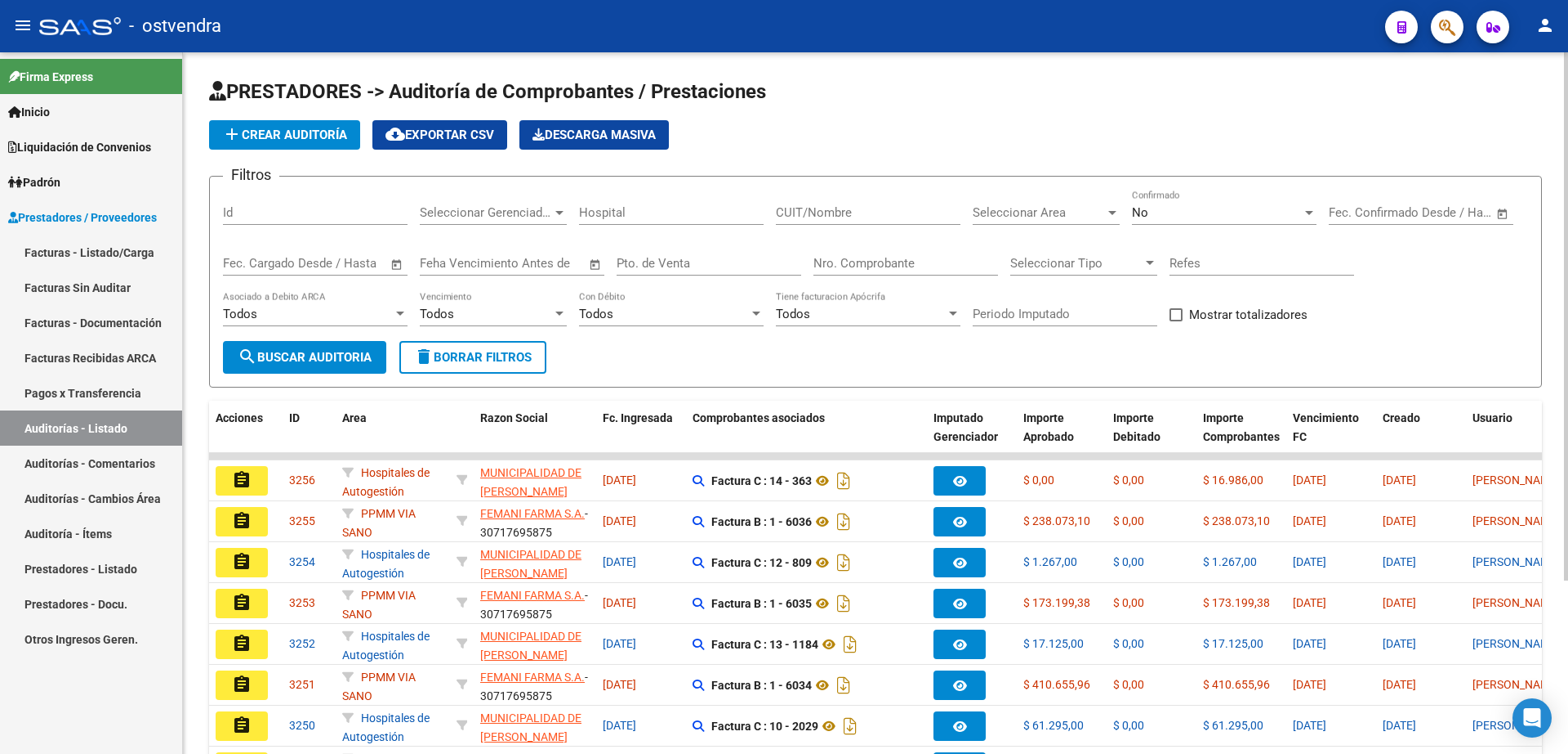
click at [292, 132] on span "add Crear Auditoría" at bounding box center [285, 135] width 125 height 15
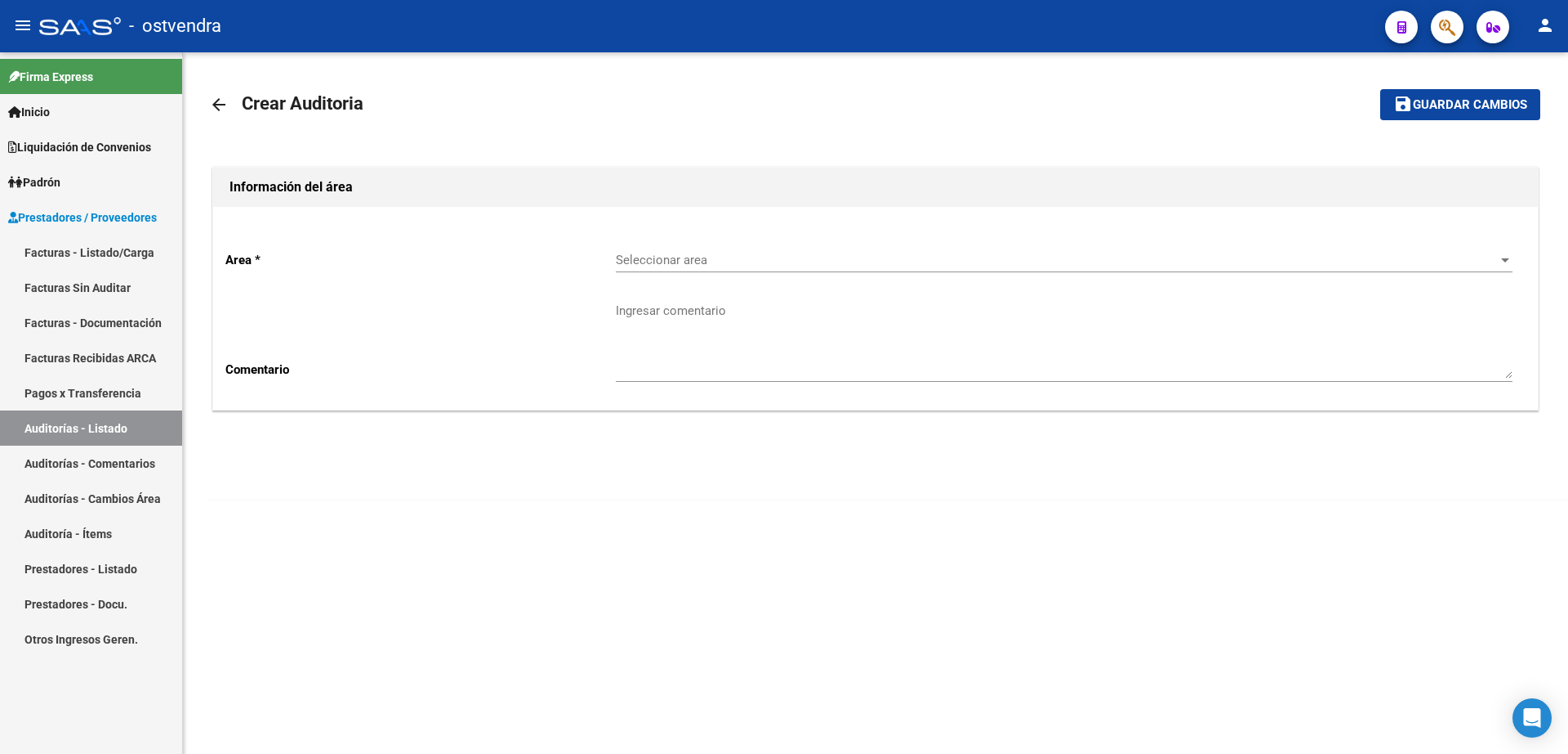
click at [685, 267] on div "Seleccionar area Seleccionar area" at bounding box center [1064, 255] width 897 height 35
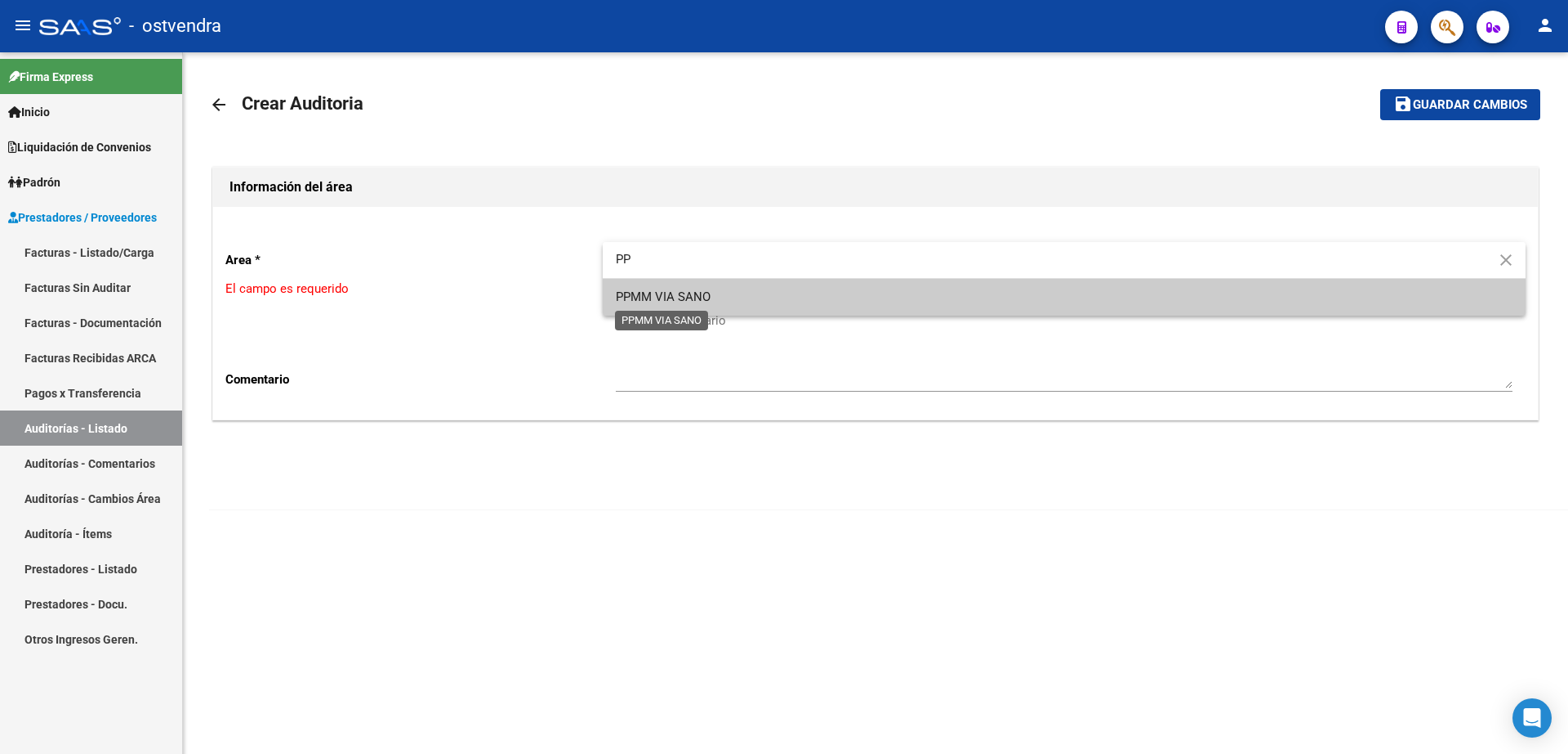
type input "PP"
click at [698, 292] on span "PPMM VIA SANO" at bounding box center [663, 297] width 95 height 15
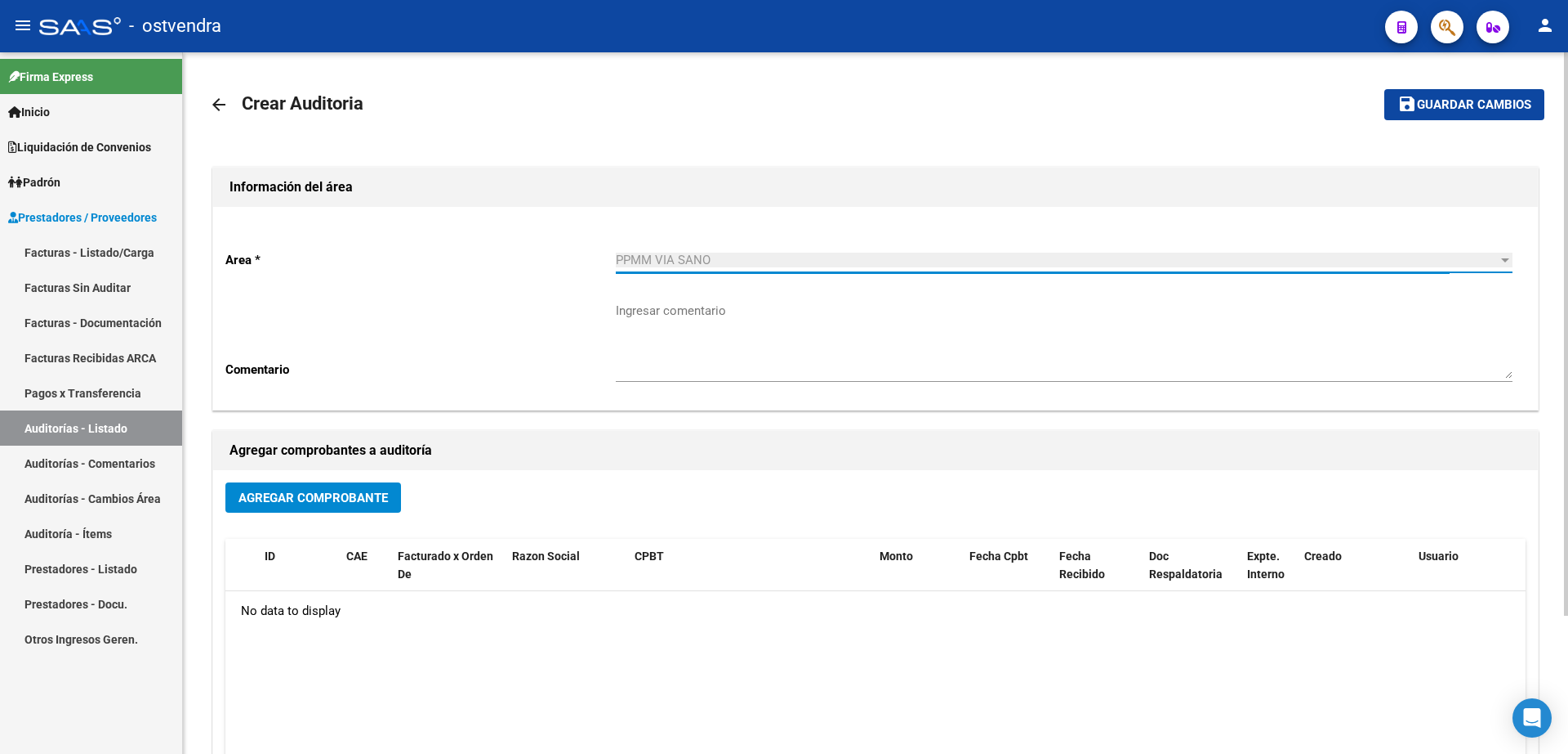
click at [367, 500] on span "Agregar Comprobante" at bounding box center [314, 498] width 150 height 15
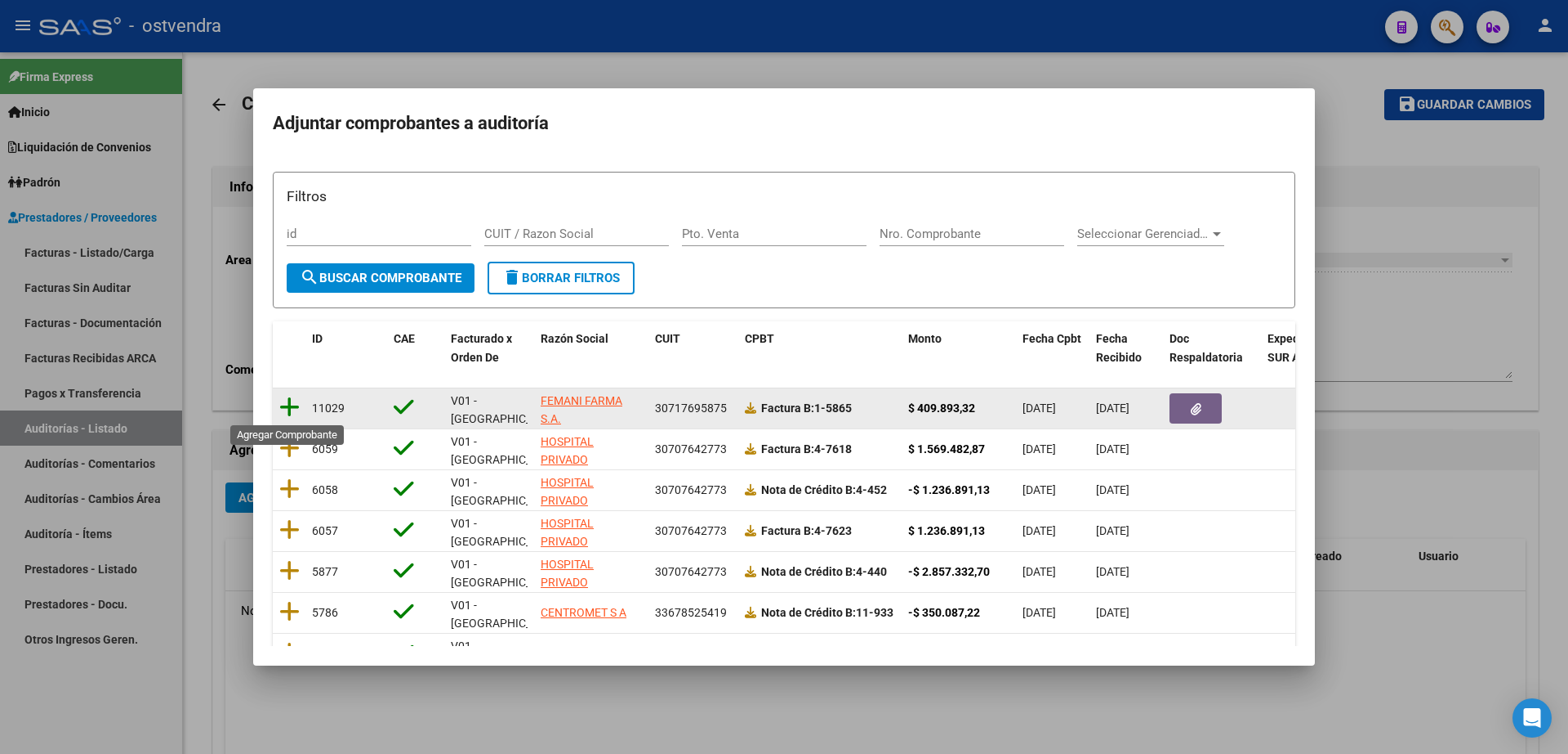
click at [290, 399] on icon at bounding box center [289, 407] width 21 height 23
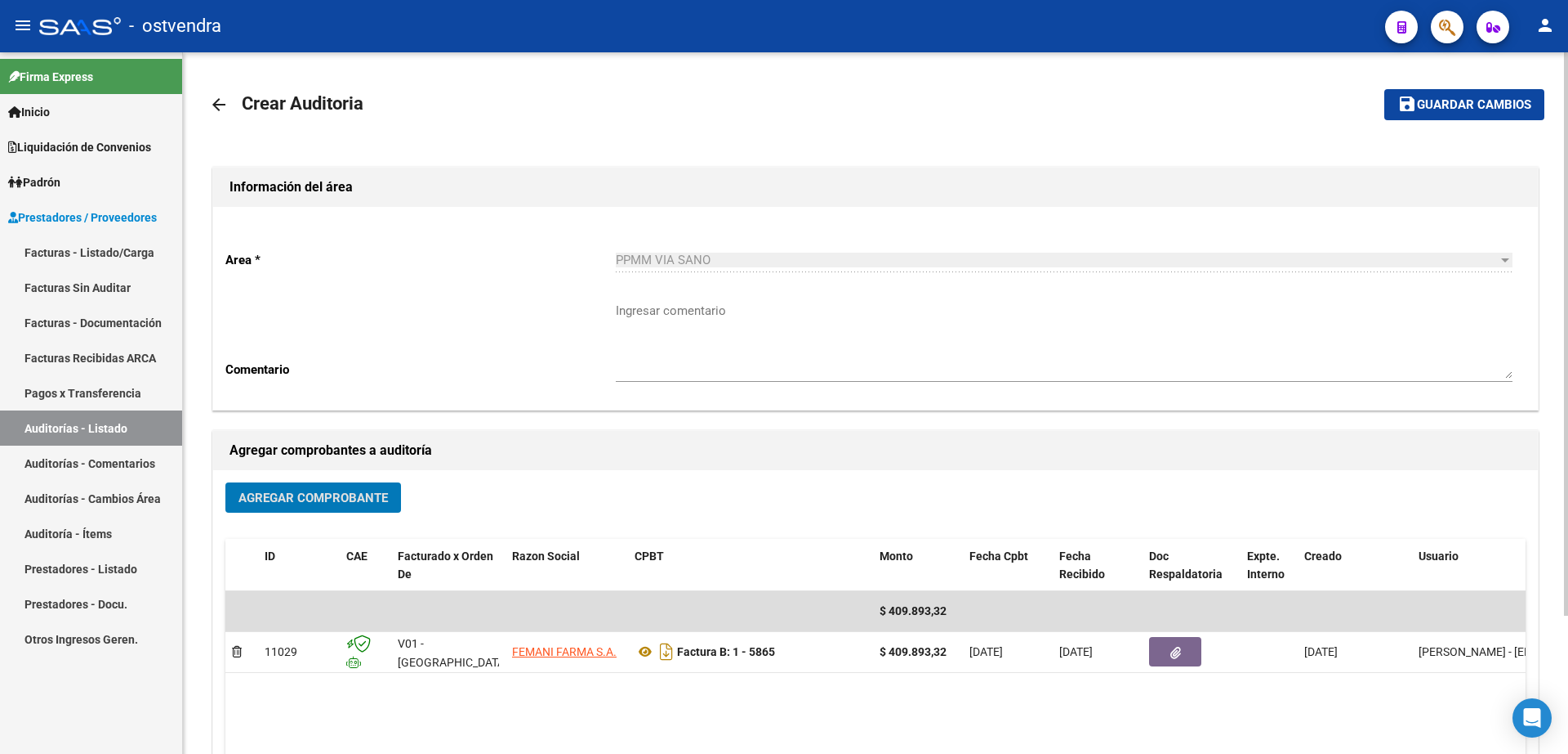
click at [1500, 115] on button "save Guardar cambios" at bounding box center [1464, 104] width 160 height 30
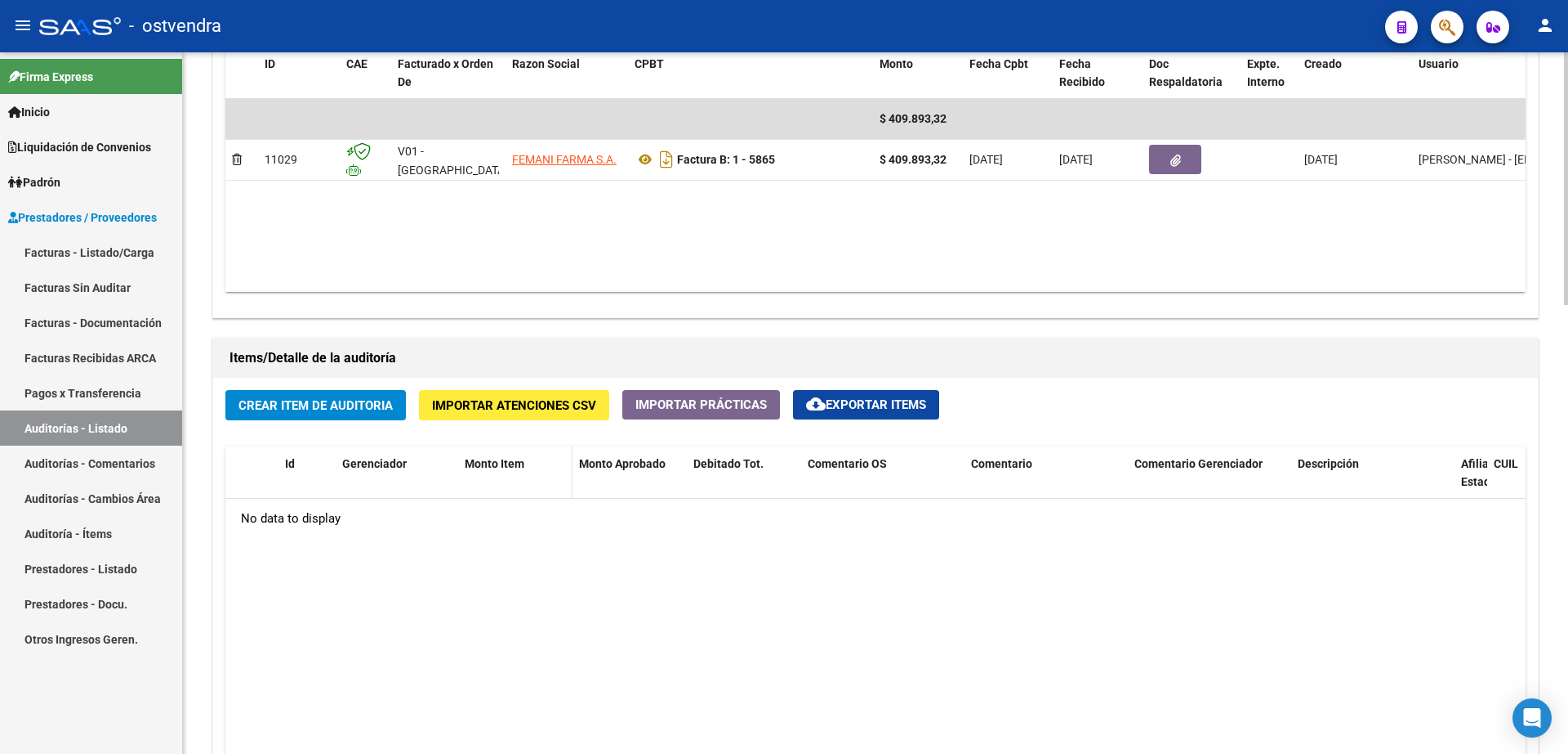
scroll to position [920, 0]
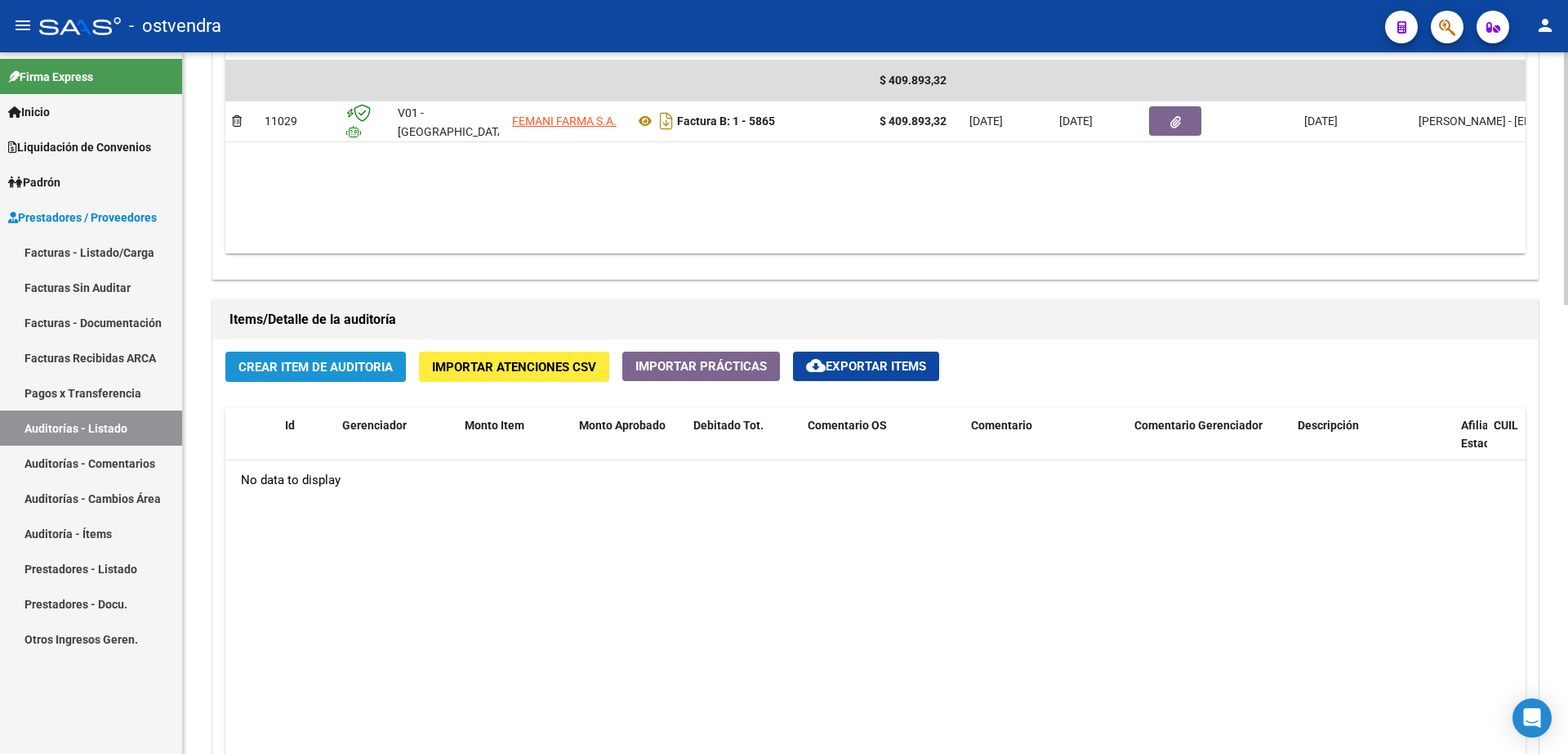
click at [373, 372] on span "Crear Item de Auditoria" at bounding box center [315, 367] width 154 height 15
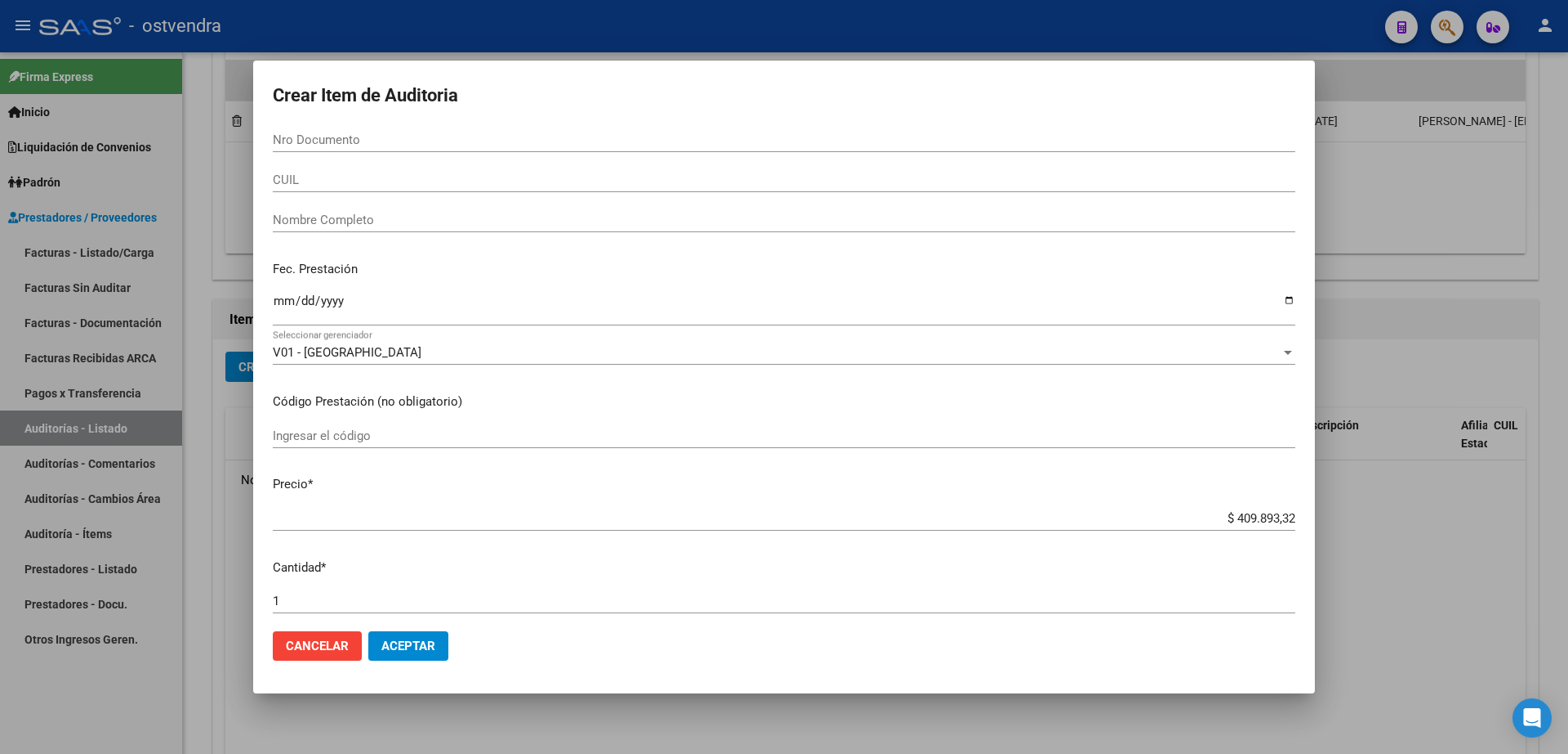
drag, startPoint x: 341, startPoint y: 147, endPoint x: 572, endPoint y: 119, distance: 232.7
click at [343, 147] on input "Nro Documento" at bounding box center [784, 140] width 1023 height 15
type input "14517901"
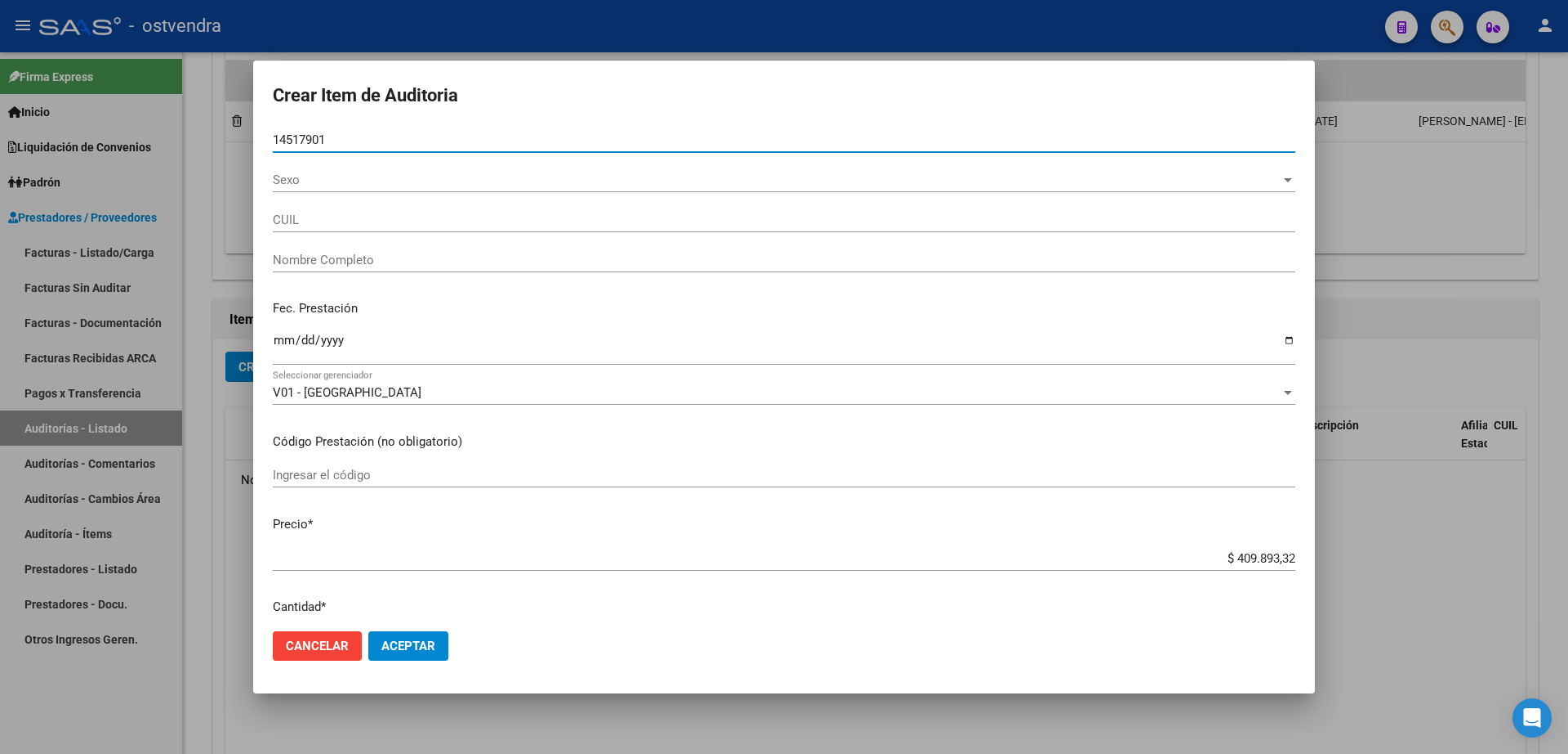
type input "20145179018"
type input "[PERSON_NAME]"
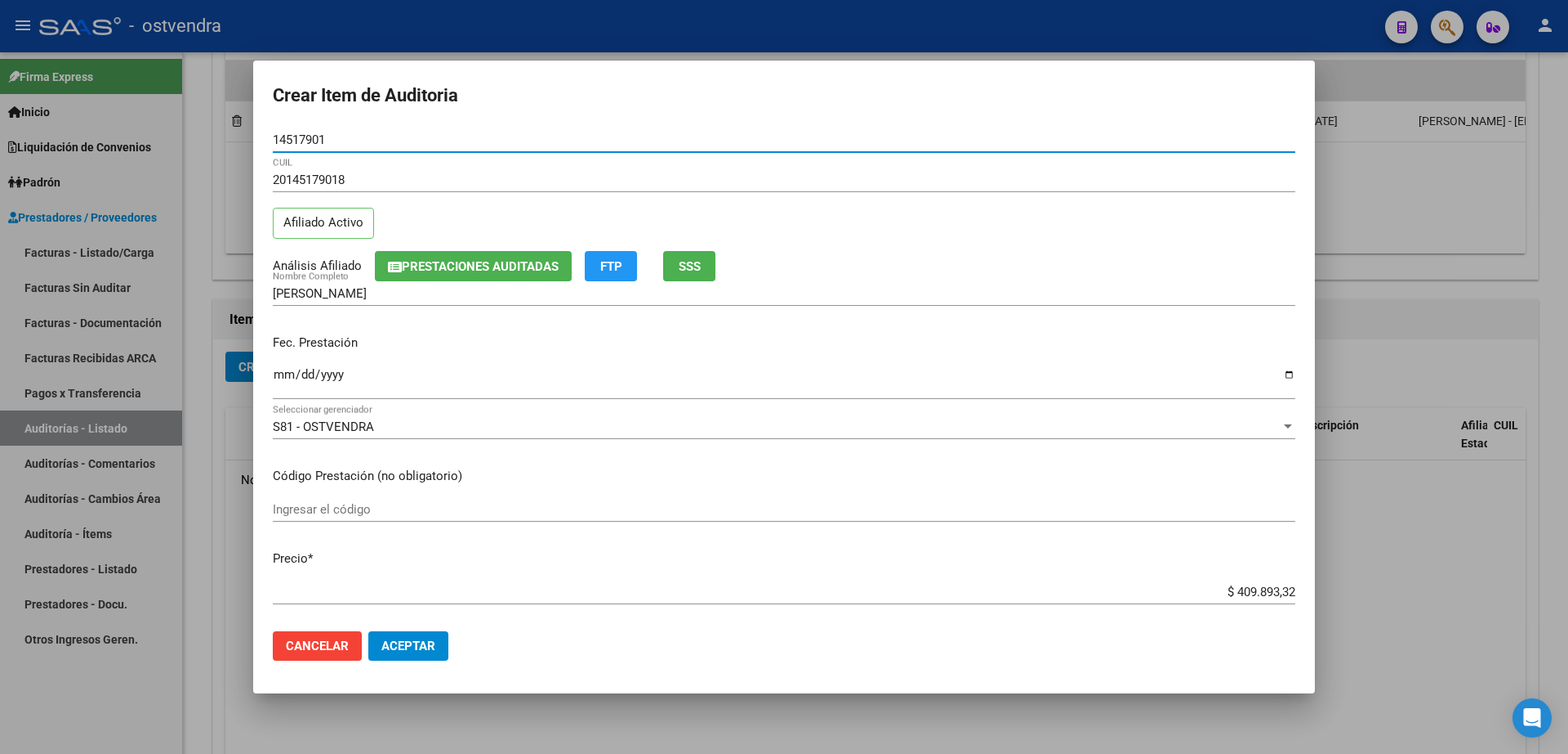
type input "14517901"
click at [437, 647] on button "Aceptar" at bounding box center [408, 646] width 80 height 30
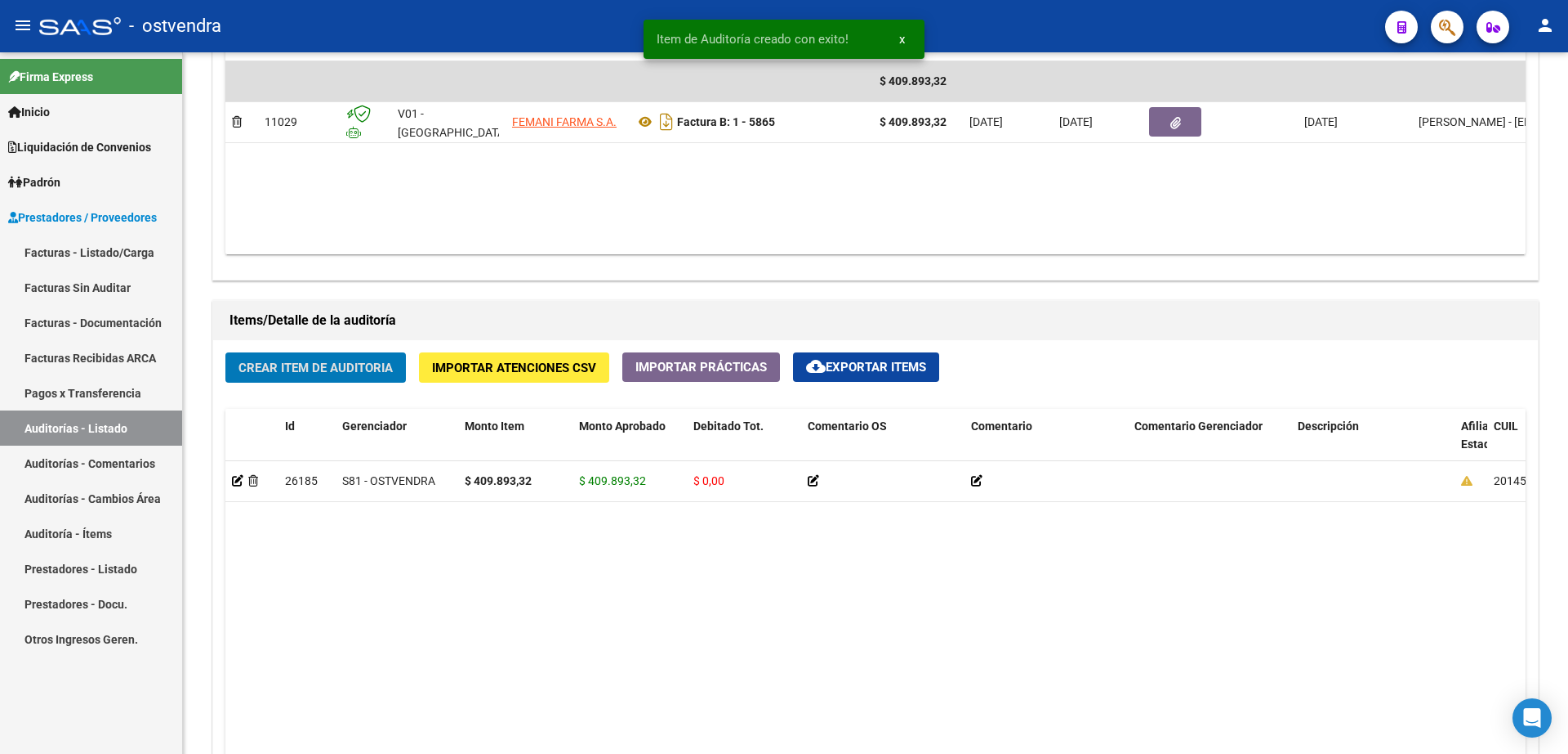
scroll to position [920, 0]
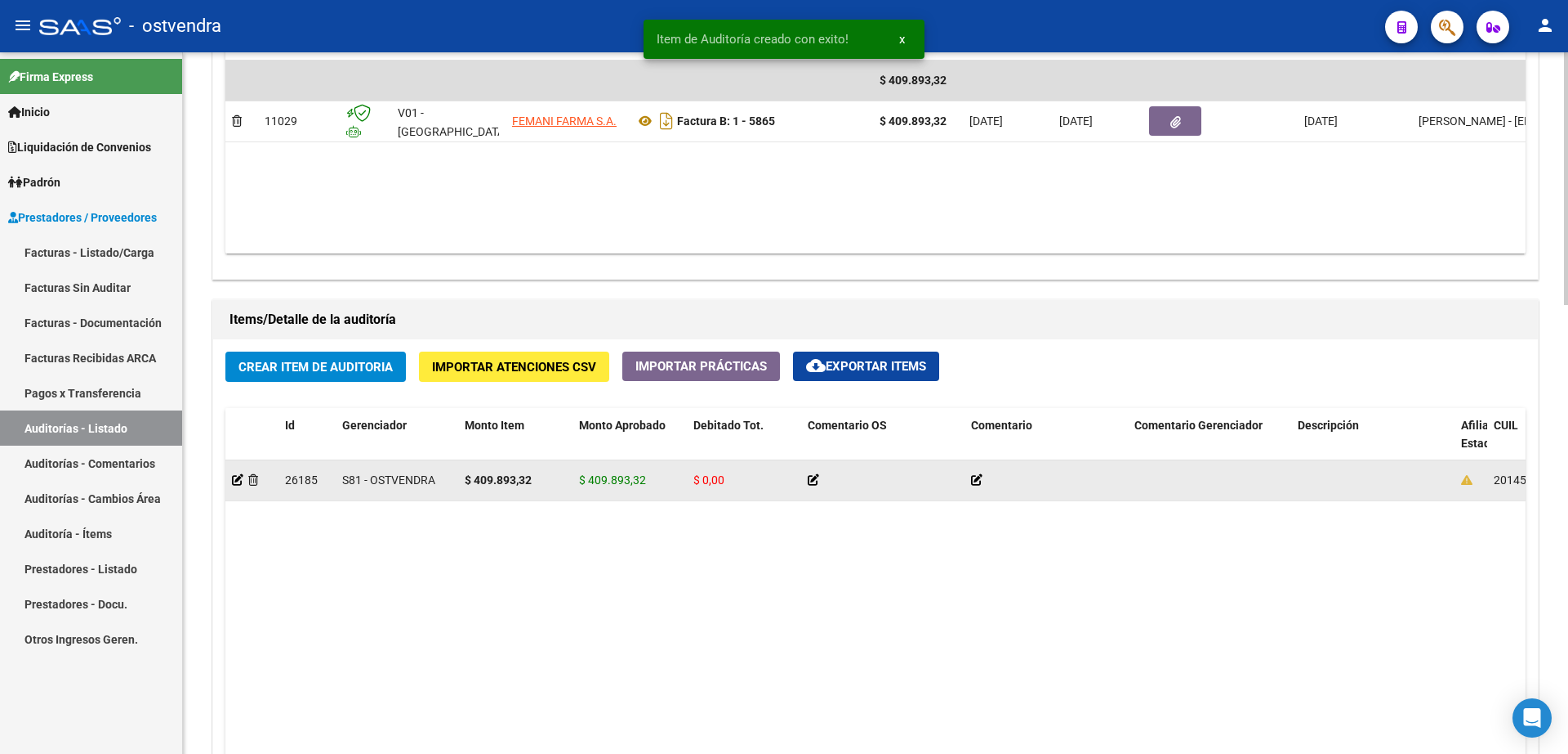
click at [231, 477] on datatable-body-cell at bounding box center [252, 480] width 53 height 40
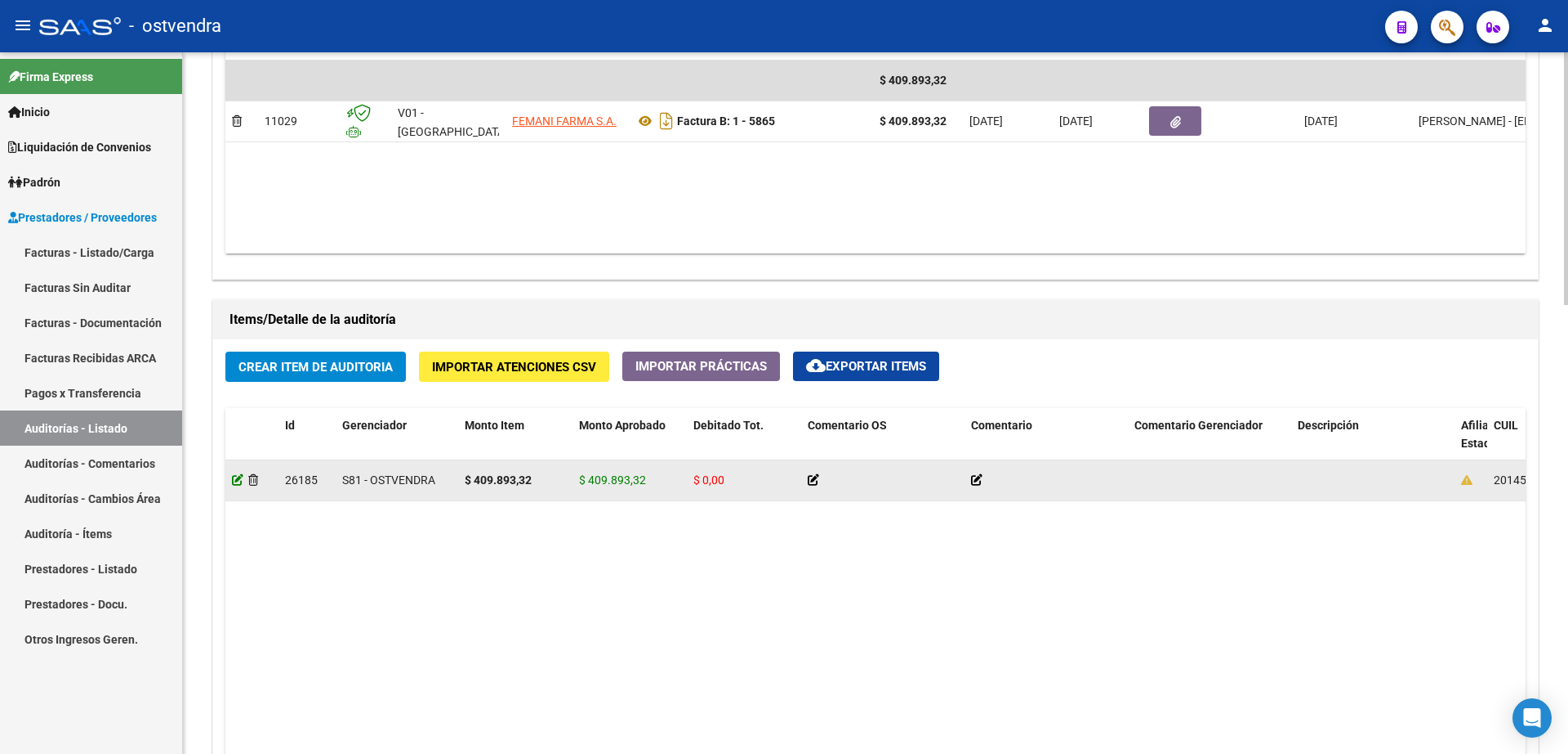
click at [235, 482] on icon at bounding box center [238, 480] width 12 height 12
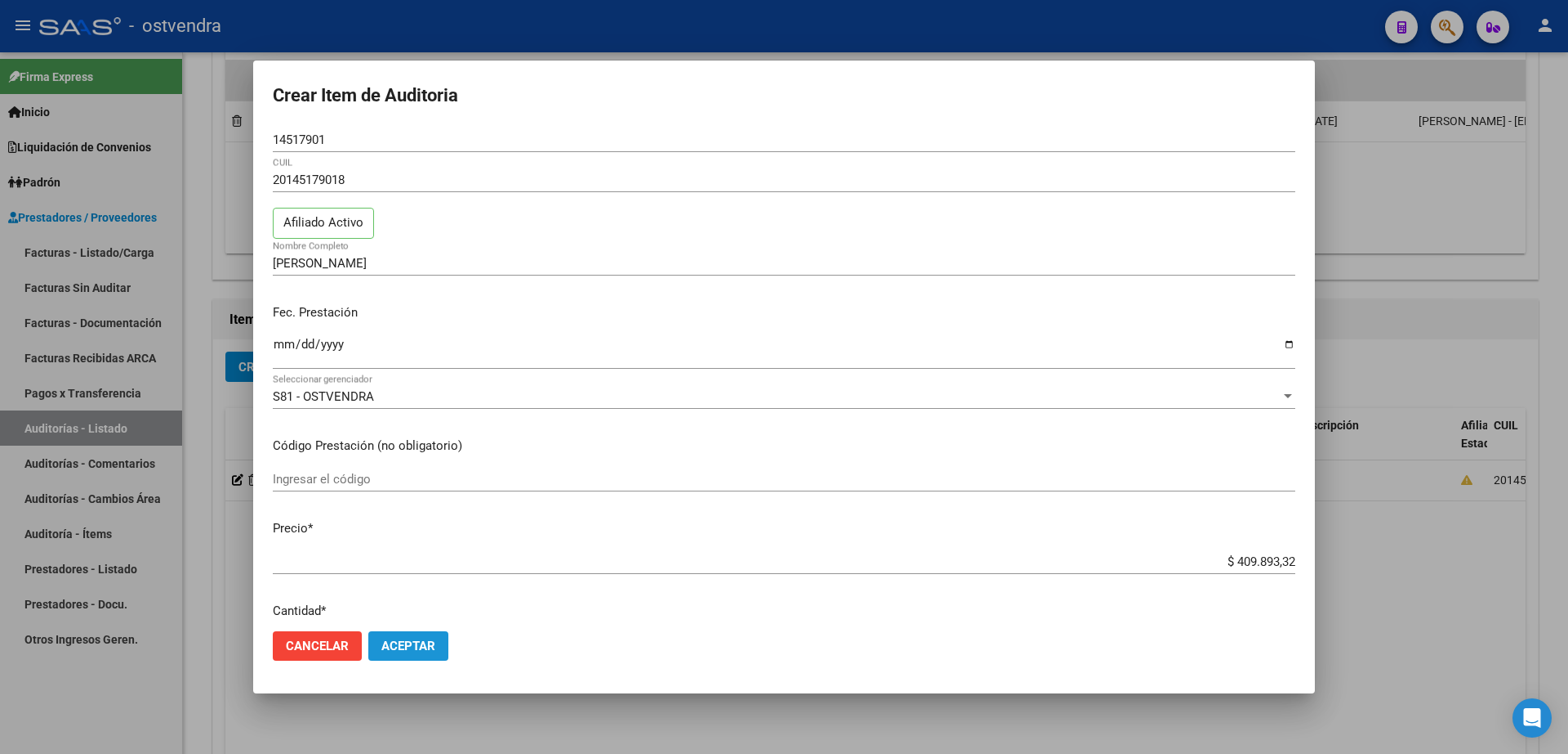
click at [408, 639] on span "Aceptar" at bounding box center [408, 646] width 54 height 15
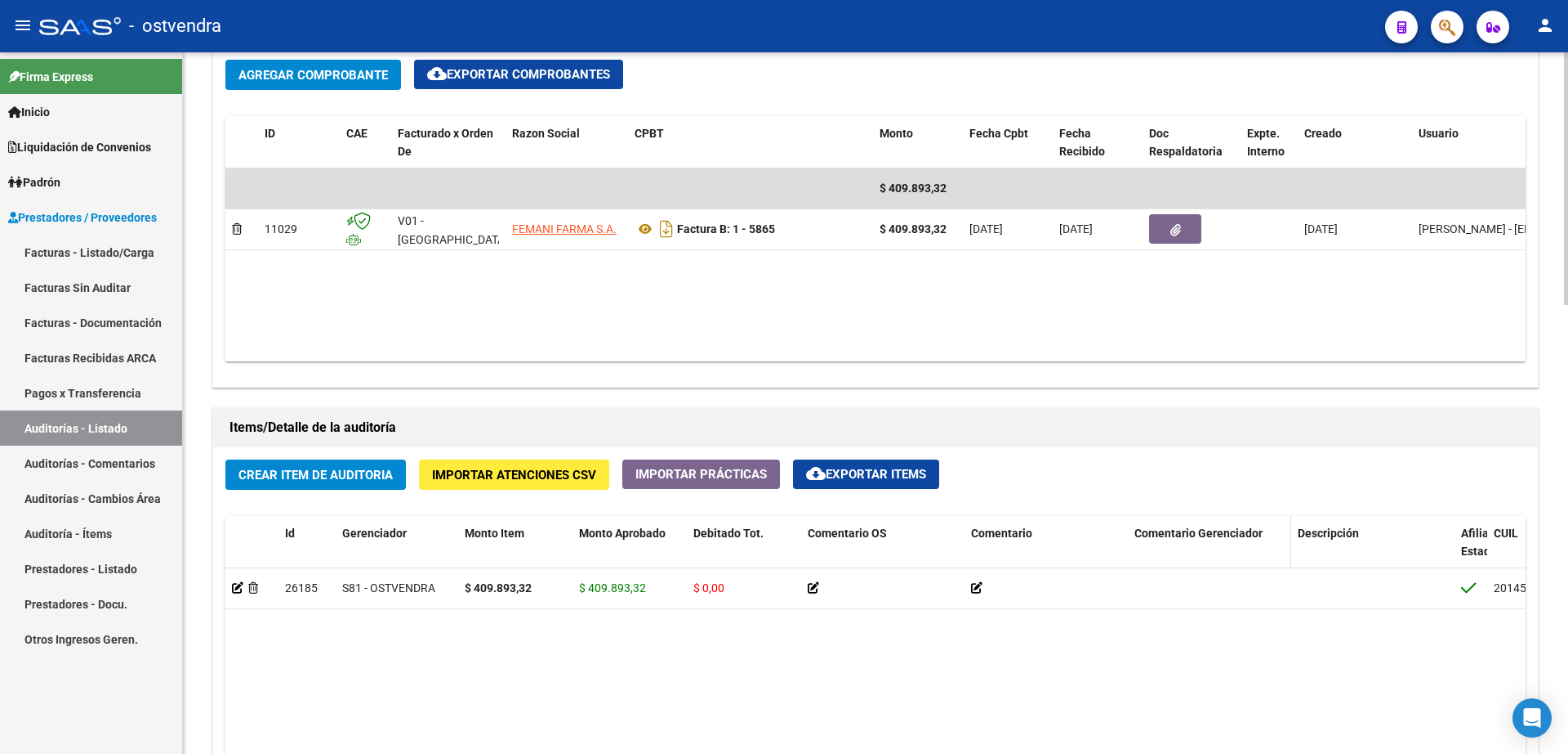
scroll to position [1022, 0]
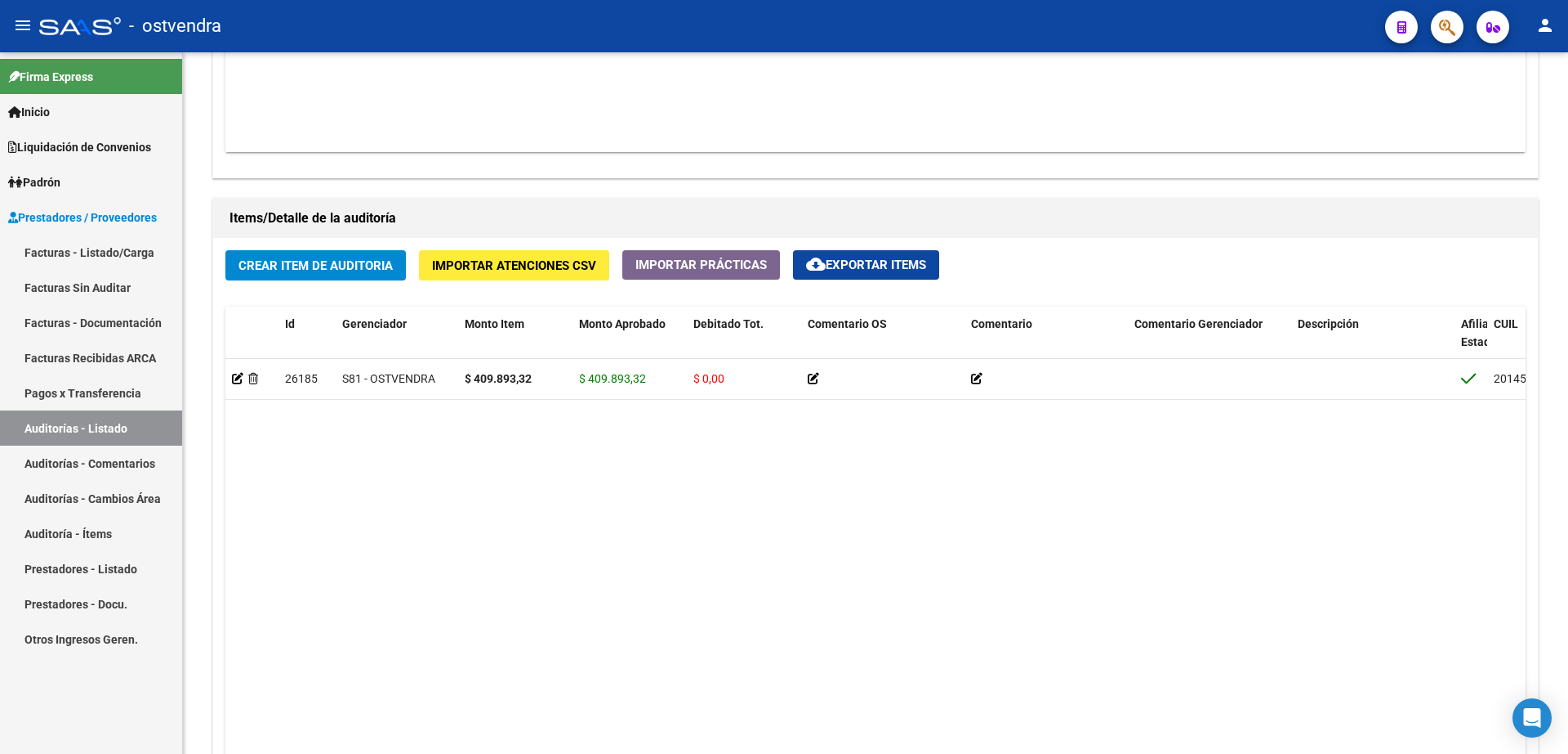
click at [99, 253] on link "Facturas - Listado/Carga" at bounding box center [91, 252] width 182 height 35
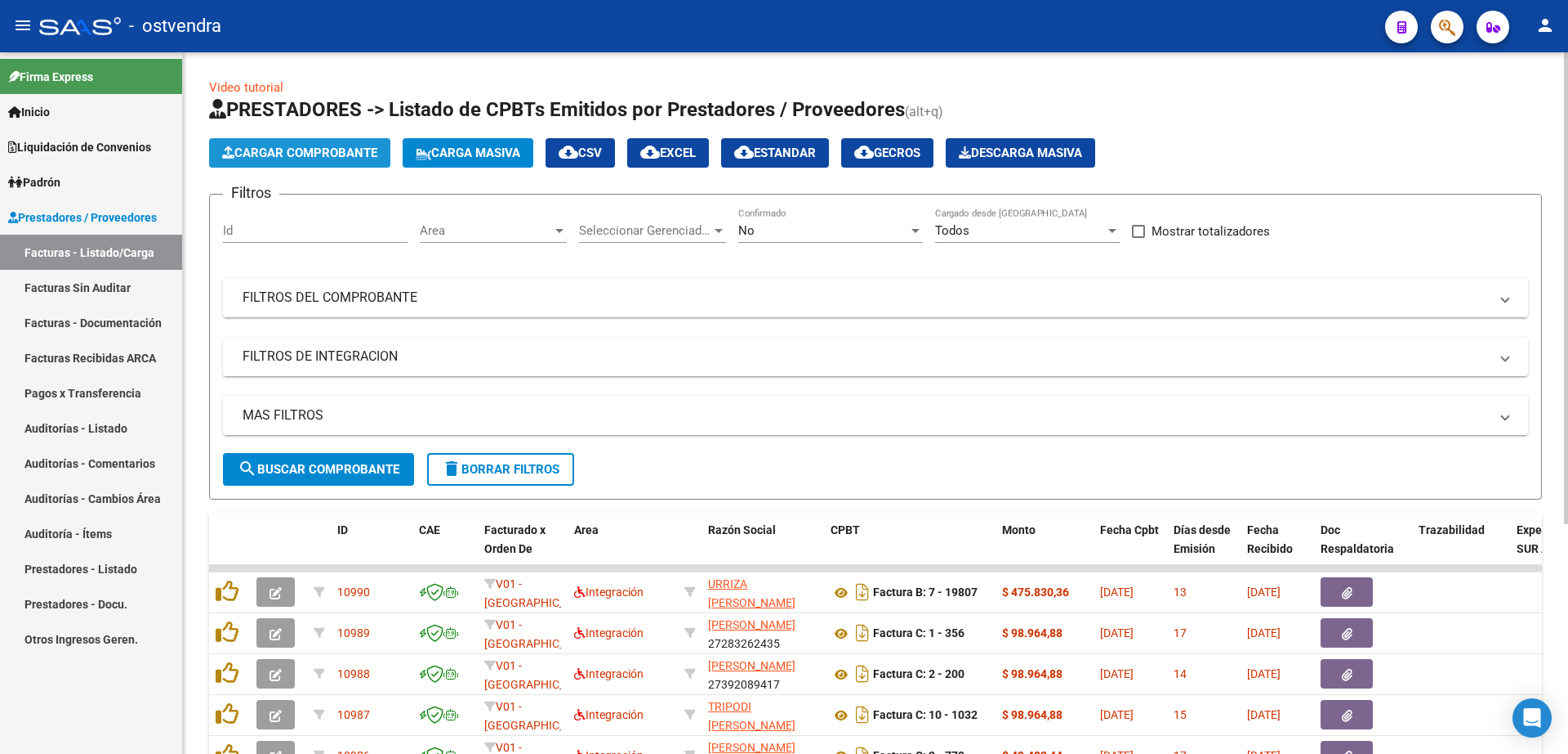
click at [337, 156] on span "Cargar Comprobante" at bounding box center [300, 153] width 155 height 15
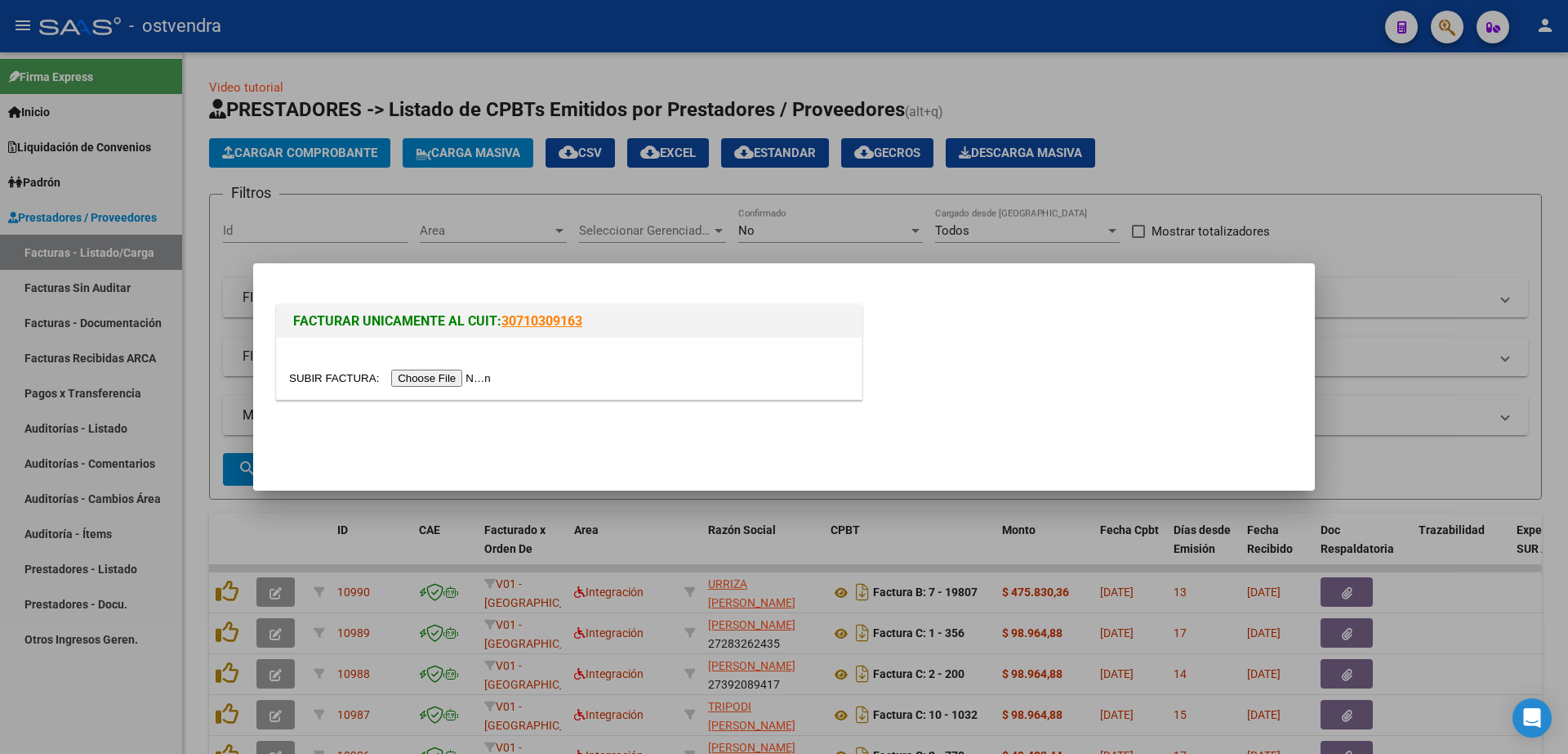
click at [469, 381] on input "file" at bounding box center [392, 377] width 207 height 17
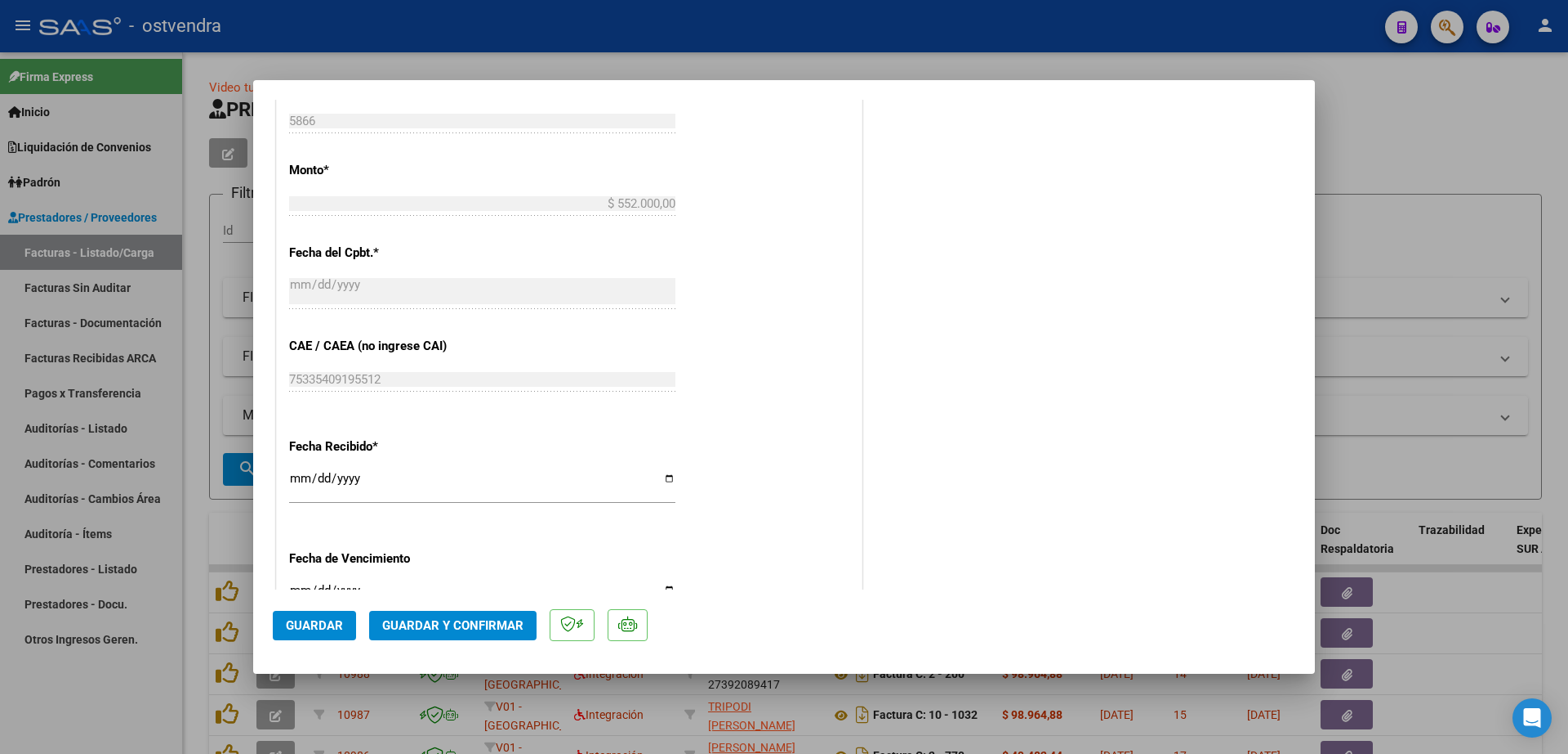
scroll to position [817, 0]
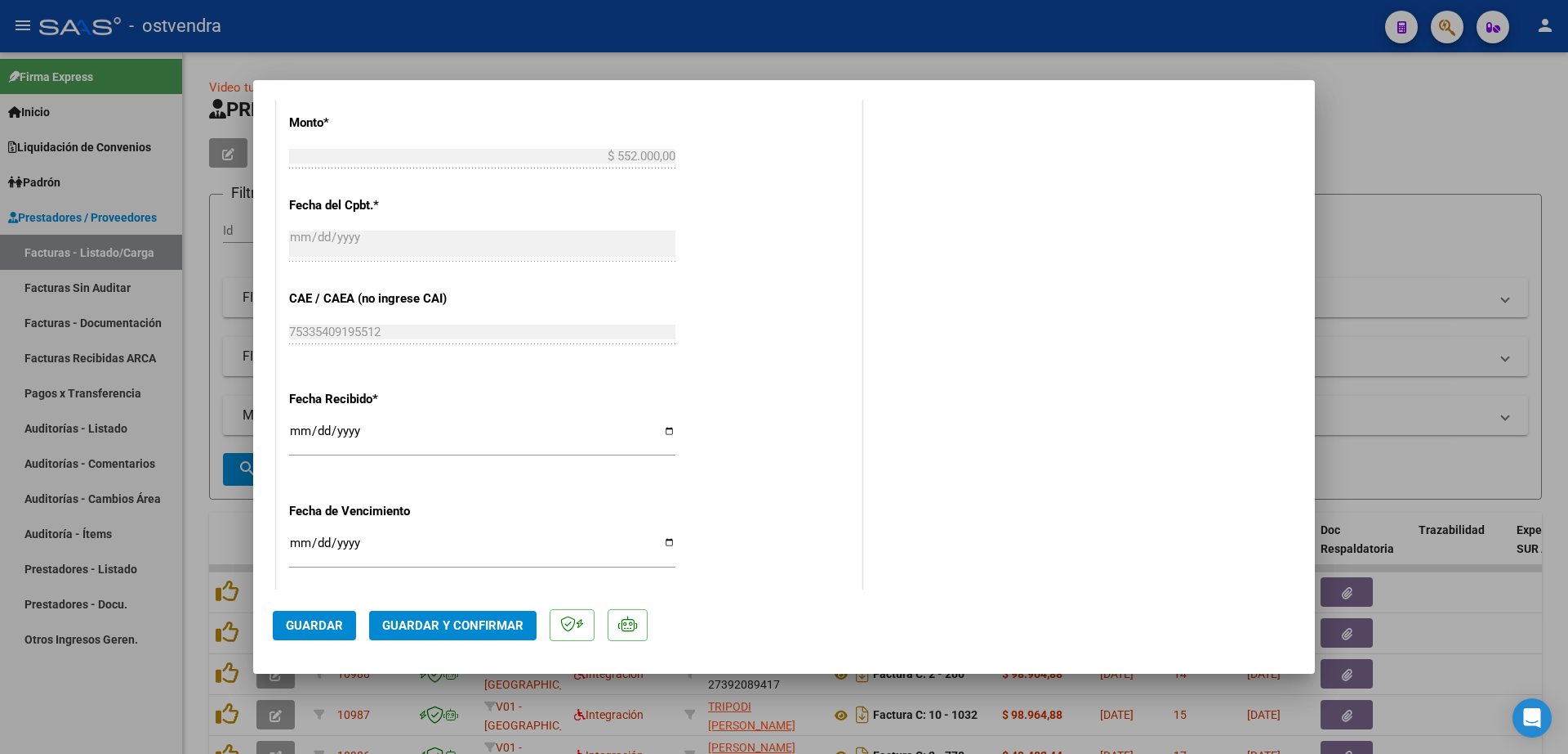
click at [295, 542] on input "Ingresar la fecha" at bounding box center [482, 550] width 386 height 26
type input "[DATE]"
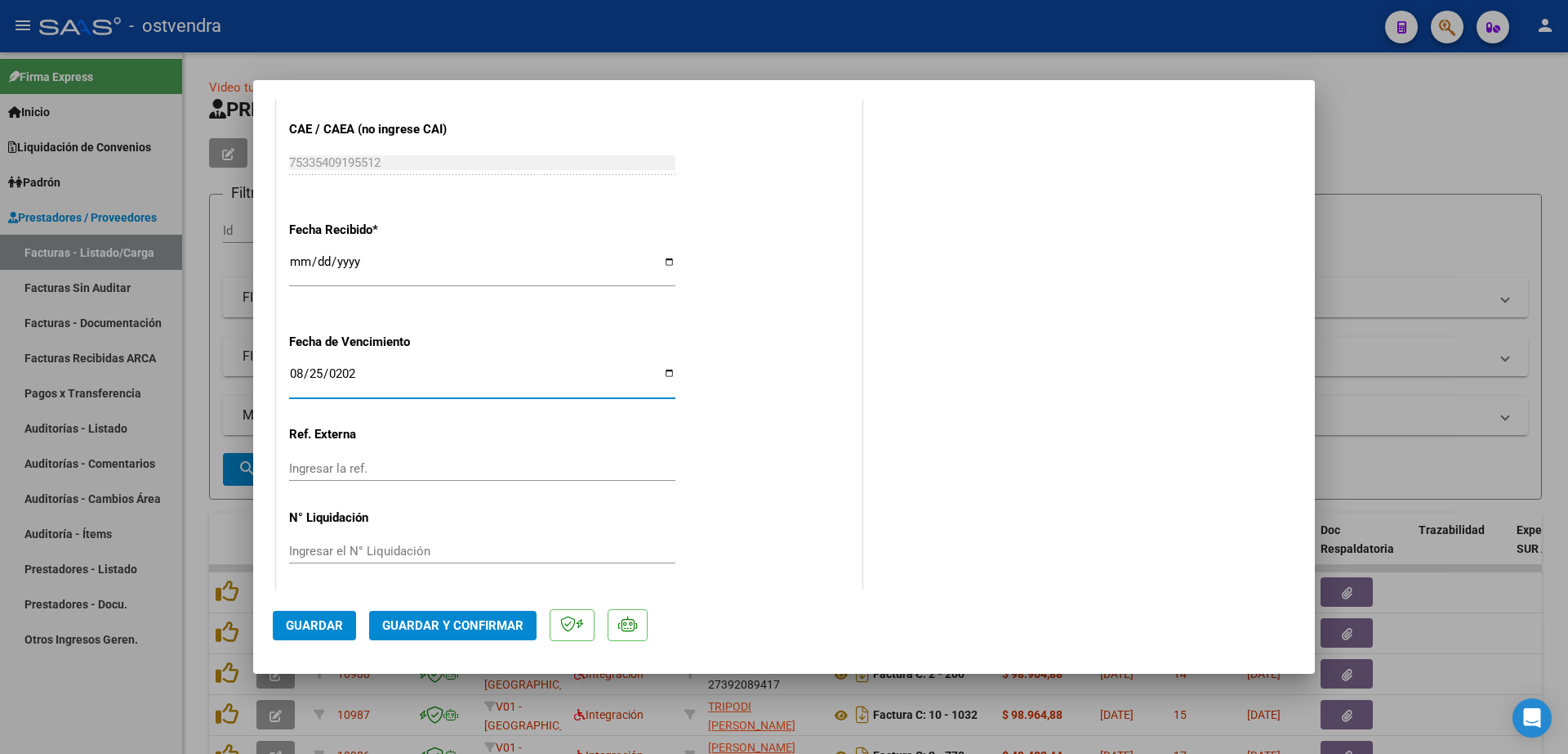
scroll to position [992, 0]
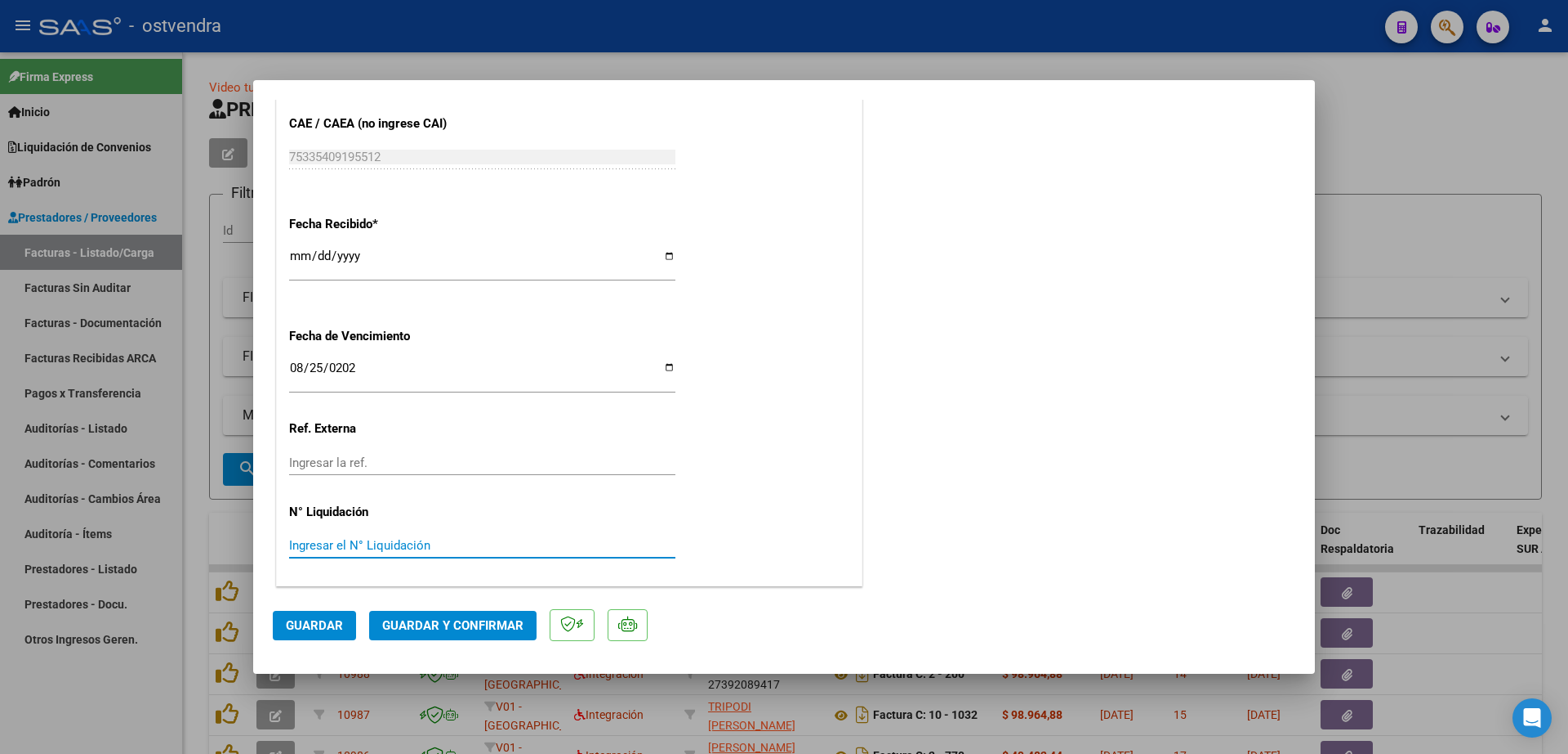
click at [357, 549] on input "Ingresar el N° Liquidación" at bounding box center [482, 546] width 386 height 15
type input "08"
click at [342, 623] on span "Guardar" at bounding box center [314, 625] width 57 height 15
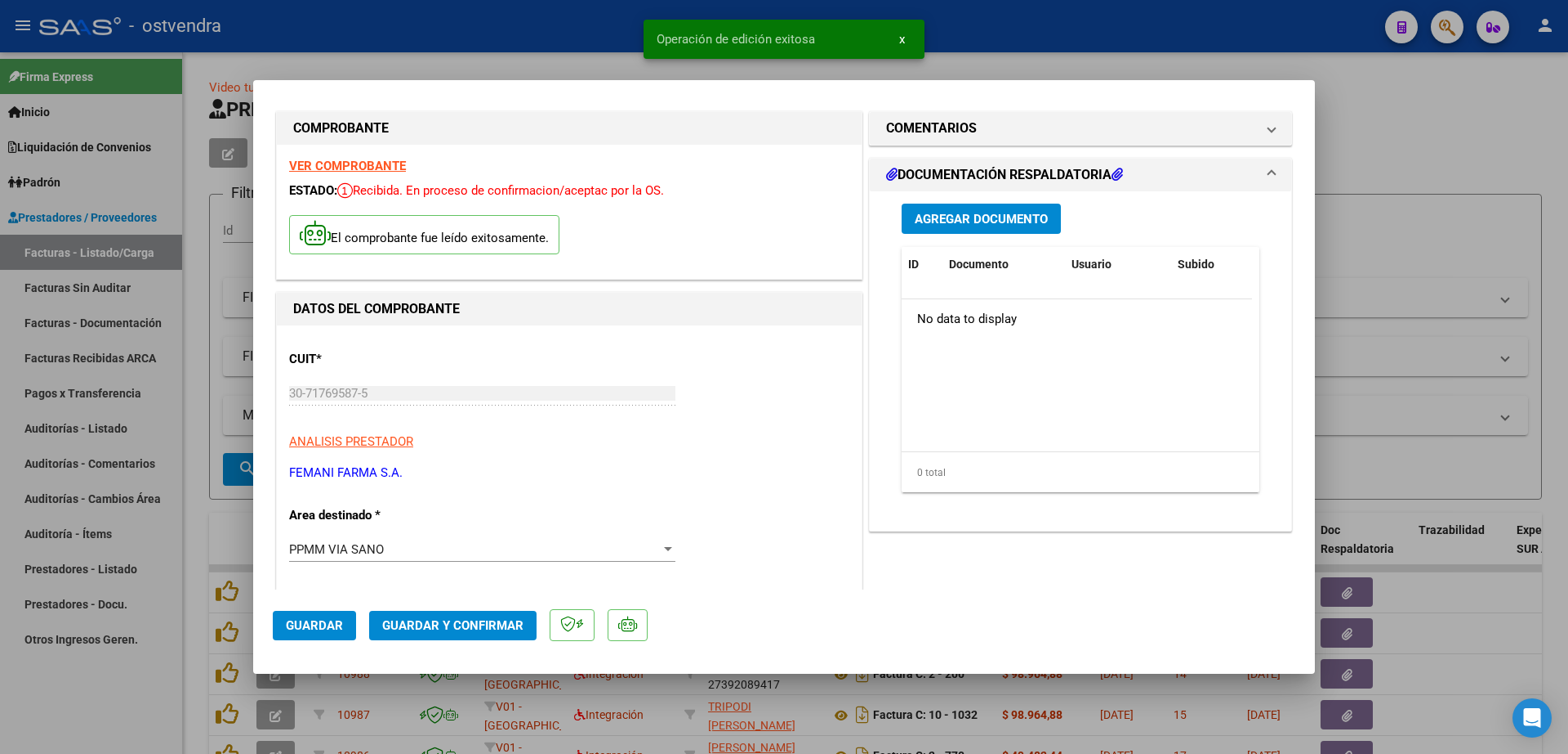
scroll to position [0, 0]
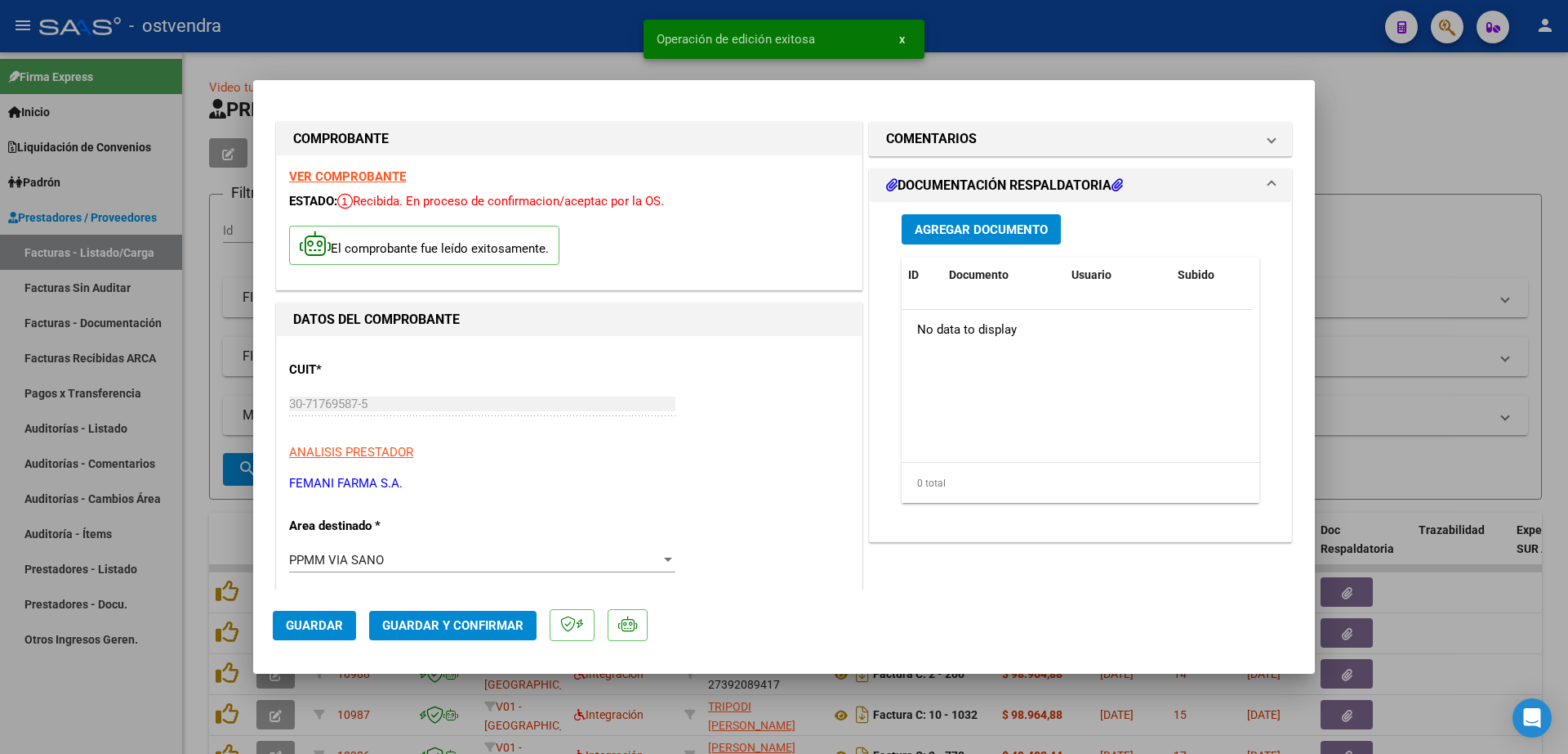
click at [974, 231] on span "Agregar Documento" at bounding box center [982, 230] width 133 height 15
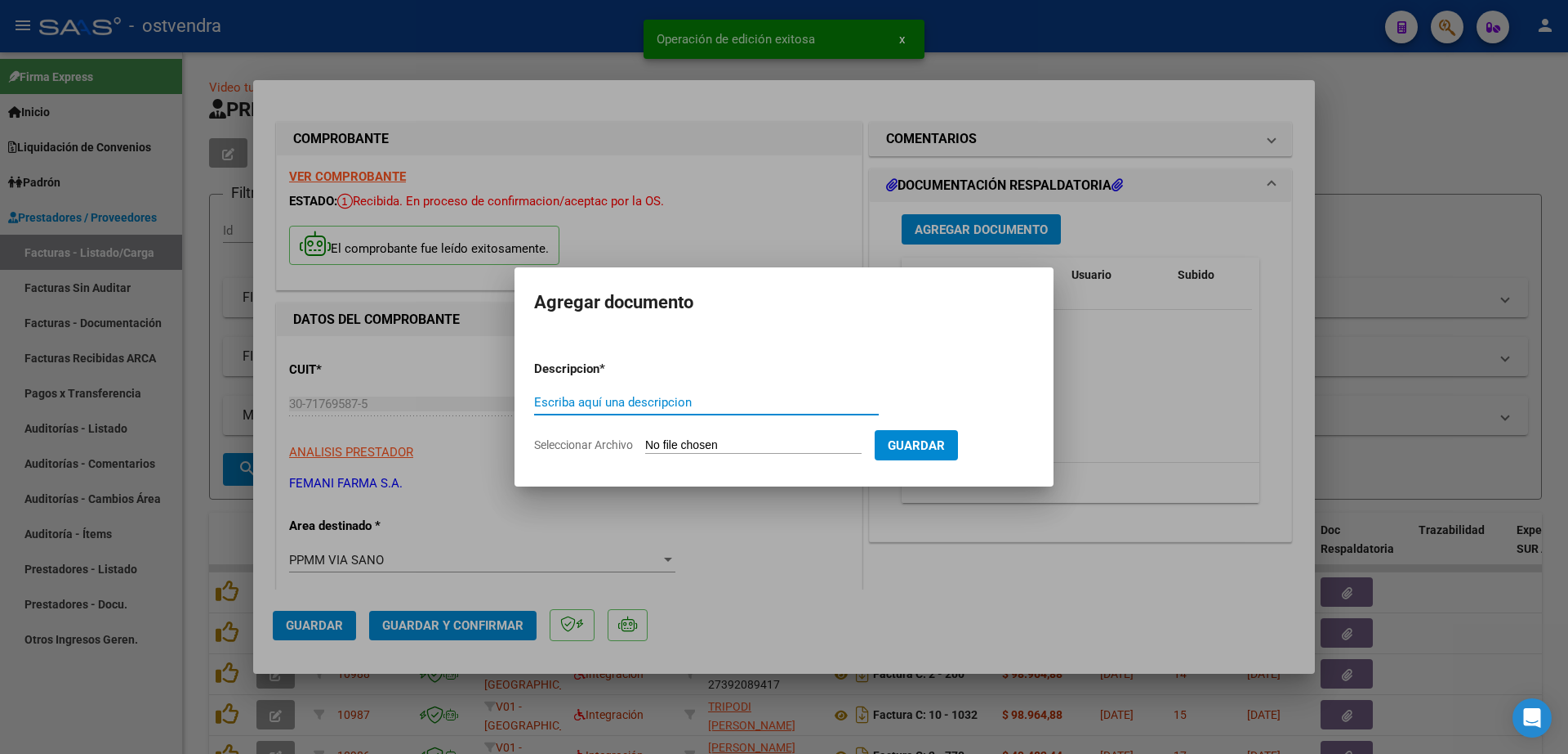
paste input "documentacion"
type input "documentacion"
click at [721, 438] on input "Seleccionar Archivo" at bounding box center [754, 446] width 217 height 16
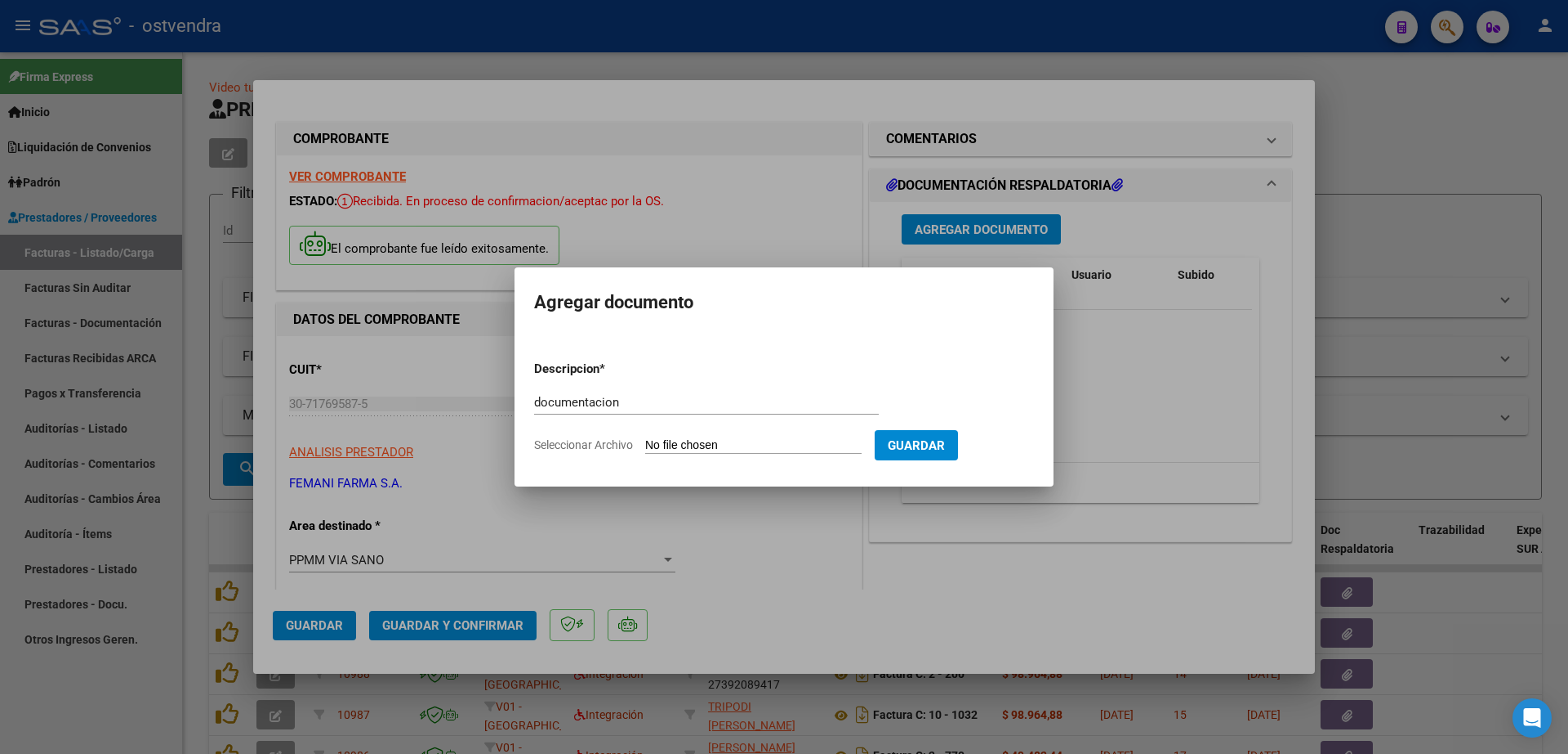
type input "C:\fakepath\FEMANI FARMA 5866.zip"
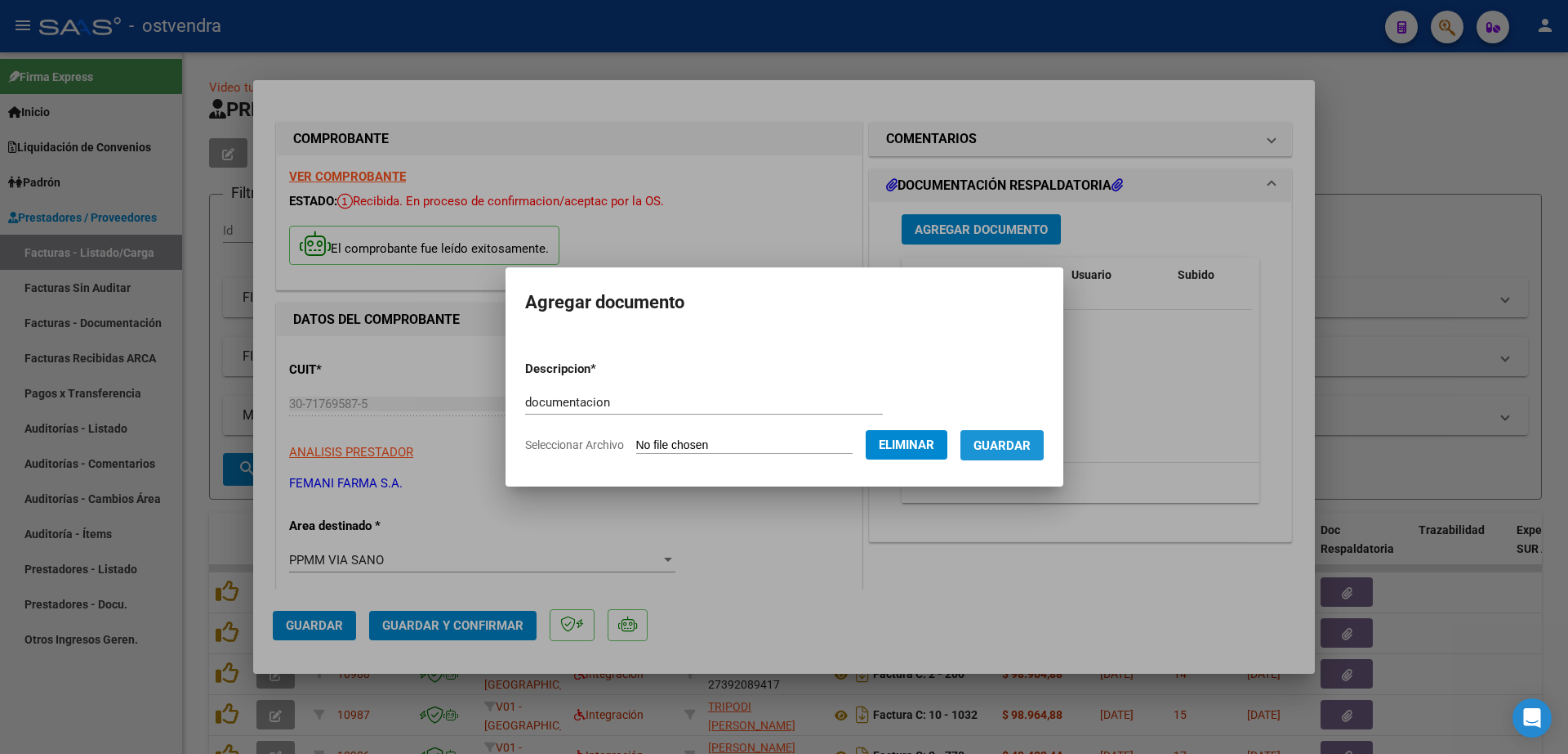
click at [1021, 440] on span "Guardar" at bounding box center [1001, 446] width 57 height 15
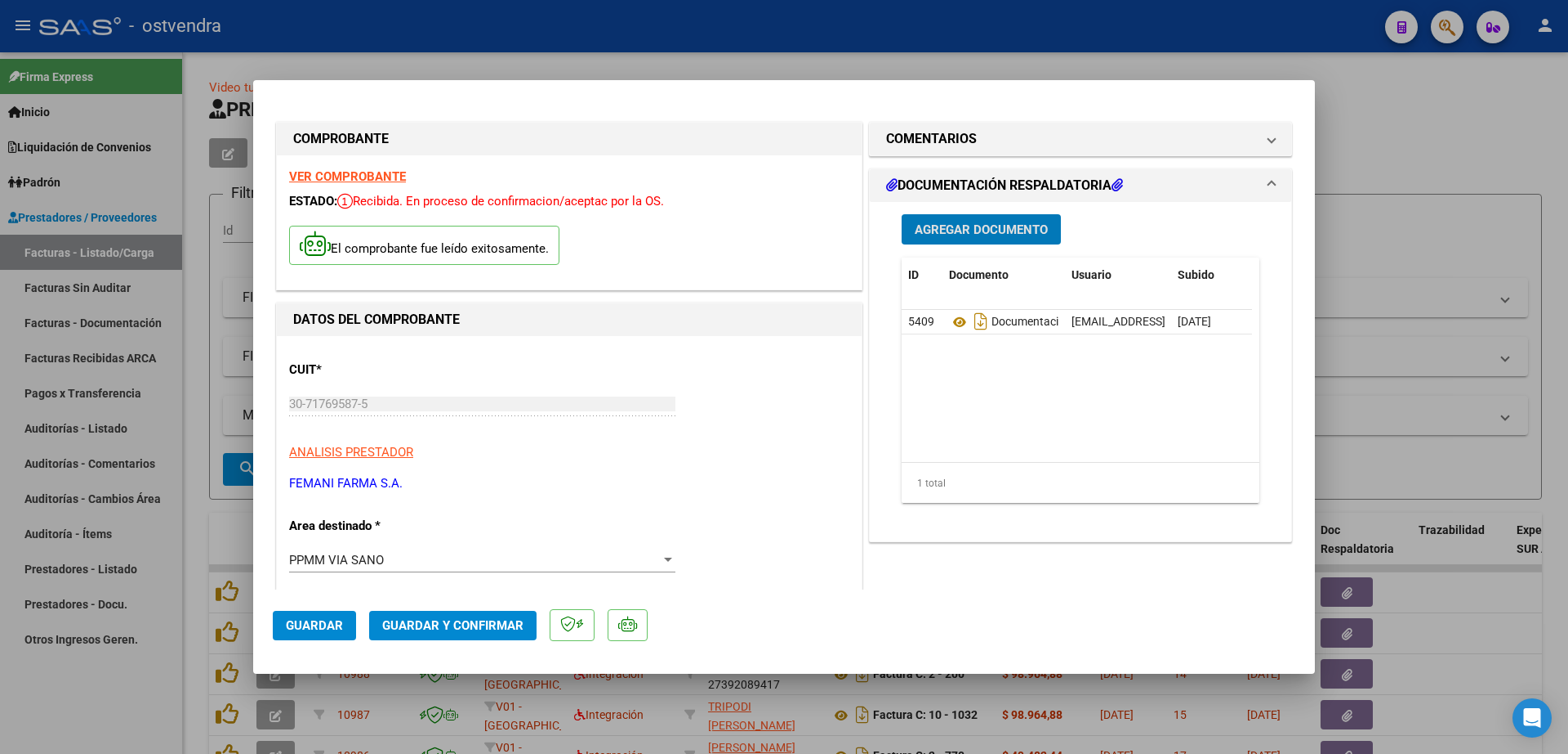
click at [476, 620] on span "Guardar y Confirmar" at bounding box center [453, 625] width 142 height 15
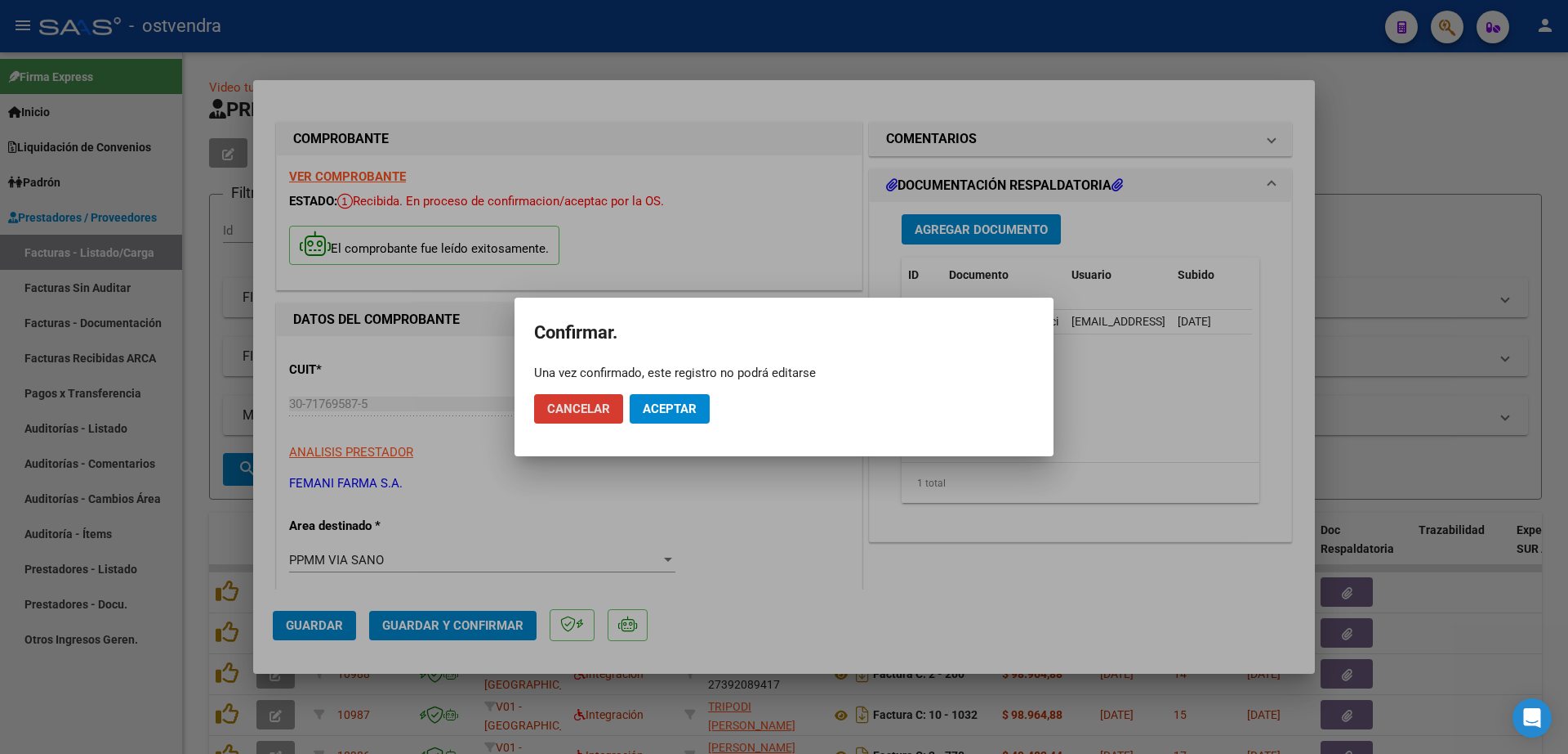
click at [703, 414] on button "Aceptar" at bounding box center [670, 409] width 80 height 30
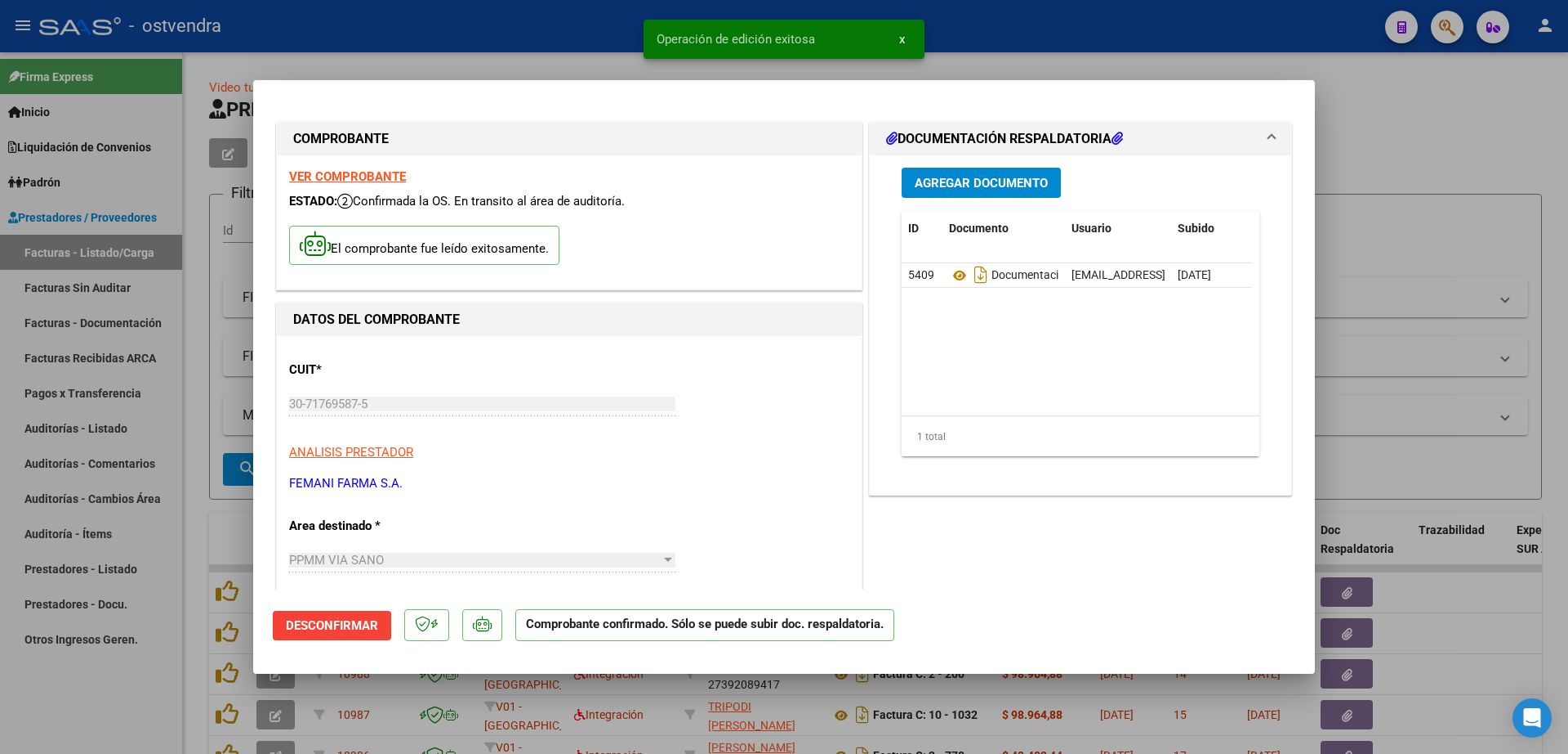
click at [95, 432] on div at bounding box center [784, 377] width 1568 height 754
type input "$ 0,00"
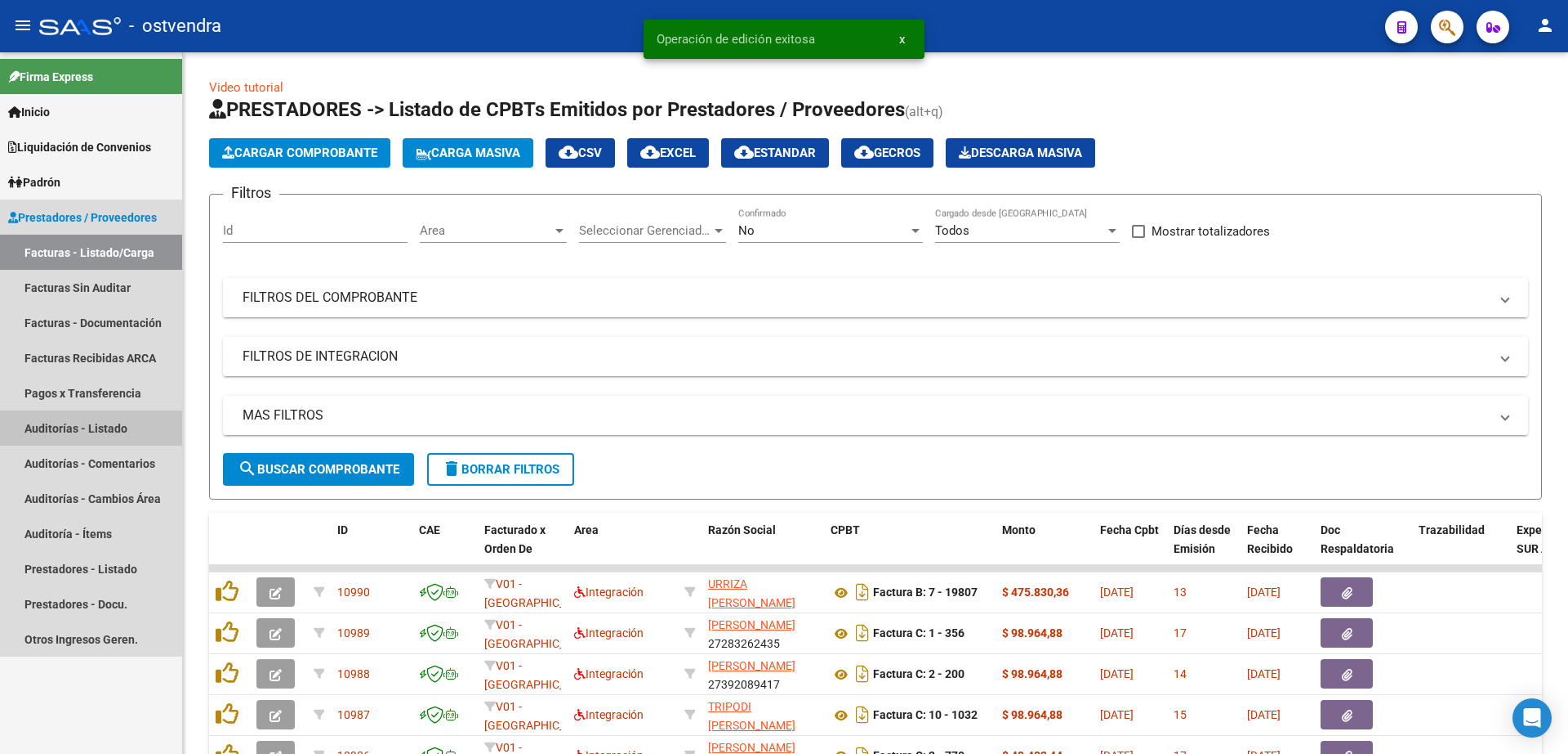
click at [106, 424] on link "Auditorías - Listado" at bounding box center [91, 428] width 182 height 35
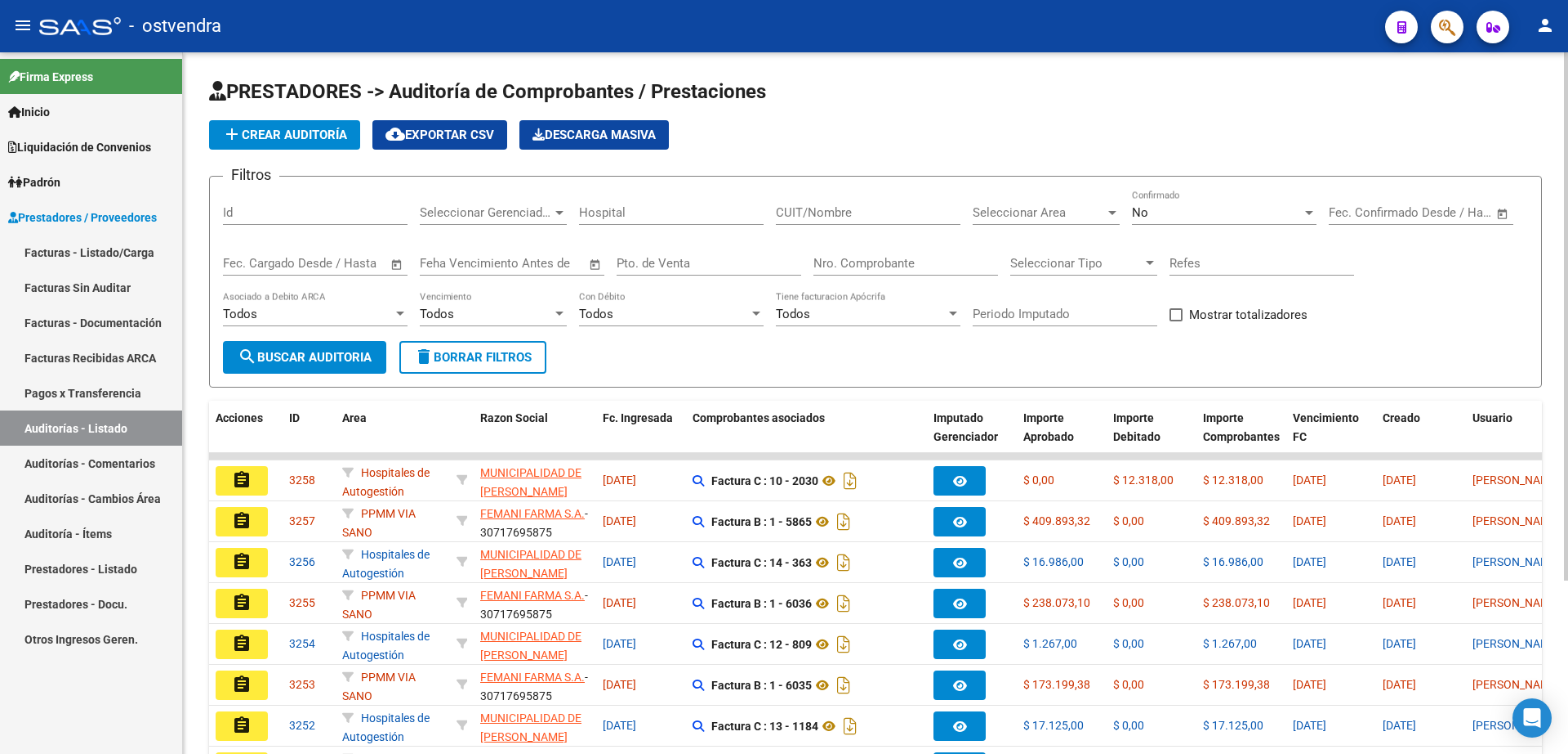
click at [289, 143] on button "add Crear Auditoría" at bounding box center [284, 135] width 151 height 30
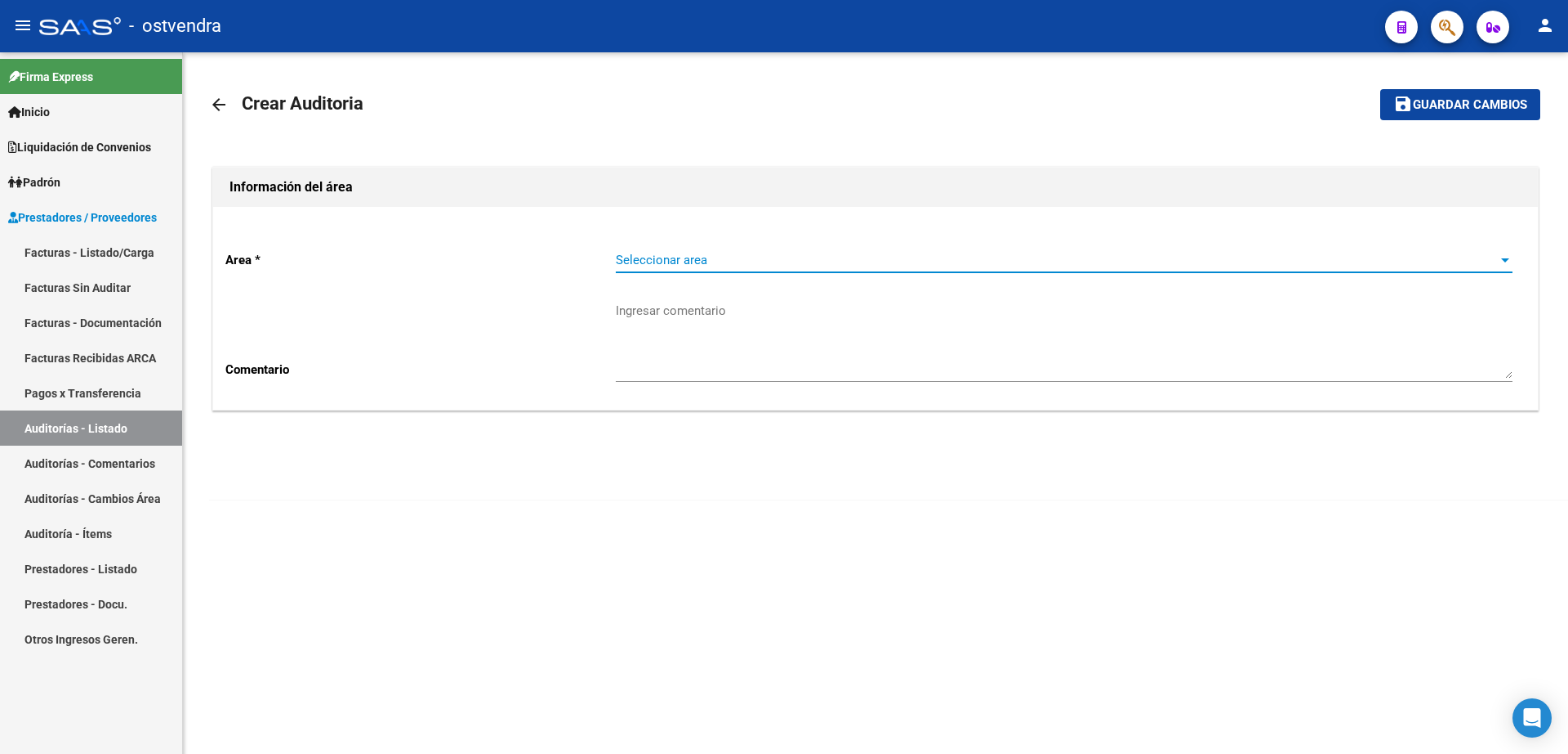
click at [707, 253] on span "Seleccionar area" at bounding box center [1057, 260] width 882 height 15
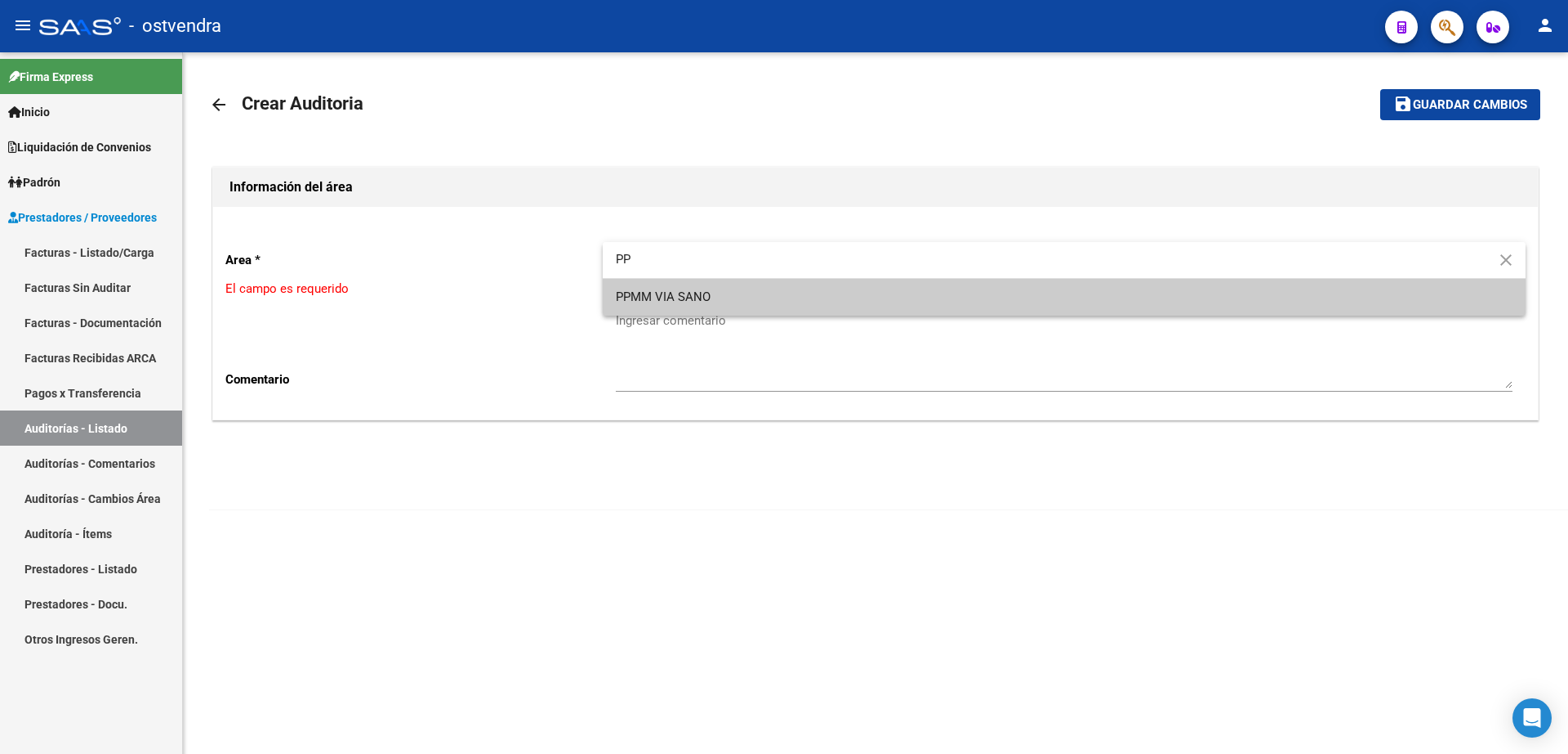
type input "PP"
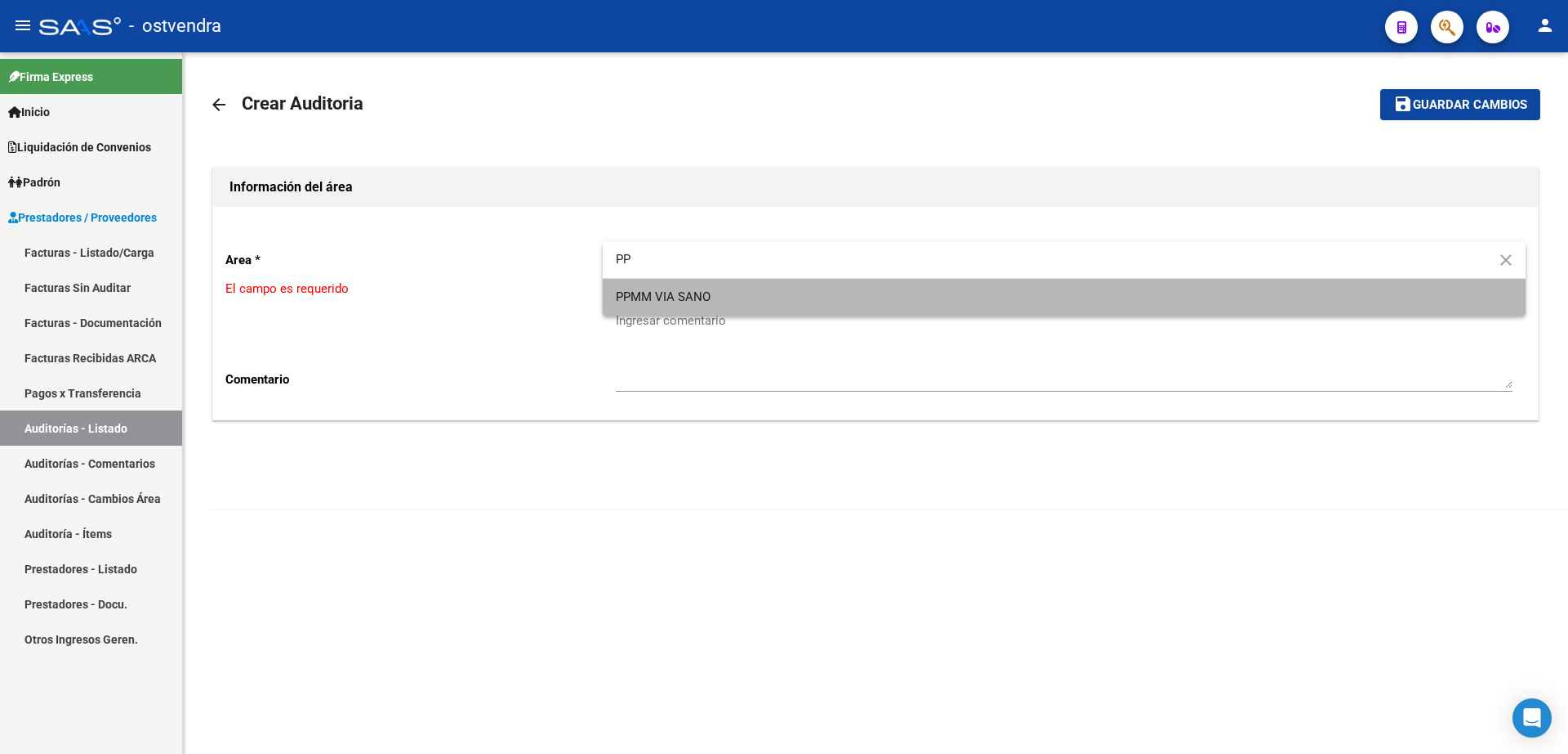
click at [710, 308] on span "PPMM VIA SANO" at bounding box center [1064, 297] width 897 height 37
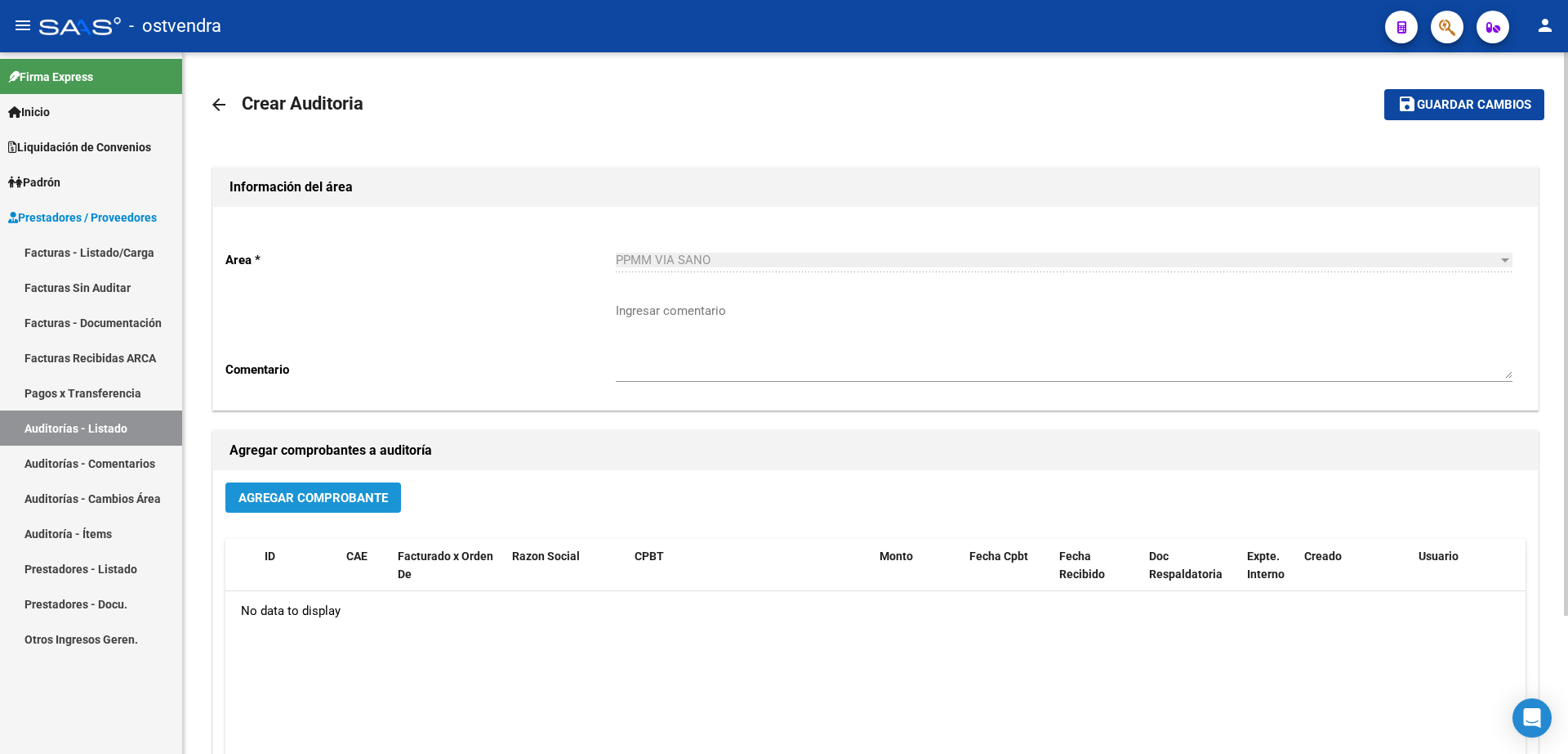
click at [304, 506] on button "Agregar Comprobante" at bounding box center [313, 497] width 175 height 30
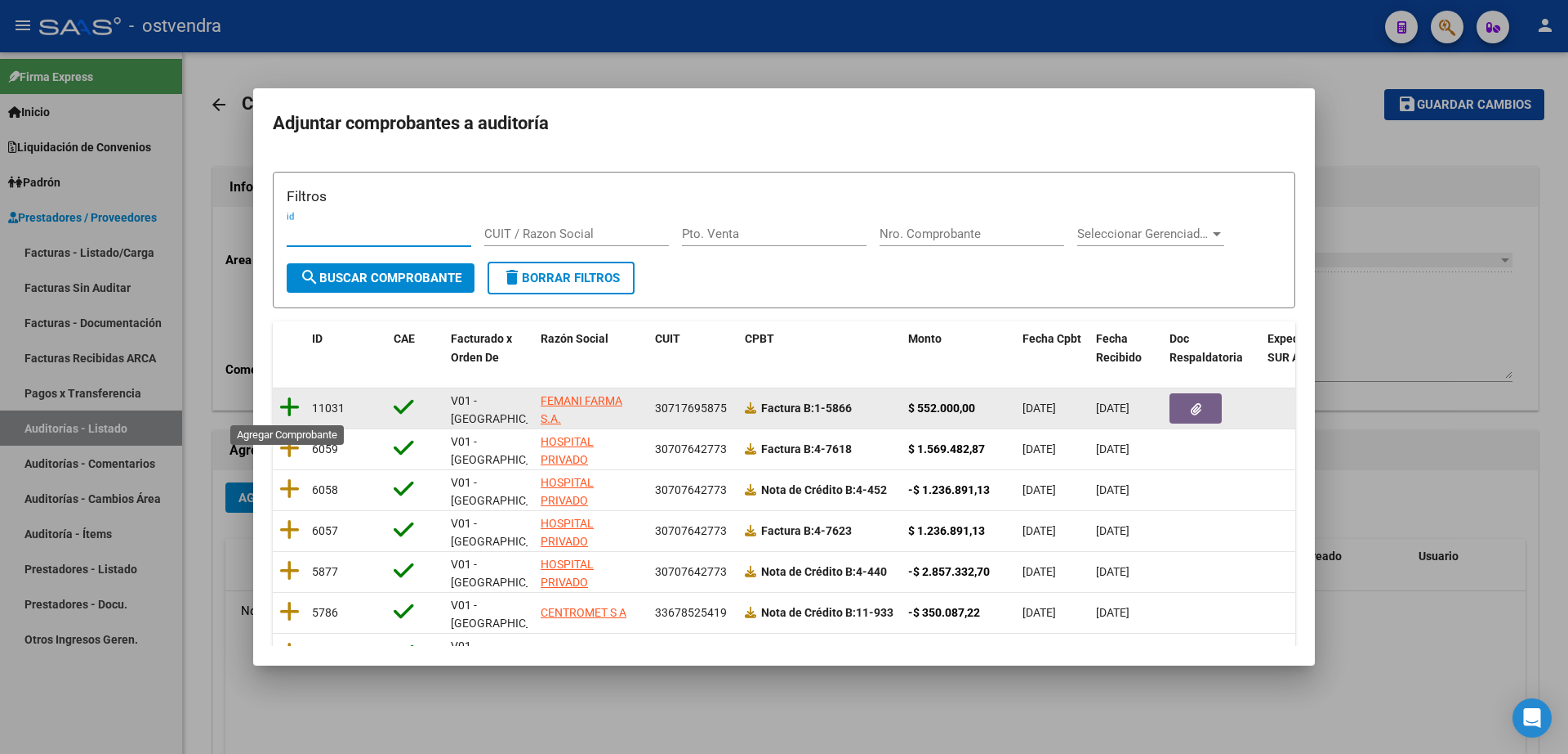
click at [295, 404] on icon at bounding box center [289, 407] width 21 height 23
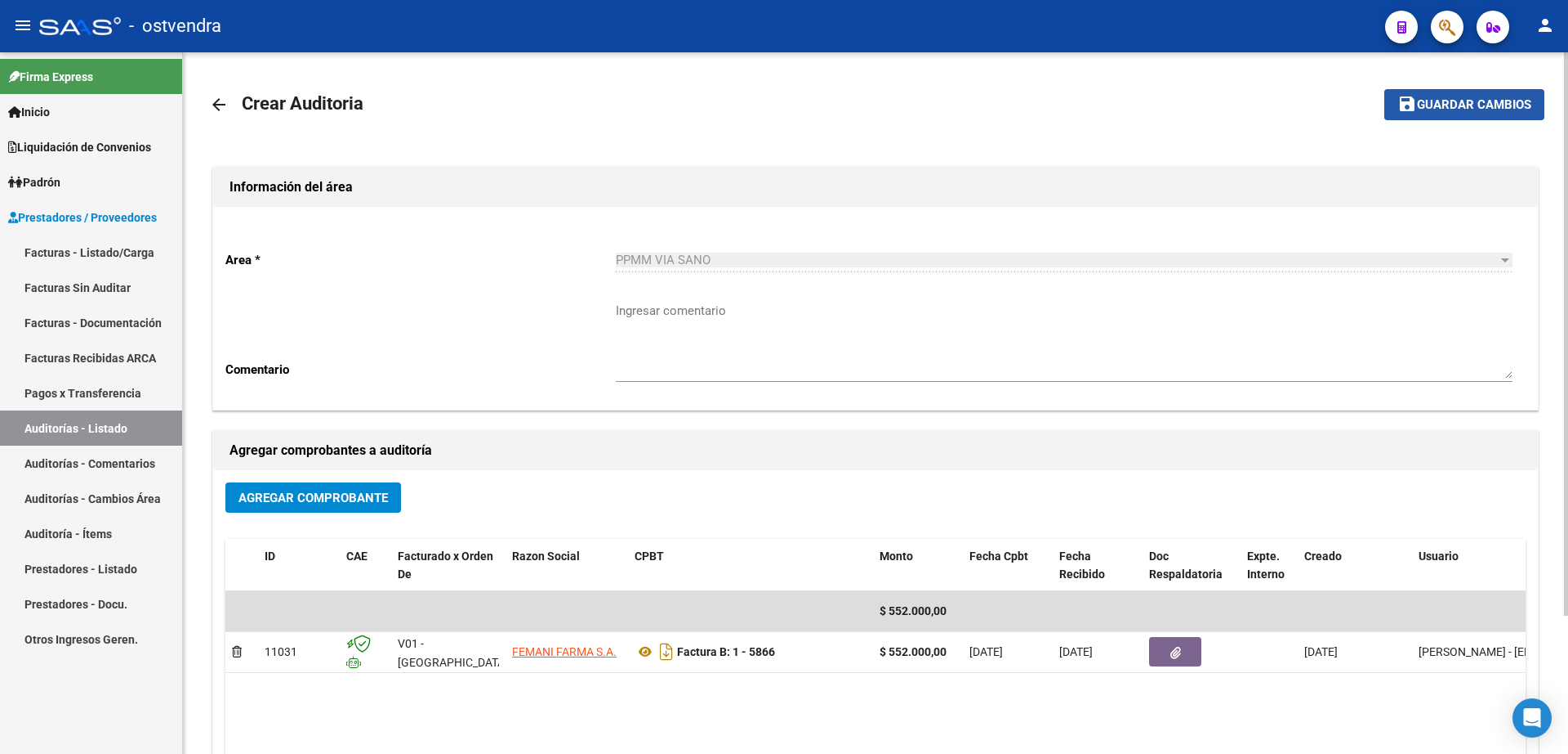
click at [1476, 108] on span "Guardar cambios" at bounding box center [1474, 105] width 114 height 15
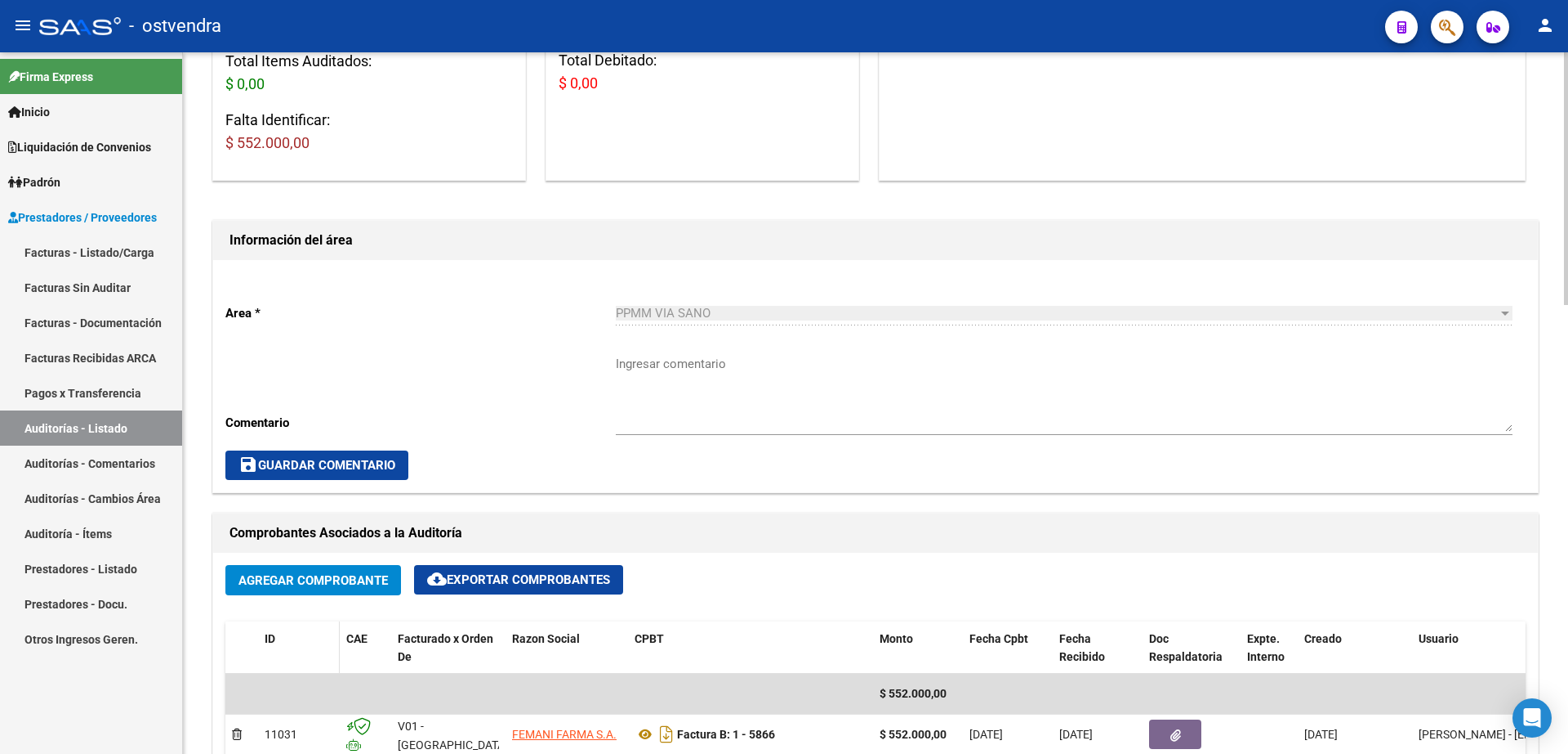
scroll to position [613, 0]
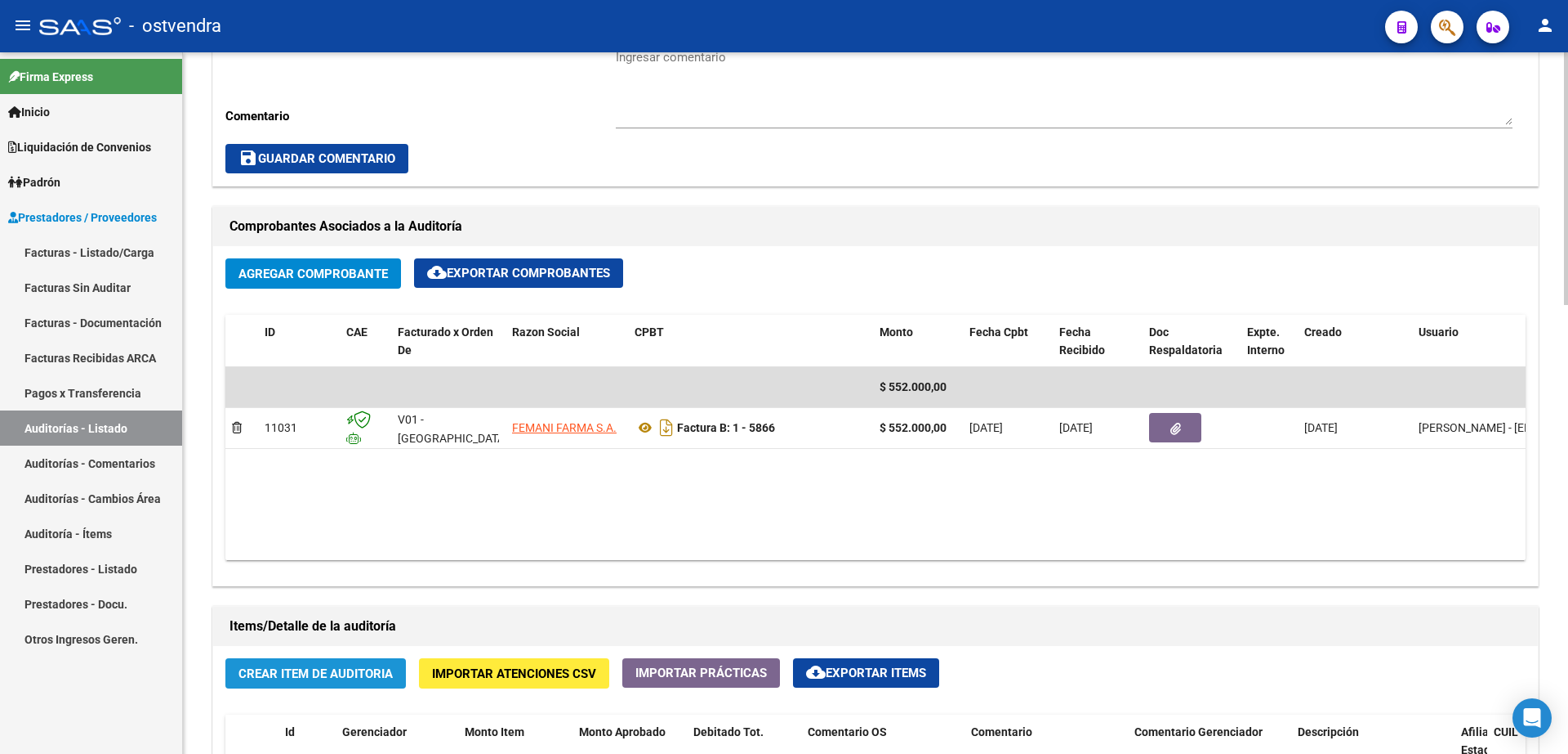
click at [292, 681] on button "Crear Item de Auditoria" at bounding box center [315, 672] width 180 height 30
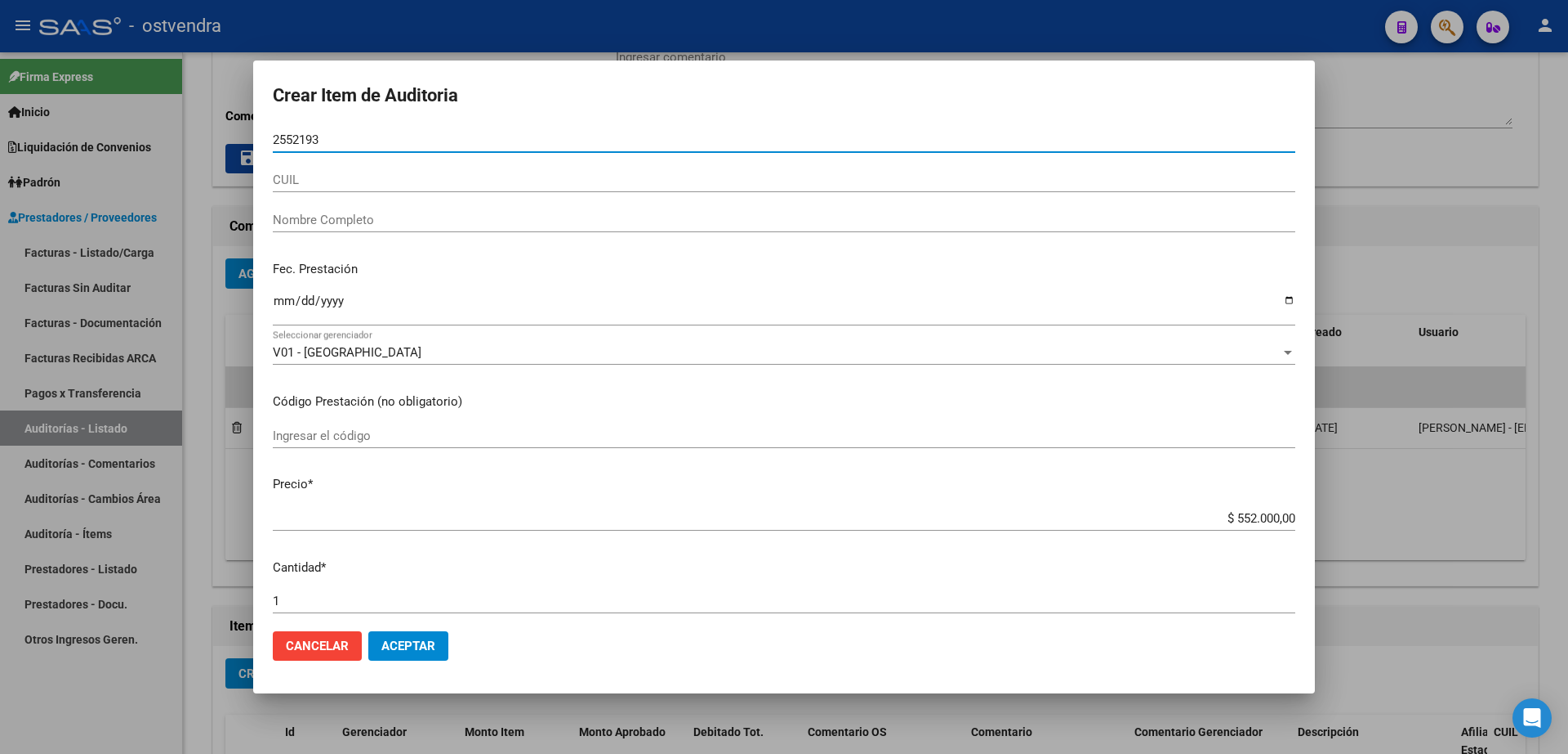
type input "25521933"
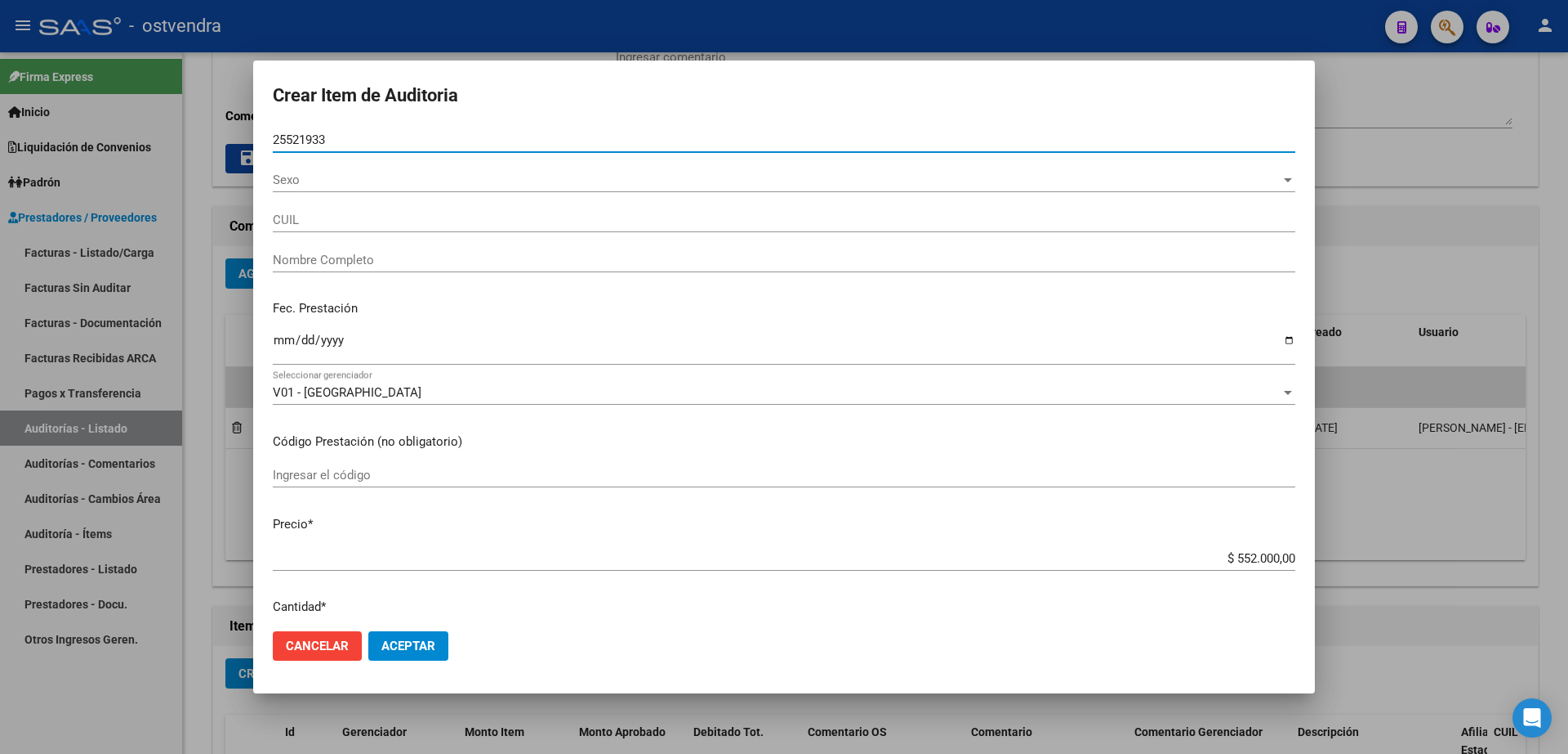
type input "20255219333"
type input "CUEVA [PERSON_NAME]"
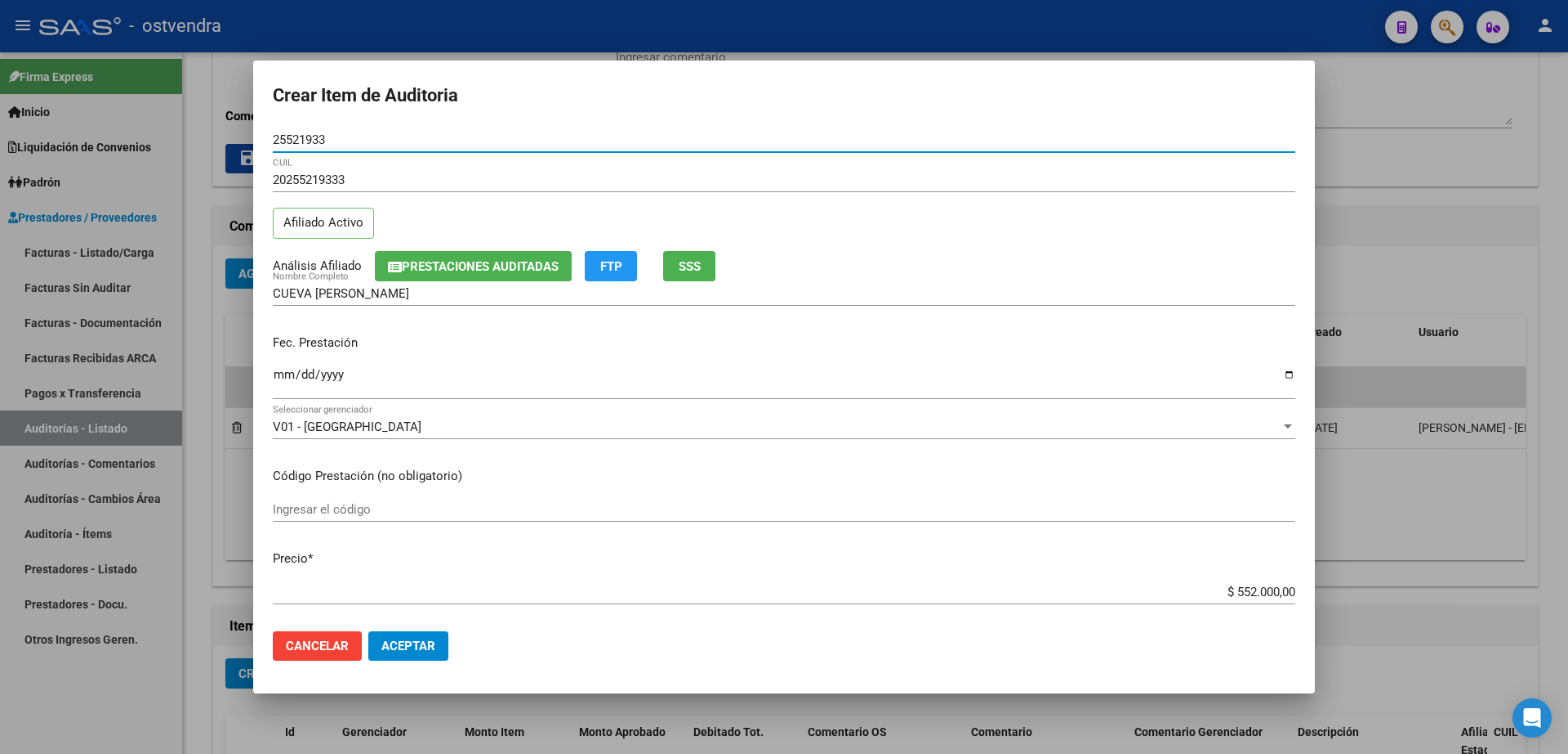
type input "25521933"
click at [436, 650] on button "Aceptar" at bounding box center [408, 646] width 80 height 30
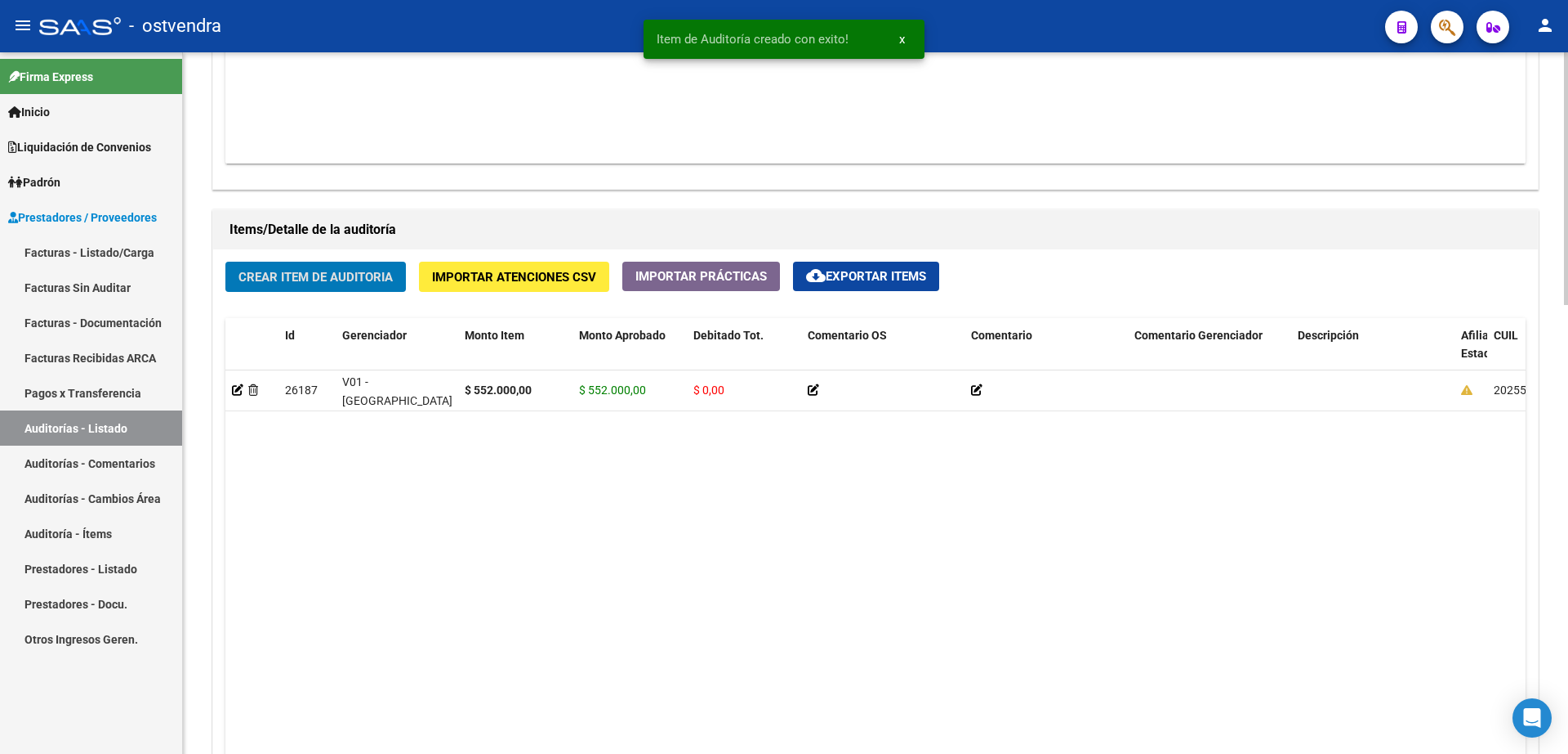
scroll to position [1023, 0]
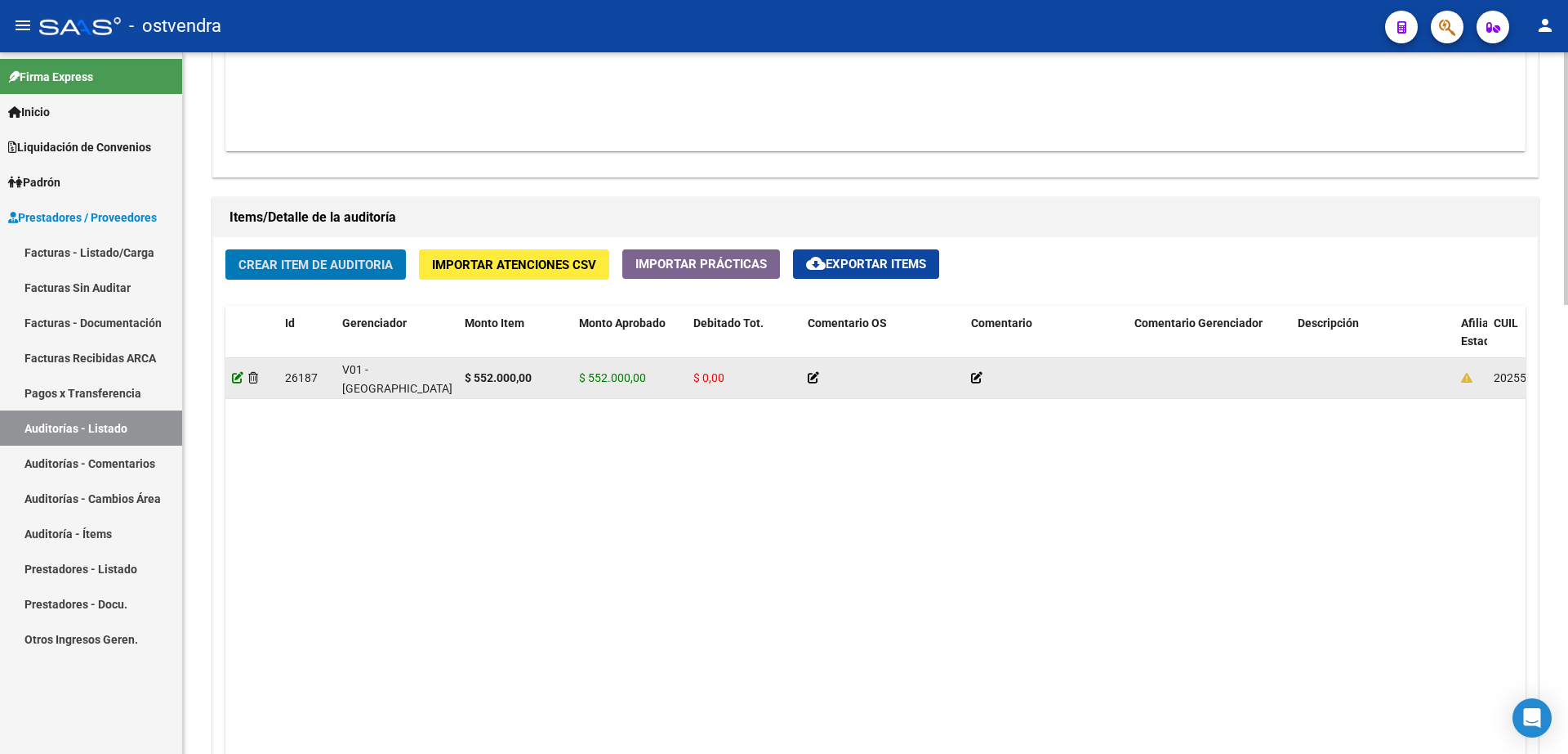
click at [232, 380] on datatable-body-cell at bounding box center [252, 377] width 53 height 40
click at [240, 380] on icon at bounding box center [238, 377] width 12 height 12
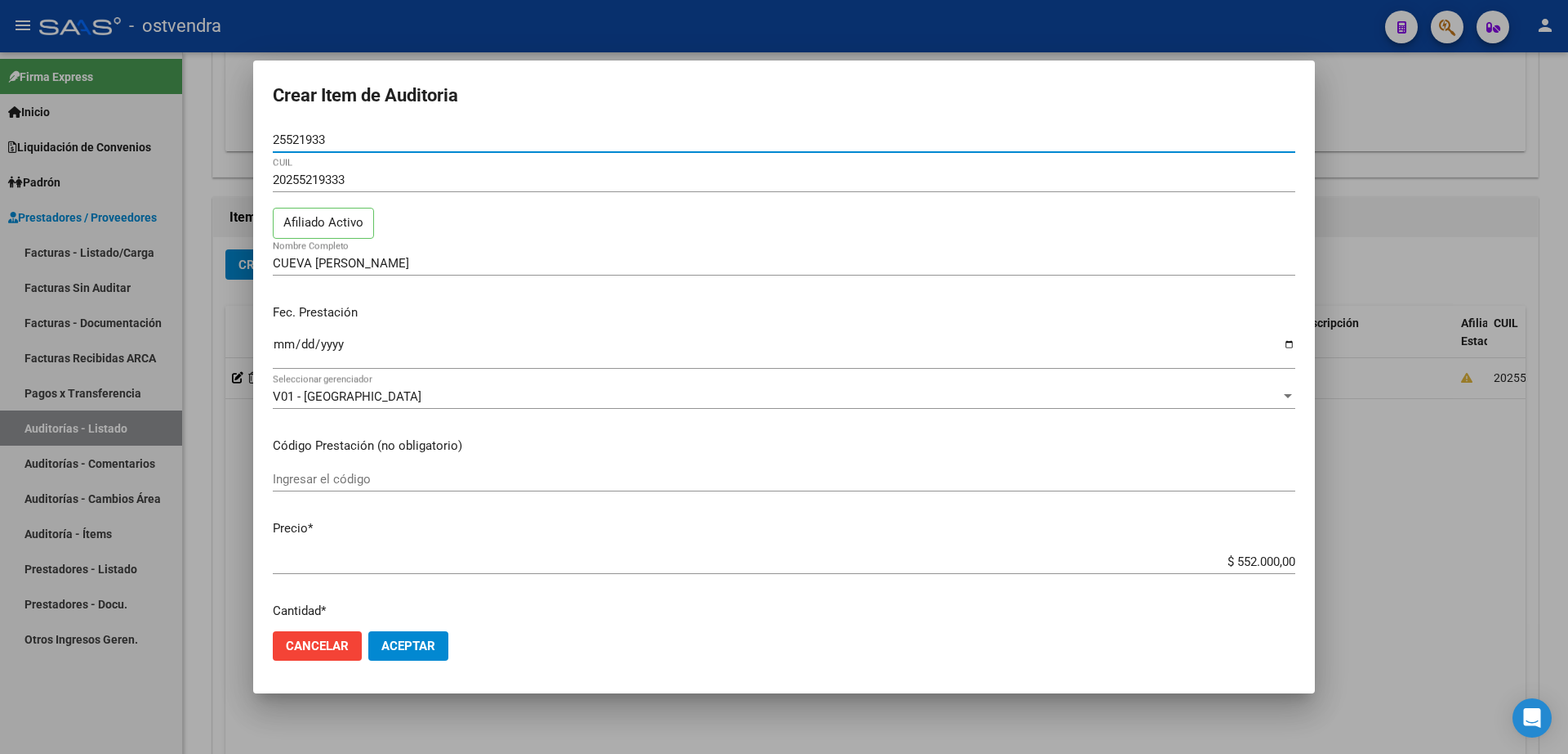
click at [413, 643] on span "Aceptar" at bounding box center [408, 646] width 54 height 15
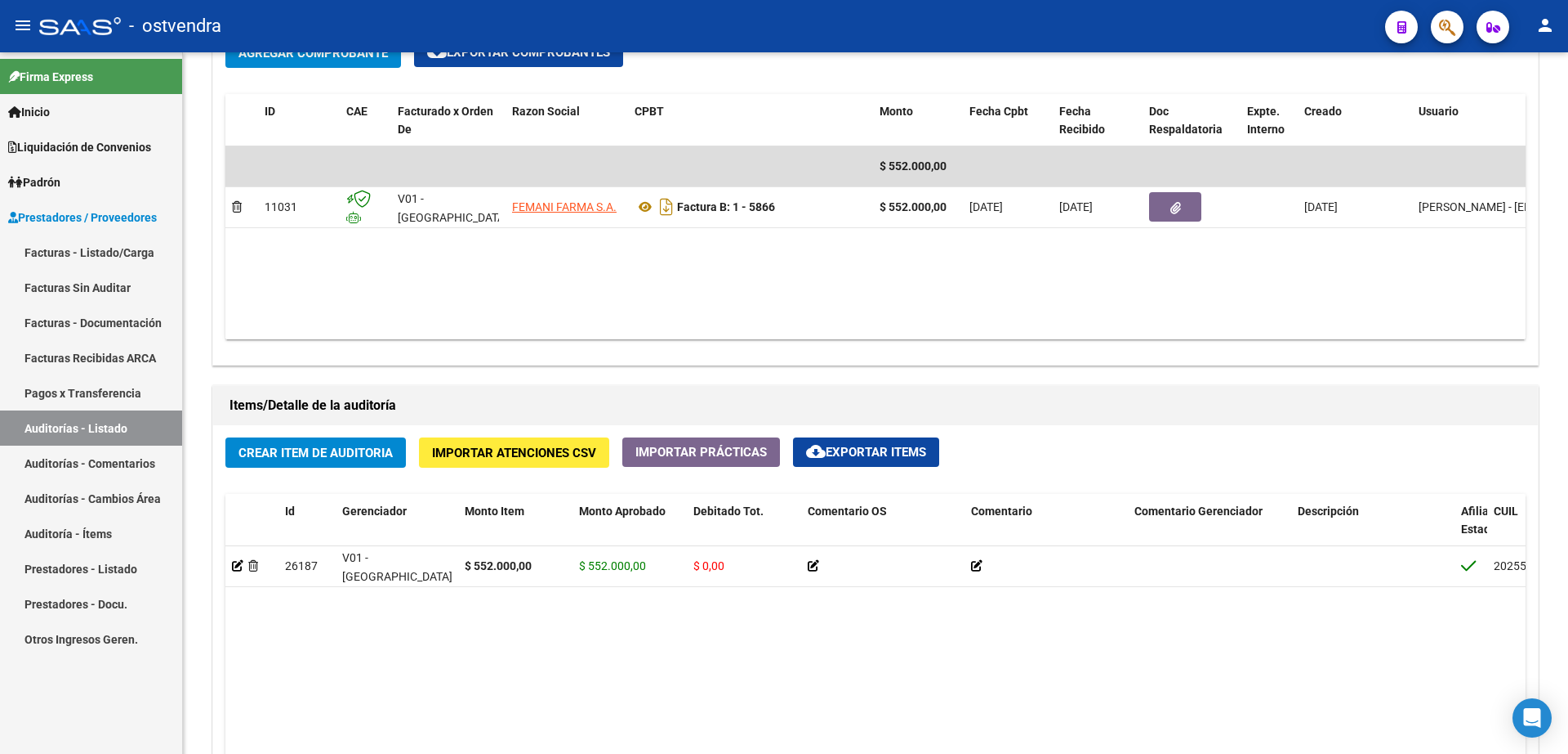
scroll to position [817, 0]
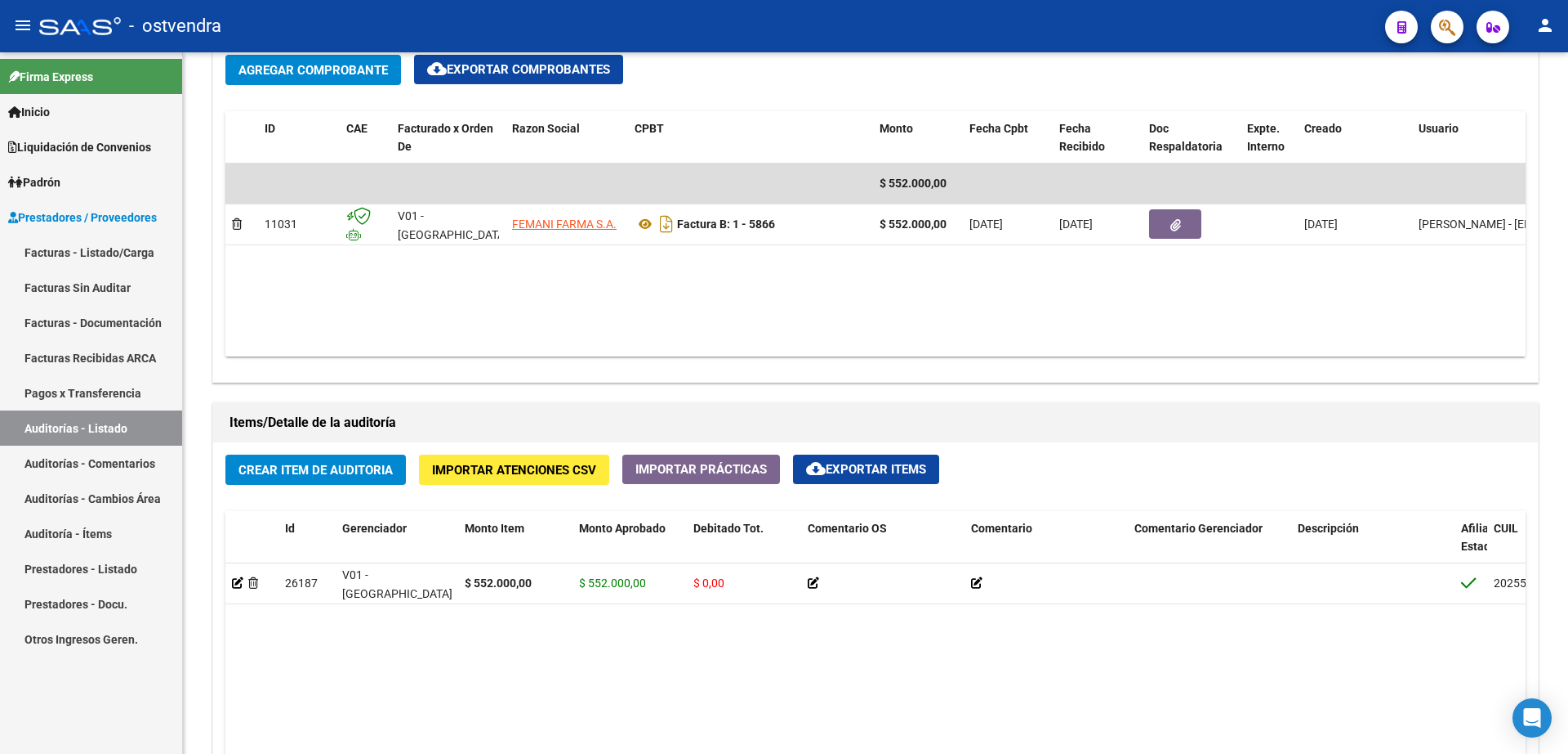
click at [107, 249] on link "Facturas - Listado/Carga" at bounding box center [91, 252] width 182 height 35
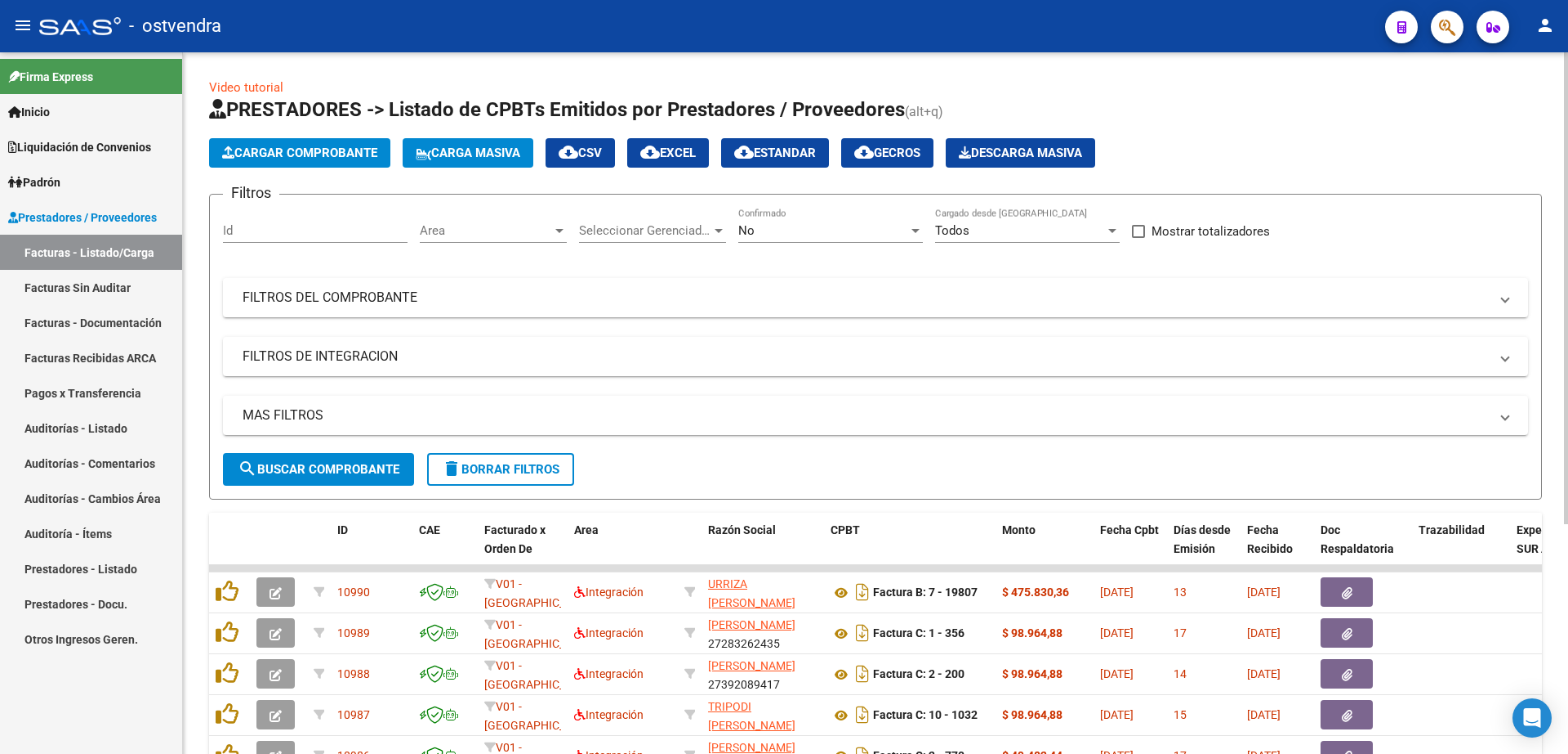
drag, startPoint x: 323, startPoint y: 148, endPoint x: 329, endPoint y: 167, distance: 19.9
click at [329, 168] on app-list-header "PRESTADORES -> Listado de CPBTs Emitidos por Prestadores / Proveedores (alt+q) …" at bounding box center [875, 297] width 1333 height 403
click at [326, 161] on button "Cargar Comprobante" at bounding box center [300, 153] width 181 height 30
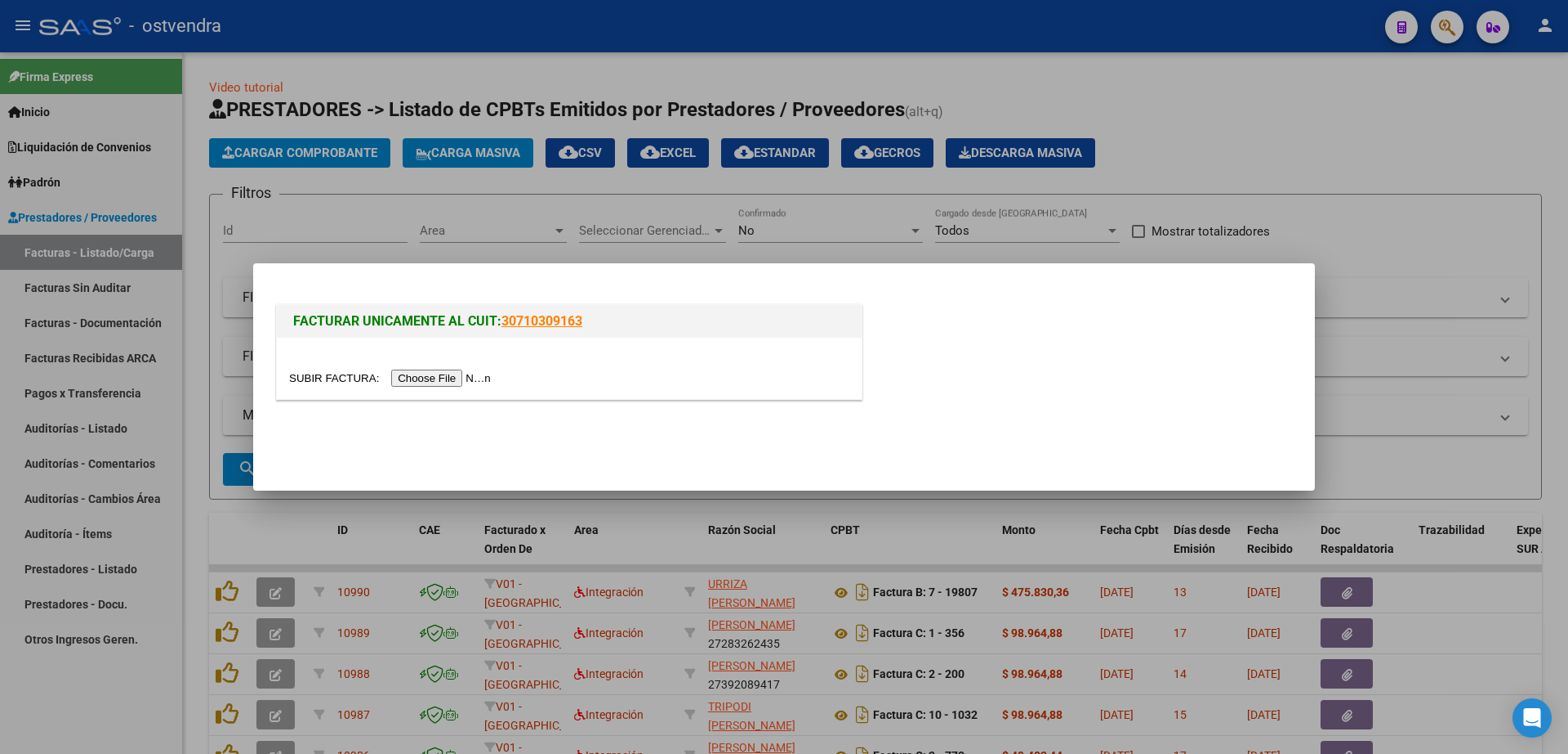
click at [424, 384] on input "file" at bounding box center [392, 377] width 207 height 17
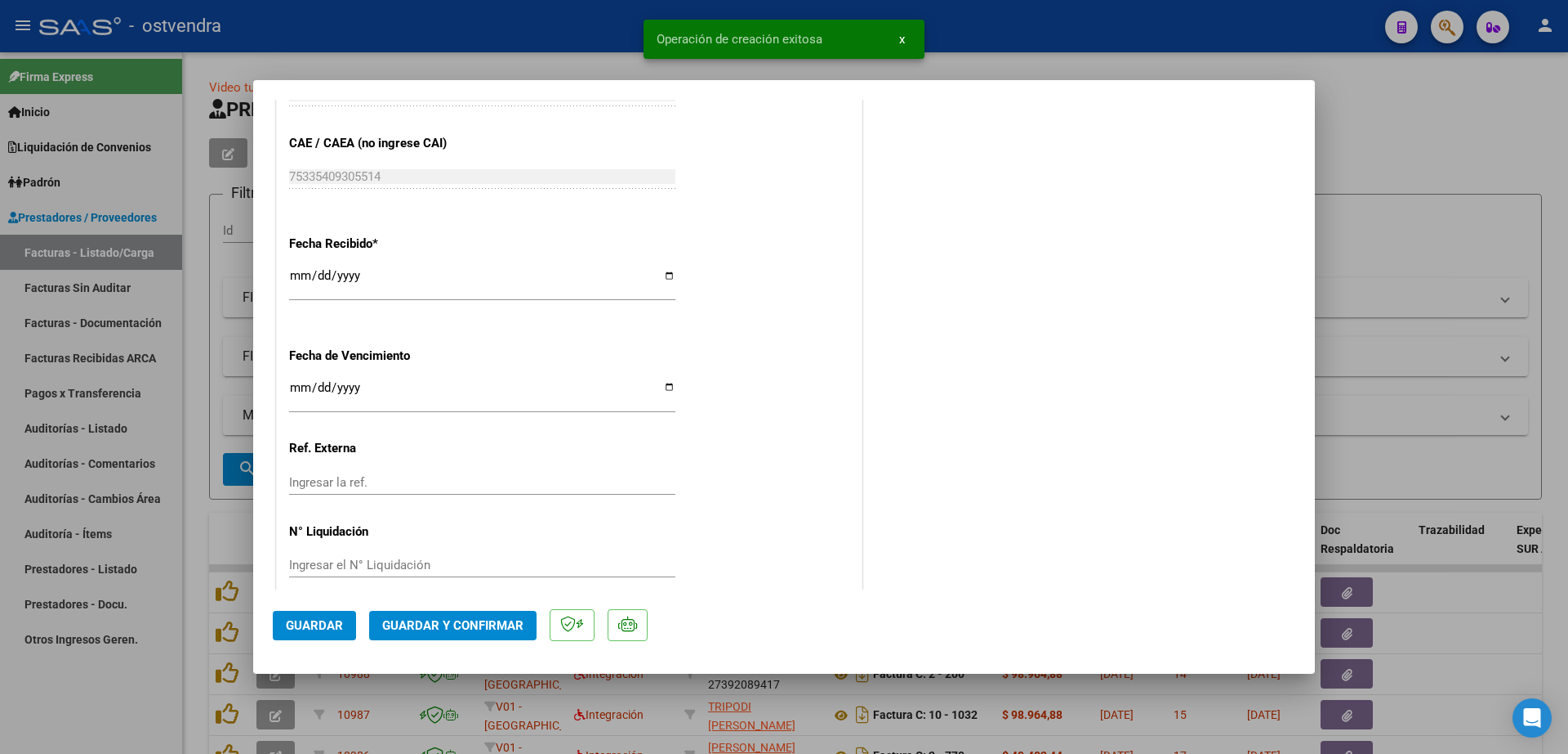
scroll to position [992, 0]
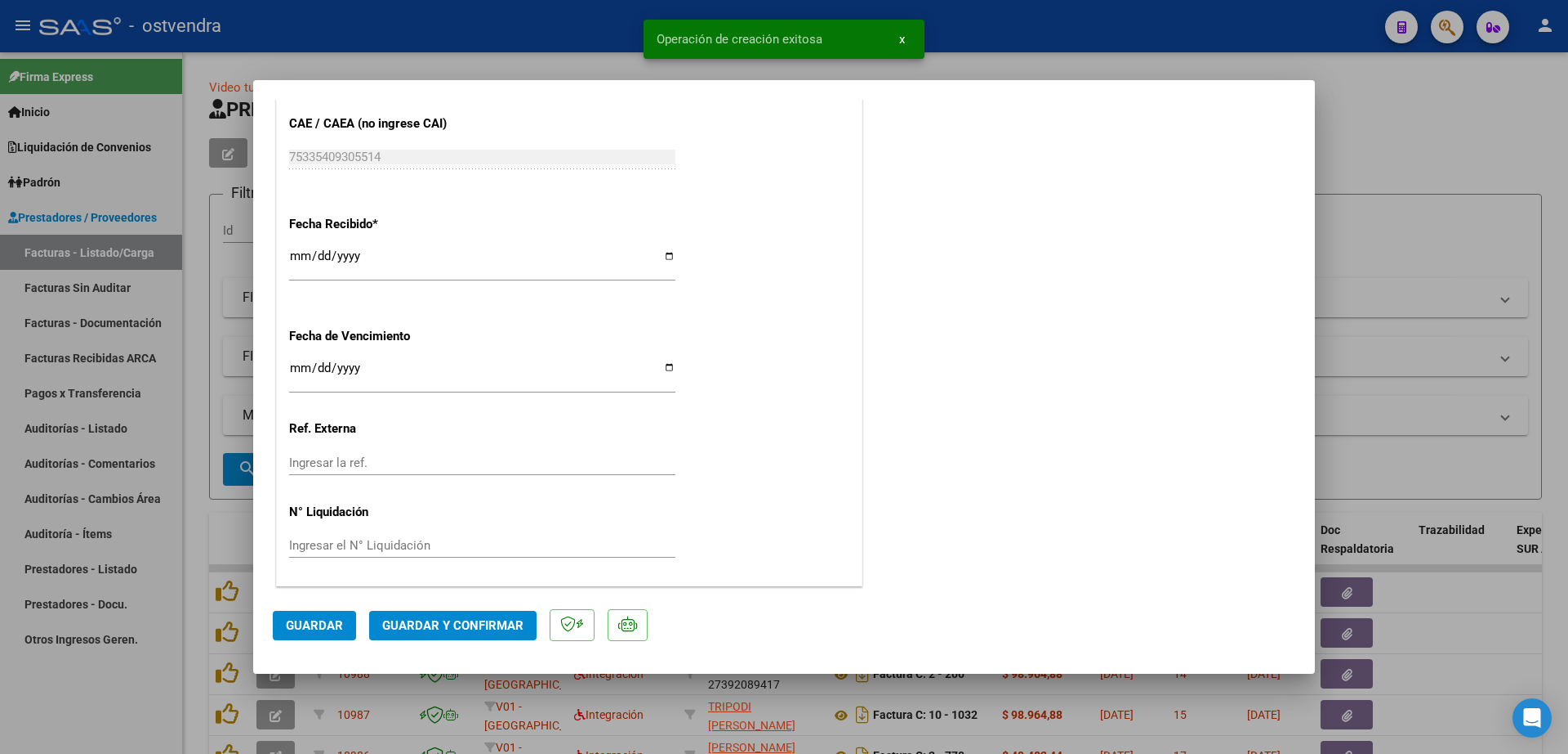
click at [298, 370] on input "Ingresar la fecha" at bounding box center [482, 374] width 386 height 26
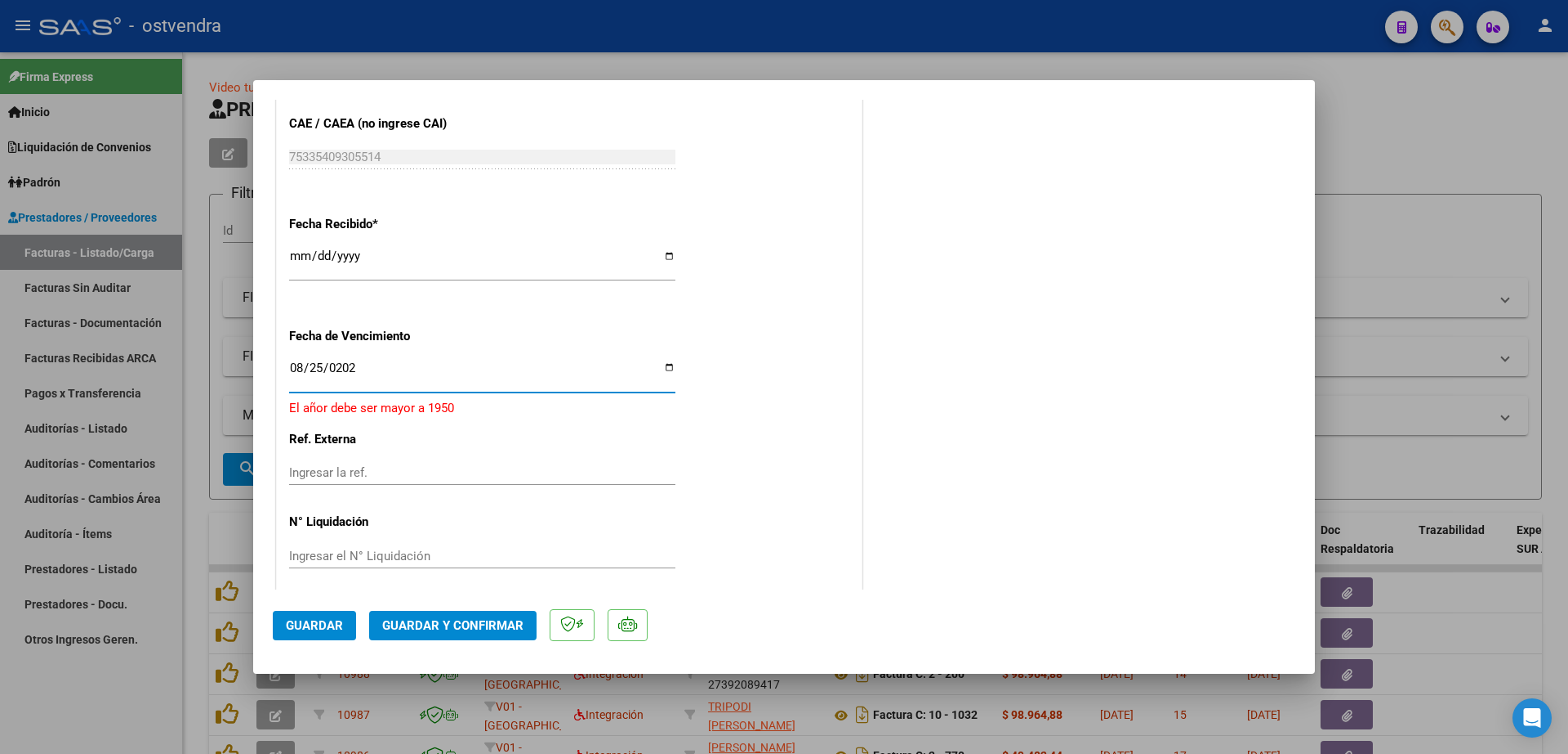
type input "[DATE]"
click at [485, 546] on input "Ingresar el N° Liquidación" at bounding box center [482, 546] width 386 height 15
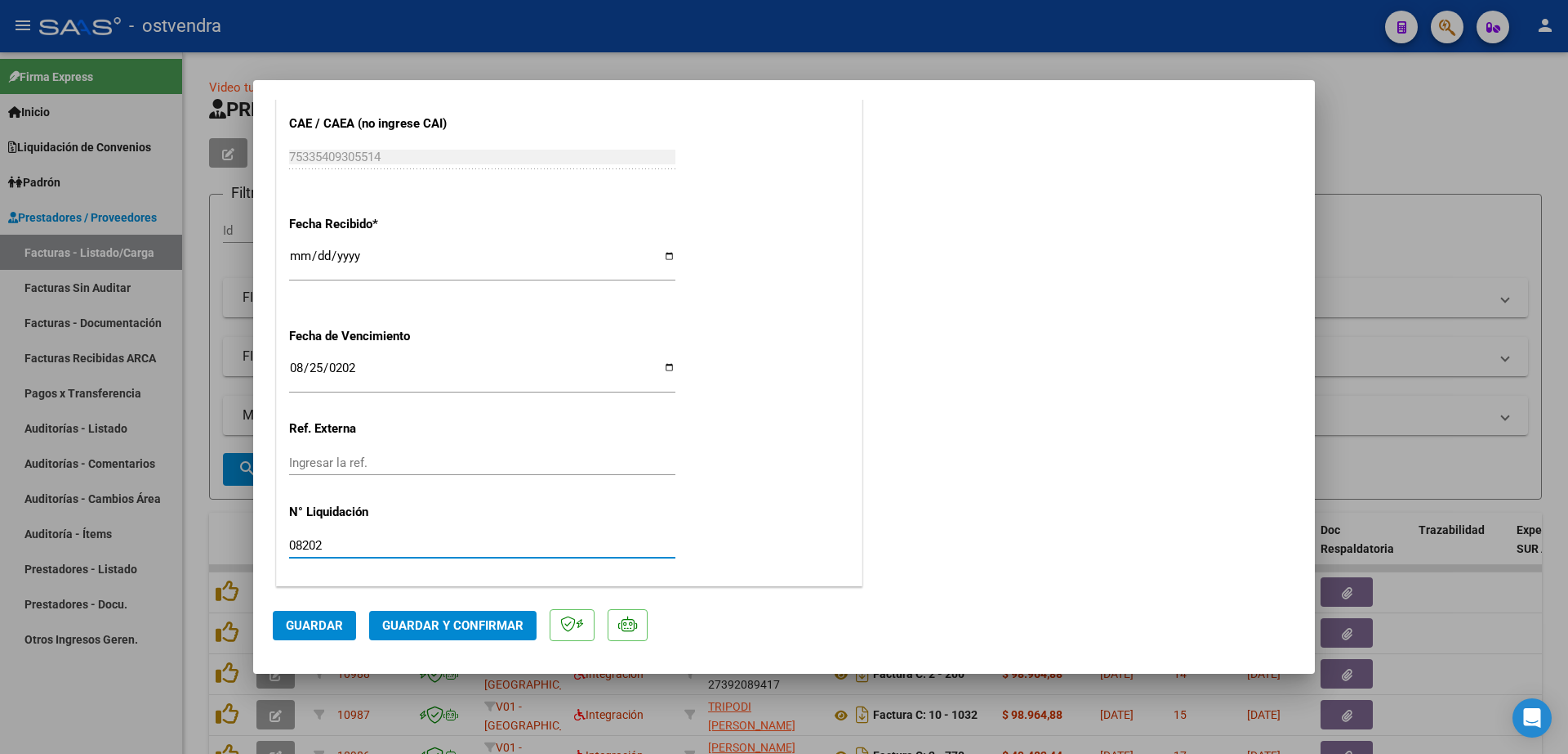
type input "082025"
drag, startPoint x: 306, startPoint y: 542, endPoint x: 298, endPoint y: 547, distance: 9.4
click at [301, 546] on input "082025" at bounding box center [482, 546] width 386 height 15
click at [318, 625] on span "Guardar" at bounding box center [314, 625] width 57 height 15
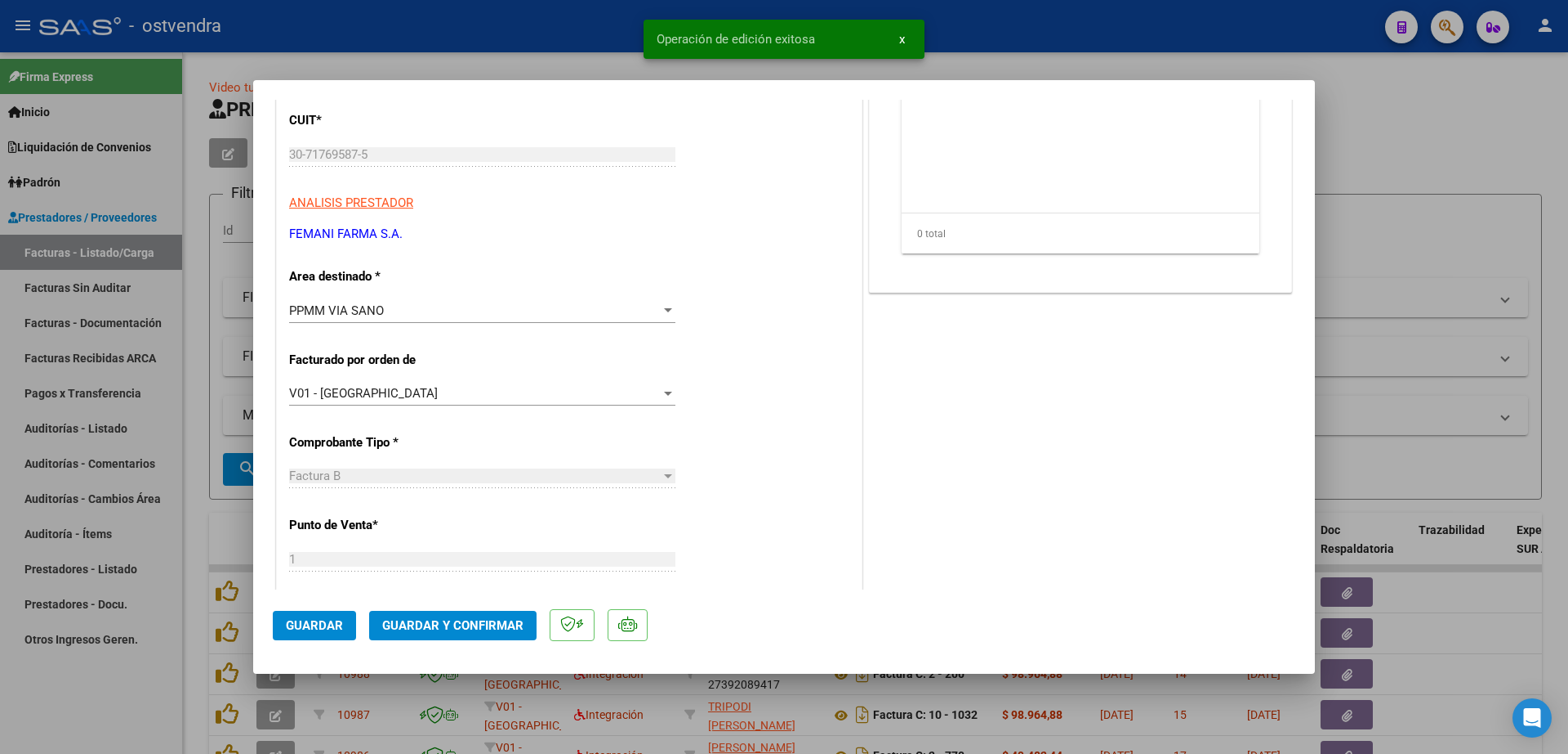
scroll to position [0, 0]
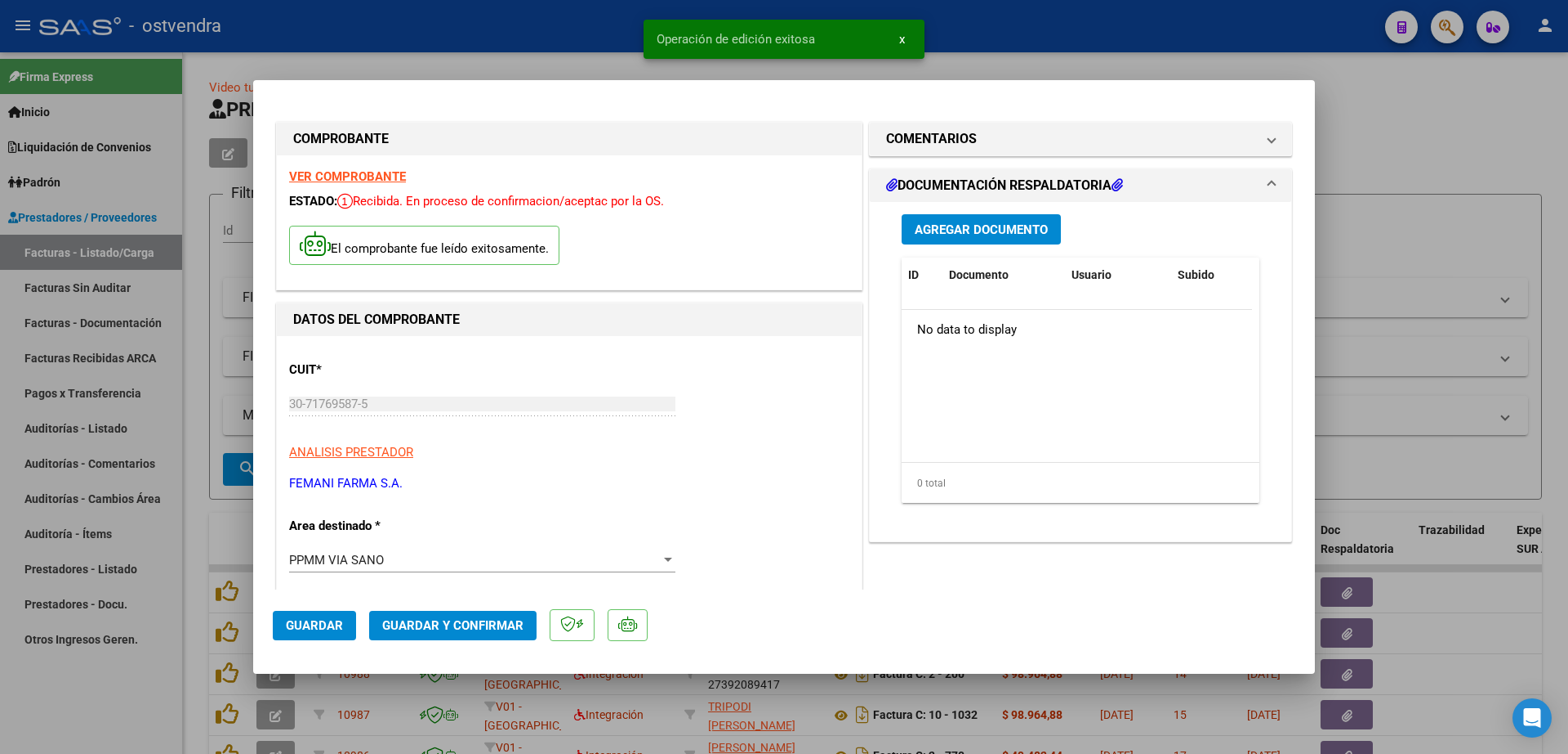
click at [988, 232] on span "Agregar Documento" at bounding box center [982, 230] width 133 height 15
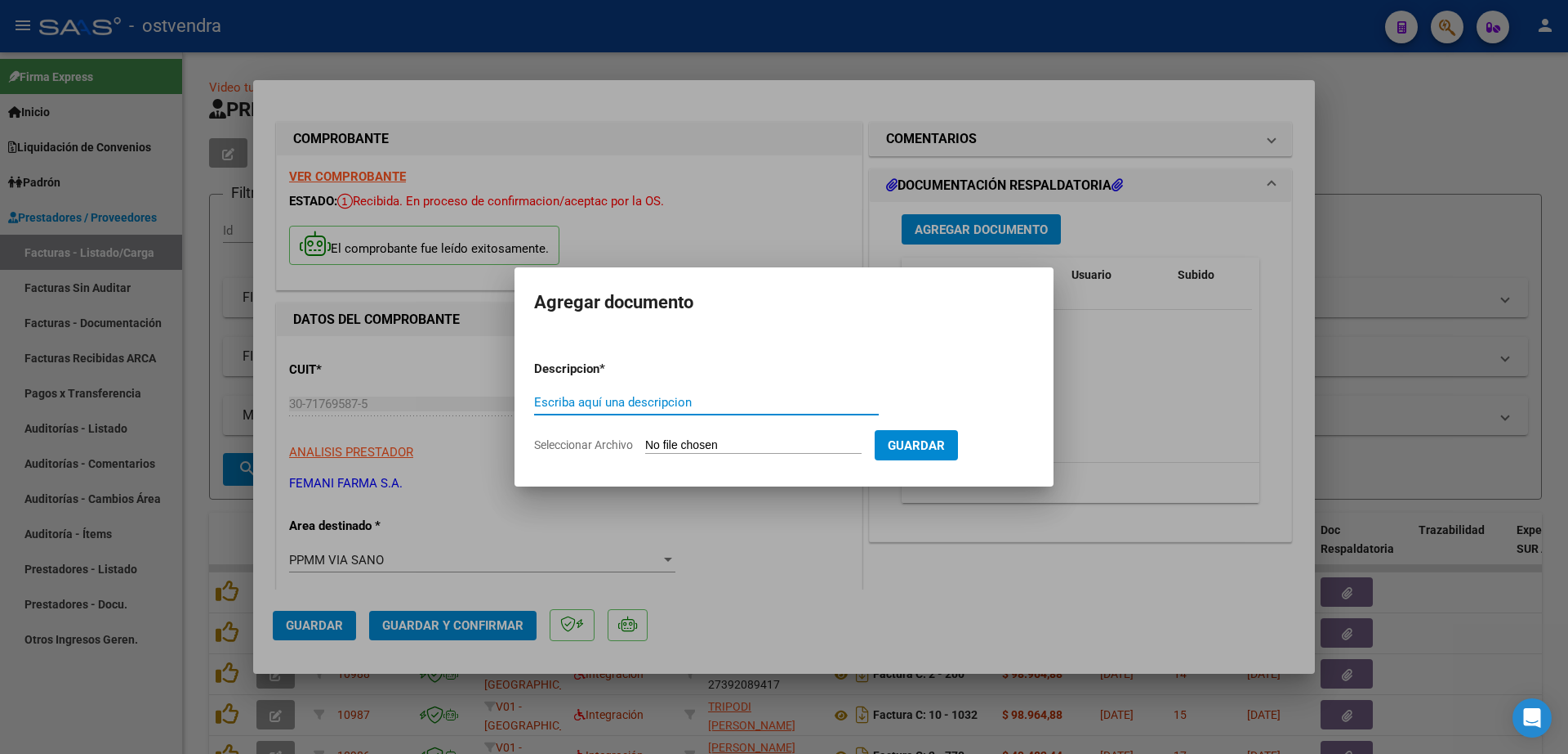
paste input "documentacion"
type input "documentacion"
click at [736, 442] on input "Seleccionar Archivo" at bounding box center [754, 446] width 217 height 16
type input "C:\fakepath\FEMANI FARMA 5867.zip"
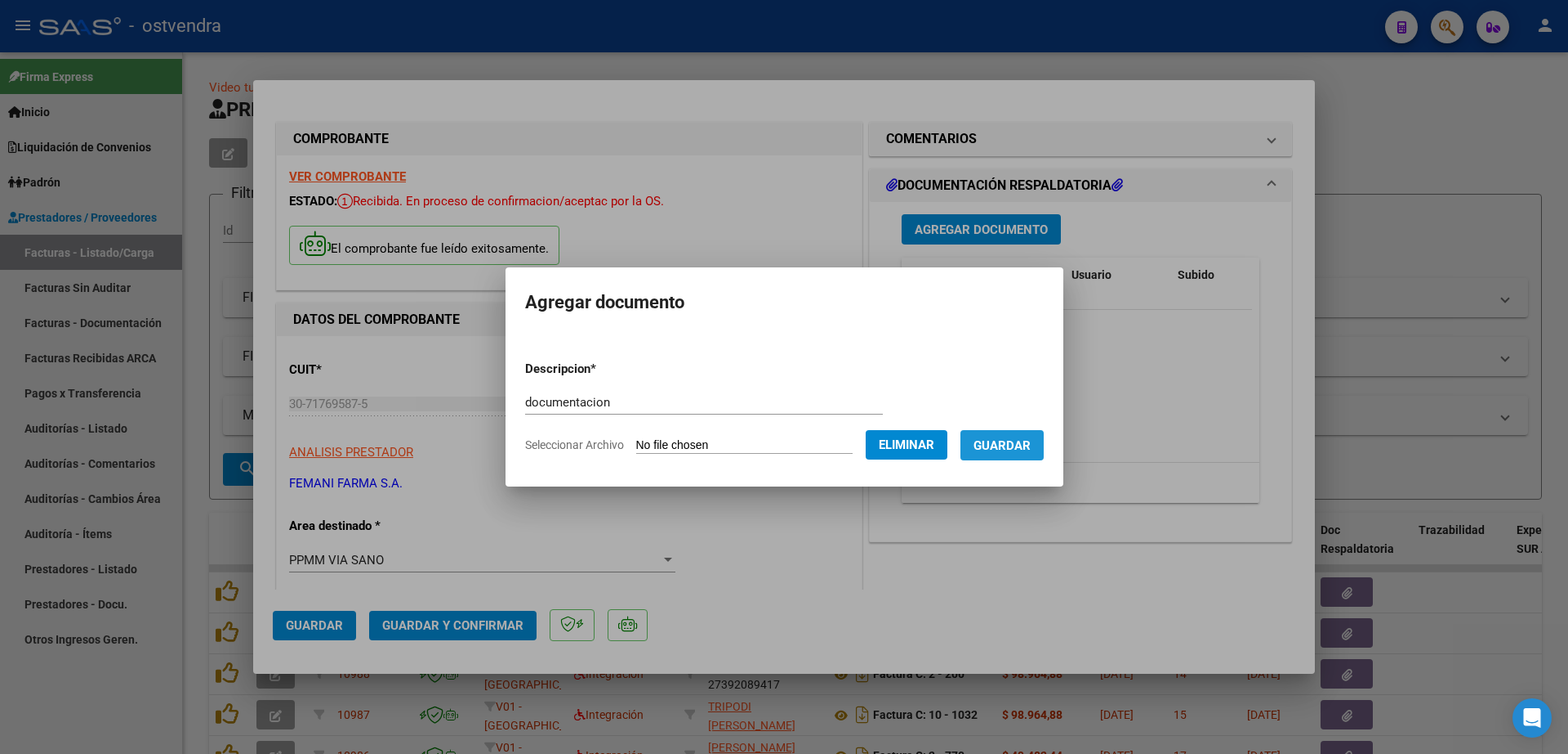
click at [1031, 438] on span "Guardar" at bounding box center [1001, 445] width 57 height 15
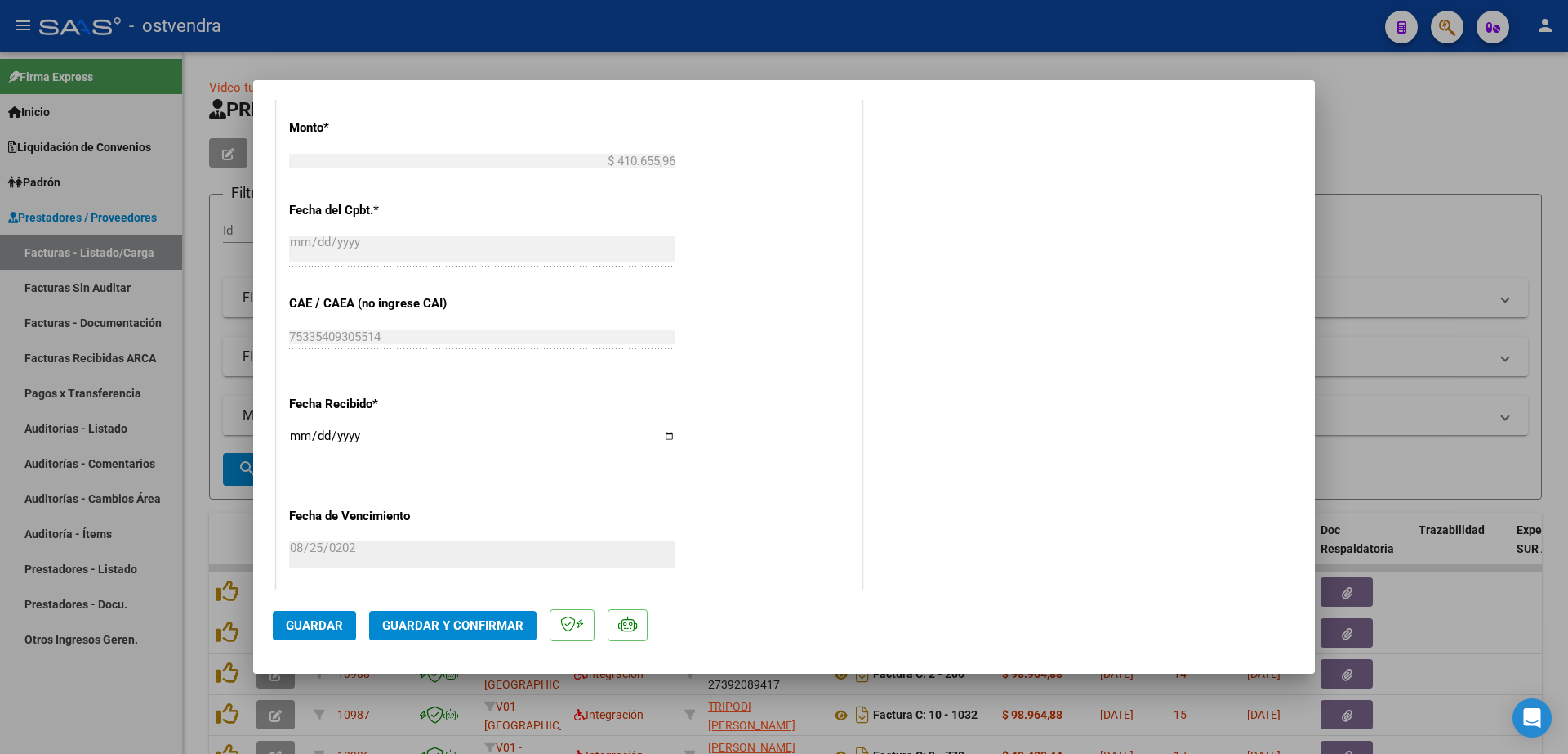
scroll to position [992, 0]
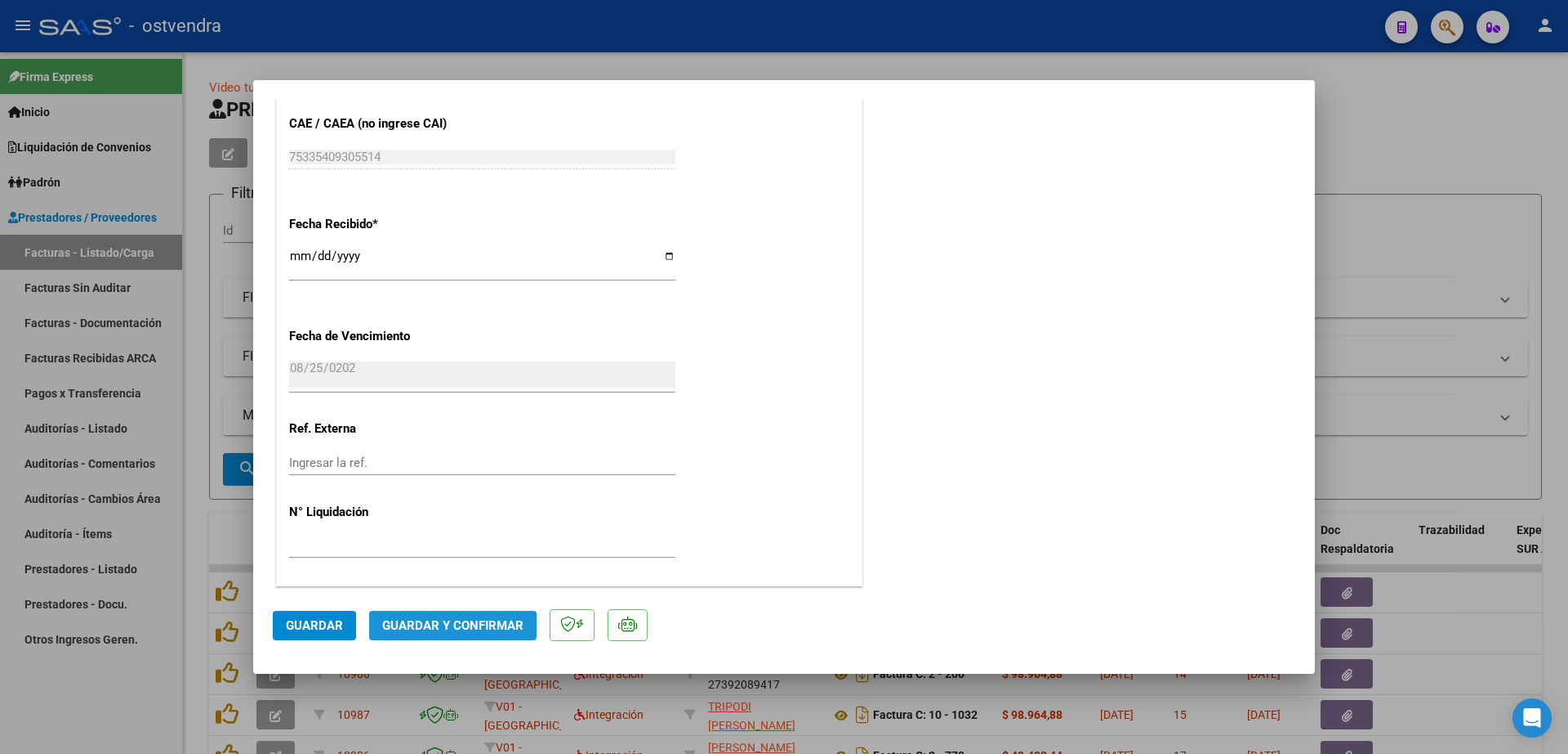
click at [433, 632] on span "Guardar y Confirmar" at bounding box center [453, 625] width 142 height 15
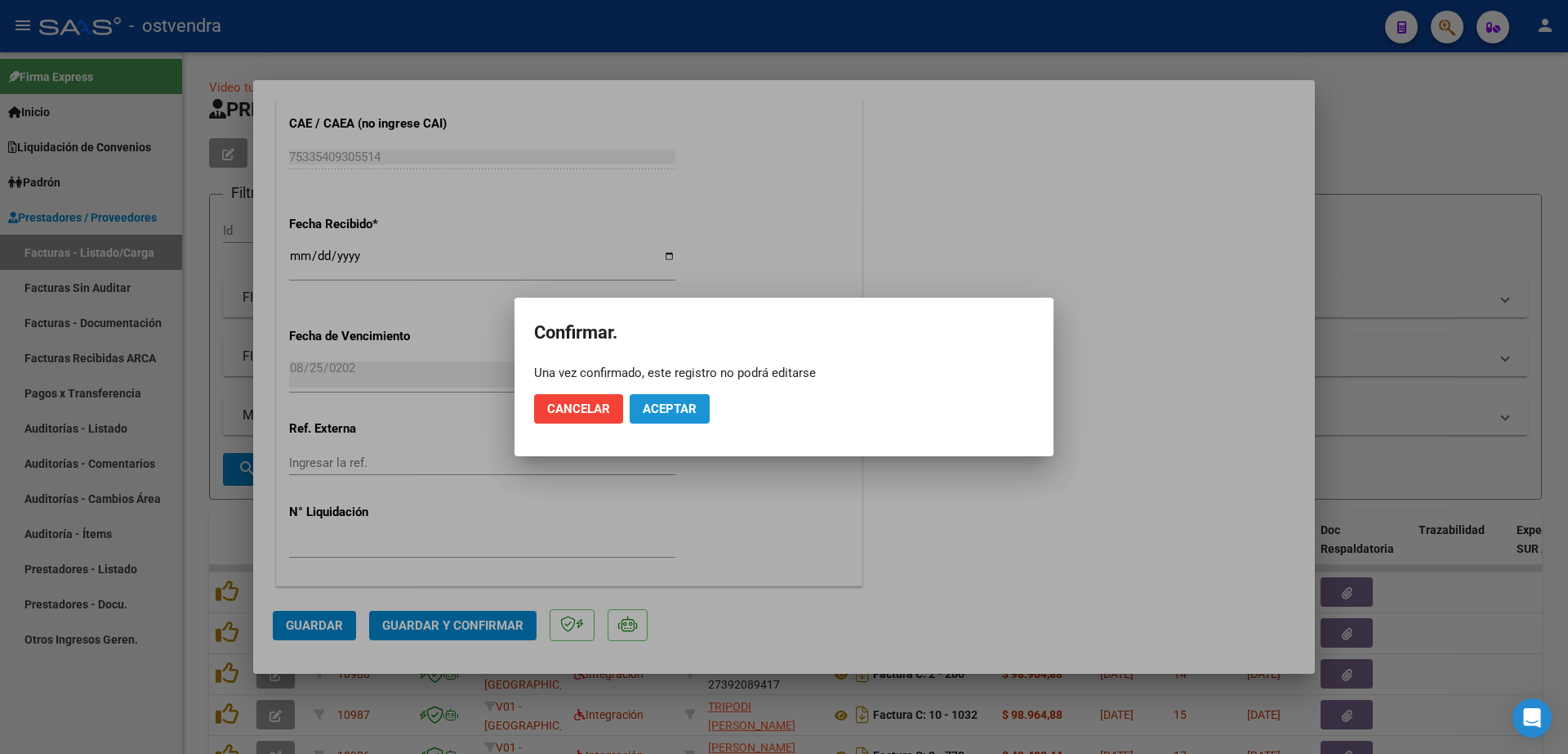
click at [676, 401] on span "Aceptar" at bounding box center [670, 409] width 54 height 15
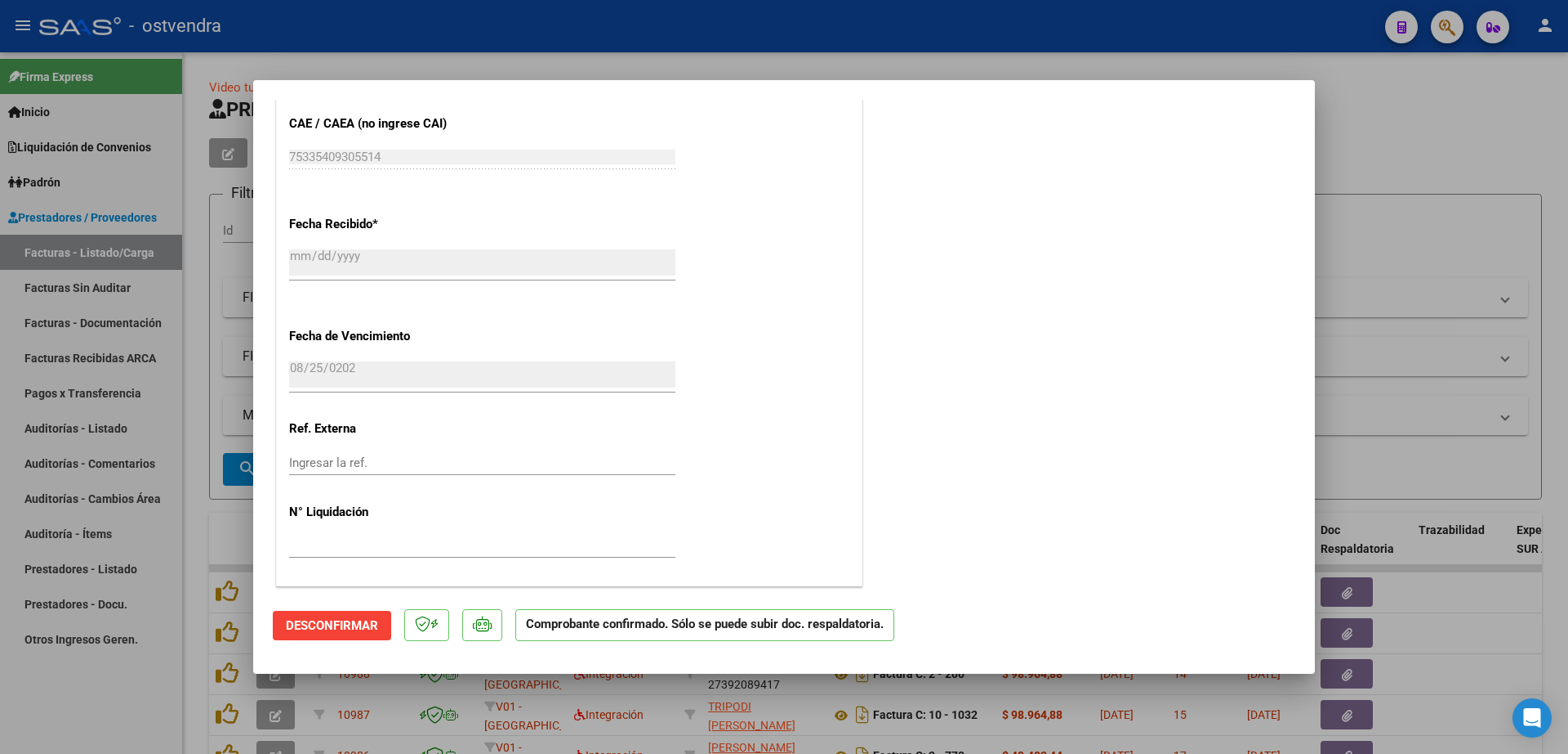
click at [1436, 152] on div at bounding box center [784, 377] width 1568 height 754
type input "$ 0,00"
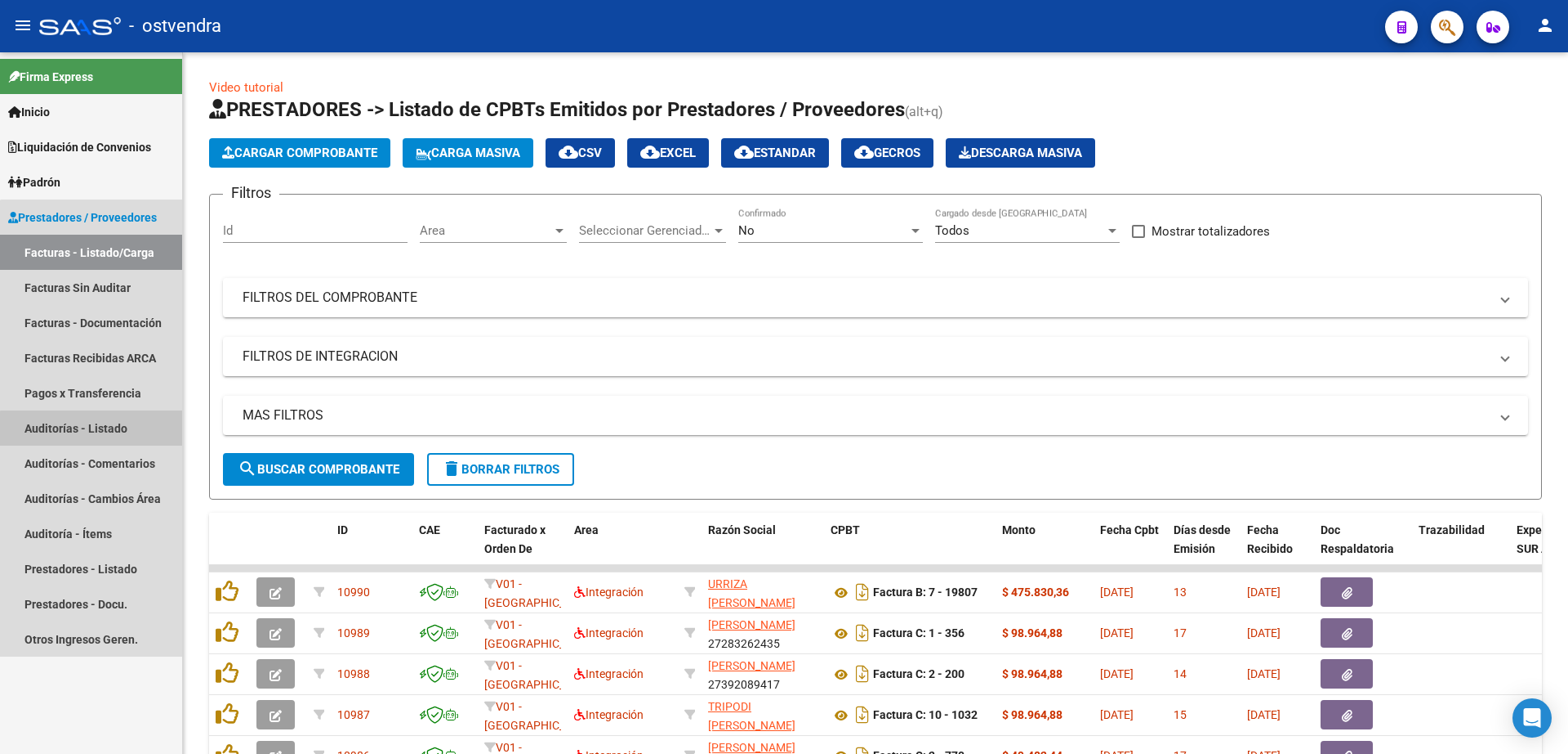
click at [91, 429] on link "Auditorías - Listado" at bounding box center [91, 428] width 182 height 35
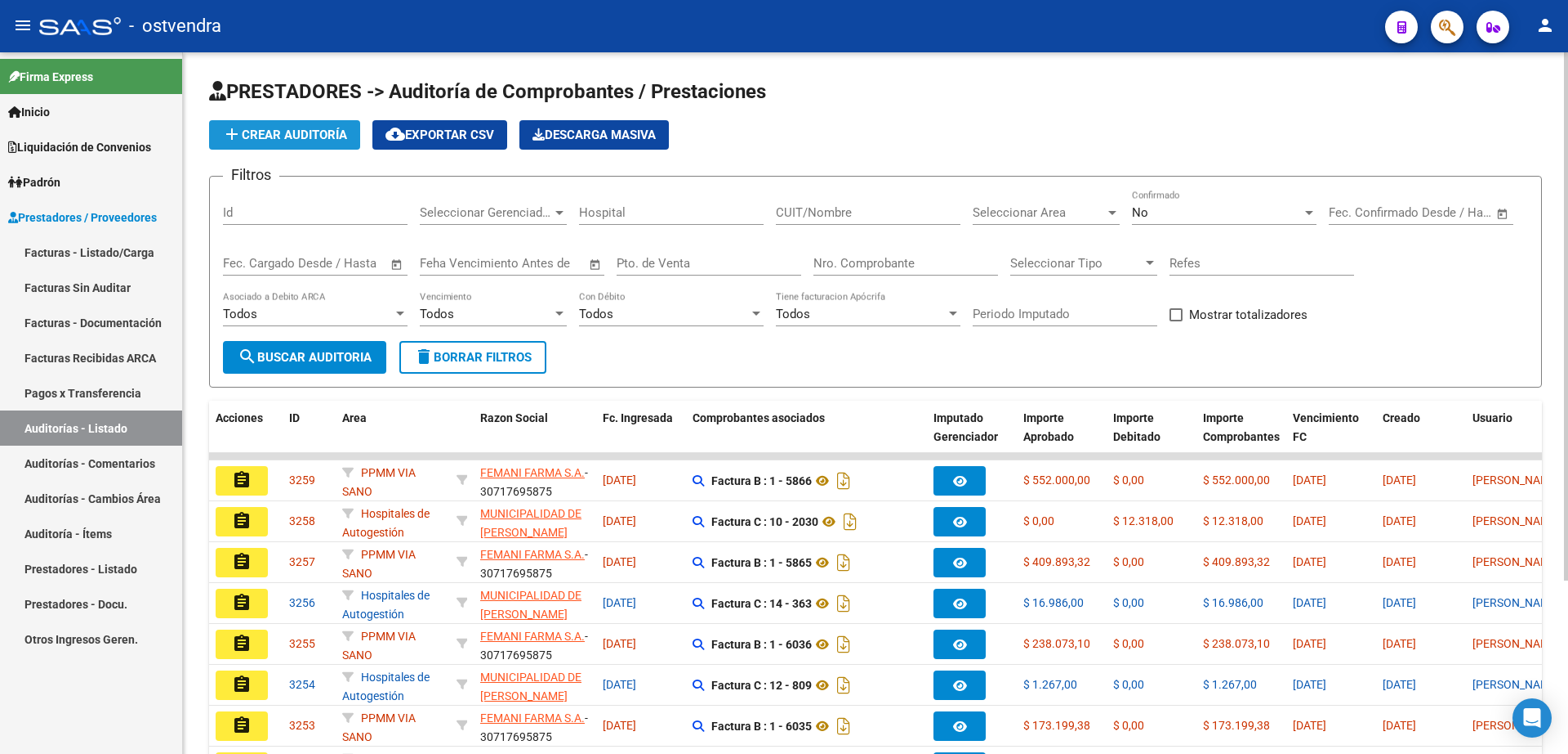
click at [306, 128] on span "add Crear Auditoría" at bounding box center [285, 135] width 125 height 15
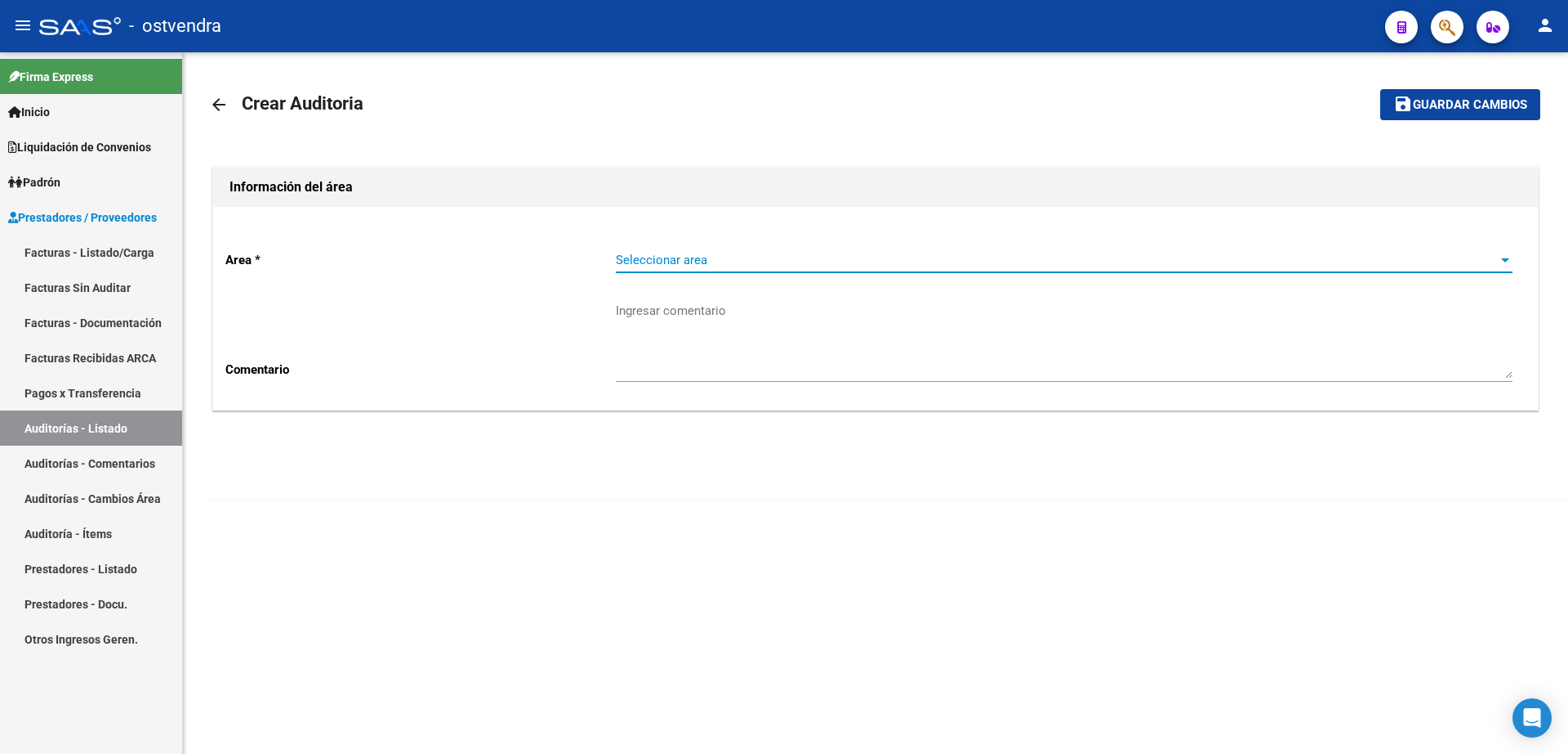
click at [754, 259] on span "Seleccionar area" at bounding box center [1057, 260] width 882 height 15
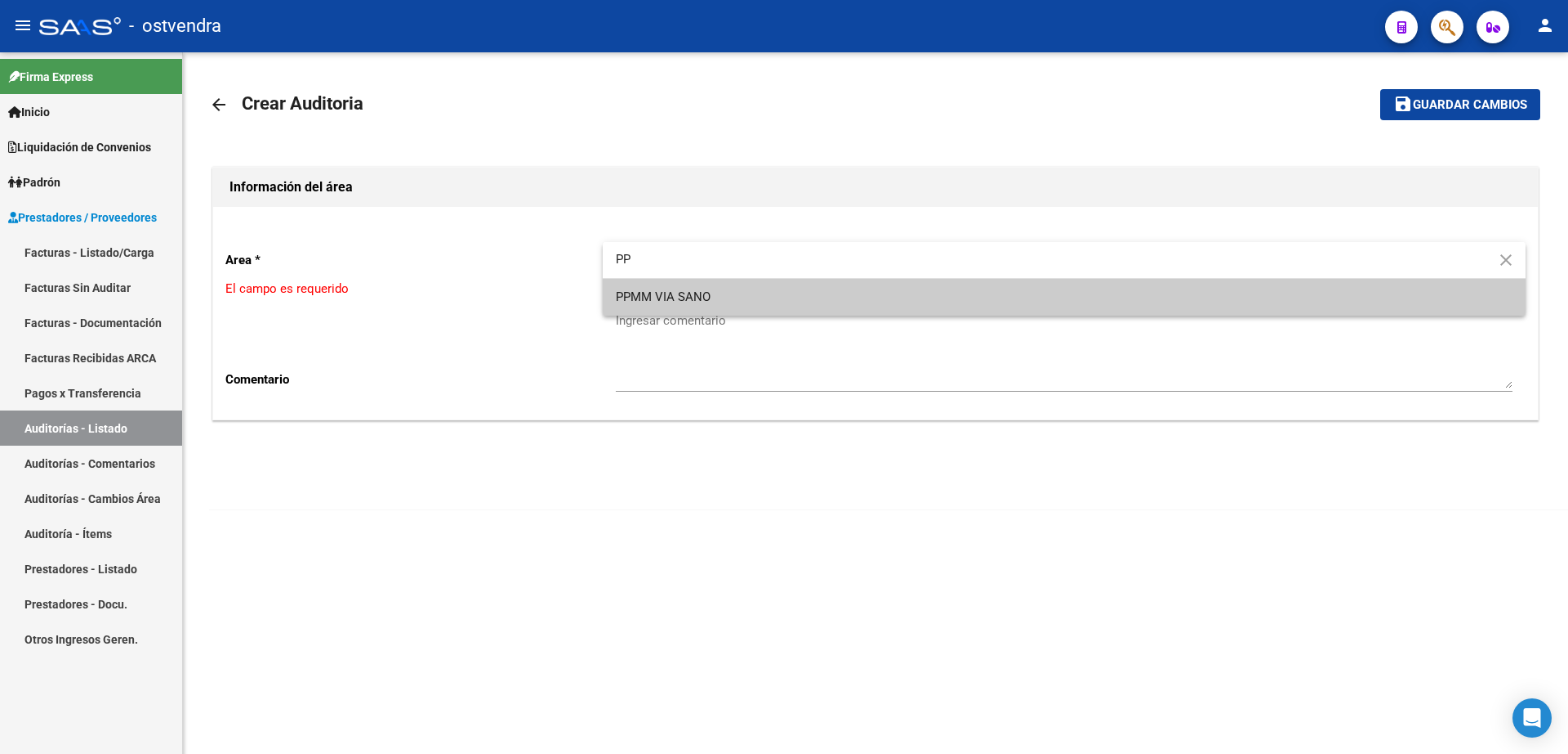
type input "PP"
click at [763, 296] on span "PPMM VIA SANO" at bounding box center [1064, 297] width 897 height 37
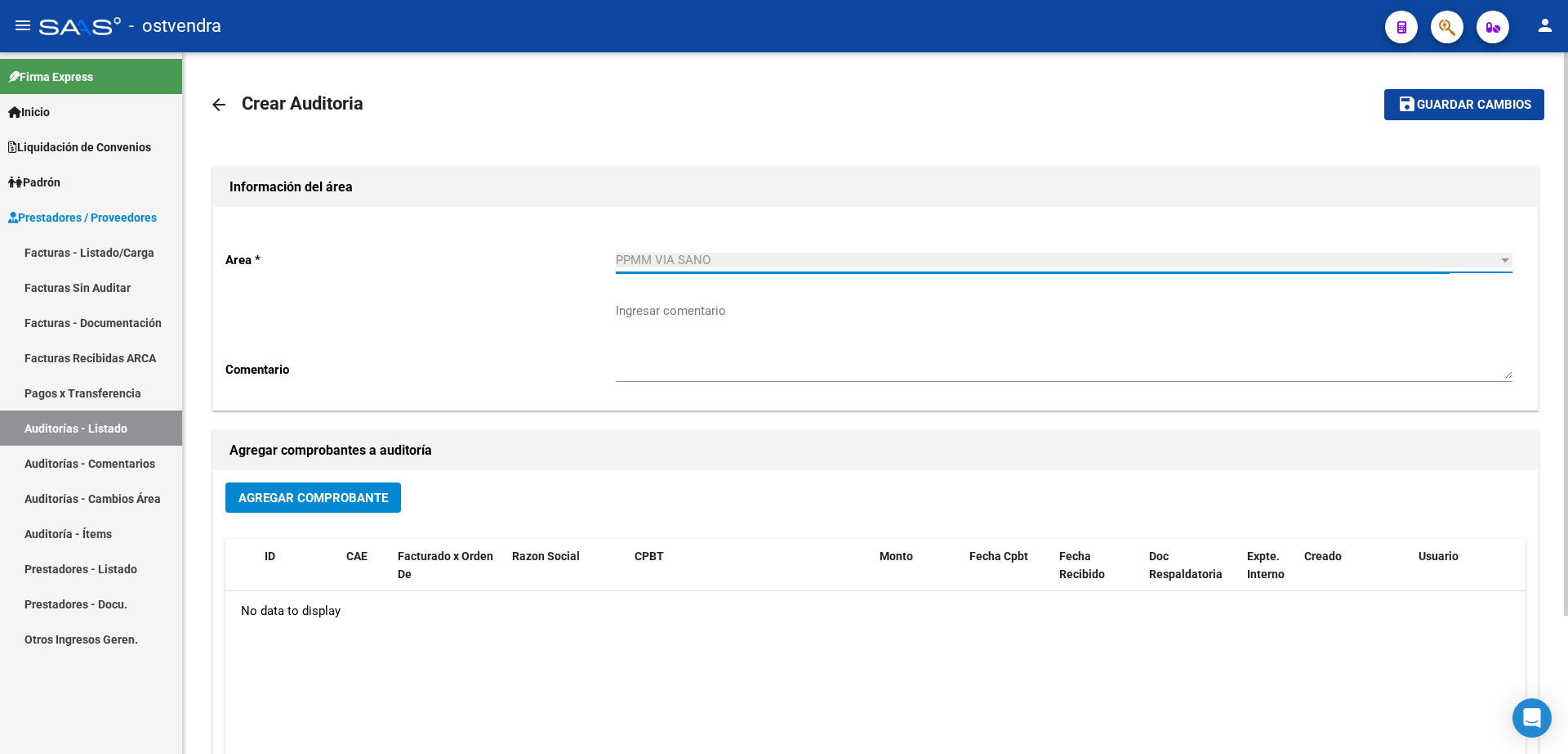
click at [352, 502] on span "Agregar Comprobante" at bounding box center [314, 498] width 150 height 15
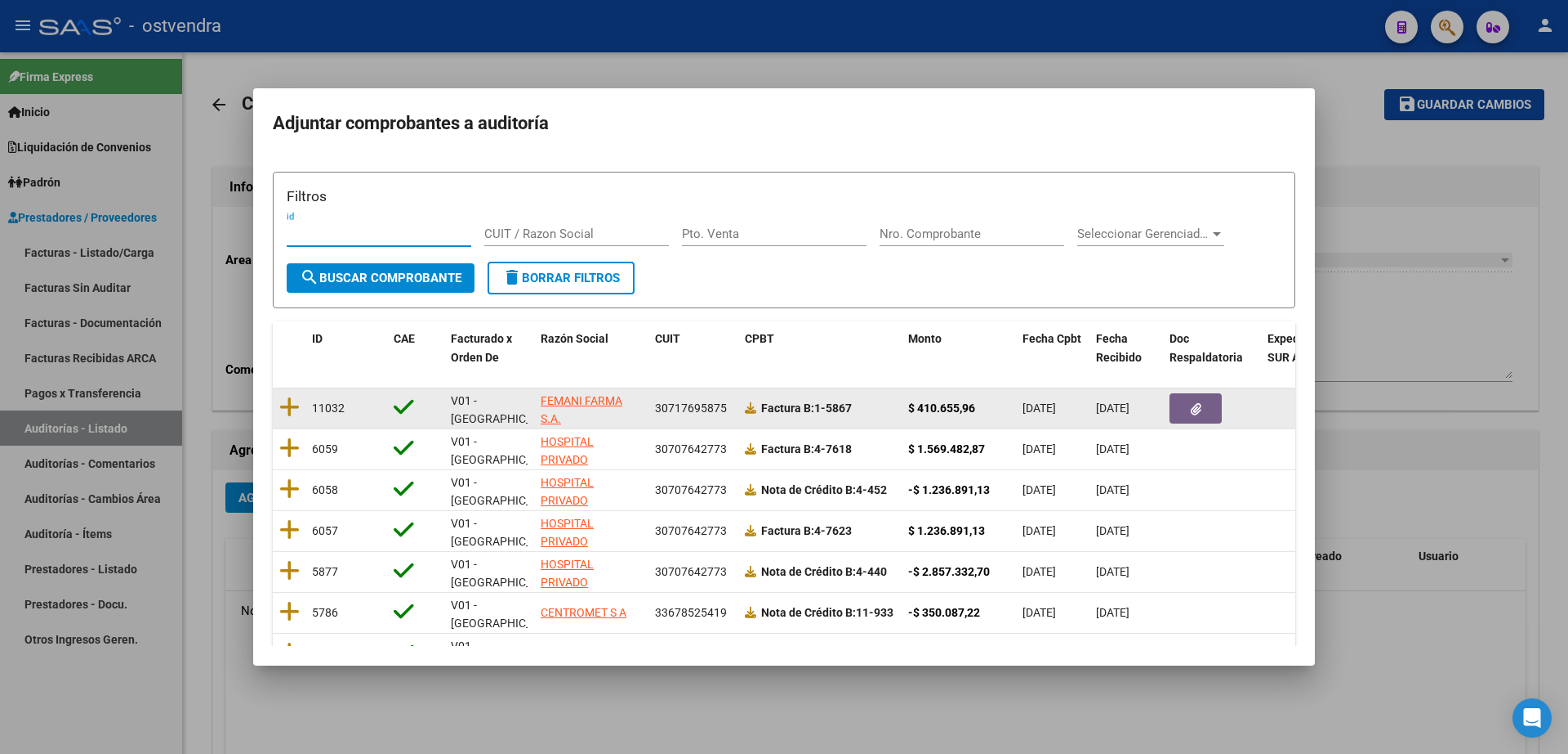
click at [302, 400] on datatable-body-cell at bounding box center [289, 408] width 33 height 40
click at [292, 407] on icon at bounding box center [289, 407] width 21 height 23
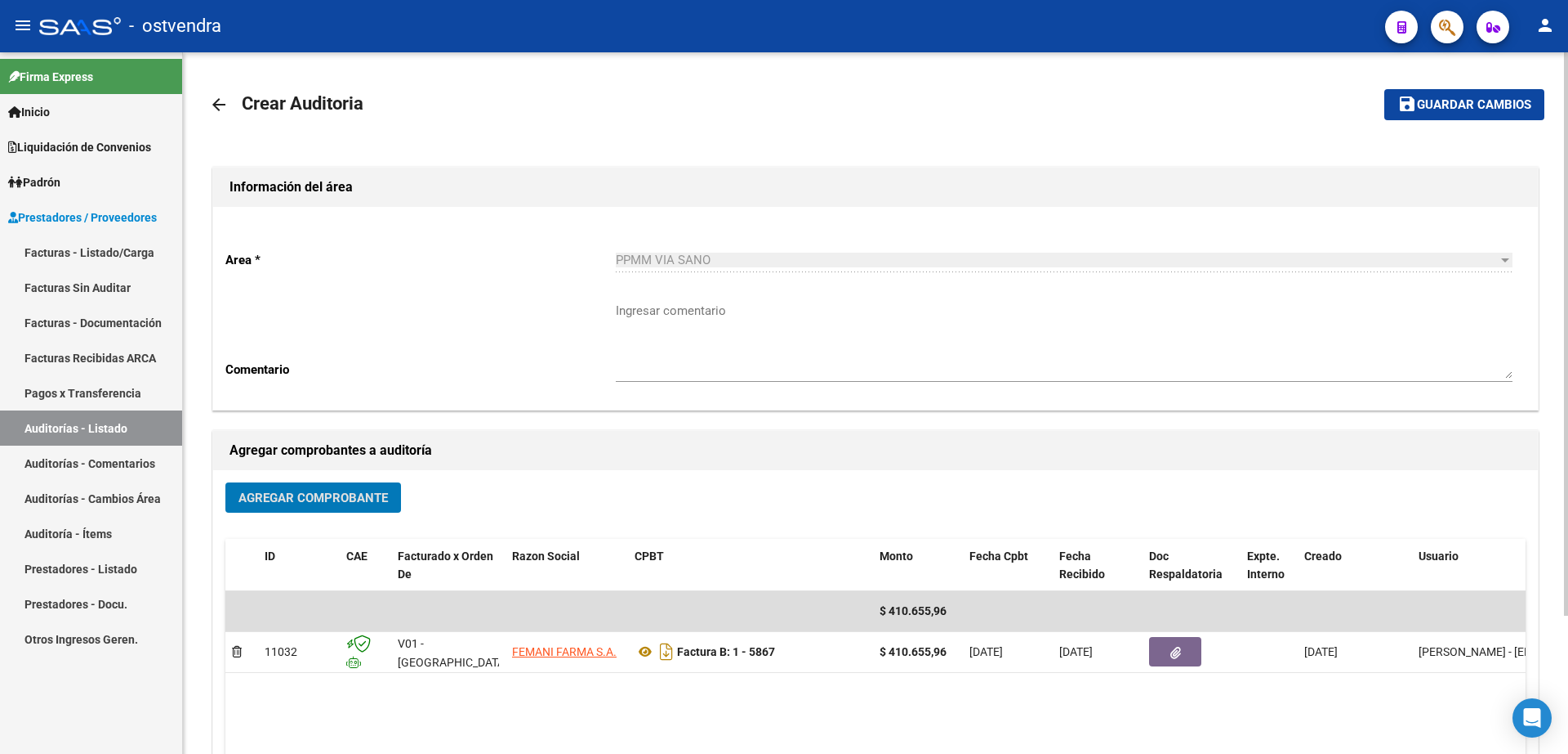
click at [1480, 104] on span "Guardar cambios" at bounding box center [1474, 105] width 114 height 15
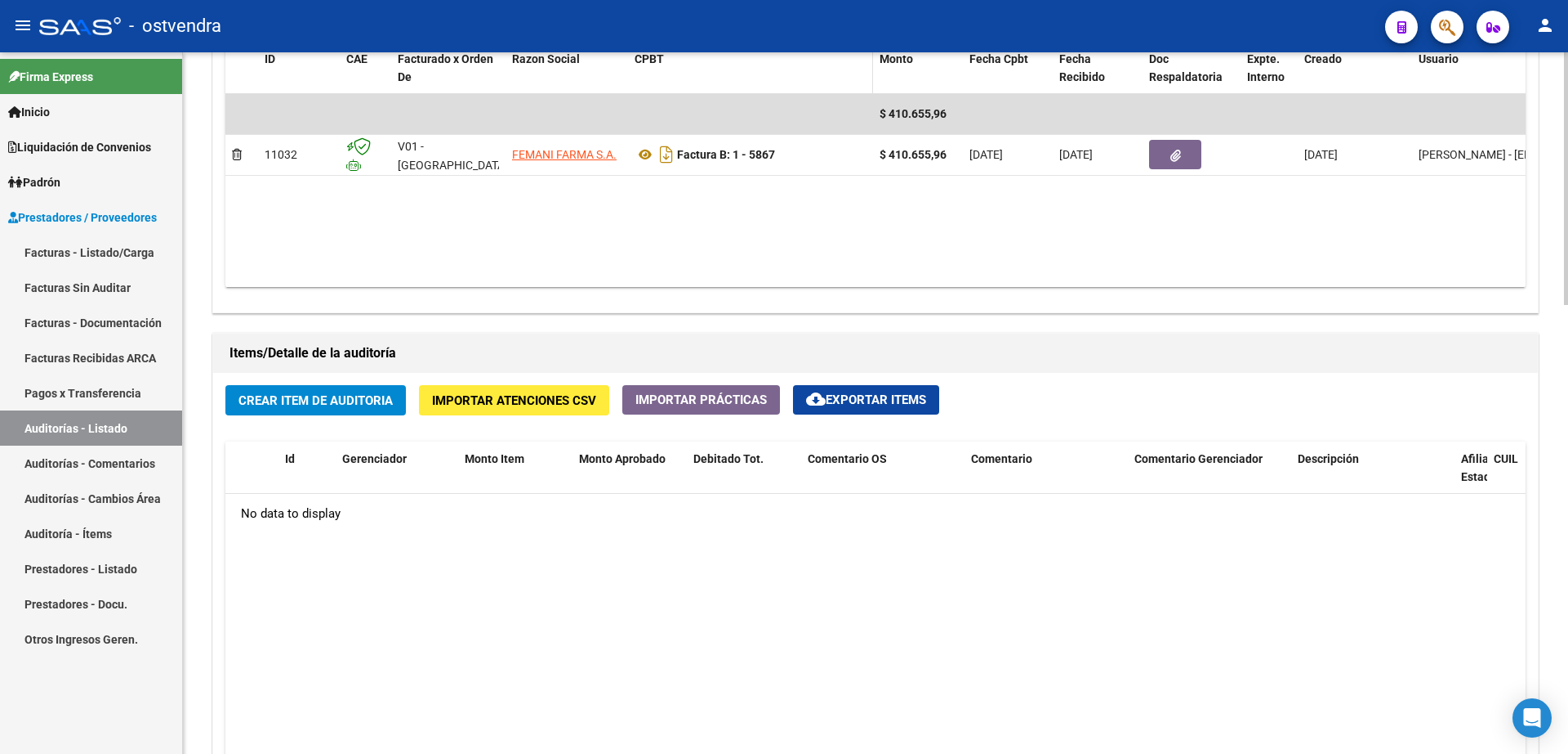
scroll to position [920, 0]
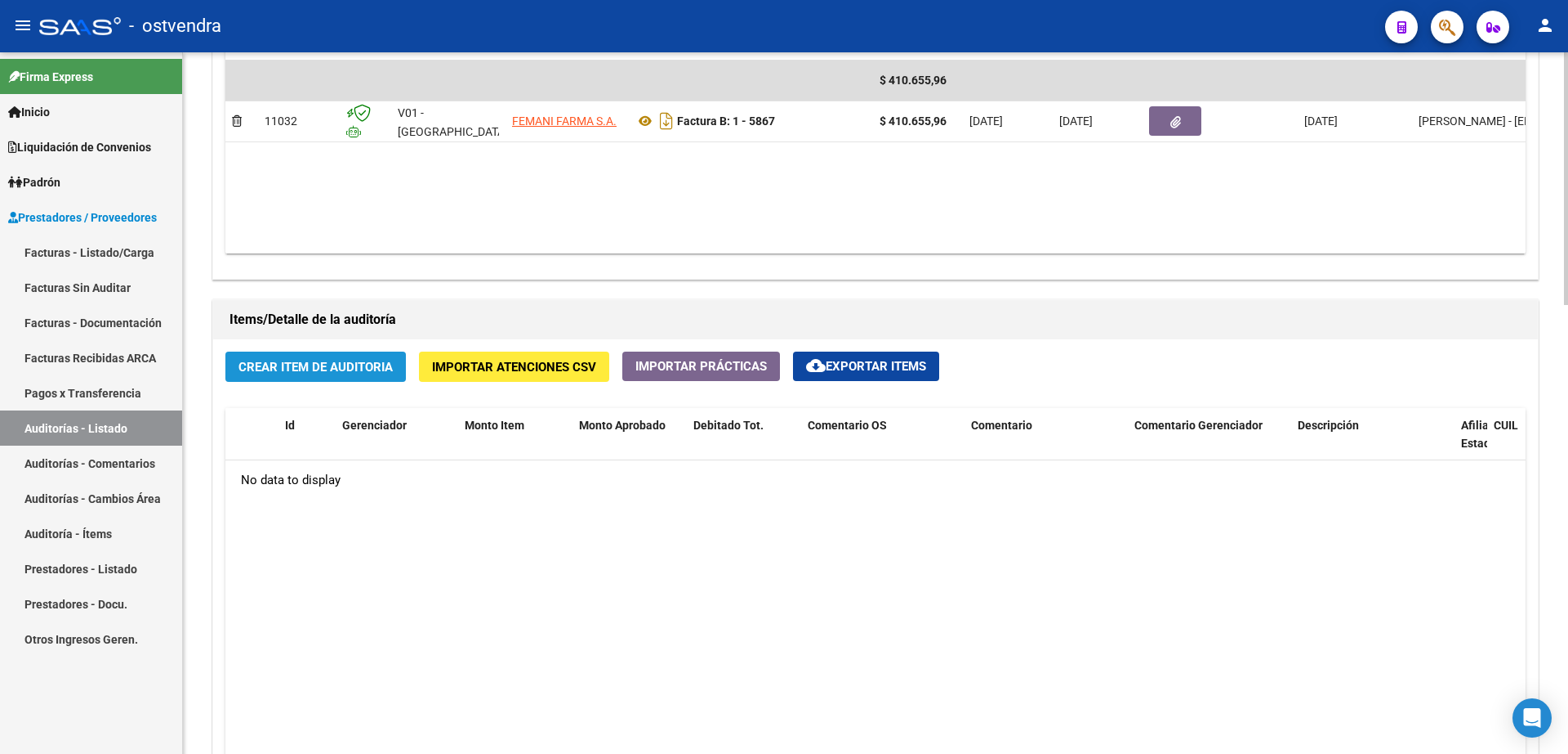
click at [253, 365] on span "Crear Item de Auditoria" at bounding box center [315, 367] width 154 height 15
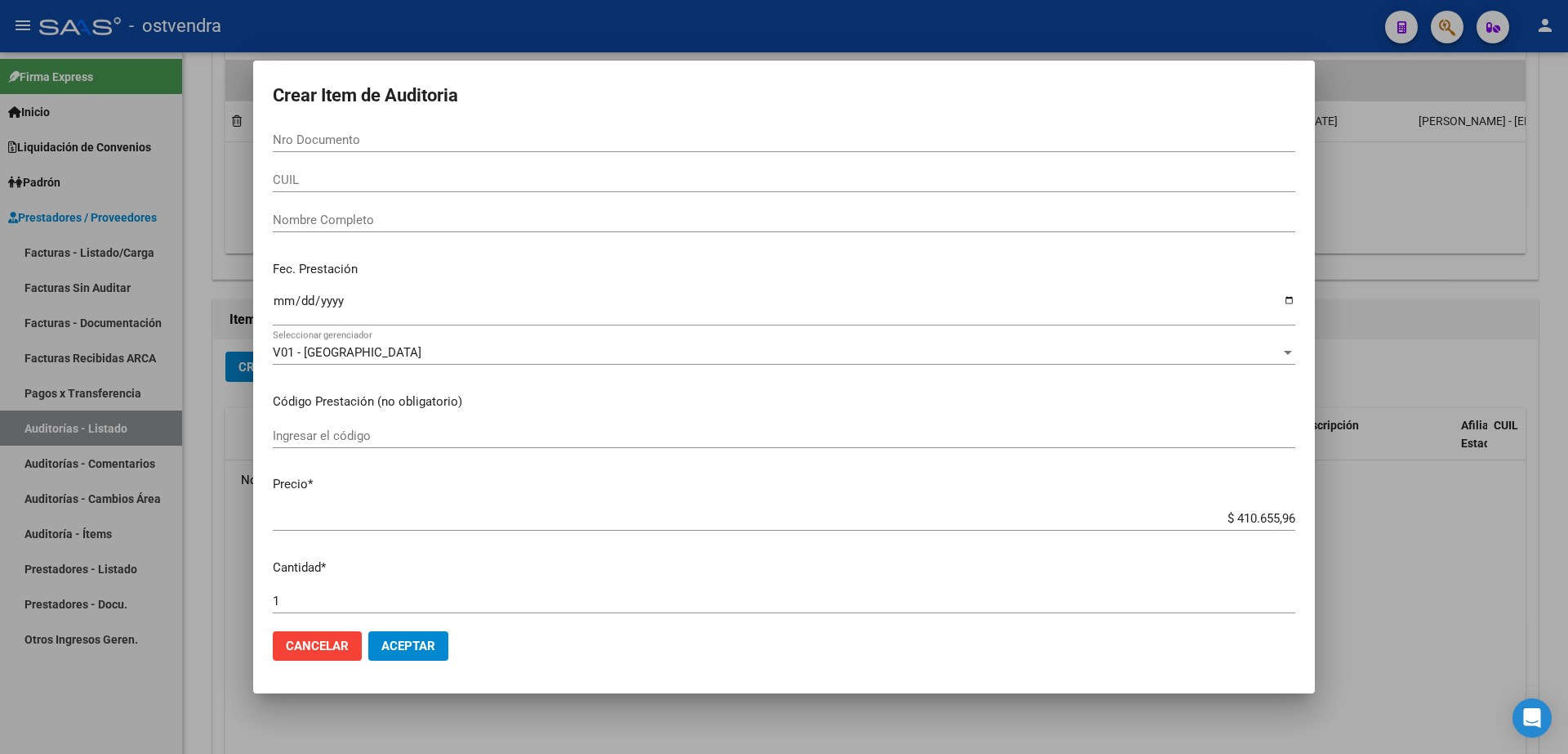
click at [343, 145] on input "Nro Documento" at bounding box center [784, 140] width 1023 height 15
type input "22578892"
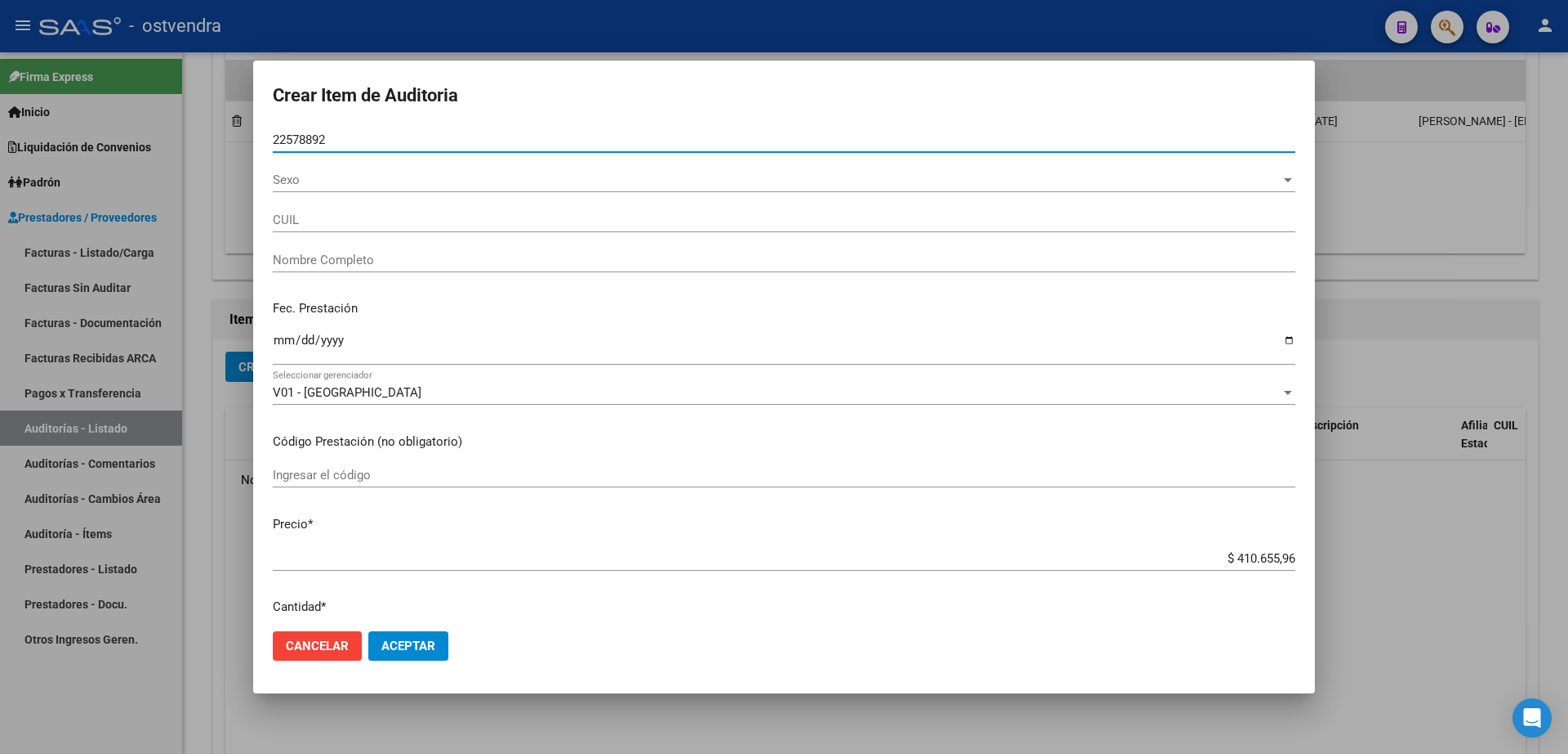
type input "20225788929"
type input "[PERSON_NAME]"
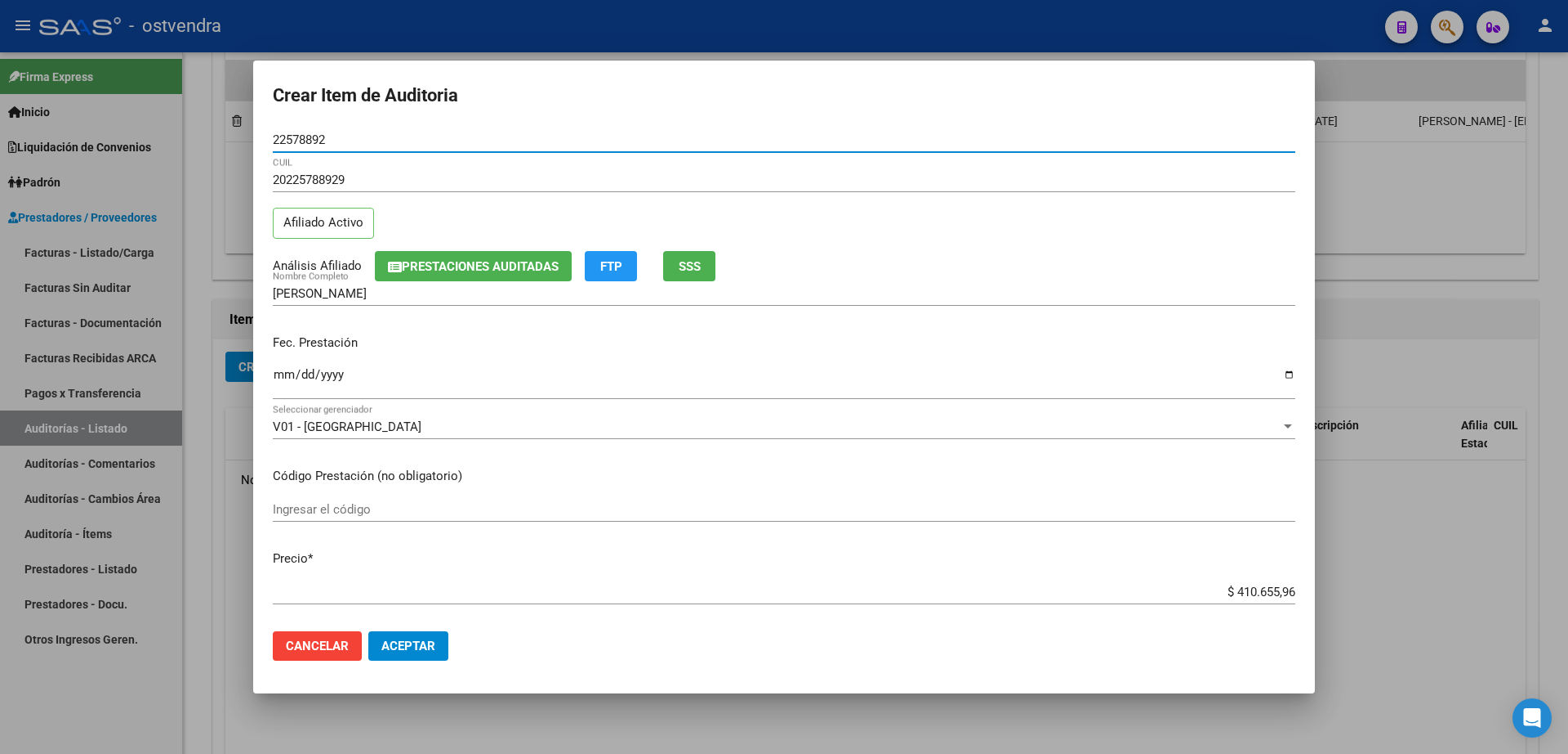
type input "22578892"
click at [423, 642] on span "Aceptar" at bounding box center [408, 646] width 54 height 15
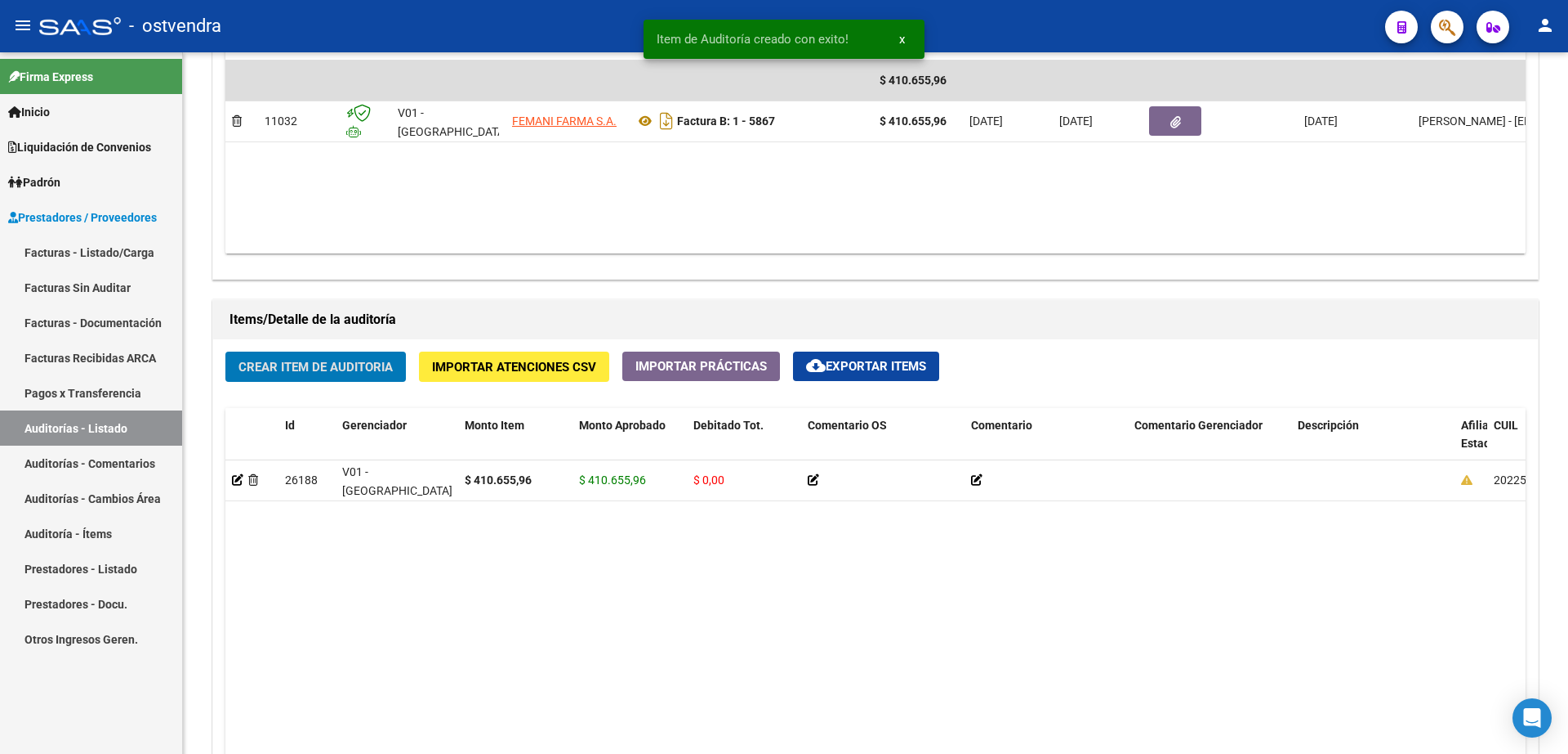
scroll to position [920, 0]
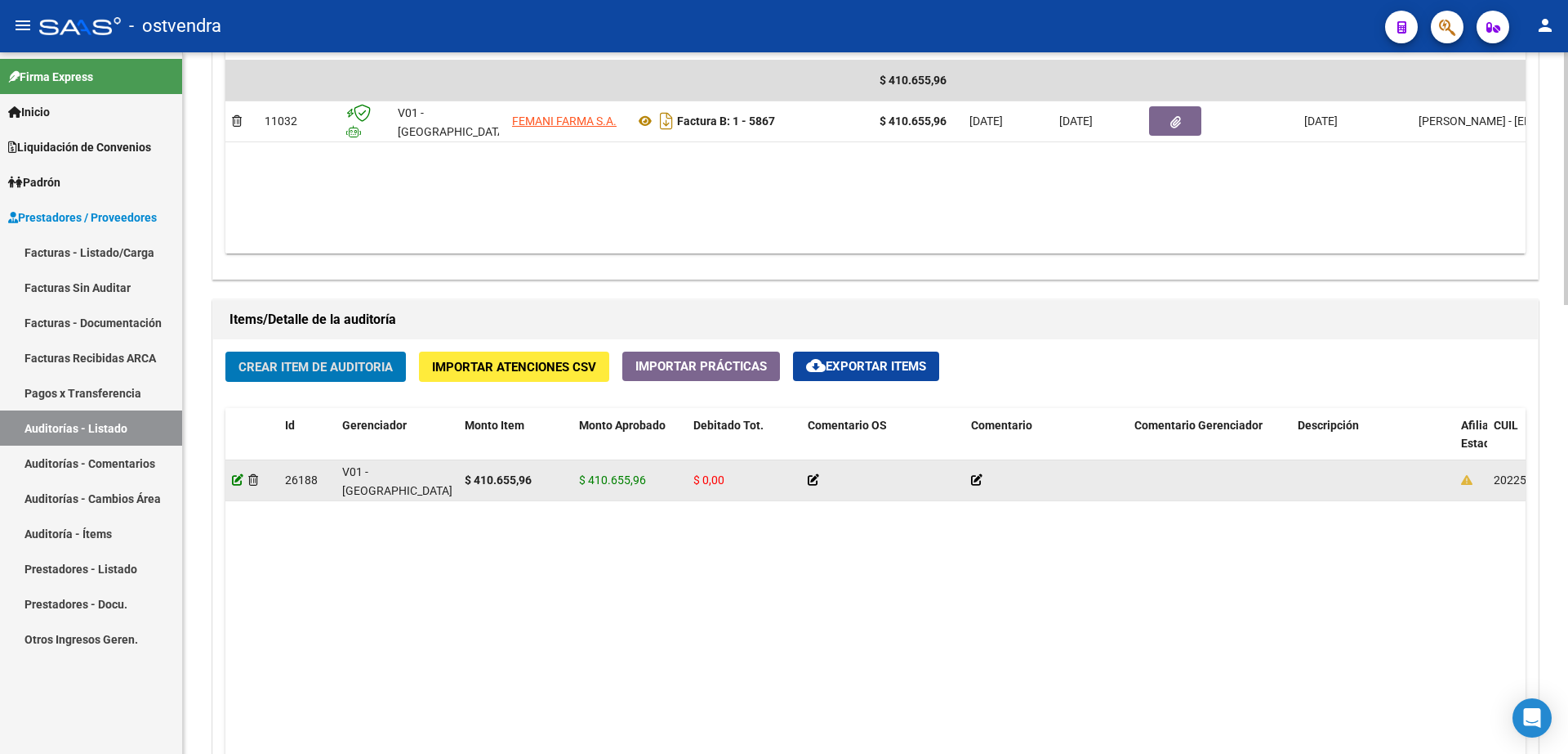
click at [236, 477] on icon at bounding box center [238, 480] width 12 height 12
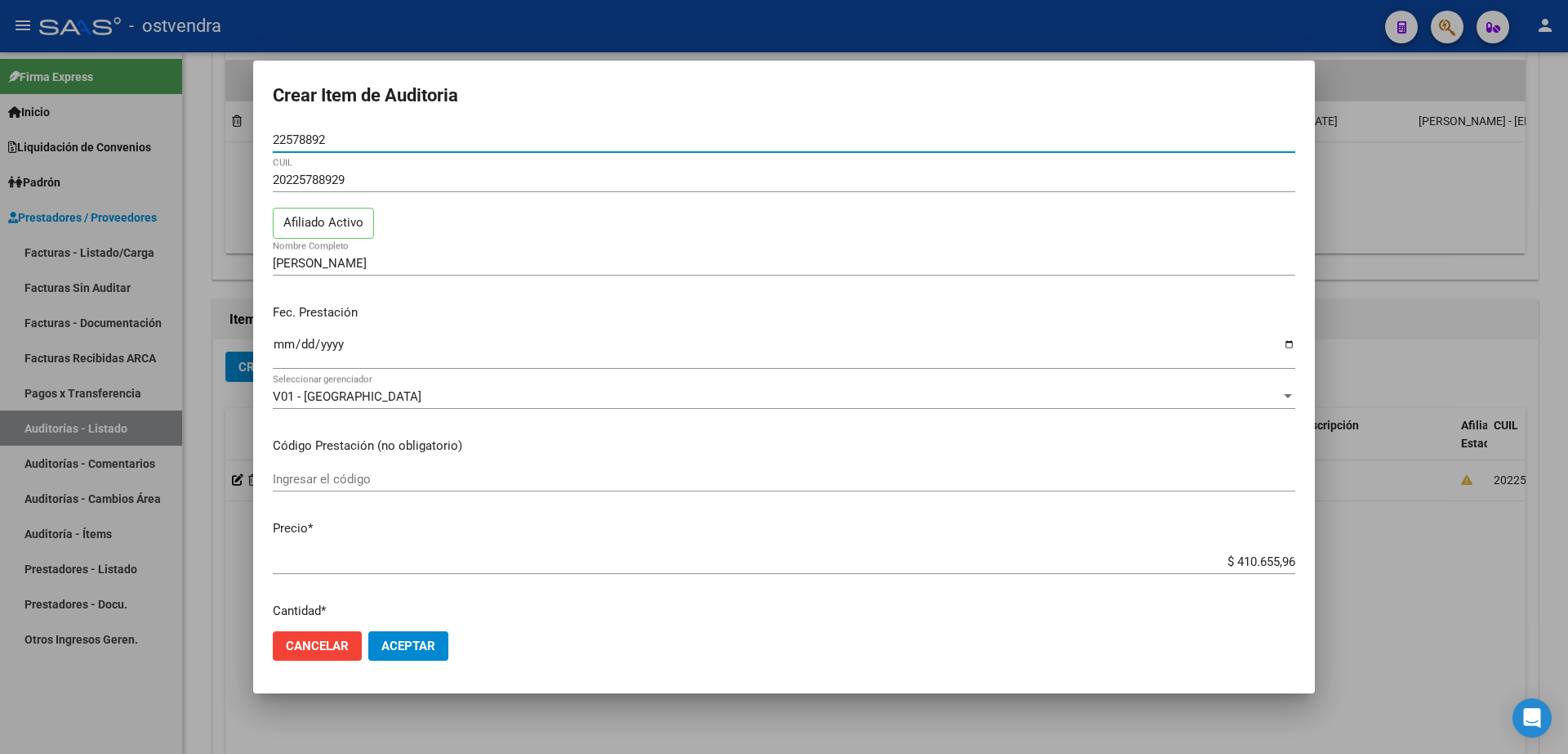
click at [412, 646] on span "Aceptar" at bounding box center [408, 646] width 54 height 15
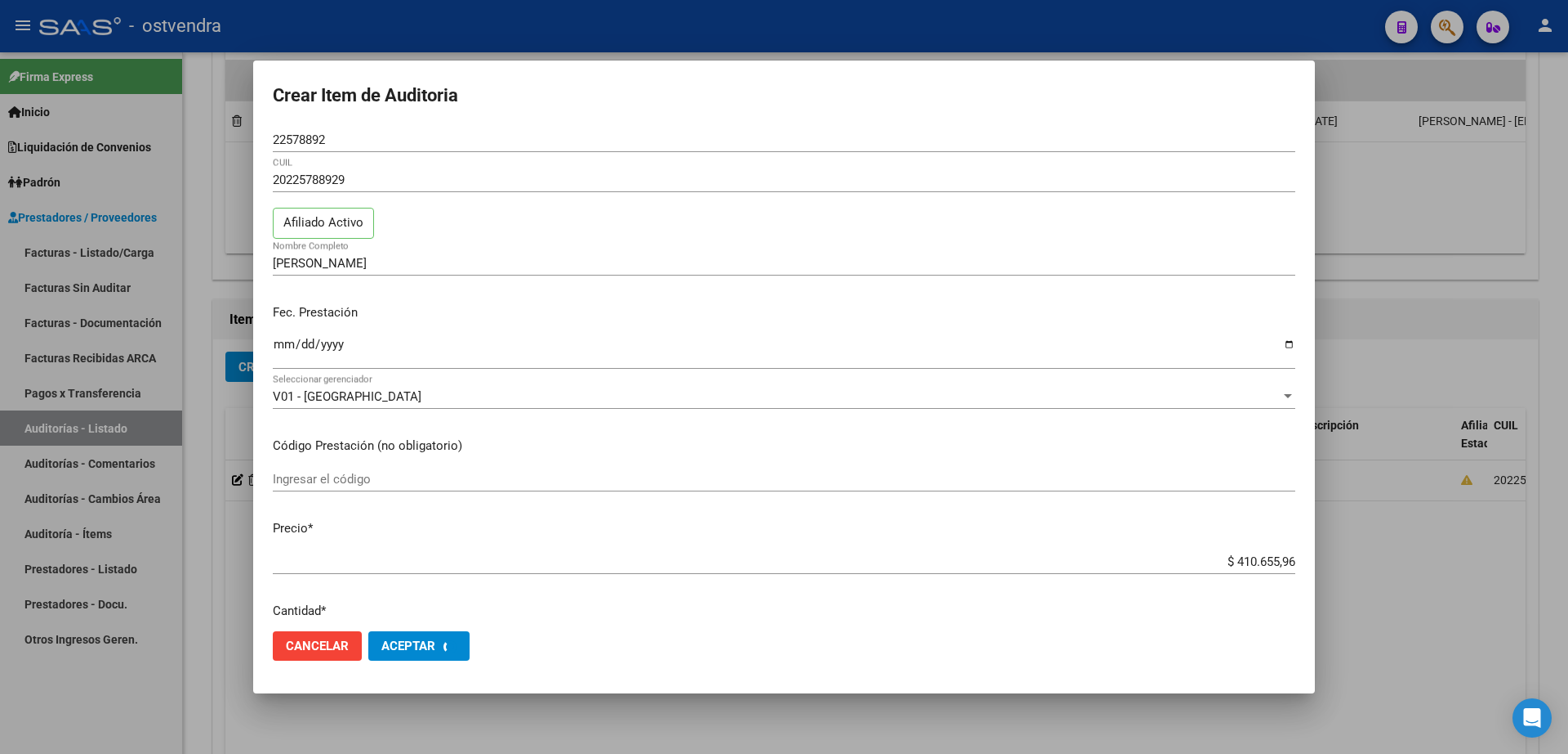
scroll to position [0, 0]
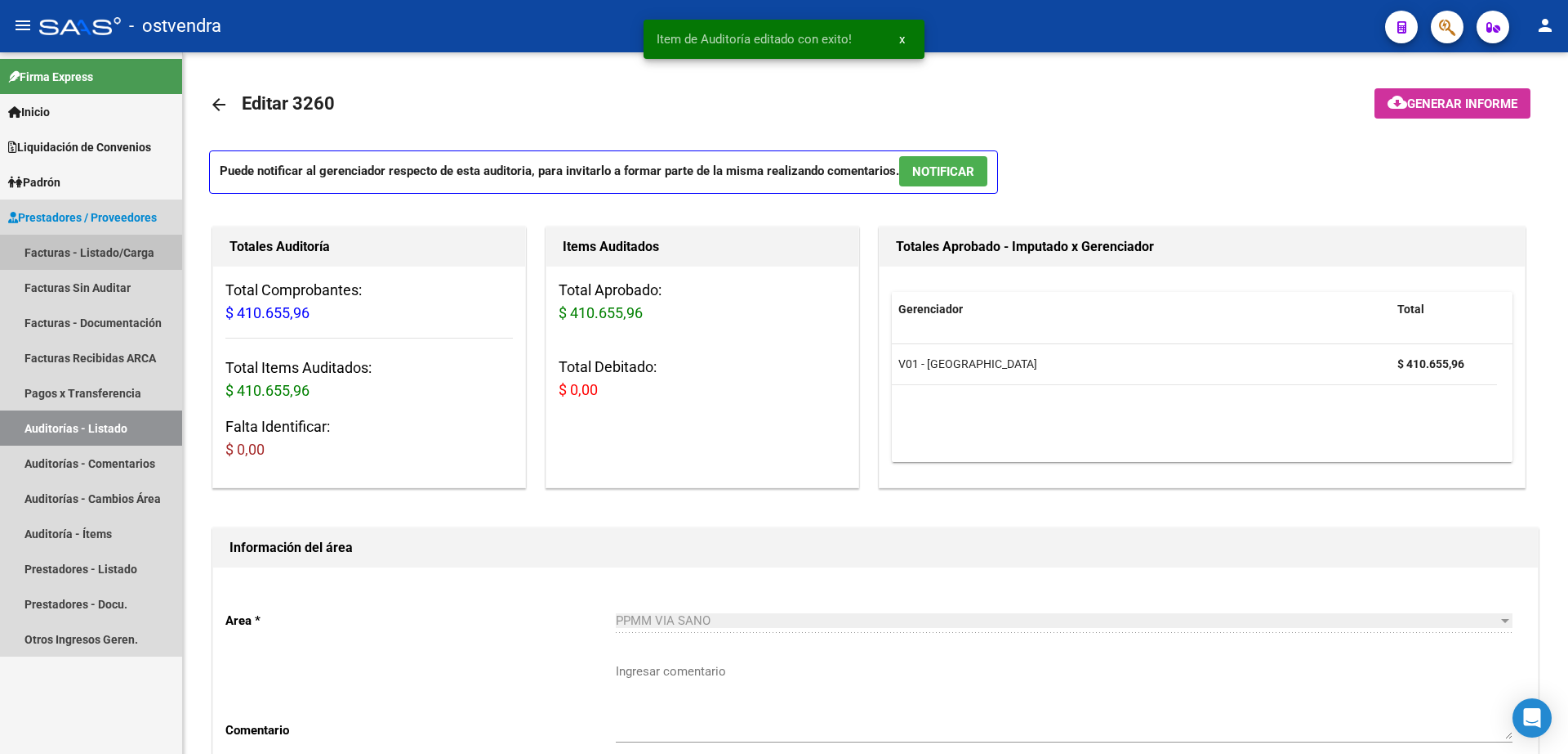
click at [124, 258] on link "Facturas - Listado/Carga" at bounding box center [91, 252] width 182 height 35
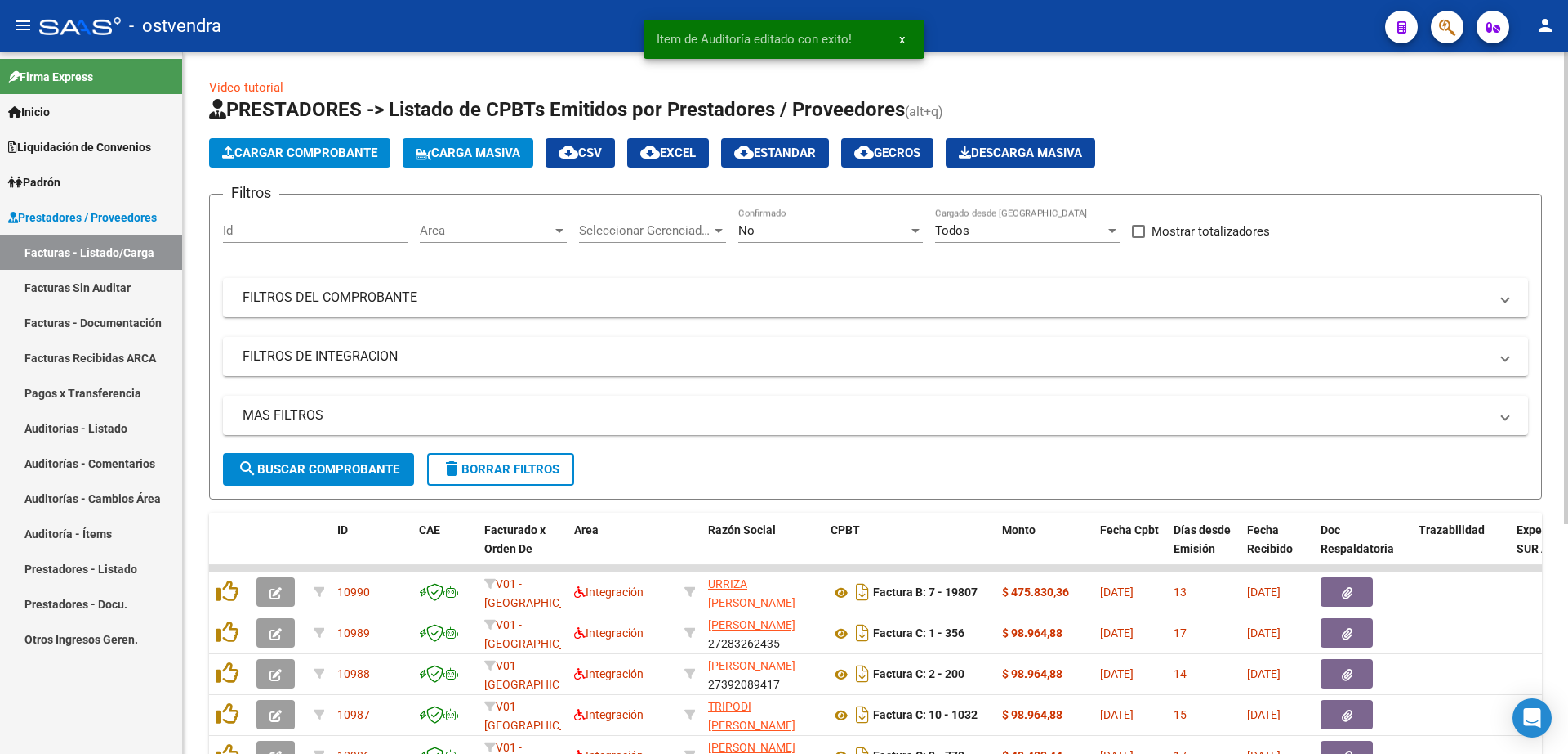
click at [293, 161] on button "Cargar Comprobante" at bounding box center [300, 153] width 181 height 30
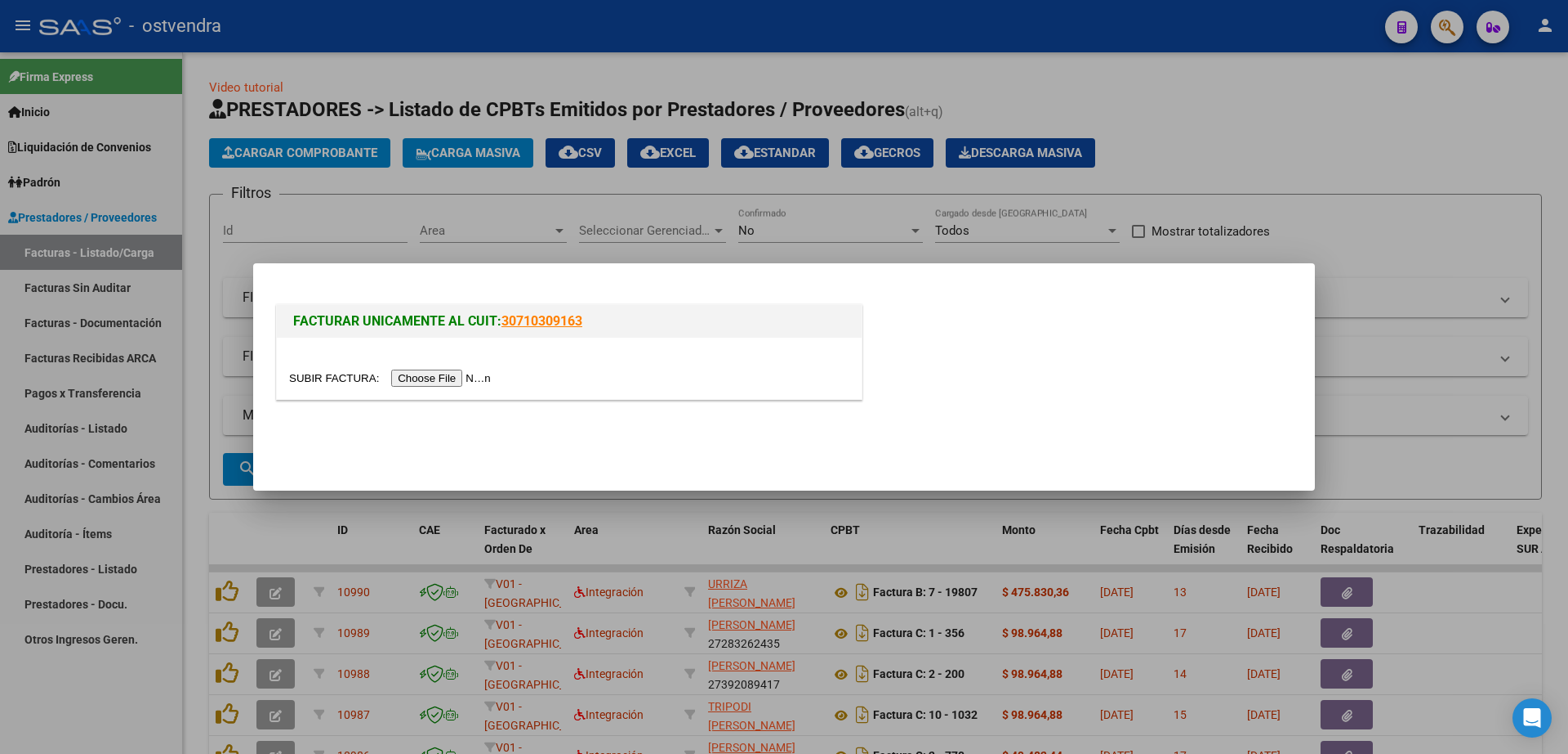
click at [485, 381] on input "file" at bounding box center [392, 377] width 207 height 17
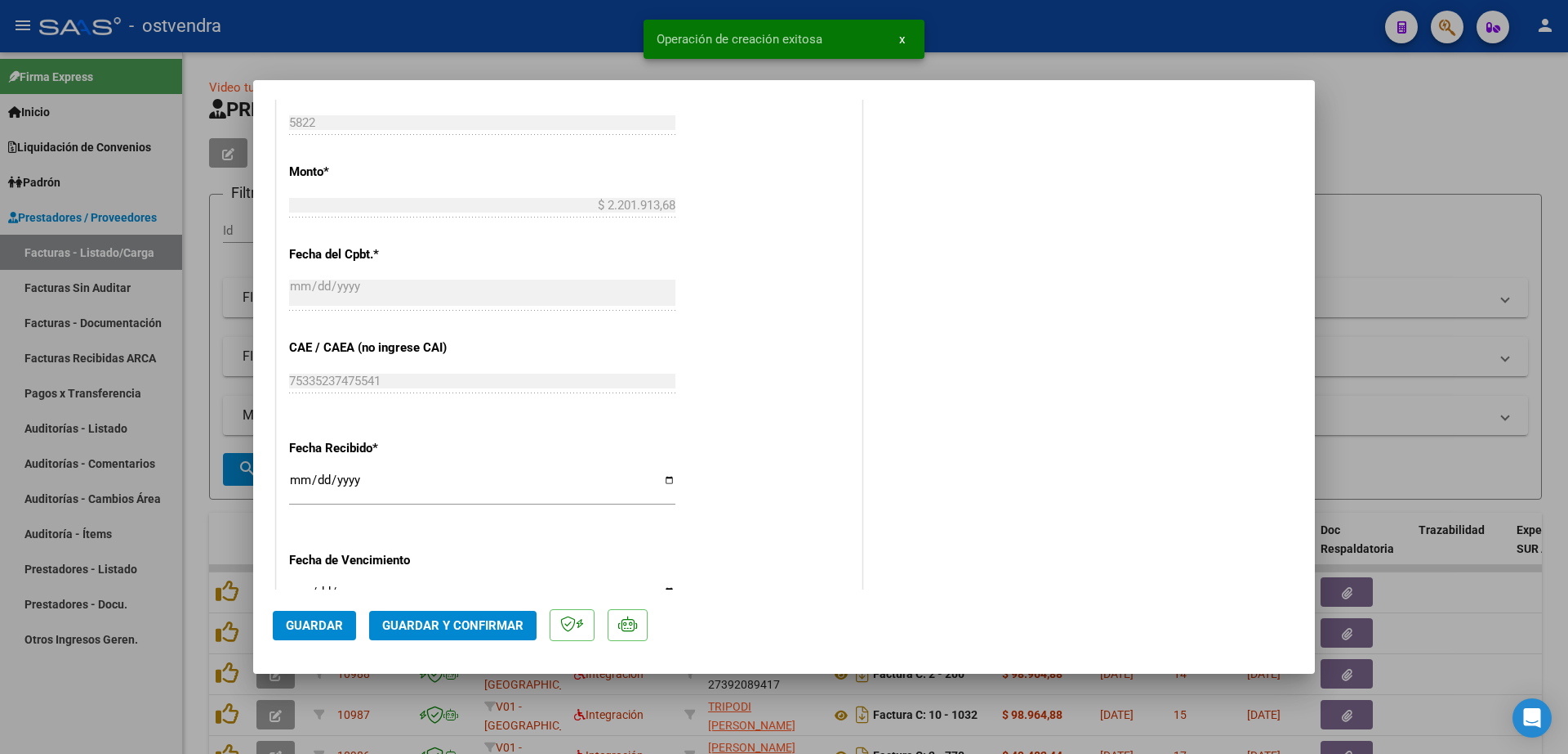
scroll to position [817, 0]
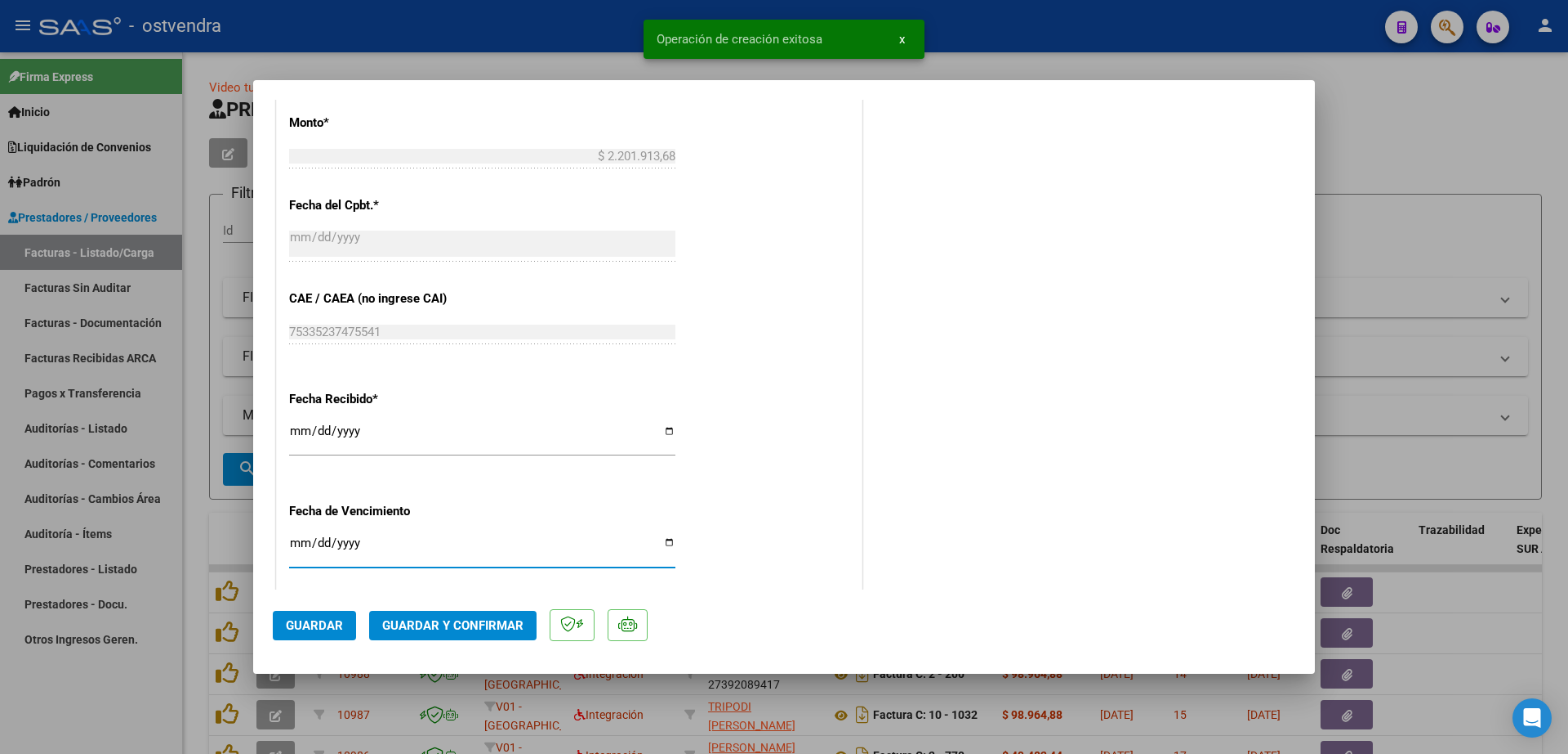
drag, startPoint x: 296, startPoint y: 543, endPoint x: 360, endPoint y: 530, distance: 65.3
click at [296, 542] on input "Ingresar la fecha" at bounding box center [482, 550] width 386 height 26
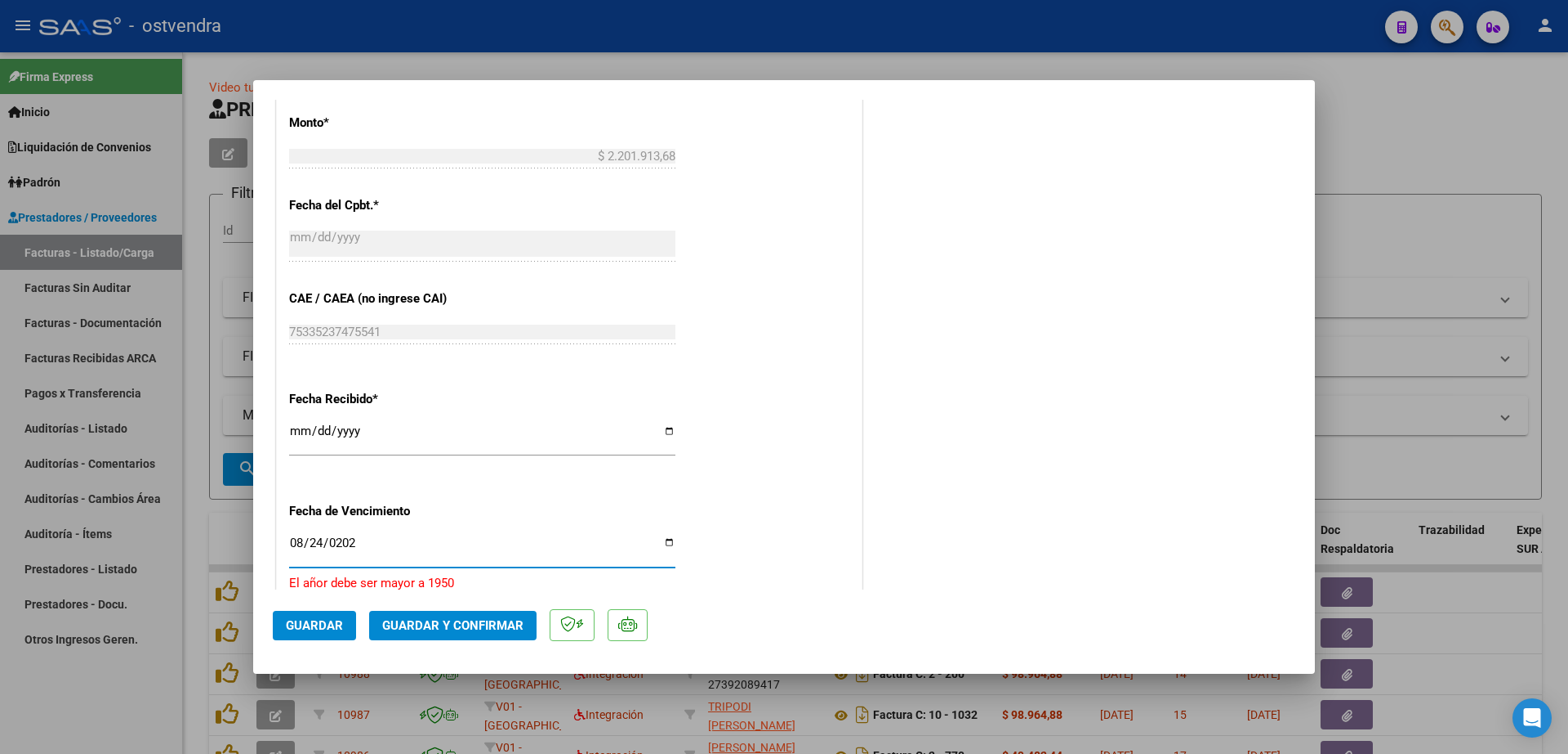
type input "[DATE]"
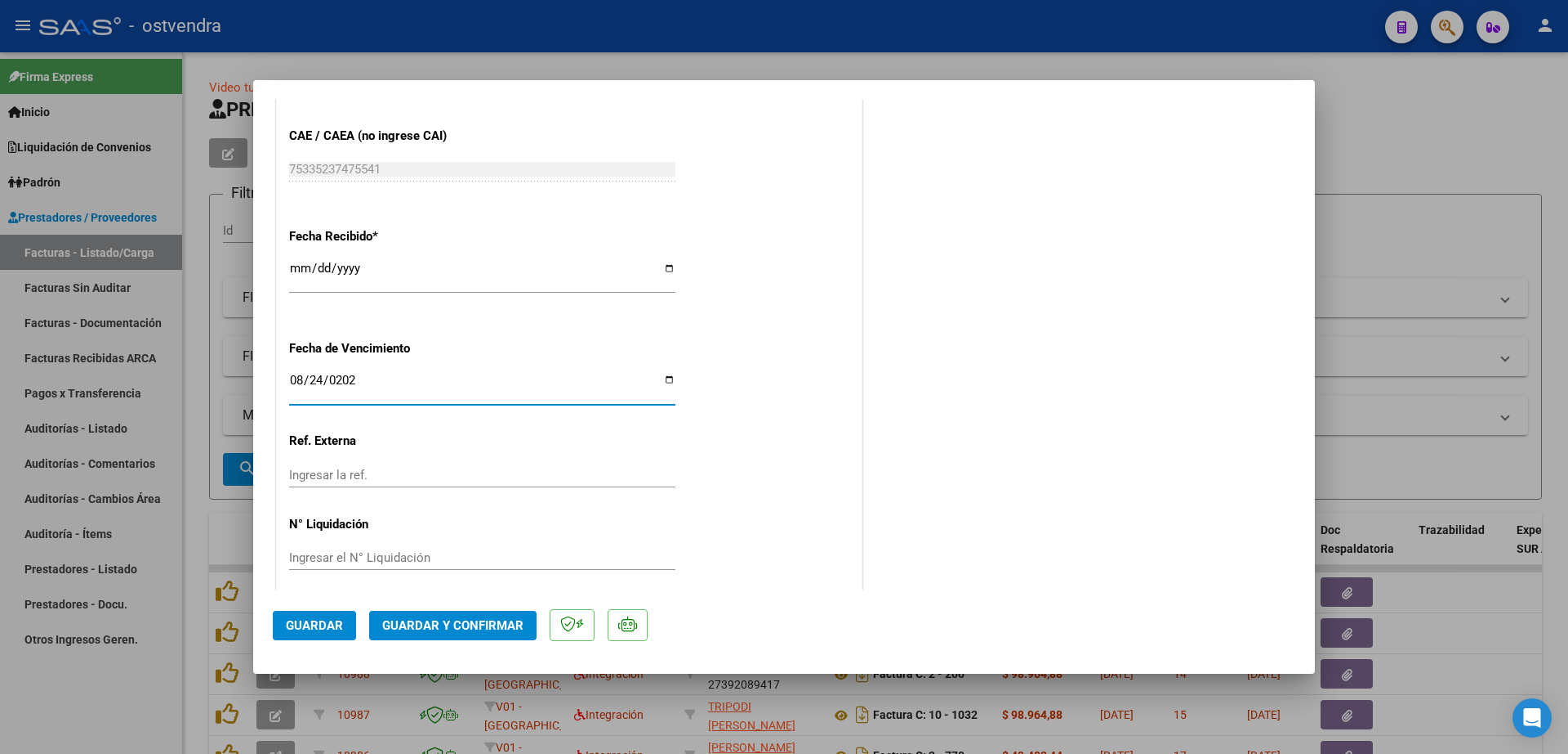
scroll to position [992, 0]
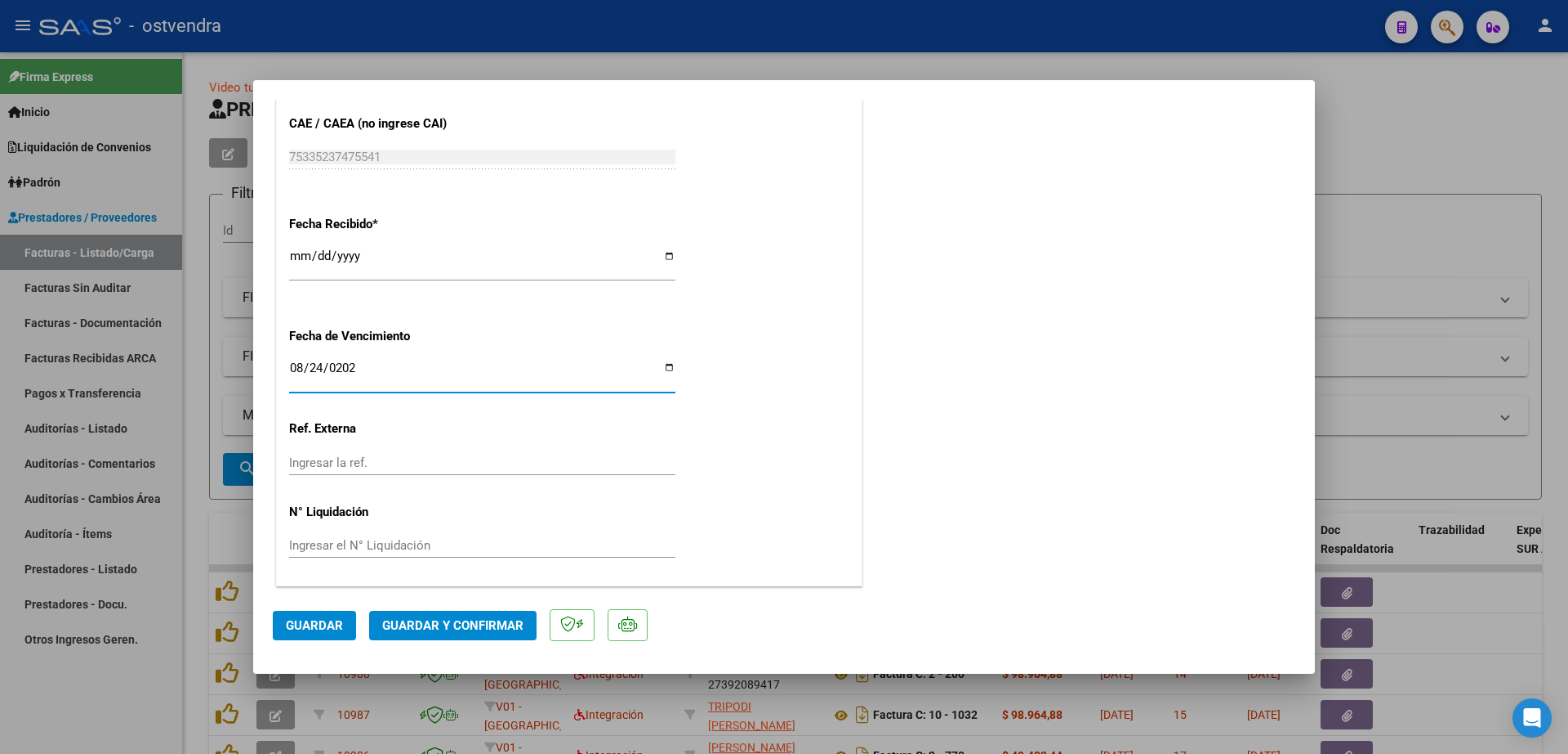
click at [401, 564] on div "Ingresar el N° Liquidación" at bounding box center [482, 553] width 386 height 40
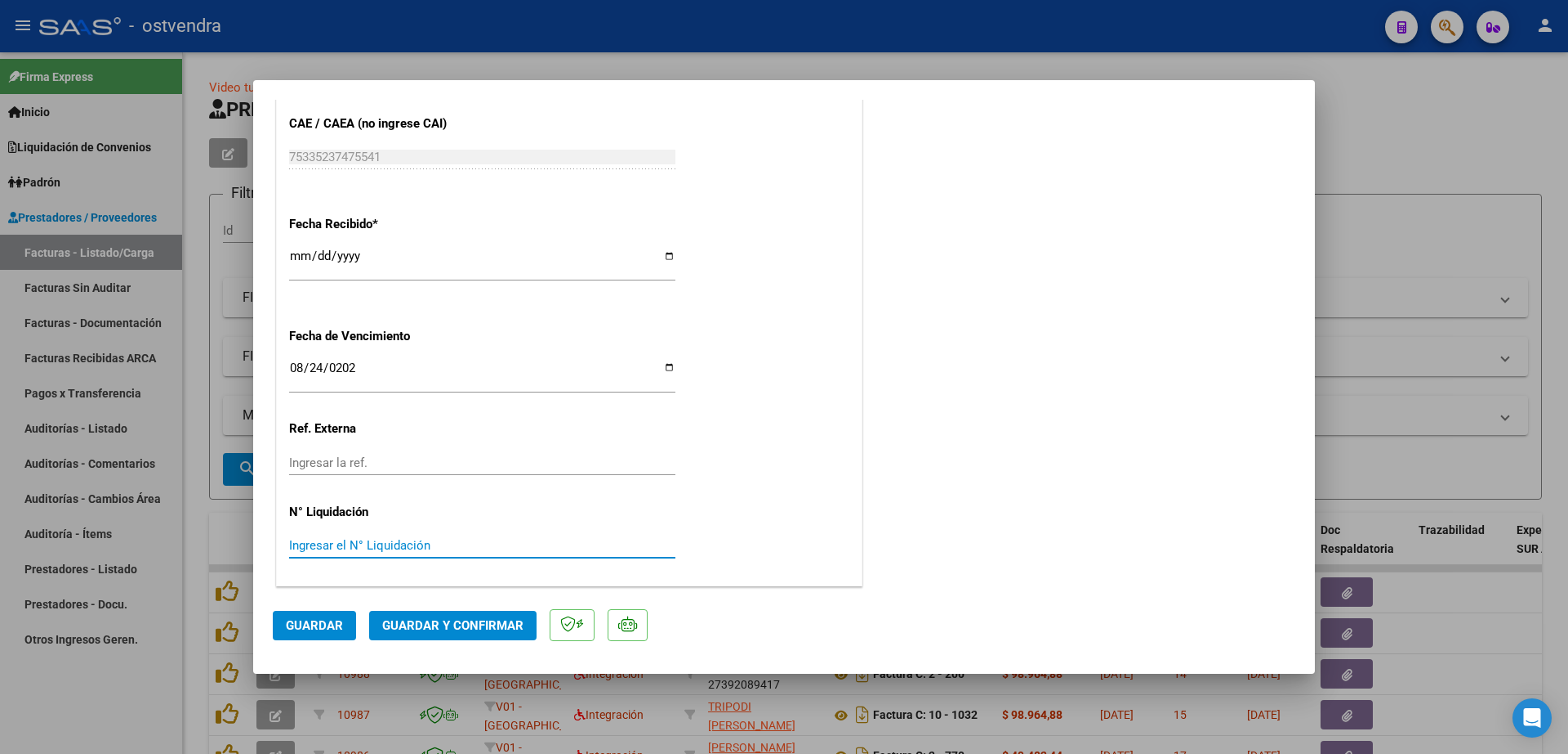
click at [421, 538] on input "Ingresar el N° Liquidación" at bounding box center [482, 546] width 386 height 15
type input "08"
drag, startPoint x: 310, startPoint y: 633, endPoint x: 330, endPoint y: 627, distance: 20.9
click at [311, 632] on button "Guardar" at bounding box center [314, 625] width 83 height 30
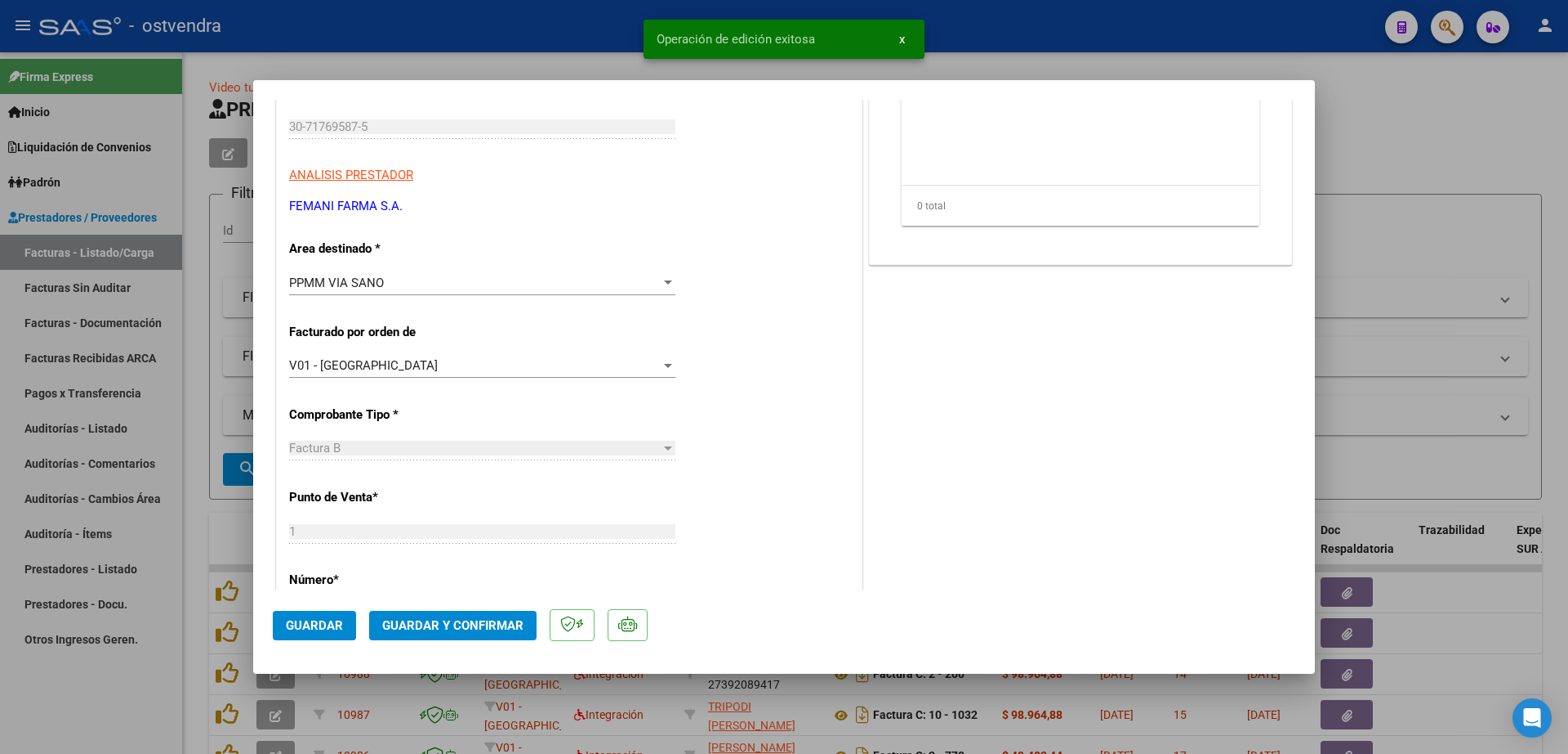
scroll to position [0, 0]
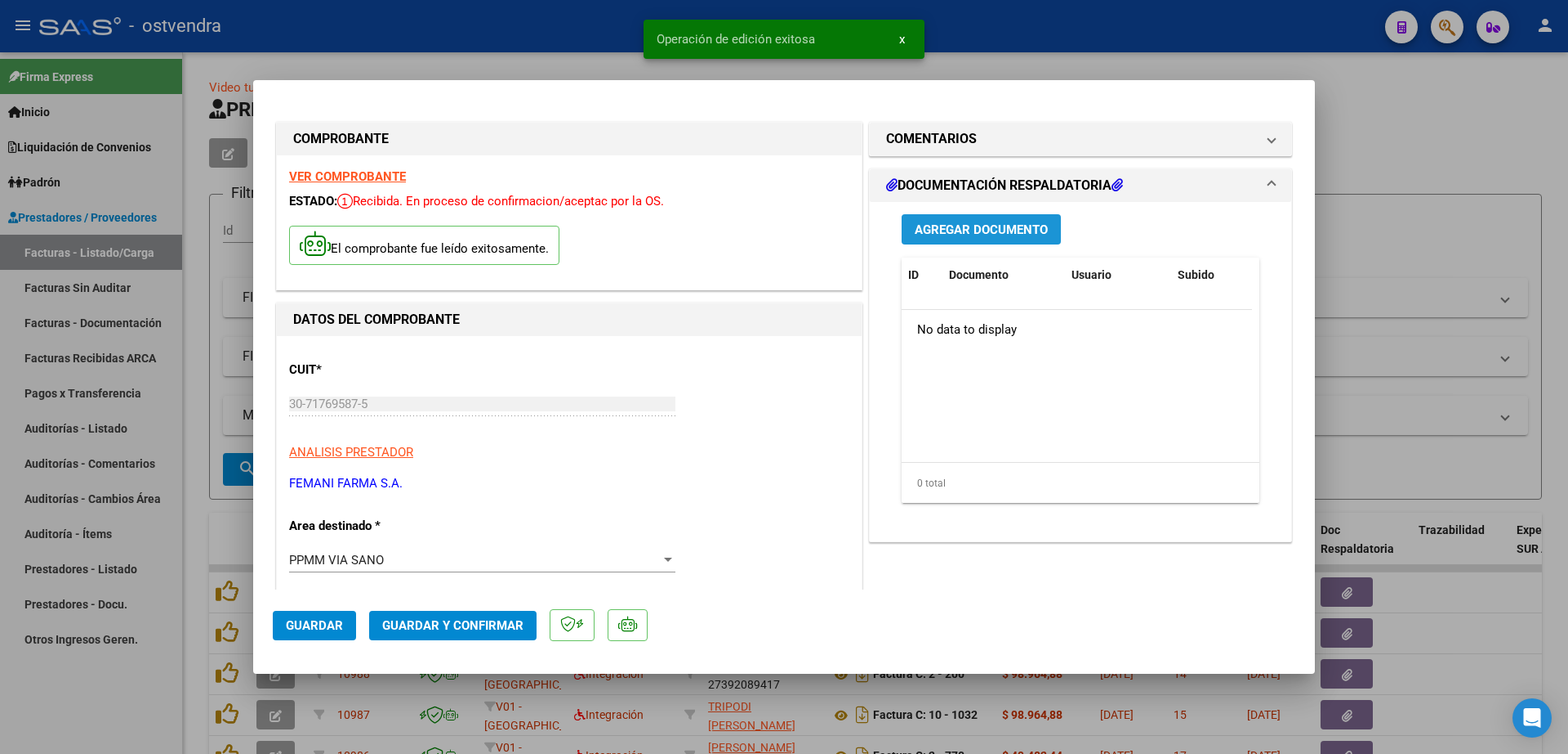
click at [992, 230] on span "Agregar Documento" at bounding box center [982, 230] width 133 height 15
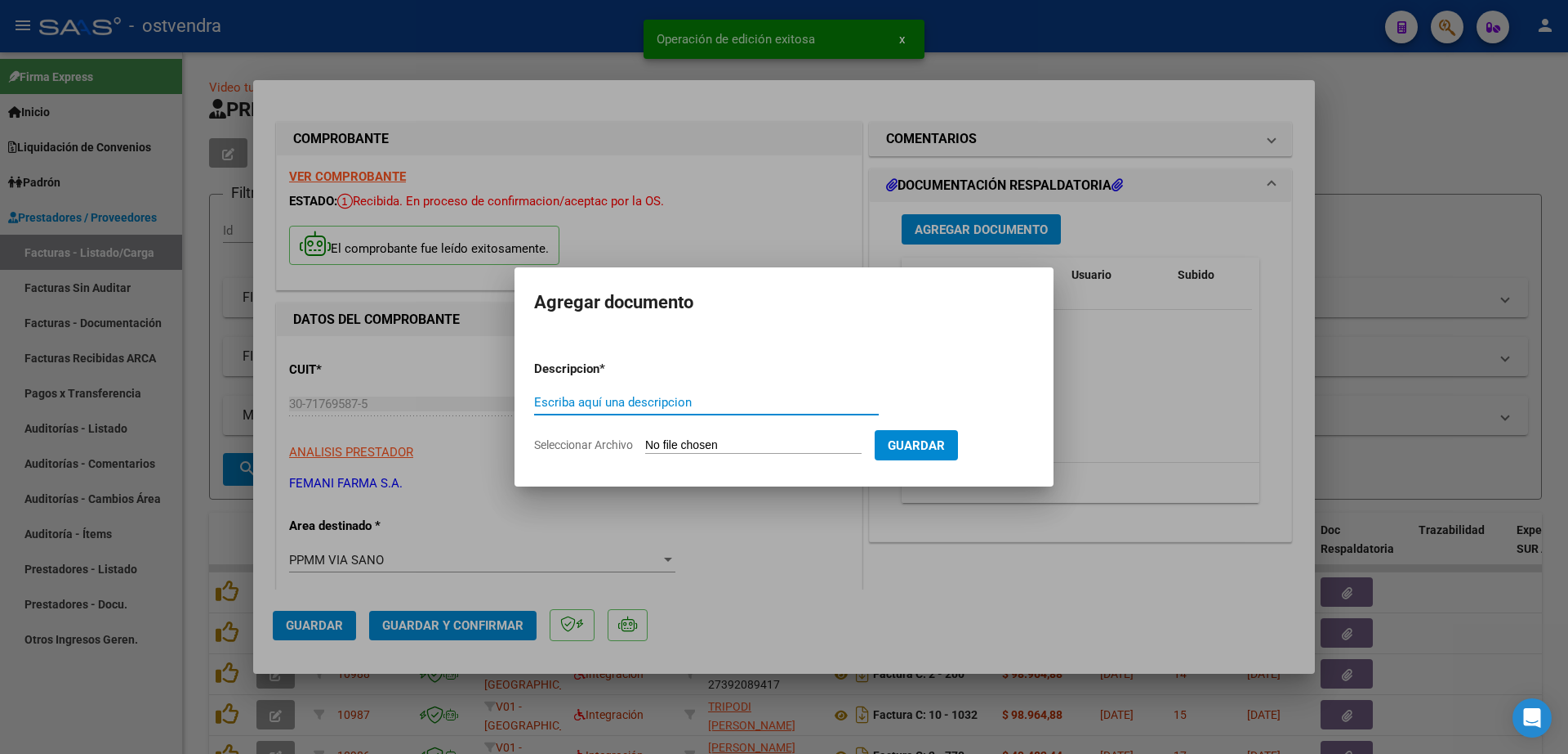
paste input "documentacion"
type input "documentacion"
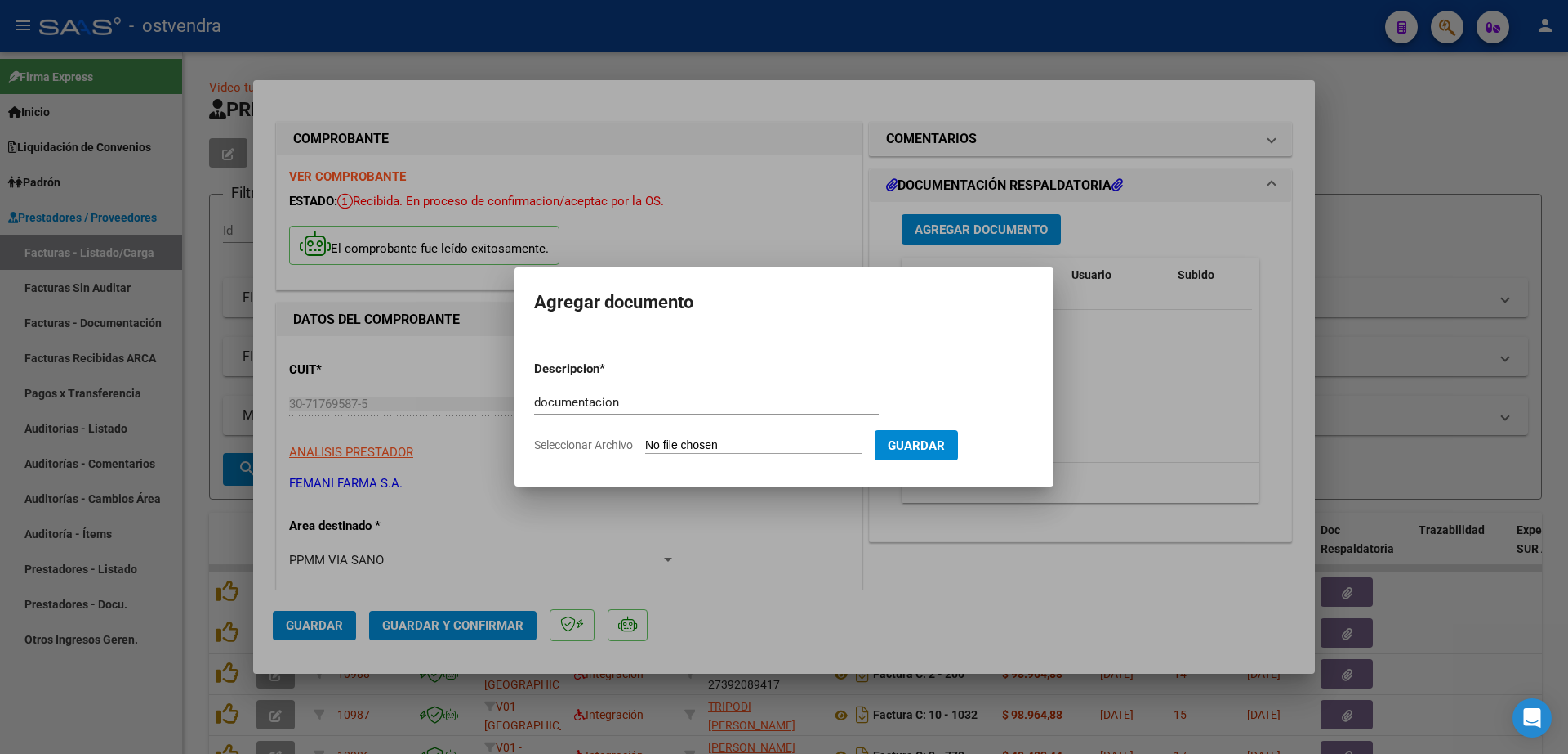
click at [742, 447] on input "Seleccionar Archivo" at bounding box center [754, 446] width 217 height 16
type input "C:\fakepath\FEMANI FARMA 5822.zip"
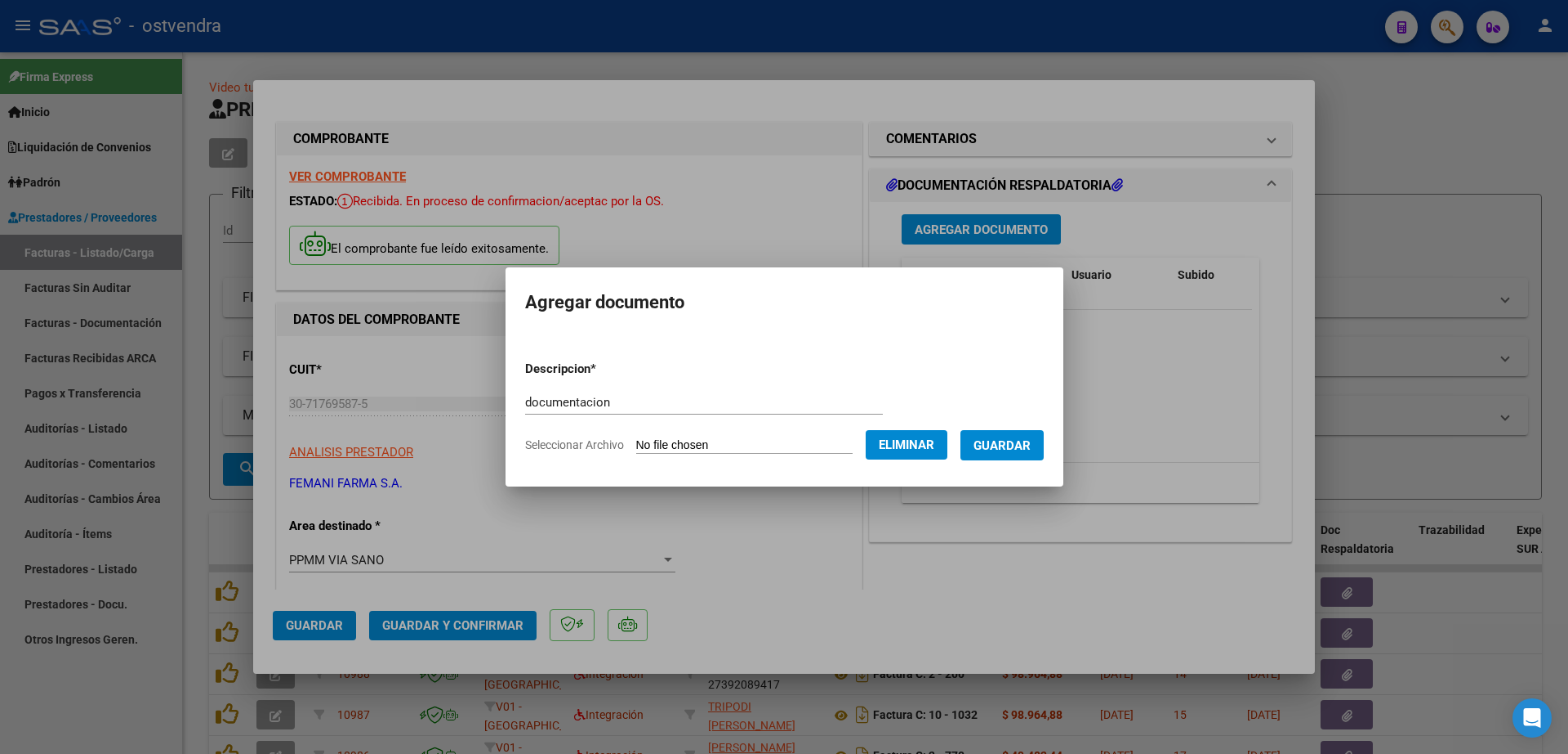
click at [999, 442] on span "Guardar" at bounding box center [1001, 446] width 57 height 15
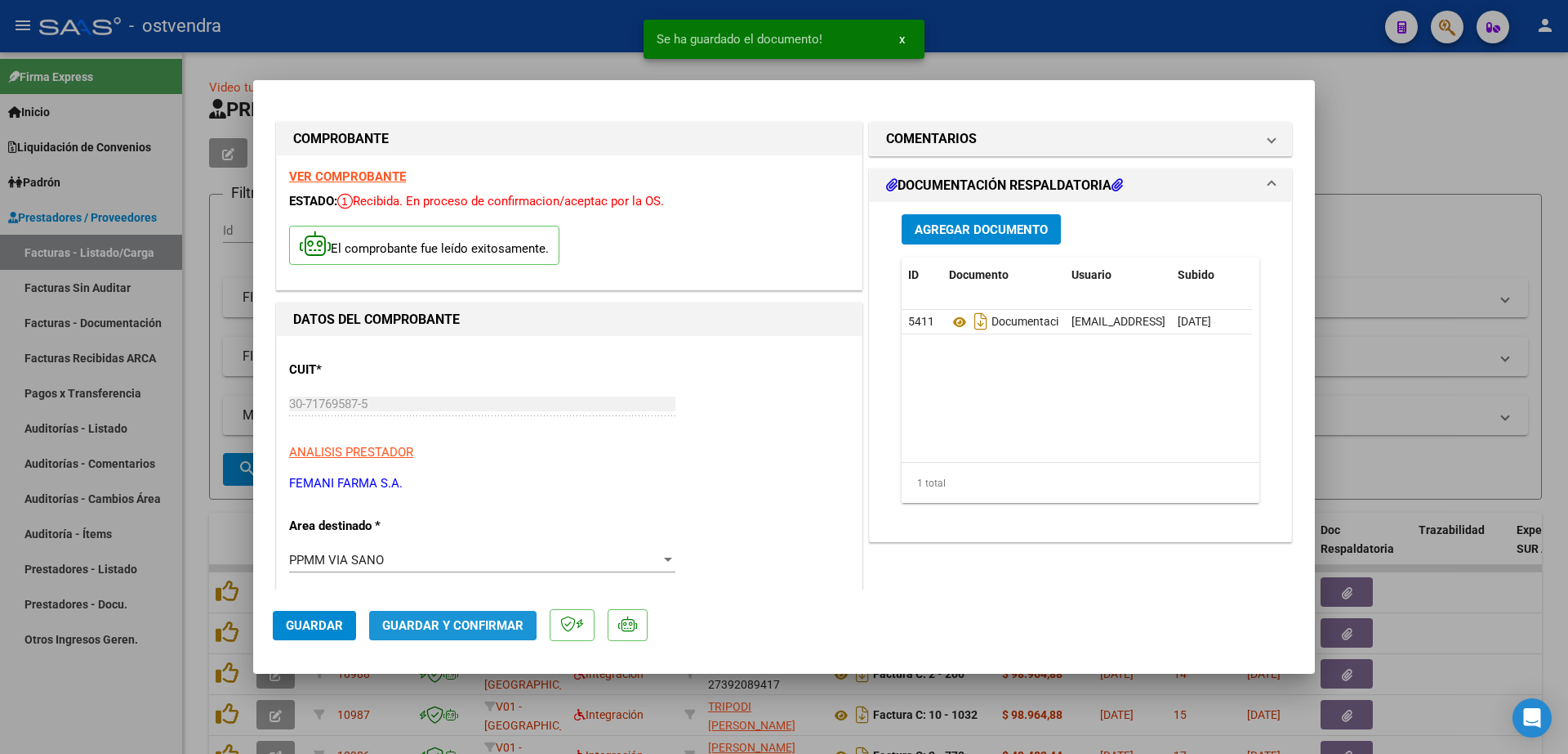
click at [445, 621] on span "Guardar y Confirmar" at bounding box center [453, 625] width 142 height 15
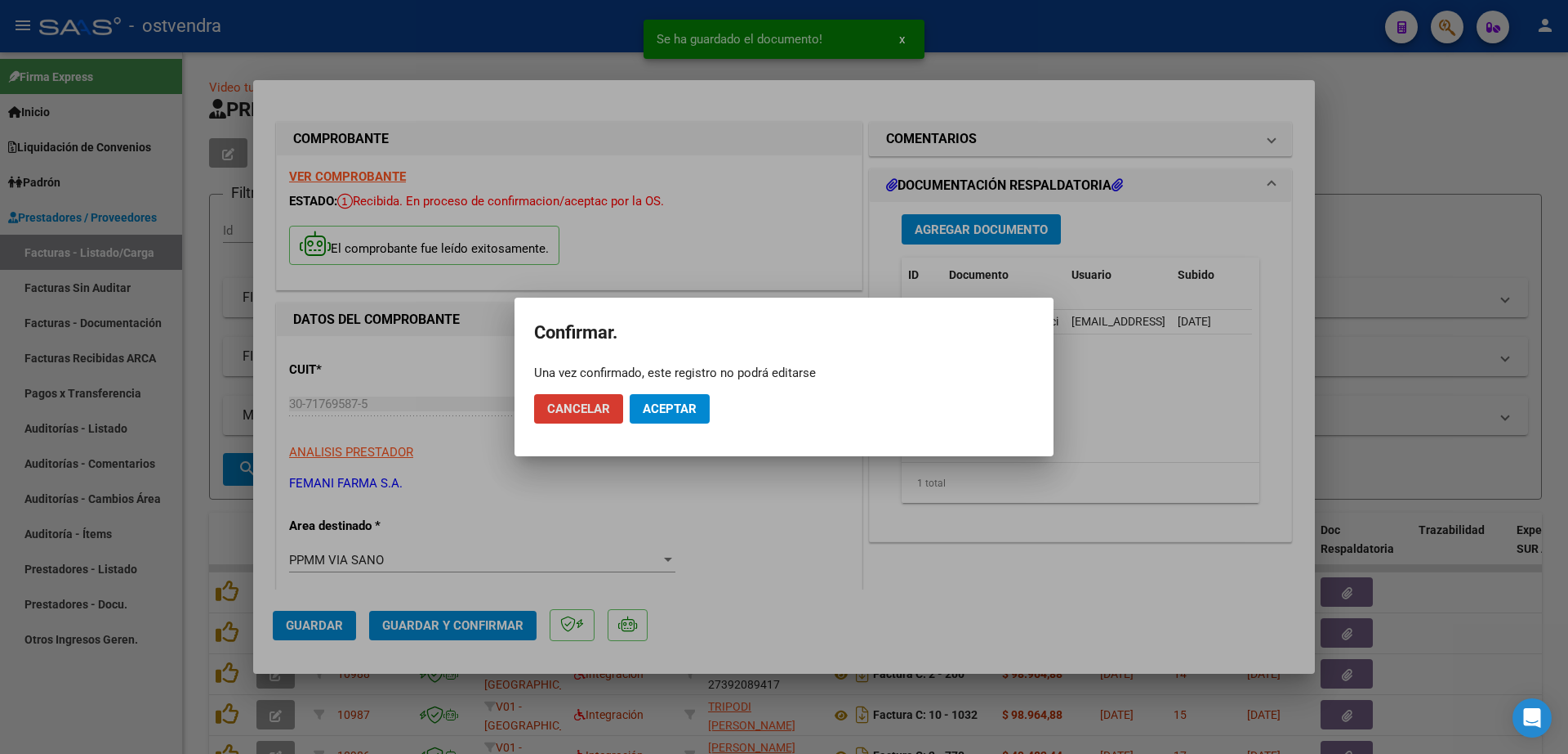
click at [688, 409] on span "Aceptar" at bounding box center [670, 409] width 54 height 15
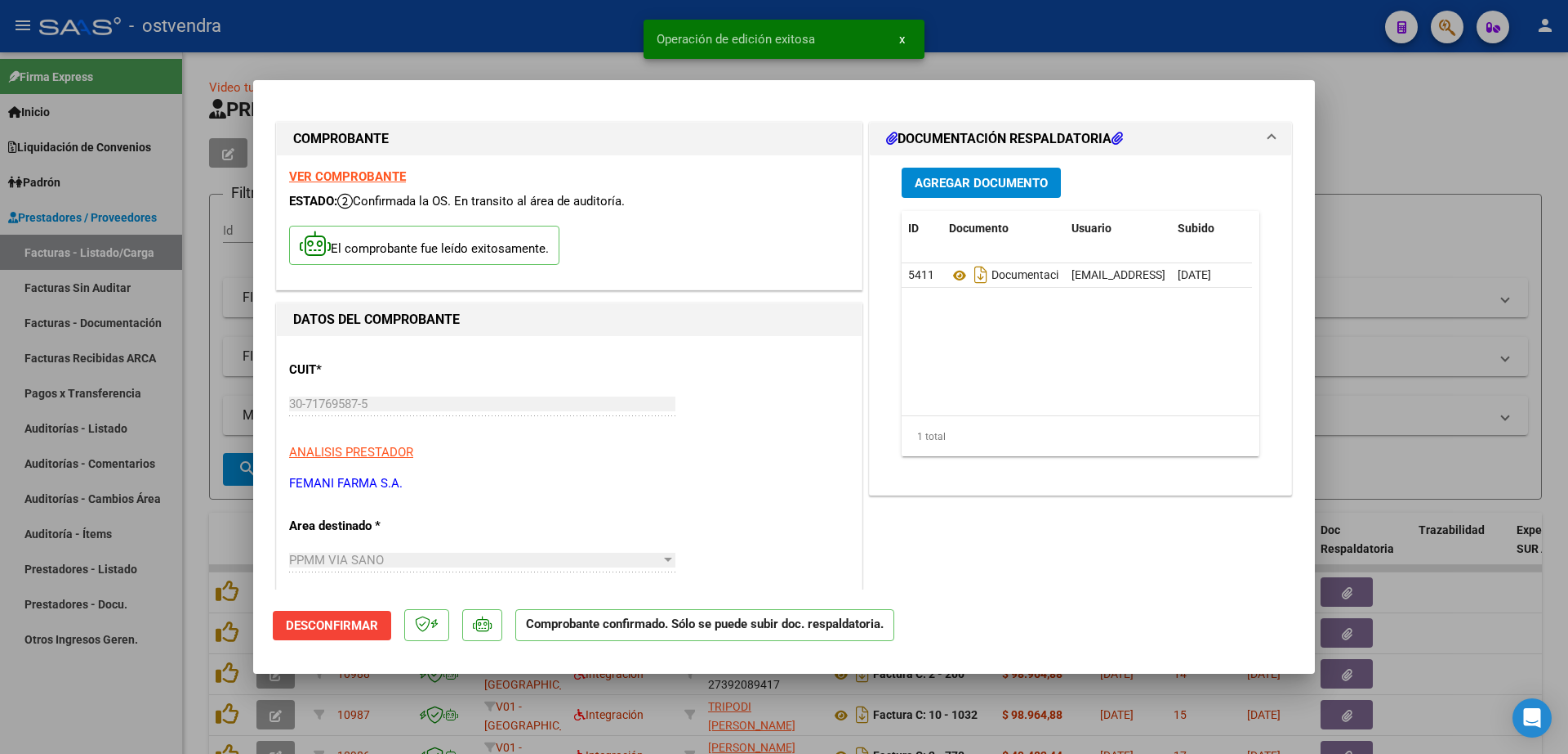
click at [98, 430] on div at bounding box center [784, 377] width 1568 height 754
type input "$ 0,00"
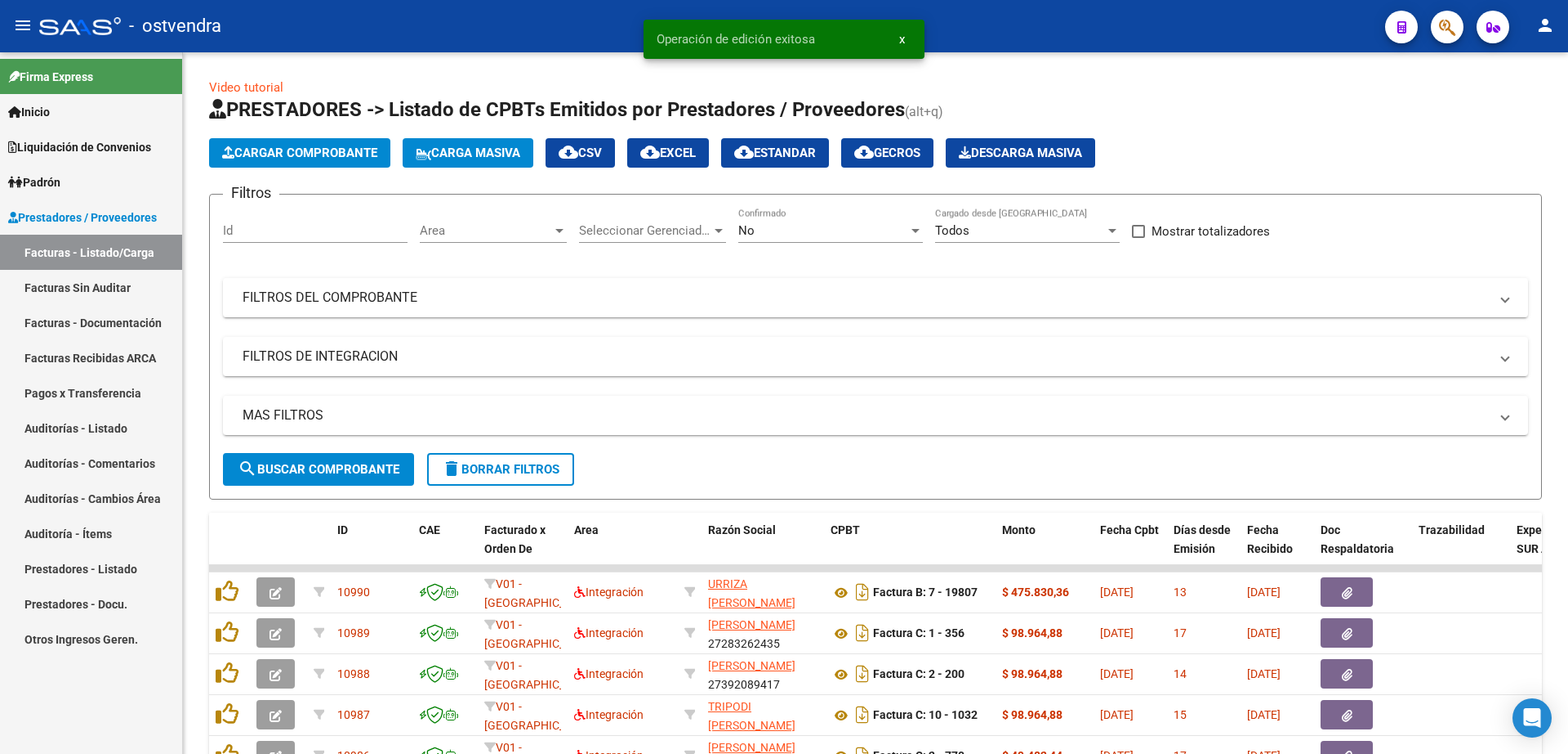
click at [98, 430] on link "Auditorías - Listado" at bounding box center [91, 428] width 182 height 35
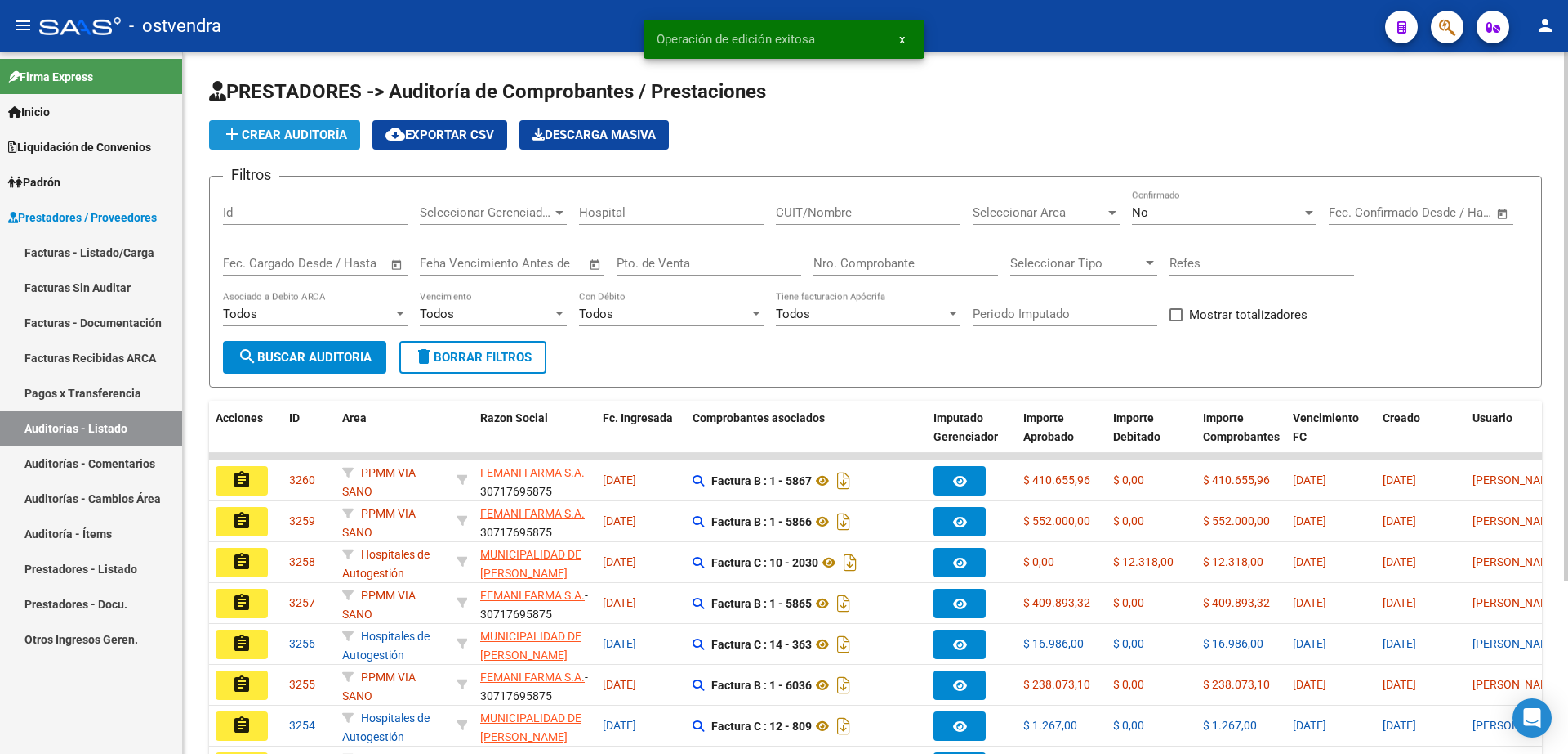
click at [318, 135] on span "add Crear Auditoría" at bounding box center [285, 135] width 125 height 15
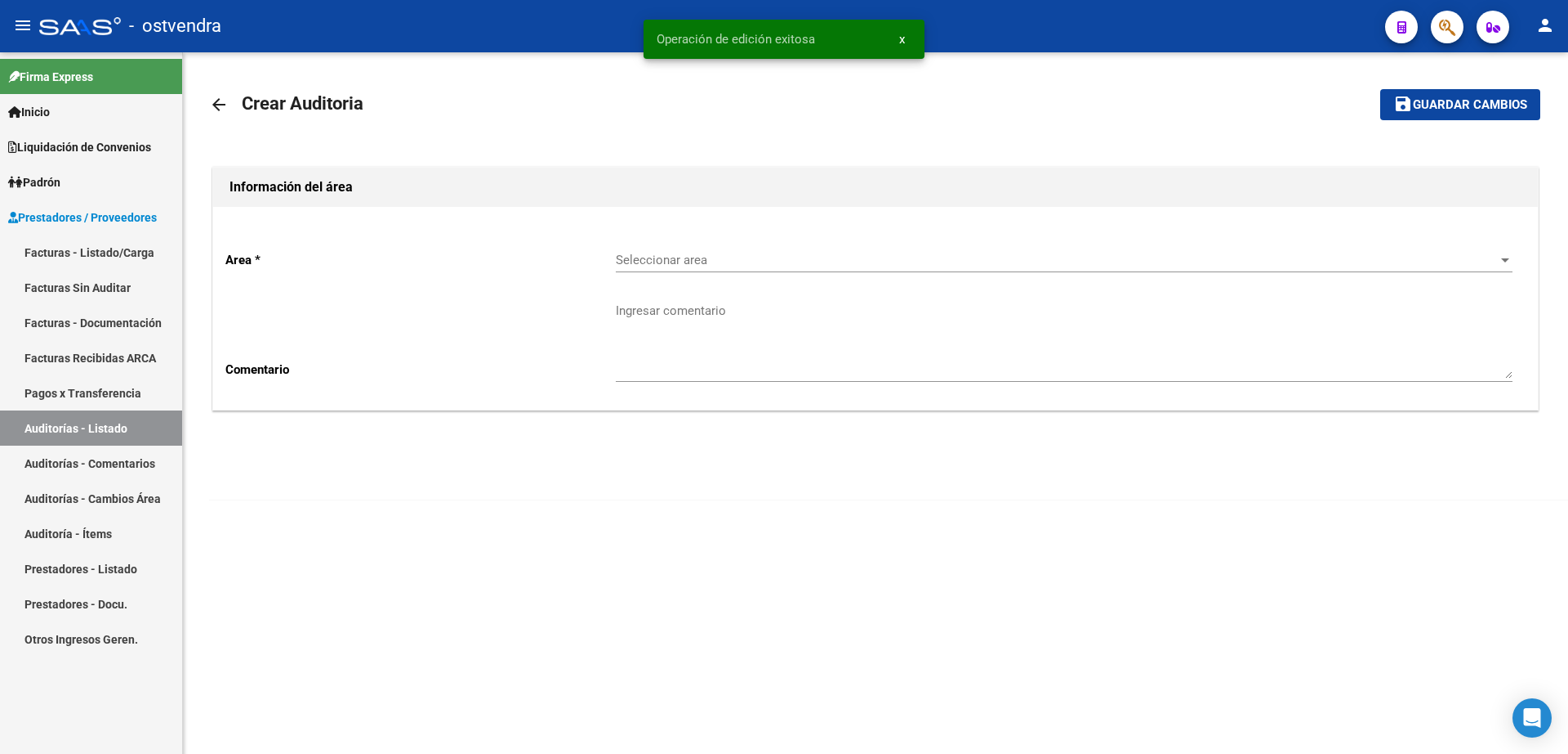
click at [777, 251] on div "Seleccionar area Seleccionar area" at bounding box center [1064, 255] width 897 height 35
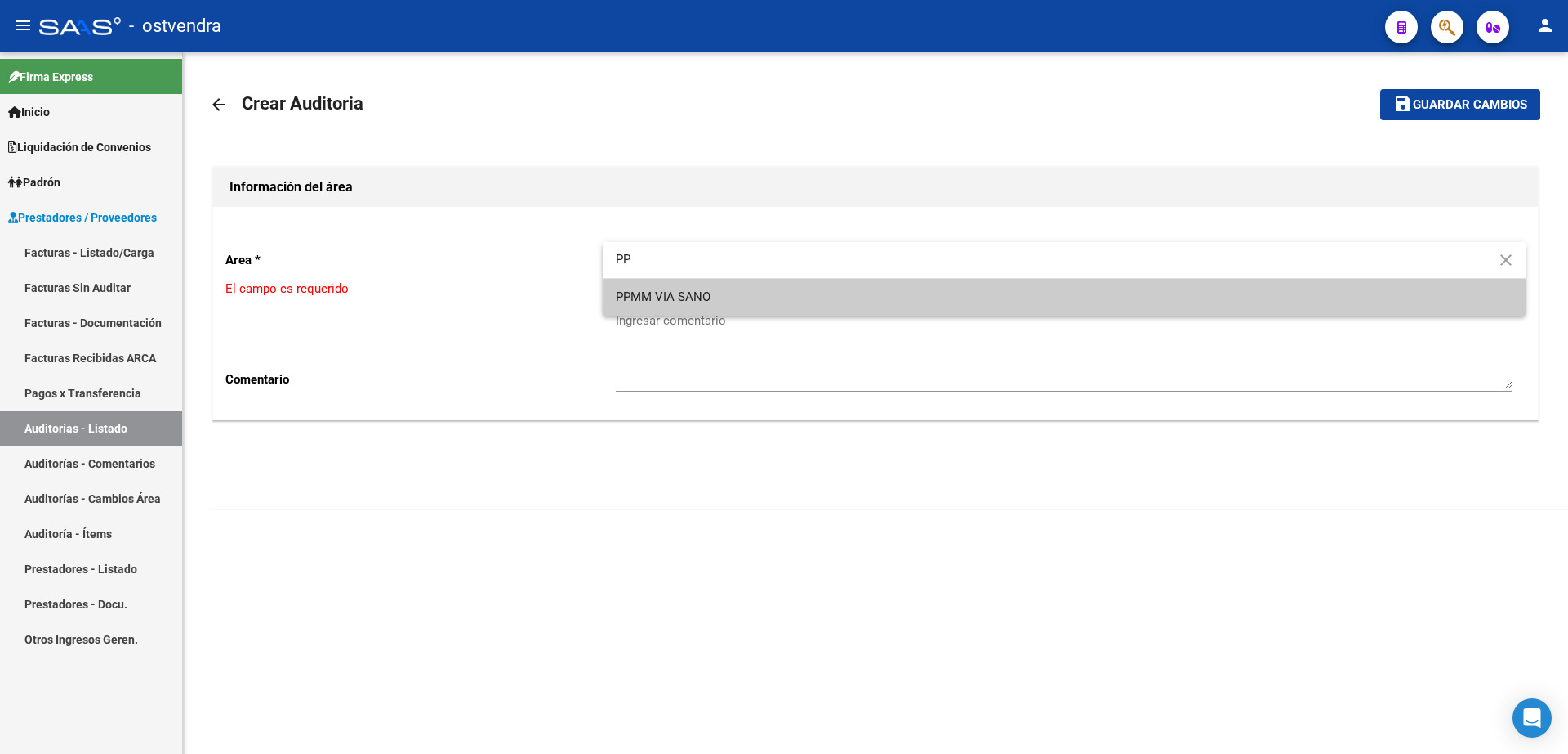
type input "PP"
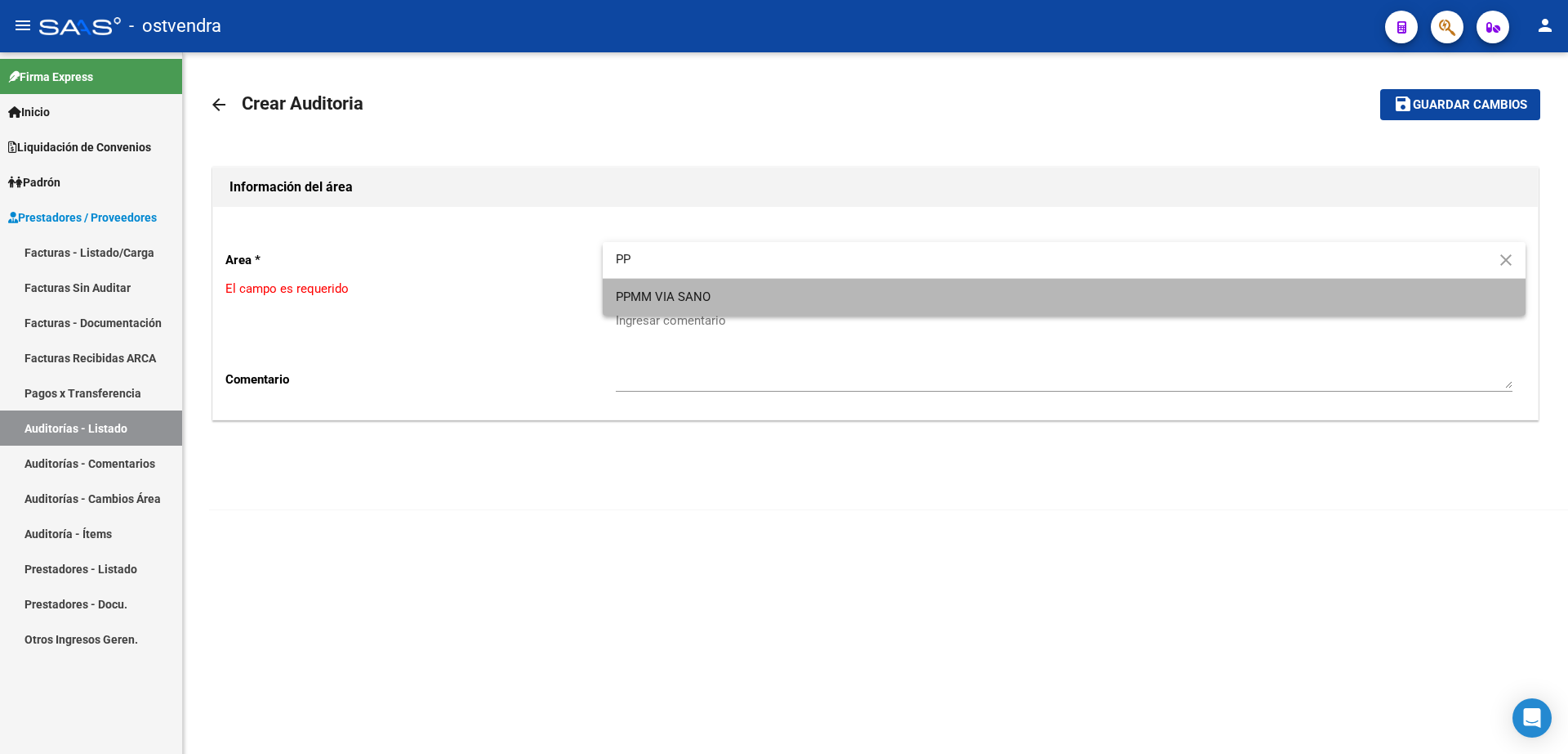
click at [1079, 300] on span "PPMM VIA SANO" at bounding box center [1064, 297] width 897 height 37
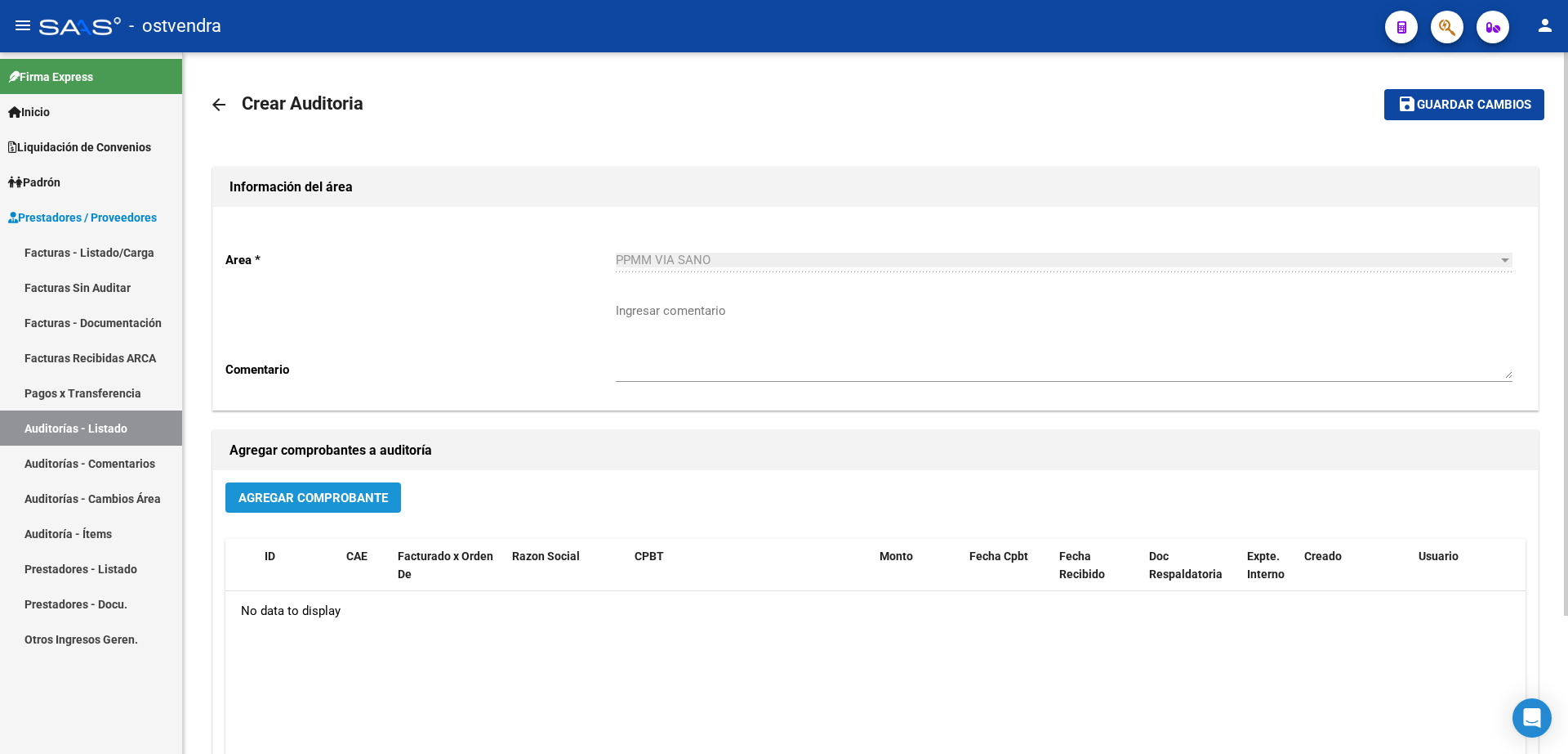
click at [321, 494] on span "Agregar Comprobante" at bounding box center [314, 498] width 150 height 15
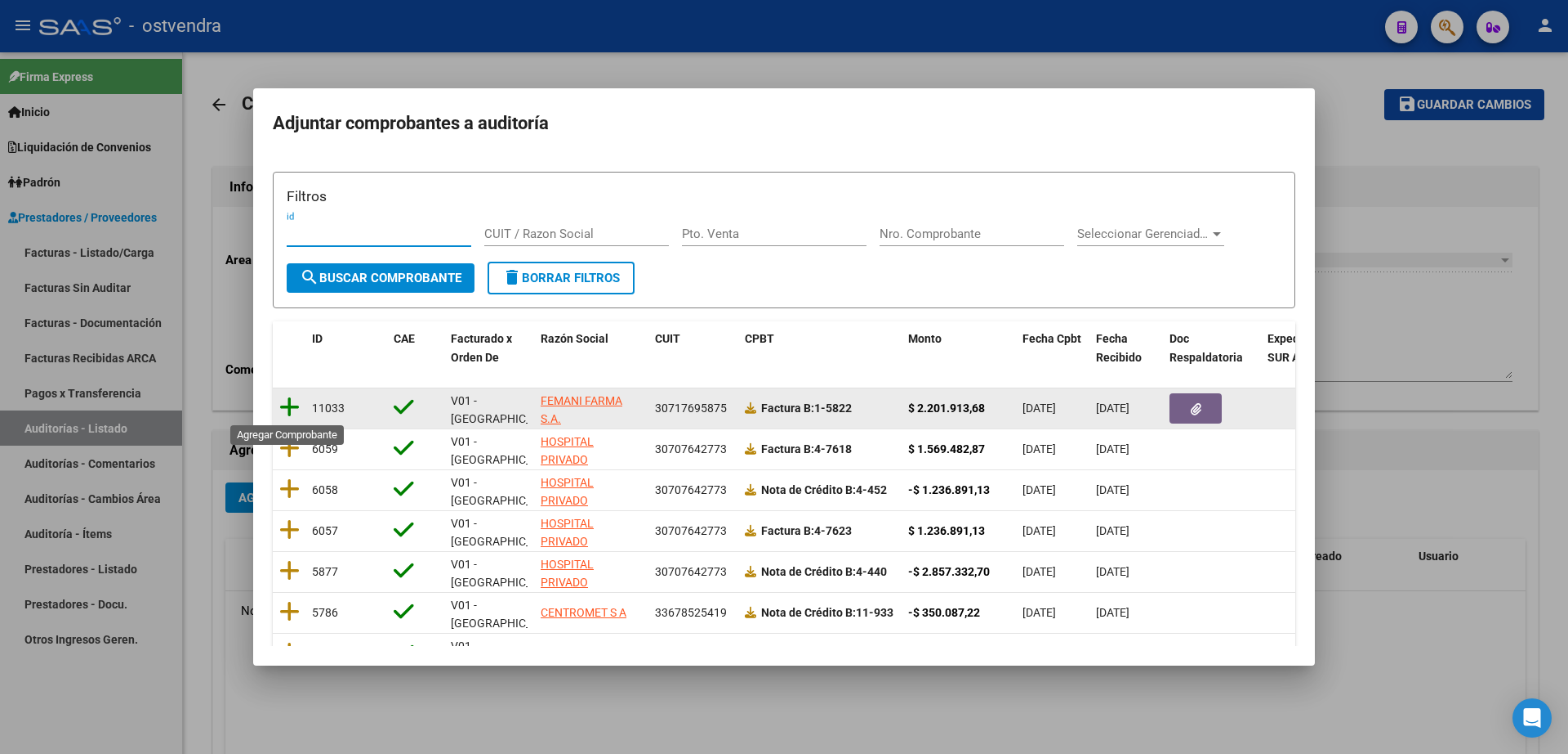
click at [288, 407] on icon at bounding box center [289, 407] width 21 height 23
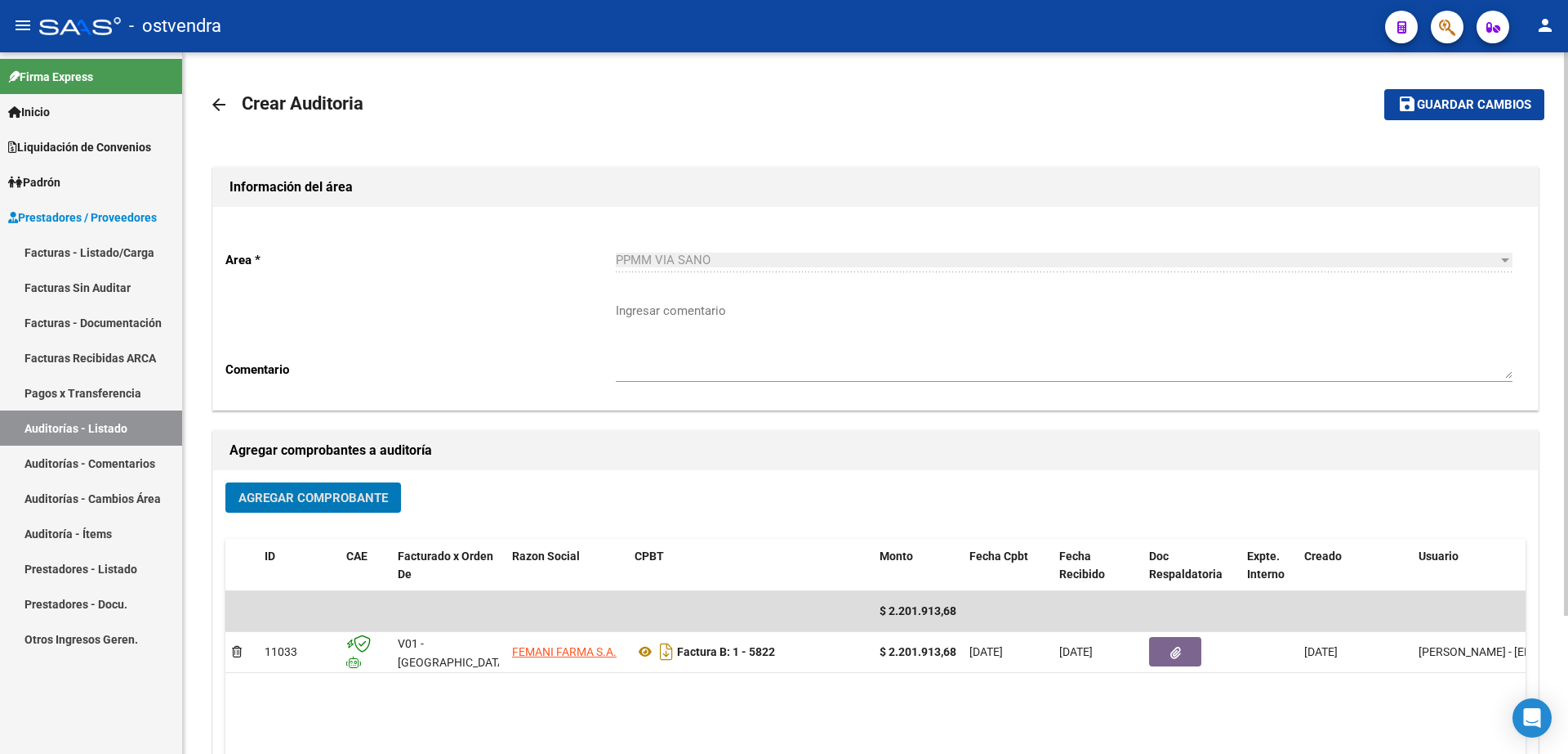
click at [1510, 105] on span "Guardar cambios" at bounding box center [1474, 105] width 114 height 15
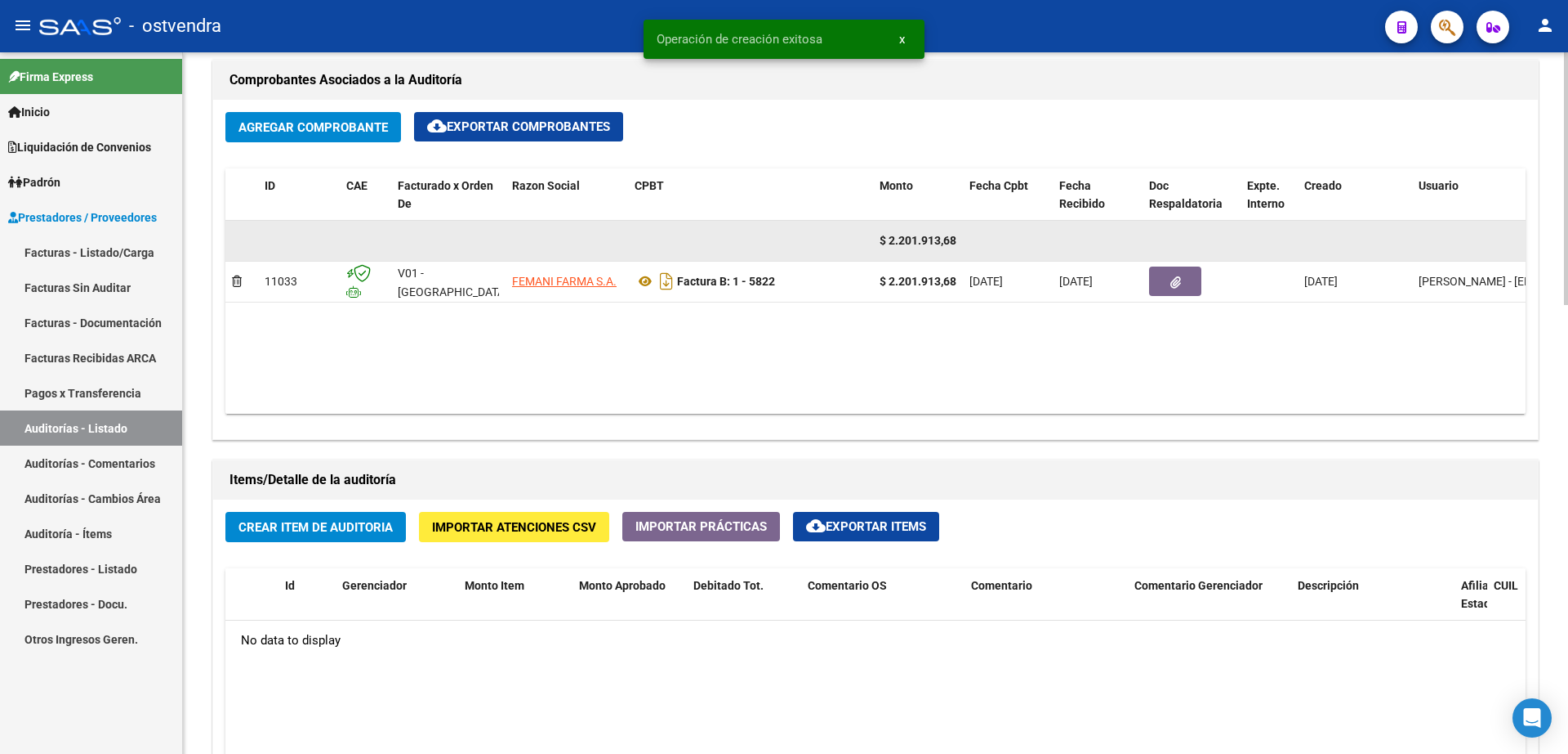
scroll to position [1022, 0]
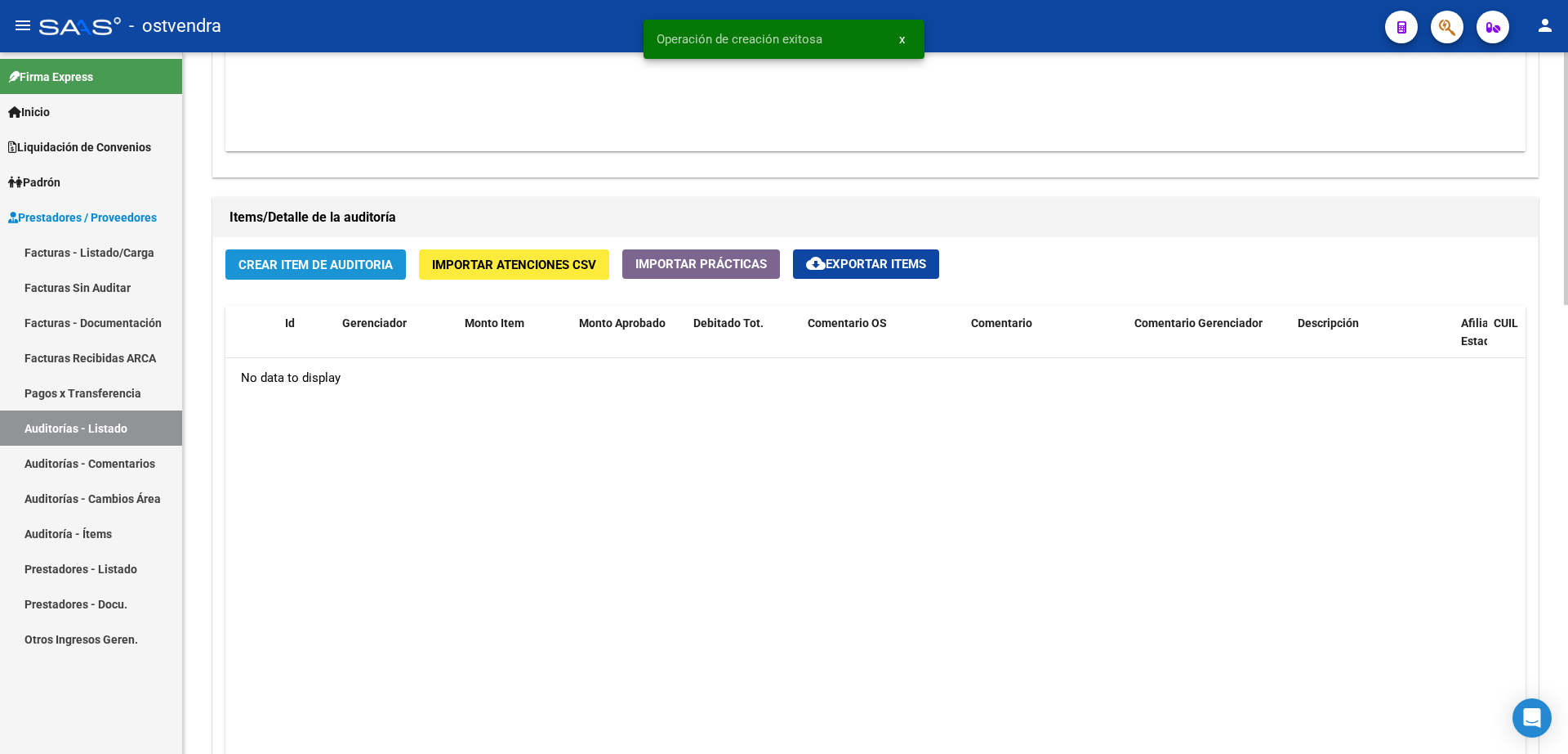
click at [314, 252] on button "Crear Item de Auditoria" at bounding box center [315, 265] width 180 height 30
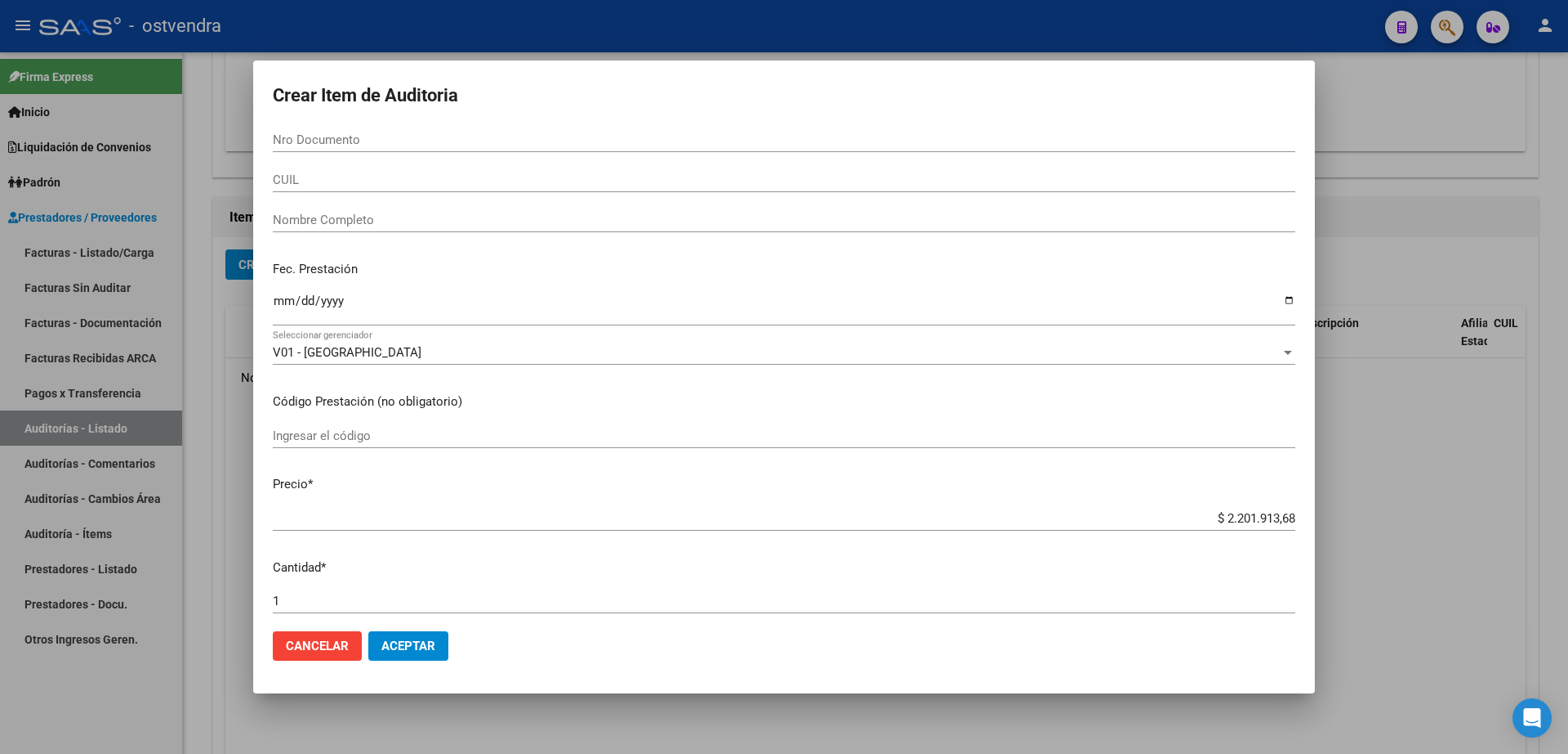
drag, startPoint x: 341, startPoint y: 143, endPoint x: 375, endPoint y: 148, distance: 34.4
click at [343, 144] on input "Nro Documento" at bounding box center [784, 140] width 1023 height 15
type input "41783059"
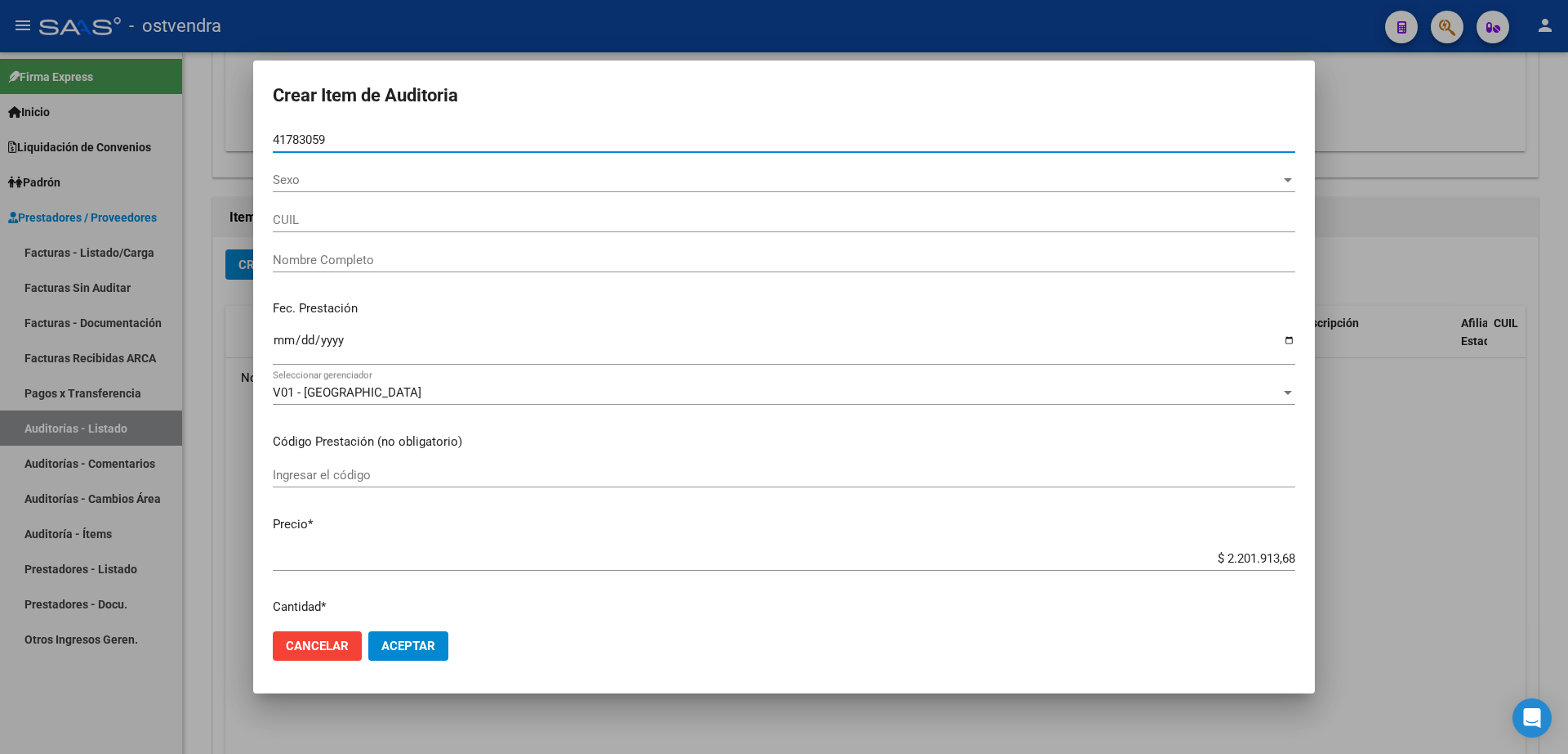
type input "27417830591"
type input "[PERSON_NAME]"
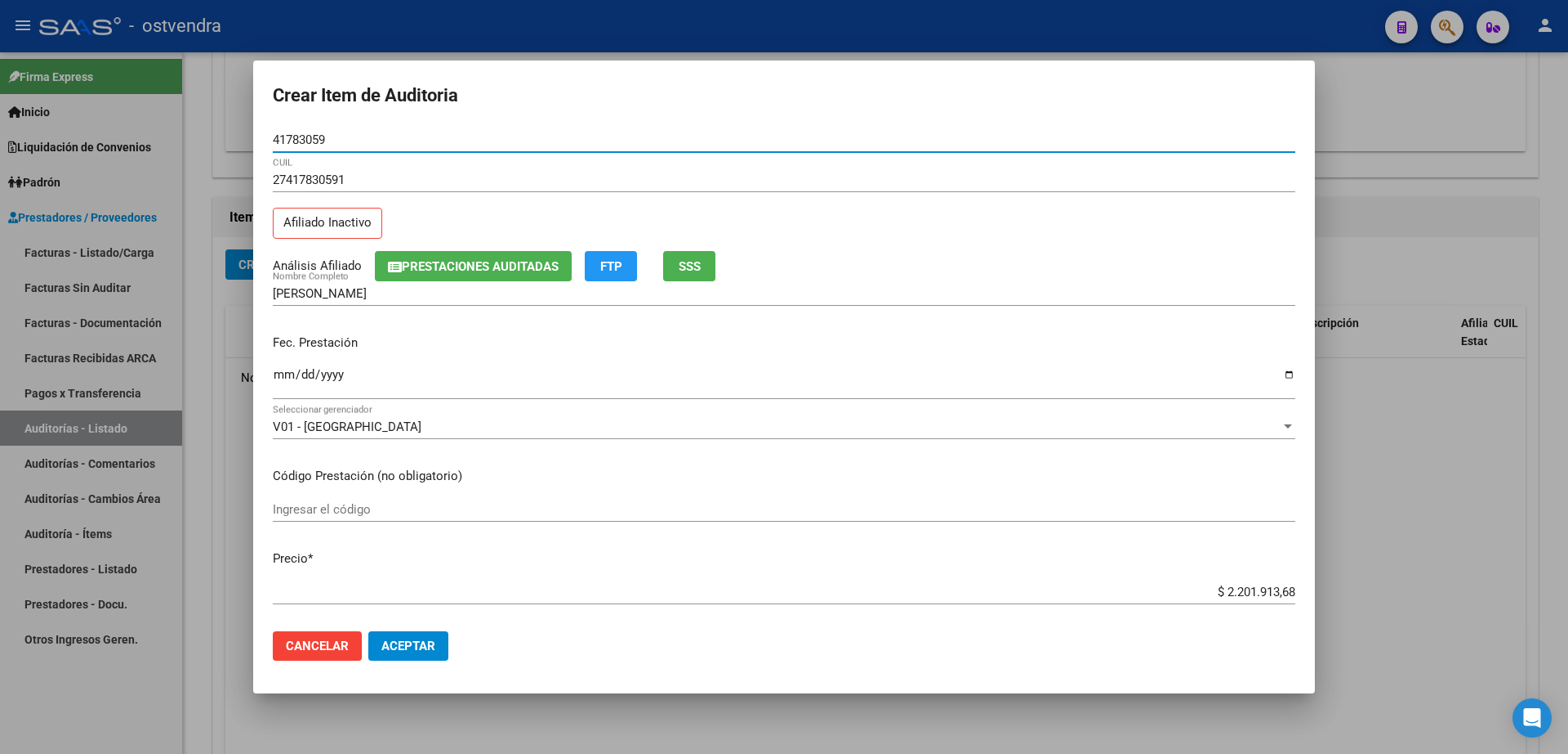
type input "41783059"
click at [426, 653] on button "Aceptar" at bounding box center [408, 646] width 80 height 30
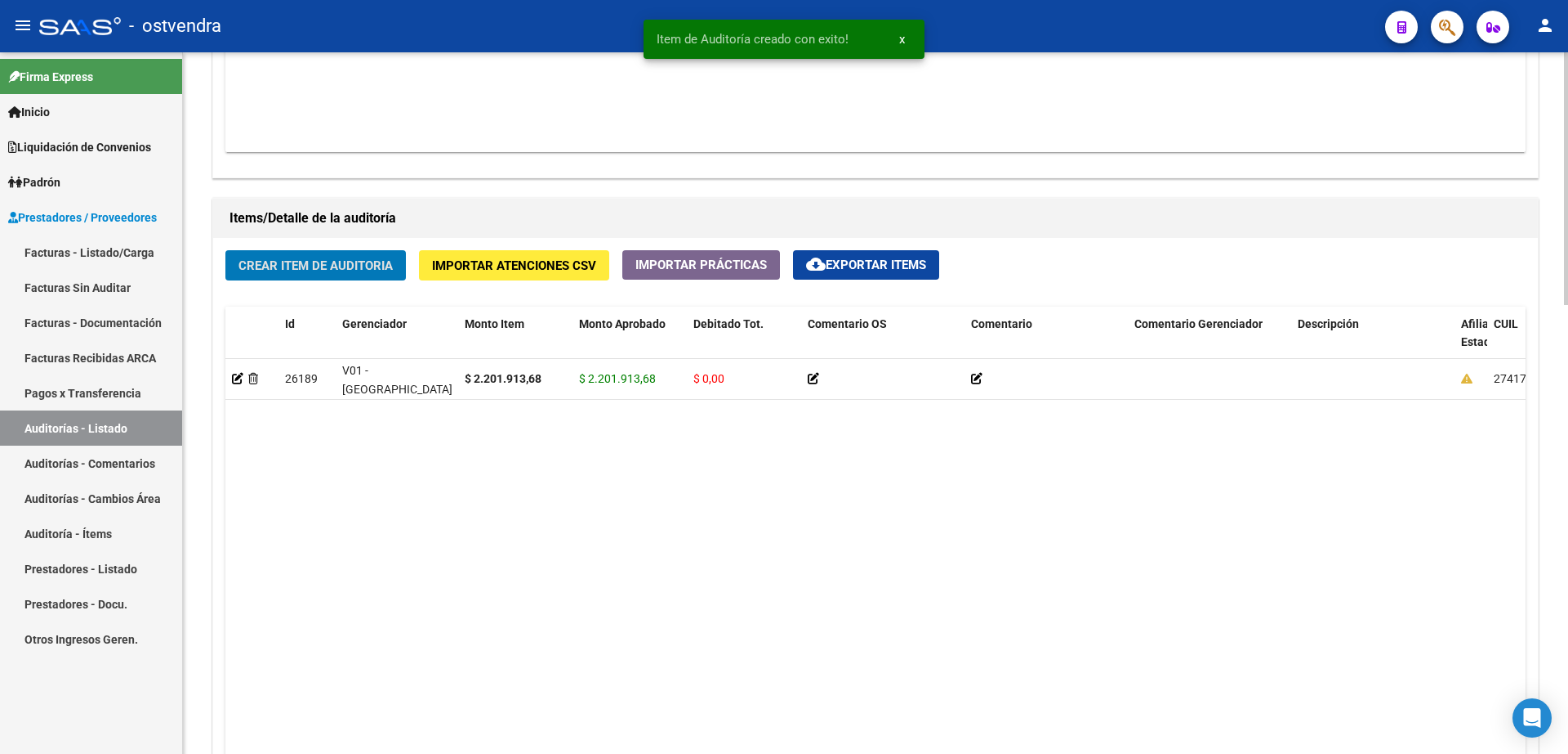
scroll to position [1023, 0]
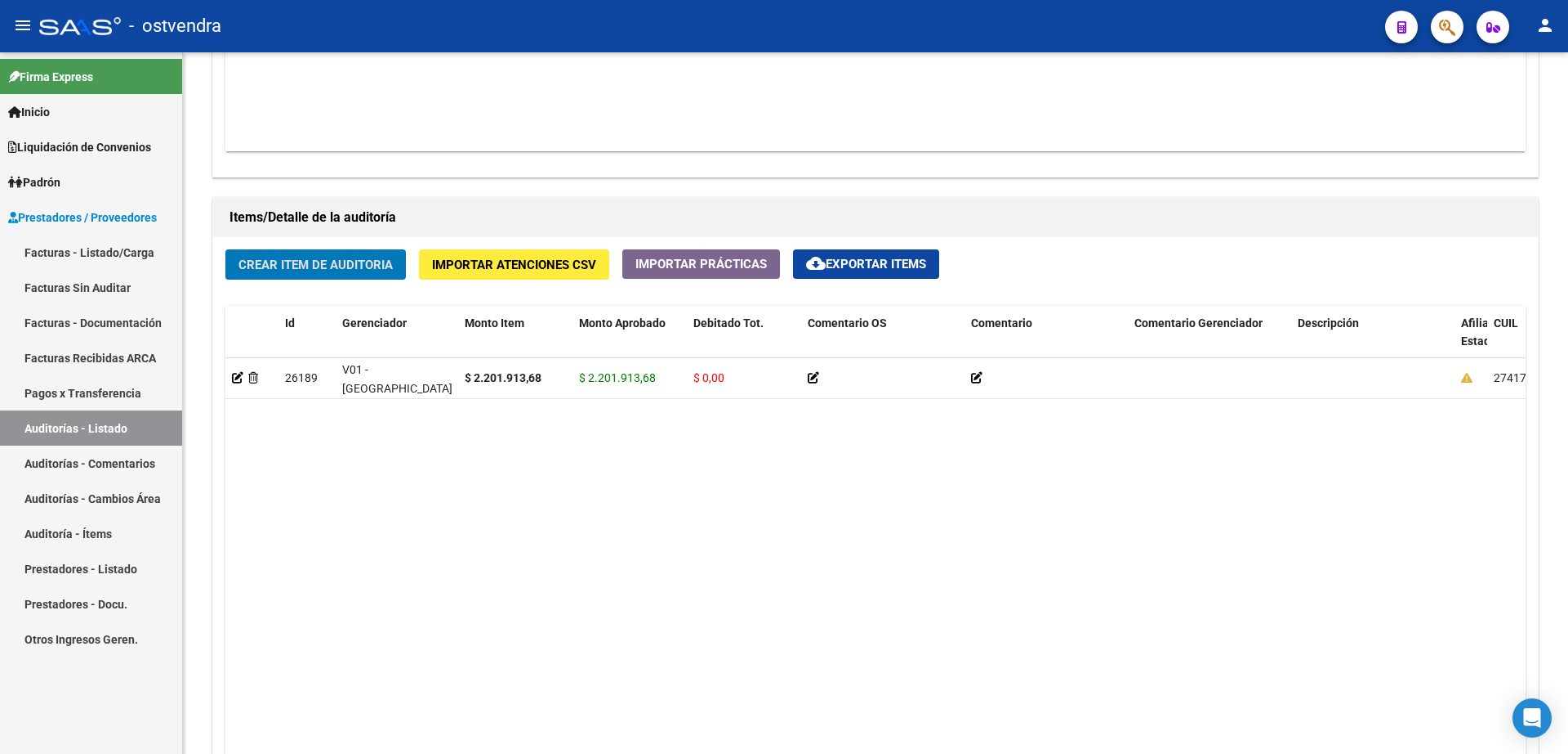
click at [92, 248] on link "Facturas - Listado/Carga" at bounding box center [91, 252] width 182 height 35
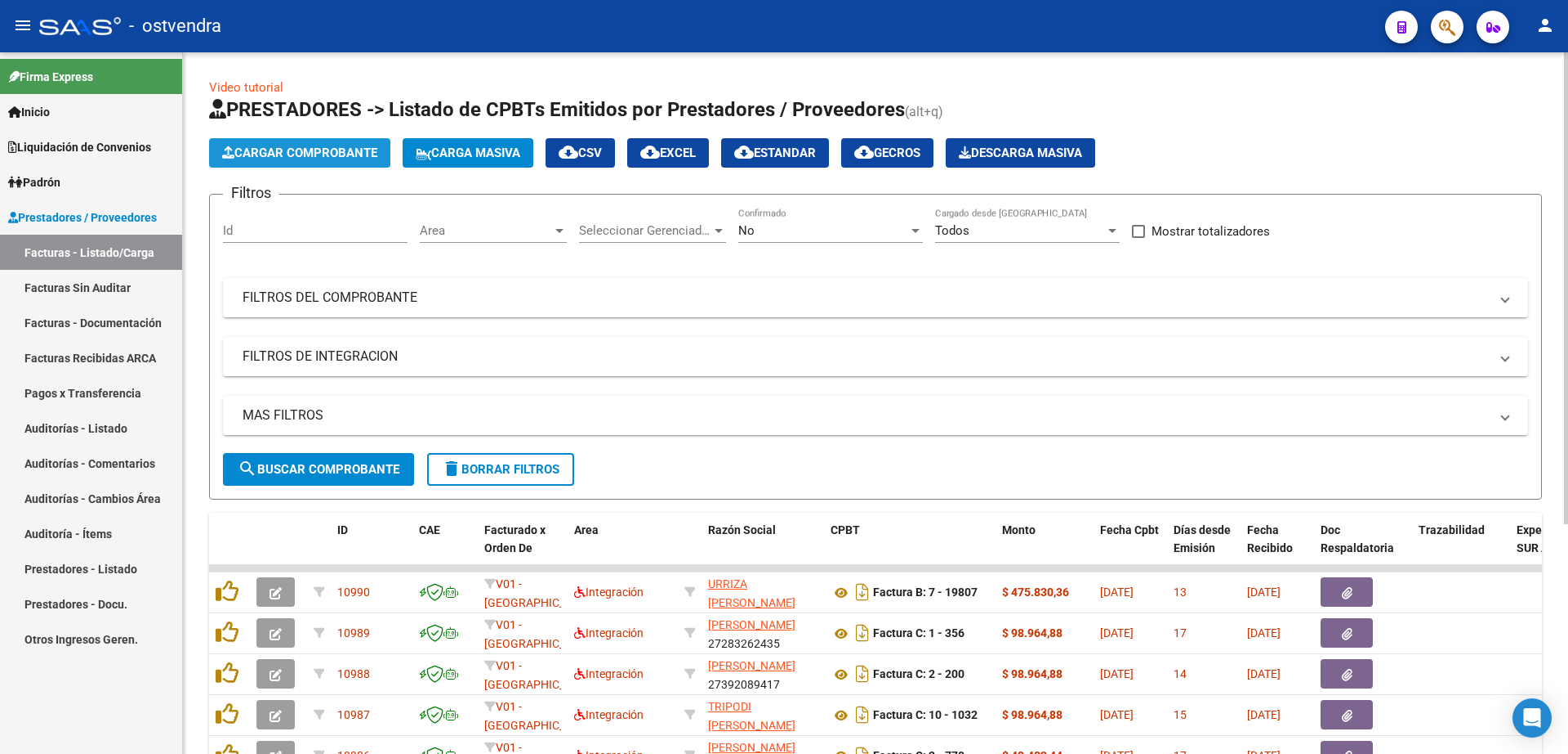
click at [307, 160] on button "Cargar Comprobante" at bounding box center [300, 153] width 181 height 30
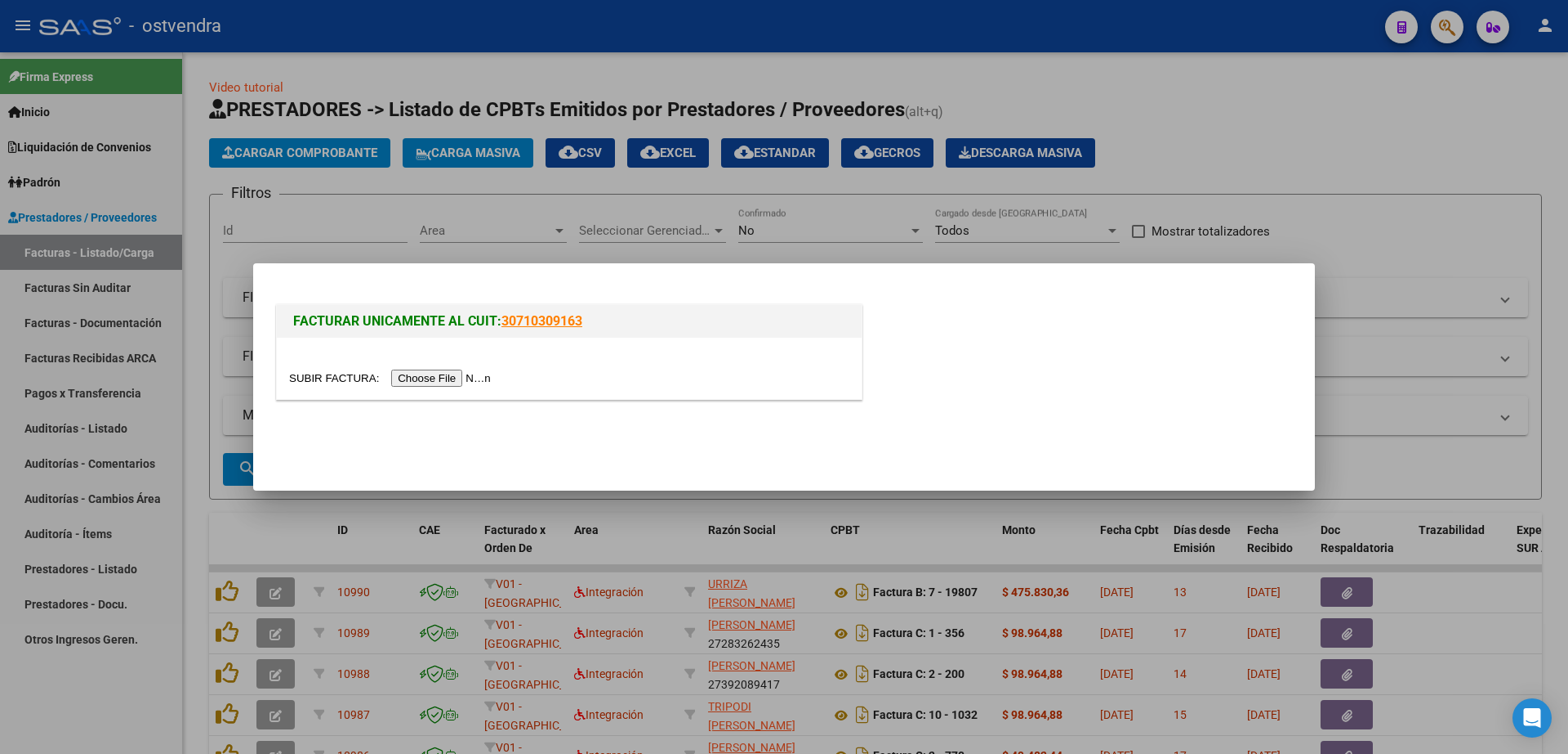
click at [450, 377] on input "file" at bounding box center [392, 377] width 207 height 17
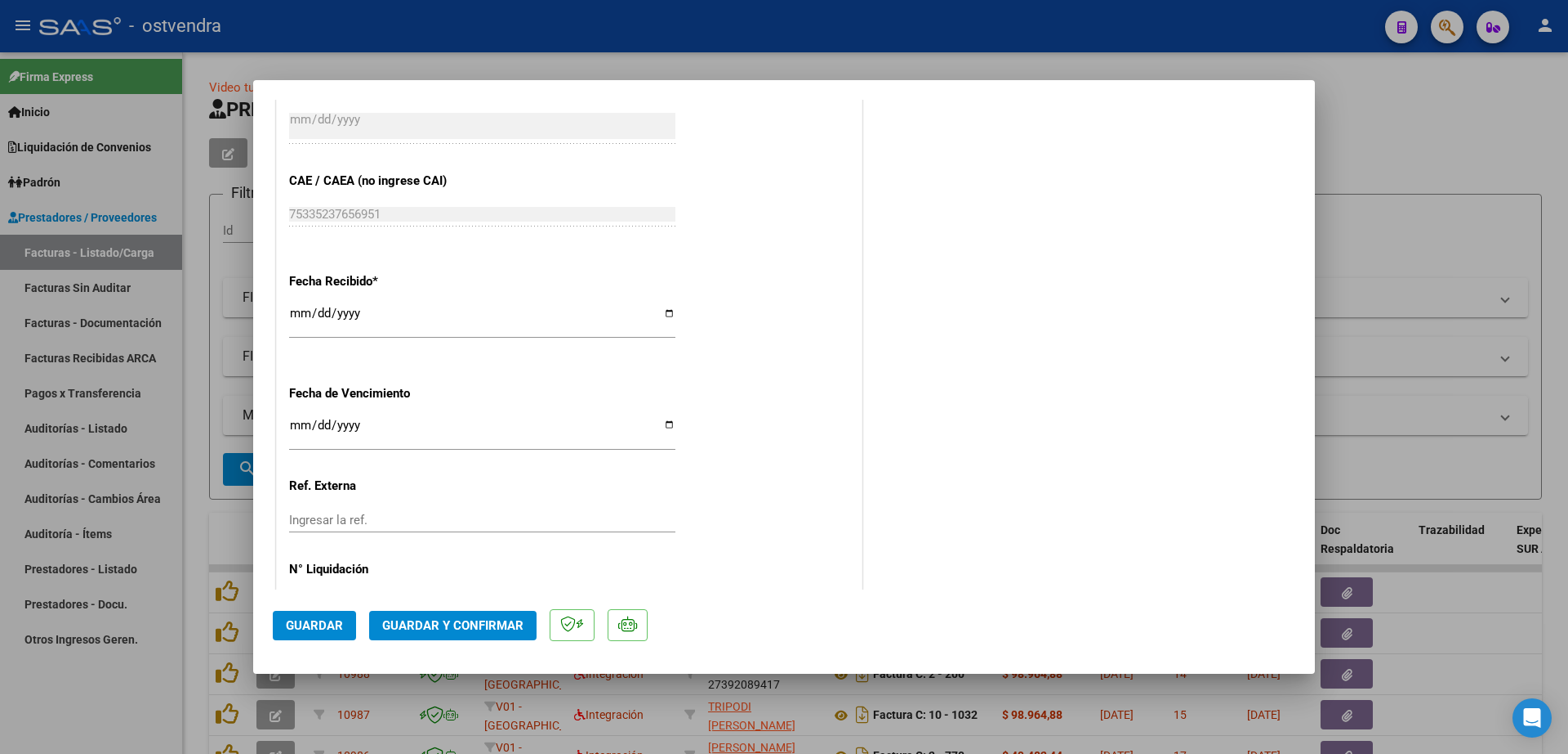
scroll to position [890, 0]
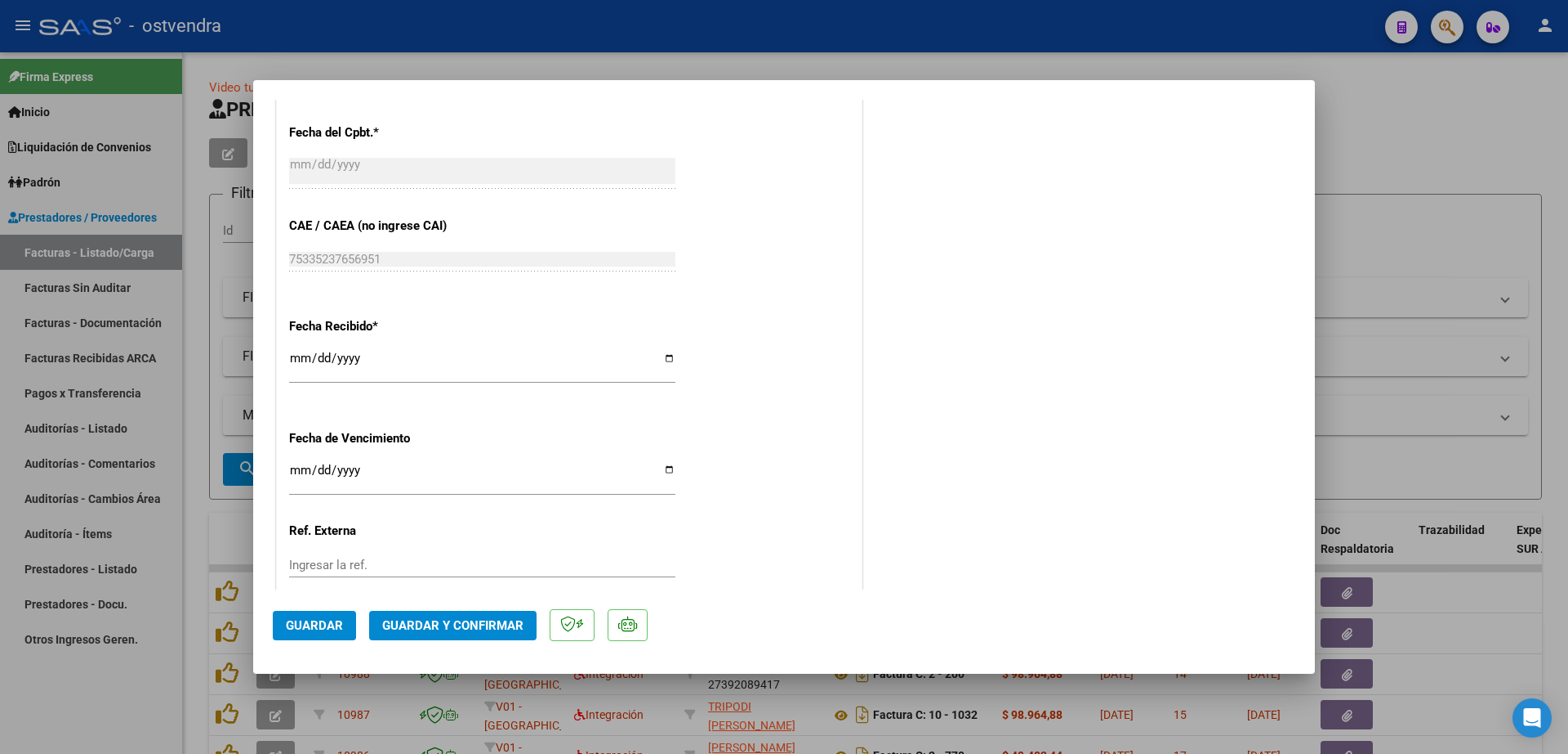
click at [301, 475] on input "Ingresar la fecha" at bounding box center [482, 476] width 386 height 26
type input "[DATE]"
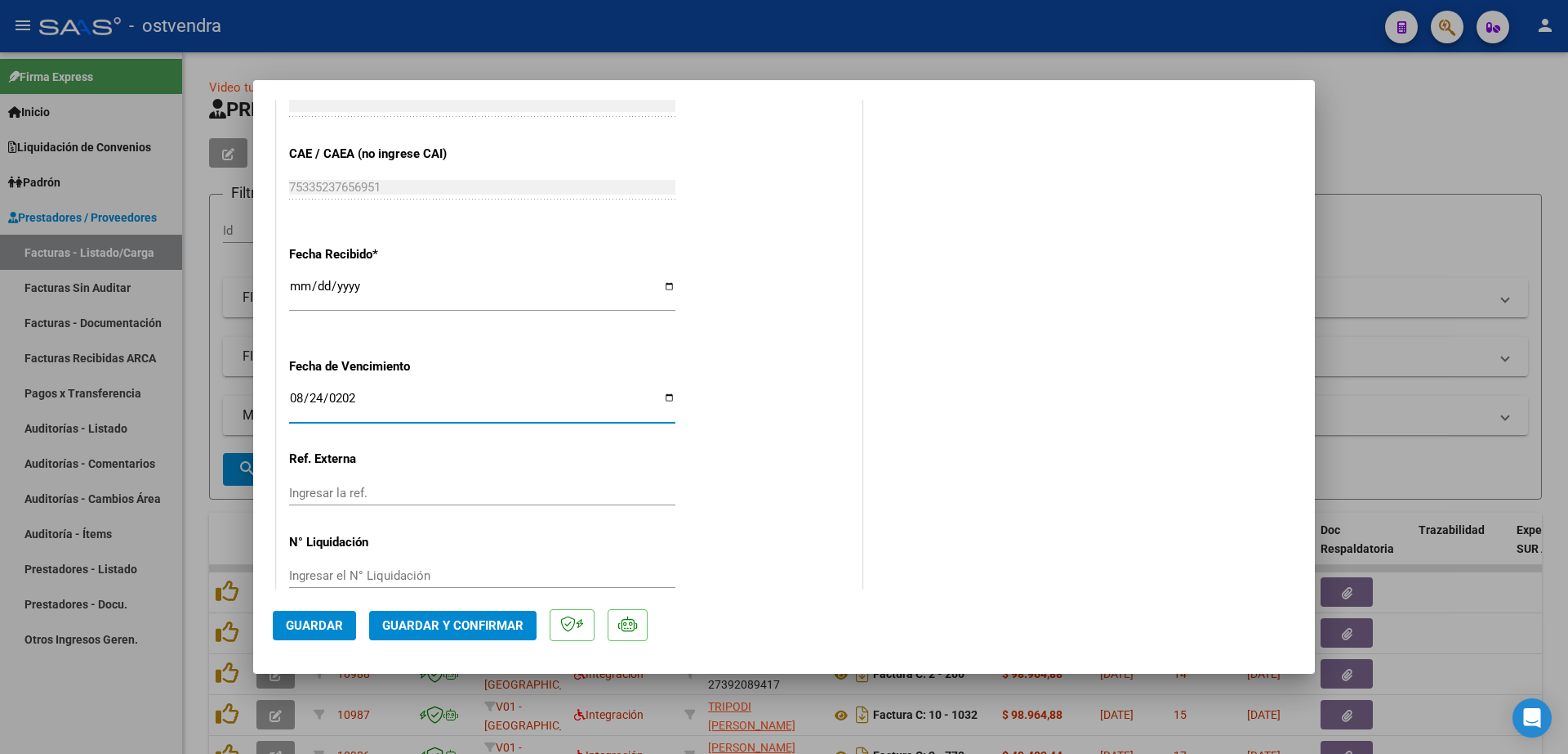
scroll to position [992, 0]
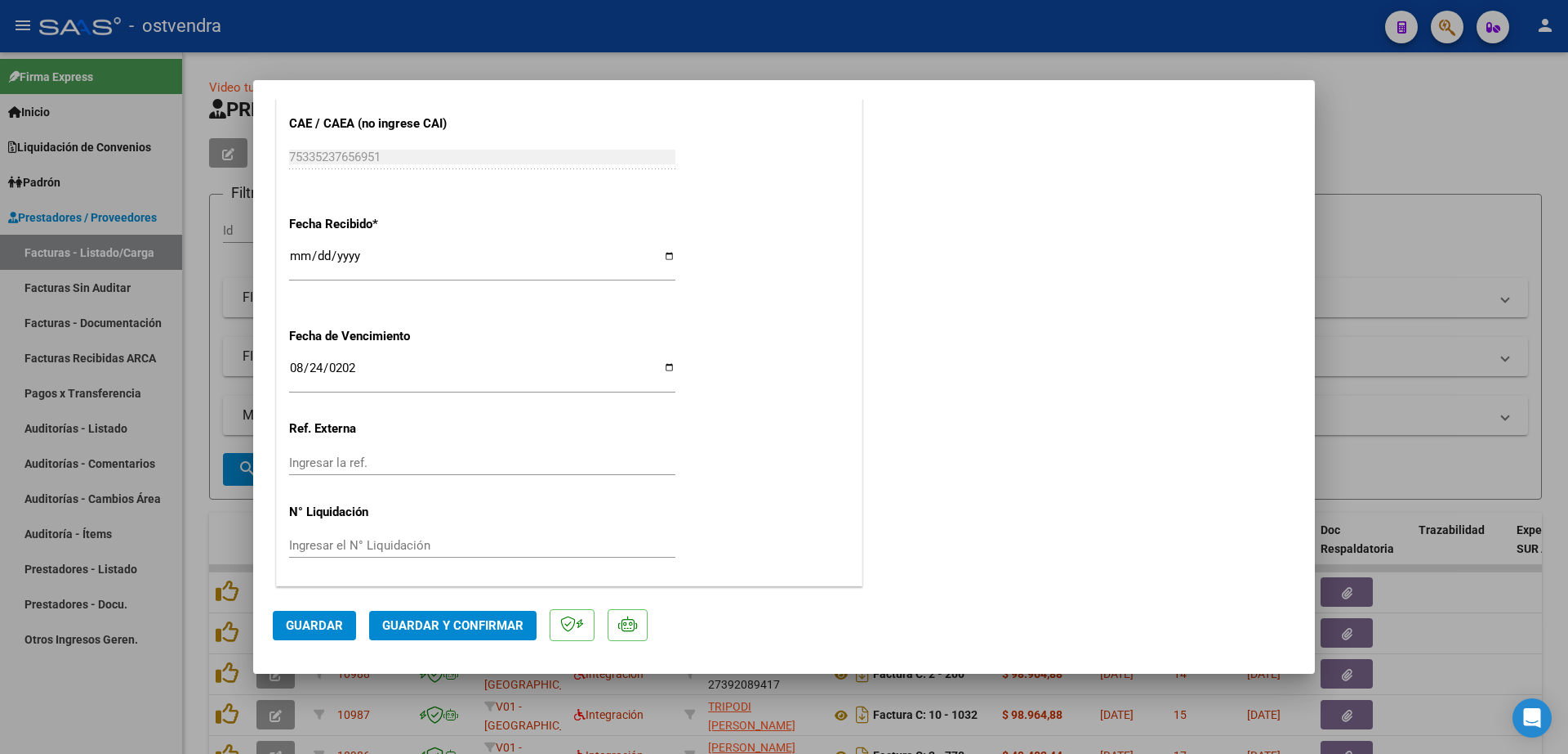
drag, startPoint x: 415, startPoint y: 553, endPoint x: 544, endPoint y: 528, distance: 131.4
click at [418, 553] on div "Ingresar el N° Liquidación" at bounding box center [482, 546] width 386 height 25
type input "082025"
click at [304, 544] on input "082025" at bounding box center [482, 546] width 386 height 15
click at [327, 613] on button "Guardar" at bounding box center [314, 625] width 83 height 30
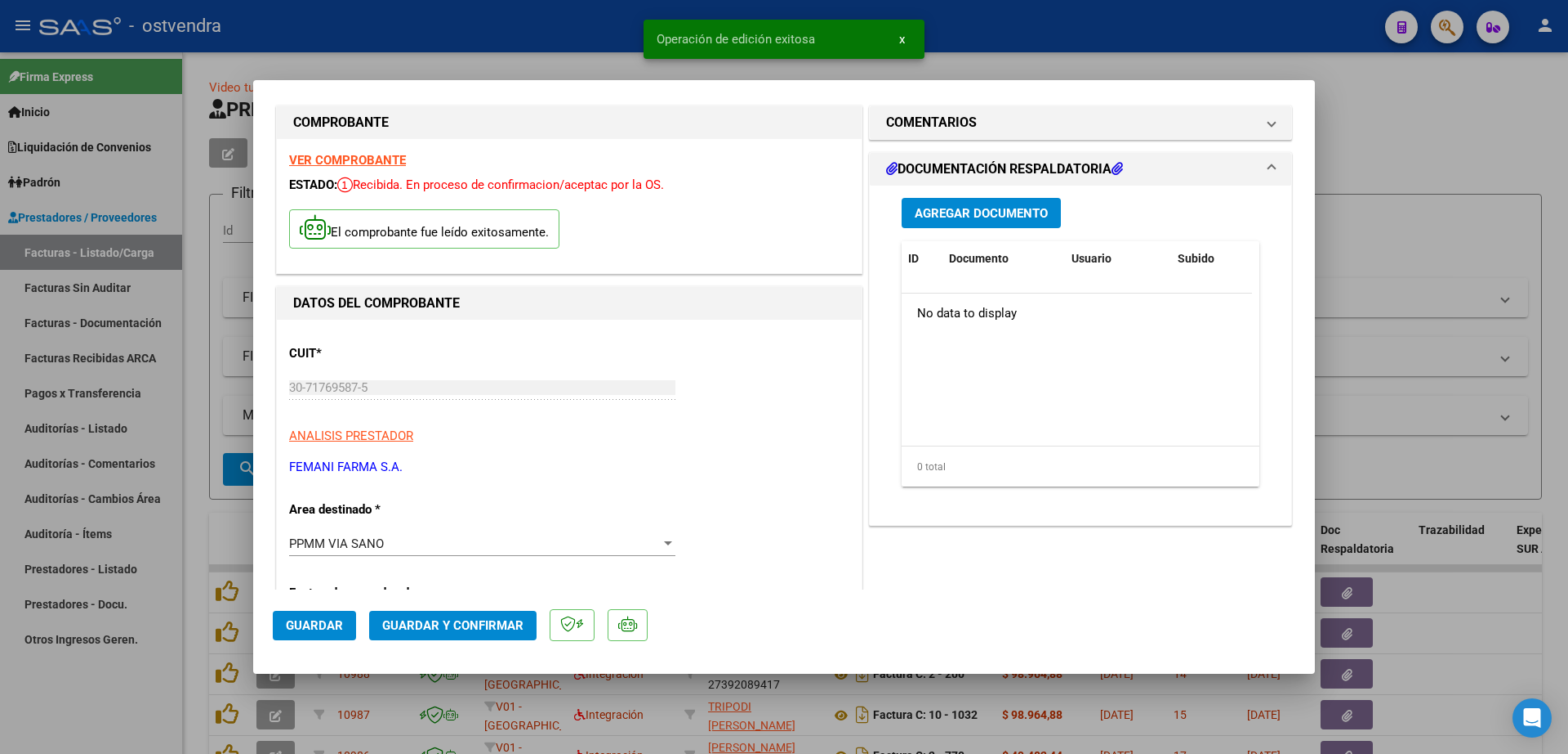
scroll to position [0, 0]
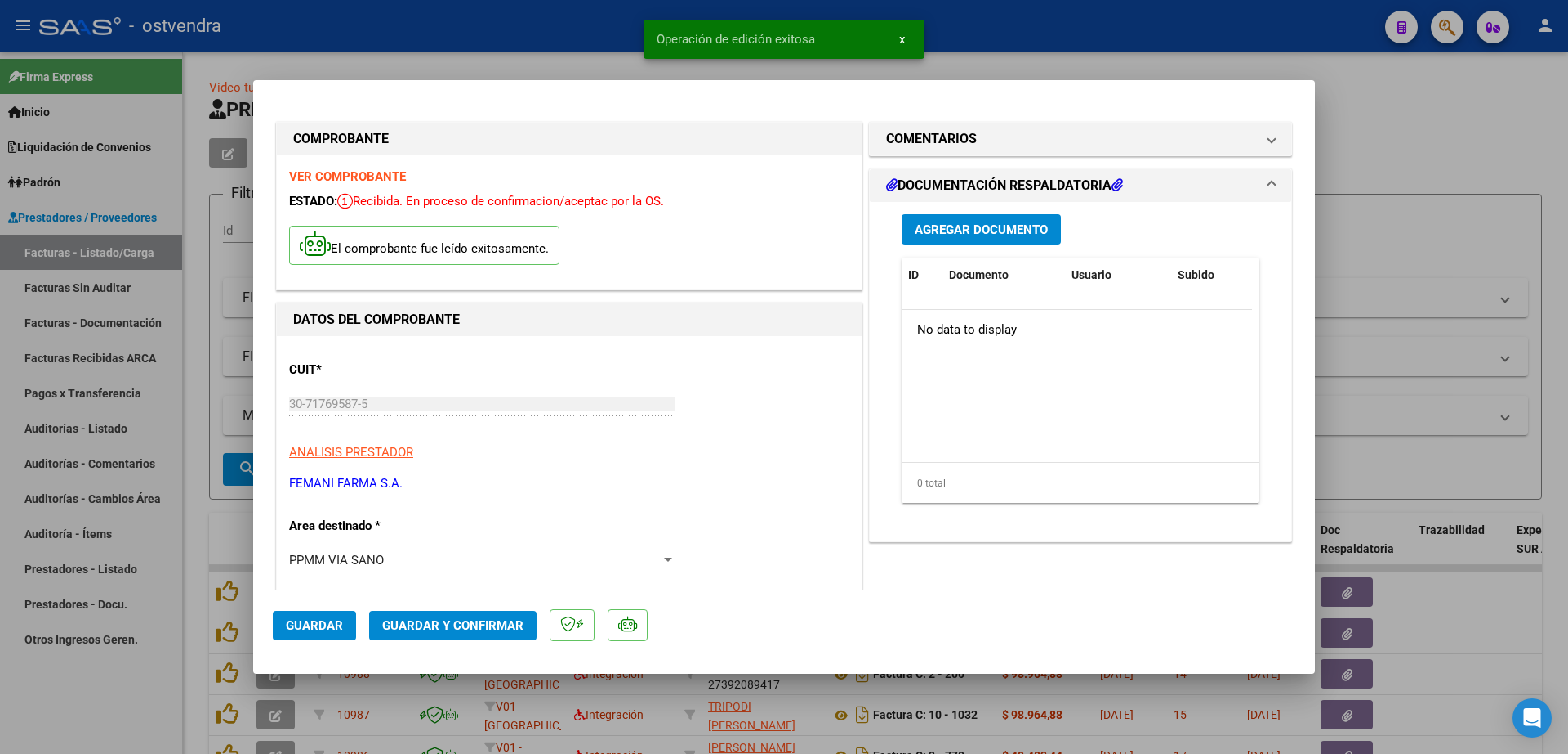
click at [1032, 227] on span "Agregar Documento" at bounding box center [982, 230] width 133 height 15
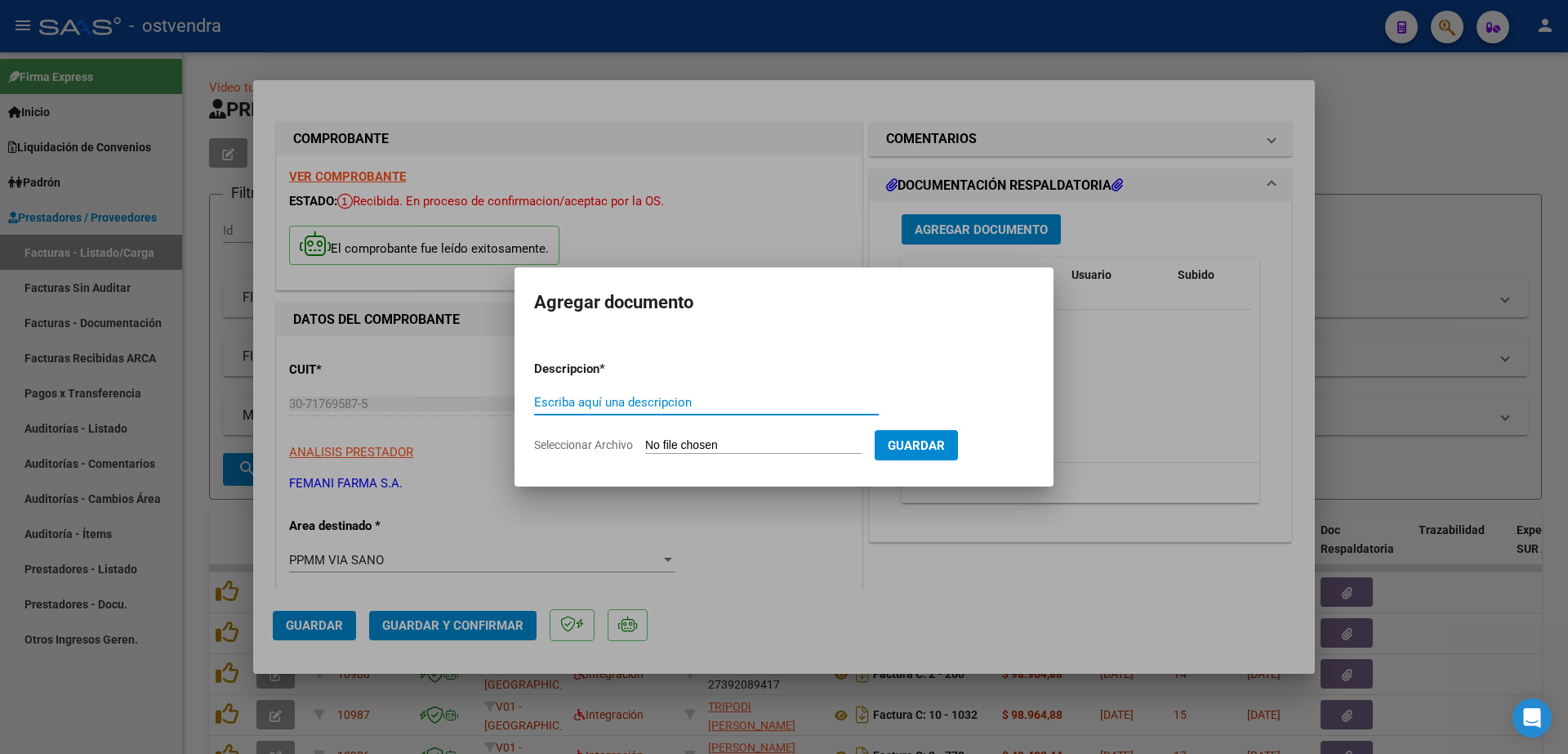
paste input "documentacion"
type input "documentacion"
click at [772, 452] on input "Seleccionar Archivo" at bounding box center [754, 446] width 217 height 16
type input "C:\fakepath\FEMANI FARMA 5823.zip"
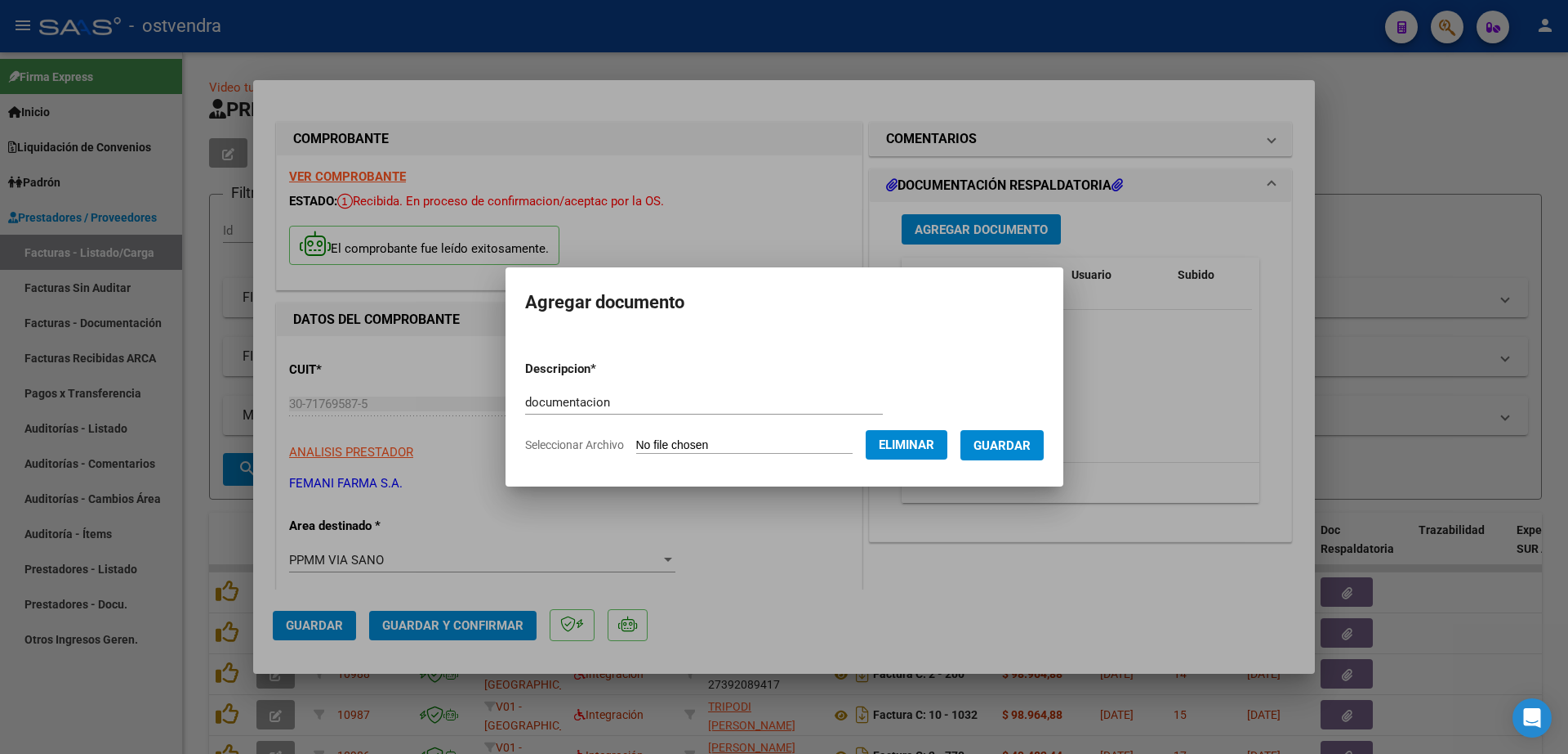
click at [1007, 439] on span "Guardar" at bounding box center [1001, 446] width 57 height 15
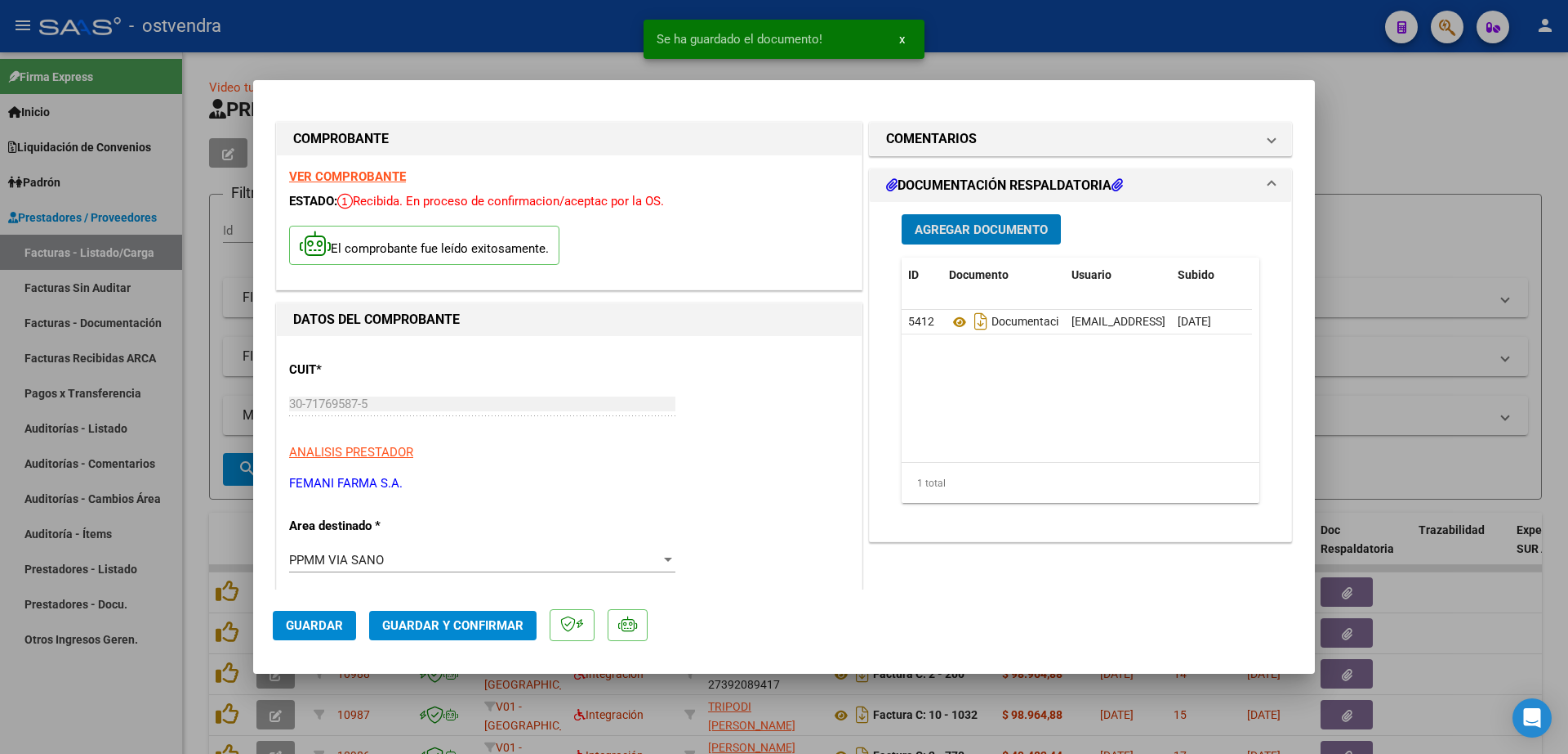
click at [488, 618] on span "Guardar y Confirmar" at bounding box center [453, 625] width 142 height 15
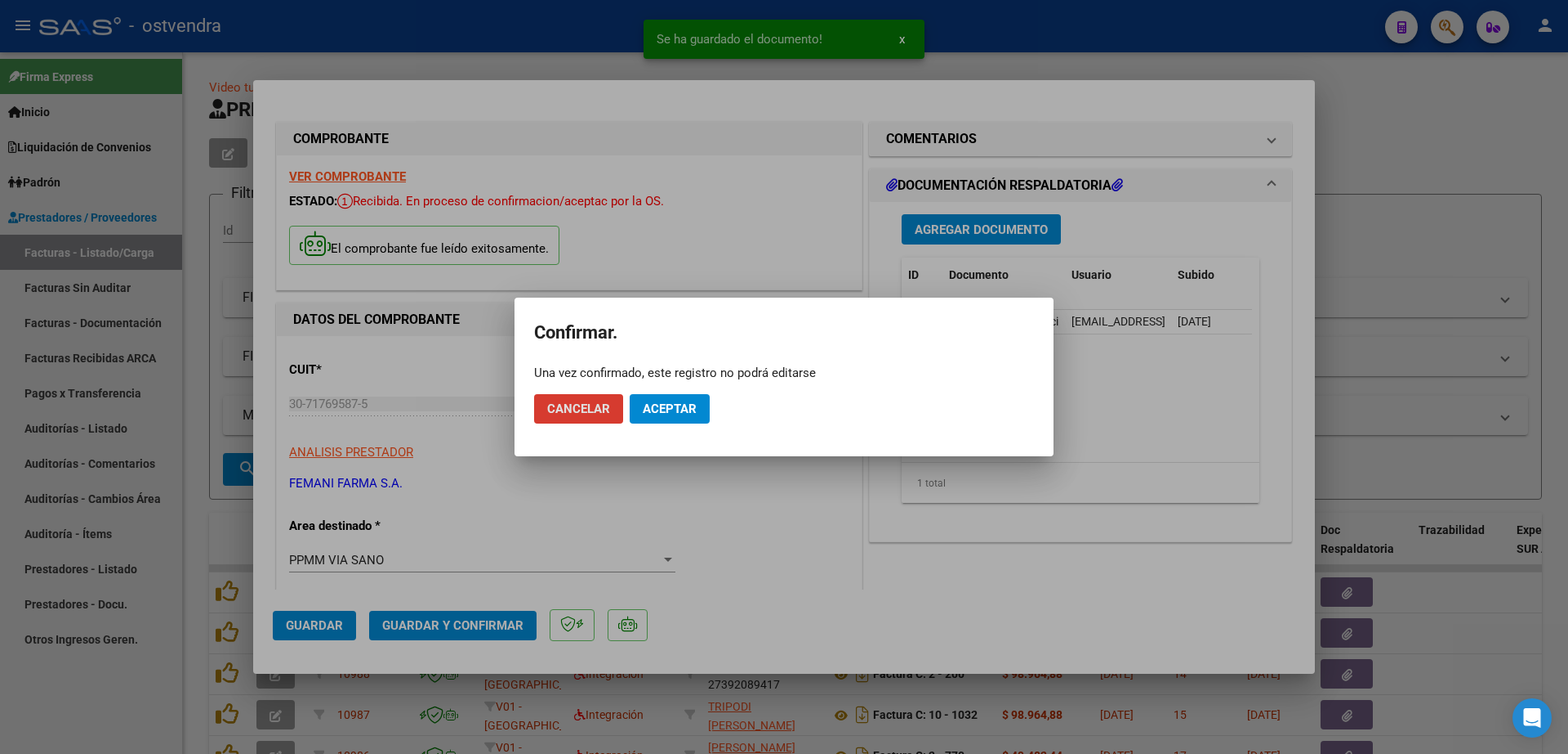
click at [679, 417] on button "Aceptar" at bounding box center [670, 409] width 80 height 30
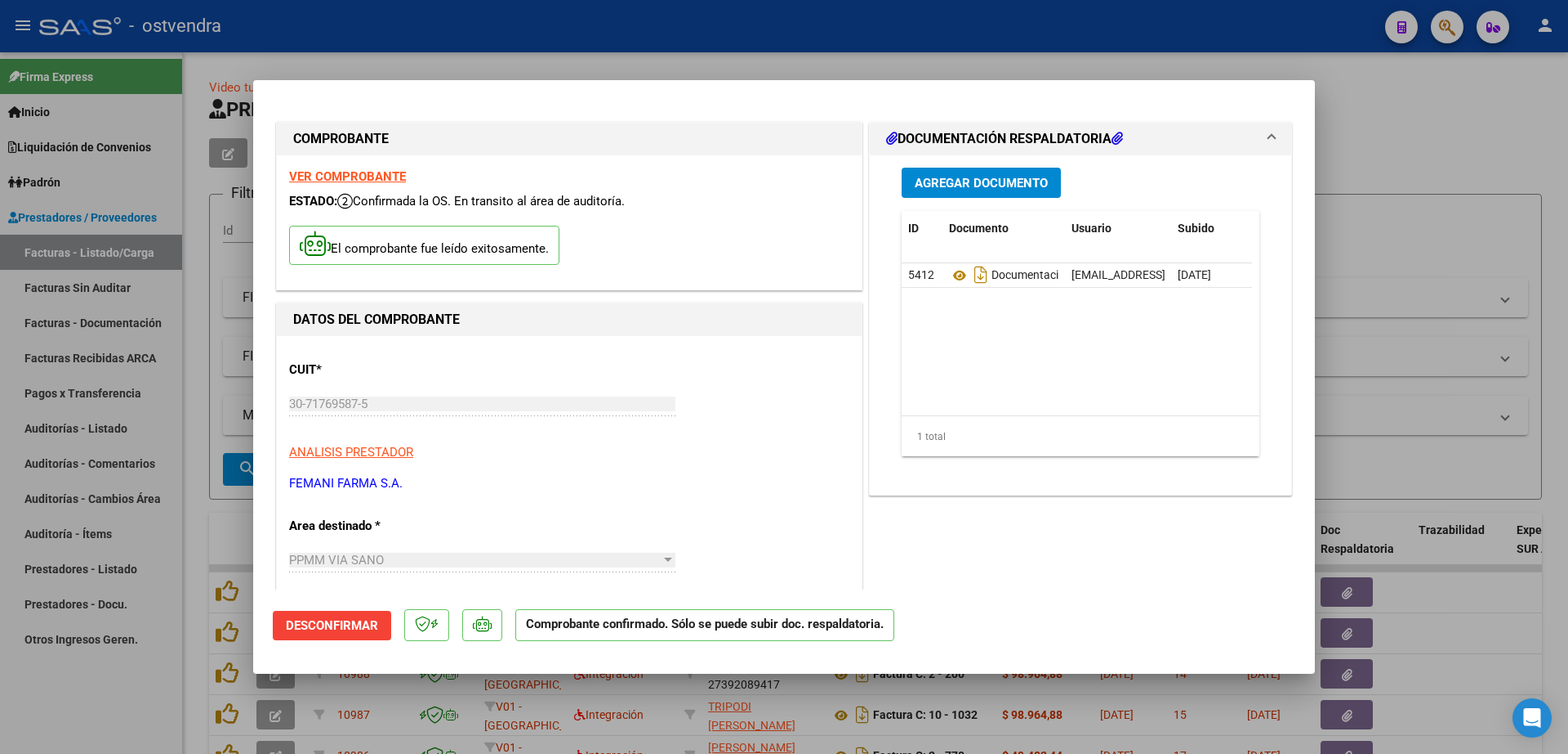
click at [226, 527] on div at bounding box center [784, 377] width 1568 height 754
type input "$ 0,00"
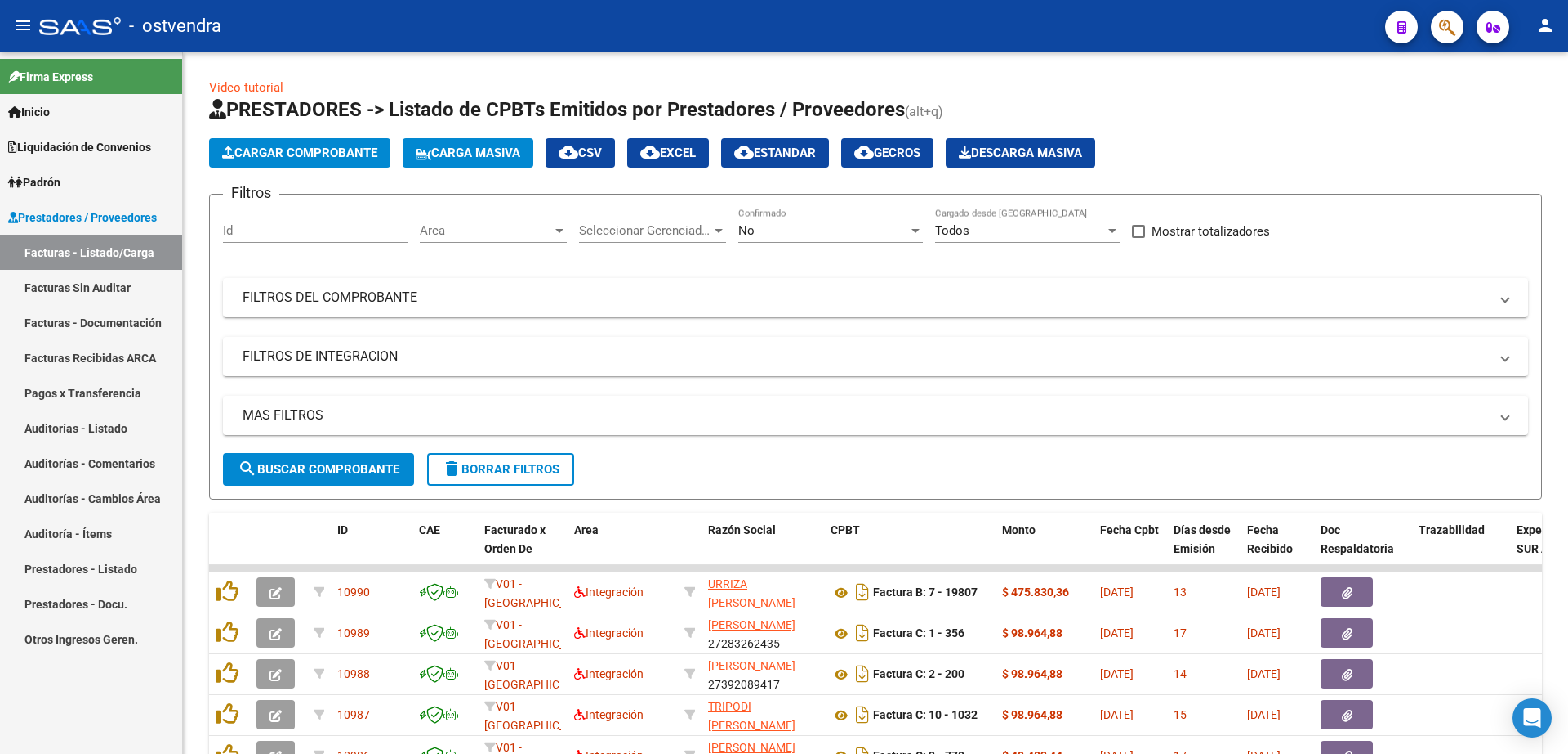
click at [130, 420] on link "Auditorías - Listado" at bounding box center [91, 428] width 182 height 35
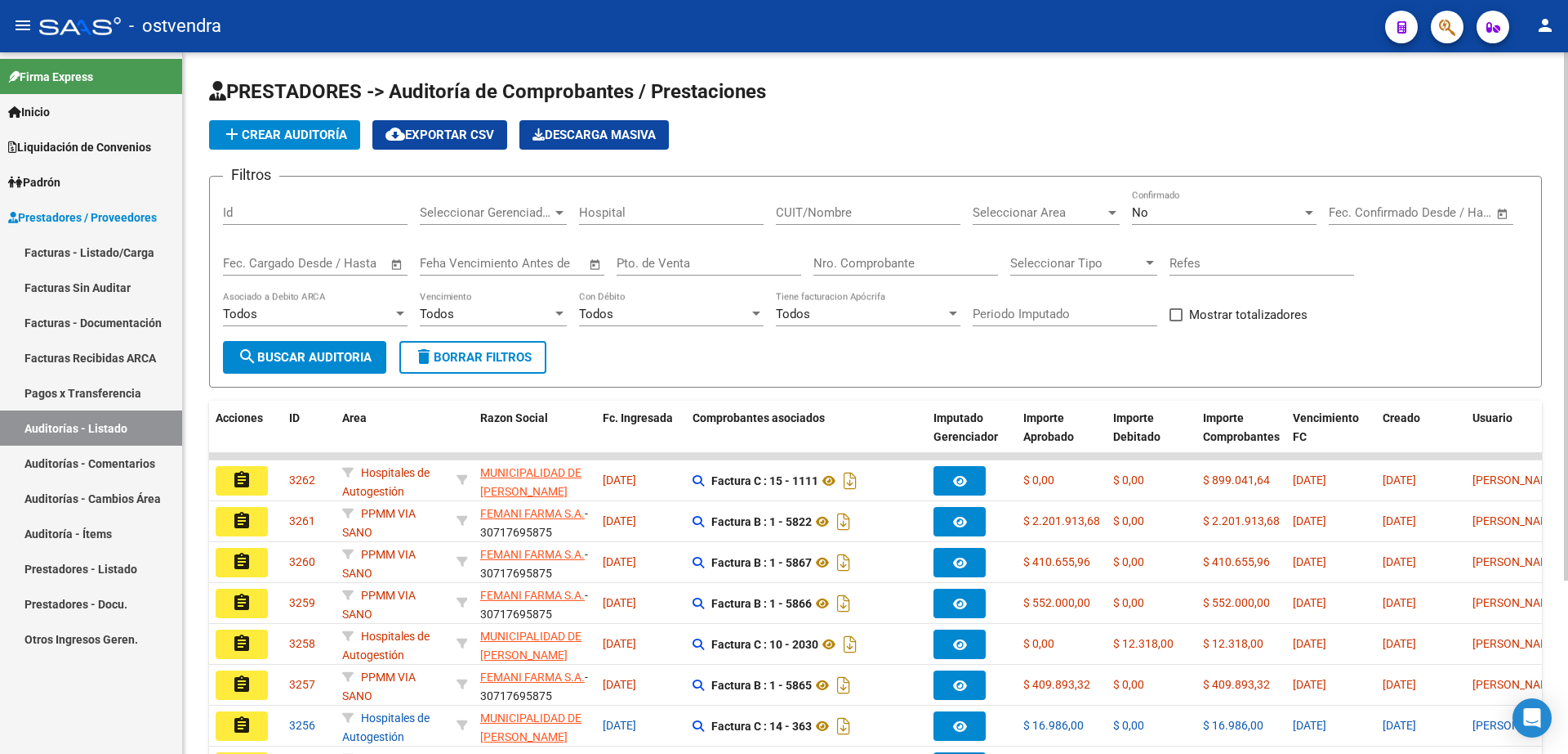
click at [264, 131] on span "add Crear Auditoría" at bounding box center [285, 135] width 125 height 15
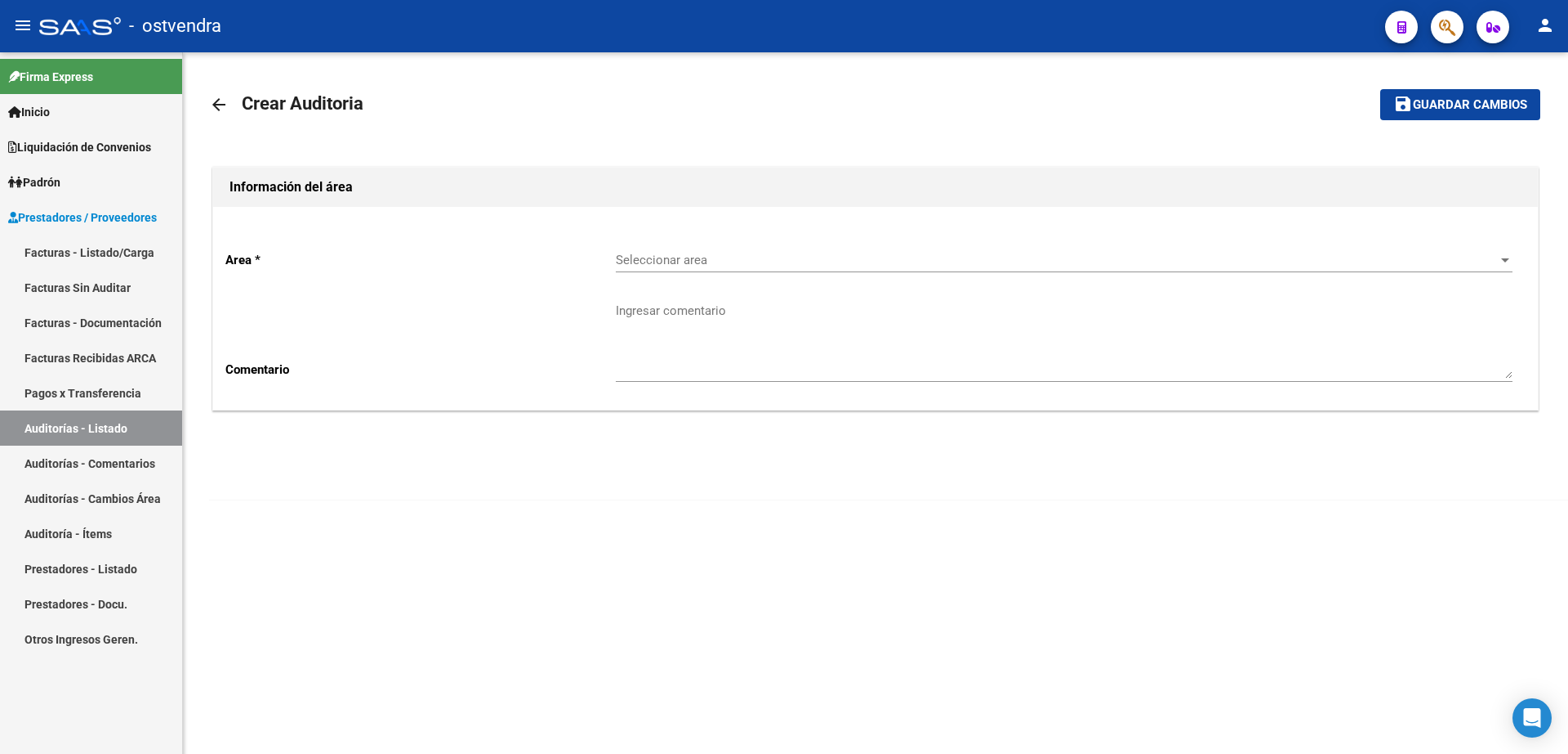
click at [712, 253] on span "Seleccionar area" at bounding box center [1057, 260] width 882 height 15
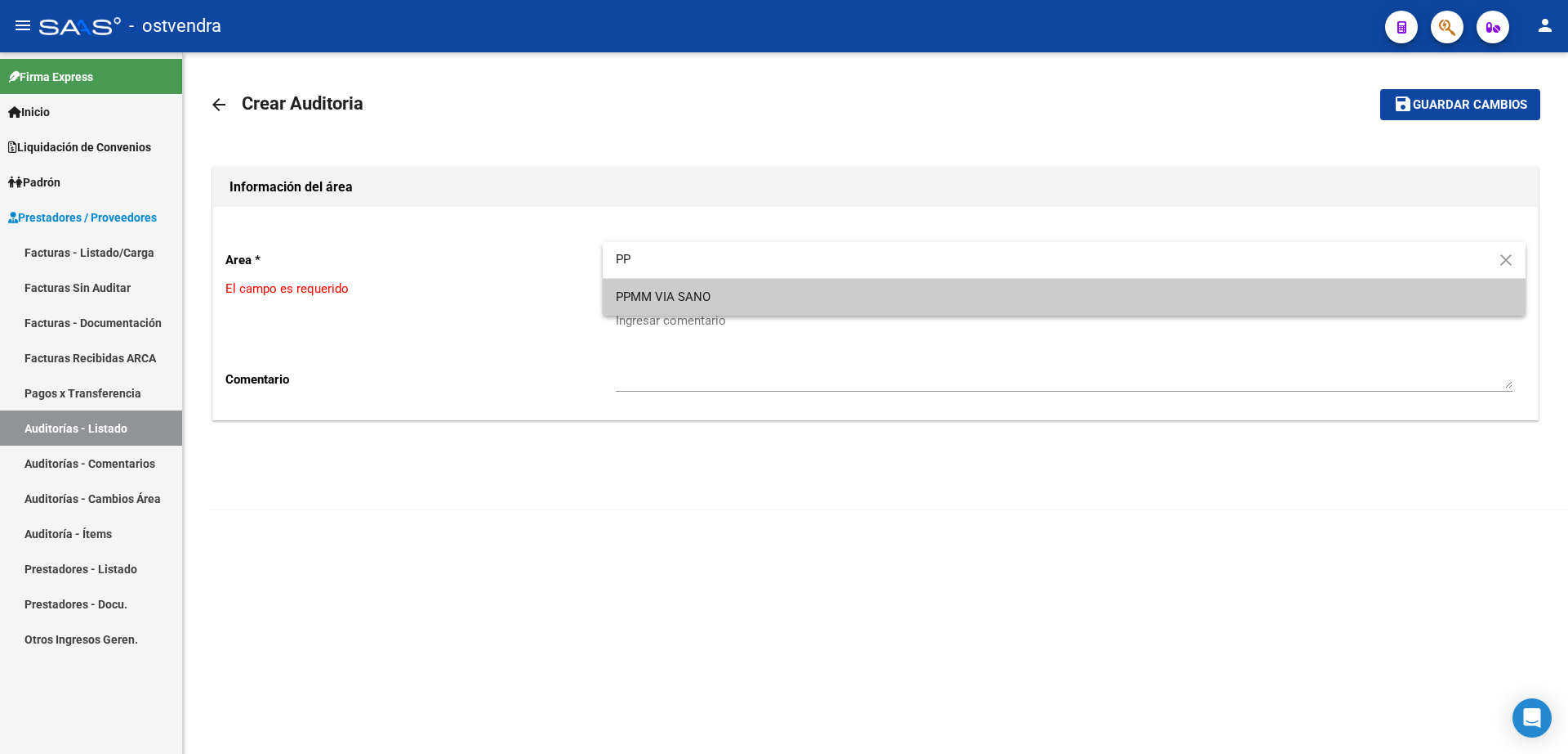
type input "PP"
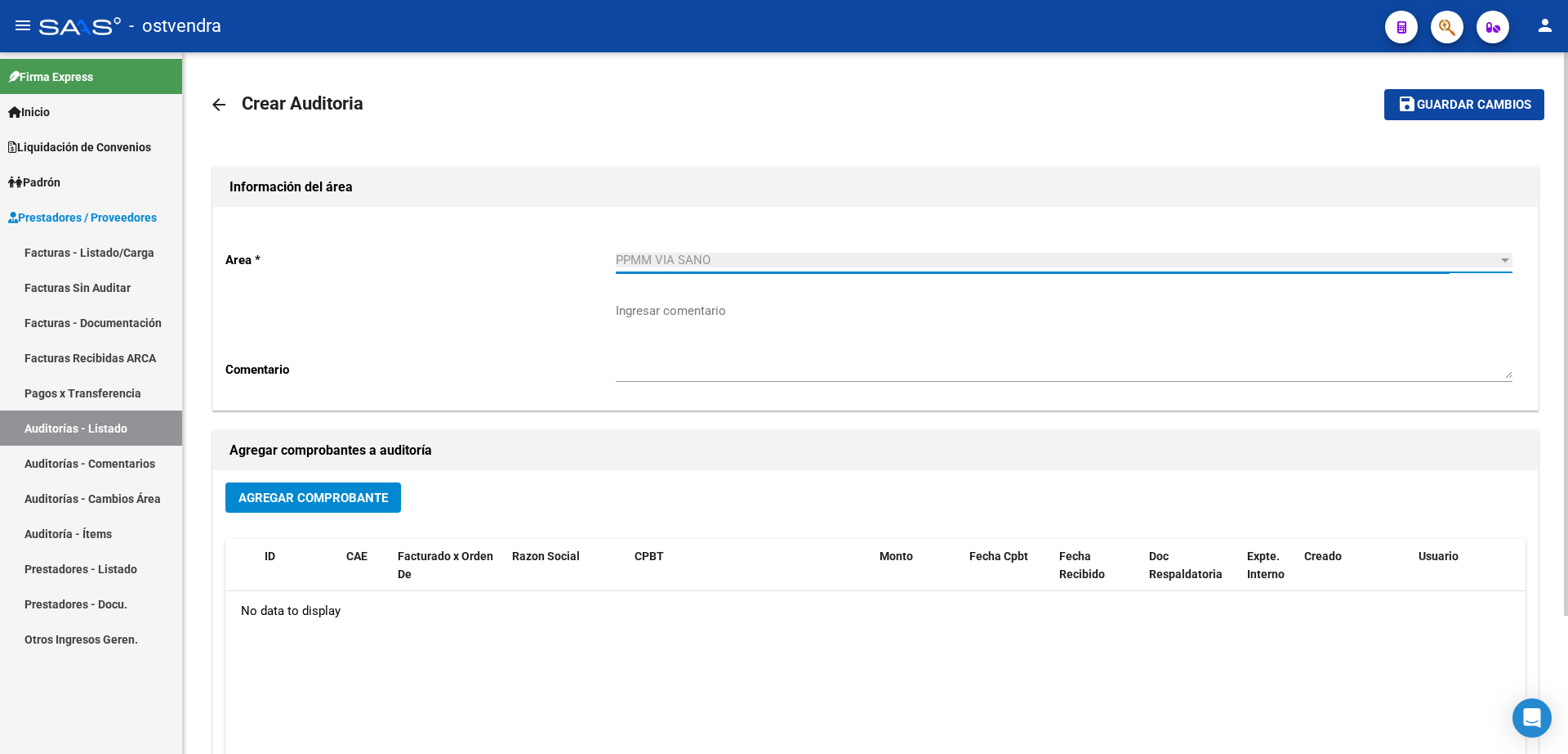
click at [366, 504] on span "Agregar Comprobante" at bounding box center [314, 498] width 150 height 15
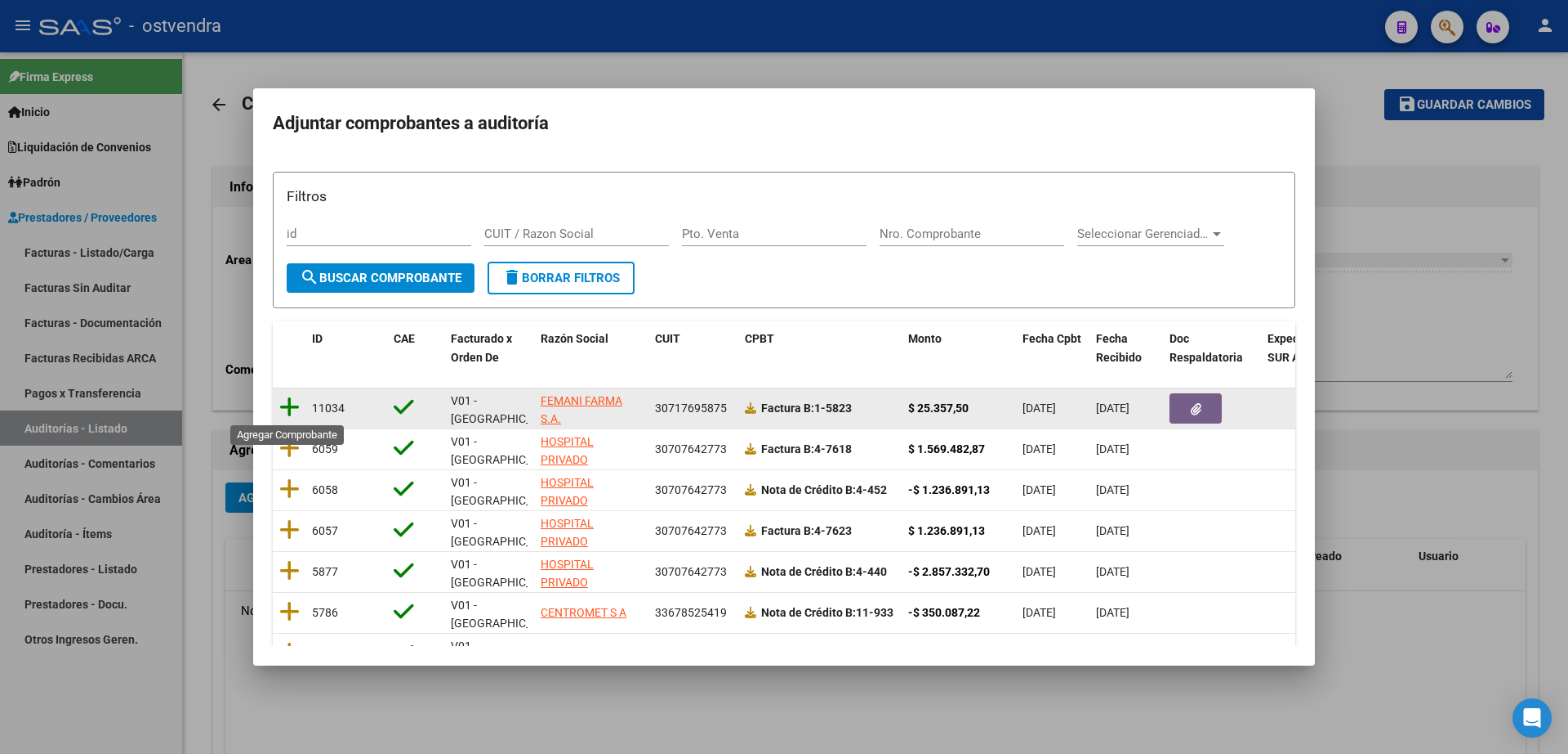
click at [290, 413] on icon at bounding box center [289, 407] width 21 height 23
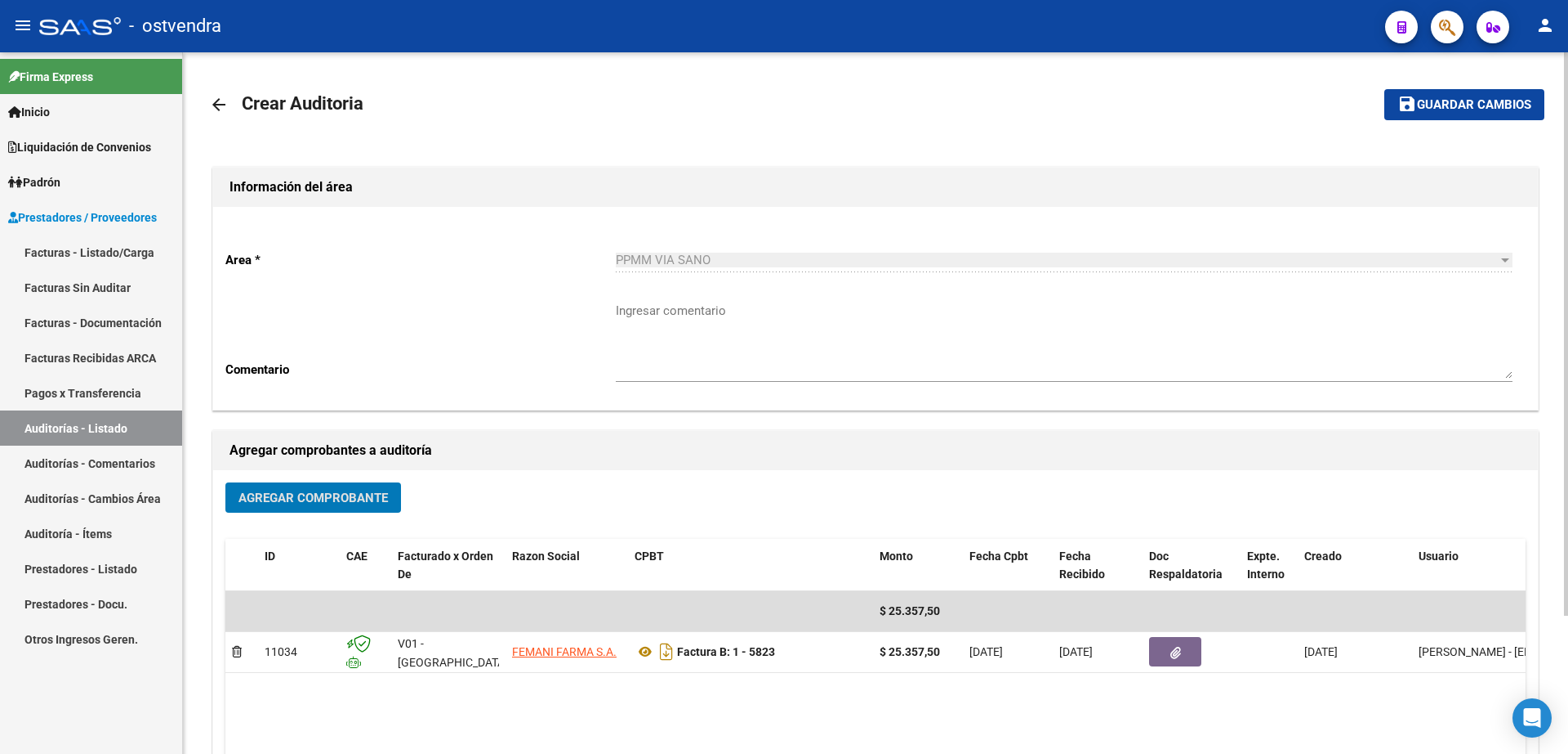
click at [1450, 113] on button "save Guardar cambios" at bounding box center [1464, 104] width 160 height 30
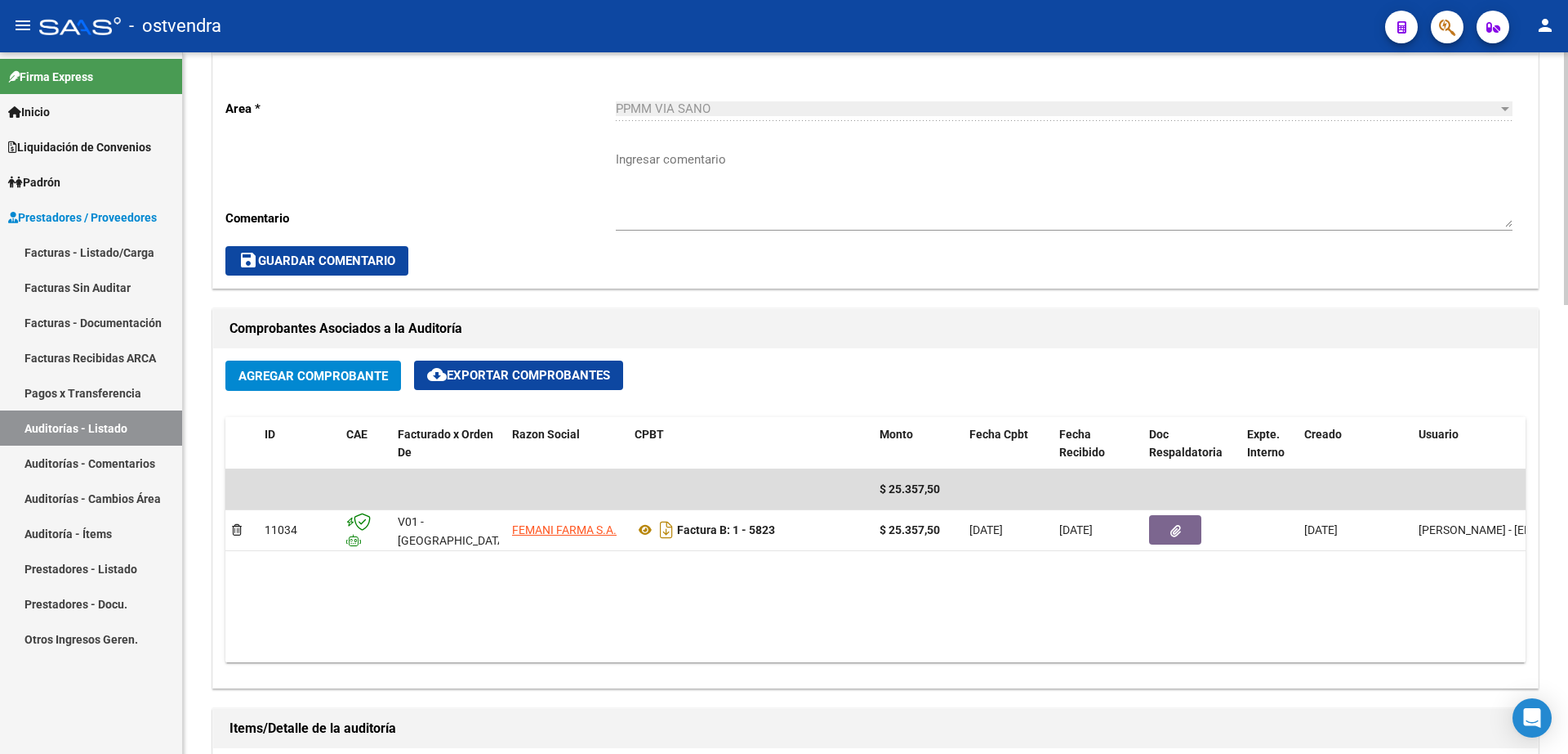
scroll to position [613, 0]
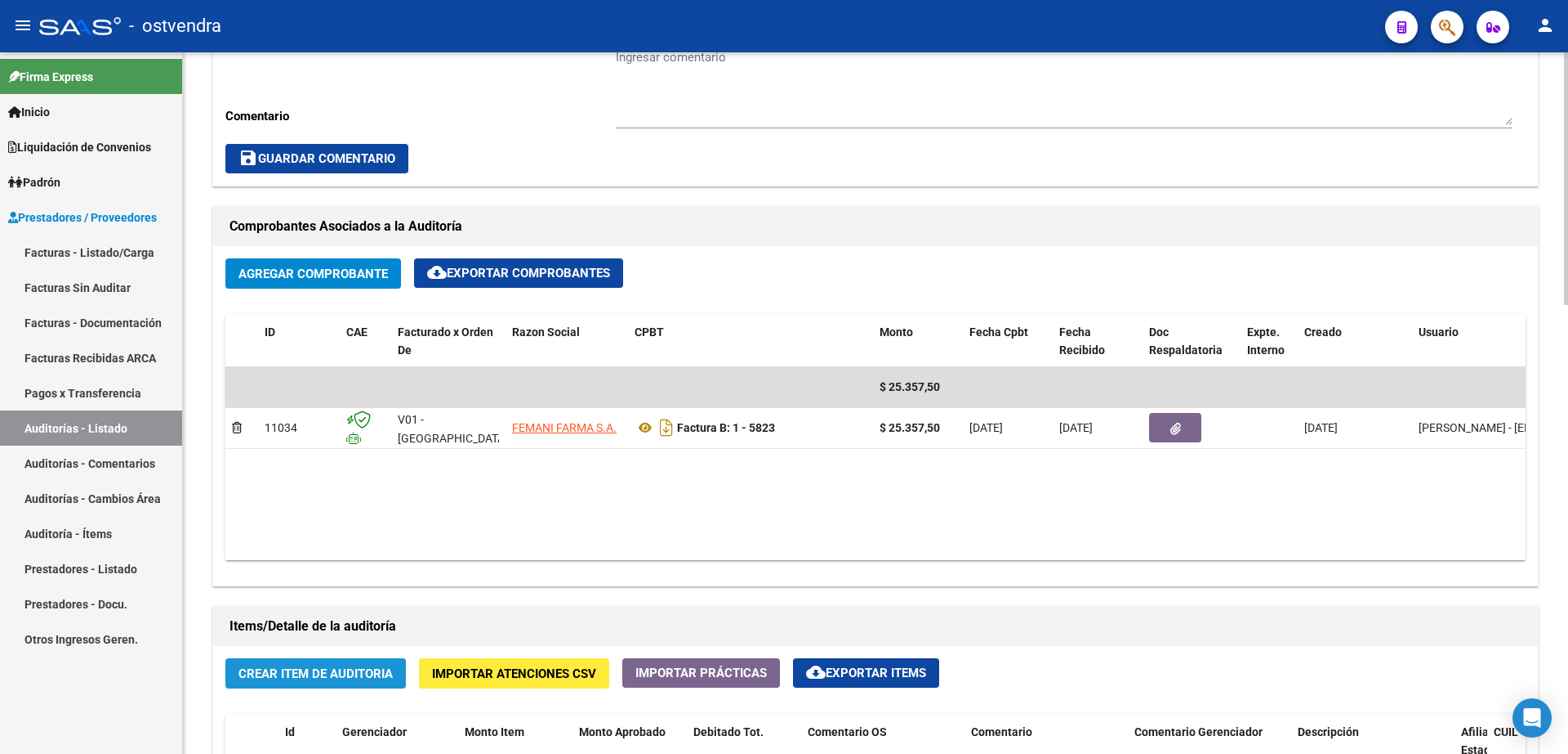
click at [316, 675] on span "Crear Item de Auditoria" at bounding box center [315, 673] width 154 height 15
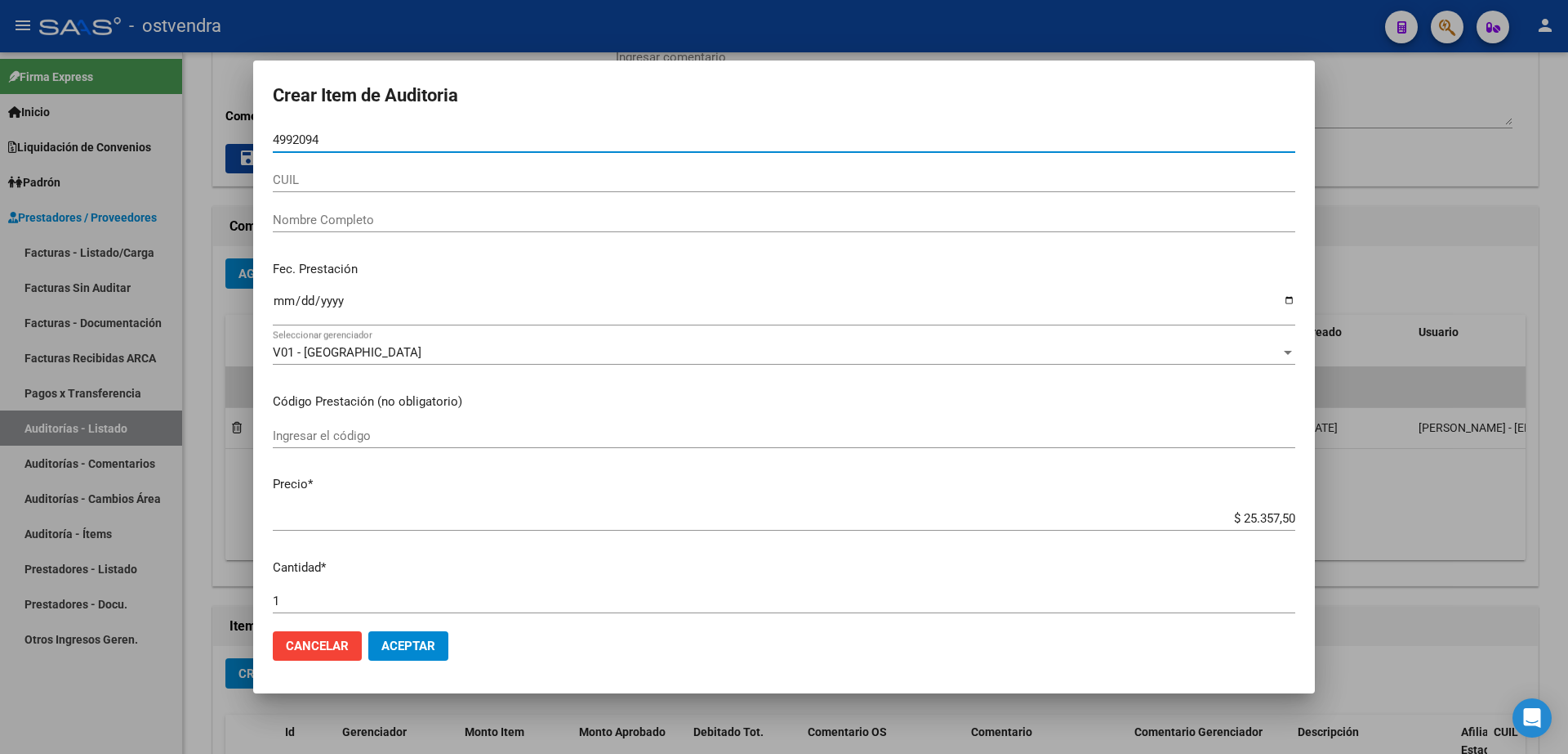
type input "49920943"
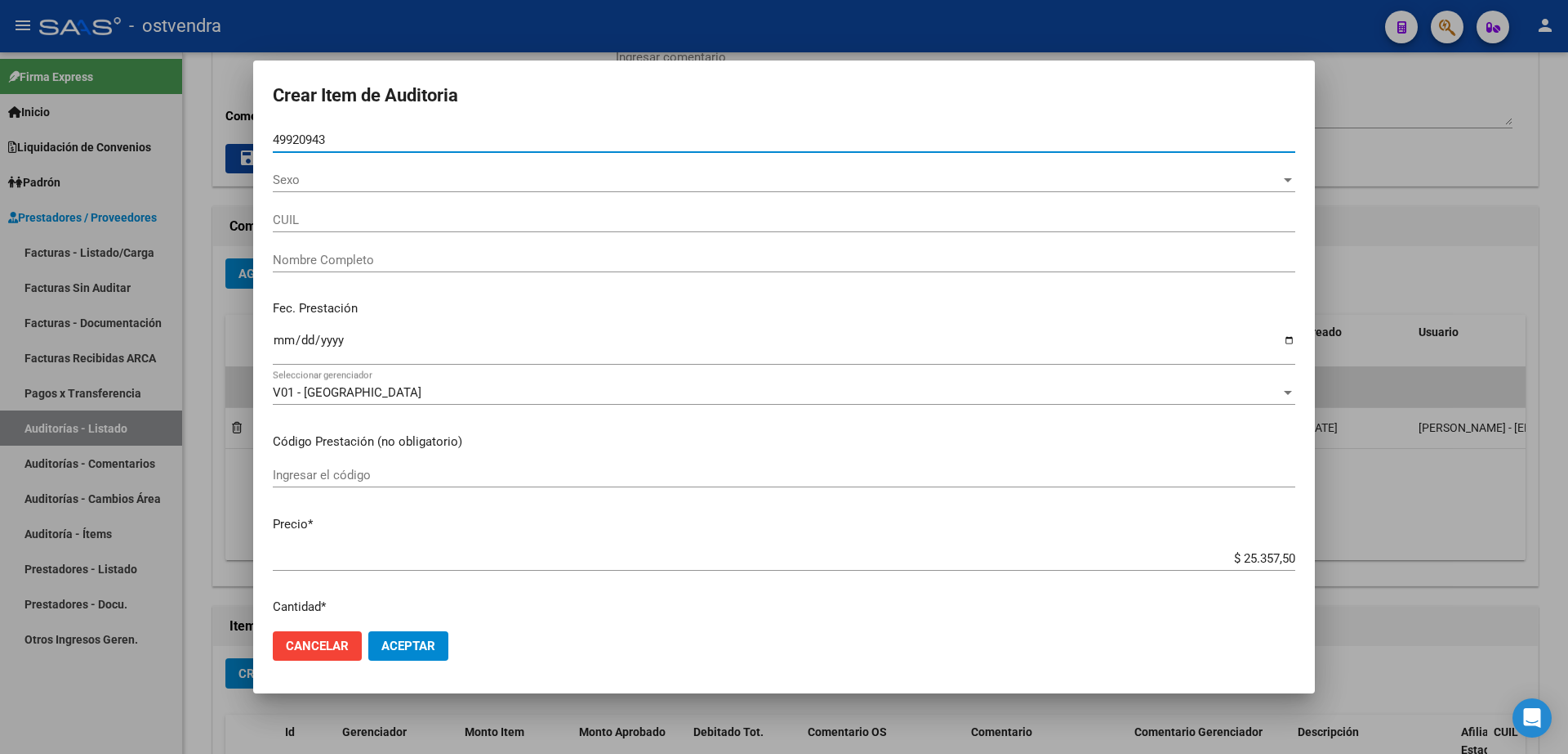
type input "20499209437"
type input "[PERSON_NAME]"
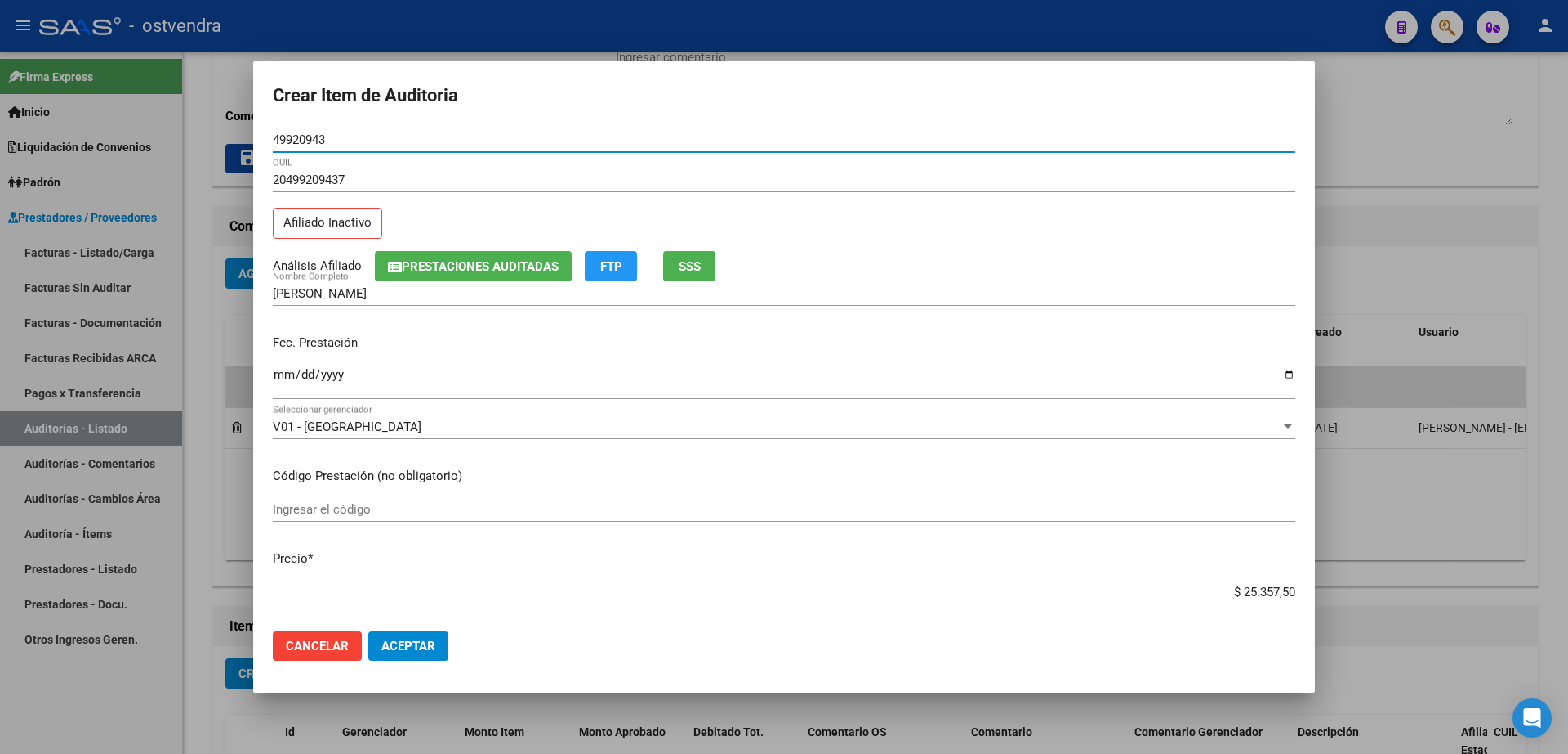
type input "49920943"
